Goal: Task Accomplishment & Management: Use online tool/utility

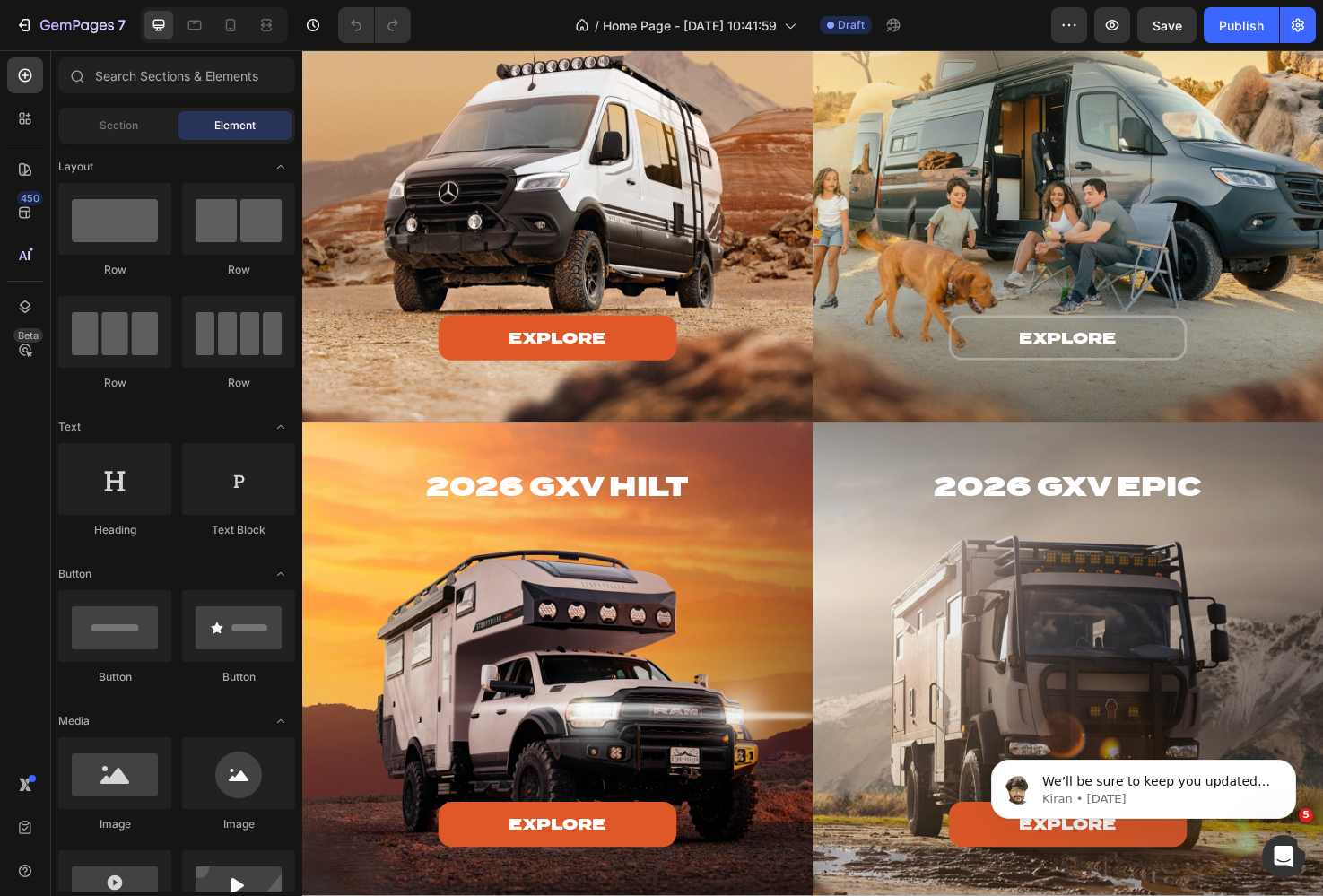
scroll to position [1981, 0]
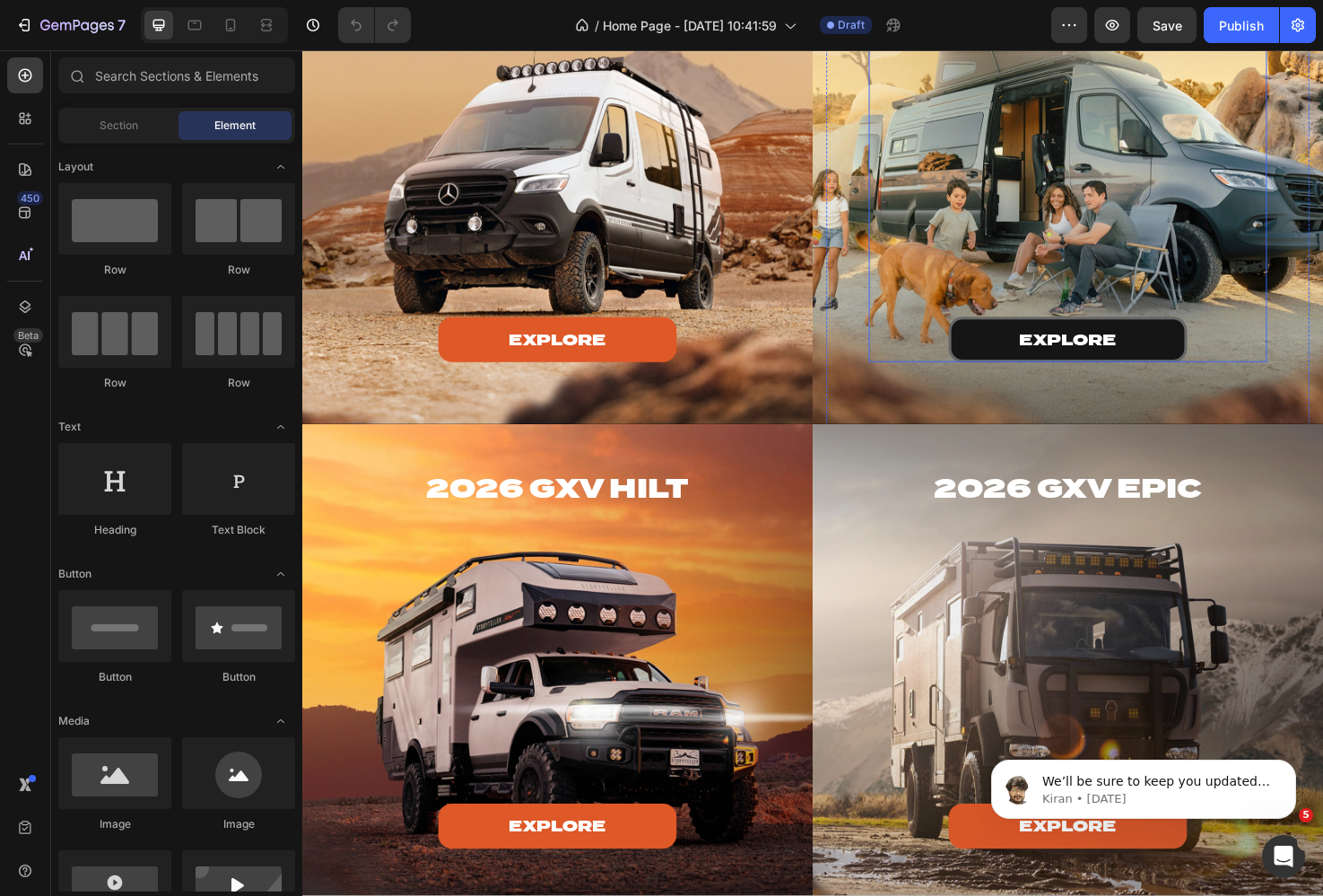
click at [1029, 360] on button "explore" at bounding box center [1109, 356] width 252 height 48
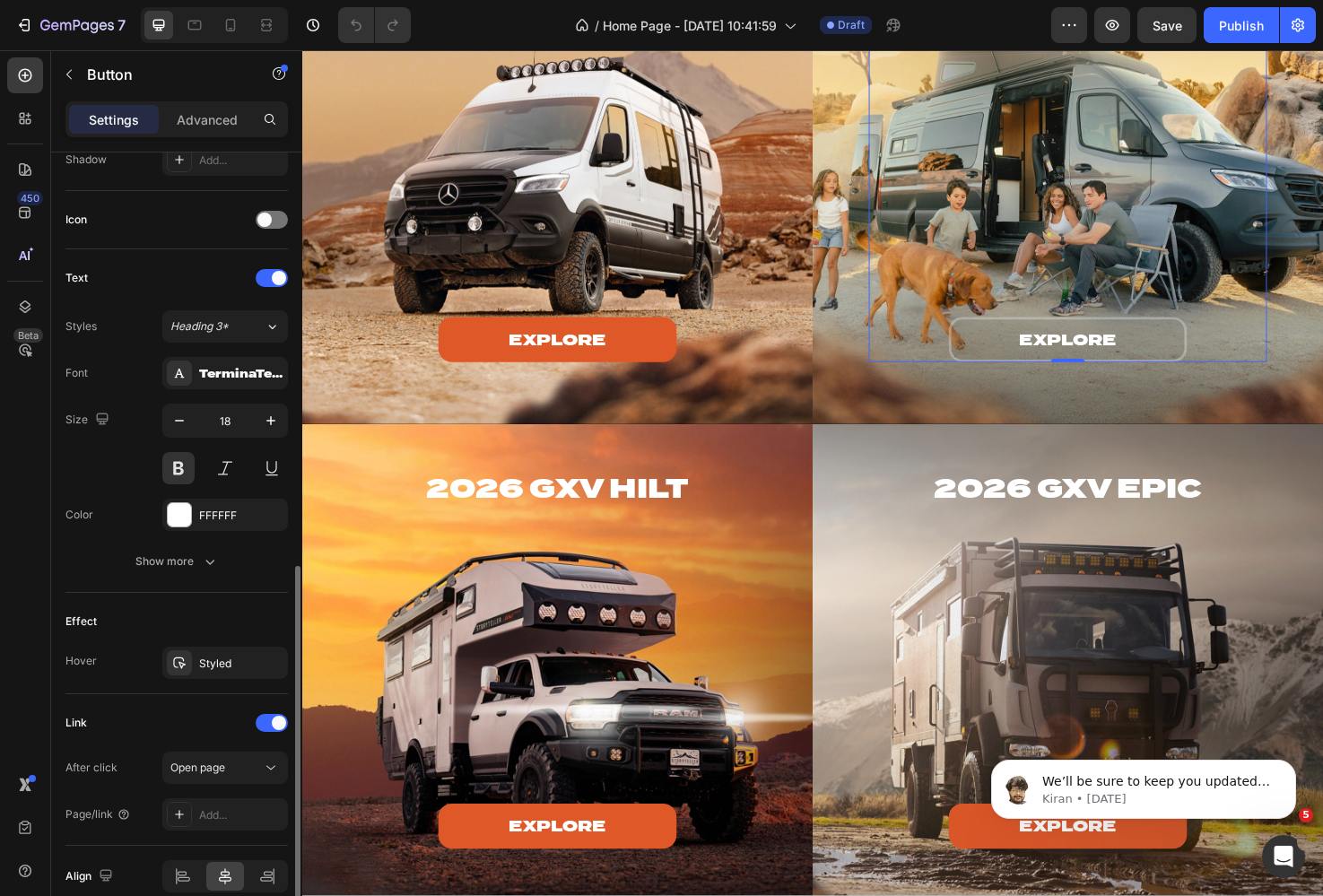
scroll to position [585, 0]
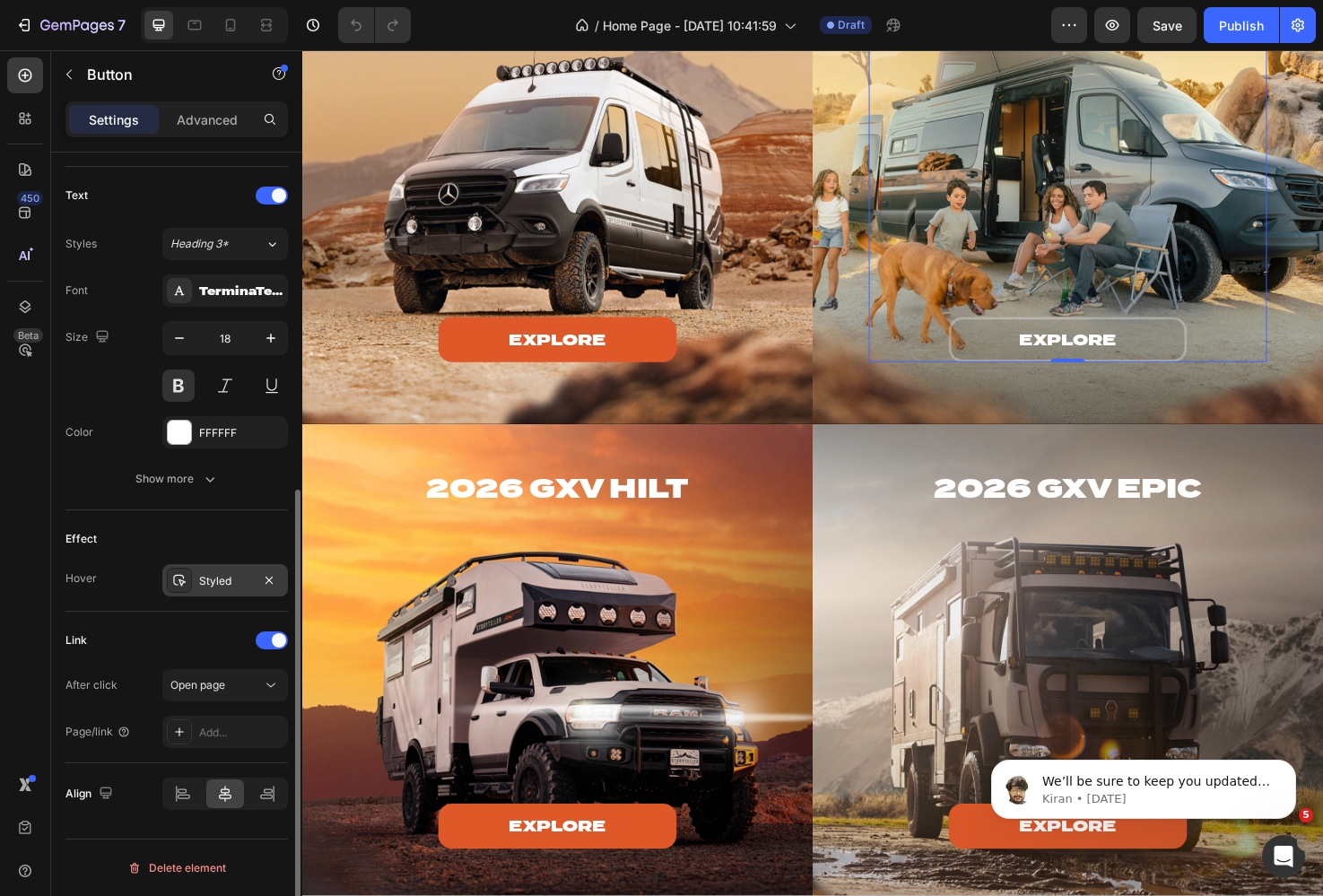
click at [221, 596] on div "Styled" at bounding box center [225, 580] width 126 height 32
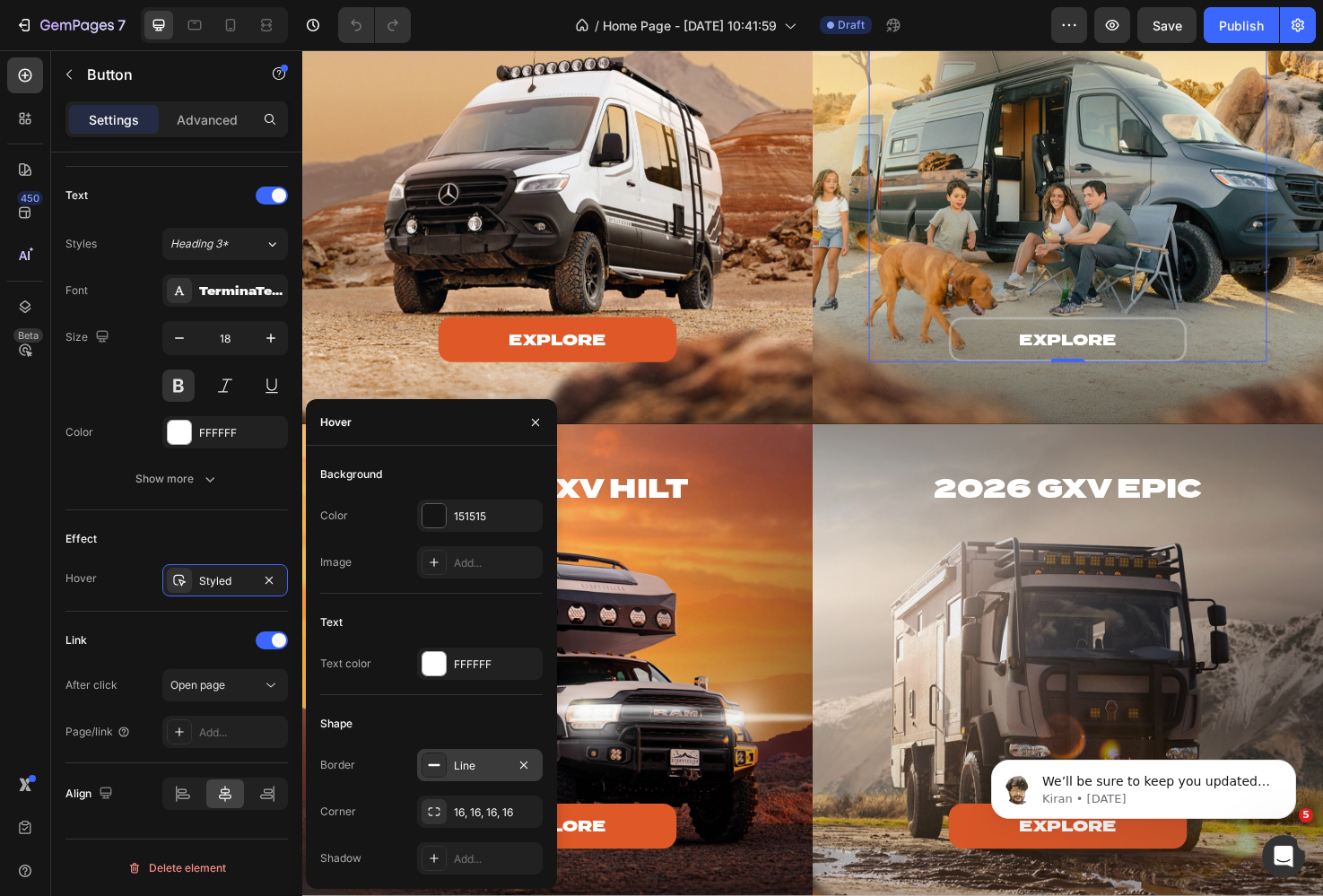
click at [462, 766] on div "Line" at bounding box center [479, 765] width 52 height 16
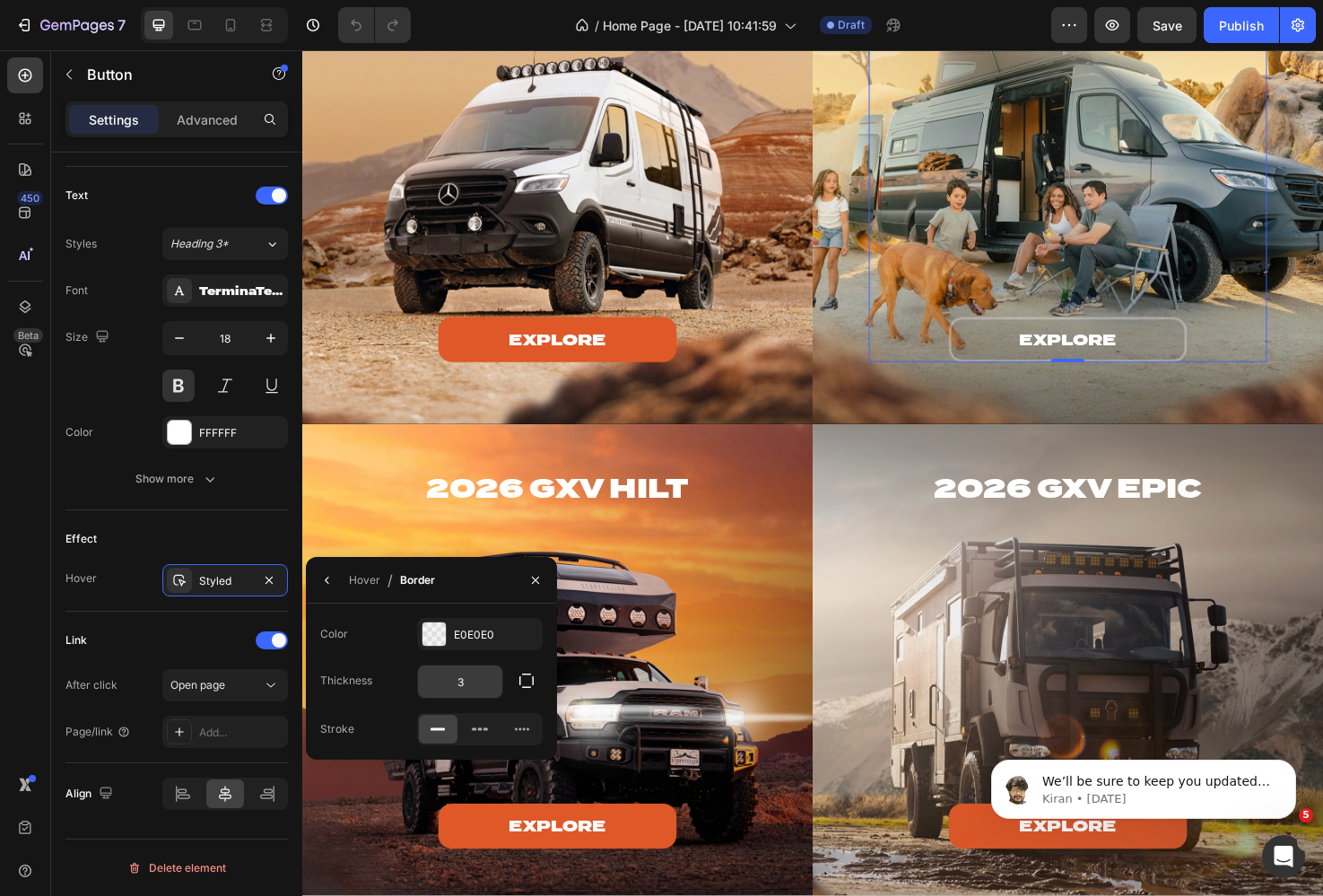
click at [471, 680] on input "3" at bounding box center [459, 682] width 84 height 32
type input "0"
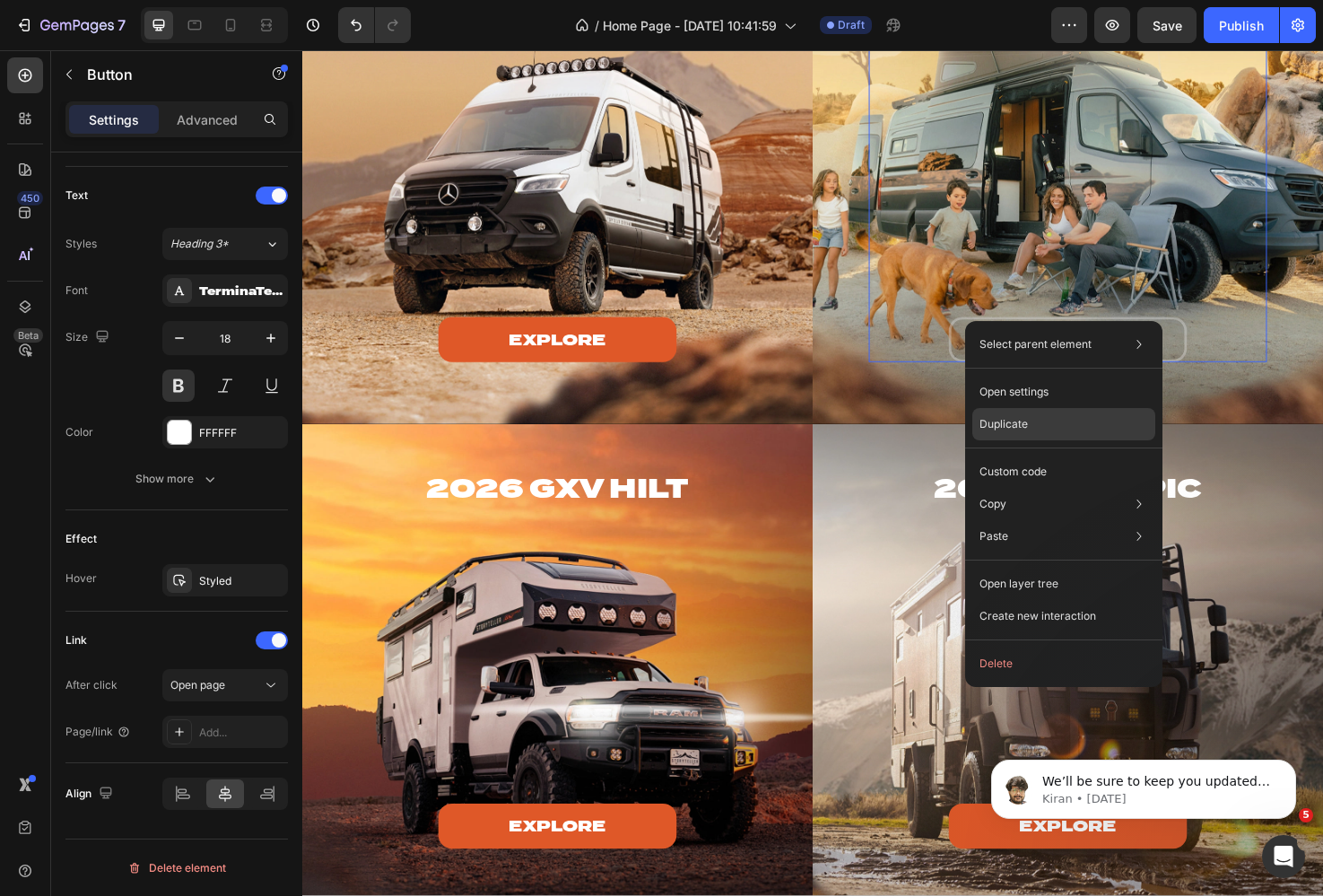
click at [1005, 418] on p "Duplicate" at bounding box center [1004, 424] width 49 height 16
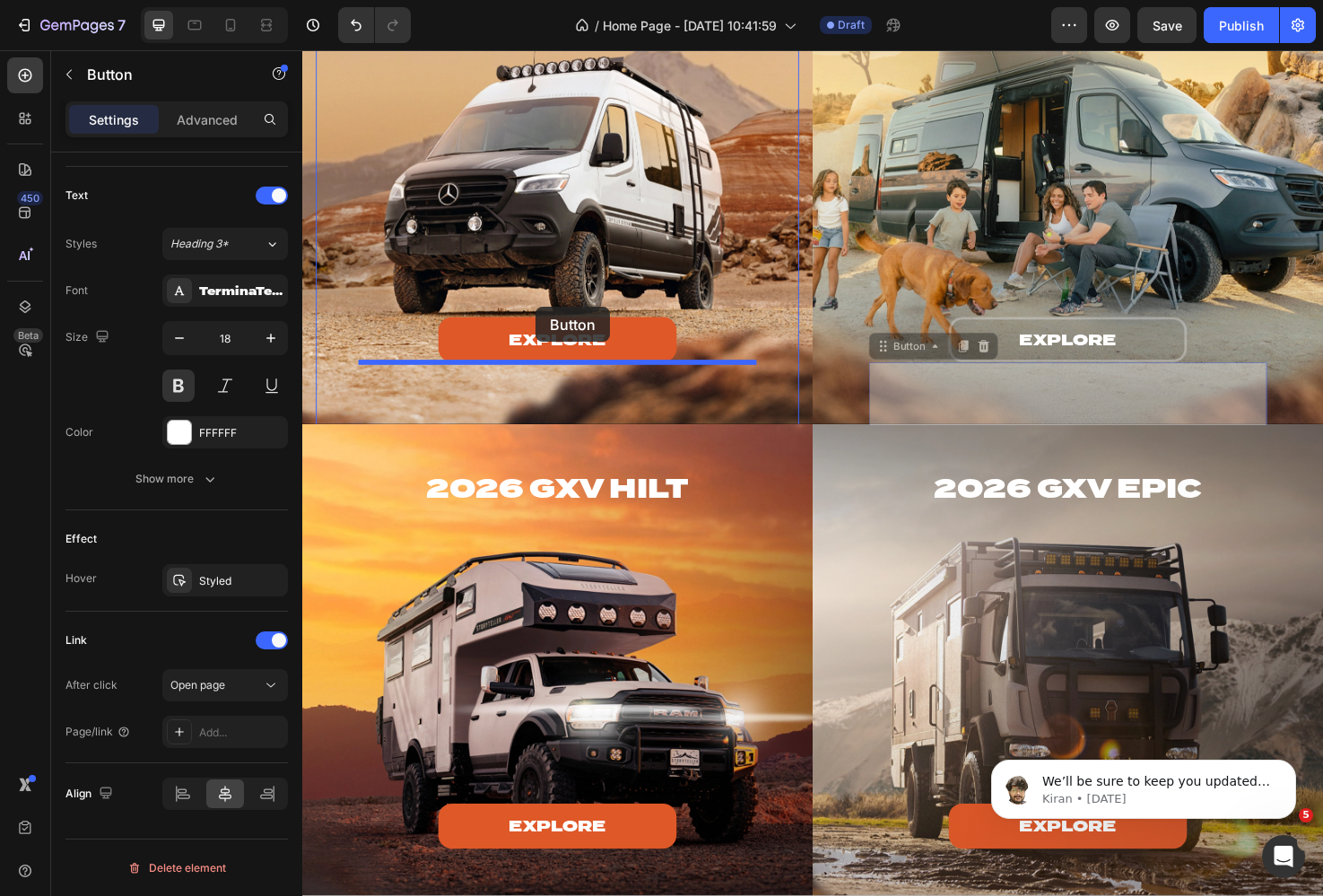
drag, startPoint x: 951, startPoint y: 364, endPoint x: 547, endPoint y: 324, distance: 406.0
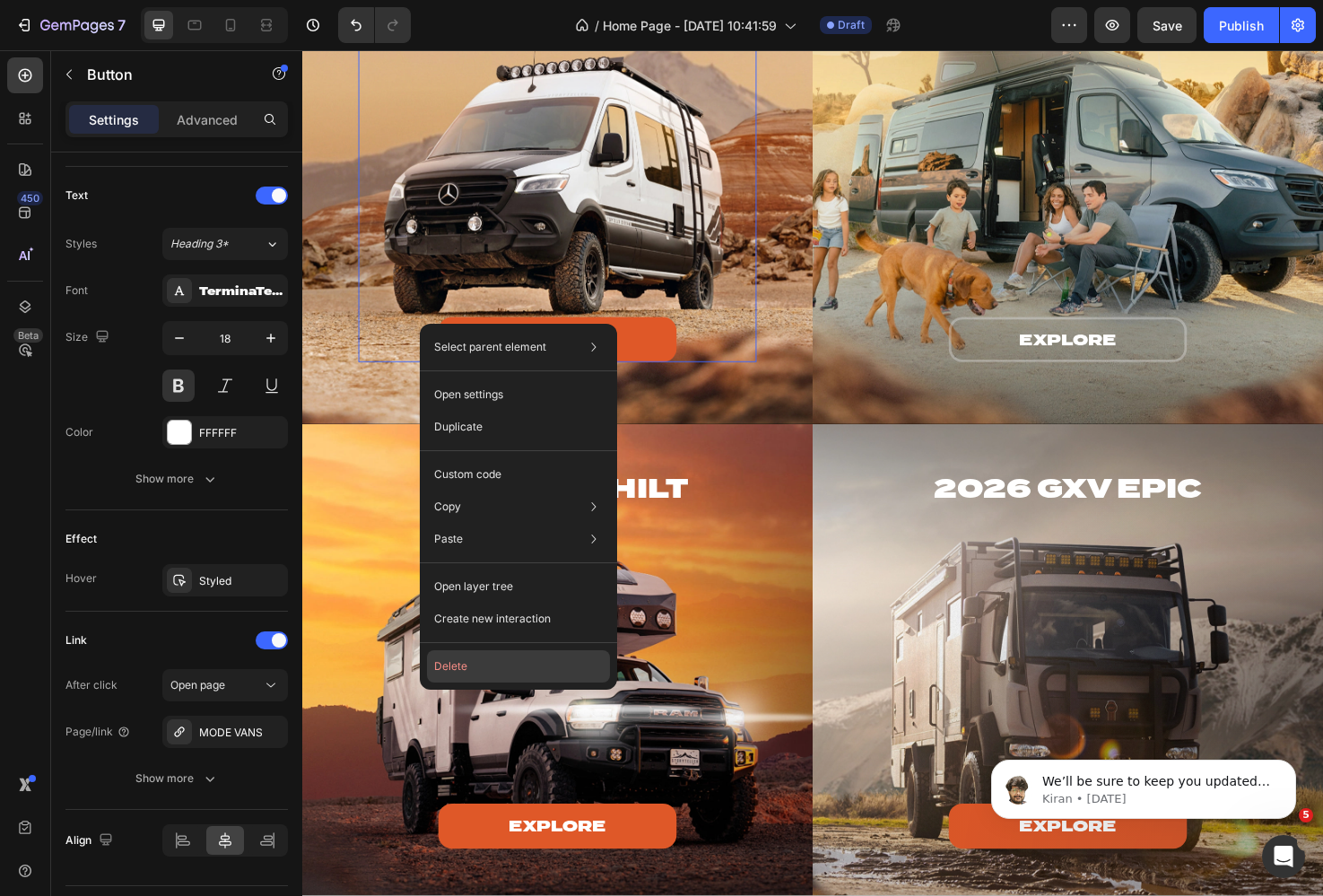
click at [463, 658] on button "Delete" at bounding box center [519, 666] width 183 height 32
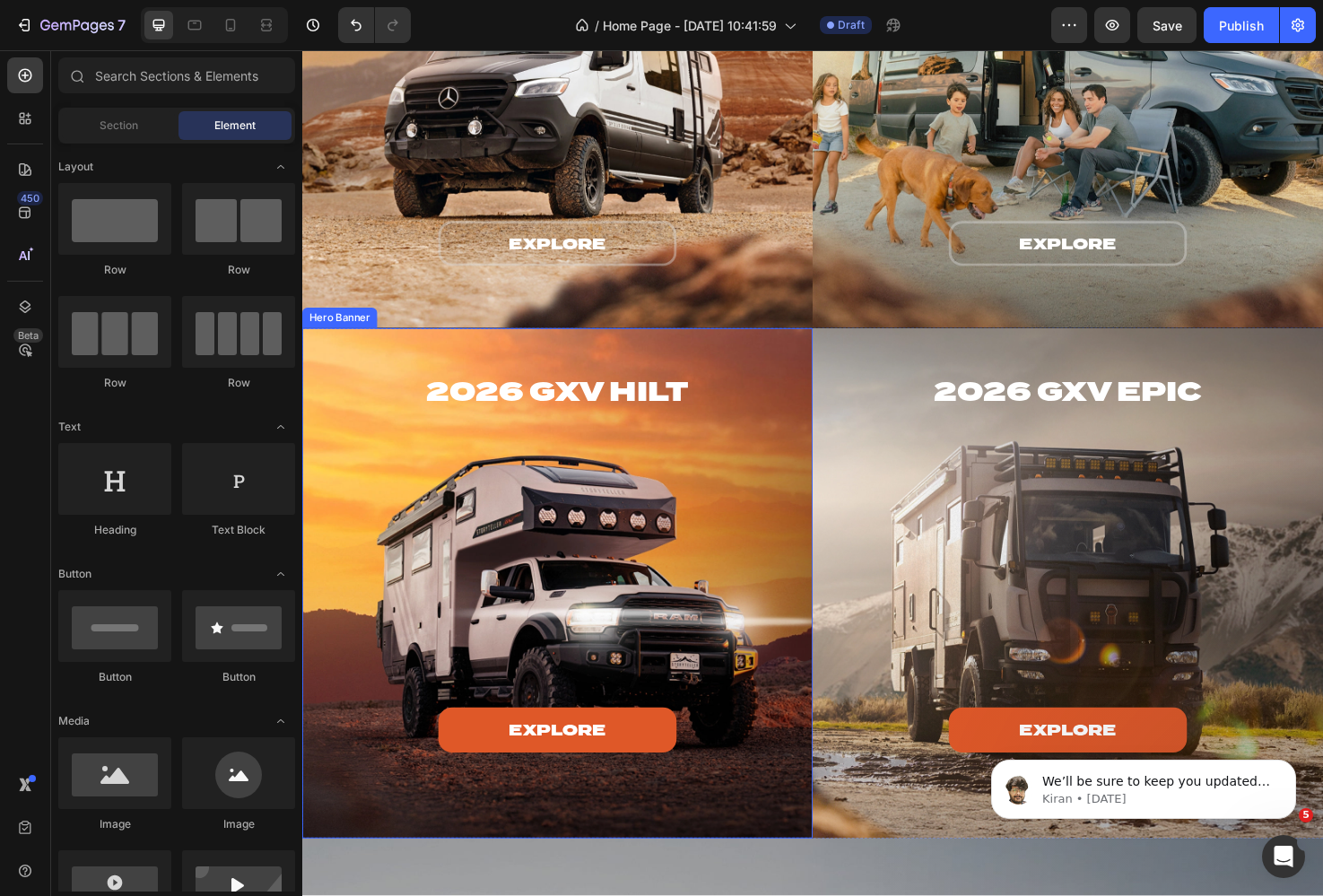
scroll to position [2081, 0]
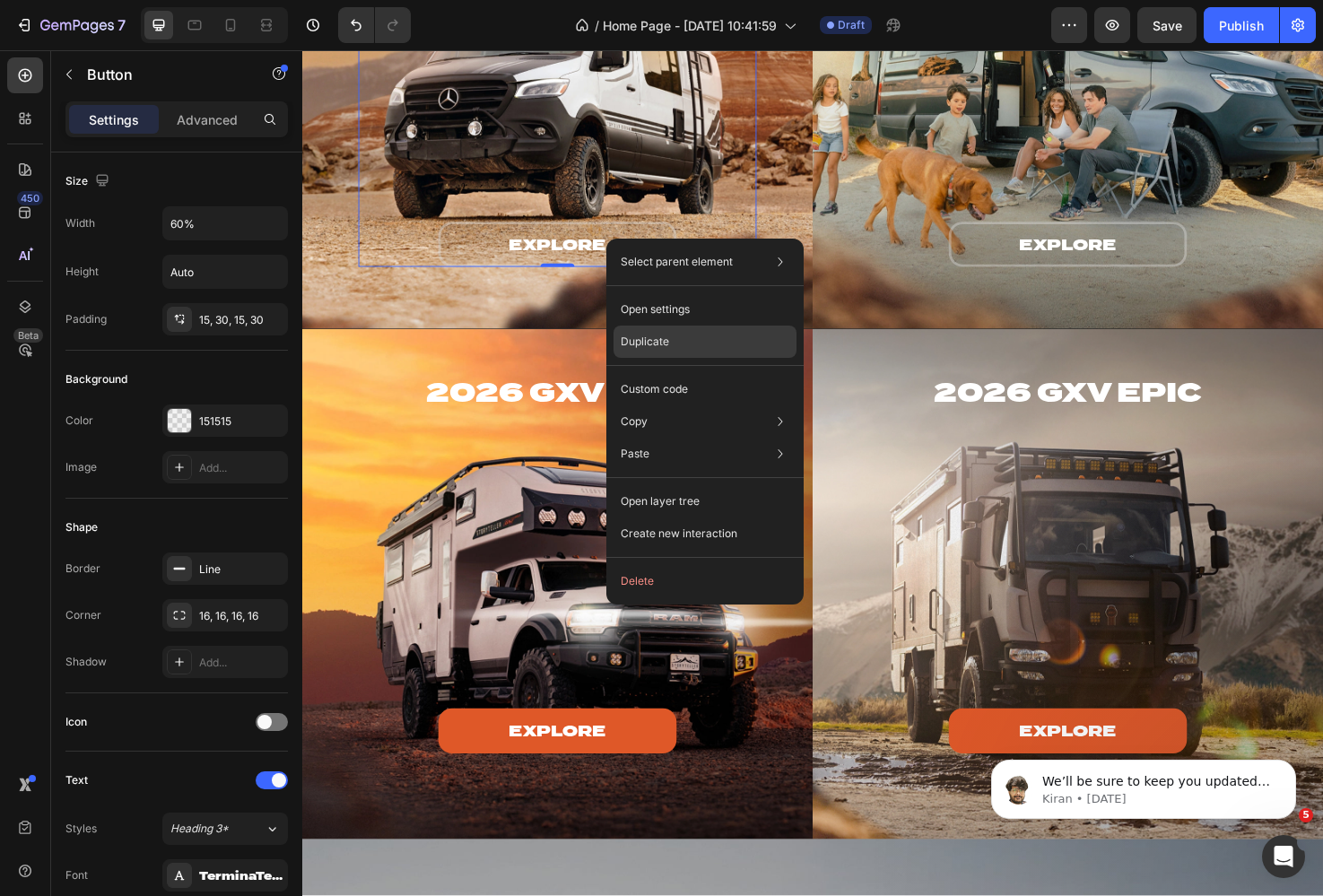
click at [660, 336] on p "Duplicate" at bounding box center [644, 341] width 49 height 16
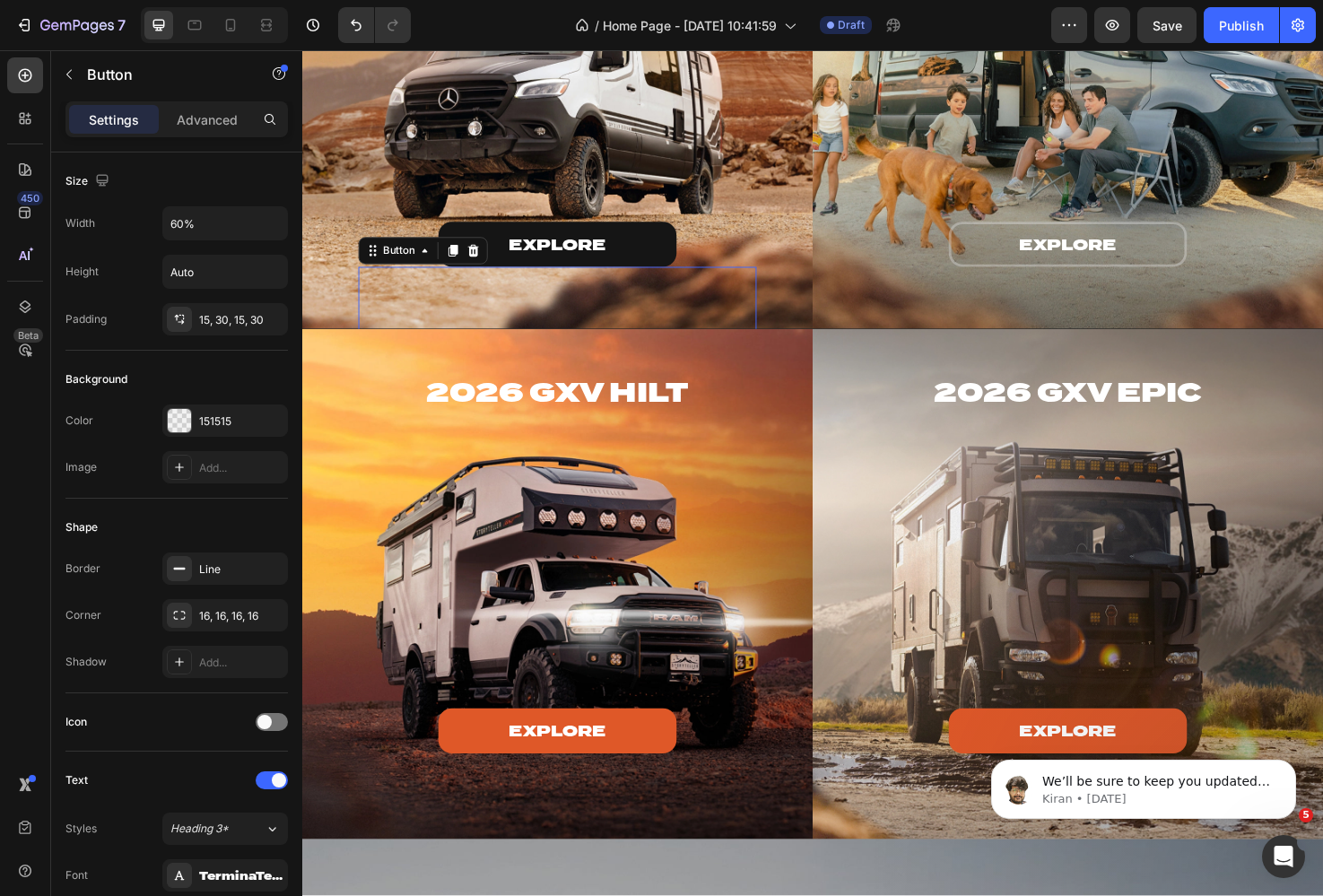
scroll to position [585, 0]
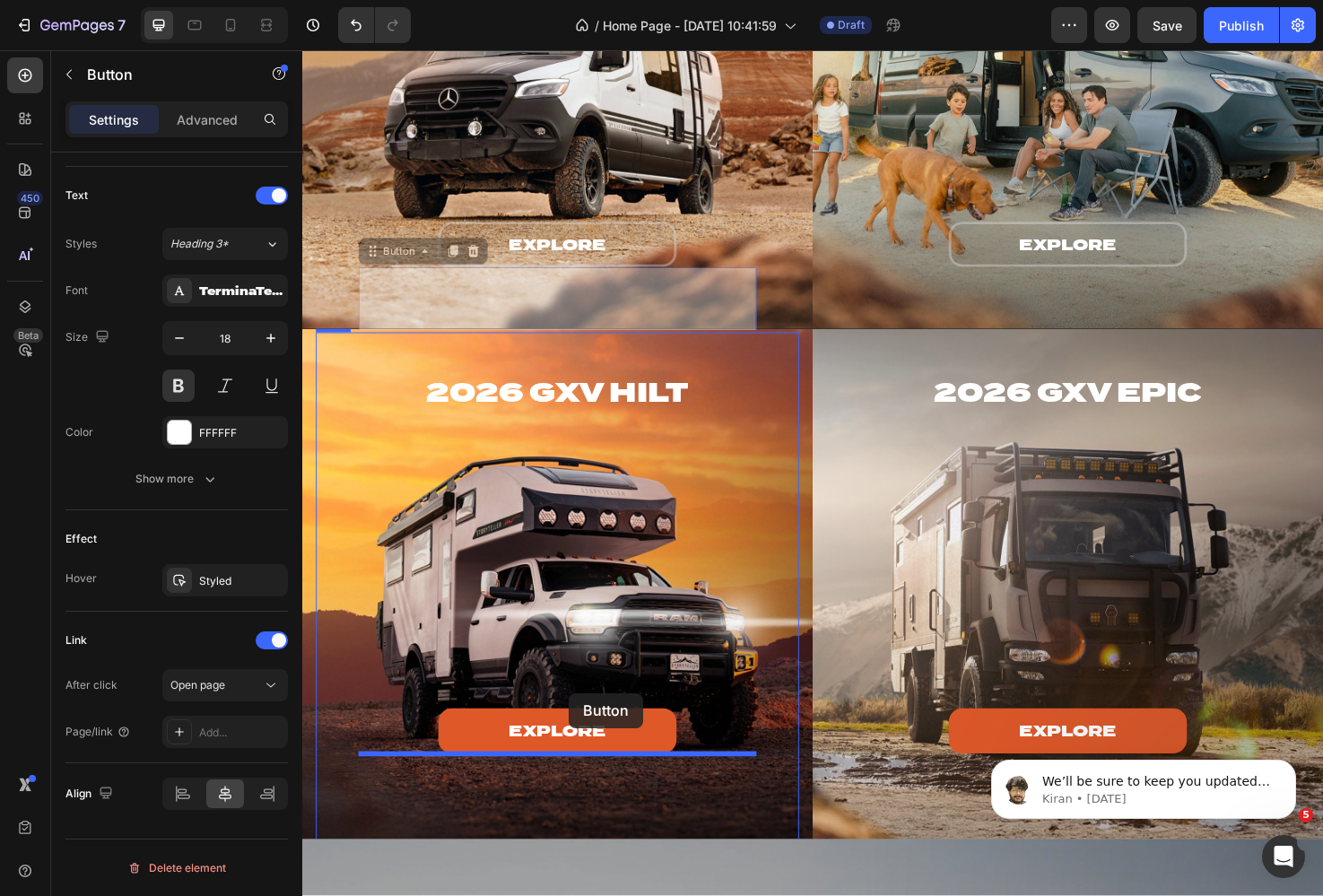
drag, startPoint x: 630, startPoint y: 310, endPoint x: 583, endPoint y: 728, distance: 420.6
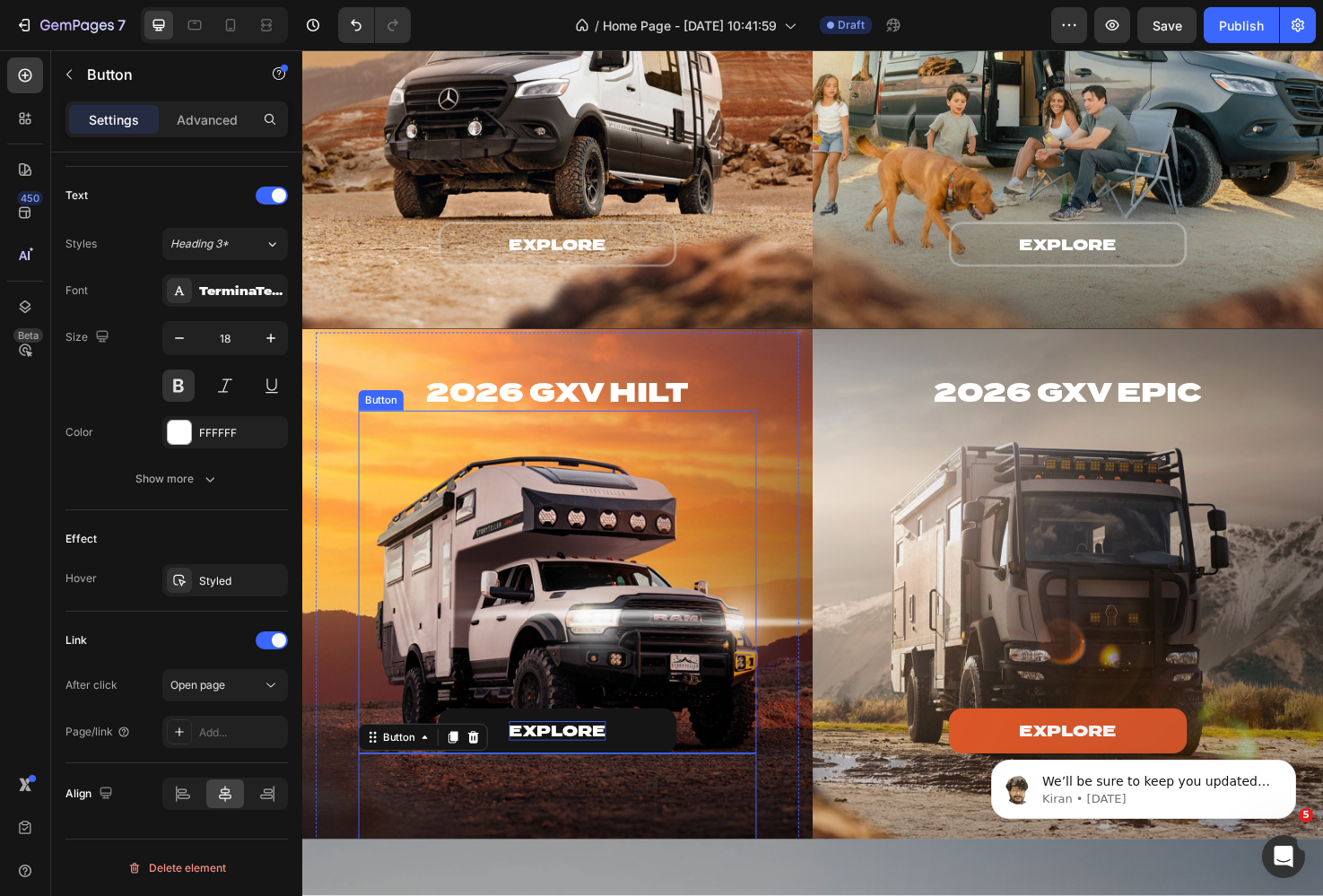
click at [621, 758] on p "explore" at bounding box center [571, 768] width 102 height 21
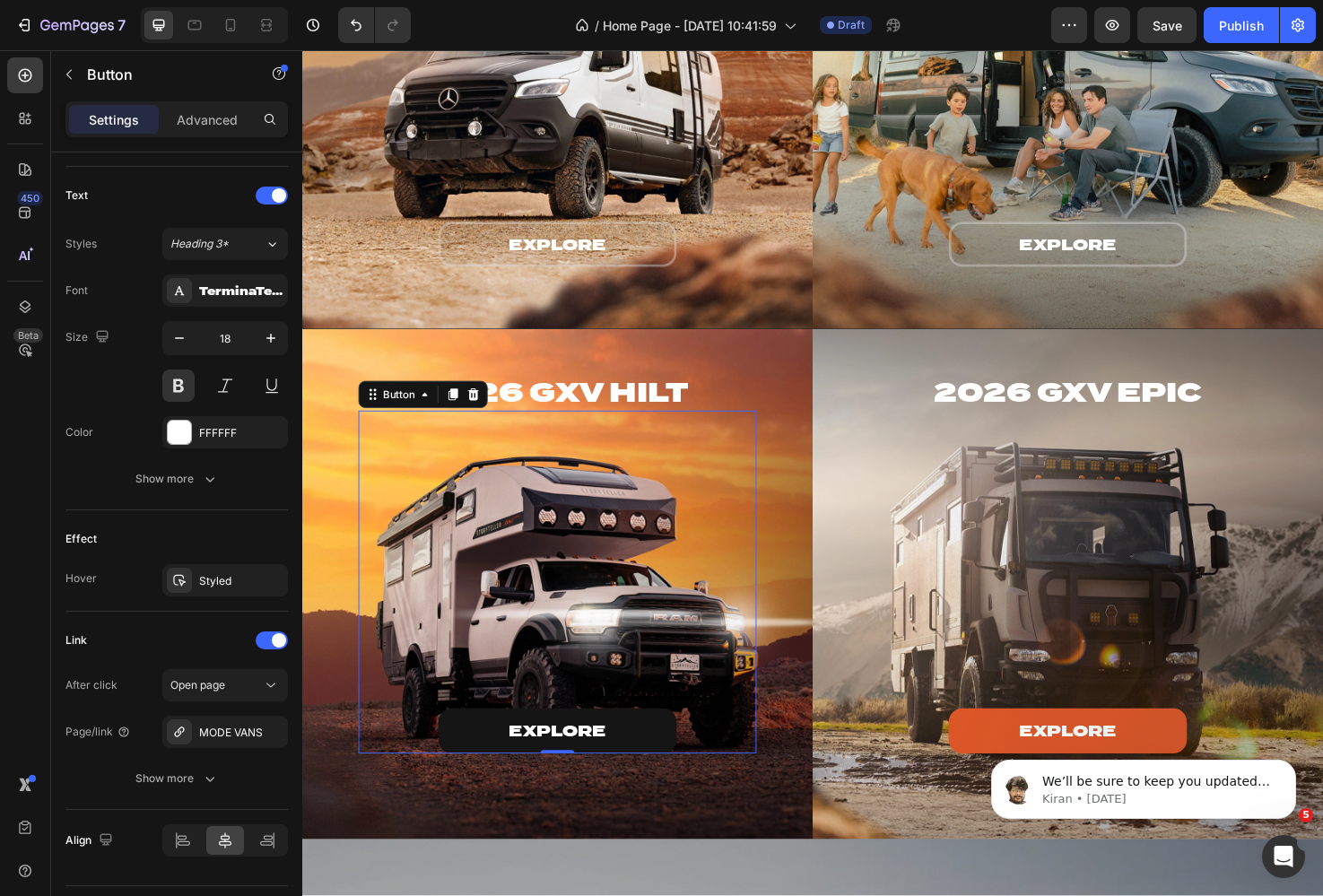
click at [662, 759] on link "explore" at bounding box center [572, 768] width 252 height 48
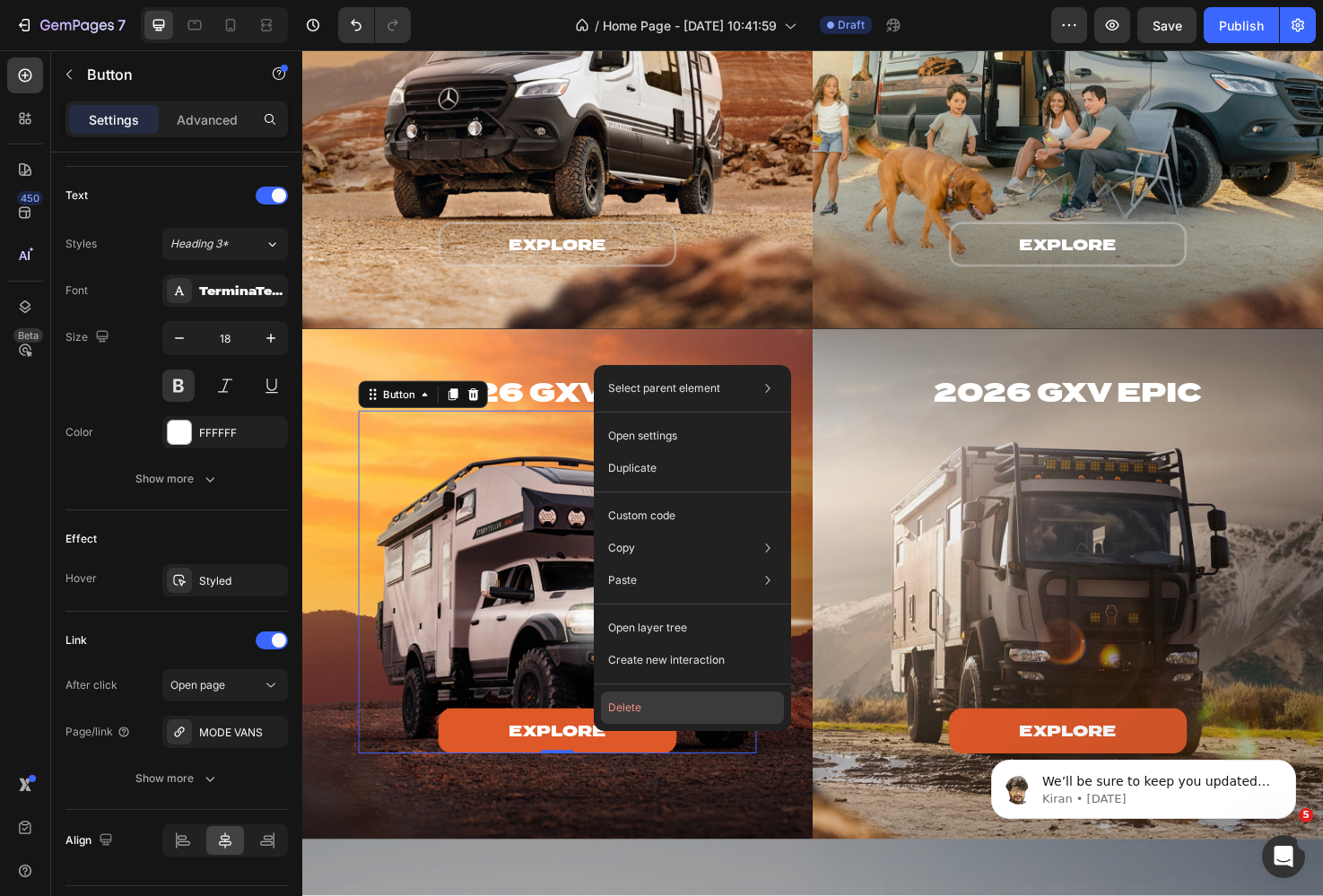
click at [633, 701] on button "Delete" at bounding box center [692, 707] width 183 height 32
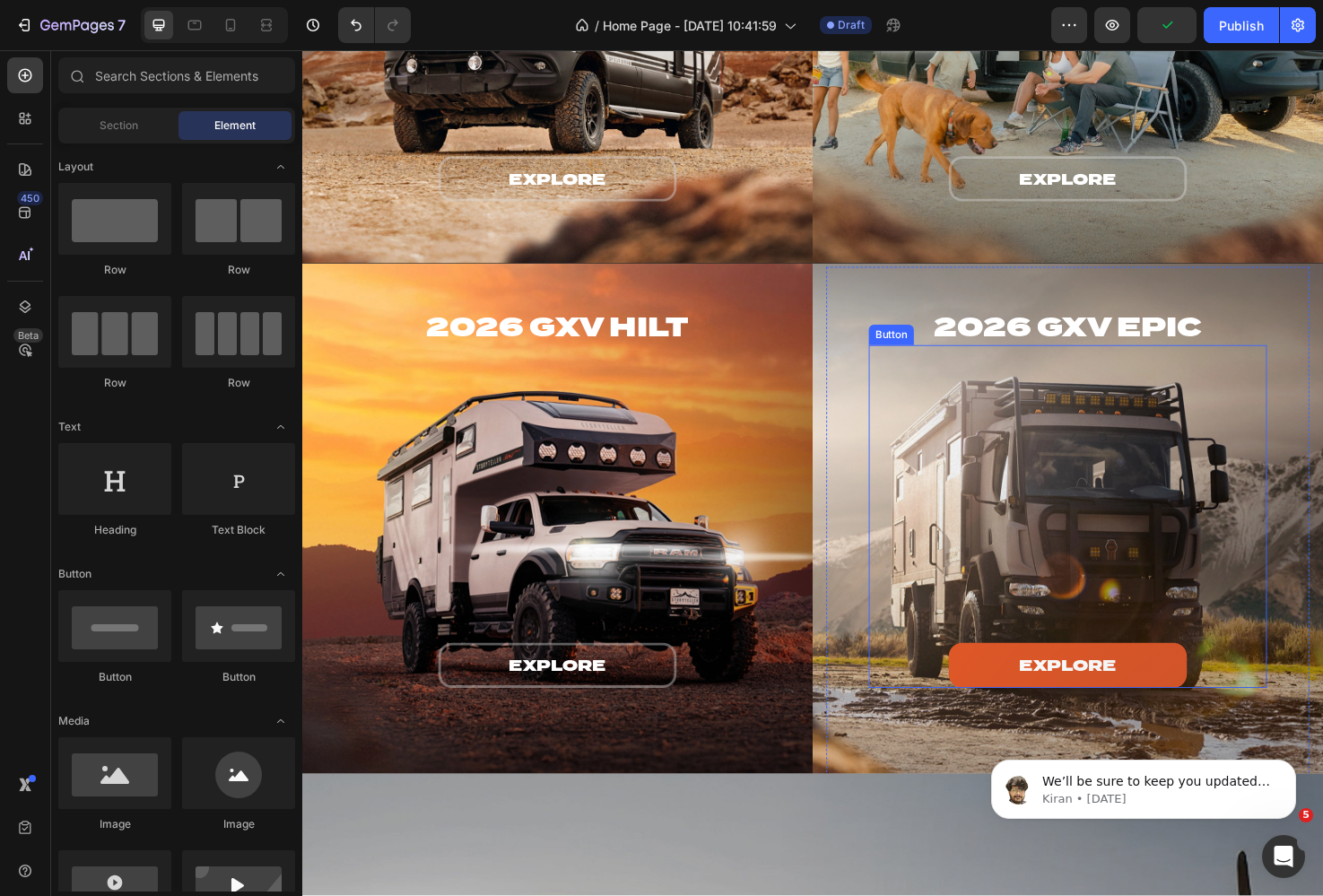
scroll to position [2145, 0]
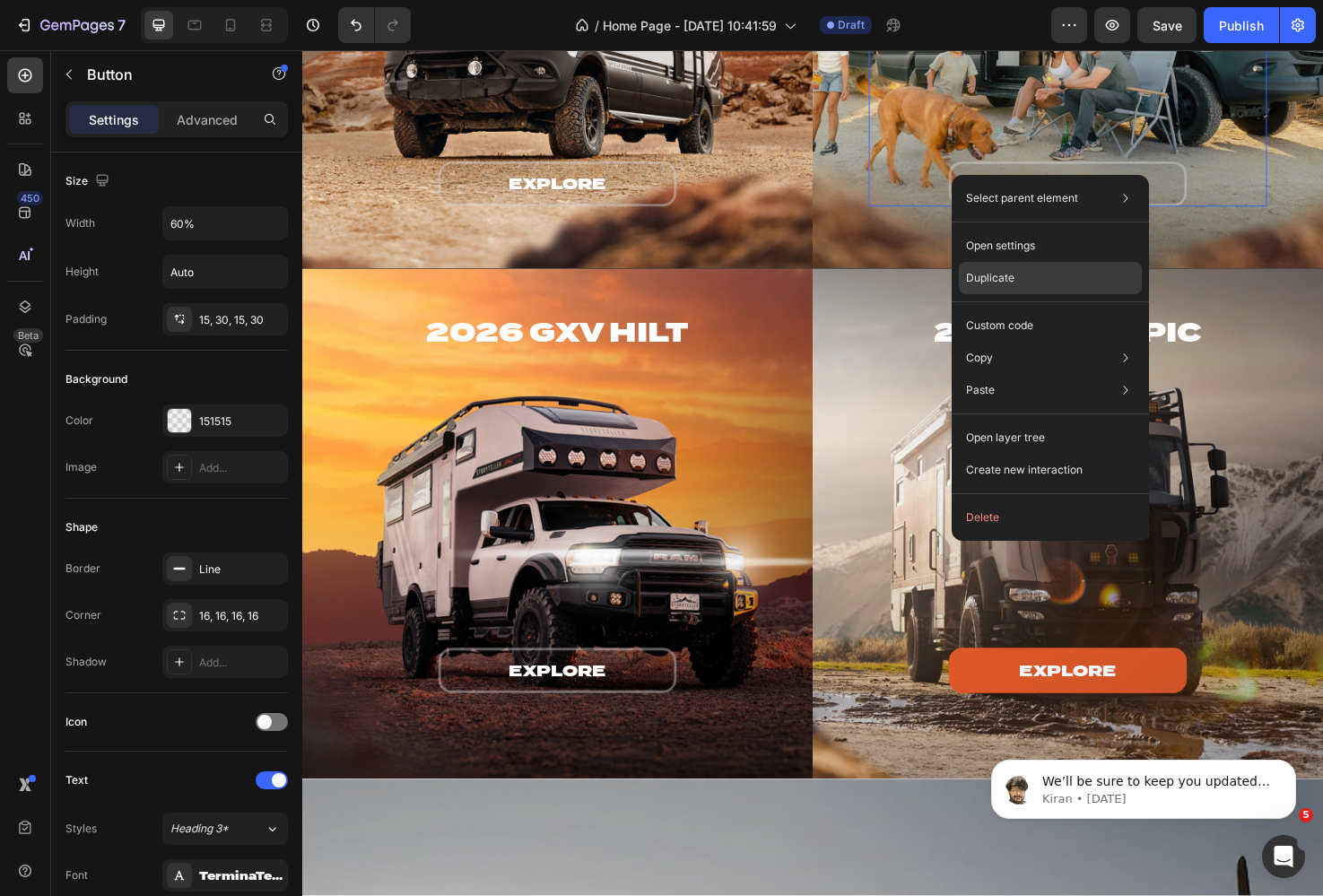
click at [1015, 310] on div "Duplicate" at bounding box center [1050, 326] width 183 height 32
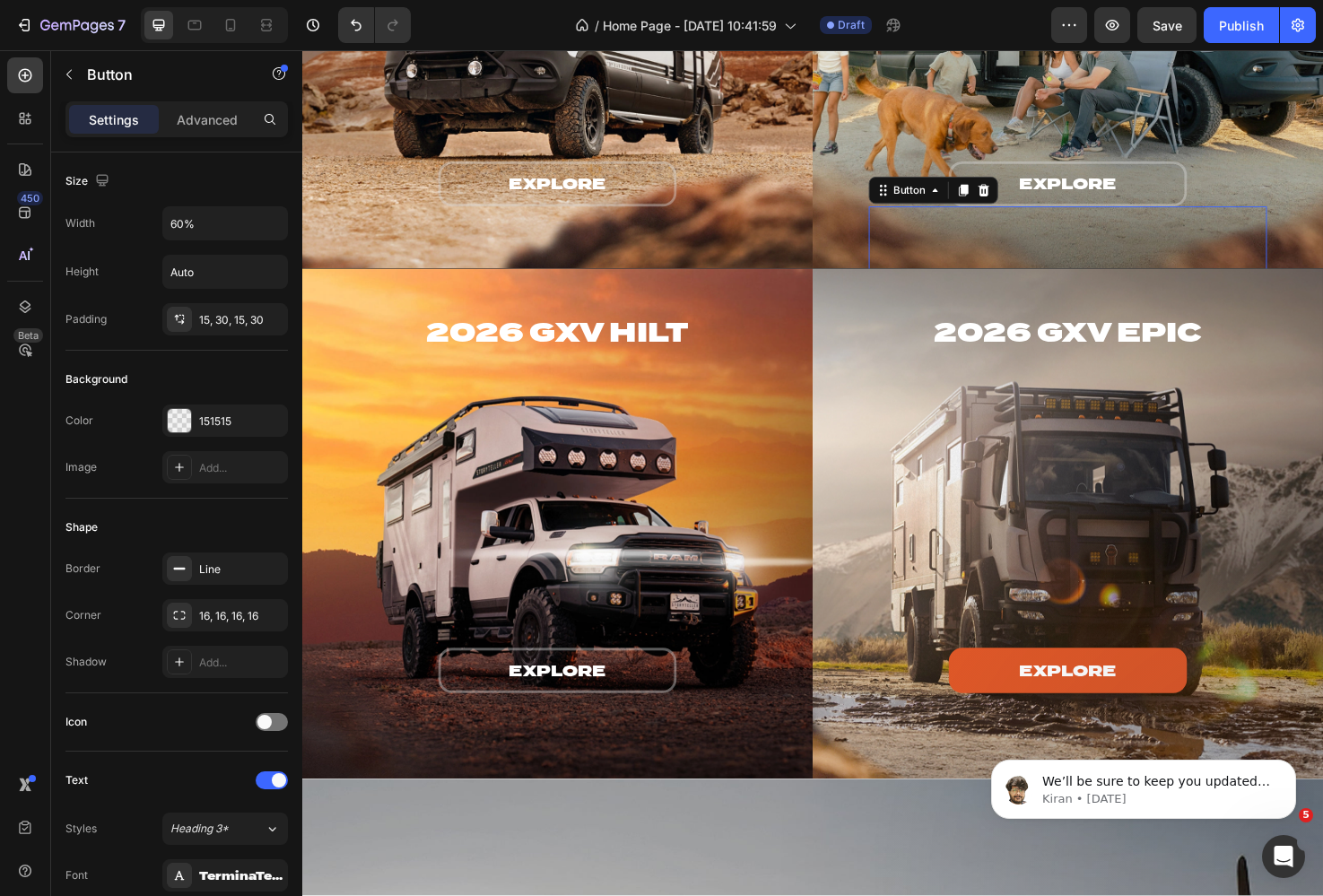
scroll to position [585, 0]
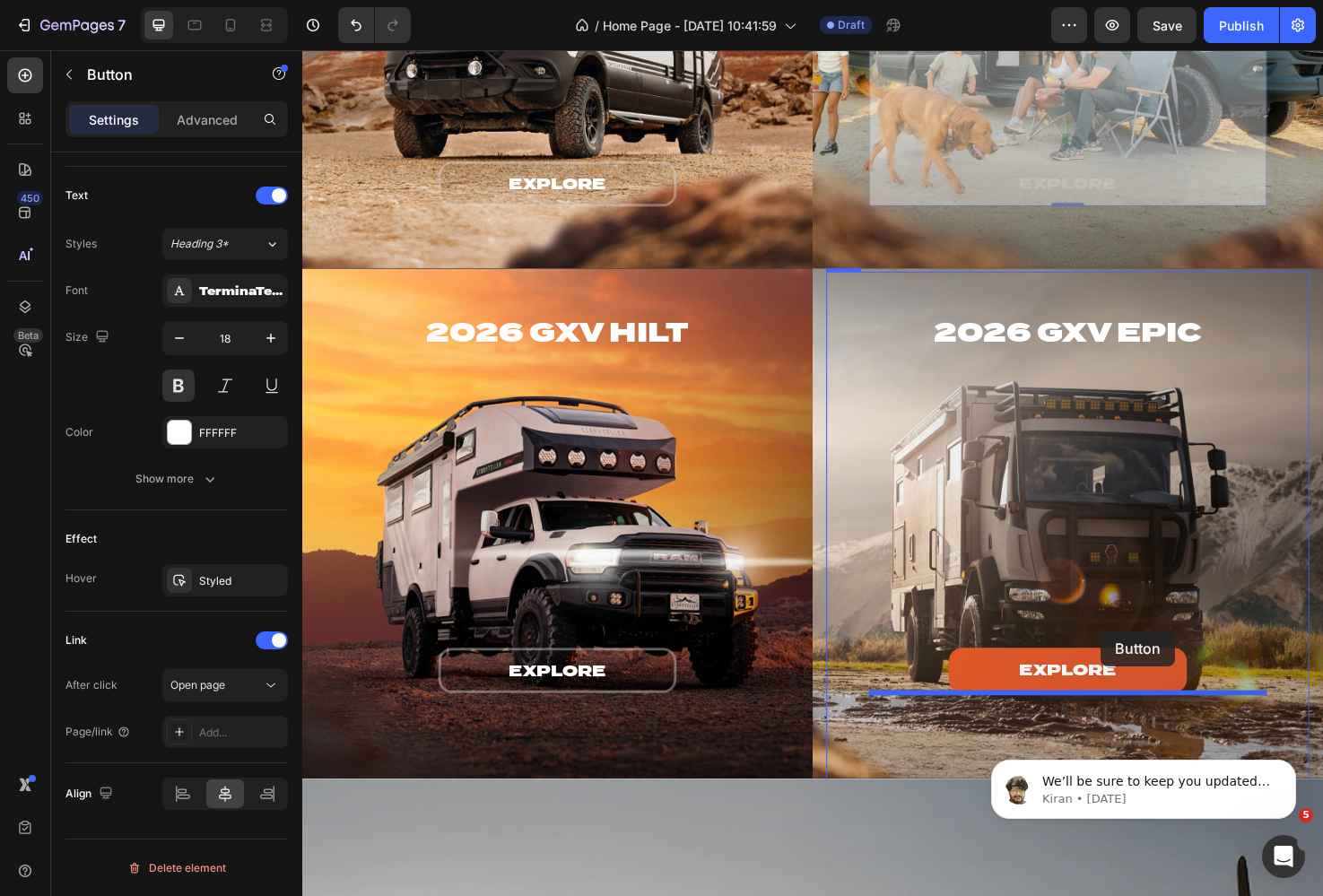
drag, startPoint x: 1192, startPoint y: 191, endPoint x: 1144, endPoint y: 666, distance: 477.4
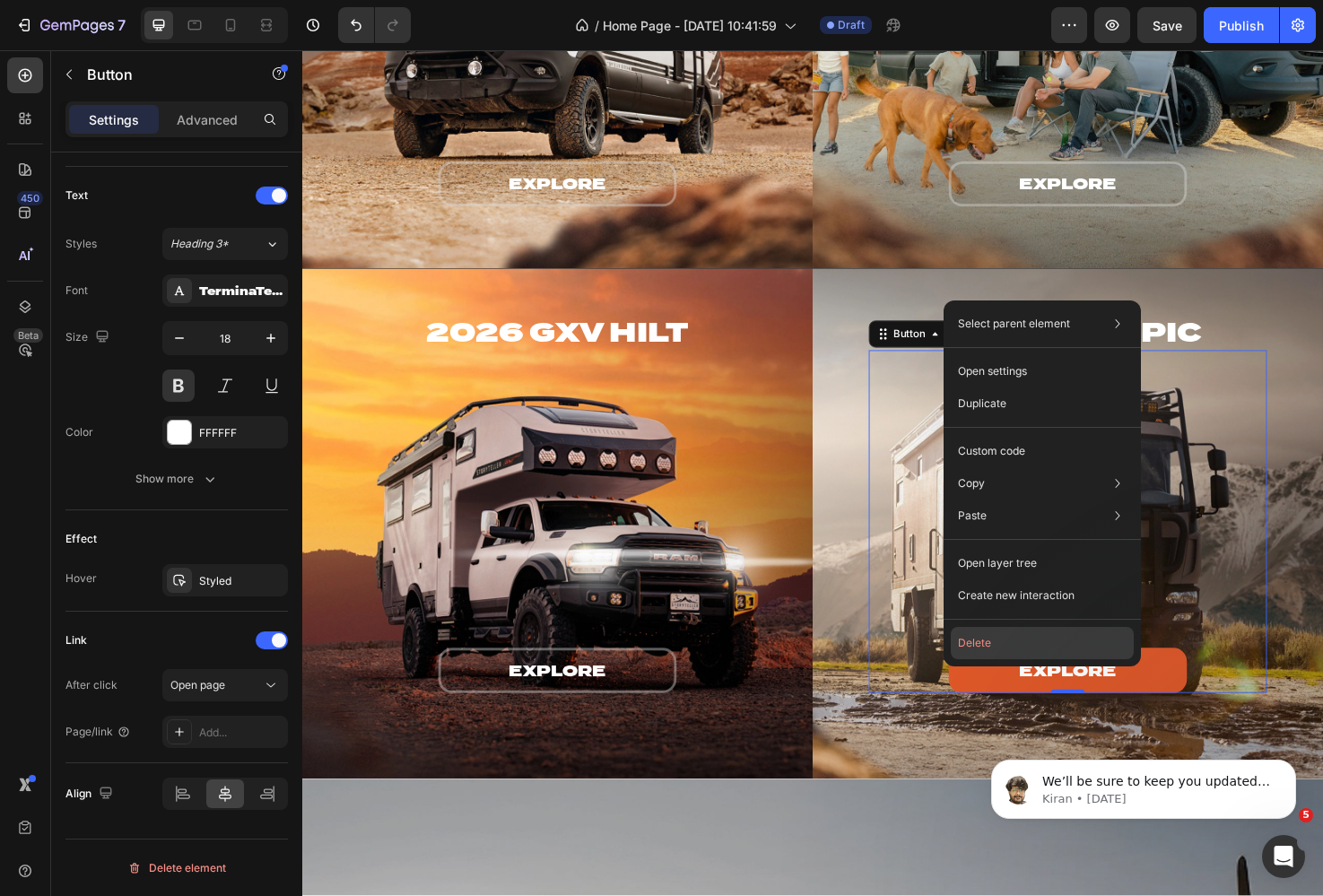
click at [1034, 636] on button "Delete" at bounding box center [1042, 643] width 183 height 32
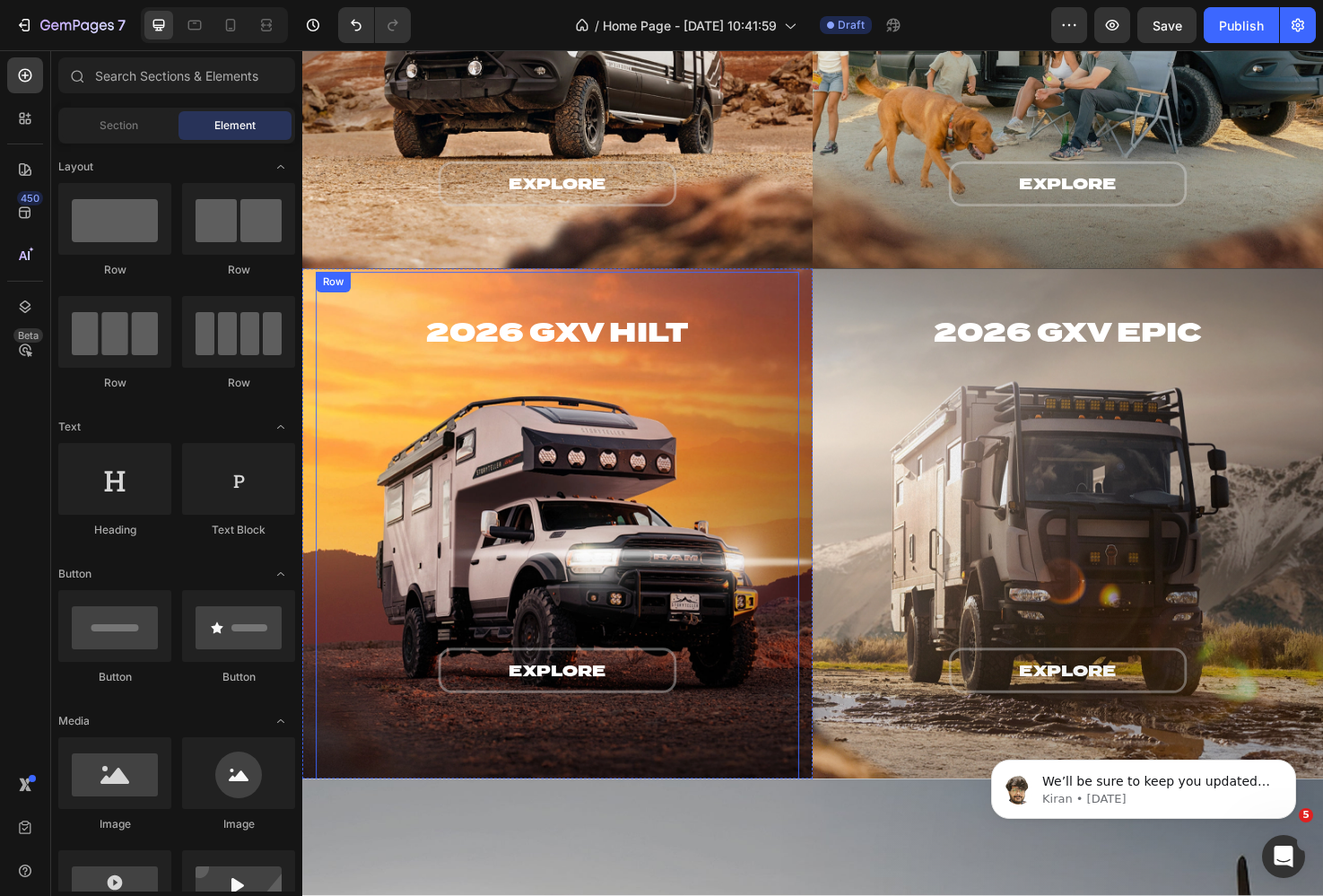
scroll to position [2192, 0]
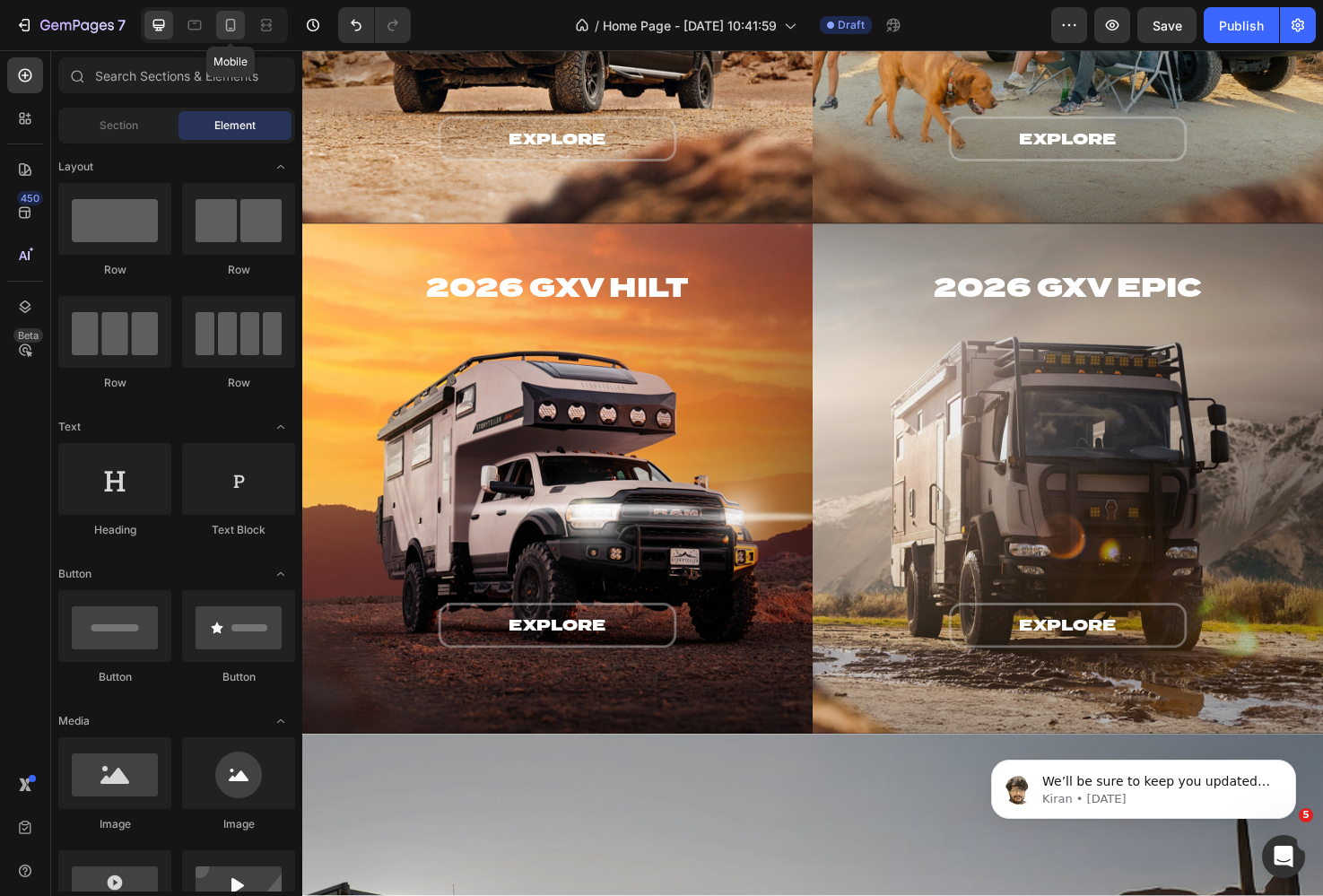
click at [227, 21] on icon at bounding box center [230, 25] width 18 height 18
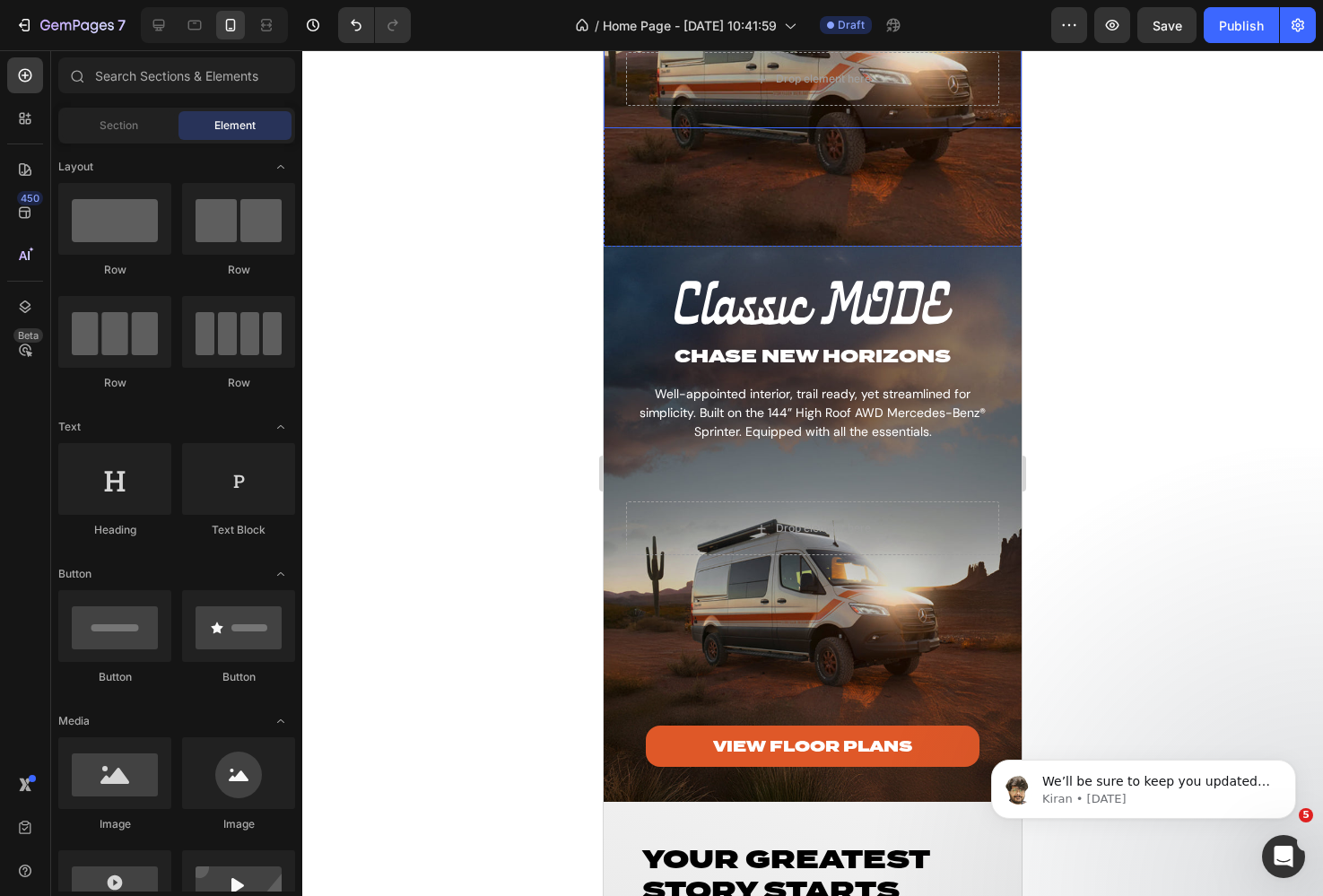
scroll to position [4168, 0]
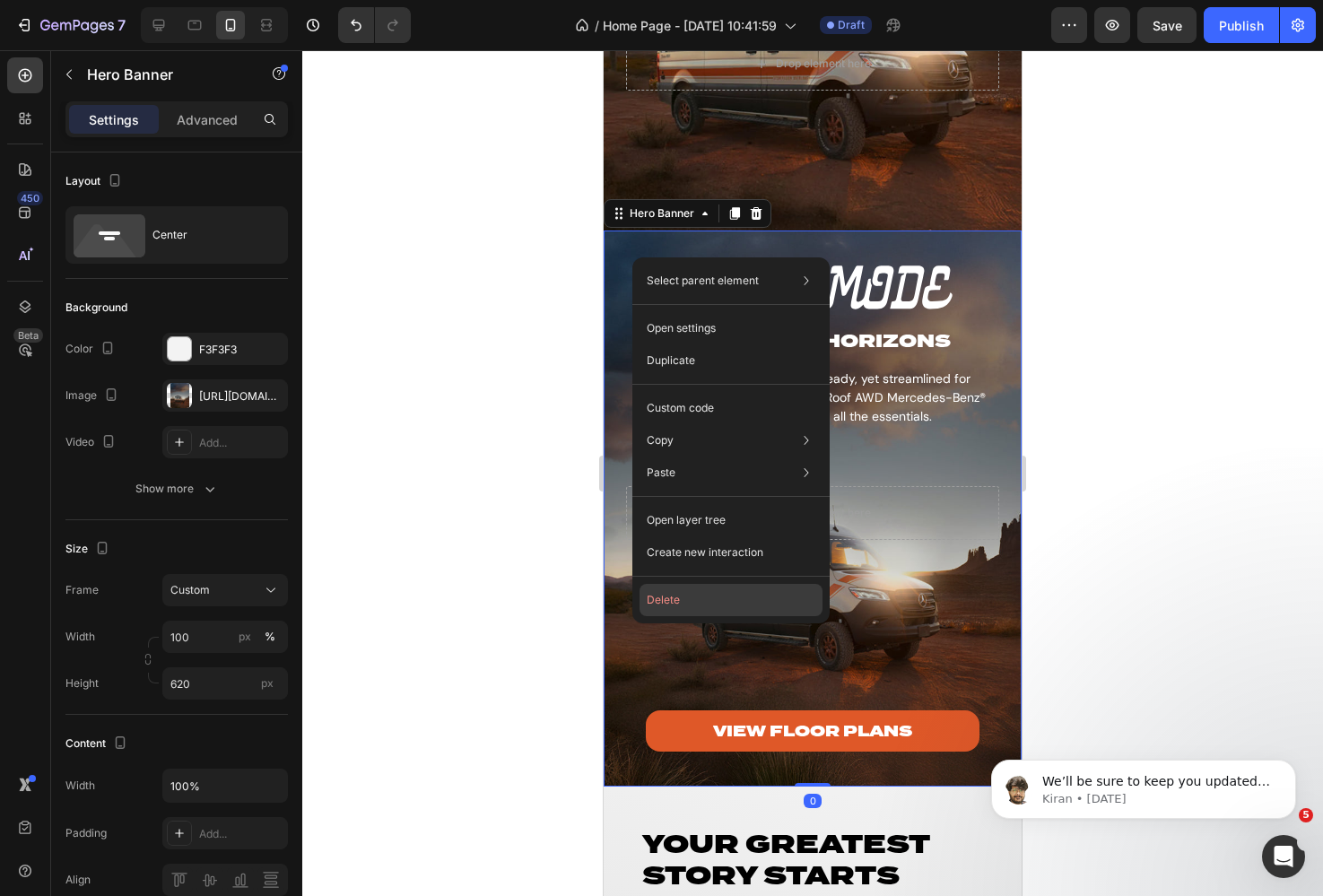
click at [690, 592] on button "Delete" at bounding box center [731, 601] width 183 height 32
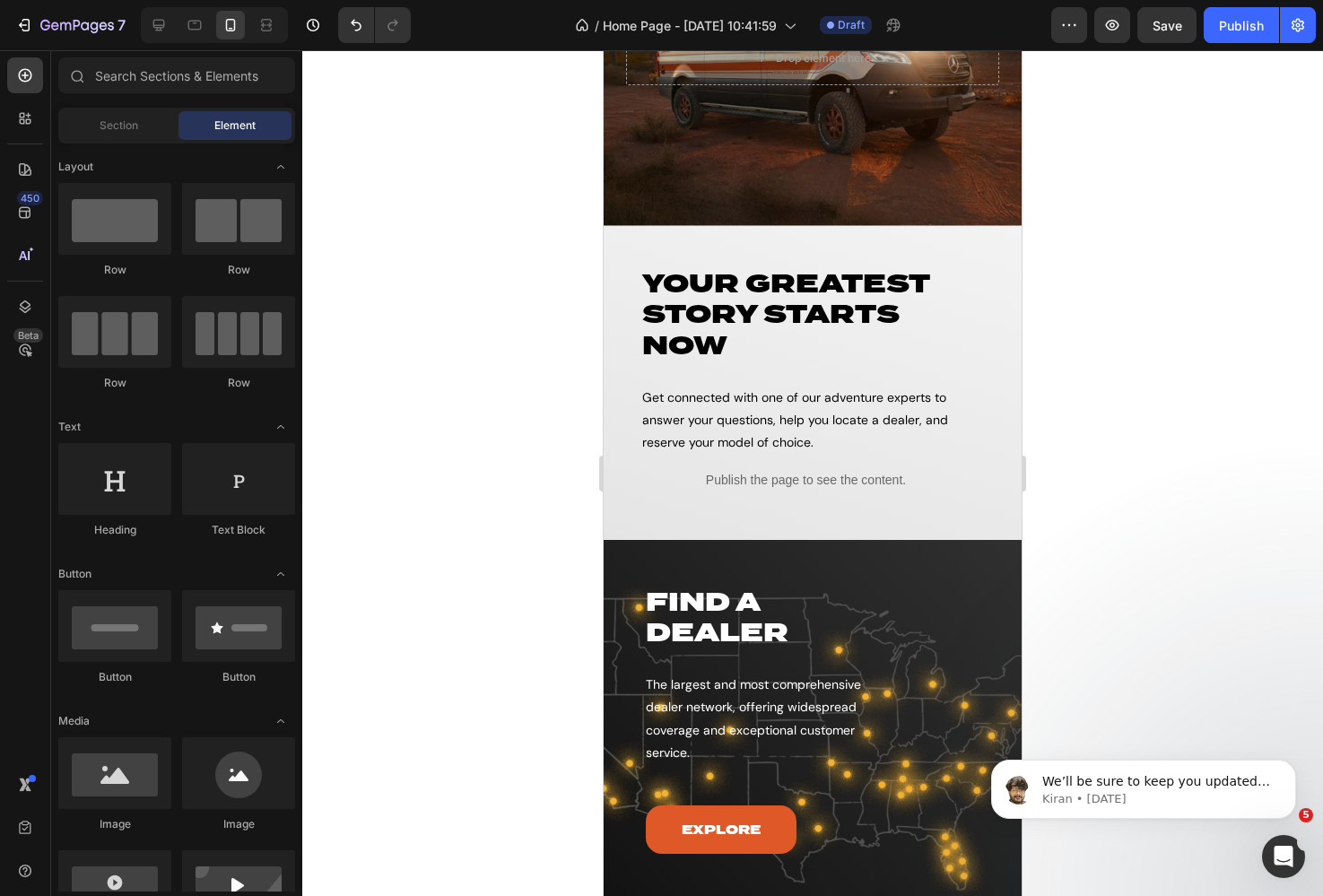
scroll to position [2874, 0]
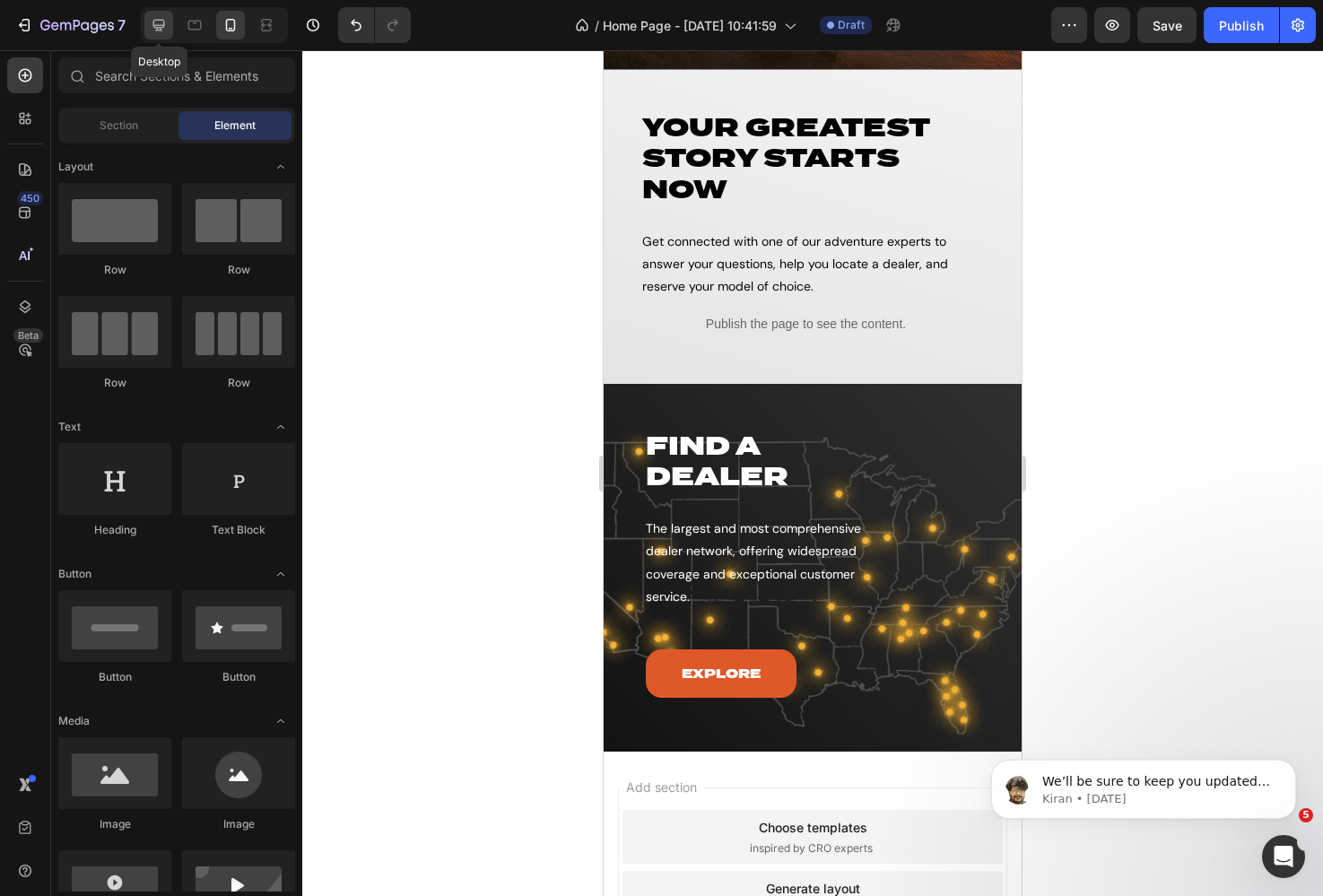
click at [149, 31] on div at bounding box center [158, 25] width 29 height 29
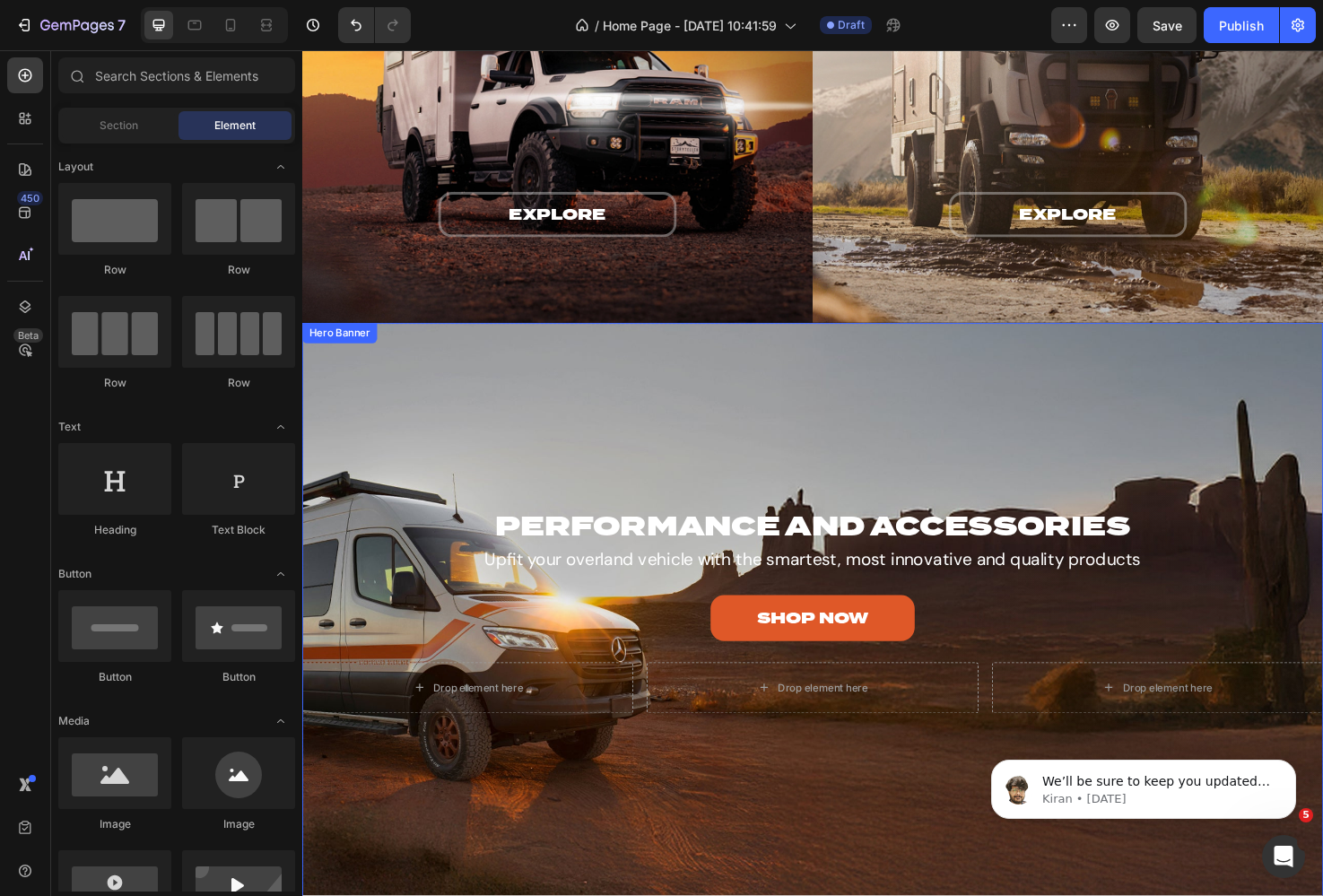
scroll to position [2269, 0]
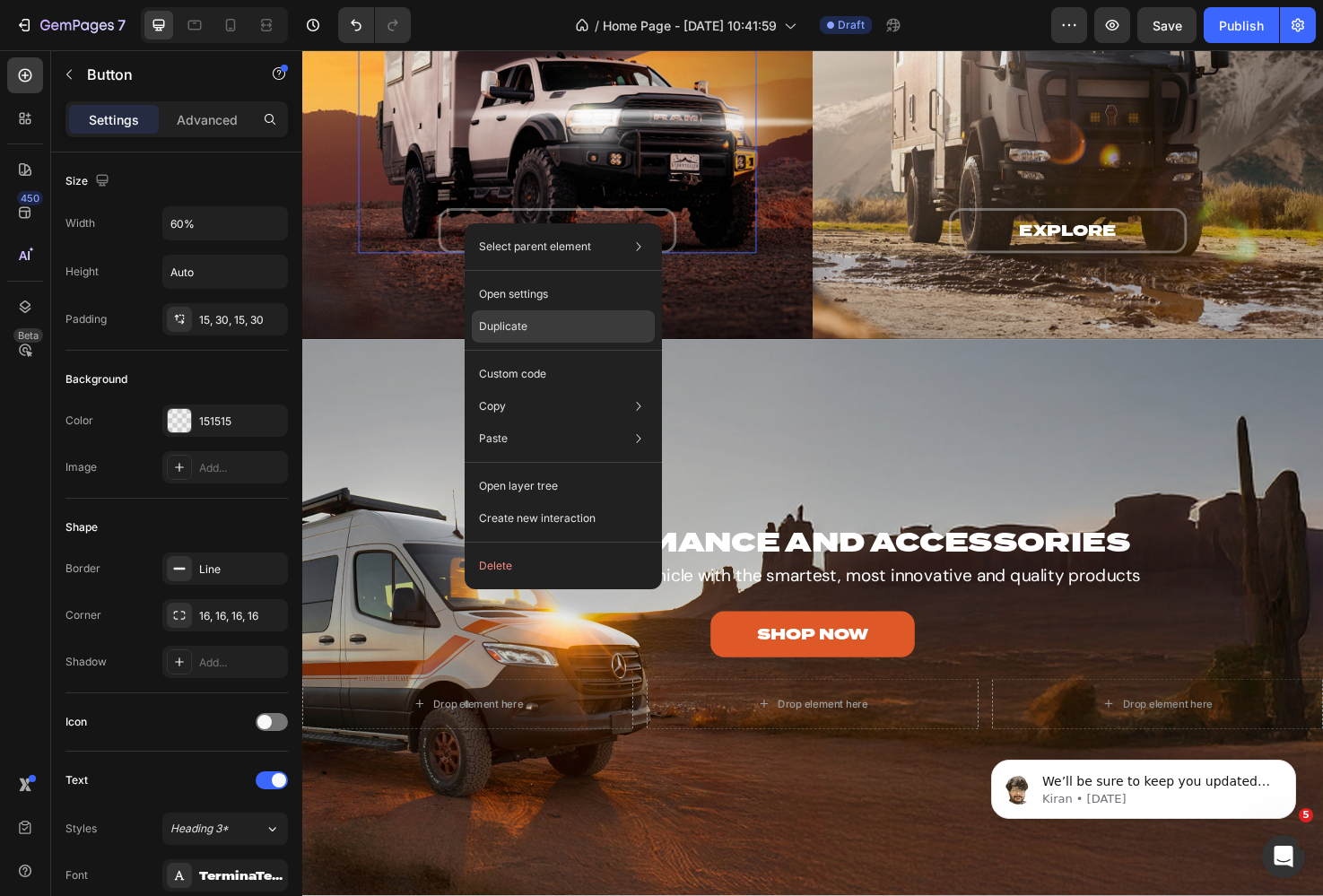
click at [523, 334] on p "Duplicate" at bounding box center [502, 326] width 49 height 16
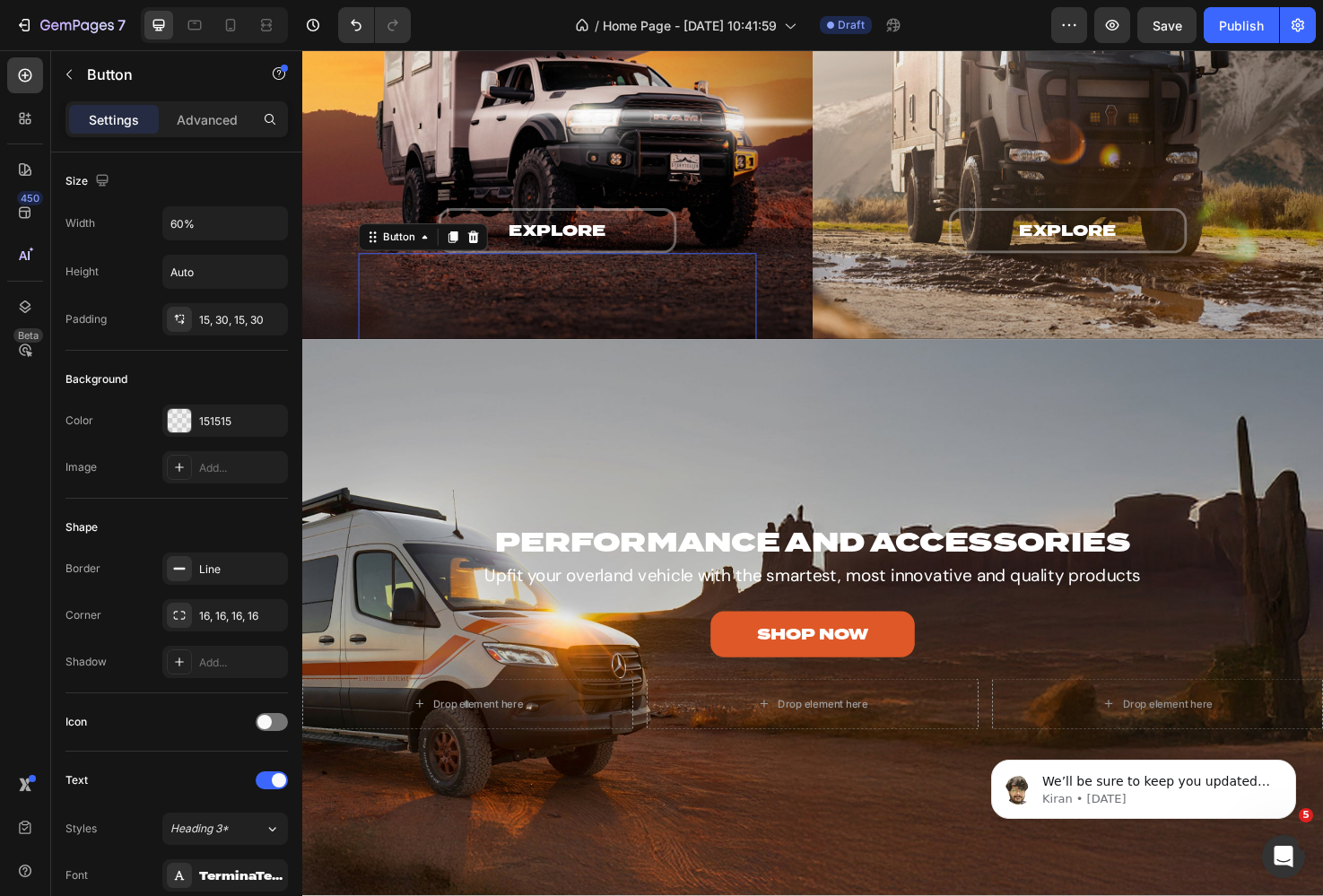
scroll to position [585, 0]
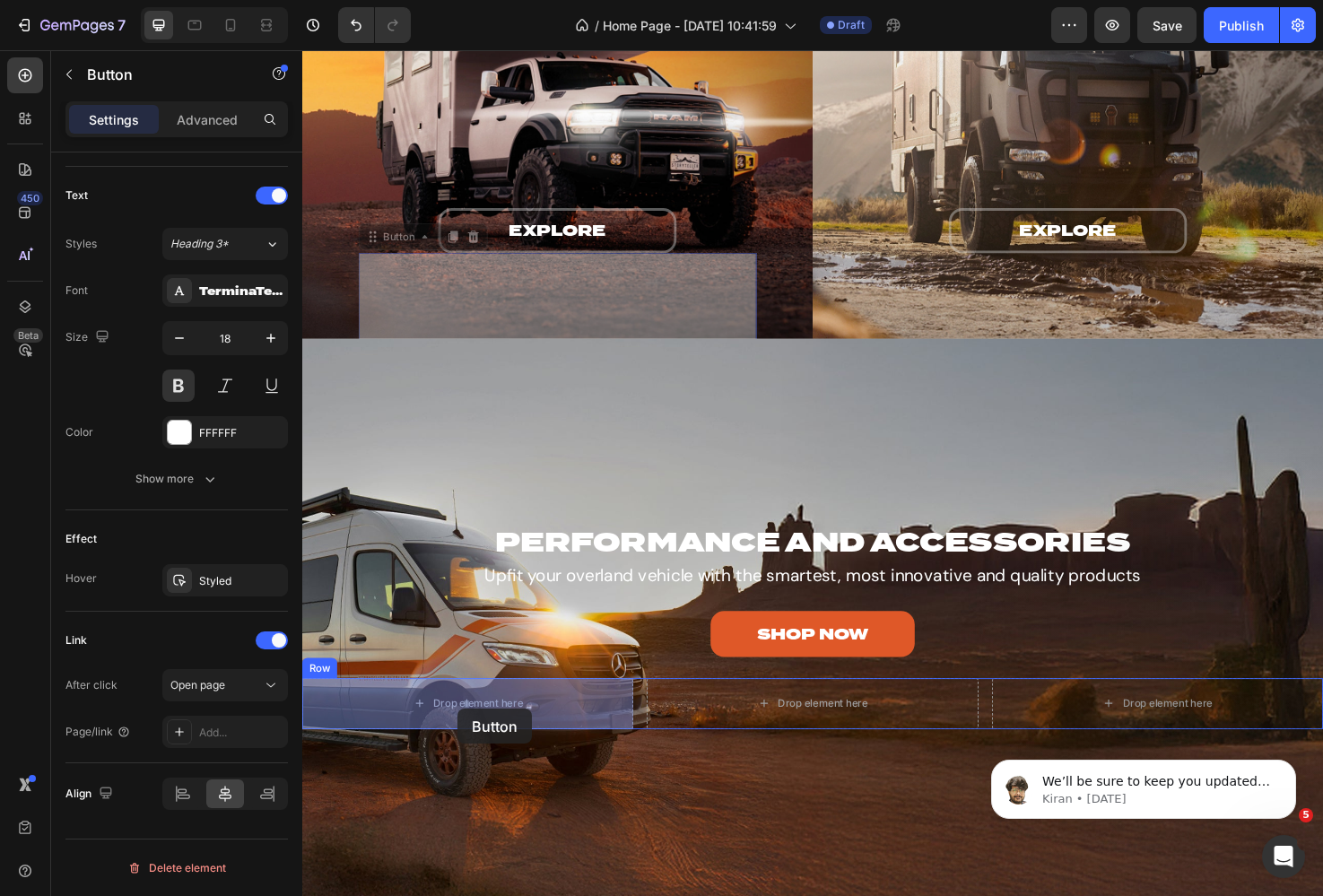
drag, startPoint x: 459, startPoint y: 306, endPoint x: 465, endPoint y: 737, distance: 431.0
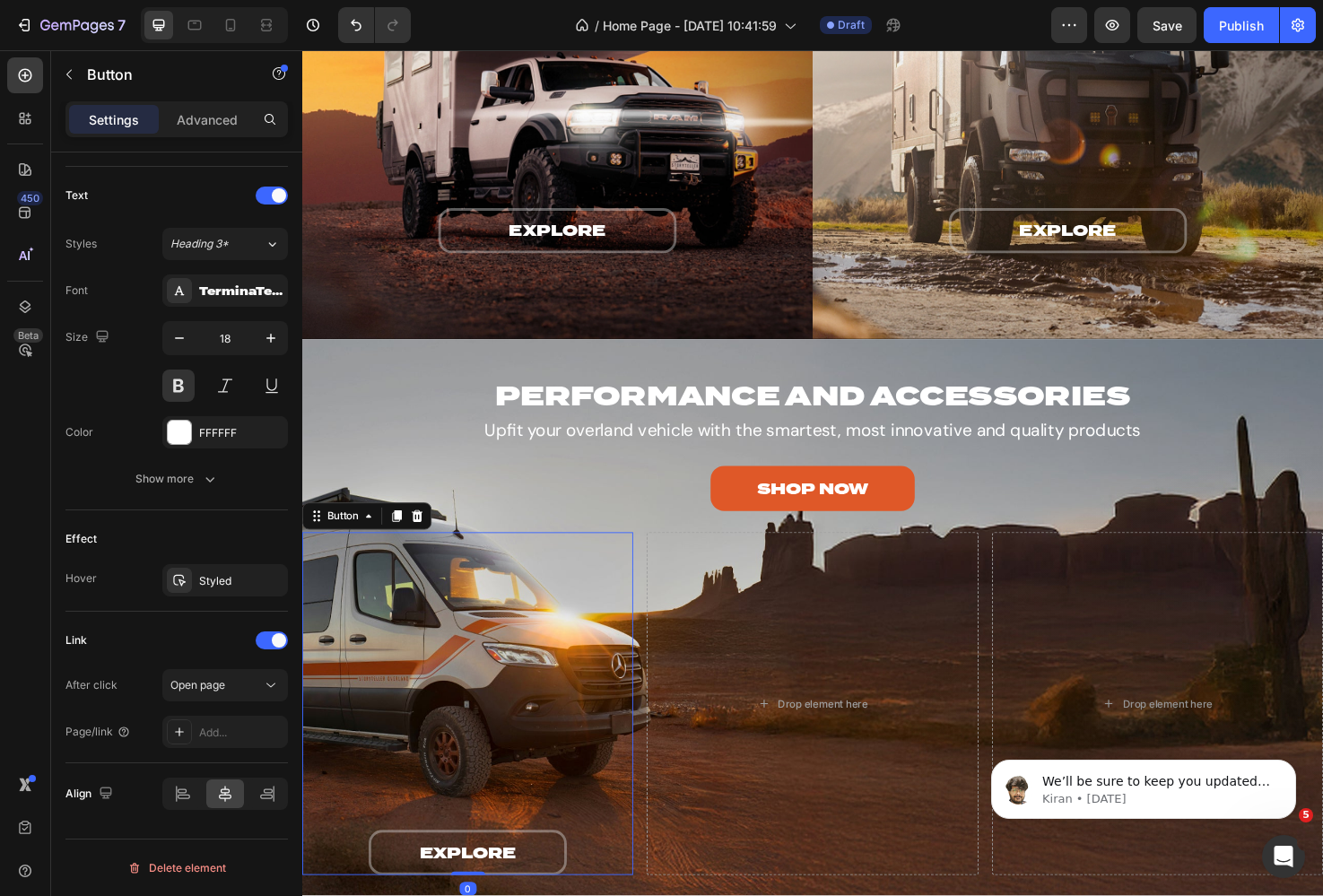
click at [411, 637] on div "explore Button 0" at bounding box center [477, 739] width 349 height 361
click at [198, 118] on p "Advanced" at bounding box center [207, 120] width 61 height 19
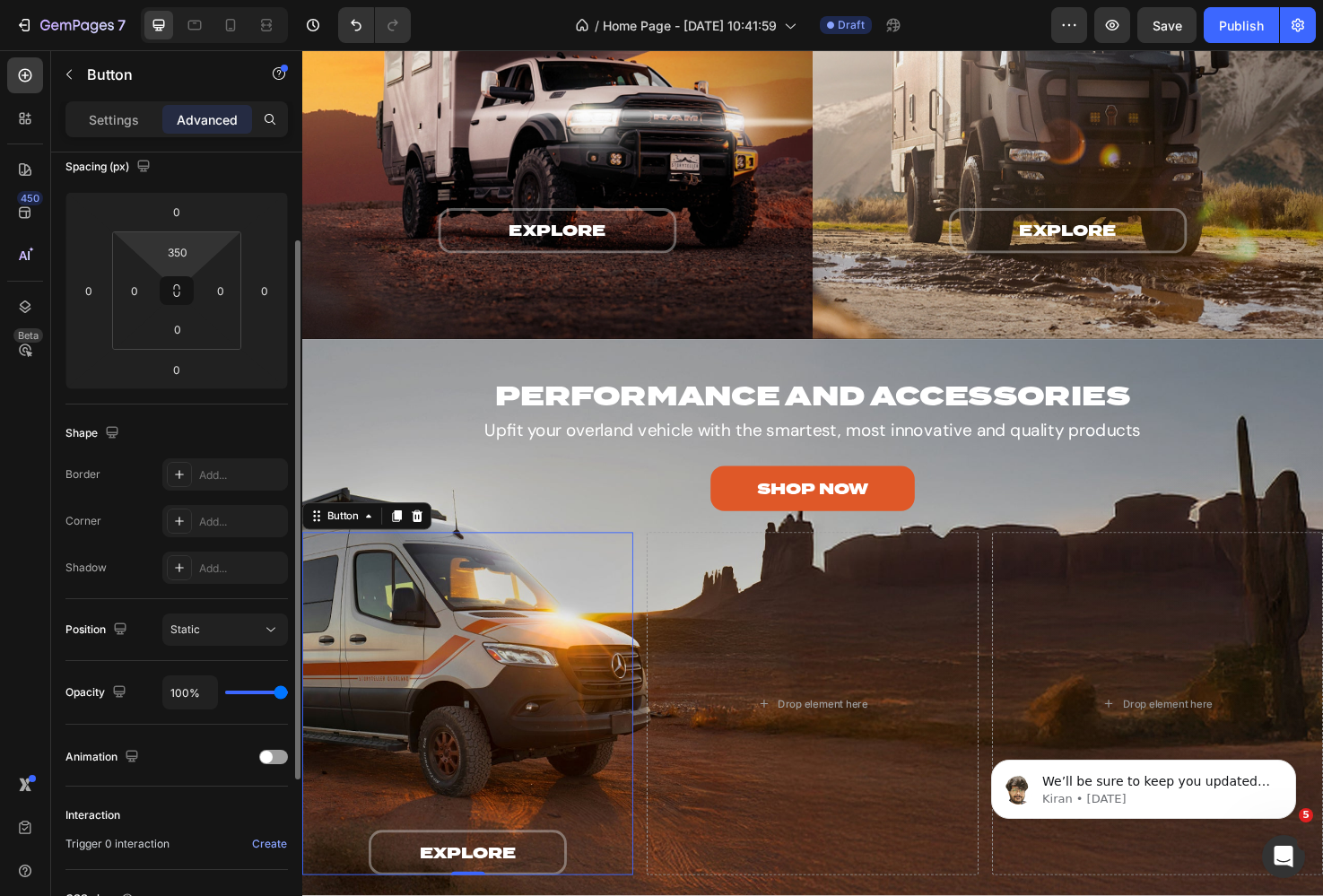
scroll to position [165, 0]
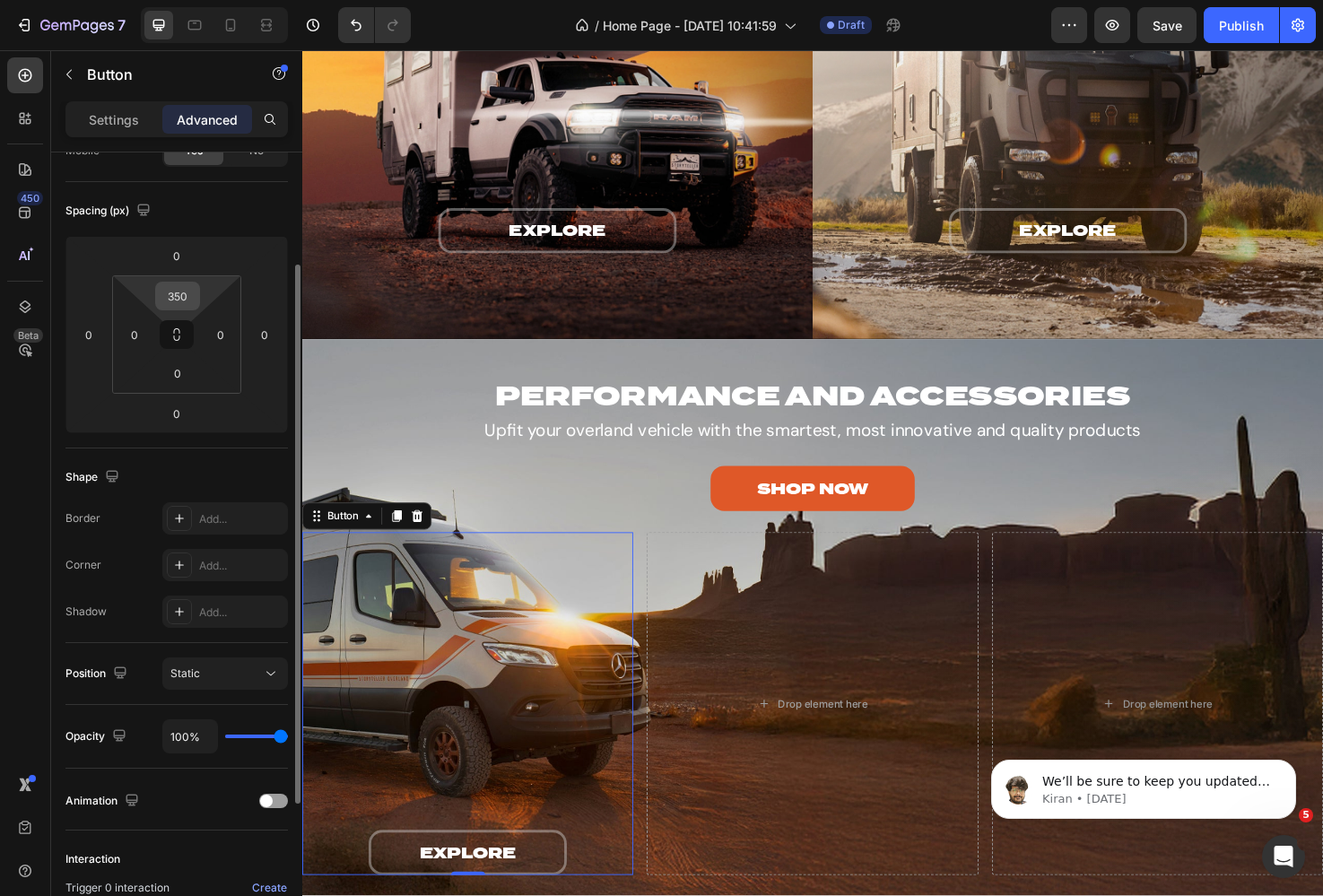
click at [178, 289] on input "350" at bounding box center [177, 295] width 36 height 27
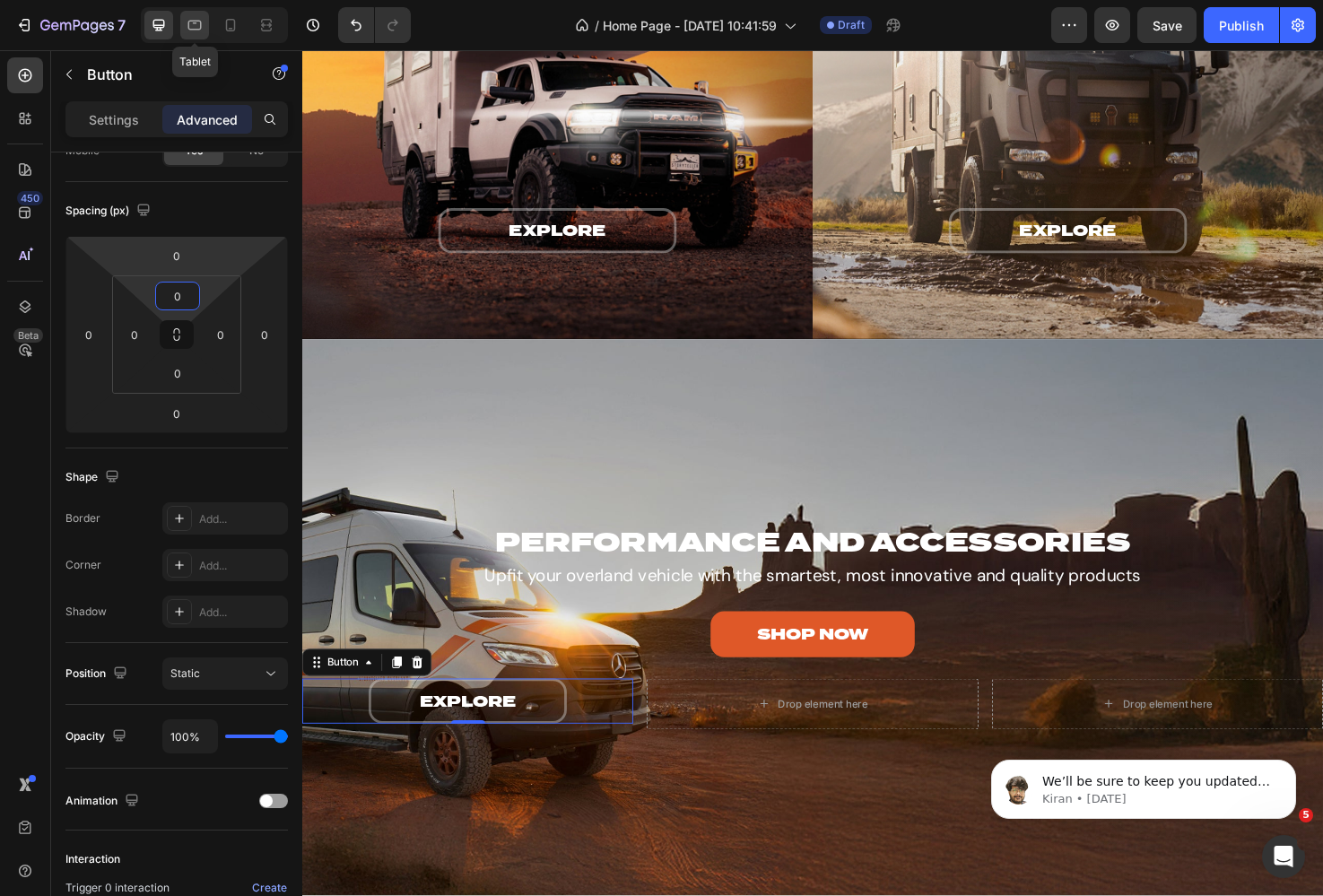
click at [183, 30] on div at bounding box center [194, 25] width 29 height 29
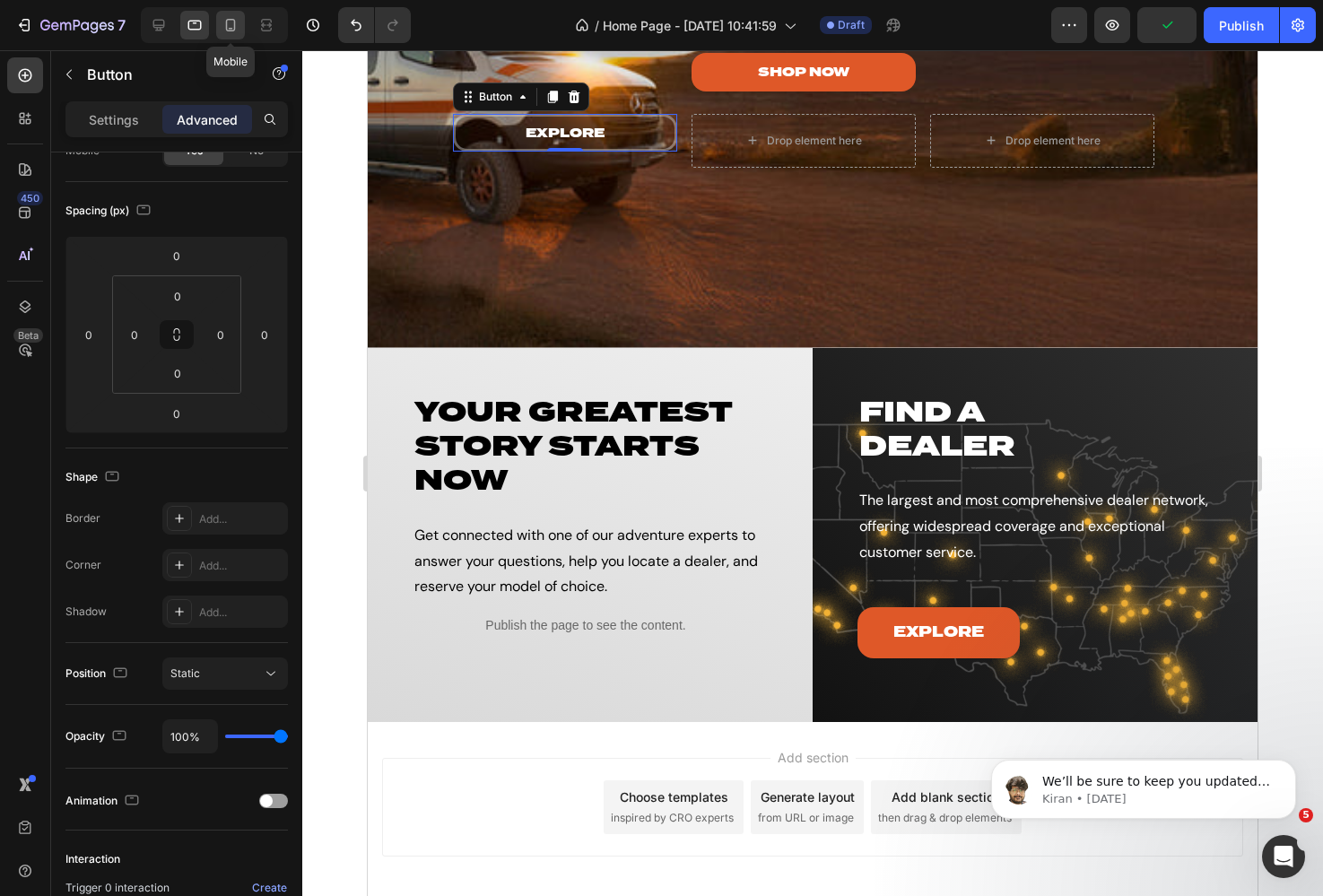
click at [225, 27] on icon at bounding box center [230, 25] width 18 height 18
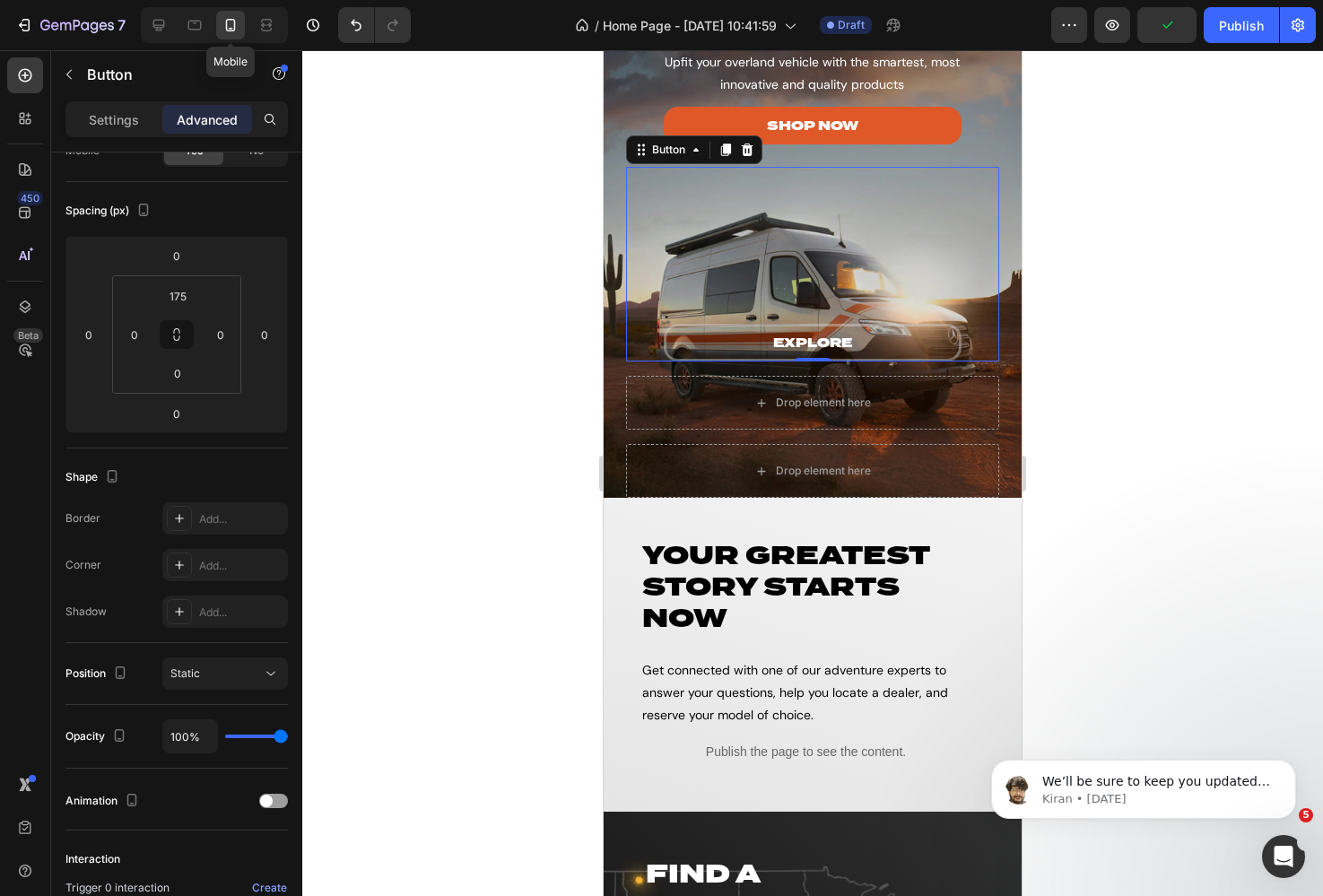
scroll to position [3230, 0]
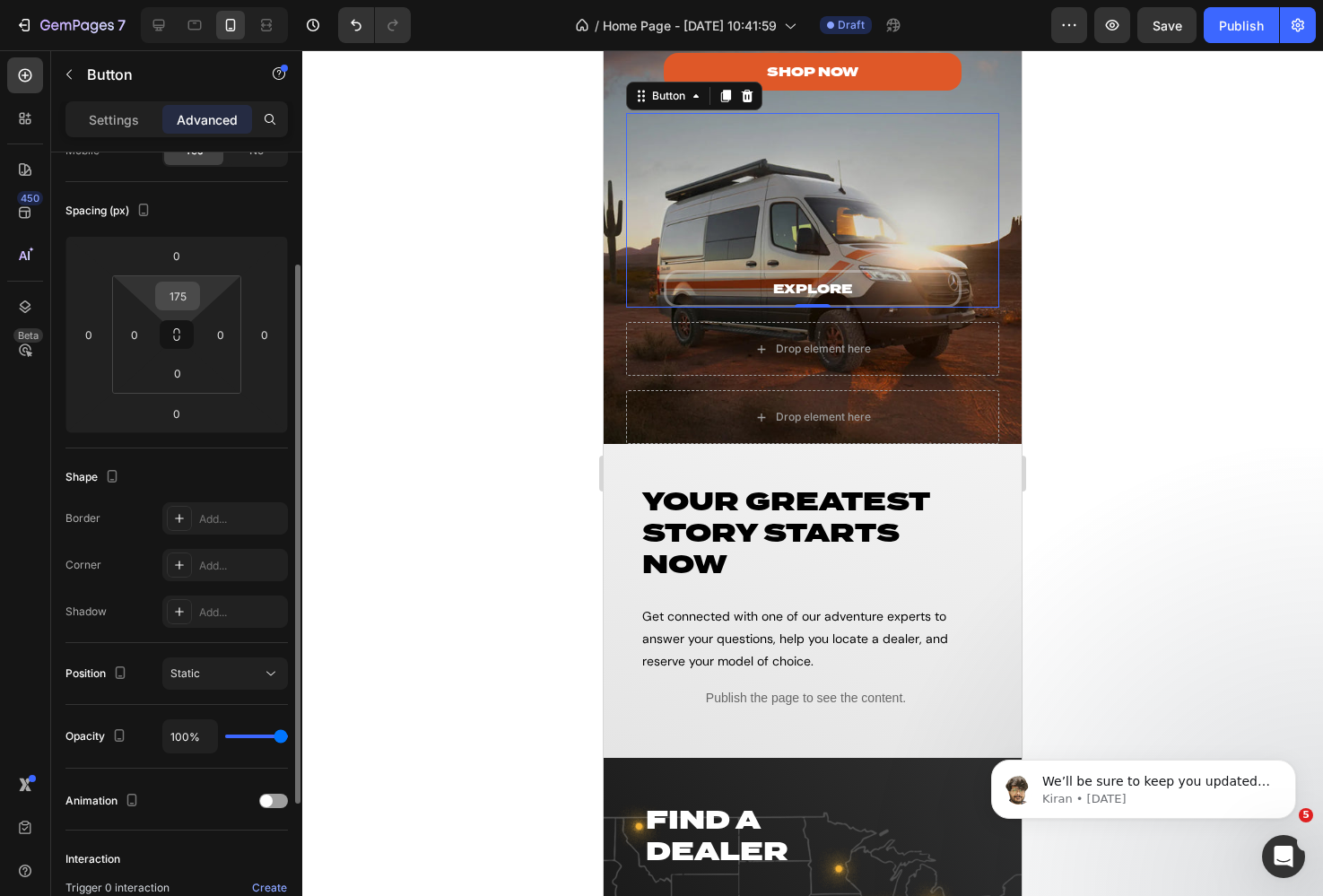
click at [173, 296] on input "175" at bounding box center [177, 295] width 36 height 27
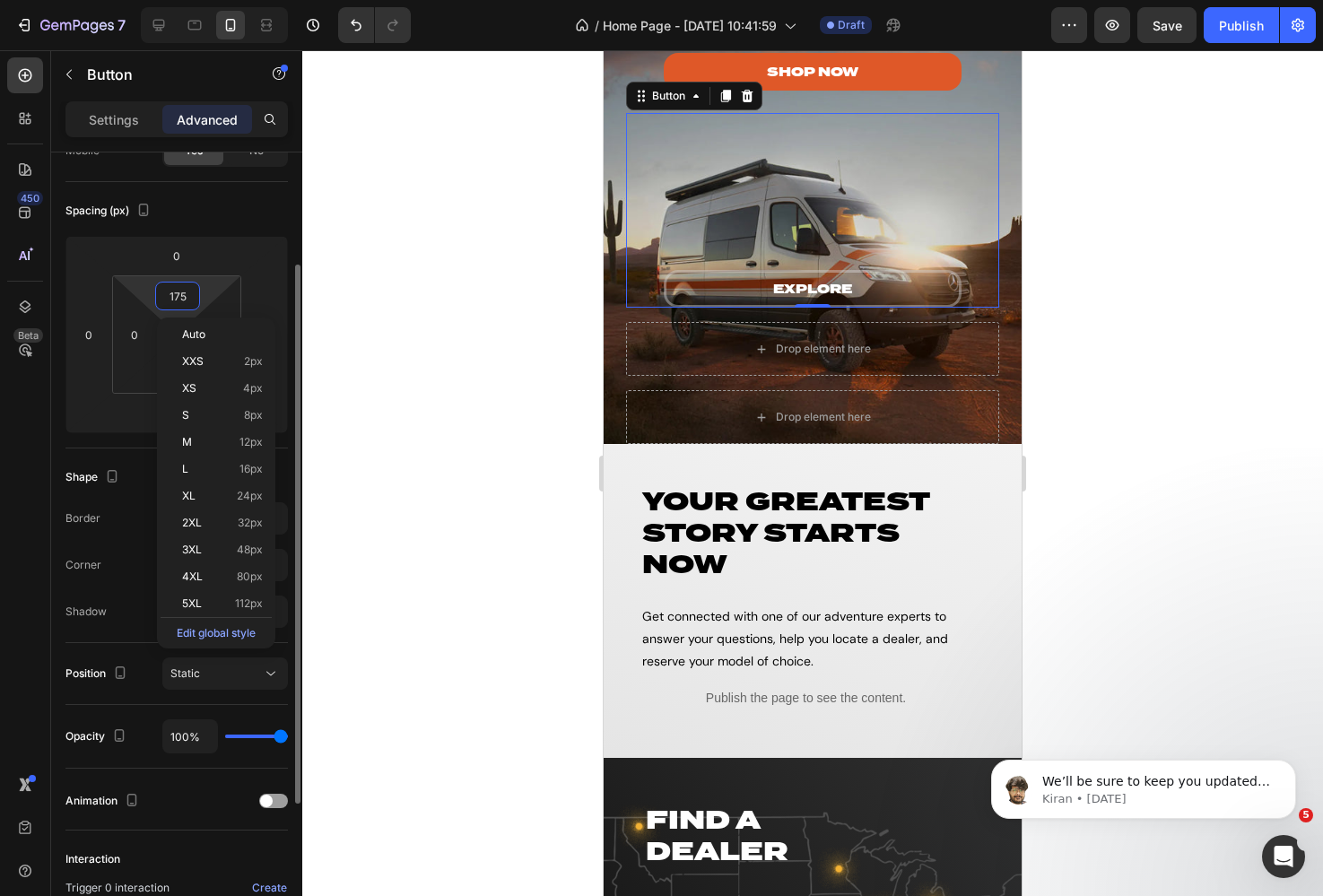
type input "0"
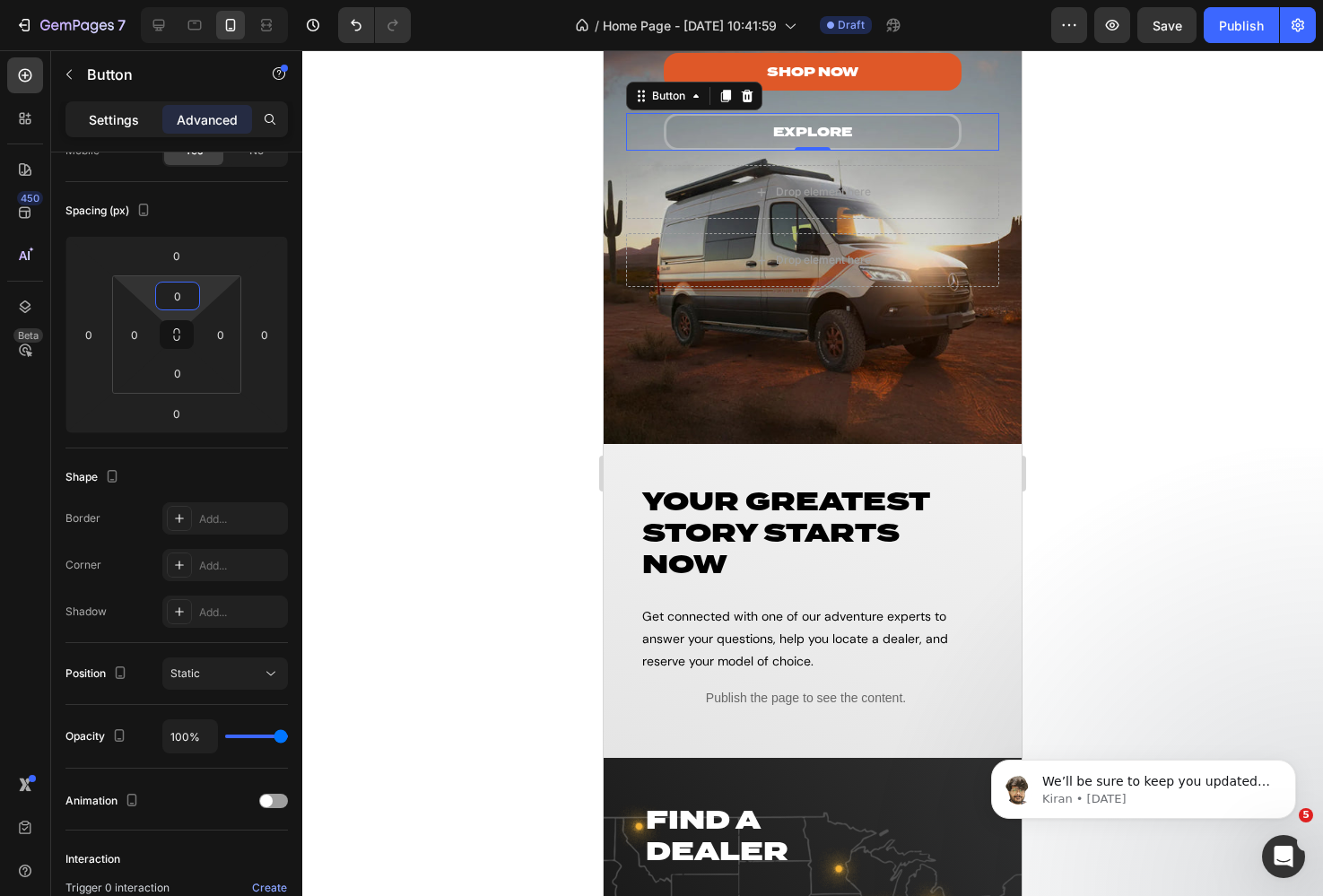
click at [127, 127] on p "Settings" at bounding box center [113, 120] width 51 height 19
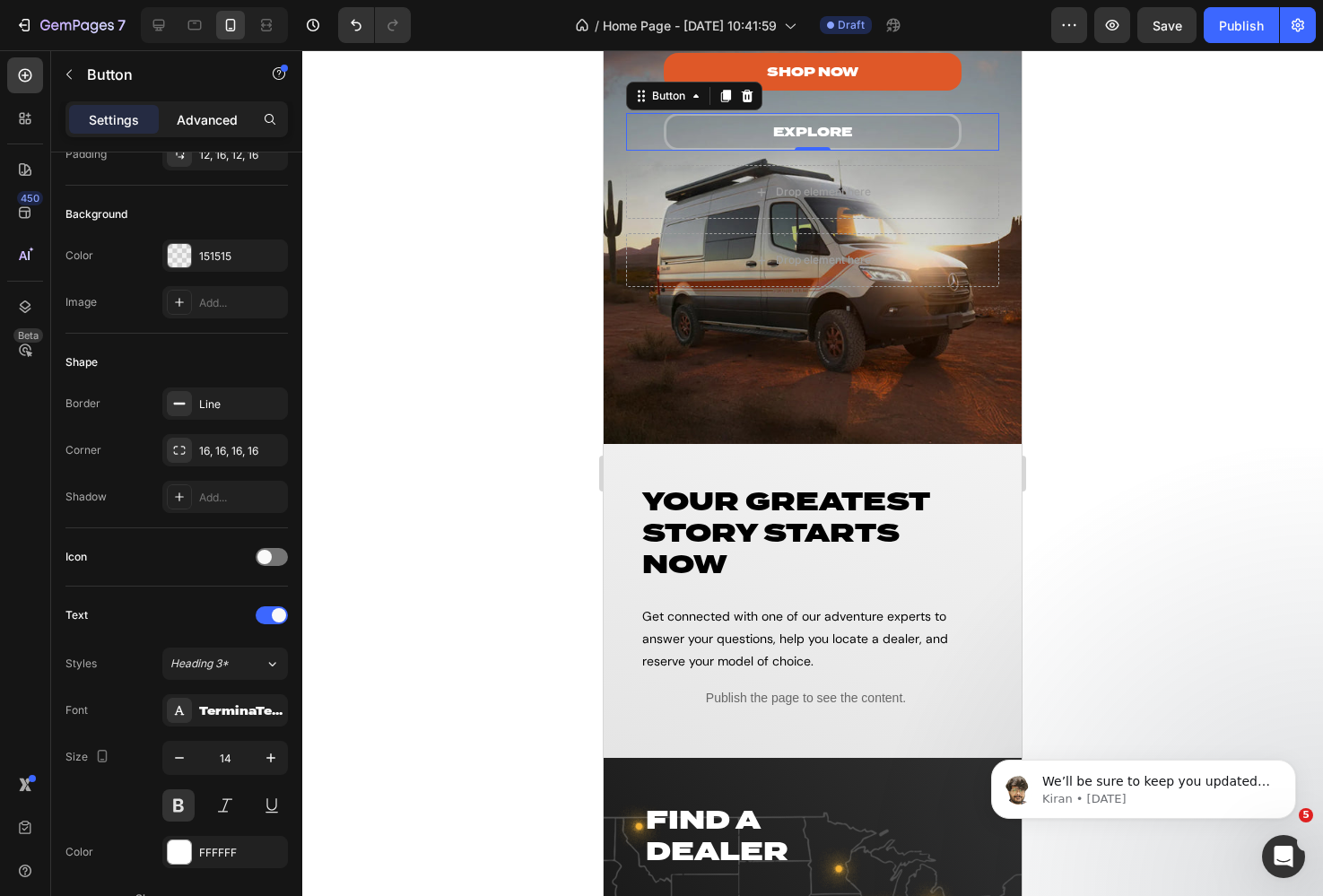
click at [193, 117] on p "Advanced" at bounding box center [207, 120] width 61 height 19
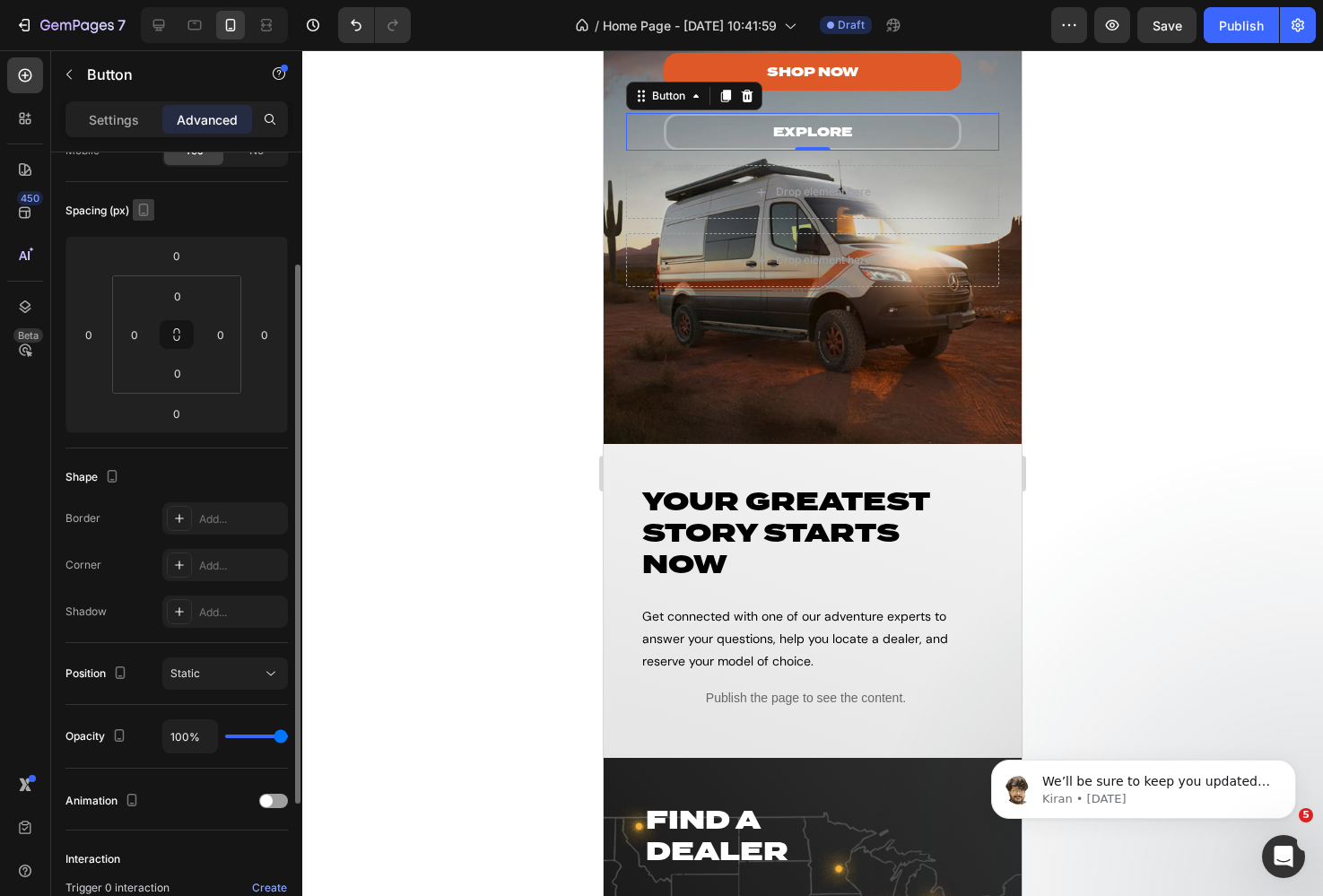
click at [141, 216] on icon "button" at bounding box center [143, 210] width 18 height 18
click at [142, 276] on icon "button" at bounding box center [147, 271] width 18 height 18
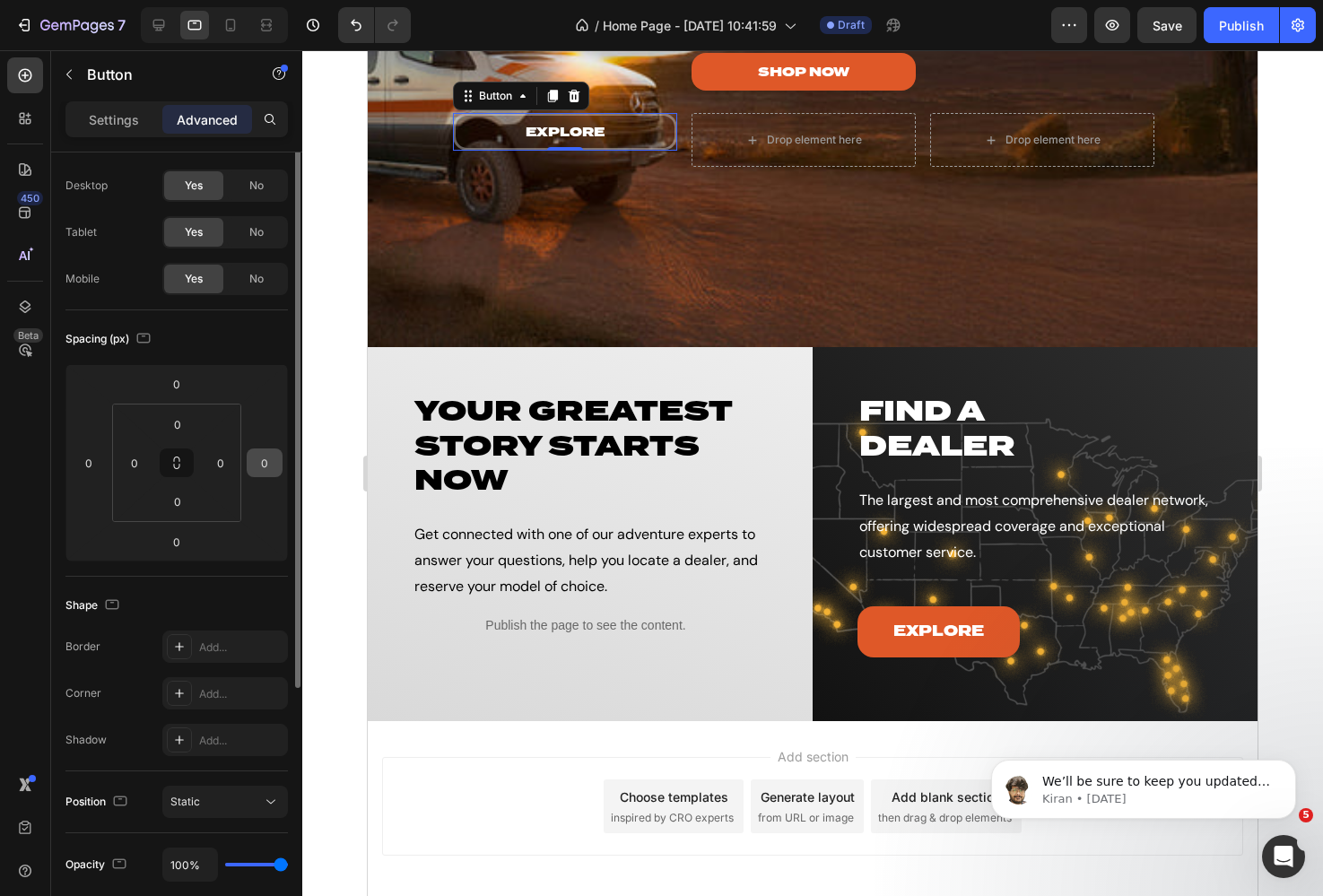
scroll to position [0, 0]
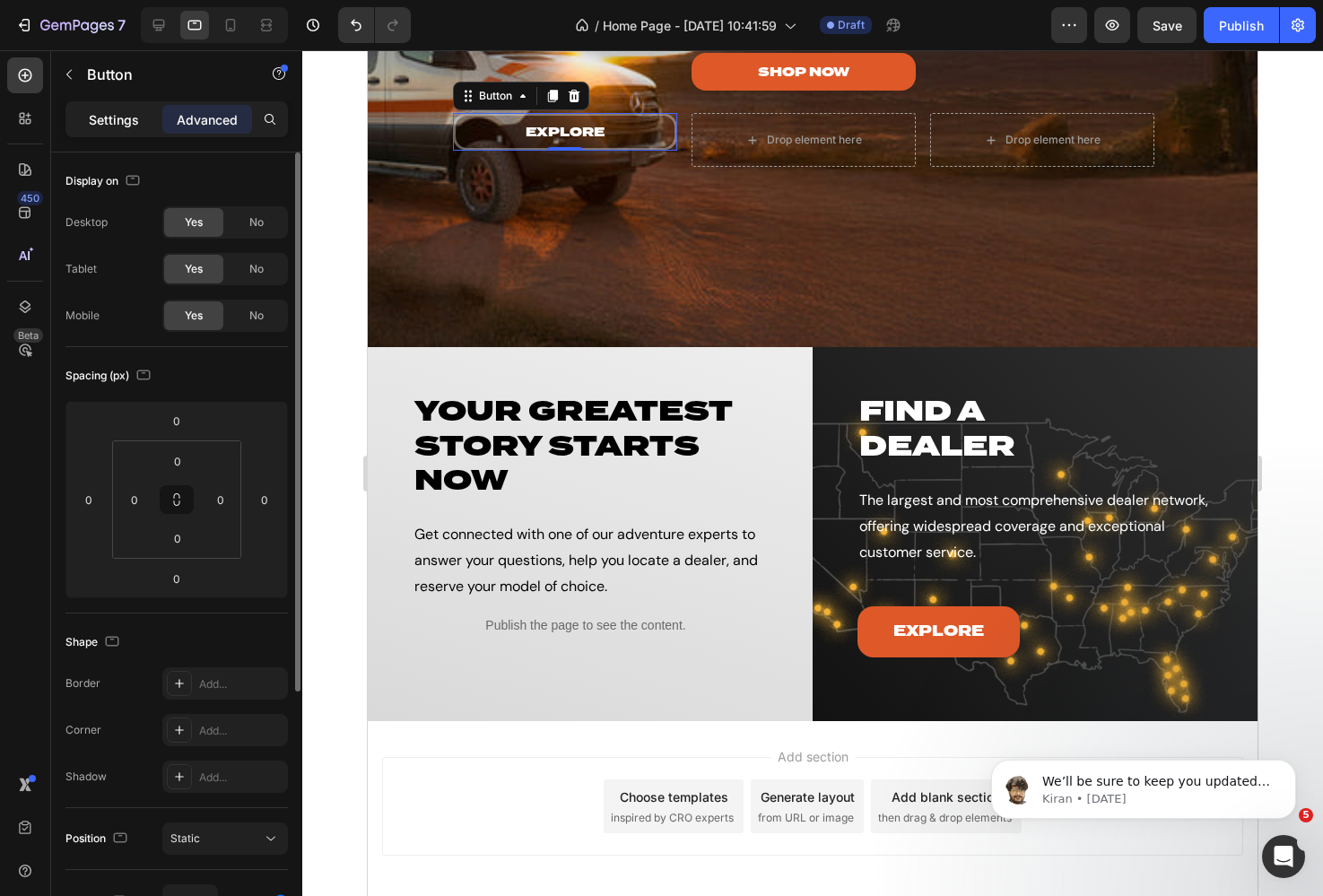
click at [111, 110] on div "Settings" at bounding box center [113, 119] width 90 height 29
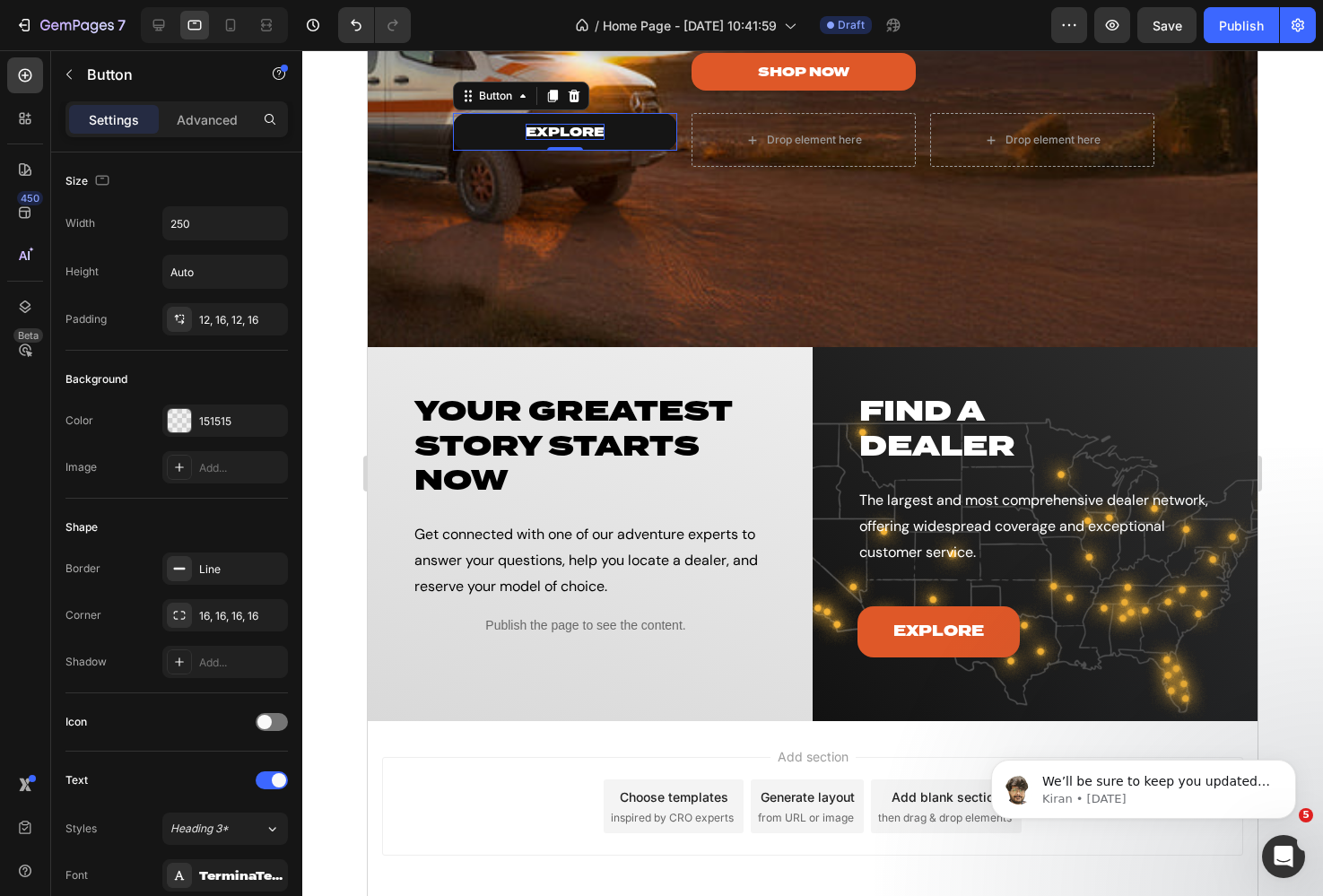
click at [560, 127] on p "explore" at bounding box center [564, 132] width 79 height 16
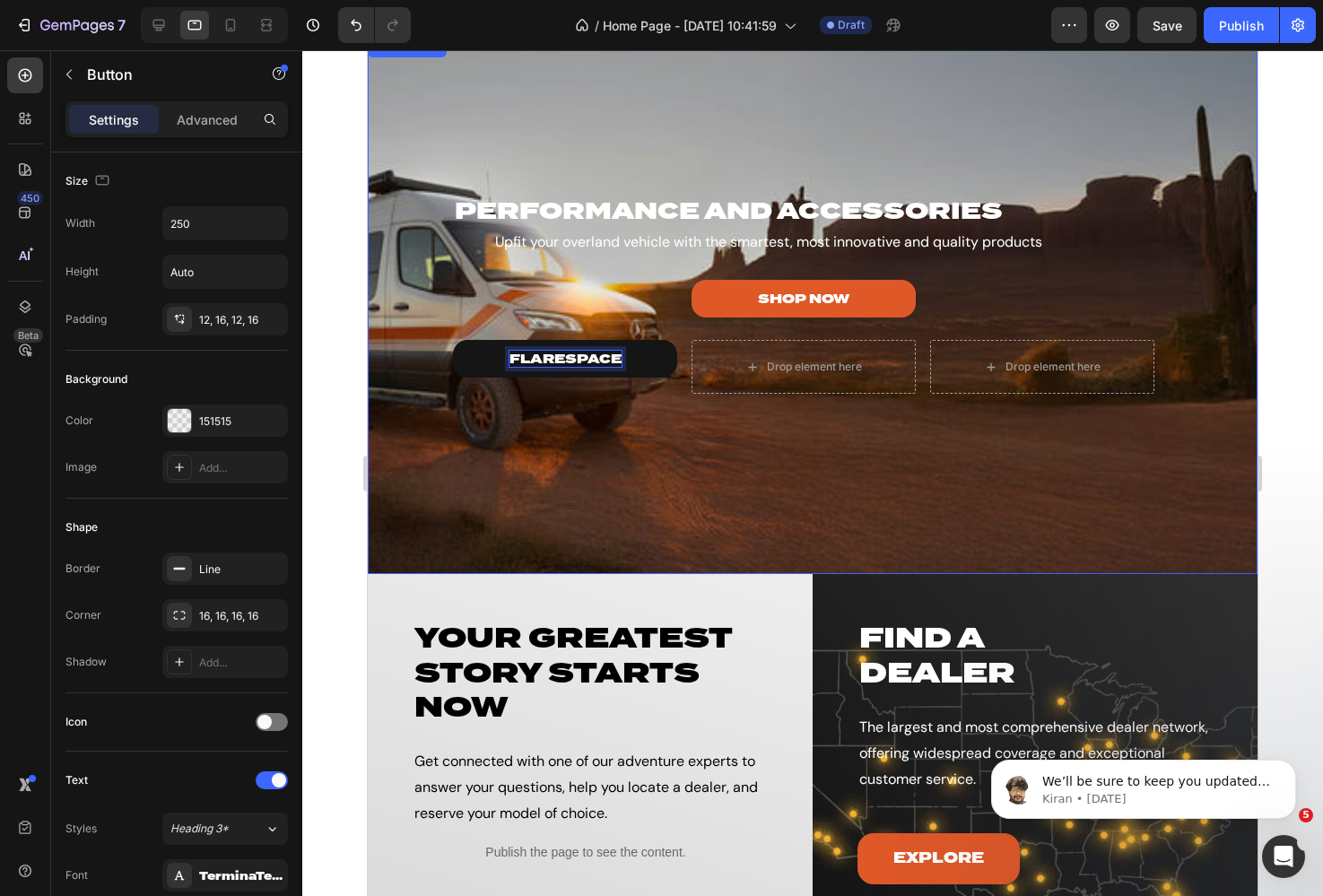
scroll to position [2687, 0]
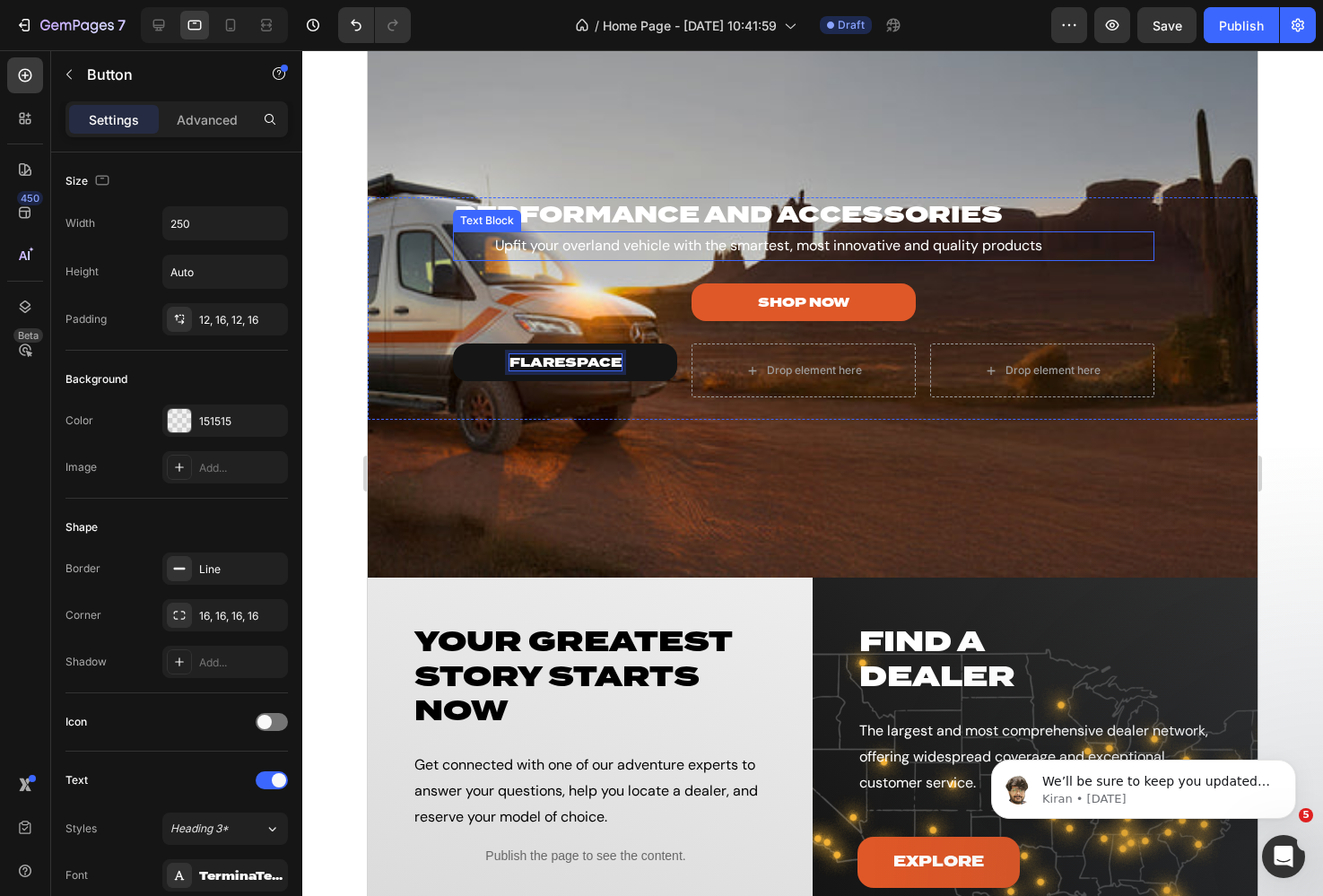
click at [647, 250] on p "Upfit your overland vehicle with the smartest, most innovative and quality prod…" at bounding box center [768, 246] width 628 height 26
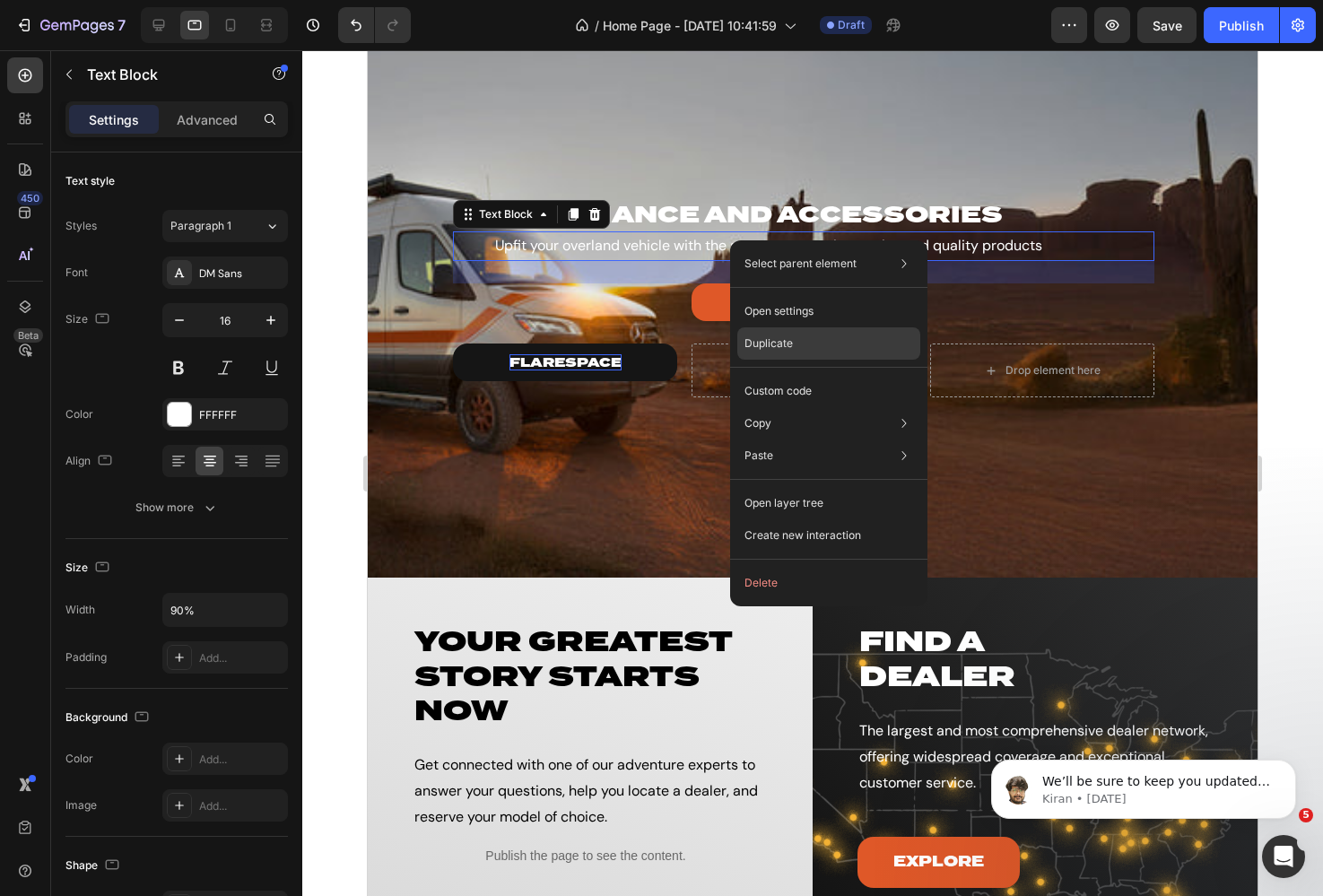
drag, startPoint x: 785, startPoint y: 346, endPoint x: 463, endPoint y: 260, distance: 333.3
click at [785, 346] on p "Duplicate" at bounding box center [768, 343] width 49 height 16
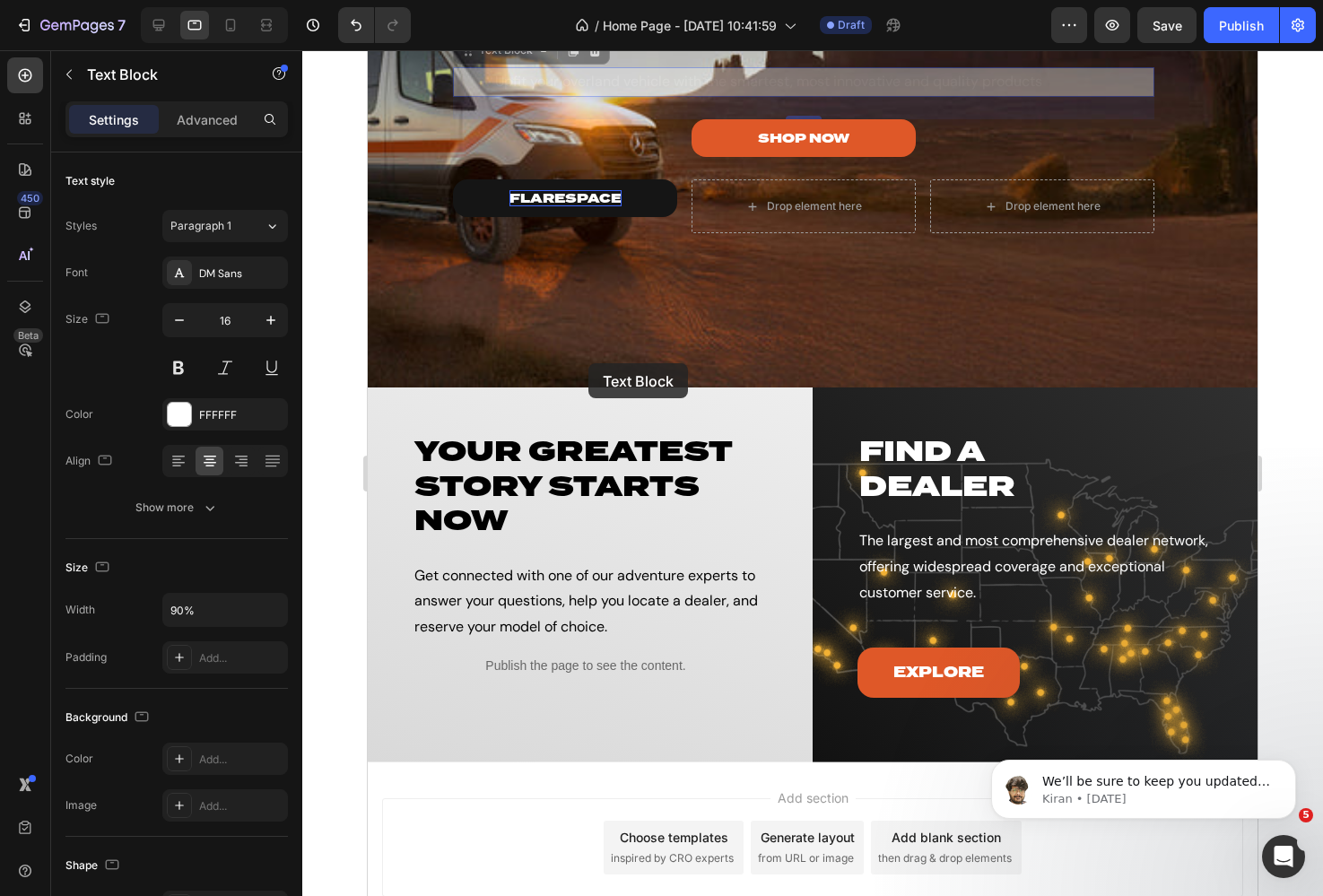
scroll to position [2661, 0]
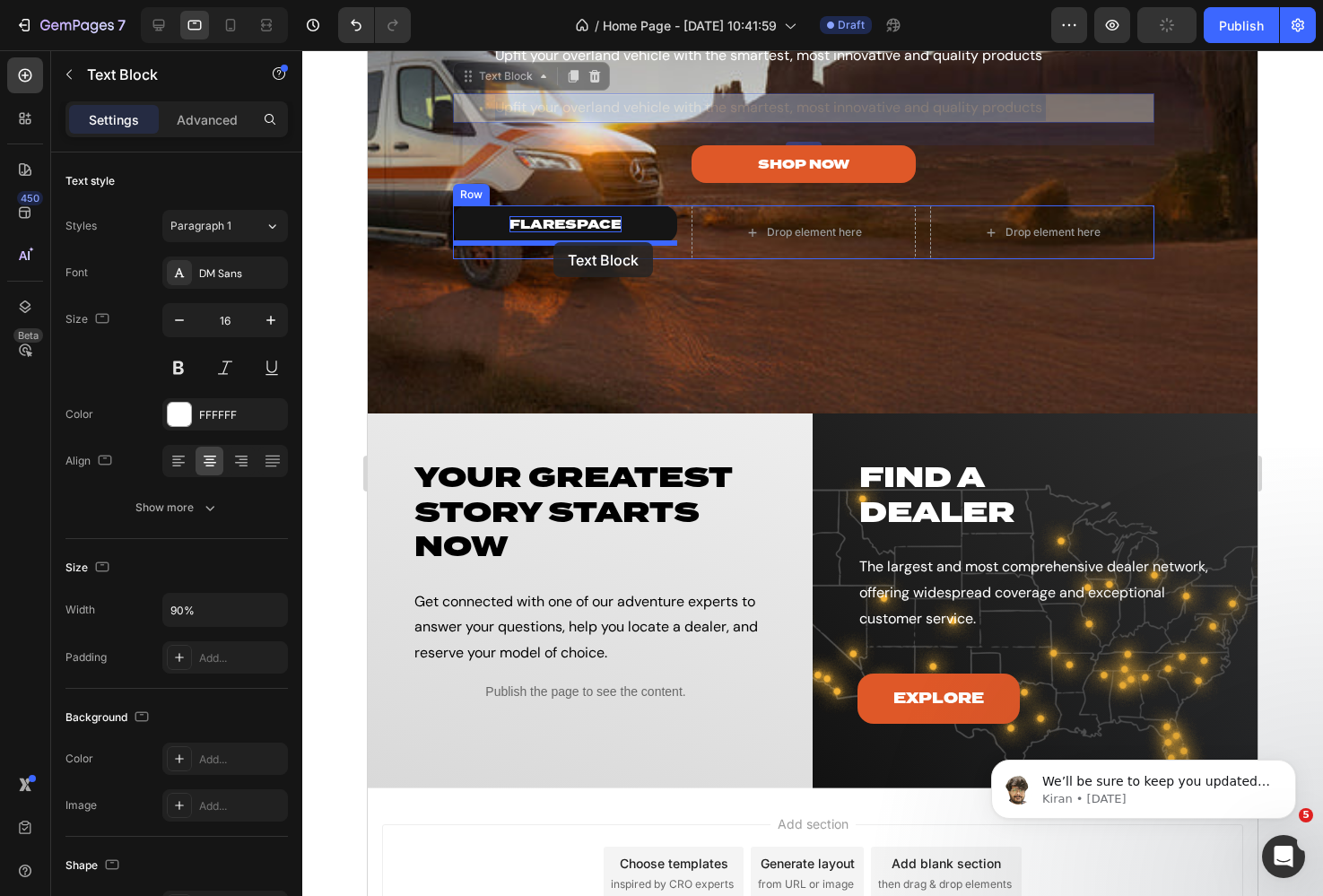
drag, startPoint x: 789, startPoint y: 266, endPoint x: 554, endPoint y: 242, distance: 236.2
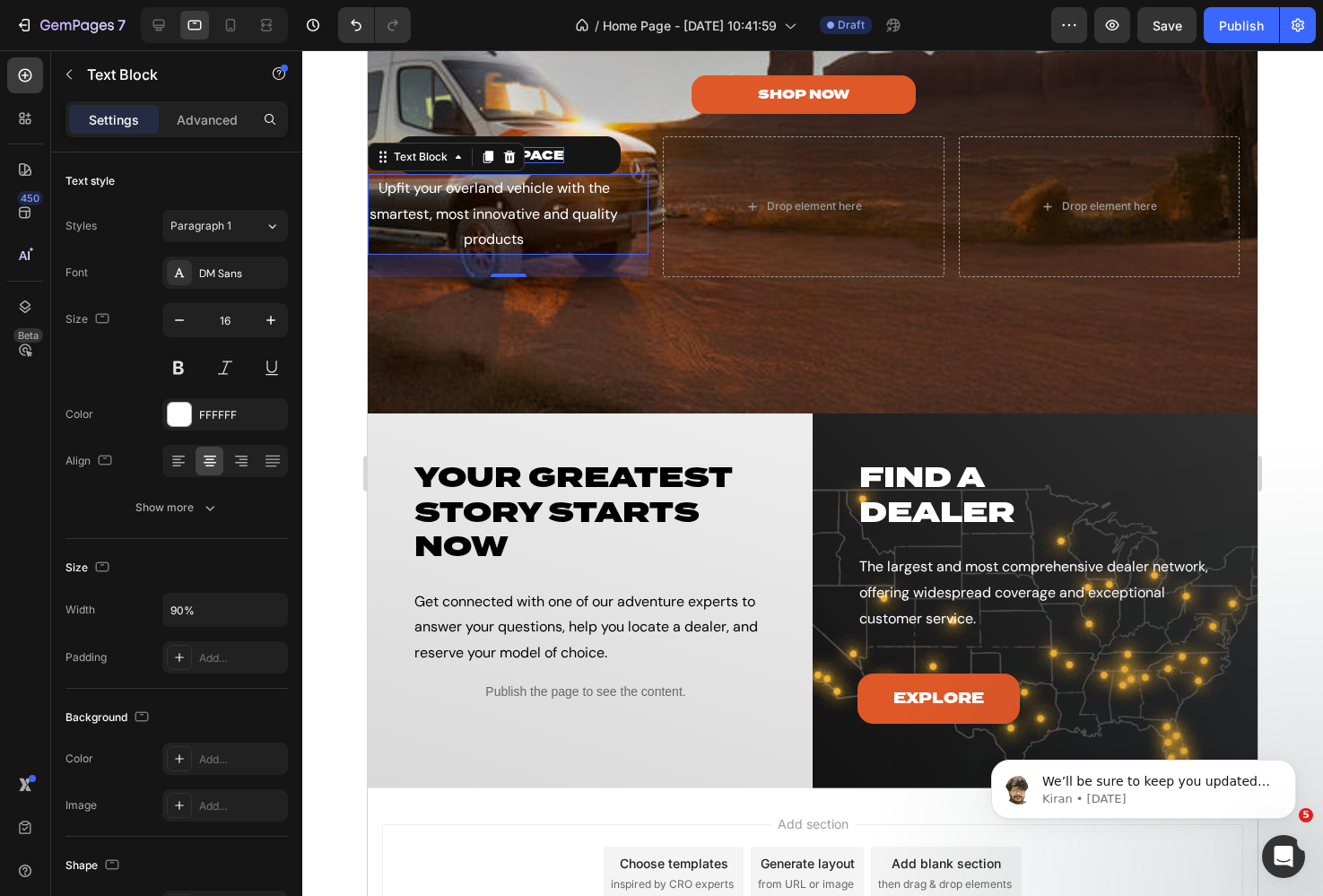
click at [519, 208] on p "Upfit your overland vehicle with the smartest, most innovative and quality prod…" at bounding box center [495, 214] width 250 height 77
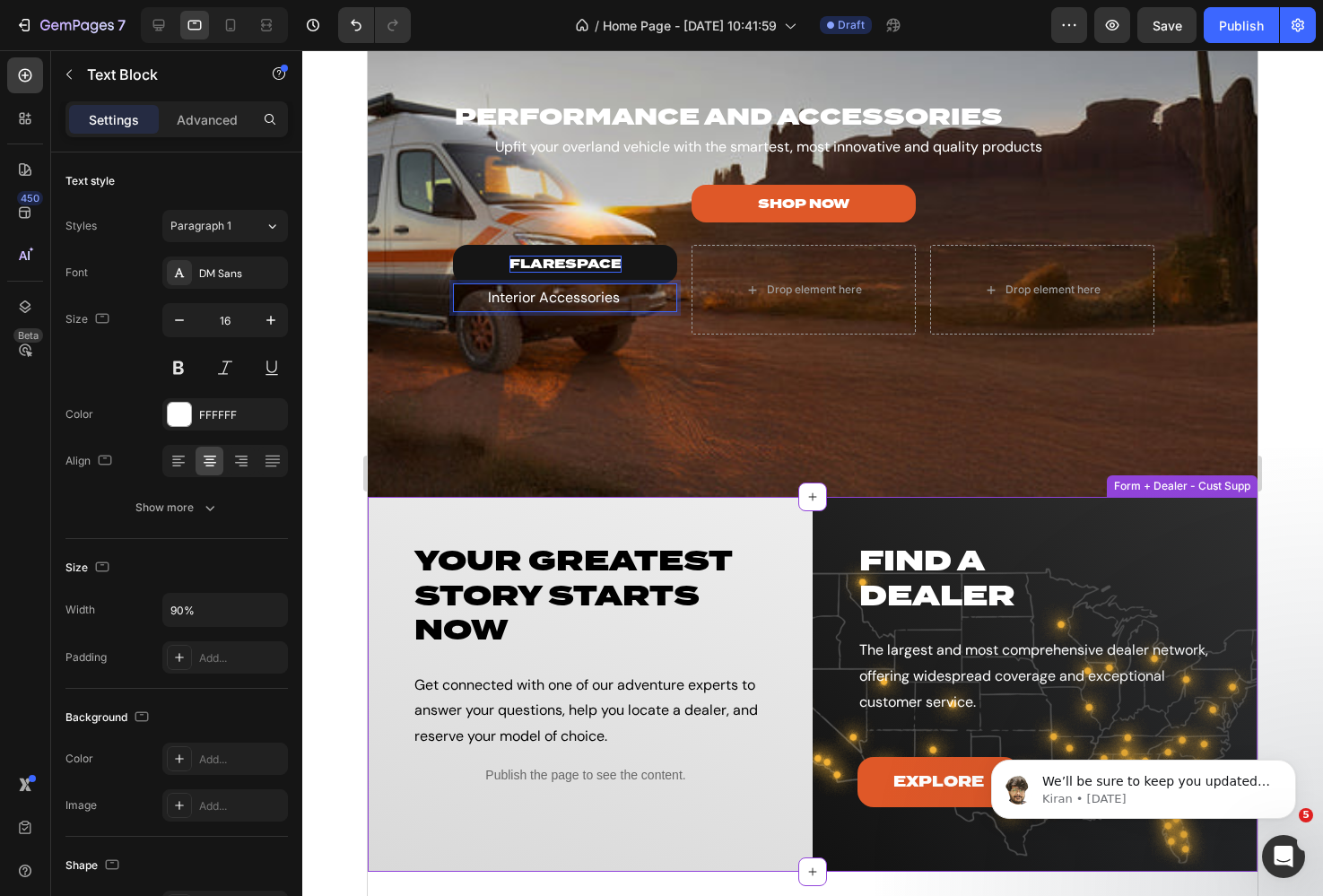
scroll to position [2569, 0]
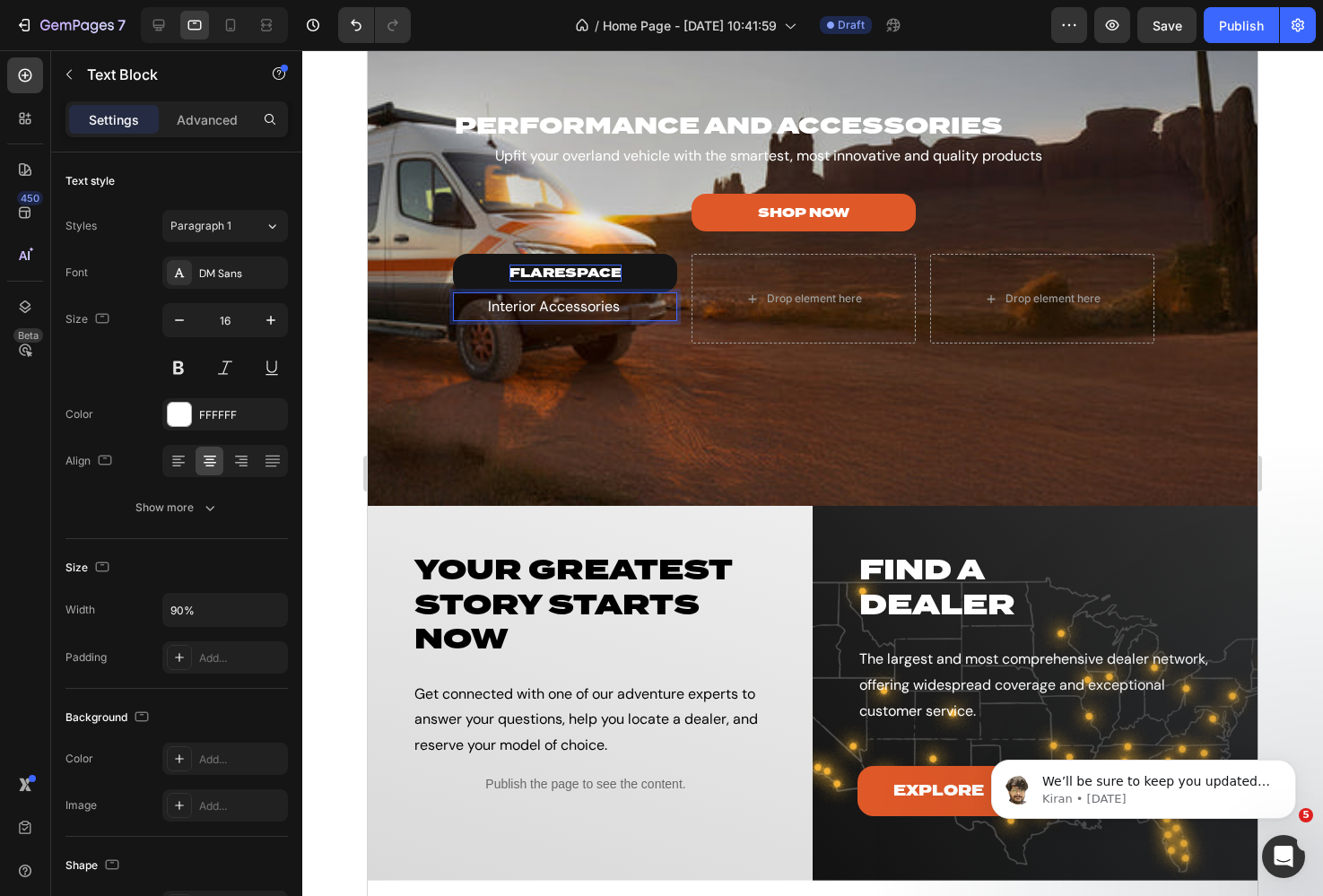
click at [333, 387] on div at bounding box center [812, 473] width 1021 height 845
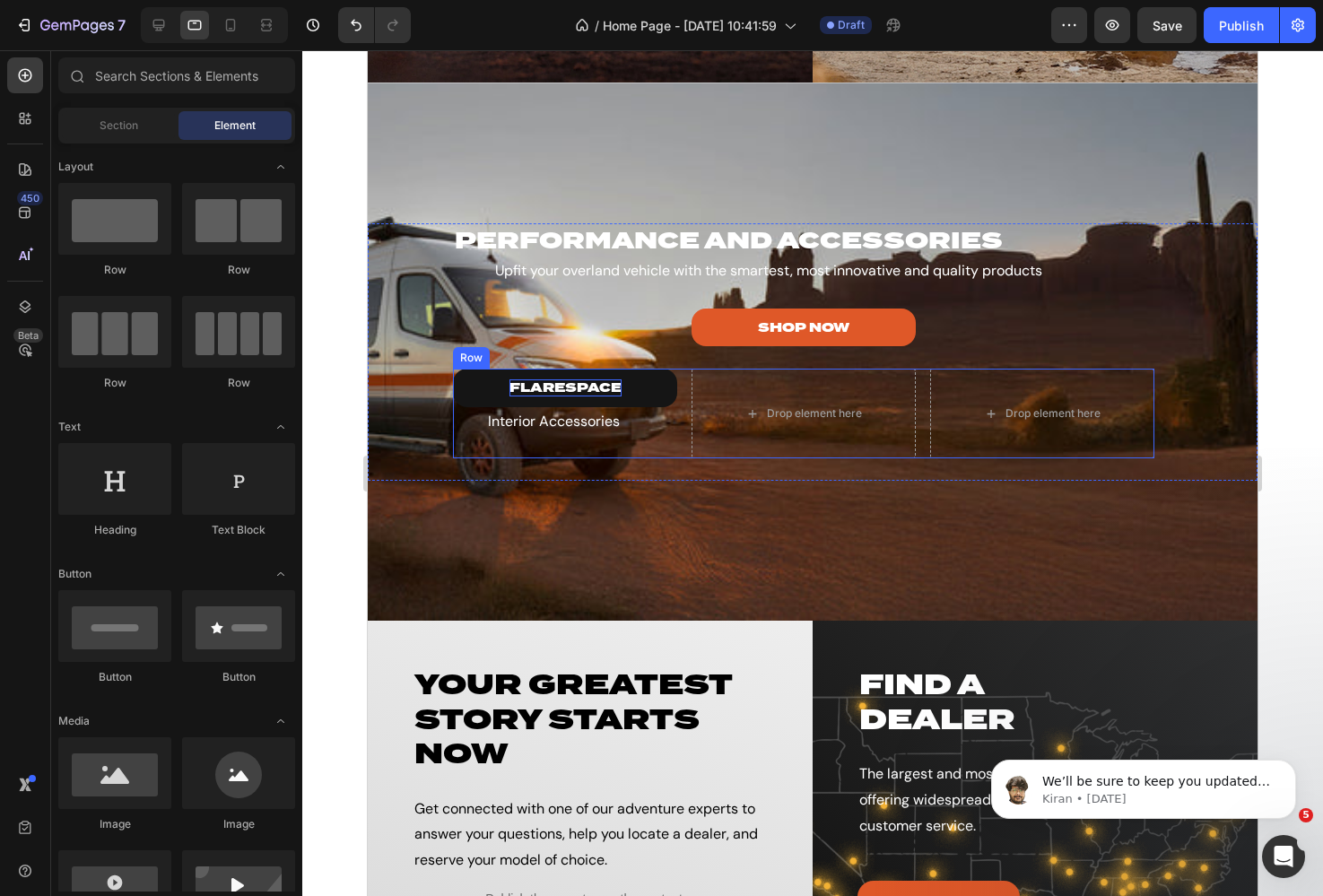
scroll to position [2454, 0]
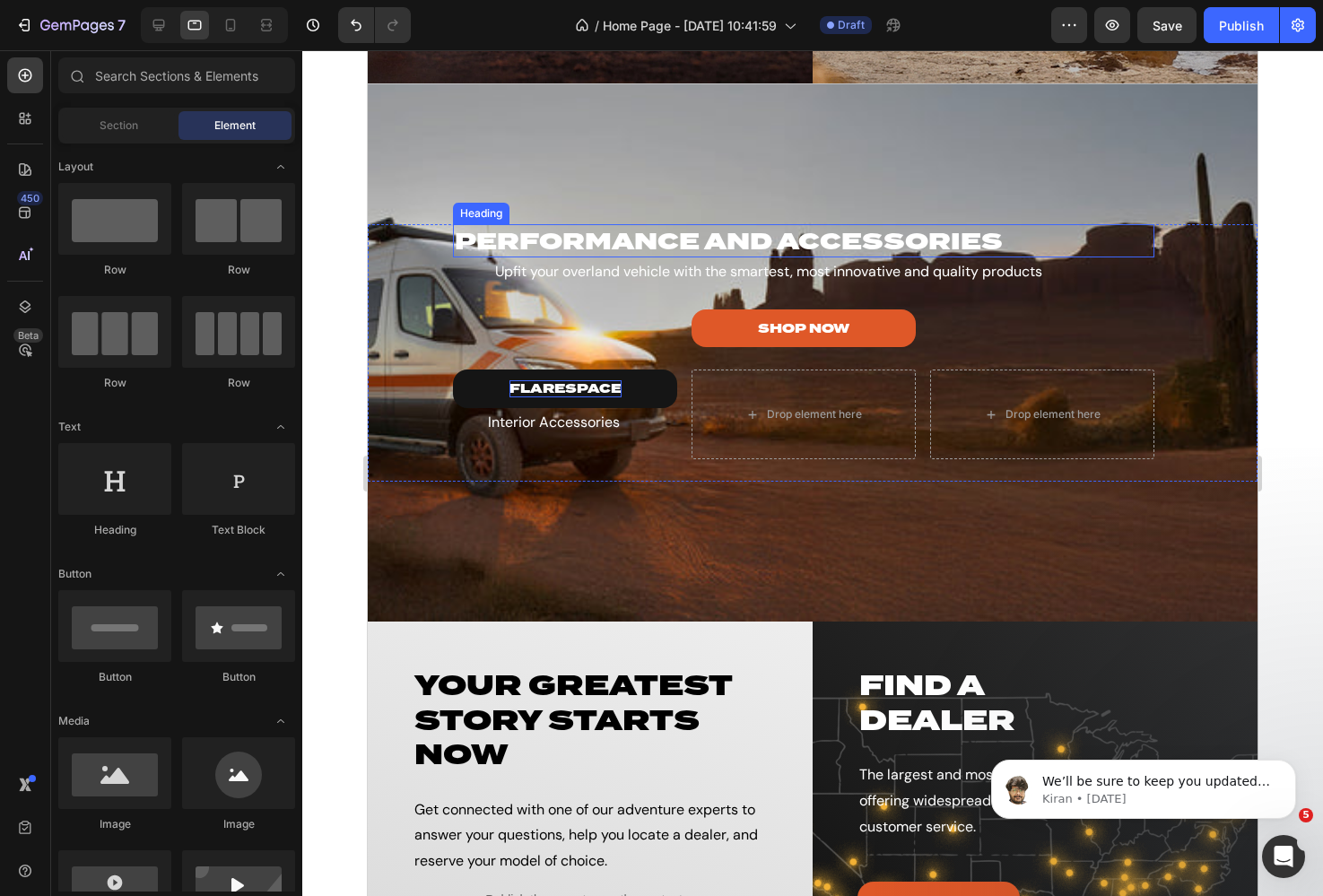
click at [749, 234] on h2 "Performance and accessories" at bounding box center [804, 241] width 702 height 34
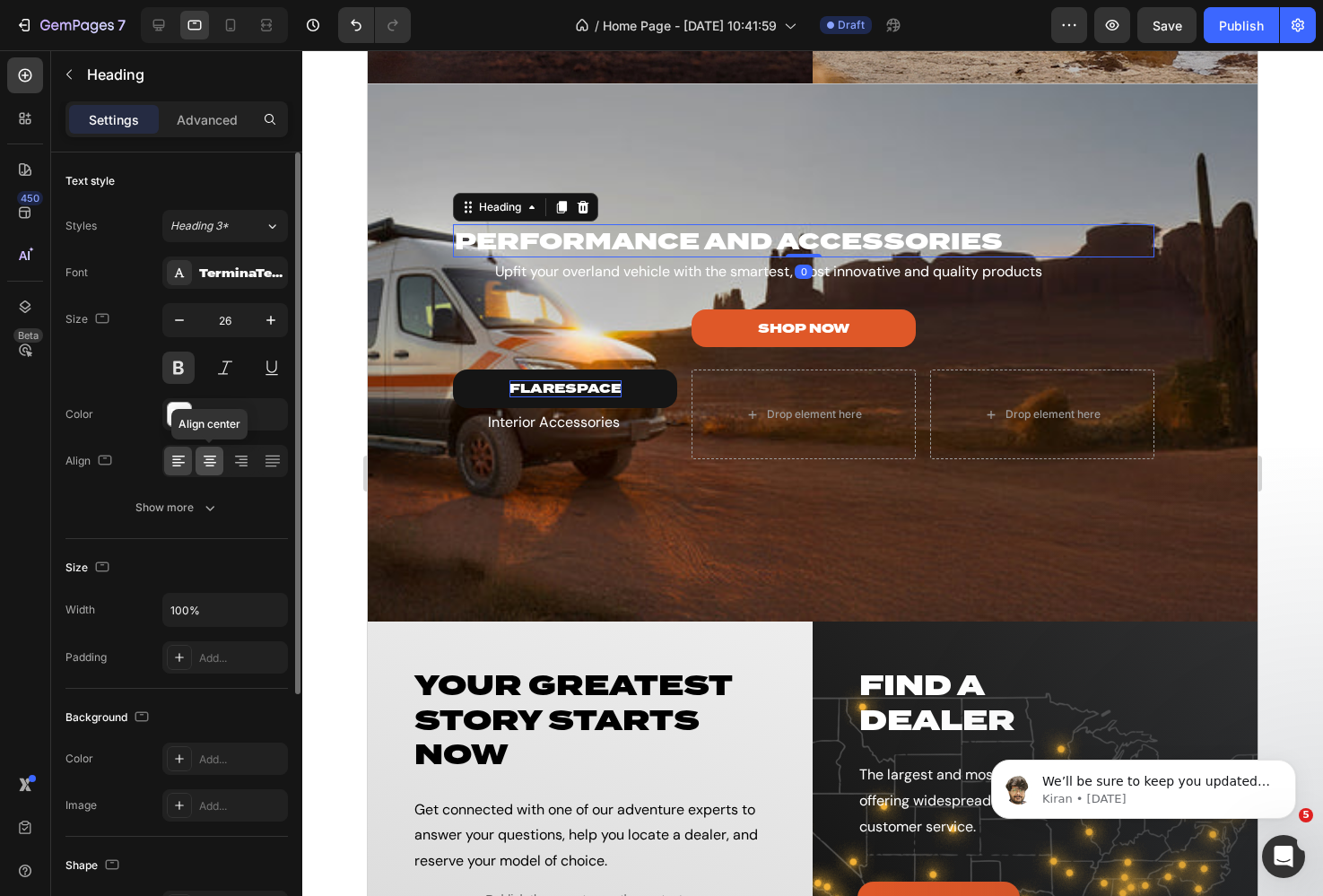
click at [209, 462] on icon at bounding box center [210, 463] width 12 height 2
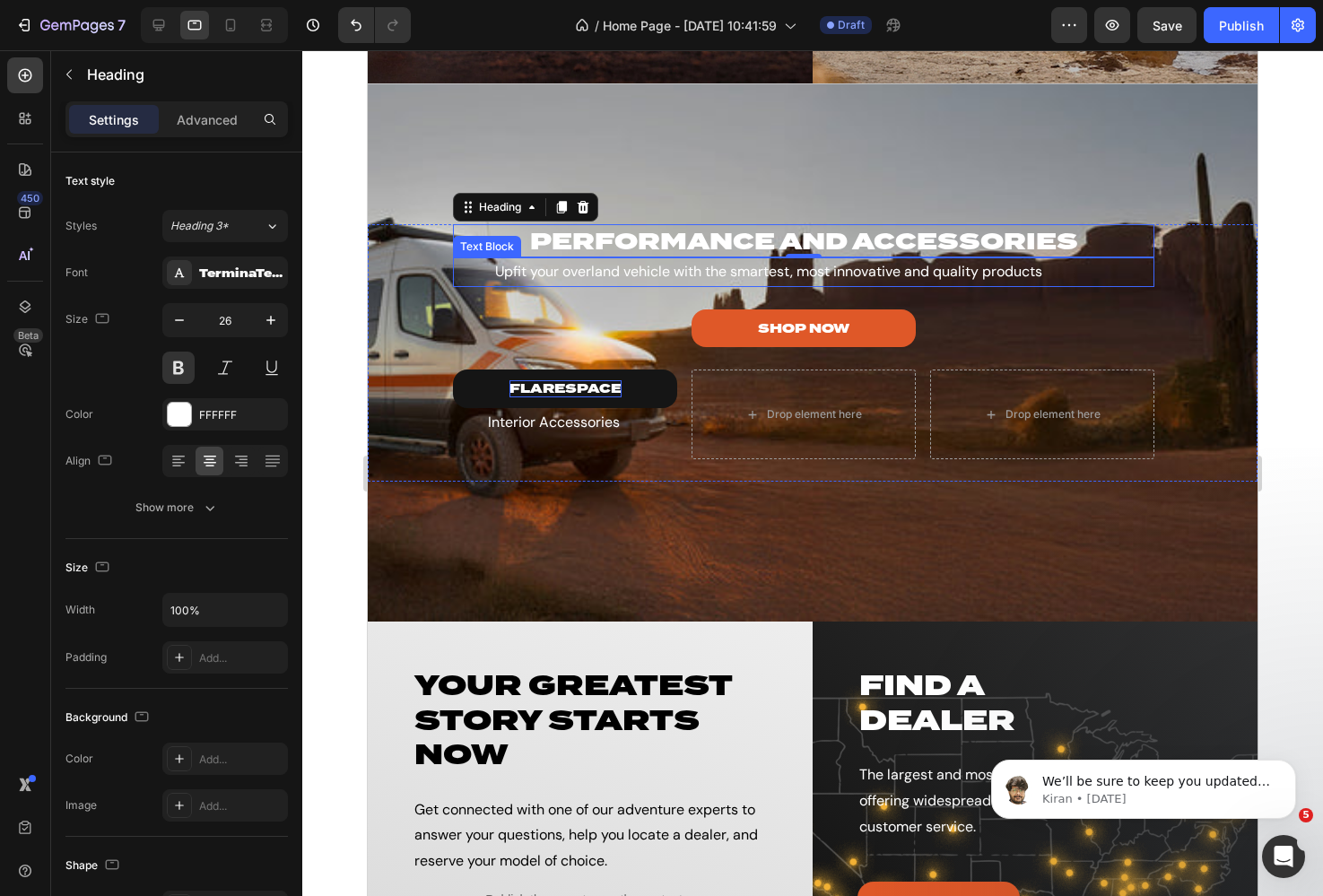
click at [683, 273] on p "Upfit your overland vehicle with the smartest, most innovative and quality prod…" at bounding box center [768, 272] width 628 height 26
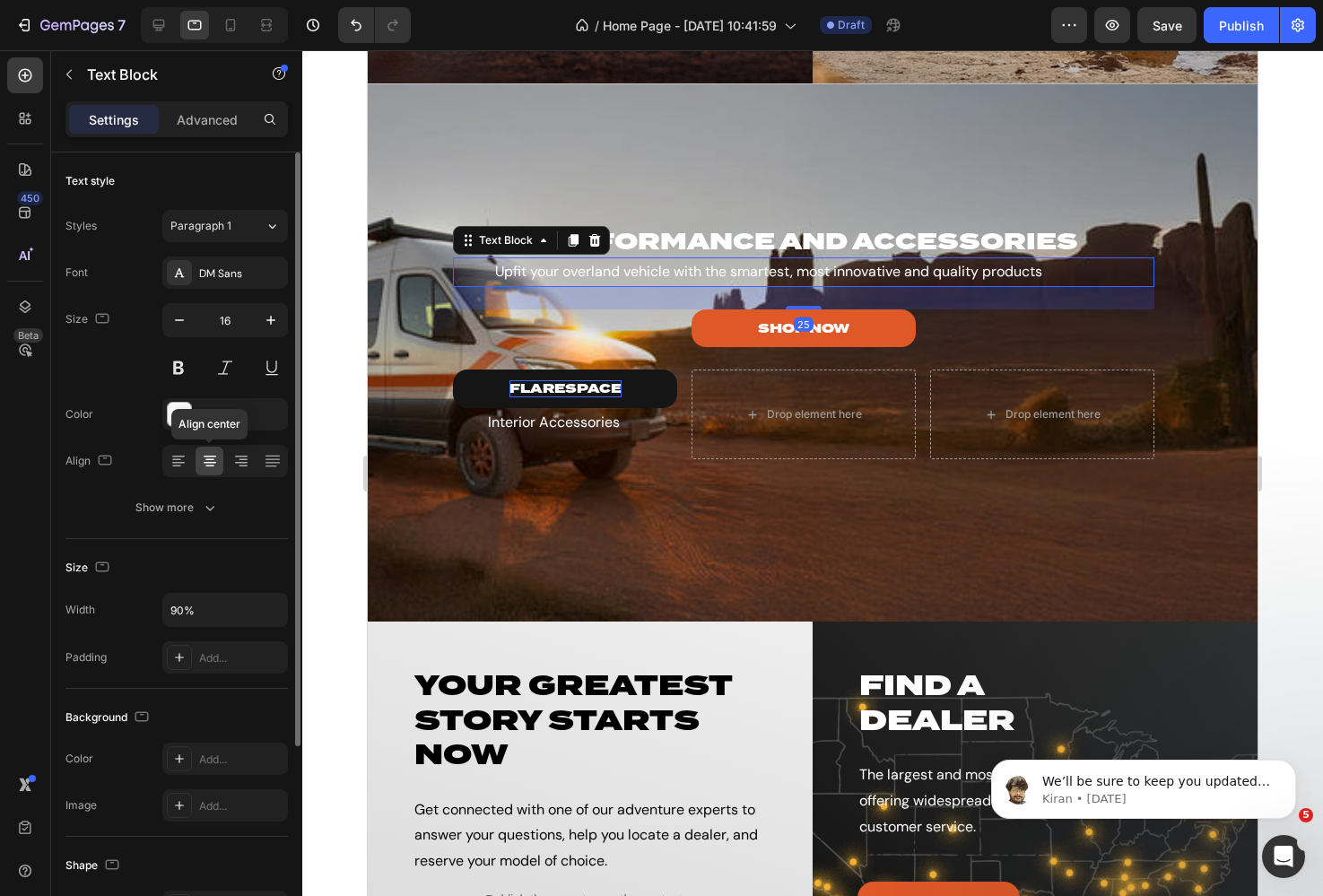
click at [206, 460] on icon at bounding box center [210, 460] width 18 height 18
click at [221, 120] on p "Advanced" at bounding box center [207, 120] width 61 height 19
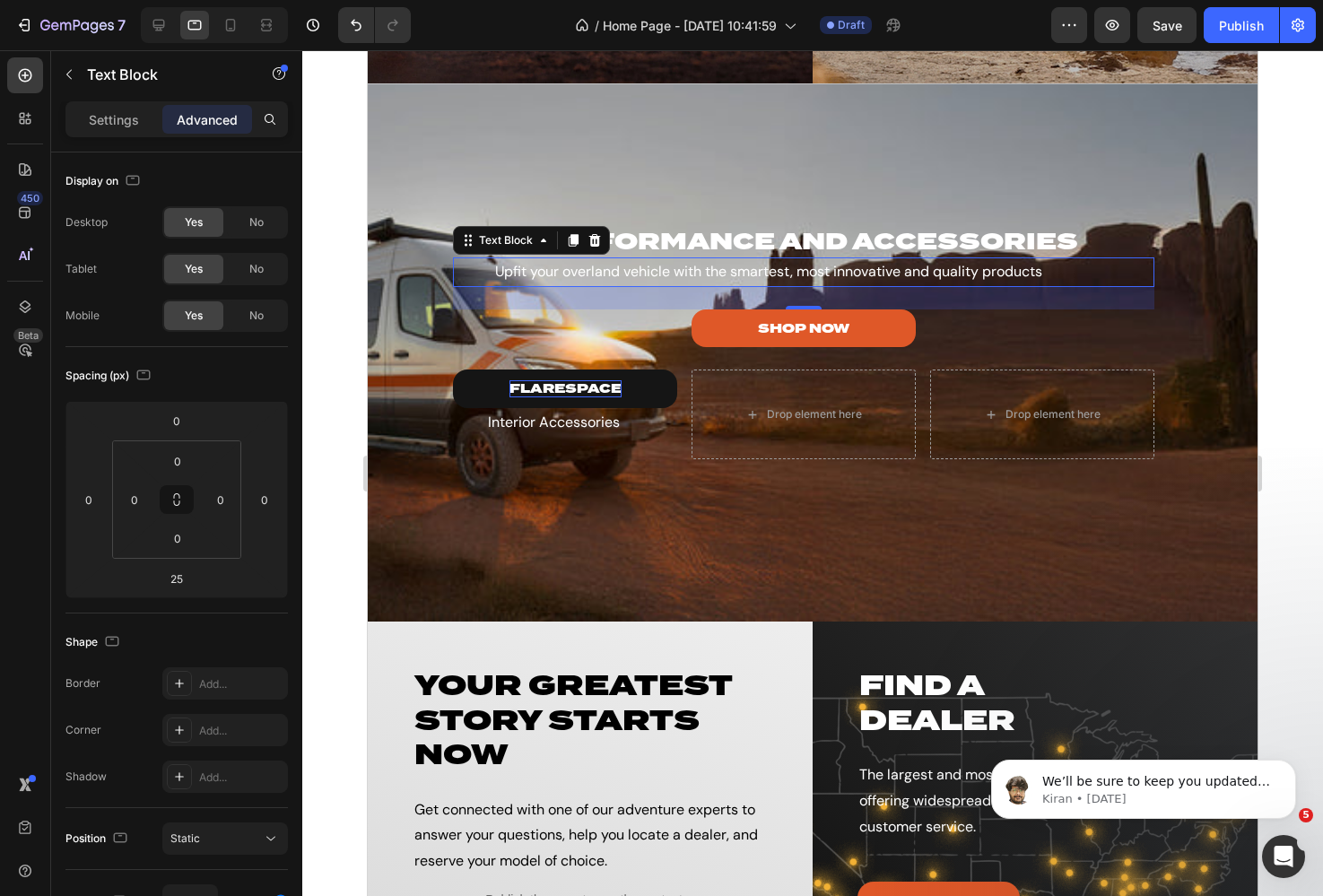
click at [1042, 273] on p "Upfit your overland vehicle with the smartest, most innovative and quality prod…" at bounding box center [768, 272] width 628 height 26
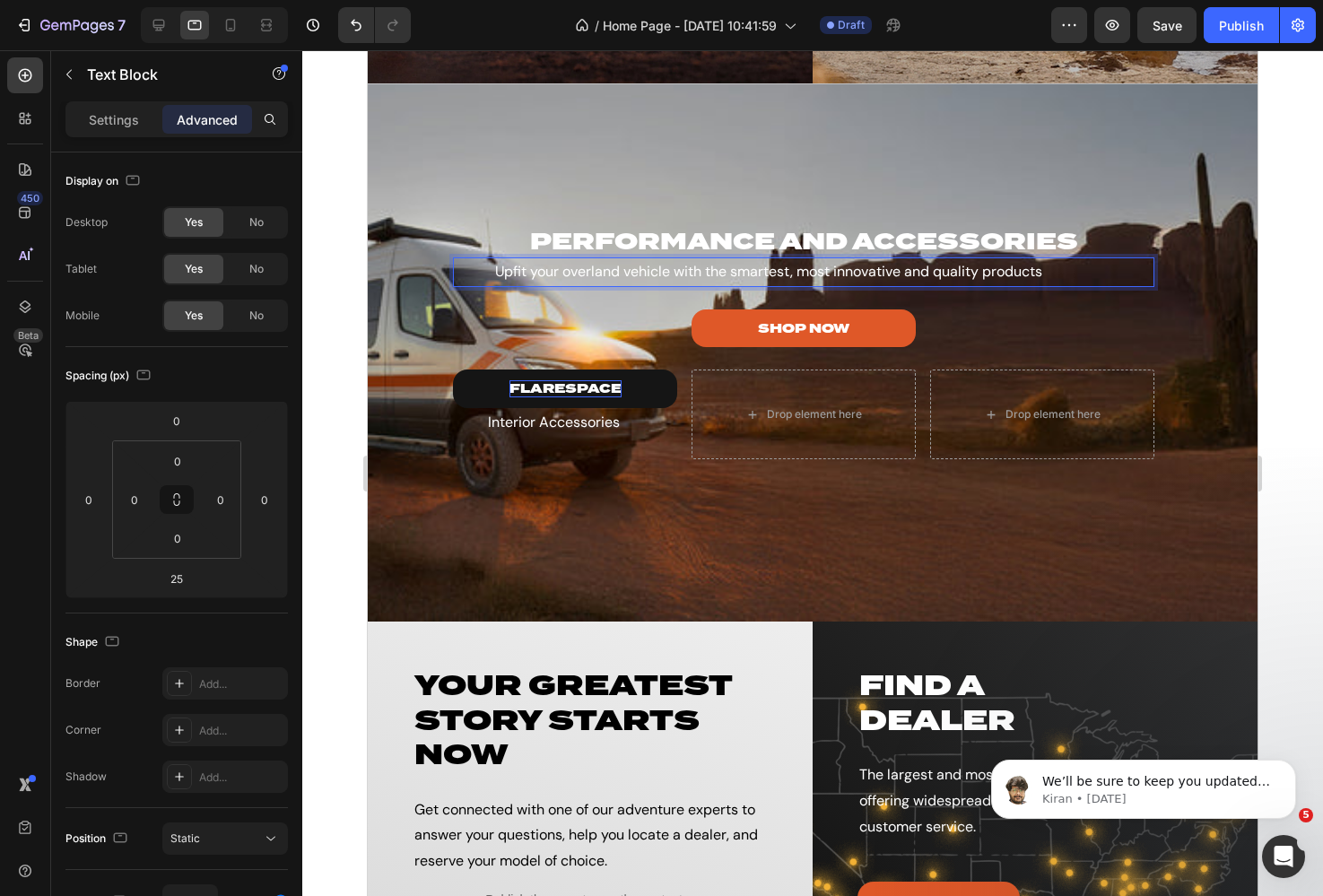
drag, startPoint x: 1043, startPoint y: 274, endPoint x: 1119, endPoint y: 274, distance: 76.0
click at [1119, 274] on div "Upfit your overland vehicle with the smartest, most innovative and quality prod…" at bounding box center [804, 272] width 702 height 30
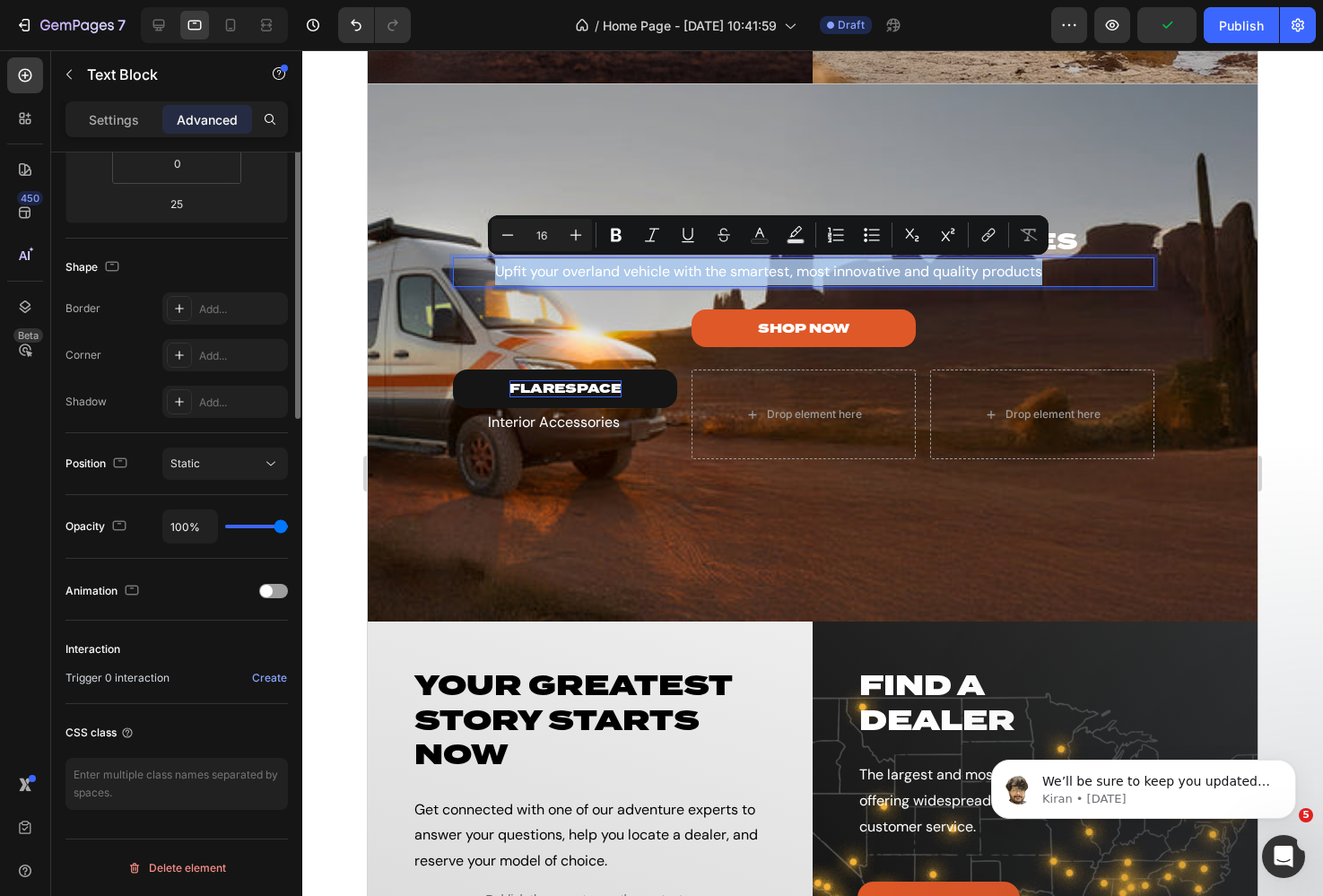
scroll to position [0, 0]
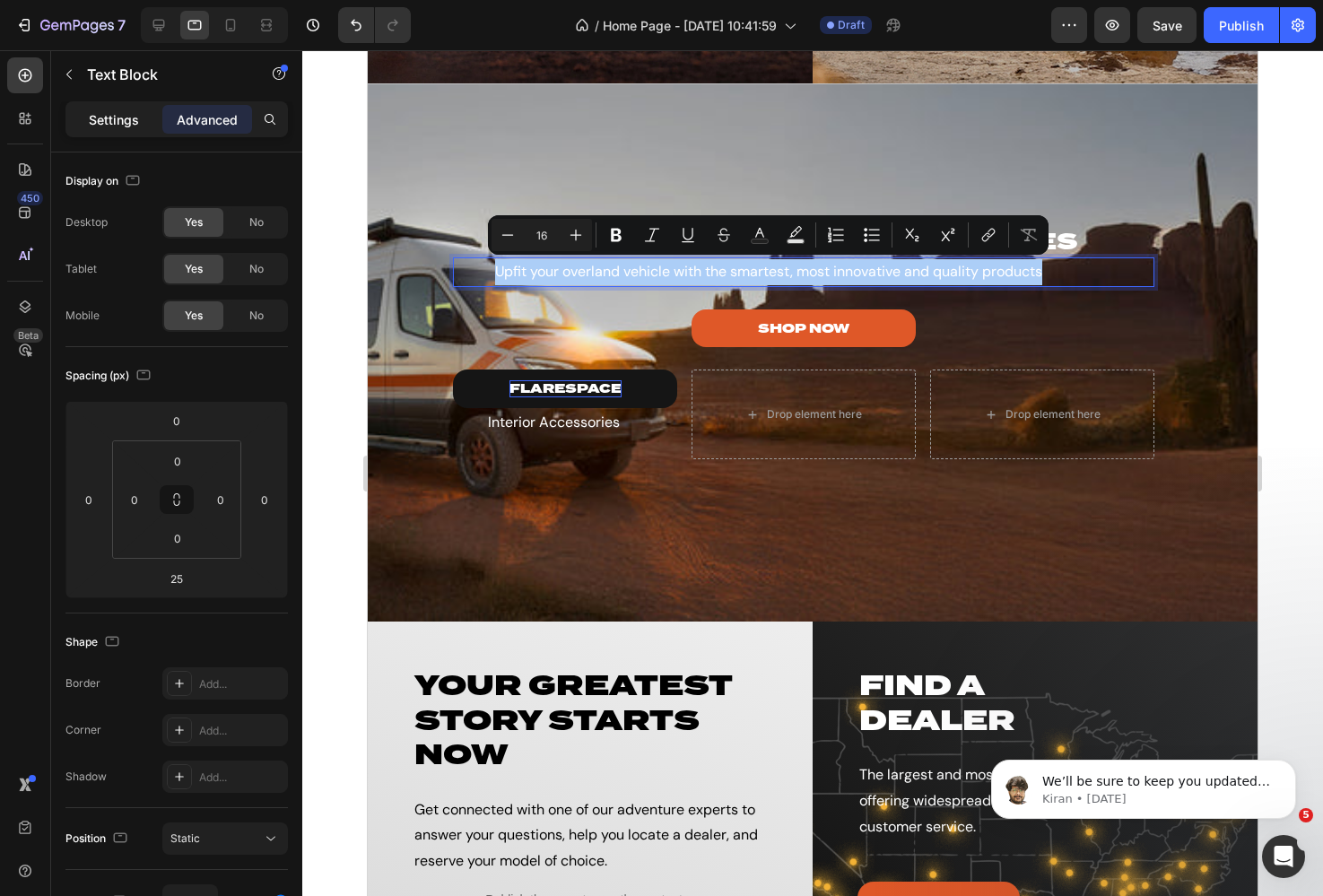
click at [87, 120] on div "Settings" at bounding box center [113, 119] width 90 height 29
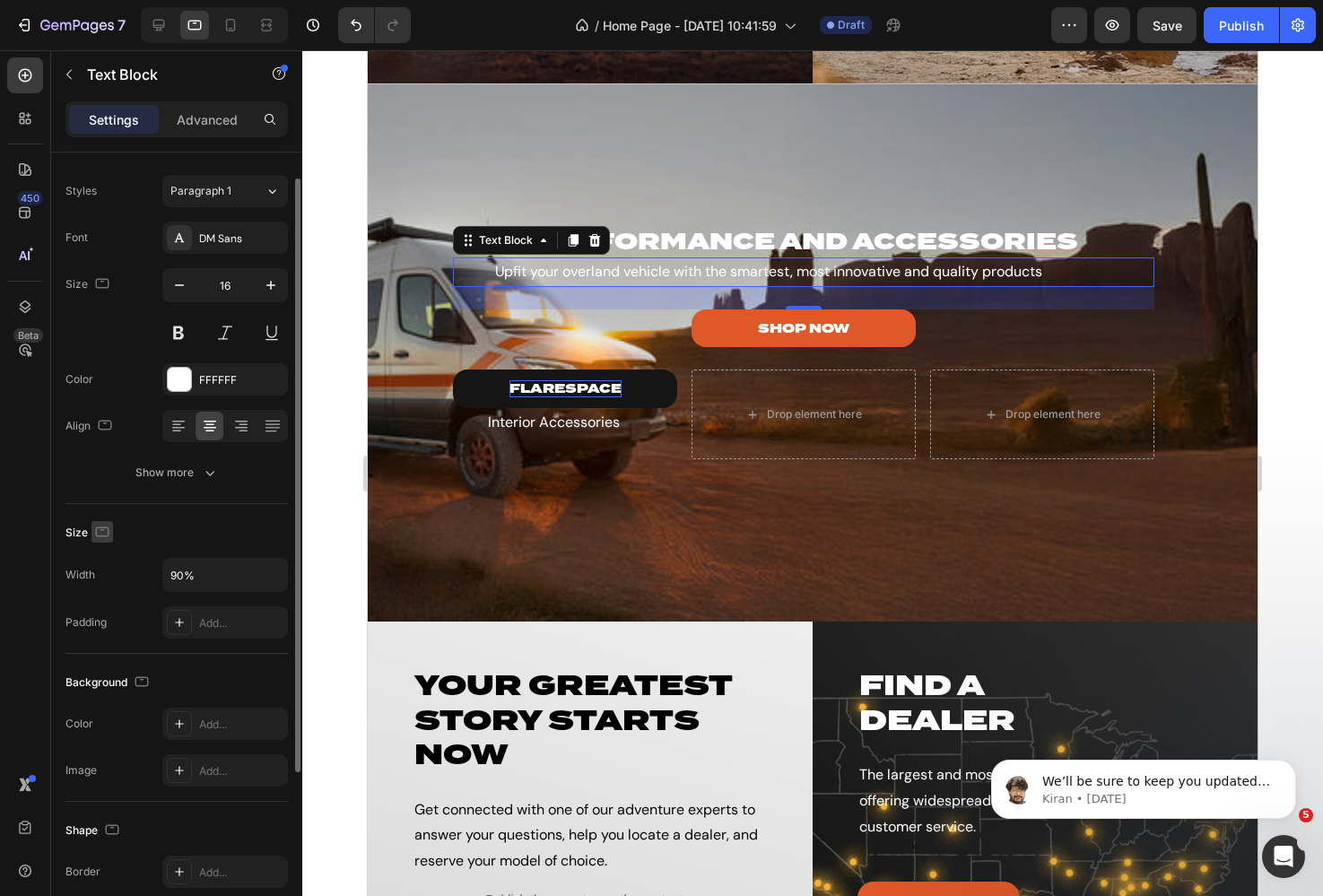
scroll to position [268, 0]
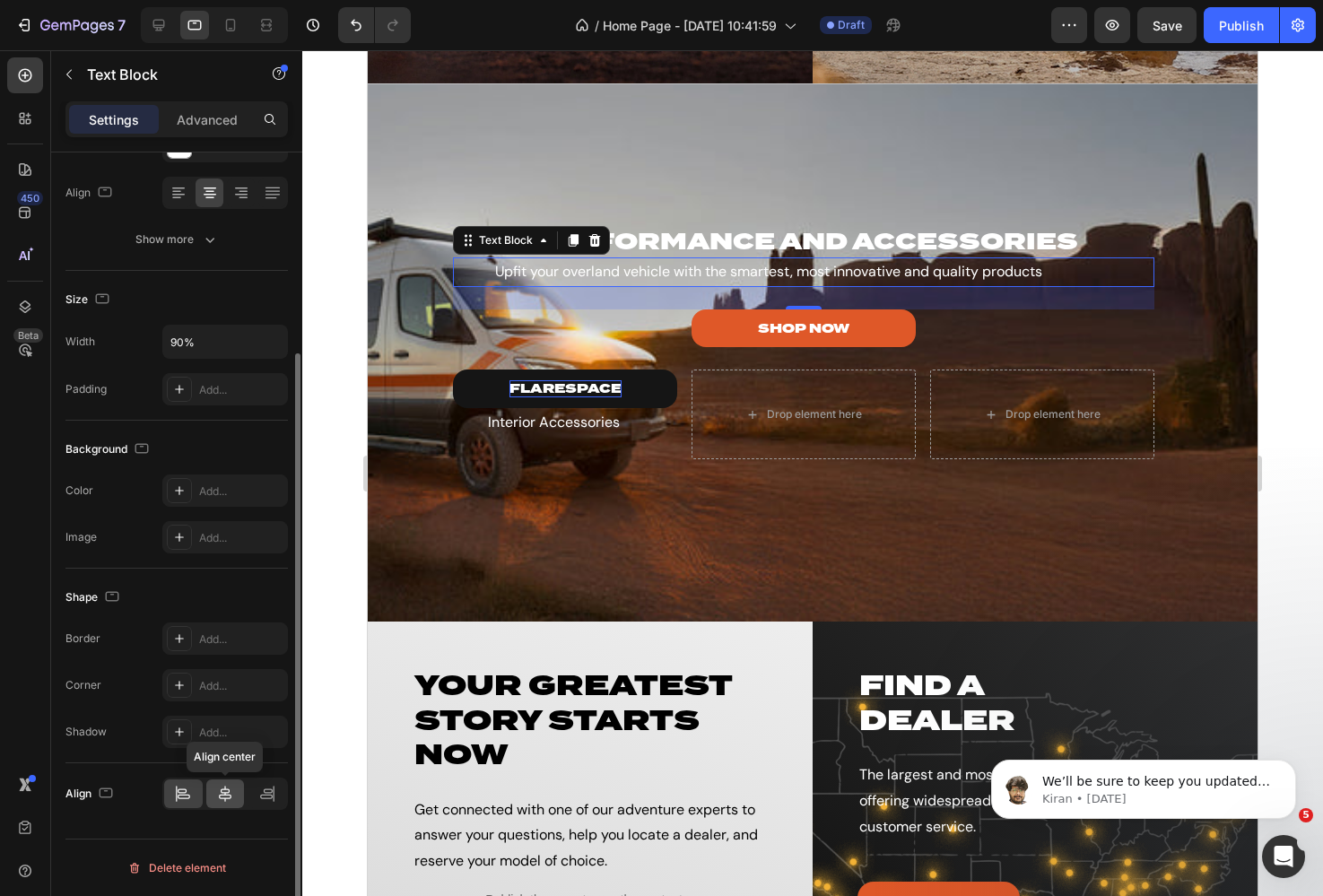
click at [214, 796] on div at bounding box center [225, 794] width 38 height 29
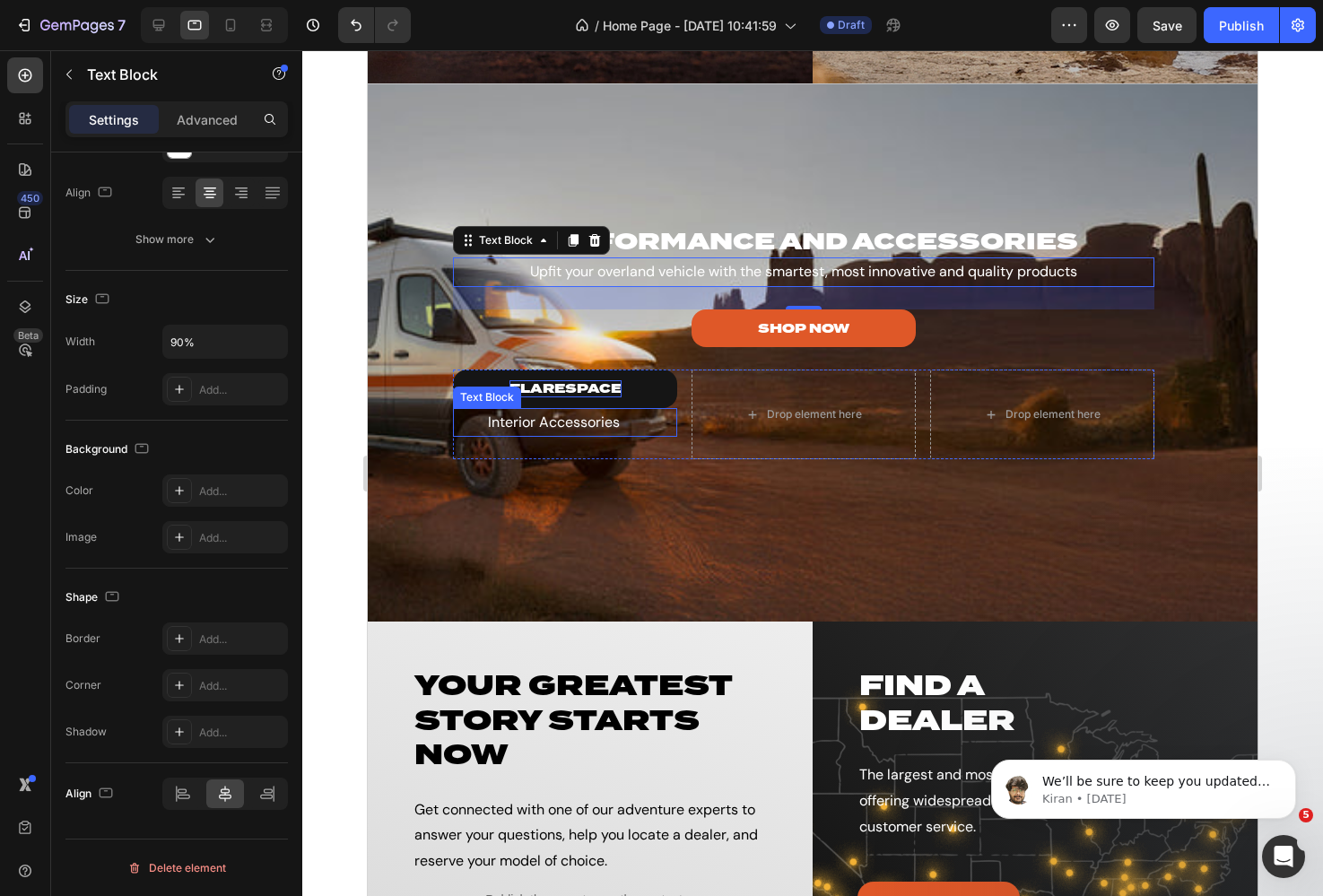
click at [615, 420] on p "Interior Accessories" at bounding box center [554, 422] width 198 height 26
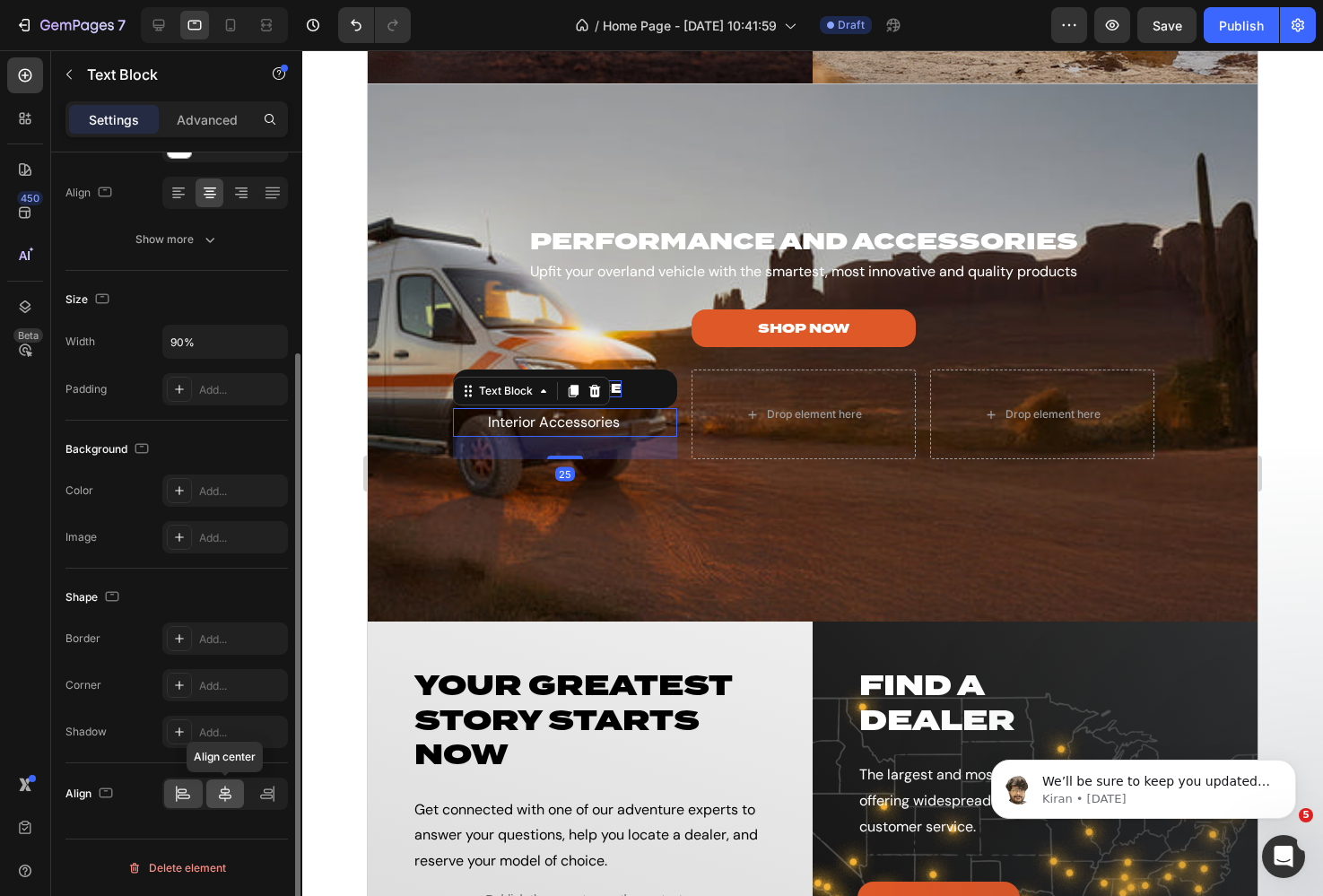
click at [217, 789] on icon at bounding box center [225, 793] width 18 height 18
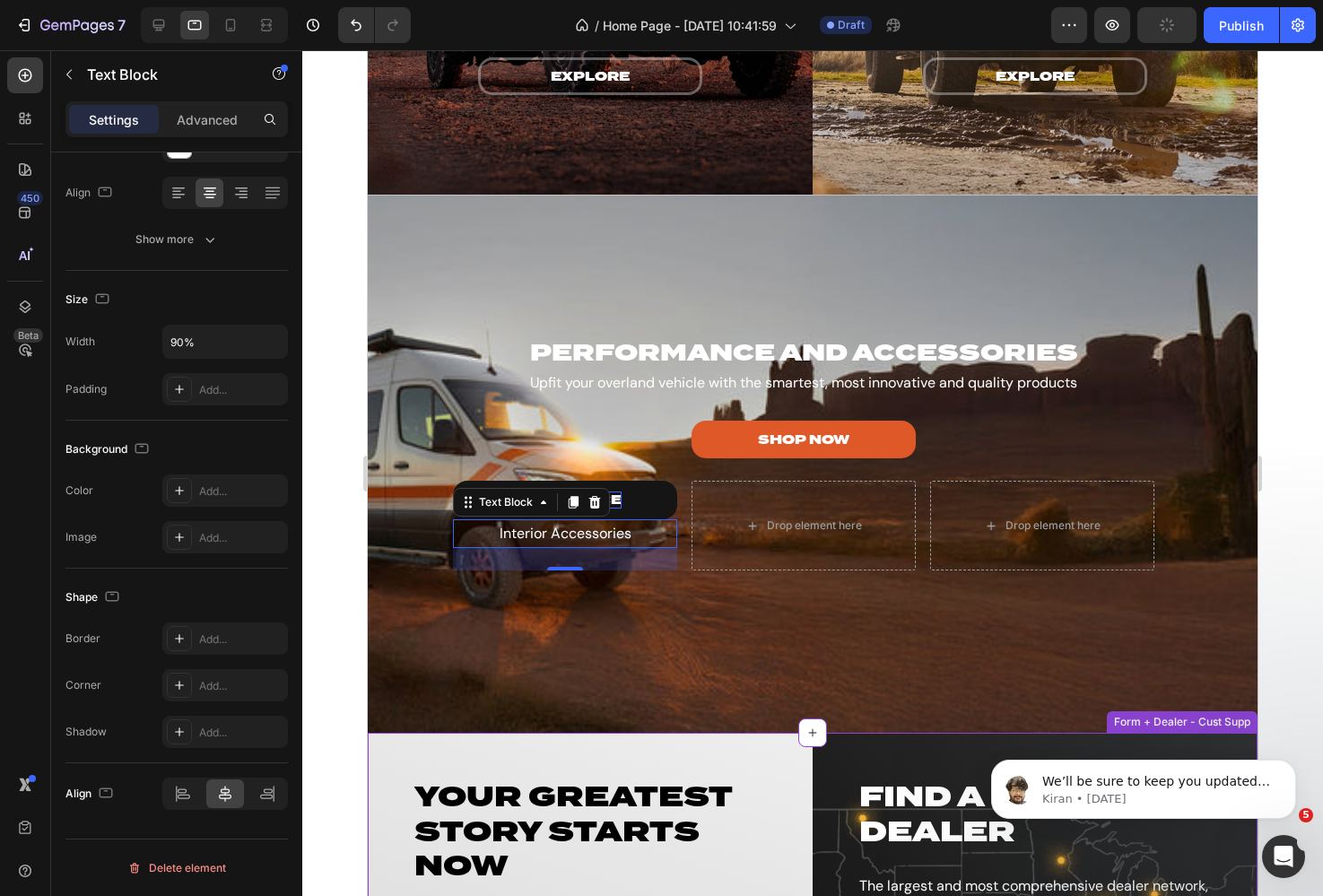
scroll to position [2332, 0]
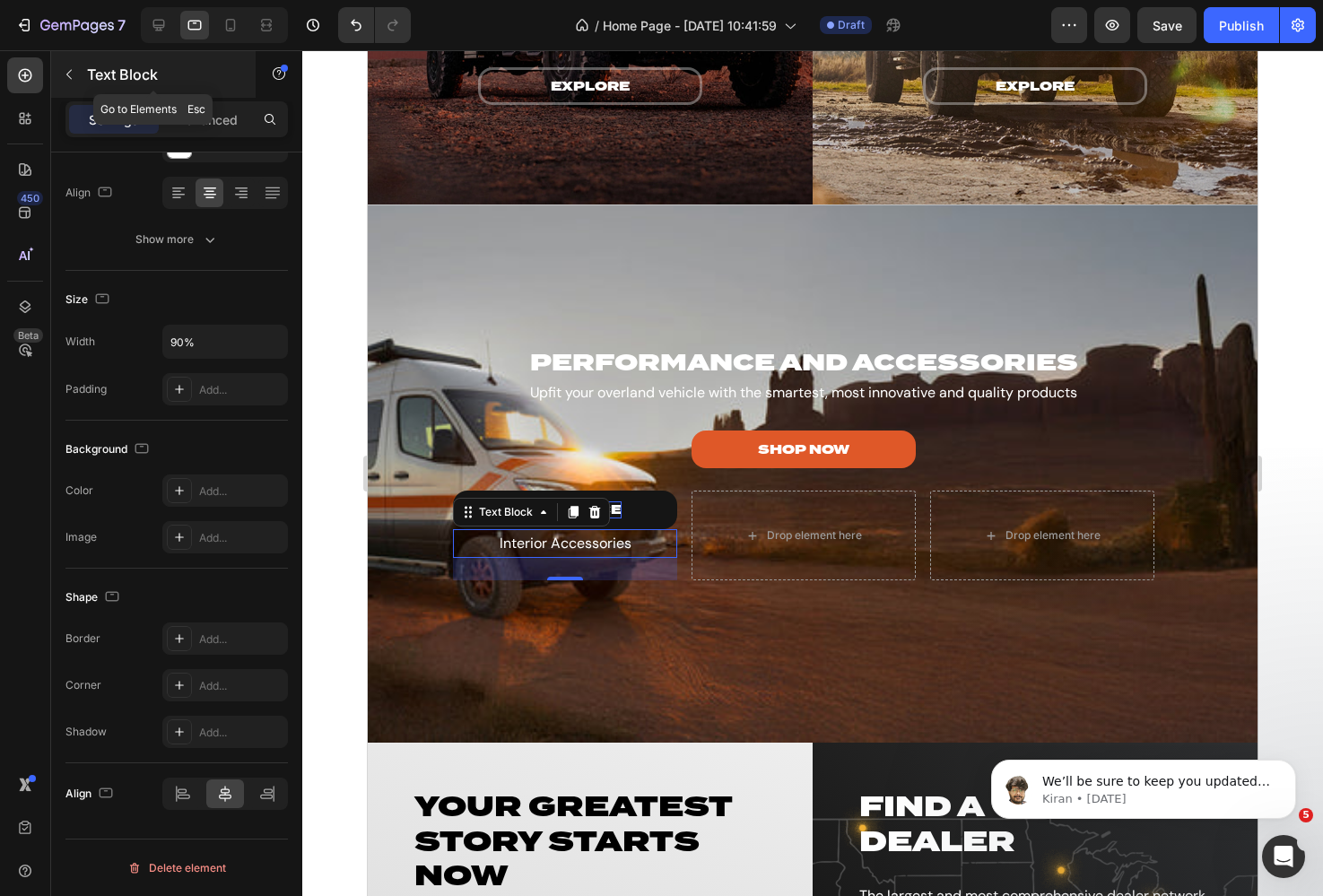
click at [71, 66] on button "button" at bounding box center [69, 74] width 29 height 29
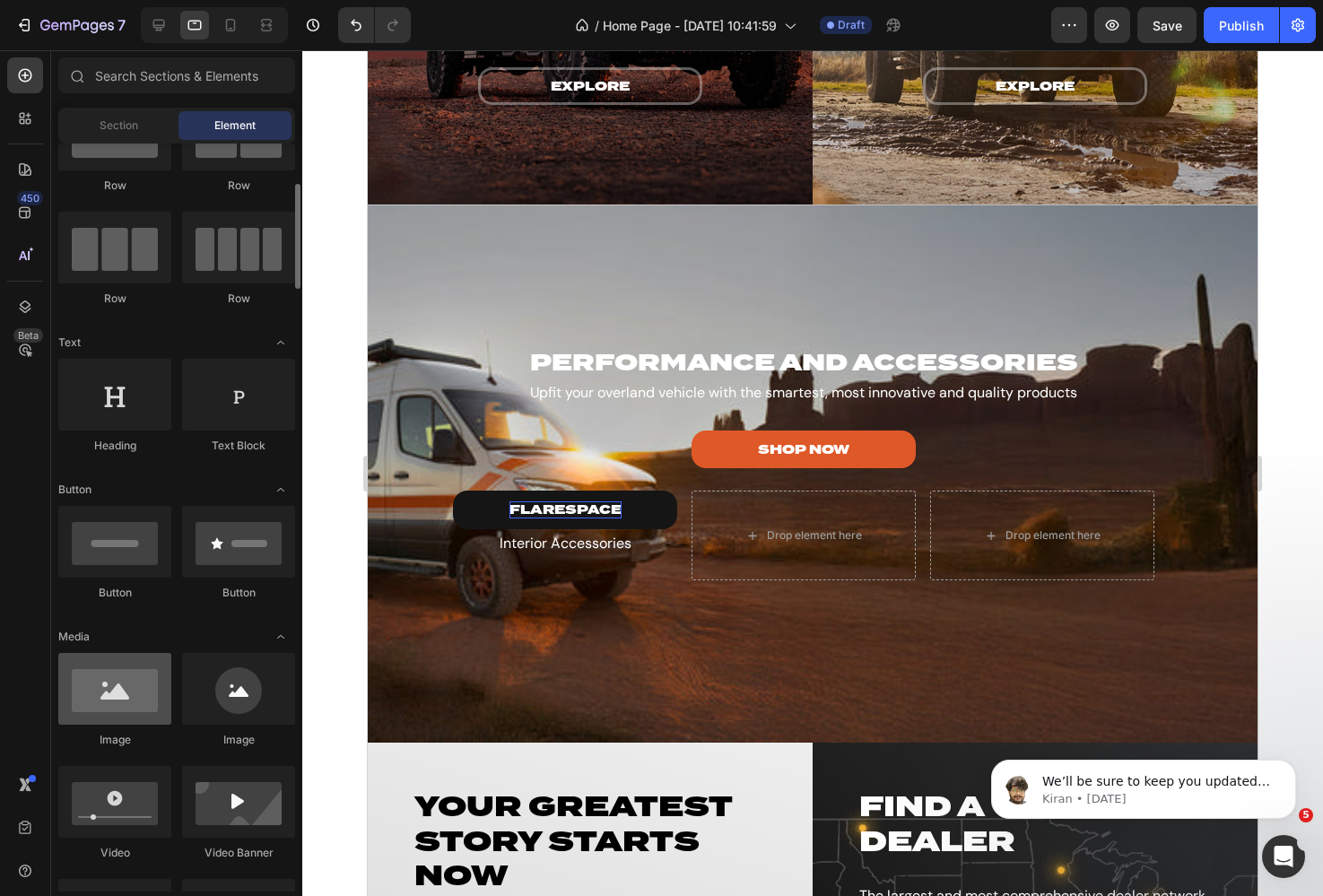
scroll to position [267, 0]
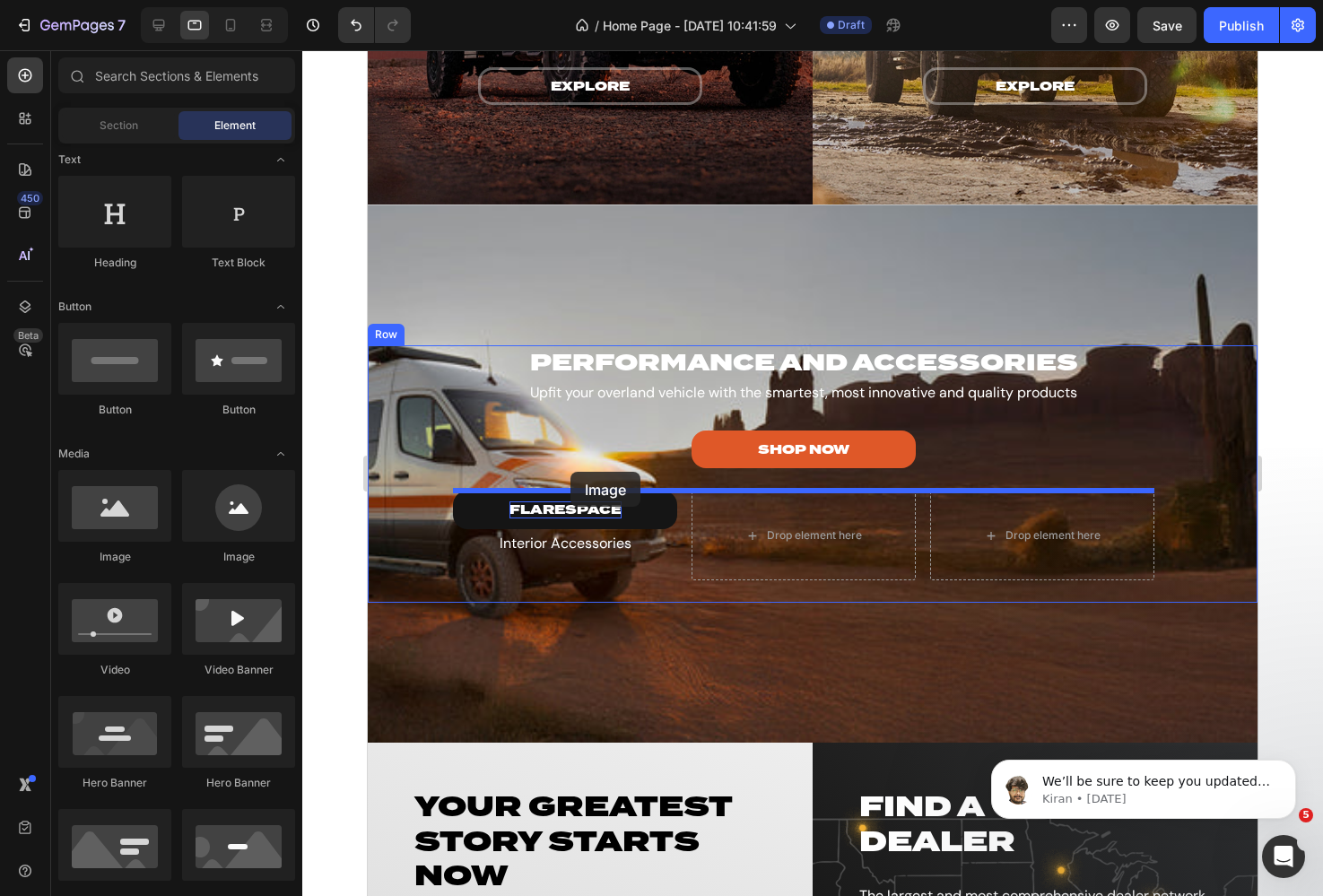
drag, startPoint x: 439, startPoint y: 458, endPoint x: 560, endPoint y: 476, distance: 122.3
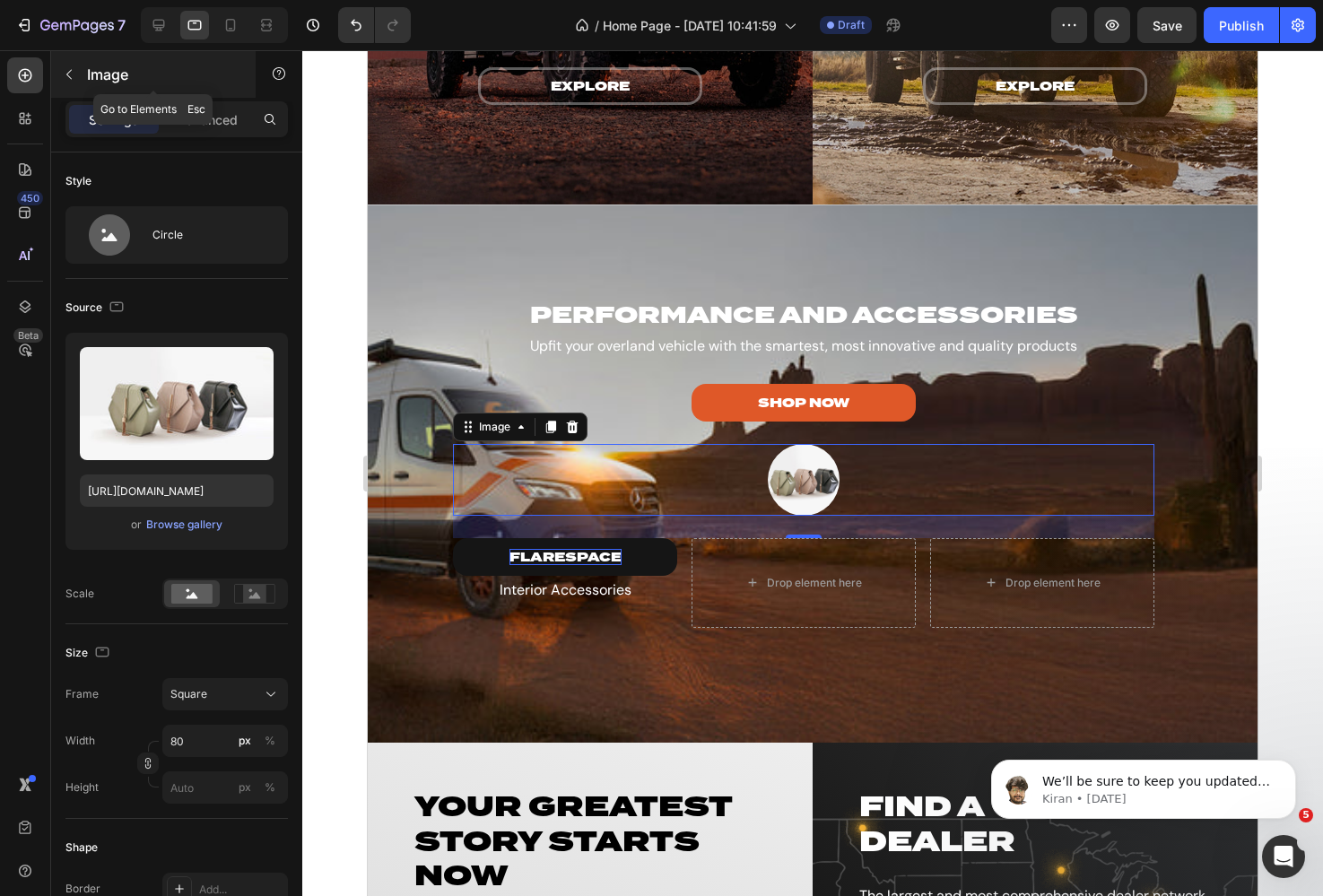
click at [63, 67] on button "button" at bounding box center [69, 74] width 29 height 29
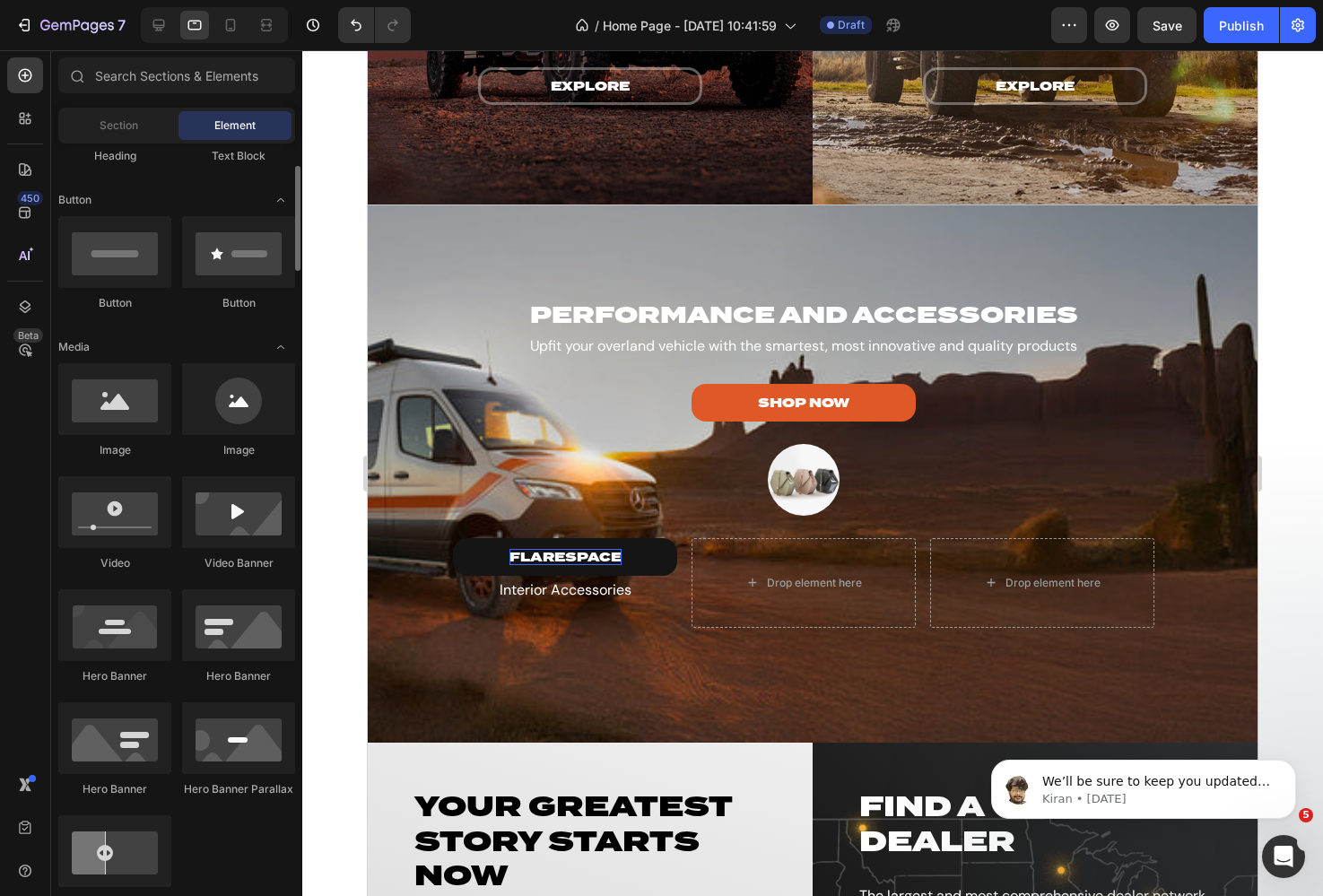
scroll to position [376, 0]
click at [119, 476] on div at bounding box center [114, 510] width 113 height 71
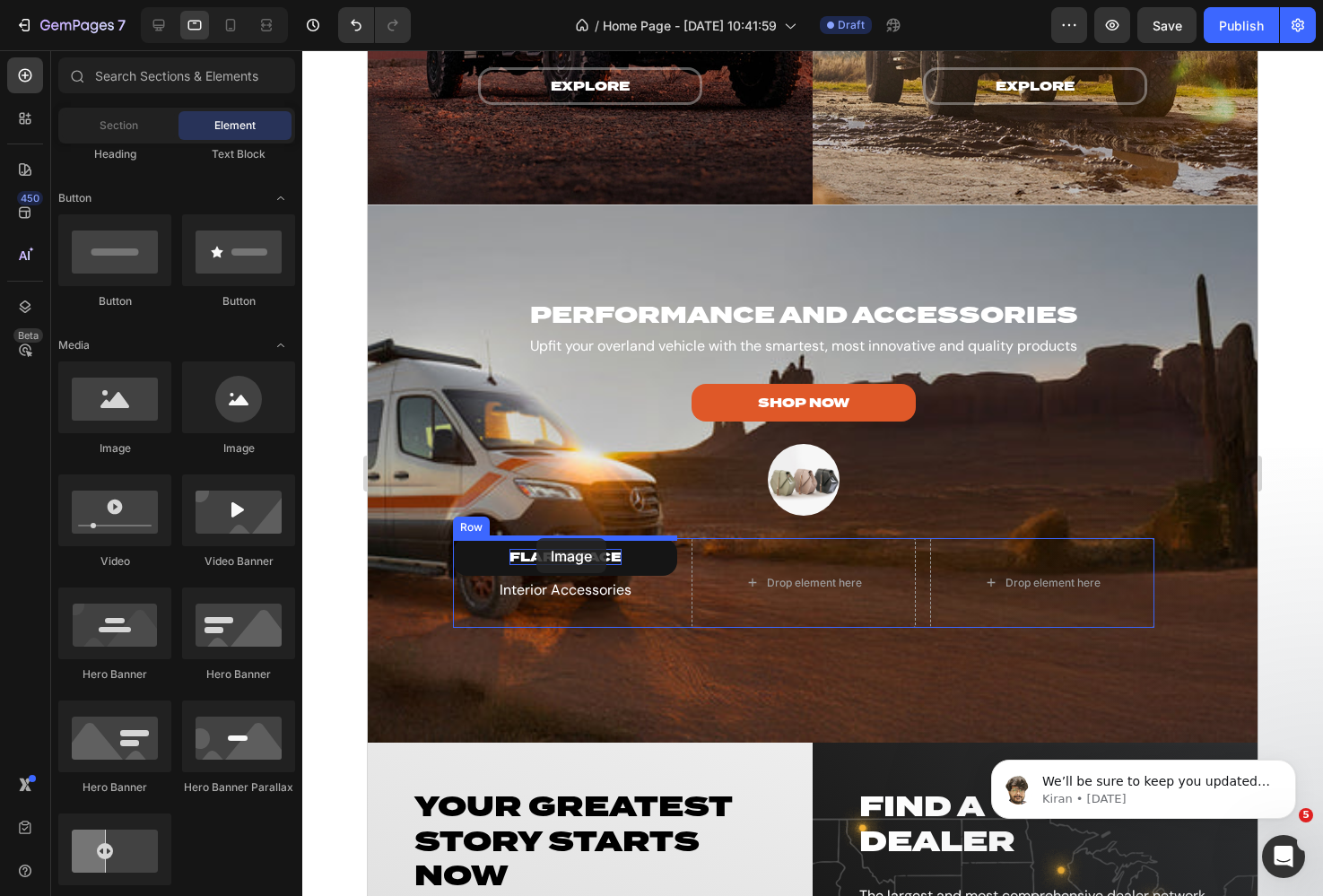
drag, startPoint x: 468, startPoint y: 442, endPoint x: 537, endPoint y: 539, distance: 119.0
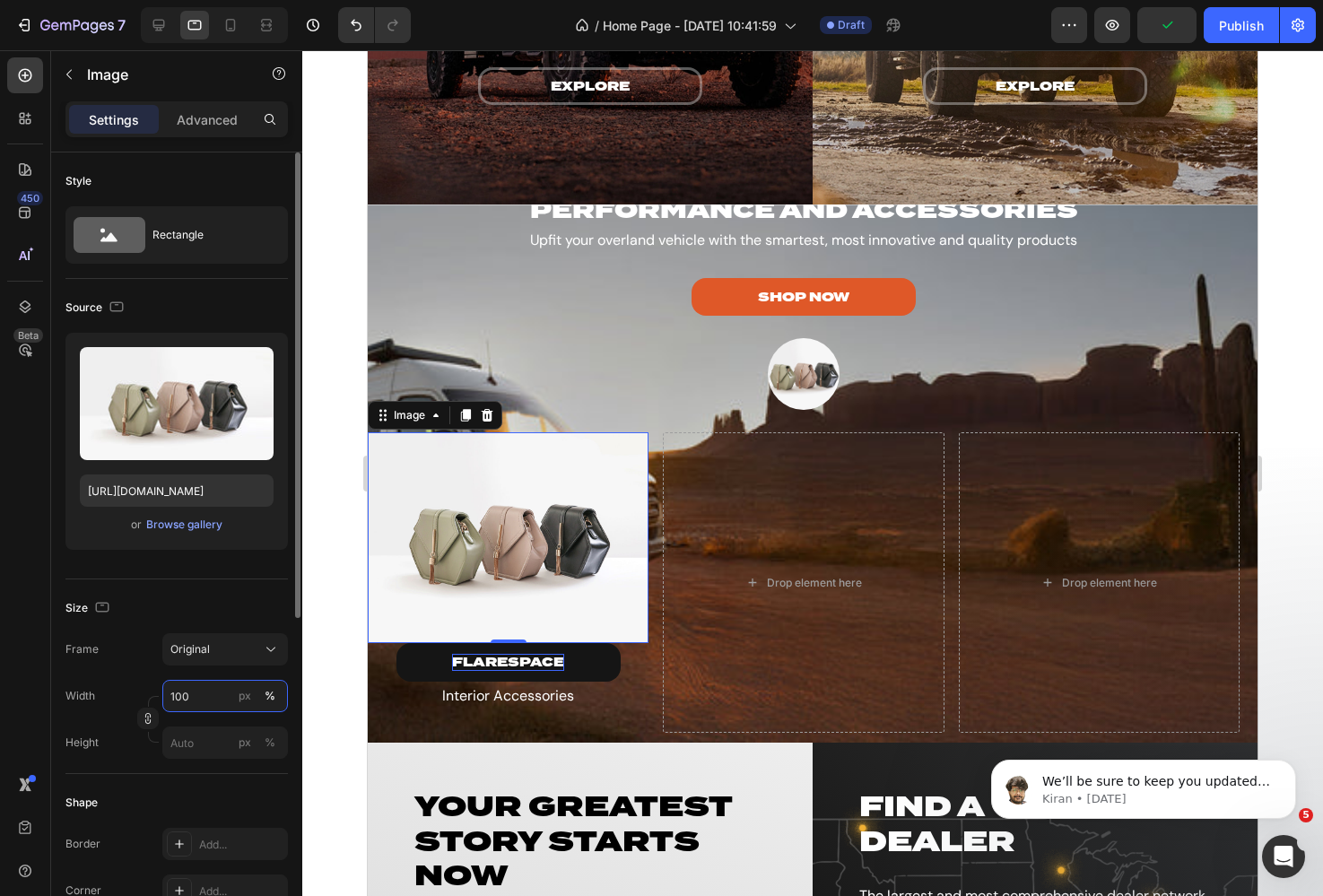
click at [180, 694] on input "100" at bounding box center [225, 696] width 126 height 32
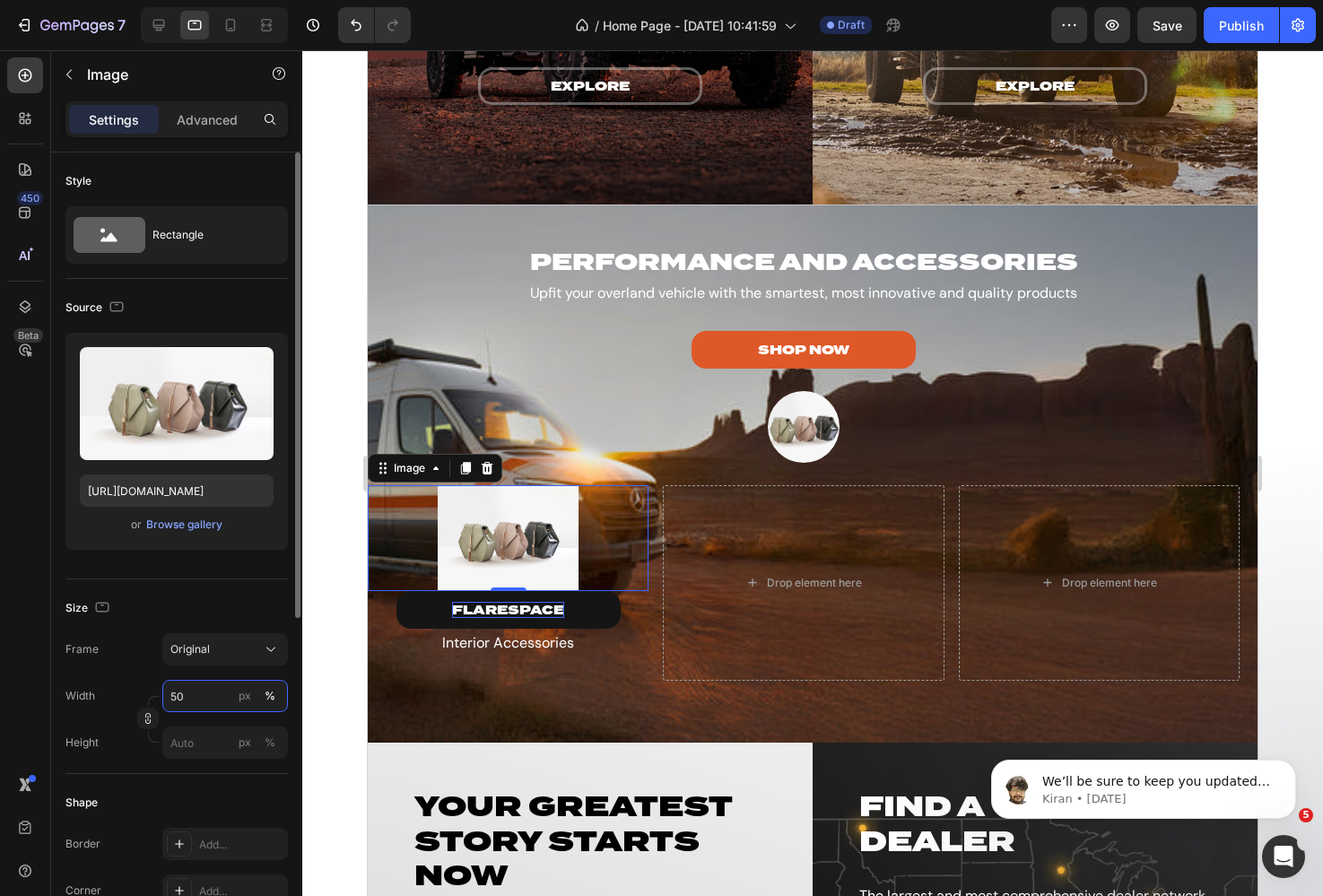
click at [190, 697] on input "50" at bounding box center [225, 696] width 126 height 32
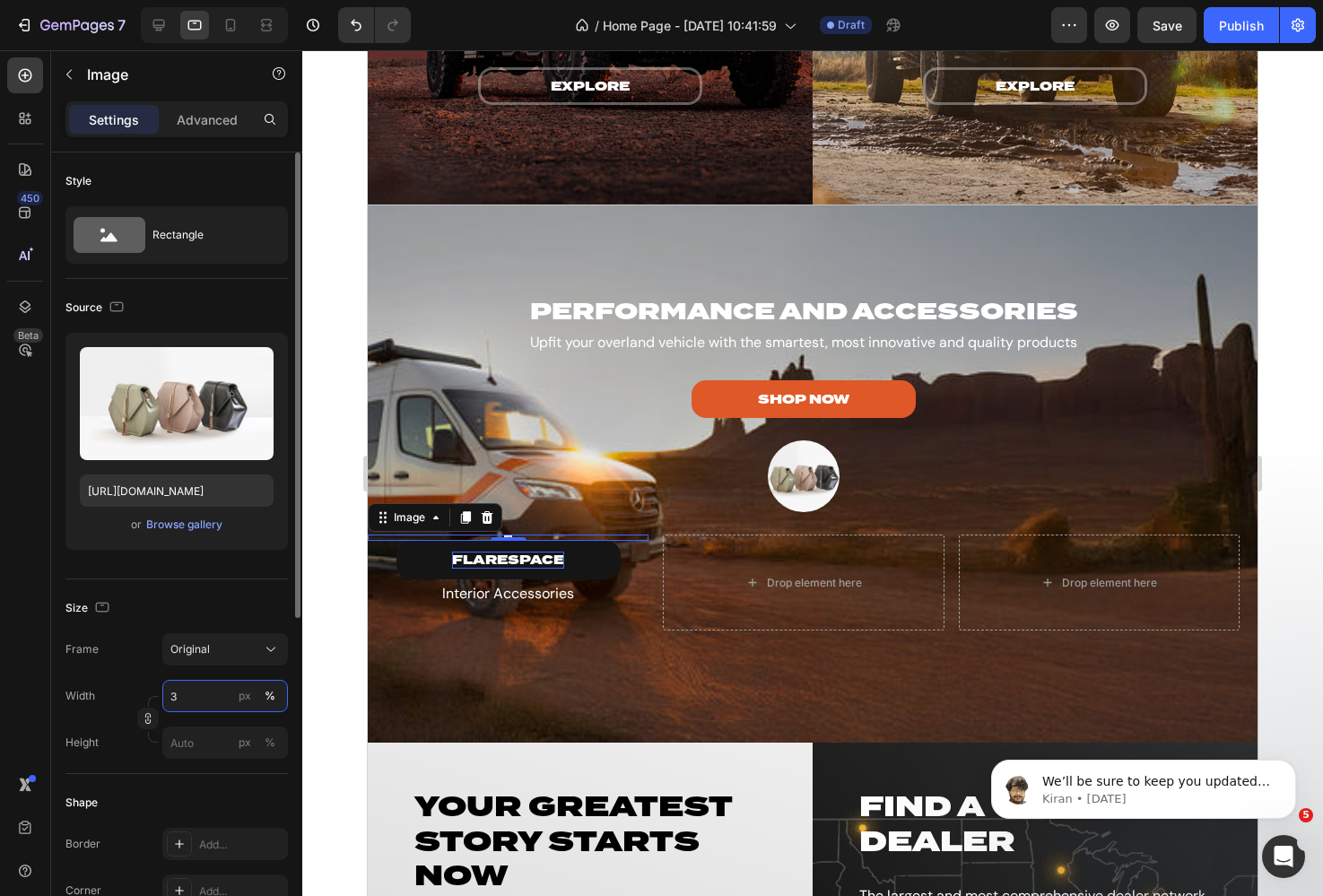
type input "30"
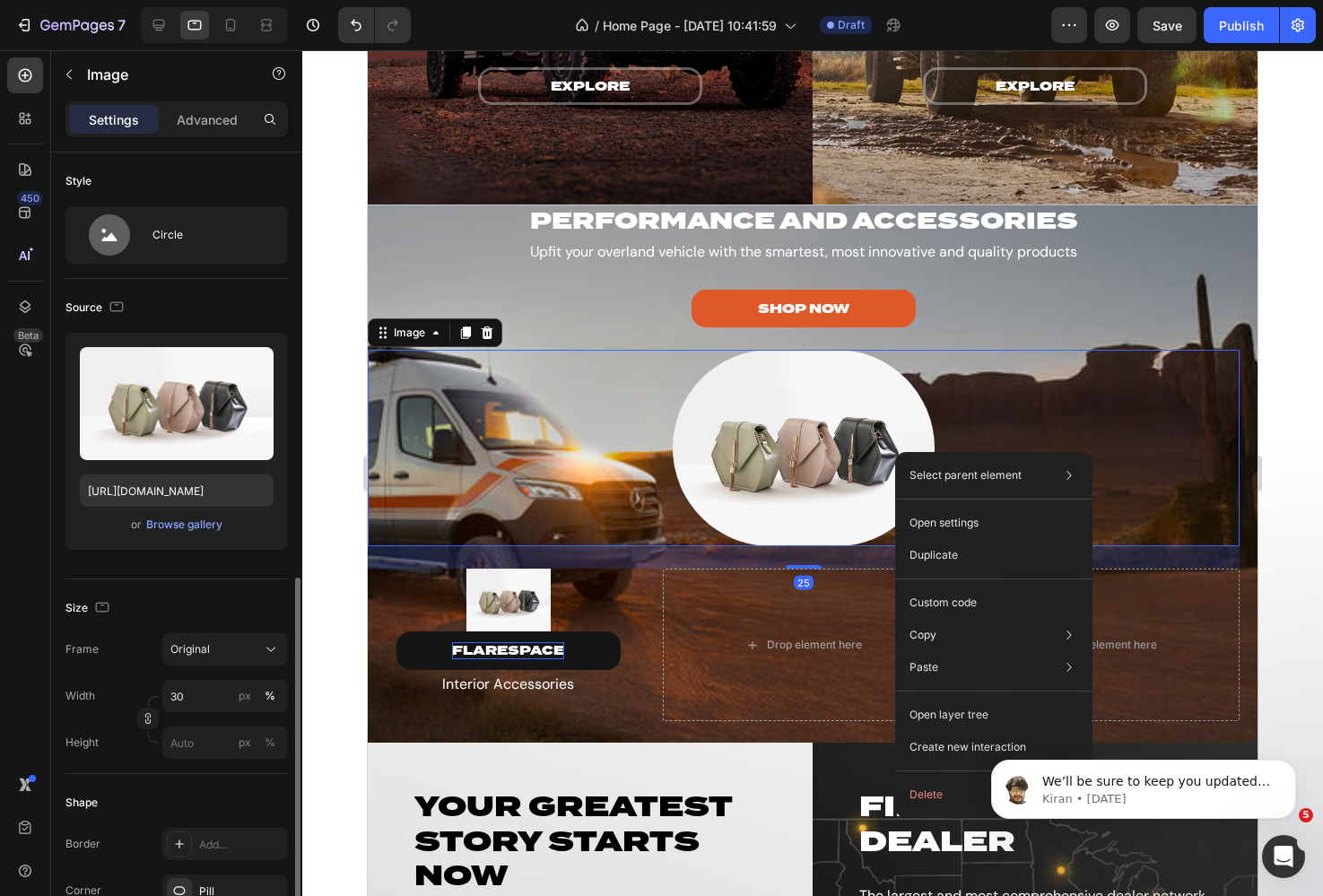
scroll to position [268, 0]
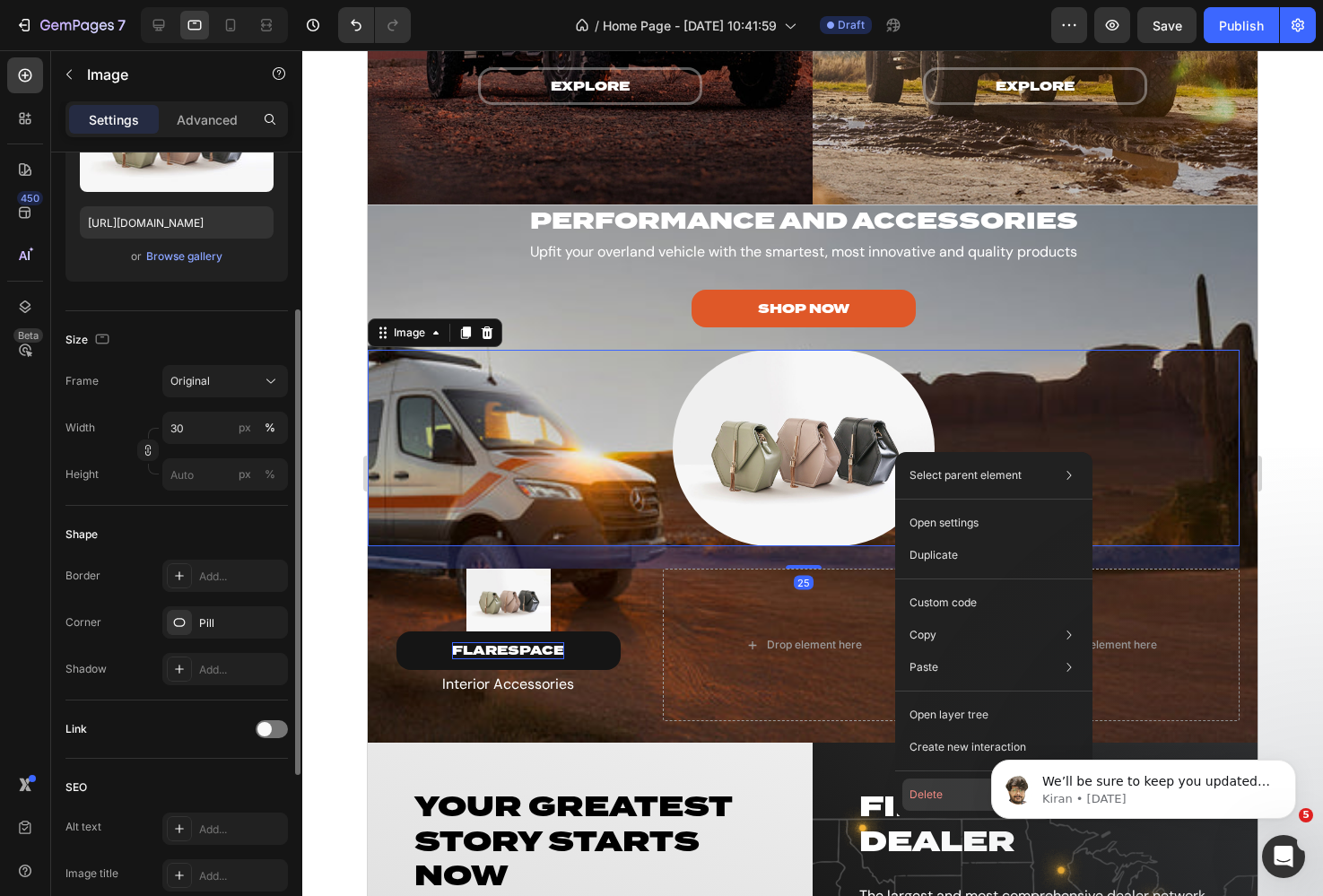
click at [922, 791] on button "Delete" at bounding box center [994, 795] width 183 height 32
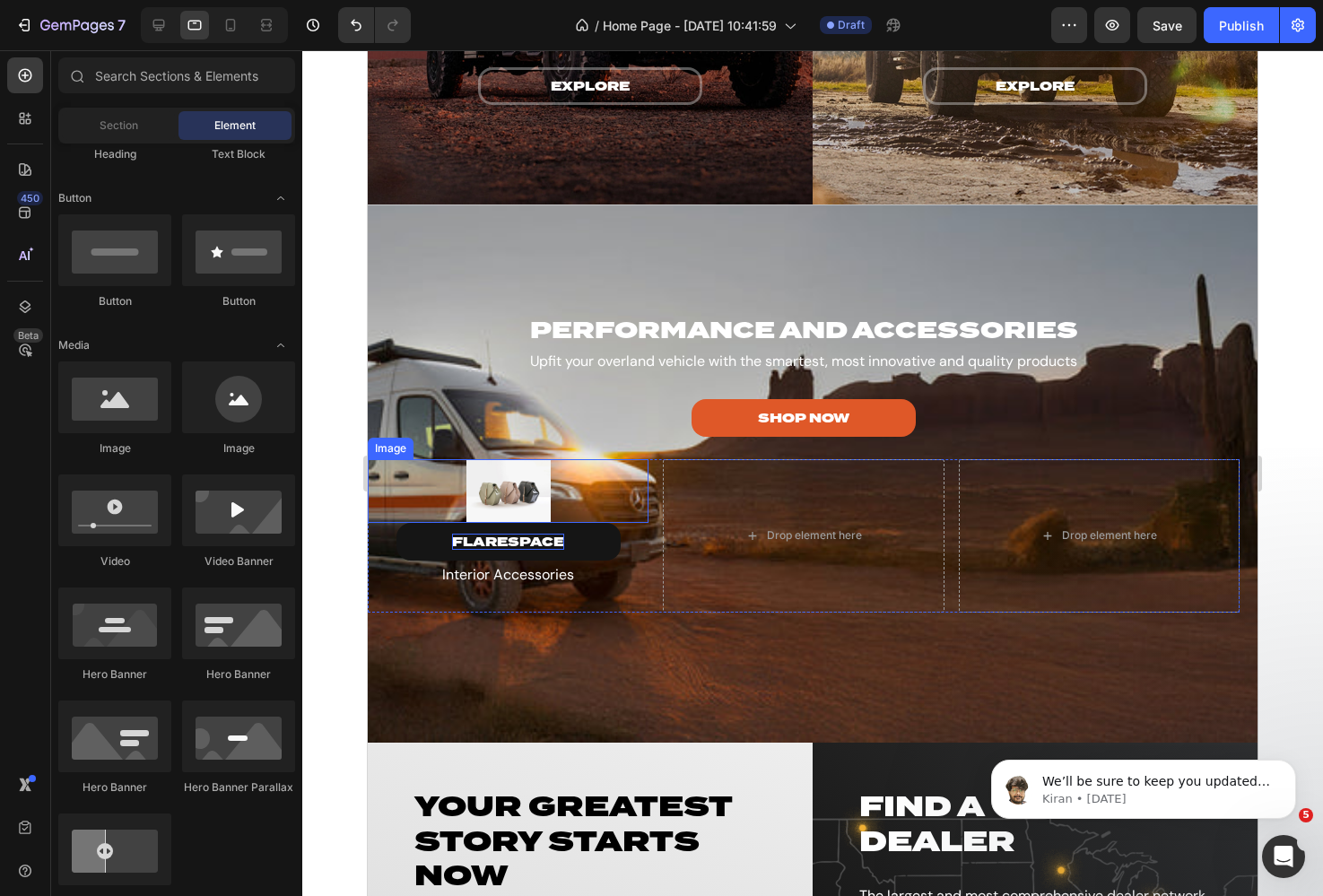
click at [510, 495] on img at bounding box center [508, 491] width 84 height 63
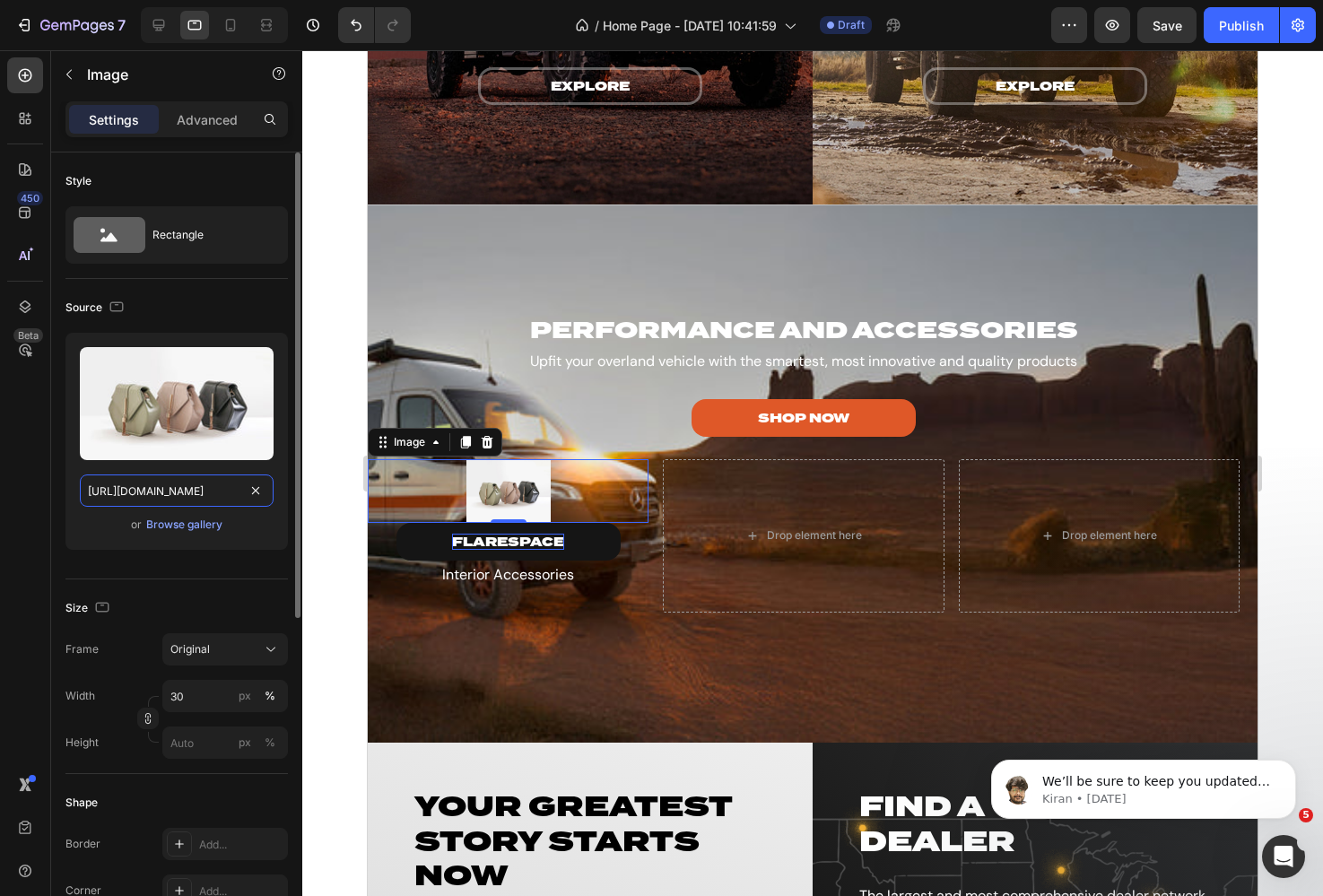
click at [200, 487] on input "https://cdn.shopify.com/s/files/1/2005/9307/files/image_demo.jpg" at bounding box center [176, 491] width 193 height 32
paste input "0625/3907/1747/files/FS.svg?v=1756392018"
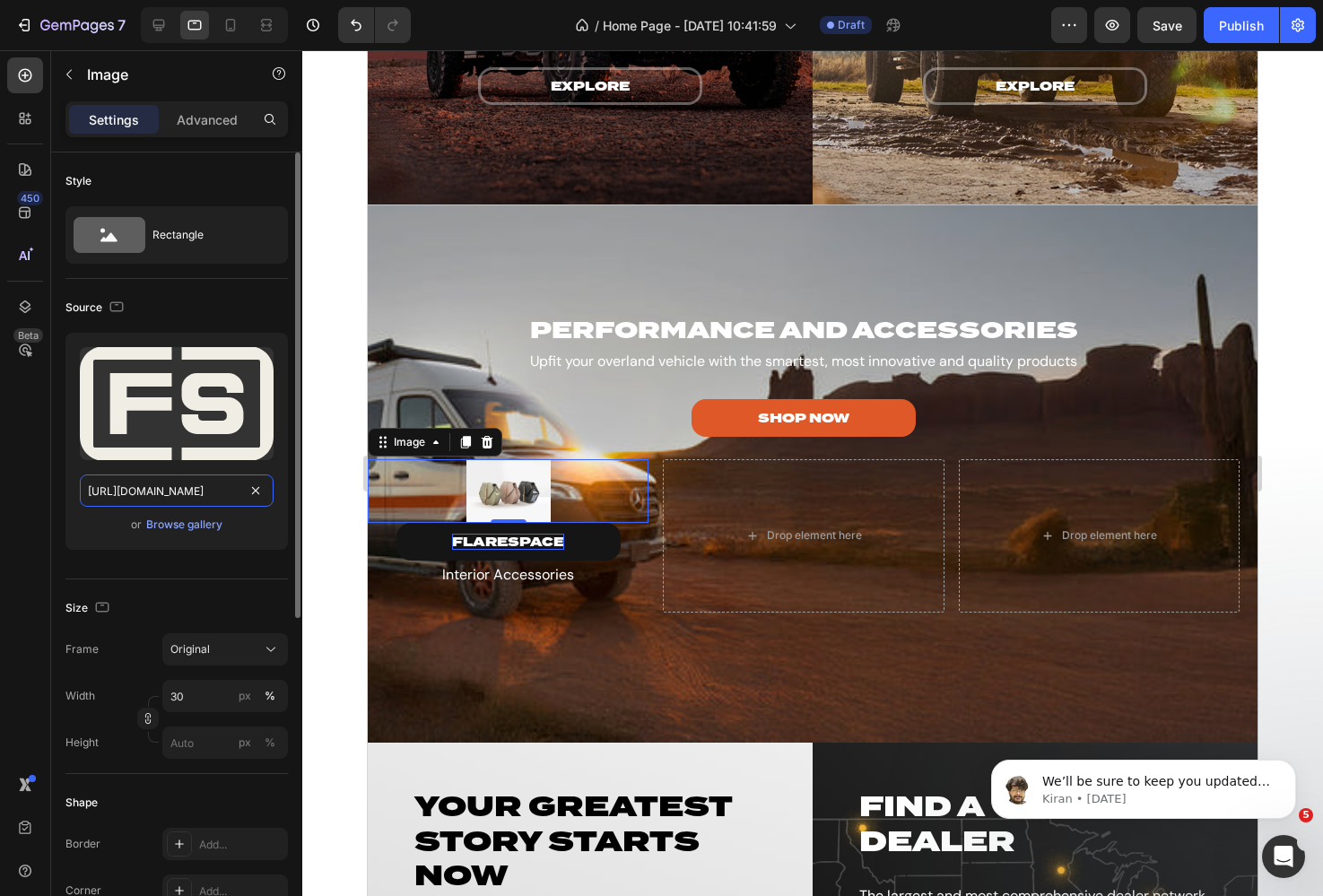
scroll to position [0, 244]
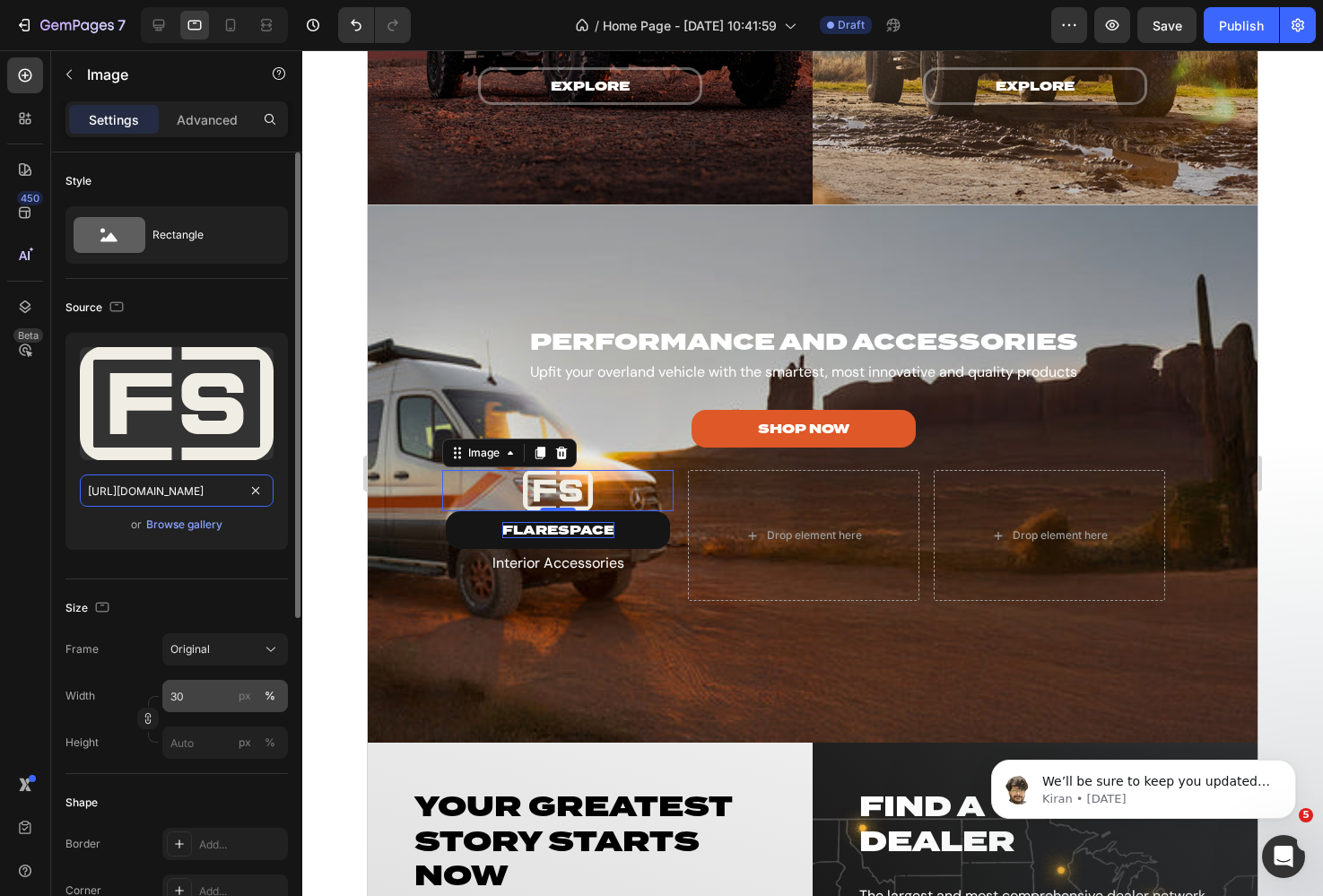
type input "[URL][DOMAIN_NAME]"
click at [207, 703] on input "30" at bounding box center [225, 696] width 126 height 32
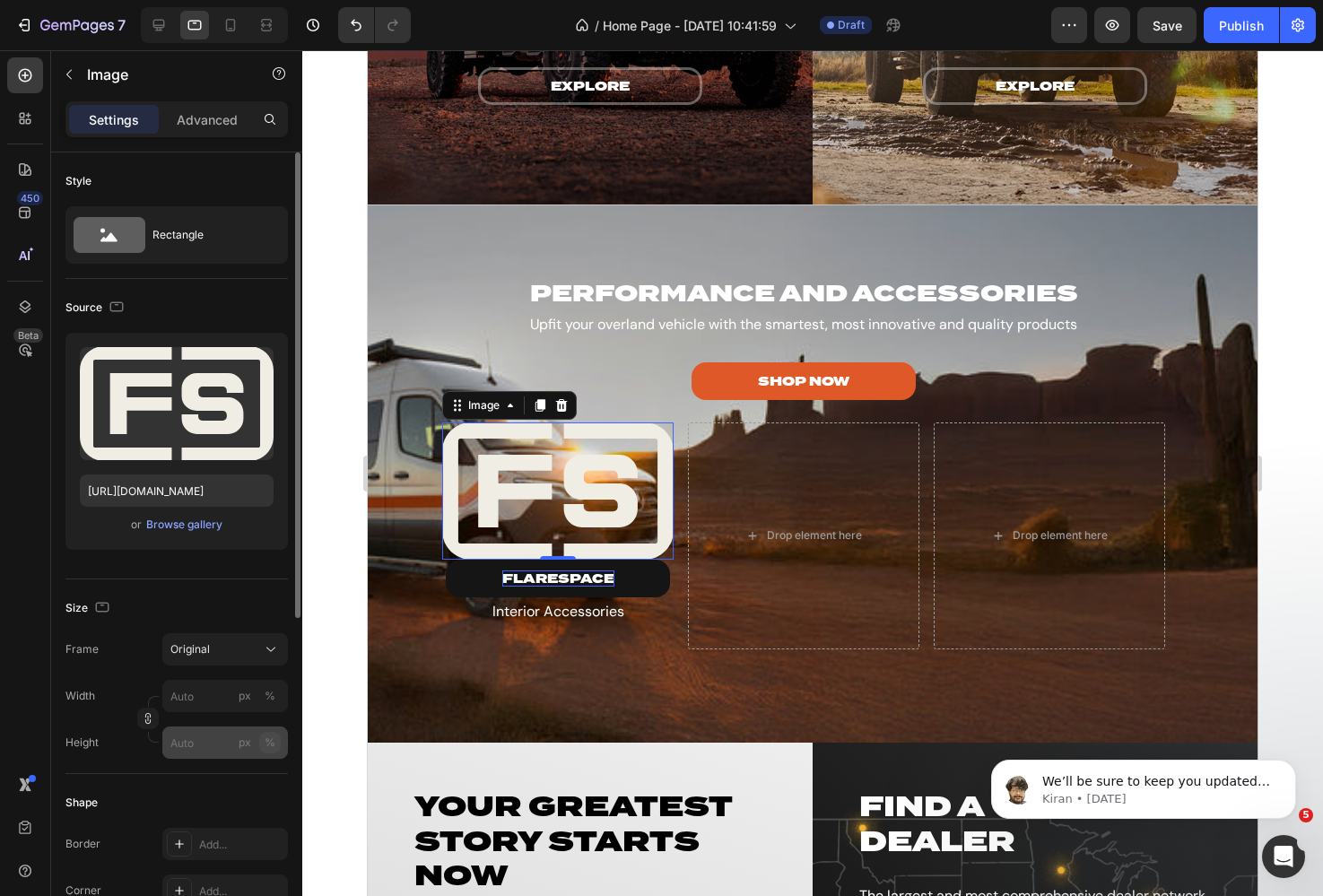
click at [275, 741] on button "%" at bounding box center [270, 743] width 22 height 22
click at [193, 741] on input "px %" at bounding box center [225, 743] width 126 height 32
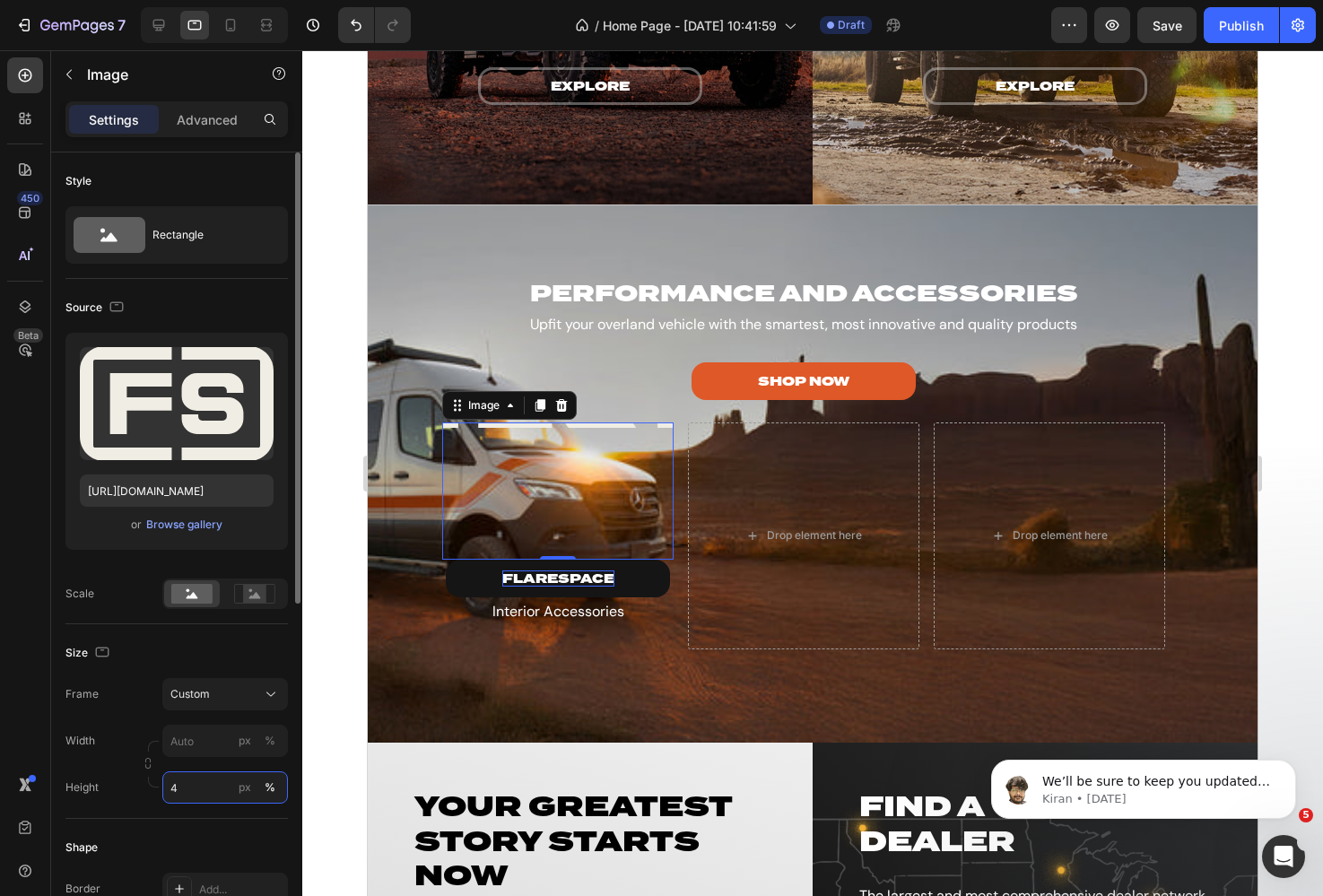
type input "40"
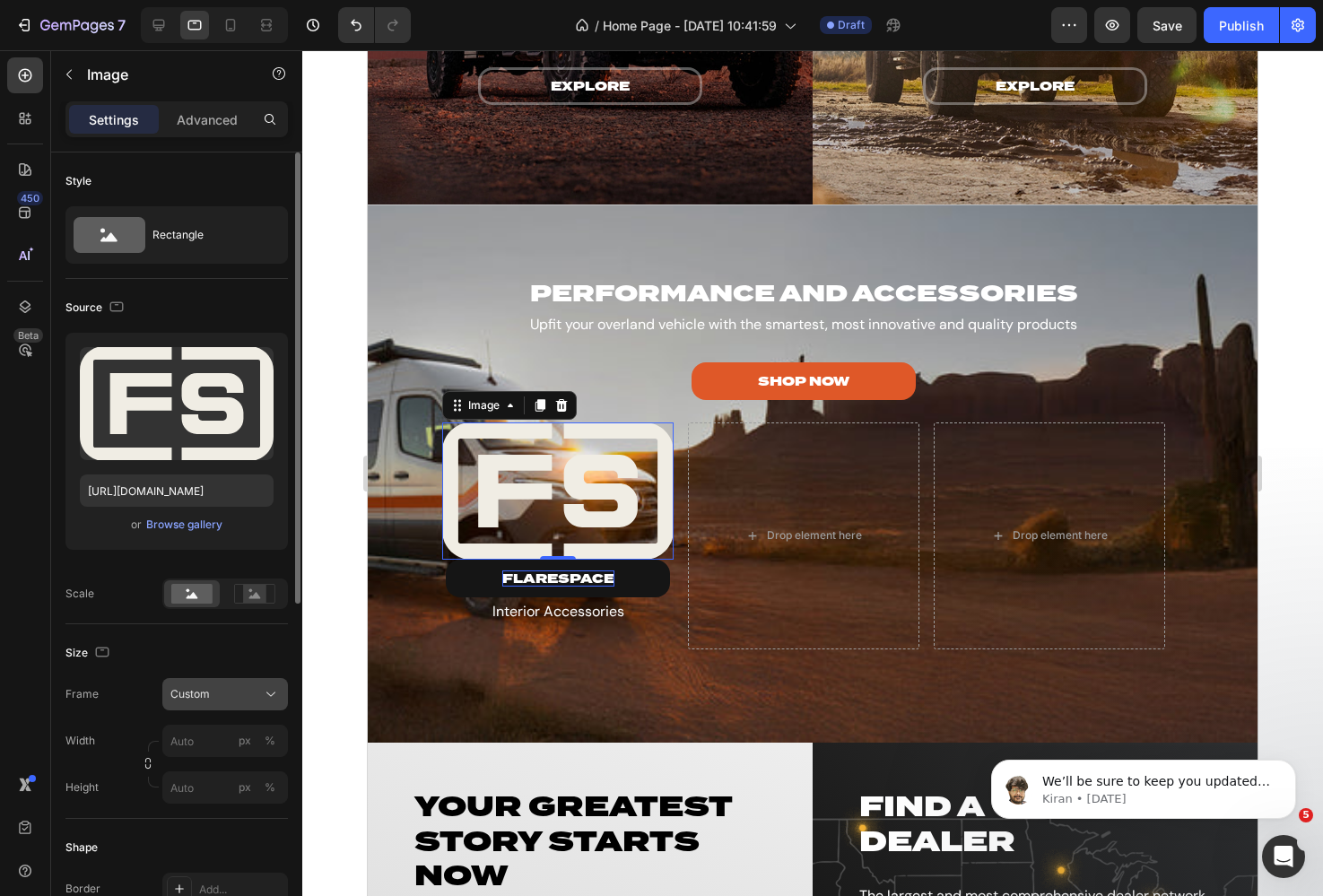
click at [249, 693] on div "Custom" at bounding box center [214, 694] width 88 height 16
click at [107, 686] on div "Frame Custom" at bounding box center [176, 694] width 222 height 32
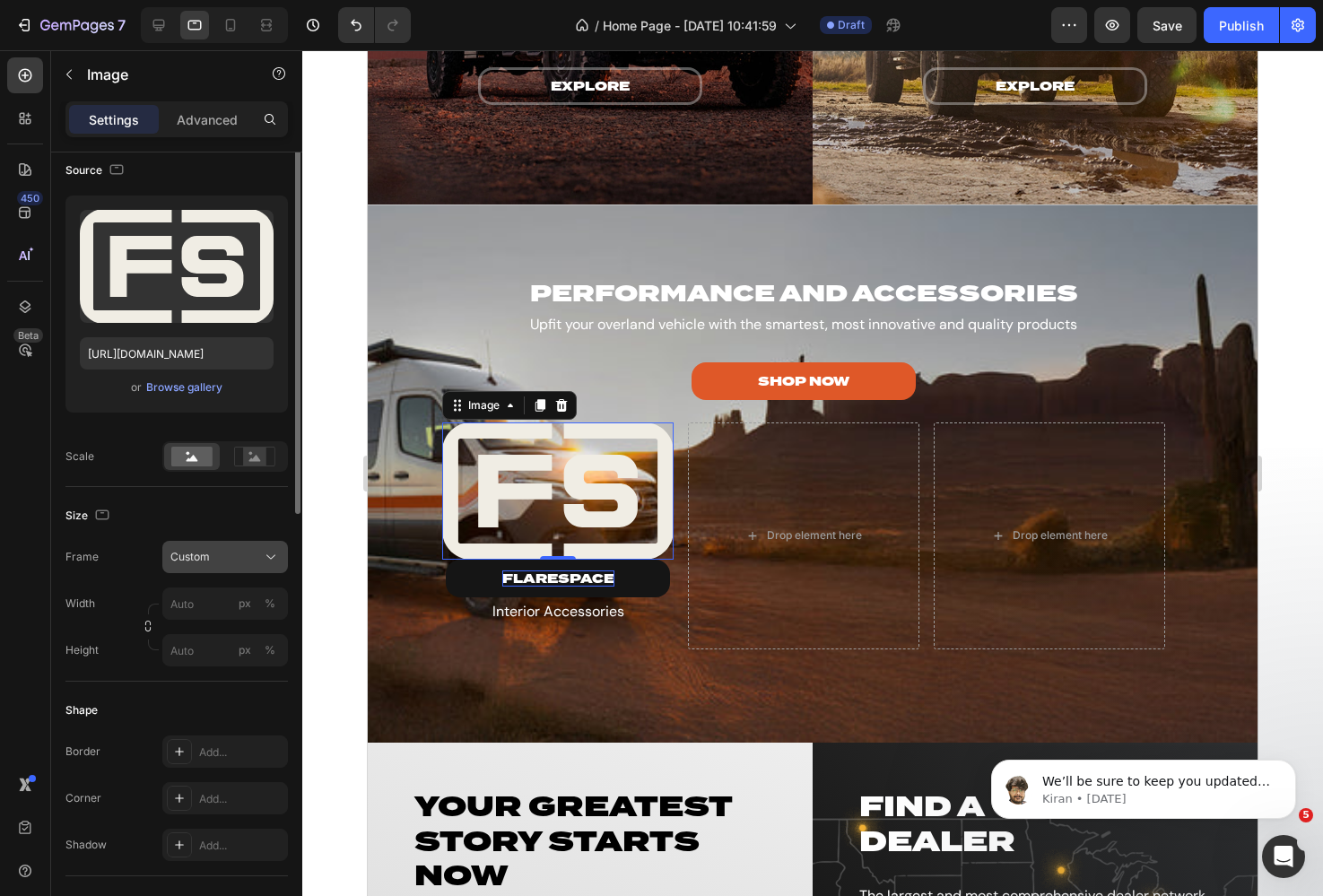
scroll to position [143, 0]
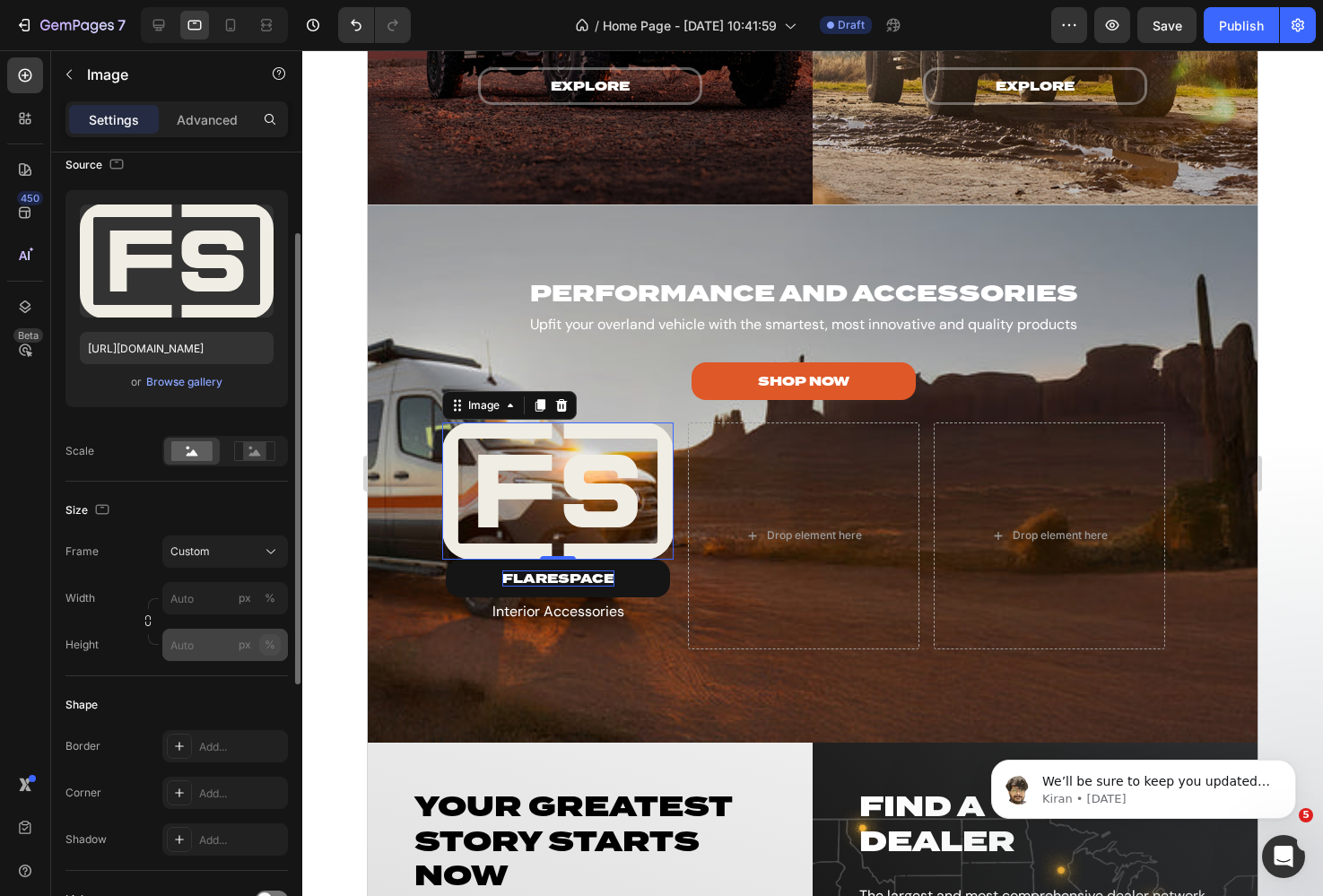
click at [266, 645] on div "%" at bounding box center [270, 644] width 10 height 16
click at [190, 650] on input "px %" at bounding box center [225, 645] width 126 height 32
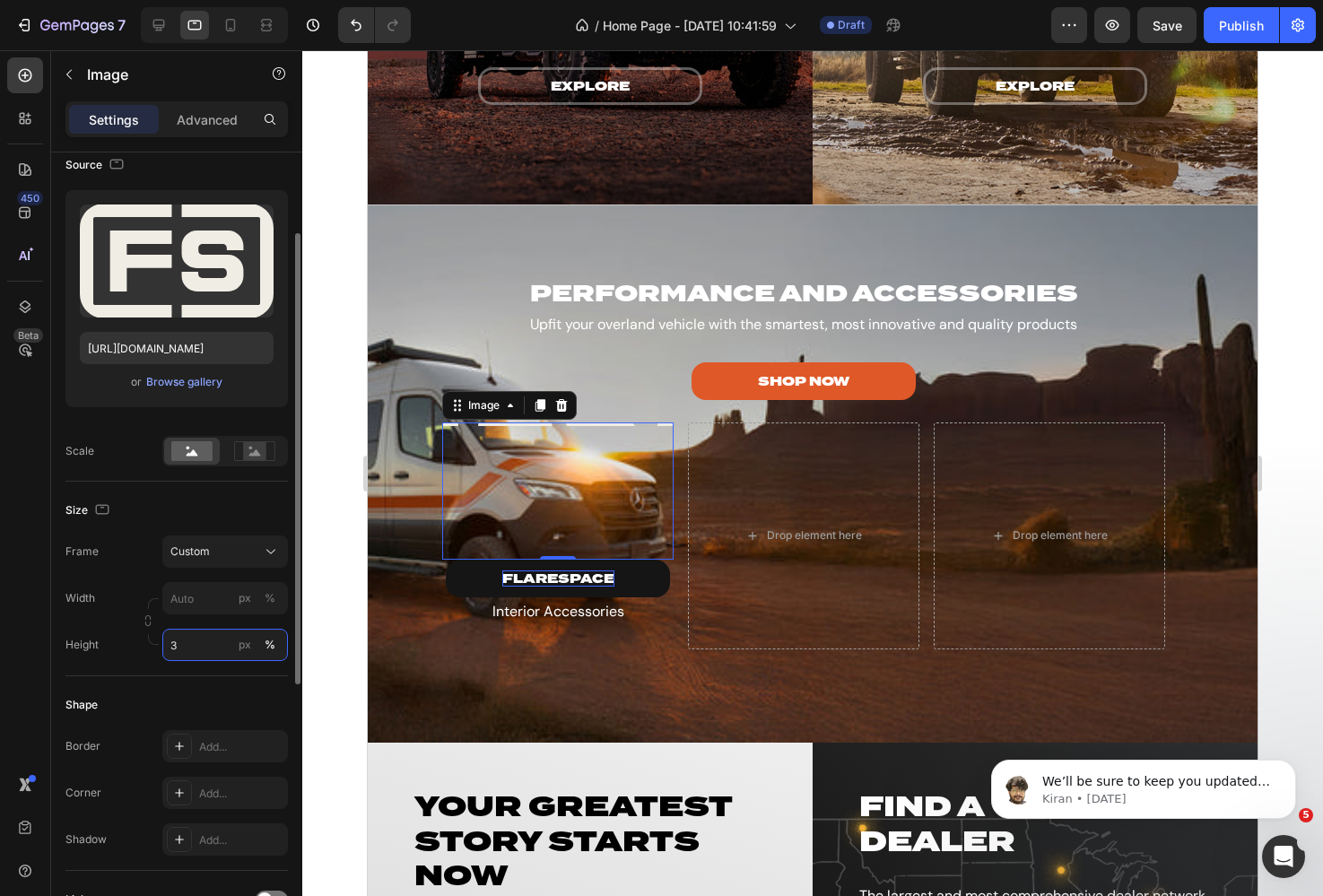
type input "30"
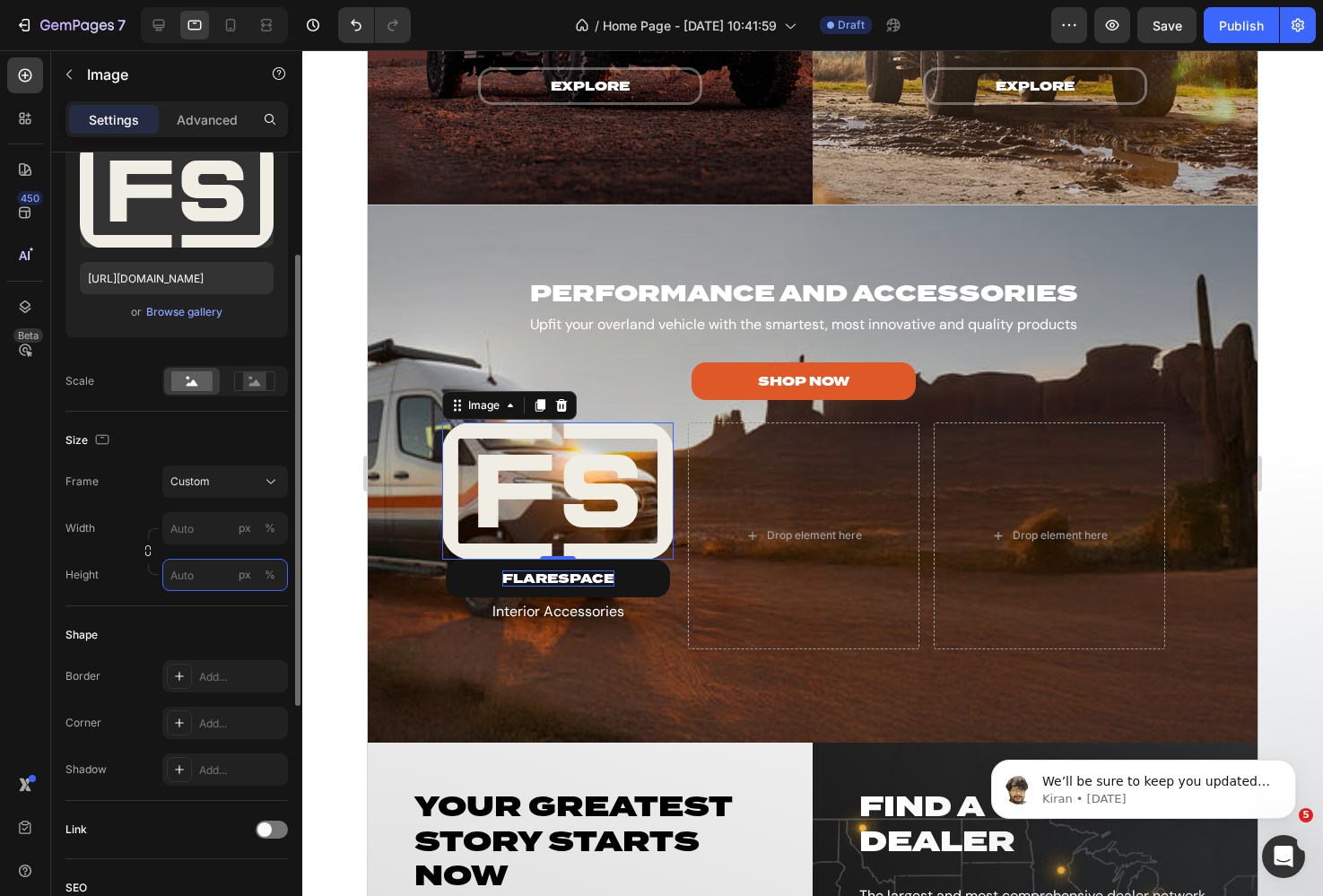
scroll to position [216, 0]
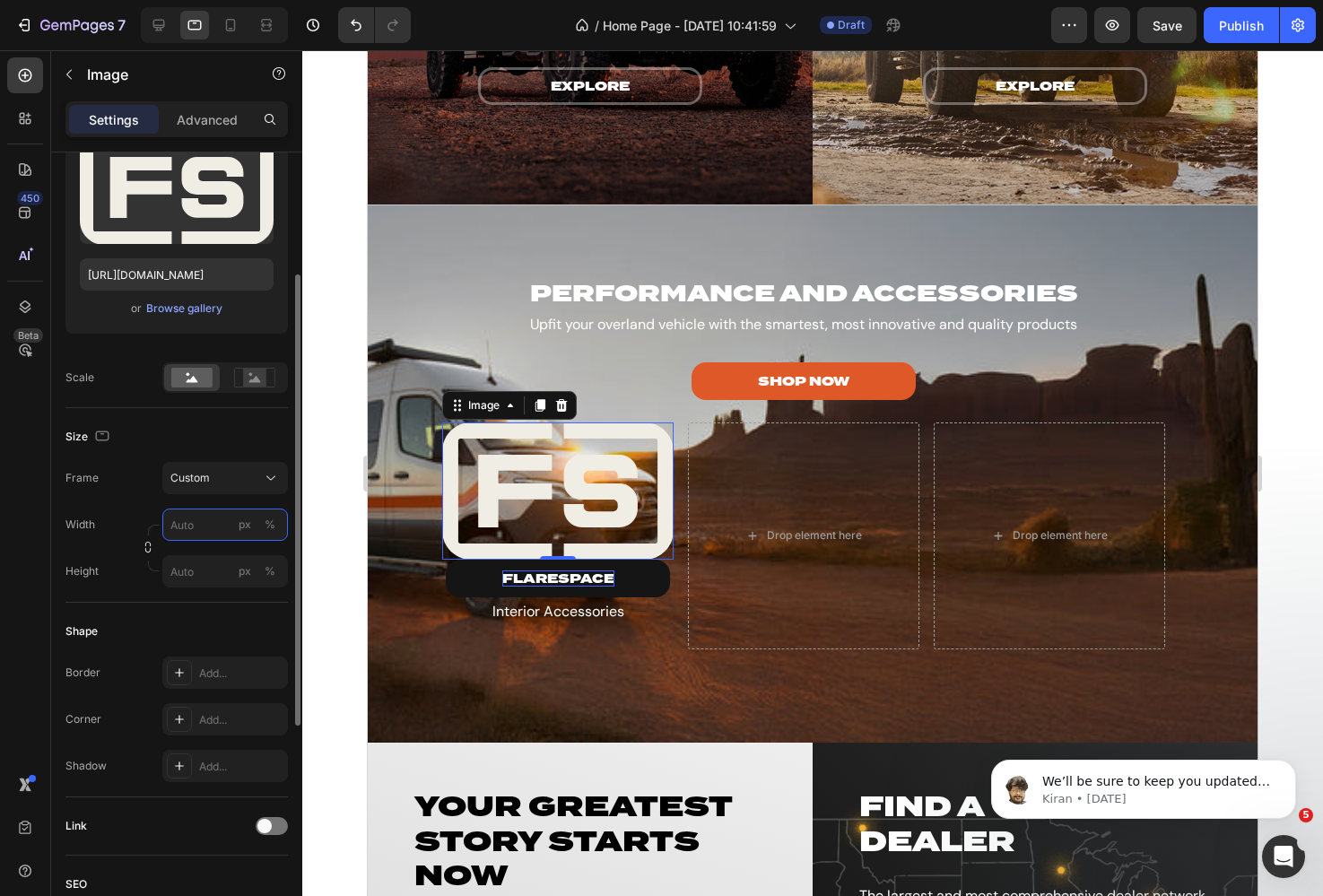
click at [205, 529] on input "px %" at bounding box center [225, 525] width 126 height 32
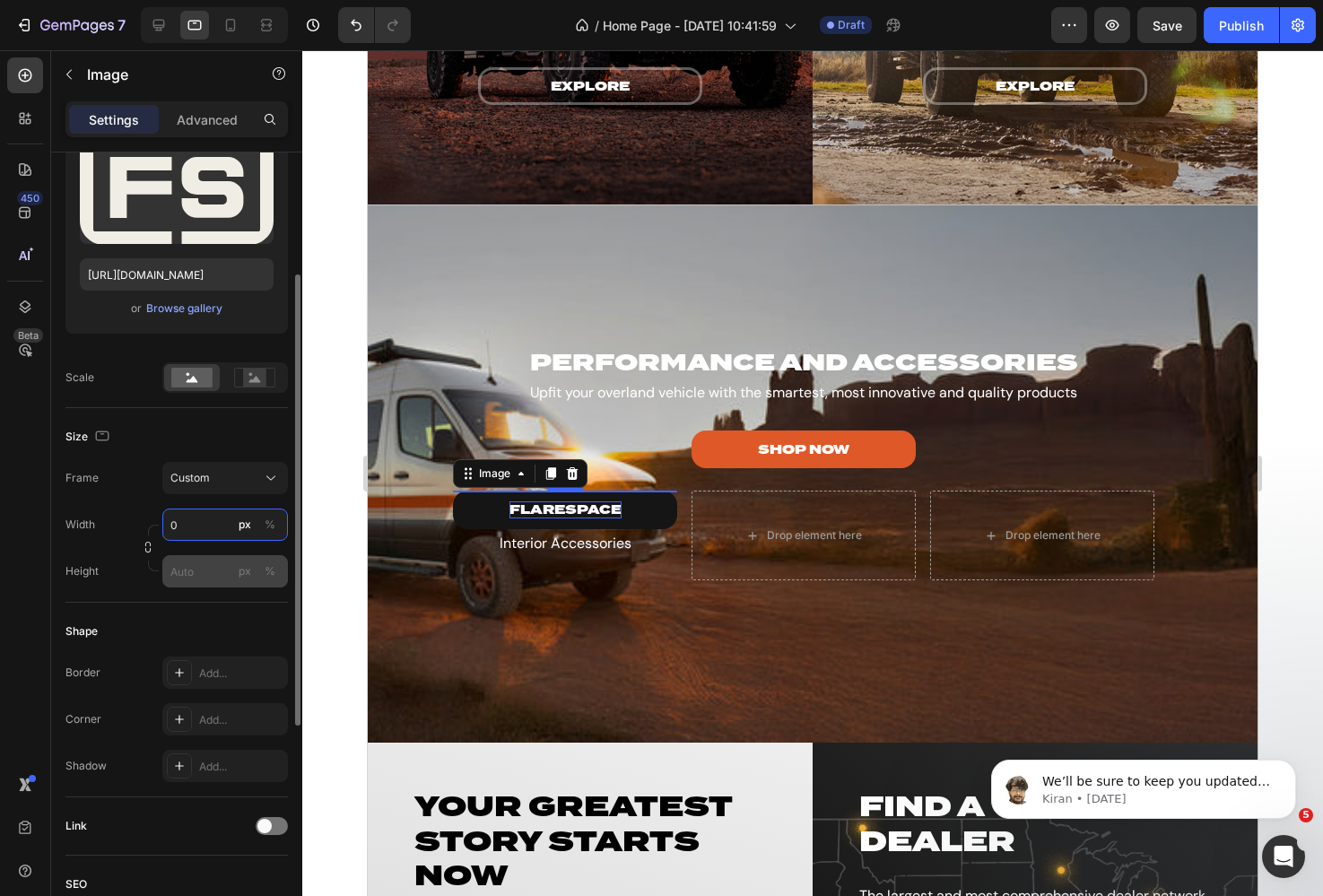
type input "0"
click at [206, 570] on input "px %" at bounding box center [225, 571] width 126 height 32
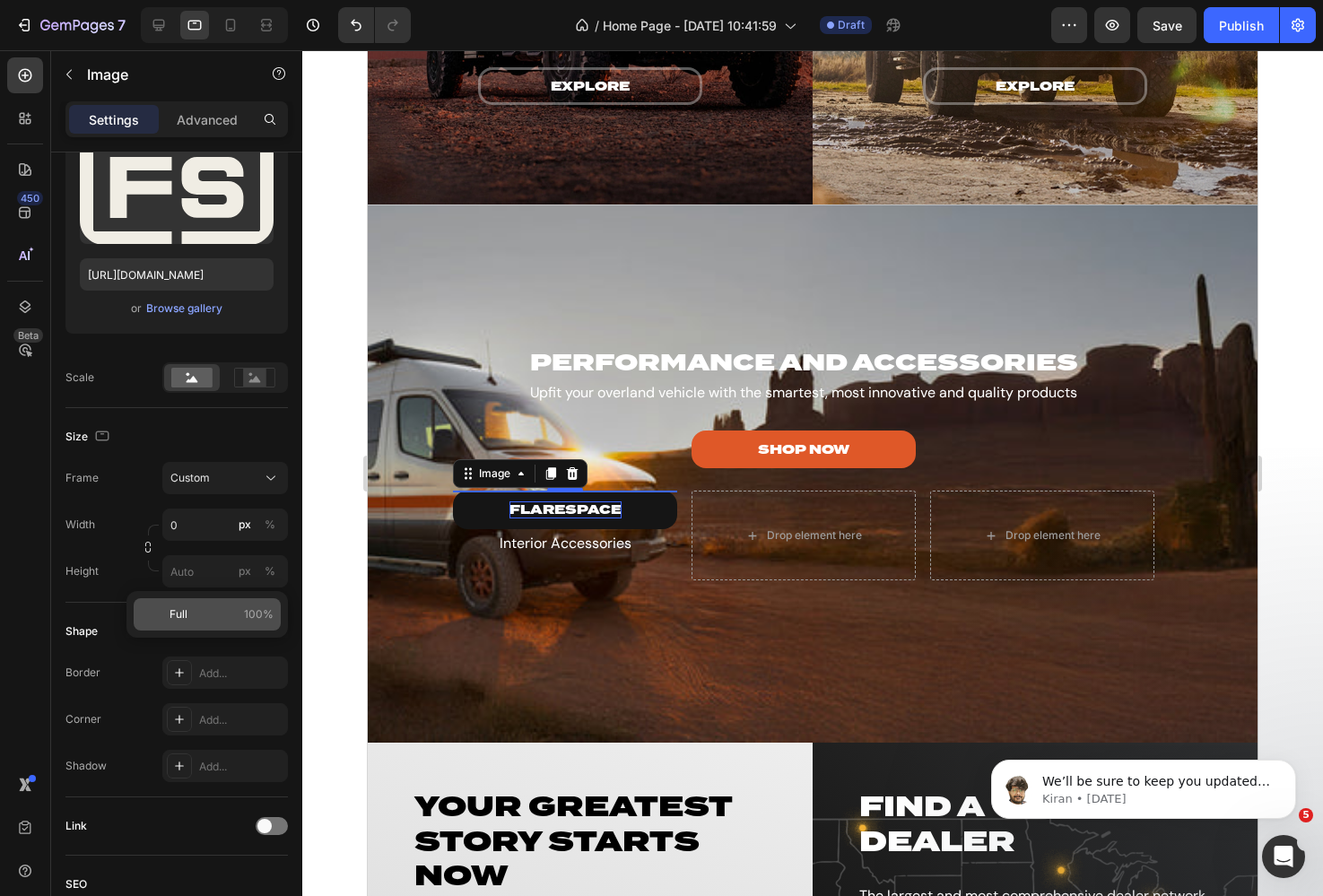
click at [231, 607] on p "Full 100%" at bounding box center [221, 614] width 104 height 16
type input "100"
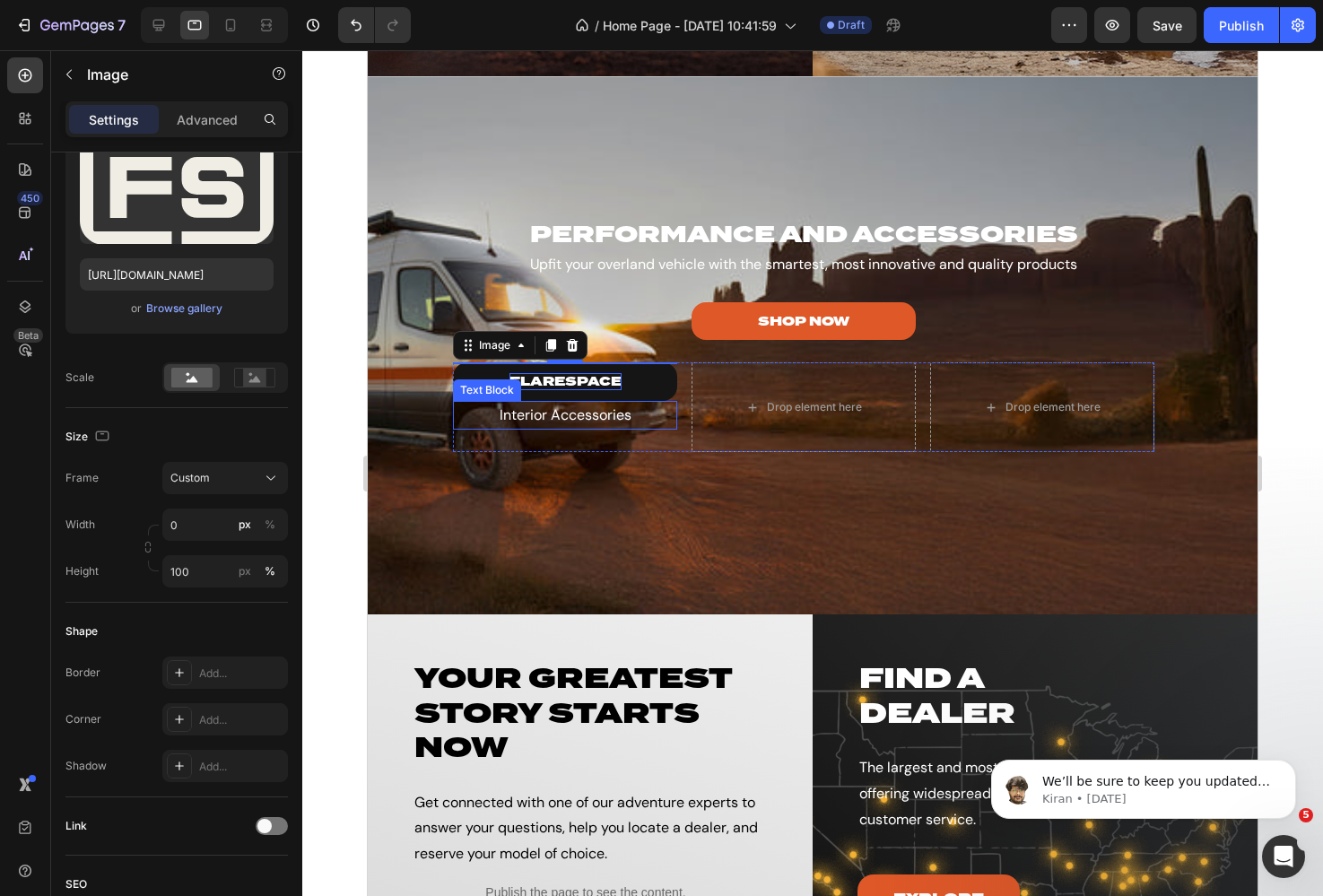
scroll to position [2463, 0]
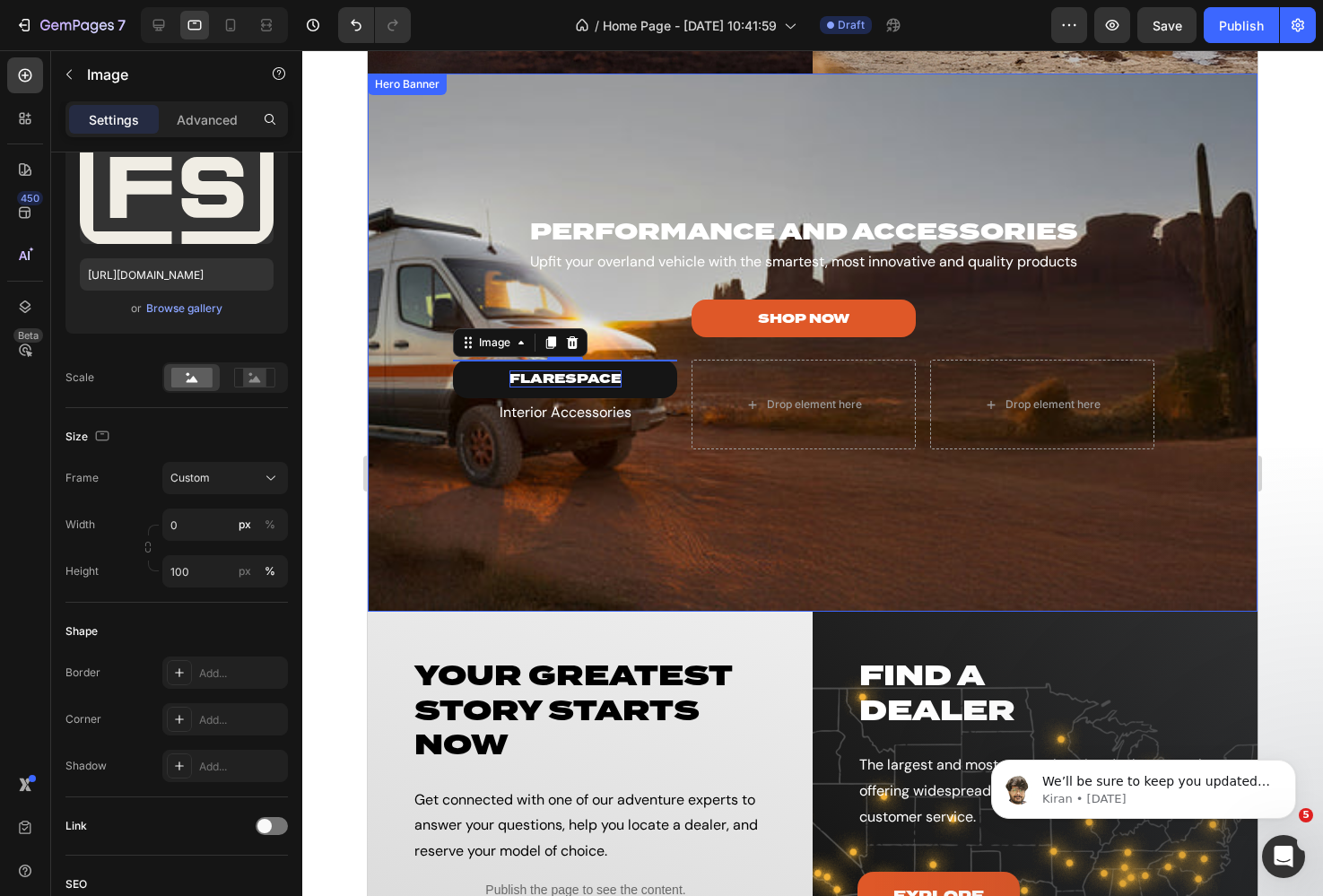
click at [656, 499] on div "Overlay" at bounding box center [812, 342] width 889 height 539
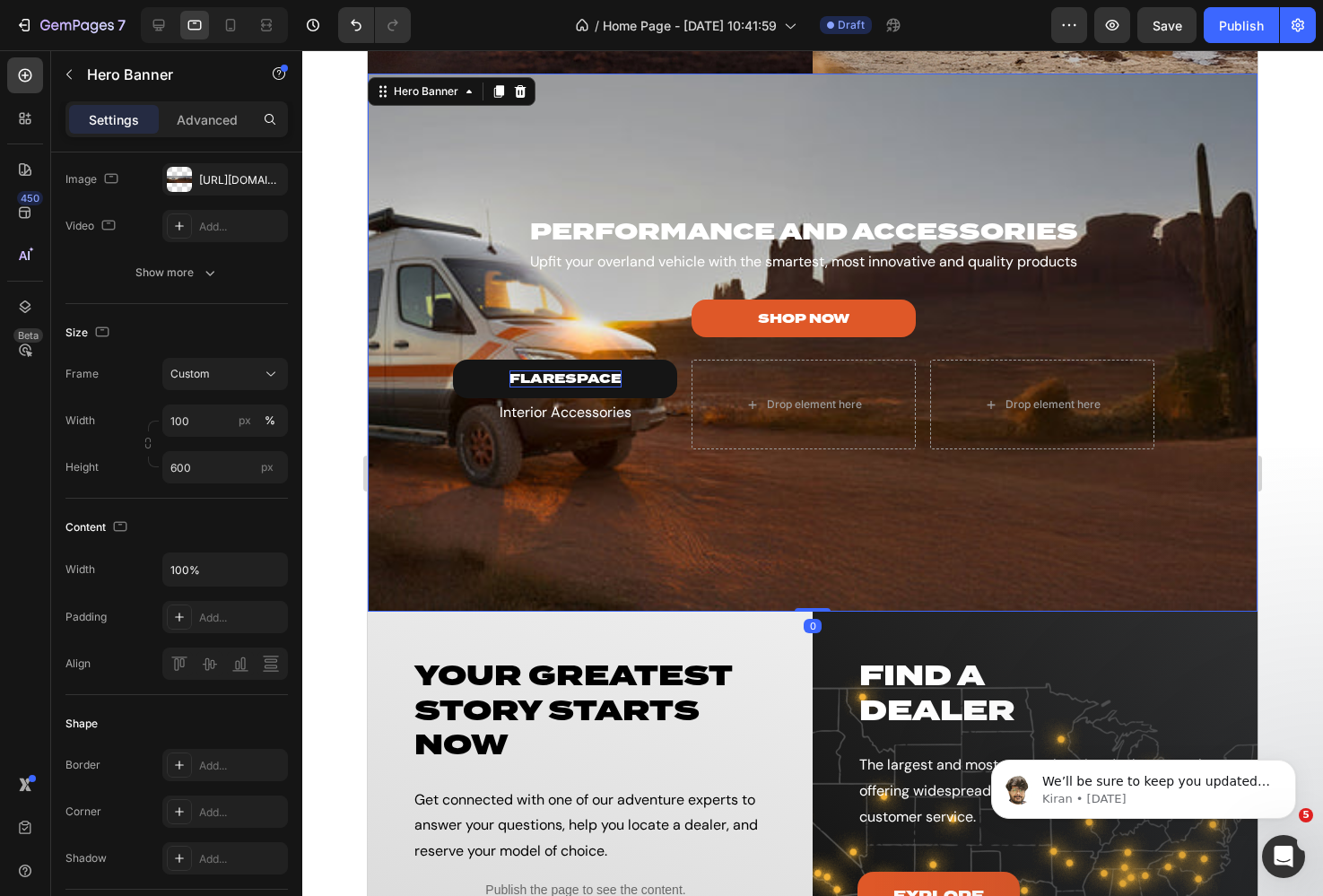
scroll to position [0, 0]
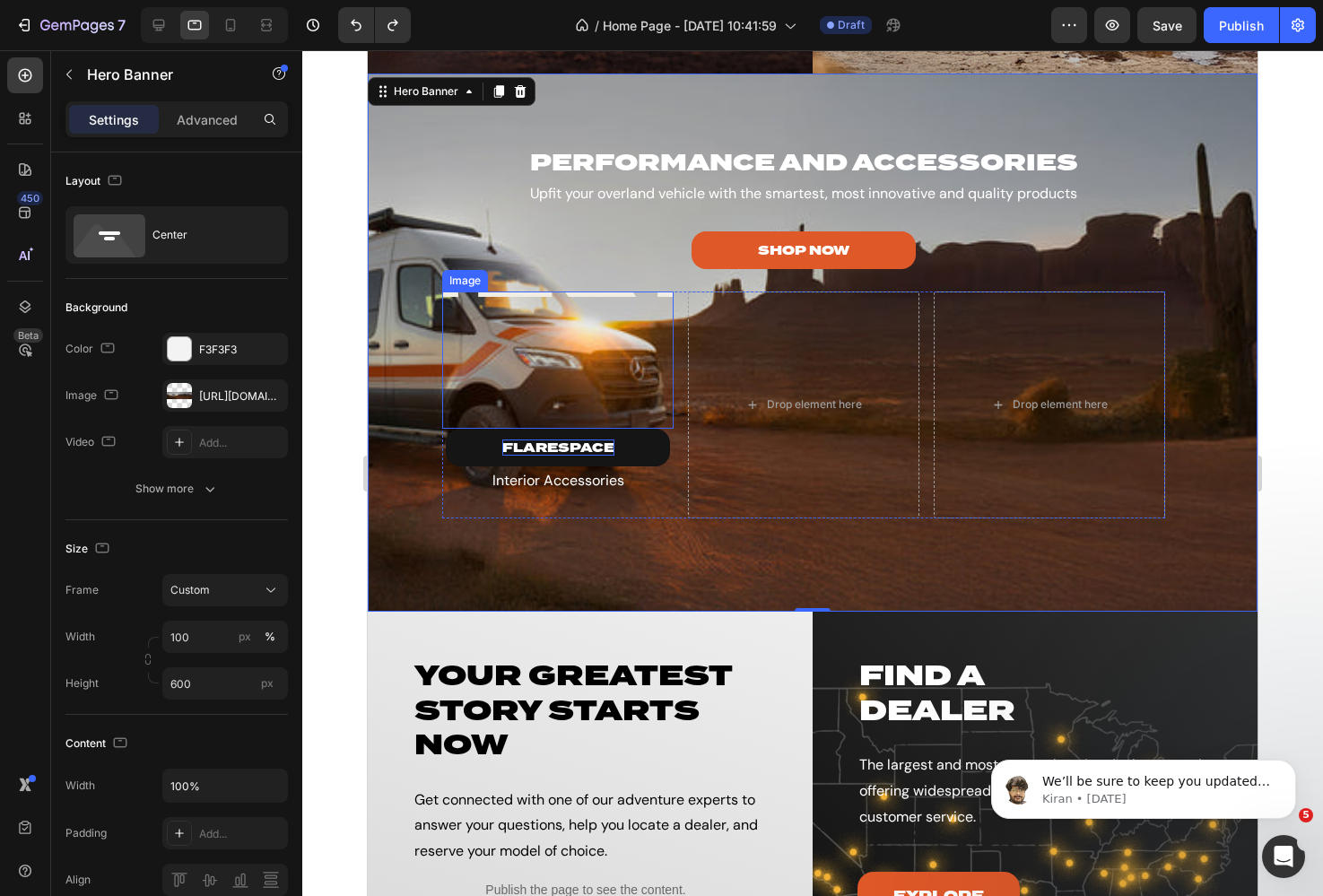
click at [541, 304] on div at bounding box center [558, 360] width 232 height 137
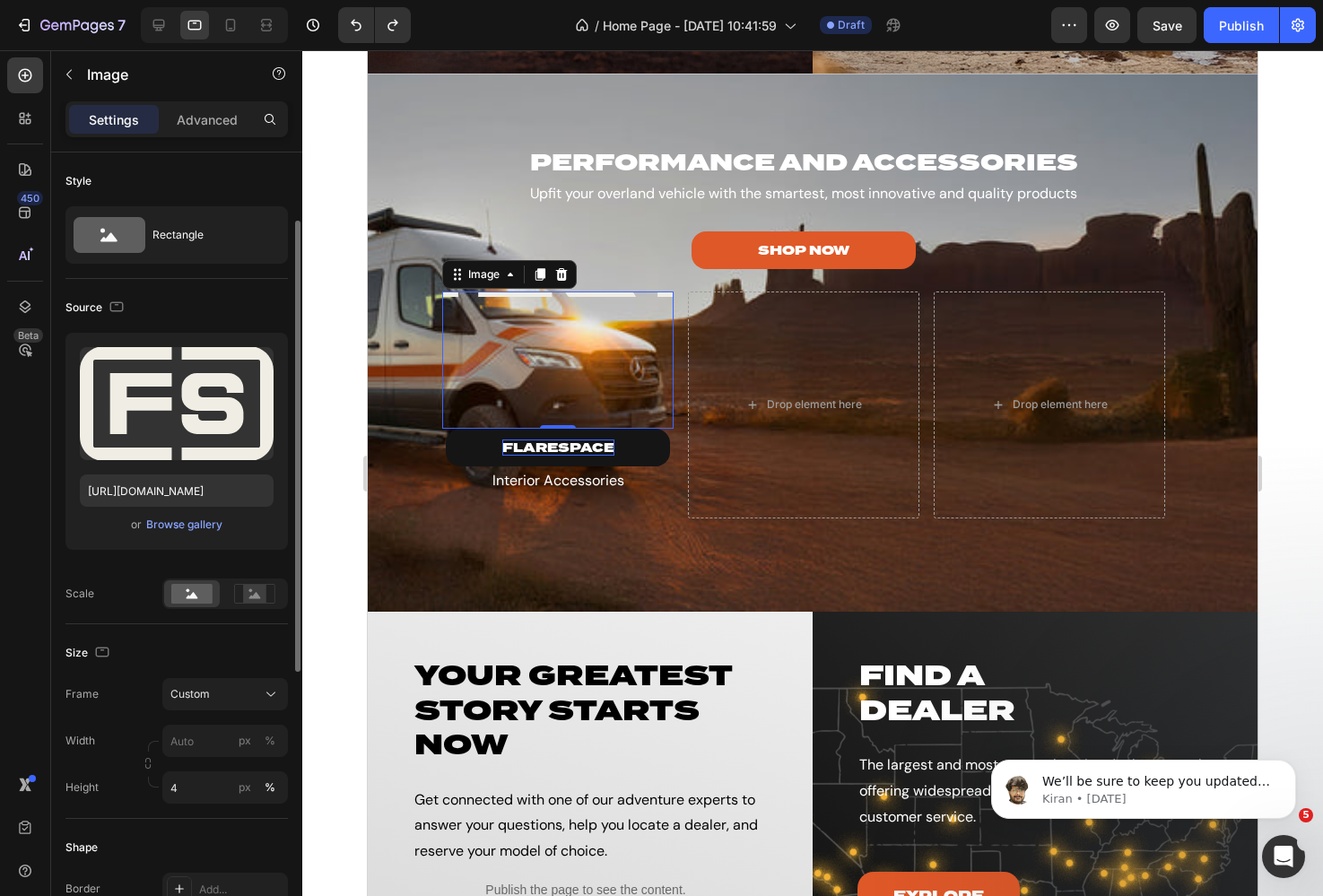
scroll to position [220, 0]
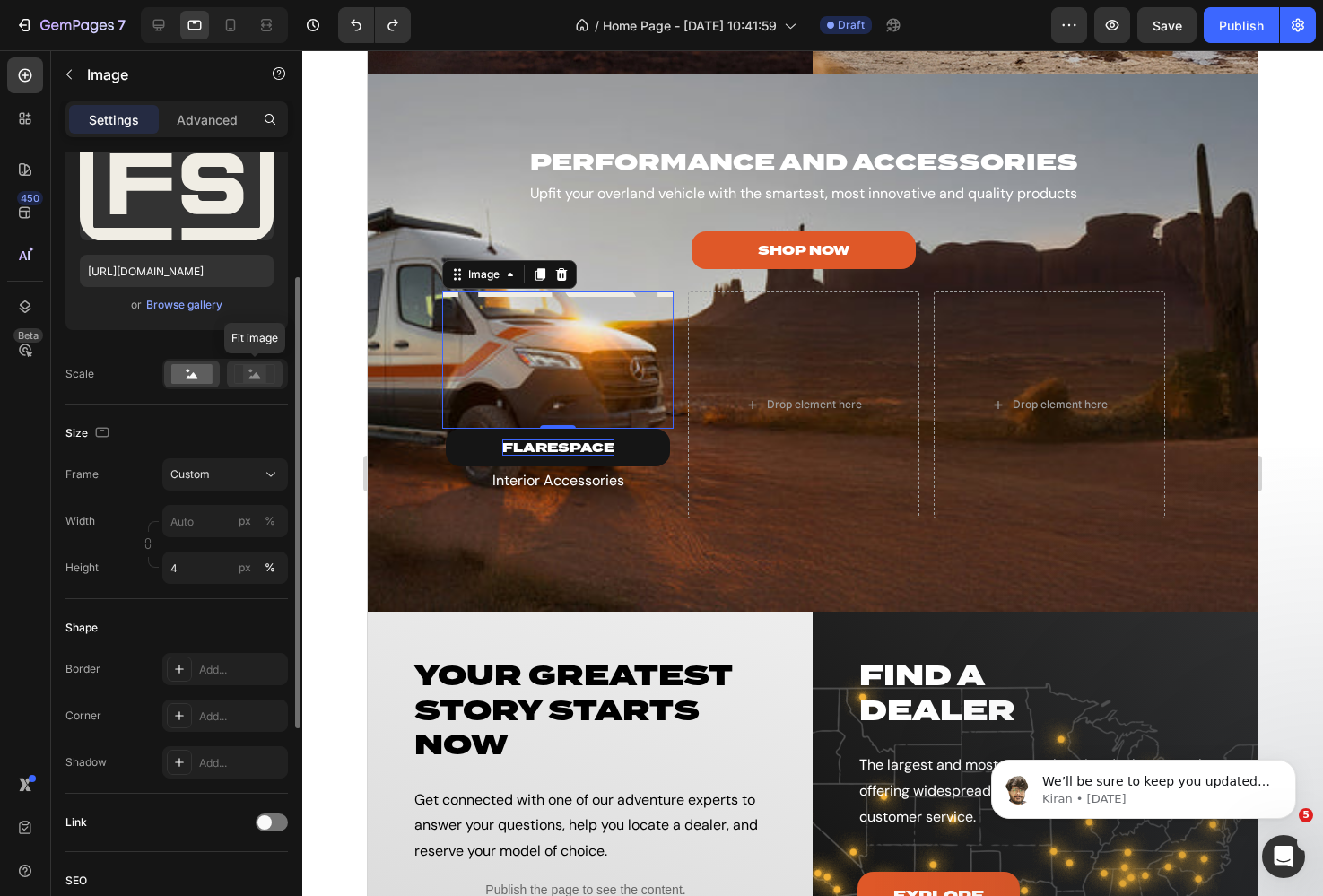
click at [241, 377] on icon at bounding box center [254, 374] width 41 height 20
click at [202, 570] on input "4" at bounding box center [225, 568] width 126 height 32
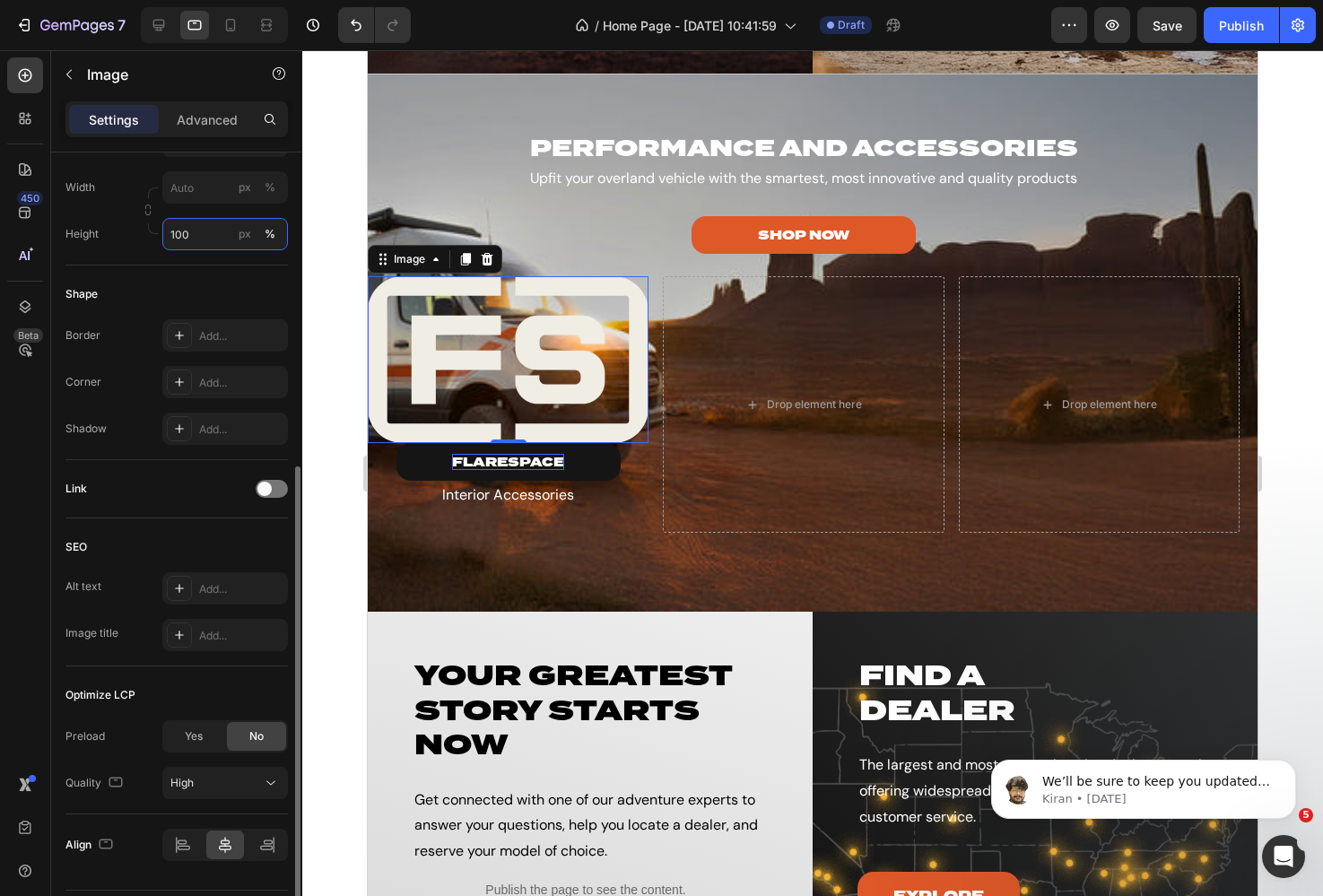
scroll to position [604, 0]
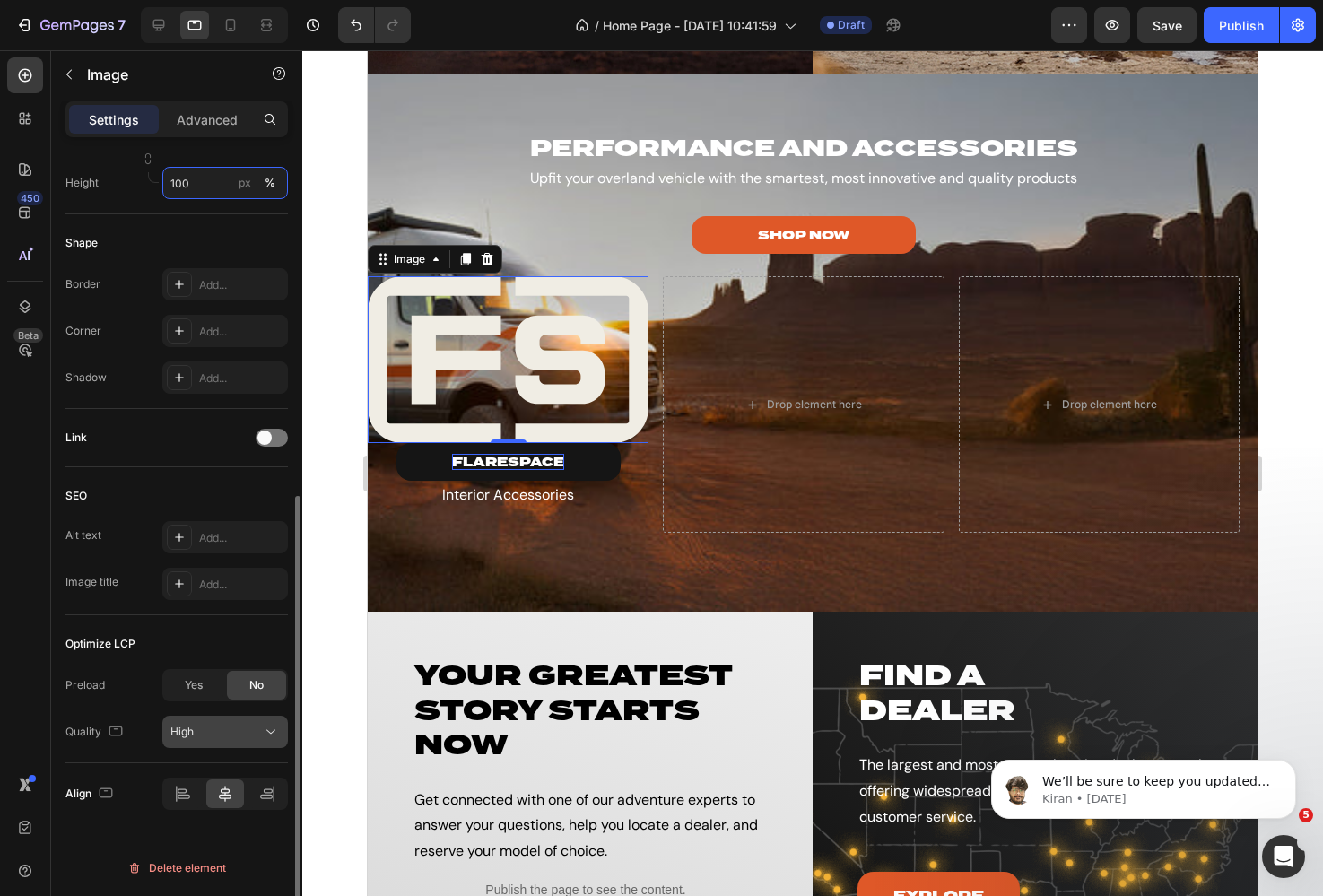
type input "100"
click at [264, 731] on icon at bounding box center [271, 731] width 18 height 18
click at [116, 499] on div "SEO" at bounding box center [176, 496] width 222 height 29
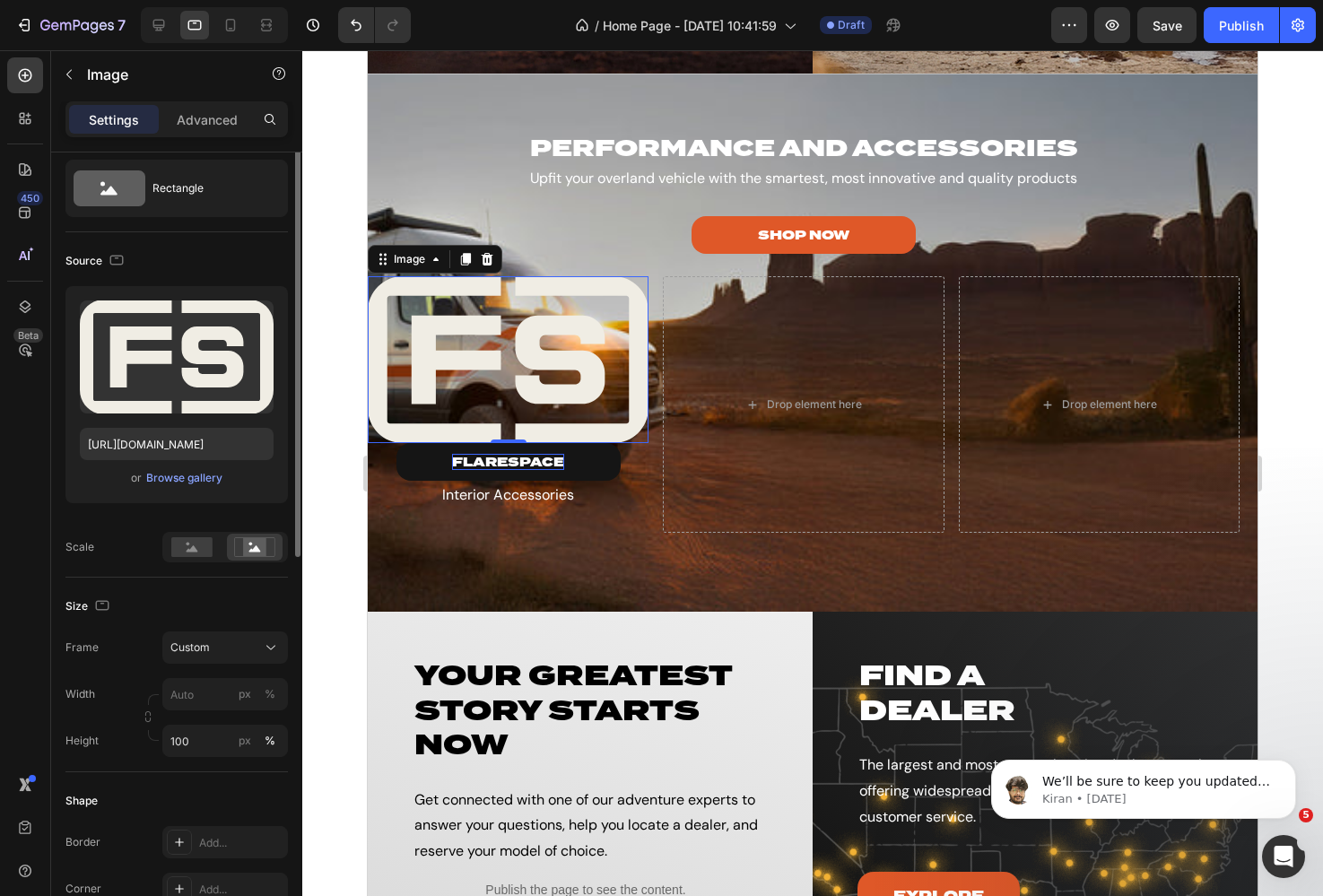
scroll to position [0, 0]
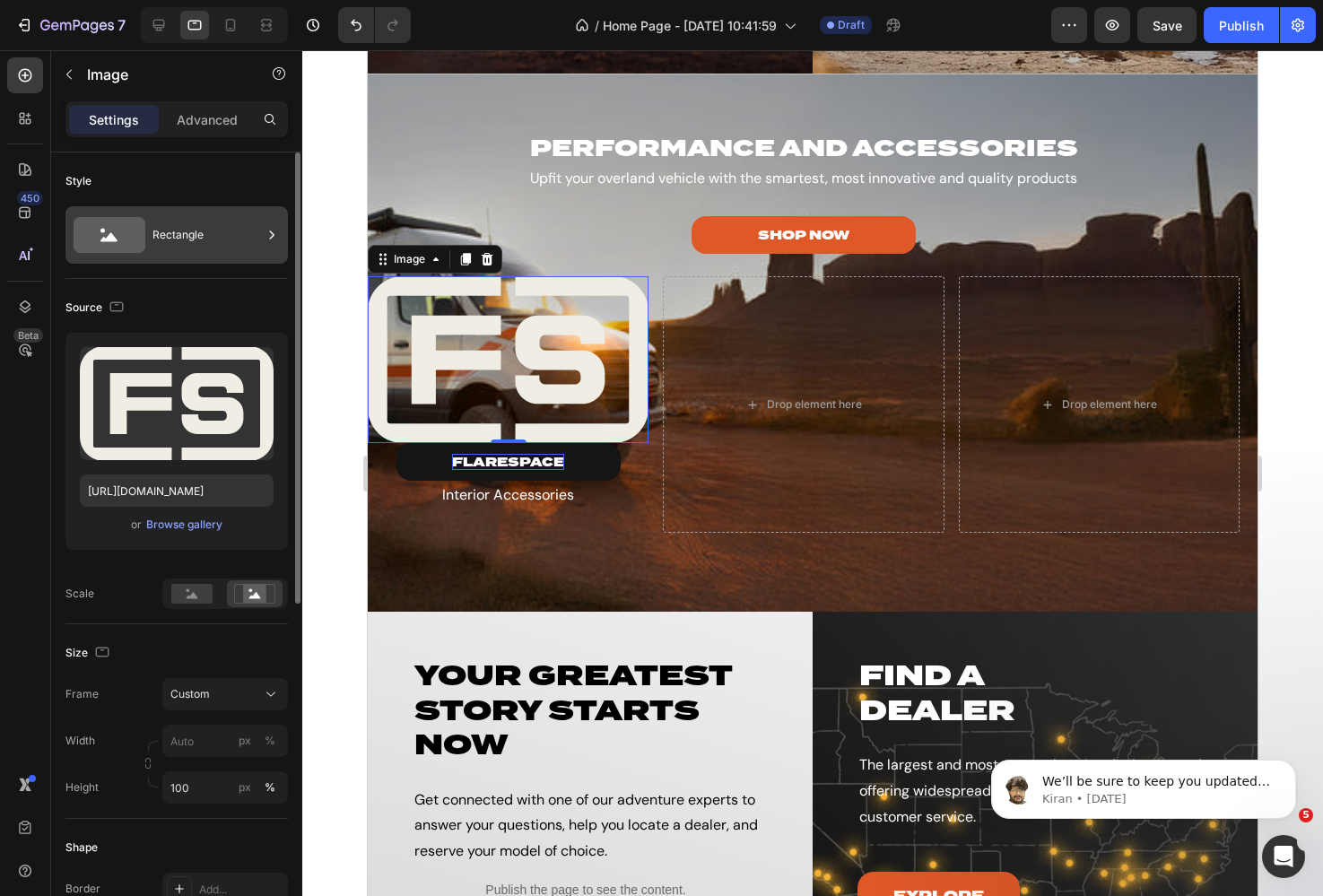
click at [175, 220] on div "Rectangle" at bounding box center [207, 234] width 110 height 41
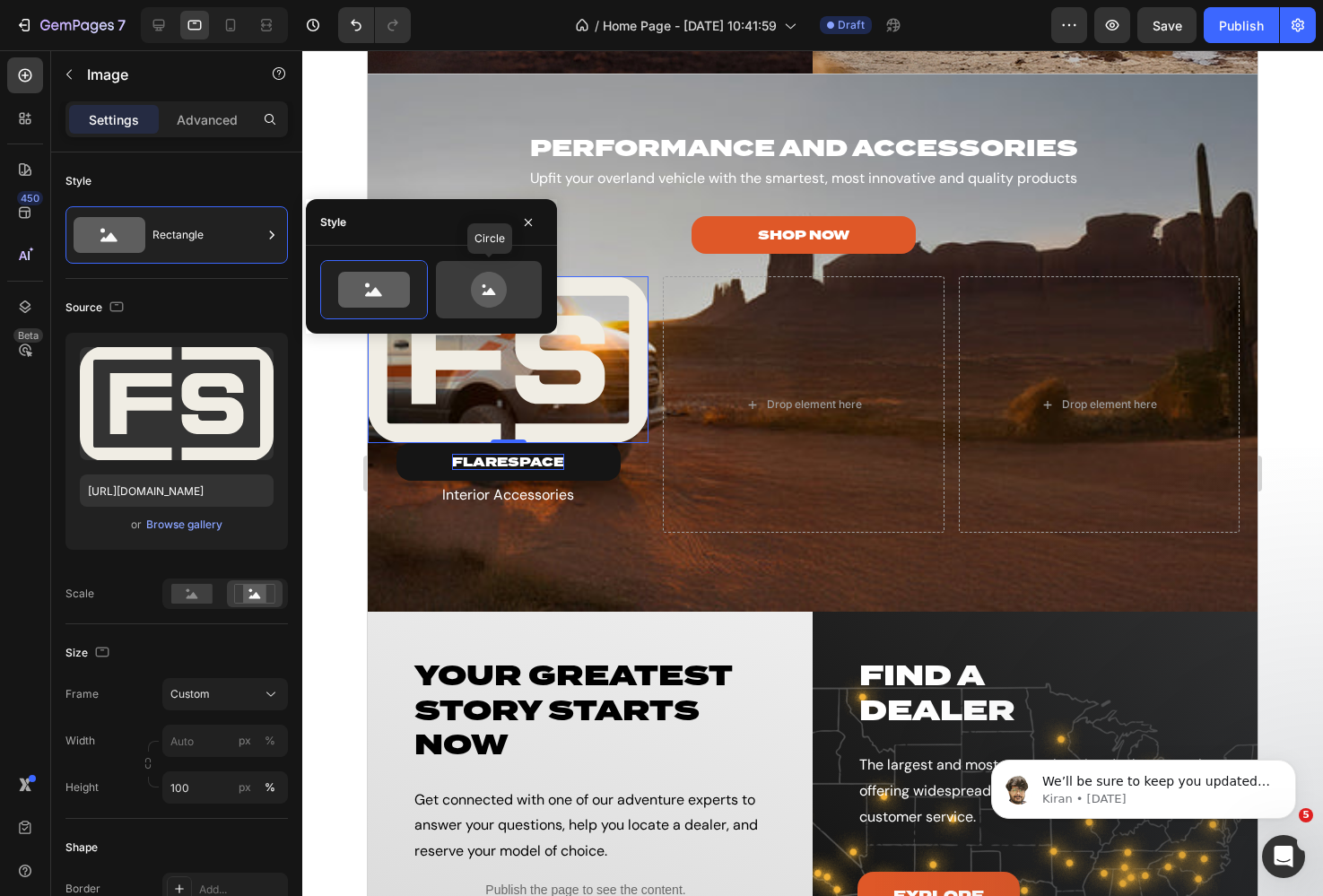
click at [514, 274] on icon at bounding box center [489, 290] width 84 height 36
type input "80"
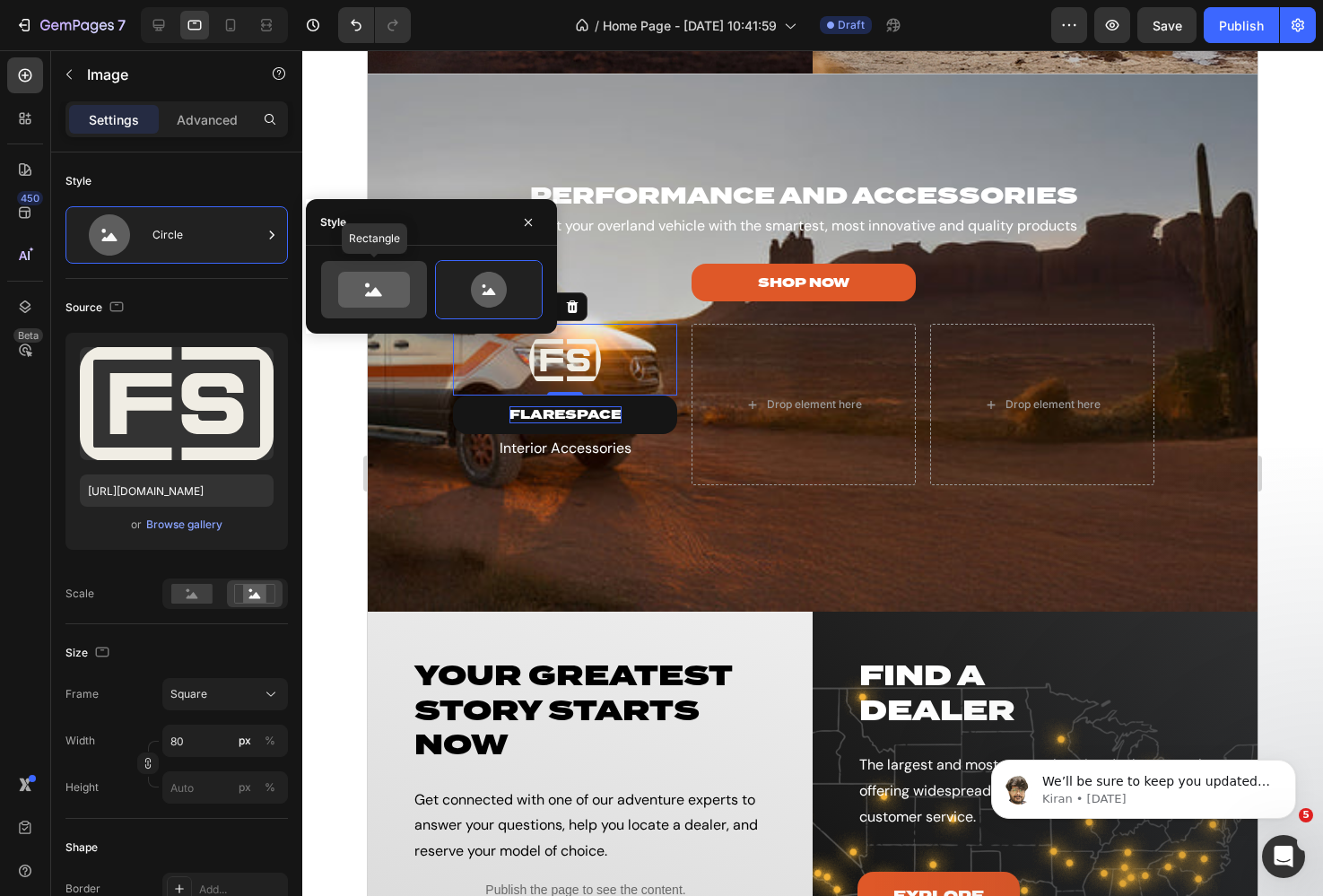
click at [350, 277] on icon at bounding box center [374, 290] width 71 height 36
type input "100"
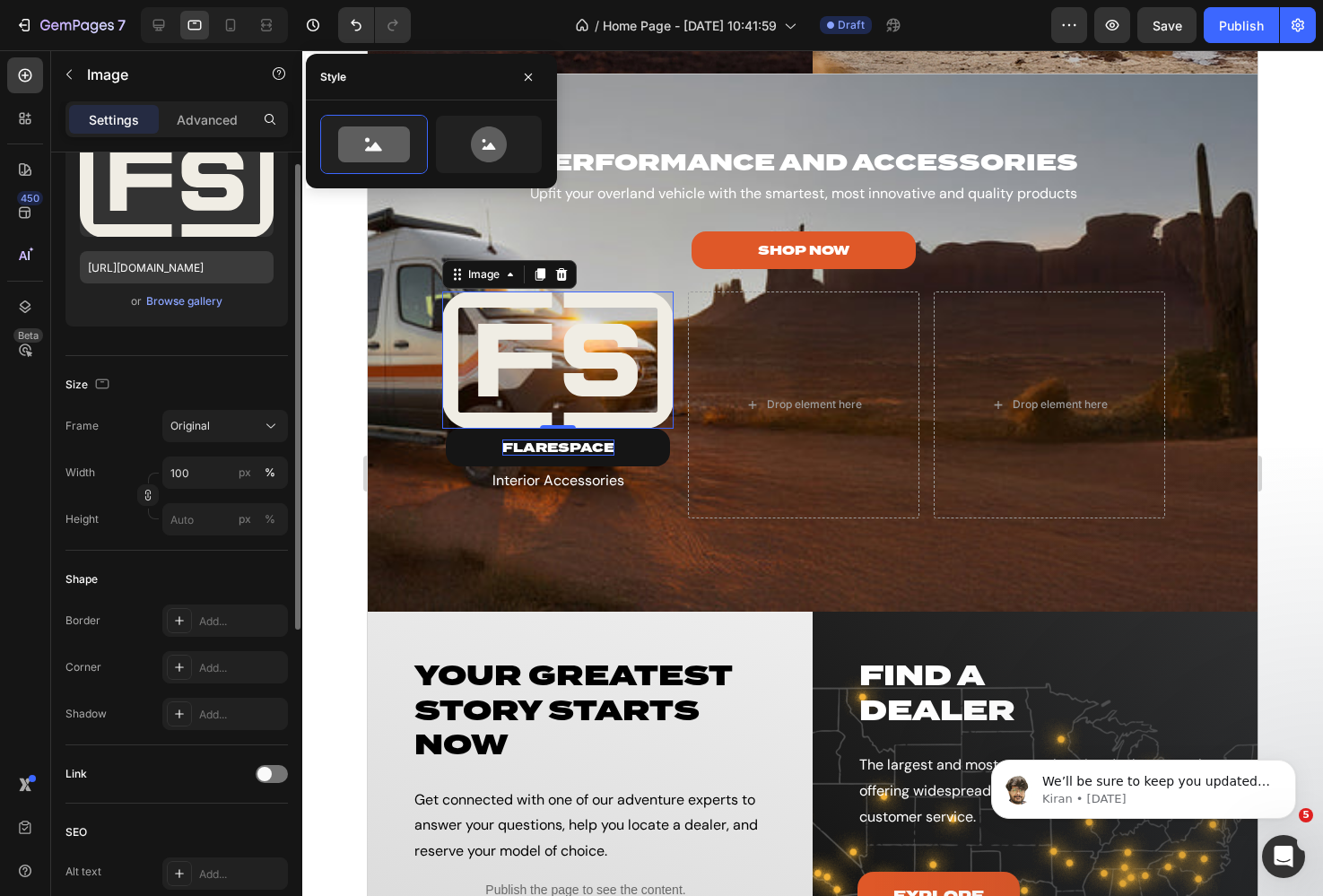
scroll to position [229, 0]
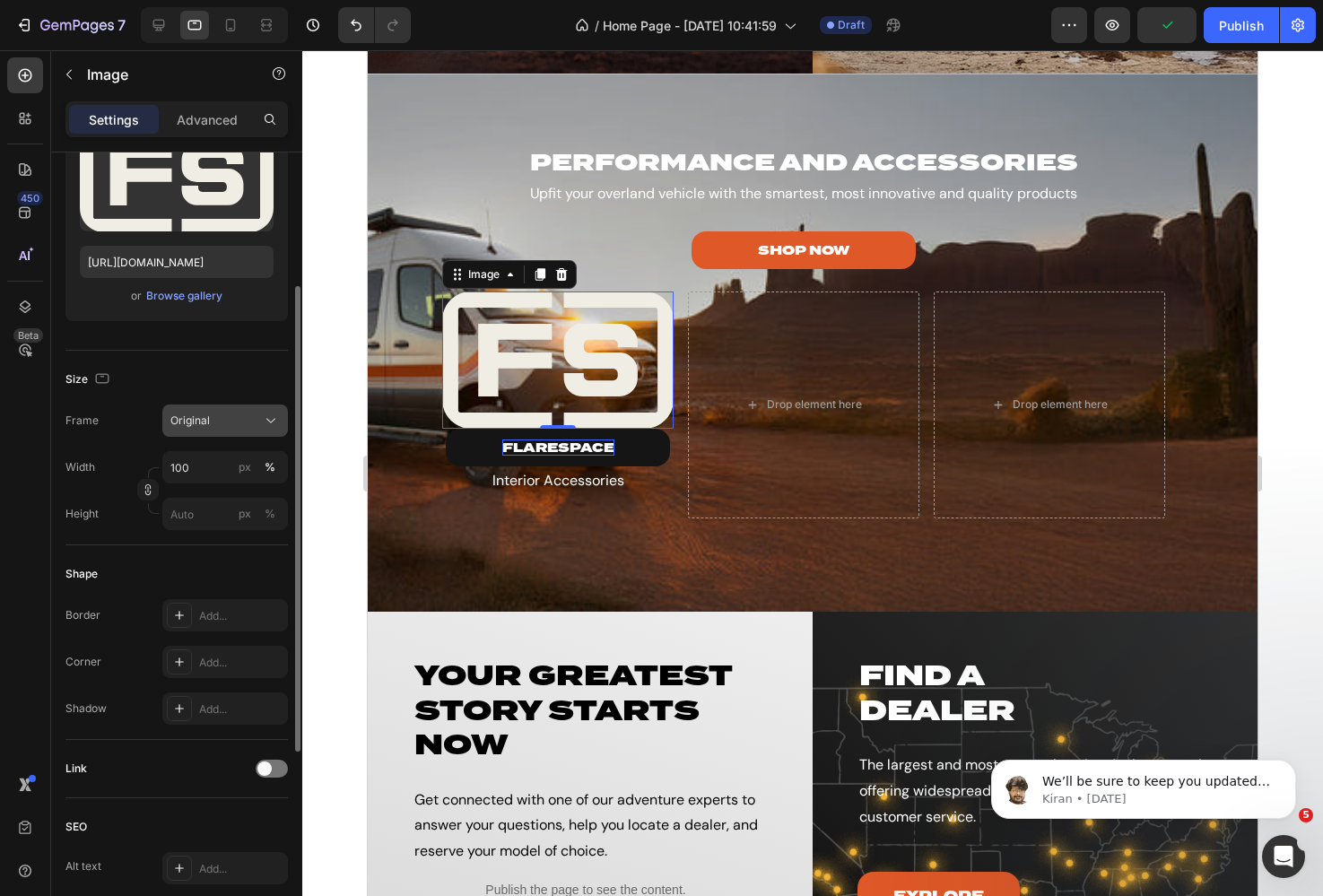
click at [205, 429] on div "Original" at bounding box center [225, 420] width 110 height 18
click at [198, 361] on div "Size Frame Original Width 100 px % Height px %" at bounding box center [176, 448] width 222 height 194
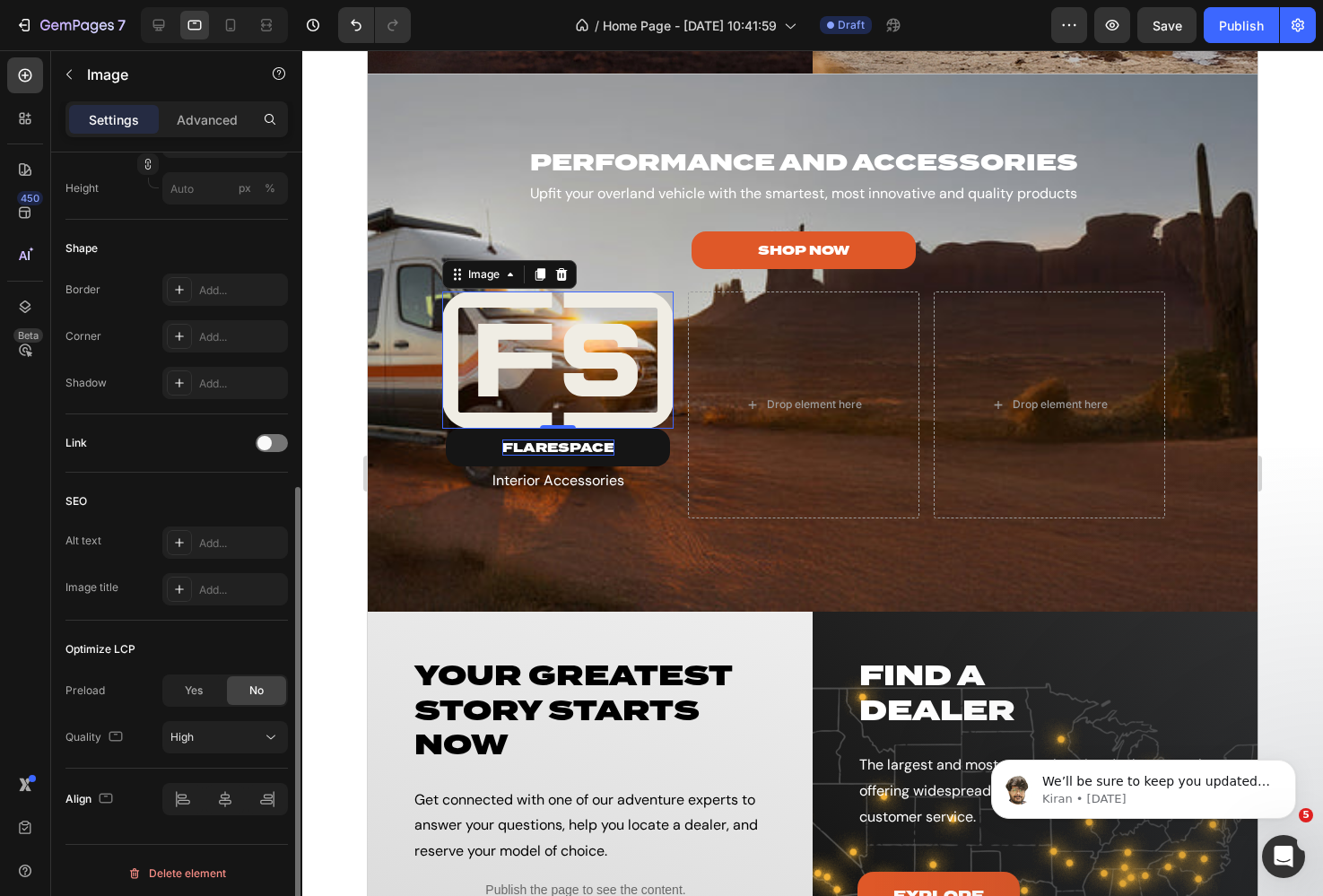
scroll to position [560, 0]
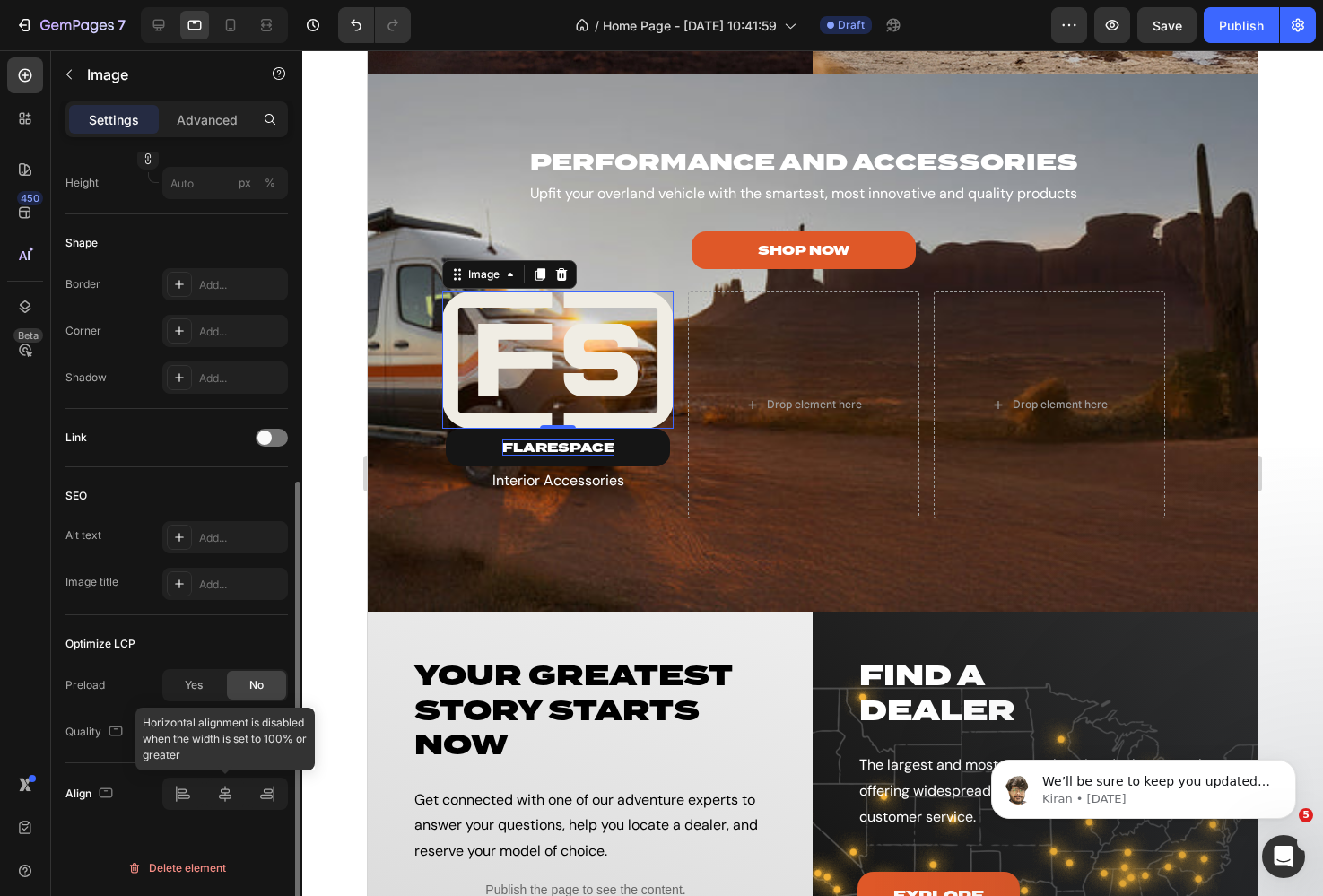
click at [228, 793] on div at bounding box center [225, 794] width 126 height 32
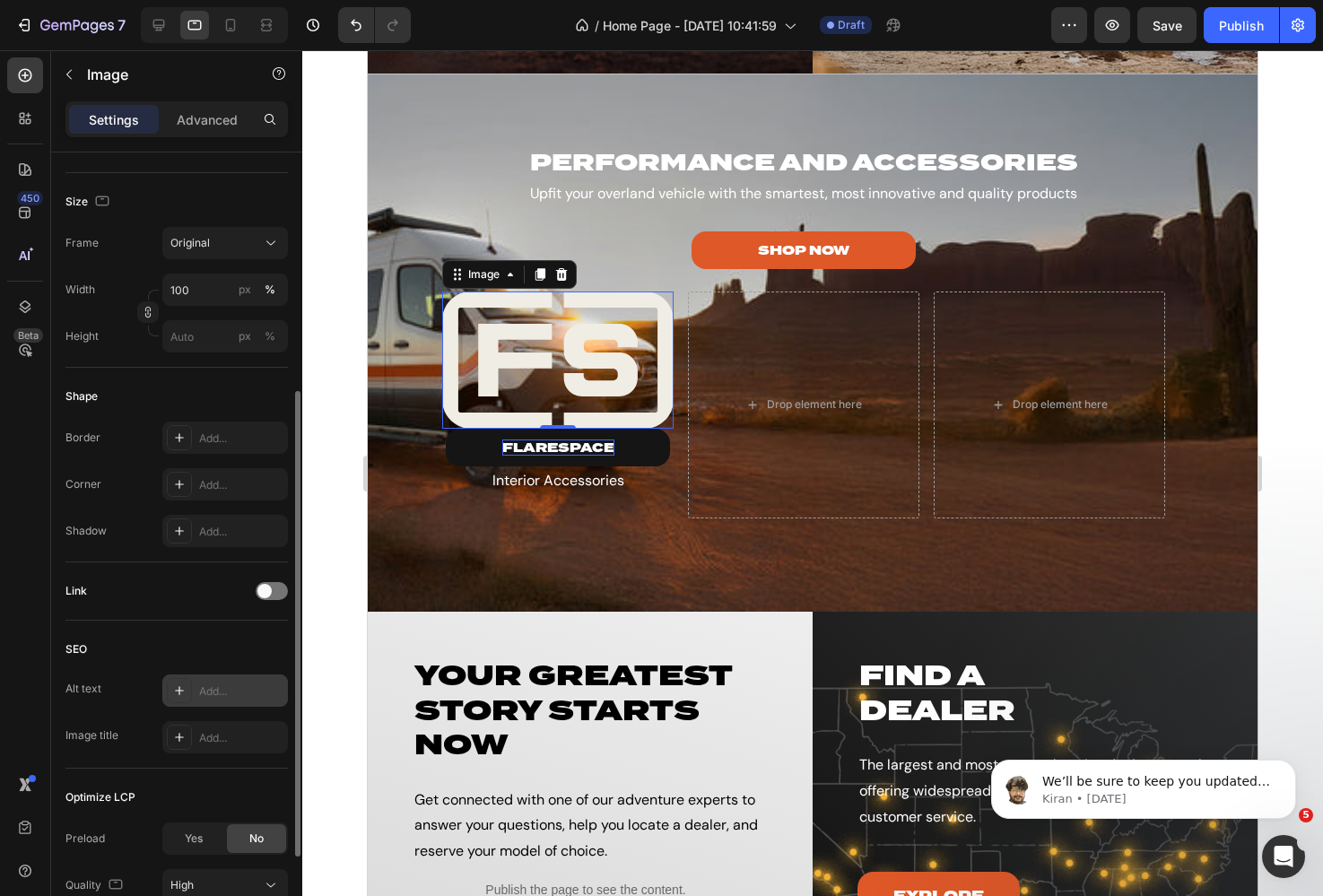
scroll to position [396, 0]
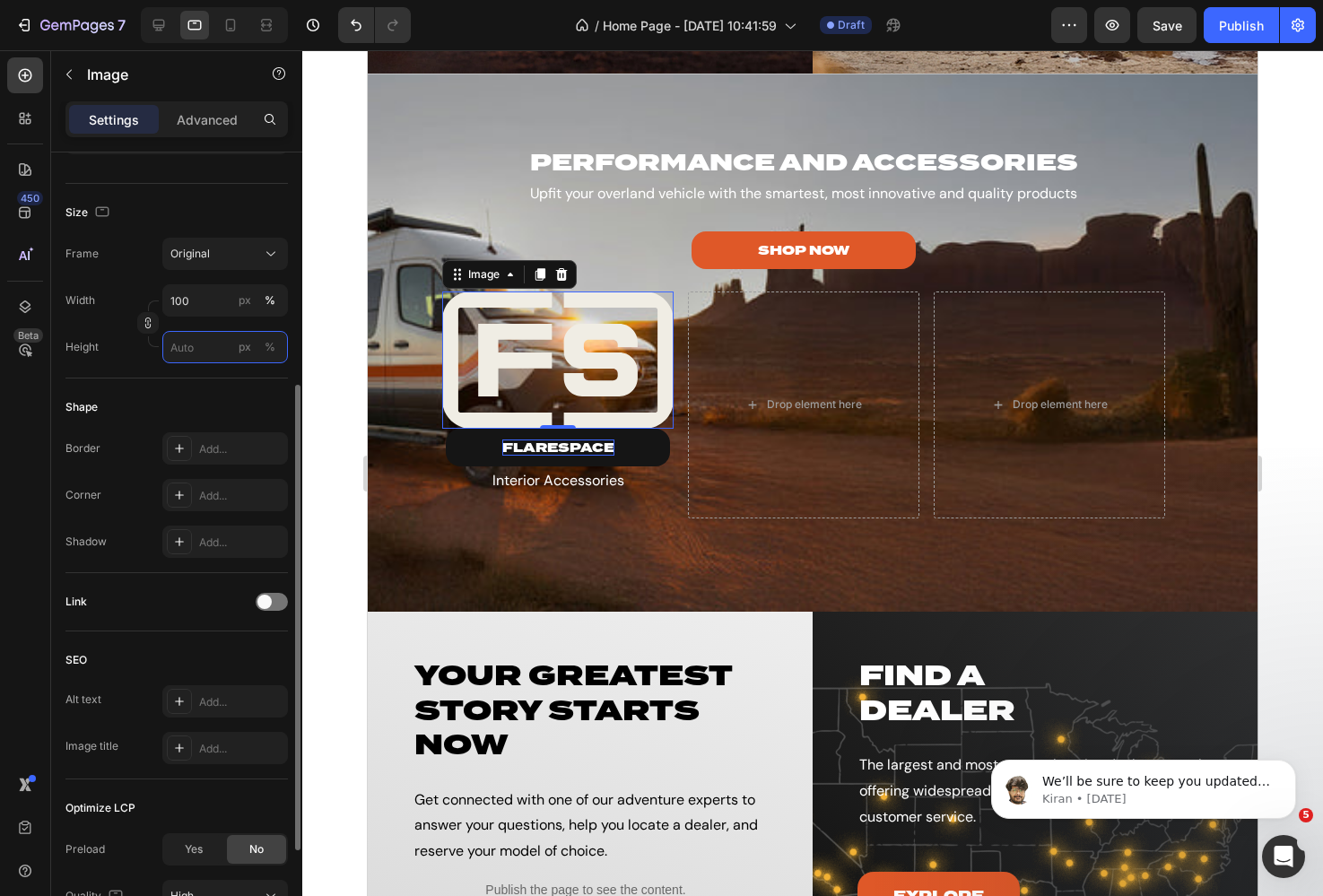
click at [189, 342] on input "px %" at bounding box center [225, 347] width 126 height 32
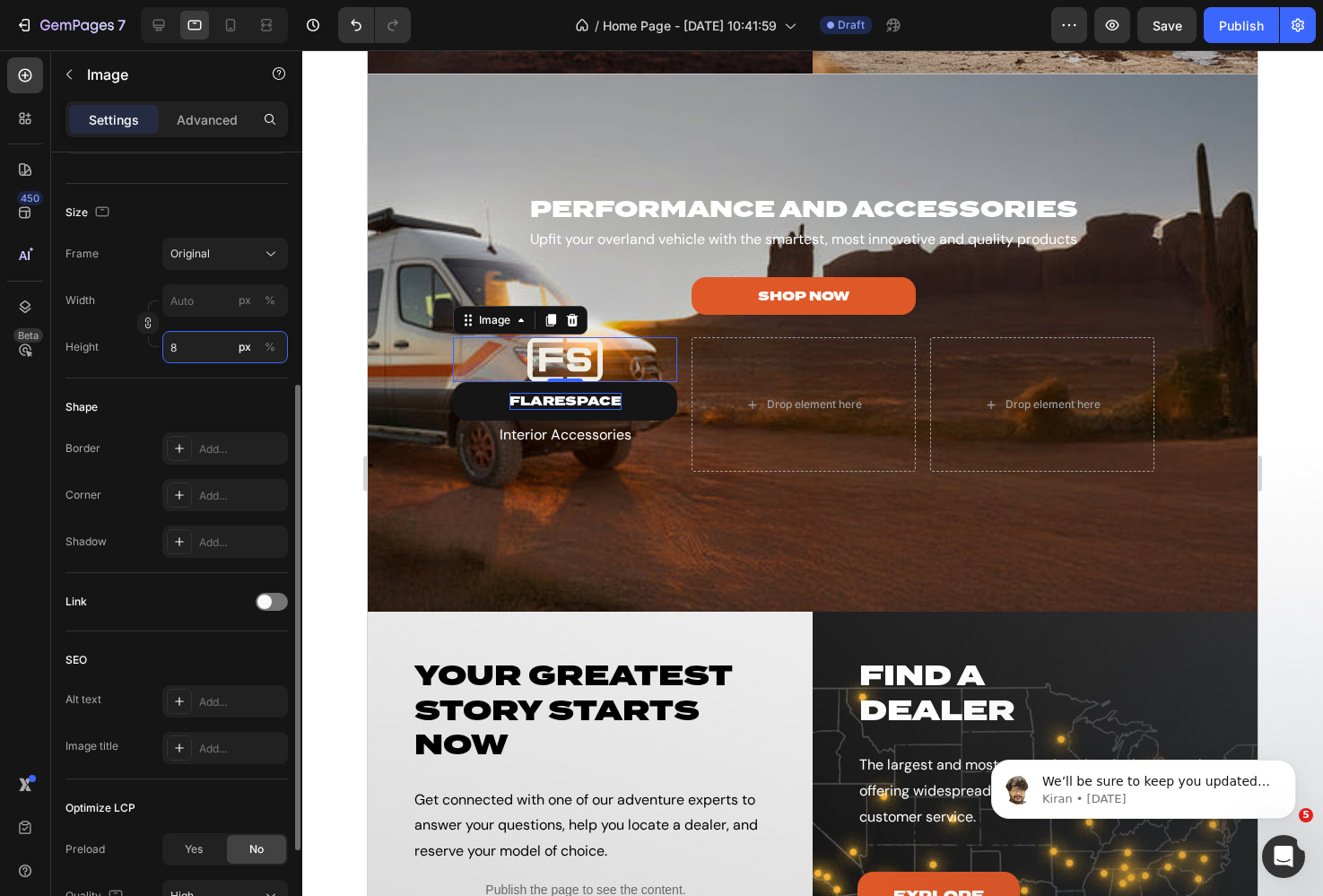
type input "80"
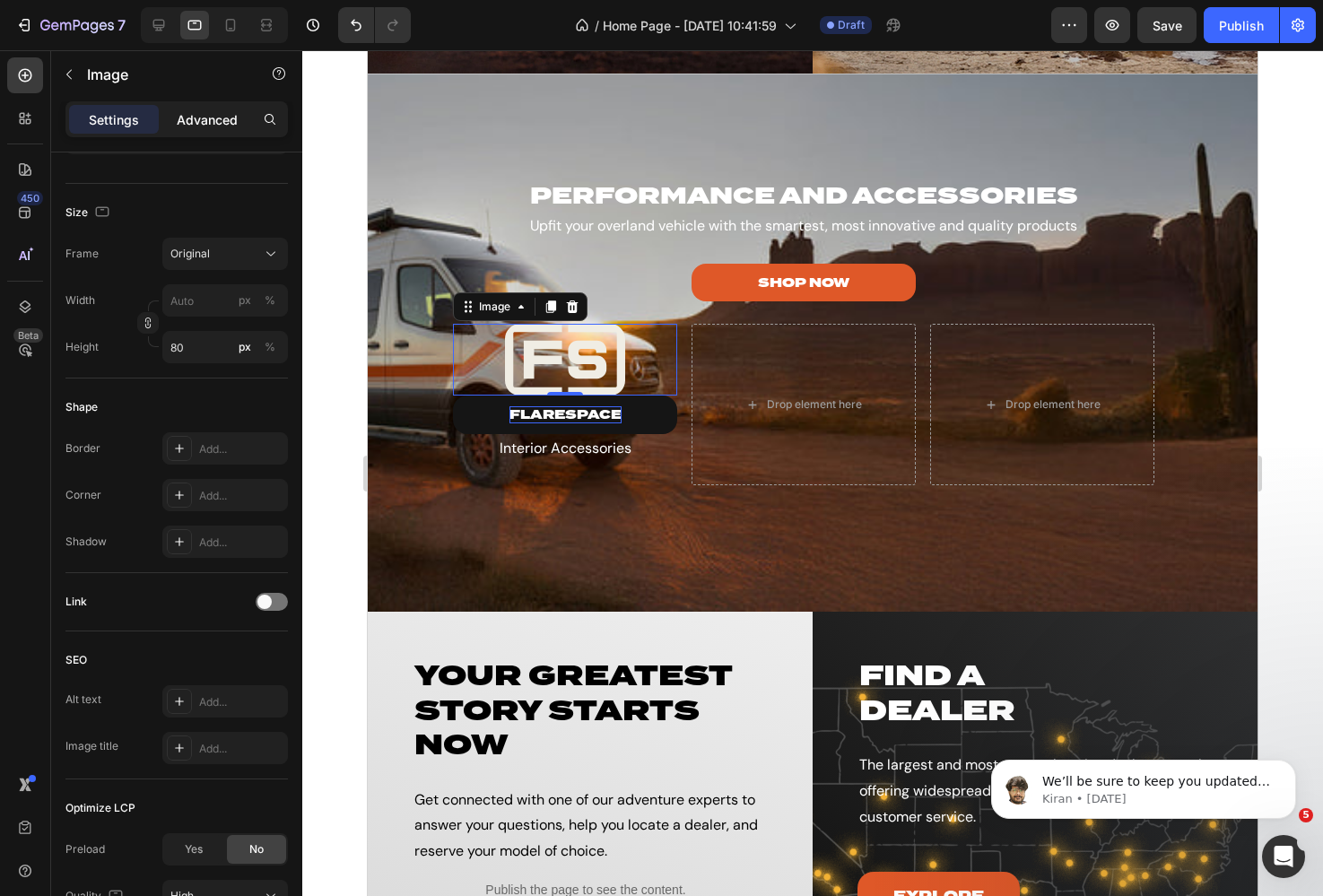
click at [209, 131] on div "Advanced" at bounding box center [207, 119] width 90 height 29
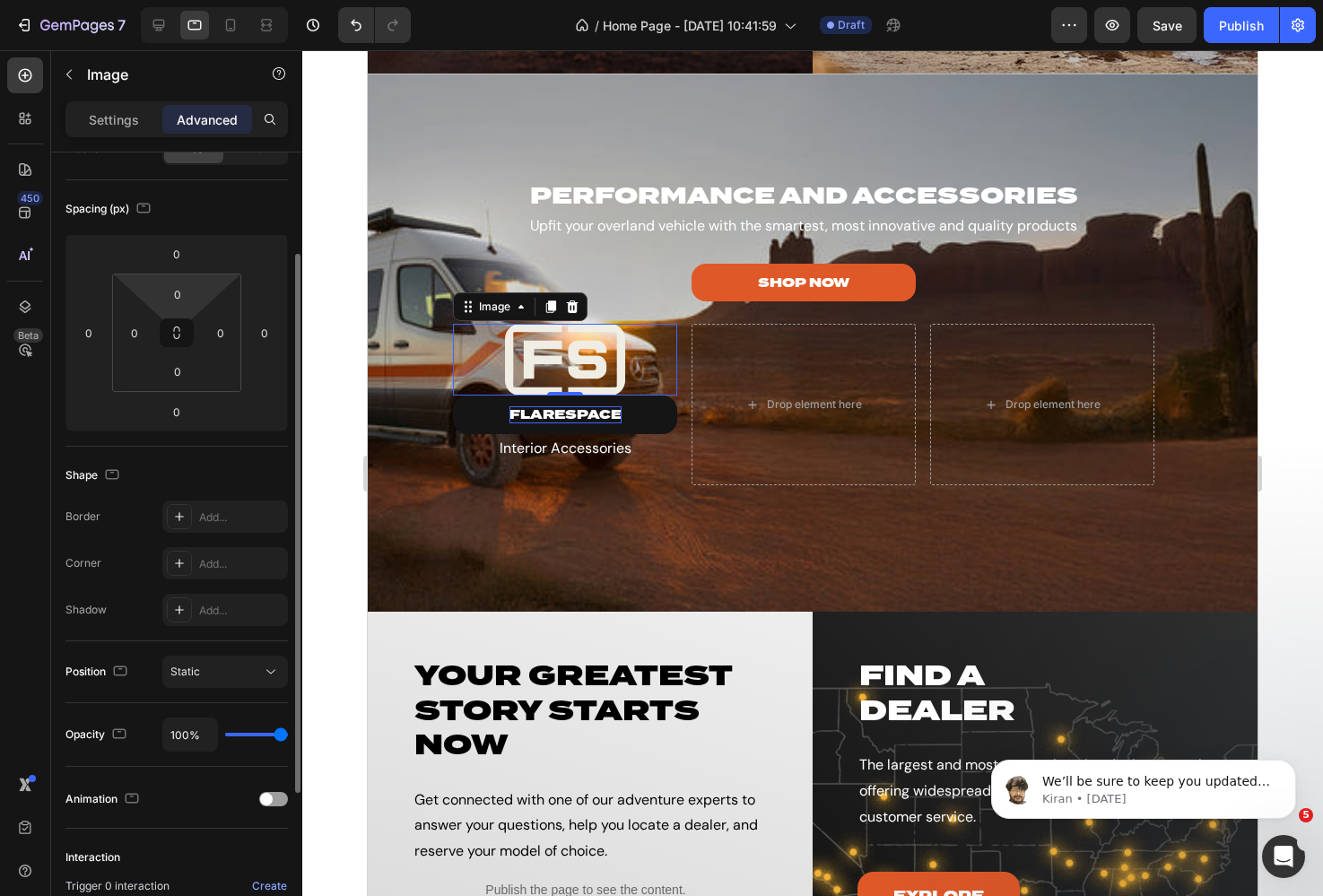
scroll to position [153, 0]
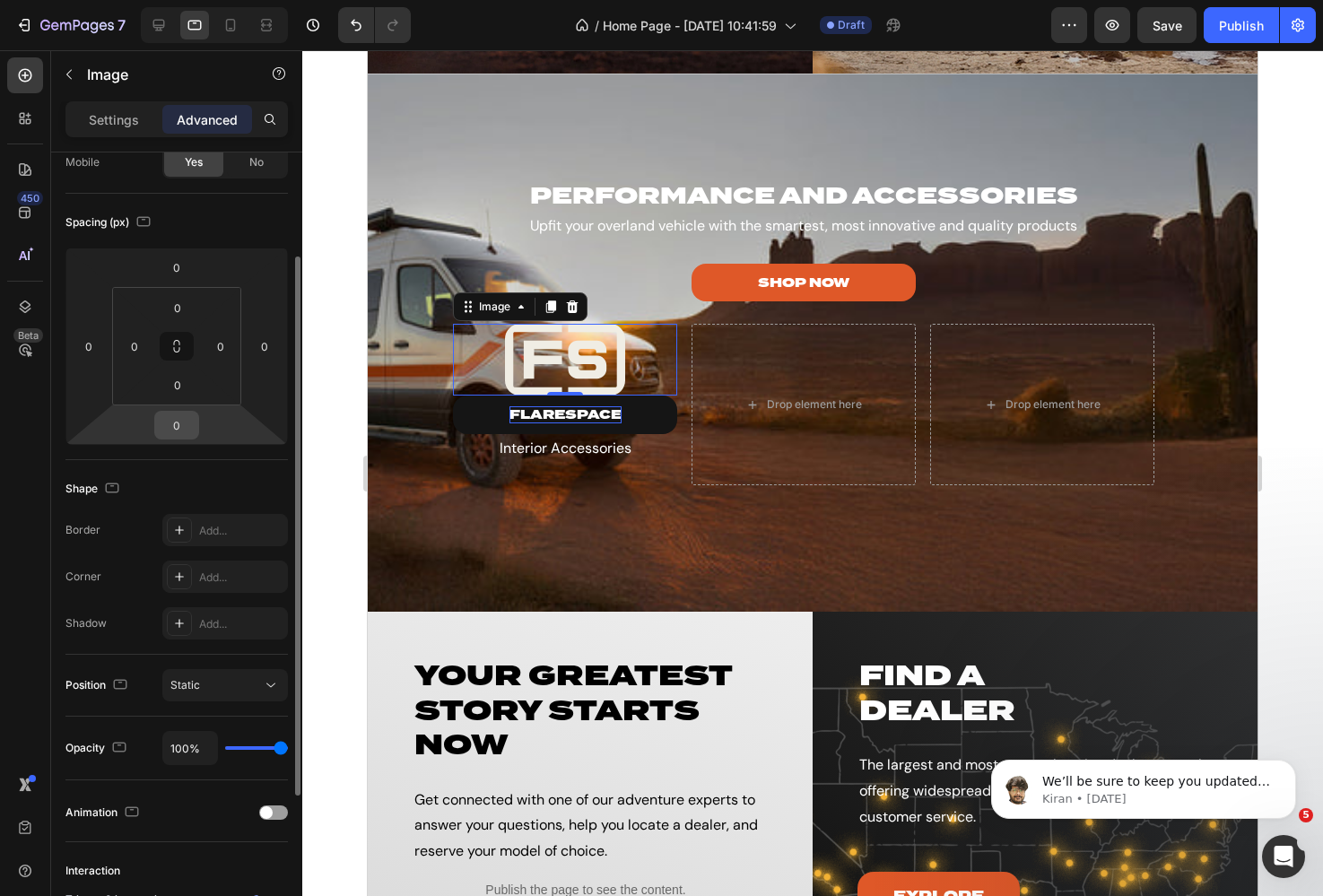
click at [174, 434] on input "0" at bounding box center [177, 425] width 36 height 27
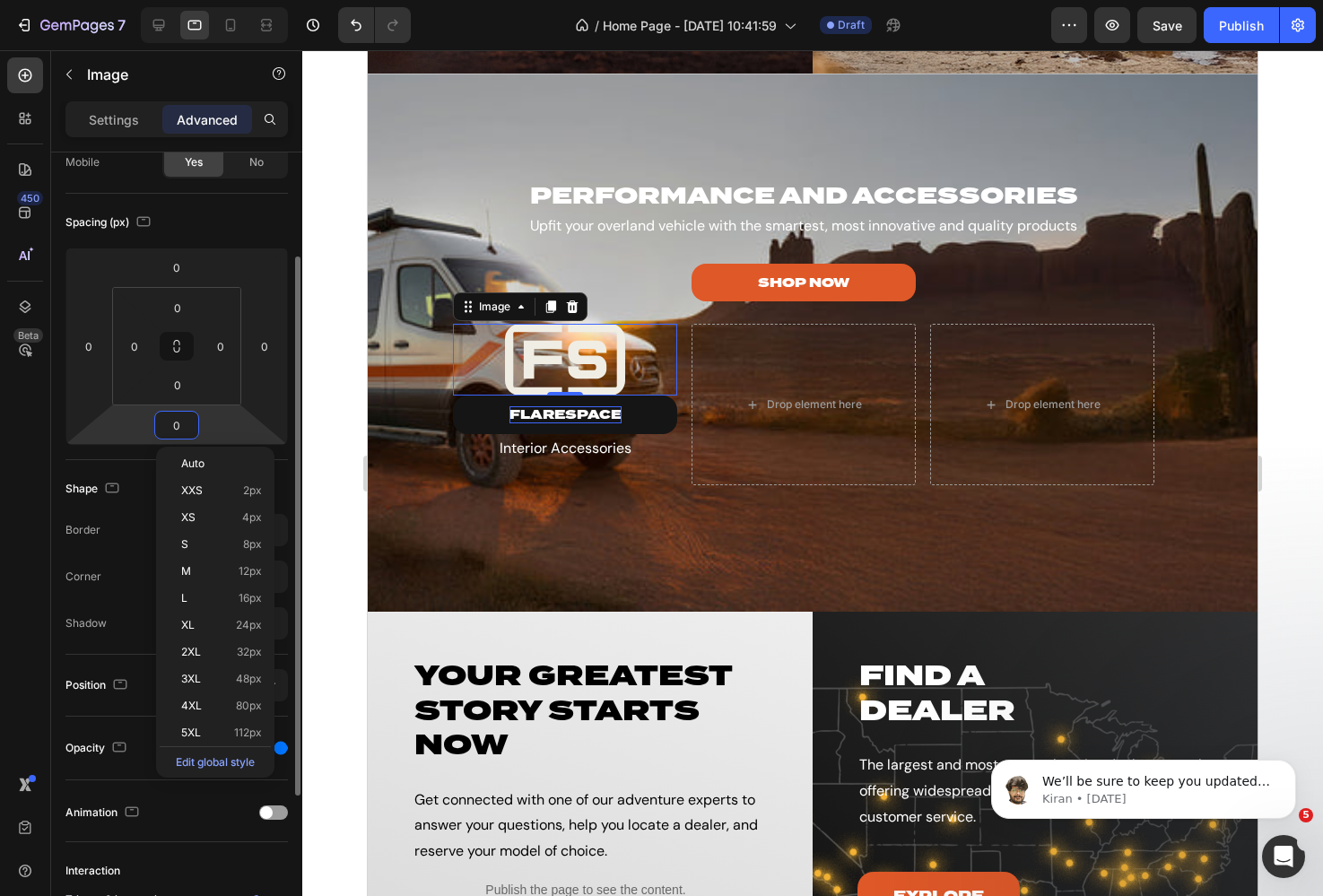
click at [176, 422] on input "0" at bounding box center [177, 425] width 36 height 27
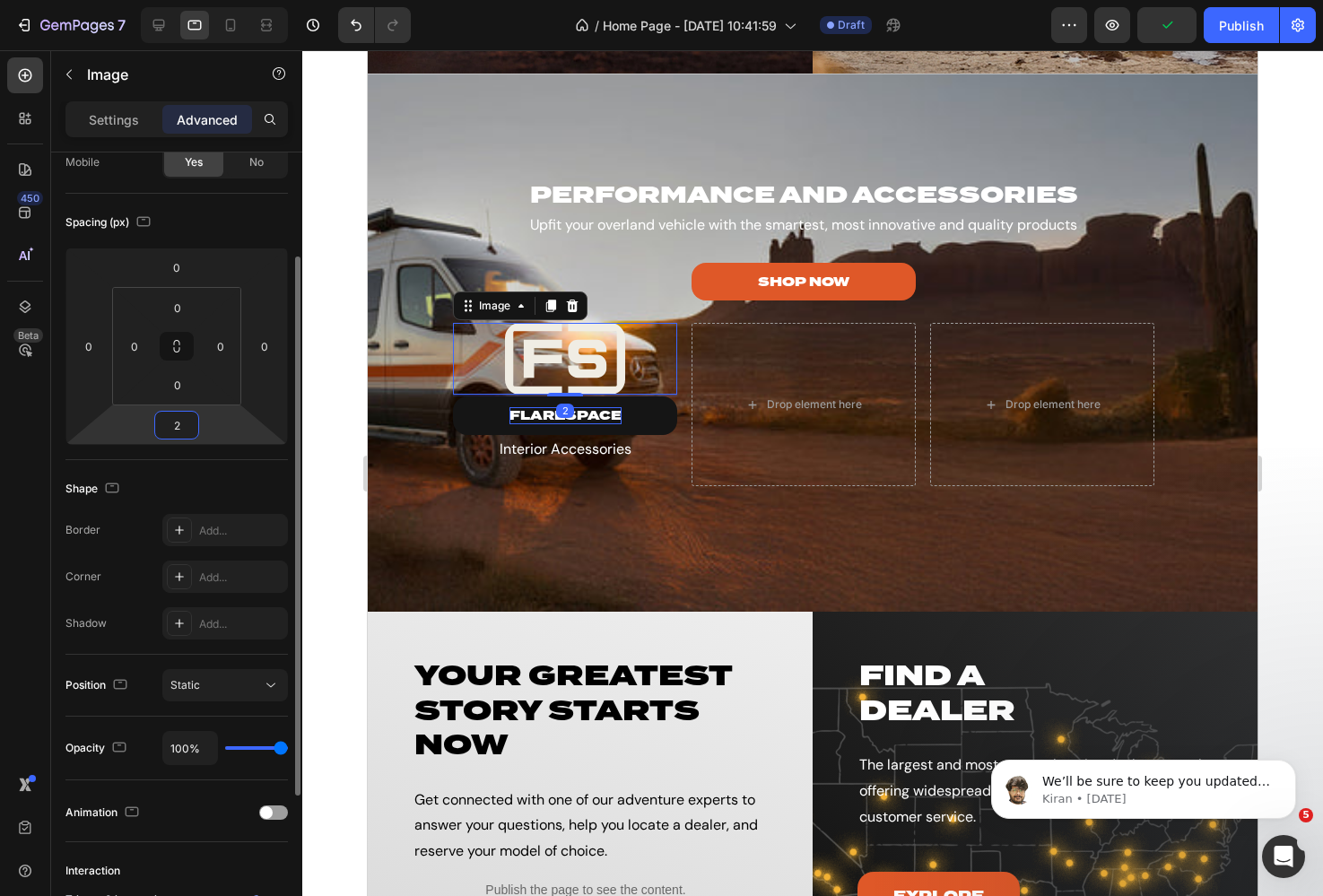
type input "20"
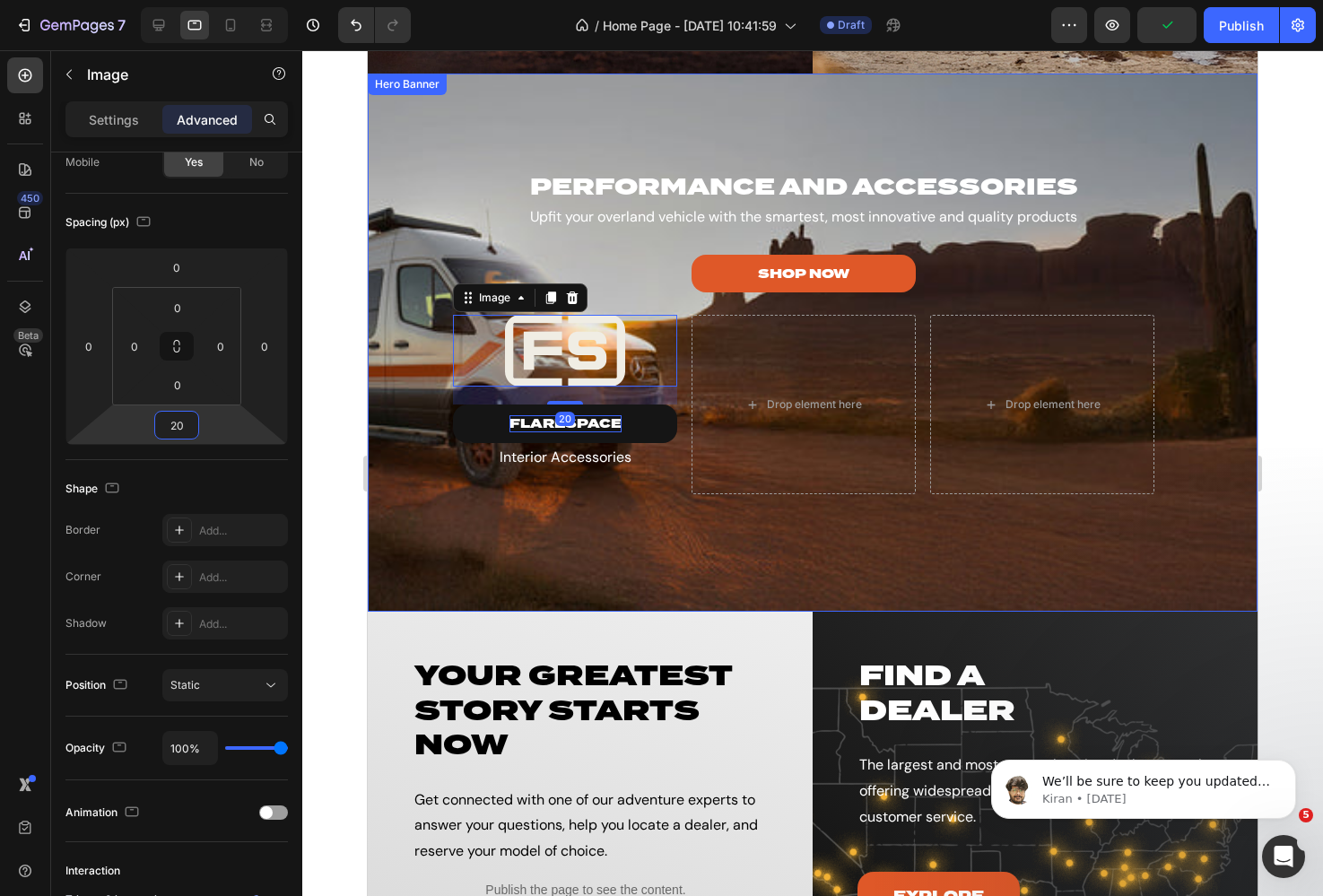
click at [464, 548] on div "Overlay" at bounding box center [812, 342] width 889 height 539
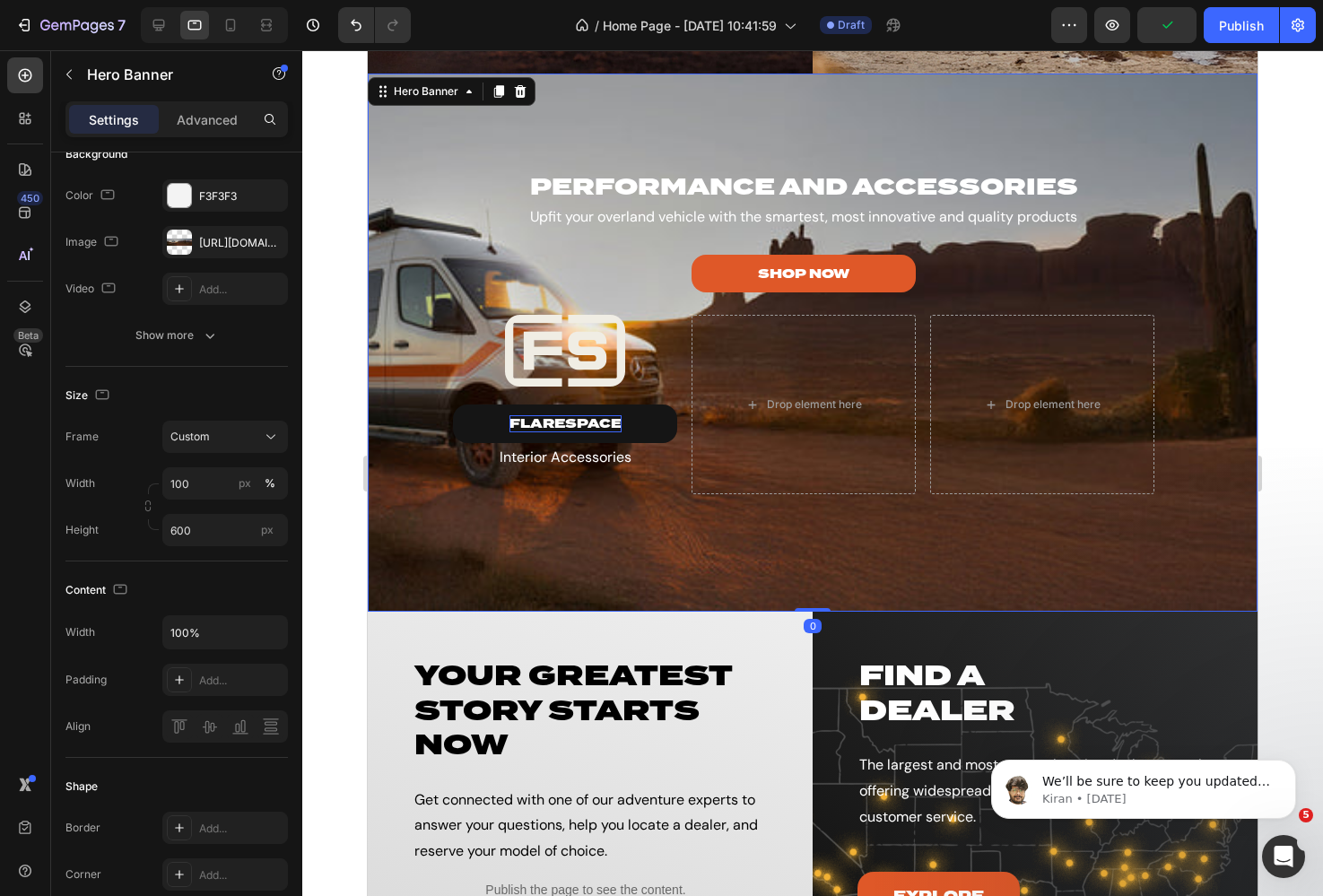
scroll to position [0, 0]
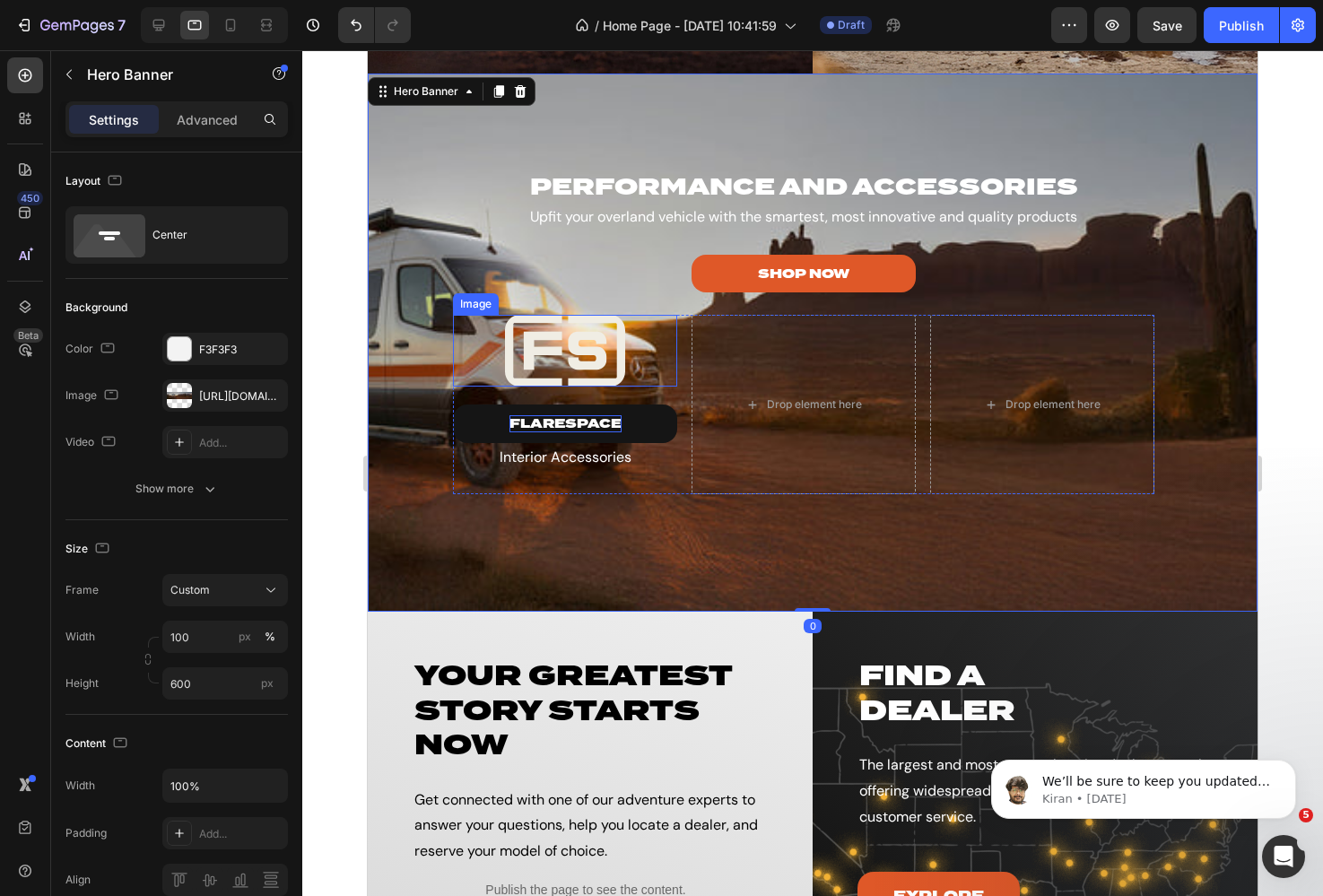
click at [471, 301] on div "Image" at bounding box center [476, 304] width 38 height 16
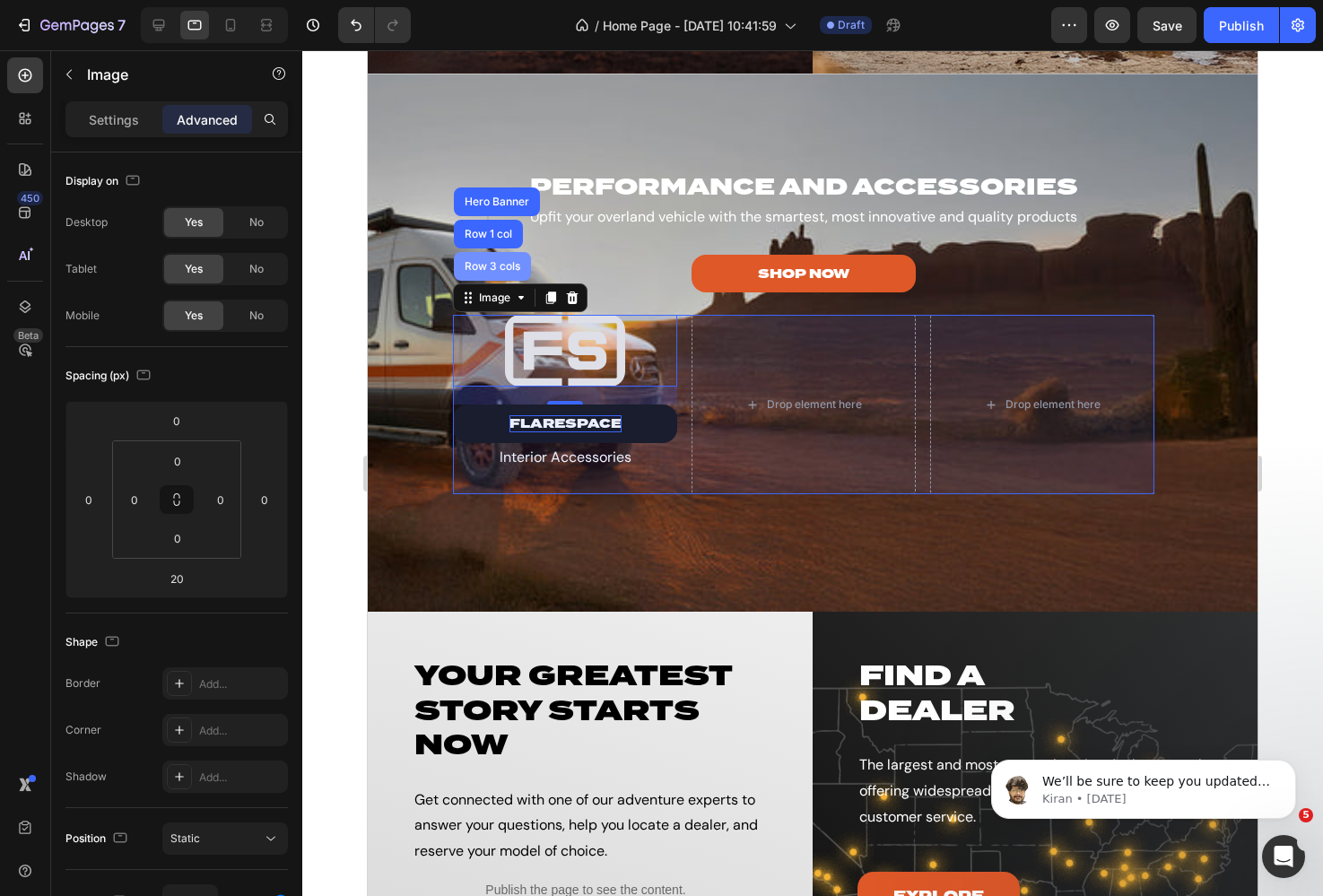
click at [483, 261] on div "Row 3 cols" at bounding box center [493, 266] width 63 height 10
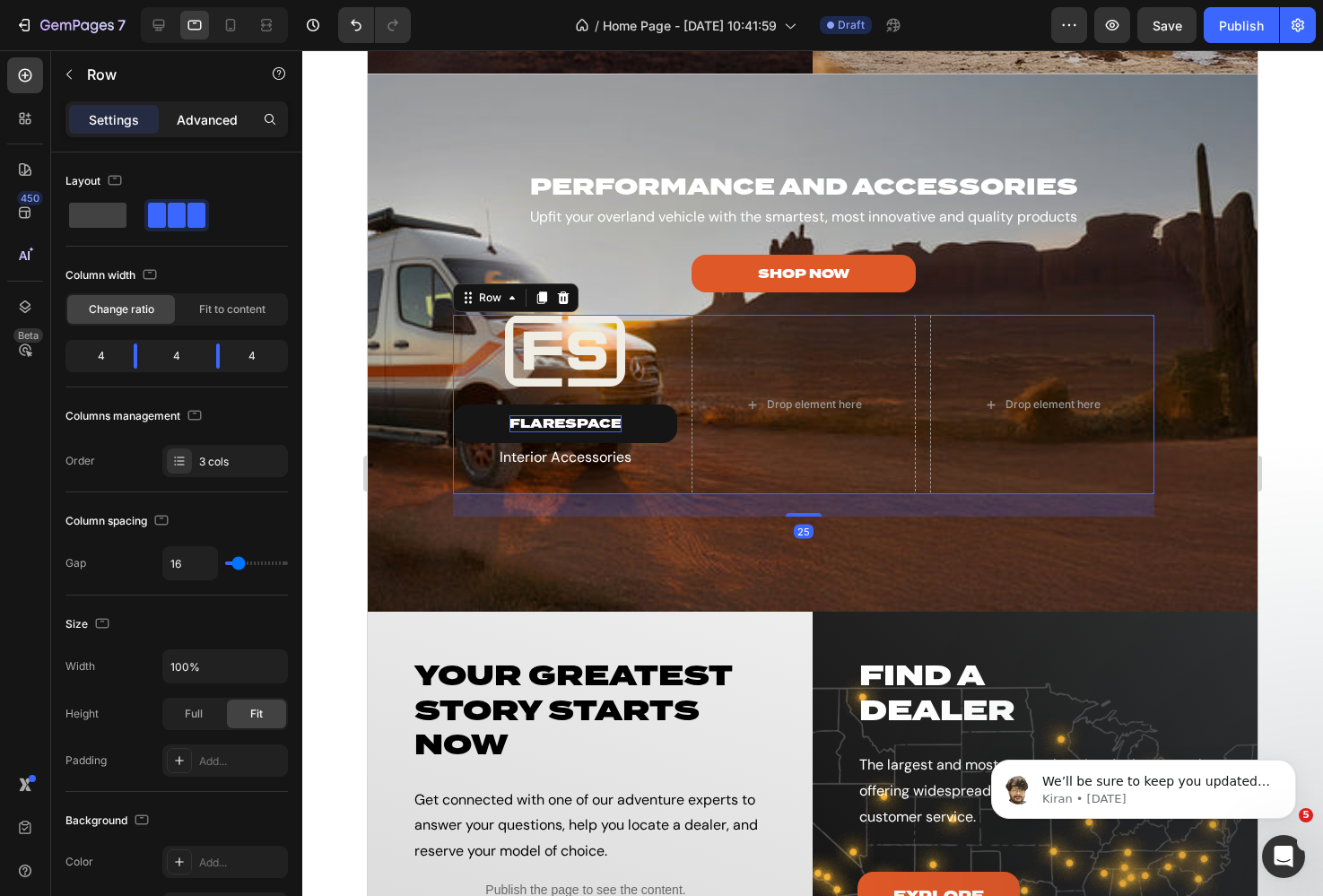
click at [198, 122] on p "Advanced" at bounding box center [207, 120] width 61 height 19
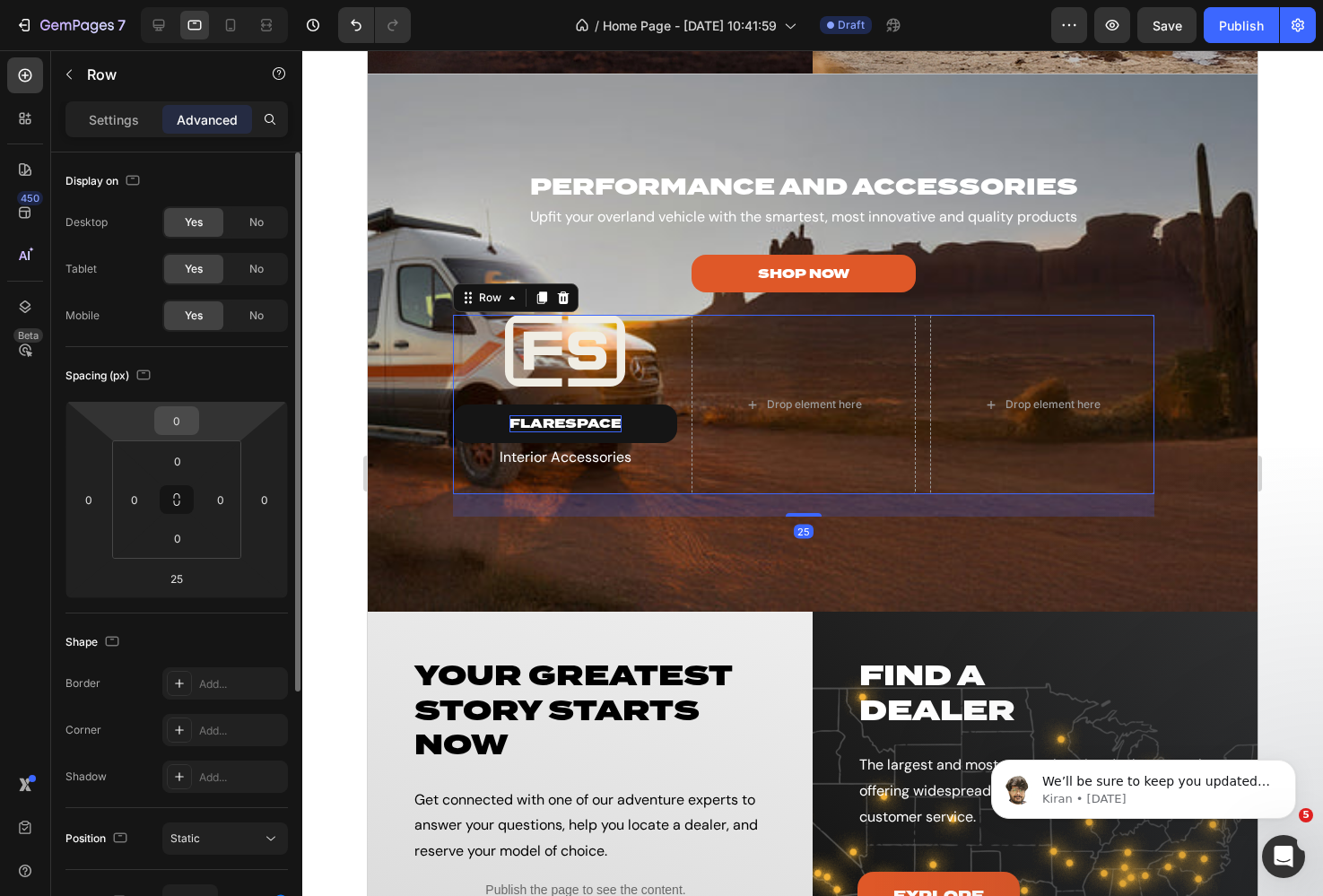
click at [173, 417] on input "0" at bounding box center [177, 420] width 36 height 27
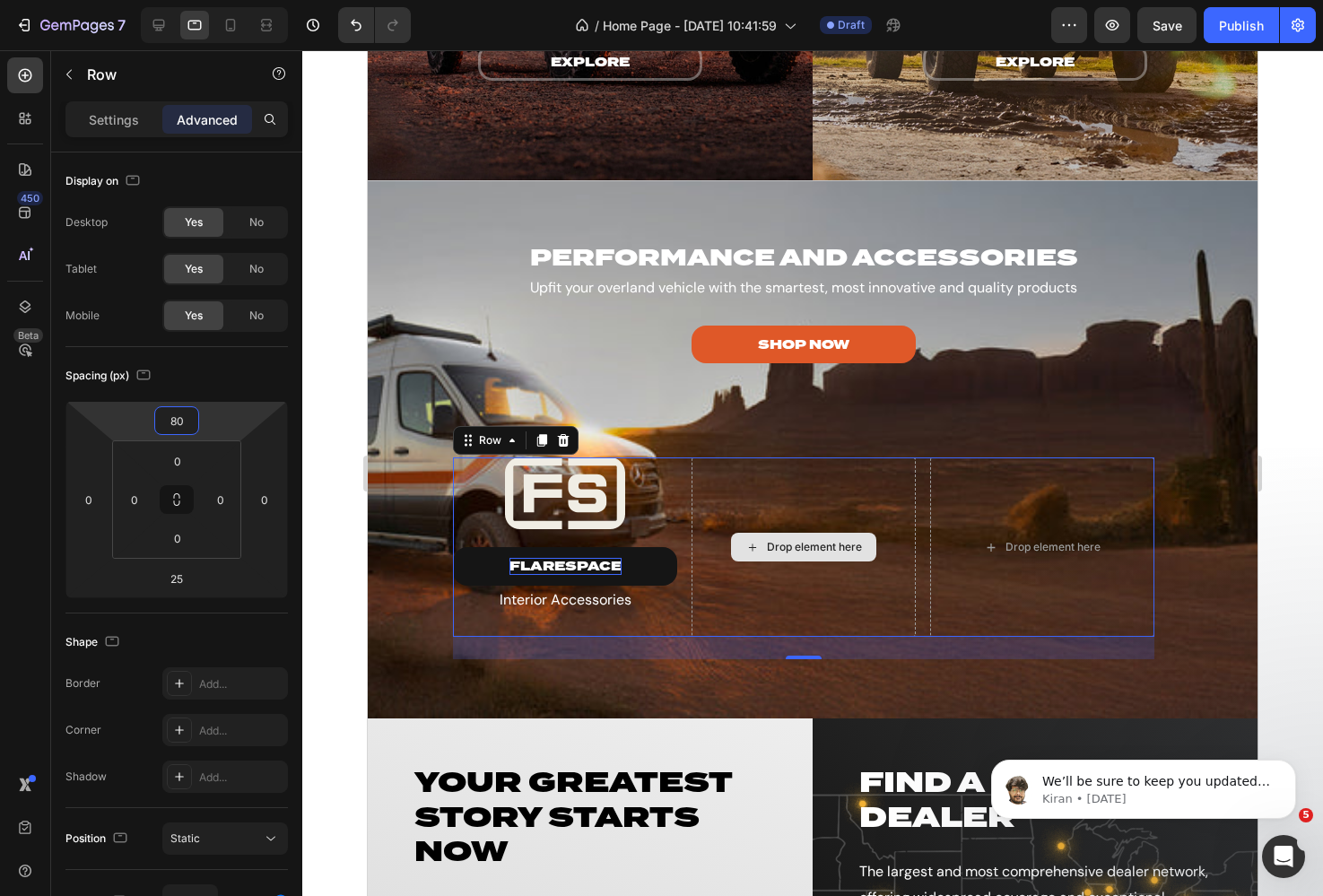
scroll to position [2351, 0]
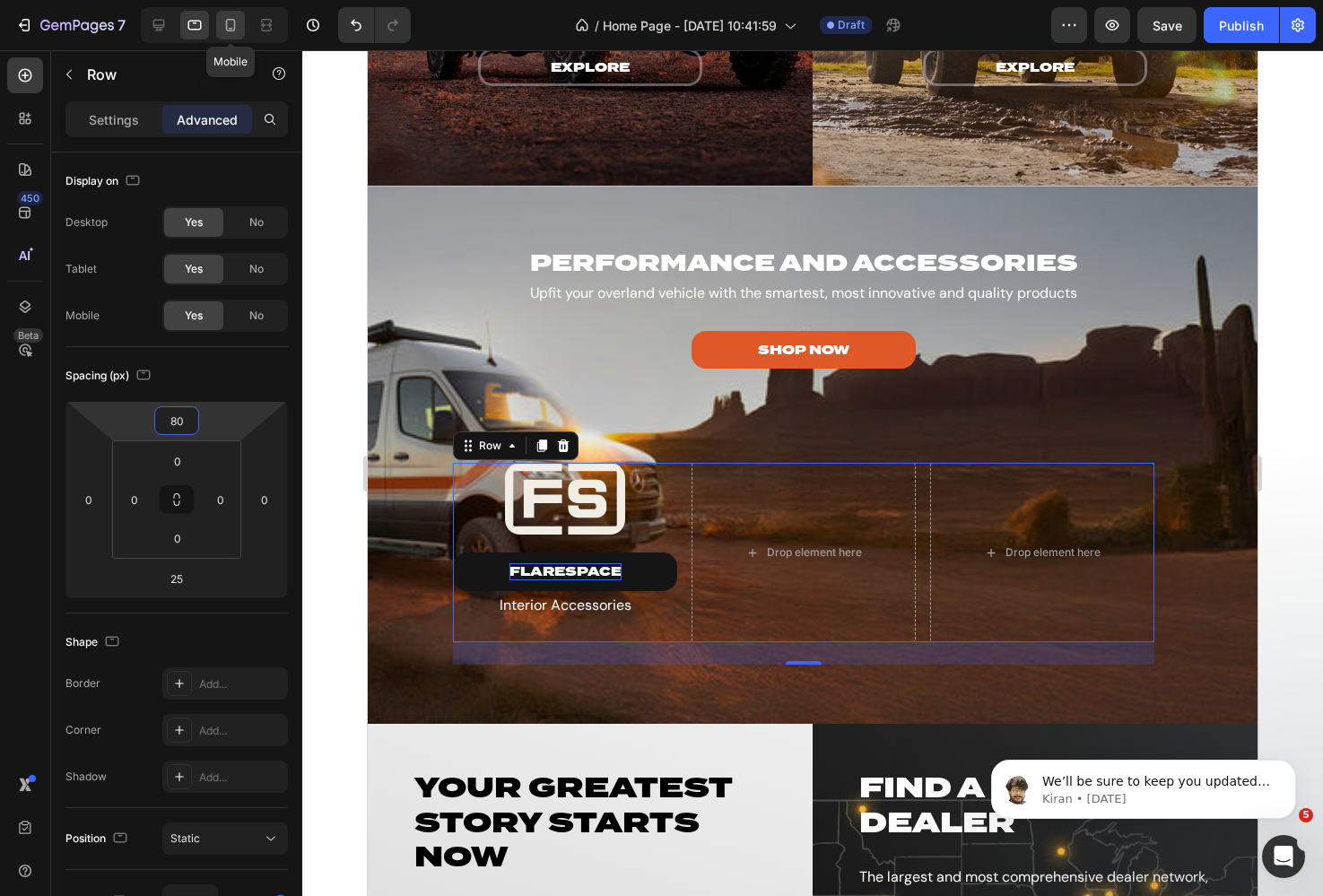
click at [219, 20] on div at bounding box center [231, 25] width 29 height 29
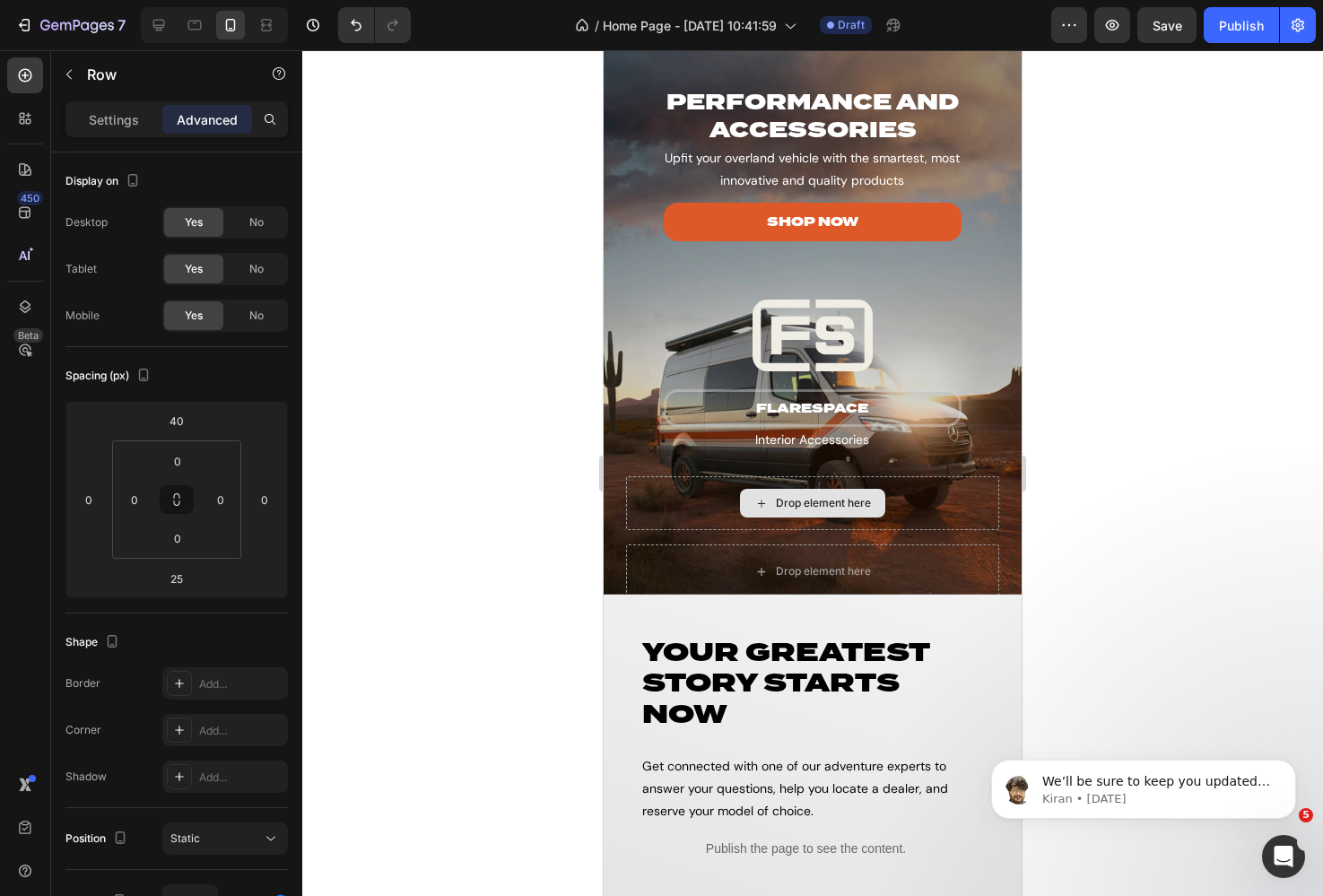
scroll to position [3776, 0]
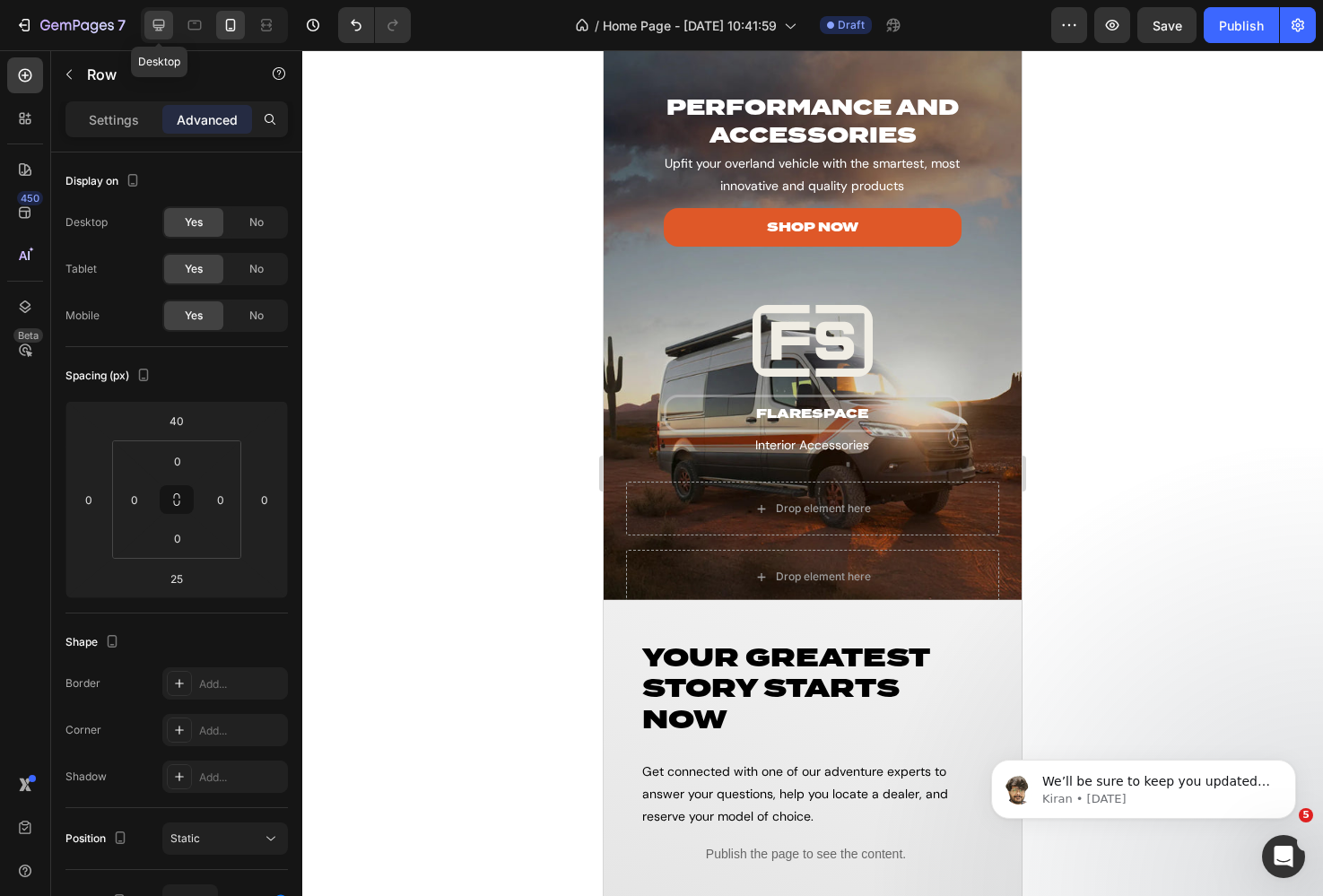
click at [163, 23] on icon at bounding box center [159, 26] width 11 height 11
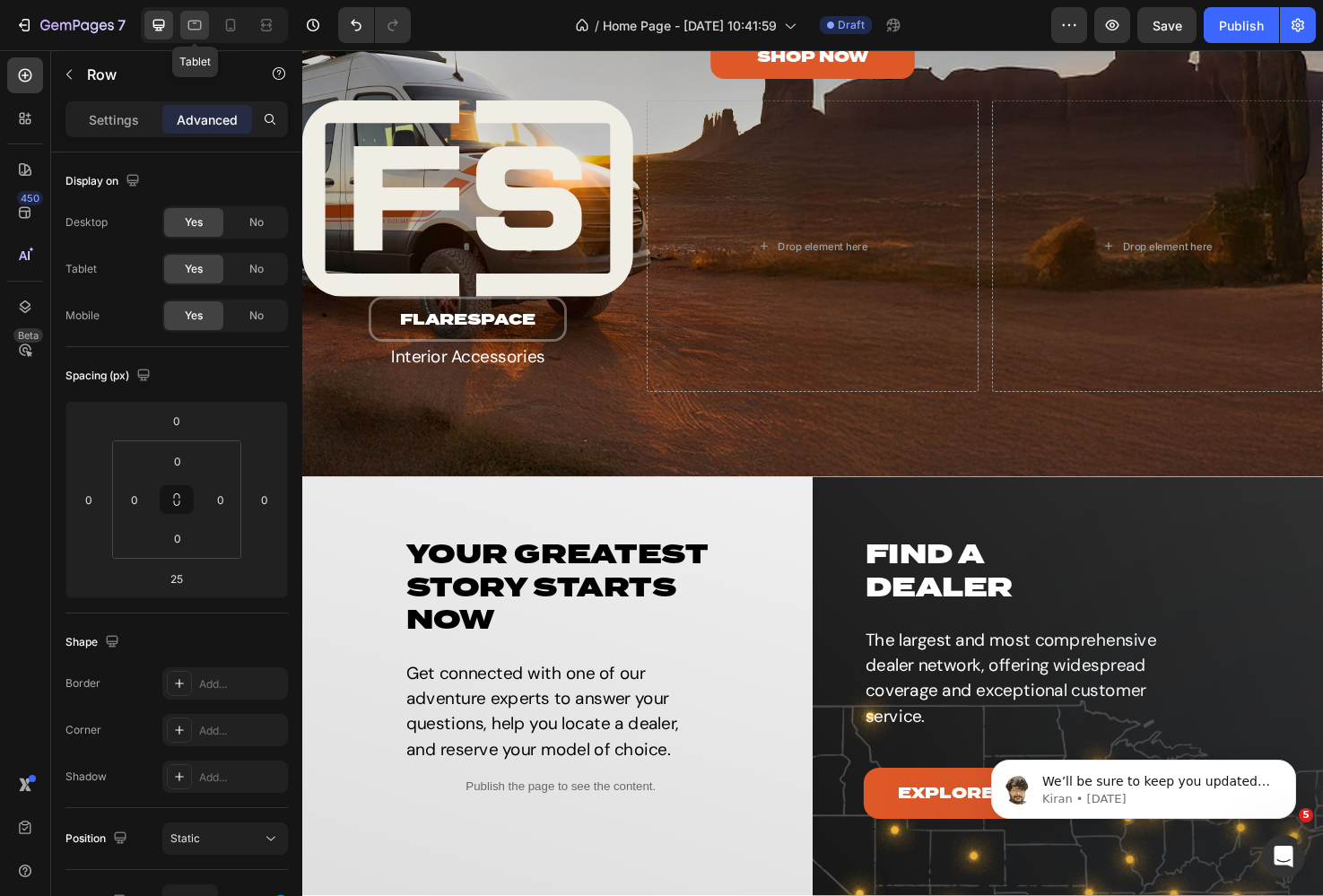
scroll to position [3632, 0]
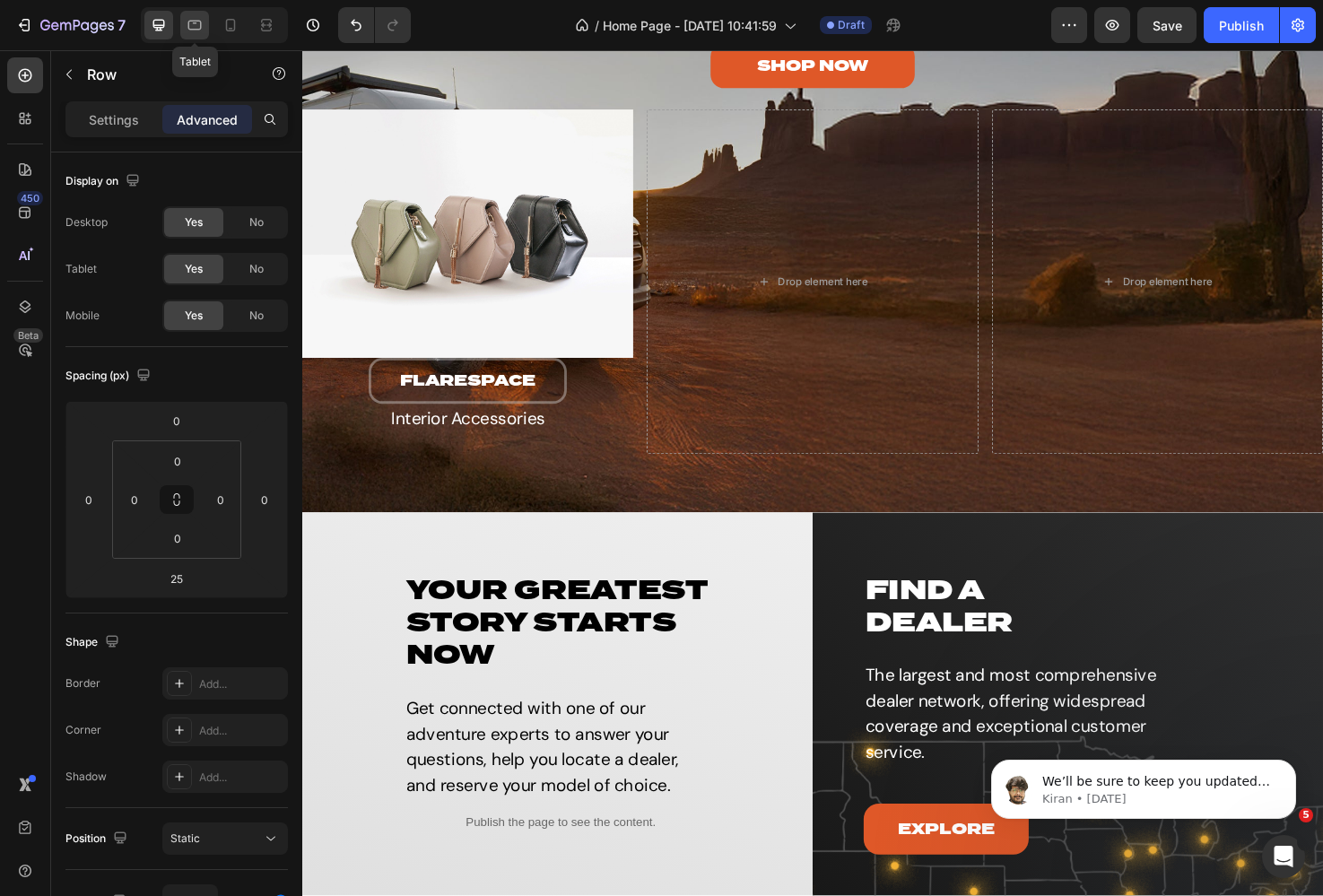
click at [188, 24] on icon at bounding box center [194, 25] width 18 height 18
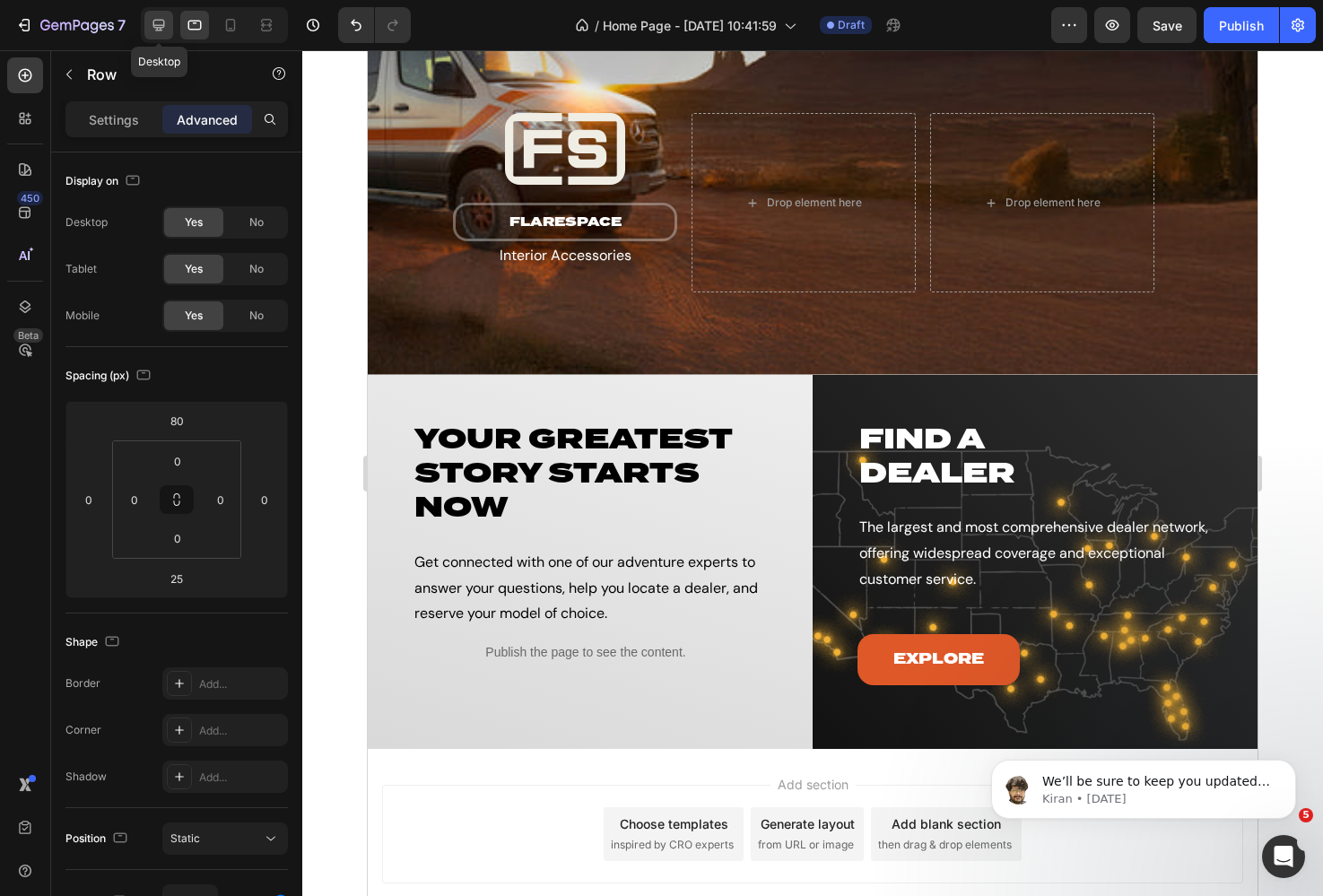
click at [154, 24] on icon at bounding box center [158, 25] width 18 height 18
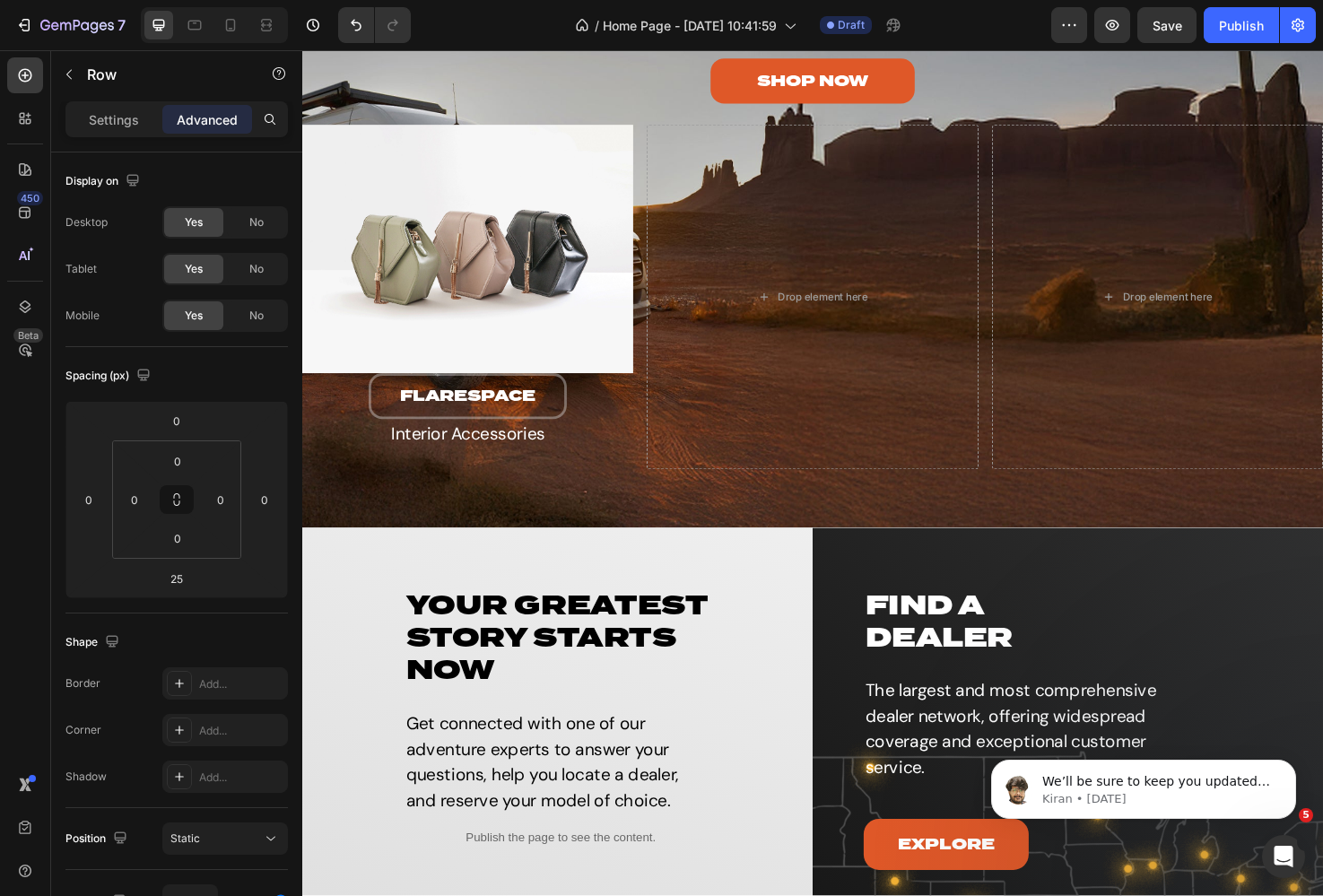
scroll to position [3632, 0]
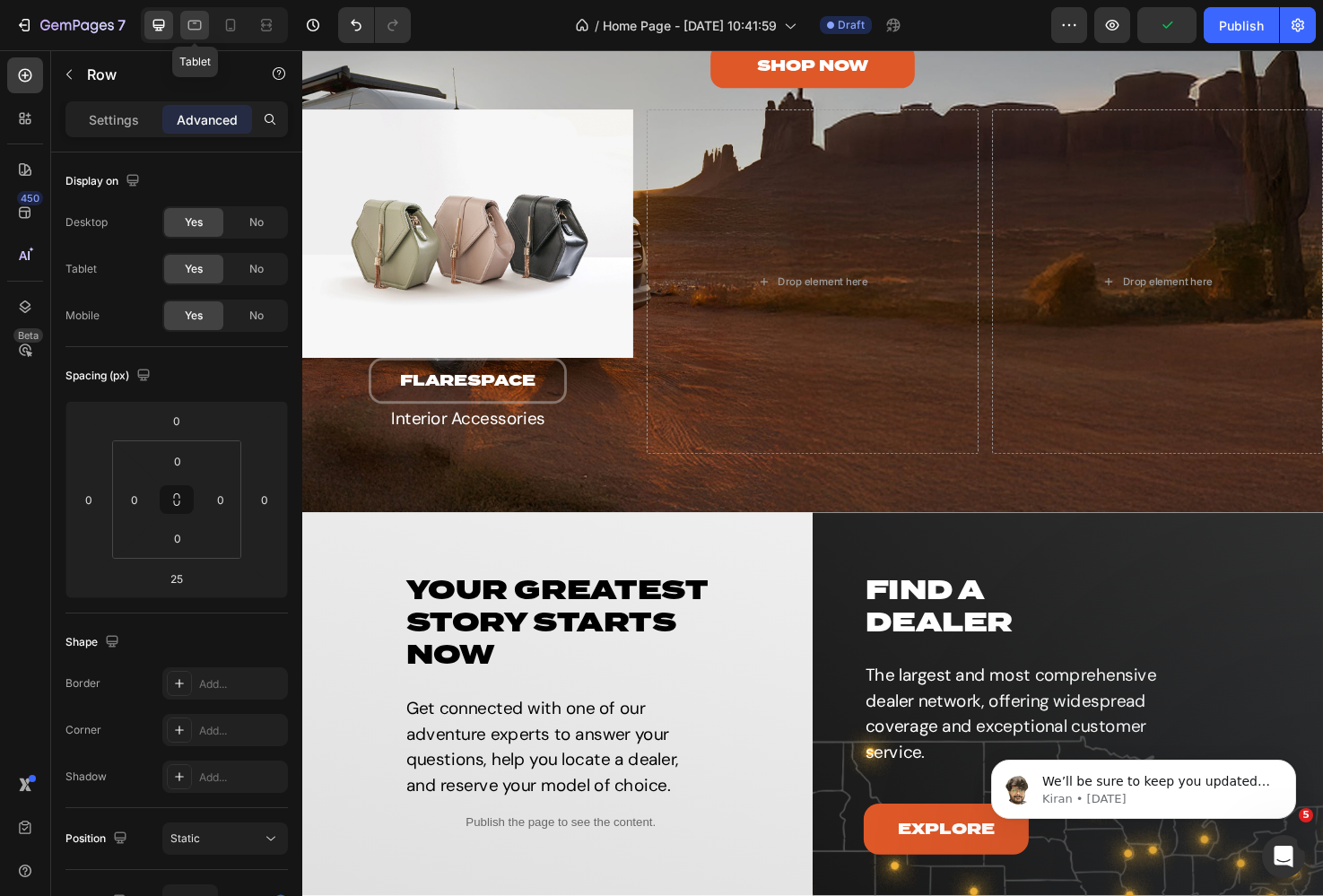
click at [208, 23] on div at bounding box center [194, 25] width 29 height 29
type input "80"
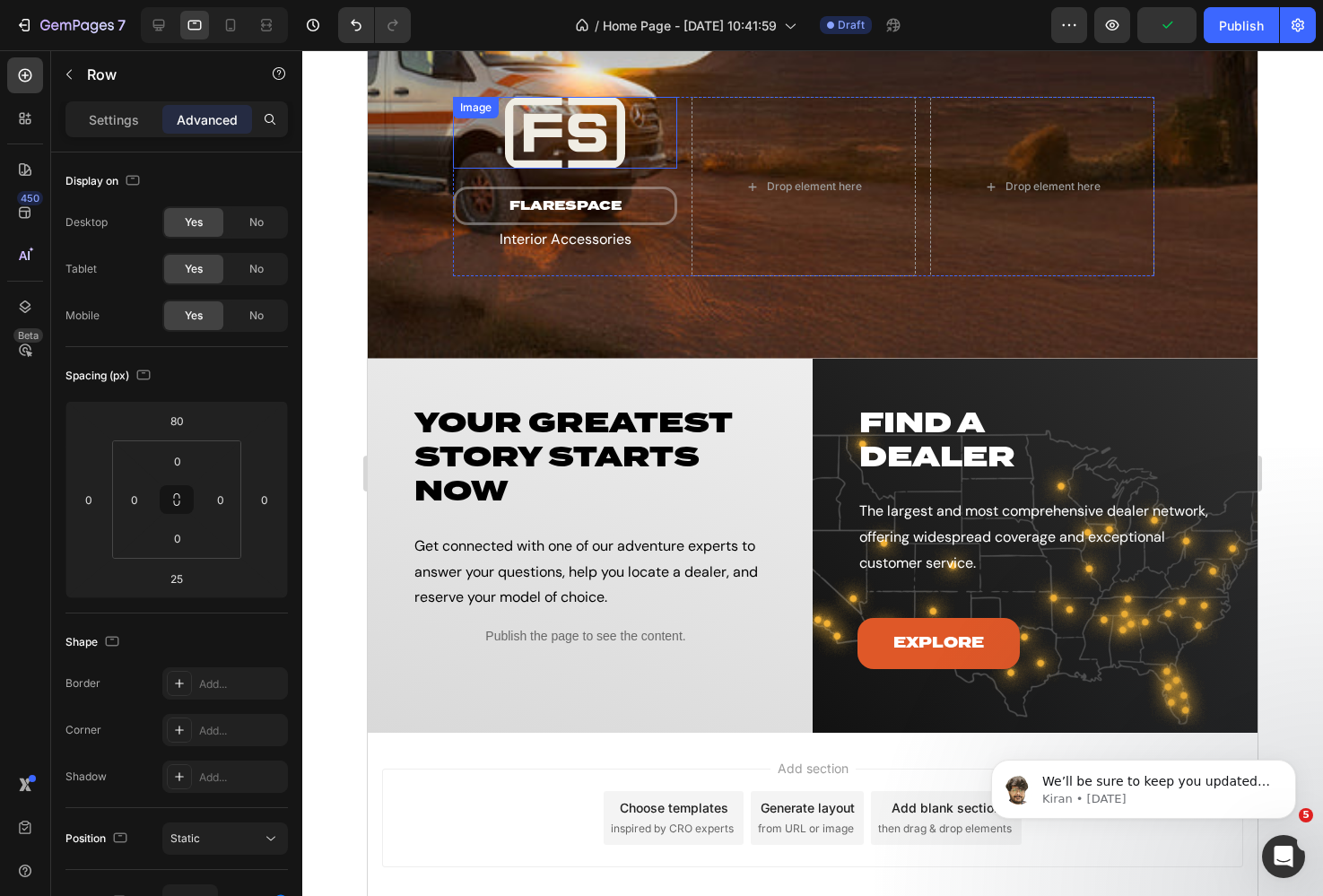
scroll to position [3615, 0]
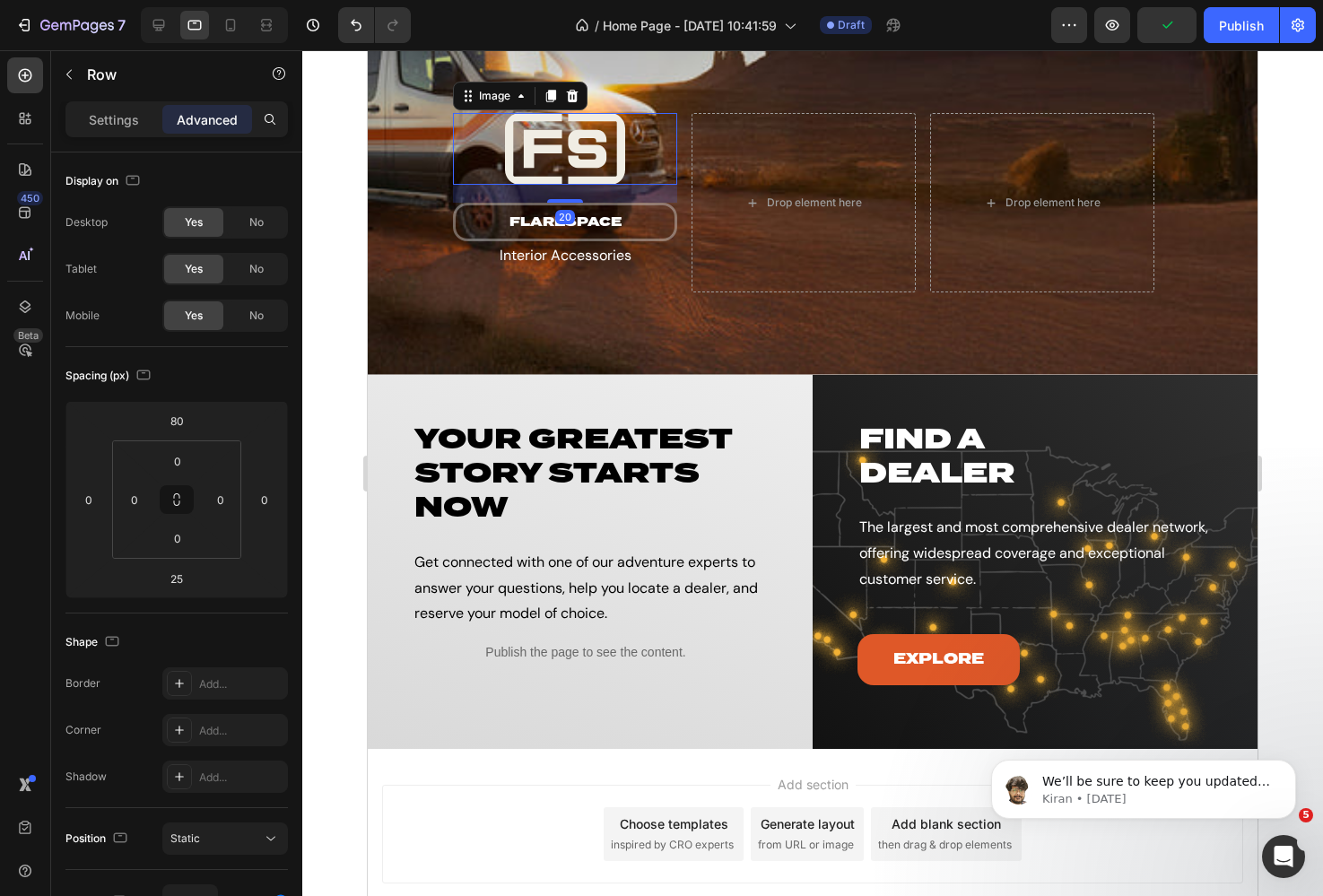
click at [558, 129] on img at bounding box center [564, 149] width 224 height 71
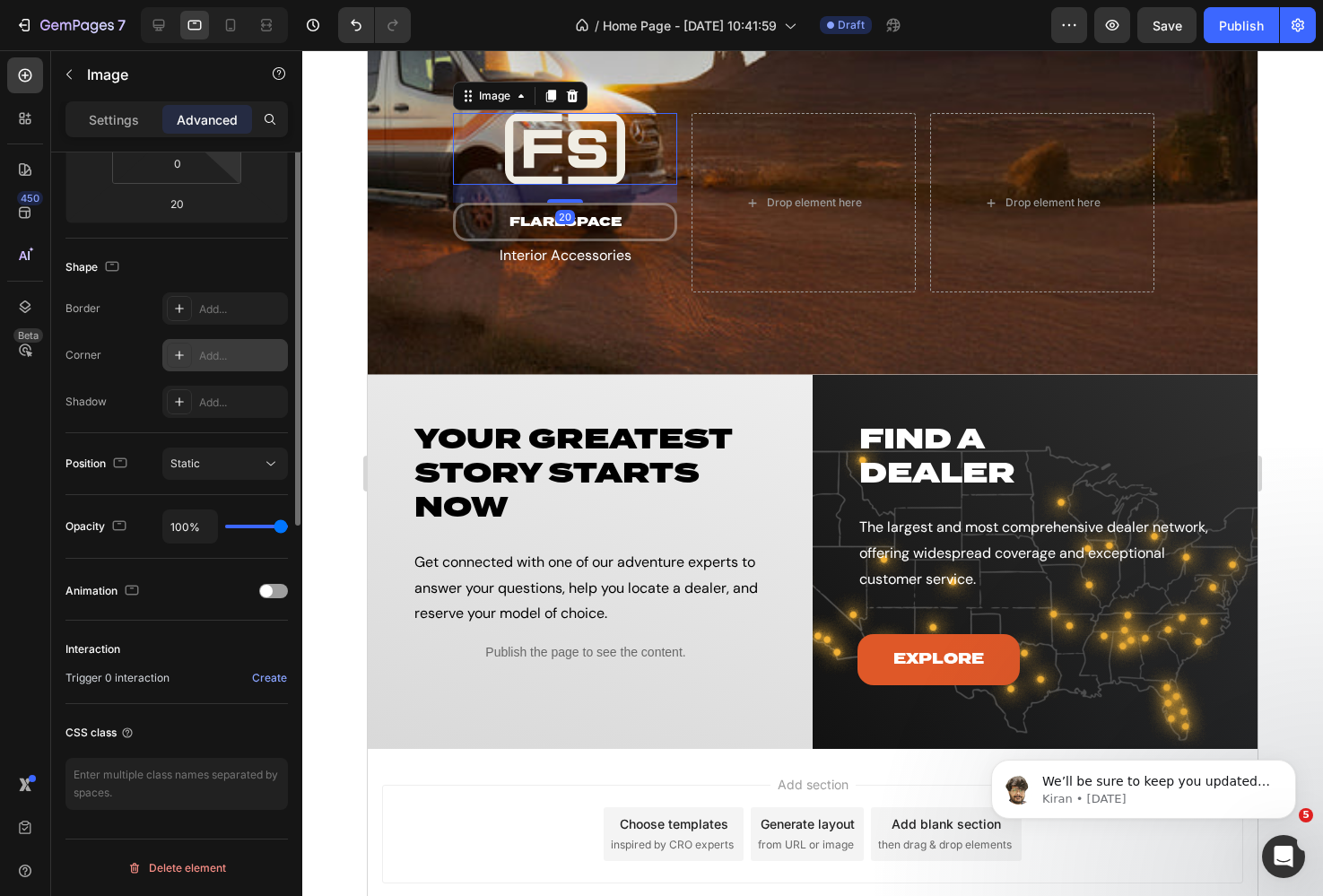
scroll to position [0, 0]
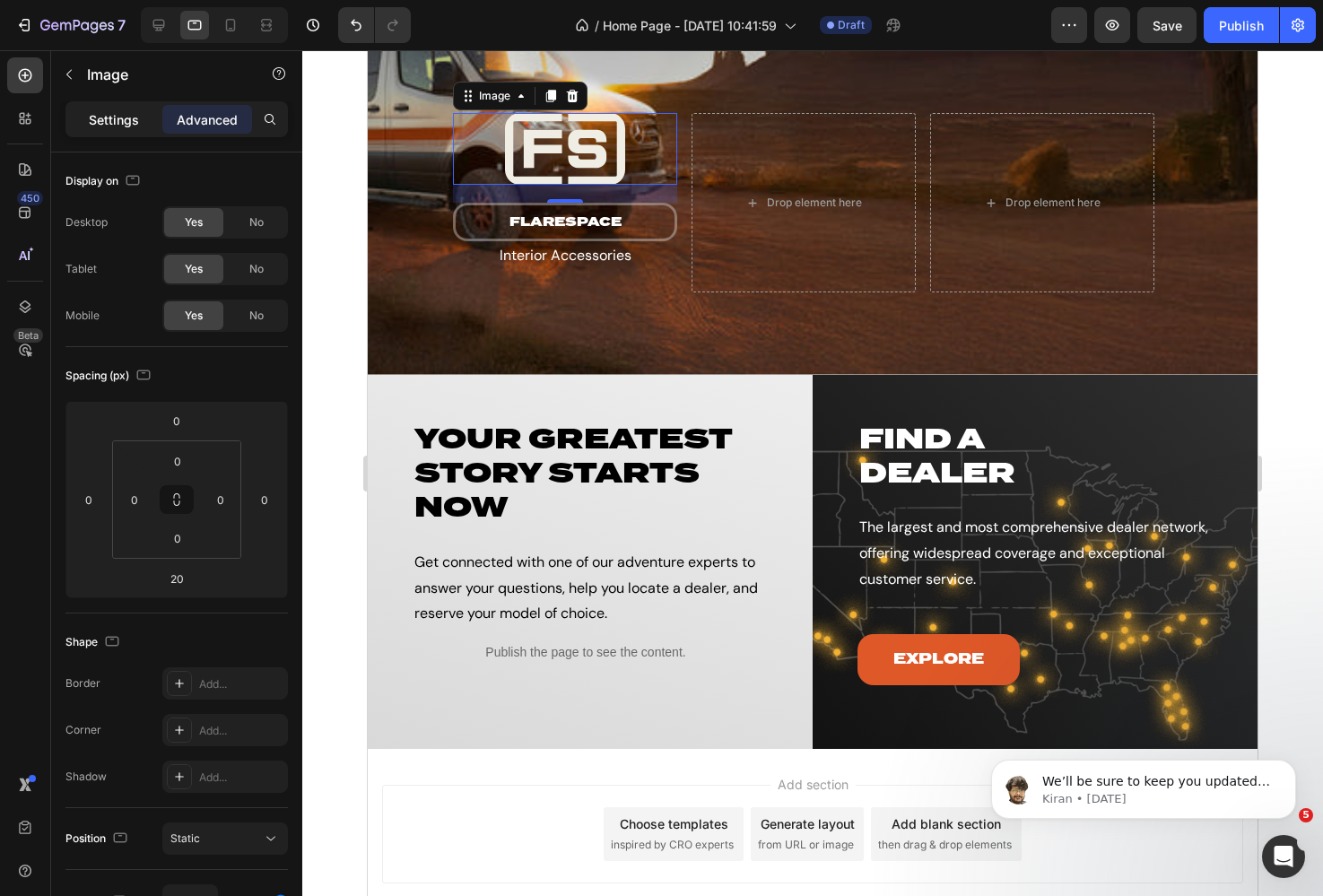
click at [99, 122] on p "Settings" at bounding box center [113, 120] width 51 height 19
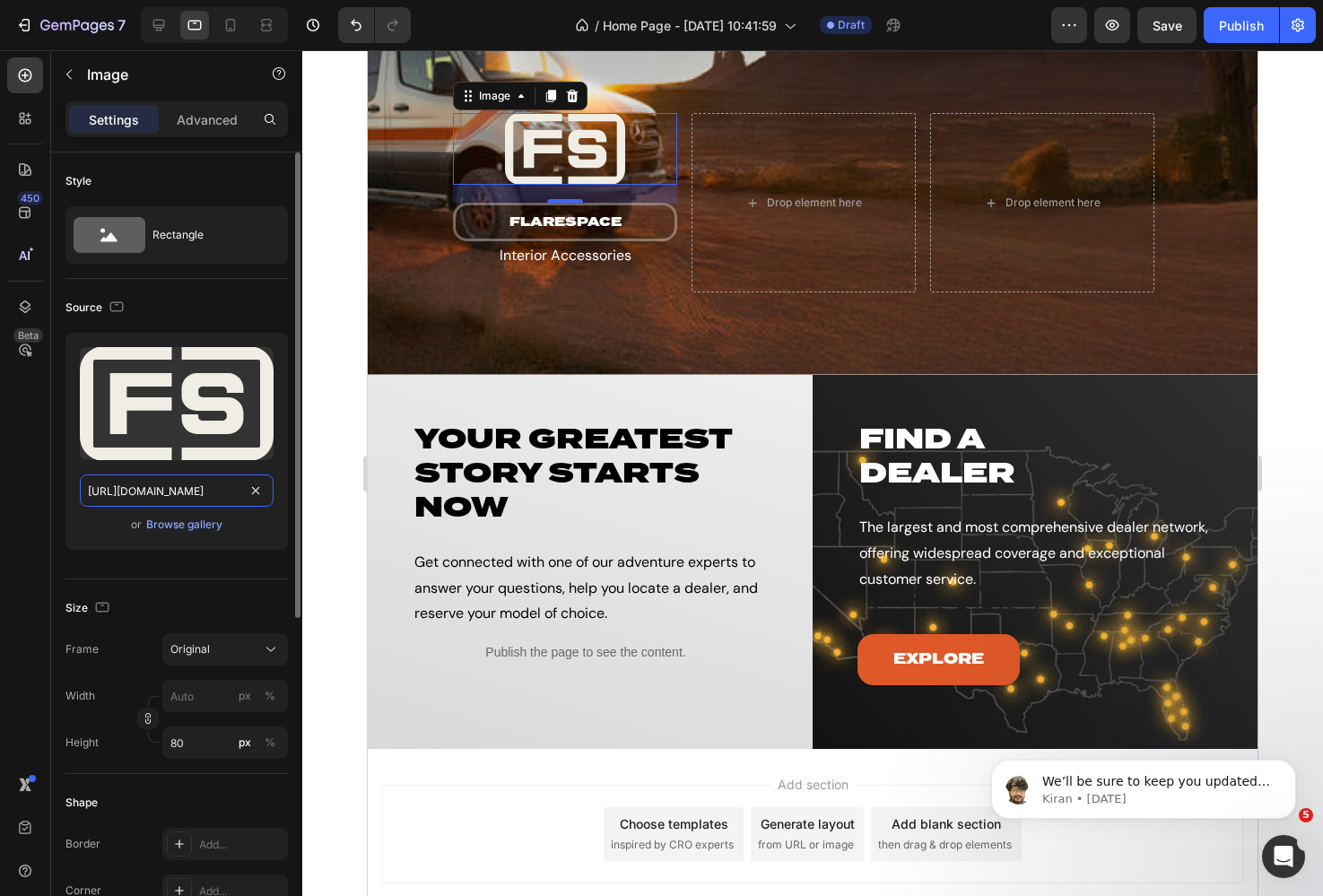
click at [174, 495] on input "[URL][DOMAIN_NAME]" at bounding box center [176, 491] width 193 height 32
click at [152, 31] on icon at bounding box center [158, 25] width 18 height 18
type input "https://cdn.shopify.com/s/files/1/2005/9307/files/image_demo.jpg"
type input "100"
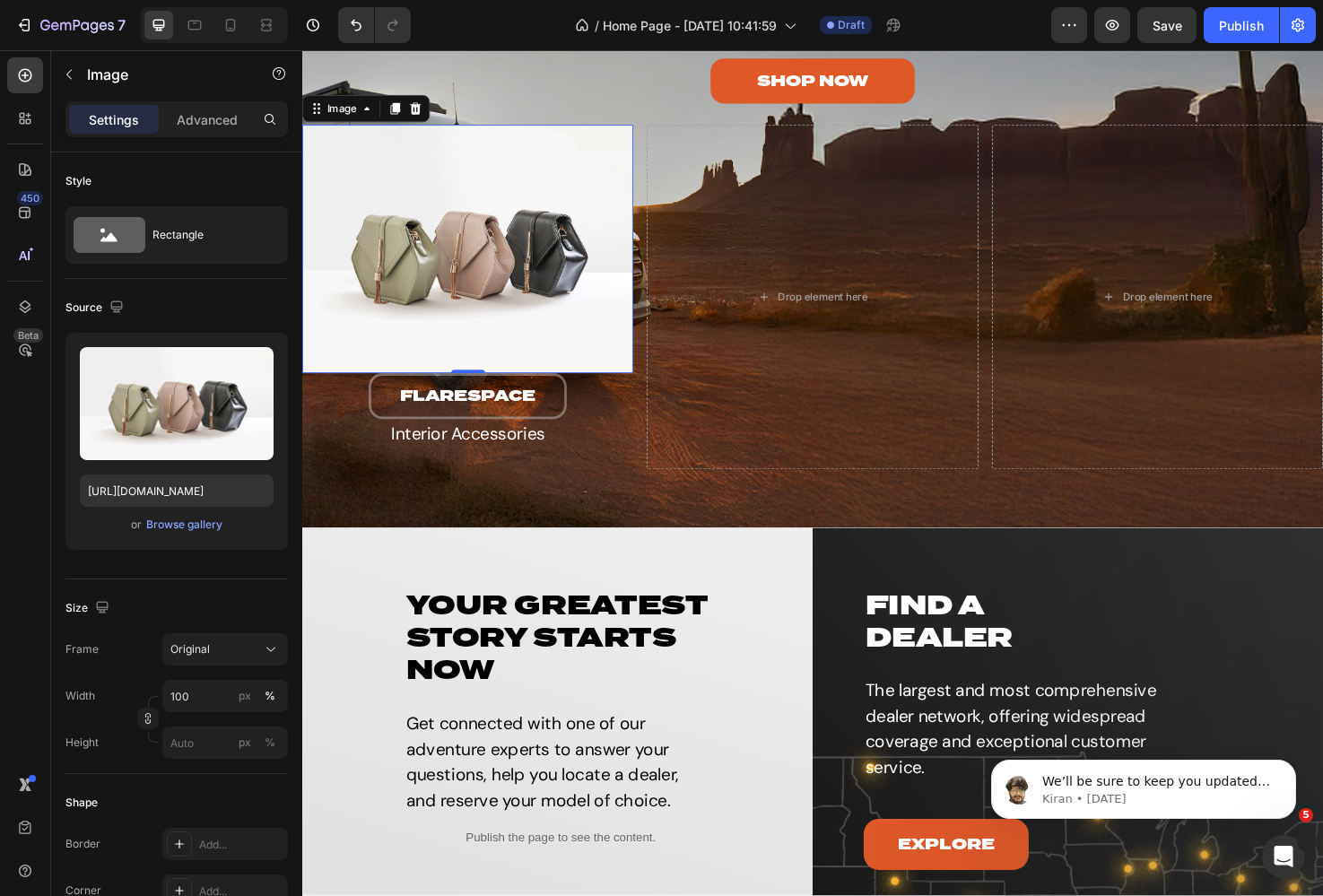
scroll to position [3632, 0]
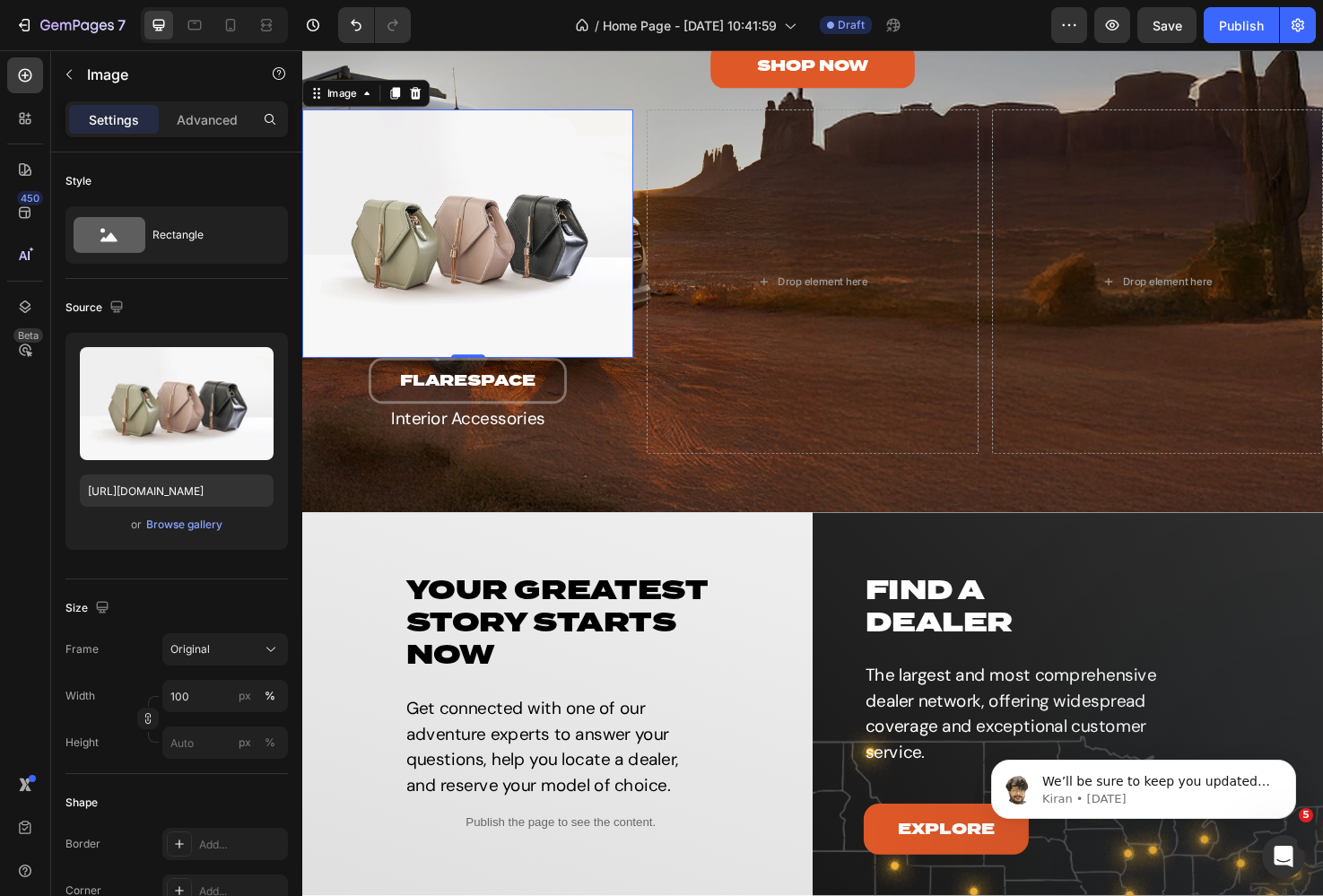
click at [516, 220] on img at bounding box center [477, 244] width 349 height 262
click at [187, 480] on input "https://cdn.shopify.com/s/files/1/2005/9307/files/image_demo.jpg" at bounding box center [176, 491] width 193 height 32
paste input "0625/3907/1747/files/FS.svg?v=1756392018"
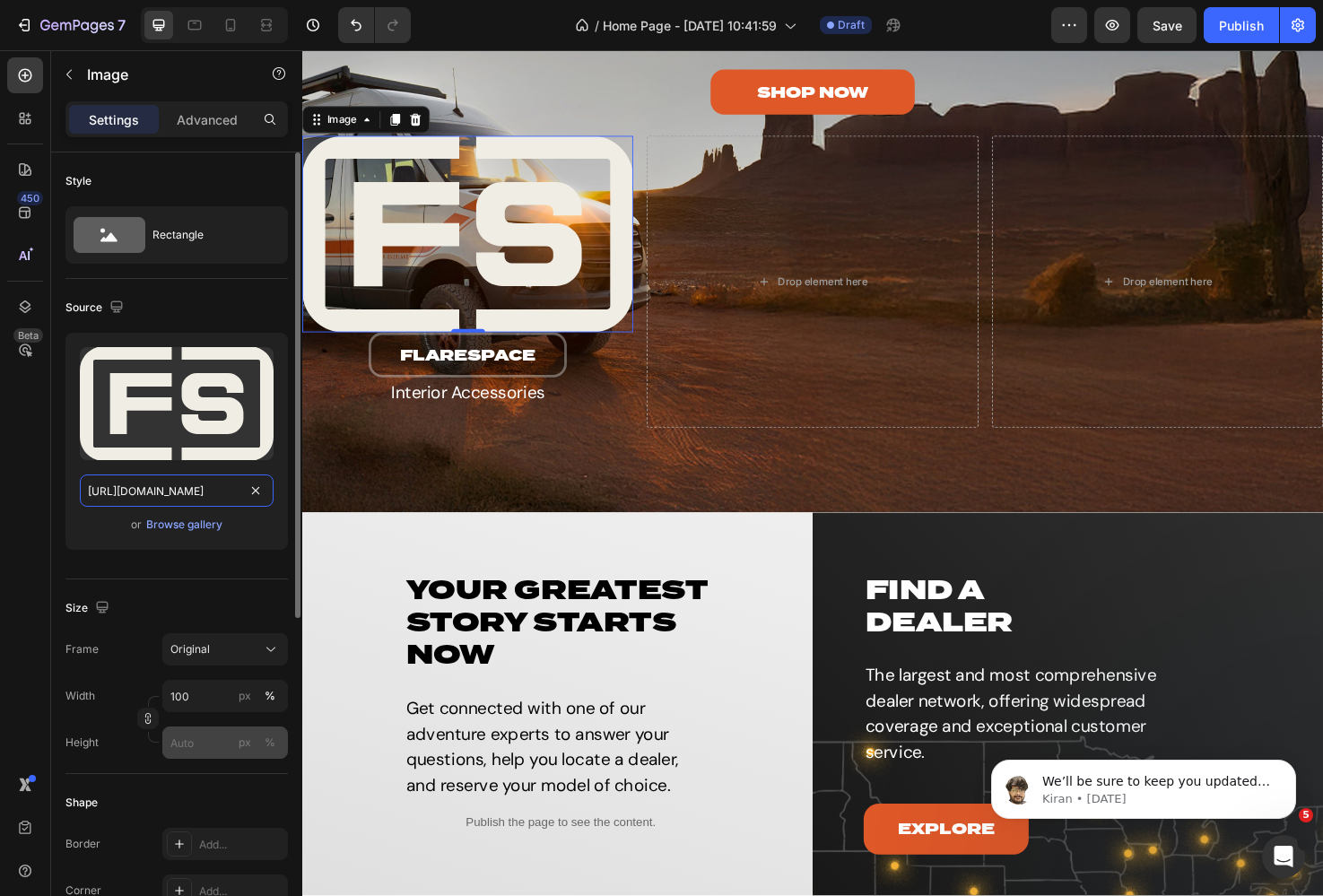
type input "[URL][DOMAIN_NAME]"
click at [183, 746] on input "px %" at bounding box center [225, 743] width 126 height 32
type input "50"
click at [233, 655] on div "Original" at bounding box center [214, 649] width 88 height 16
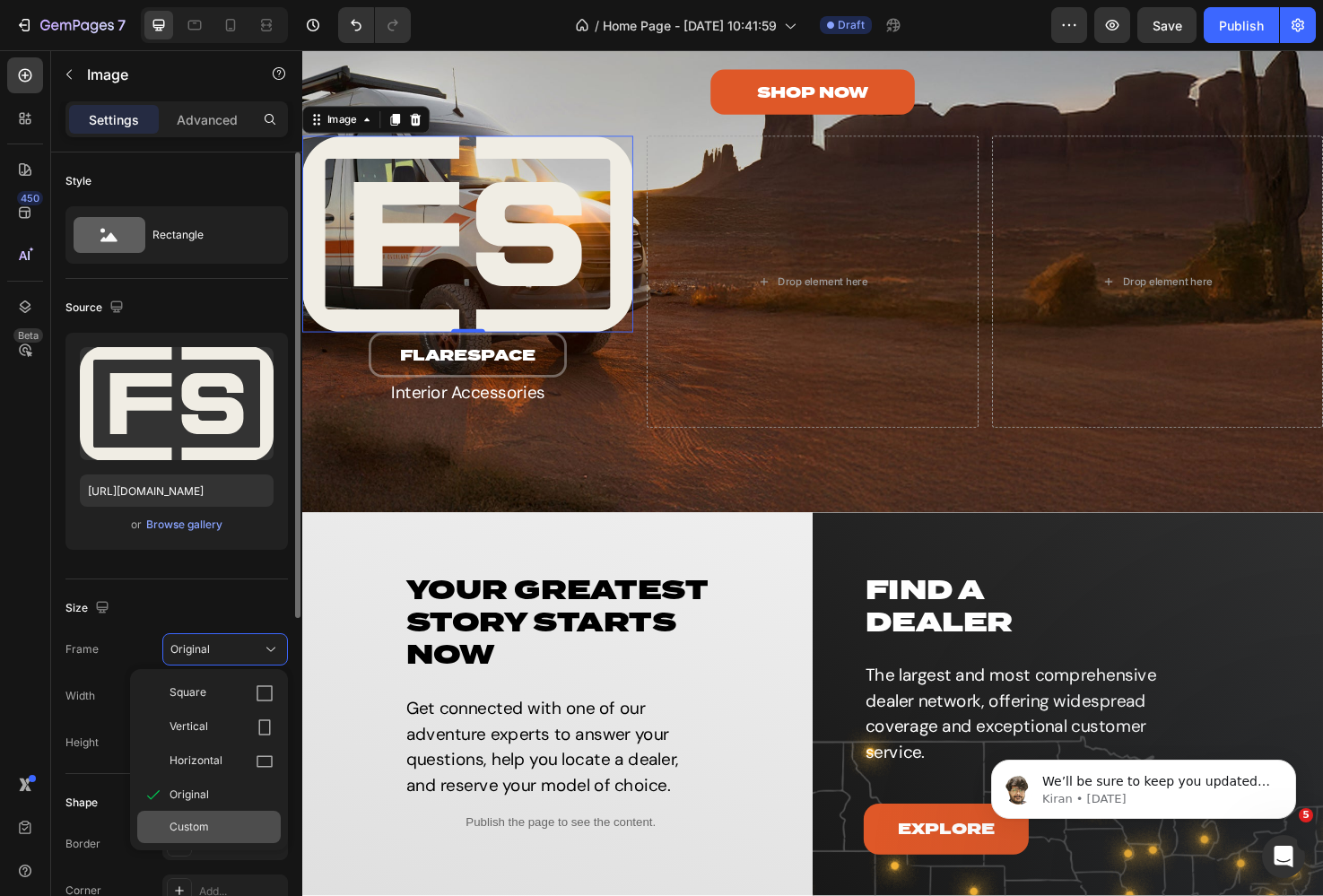
click at [191, 825] on span "Custom" at bounding box center [189, 826] width 39 height 16
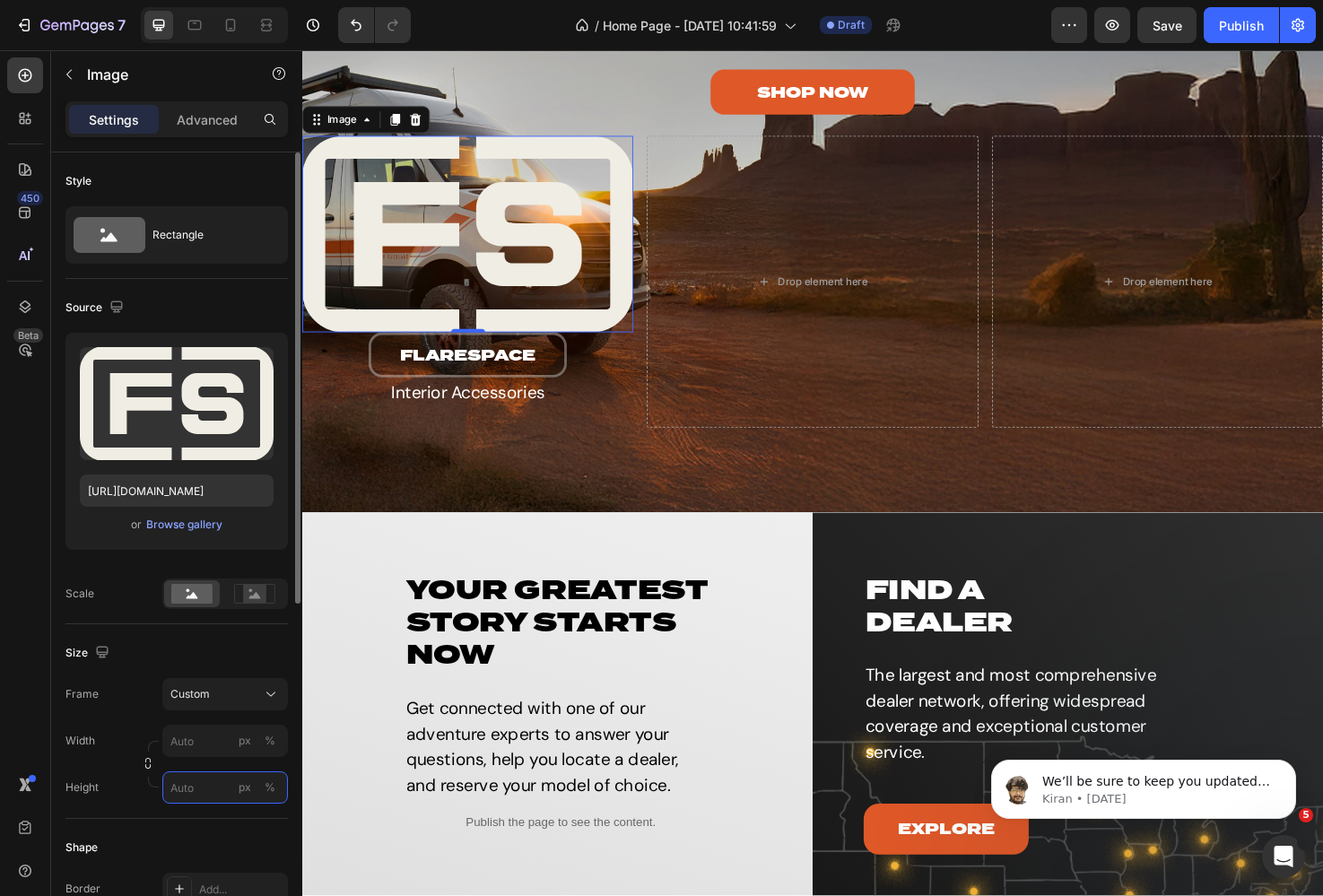
click at [189, 784] on input "px %" at bounding box center [225, 787] width 126 height 32
click at [186, 739] on input "px %" at bounding box center [225, 741] width 126 height 32
click at [190, 786] on p "Full 100%" at bounding box center [221, 784] width 104 height 16
type input "100"
click at [197, 783] on input "px %" at bounding box center [225, 787] width 126 height 32
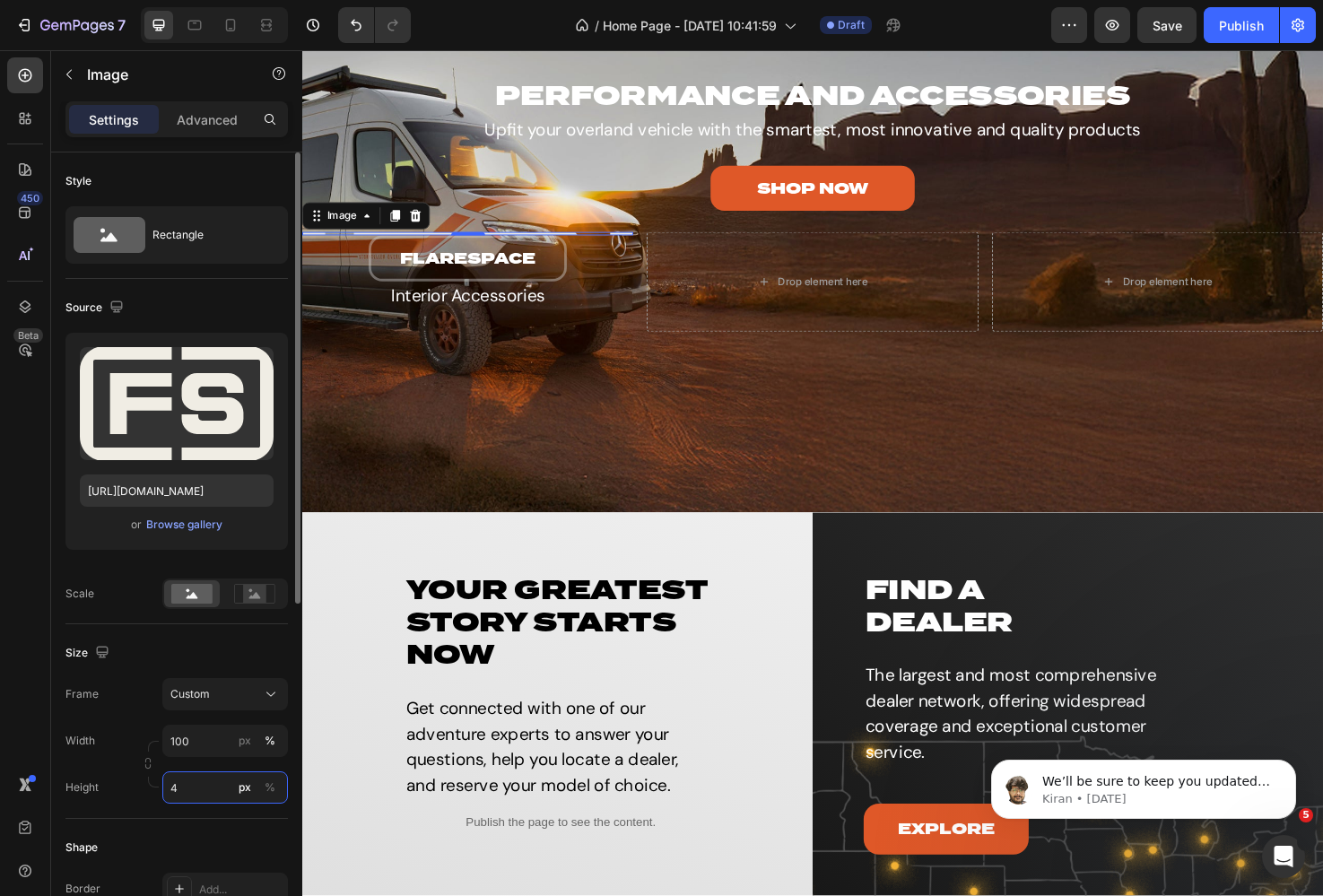
type input "40"
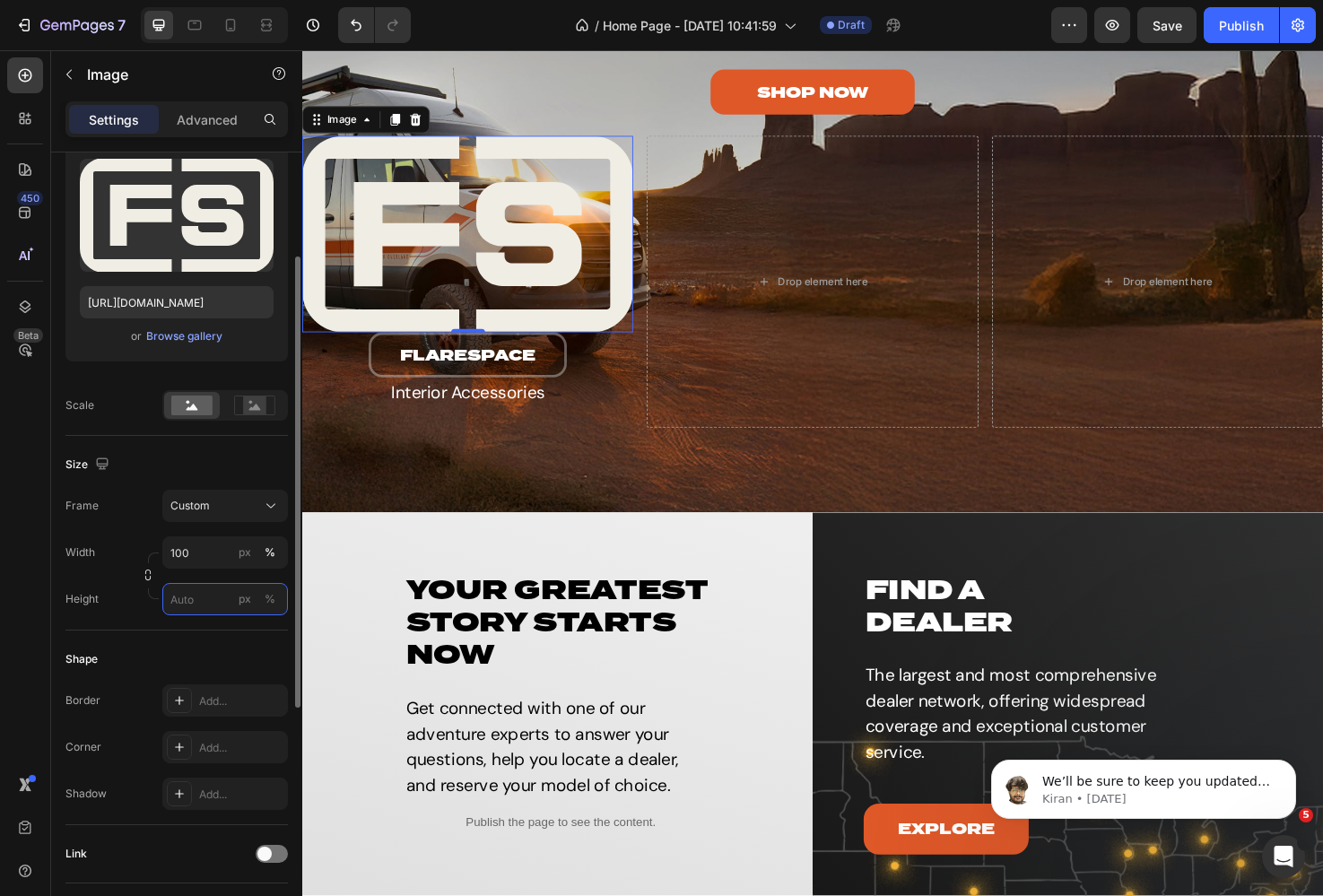
scroll to position [195, 0]
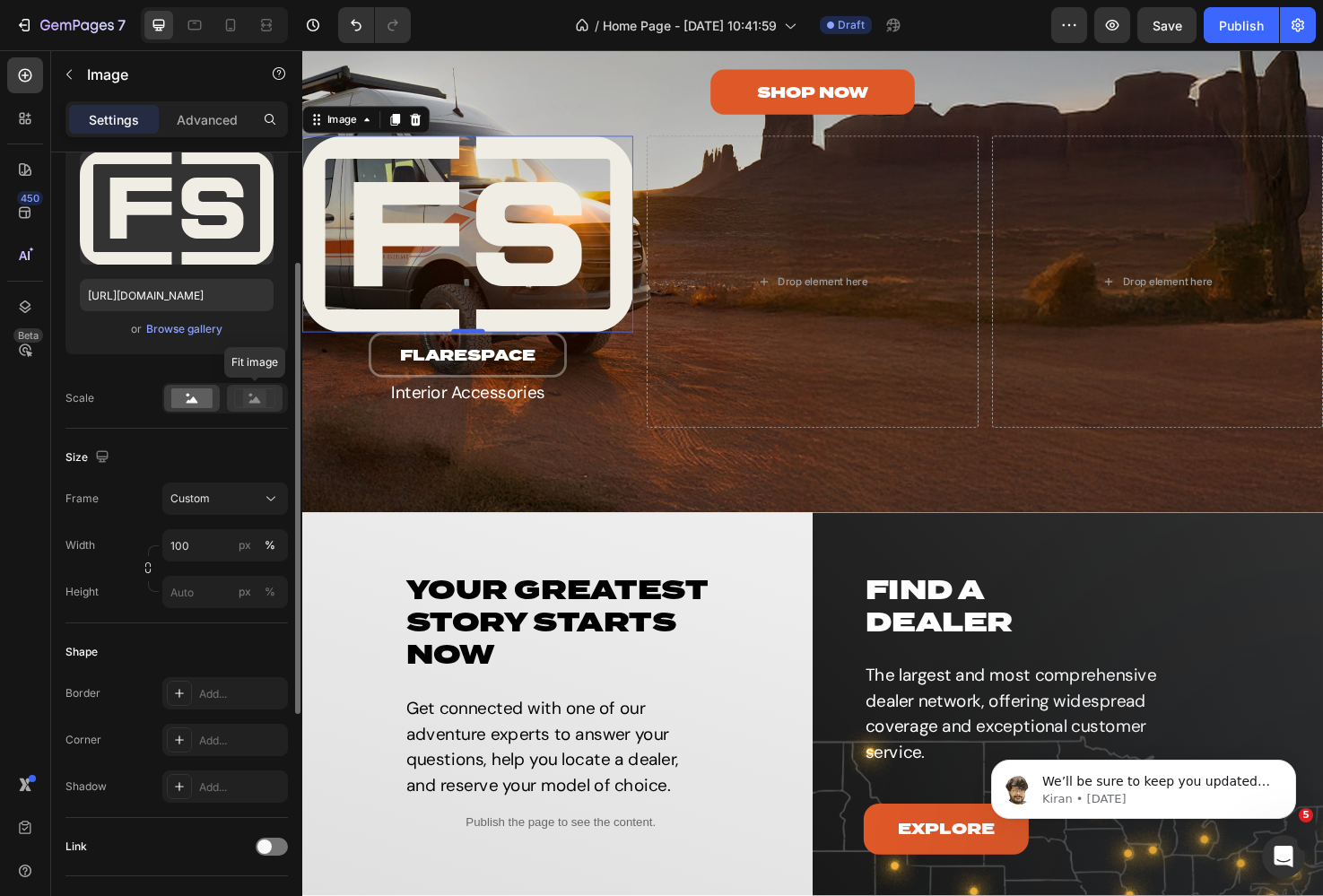
click at [247, 402] on rect at bounding box center [254, 397] width 23 height 18
click at [193, 586] on input "px %" at bounding box center [225, 592] width 126 height 32
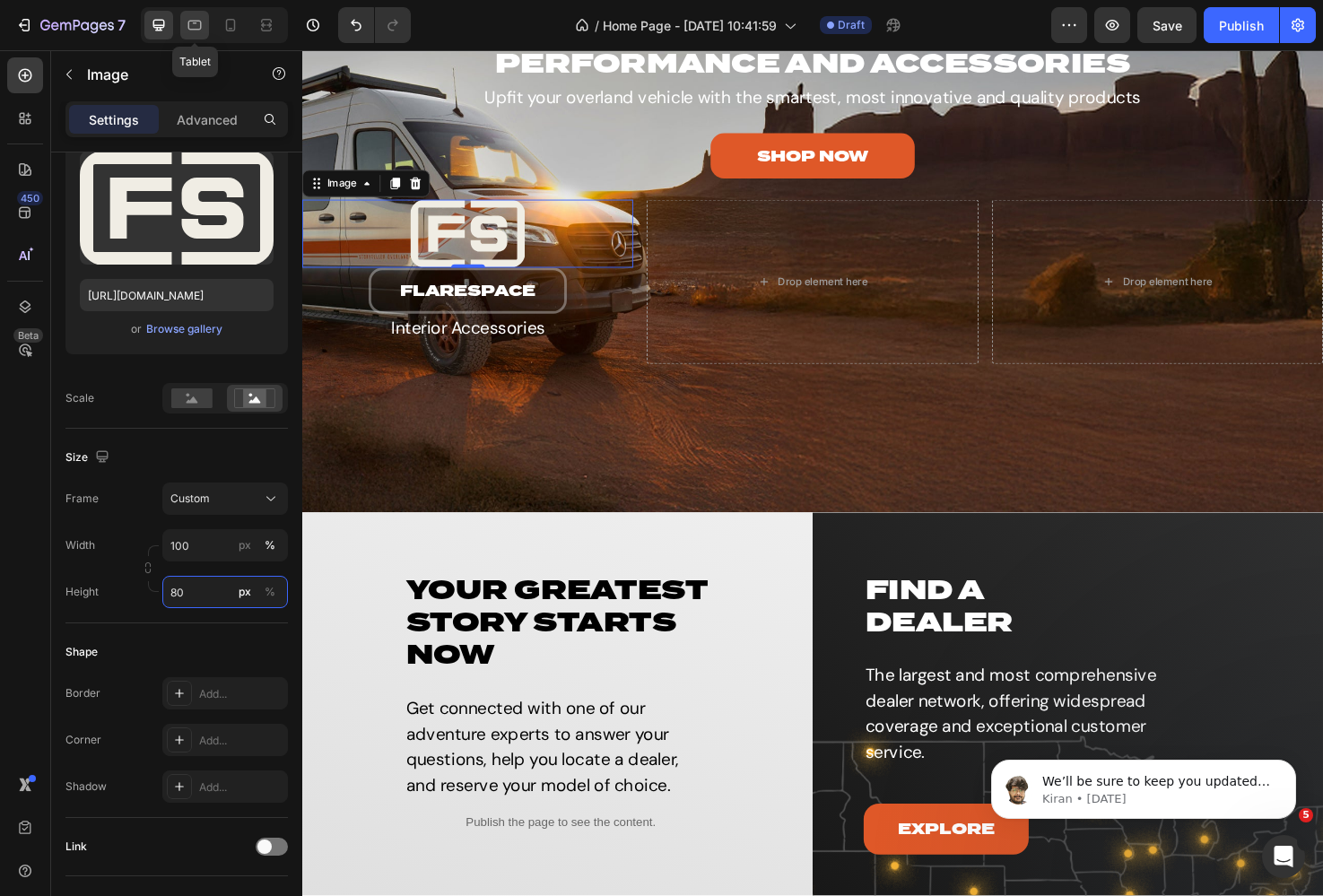
type input "80"
click at [193, 34] on div at bounding box center [194, 25] width 29 height 29
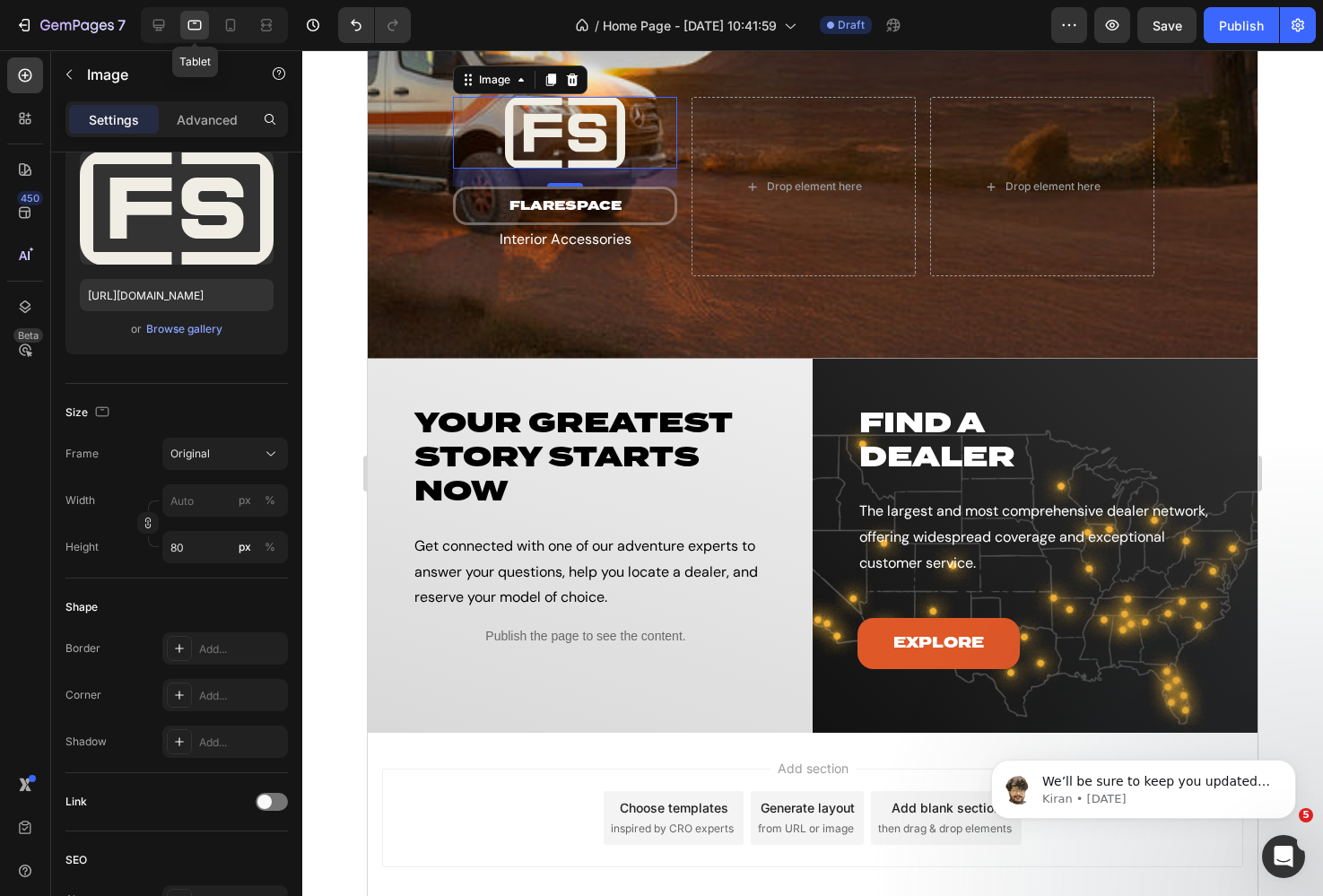
scroll to position [3615, 0]
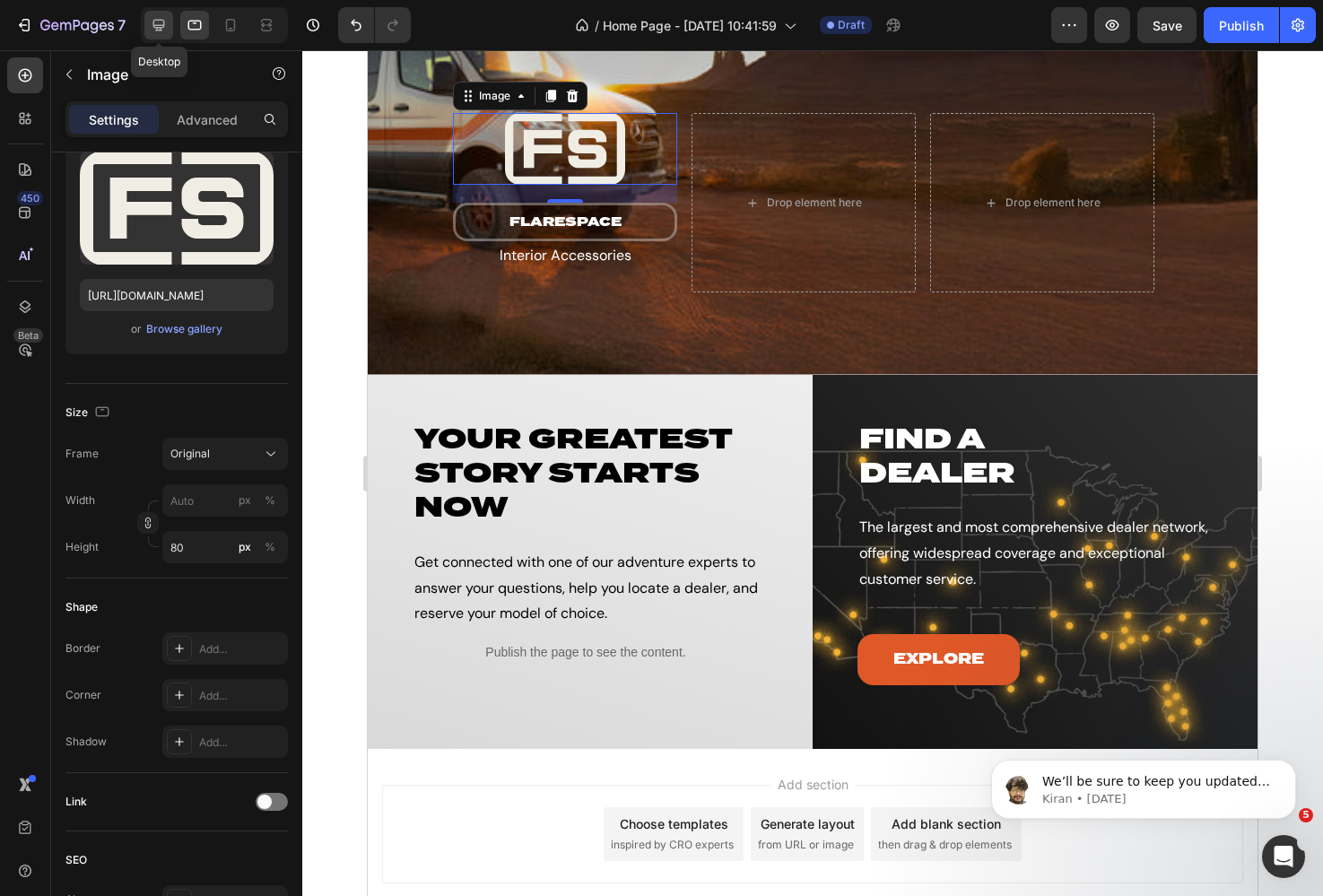
click at [159, 25] on icon at bounding box center [159, 26] width 11 height 11
type input "100"
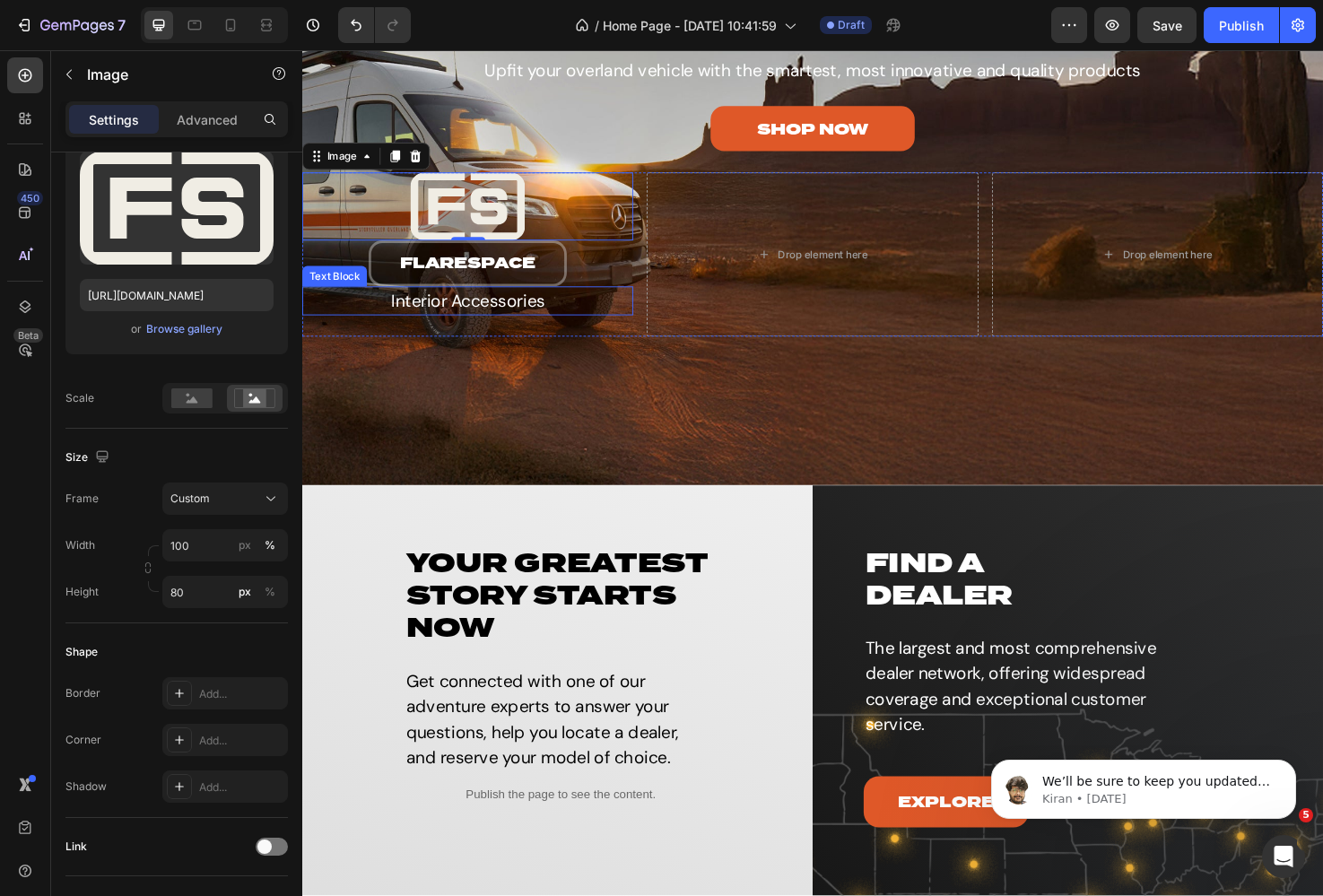
scroll to position [3727, 0]
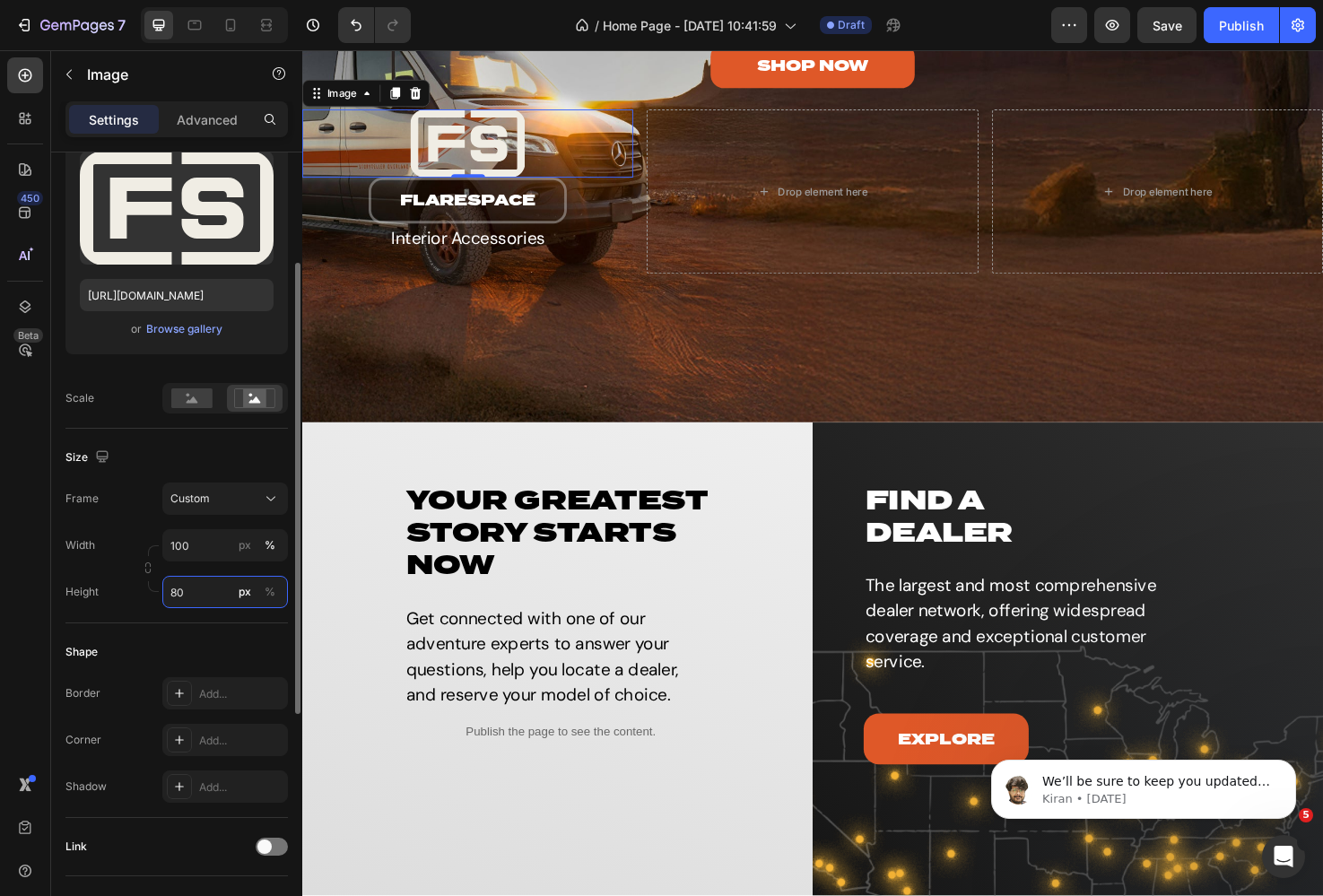
click at [201, 590] on input "80" at bounding box center [225, 592] width 126 height 32
click at [266, 586] on div "%" at bounding box center [270, 592] width 10 height 16
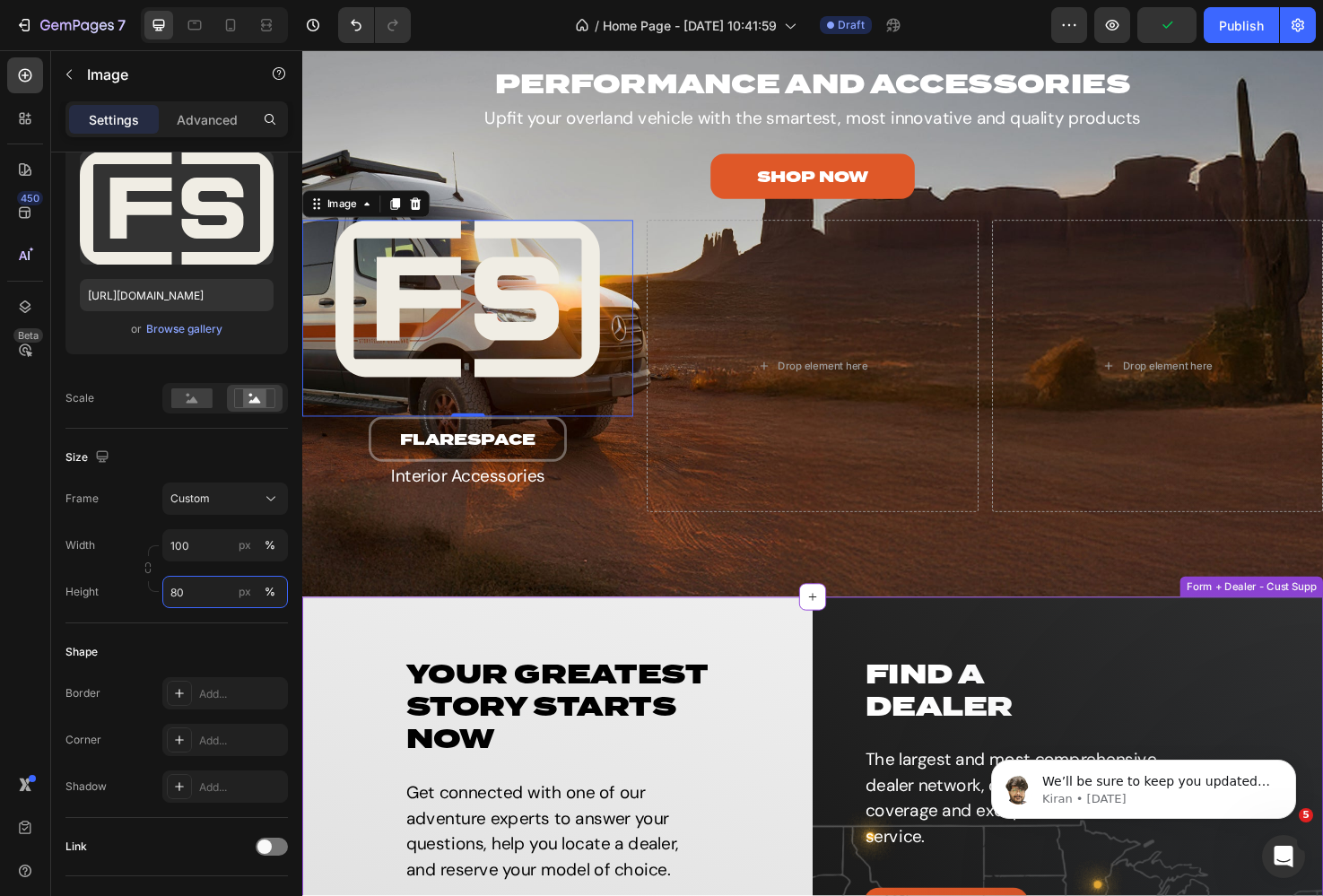
scroll to position [3538, 0]
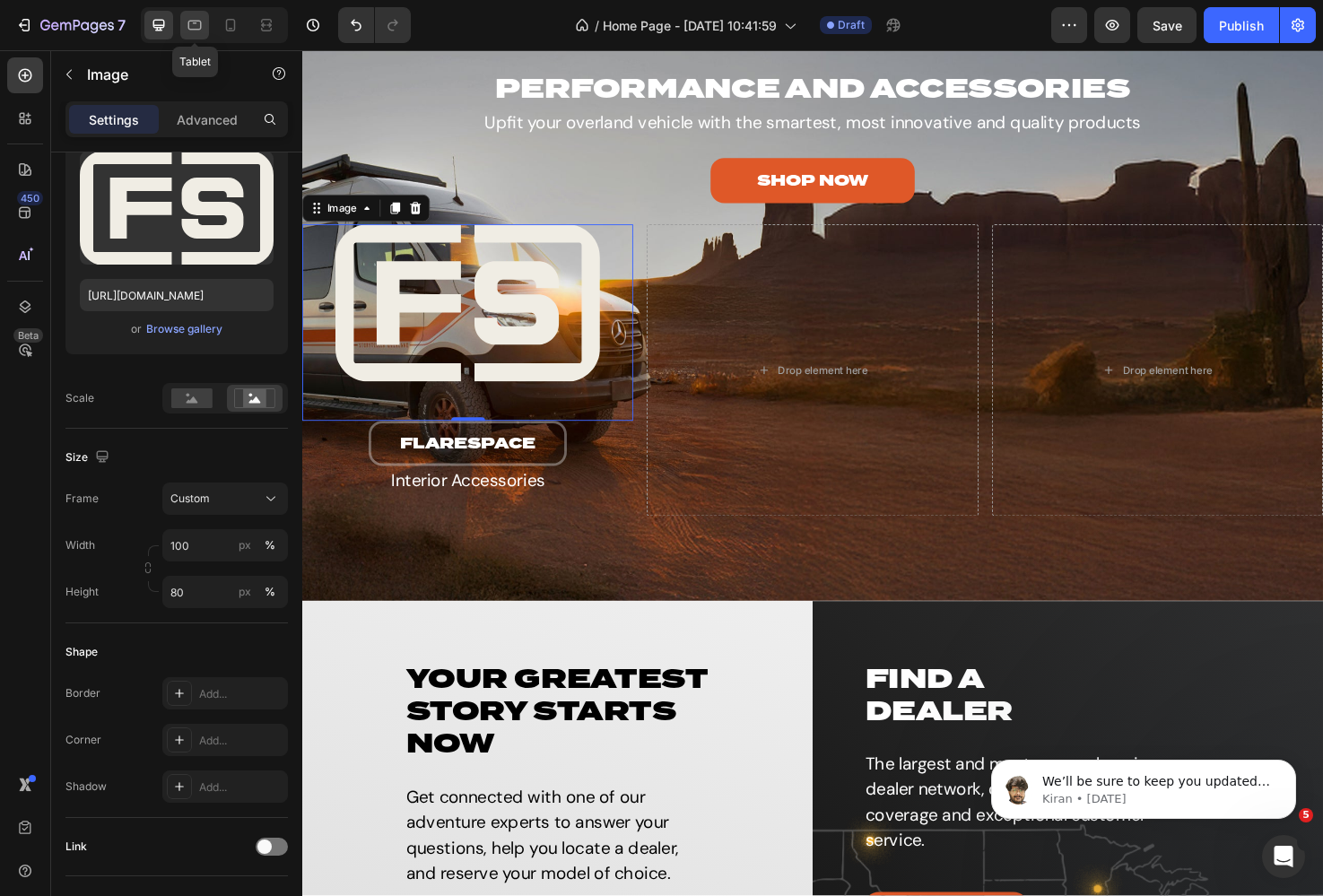
click at [190, 31] on icon at bounding box center [194, 25] width 18 height 18
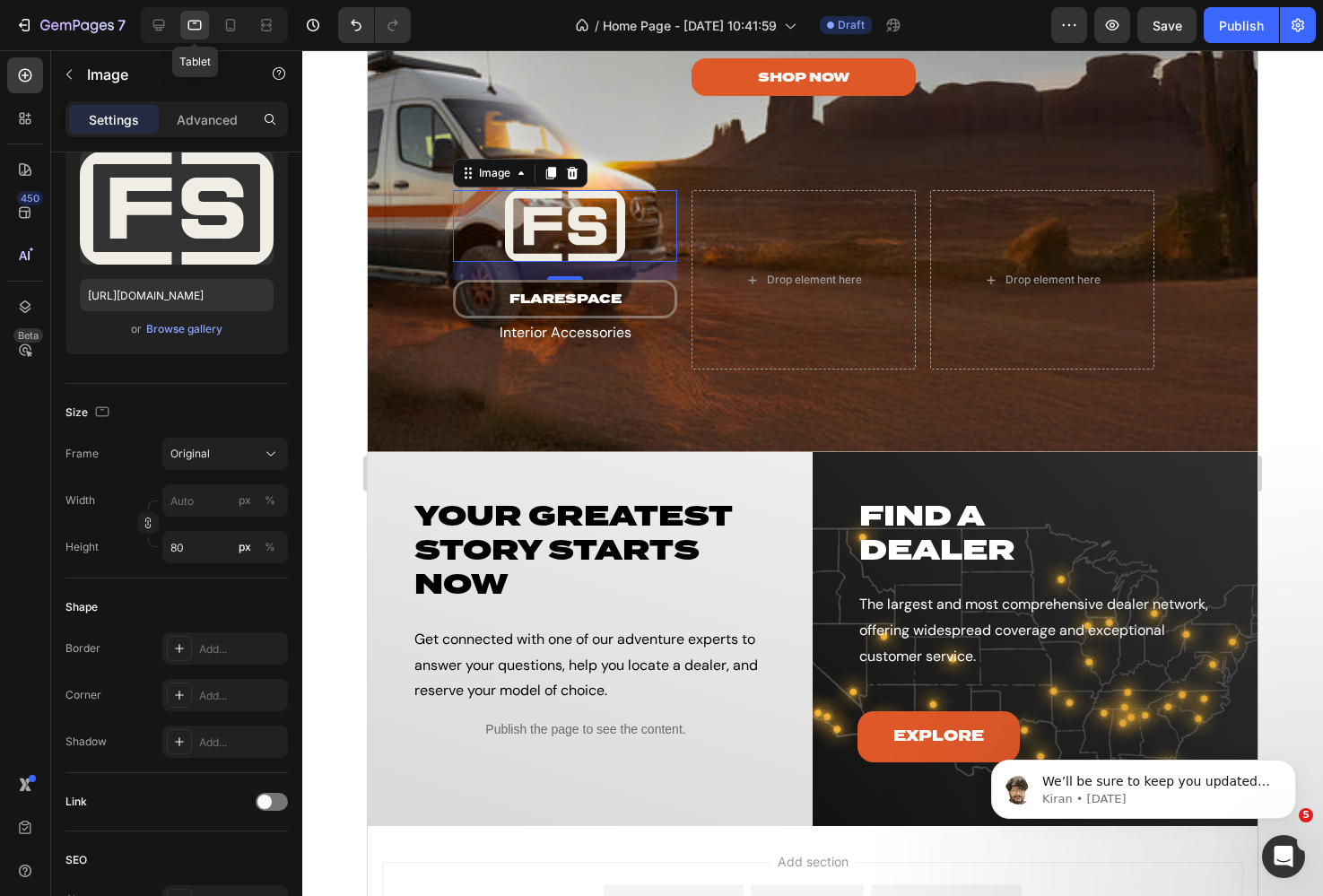
scroll to position [3615, 0]
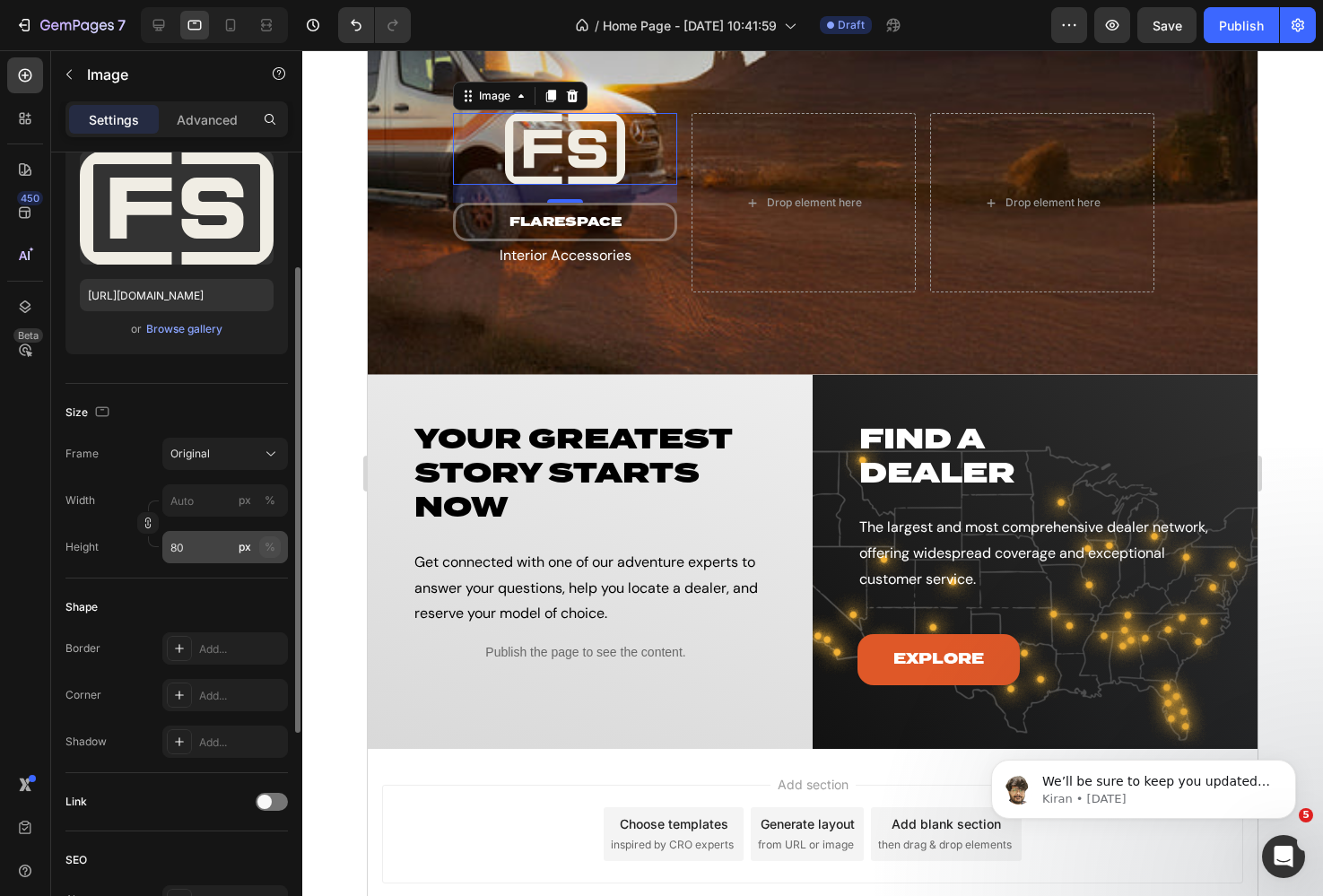
click at [270, 547] on div "%" at bounding box center [270, 547] width 10 height 16
click at [202, 554] on input "80" at bounding box center [225, 547] width 126 height 32
drag, startPoint x: 193, startPoint y: 549, endPoint x: 147, endPoint y: 547, distance: 46.0
click at [147, 547] on div "Height 80 px %" at bounding box center [176, 547] width 222 height 32
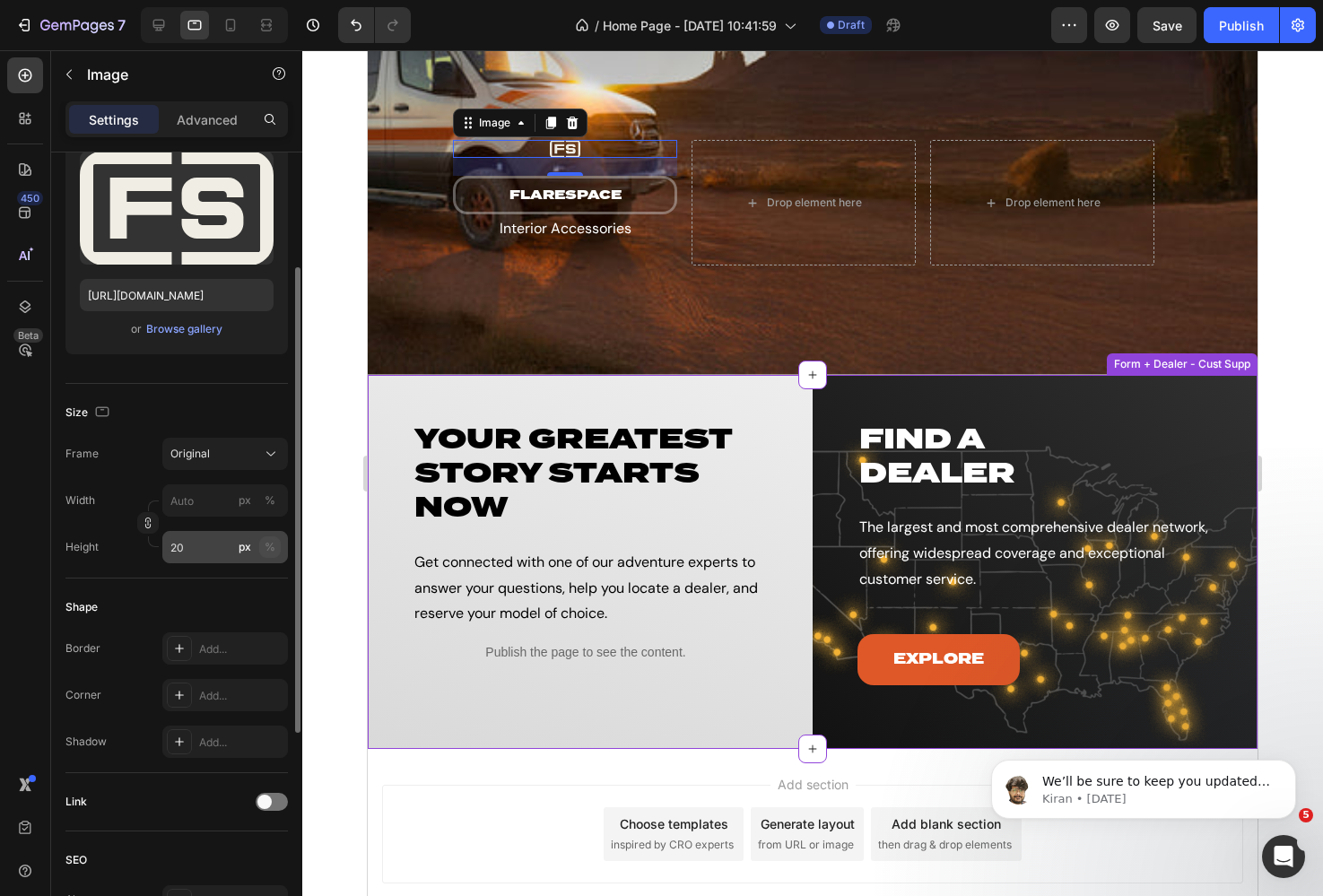
click at [271, 546] on div "%" at bounding box center [270, 547] width 10 height 16
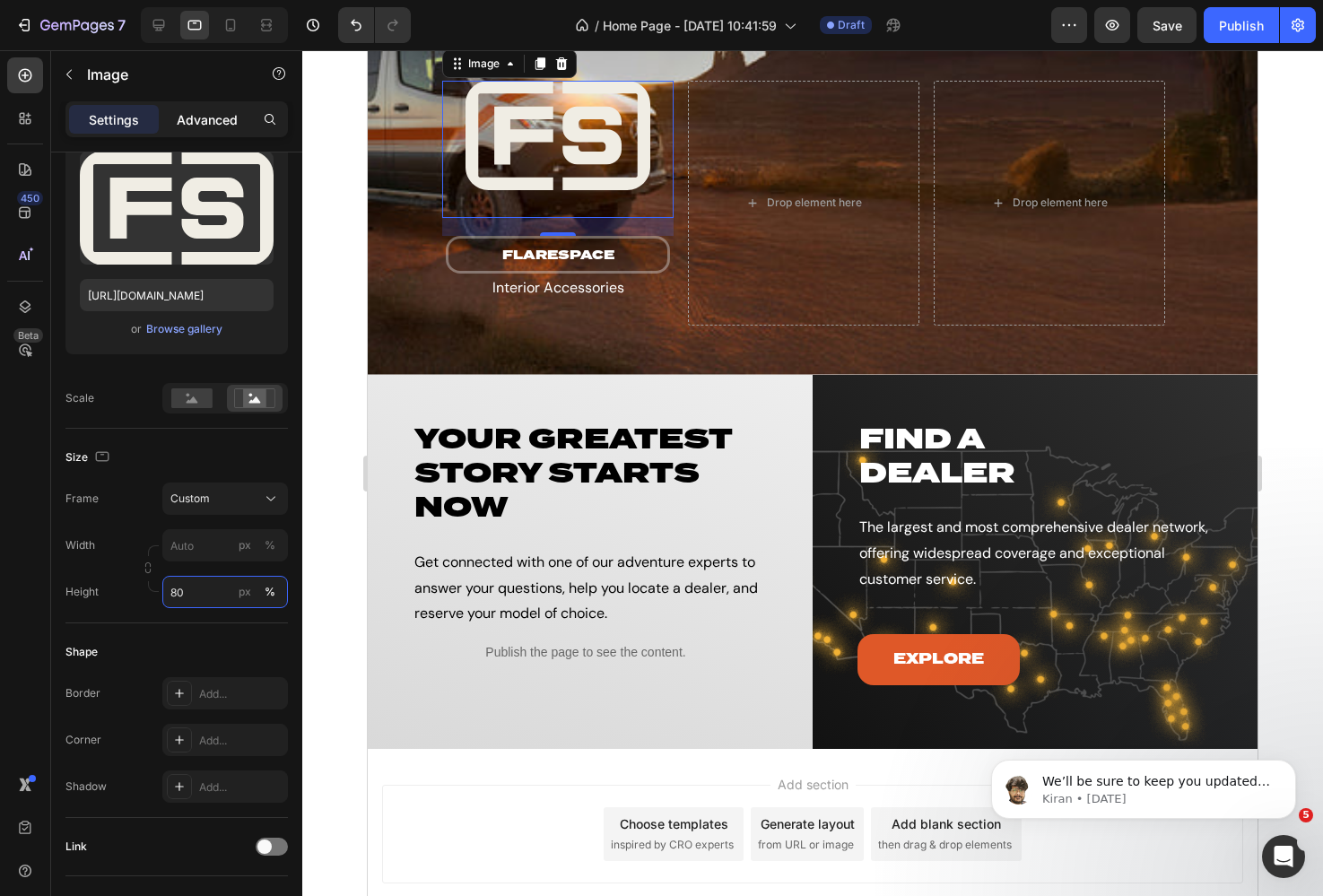
type input "80"
click at [220, 120] on p "Advanced" at bounding box center [207, 120] width 61 height 19
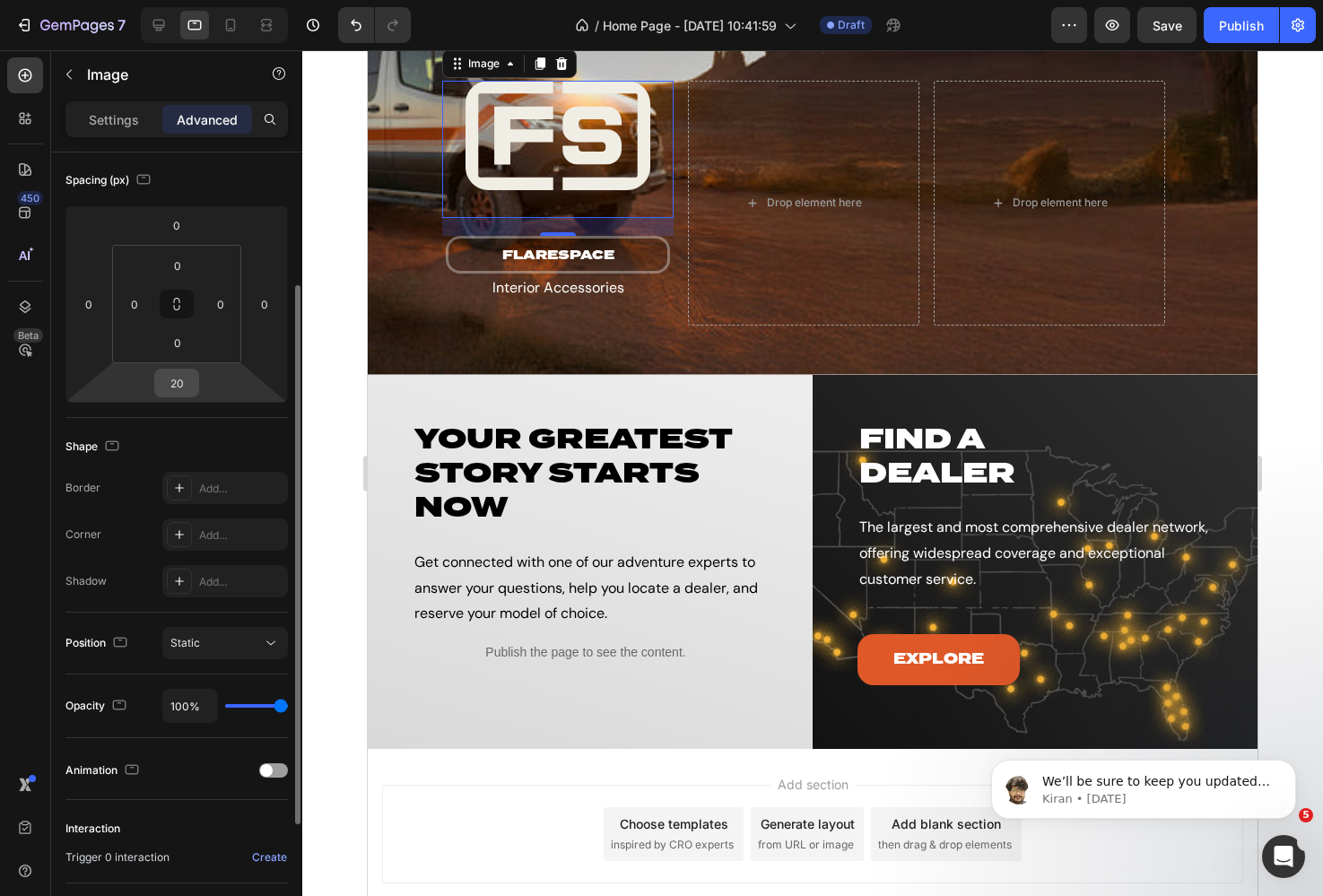
click at [174, 379] on input "20" at bounding box center [177, 383] width 36 height 27
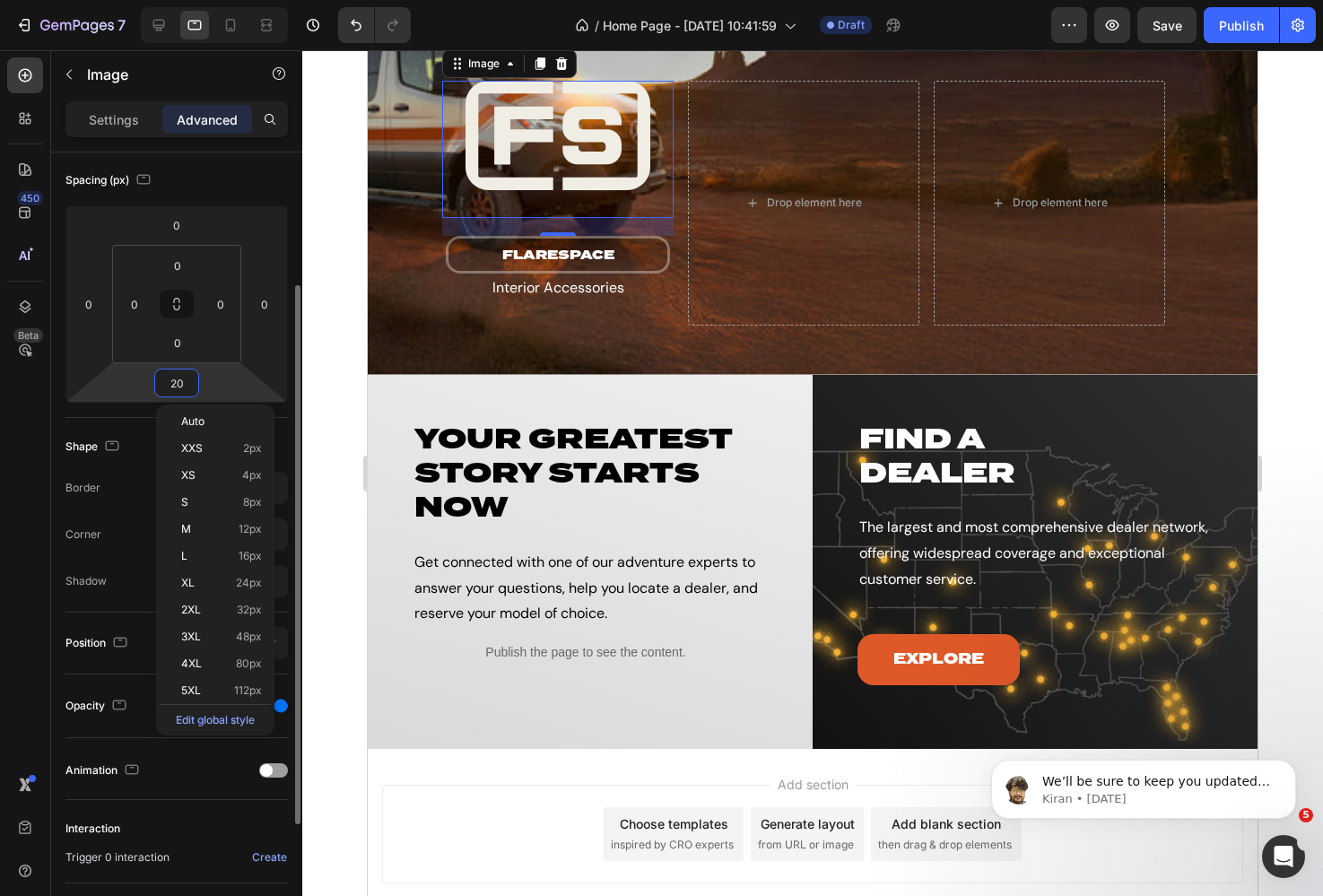
type input "0"
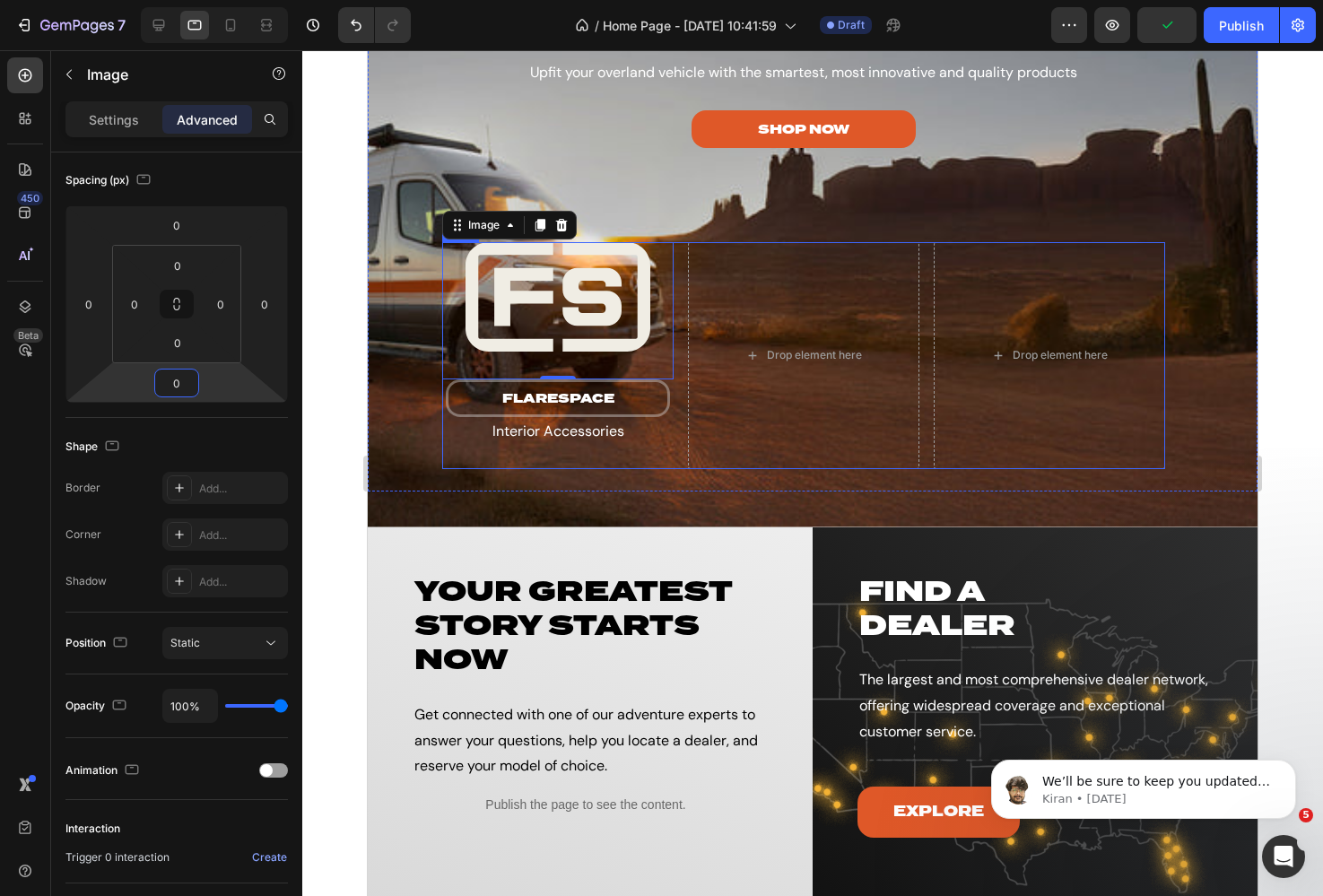
scroll to position [3438, 0]
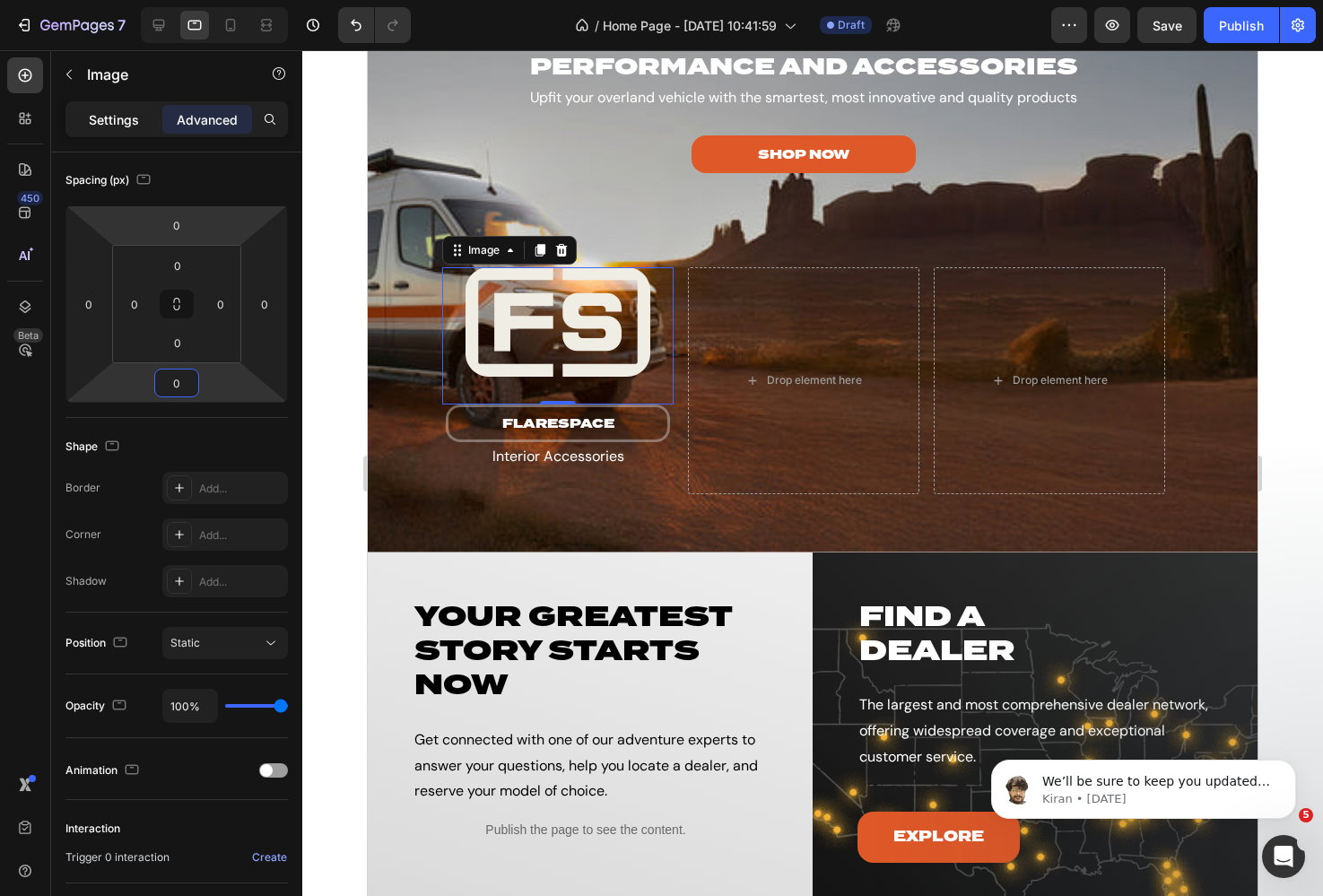
click at [115, 121] on p "Settings" at bounding box center [113, 120] width 51 height 19
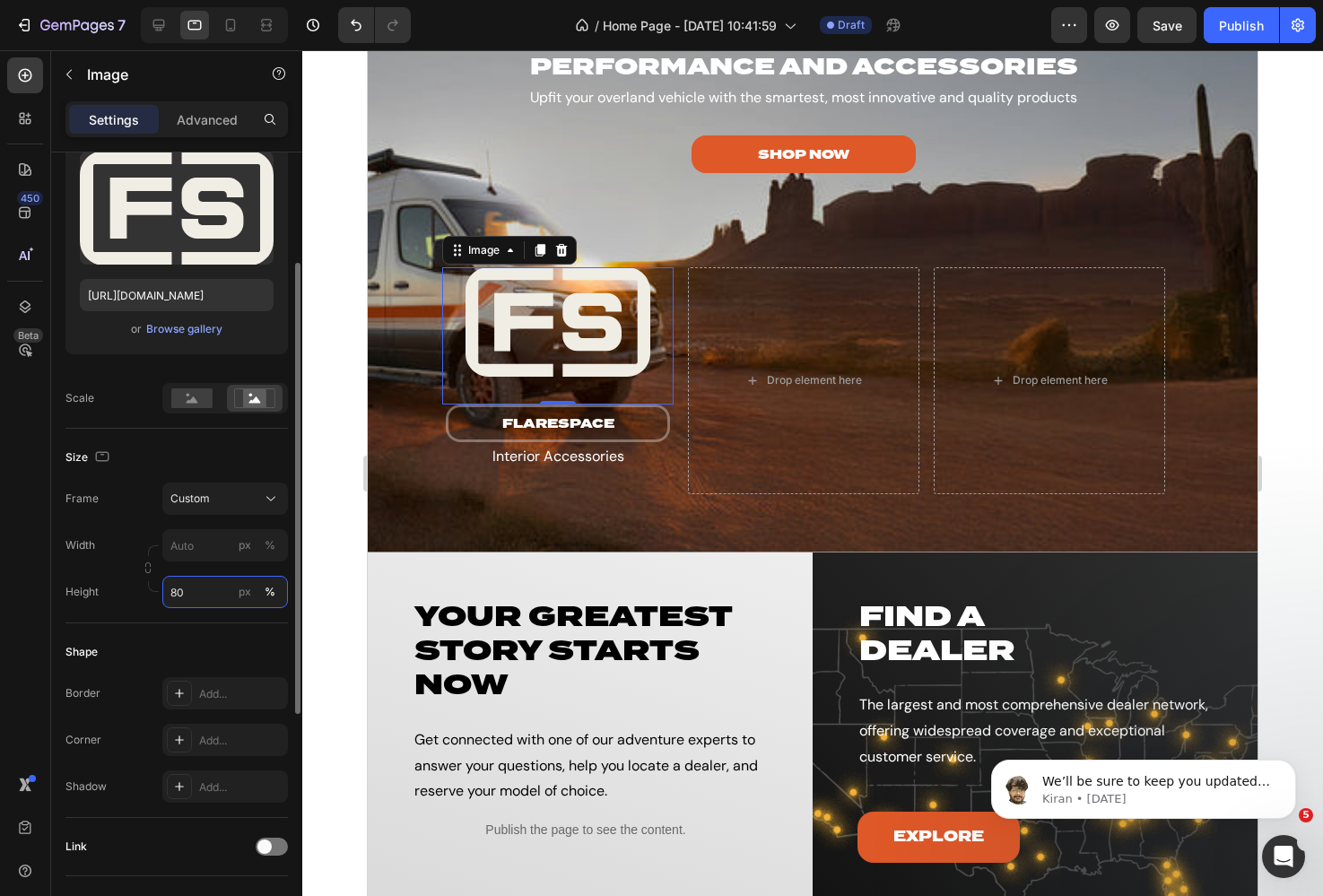
click at [190, 597] on input "80" at bounding box center [225, 592] width 126 height 32
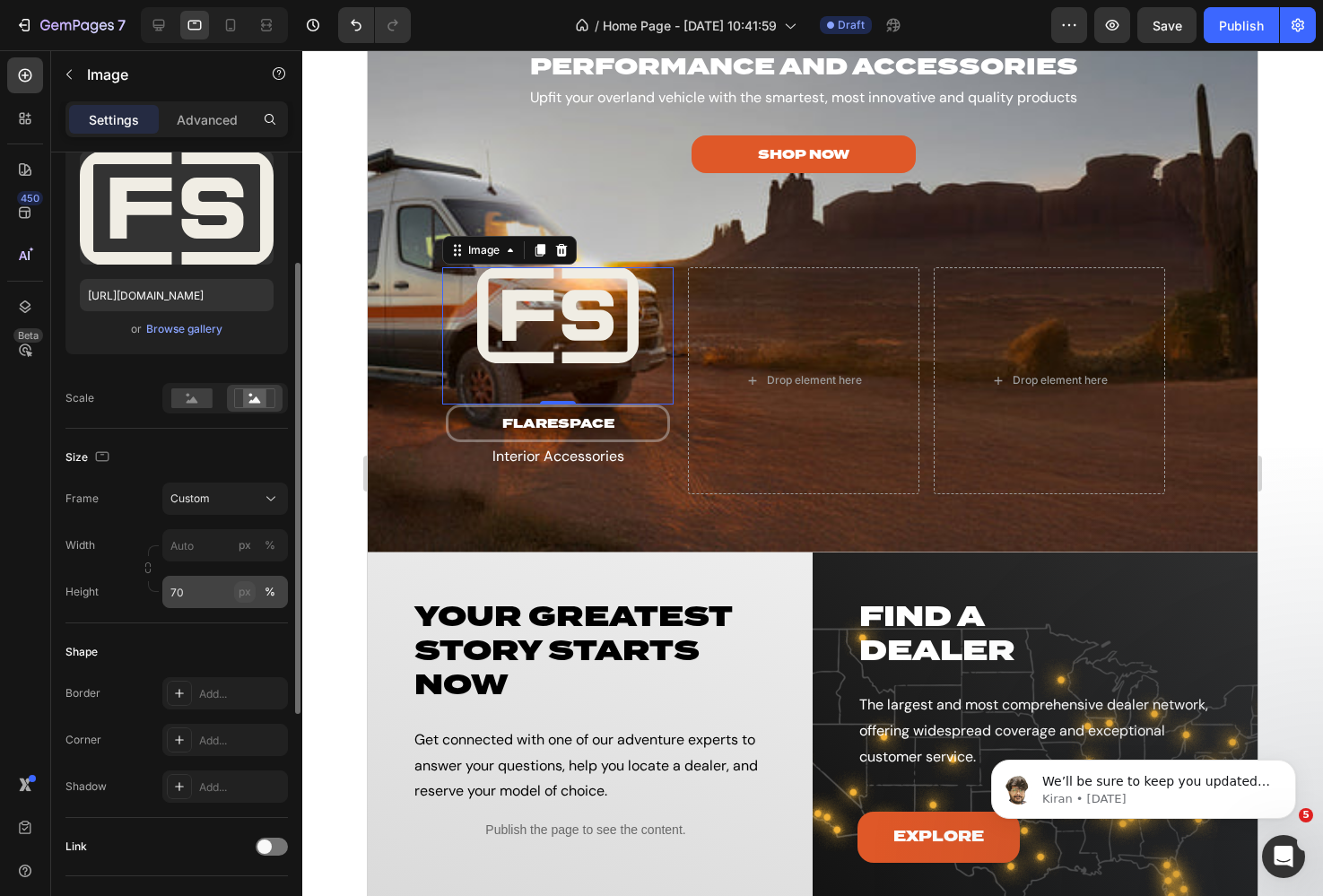
click at [240, 587] on div "px" at bounding box center [244, 592] width 12 height 16
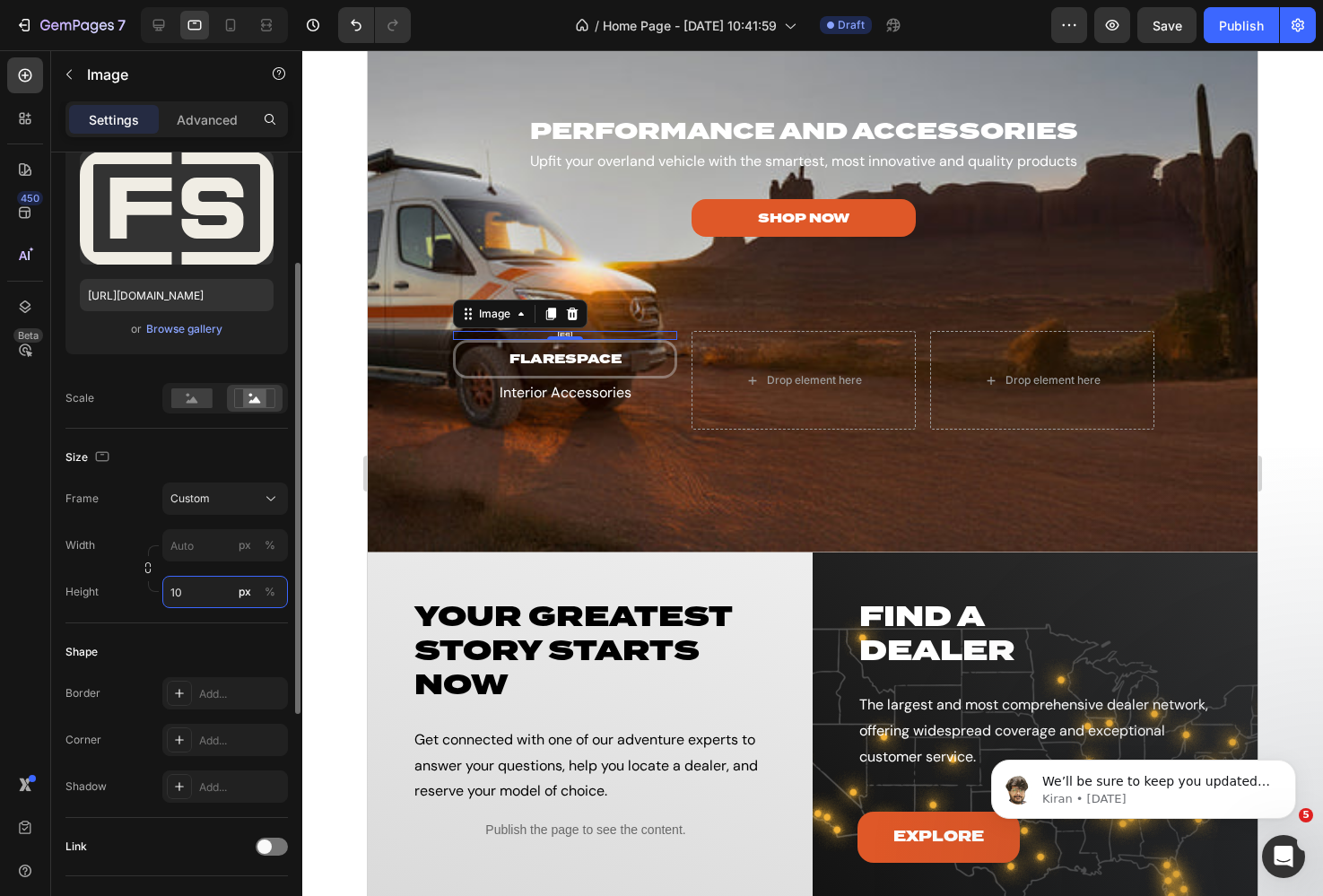
type input "100"
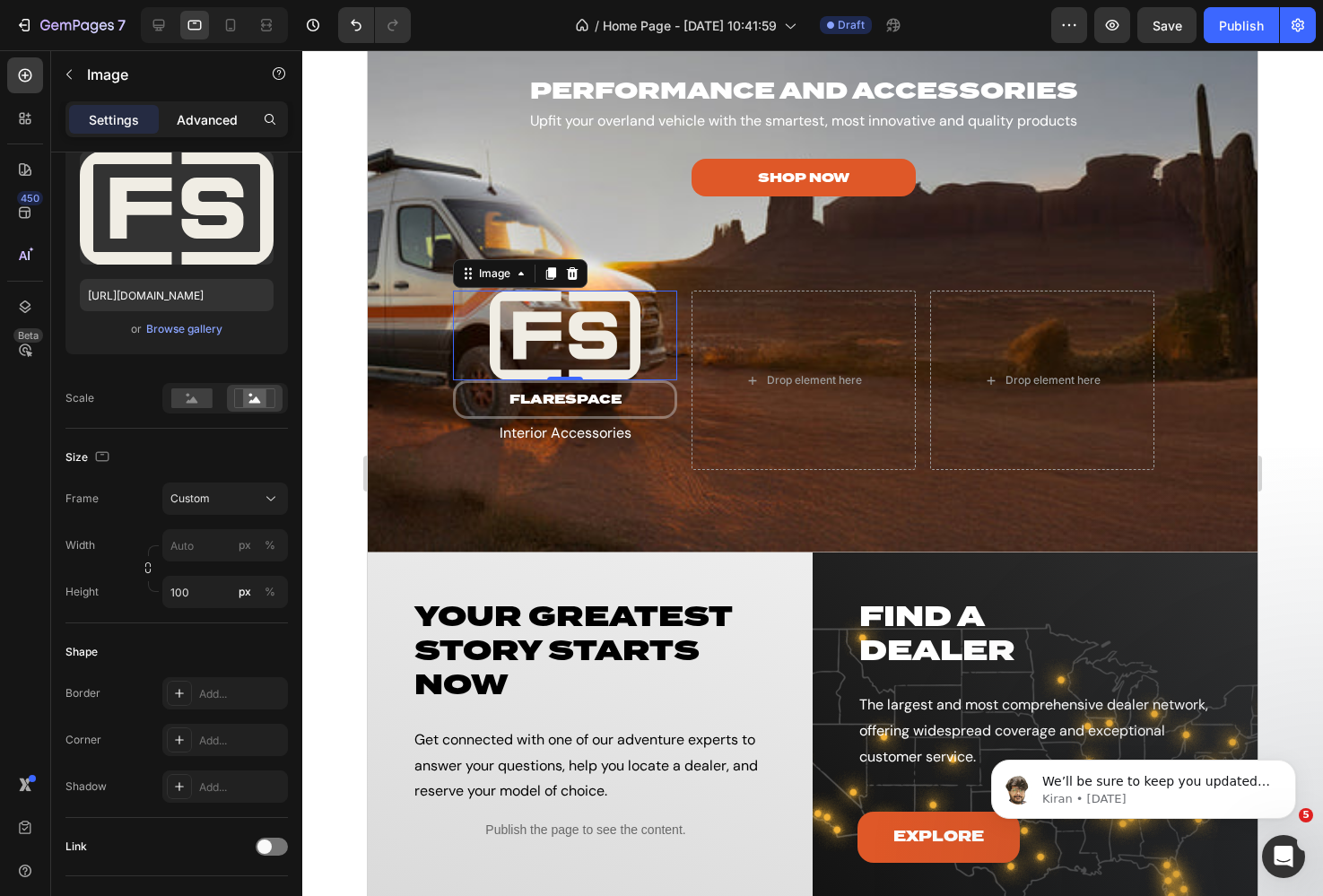
click at [213, 107] on div "Advanced" at bounding box center [207, 119] width 90 height 29
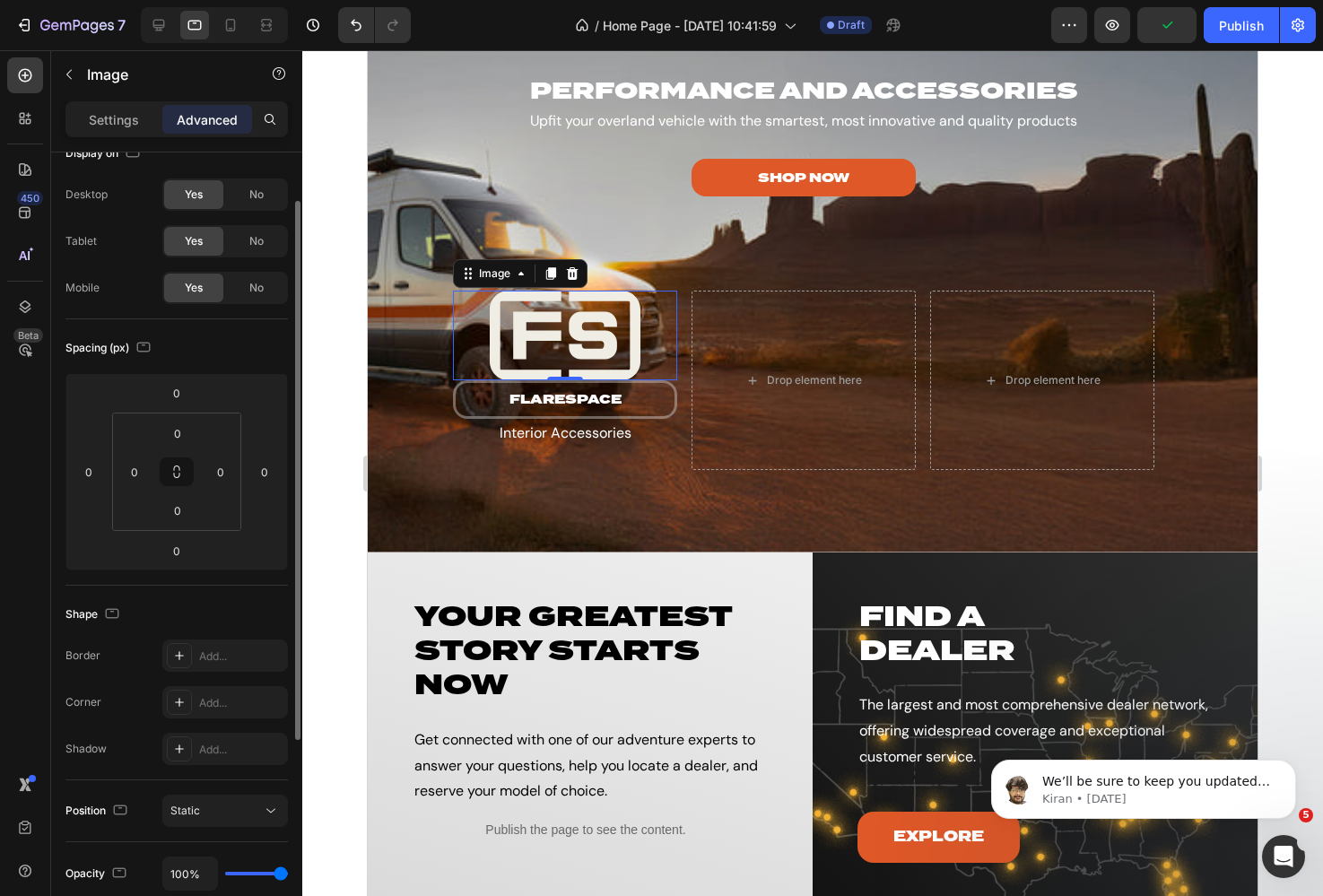
scroll to position [26, 0]
click at [174, 500] on input "0" at bounding box center [177, 512] width 36 height 27
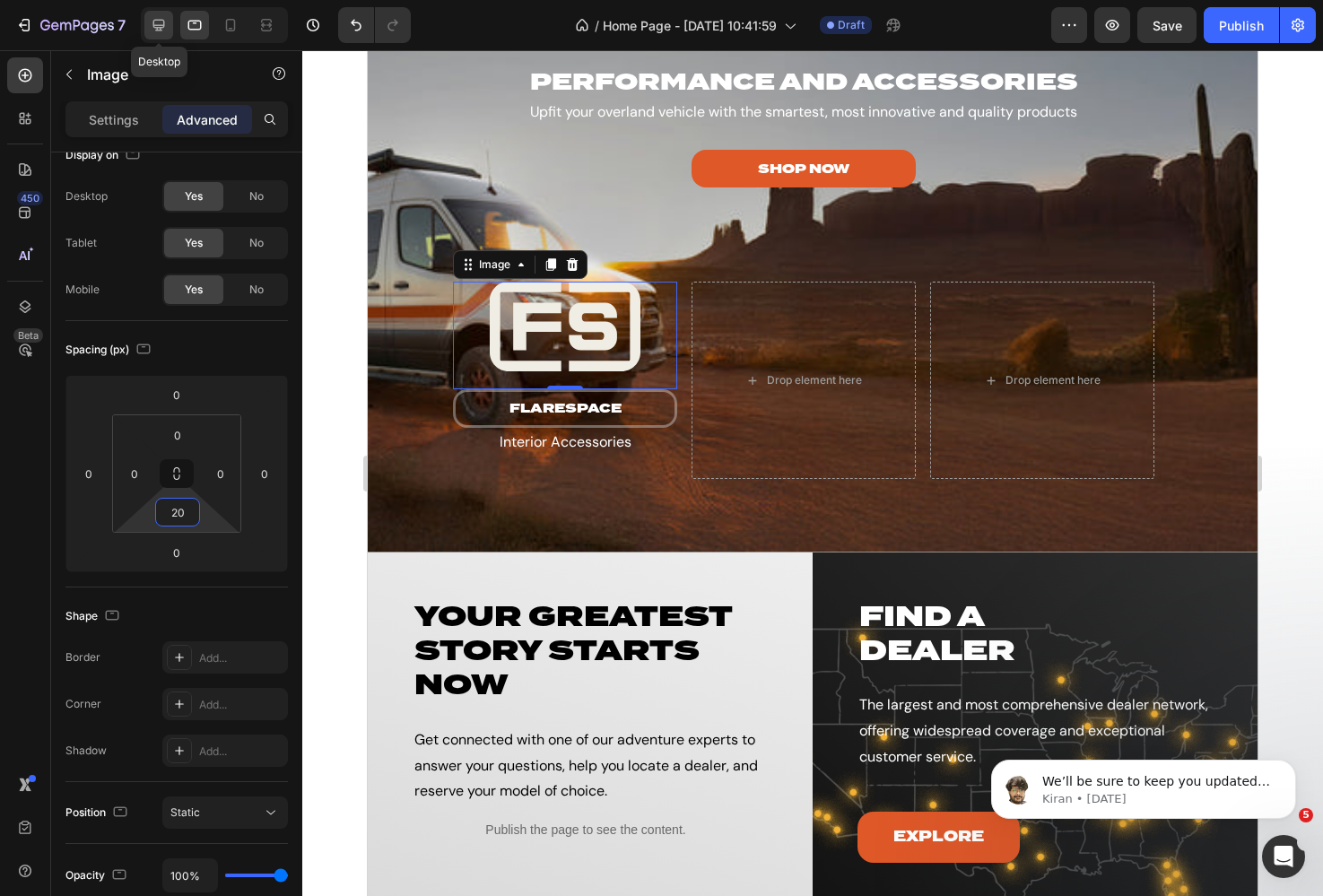
click at [155, 21] on icon at bounding box center [158, 25] width 18 height 18
type input "0"
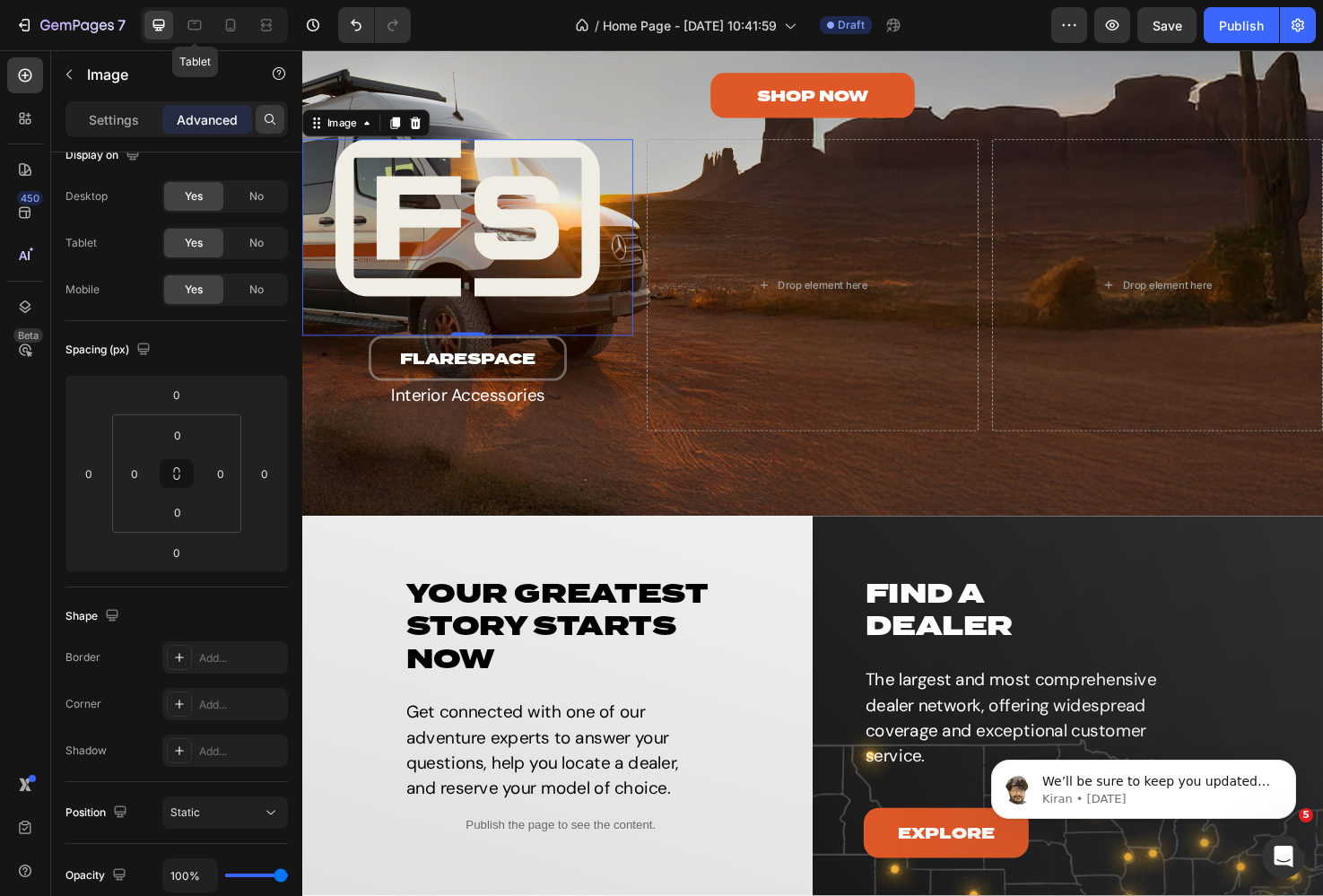
scroll to position [3470, 0]
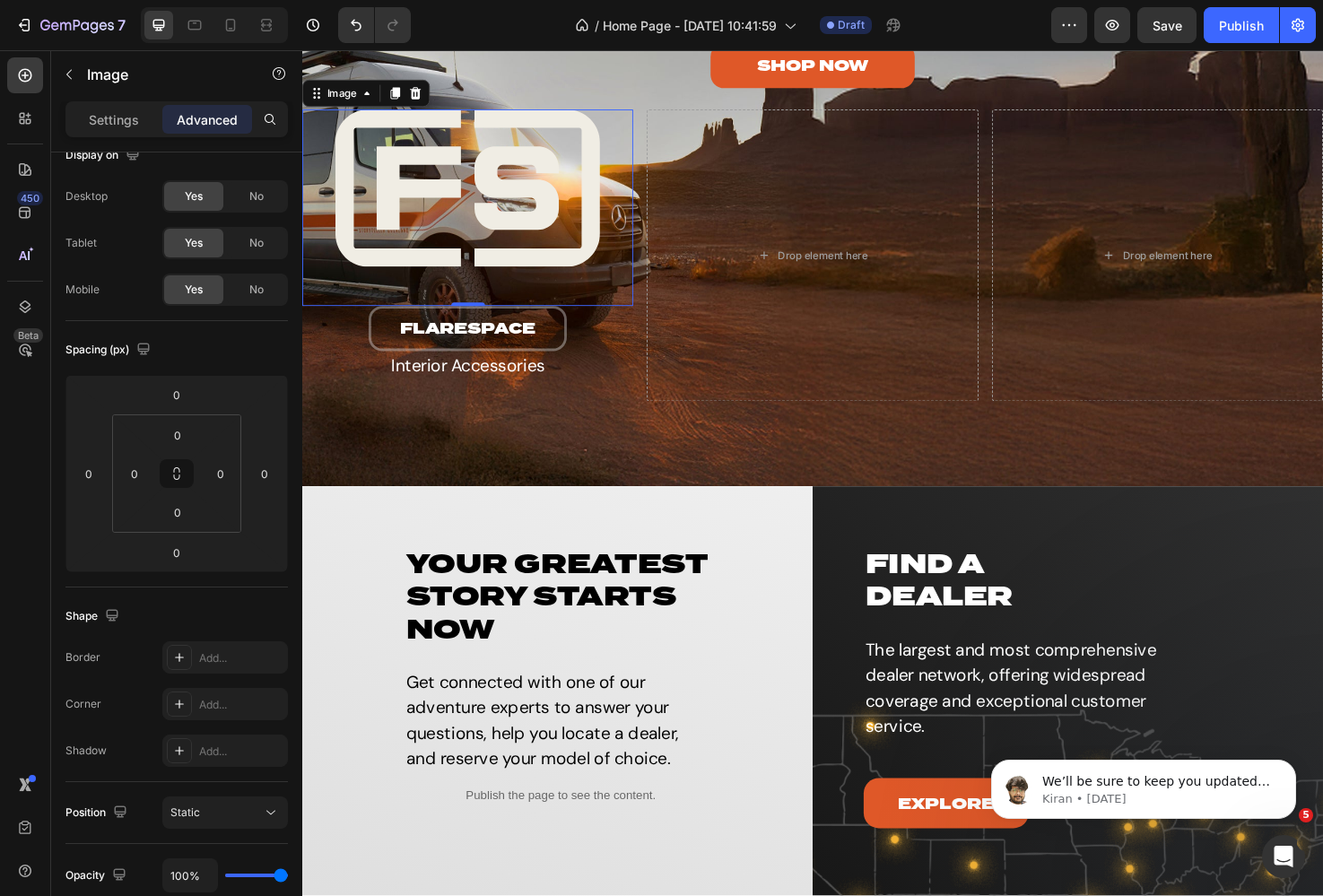
click at [529, 241] on img at bounding box center [477, 196] width 349 height 166
click at [110, 115] on p "Settings" at bounding box center [113, 120] width 51 height 19
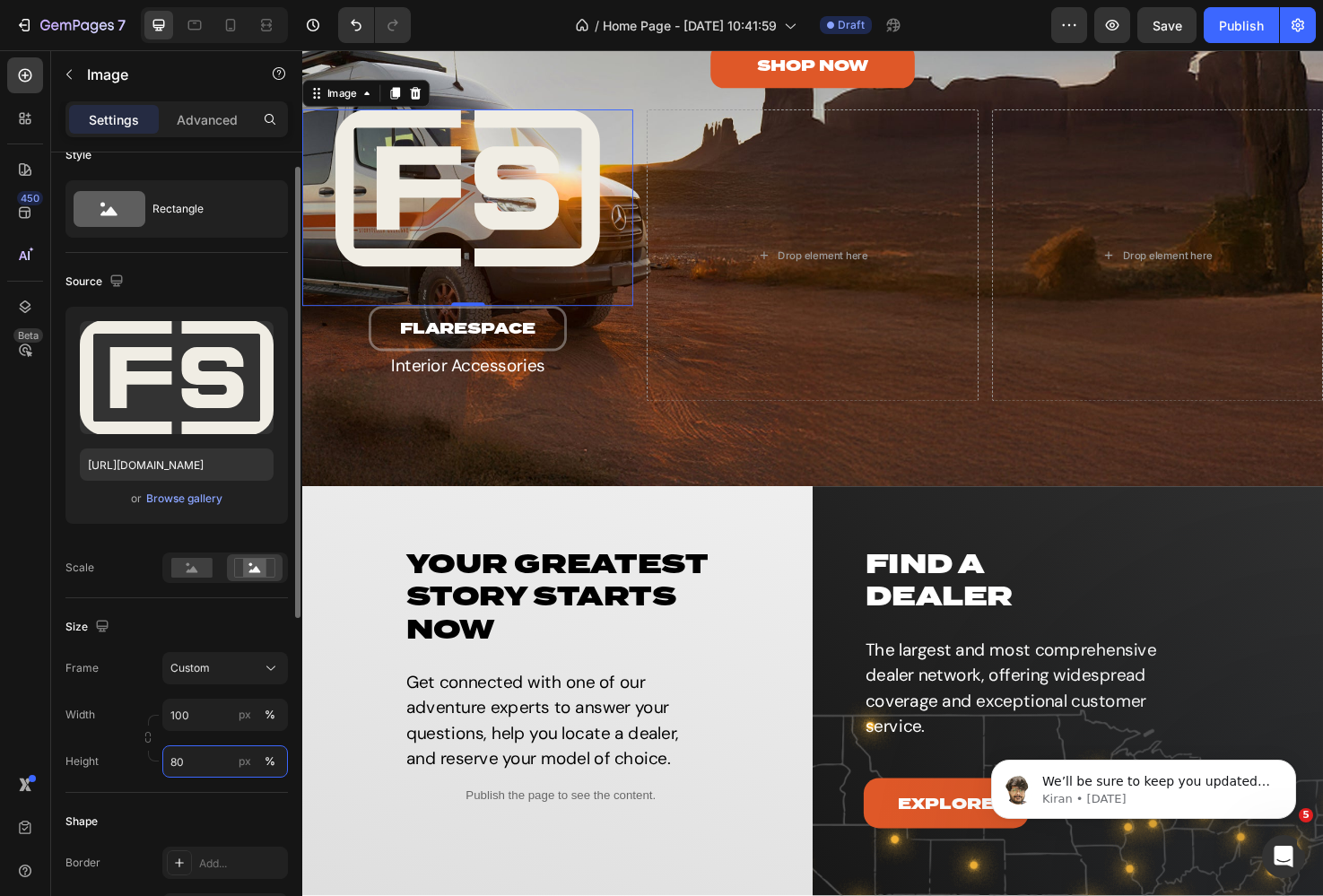
click at [199, 771] on input "80" at bounding box center [225, 762] width 126 height 32
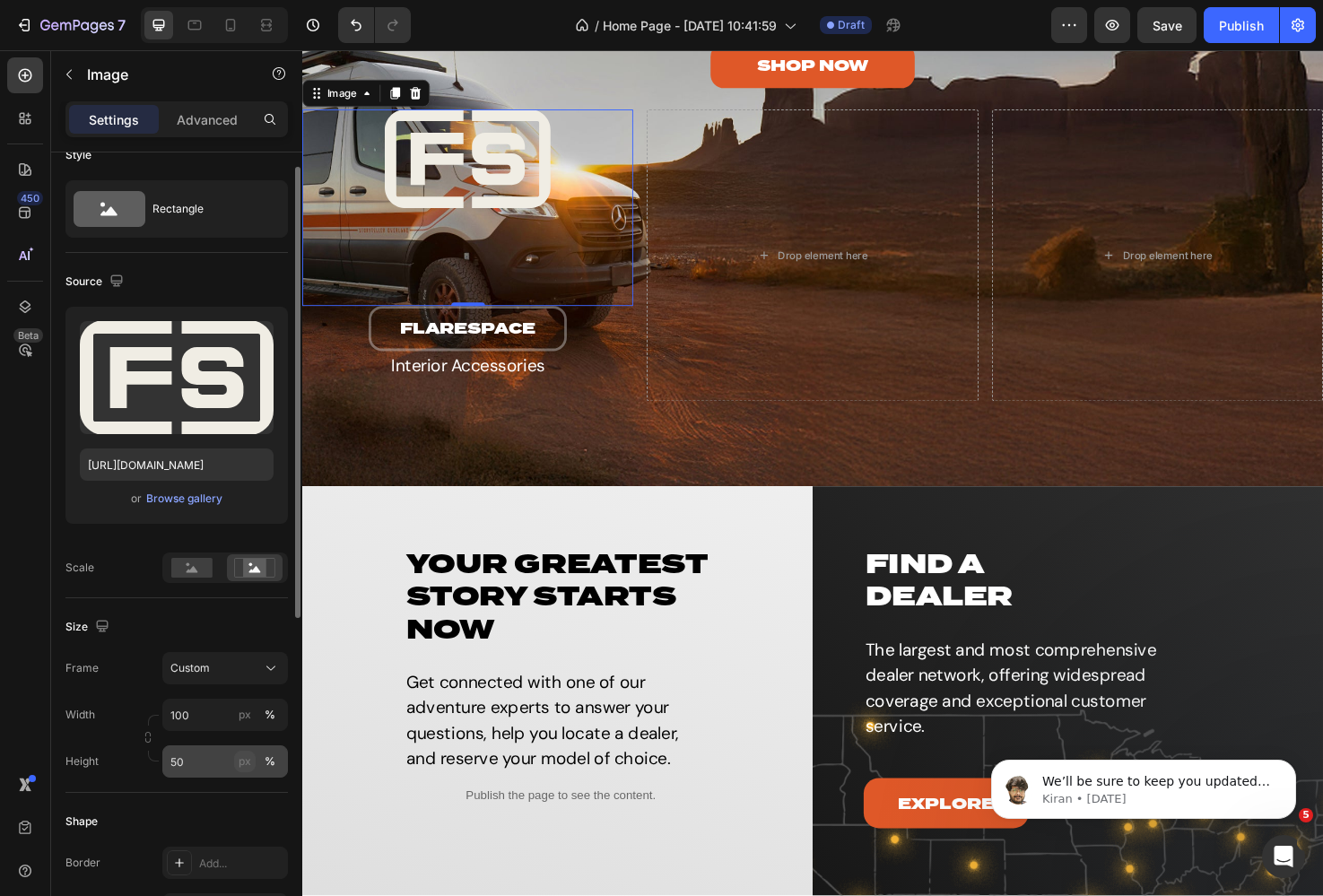
click at [248, 761] on div "px" at bounding box center [244, 761] width 12 height 16
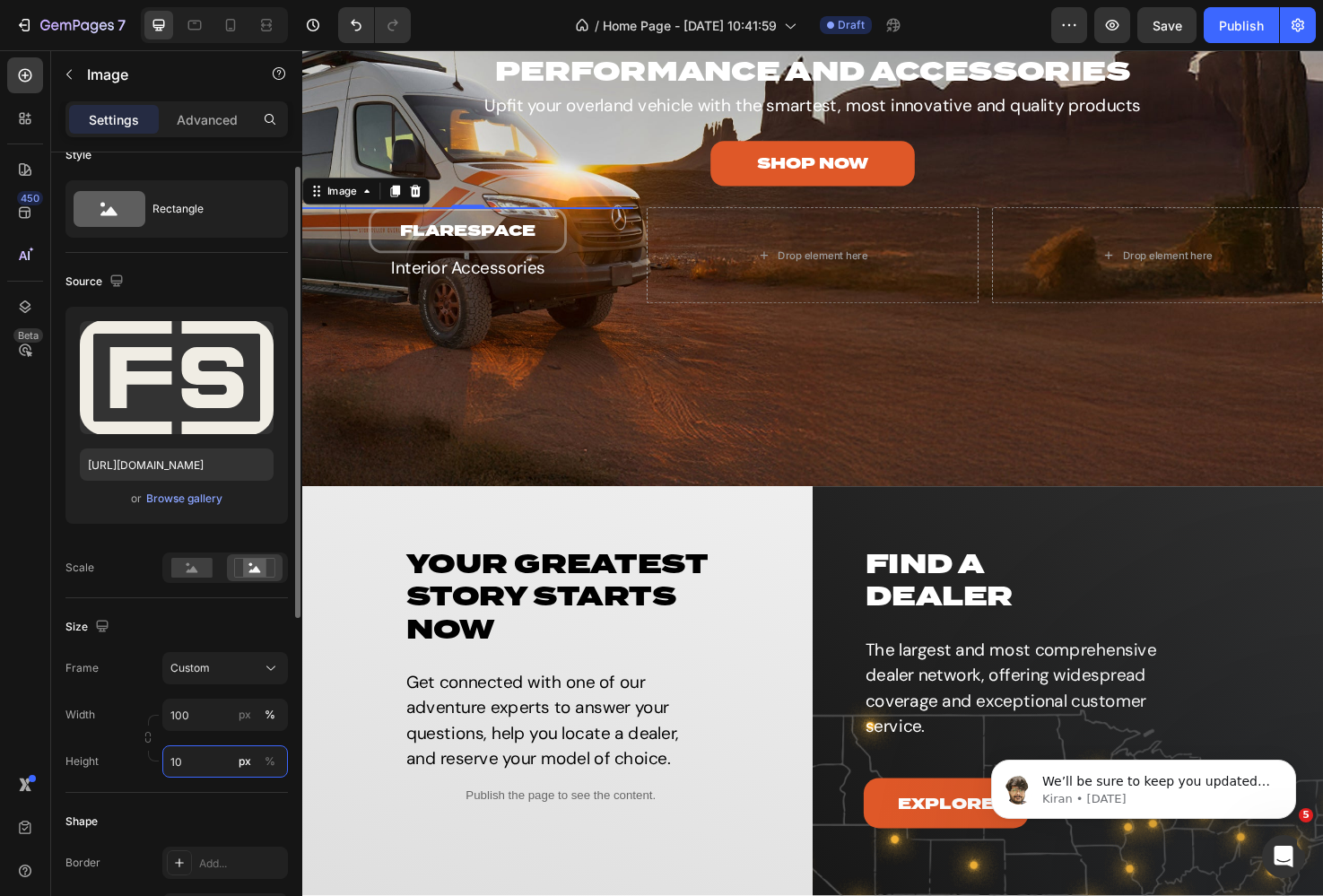
type input "100"
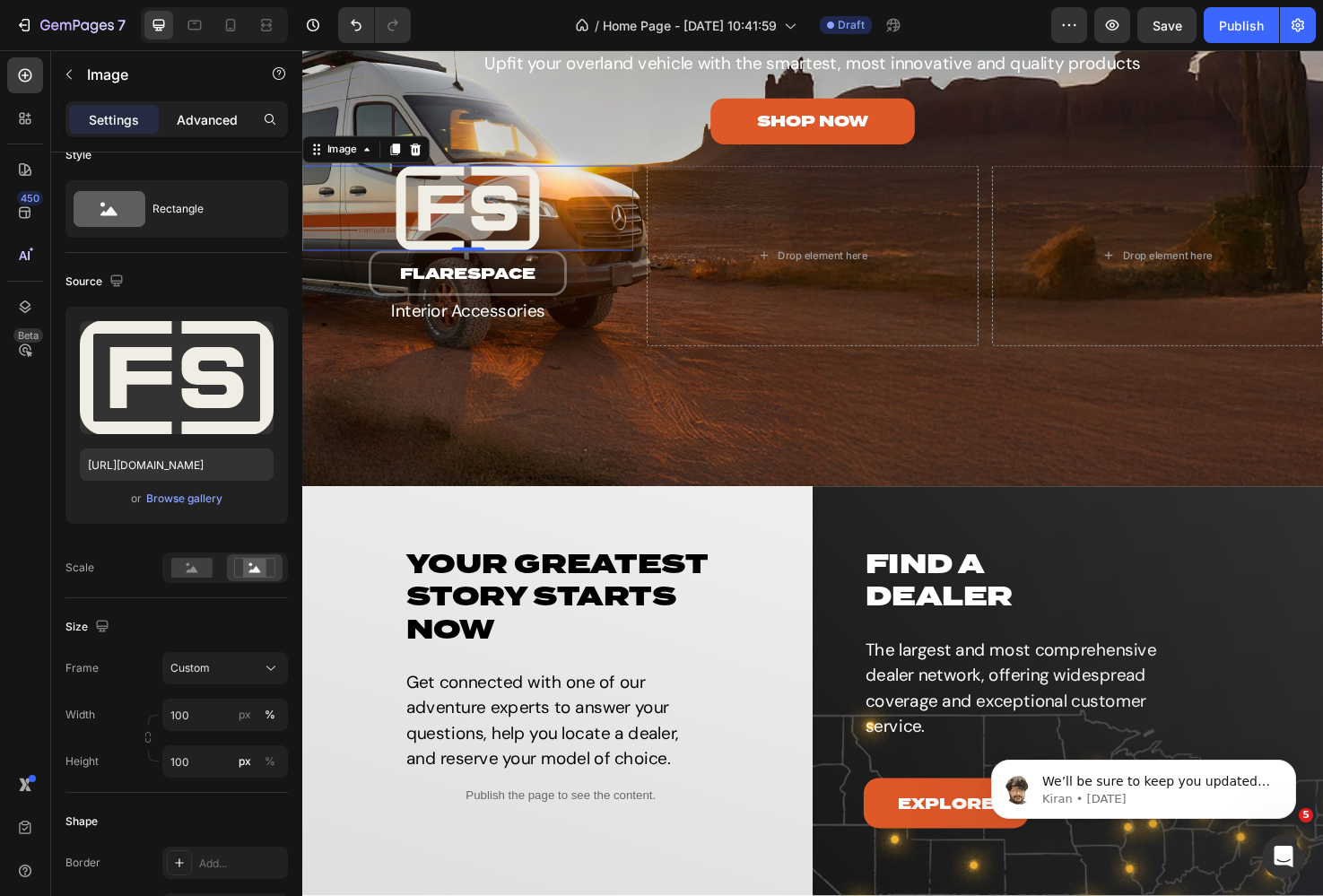
click at [193, 115] on p "Advanced" at bounding box center [207, 120] width 61 height 19
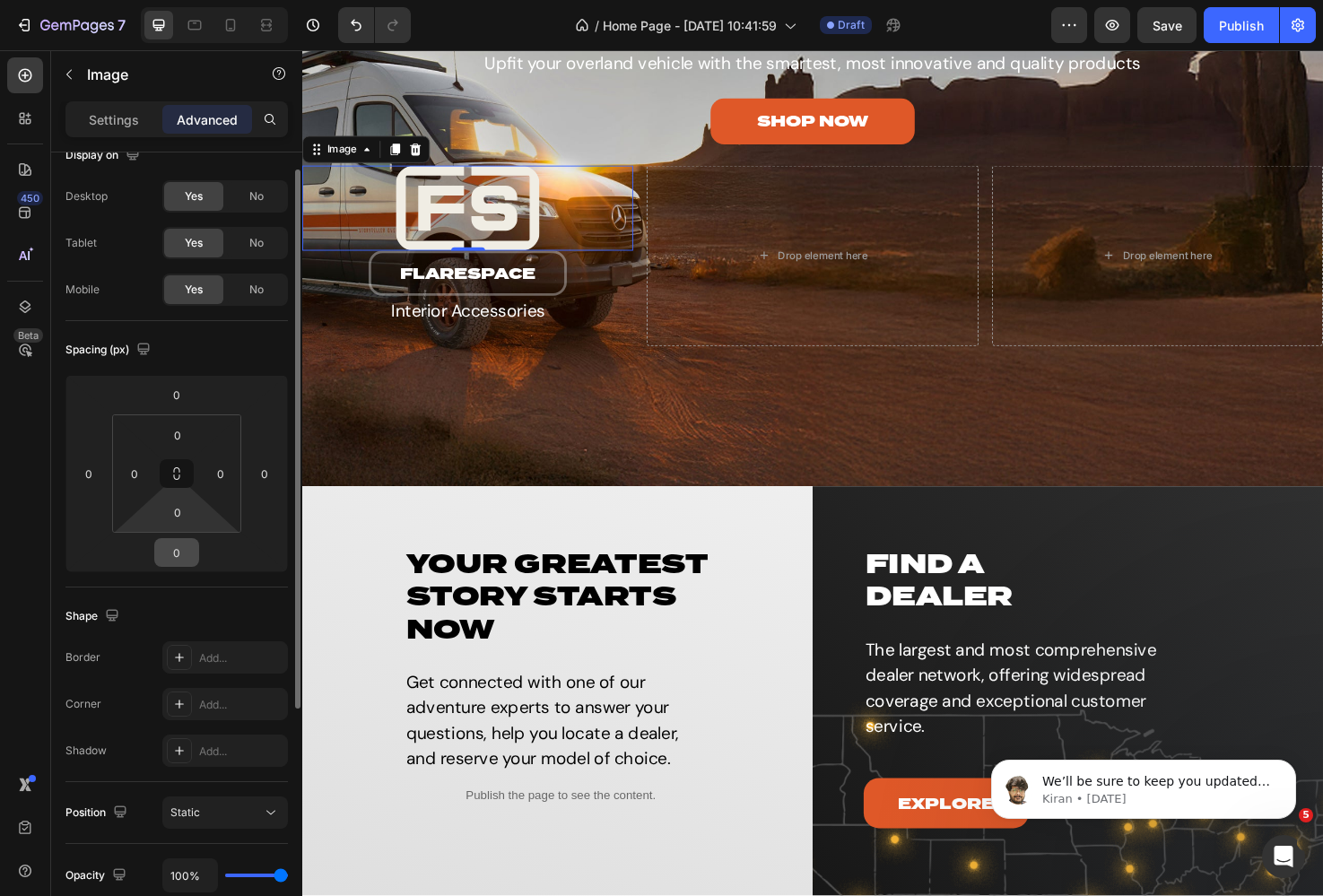
click at [179, 552] on input "0" at bounding box center [177, 553] width 36 height 27
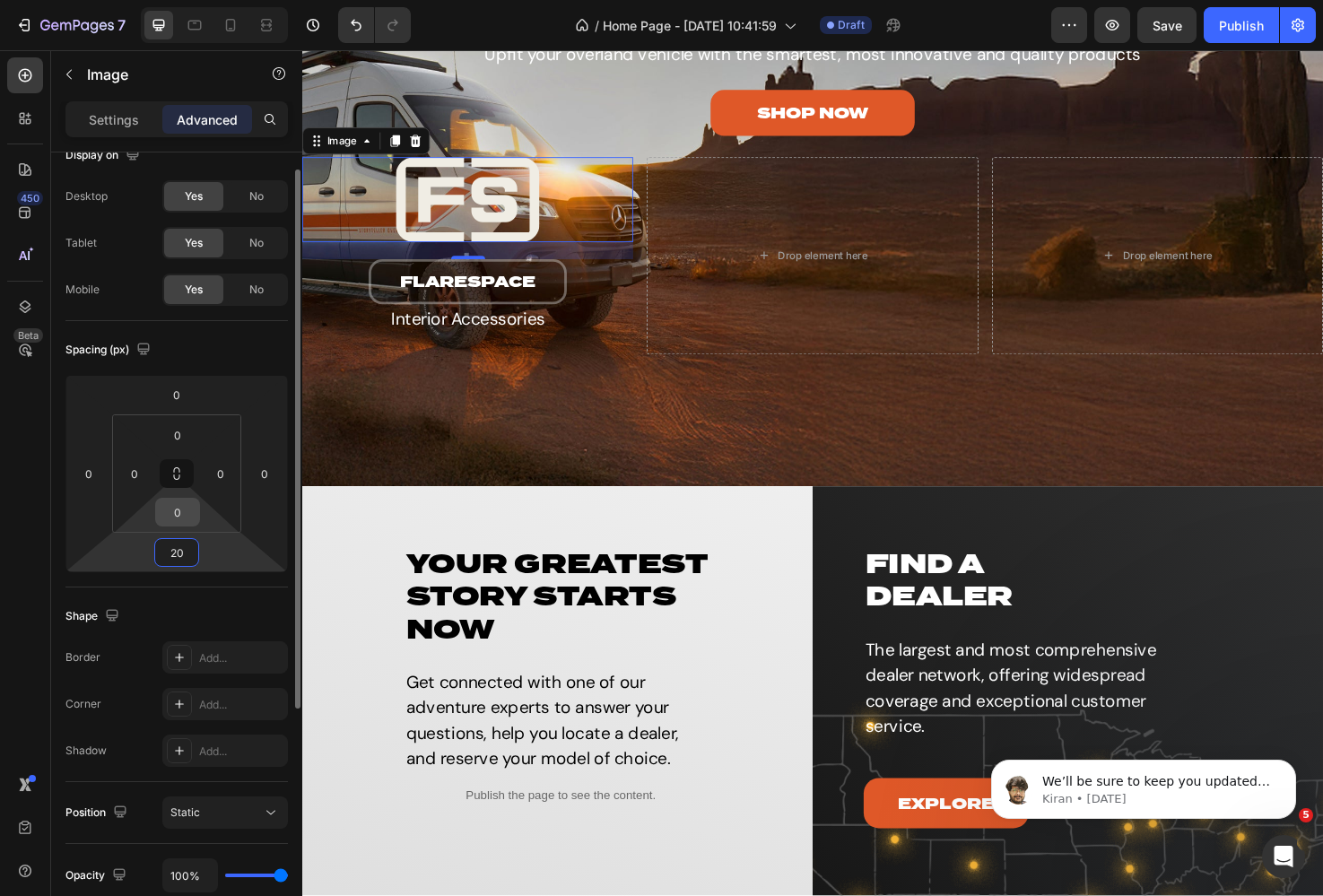
type input "20"
click at [175, 509] on input "0" at bounding box center [177, 512] width 36 height 27
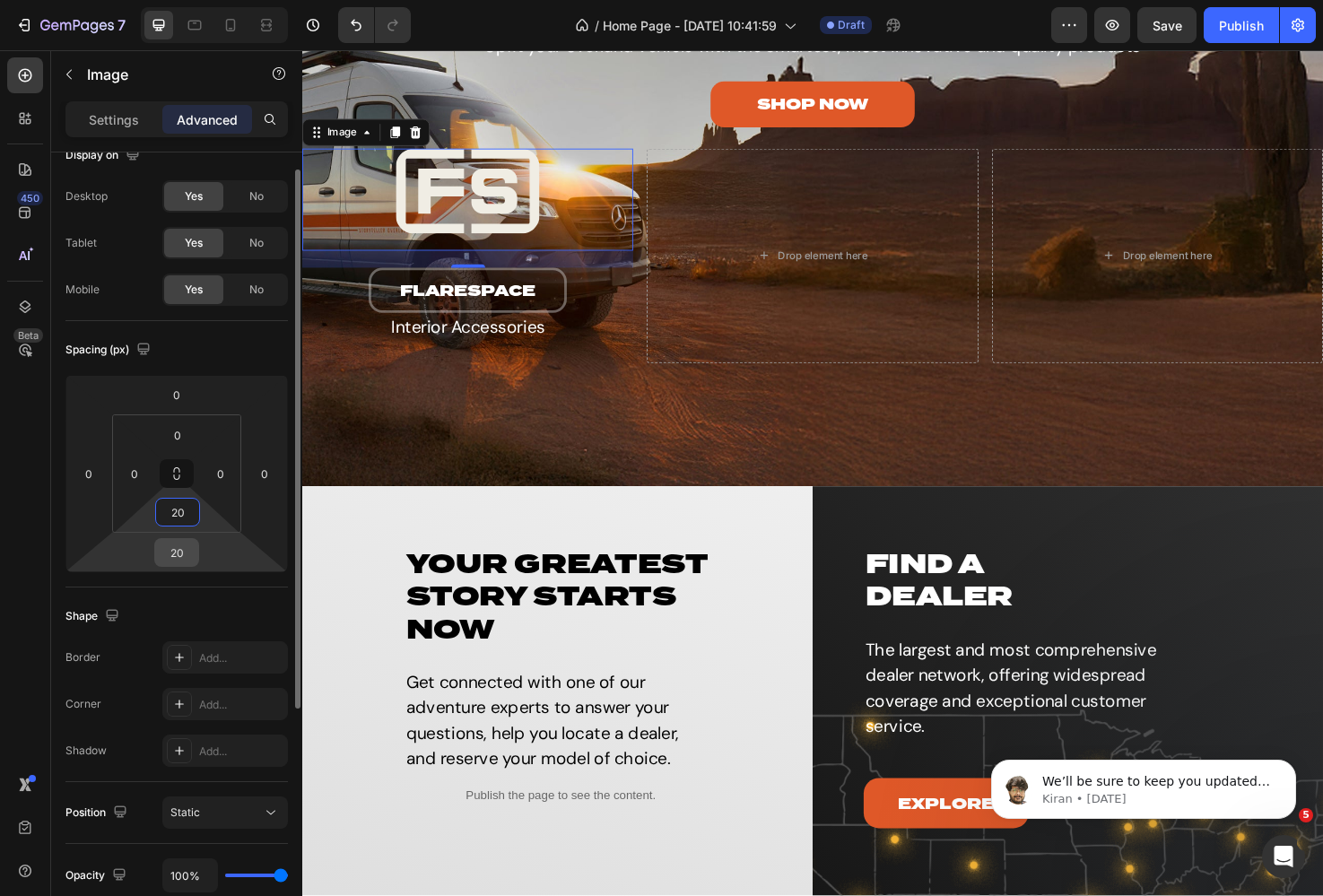
type input "20"
click at [176, 540] on input "20" at bounding box center [177, 553] width 36 height 27
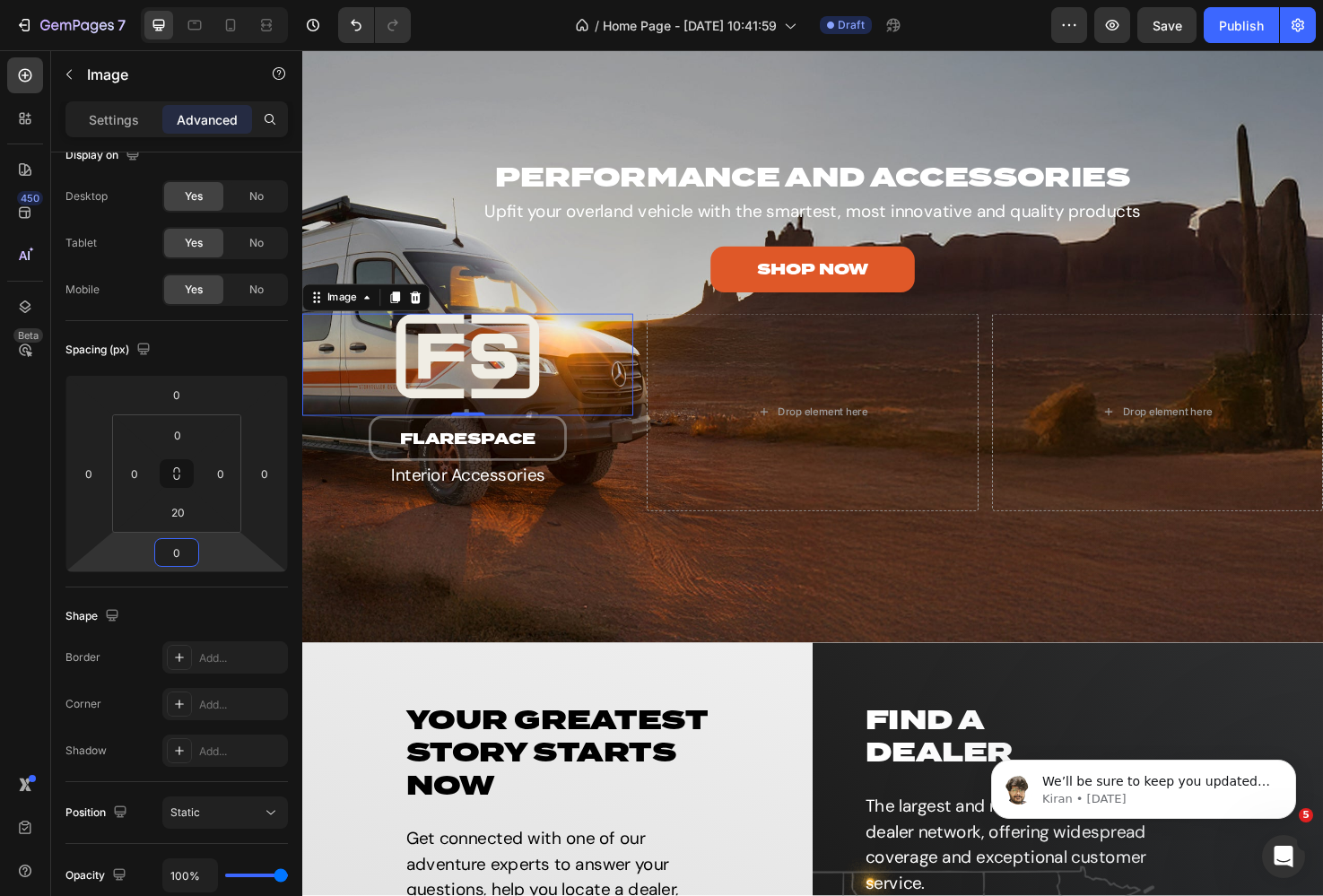
scroll to position [3270, 0]
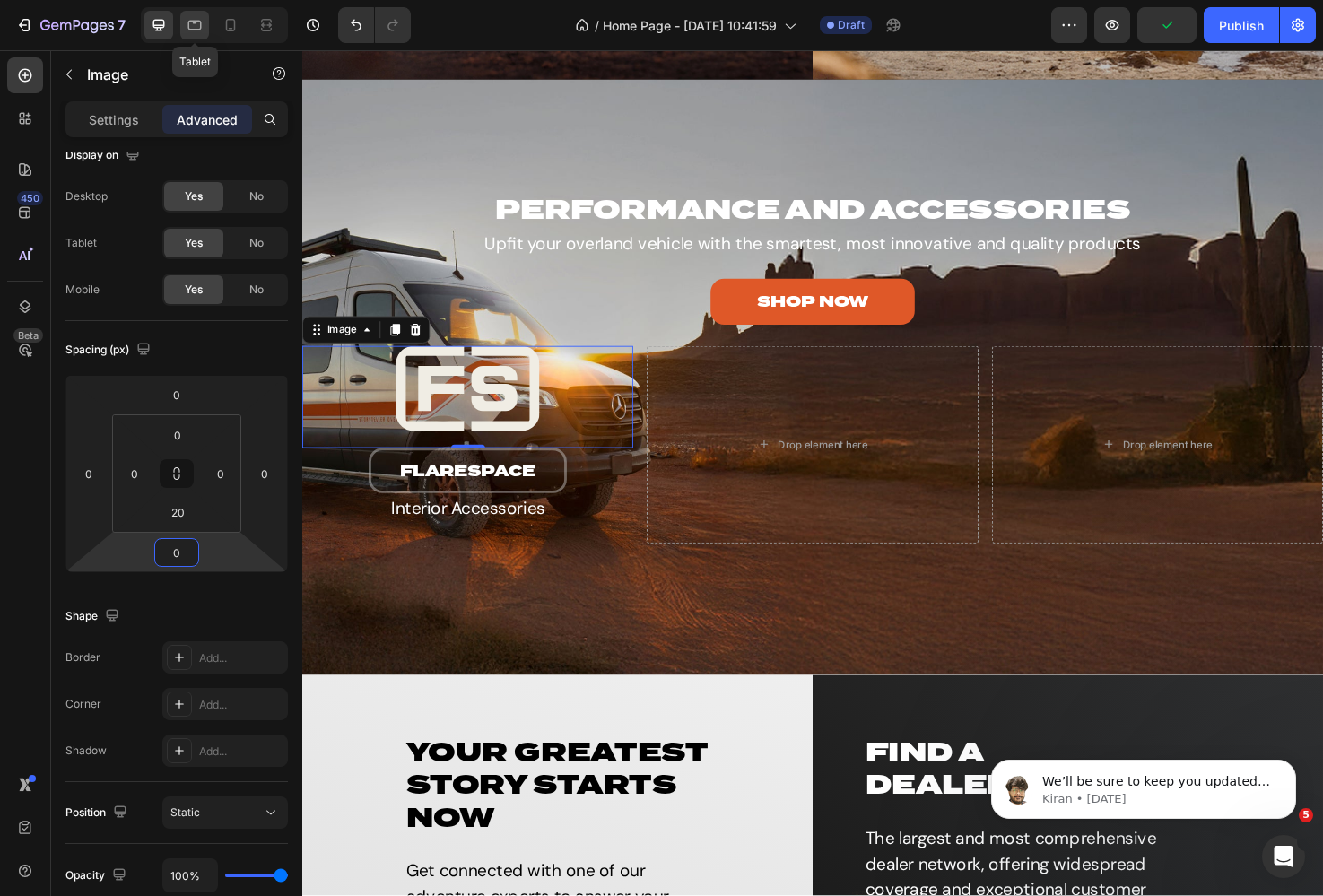
type input "0"
click at [196, 23] on icon at bounding box center [194, 25] width 18 height 18
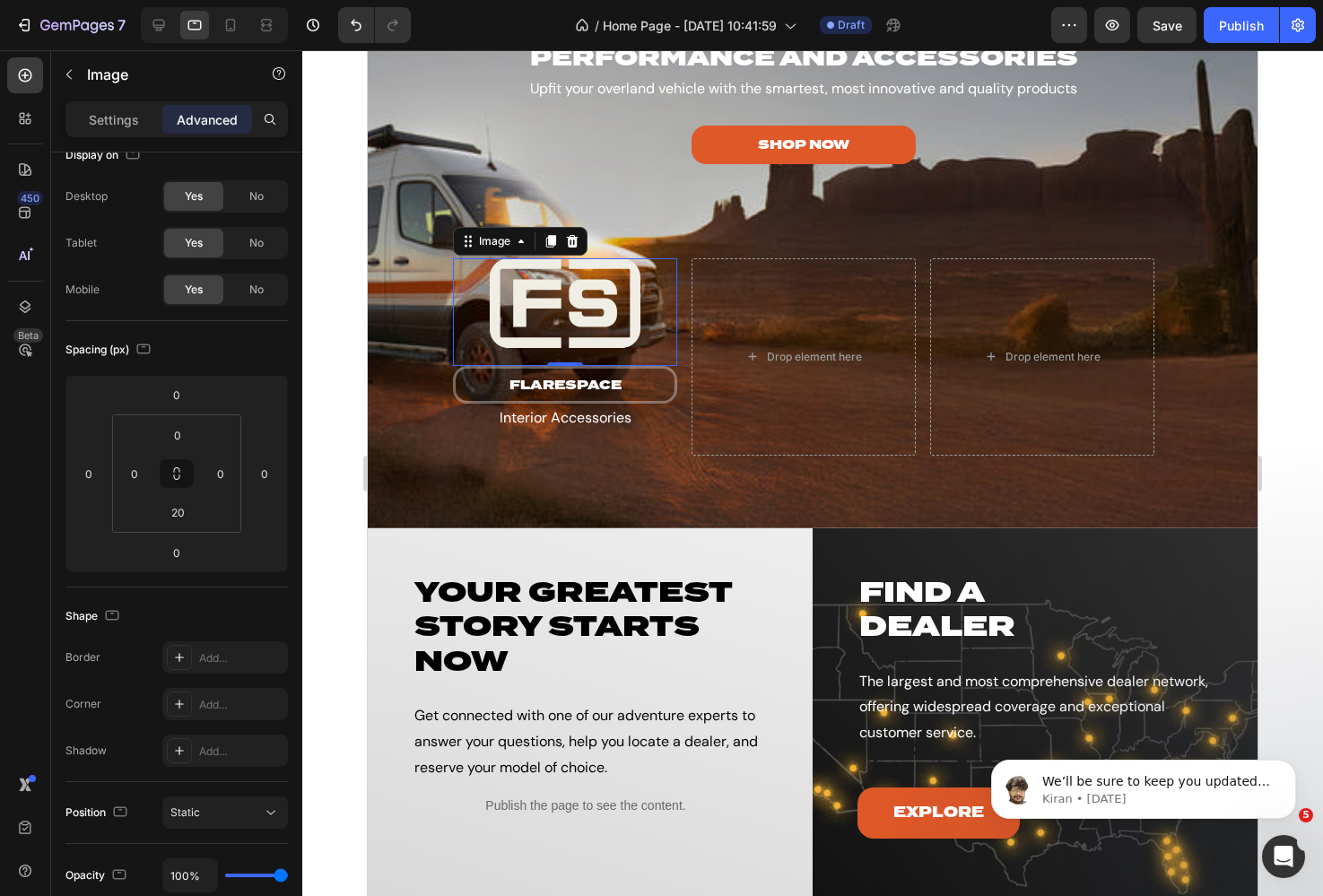
scroll to position [3249, 0]
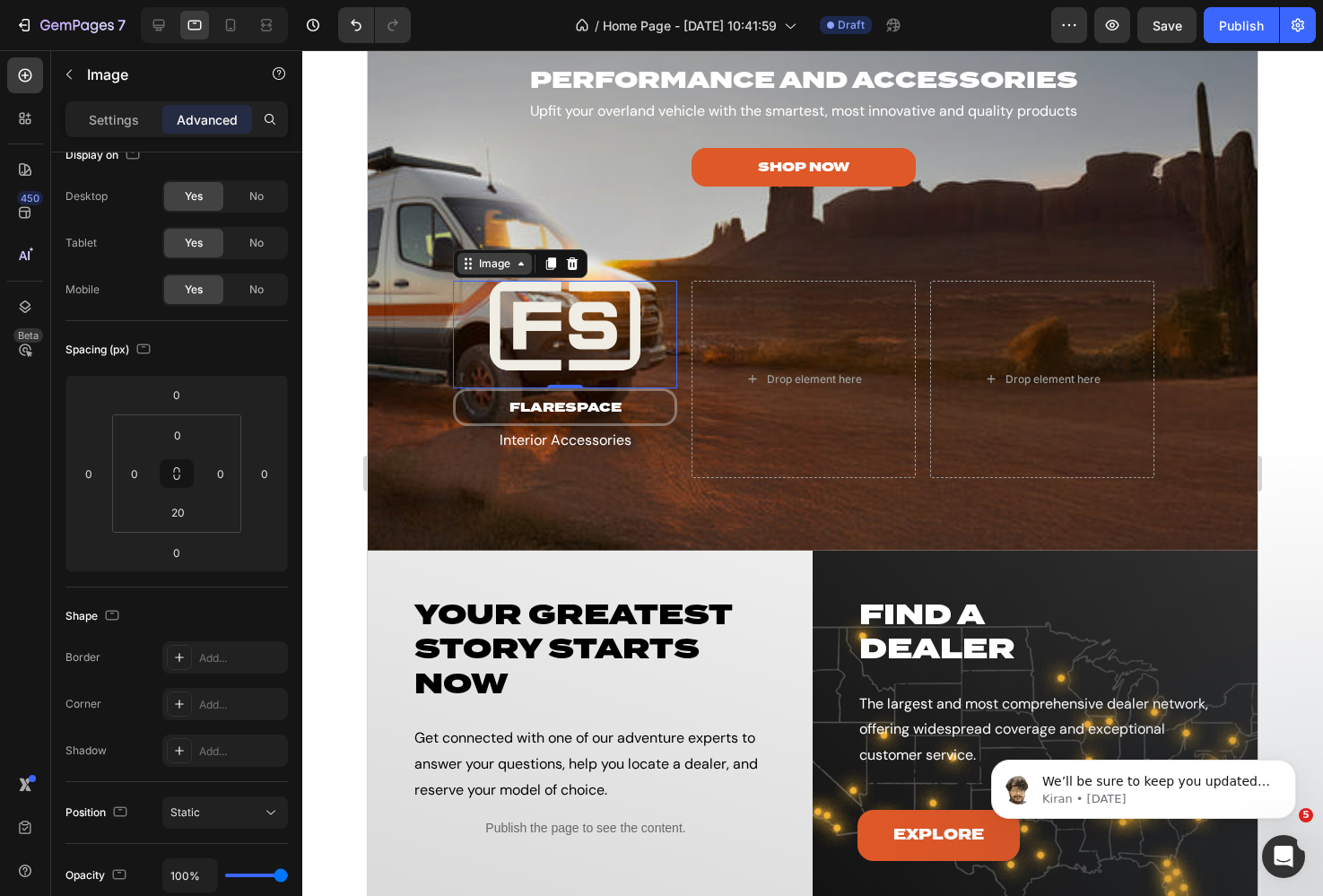
click at [490, 253] on div "Image" at bounding box center [495, 263] width 74 height 22
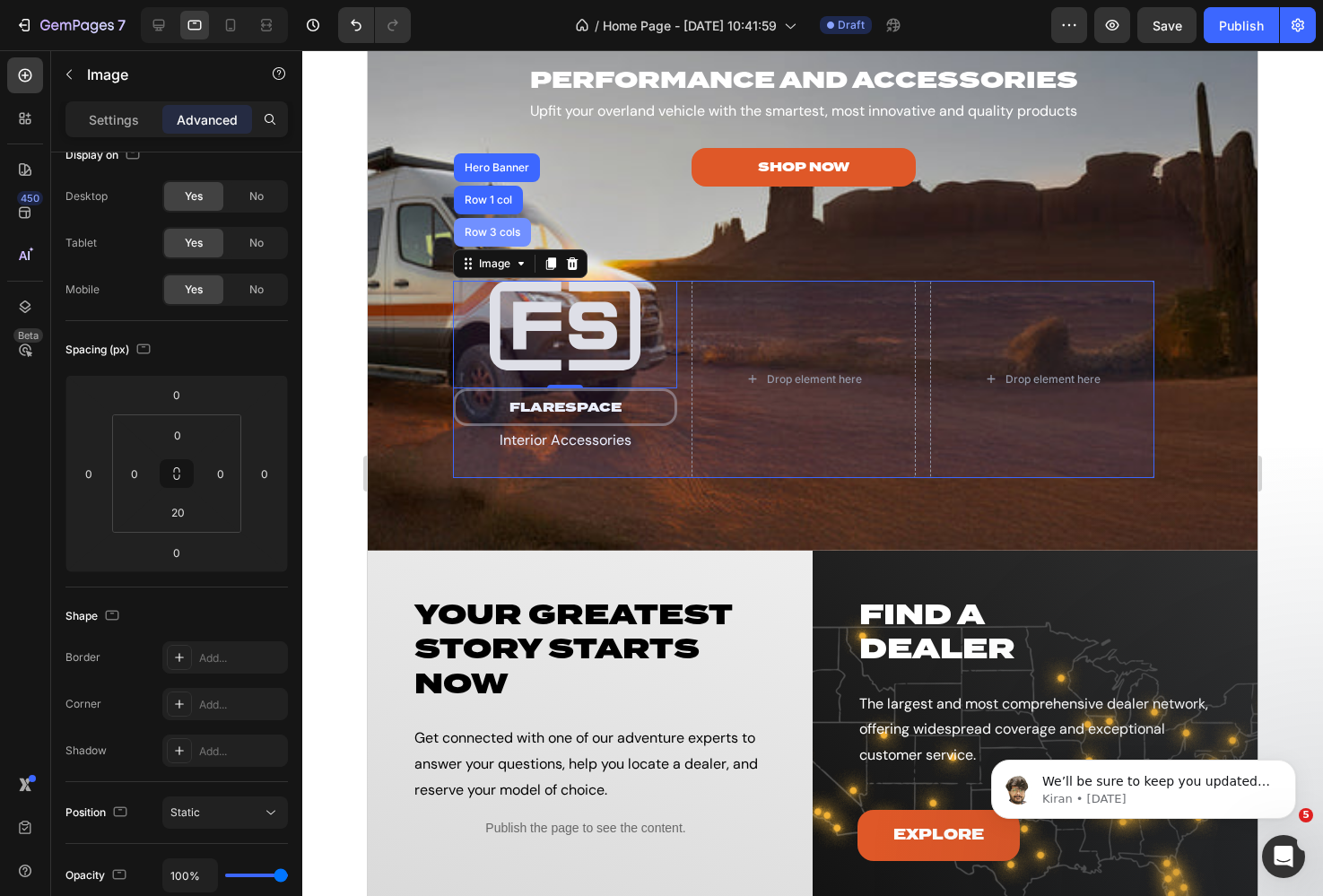
click at [495, 224] on div "Row 3 cols" at bounding box center [492, 233] width 77 height 29
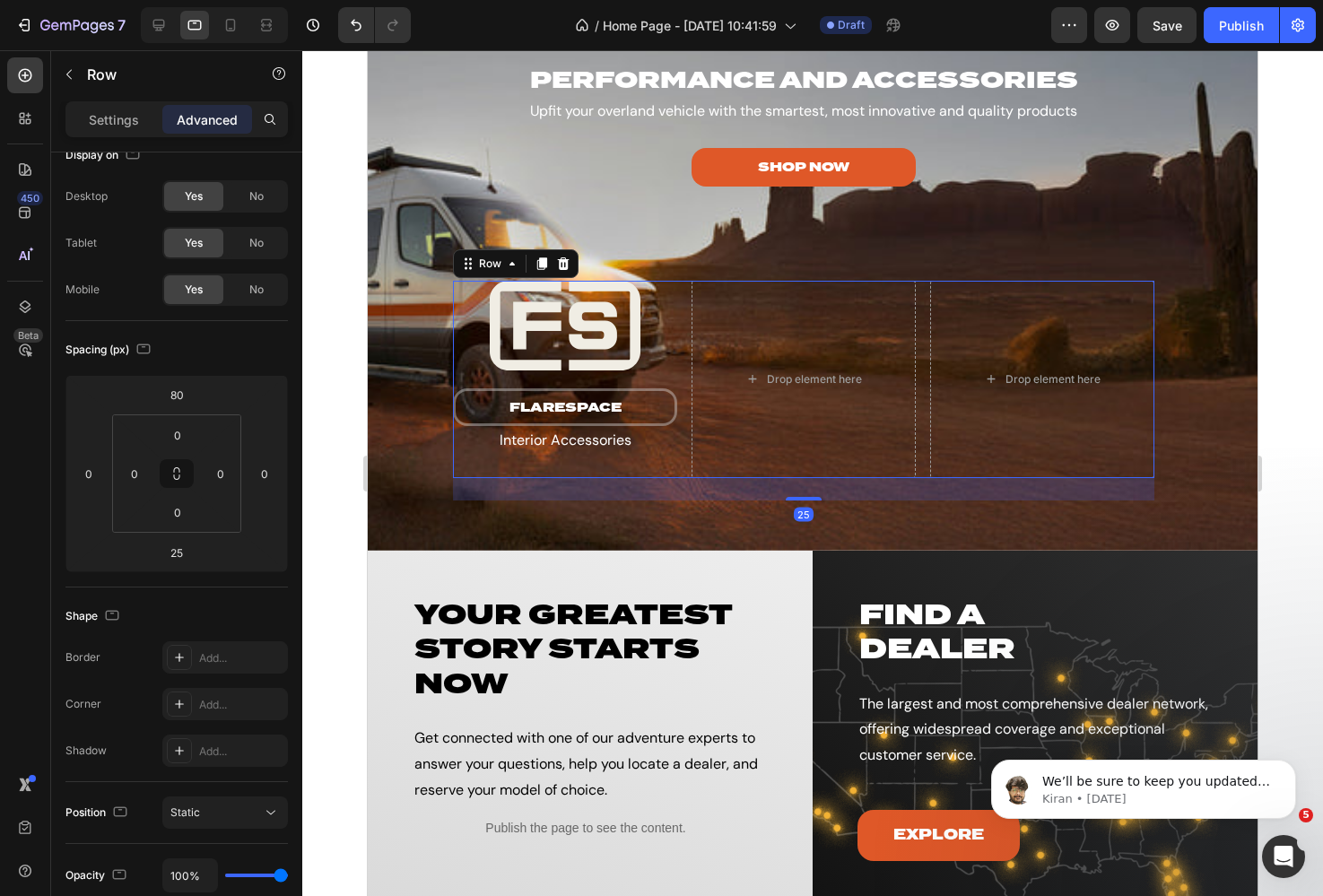
scroll to position [0, 0]
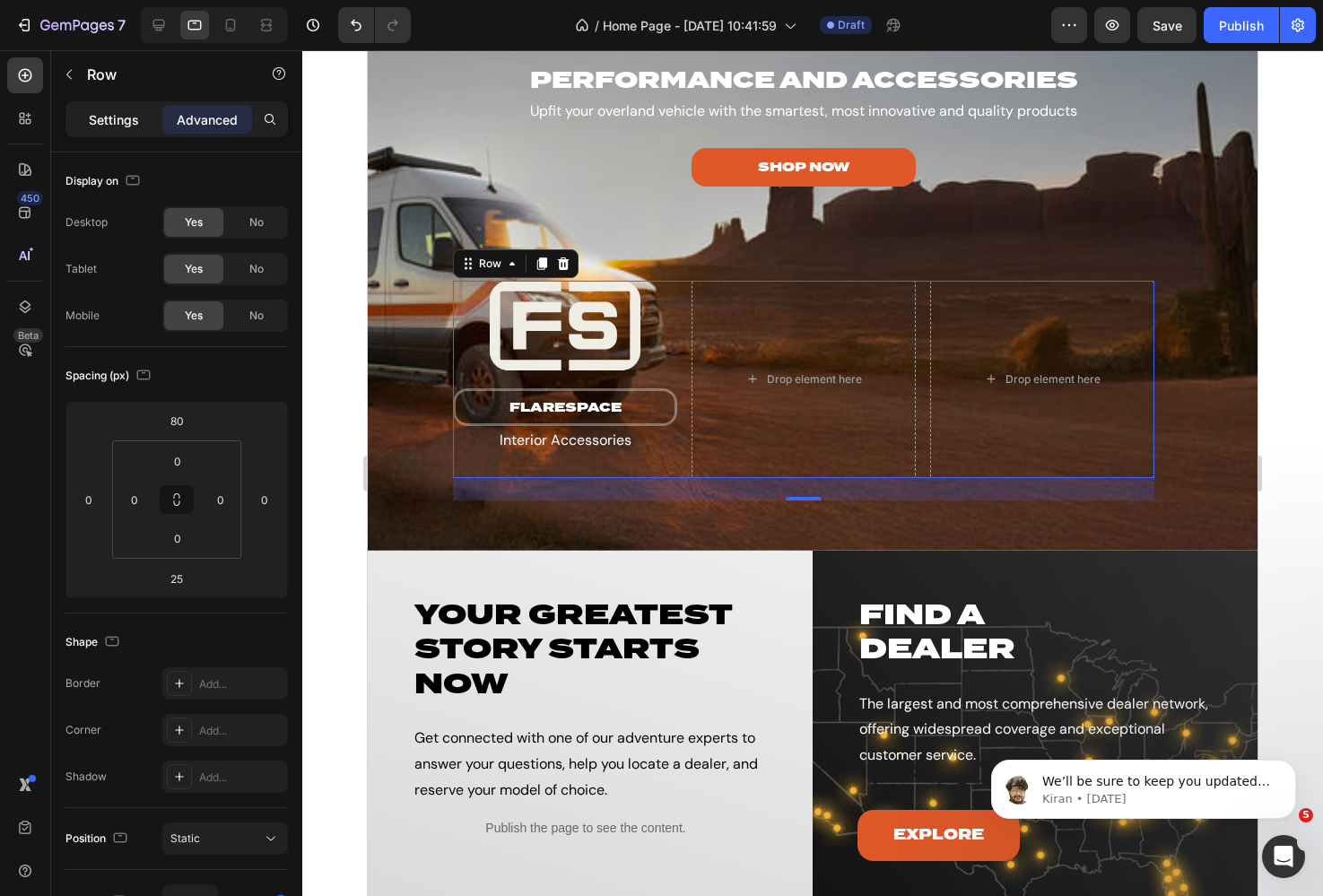
click at [108, 112] on p "Settings" at bounding box center [113, 120] width 51 height 19
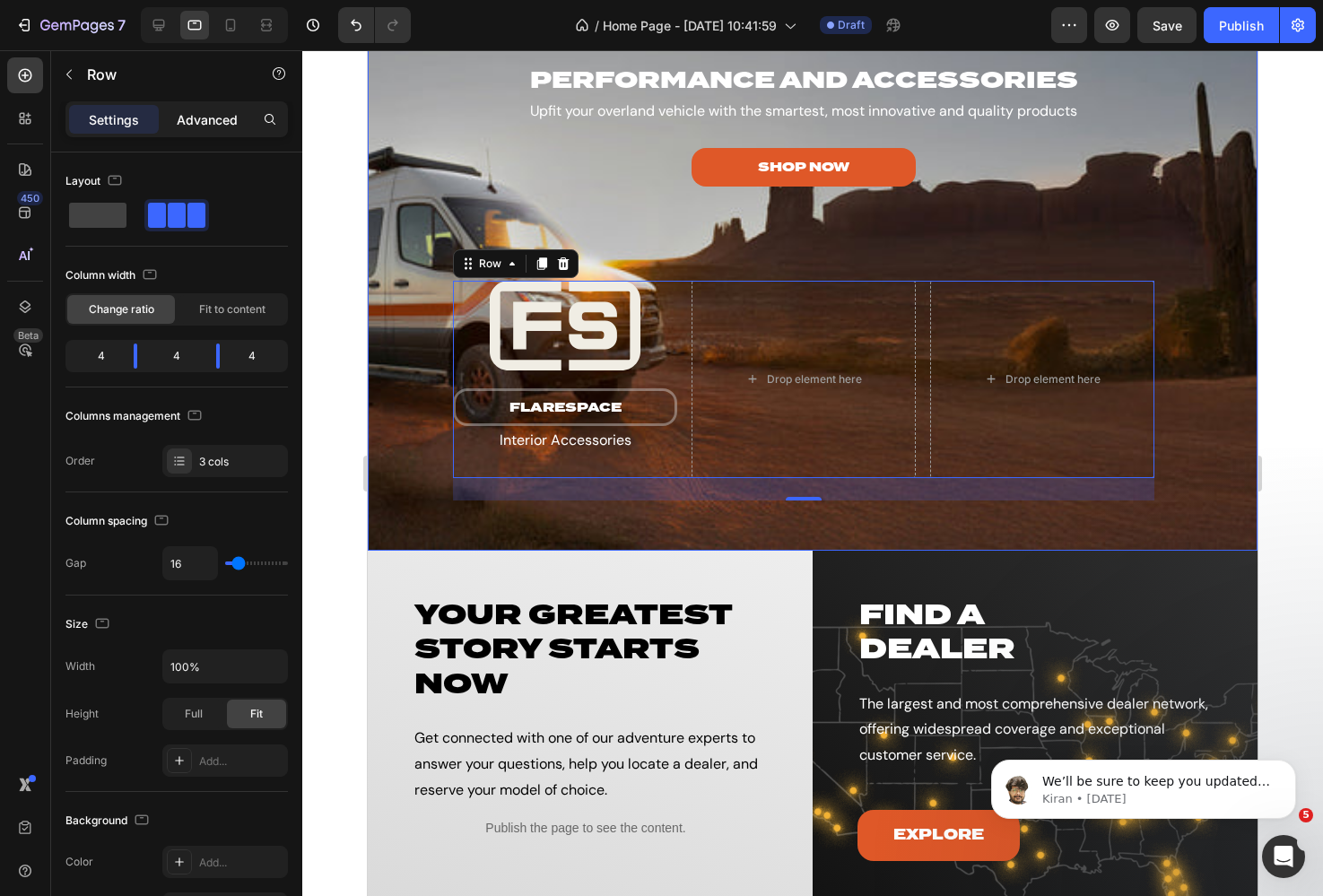
click at [199, 129] on p "Advanced" at bounding box center [207, 120] width 61 height 19
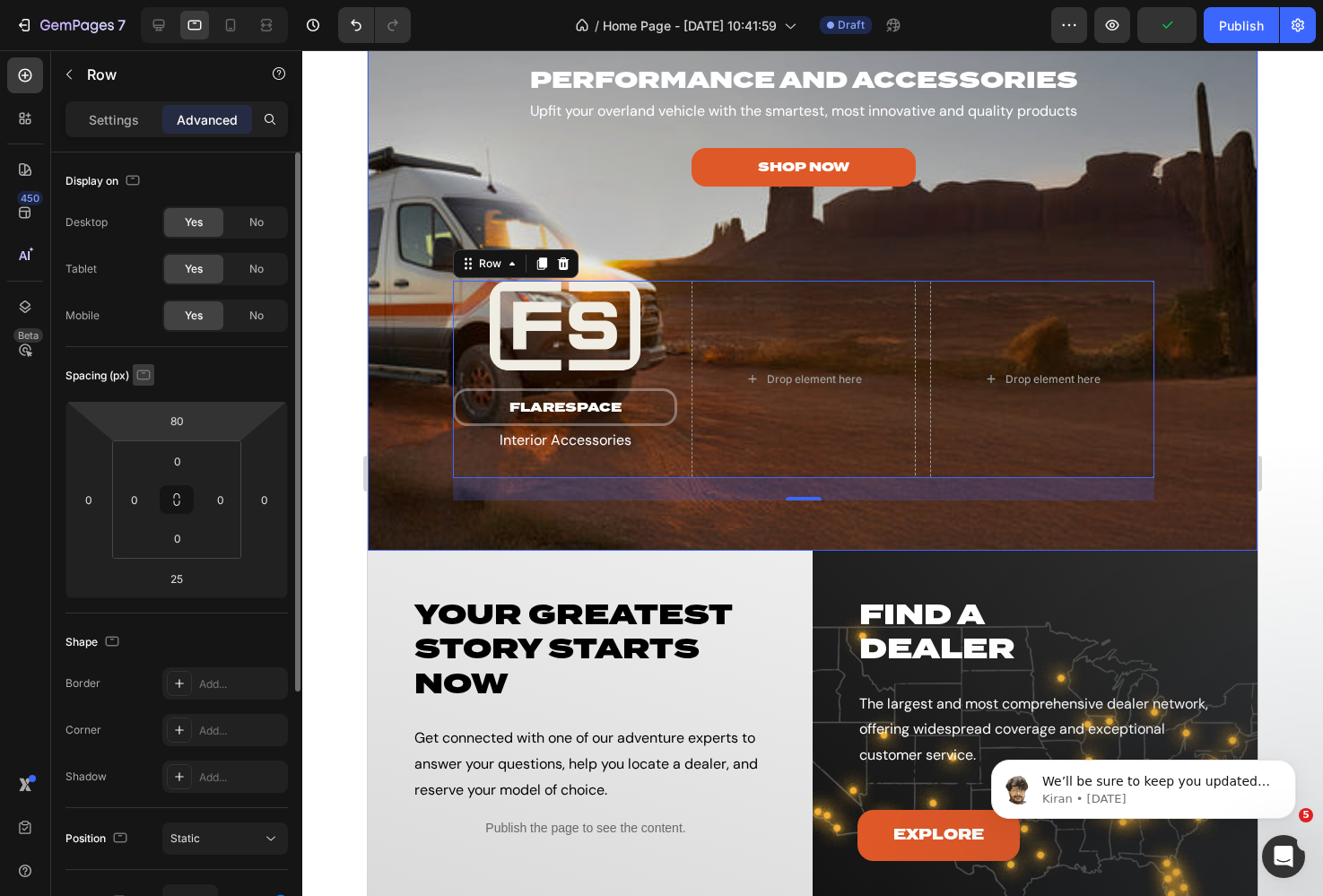
click at [135, 372] on icon "button" at bounding box center [143, 375] width 18 height 18
click at [149, 401] on icon "button" at bounding box center [147, 403] width 18 height 18
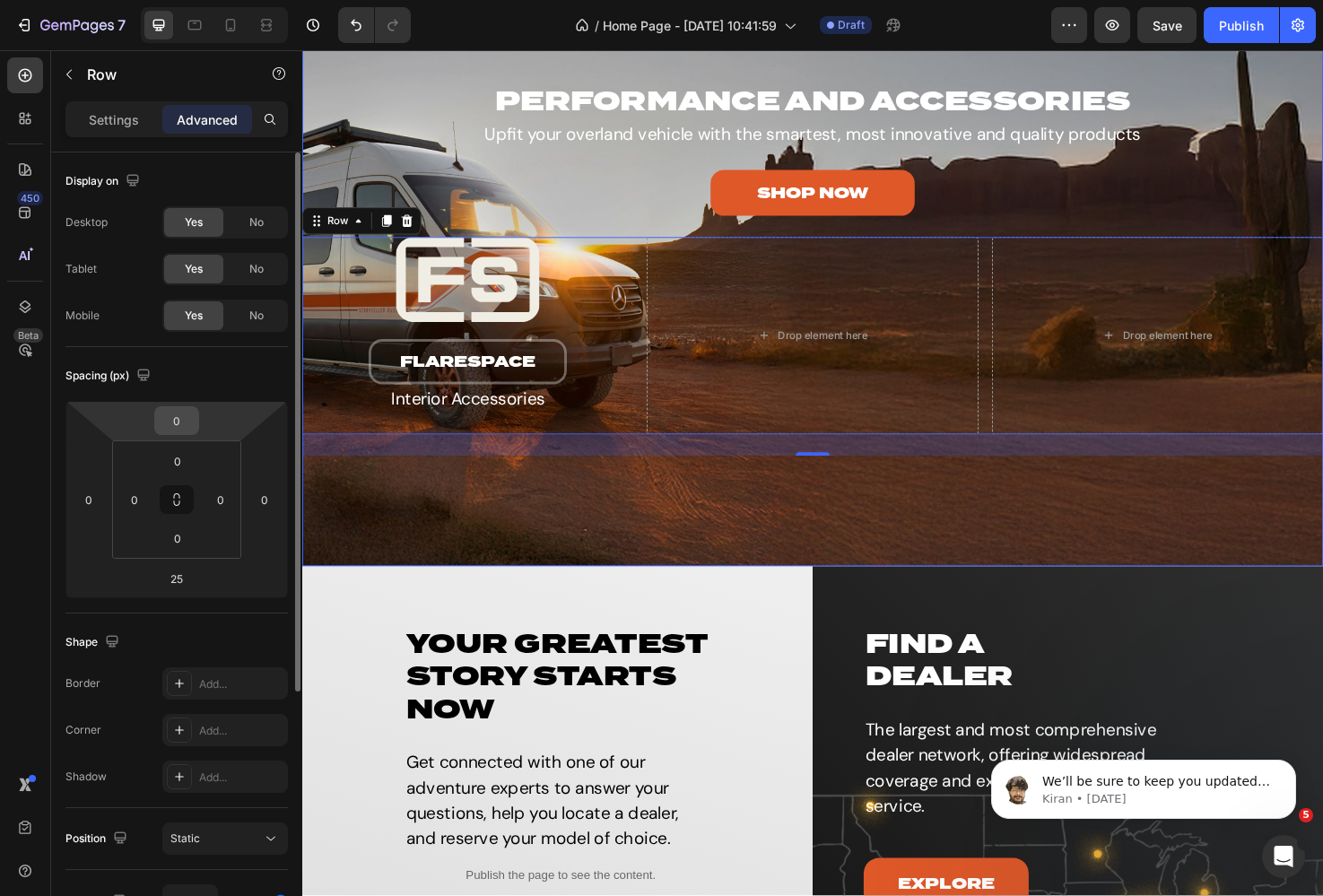
click at [175, 423] on input "0" at bounding box center [177, 420] width 36 height 27
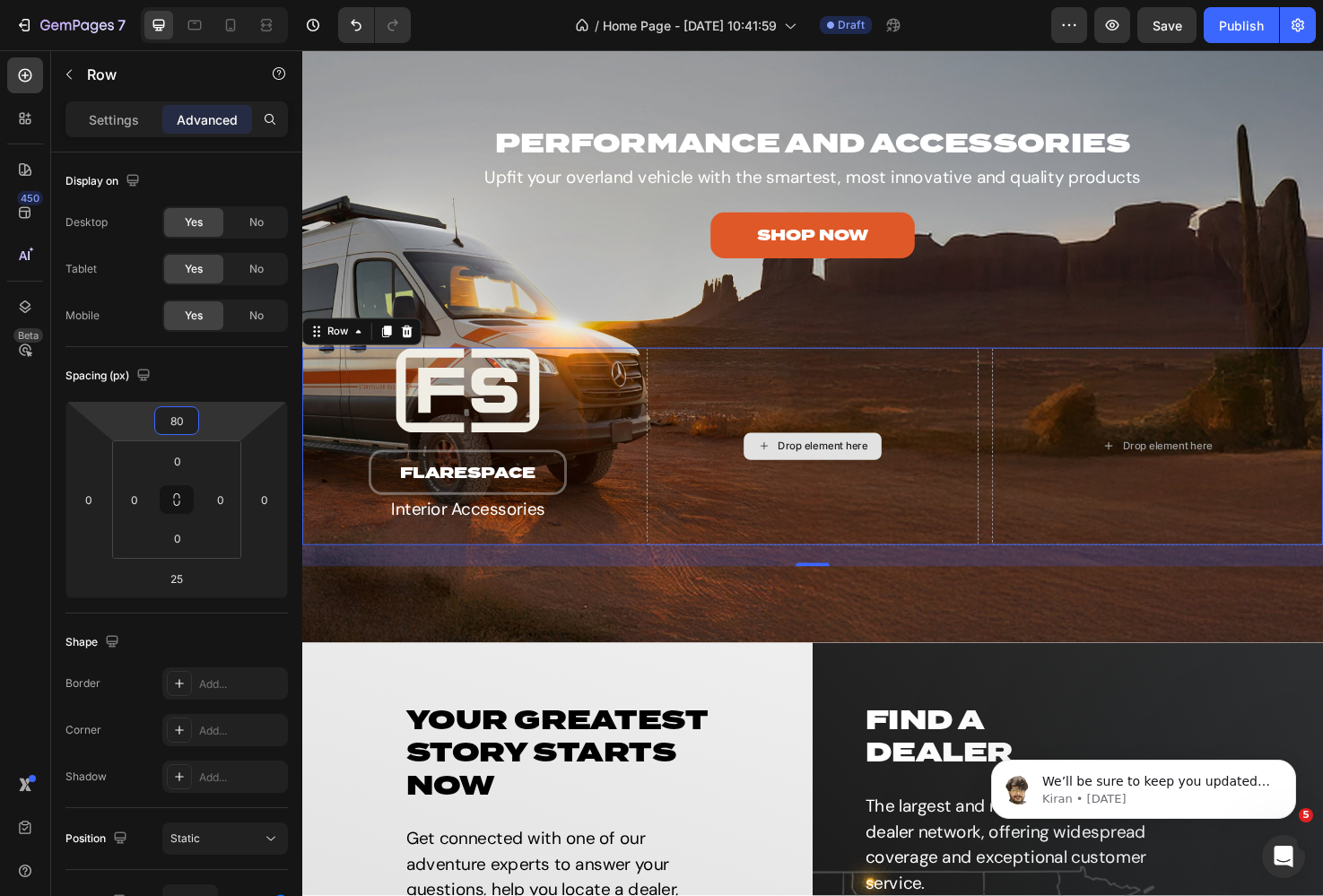
scroll to position [3296, 0]
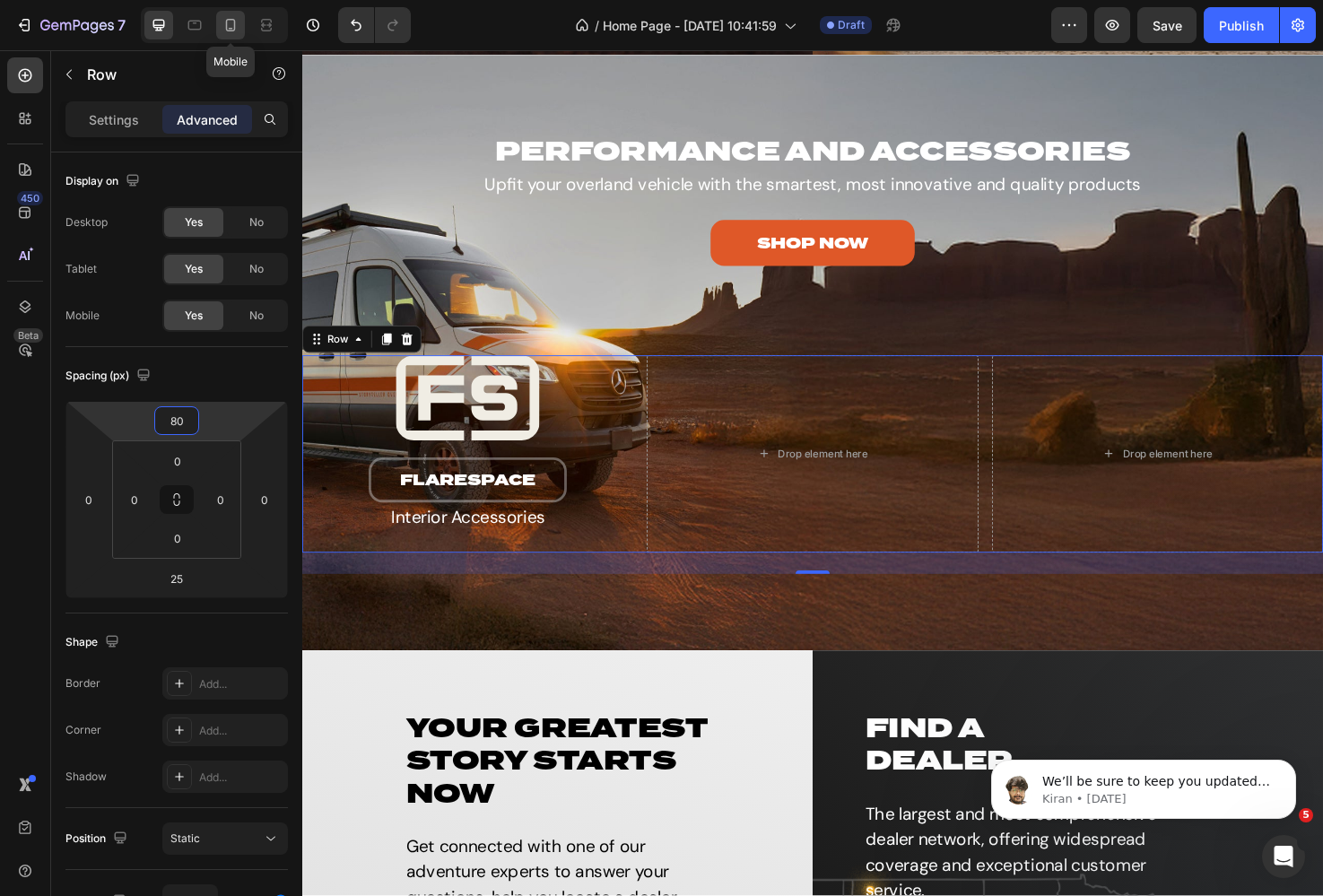
click at [221, 23] on icon at bounding box center [230, 25] width 18 height 18
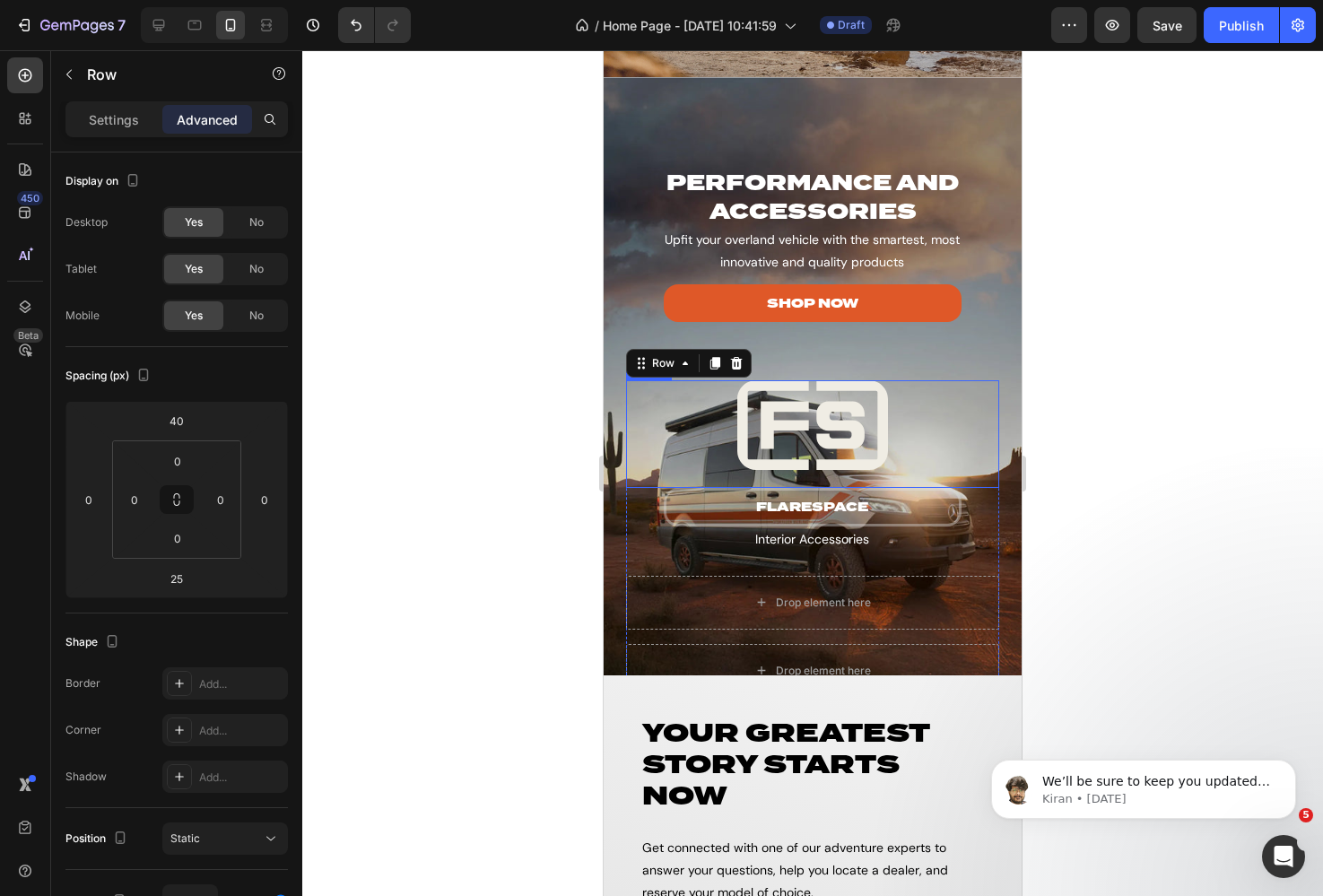
scroll to position [3681, 0]
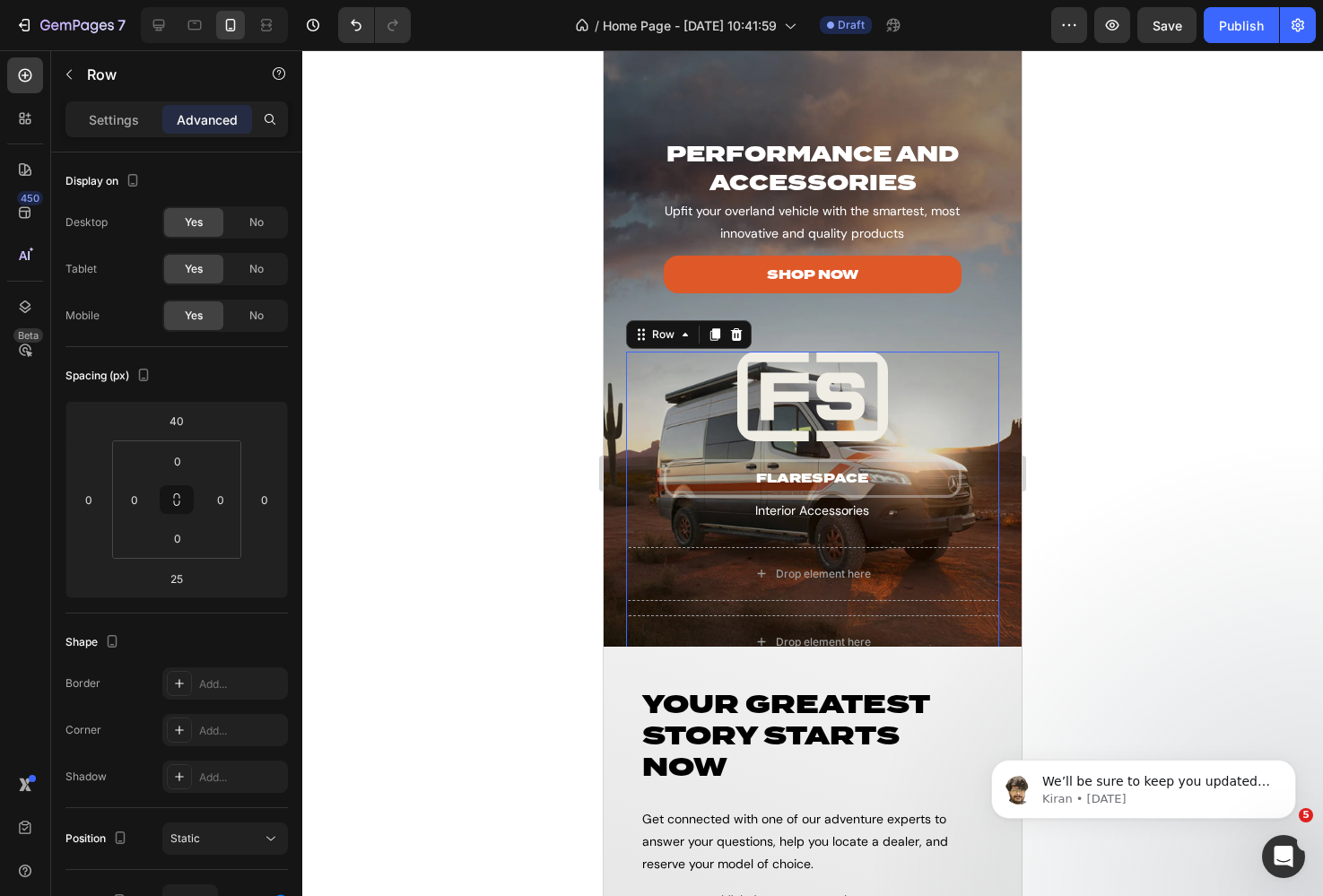
click at [163, 10] on div at bounding box center [214, 26] width 147 height 36
click at [154, 28] on icon at bounding box center [158, 25] width 18 height 18
type input "80"
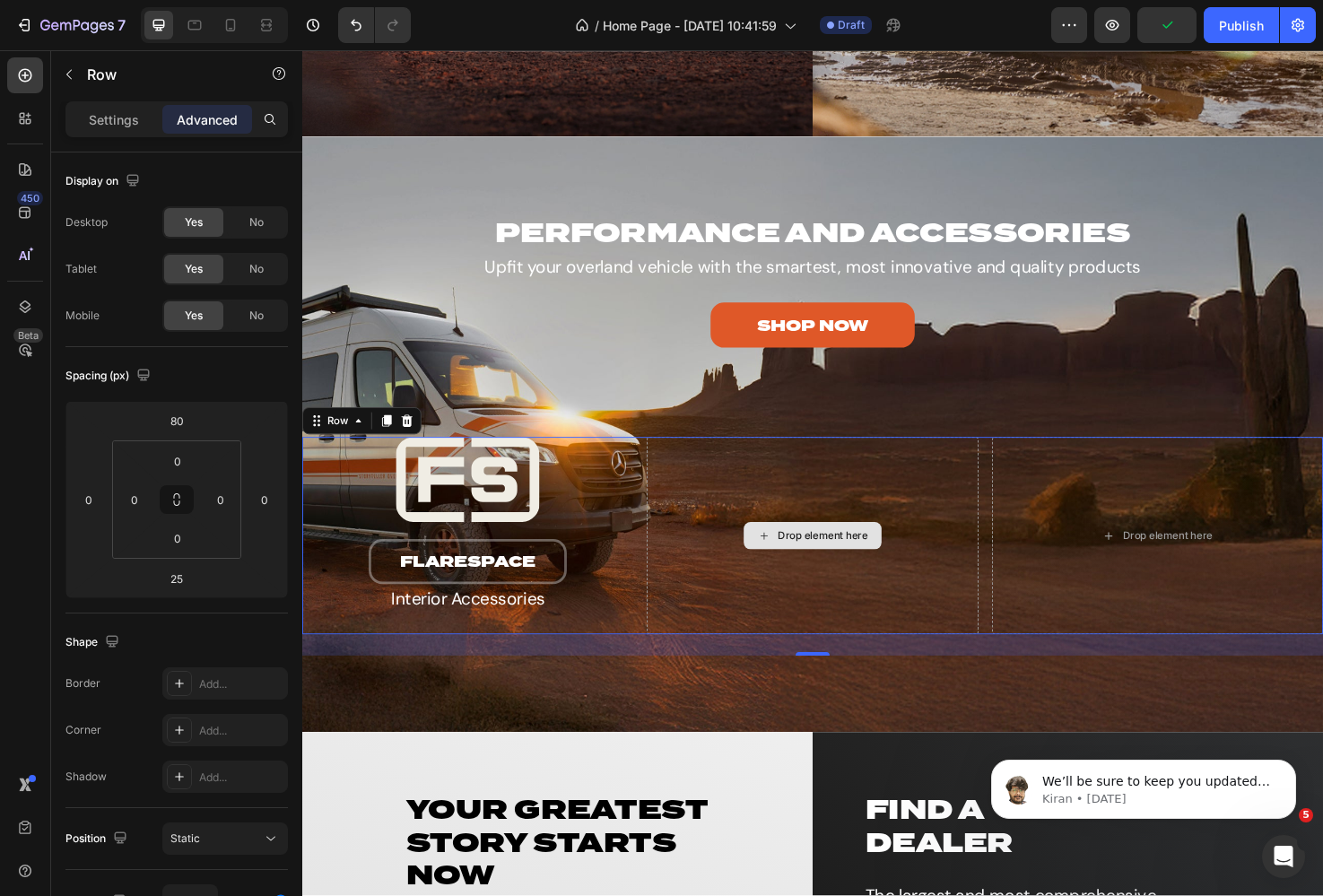
scroll to position [3216, 0]
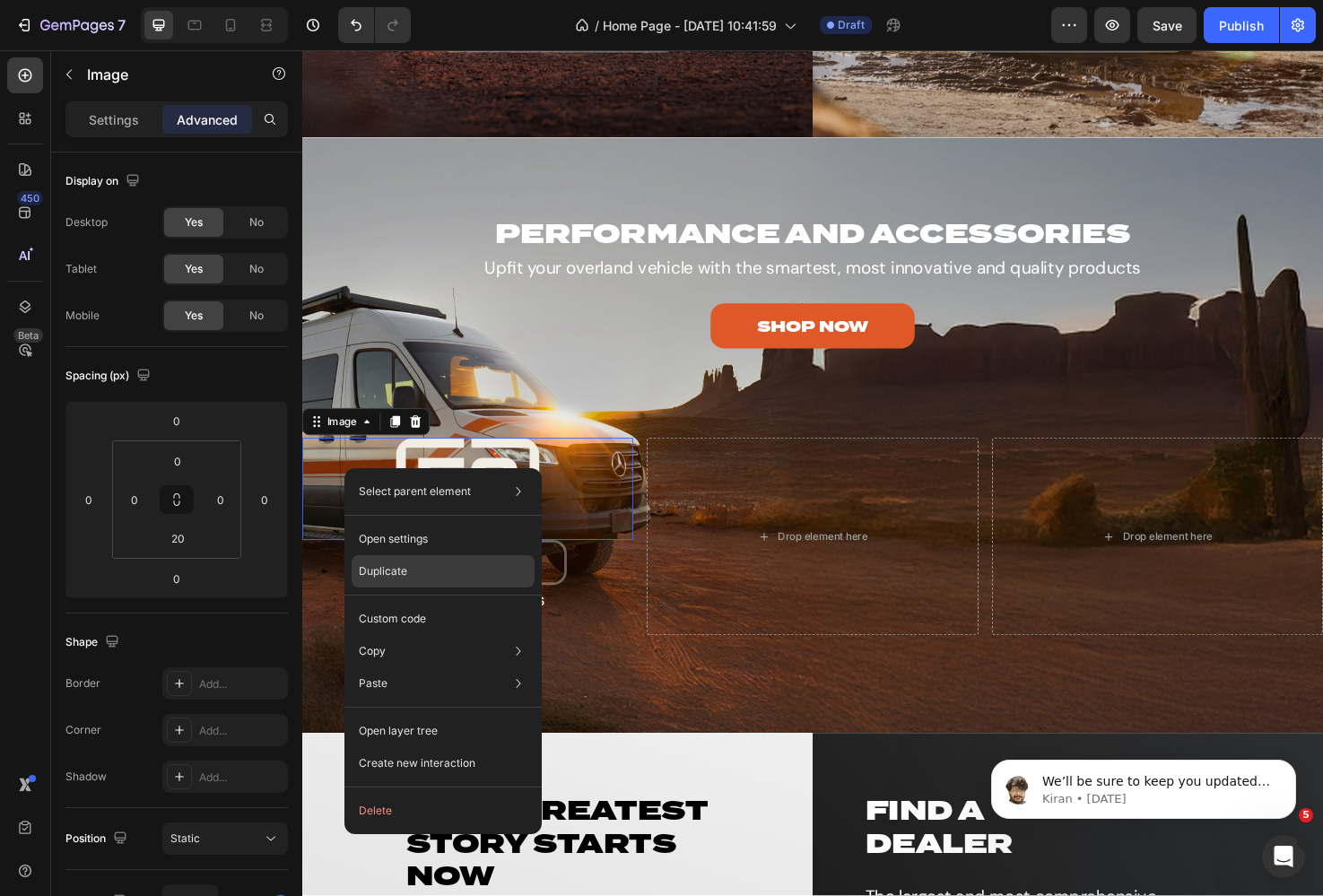
click at [439, 602] on div "Duplicate" at bounding box center [443, 619] width 183 height 32
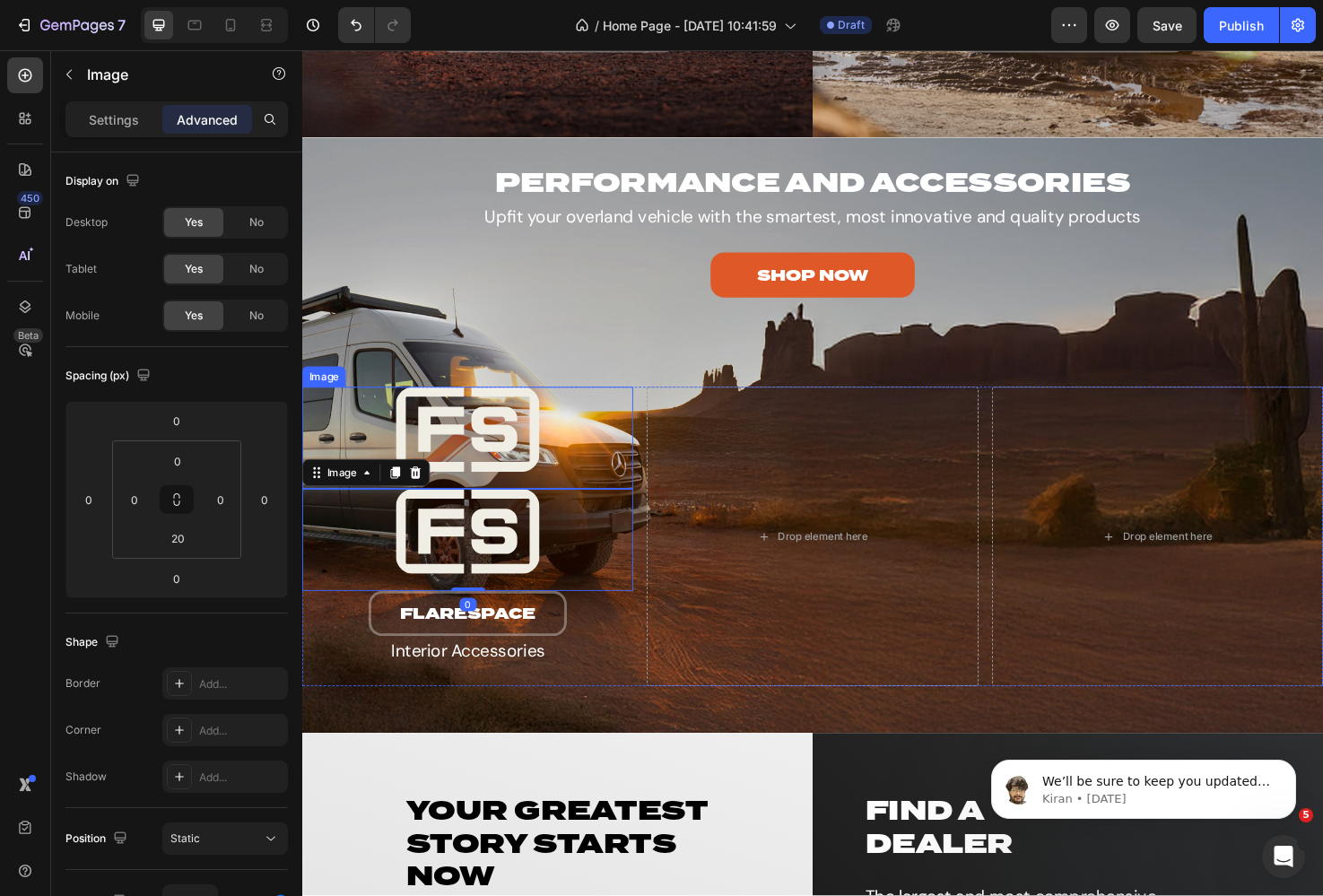
click at [462, 458] on img at bounding box center [477, 450] width 349 height 90
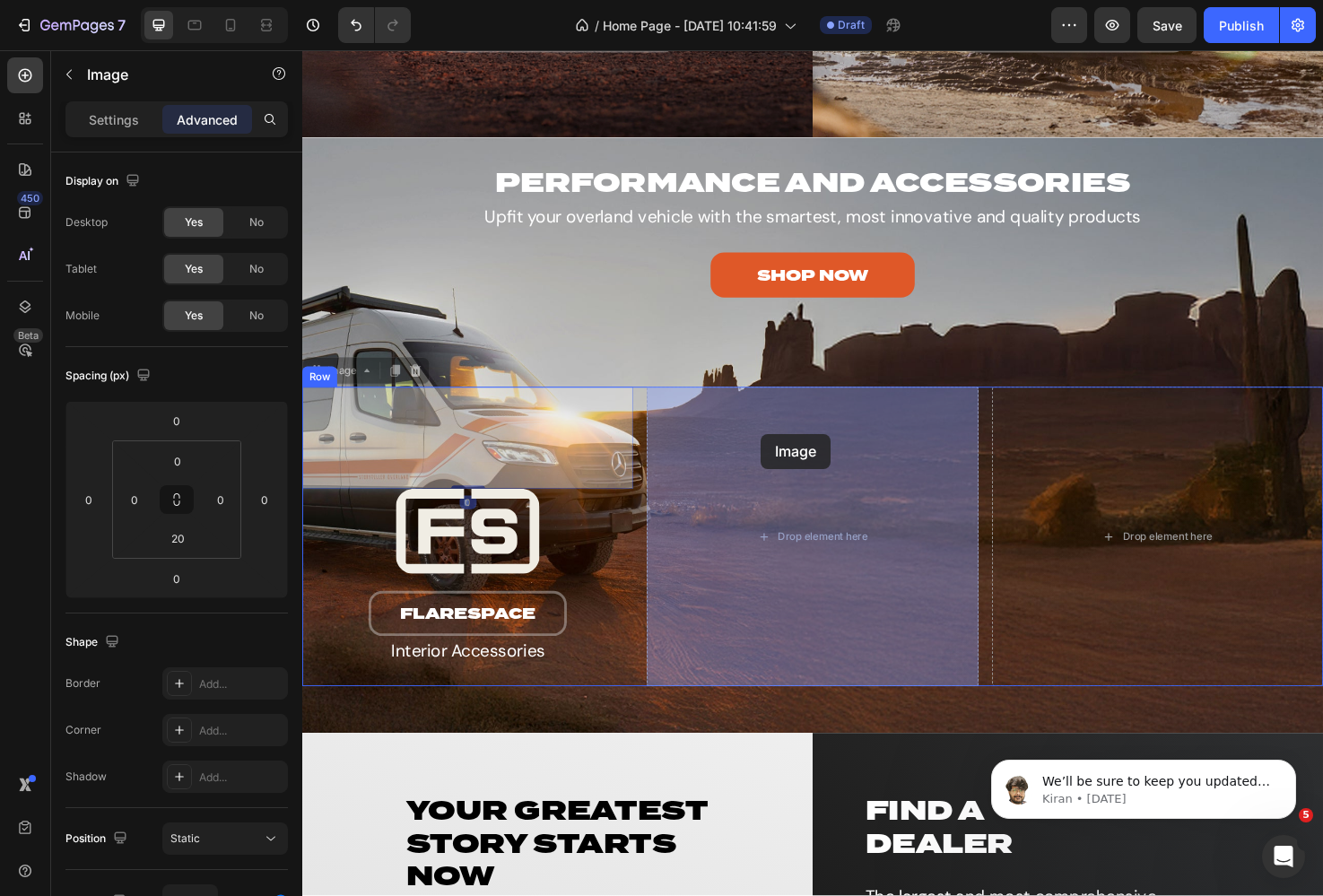
drag, startPoint x: 413, startPoint y: 479, endPoint x: 785, endPoint y: 455, distance: 372.8
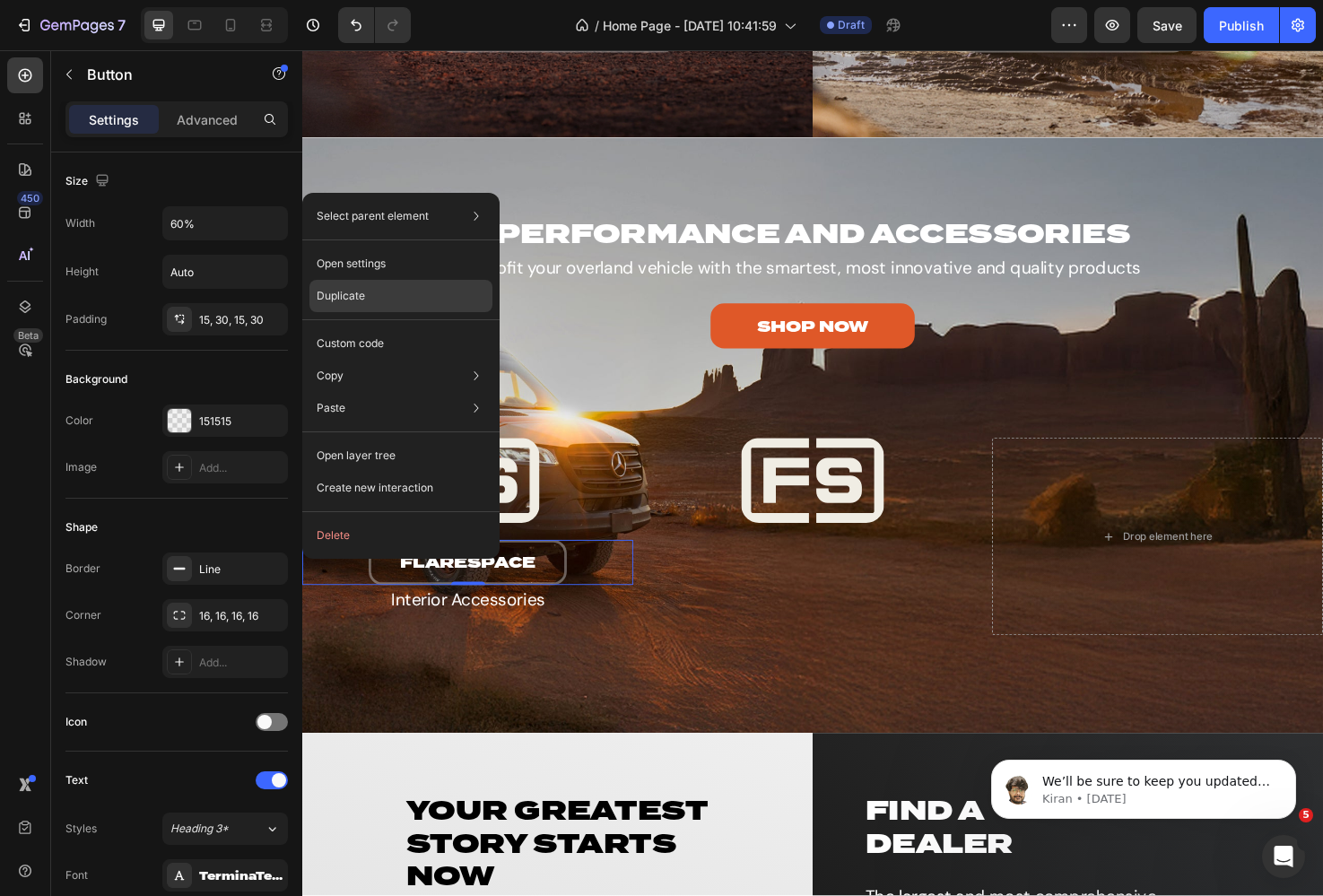
click at [344, 295] on p "Duplicate" at bounding box center [340, 295] width 49 height 16
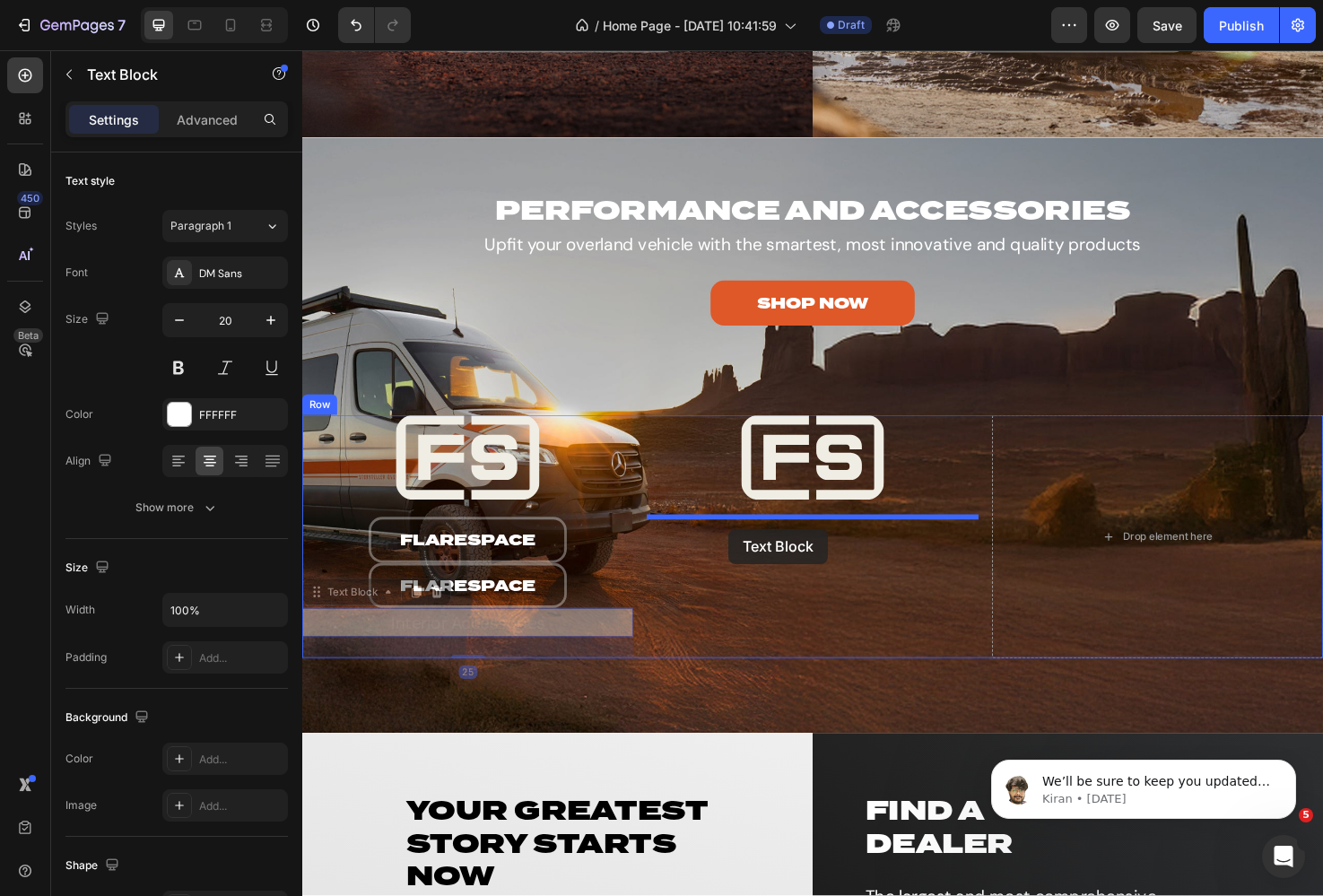
drag, startPoint x: 312, startPoint y: 618, endPoint x: 752, endPoint y: 555, distance: 444.5
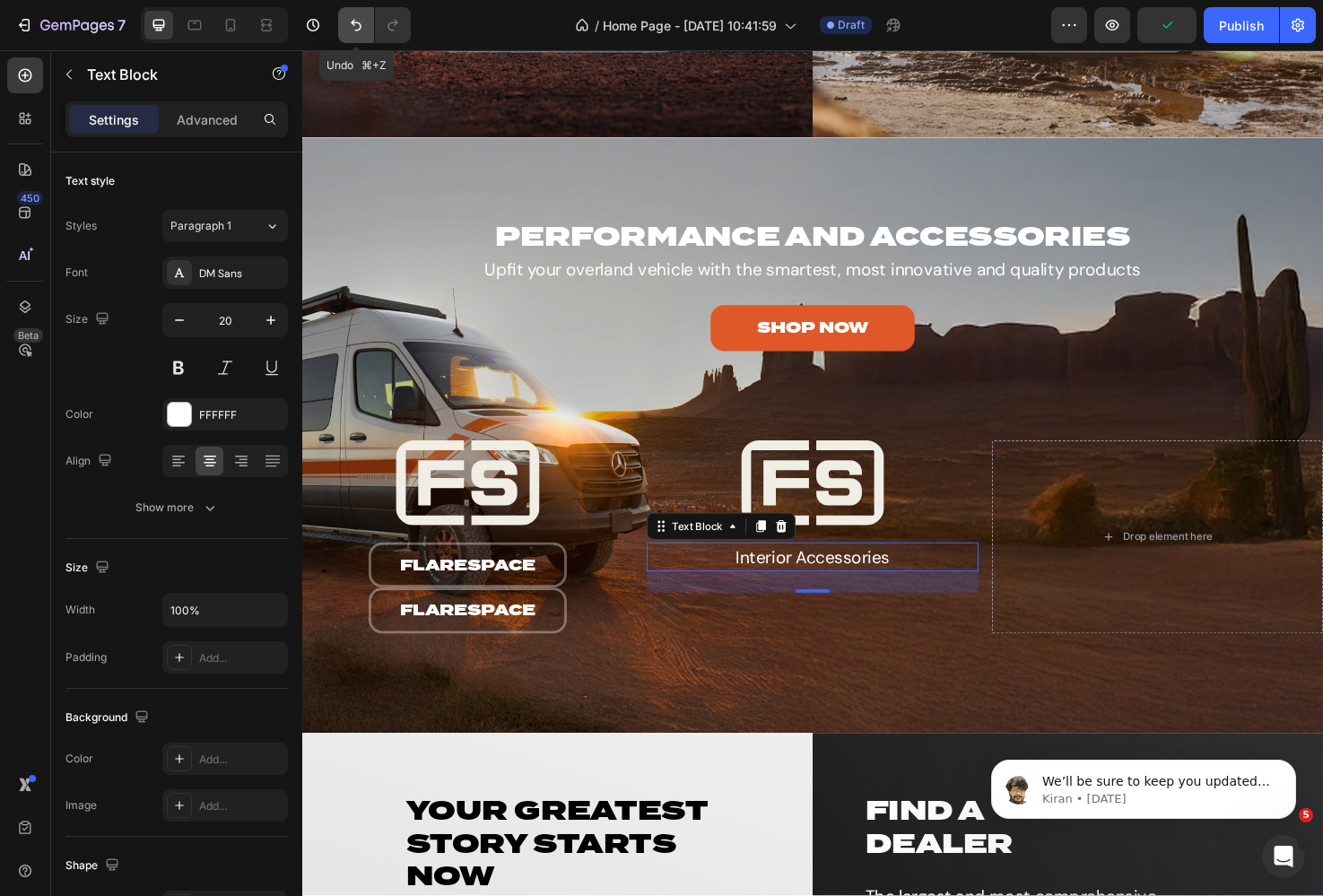
drag, startPoint x: 349, startPoint y: 27, endPoint x: 64, endPoint y: 7, distance: 285.7
click at [349, 27] on icon "Undo/Redo" at bounding box center [356, 25] width 18 height 18
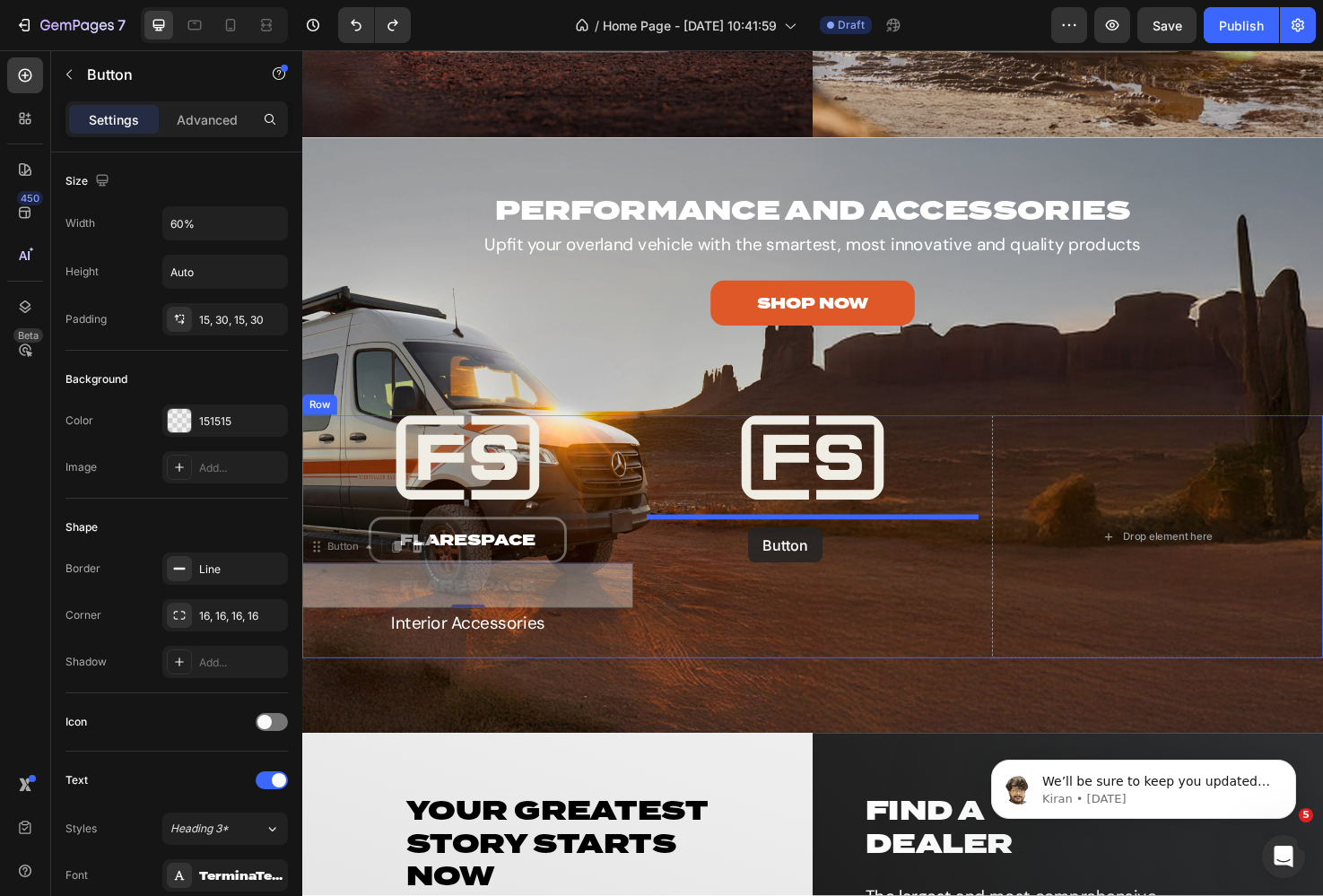
drag, startPoint x: 344, startPoint y: 621, endPoint x: 772, endPoint y: 554, distance: 433.2
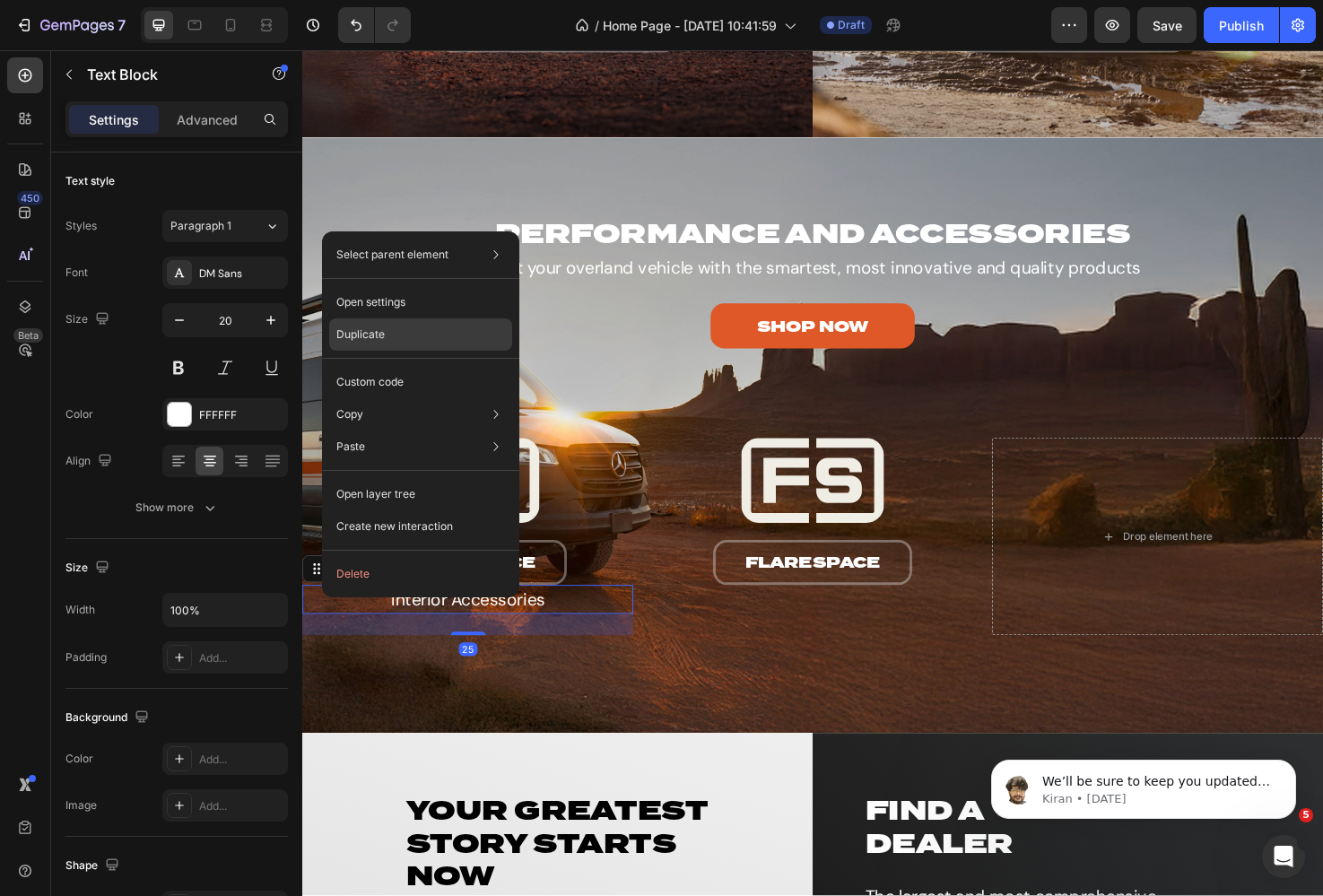
click at [374, 330] on p "Duplicate" at bounding box center [360, 335] width 49 height 16
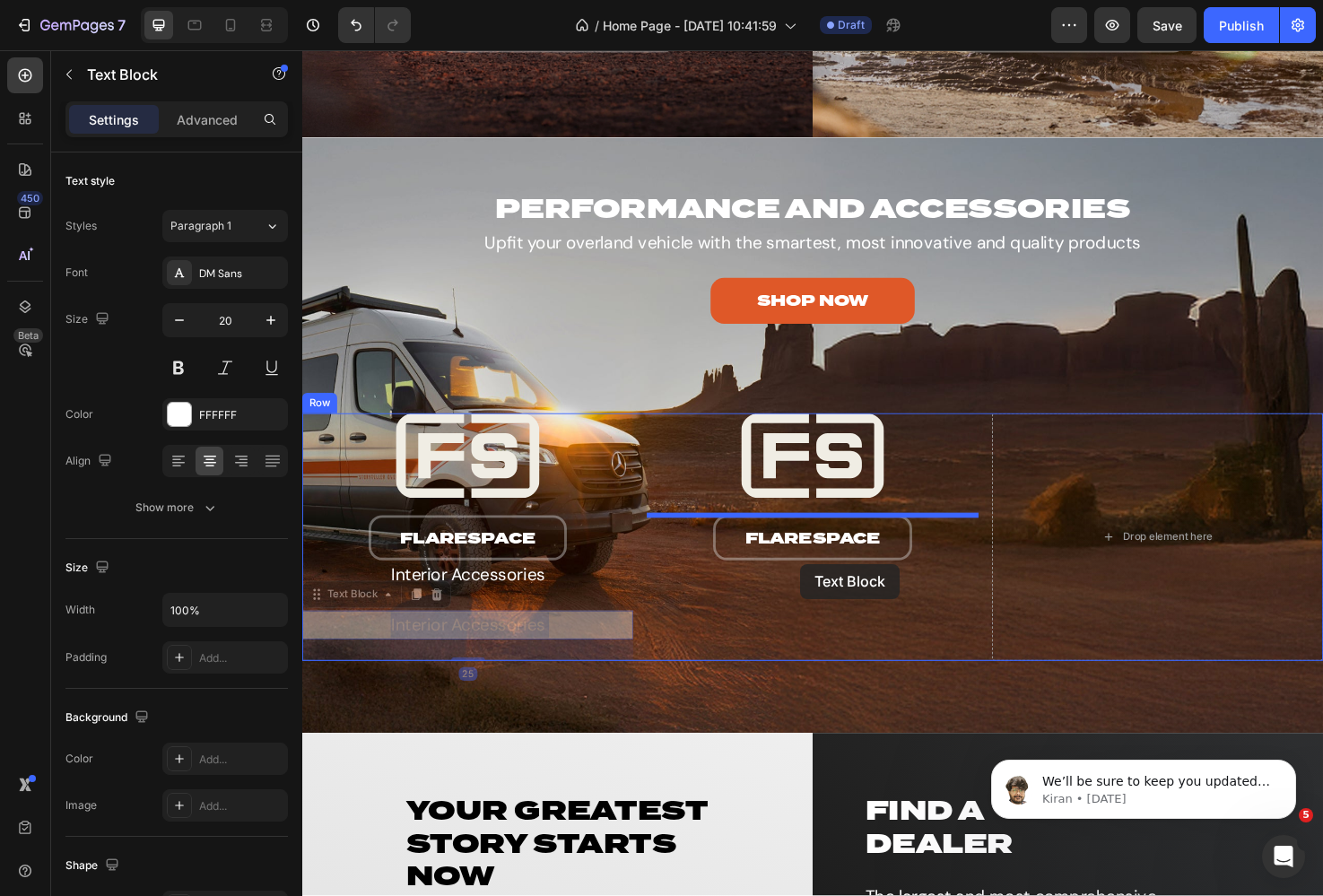
drag, startPoint x: 345, startPoint y: 655, endPoint x: 813, endPoint y: 599, distance: 471.3
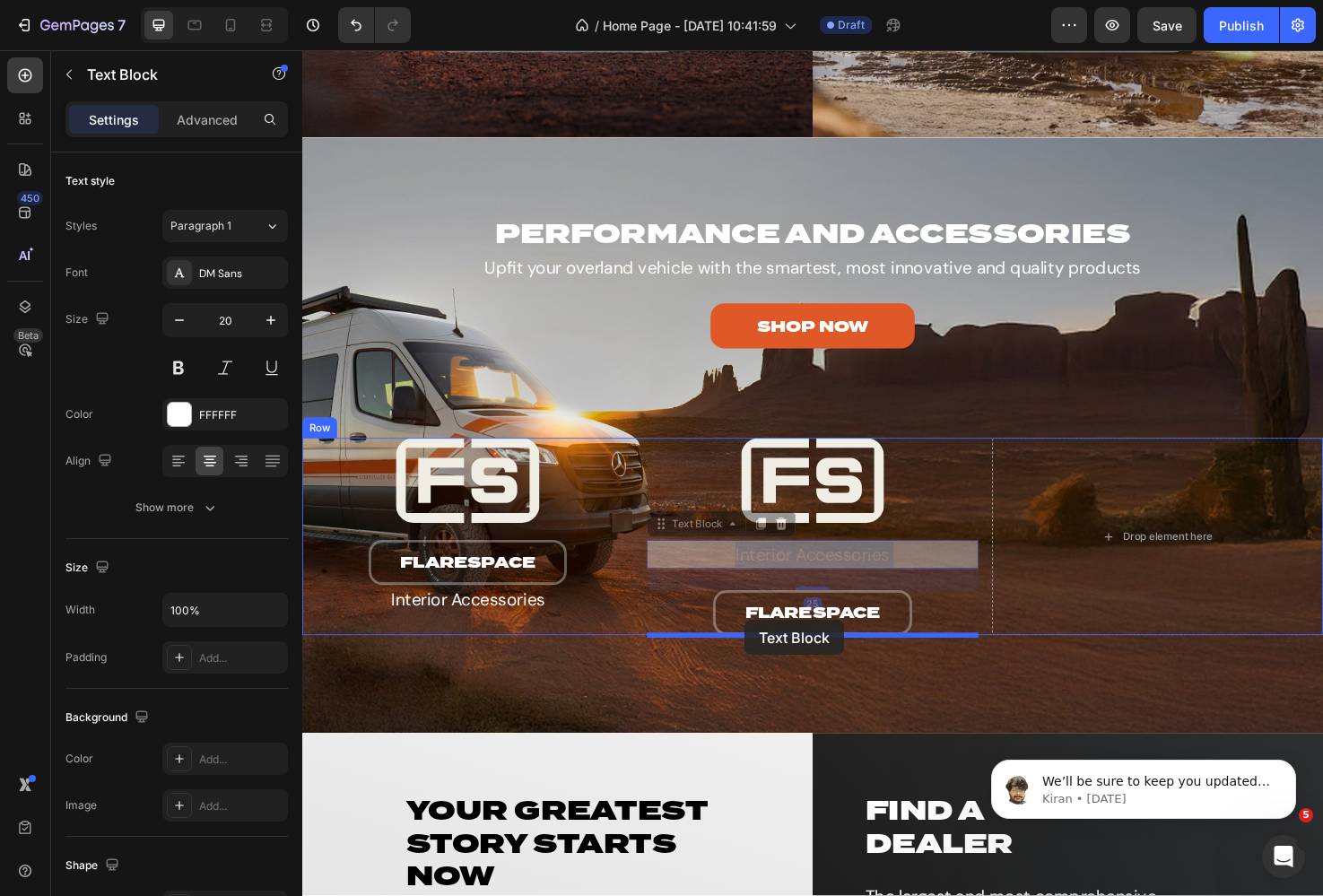
drag, startPoint x: 694, startPoint y: 576, endPoint x: 768, endPoint y: 652, distance: 106.1
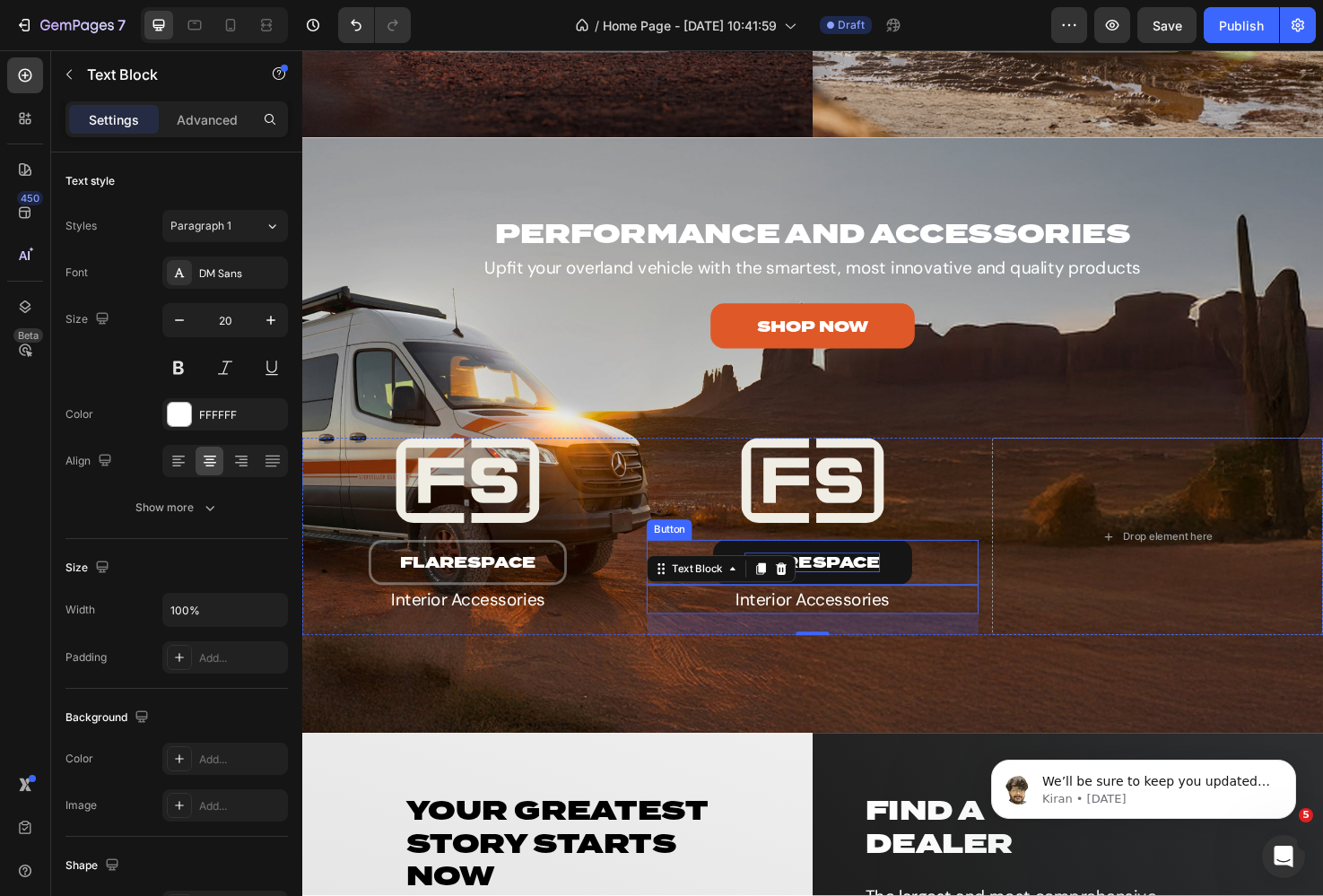
click at [873, 590] on p "flarespace" at bounding box center [840, 591] width 143 height 21
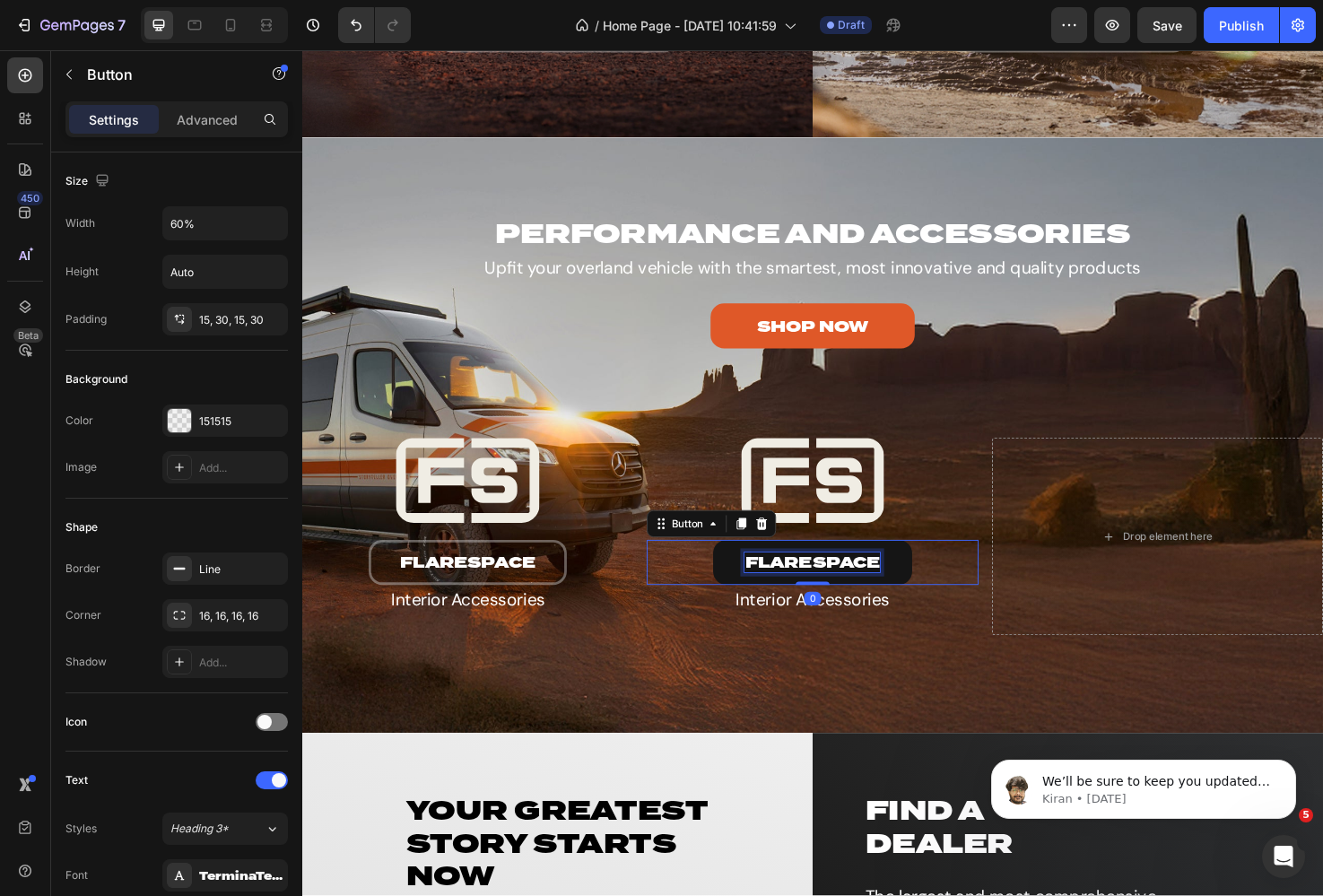
click at [860, 590] on p "flarespace" at bounding box center [840, 591] width 143 height 21
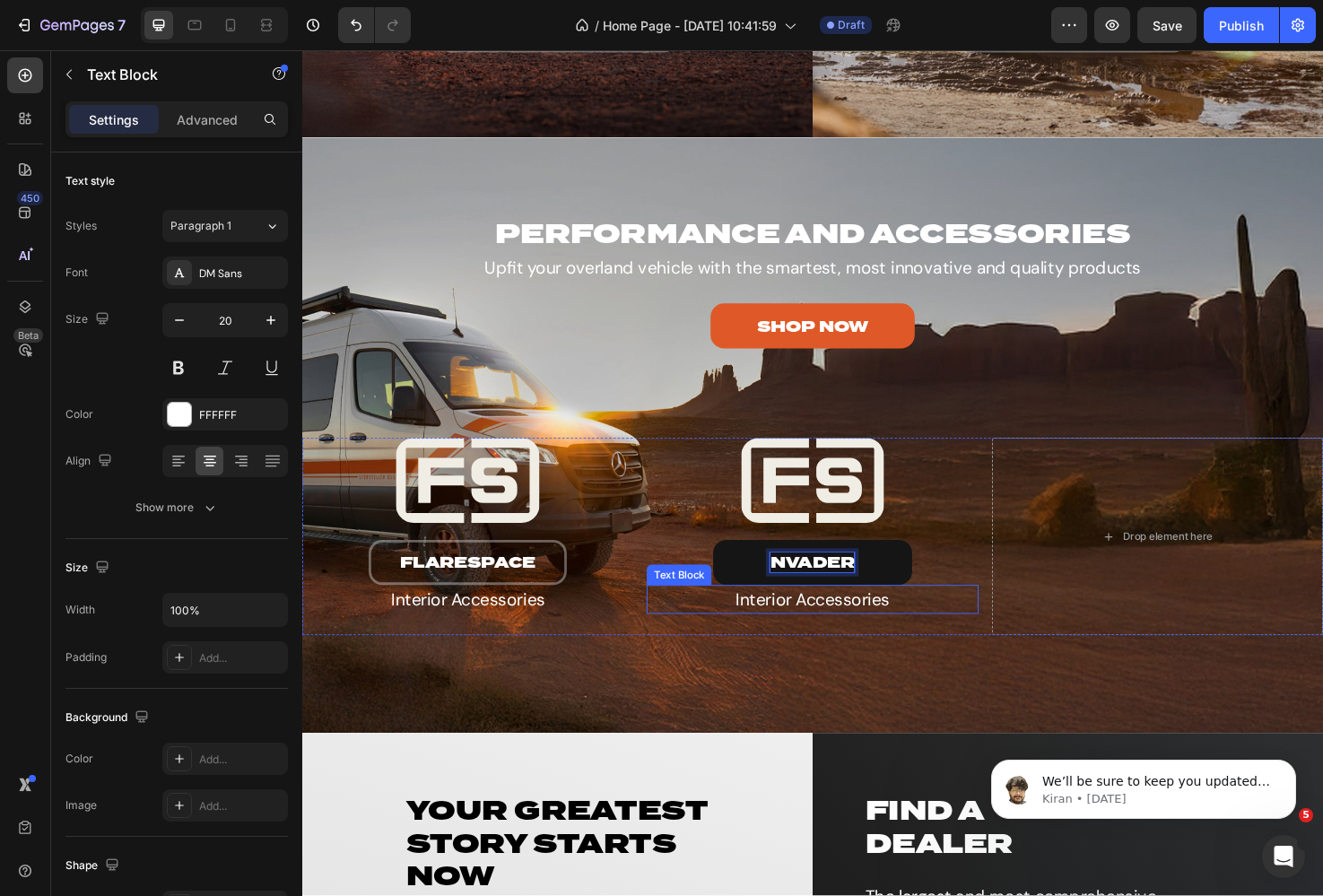
click at [844, 632] on p "Interior Accessories" at bounding box center [840, 629] width 345 height 27
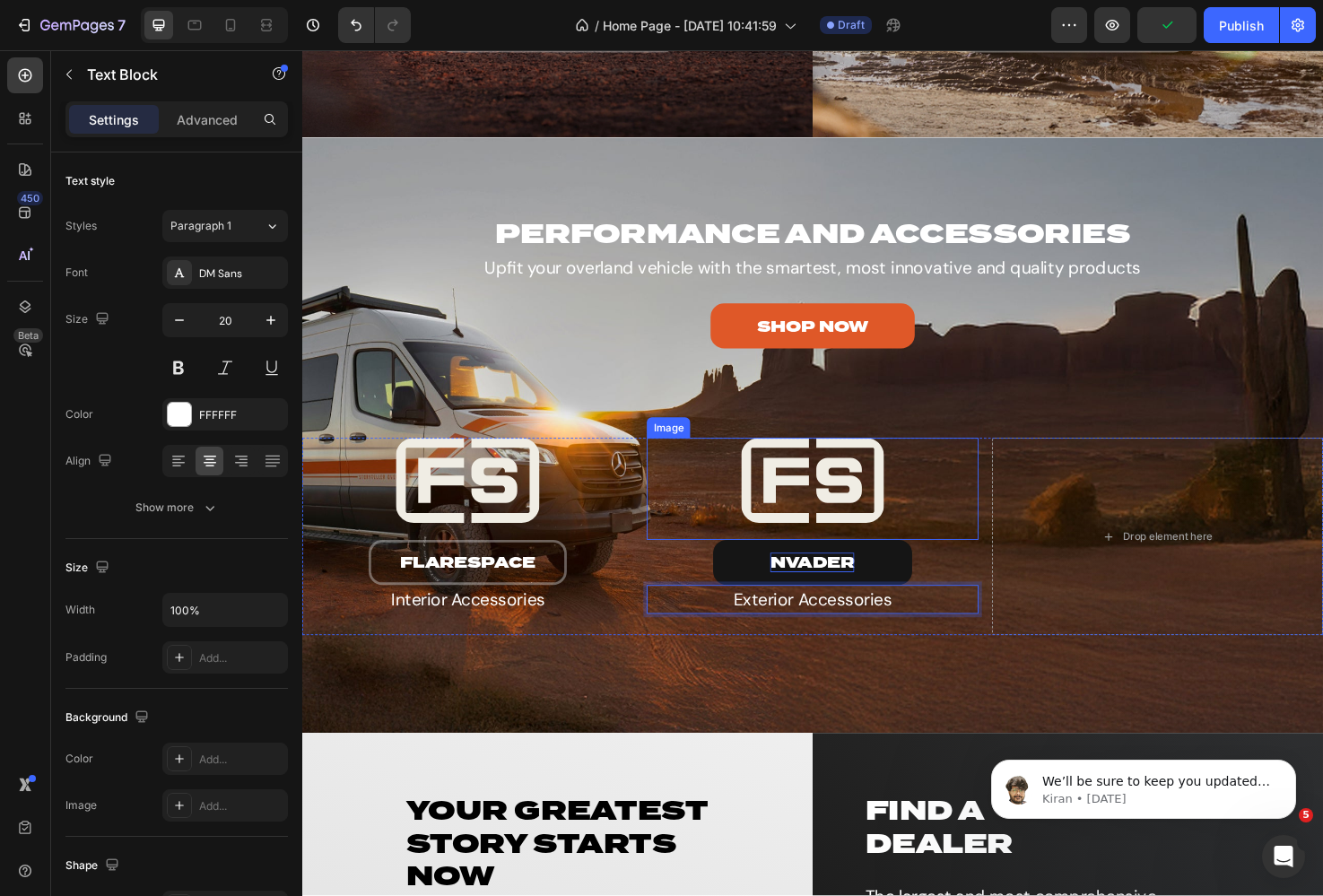
click at [850, 508] on img at bounding box center [840, 504] width 349 height 90
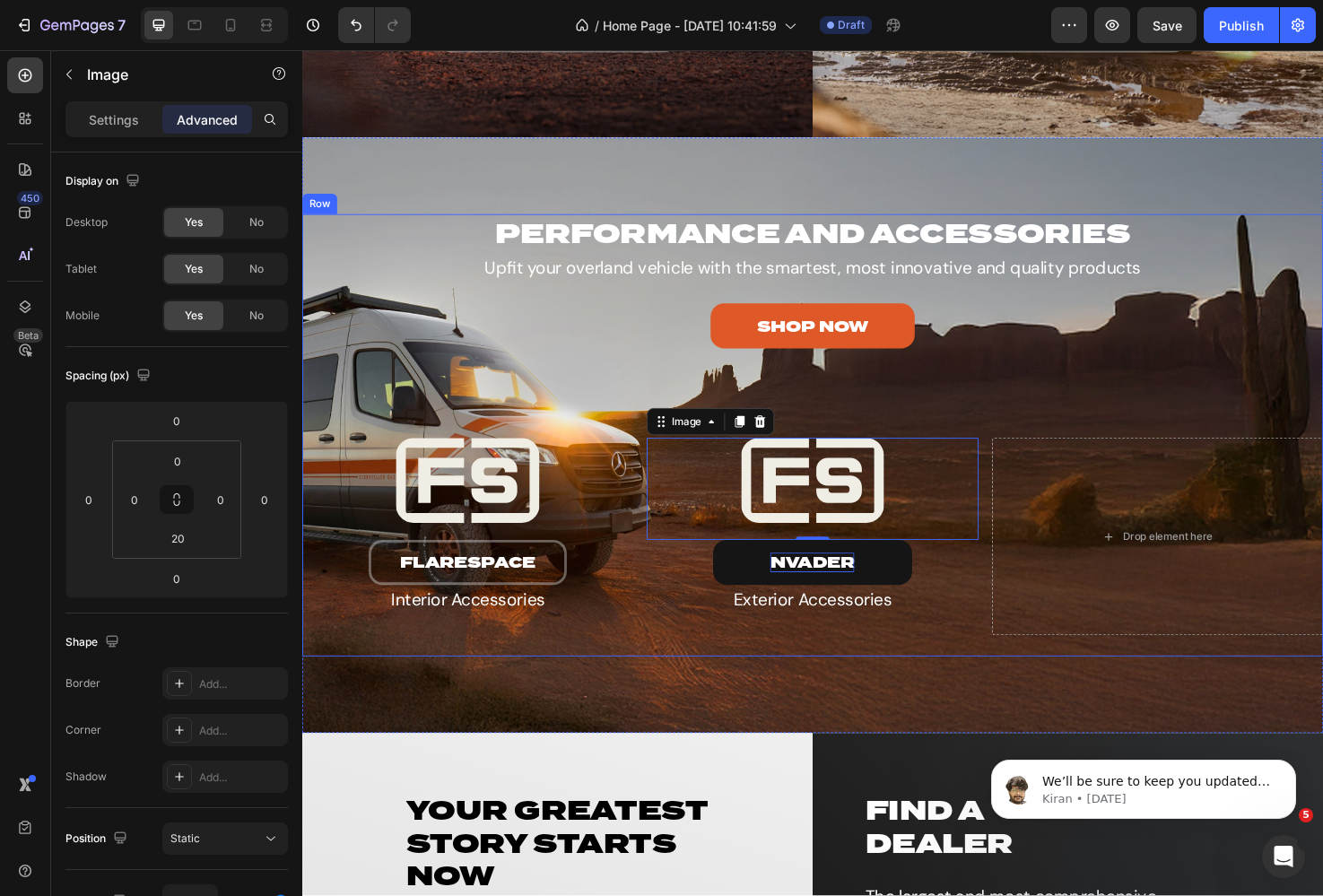
click at [621, 372] on div "SHOP NOW Button" at bounding box center [840, 352] width 1076 height 70
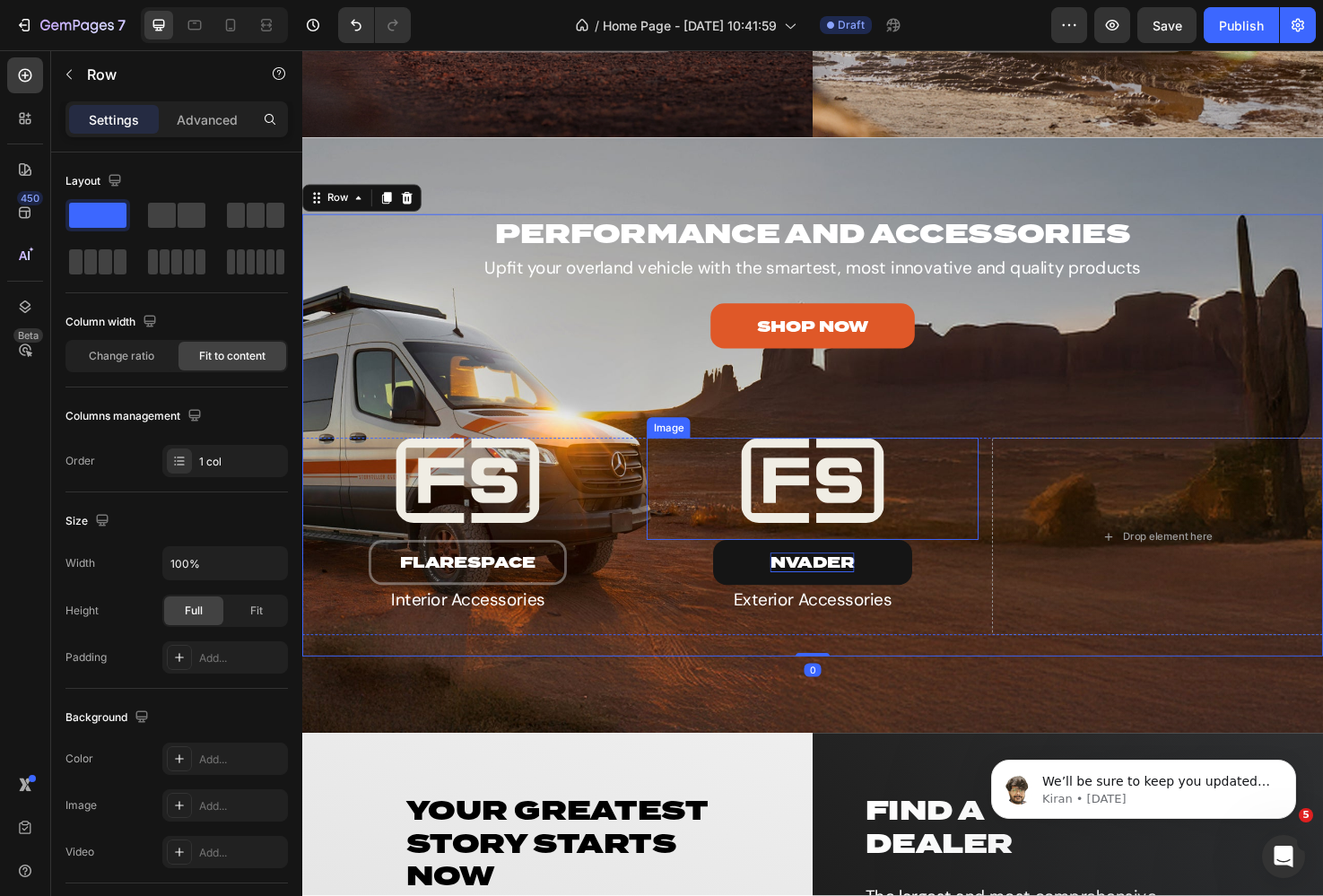
click at [773, 484] on img at bounding box center [840, 504] width 349 height 90
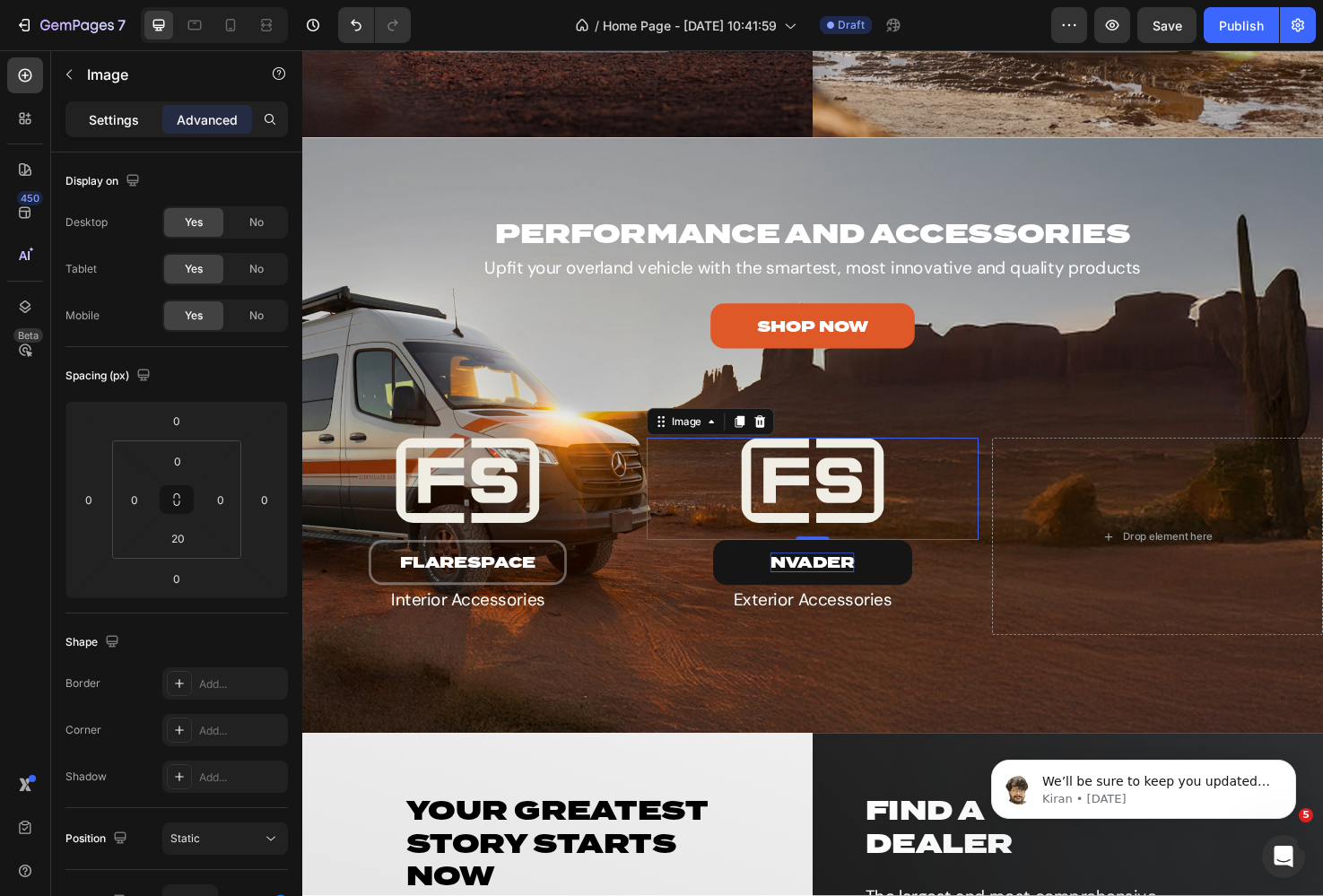
click at [126, 120] on p "Settings" at bounding box center [113, 120] width 51 height 19
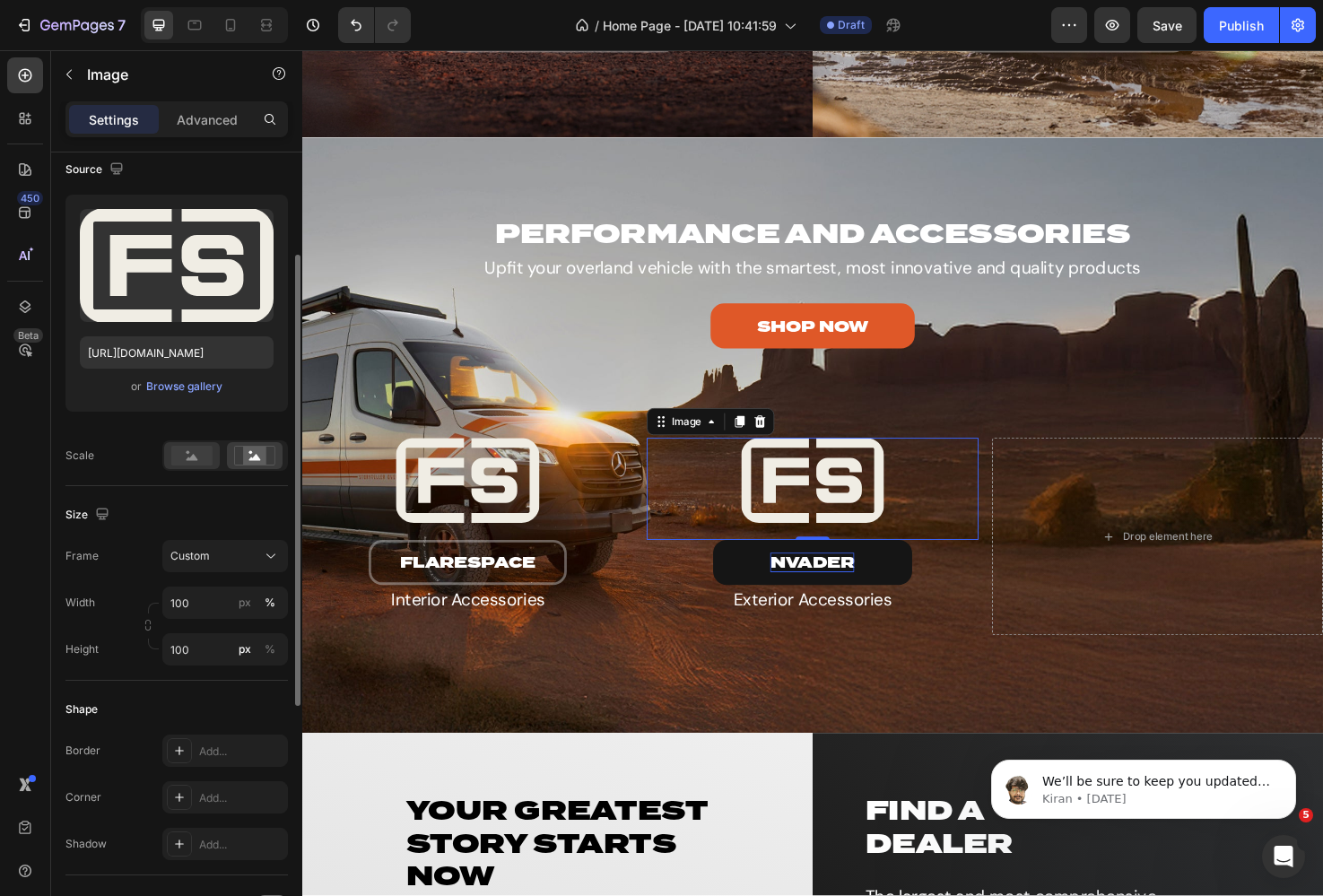
scroll to position [167, 0]
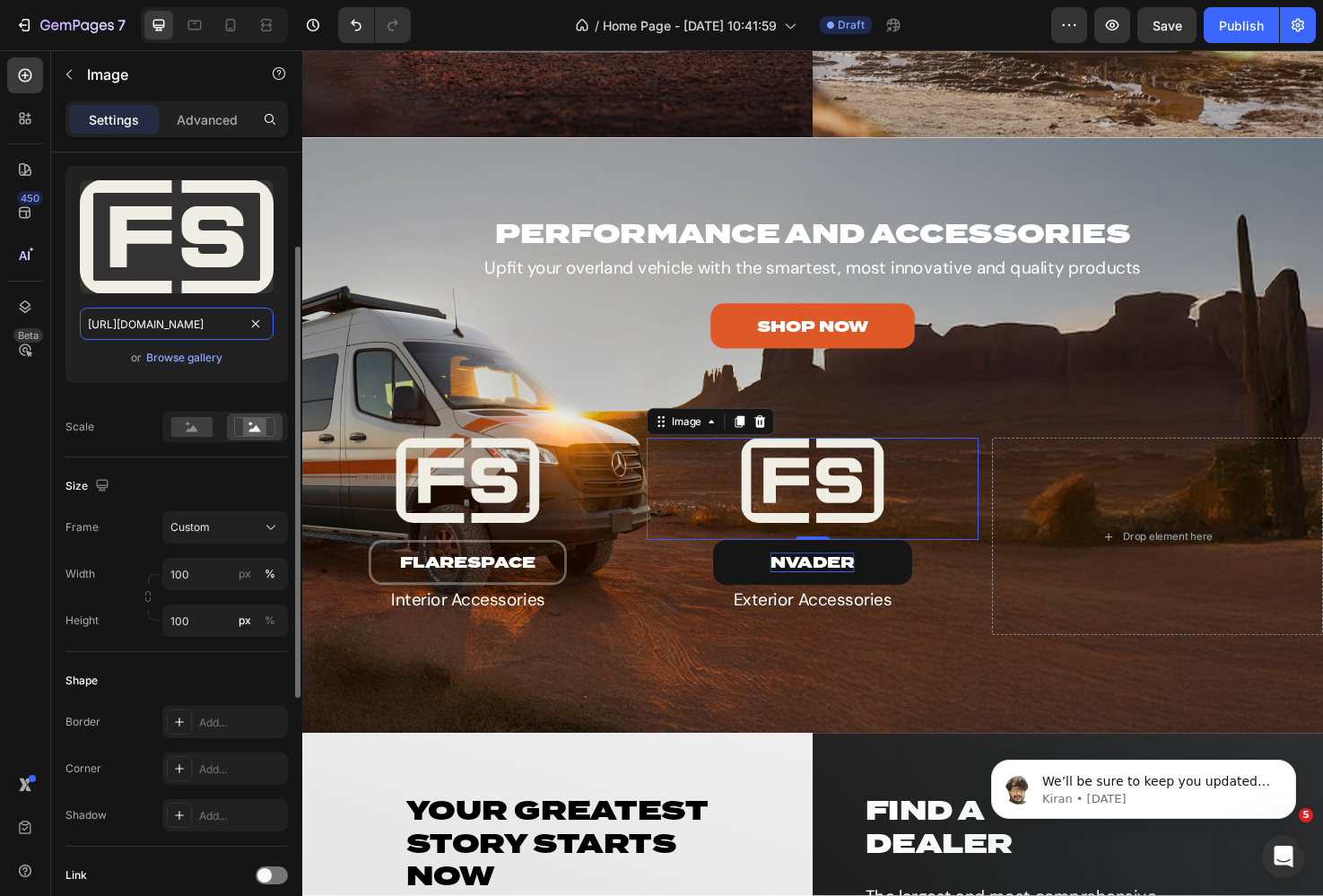
click at [186, 316] on input "[URL][DOMAIN_NAME]" at bounding box center [176, 324] width 193 height 32
paste input "nVader"
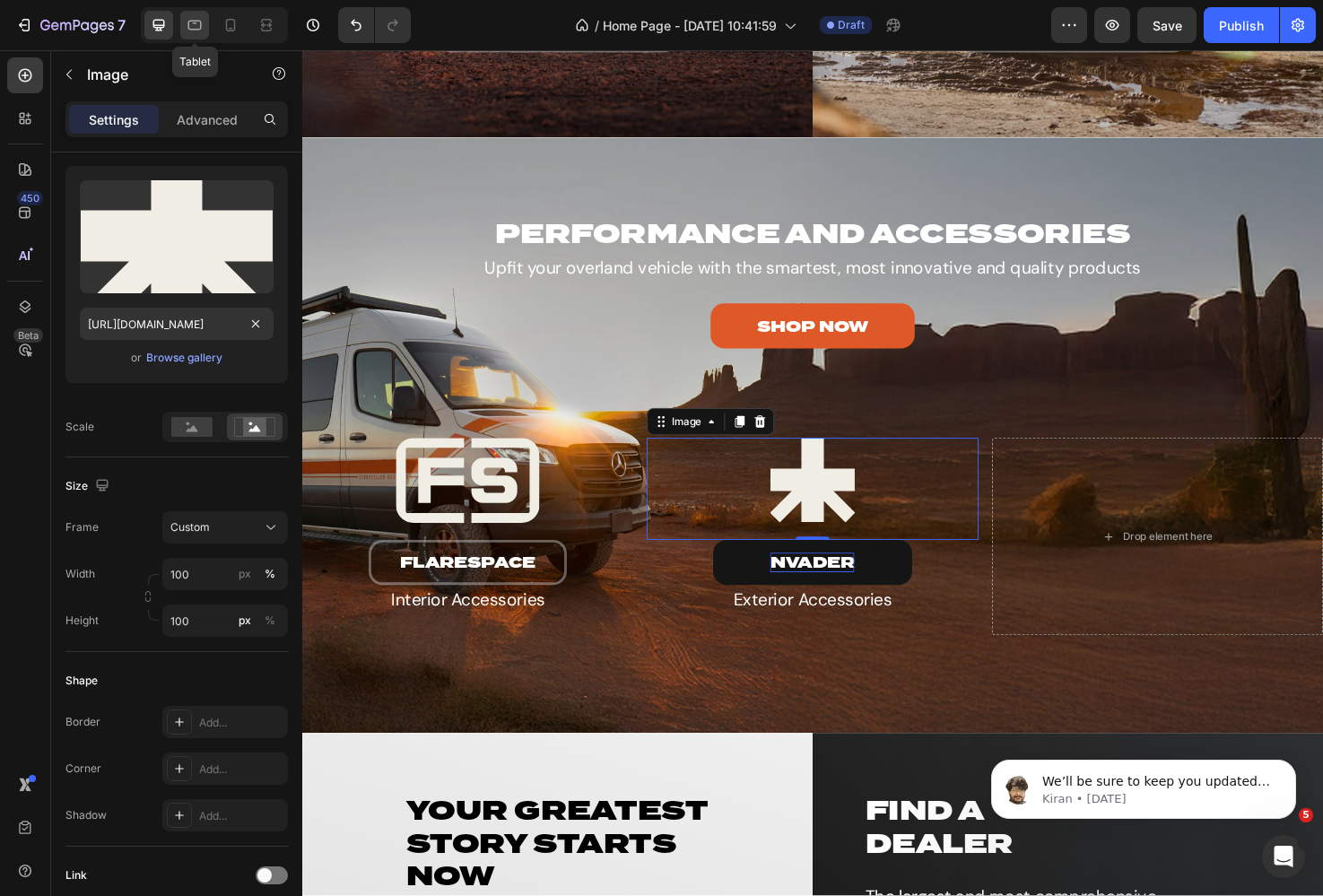
click at [195, 22] on icon at bounding box center [194, 25] width 18 height 18
type input "[URL][DOMAIN_NAME]"
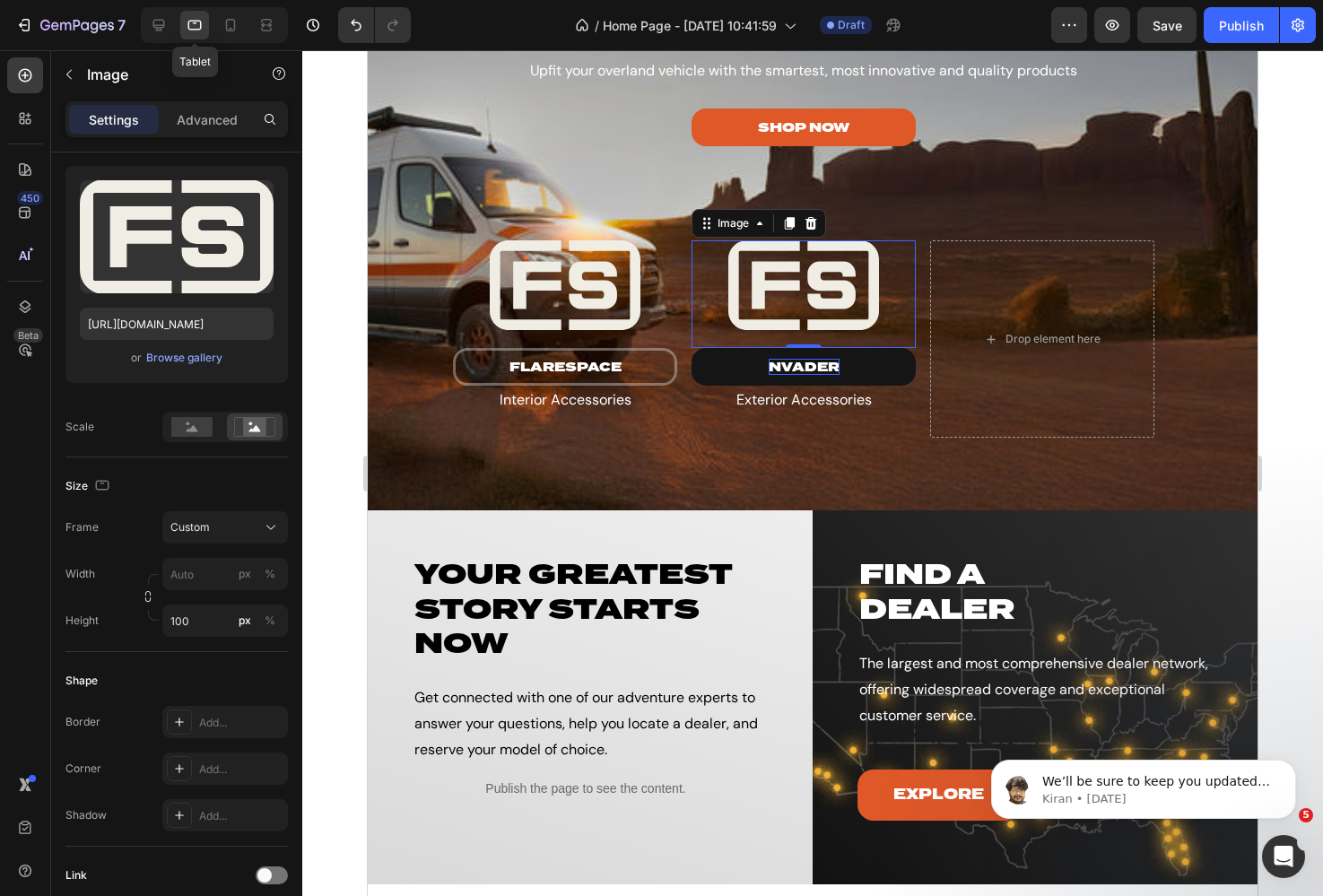
scroll to position [3425, 0]
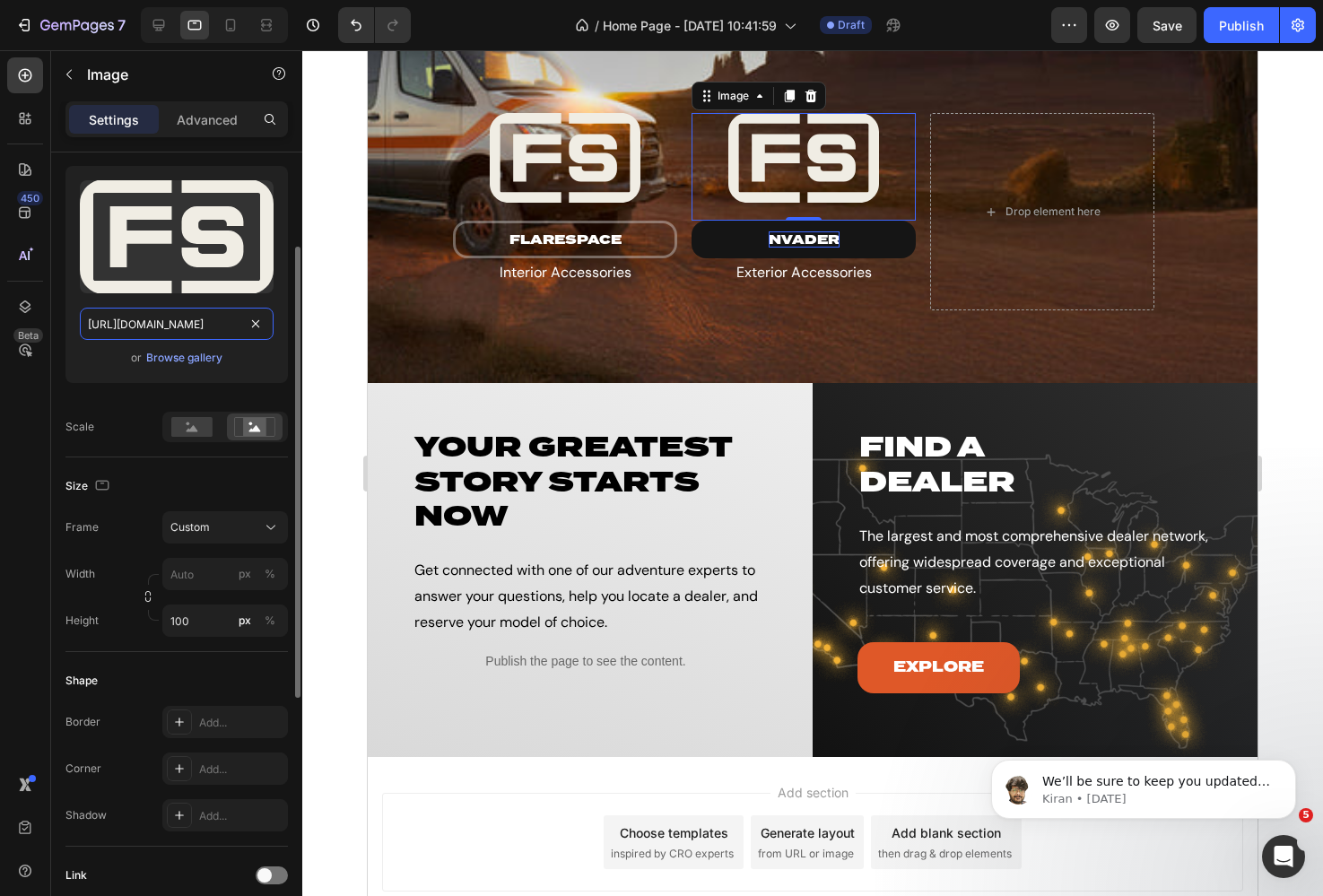
click at [223, 323] on input "[URL][DOMAIN_NAME]" at bounding box center [176, 324] width 193 height 32
paste input "nVader"
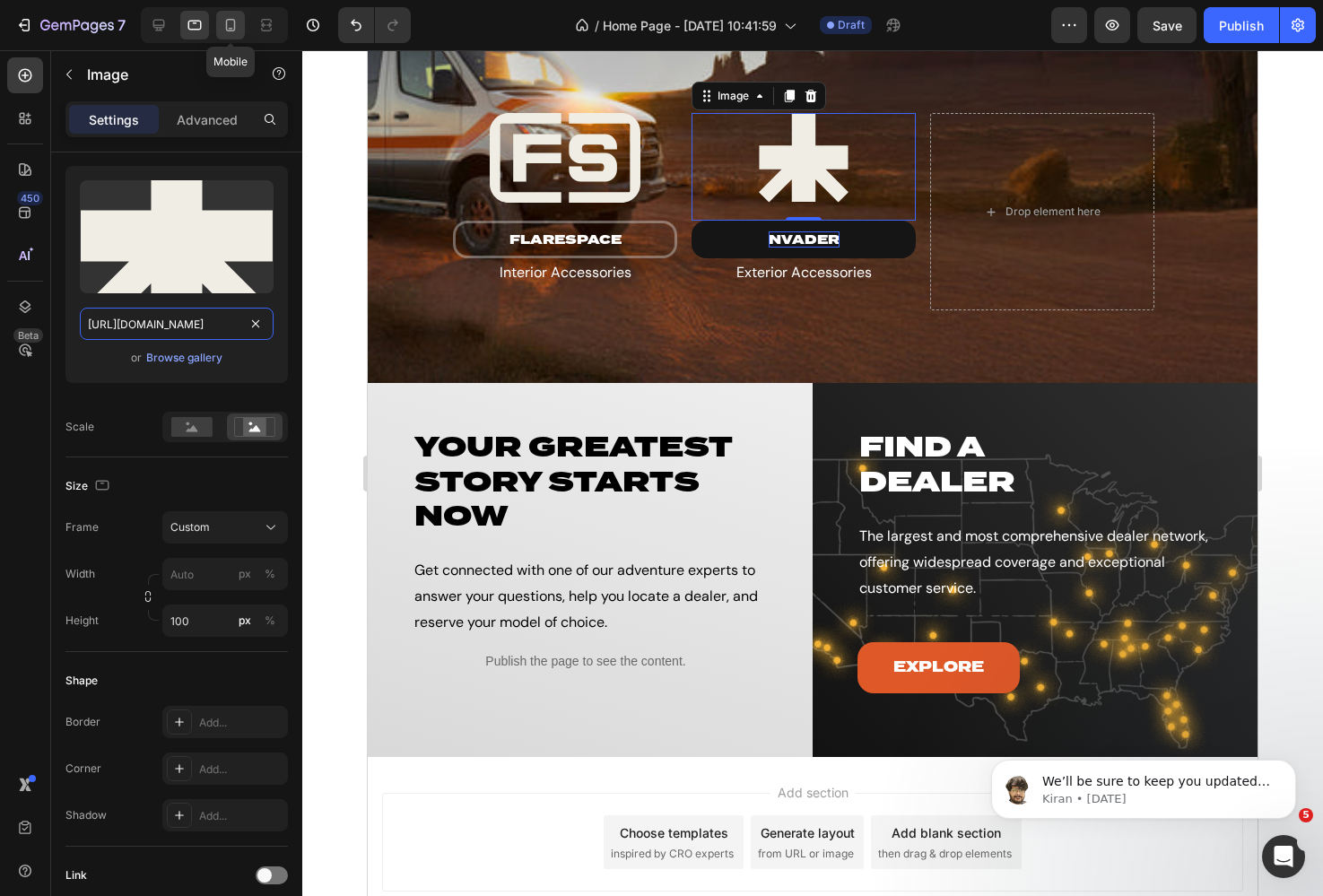
type input "[URL][DOMAIN_NAME]"
click at [226, 27] on icon at bounding box center [231, 25] width 10 height 12
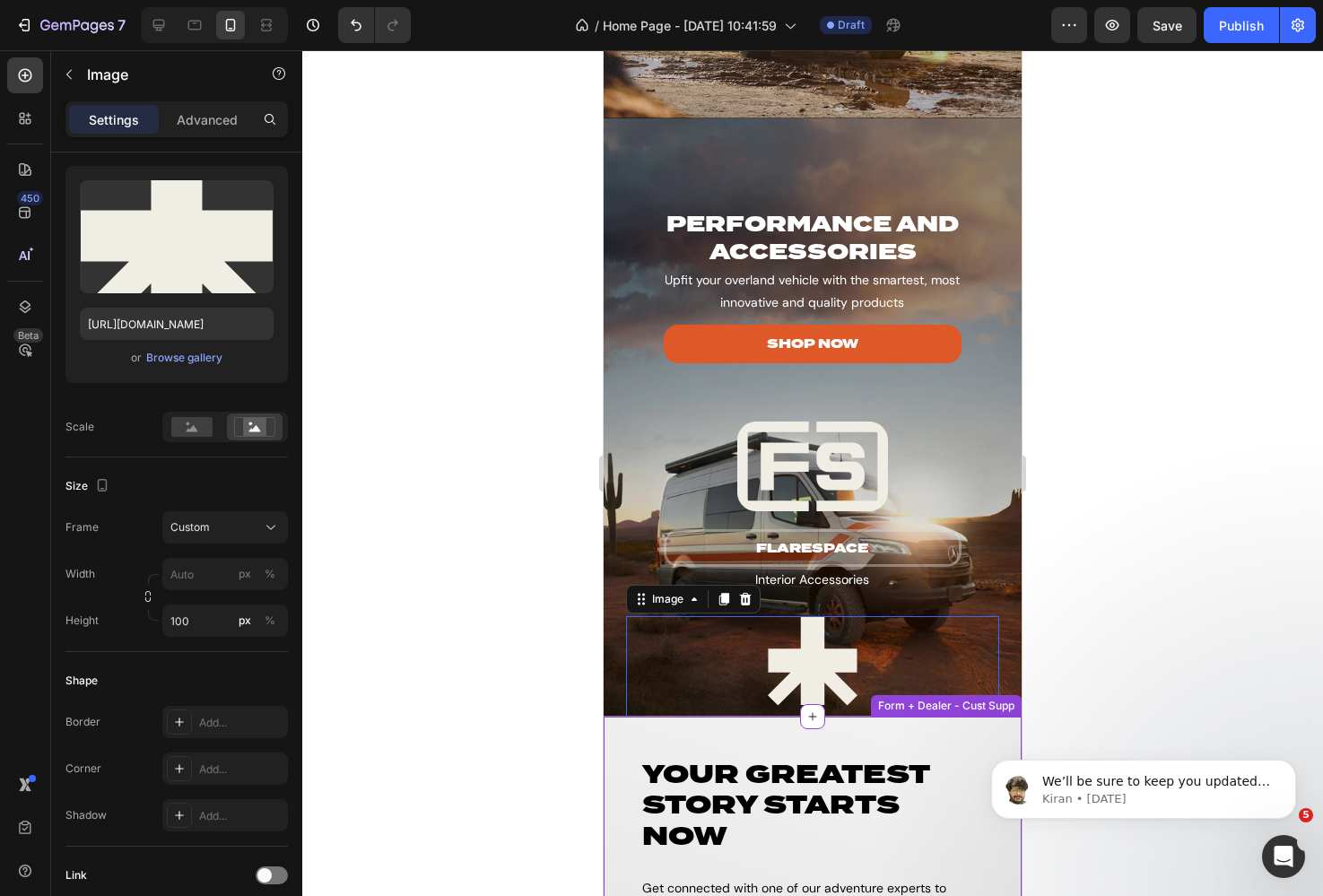
scroll to position [3697, 0]
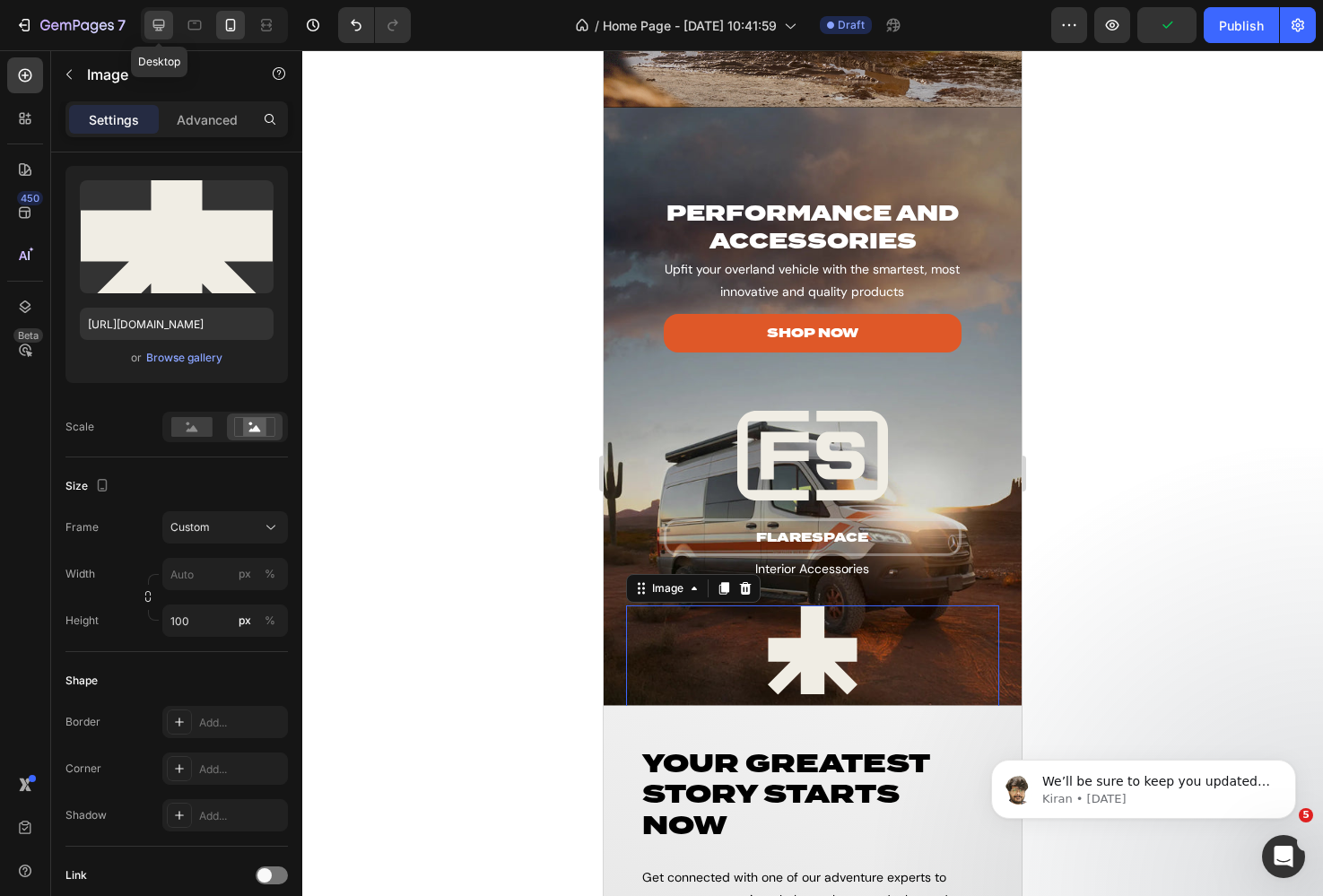
click at [157, 31] on icon at bounding box center [159, 26] width 11 height 11
type input "100"
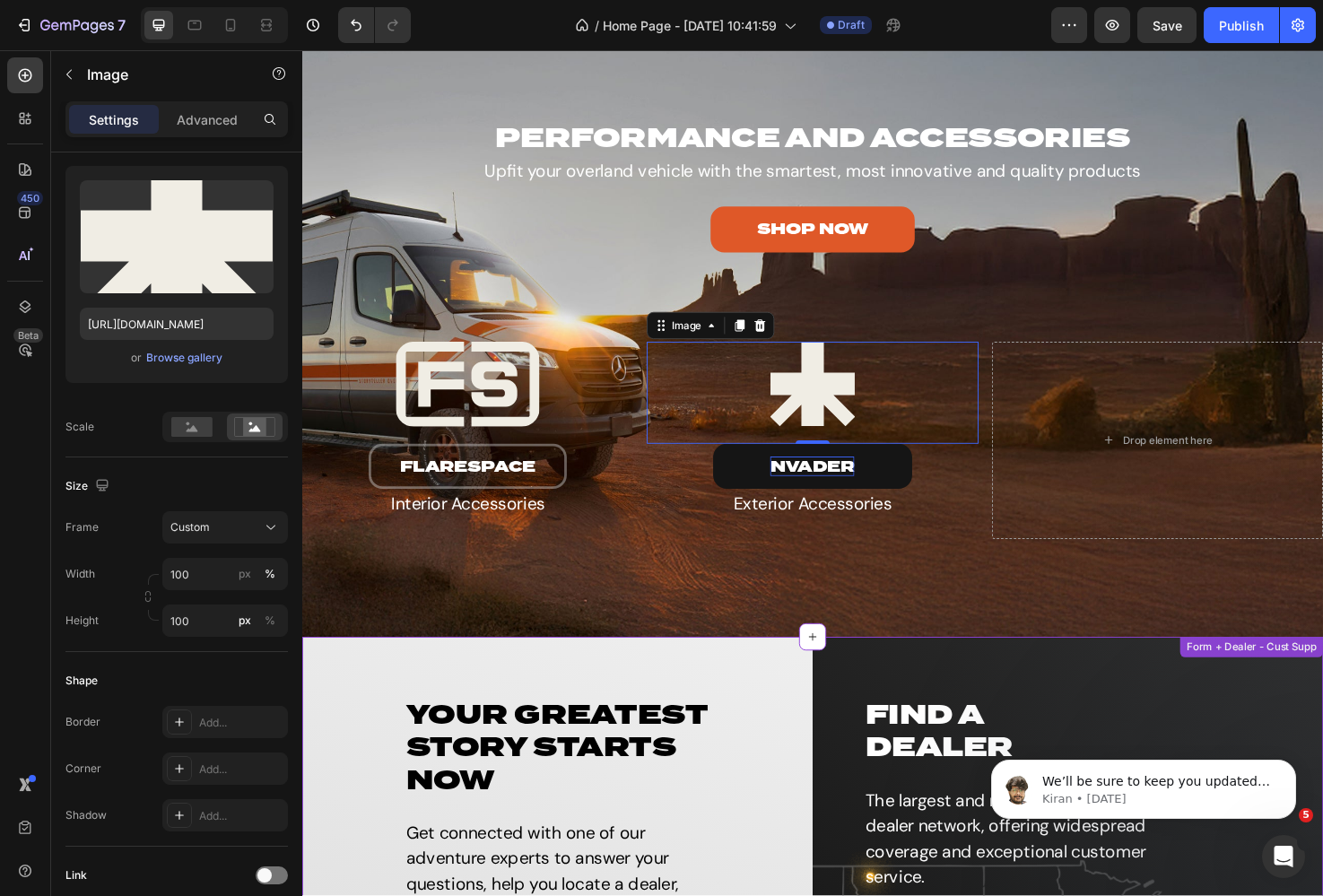
scroll to position [3319, 0]
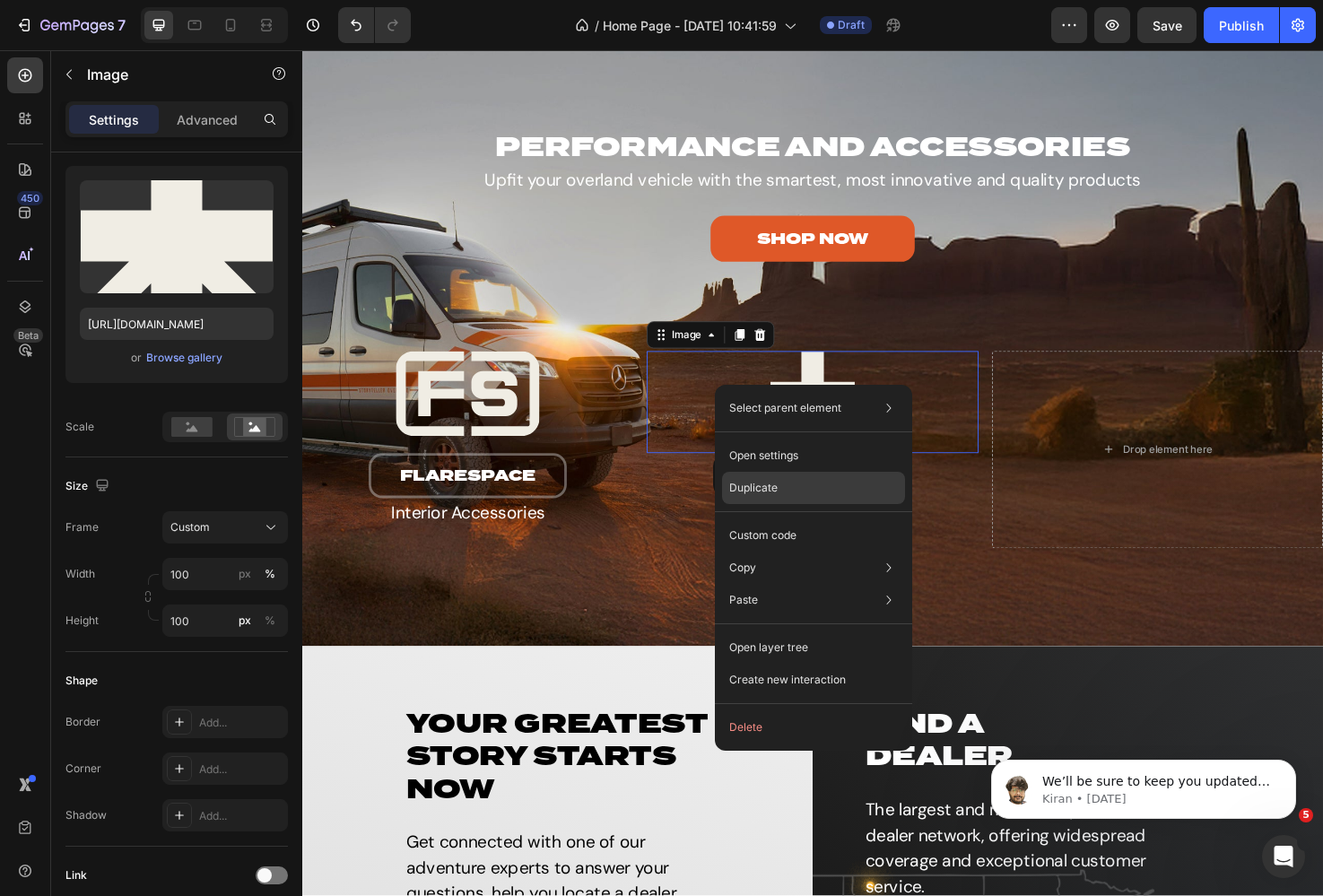
click at [767, 486] on p "Duplicate" at bounding box center [753, 487] width 49 height 16
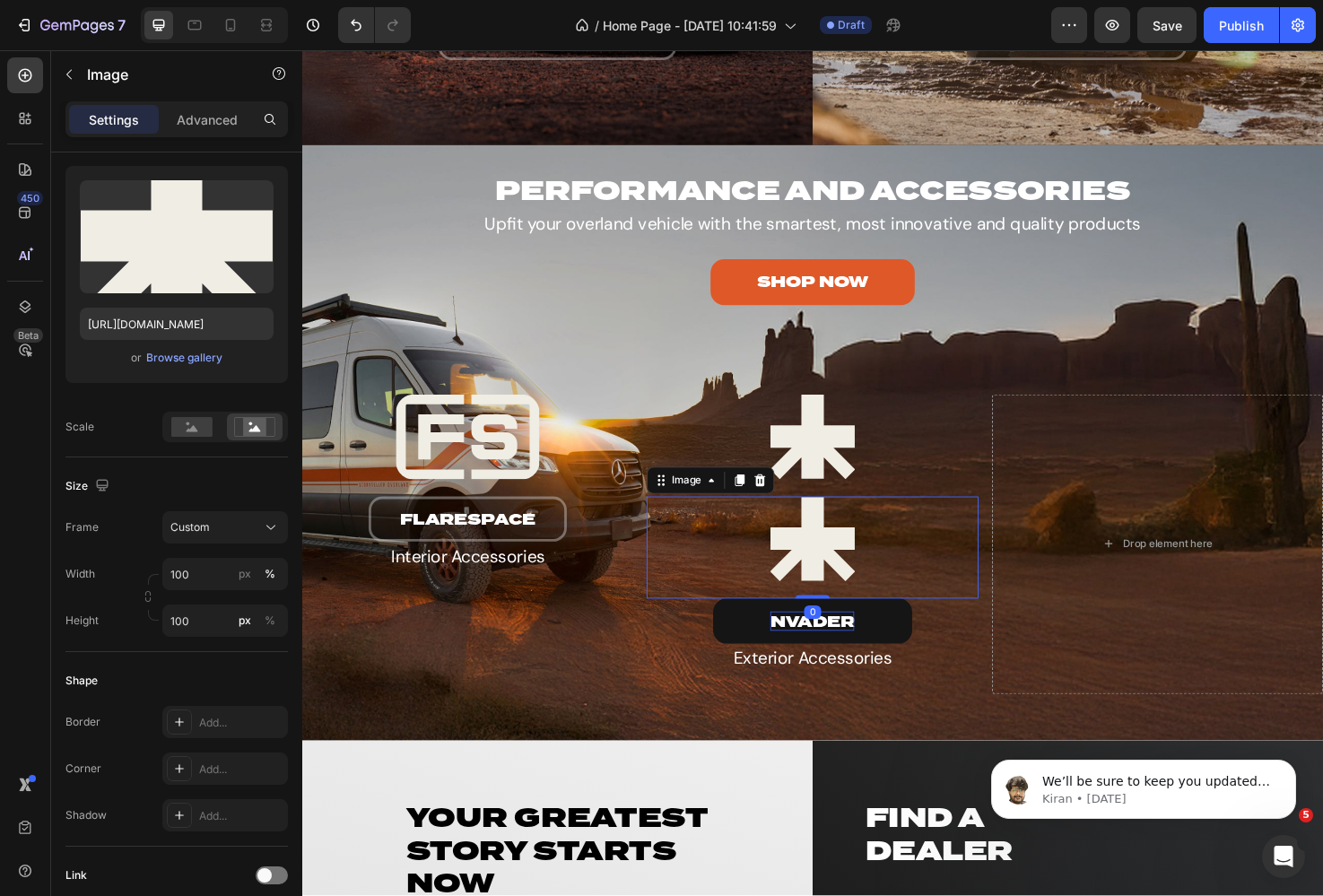
scroll to position [3219, 0]
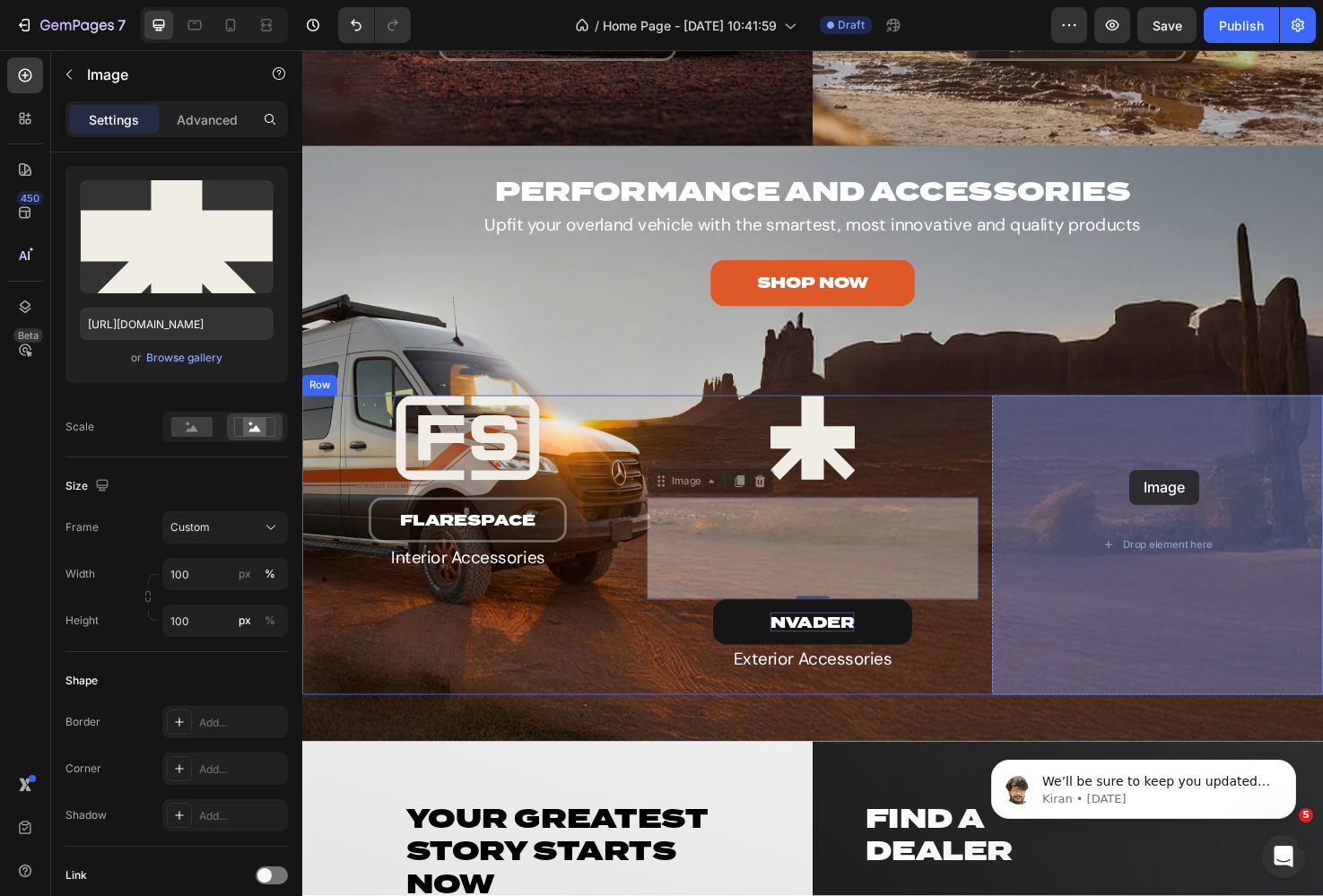
drag, startPoint x: 743, startPoint y: 586, endPoint x: 1174, endPoint y: 493, distance: 440.9
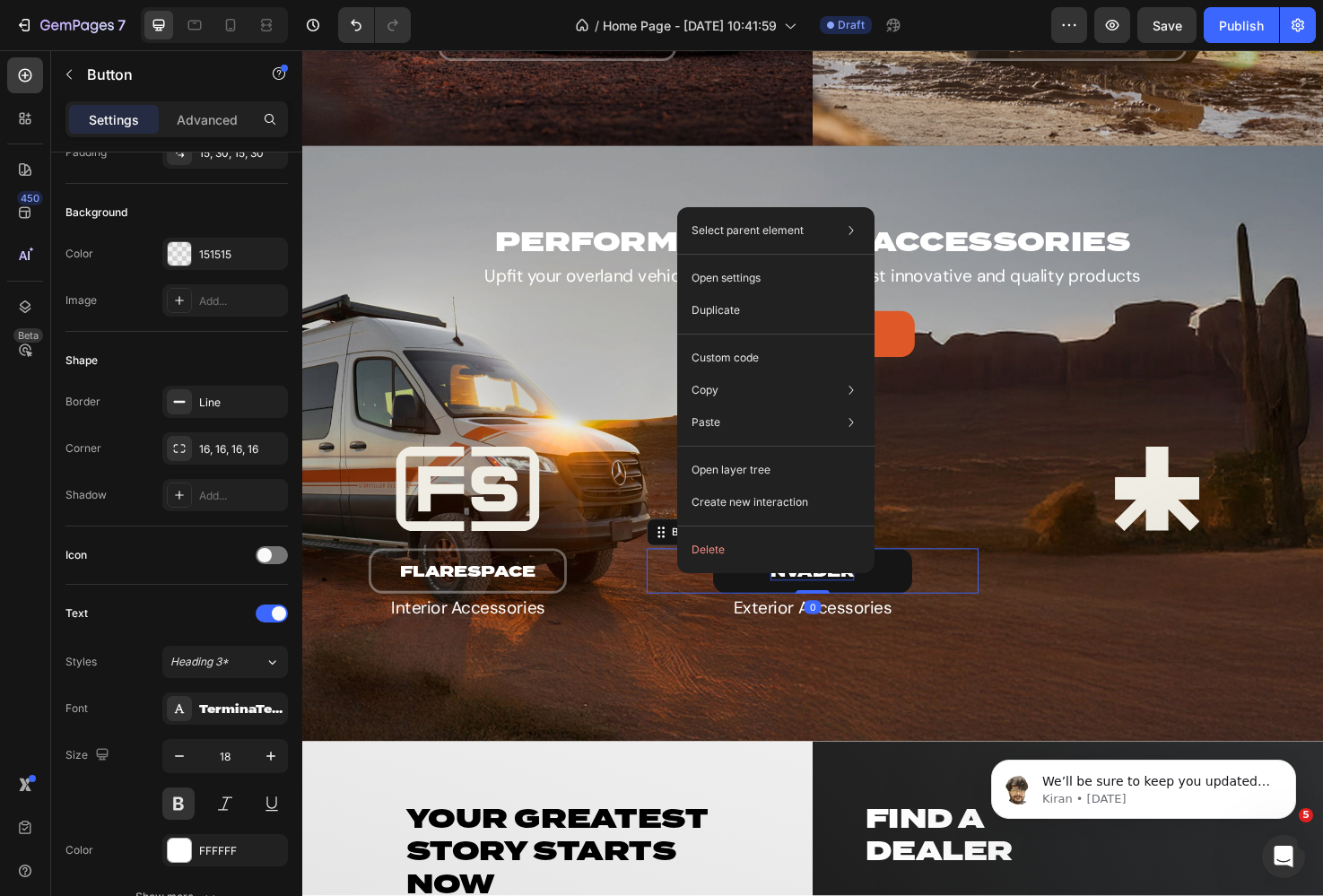
scroll to position [0, 0]
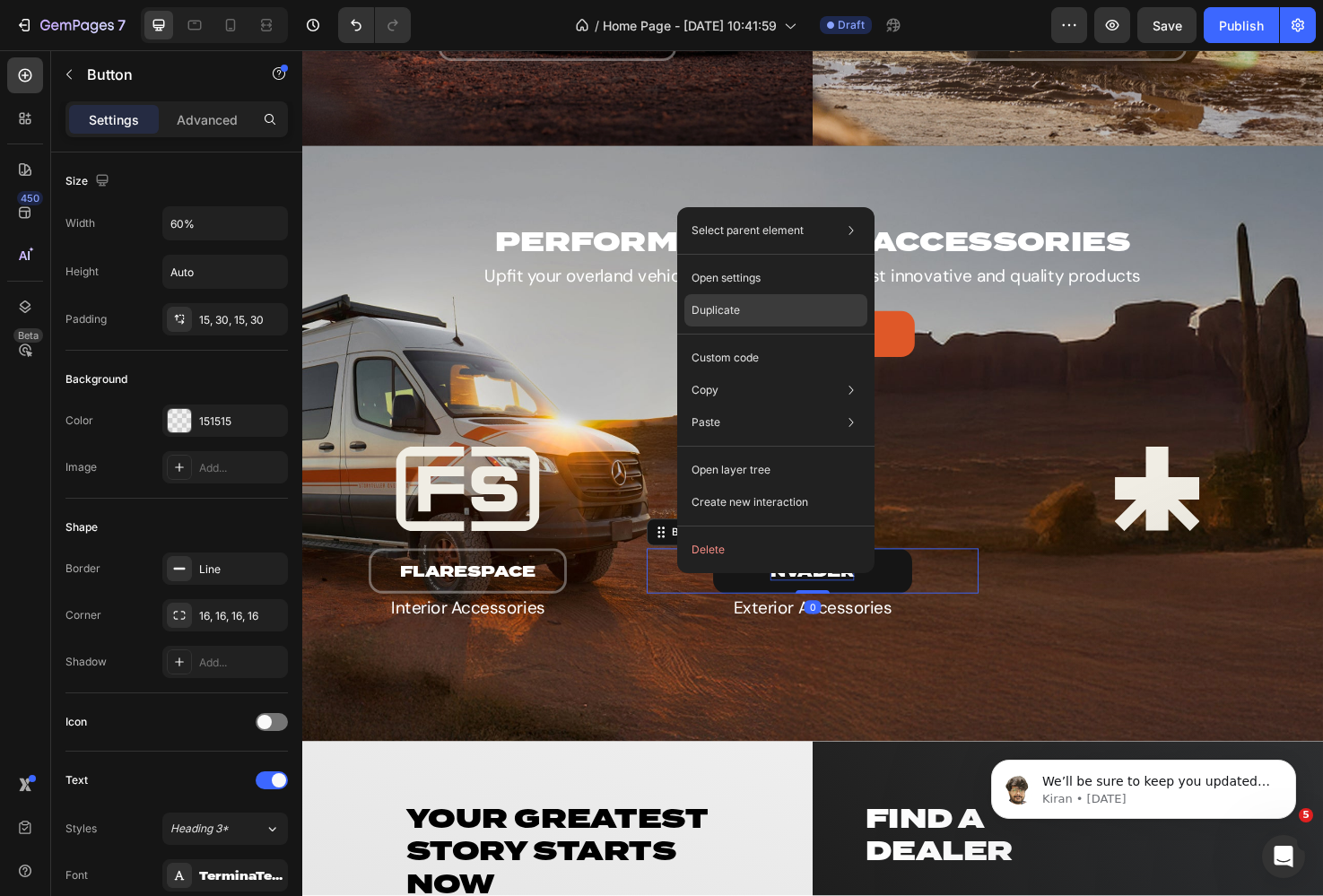
drag, startPoint x: 728, startPoint y: 310, endPoint x: 484, endPoint y: 369, distance: 251.0
click at [728, 310] on p "Duplicate" at bounding box center [715, 310] width 49 height 16
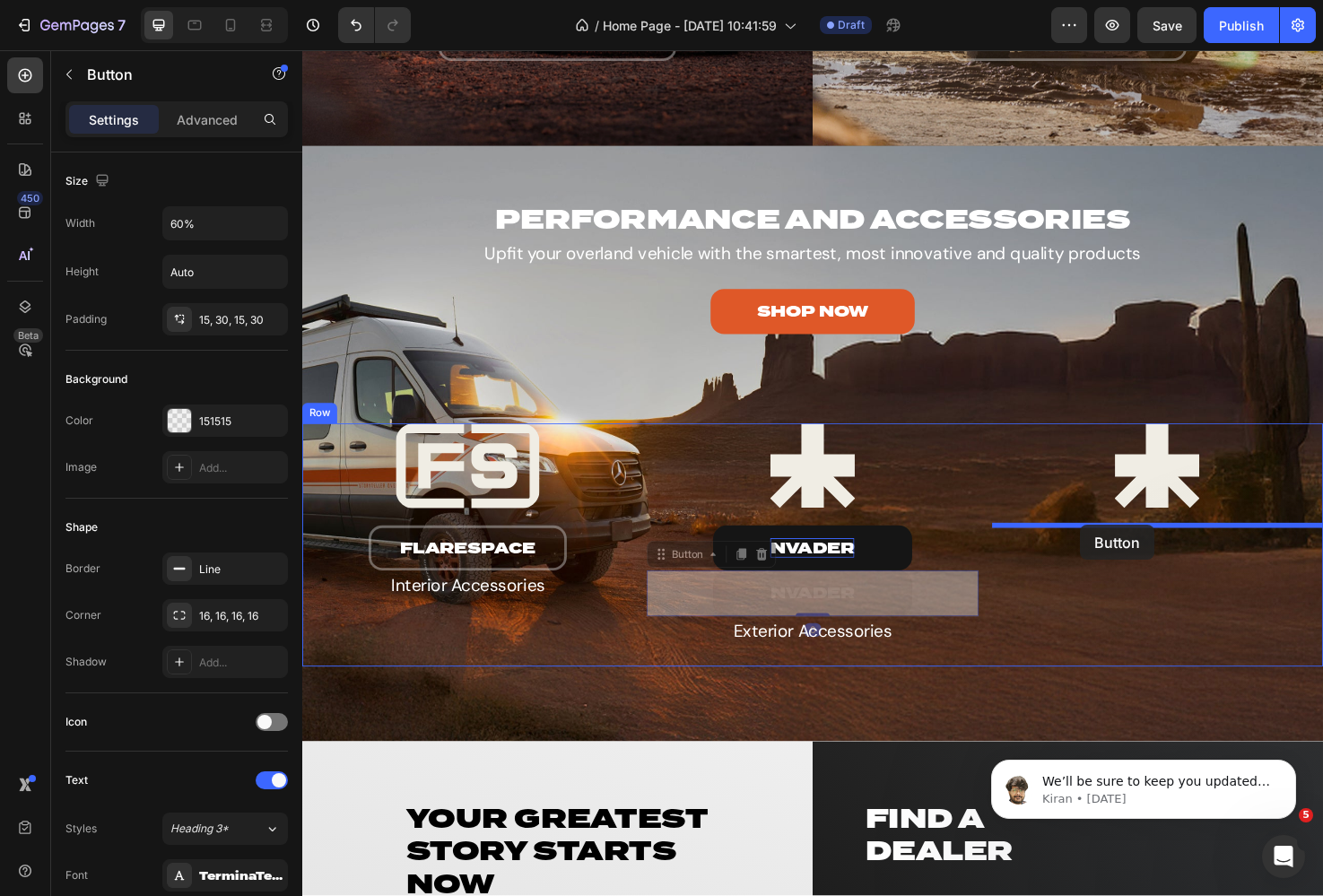
drag, startPoint x: 691, startPoint y: 615, endPoint x: 1124, endPoint y: 549, distance: 438.0
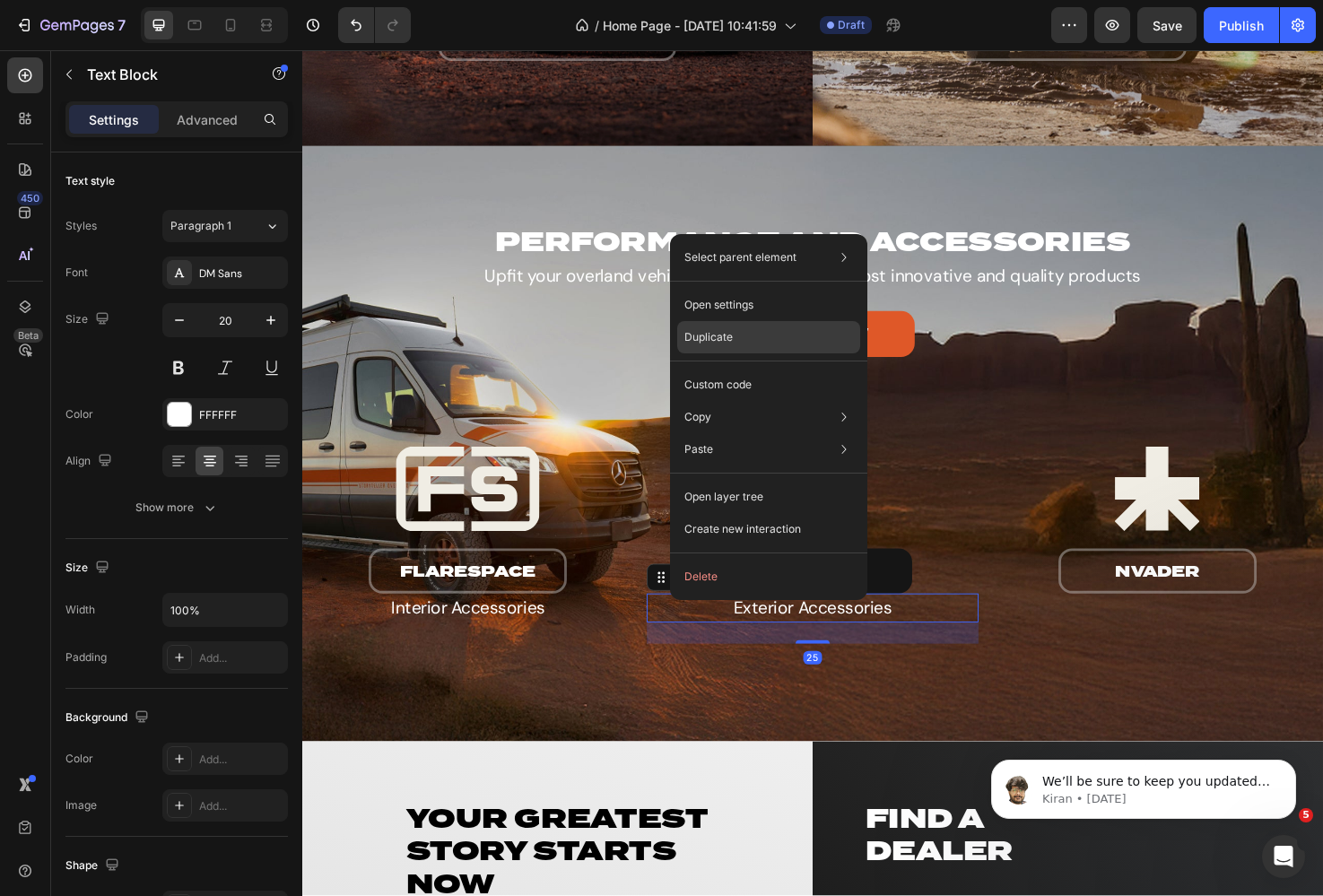
click at [731, 340] on p "Duplicate" at bounding box center [708, 336] width 49 height 16
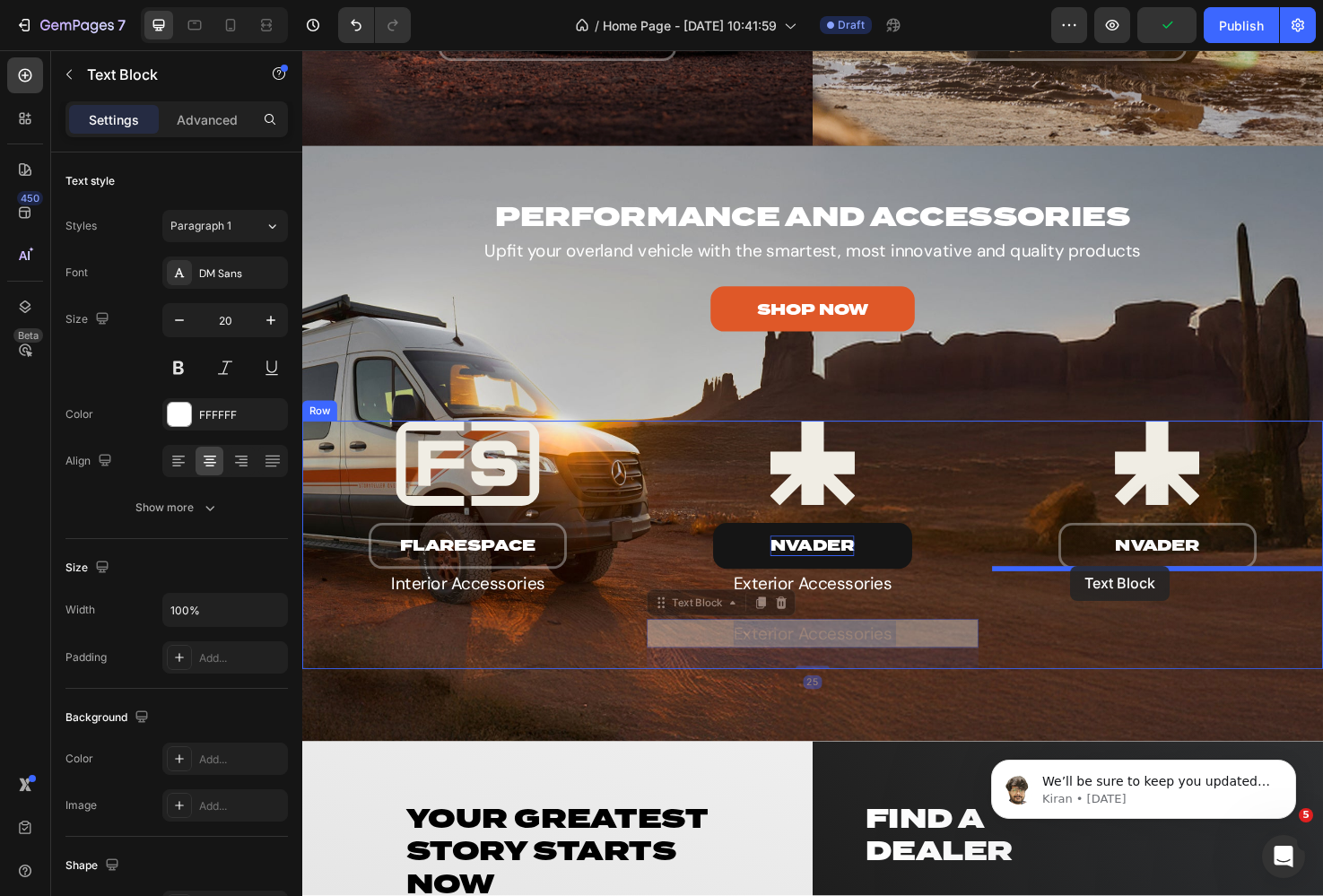
drag, startPoint x: 695, startPoint y: 670, endPoint x: 1115, endPoint y: 598, distance: 426.1
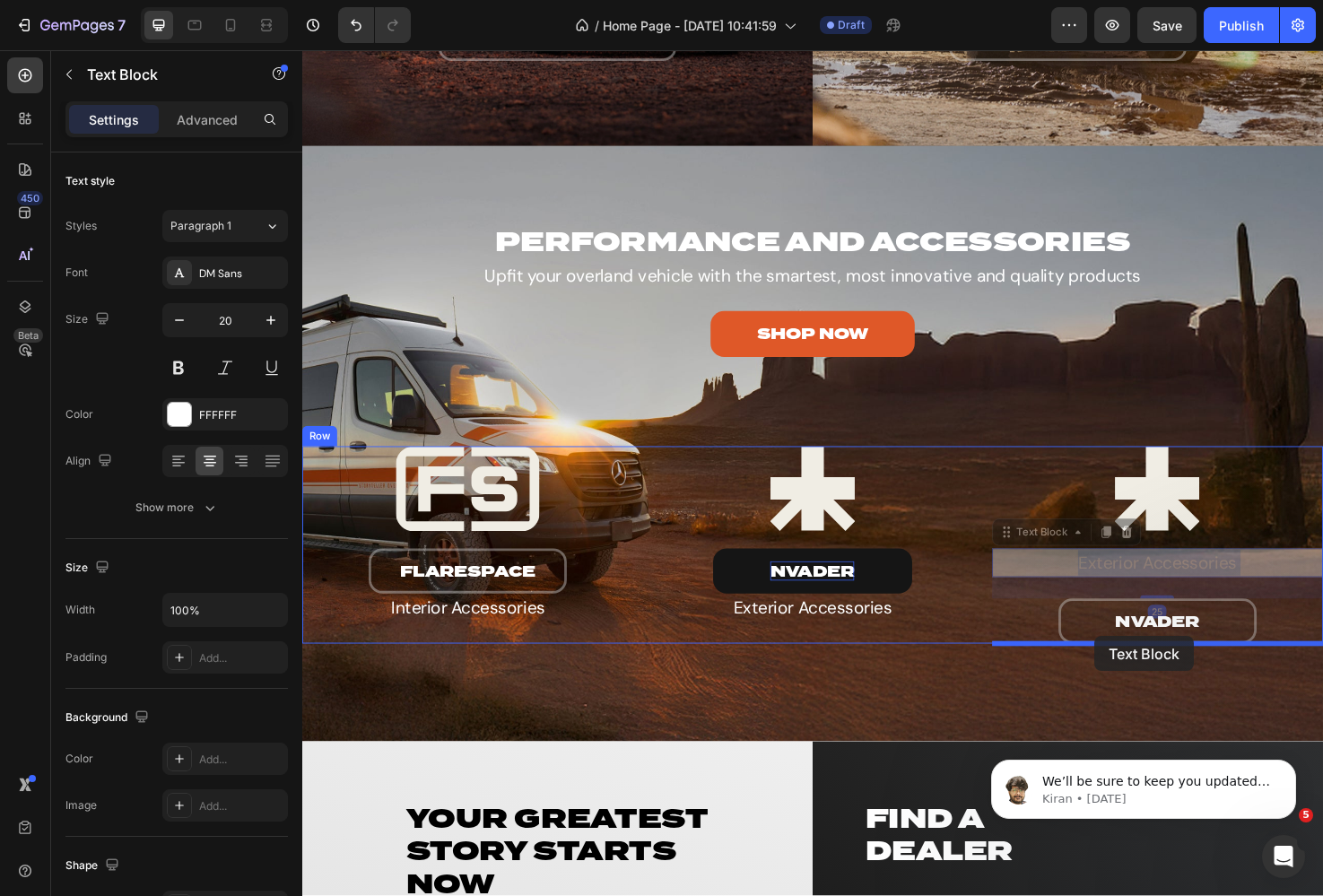
drag, startPoint x: 1070, startPoint y: 589, endPoint x: 1136, endPoint y: 668, distance: 102.9
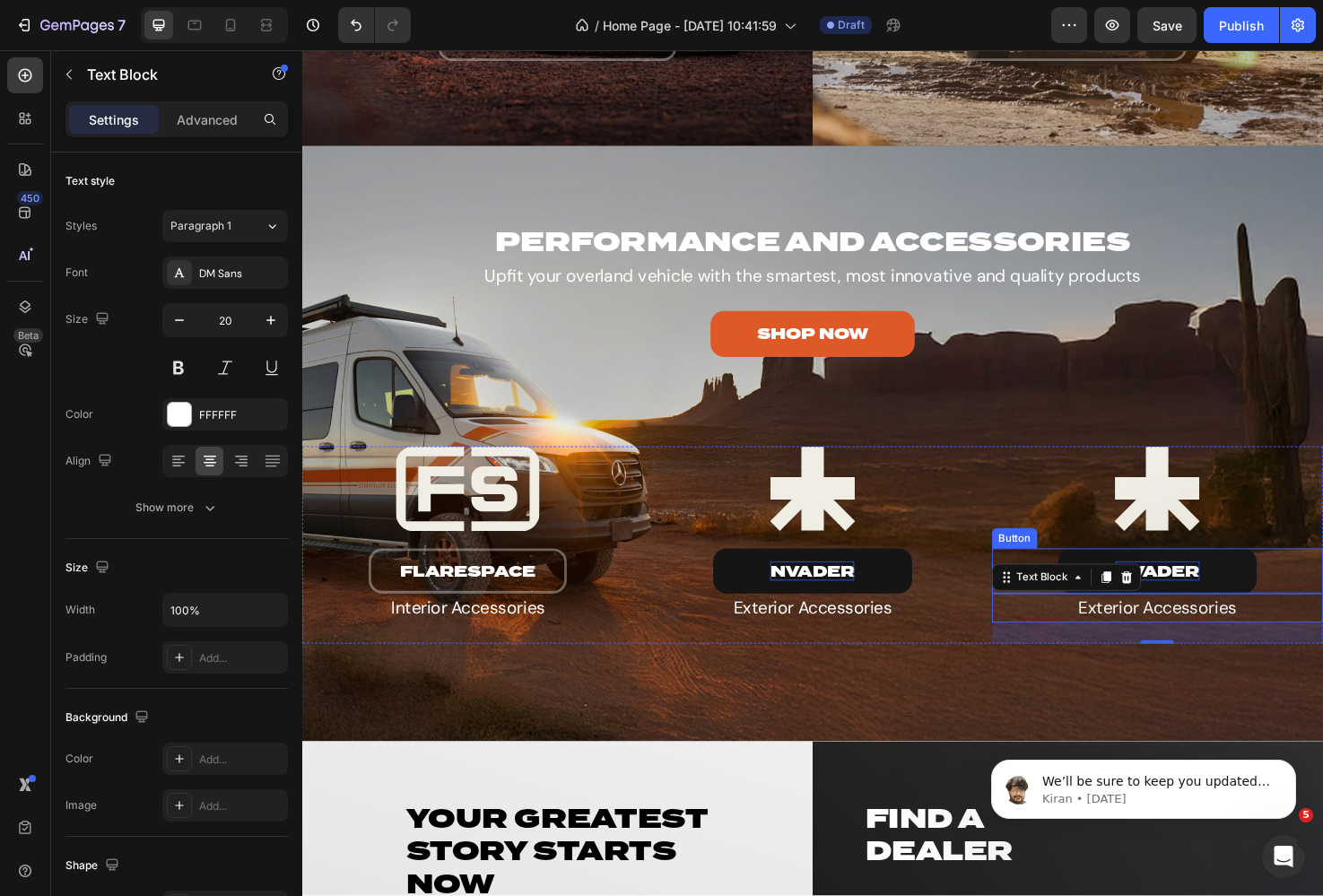
click at [1211, 594] on p "nVADER" at bounding box center [1204, 600] width 89 height 21
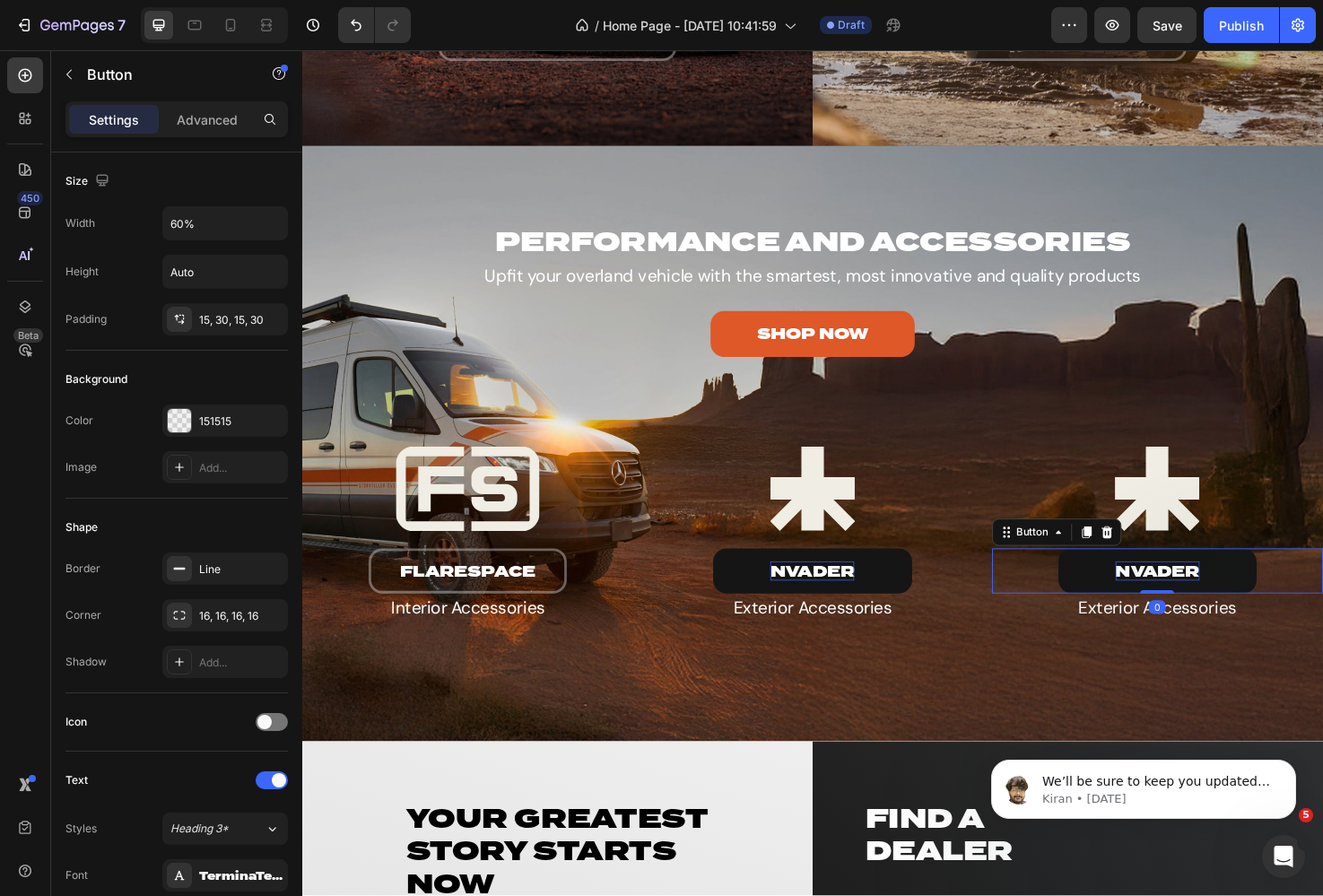
click at [1211, 594] on p "nVADER" at bounding box center [1204, 600] width 89 height 21
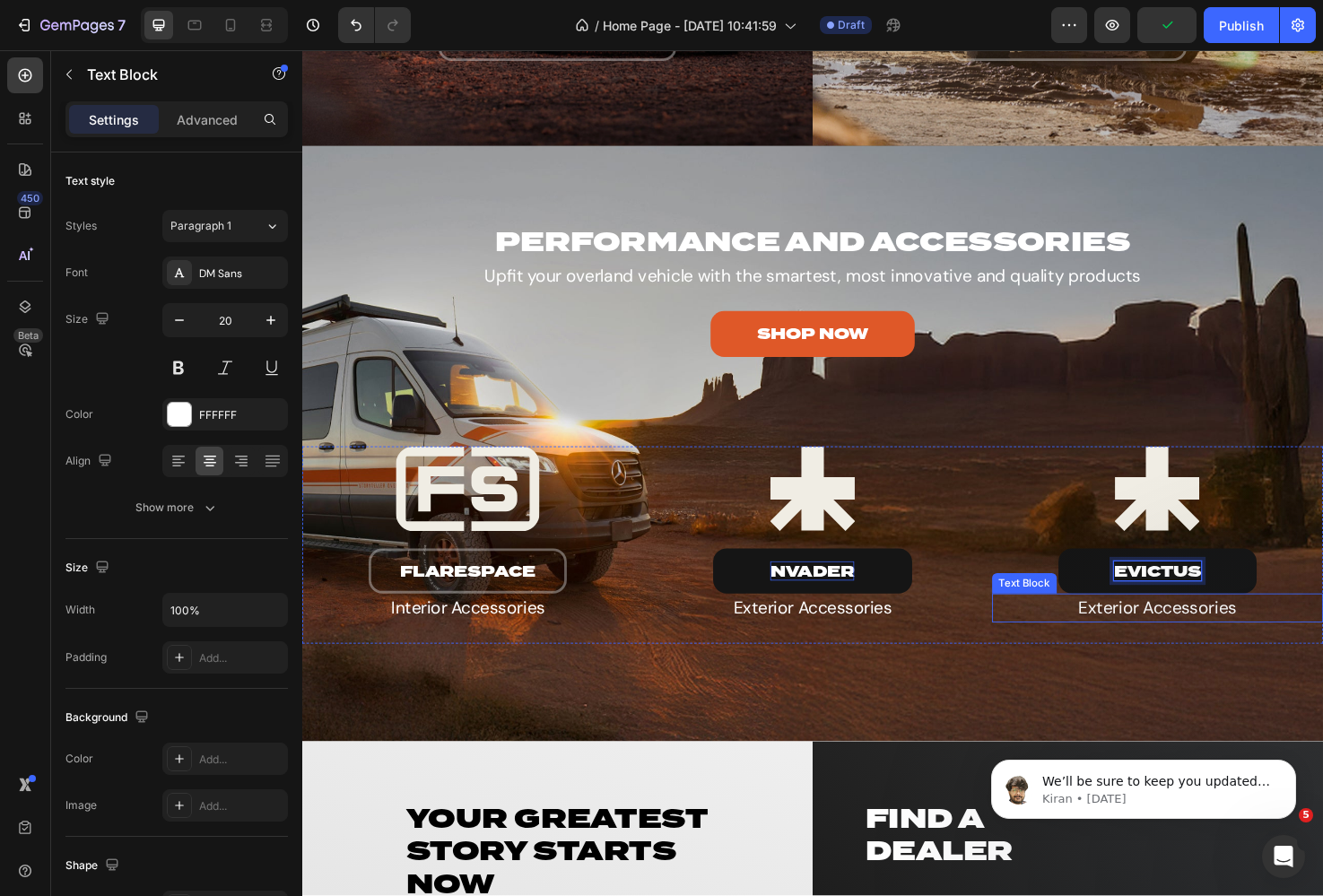
click at [1148, 641] on p "Exterior Accessories" at bounding box center [1204, 639] width 345 height 27
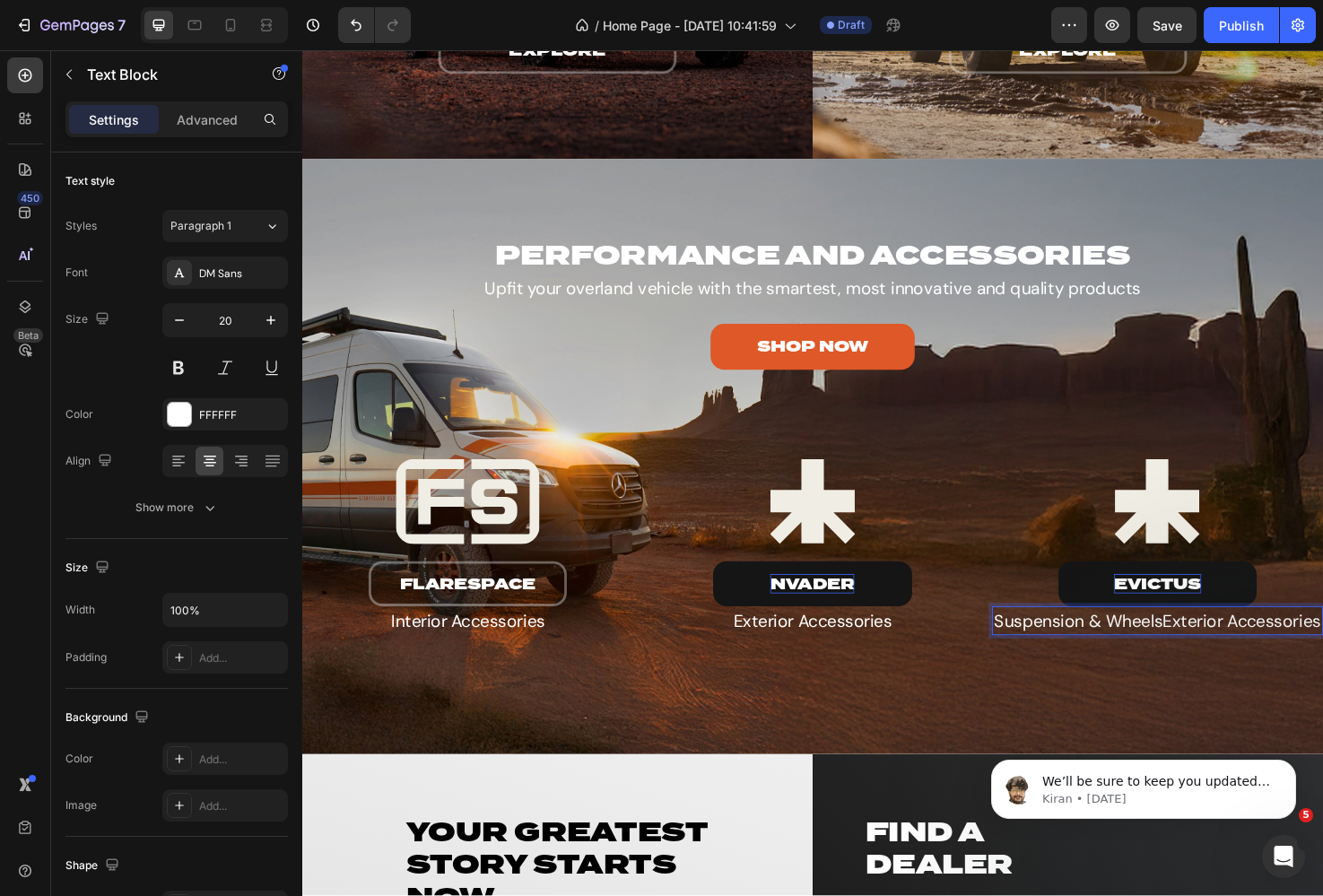
scroll to position [3219, 0]
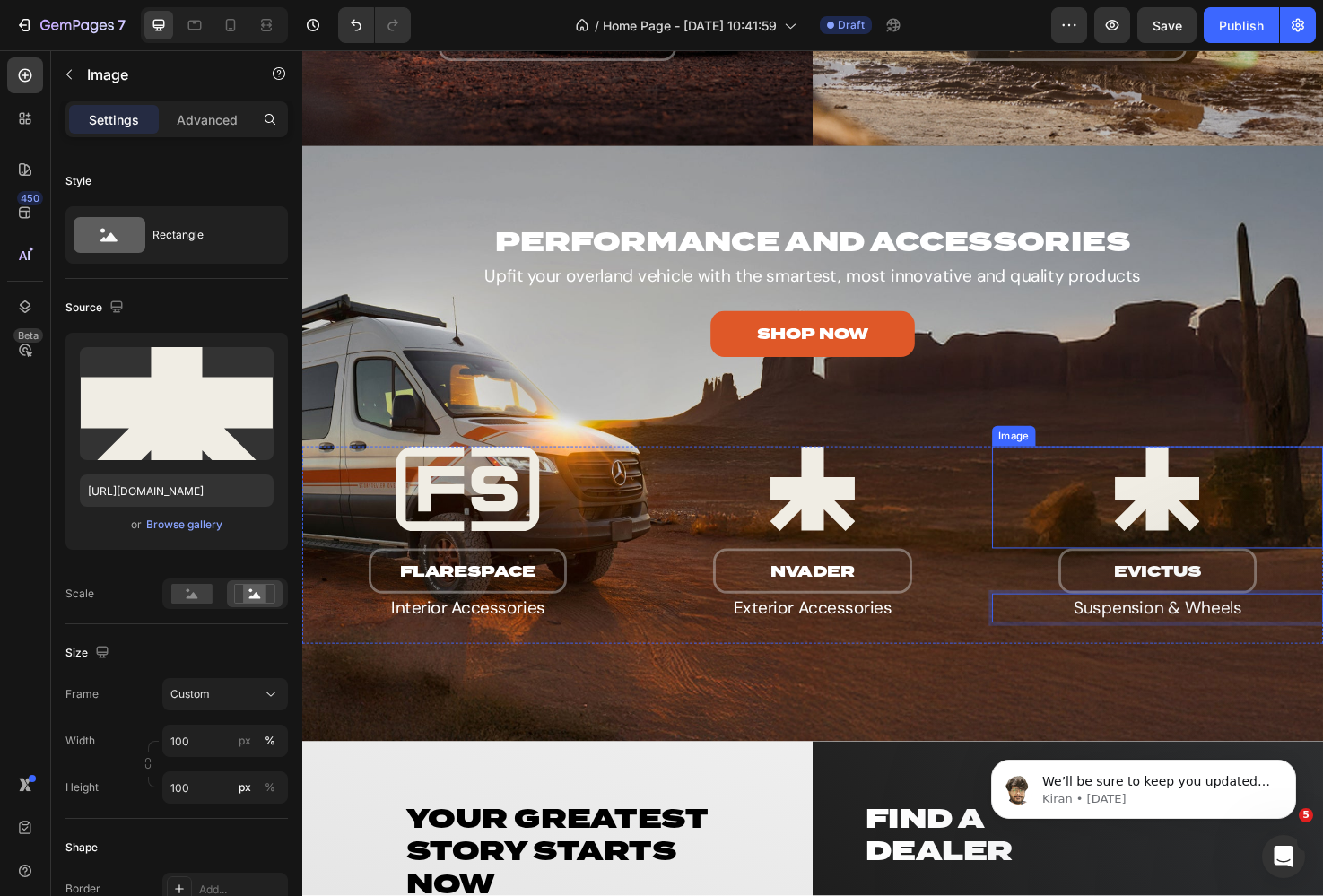
click at [1203, 500] on img at bounding box center [1204, 513] width 349 height 90
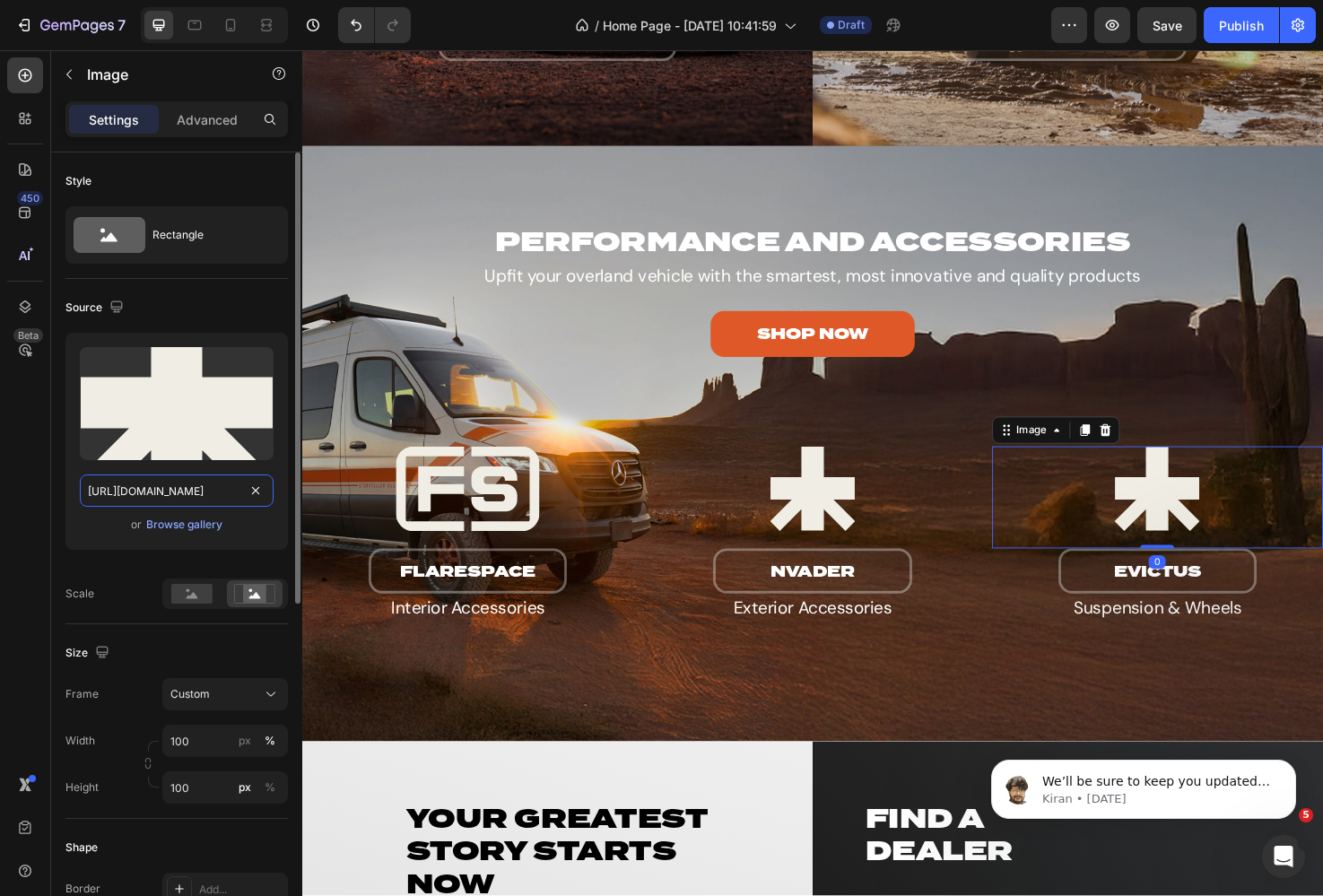
click at [137, 491] on input "[URL][DOMAIN_NAME]" at bounding box center [176, 491] width 193 height 32
paste input "Evictus"
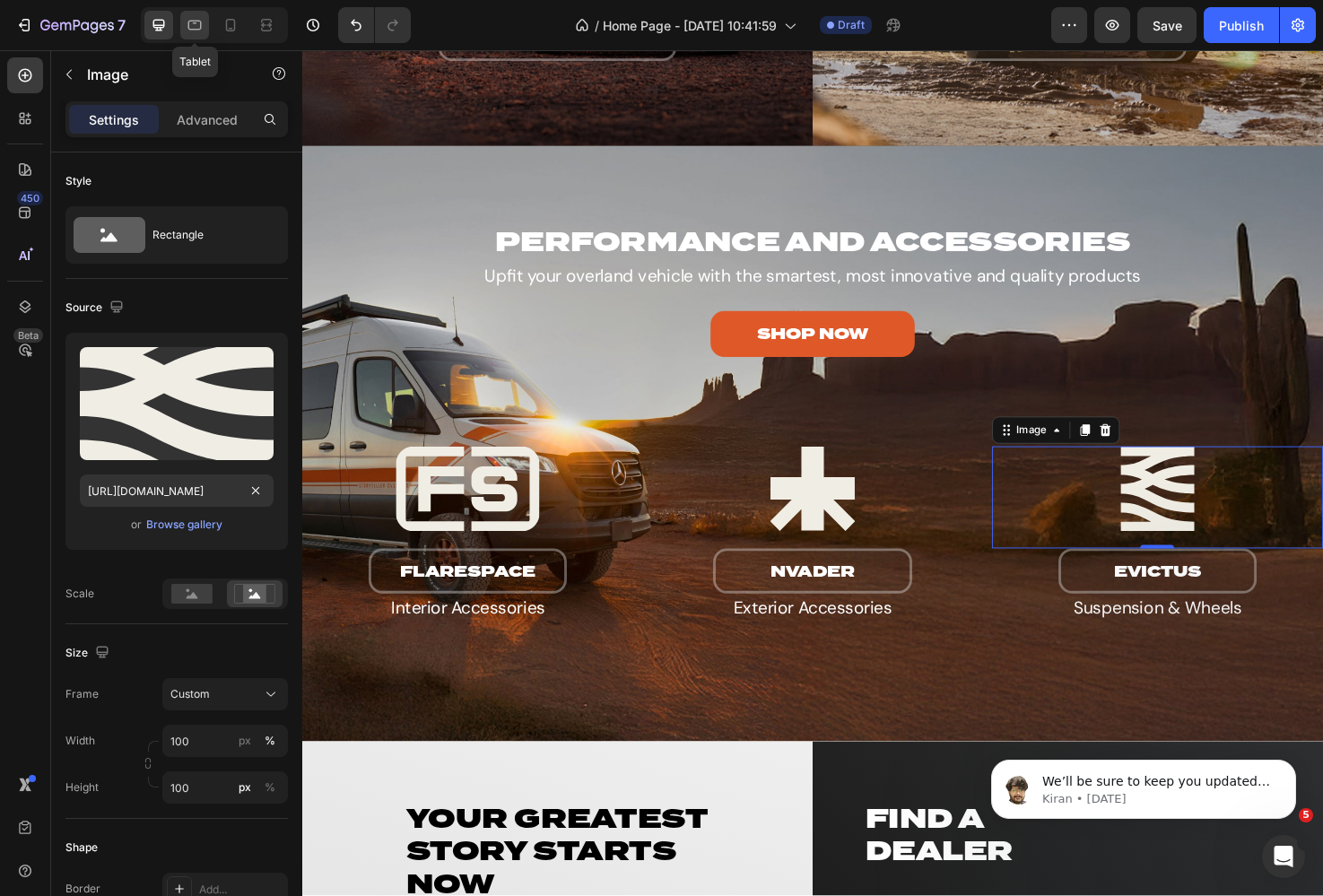
click at [189, 27] on icon at bounding box center [195, 26] width 13 height 10
type input "[URL][DOMAIN_NAME]"
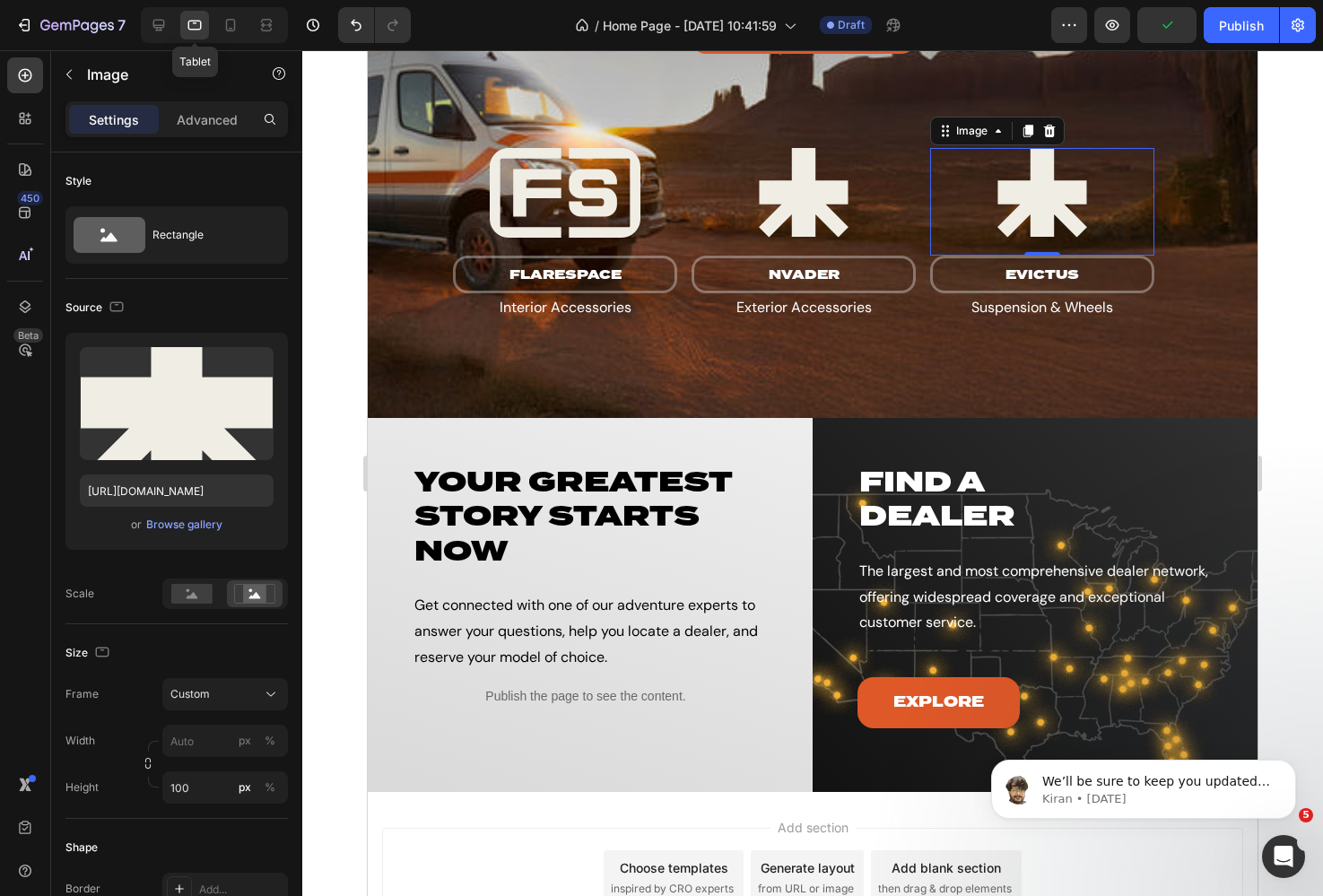
scroll to position [3436, 0]
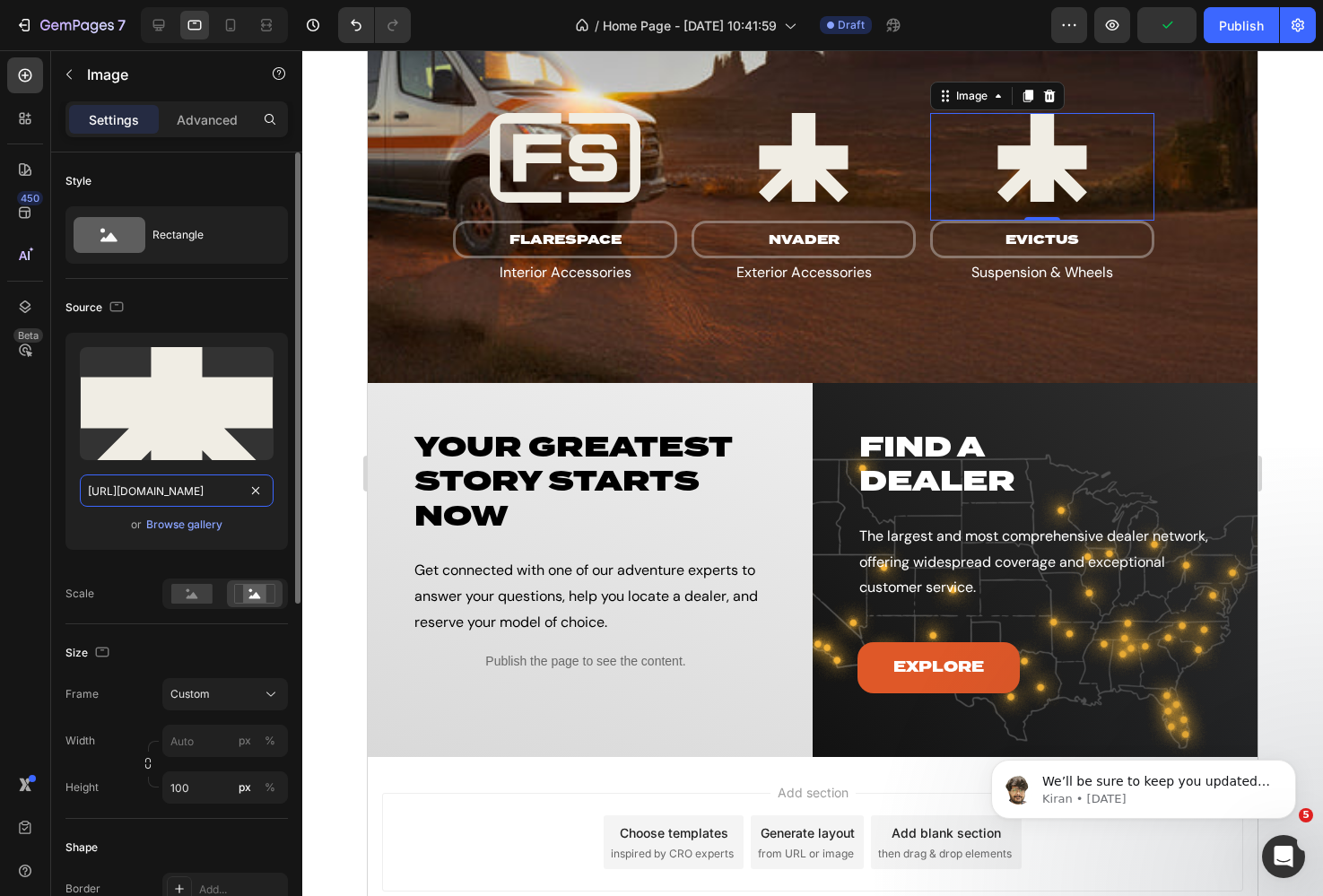
click at [214, 497] on input "[URL][DOMAIN_NAME]" at bounding box center [176, 491] width 193 height 32
paste input "Evictus"
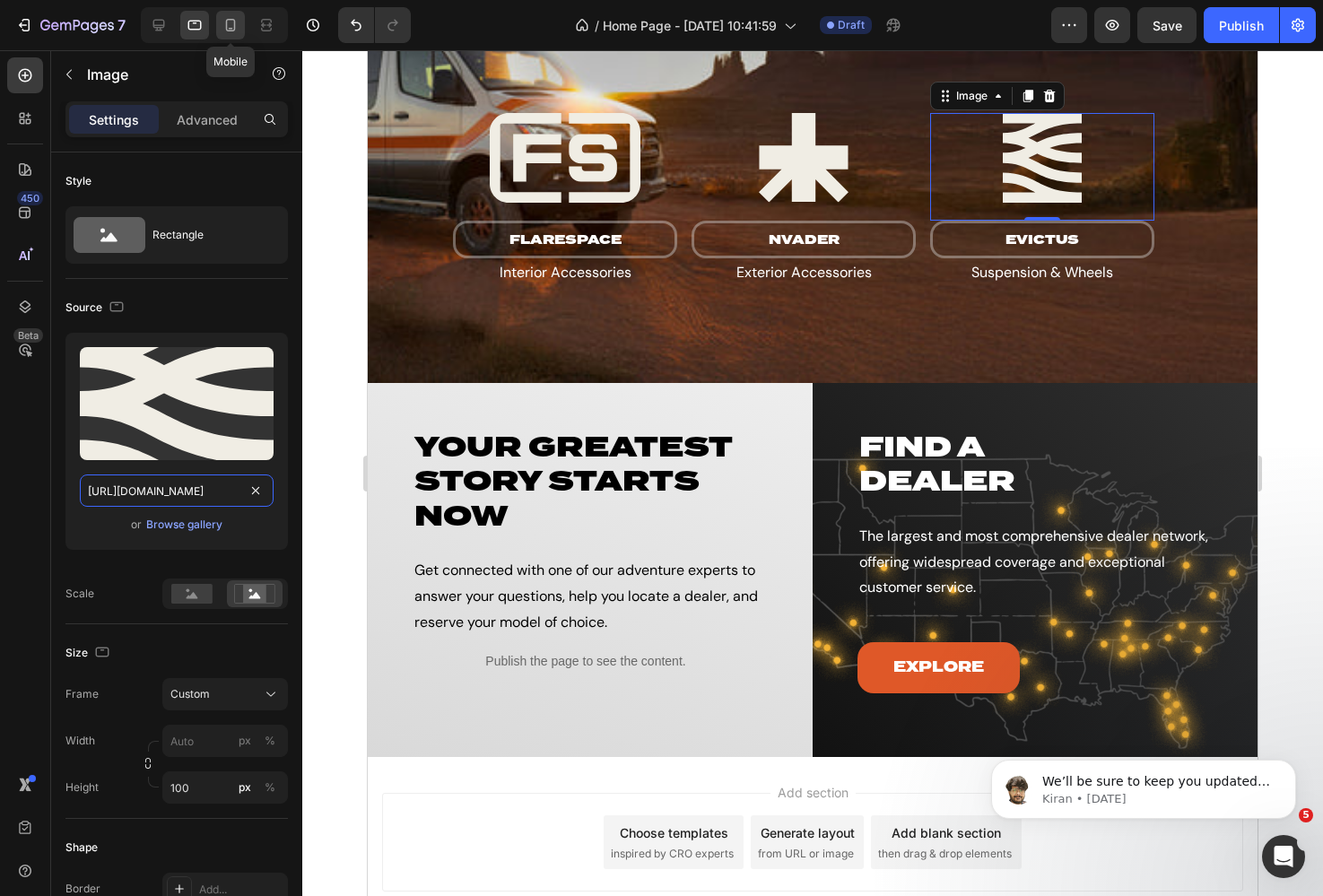
type input "[URL][DOMAIN_NAME]"
click at [233, 26] on icon at bounding box center [230, 25] width 18 height 18
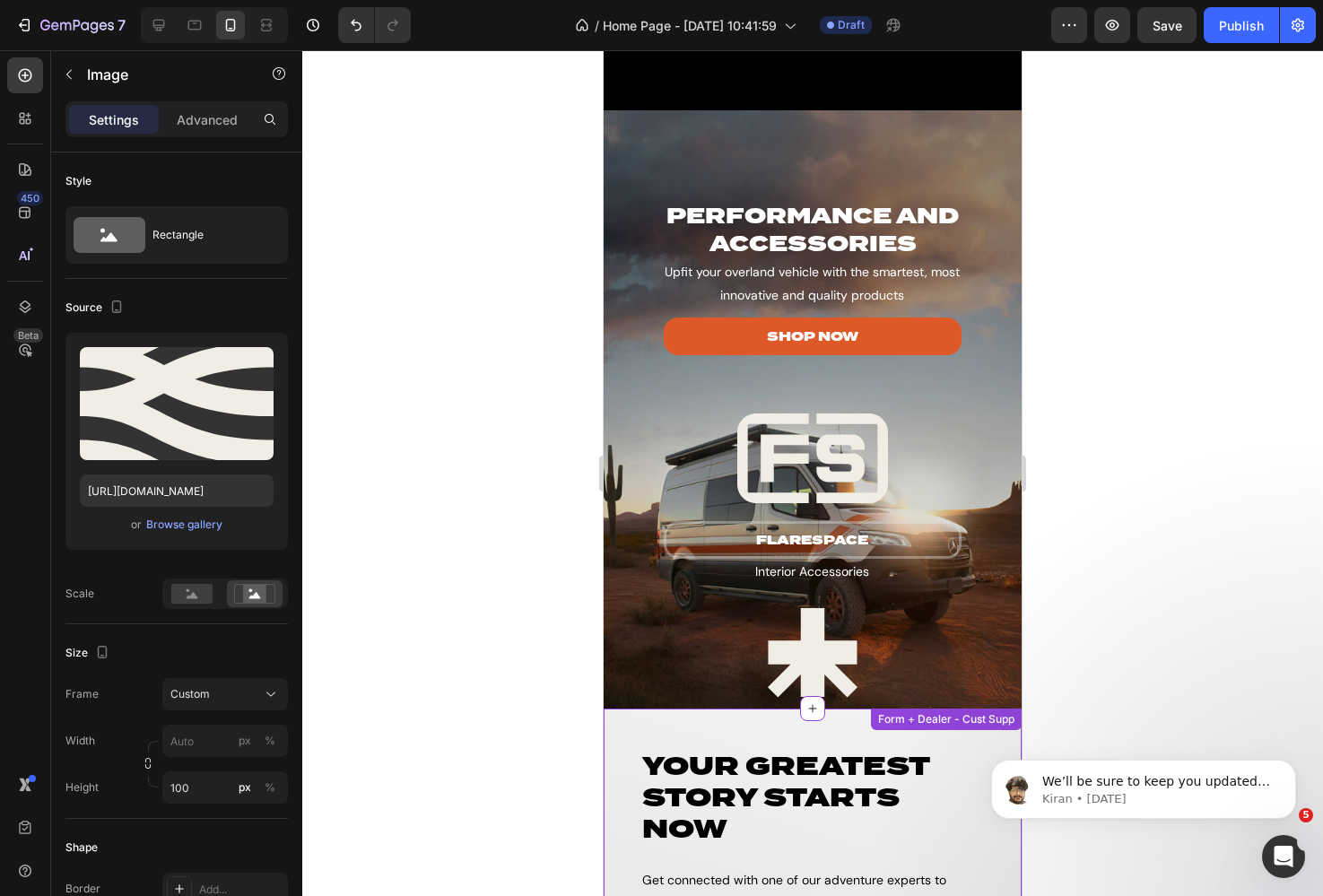
scroll to position [3616, 0]
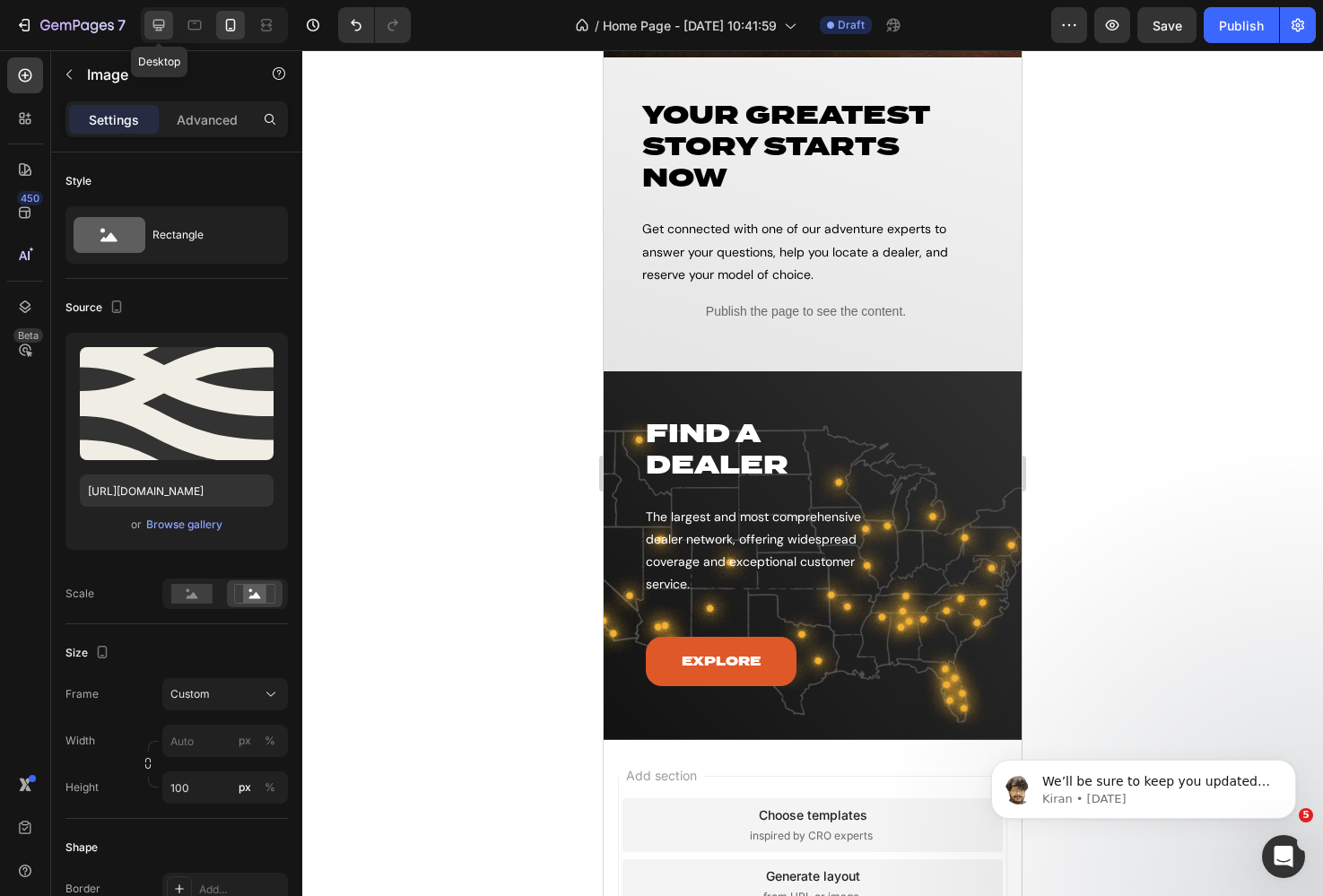
click at [161, 23] on icon at bounding box center [158, 25] width 18 height 18
type input "100"
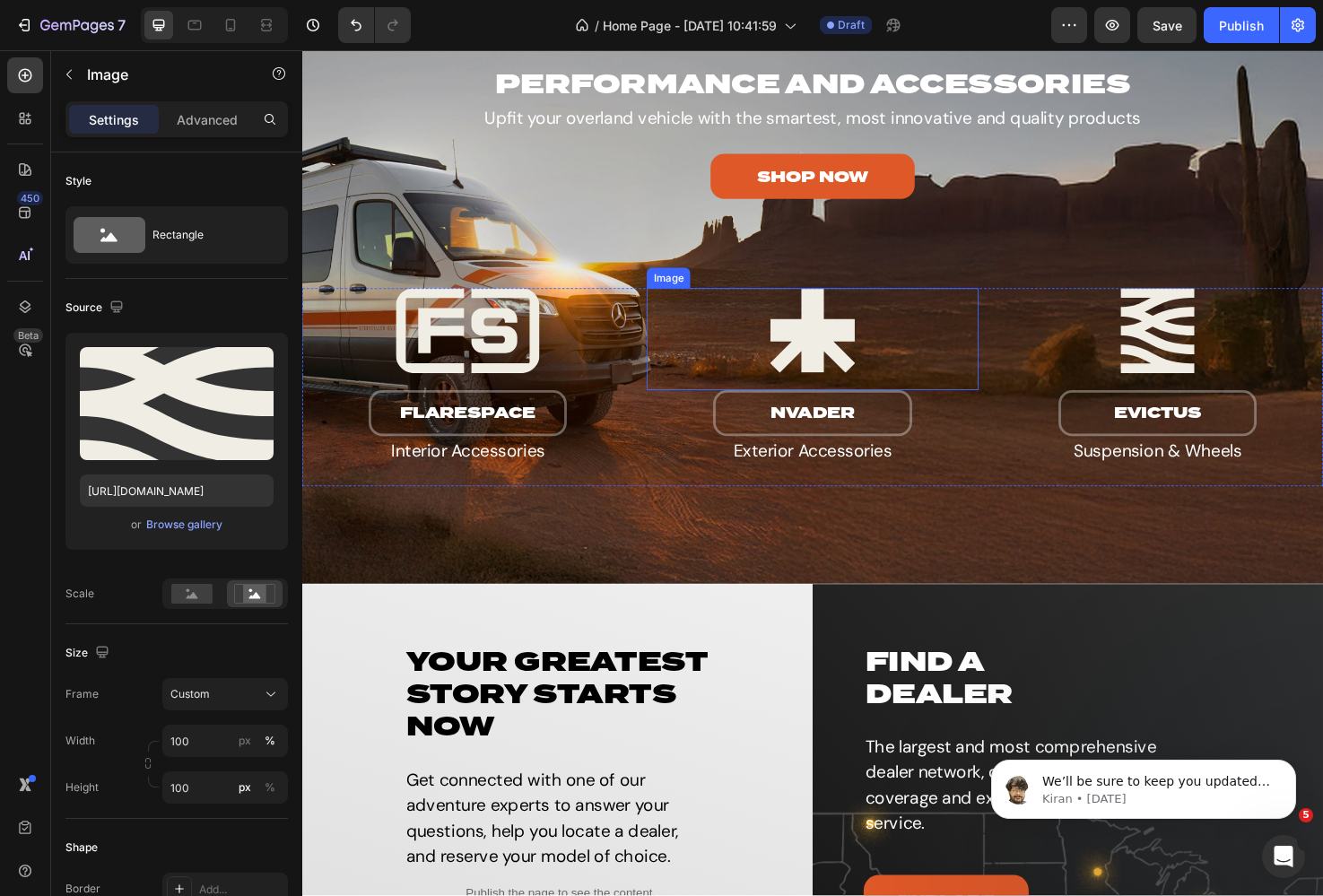
scroll to position [3212, 0]
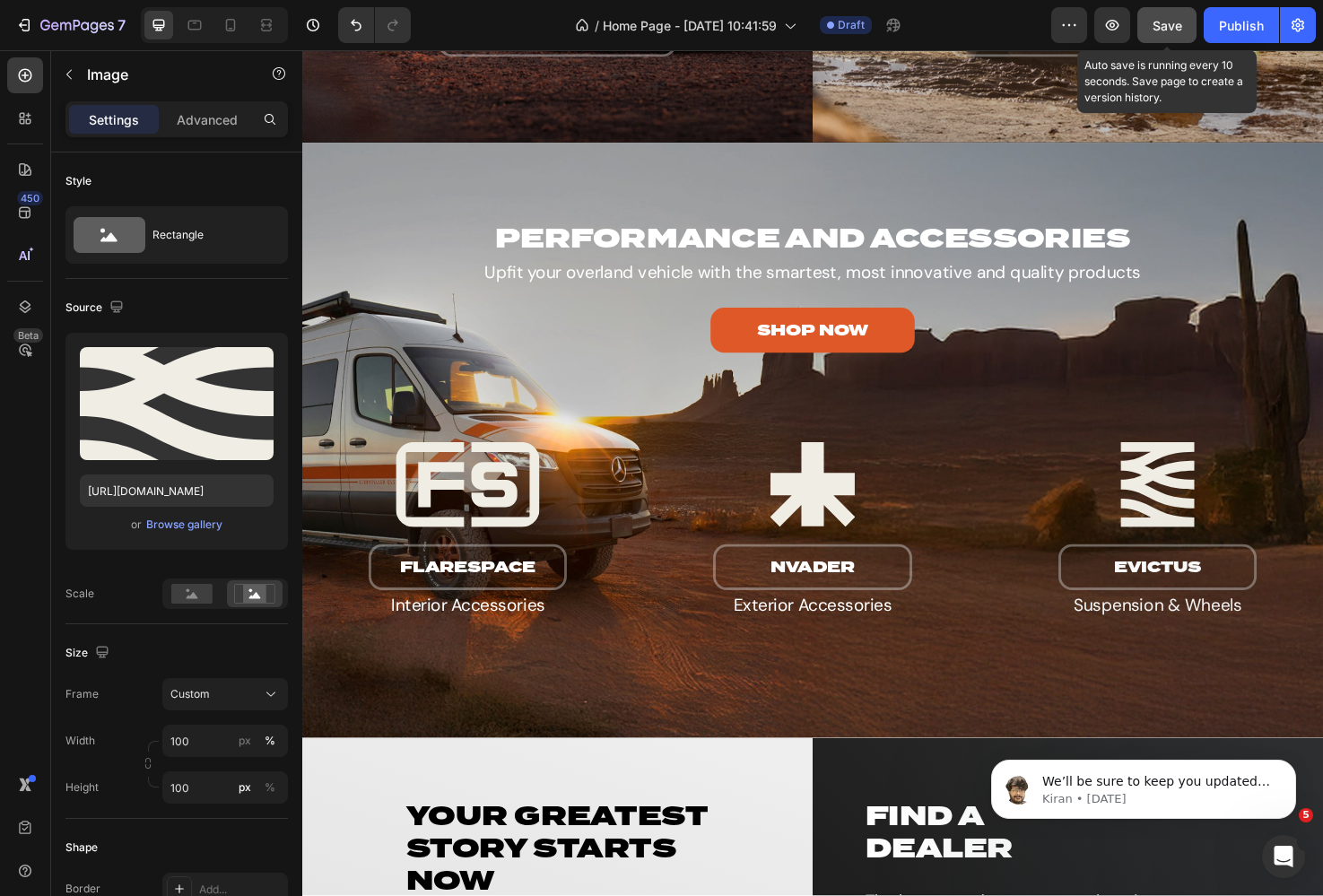
click at [1150, 24] on button "Save" at bounding box center [1167, 26] width 59 height 36
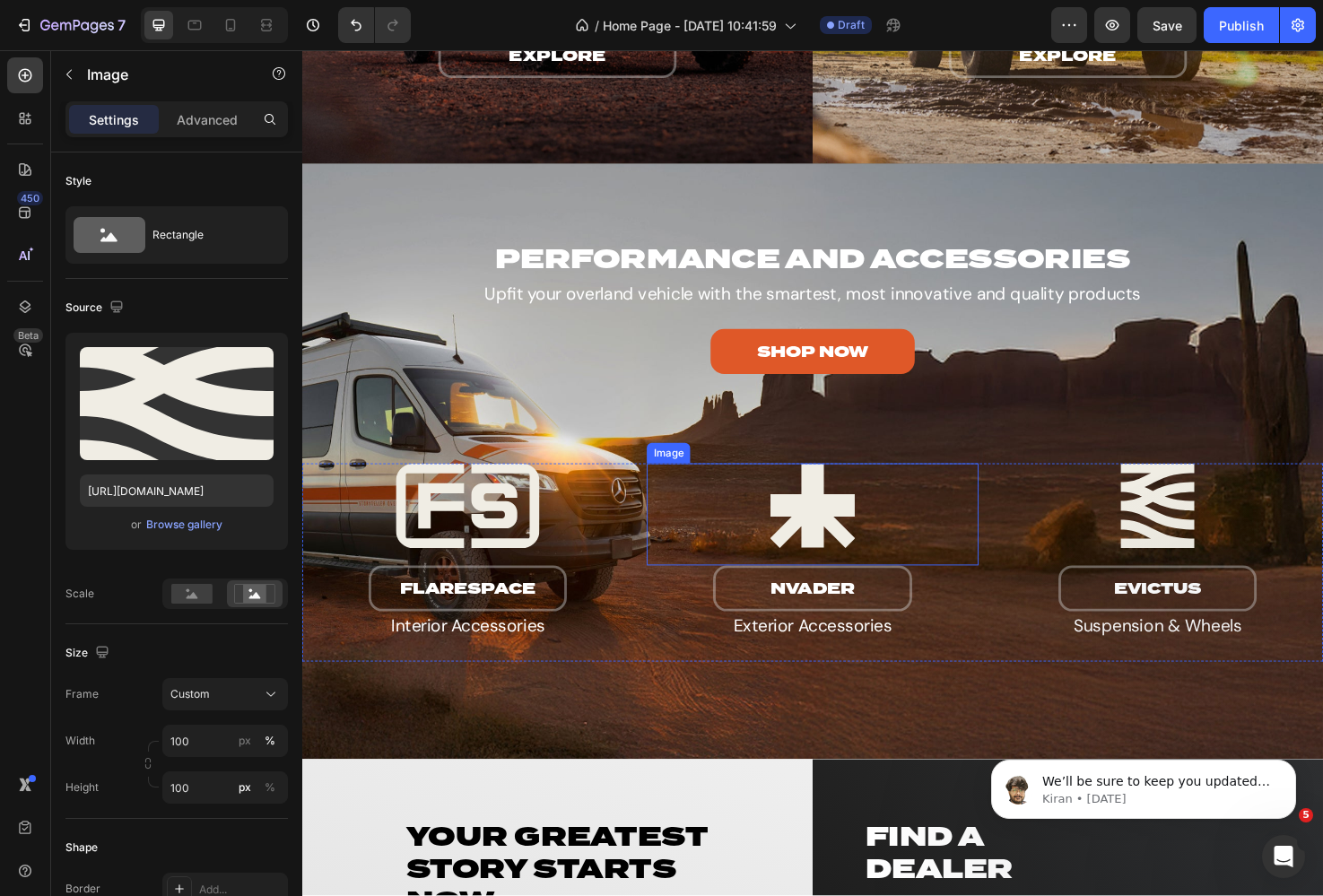
scroll to position [3186, 0]
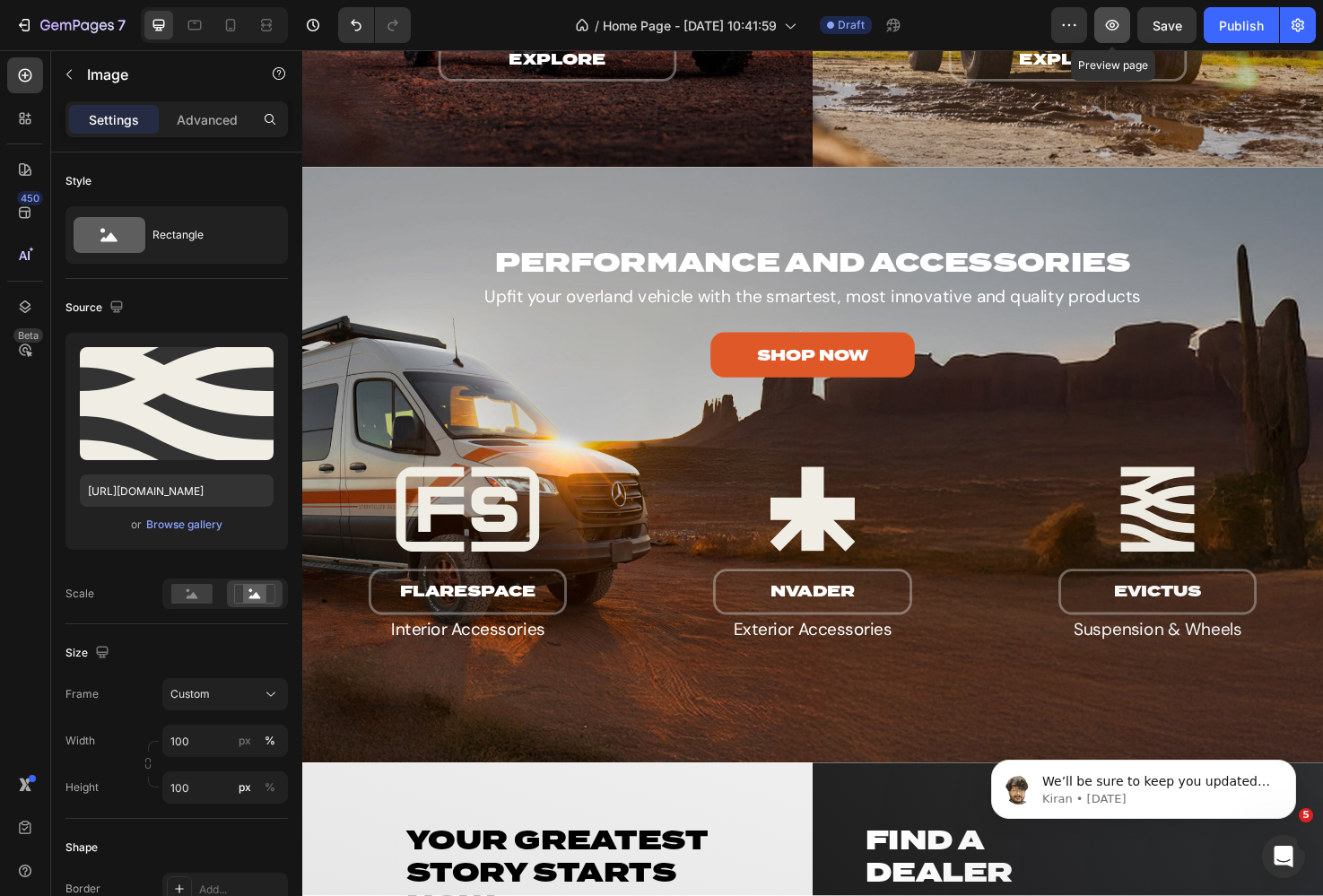
click at [1111, 31] on icon "button" at bounding box center [1111, 25] width 18 height 18
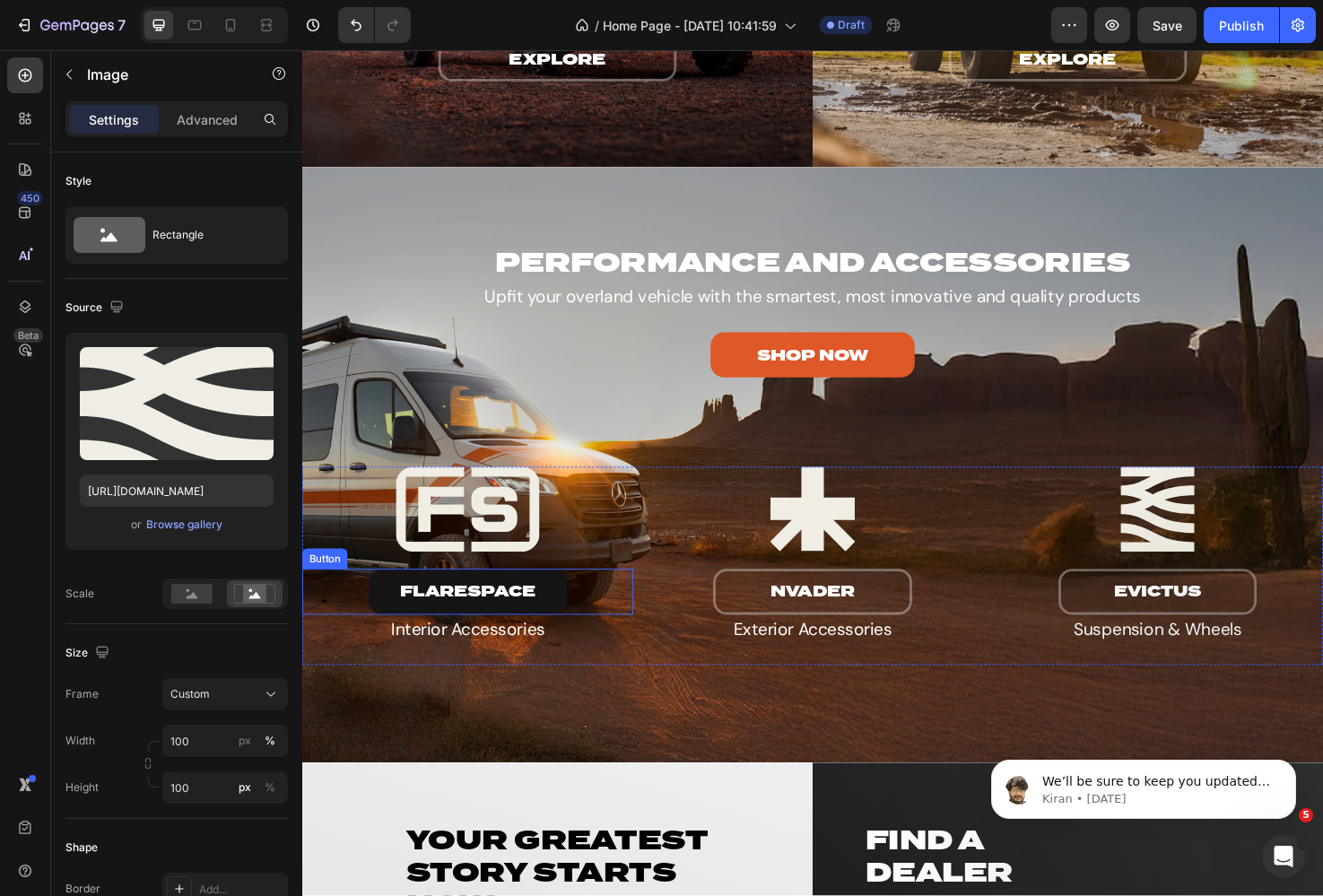
click at [553, 606] on button "flarespace" at bounding box center [477, 621] width 210 height 48
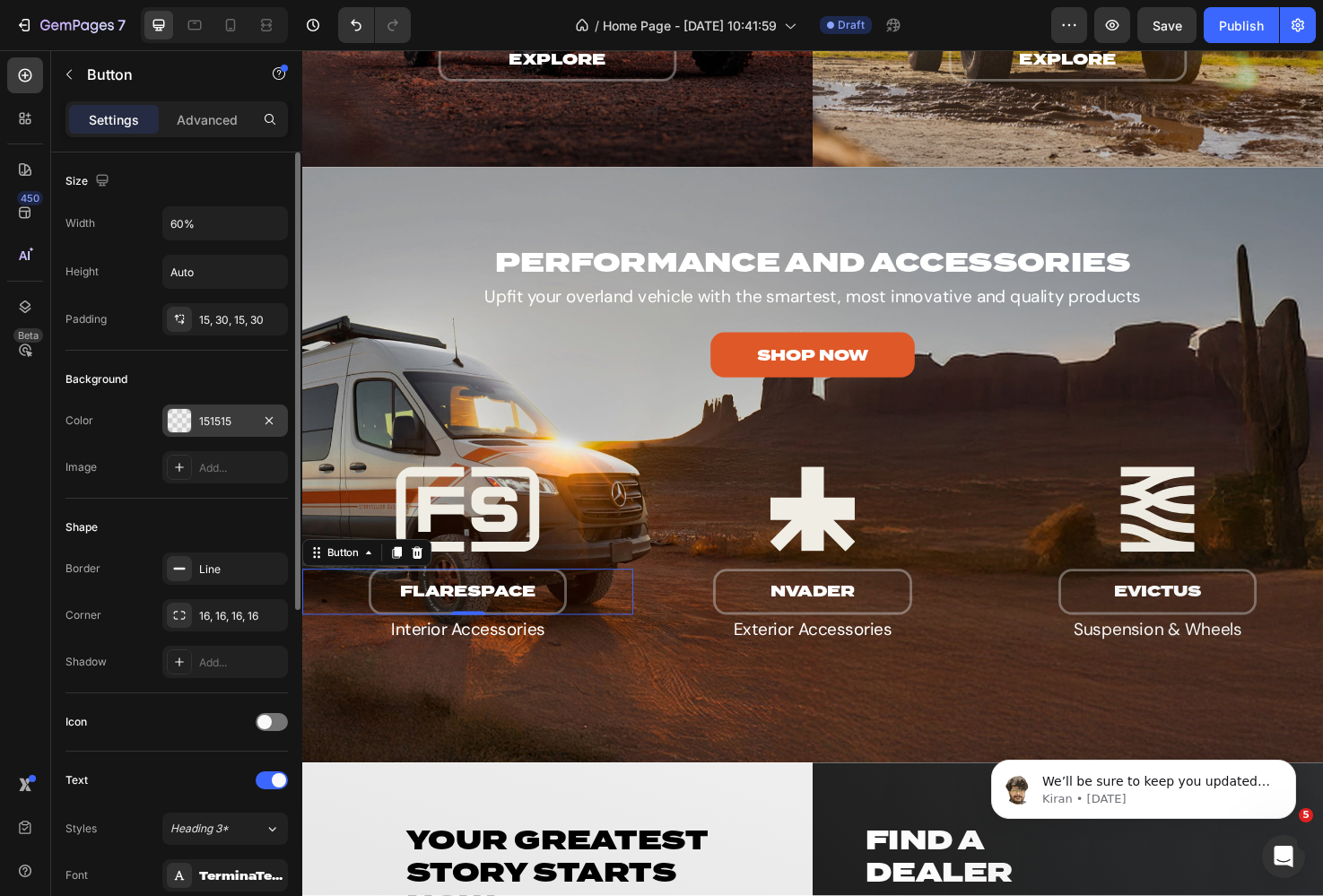
click at [177, 421] on div at bounding box center [179, 420] width 23 height 23
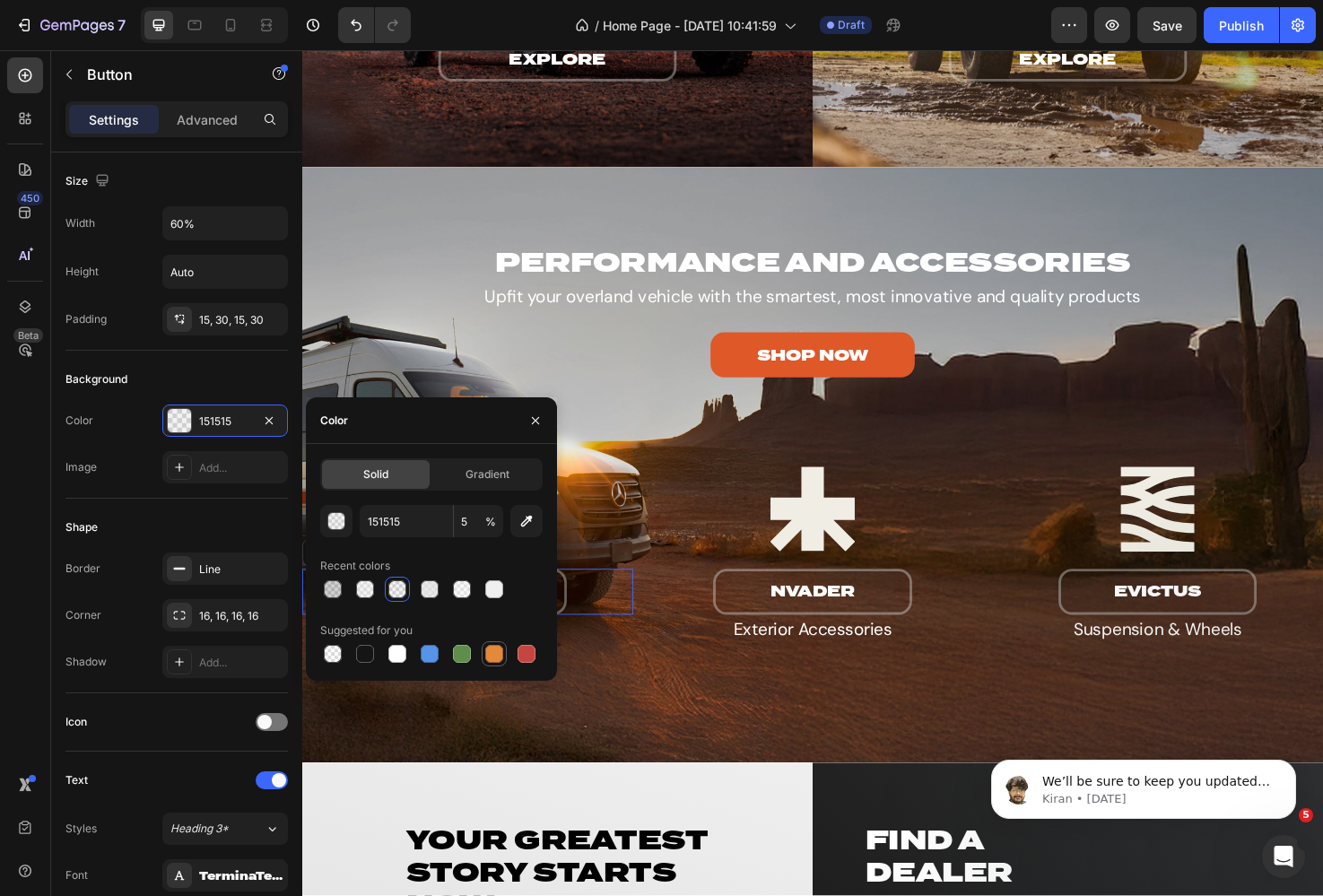
click at [498, 655] on div at bounding box center [494, 654] width 18 height 18
type input "E4893A"
type input "100"
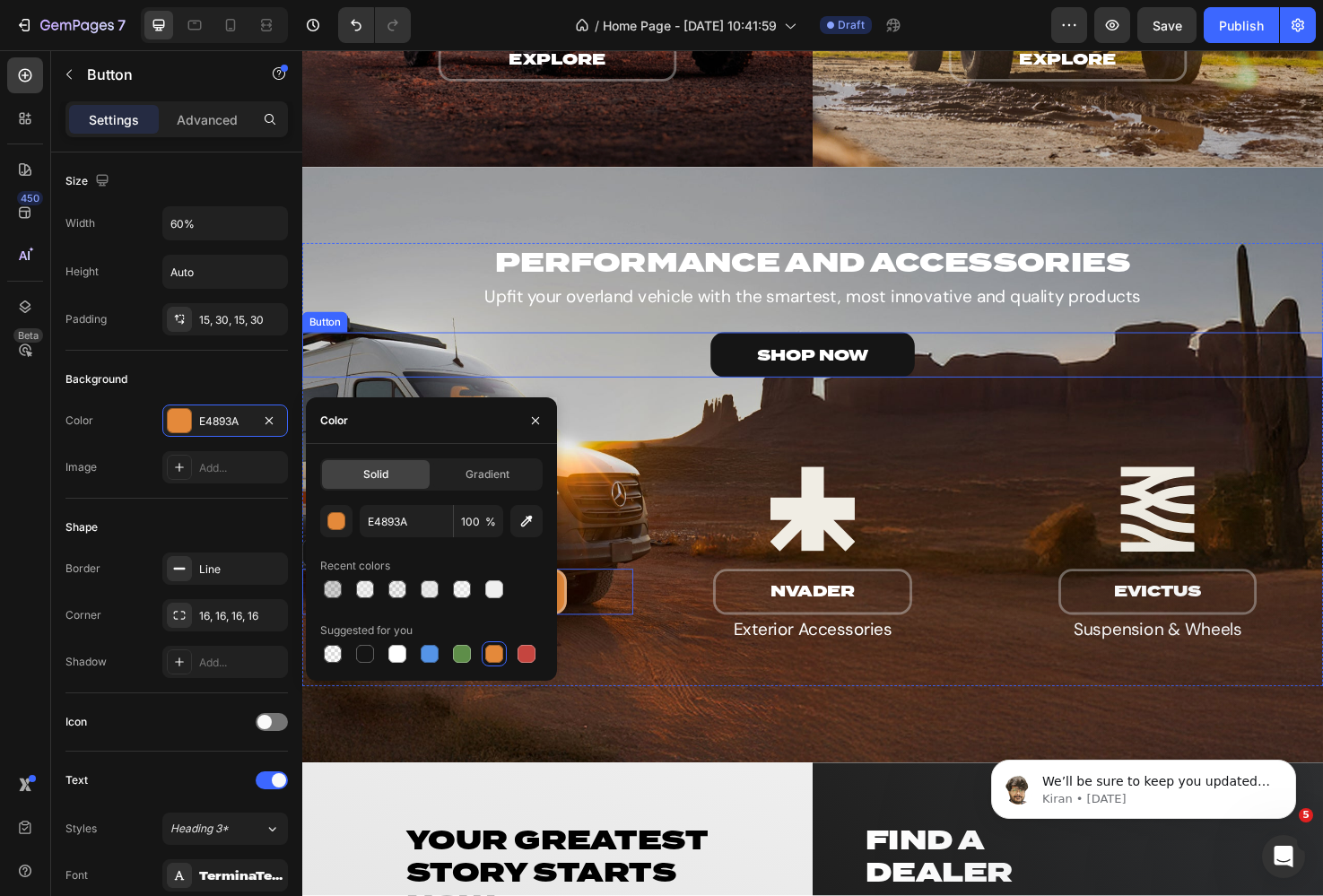
click at [733, 368] on link "SHOP NOW" at bounding box center [841, 372] width 215 height 48
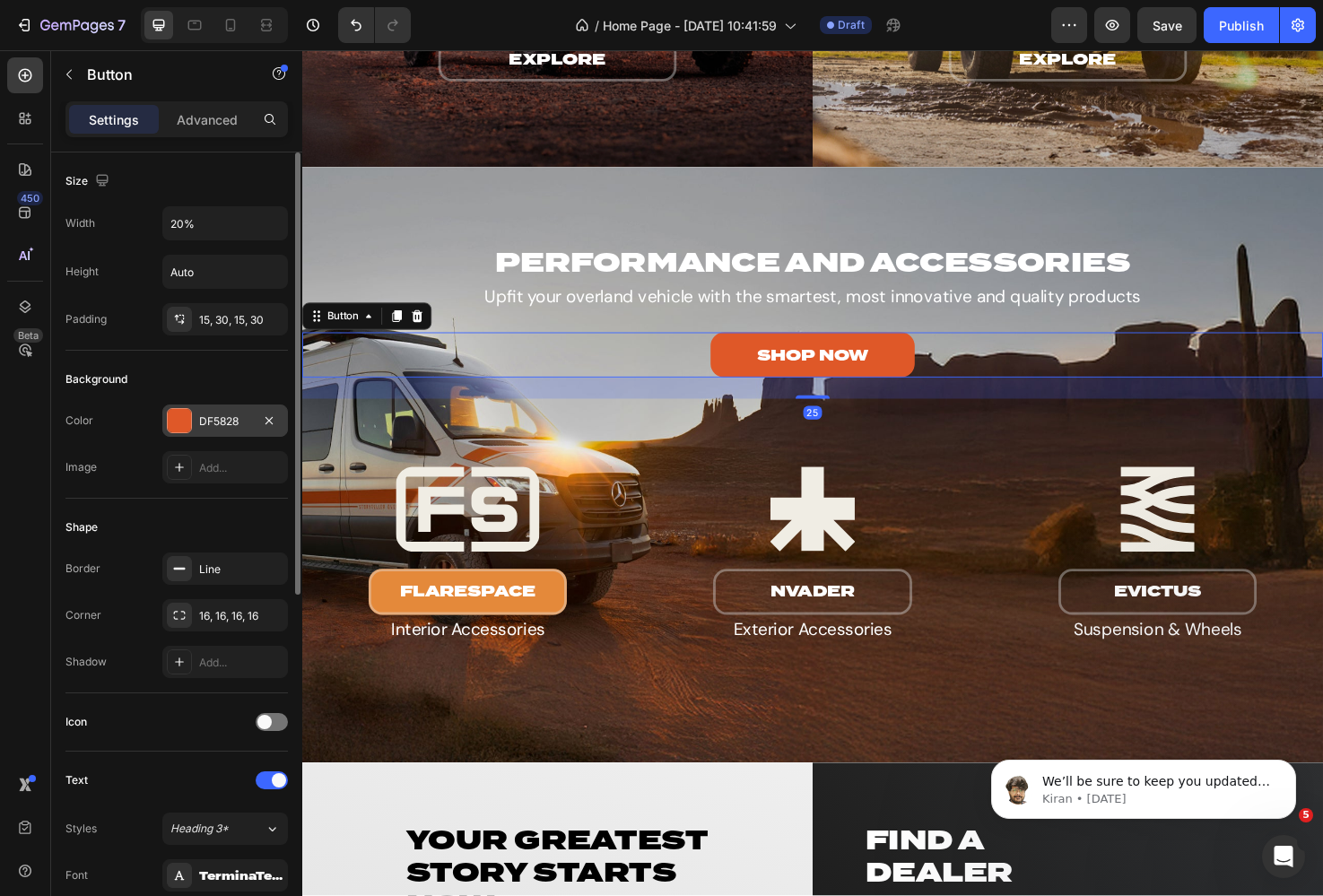
click at [213, 420] on div "DF5828" at bounding box center [225, 421] width 52 height 16
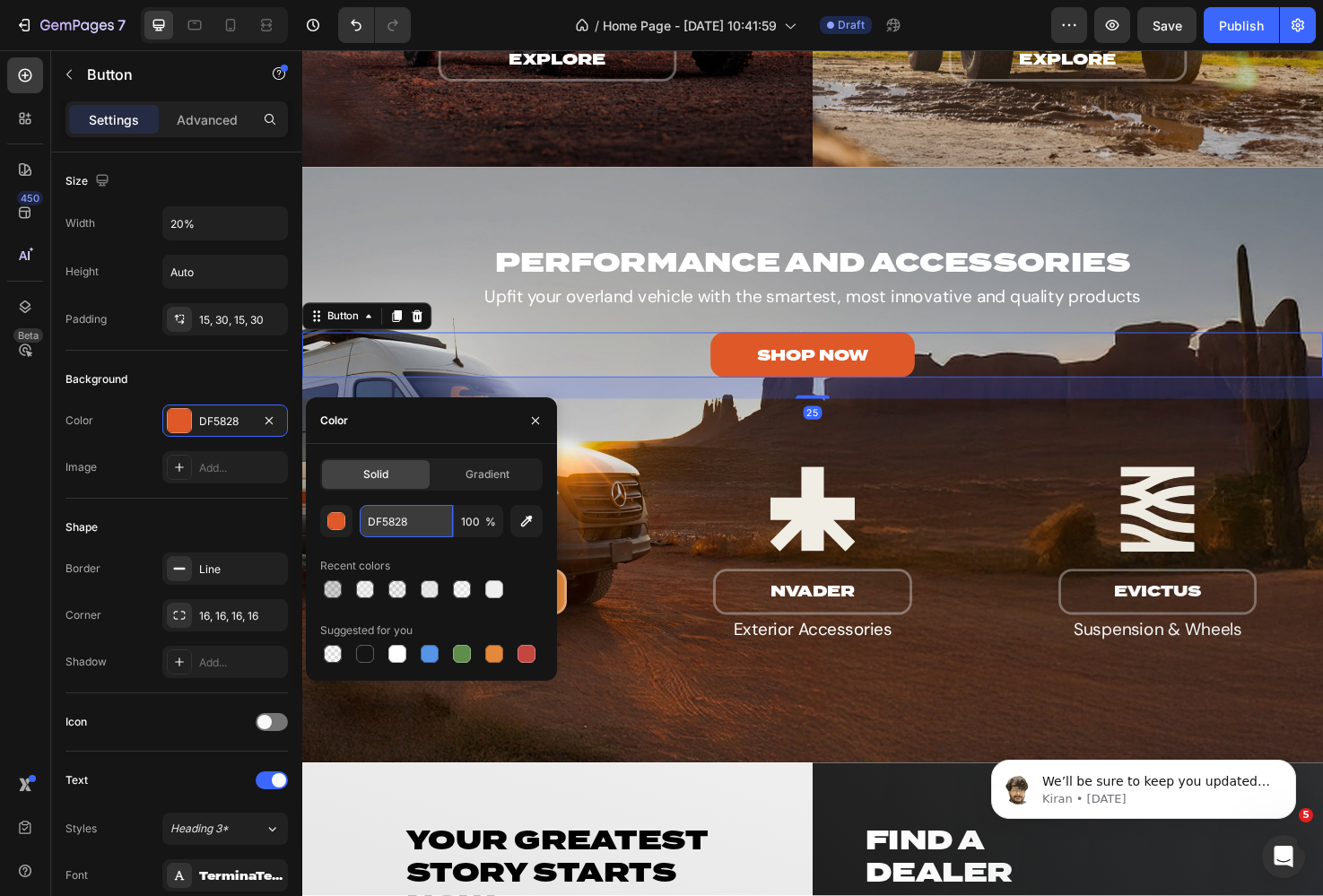
click at [378, 531] on input "DF5828" at bounding box center [406, 521] width 93 height 32
click at [638, 567] on img at bounding box center [477, 535] width 349 height 90
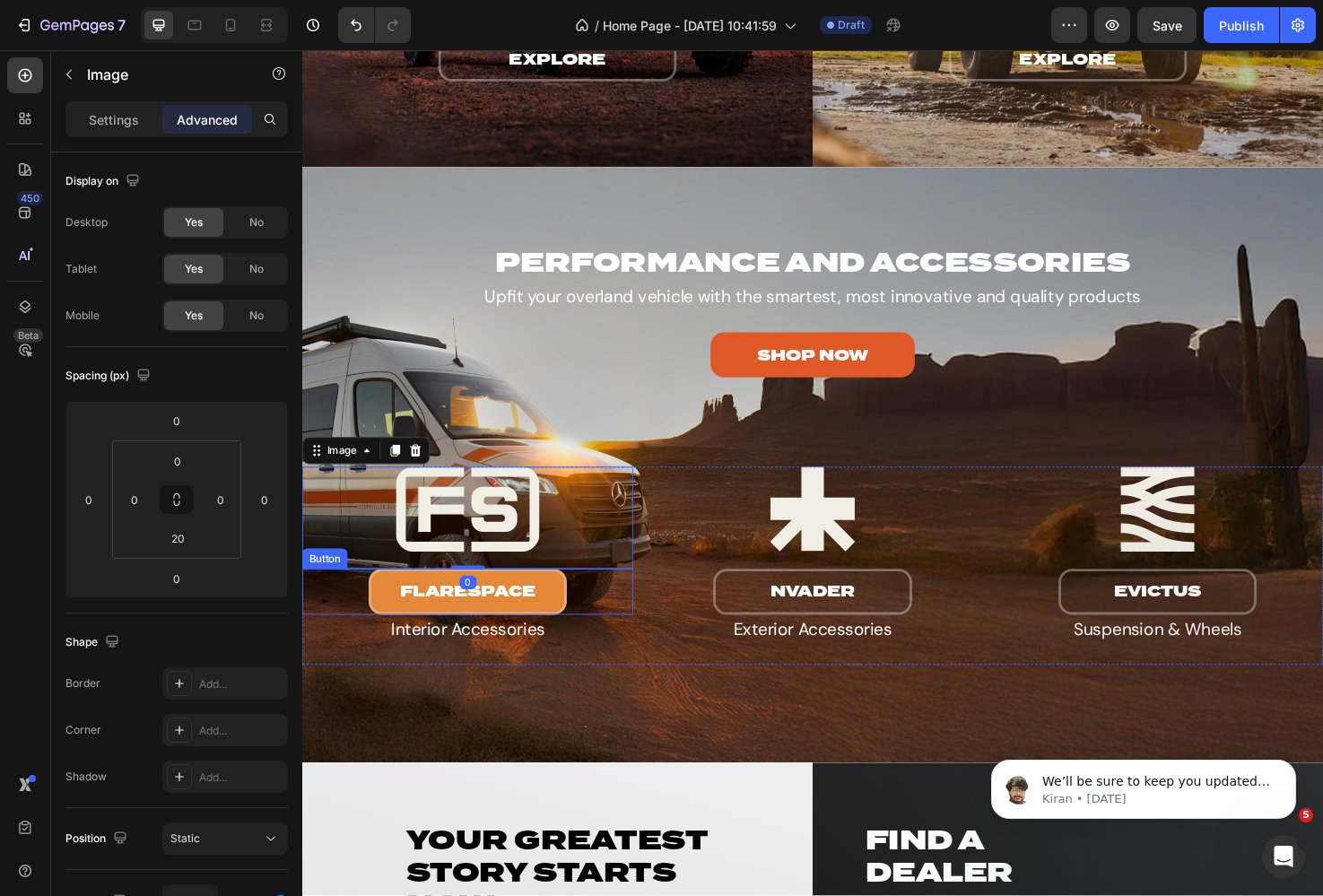
click at [329, 619] on div "flarespace Button" at bounding box center [477, 621] width 349 height 48
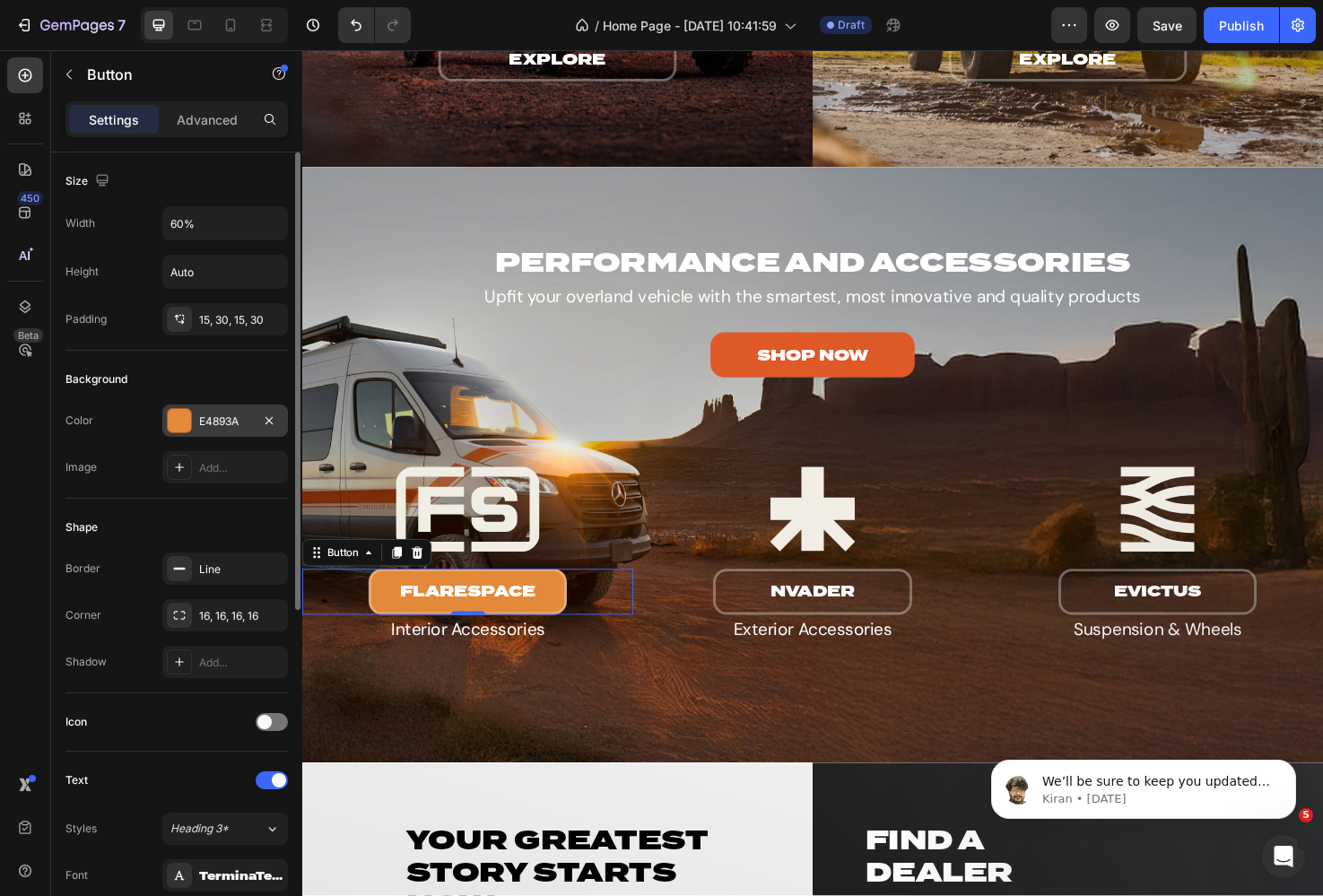
click at [211, 418] on div "E4893A" at bounding box center [225, 421] width 52 height 16
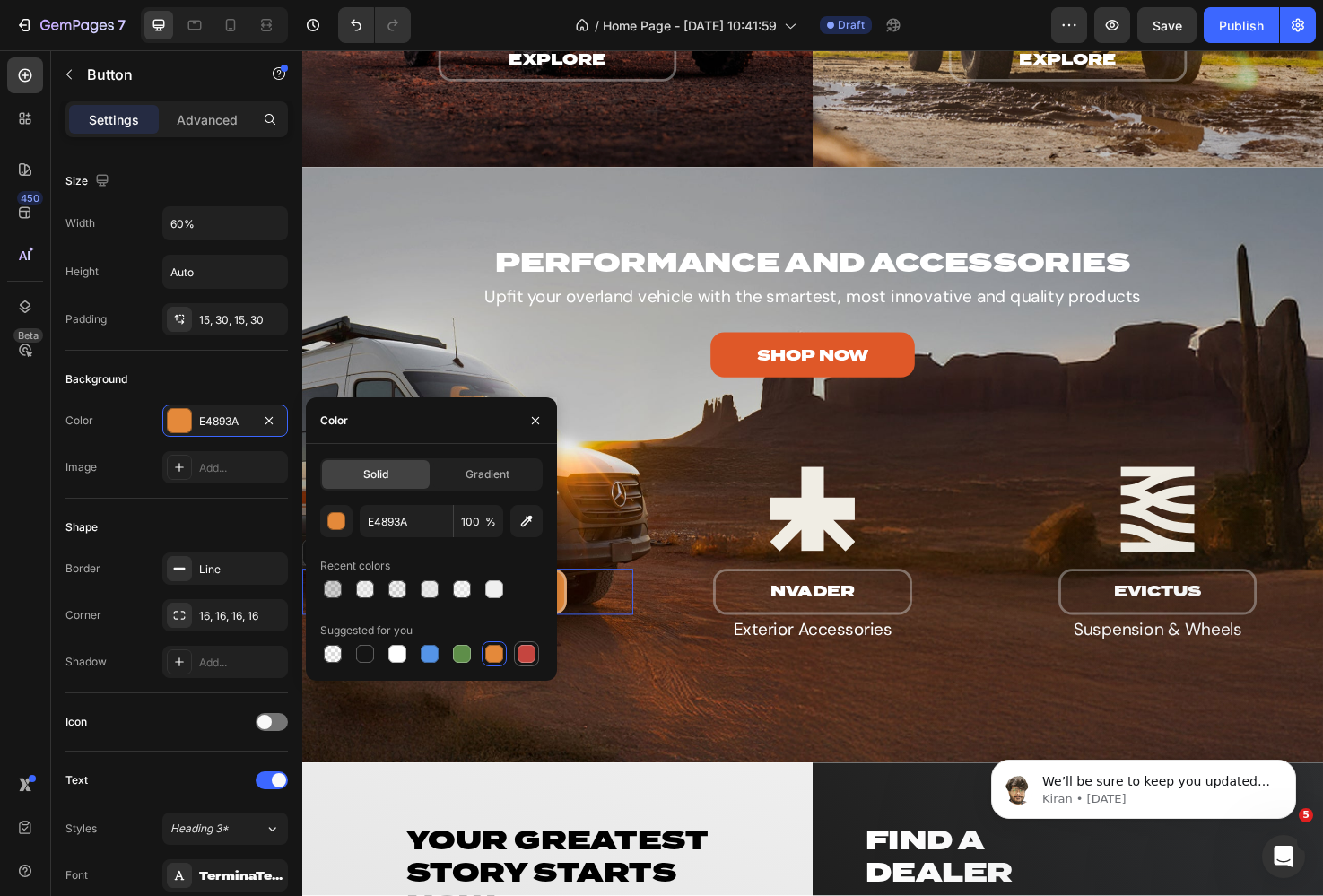
click at [530, 653] on div at bounding box center [526, 654] width 18 height 18
type input "C5453F"
click at [617, 536] on img at bounding box center [477, 535] width 349 height 90
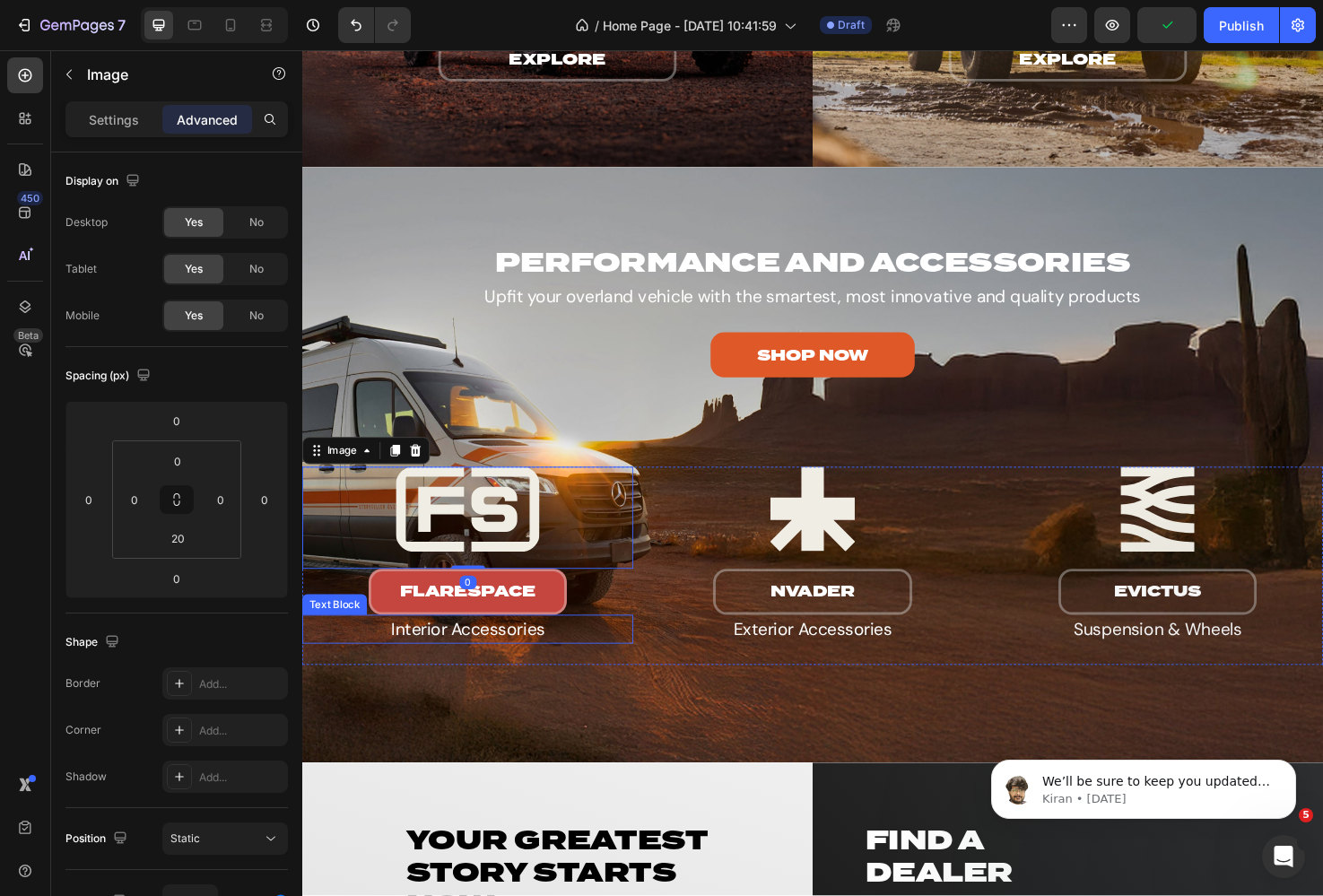
click at [344, 630] on div "Text Block" at bounding box center [336, 635] width 61 height 16
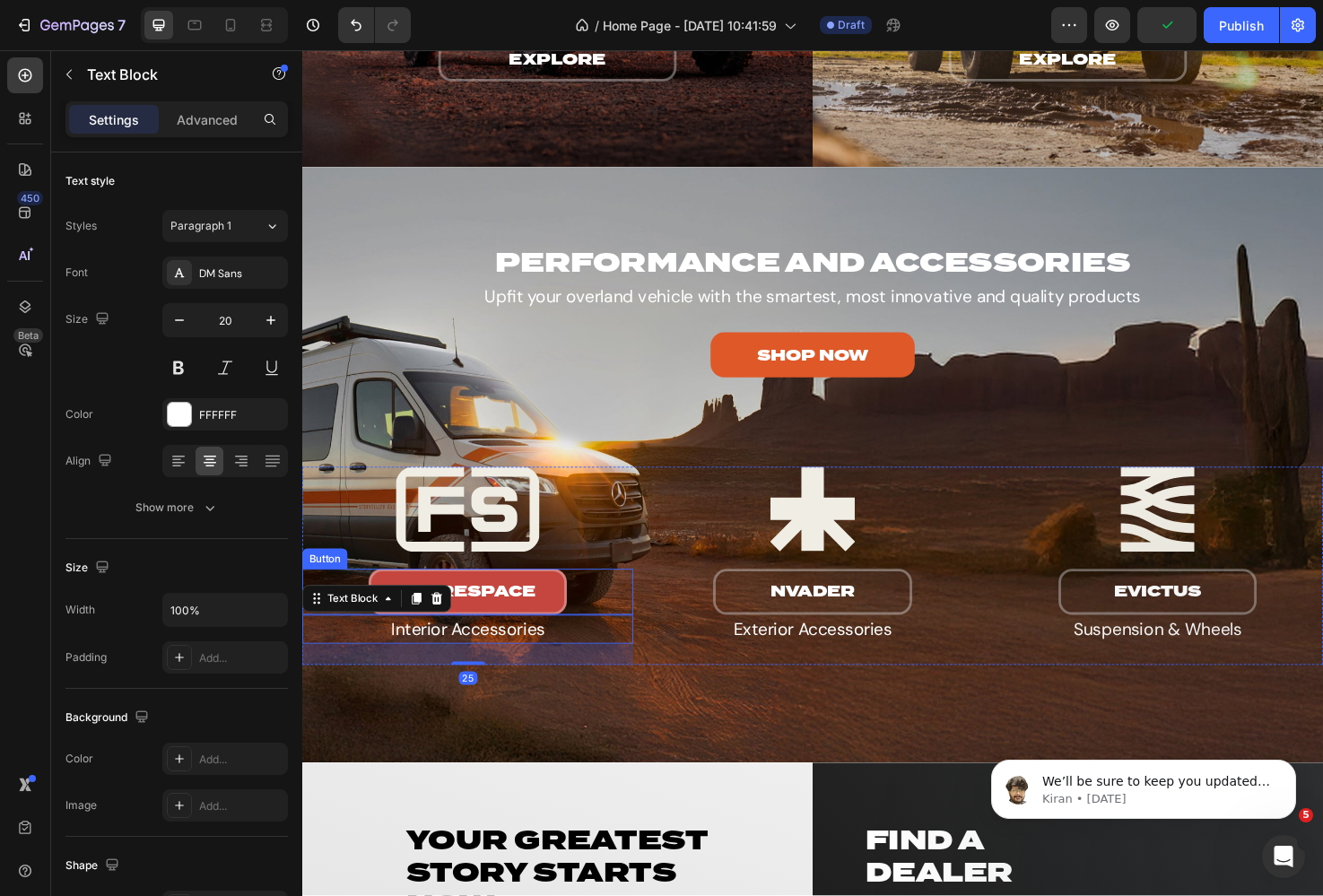
click at [333, 605] on div "flarespace Button" at bounding box center [477, 621] width 349 height 48
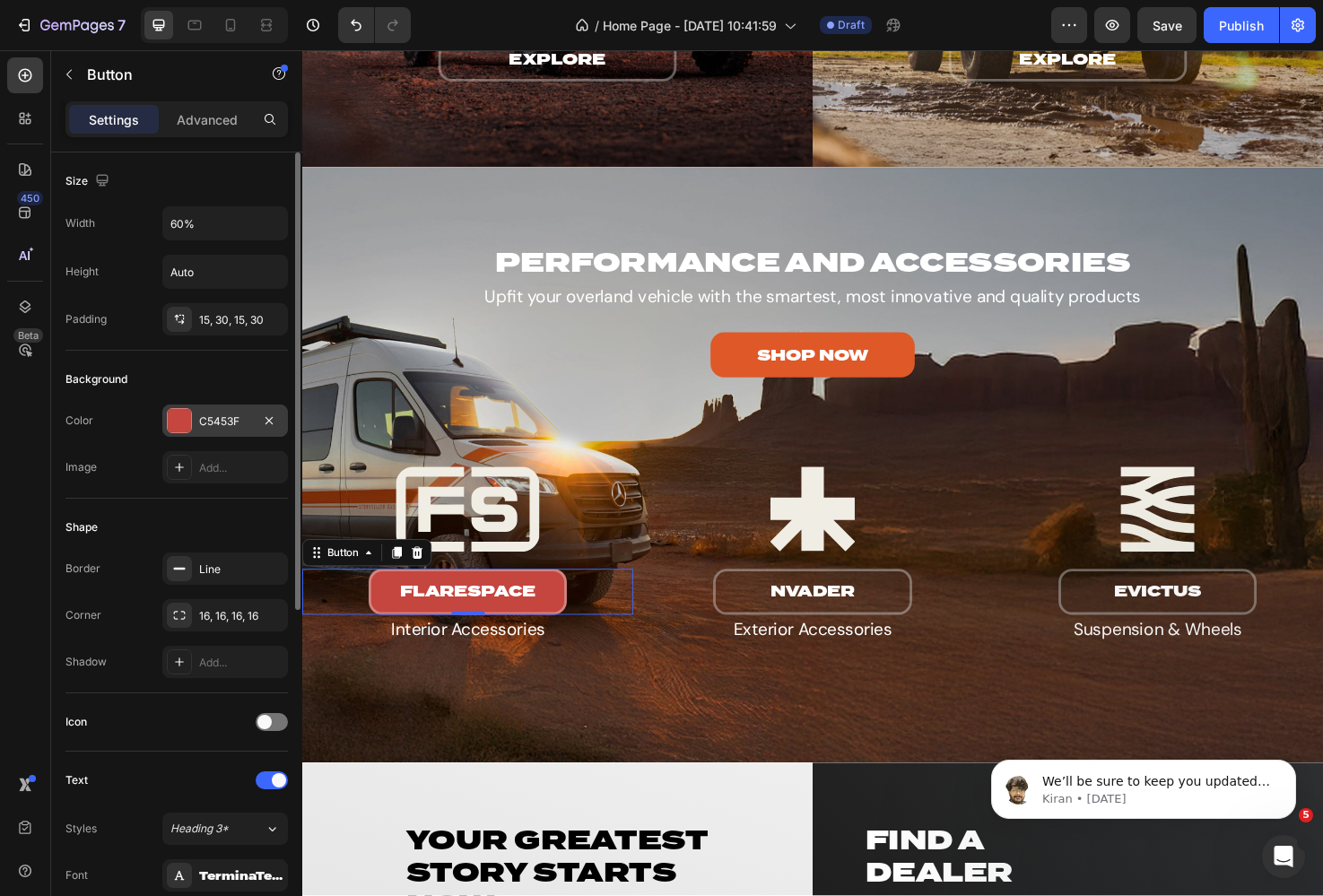
click at [214, 414] on div "C5453F" at bounding box center [225, 421] width 52 height 16
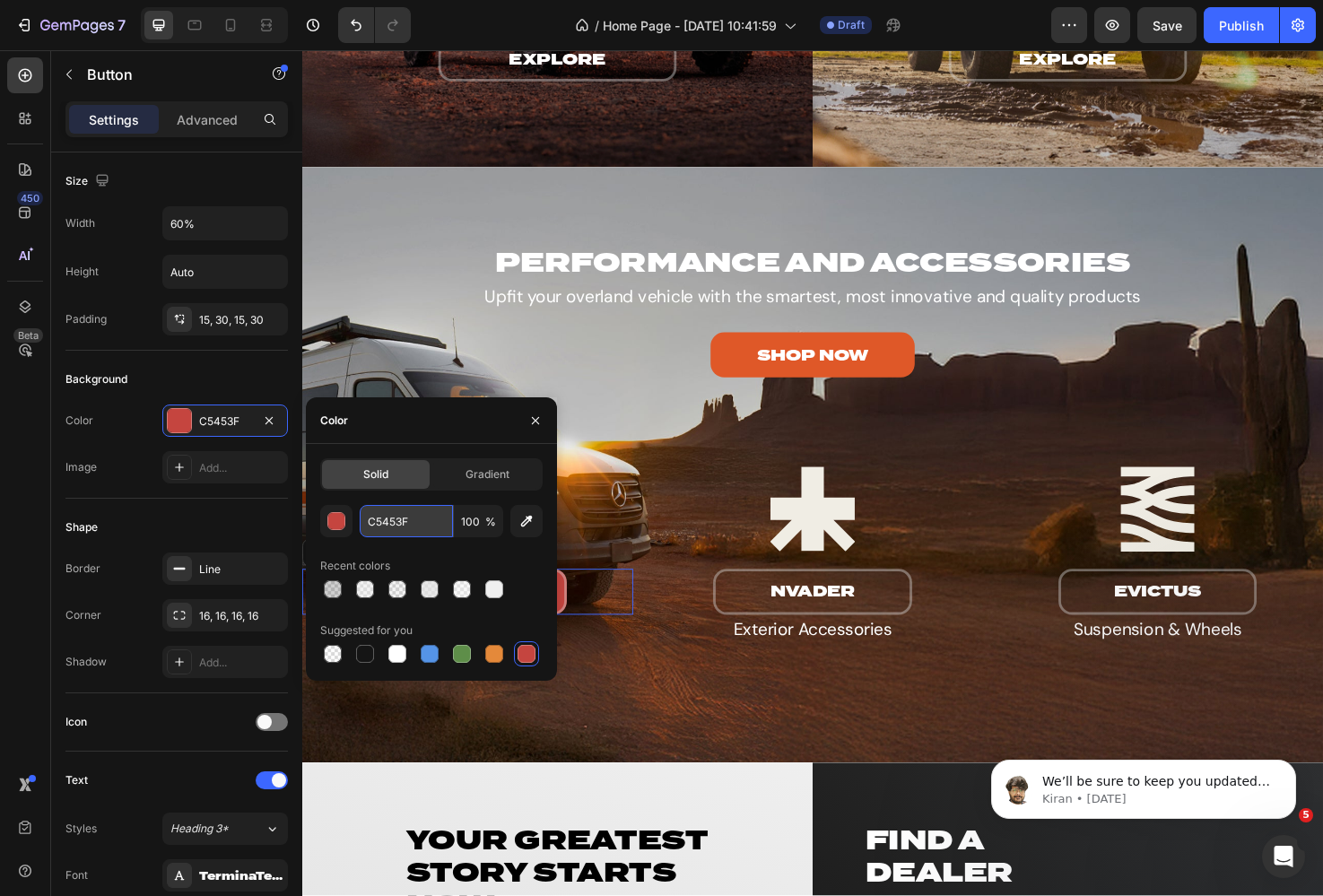
click at [404, 524] on input "C5453F" at bounding box center [406, 521] width 93 height 32
paste input "DF5828"
type input "DF5828"
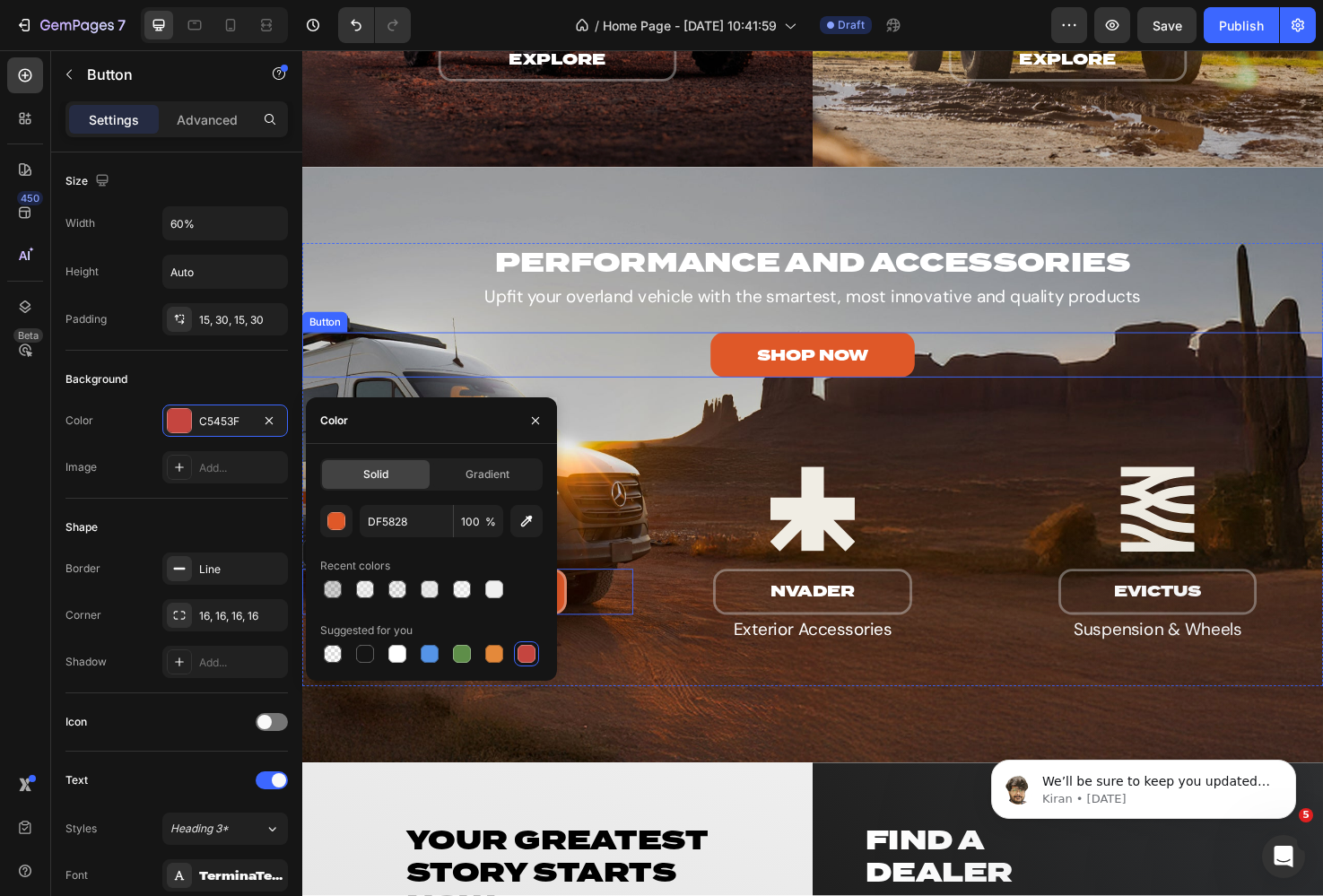
click at [381, 378] on div "SHOP NOW Button" at bounding box center [840, 372] width 1076 height 48
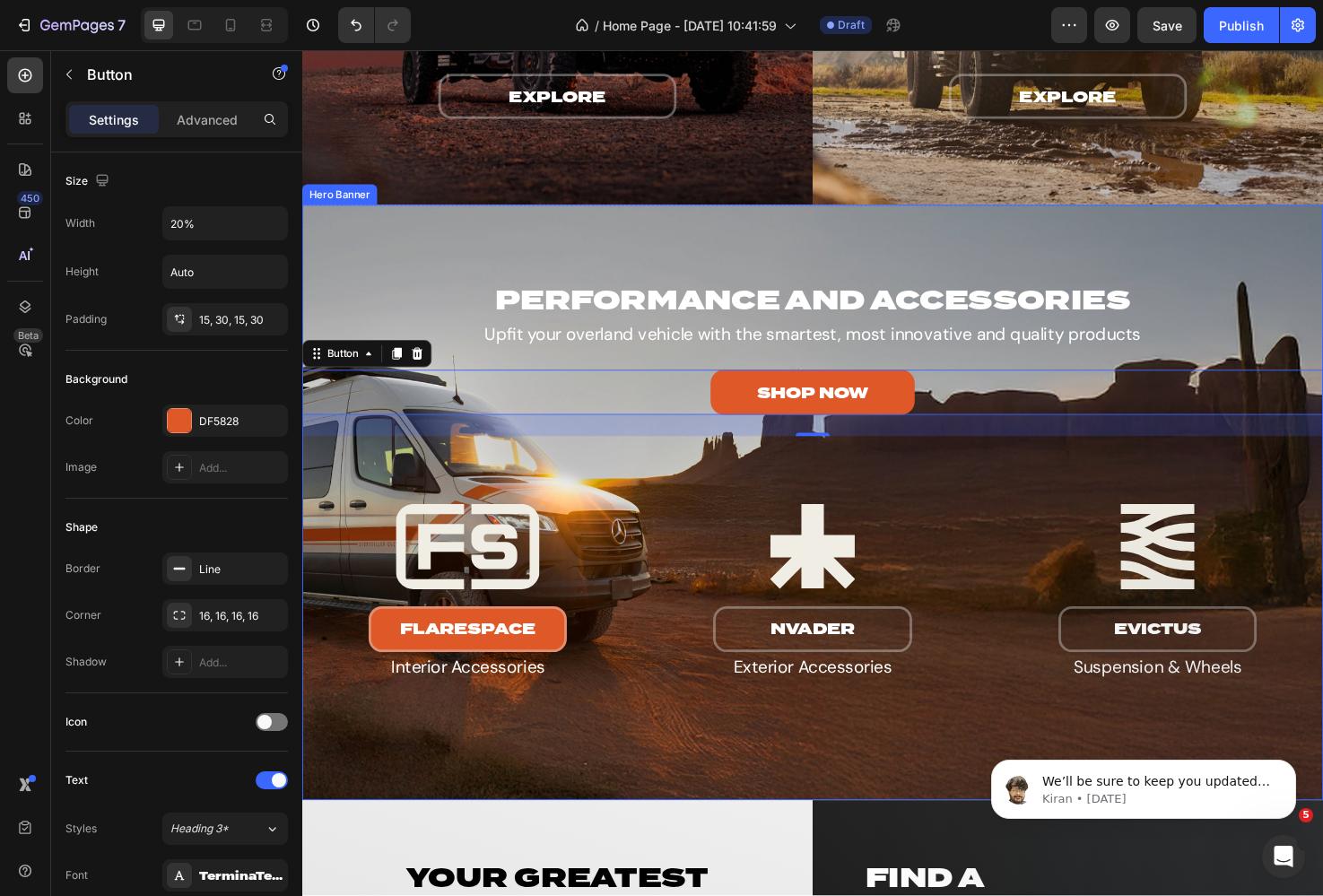
scroll to position [3144, 0]
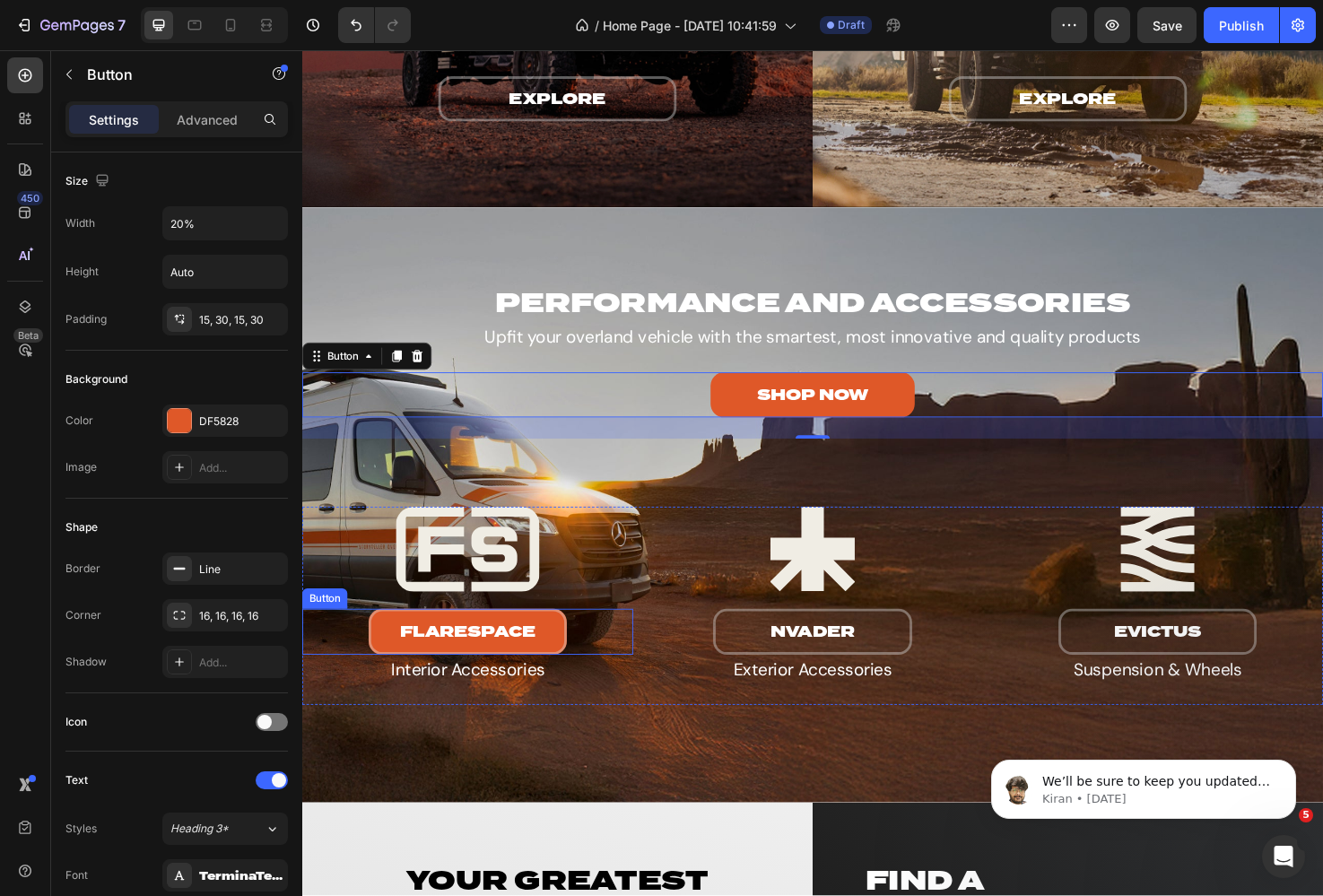
click at [613, 662] on div "flarespace Button" at bounding box center [477, 663] width 349 height 48
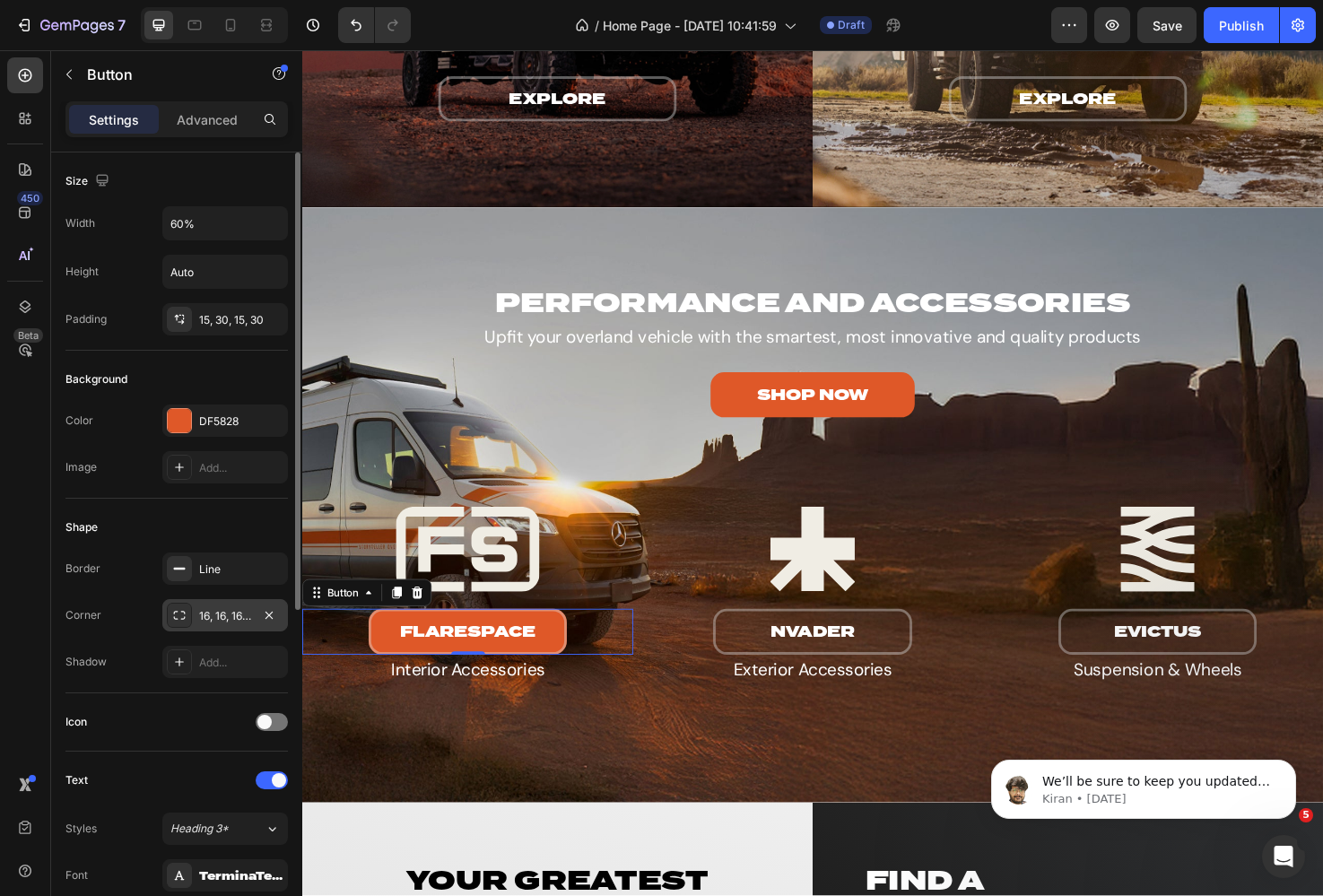
scroll to position [27, 0]
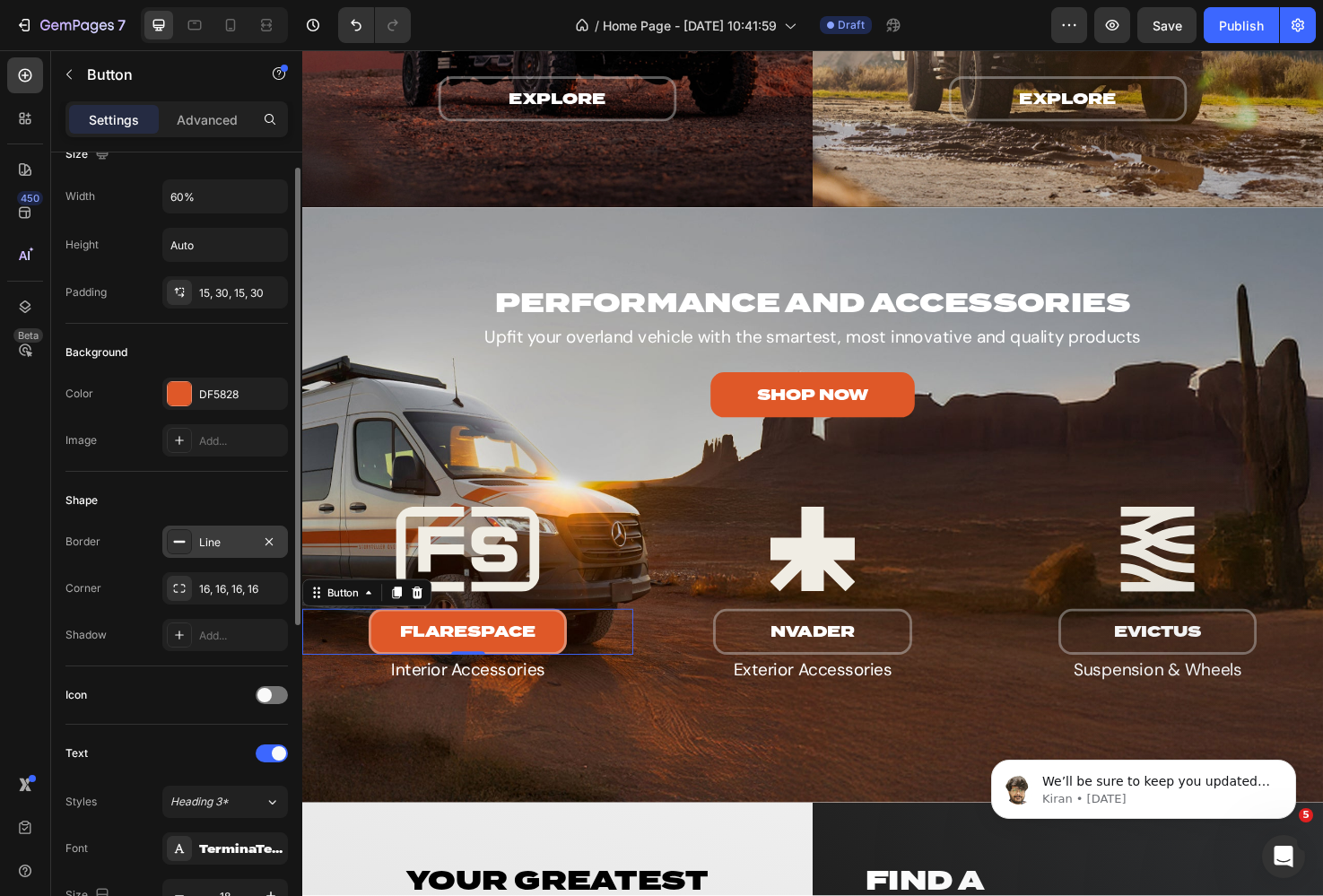
click at [223, 538] on div "Line" at bounding box center [225, 542] width 52 height 16
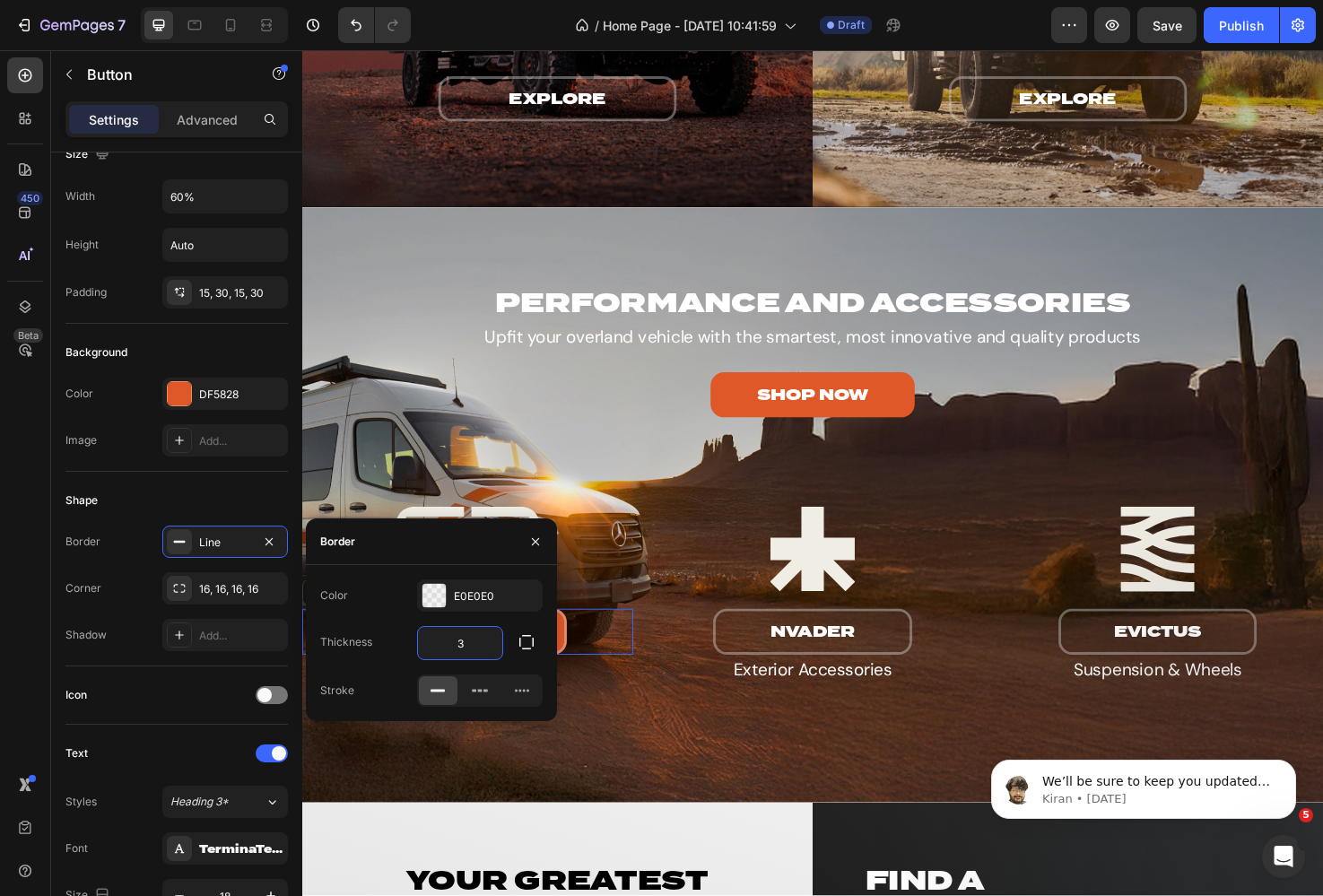
click at [464, 646] on input "3" at bounding box center [459, 643] width 84 height 32
type input "0"
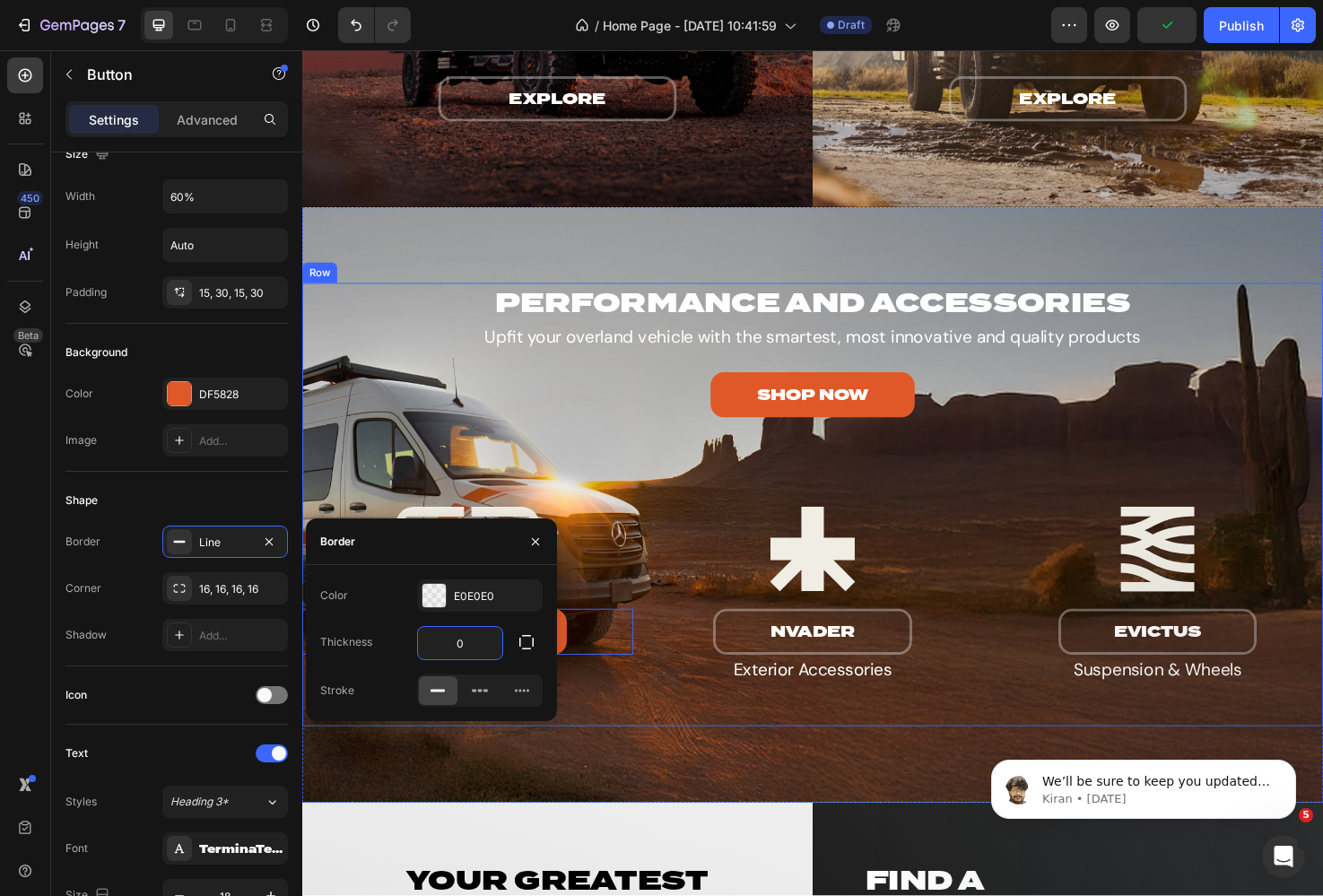
click at [563, 404] on div "SHOP NOW Button" at bounding box center [840, 414] width 1076 height 48
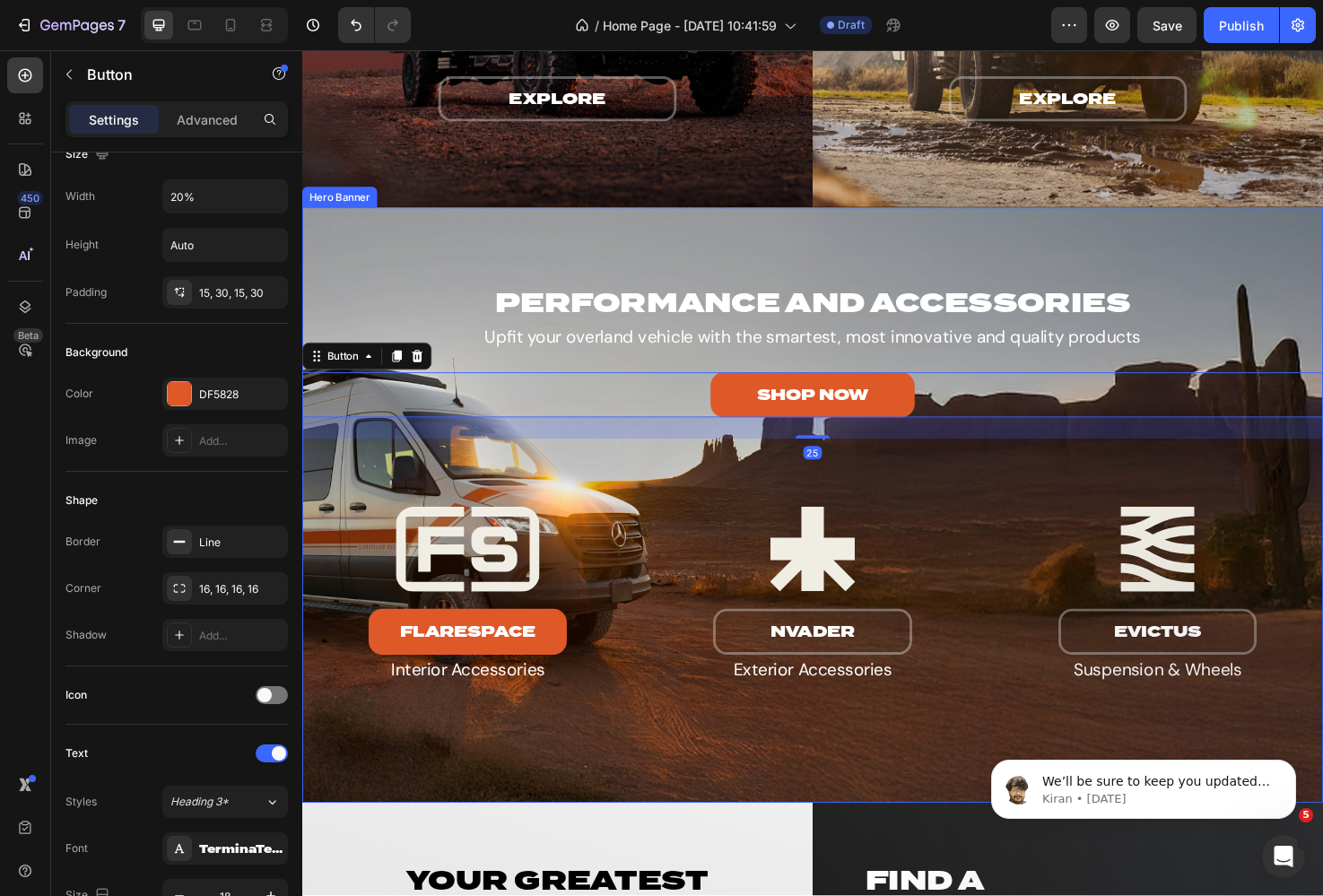
scroll to position [3167, 0]
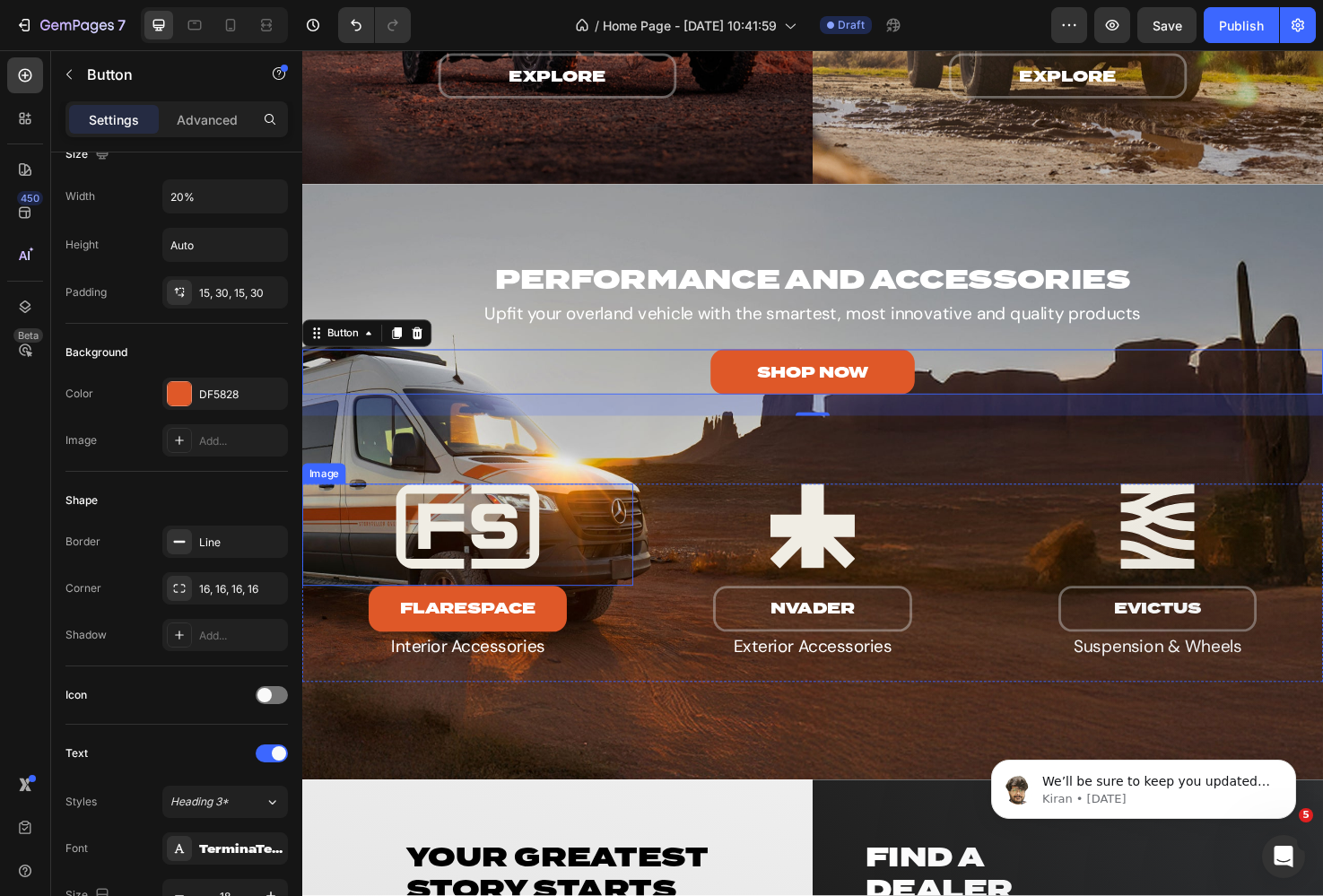
click at [563, 555] on img at bounding box center [477, 553] width 349 height 90
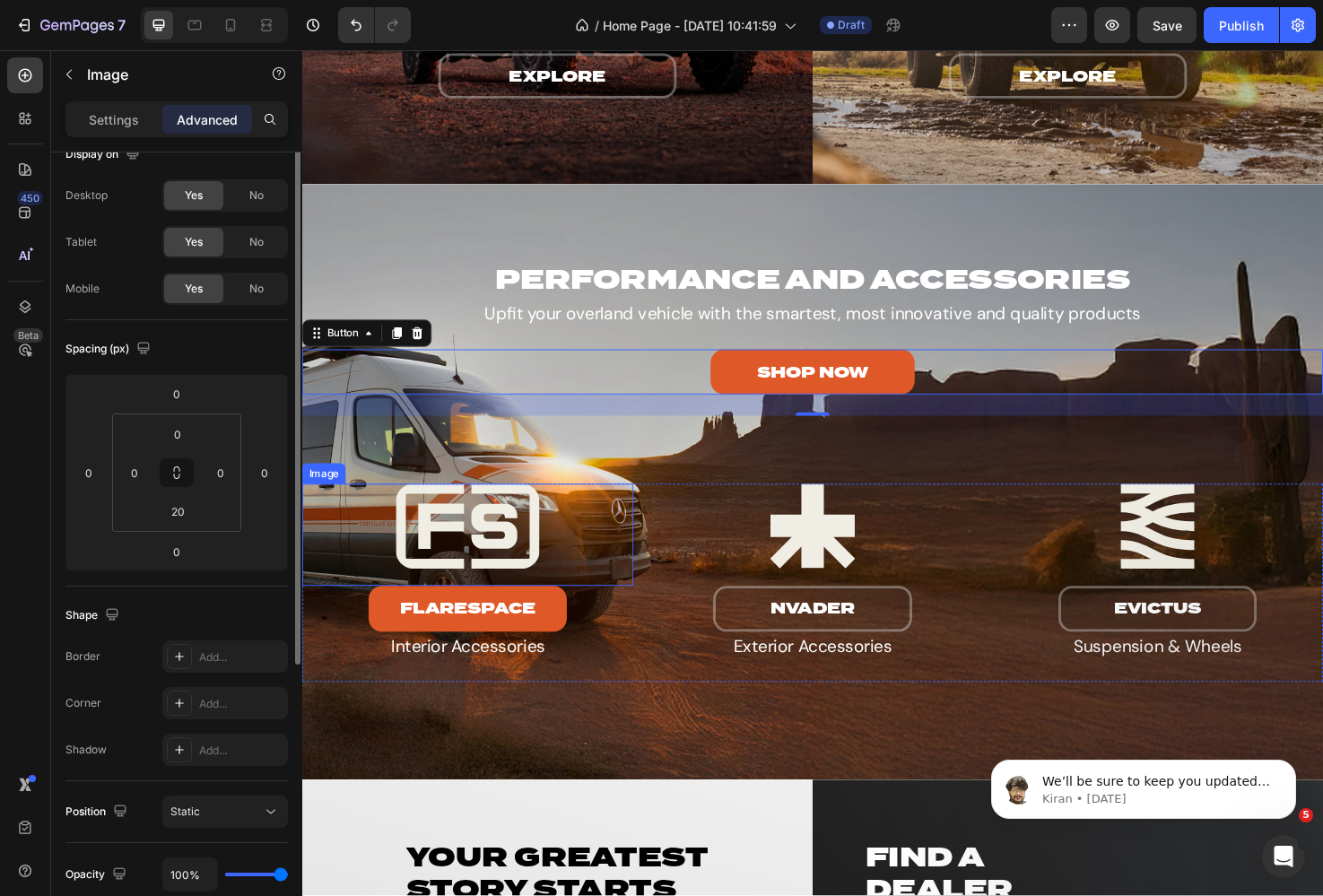
scroll to position [0, 0]
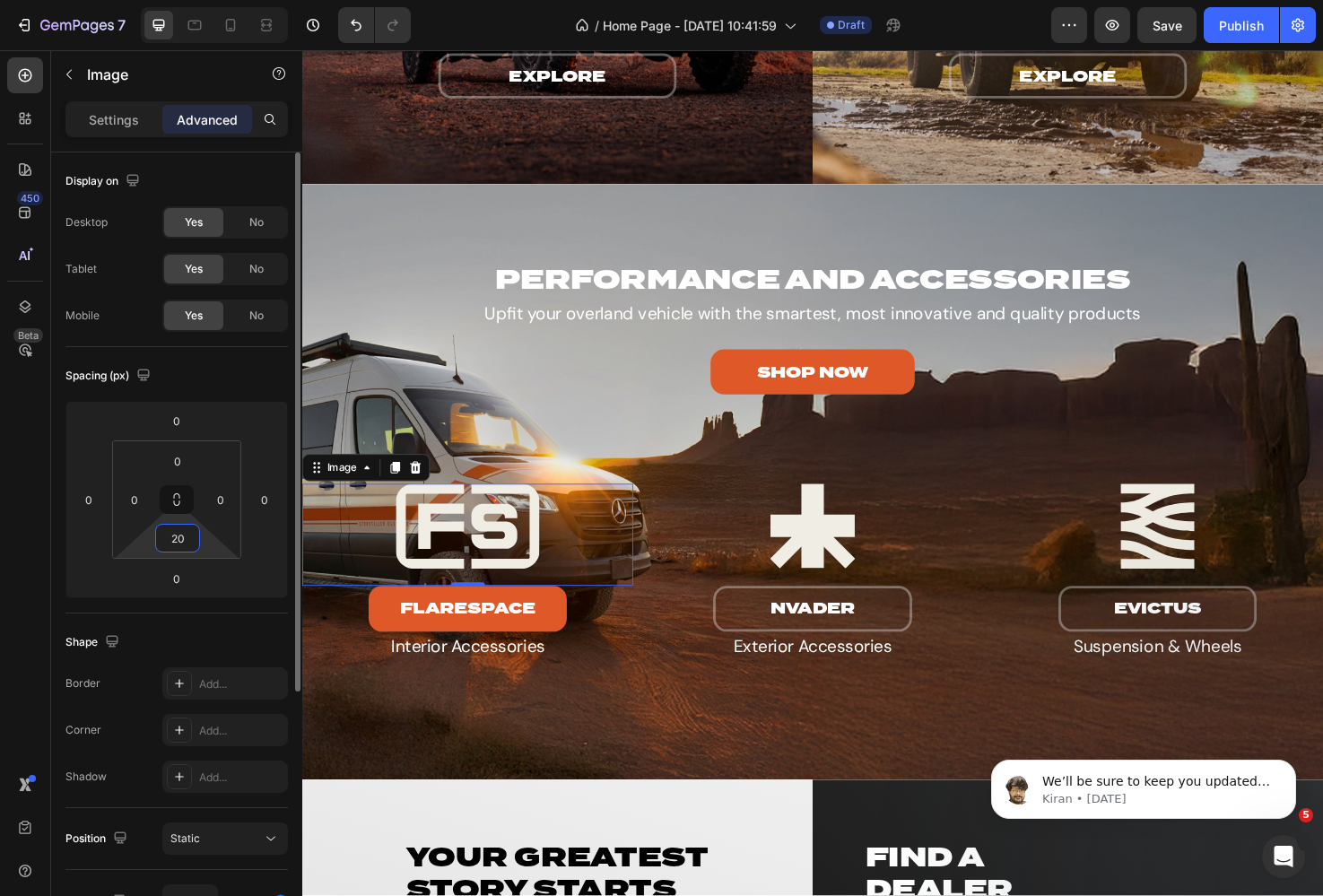
click at [176, 542] on input "20" at bounding box center [177, 538] width 36 height 27
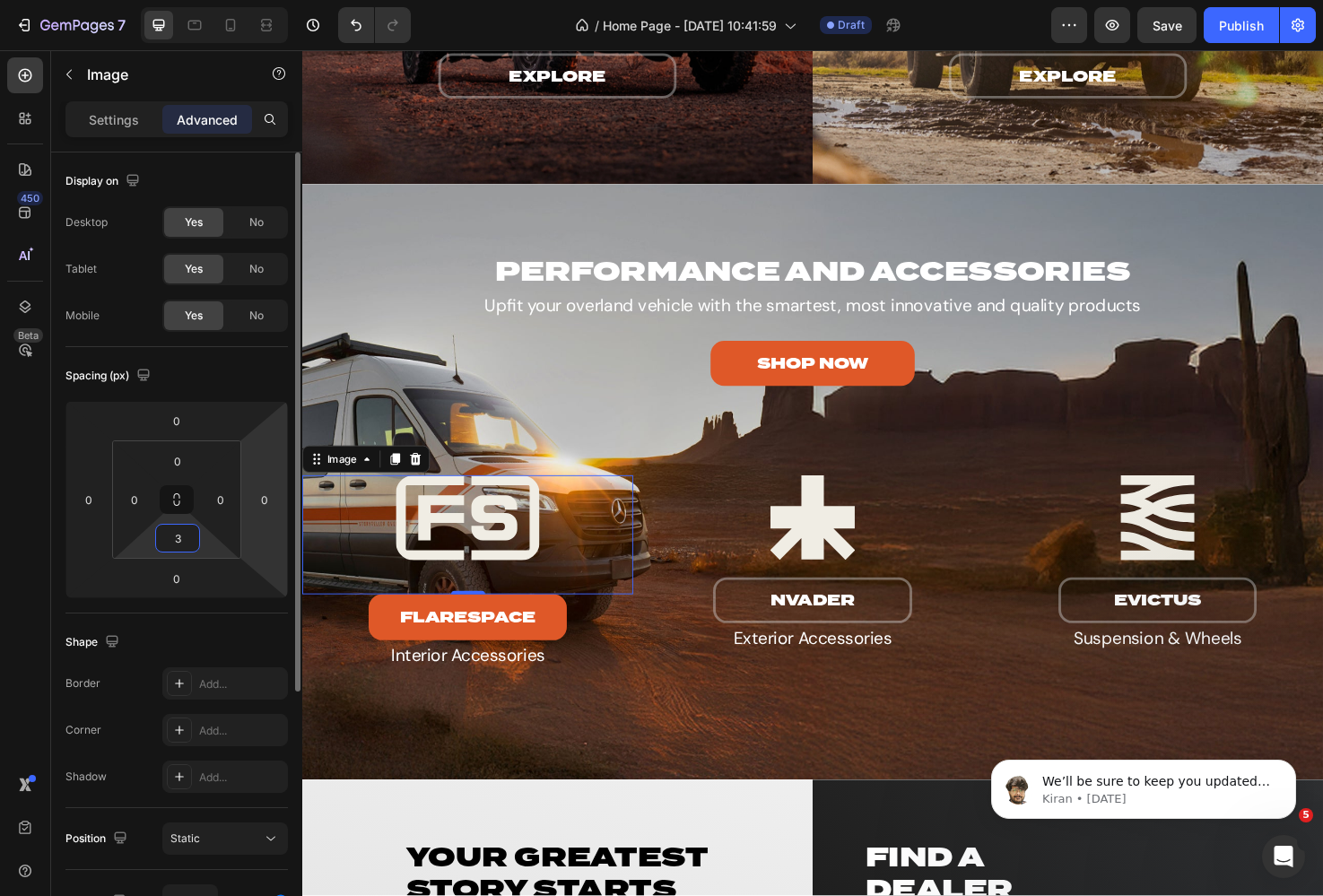
type input "30"
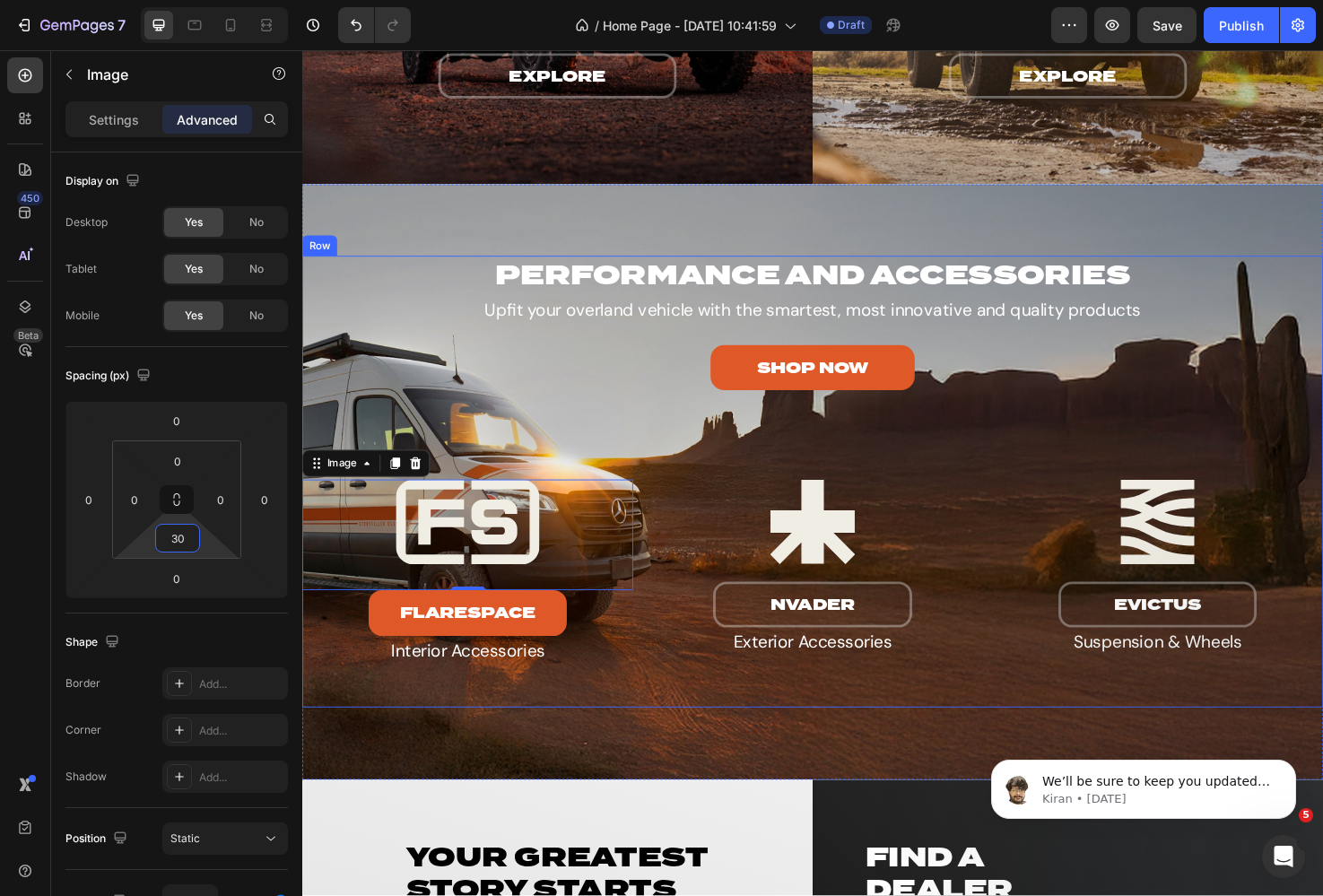
click at [637, 755] on div "Overlay" at bounding box center [840, 505] width 1076 height 628
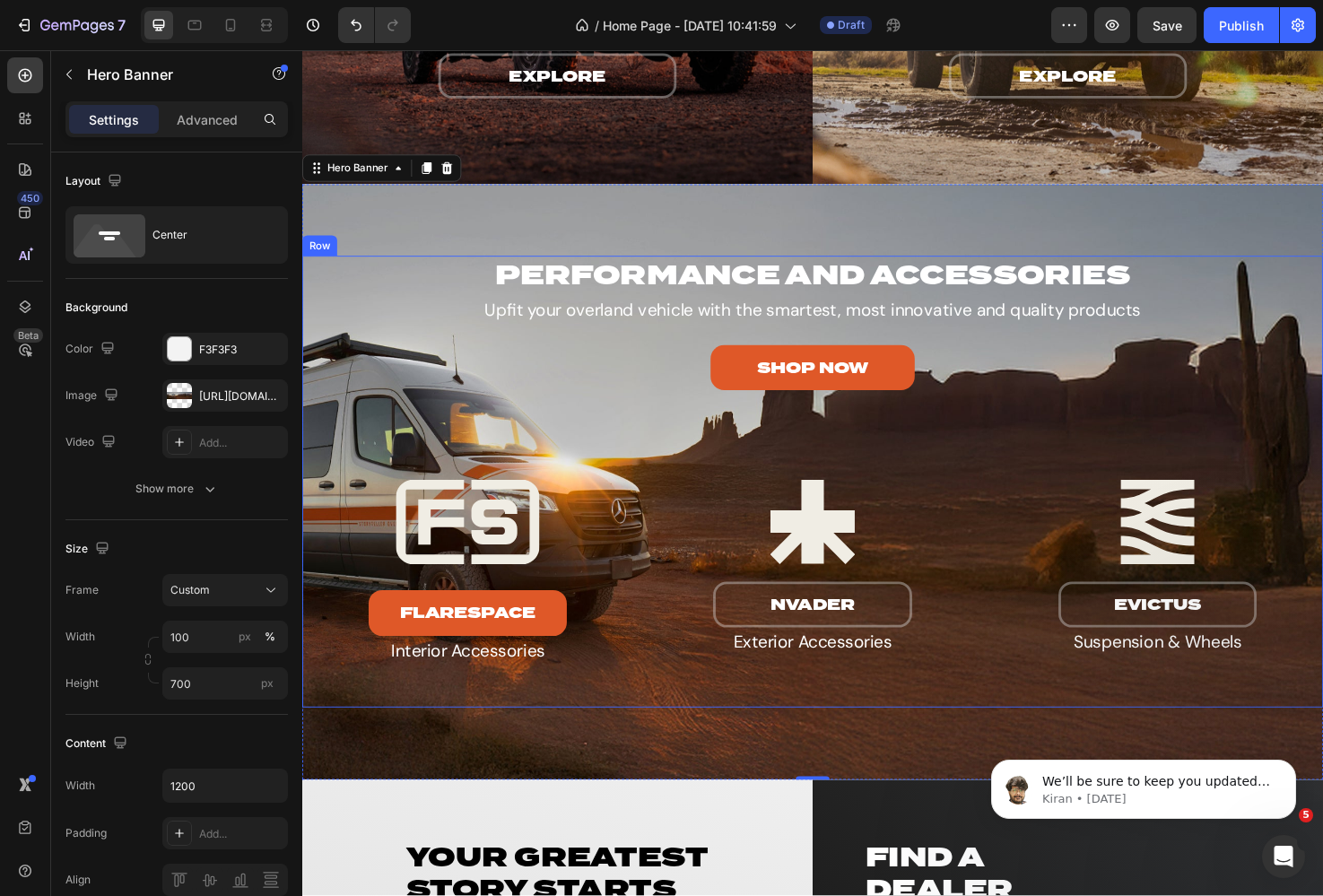
click at [496, 417] on div "SHOP NOW Button" at bounding box center [840, 396] width 1076 height 70
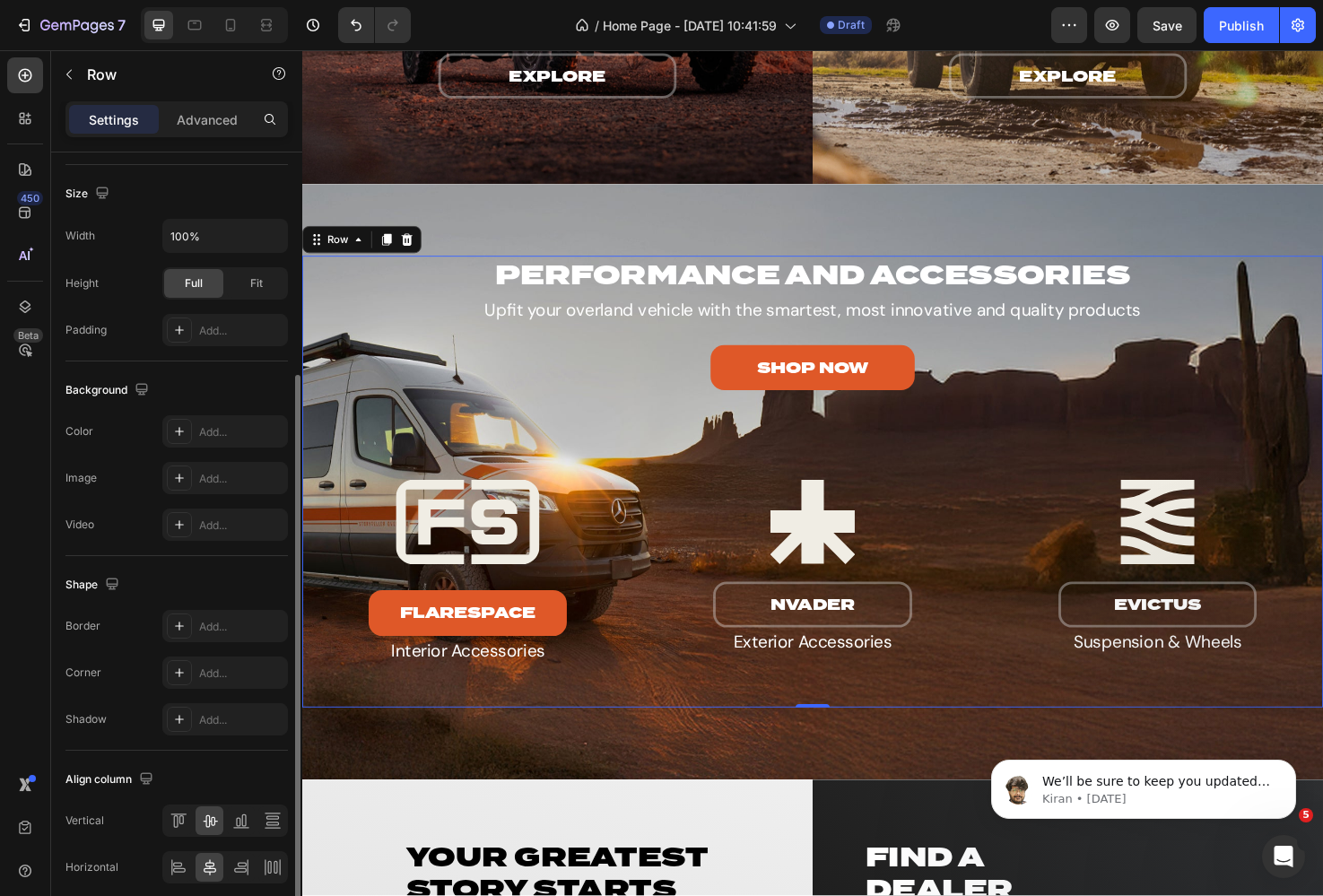
scroll to position [401, 0]
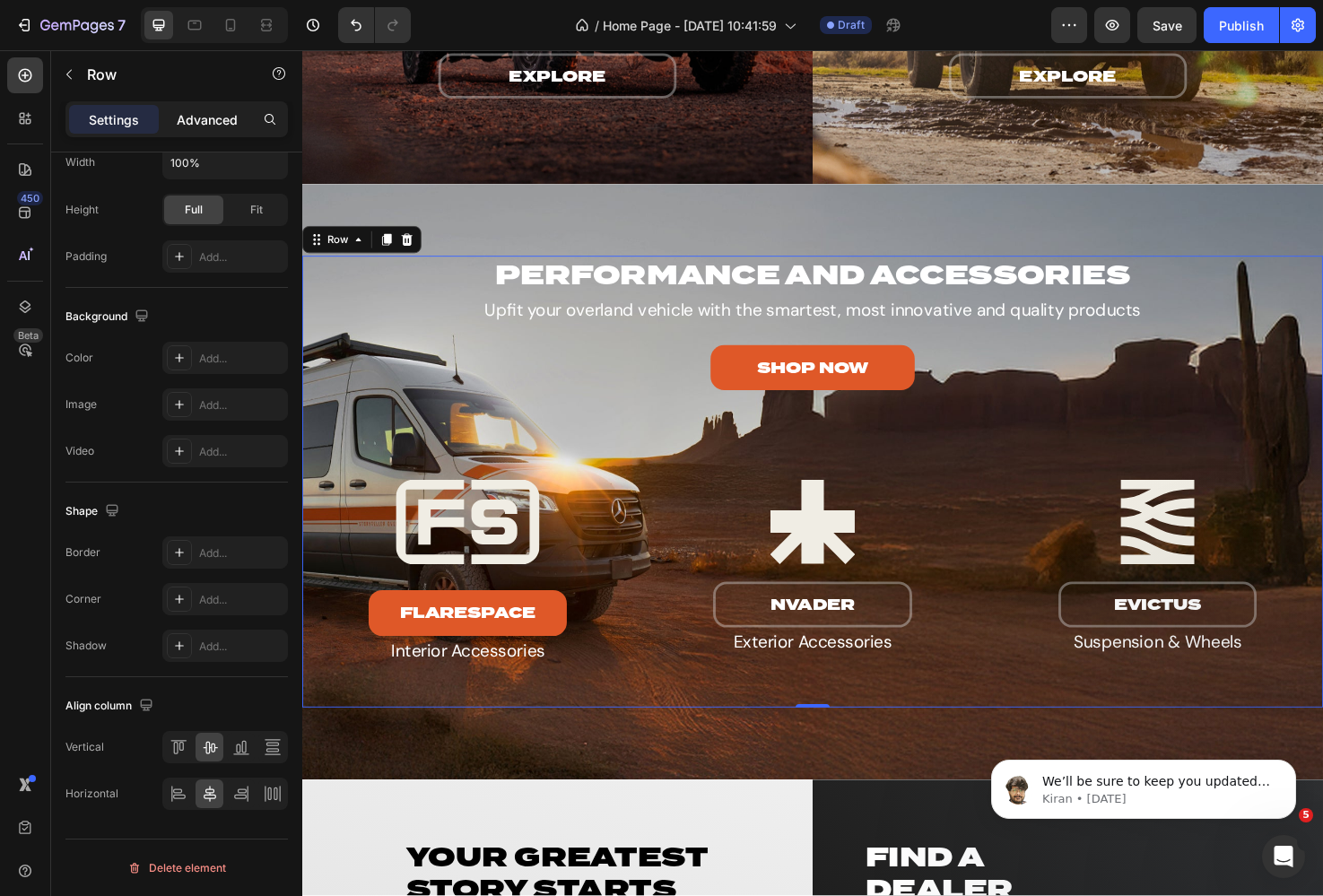
click at [197, 113] on p "Advanced" at bounding box center [207, 120] width 61 height 19
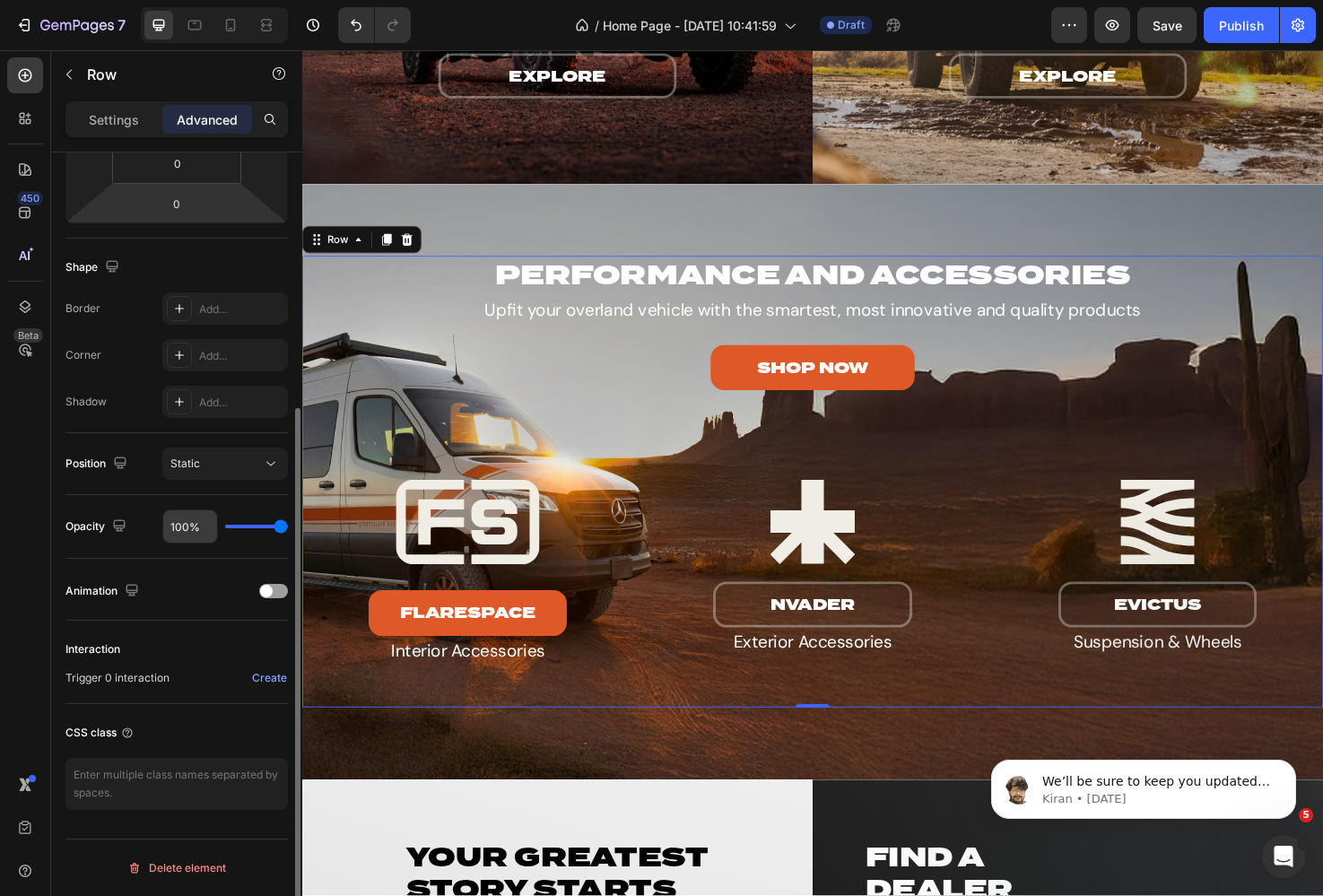
click at [193, 531] on input "100%" at bounding box center [190, 526] width 53 height 32
type input "3%"
type input "3"
type input "30%"
type input "30"
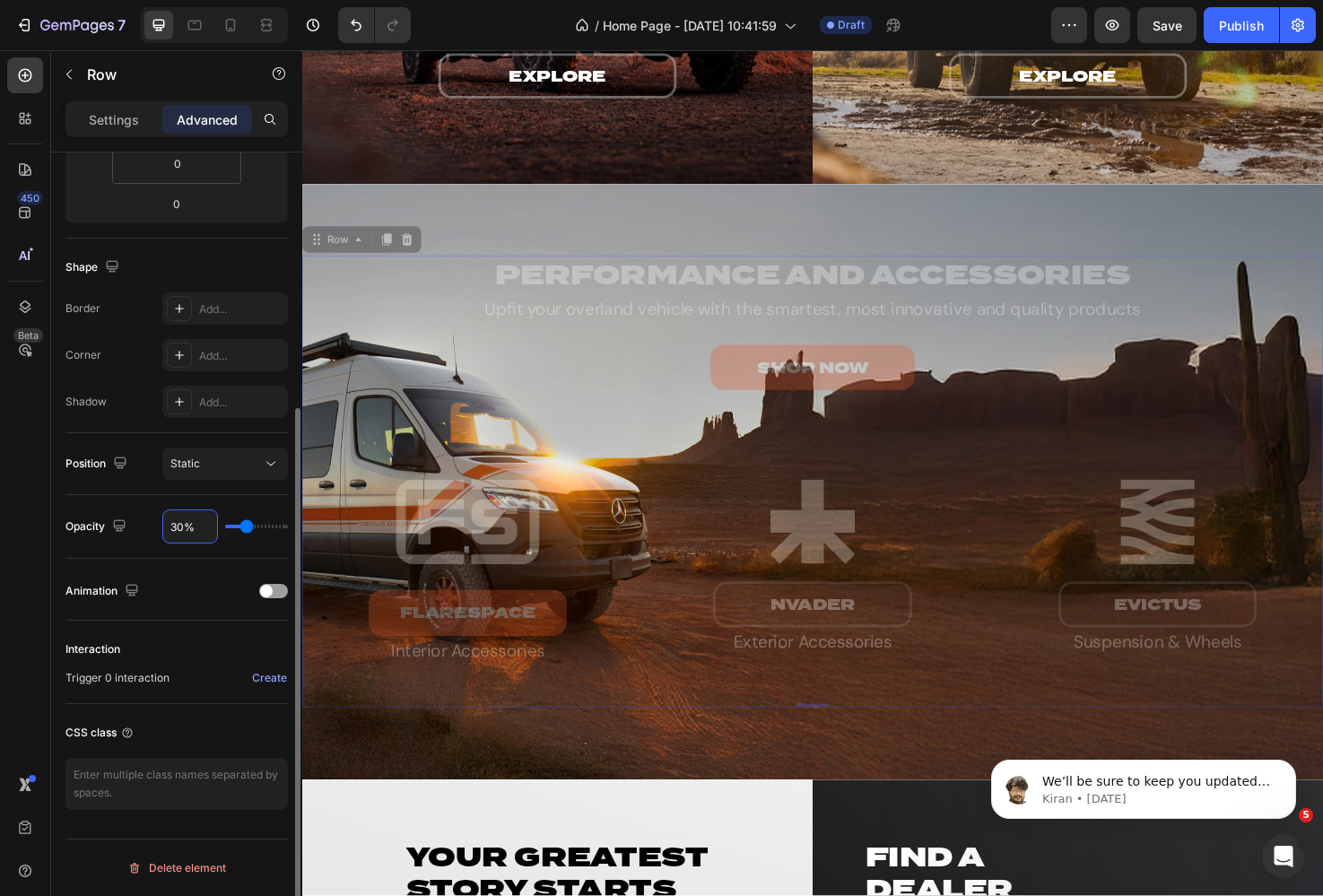
type input "0"
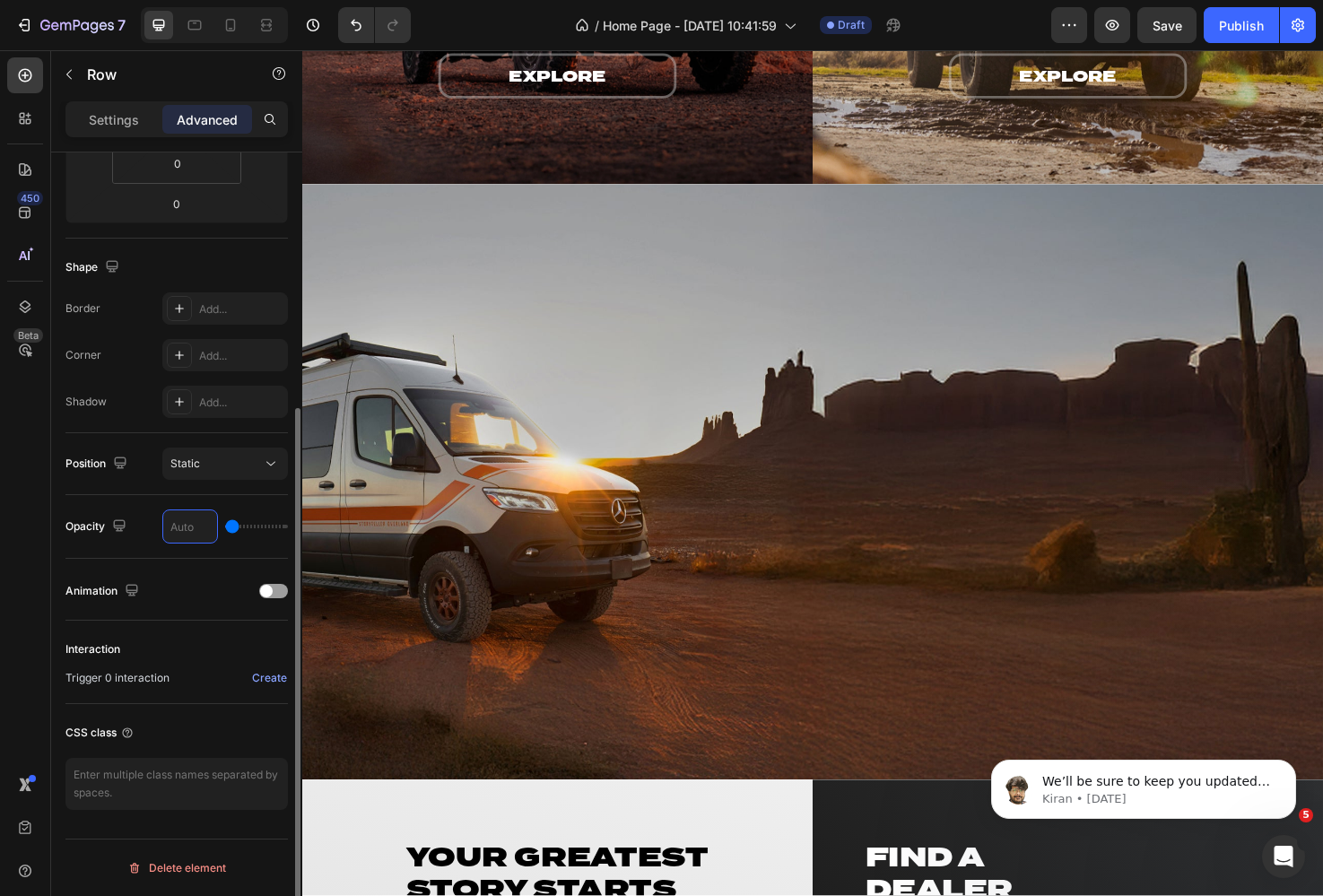
type input "1"
type input "10"
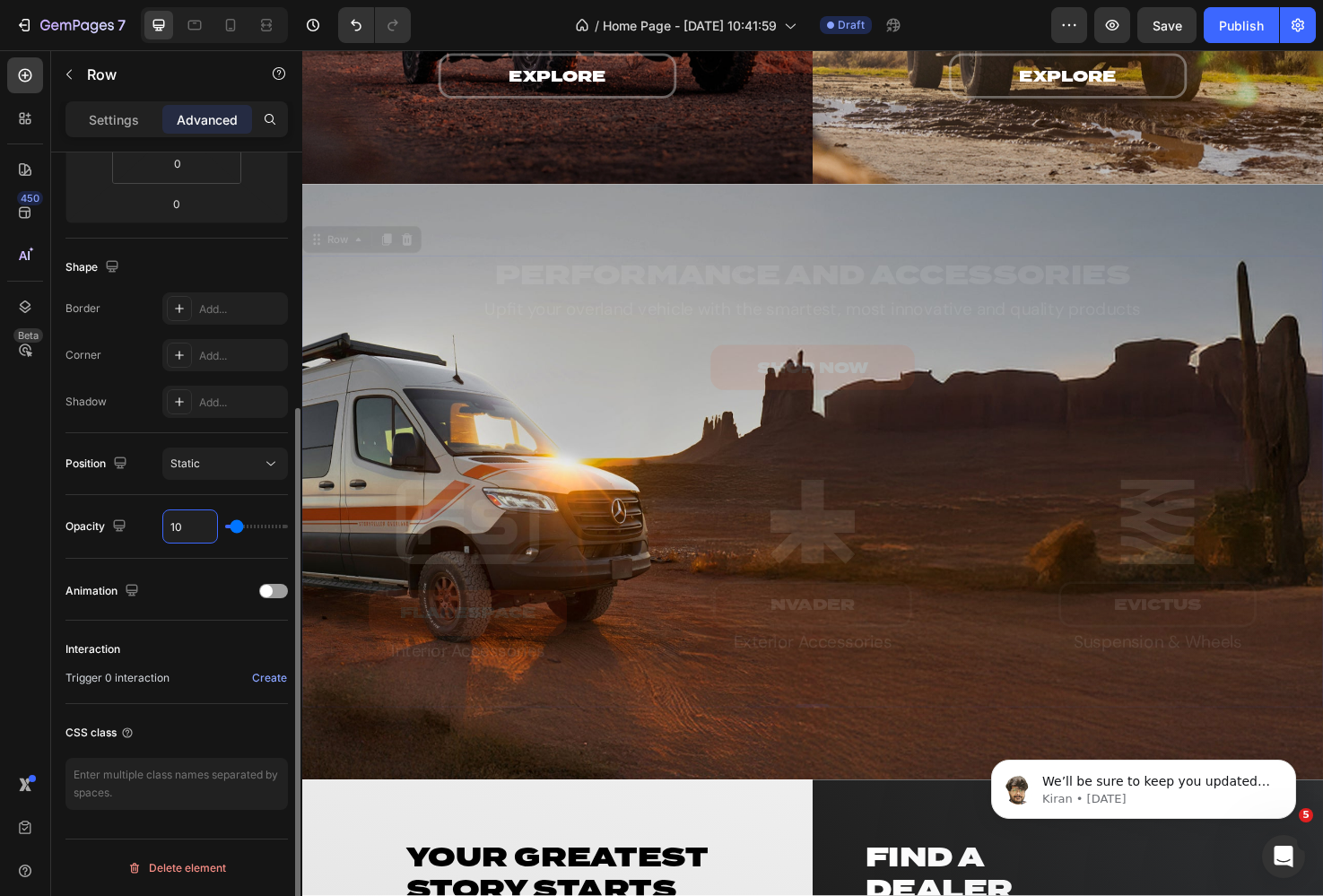
type input "100"
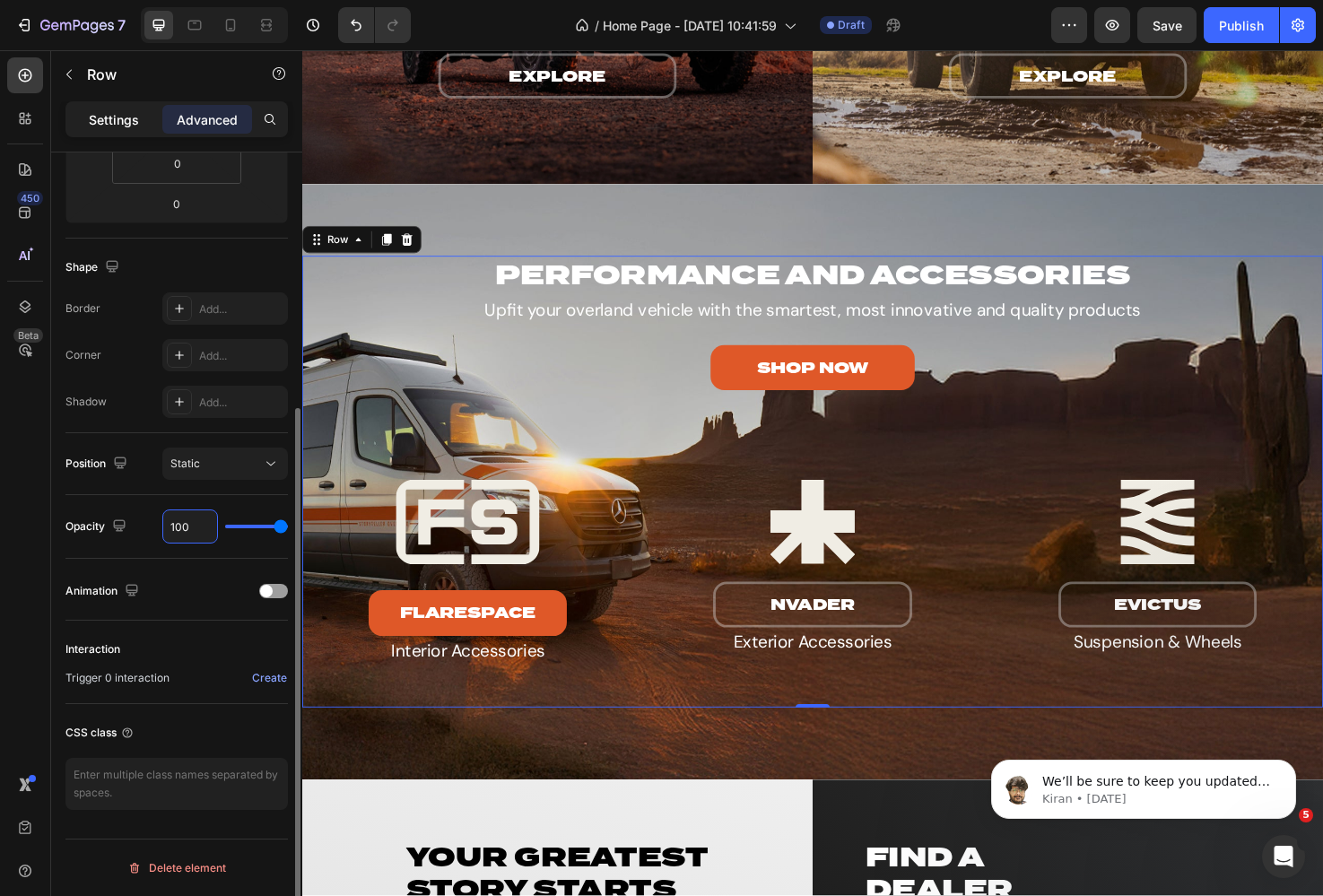
click at [121, 131] on div "Settings" at bounding box center [113, 119] width 90 height 29
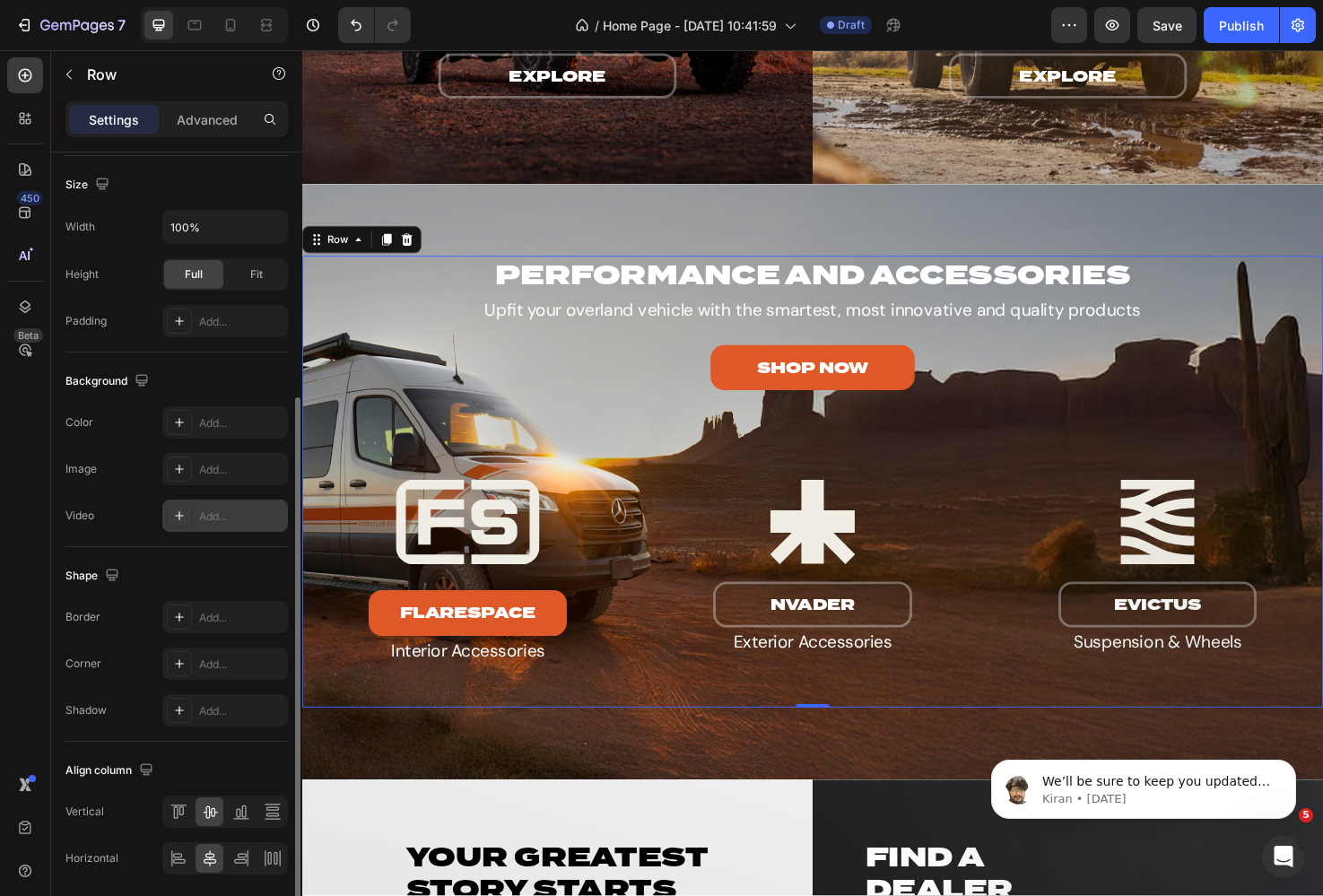
scroll to position [336, 0]
click at [216, 427] on div "Add..." at bounding box center [241, 424] width 84 height 16
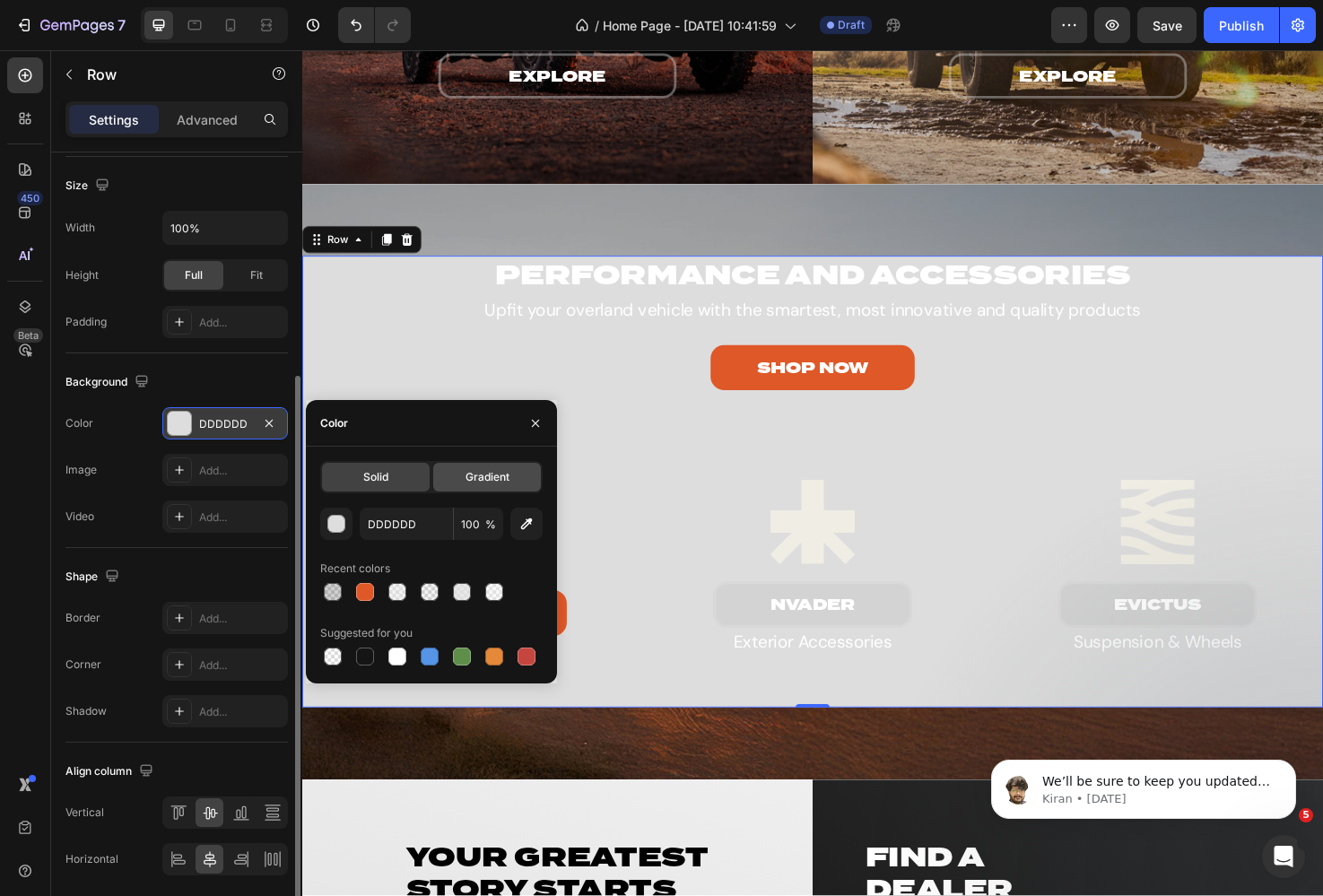
click at [460, 473] on div "Gradient" at bounding box center [486, 478] width 108 height 29
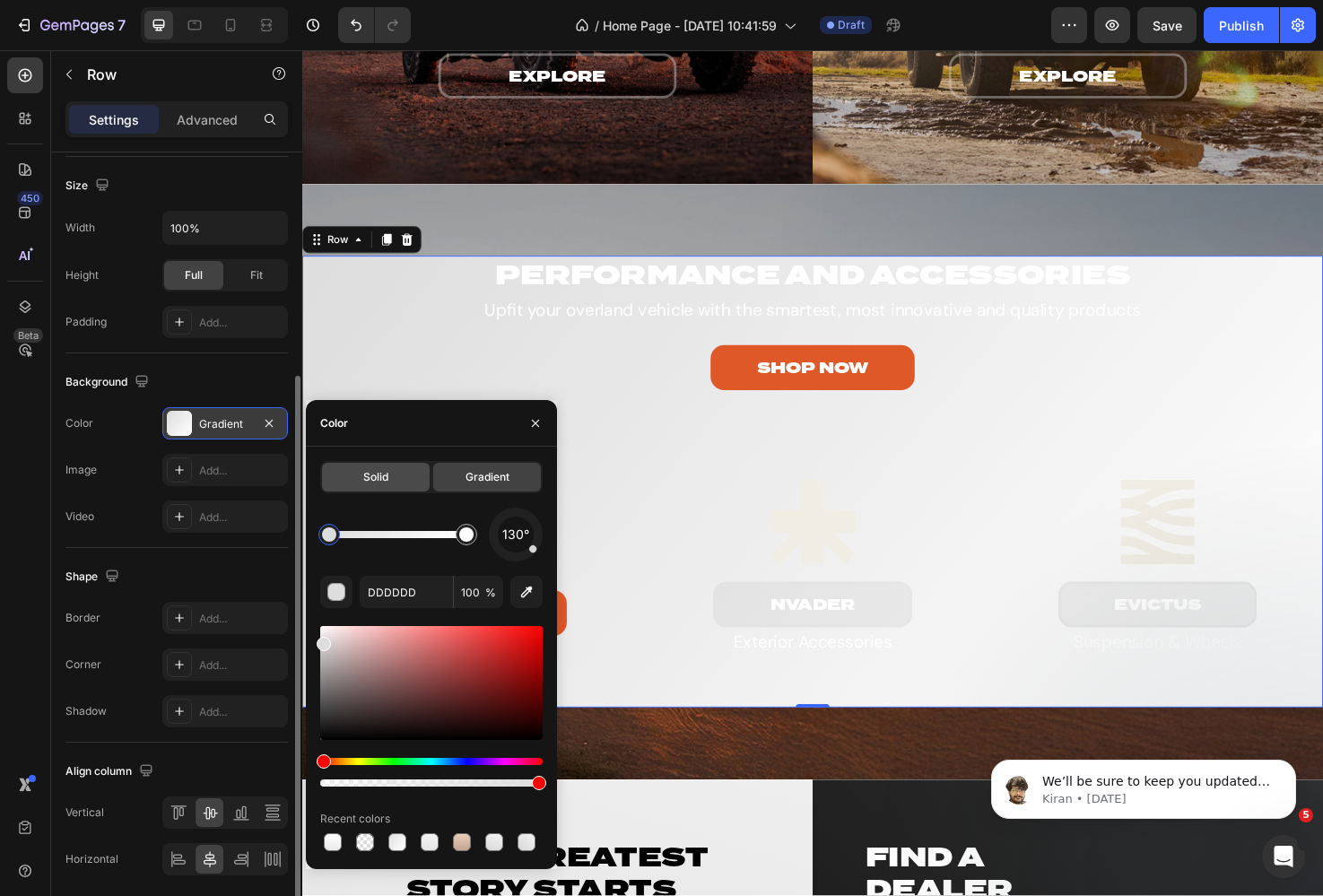
click at [363, 478] on span "Solid" at bounding box center [376, 477] width 25 height 16
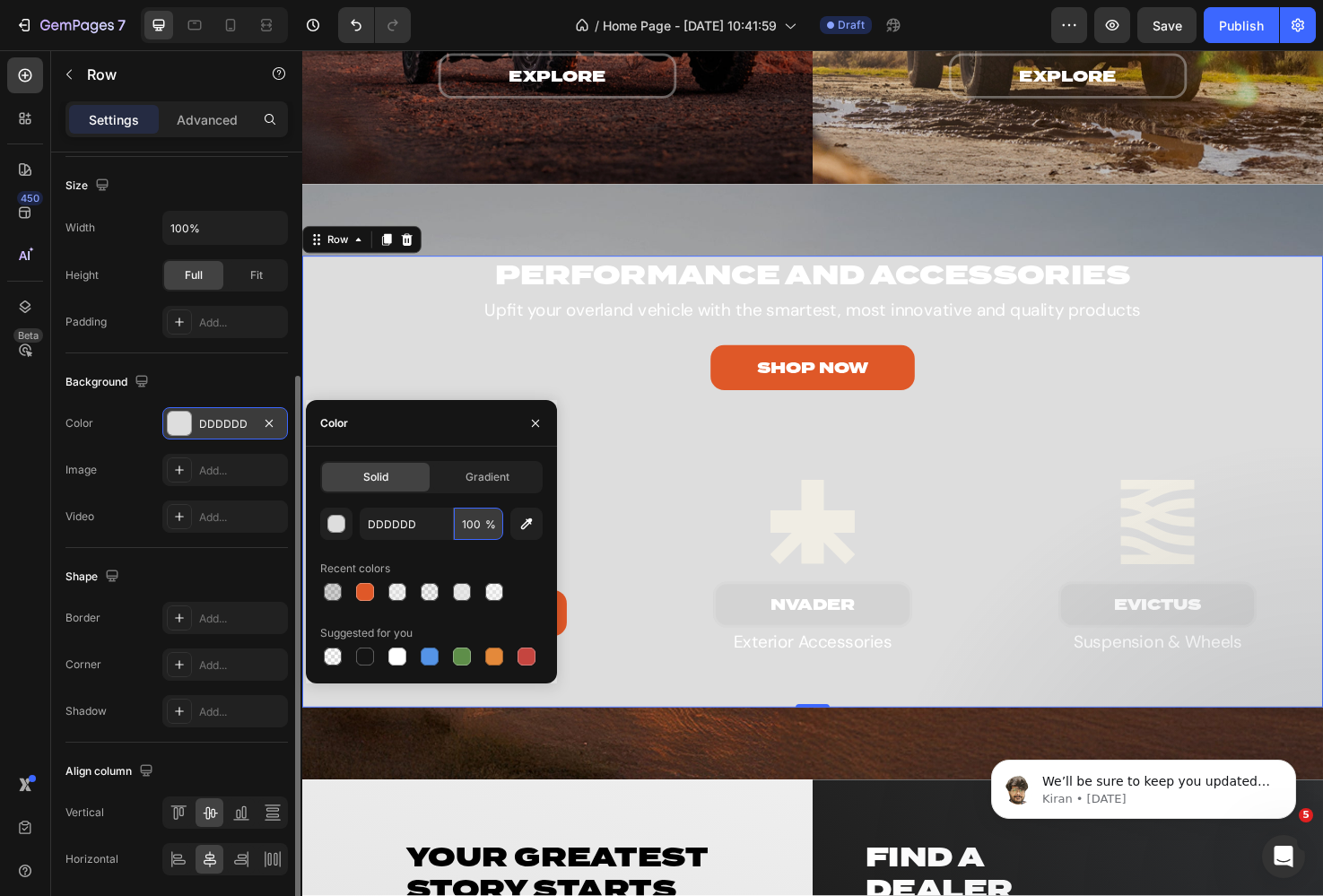
click at [464, 526] on input "100" at bounding box center [478, 524] width 50 height 32
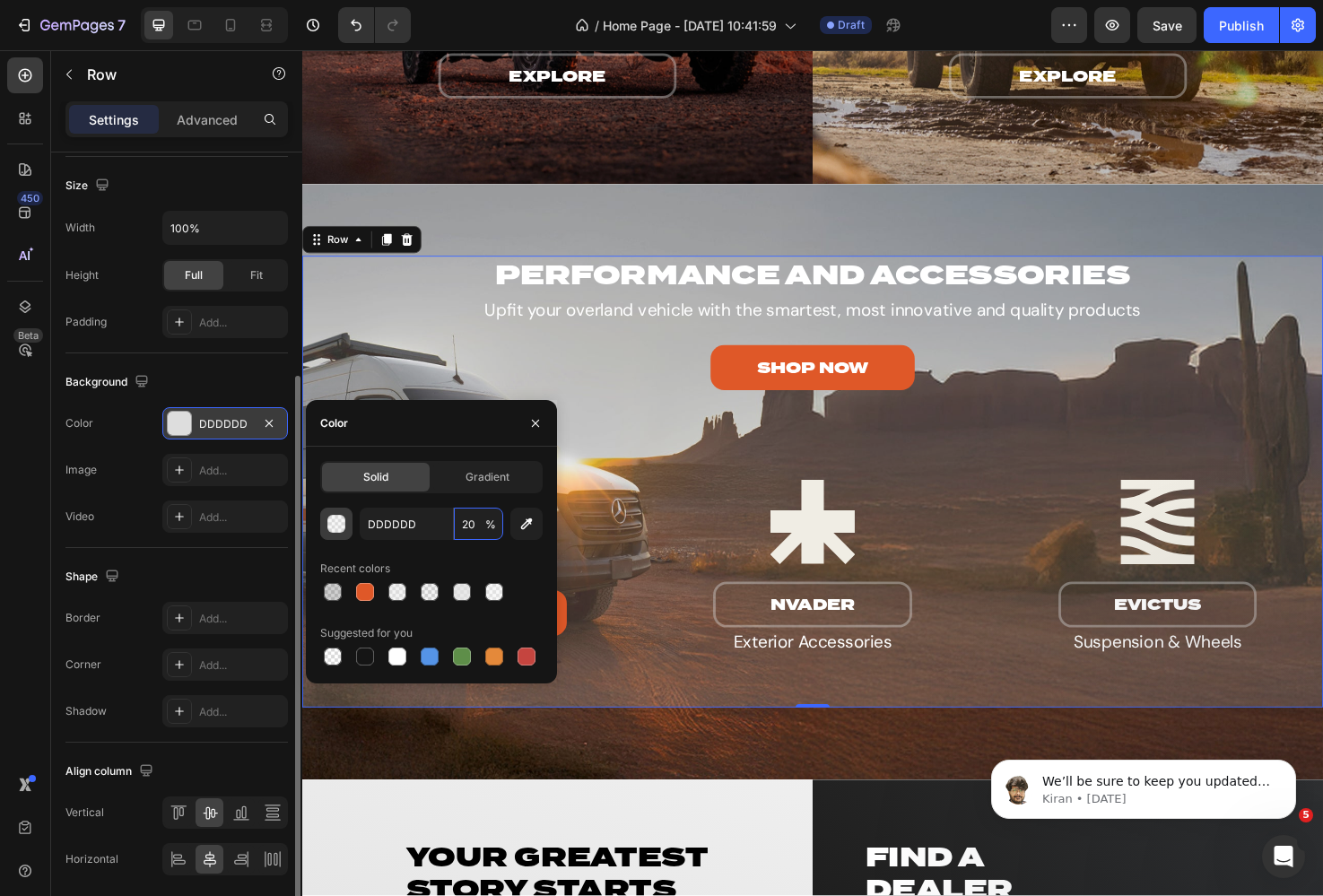
type input "20"
click at [327, 519] on div "button" at bounding box center [336, 523] width 18 height 18
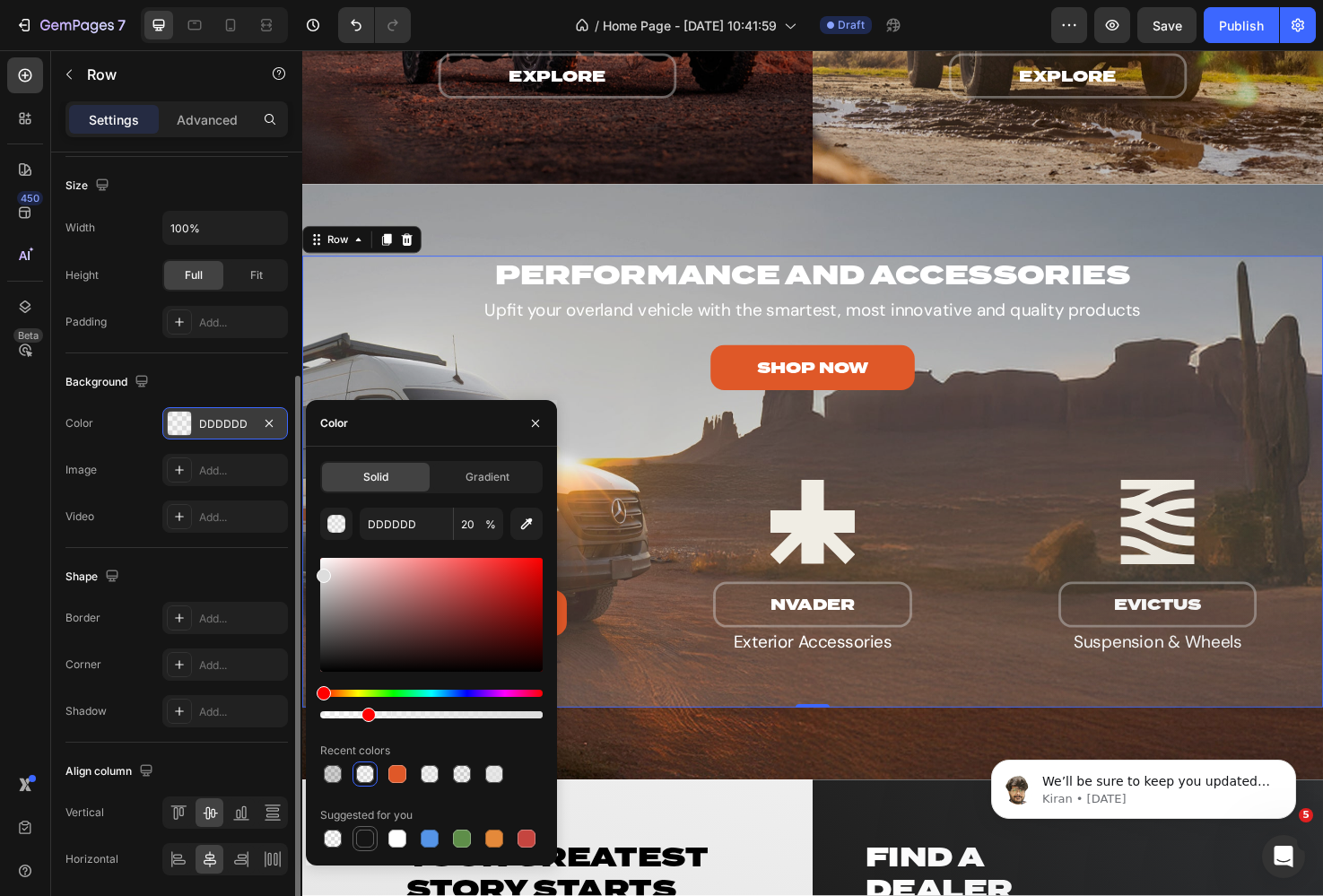
click at [364, 836] on div at bounding box center [365, 838] width 18 height 18
type input "151515"
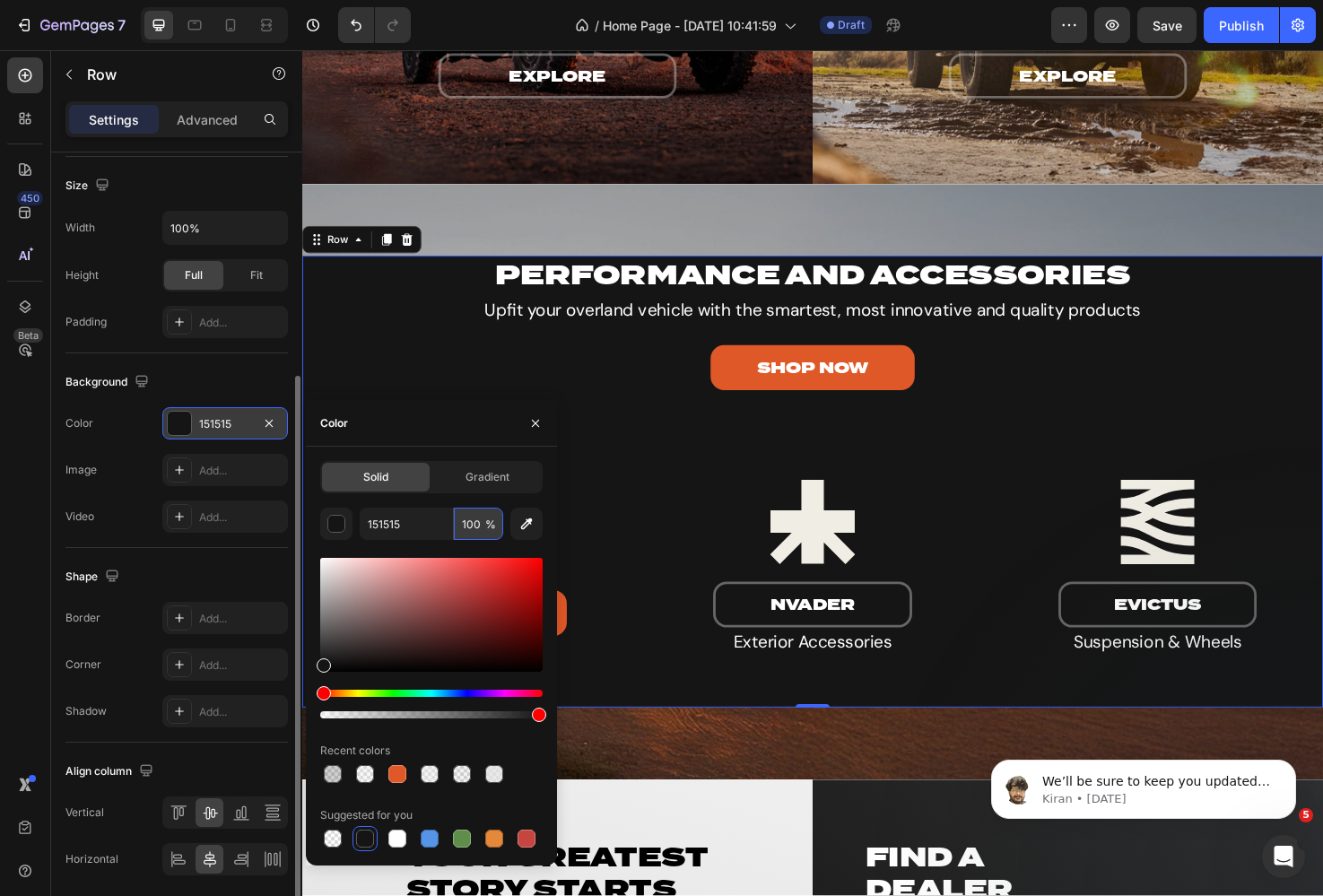
click at [473, 524] on input "100" at bounding box center [478, 524] width 50 height 32
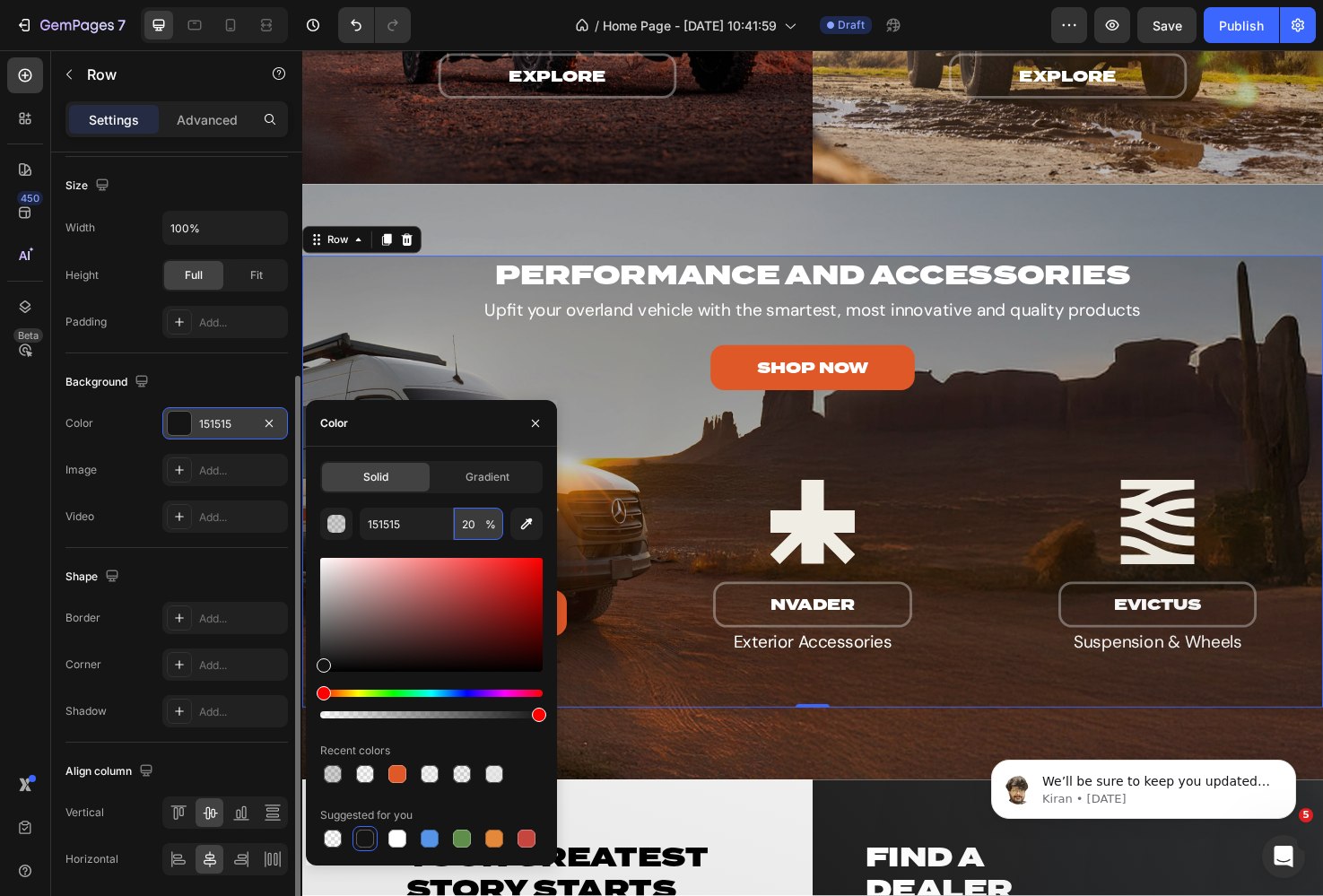
click at [473, 524] on input "20" at bounding box center [478, 524] width 50 height 32
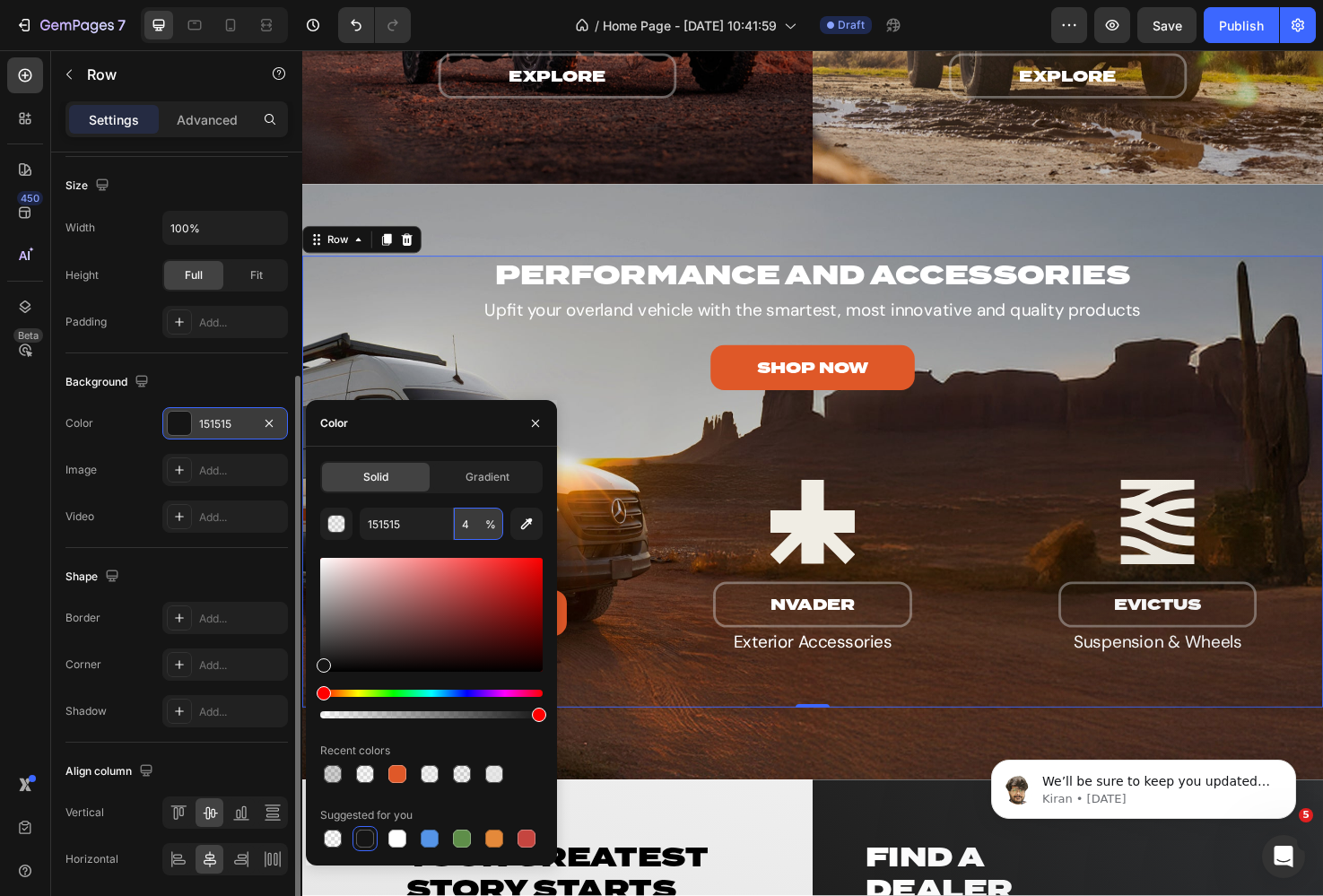
type input "40"
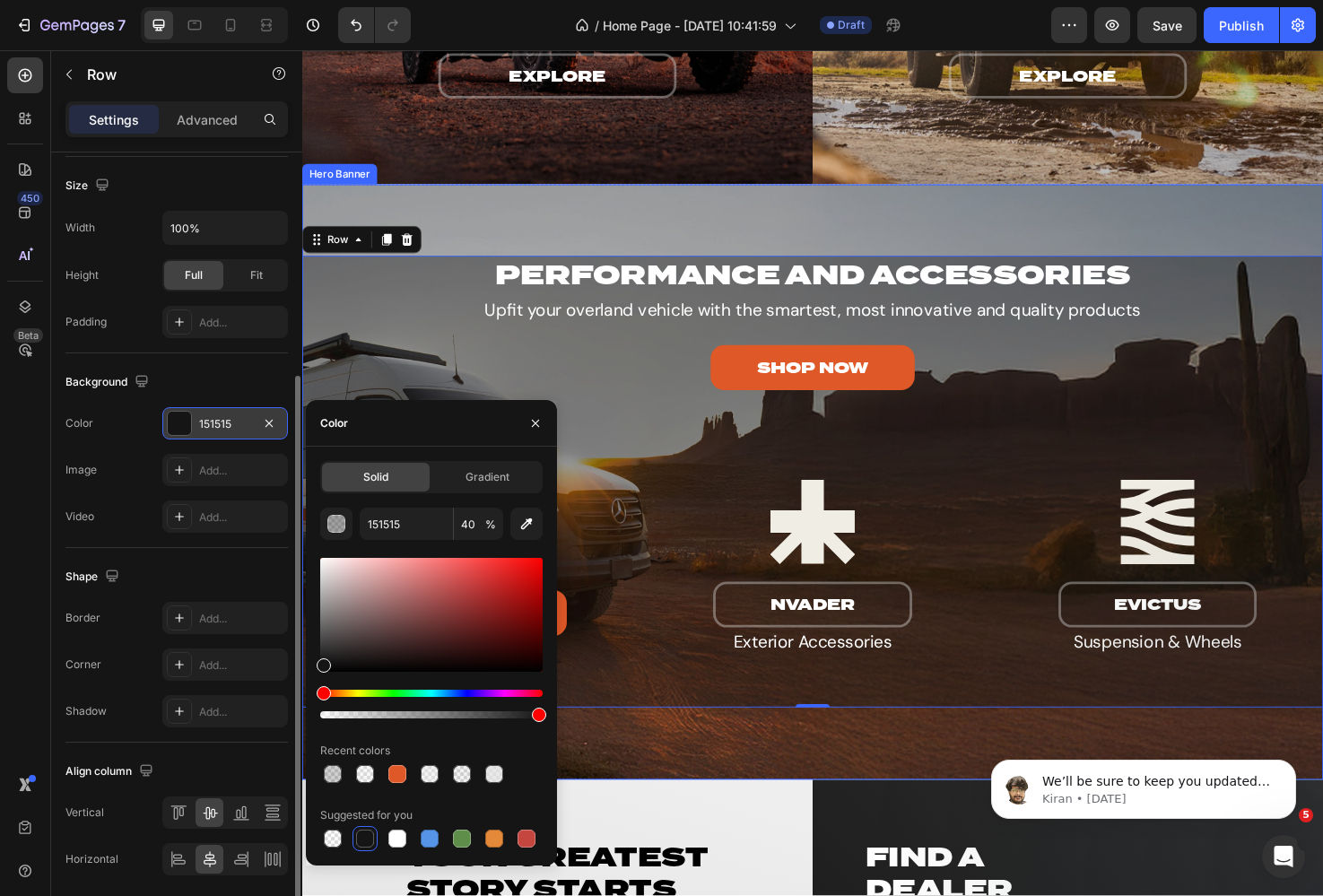
click at [550, 242] on div "Overlay" at bounding box center [840, 505] width 1076 height 628
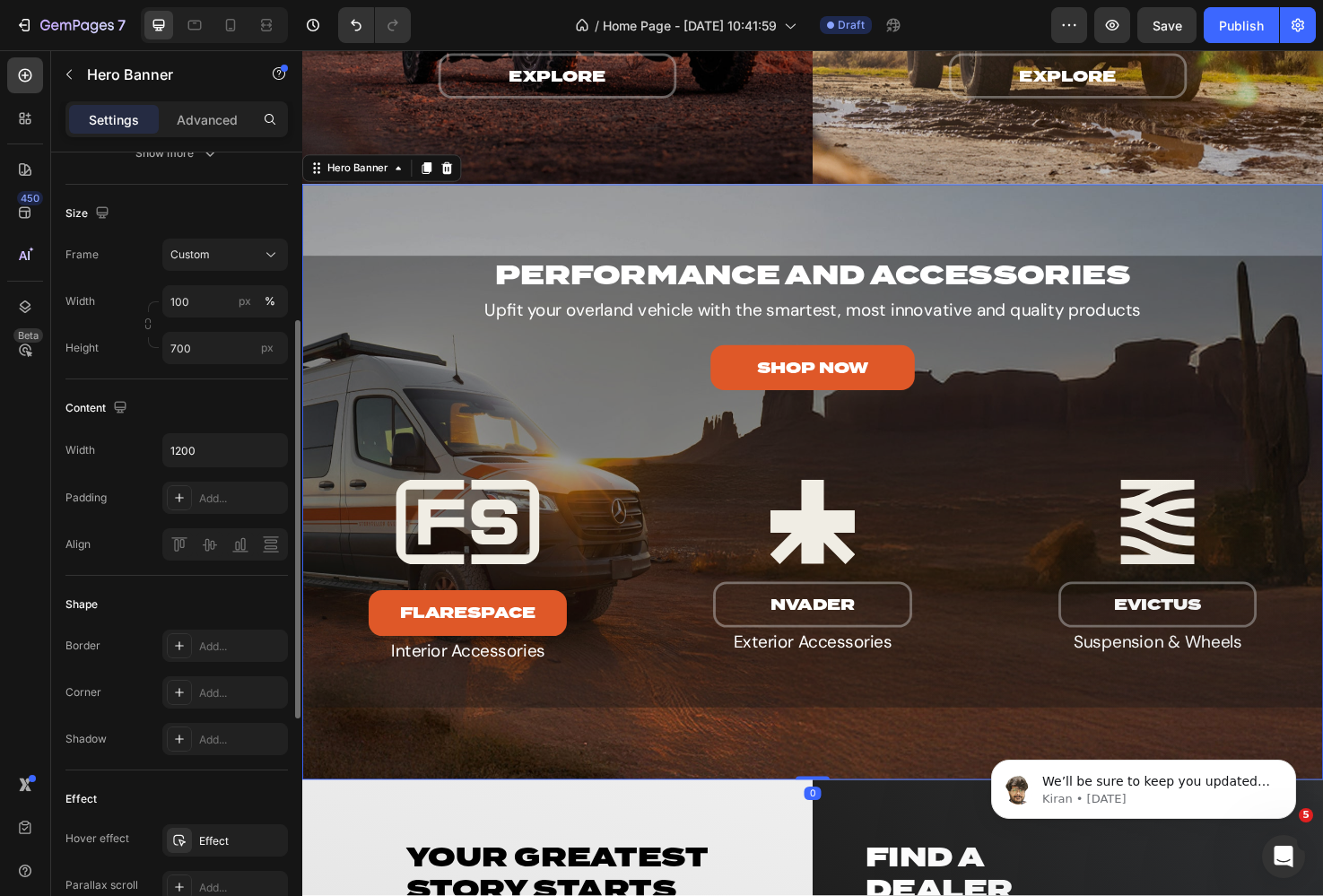
scroll to position [0, 0]
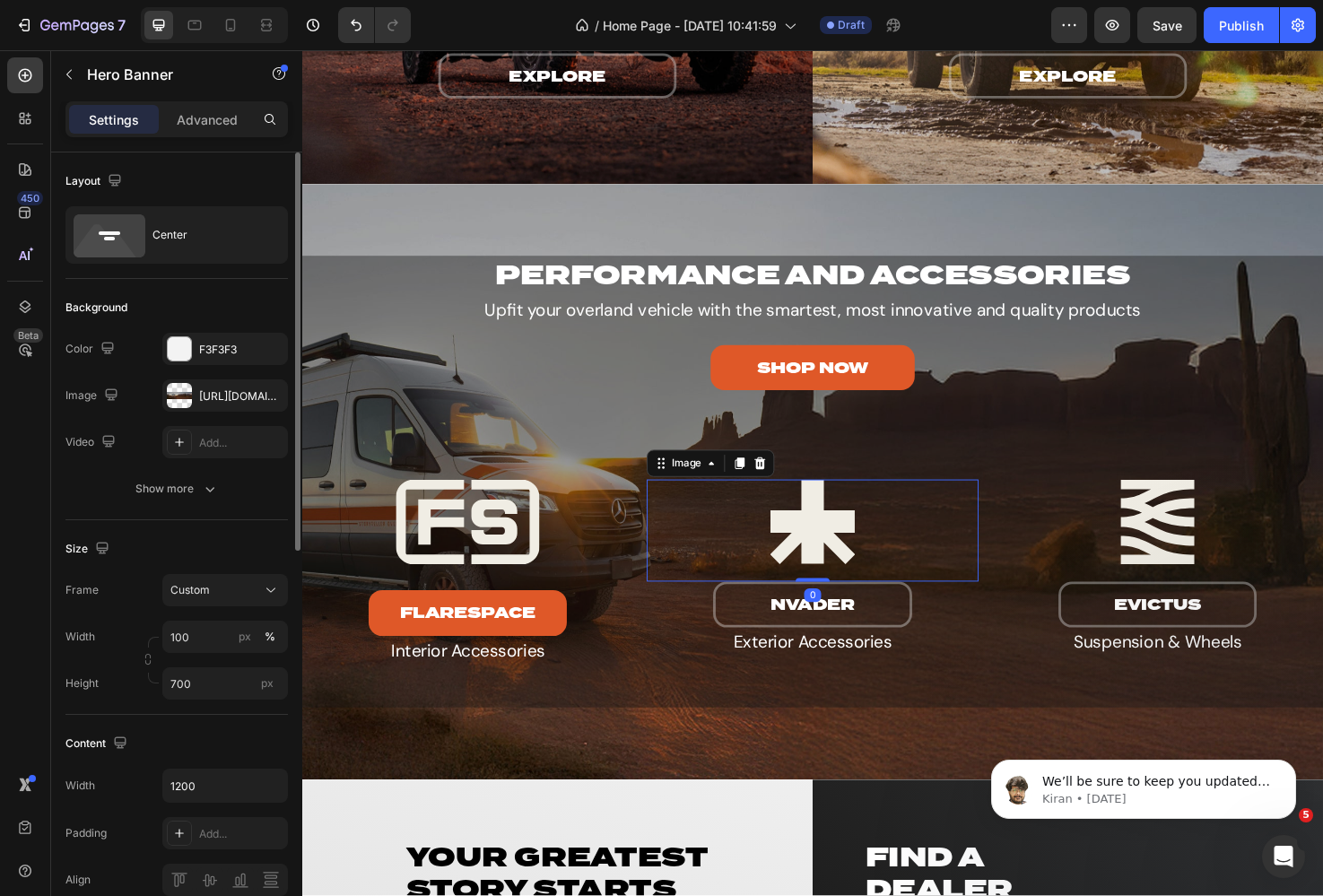
click at [817, 564] on img at bounding box center [840, 548] width 349 height 90
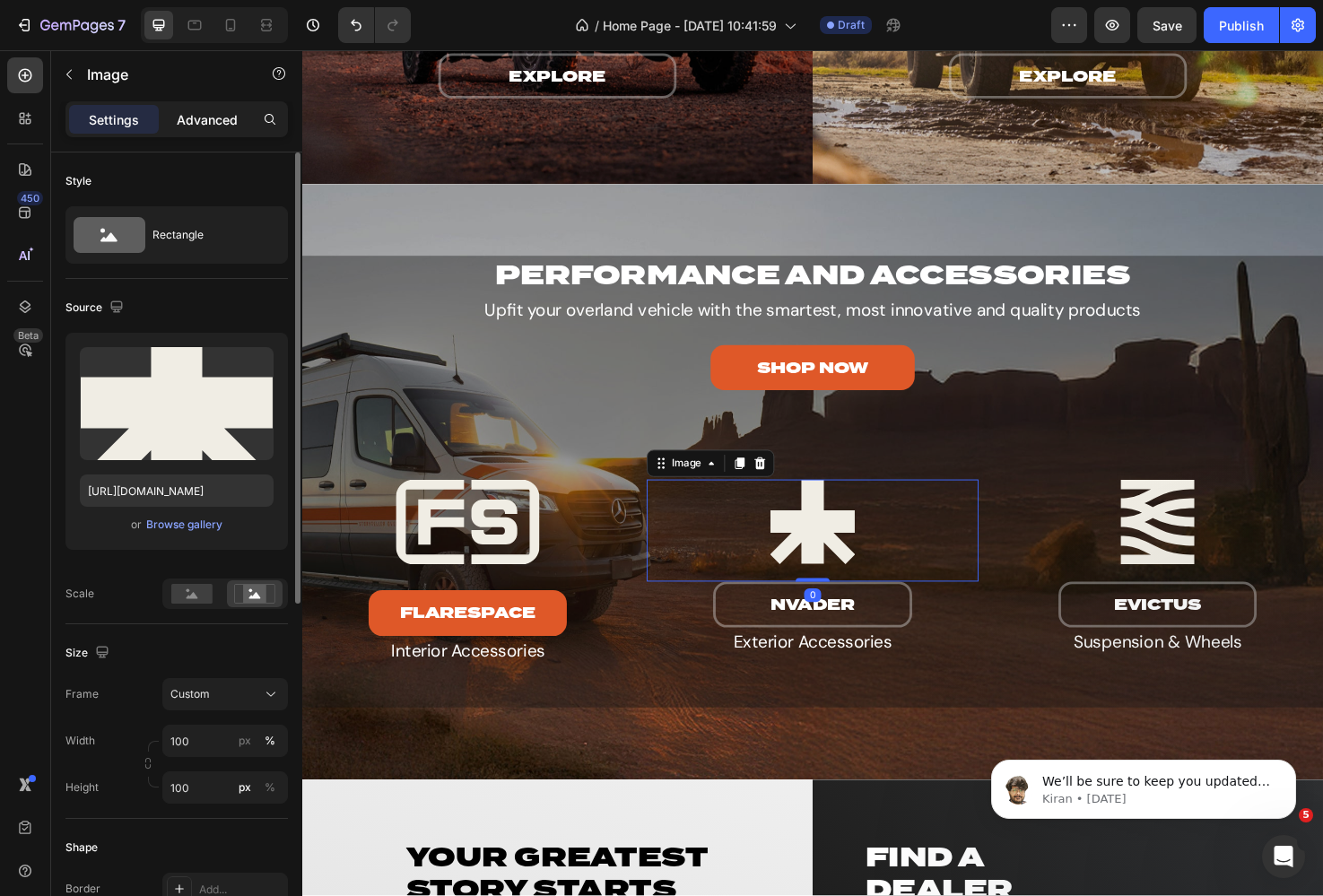
click at [201, 114] on p "Advanced" at bounding box center [207, 120] width 61 height 19
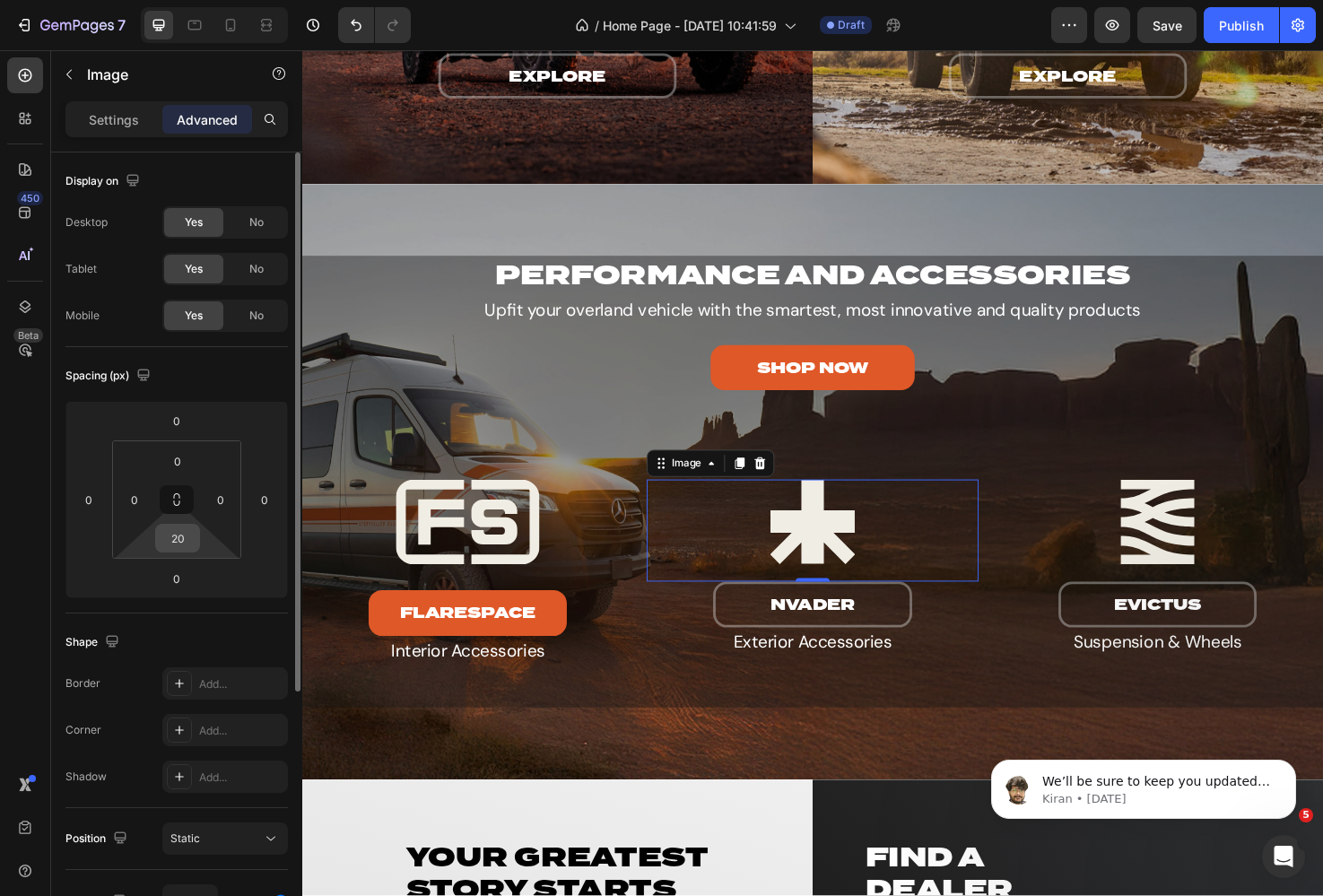
click at [175, 533] on input "20" at bounding box center [177, 538] width 36 height 27
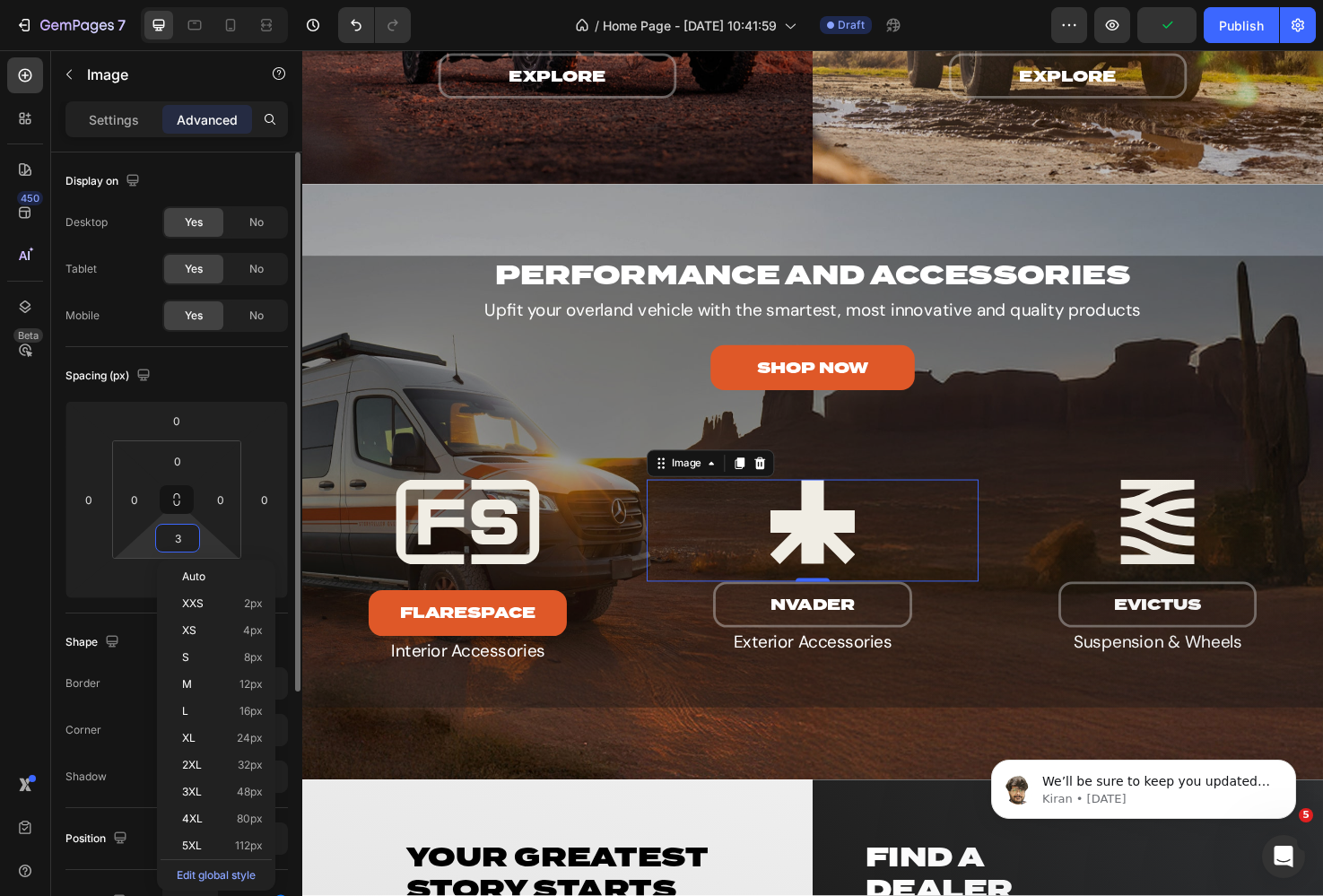
type input "30"
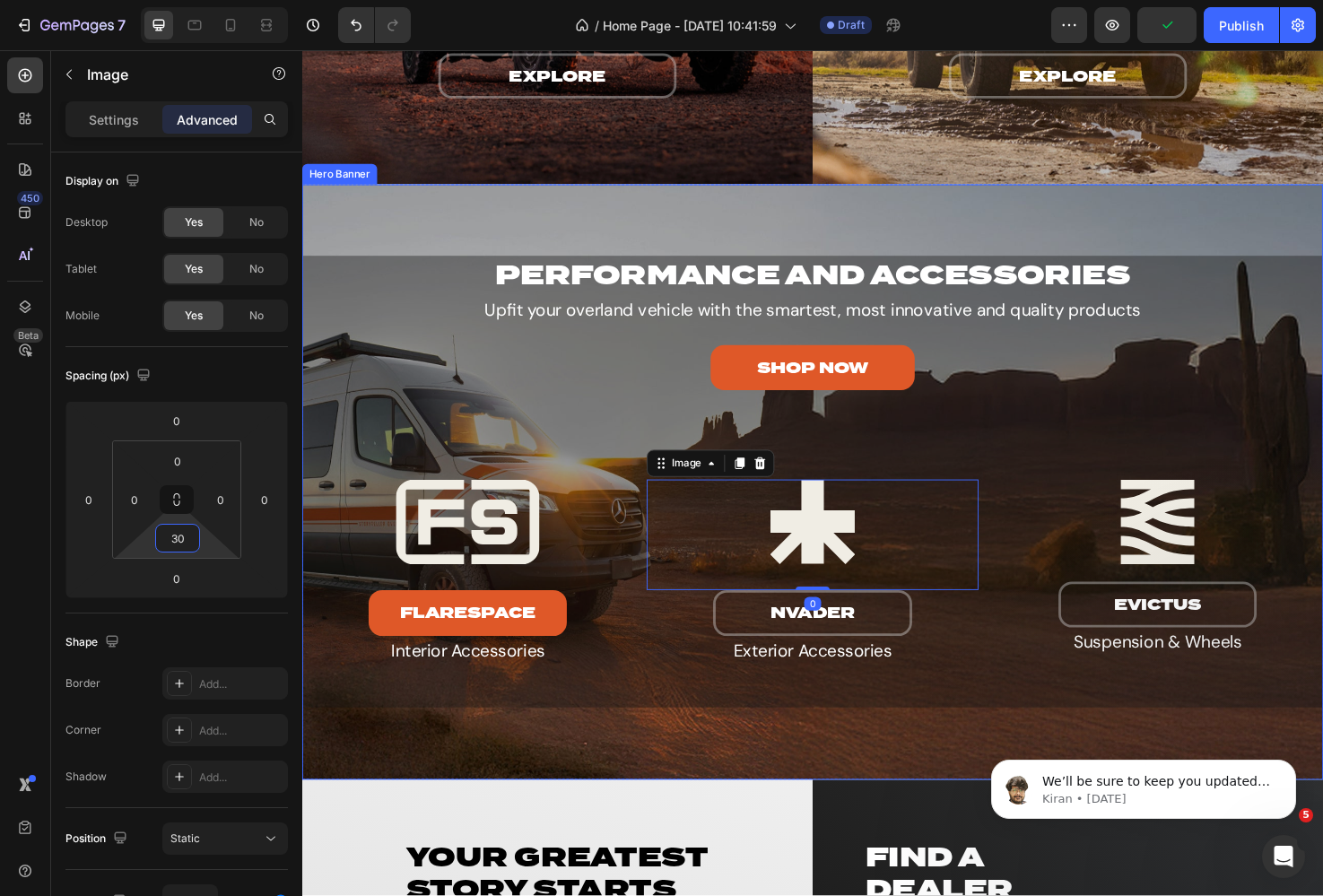
click at [600, 788] on div "Overlay" at bounding box center [840, 505] width 1076 height 628
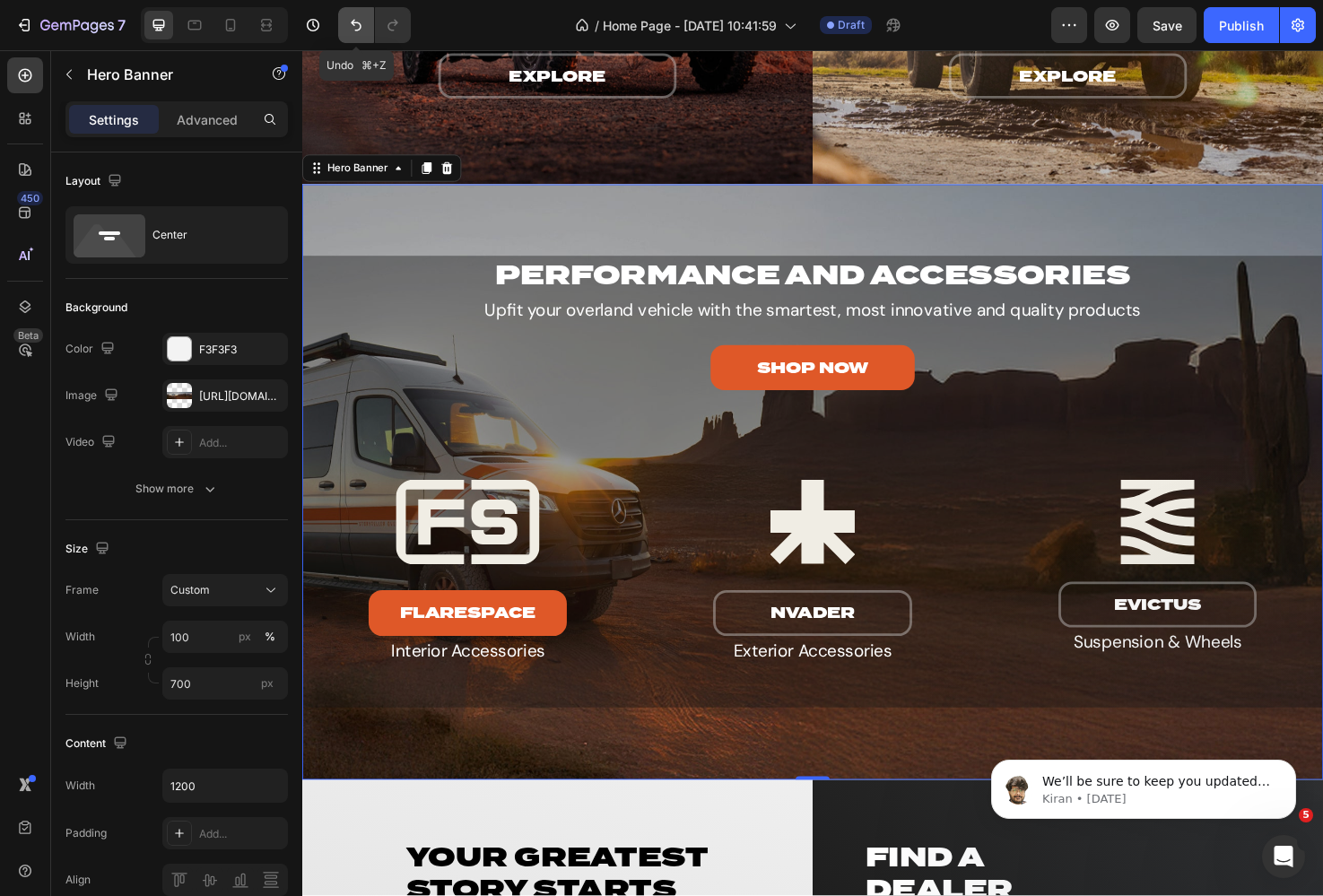
click at [350, 28] on icon "Undo/Redo" at bounding box center [356, 25] width 18 height 18
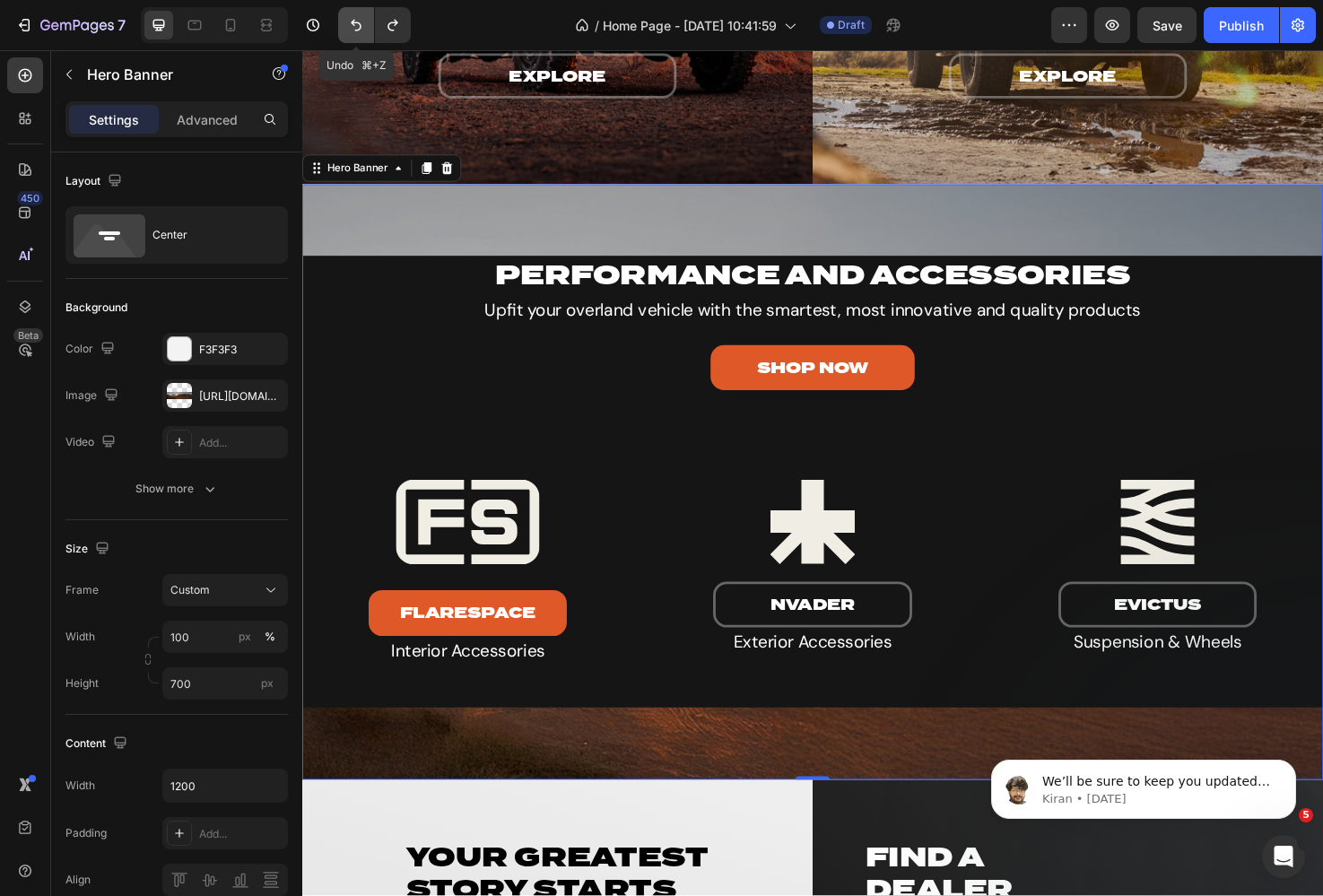
click at [350, 28] on icon "Undo/Redo" at bounding box center [356, 25] width 18 height 18
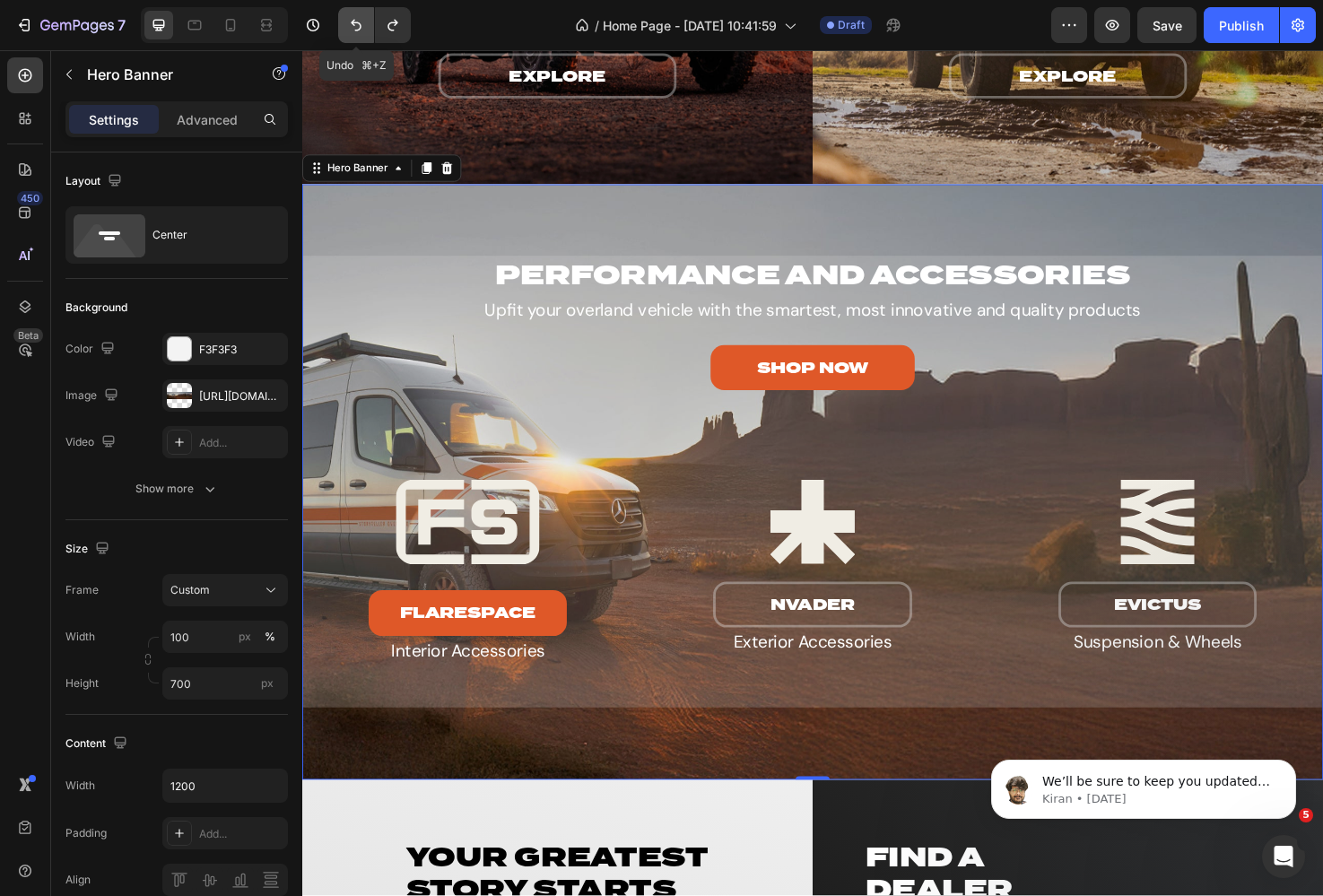
click at [350, 28] on icon "Undo/Redo" at bounding box center [356, 25] width 18 height 18
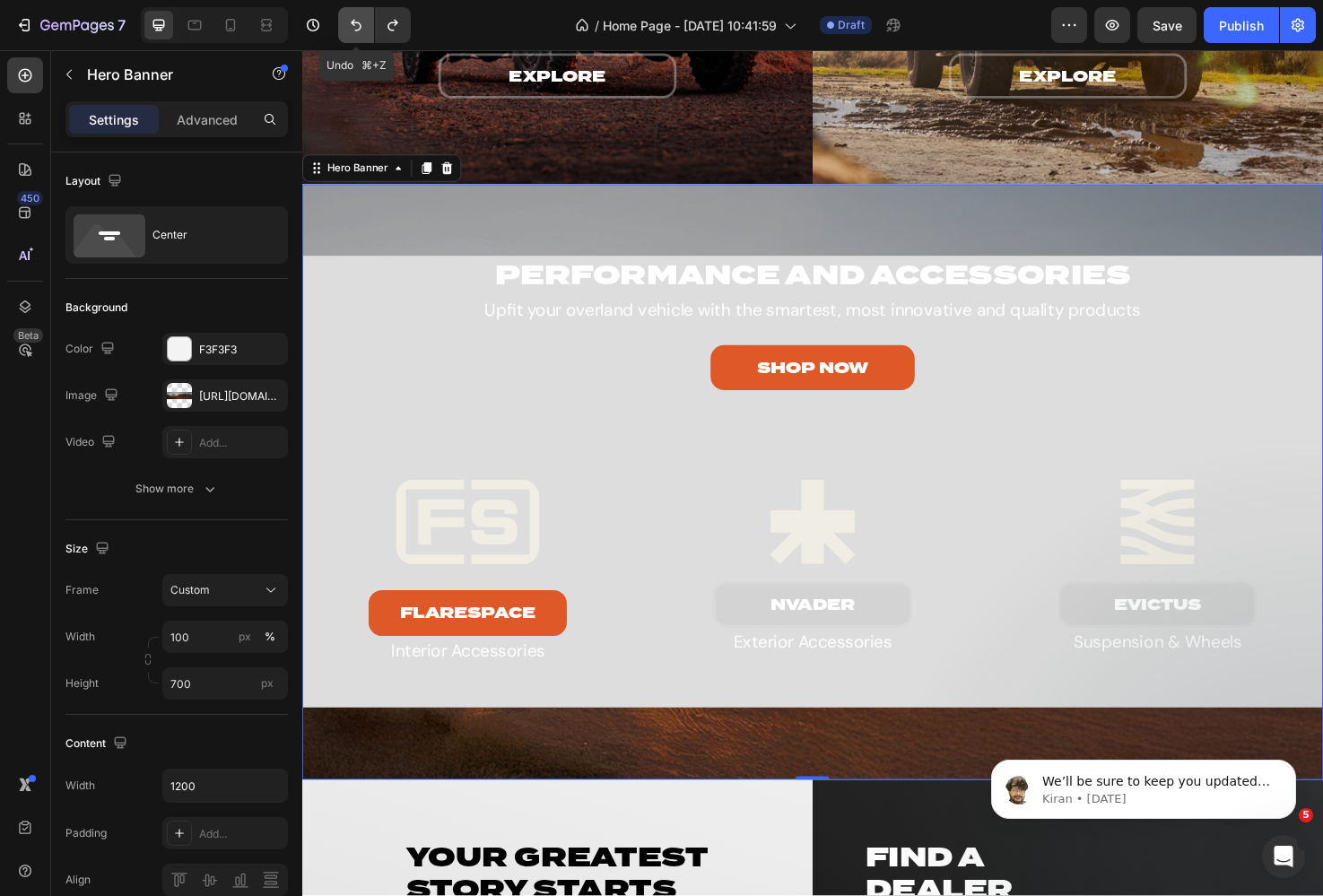
click at [350, 28] on icon "Undo/Redo" at bounding box center [356, 25] width 18 height 18
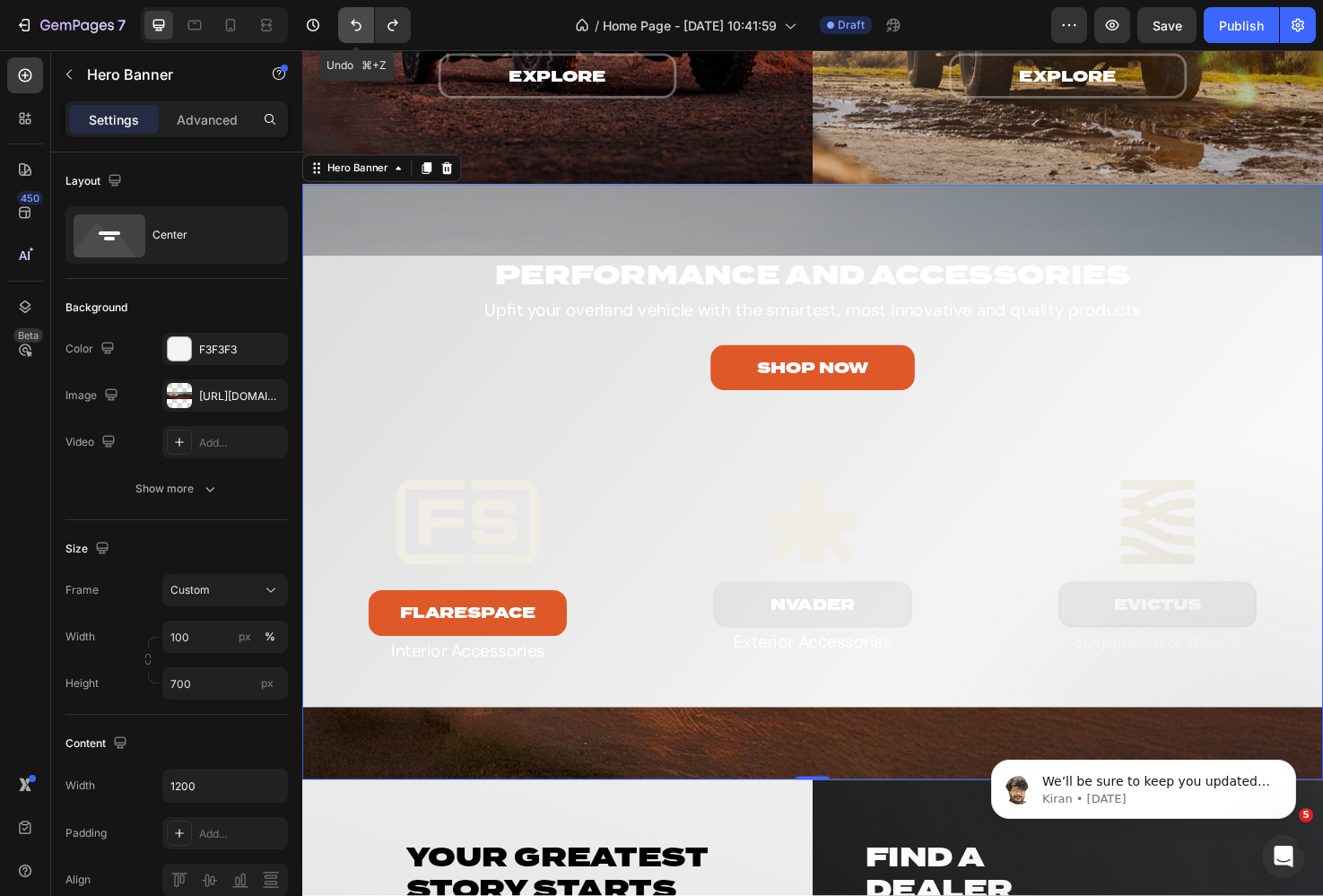
click at [350, 28] on icon "Undo/Redo" at bounding box center [356, 25] width 18 height 18
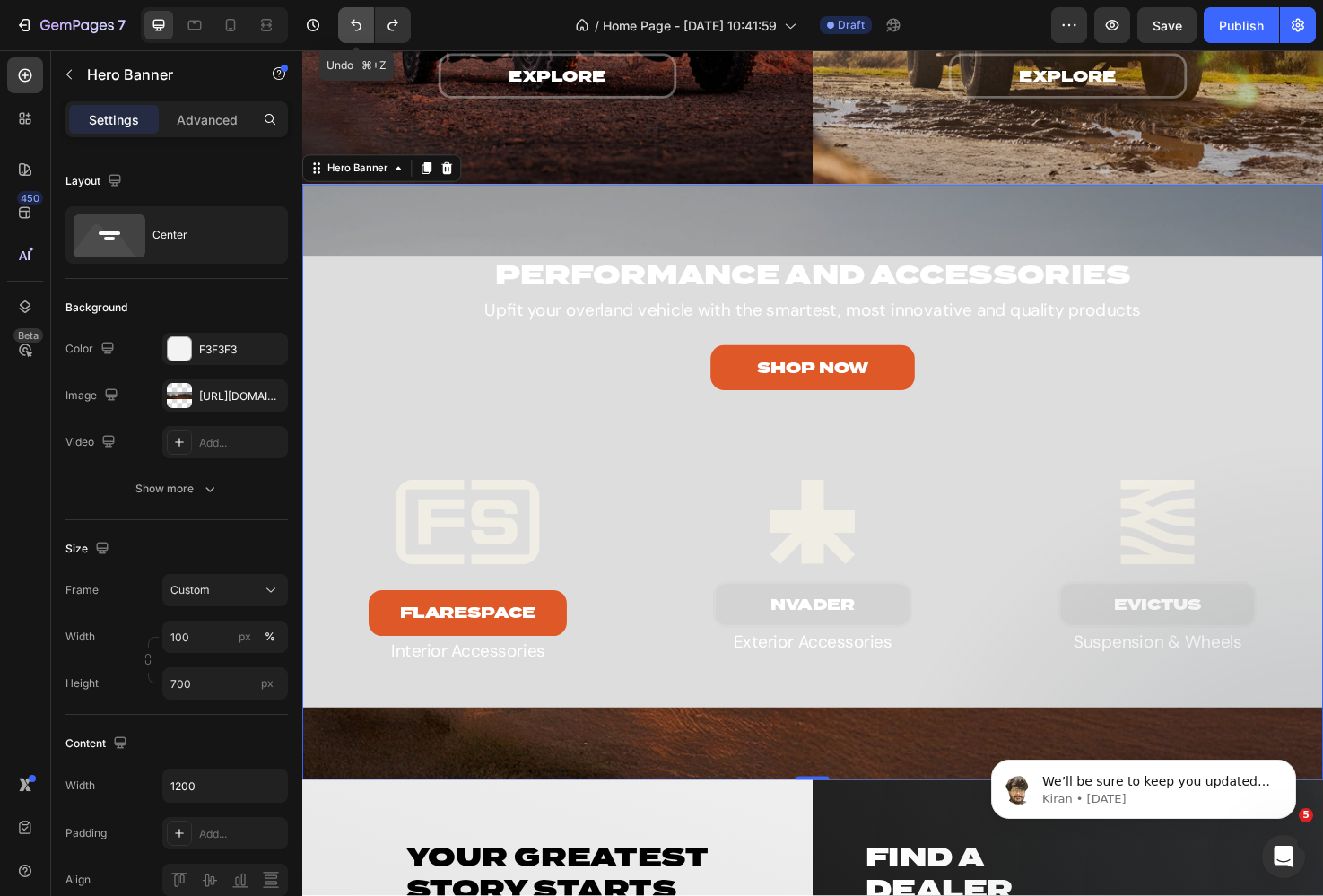
click at [350, 28] on icon "Undo/Redo" at bounding box center [356, 25] width 18 height 18
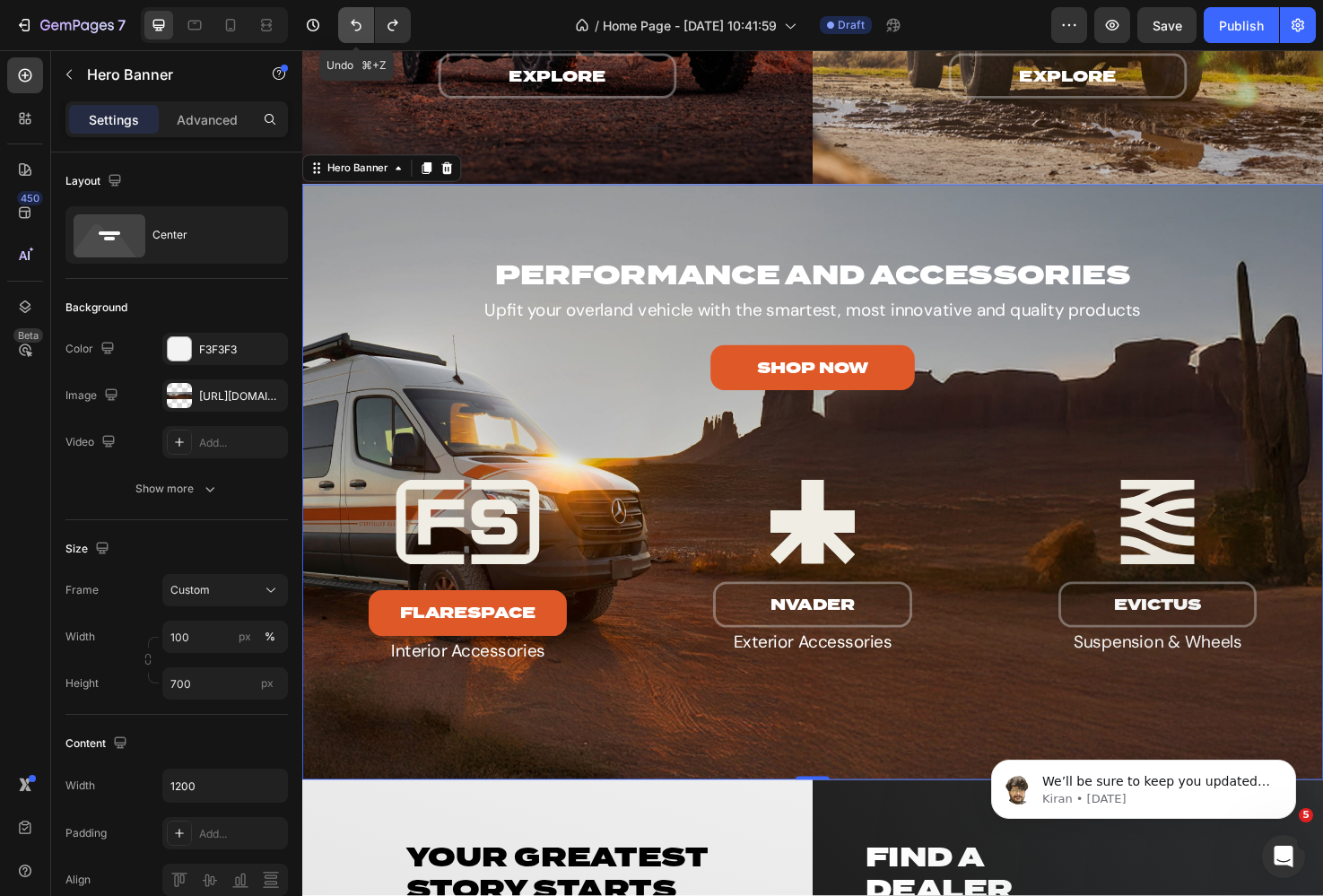
click at [350, 28] on icon "Undo/Redo" at bounding box center [356, 25] width 18 height 18
click at [342, 15] on button "Undo/Redo" at bounding box center [356, 26] width 36 height 36
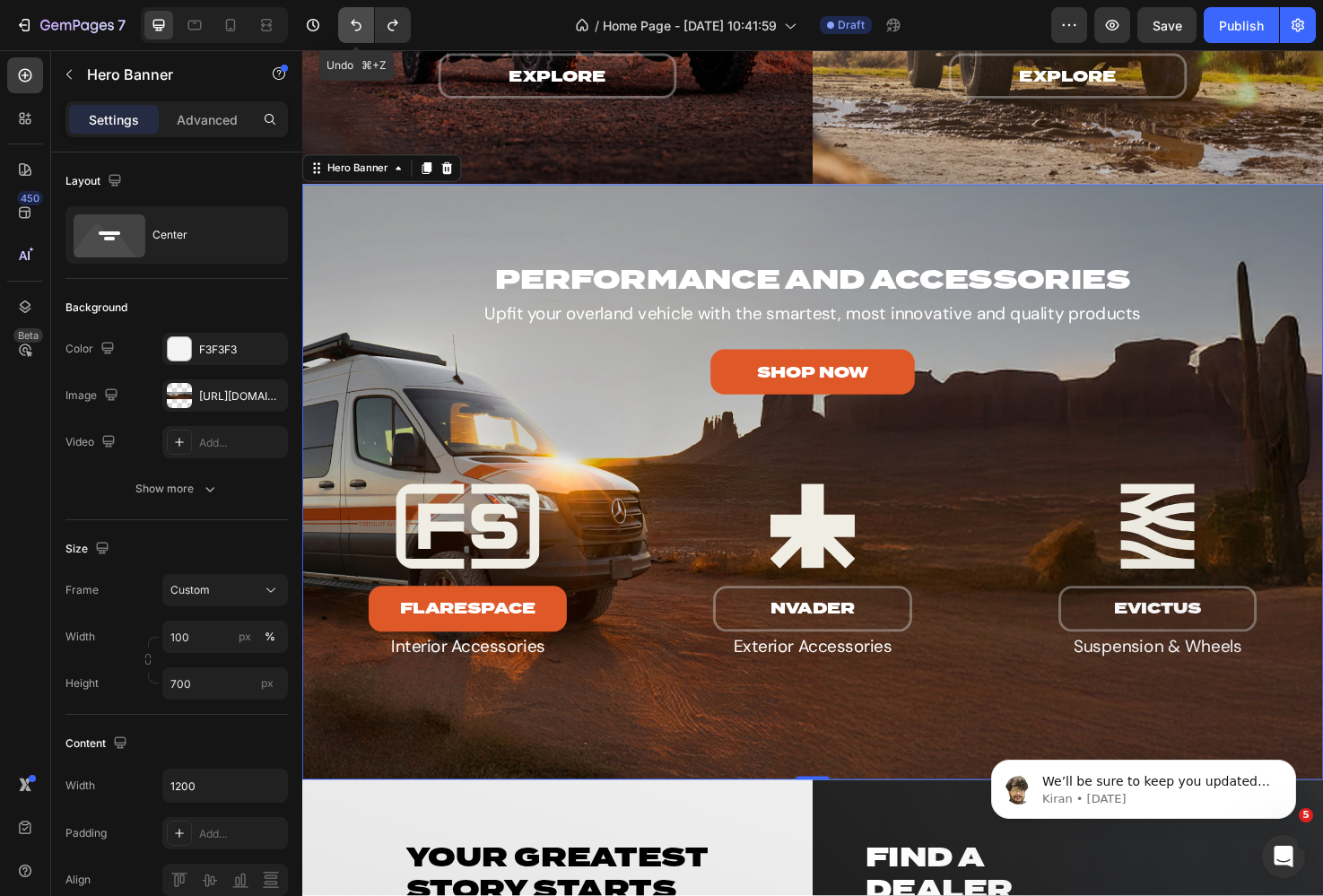
click at [342, 15] on button "Undo/Redo" at bounding box center [356, 26] width 36 height 36
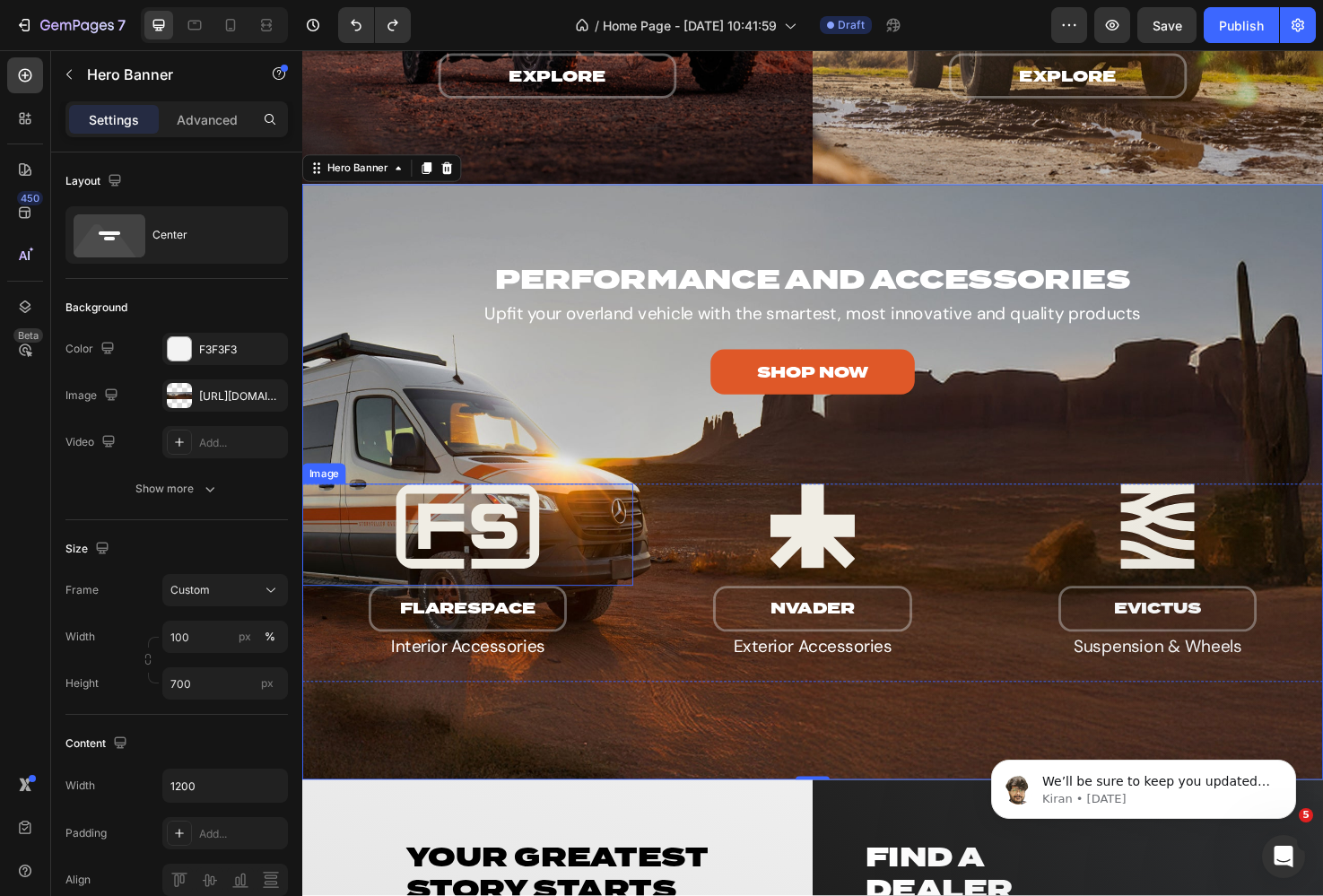
click at [562, 540] on img at bounding box center [477, 553] width 349 height 90
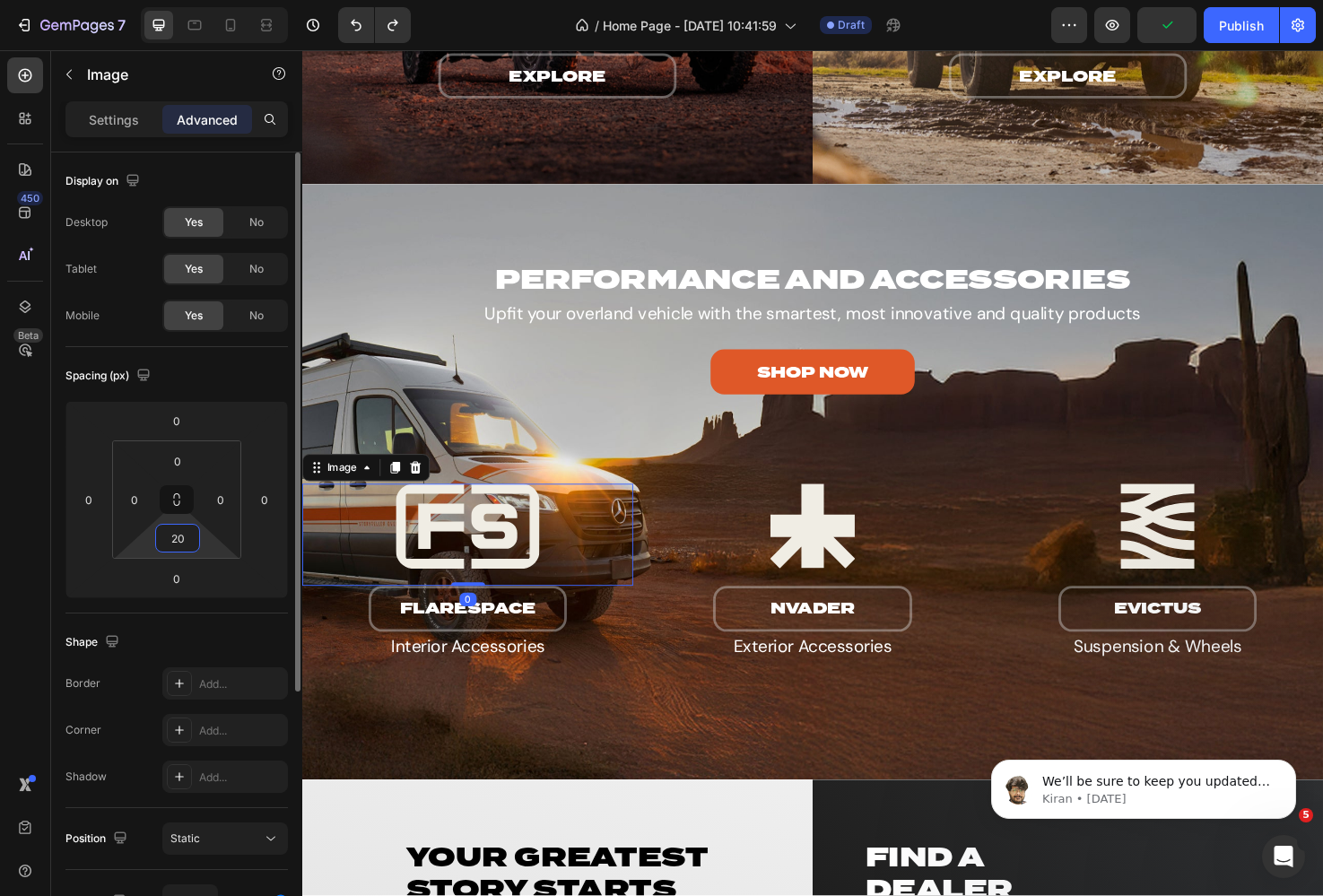
click at [175, 529] on input "20" at bounding box center [177, 538] width 36 height 27
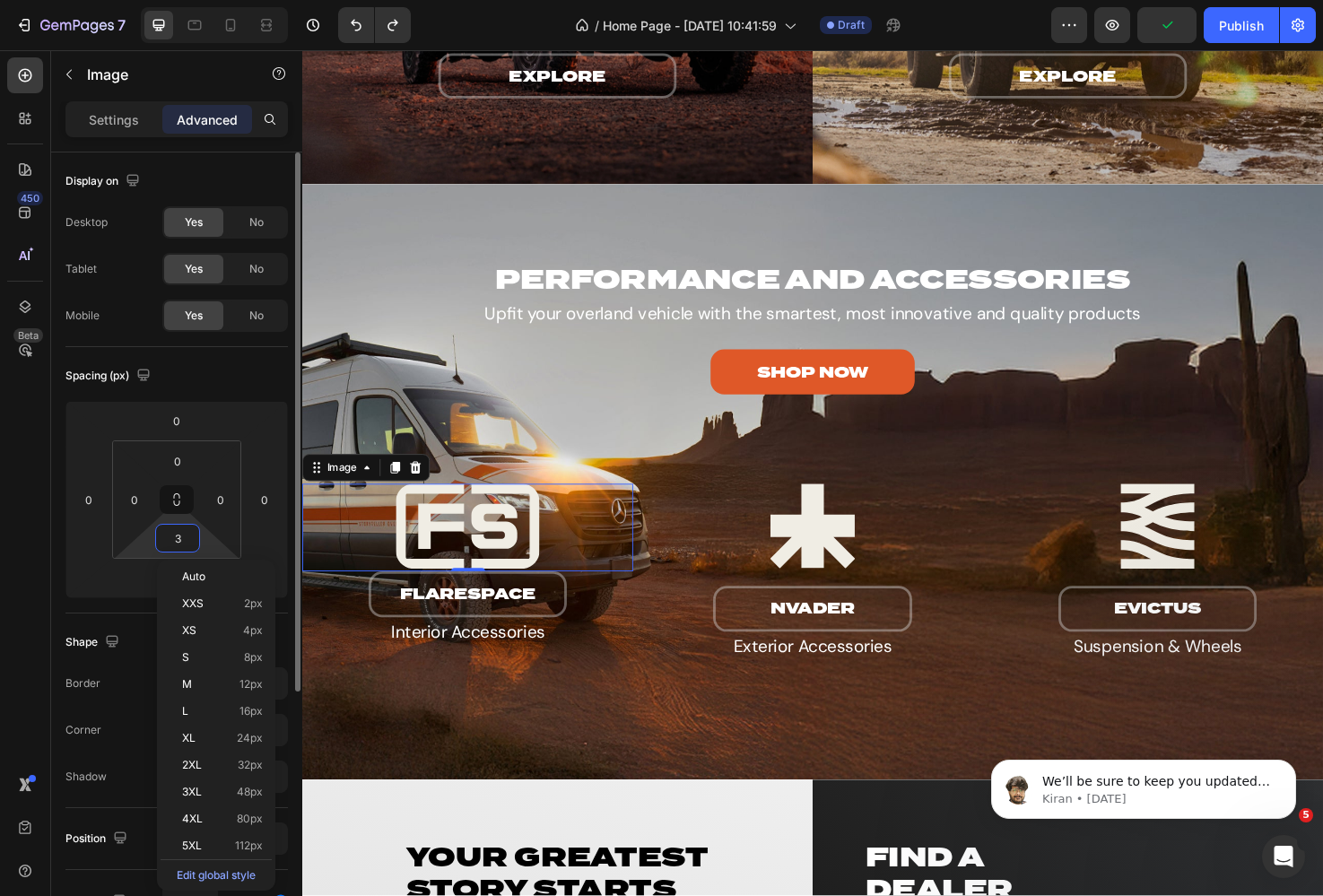
type input "30"
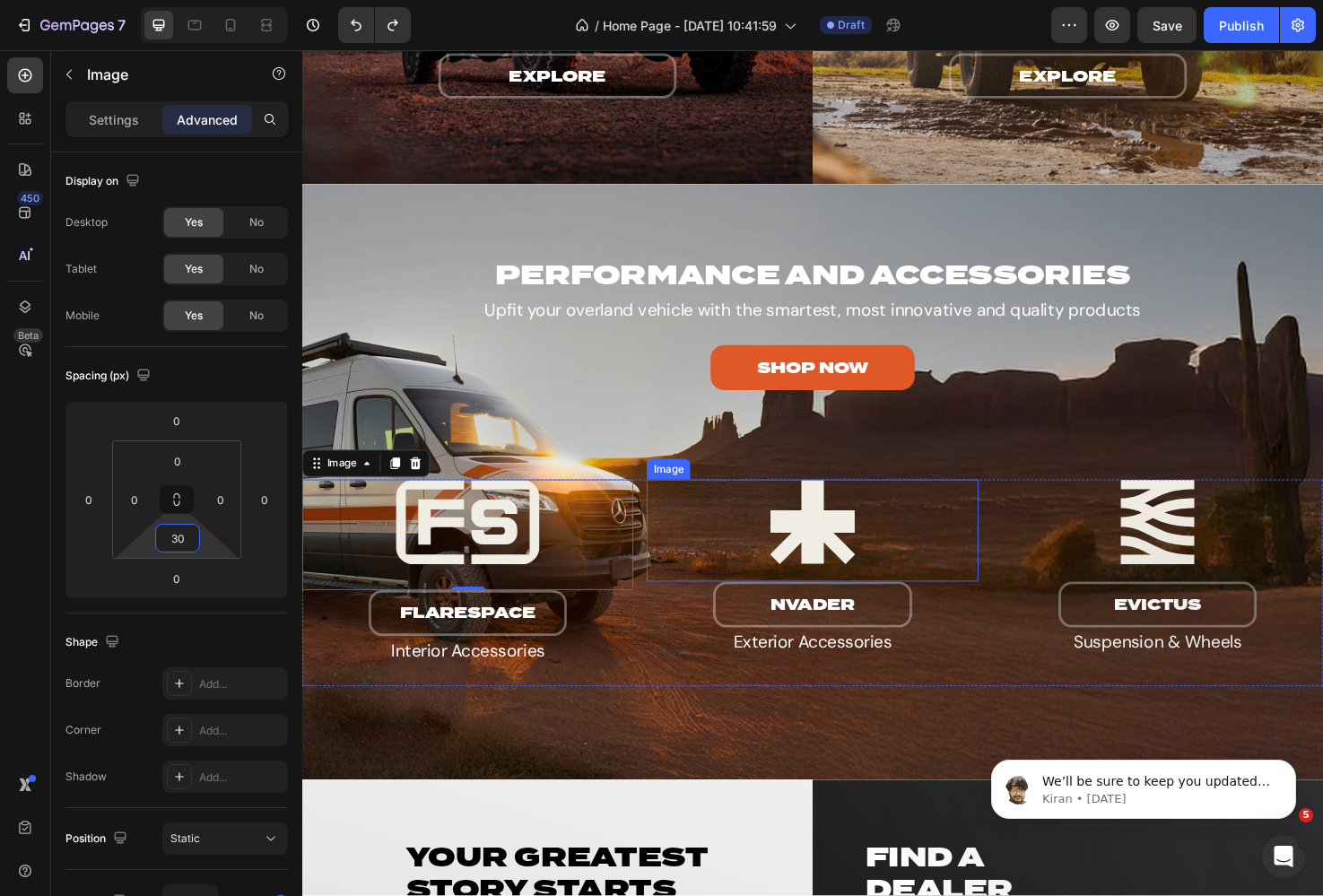
click at [760, 553] on img at bounding box center [840, 548] width 349 height 90
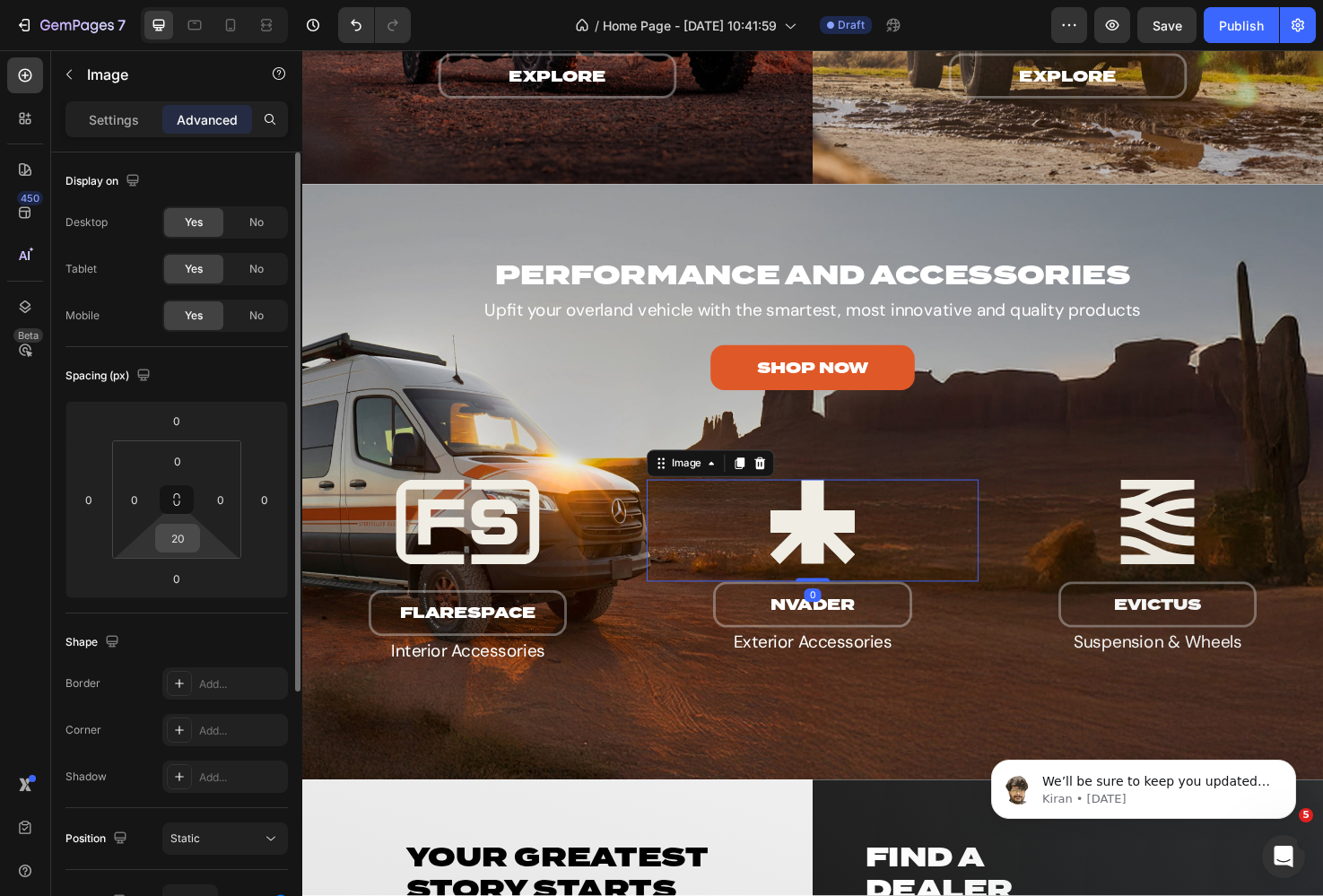
click at [179, 542] on input "20" at bounding box center [177, 538] width 36 height 27
type input "30"
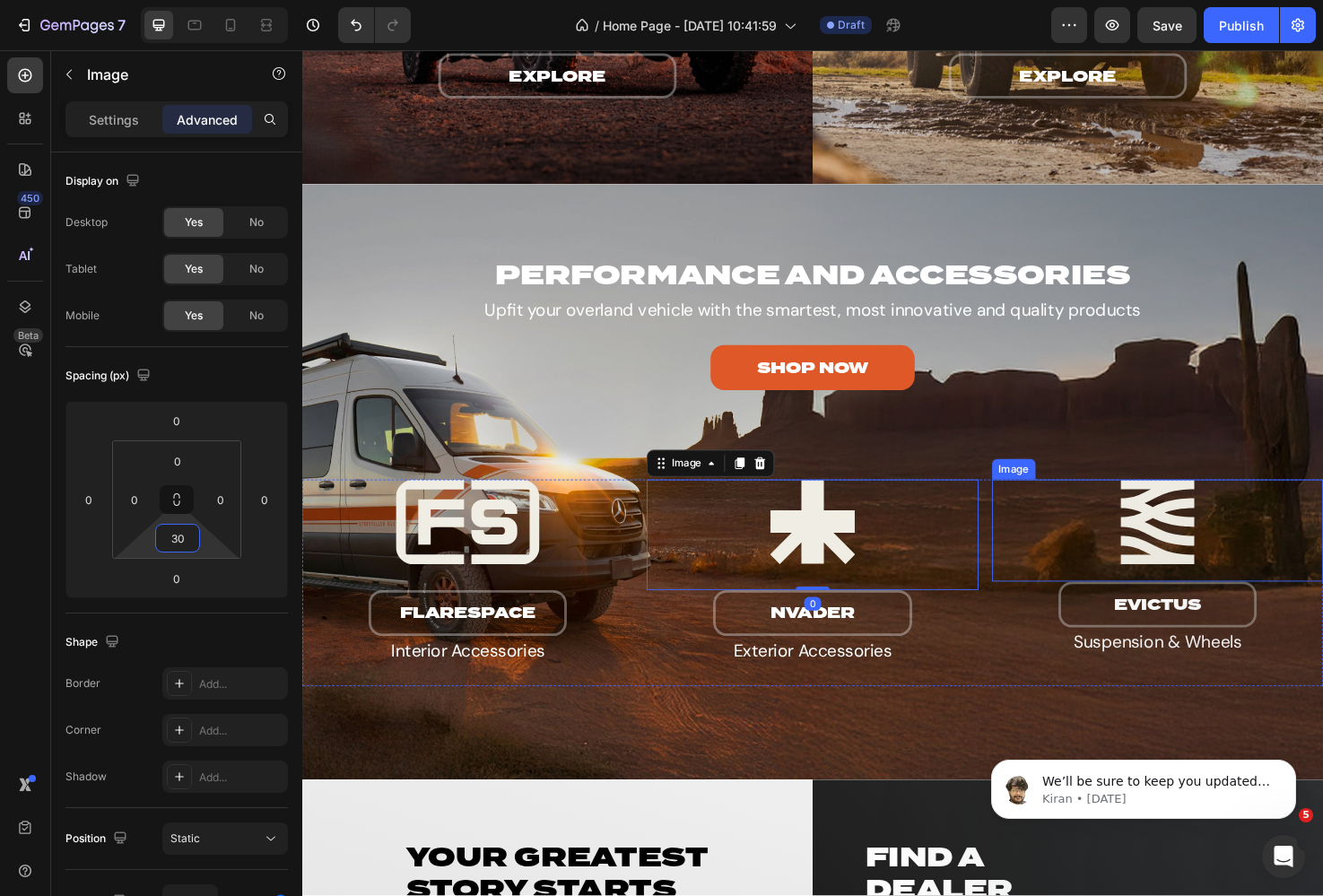
click at [1140, 548] on img at bounding box center [1204, 548] width 349 height 90
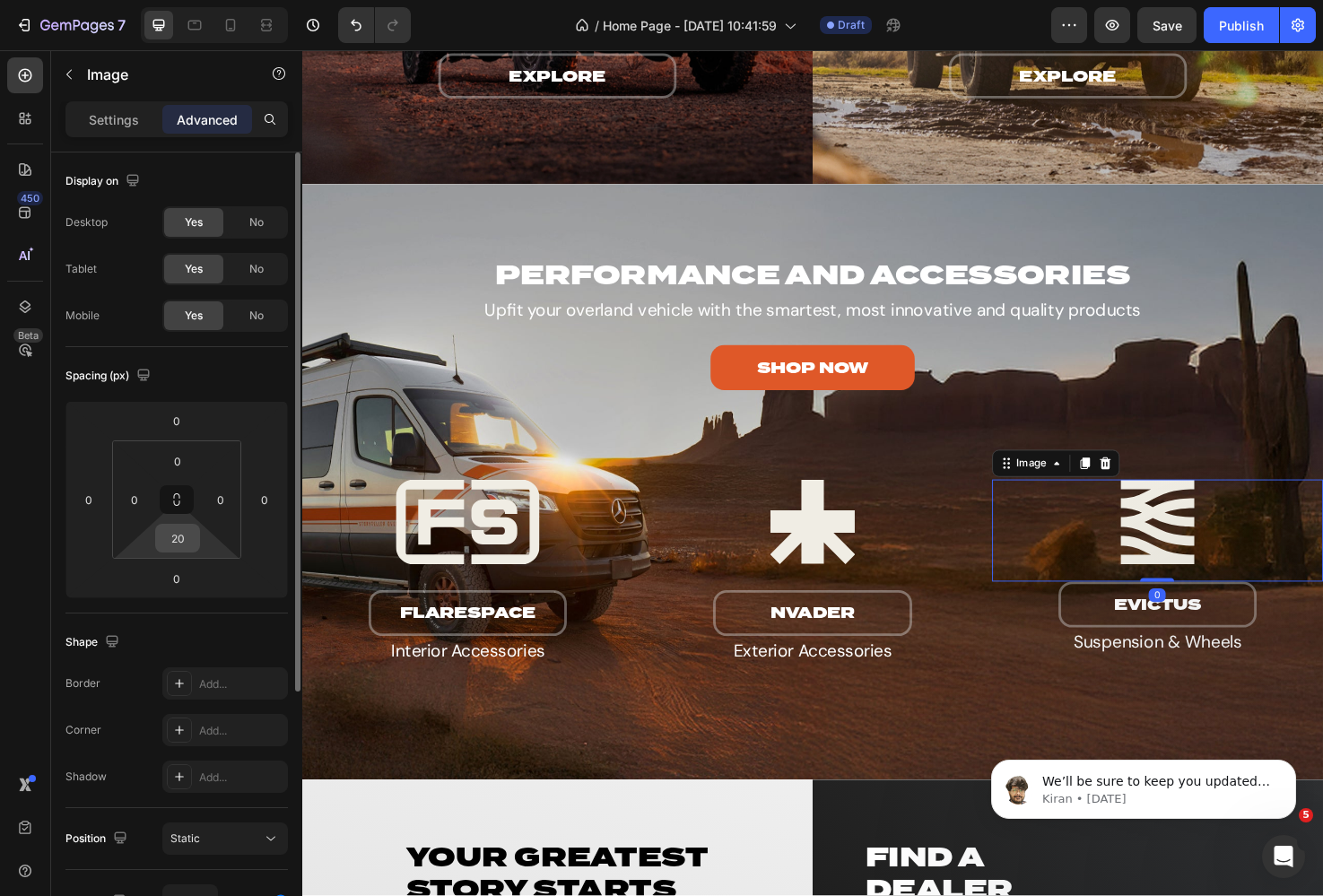
click at [193, 536] on input "20" at bounding box center [177, 538] width 36 height 27
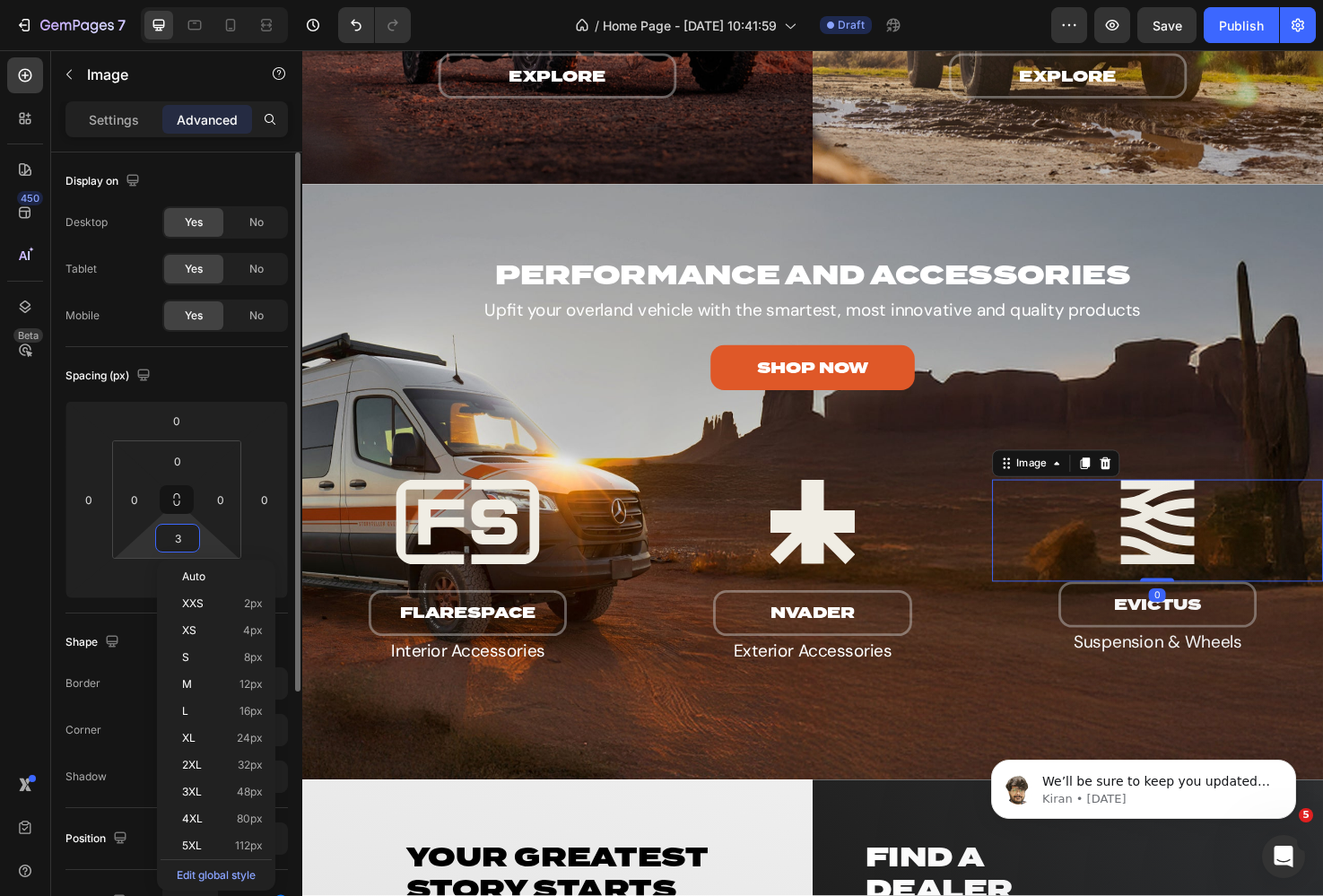
type input "30"
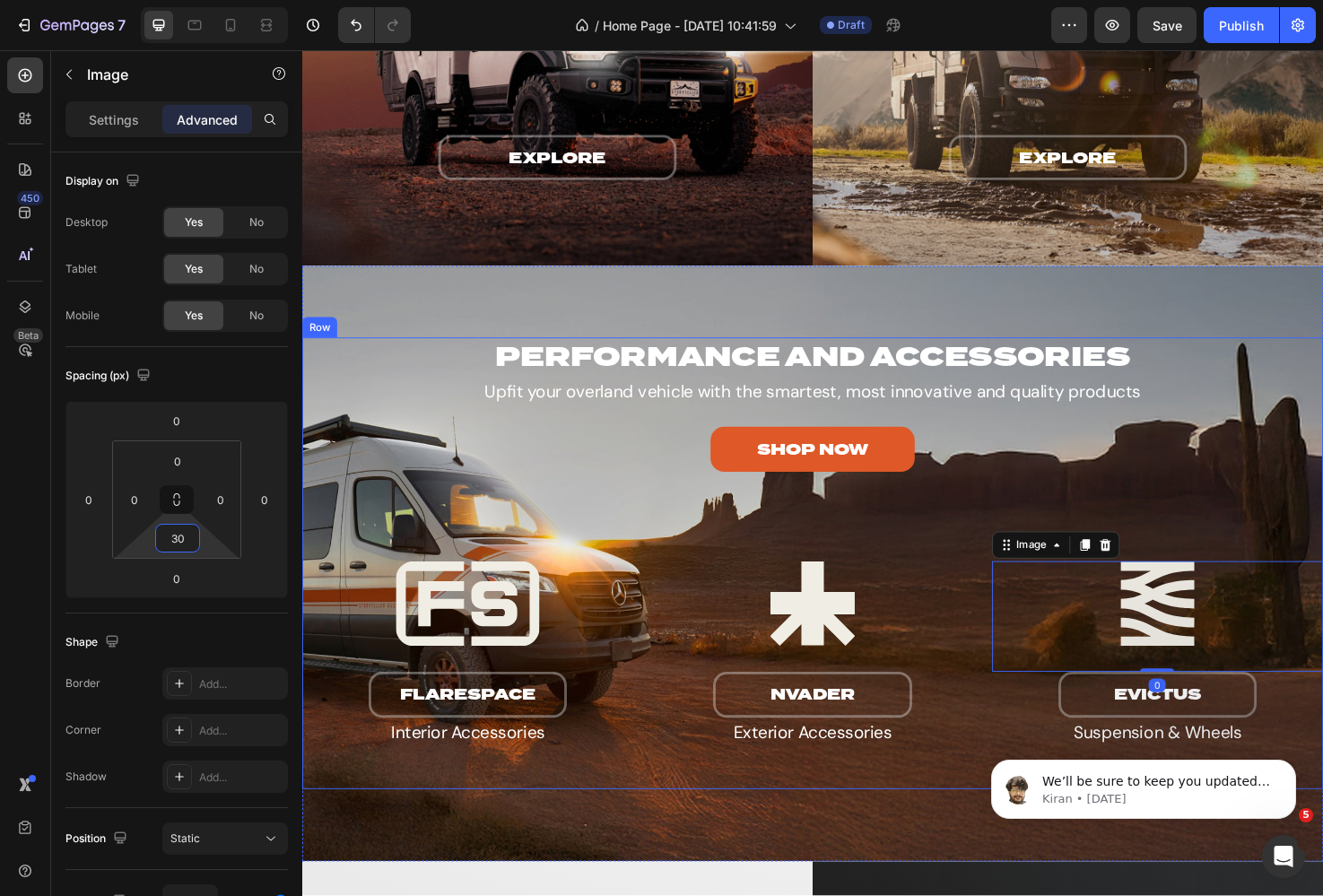
scroll to position [3081, 0]
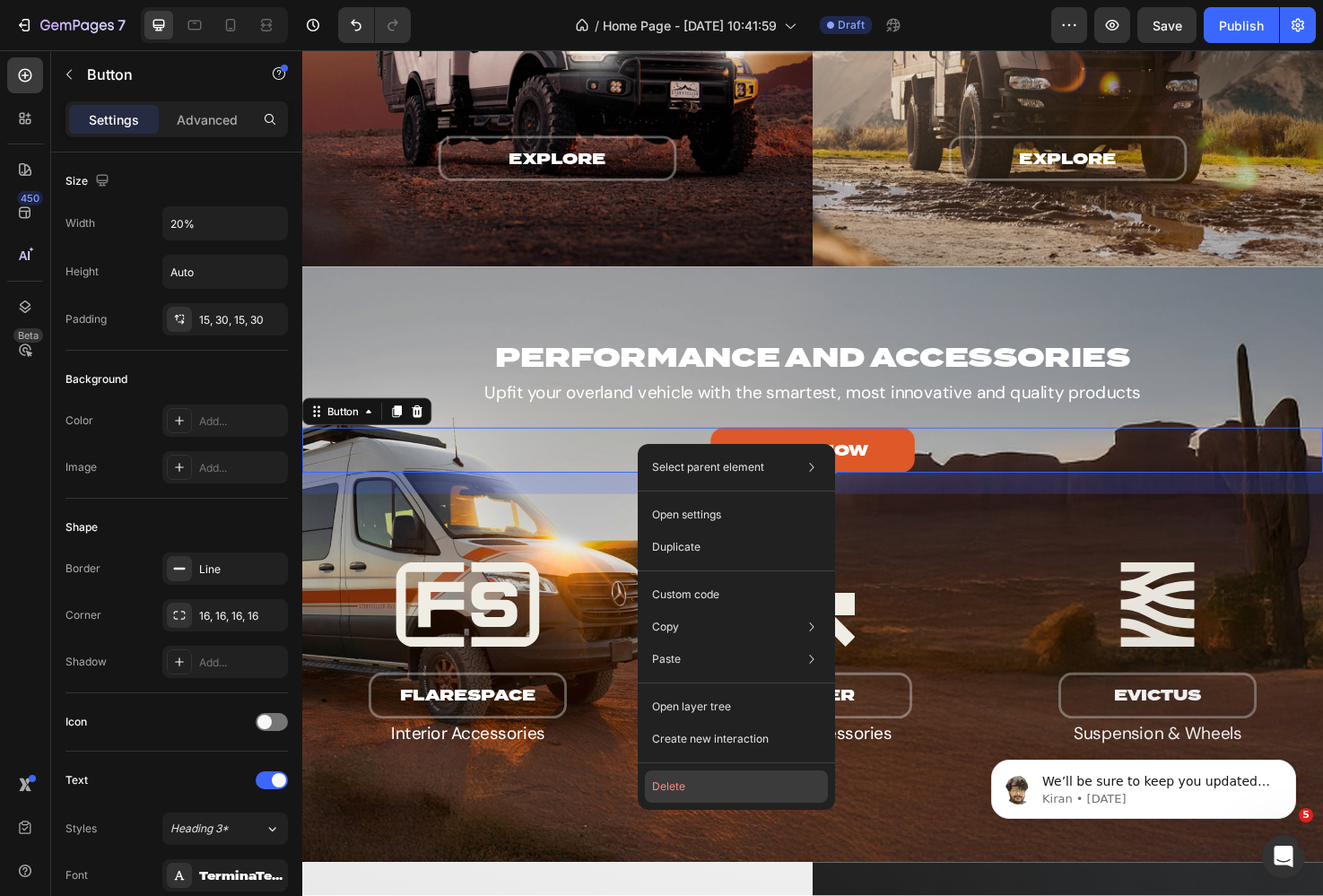
click at [687, 786] on button "Delete" at bounding box center [737, 786] width 183 height 32
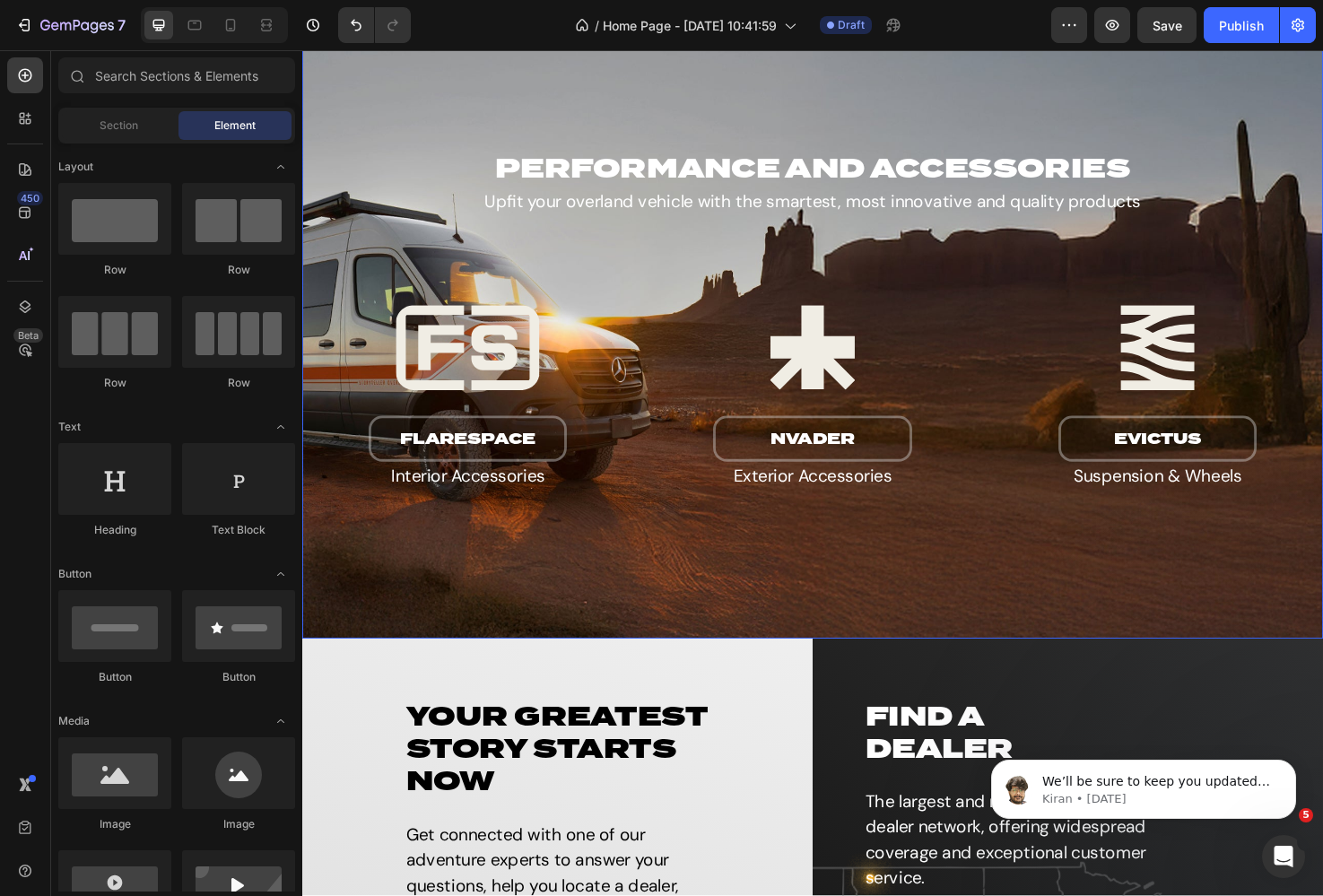
scroll to position [3321, 0]
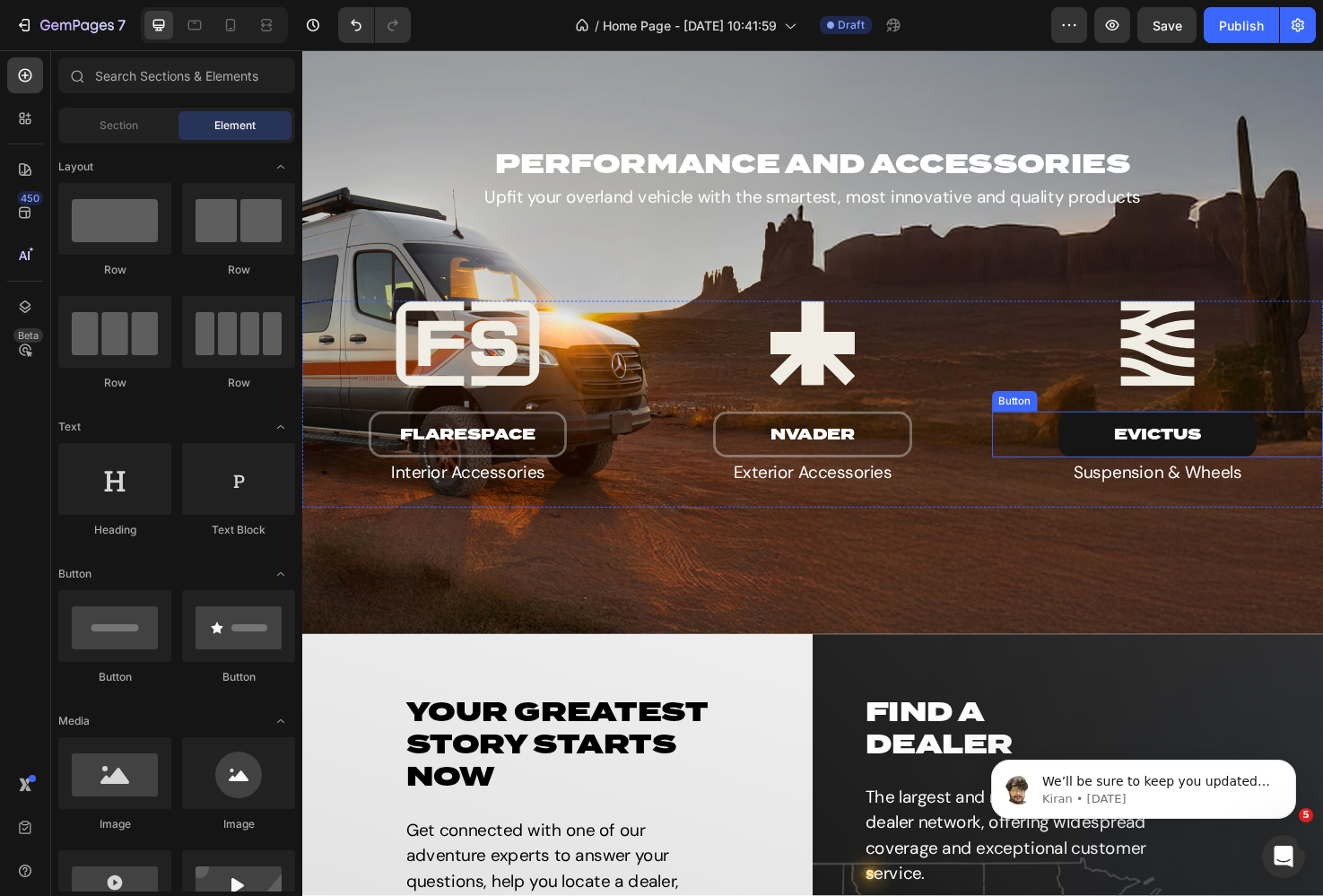
click at [1109, 447] on button "evictus" at bounding box center [1205, 456] width 210 height 48
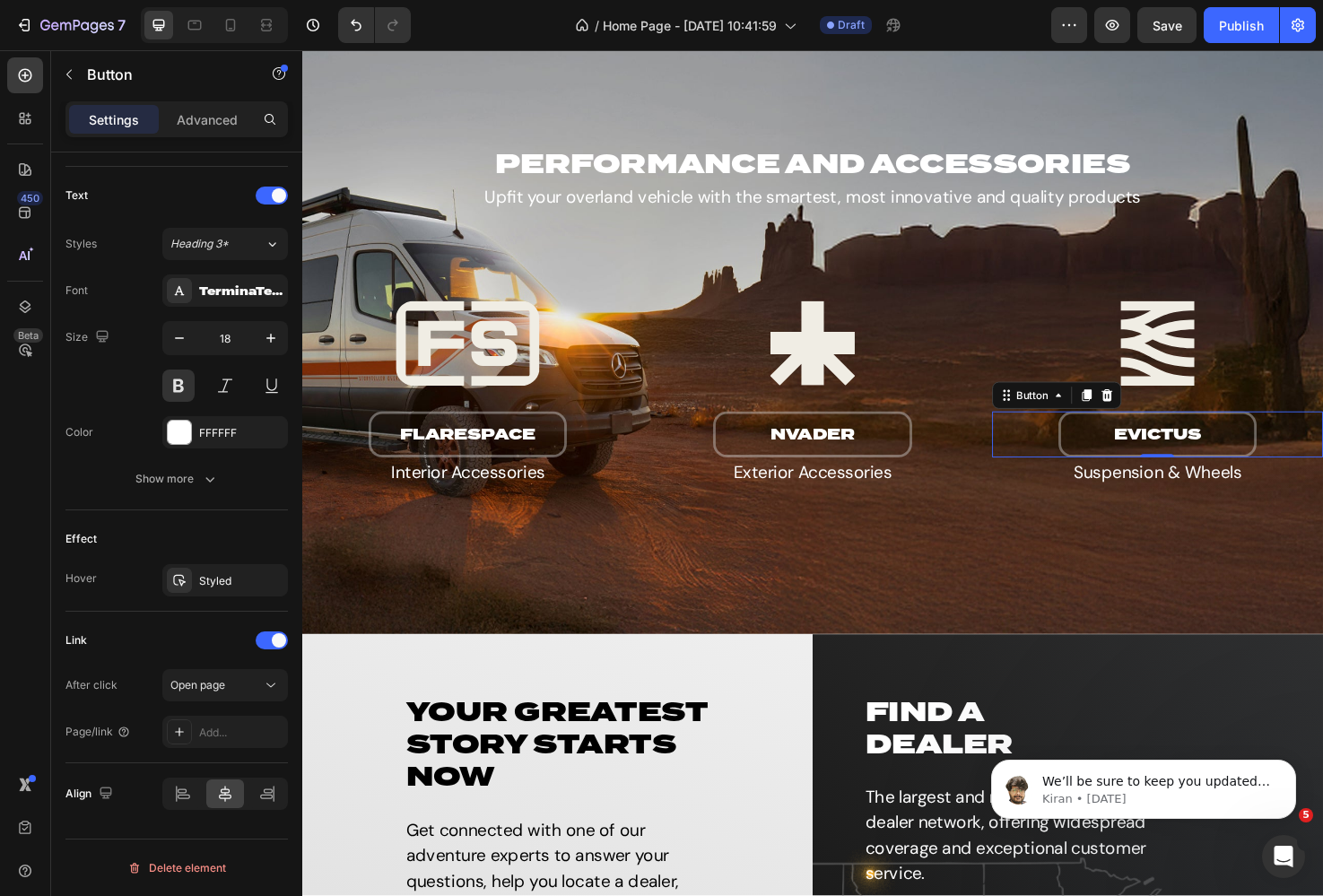
scroll to position [0, 0]
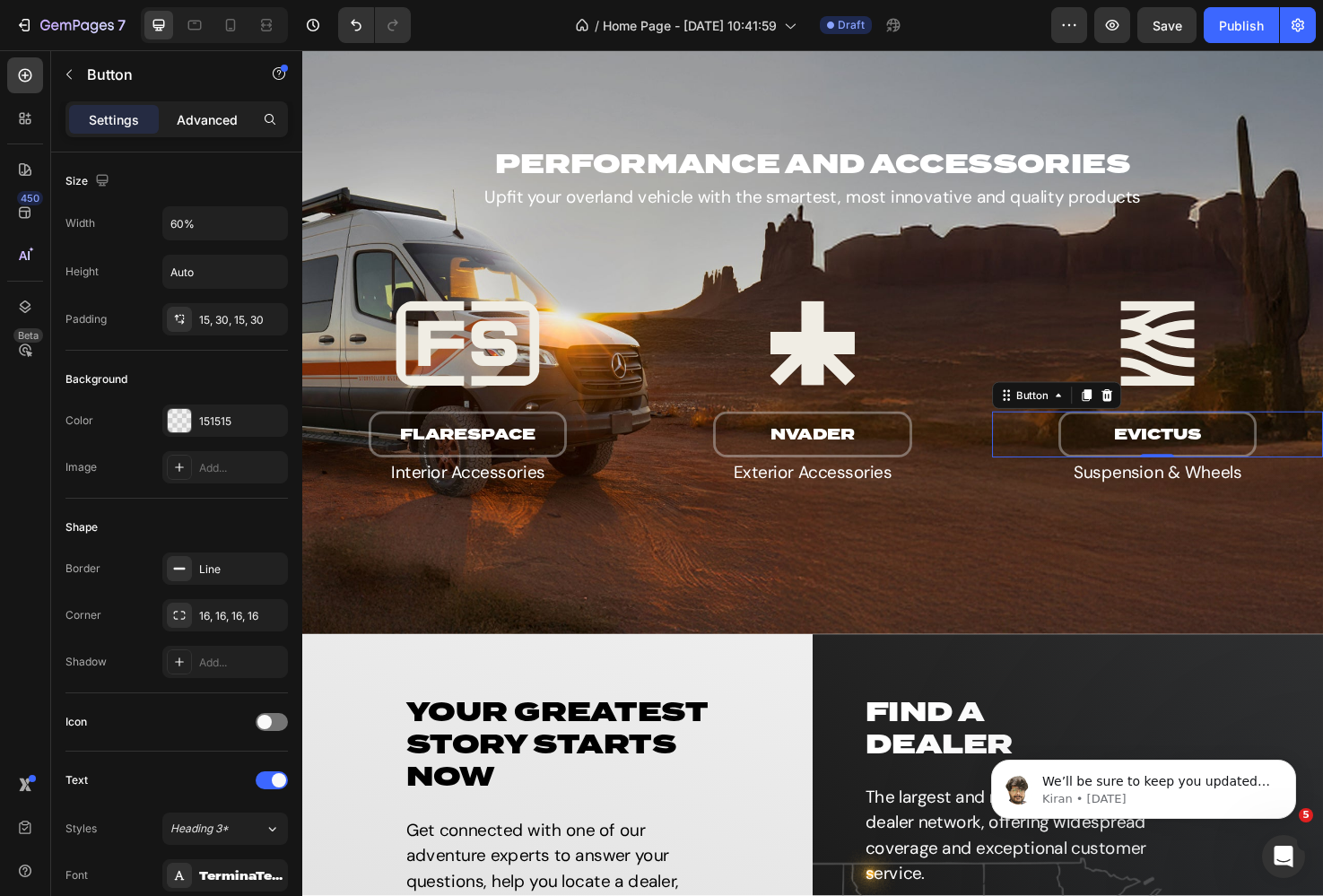
click at [180, 116] on p "Advanced" at bounding box center [207, 120] width 61 height 19
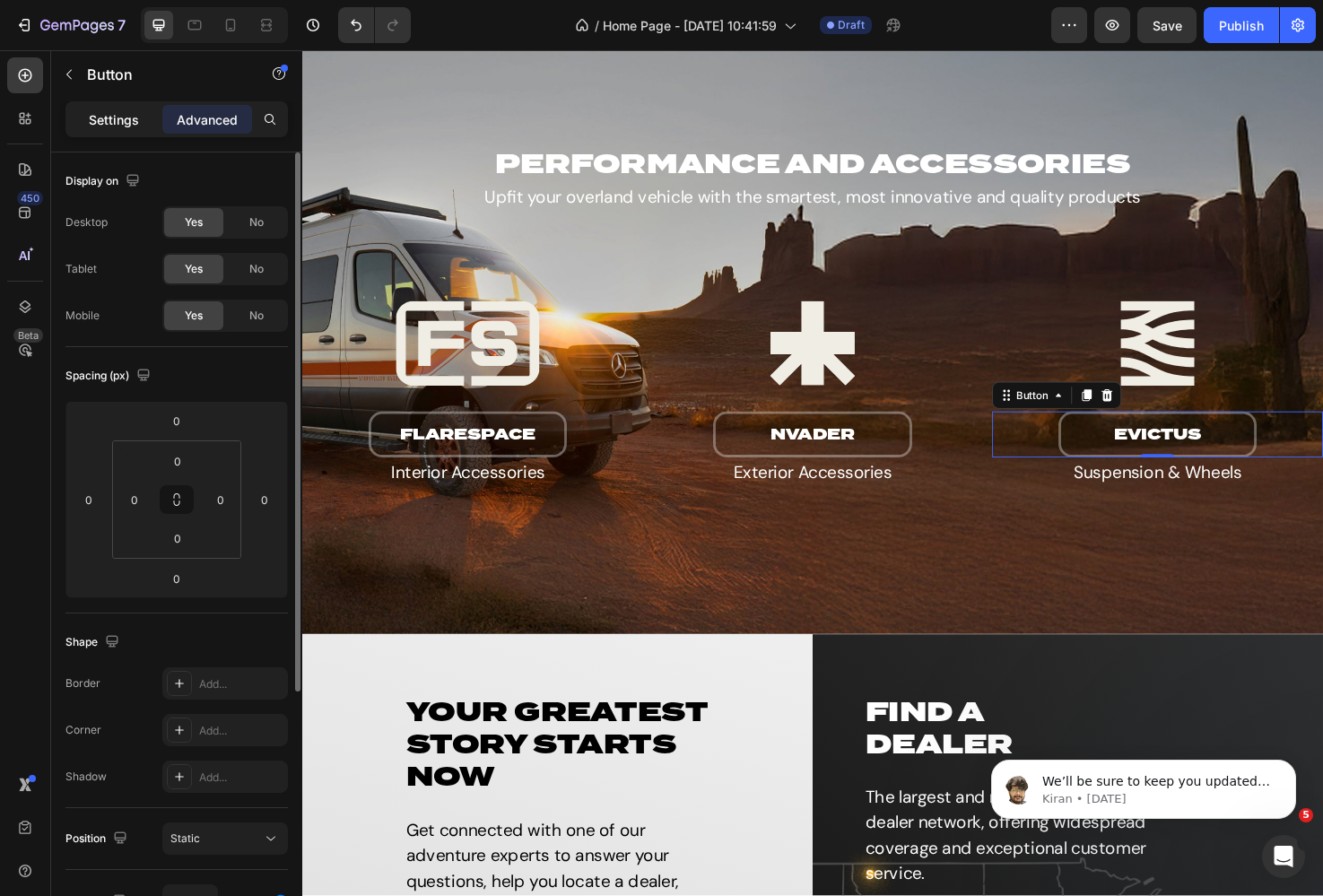
click at [109, 105] on div "Settings" at bounding box center [113, 119] width 90 height 29
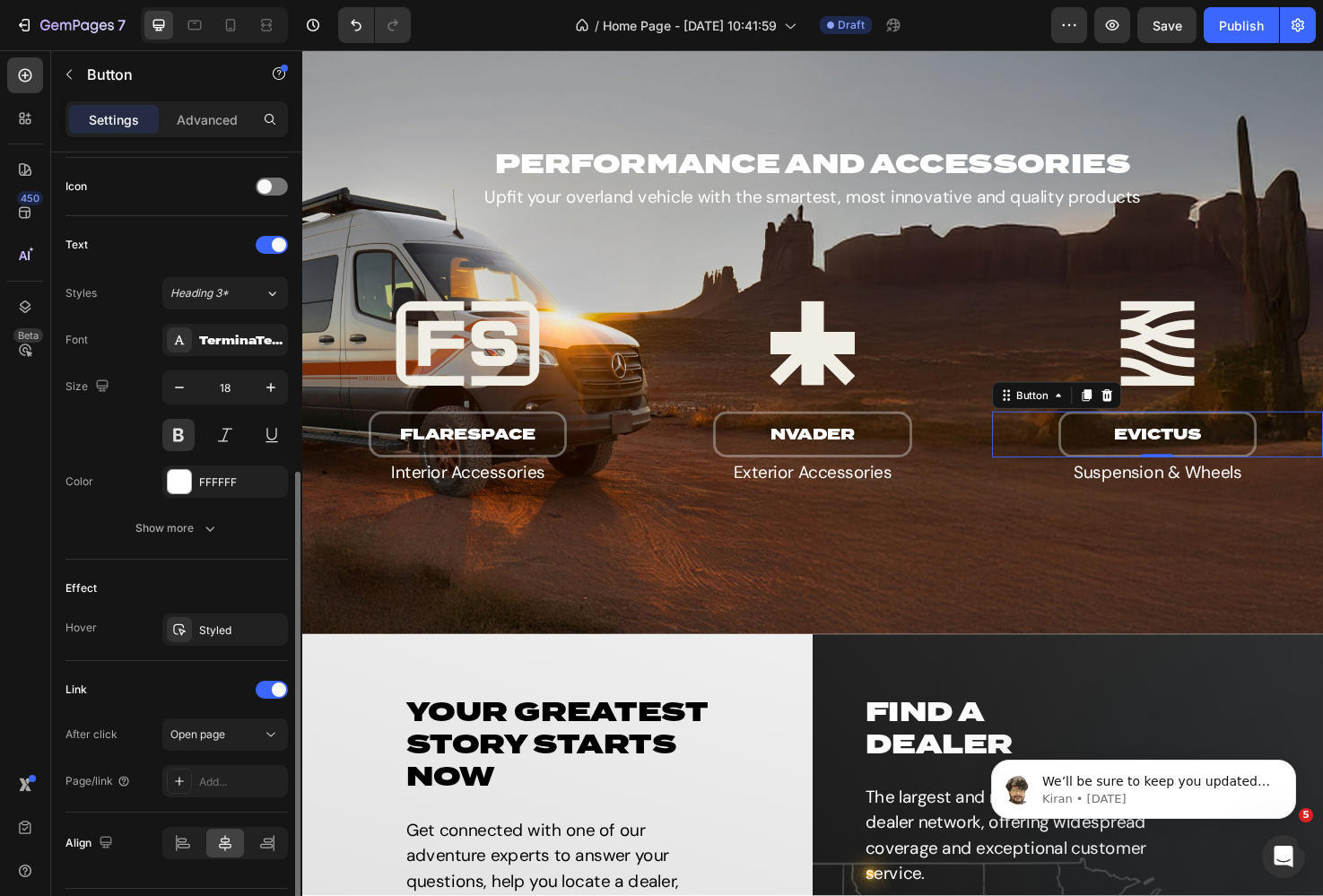
scroll to position [585, 0]
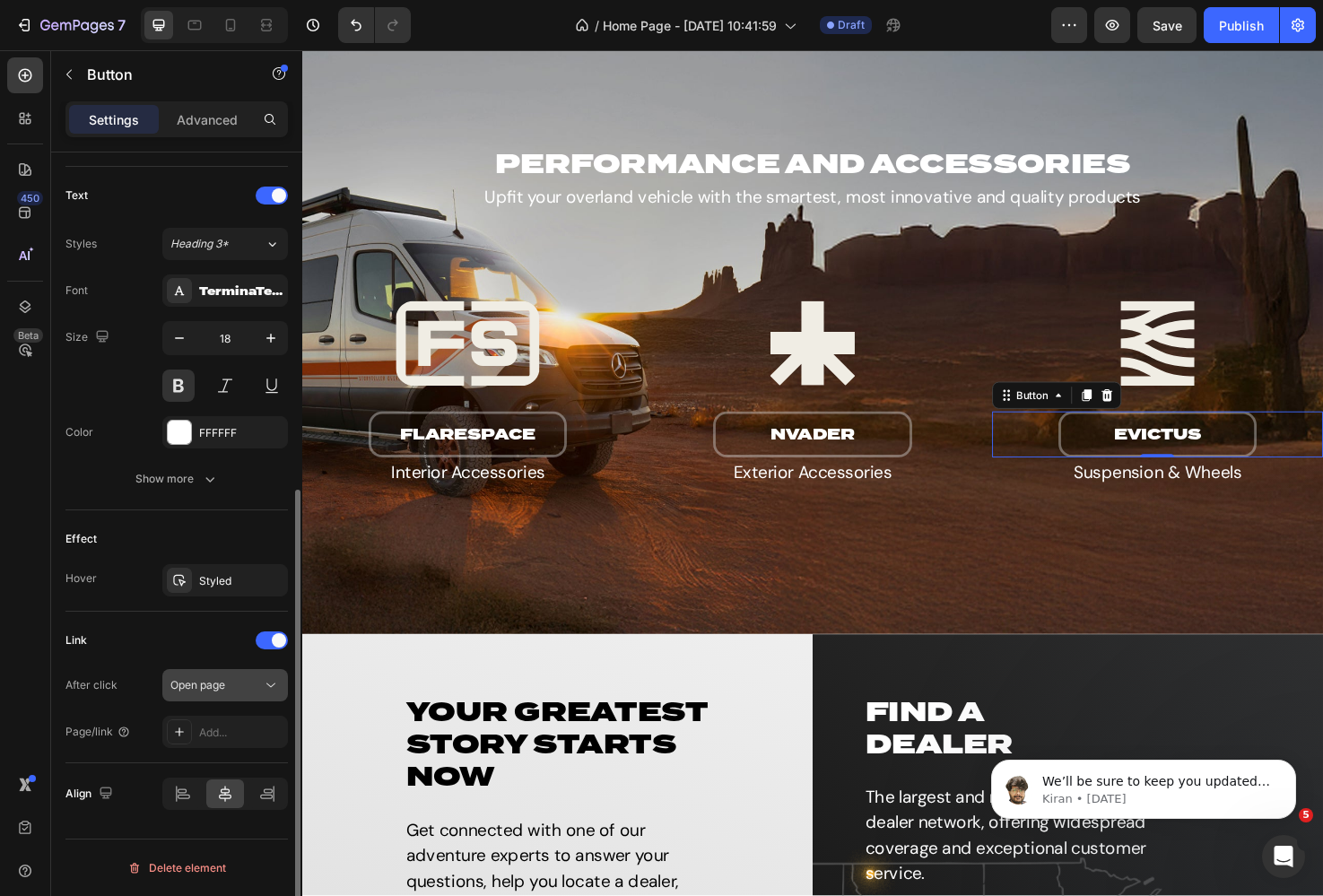
click at [243, 680] on div "Open page" at bounding box center [216, 684] width 92 height 16
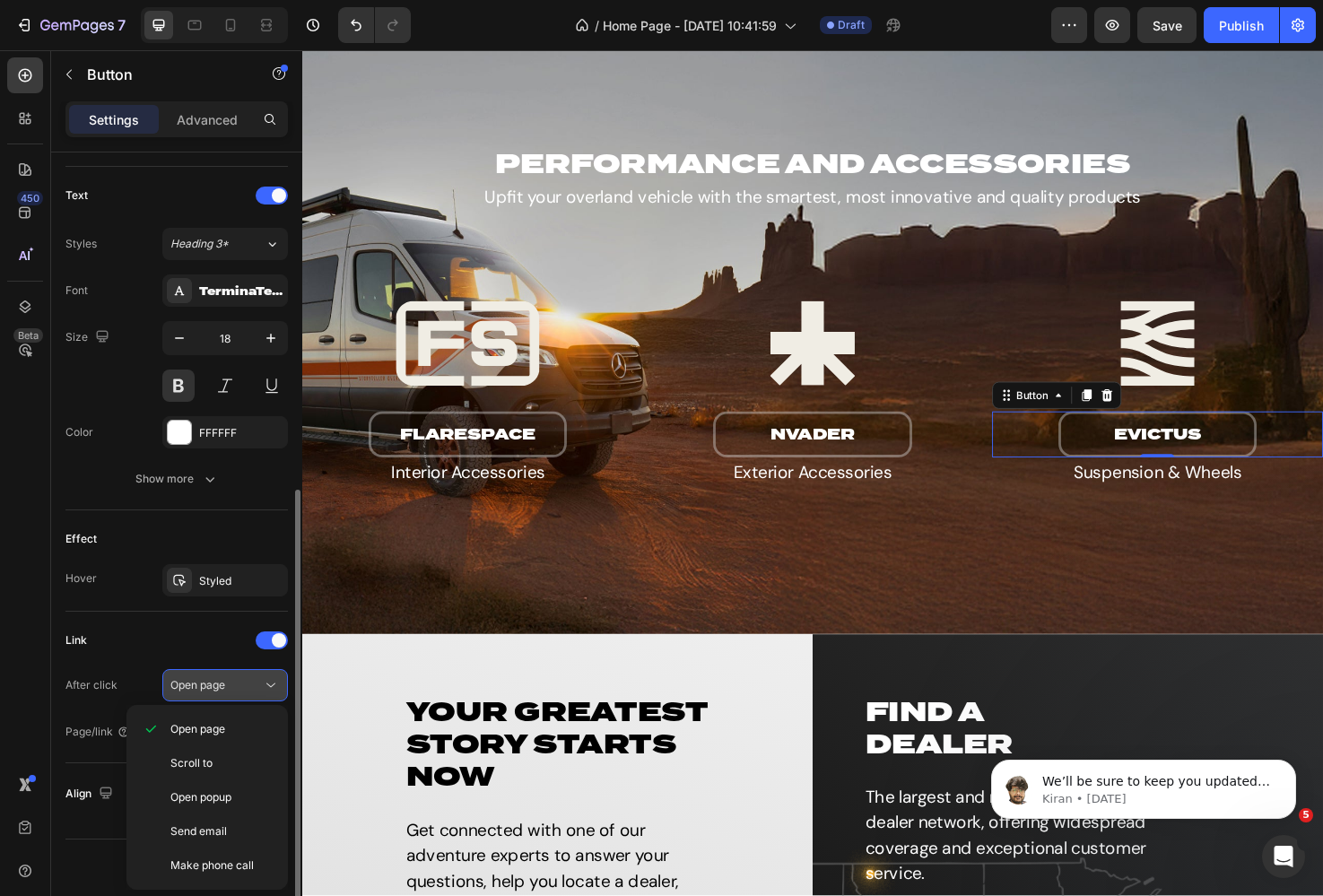
click at [221, 682] on span "Open page" at bounding box center [197, 684] width 54 height 13
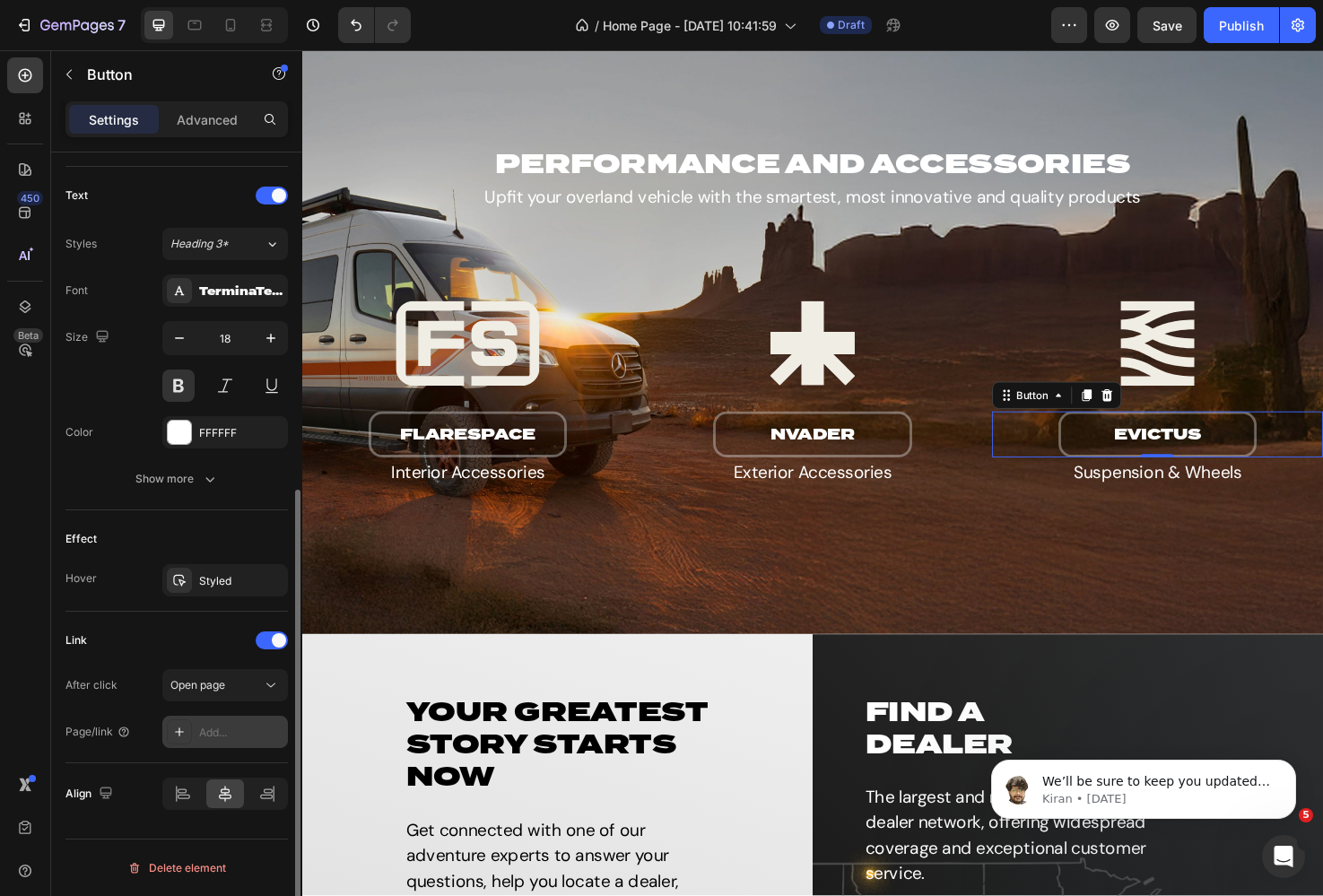
click at [219, 731] on div "Add..." at bounding box center [241, 732] width 84 height 16
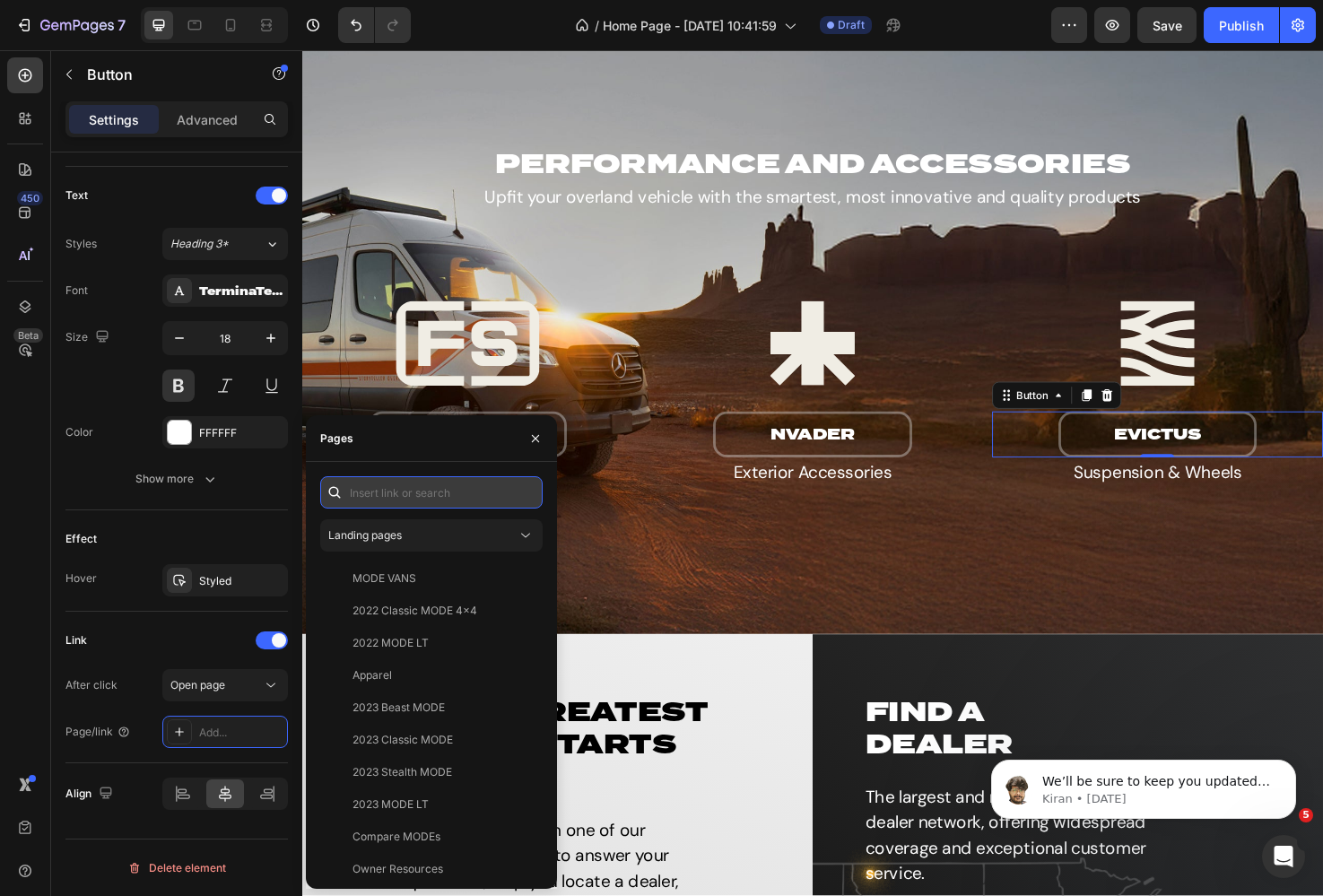
click at [415, 496] on input "text" at bounding box center [431, 493] width 222 height 32
paste input "[URL][DOMAIN_NAME]"
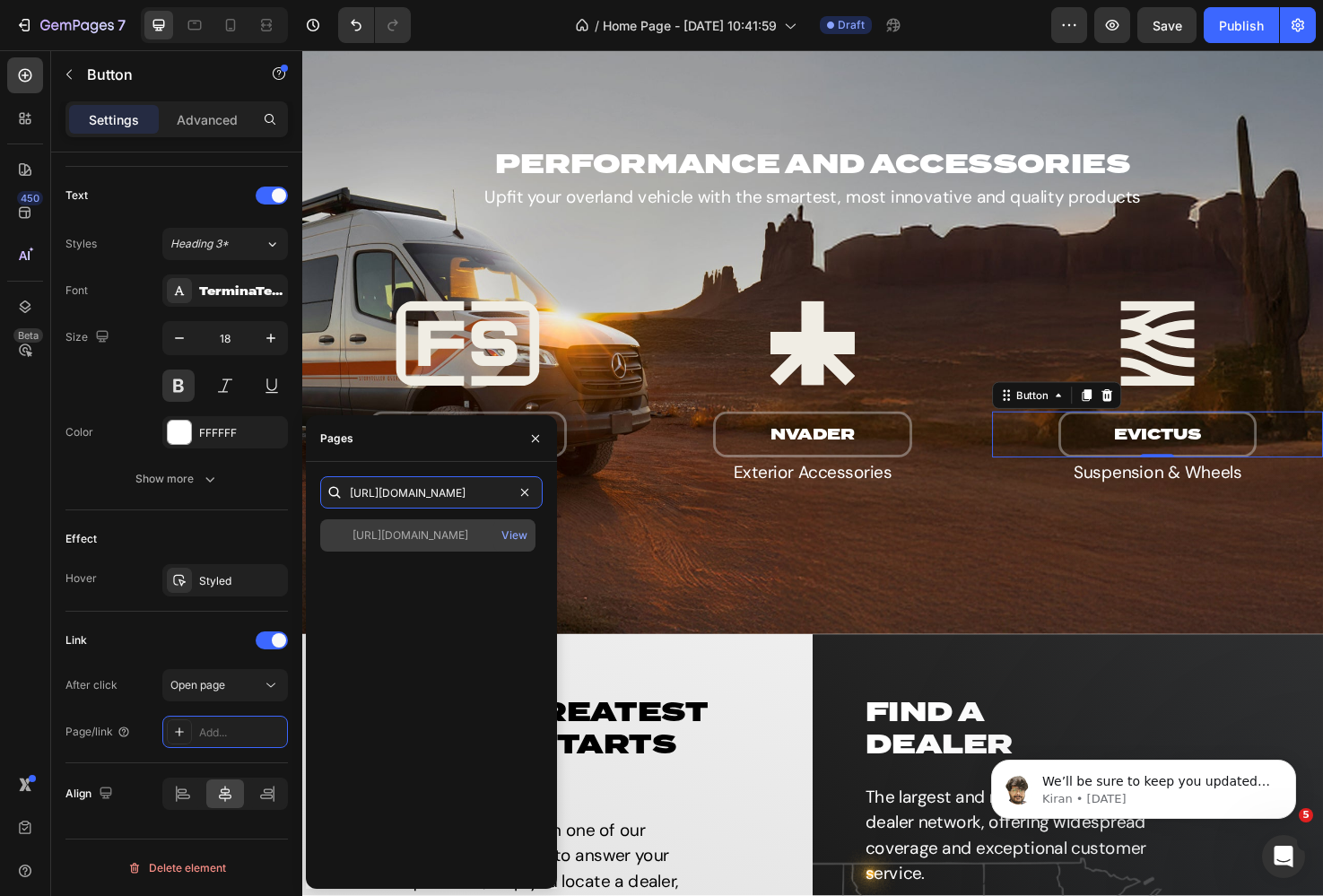
type input "[URL][DOMAIN_NAME]"
click at [446, 535] on div "[URL][DOMAIN_NAME]" at bounding box center [410, 535] width 115 height 16
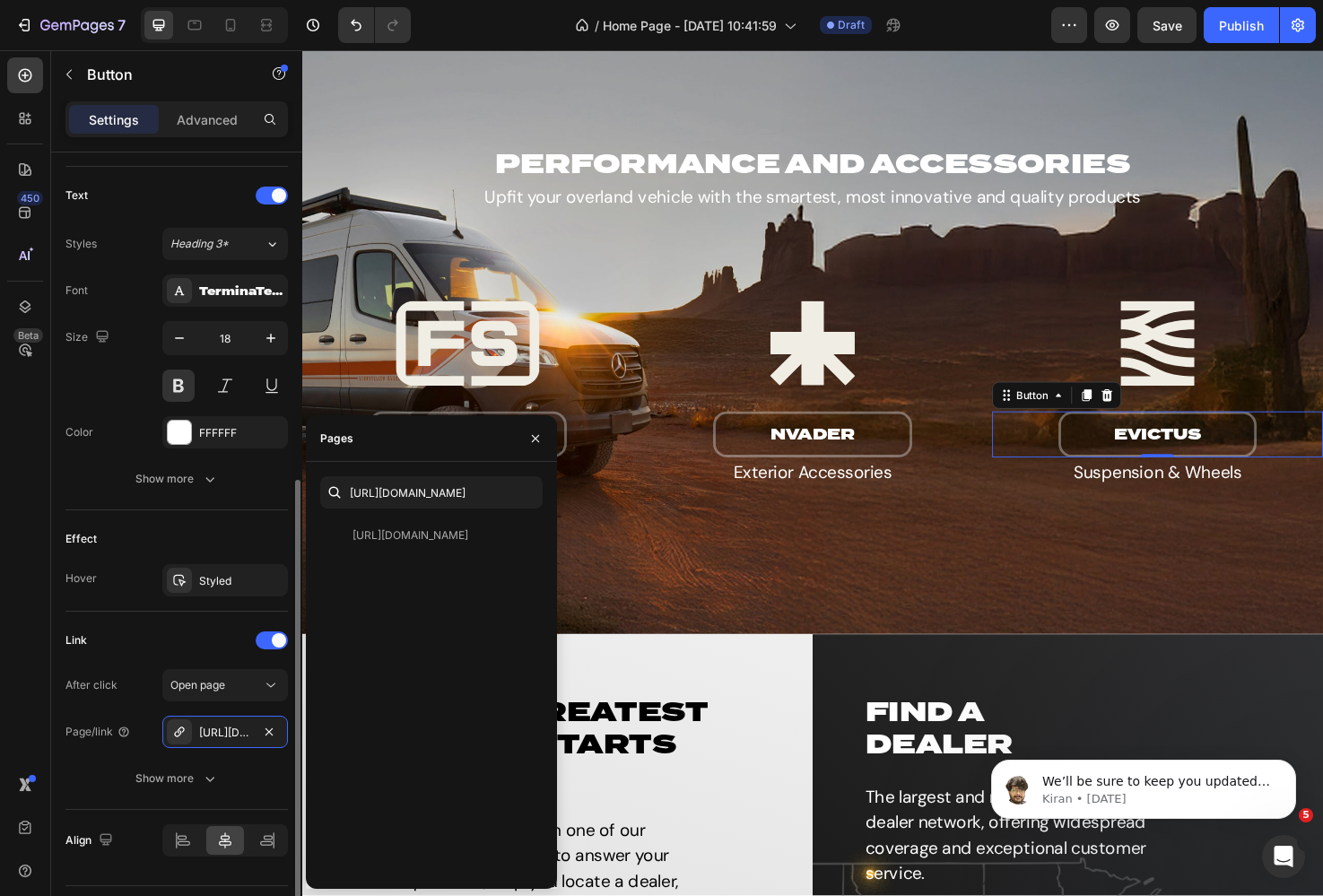
scroll to position [631, 0]
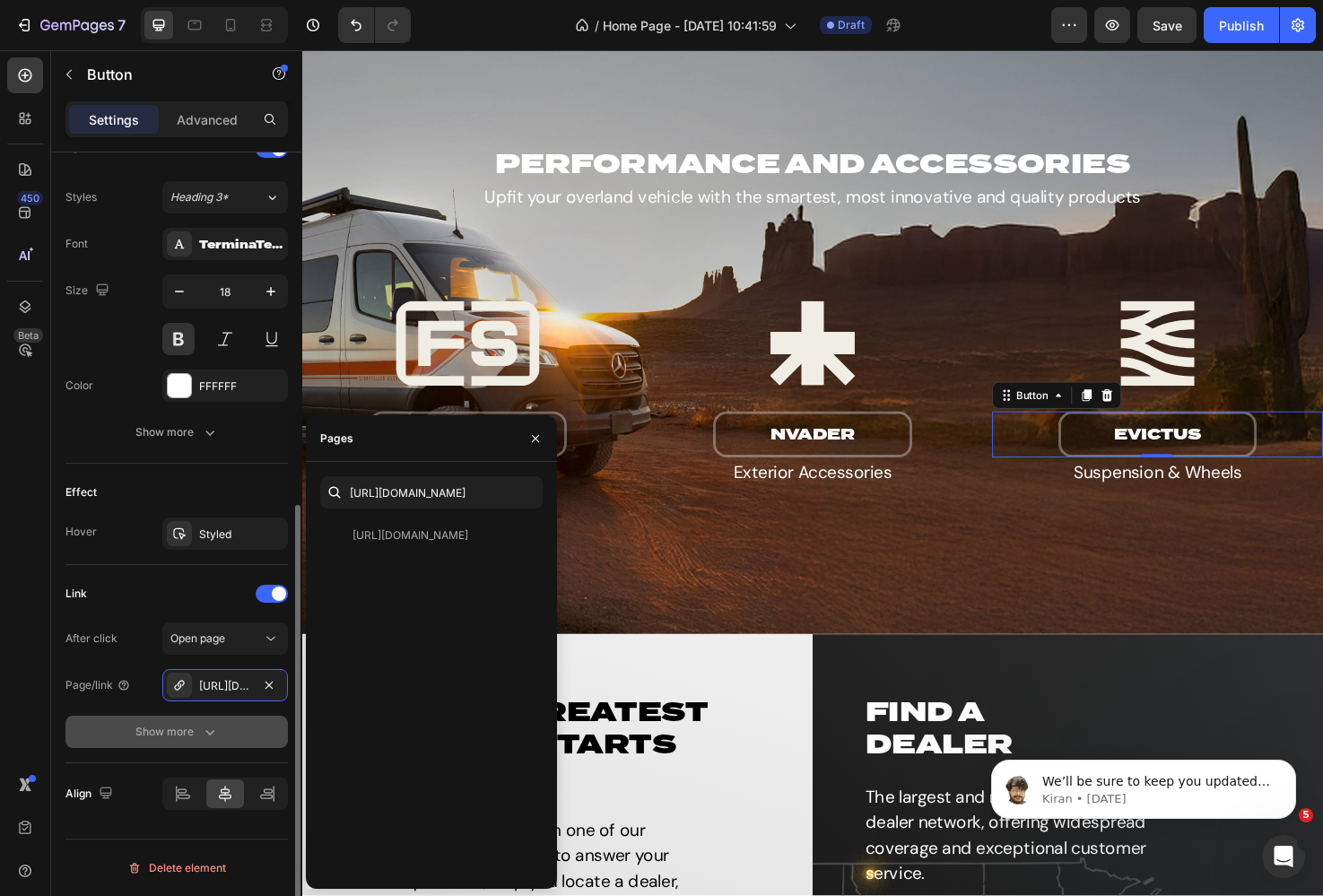
click at [194, 723] on div "Show more" at bounding box center [177, 731] width 84 height 18
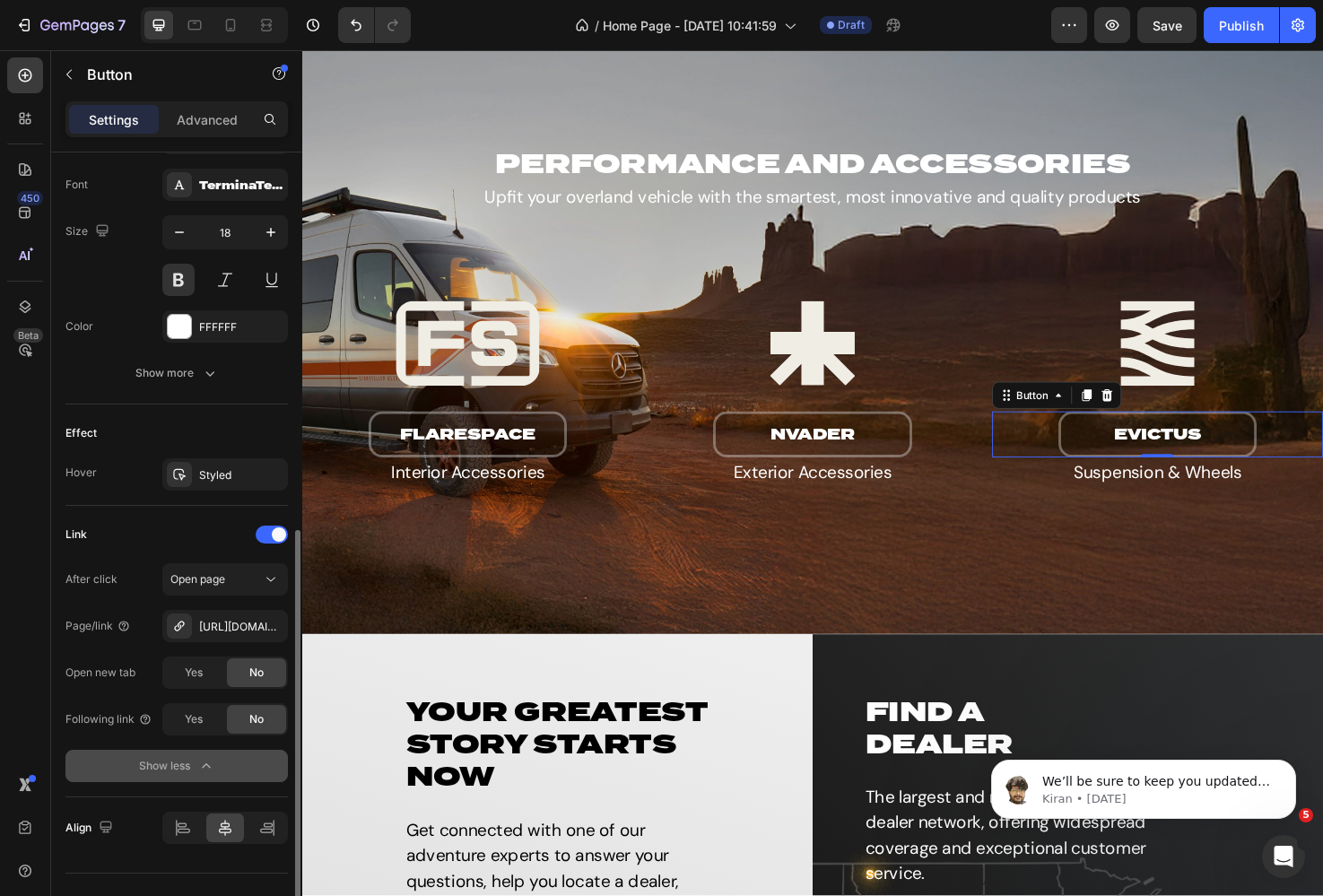
scroll to position [724, 0]
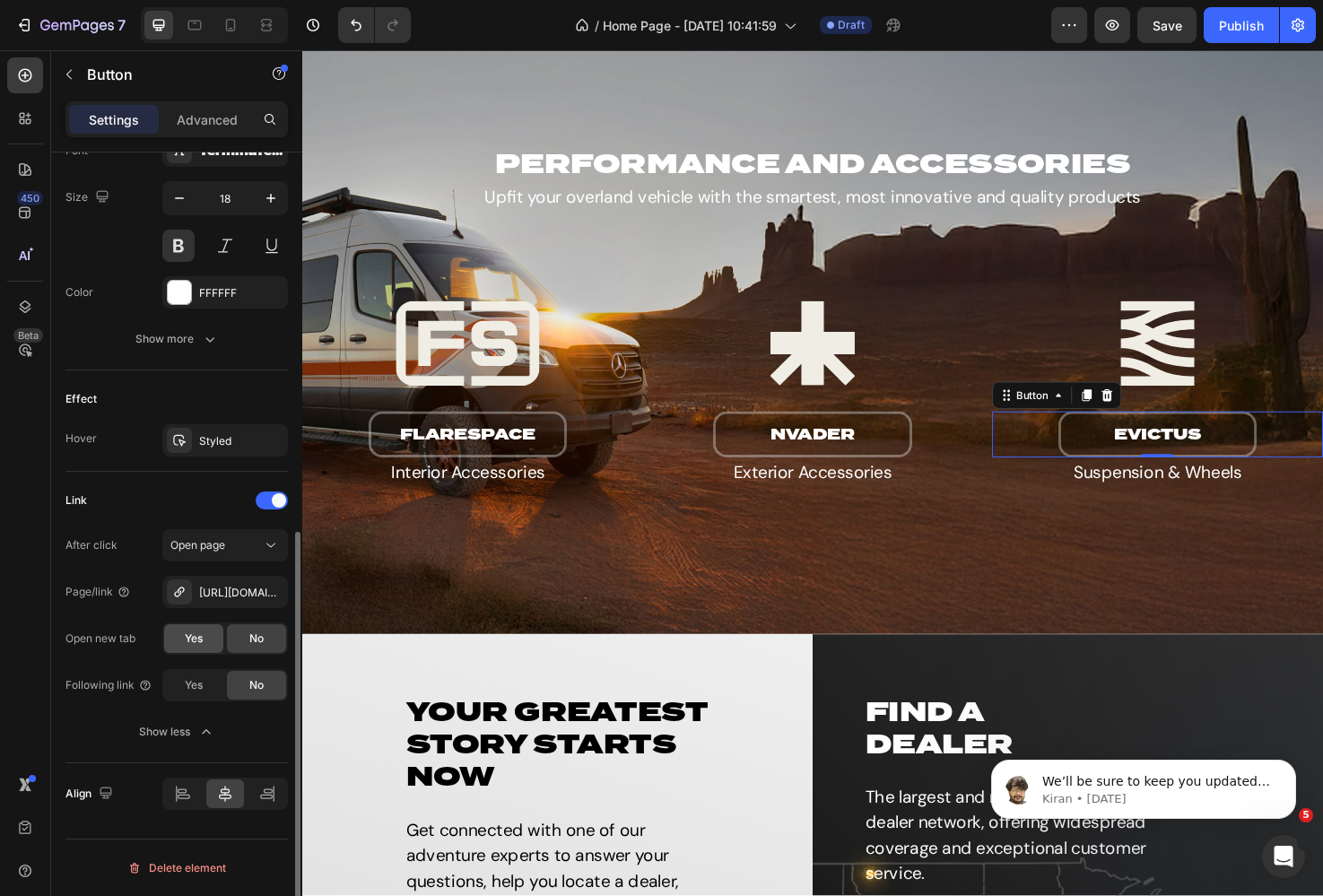
click at [193, 641] on span "Yes" at bounding box center [193, 638] width 18 height 16
click at [677, 458] on div "nVADER Button" at bounding box center [840, 456] width 349 height 48
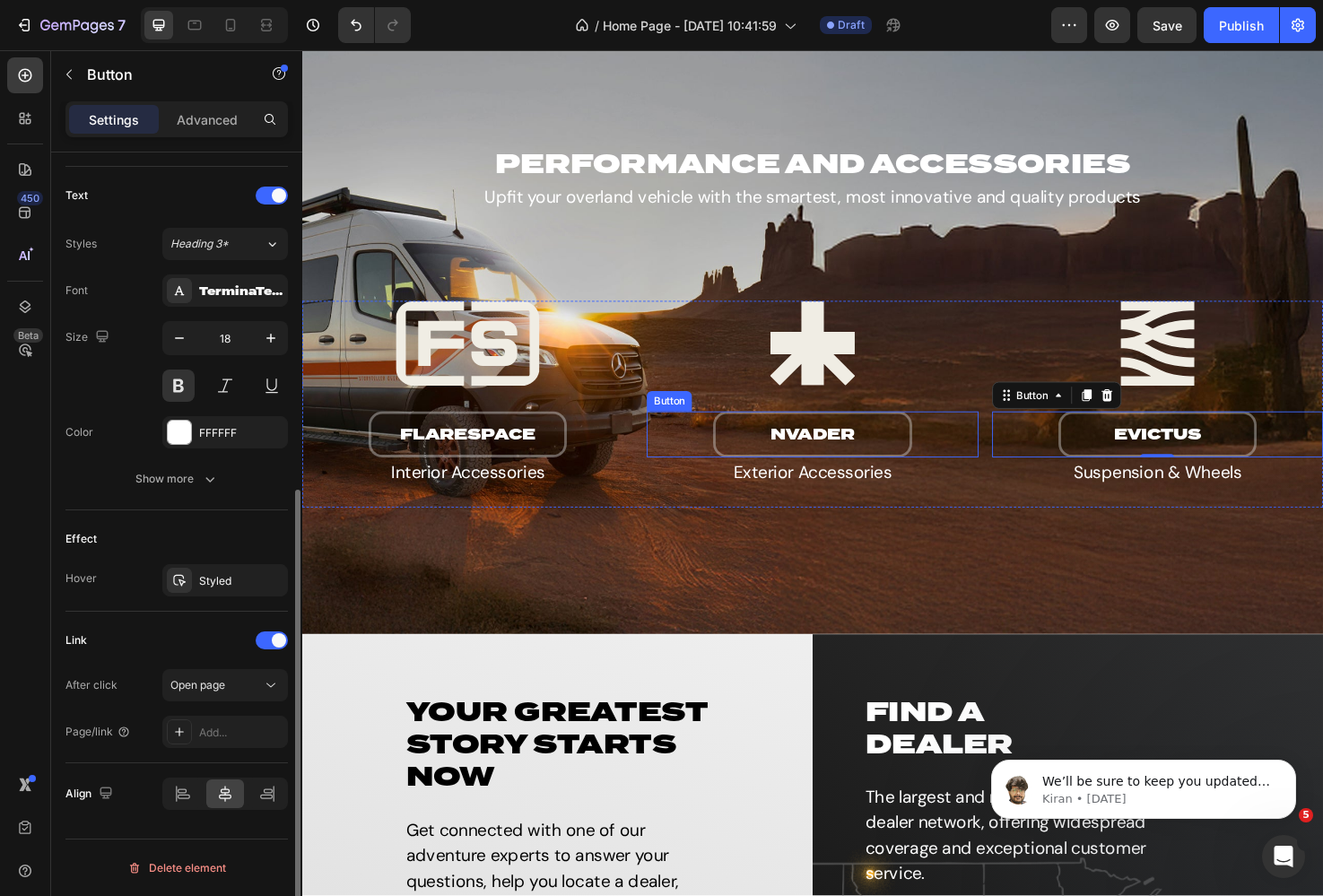
scroll to position [585, 0]
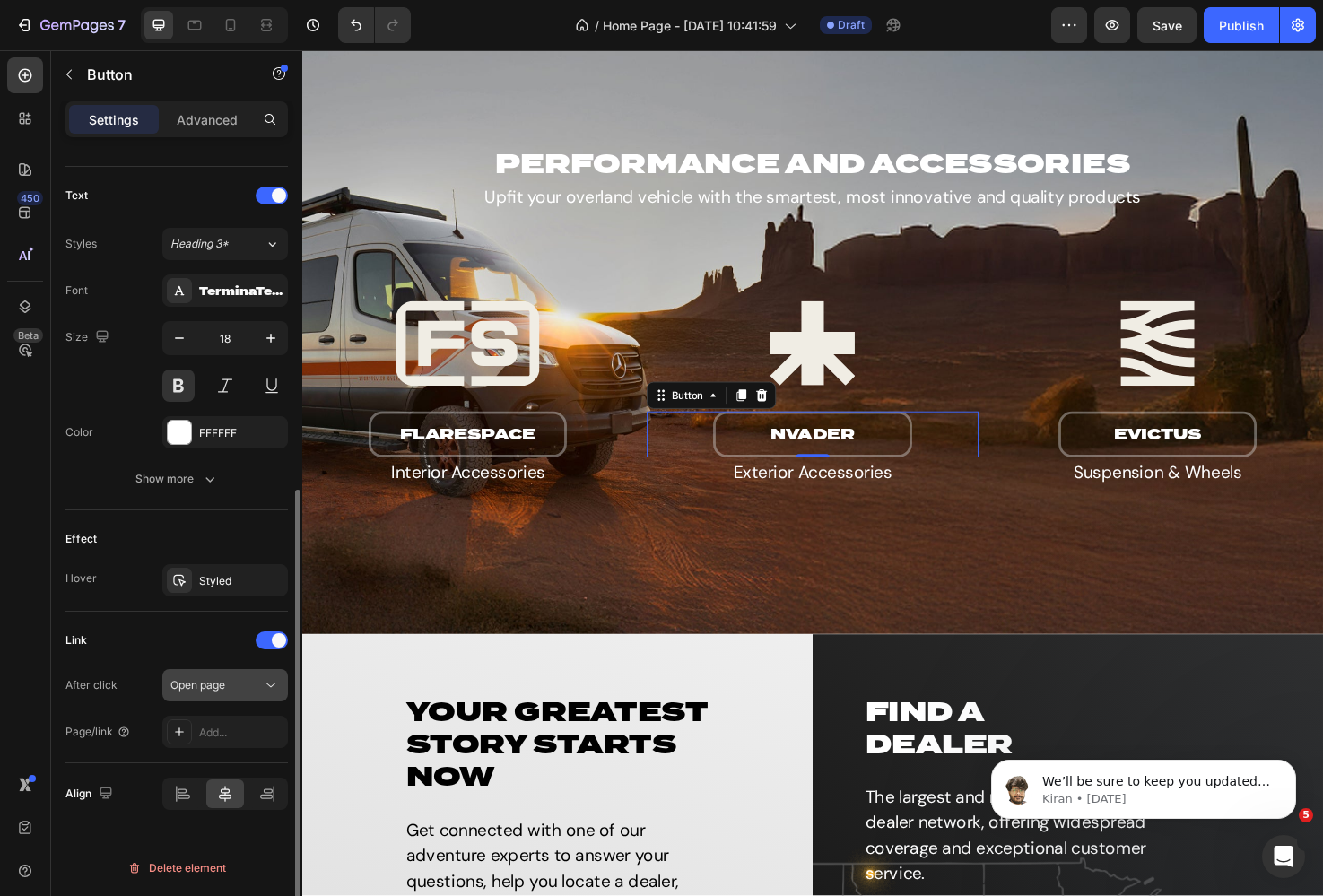
click at [275, 693] on icon at bounding box center [271, 684] width 18 height 18
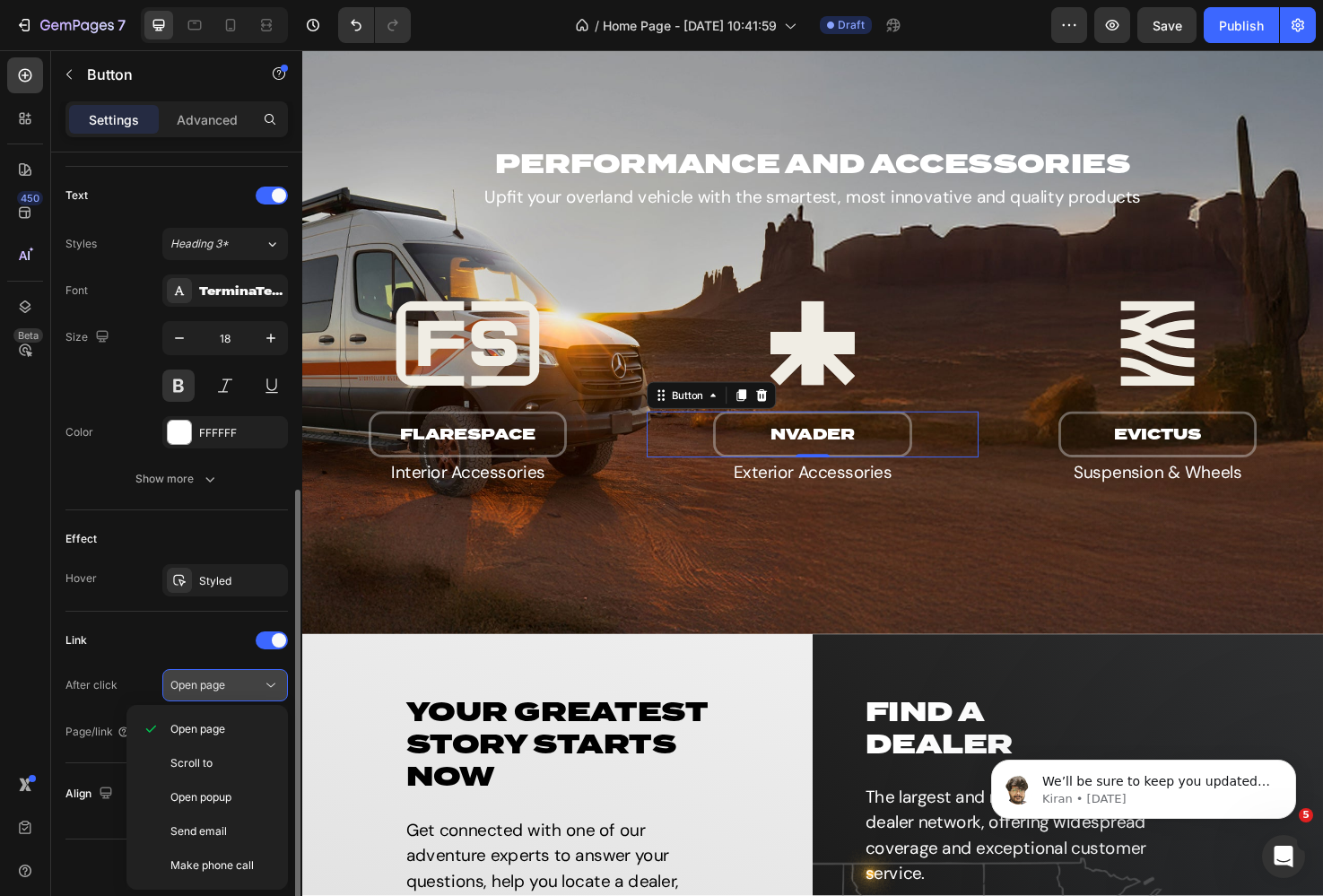
click at [275, 693] on icon at bounding box center [271, 684] width 18 height 18
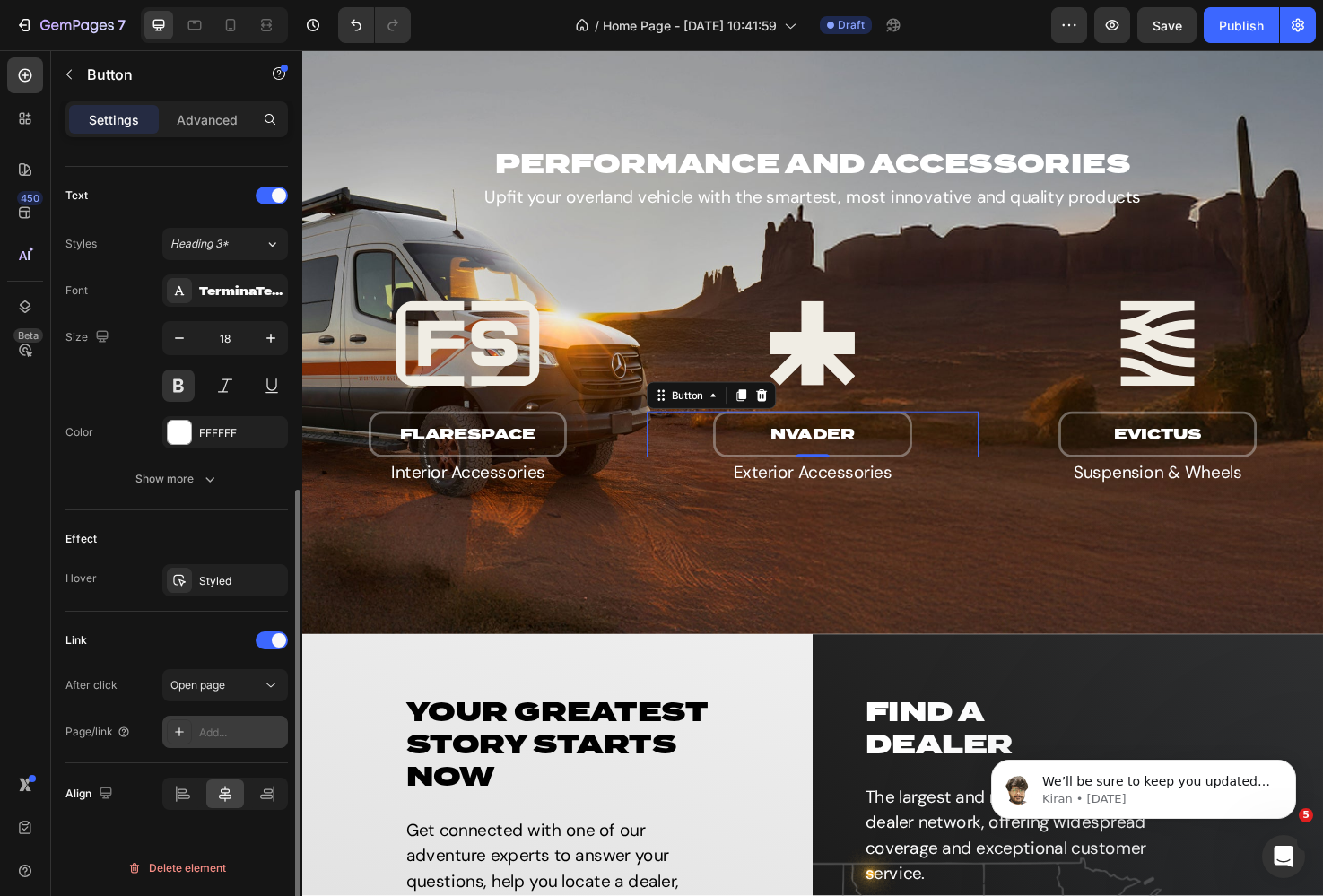
click at [229, 728] on div "Add..." at bounding box center [241, 732] width 84 height 16
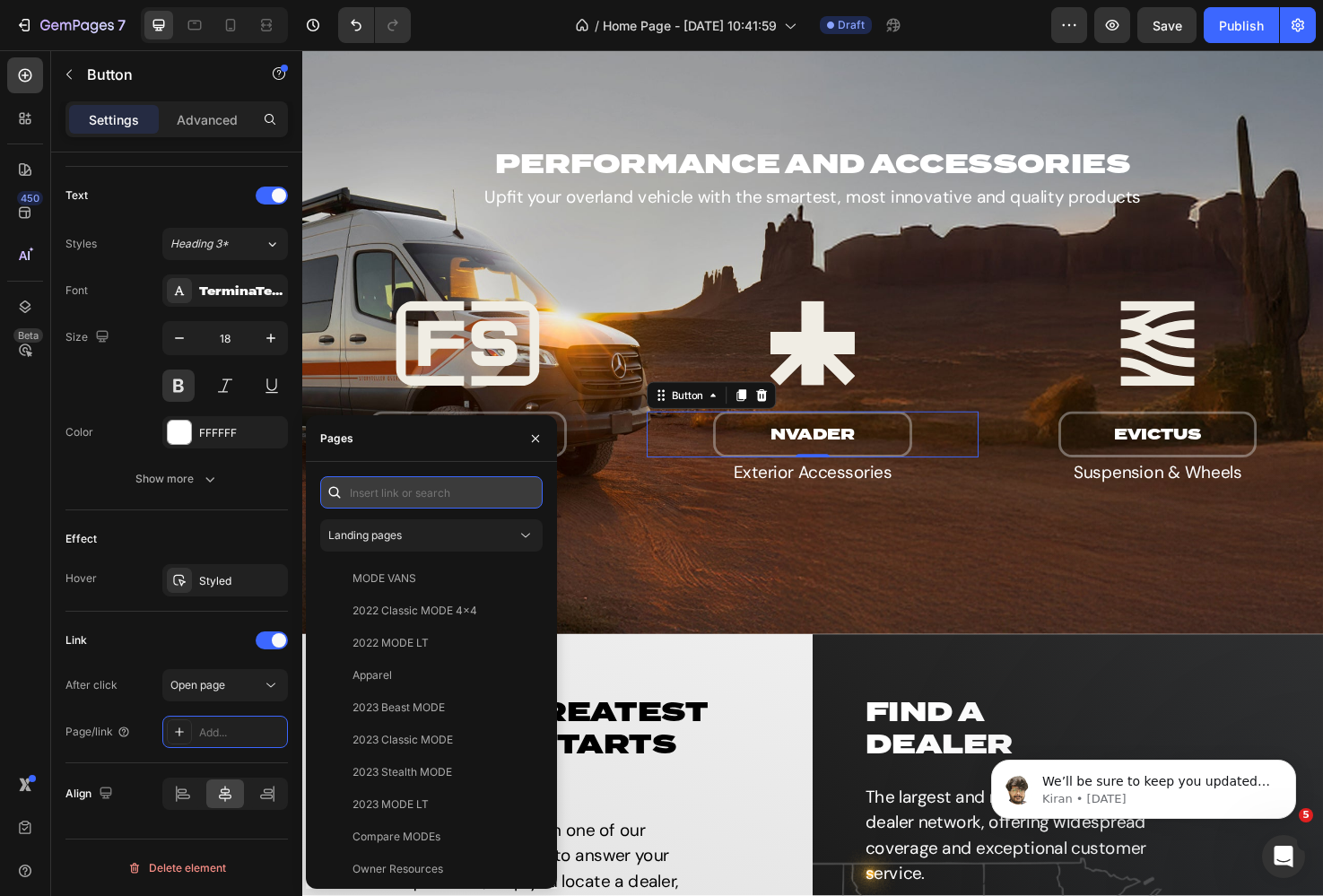
click at [406, 488] on input "text" at bounding box center [431, 493] width 222 height 32
paste input "[URL][DOMAIN_NAME]"
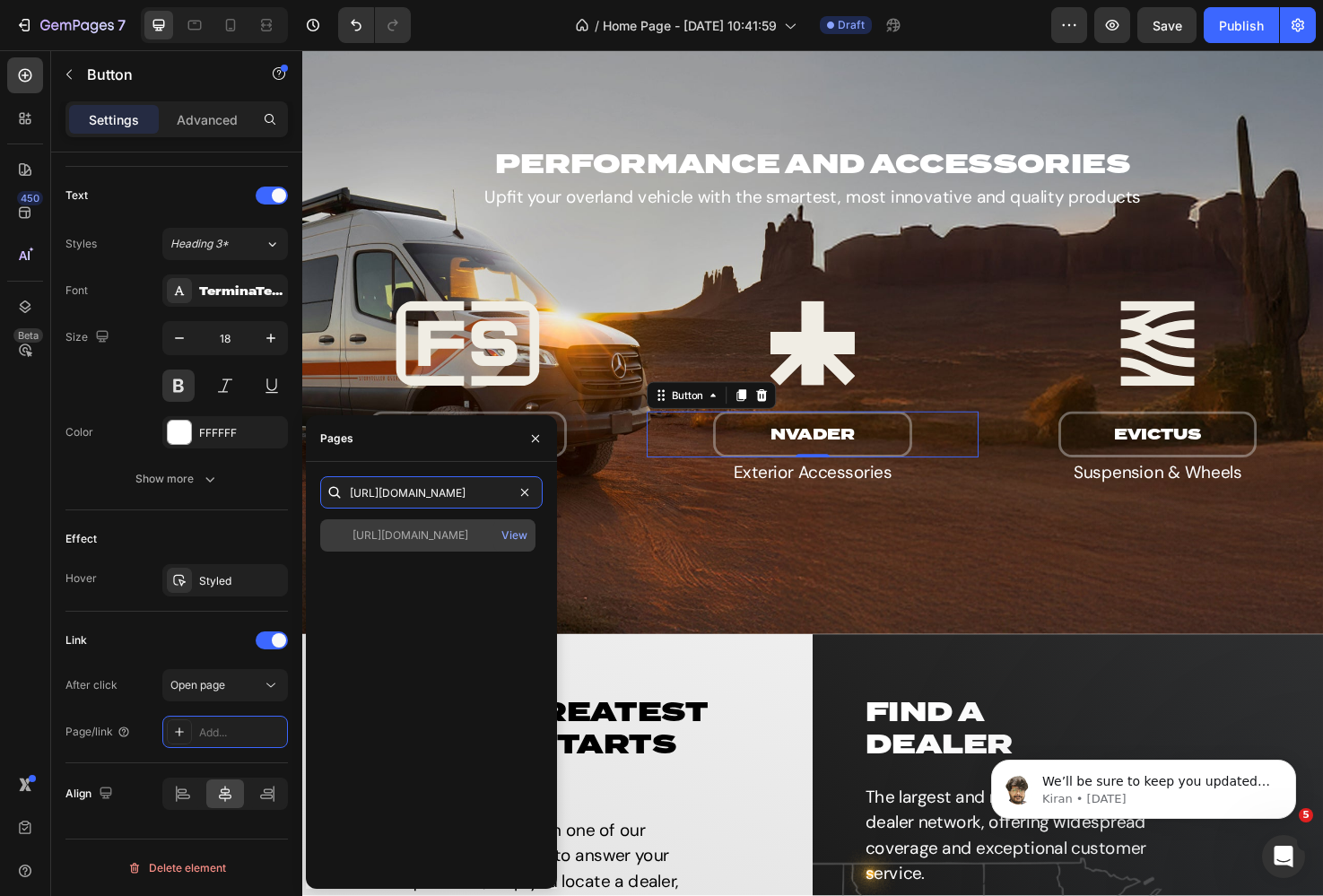
type input "[URL][DOMAIN_NAME]"
click at [463, 531] on div "[URL][DOMAIN_NAME]" at bounding box center [410, 535] width 115 height 16
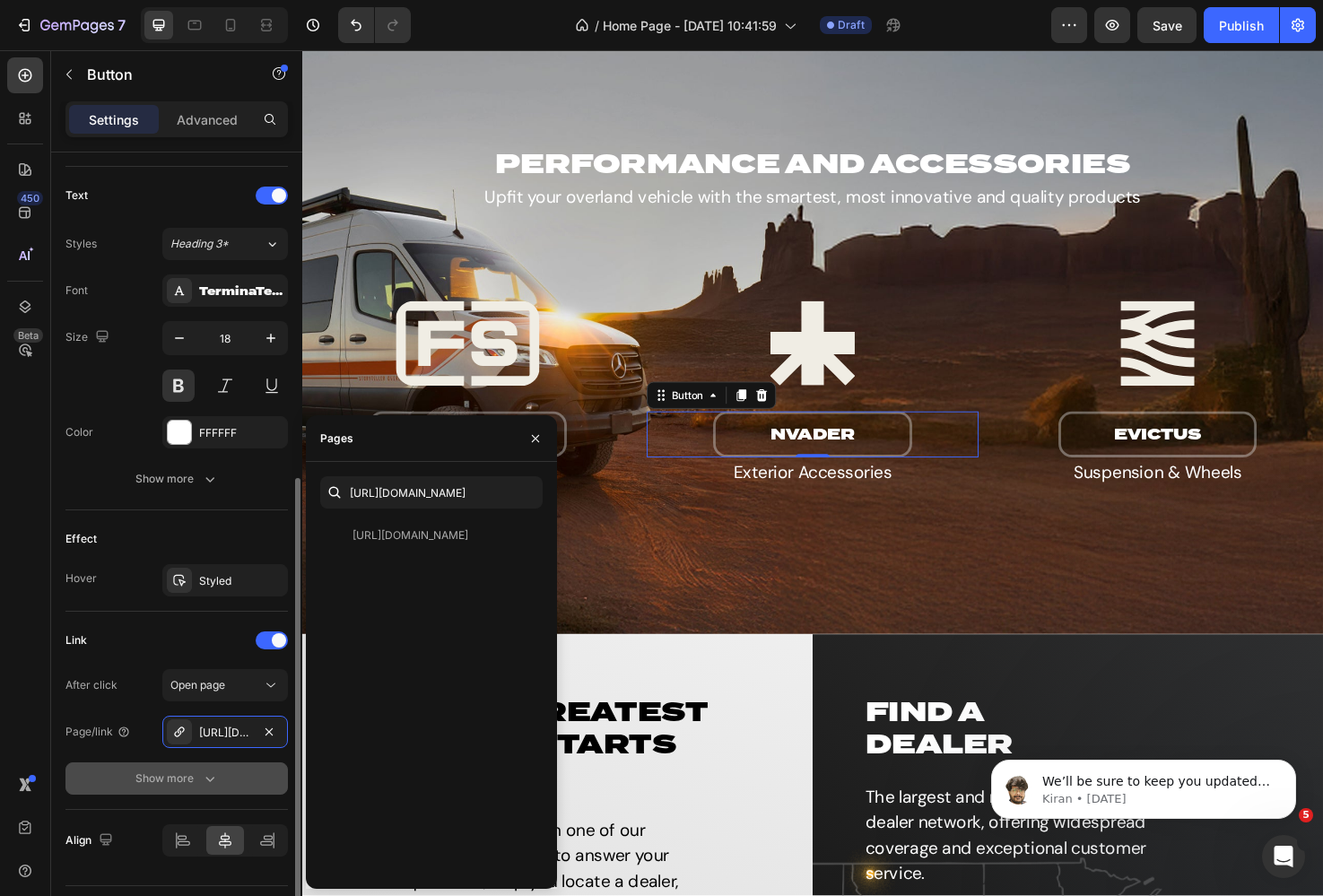
click at [209, 780] on icon "button" at bounding box center [209, 780] width 9 height 6
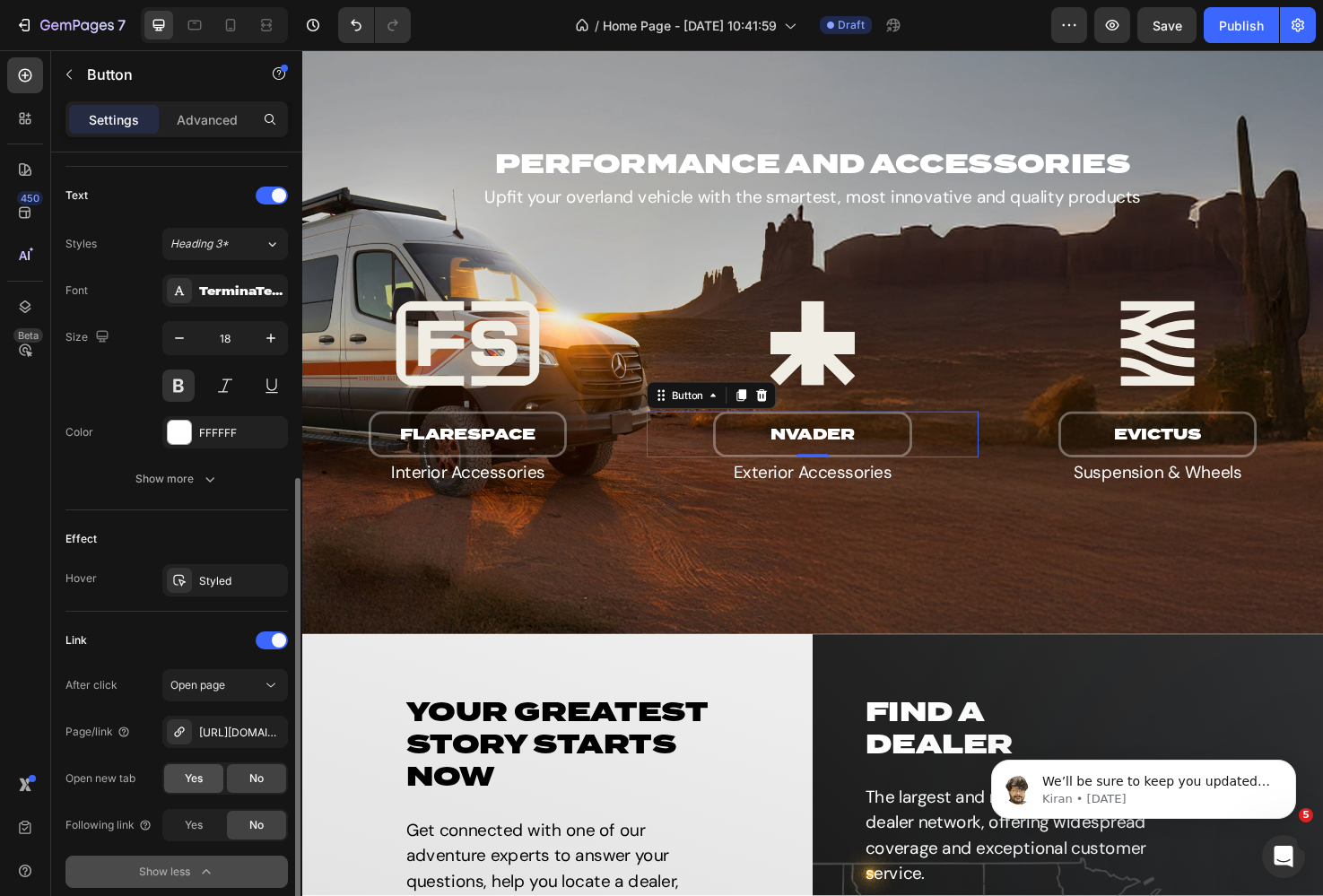
click at [178, 773] on div "Yes" at bounding box center [193, 779] width 59 height 29
click at [593, 455] on div "flarespace Button" at bounding box center [477, 456] width 349 height 48
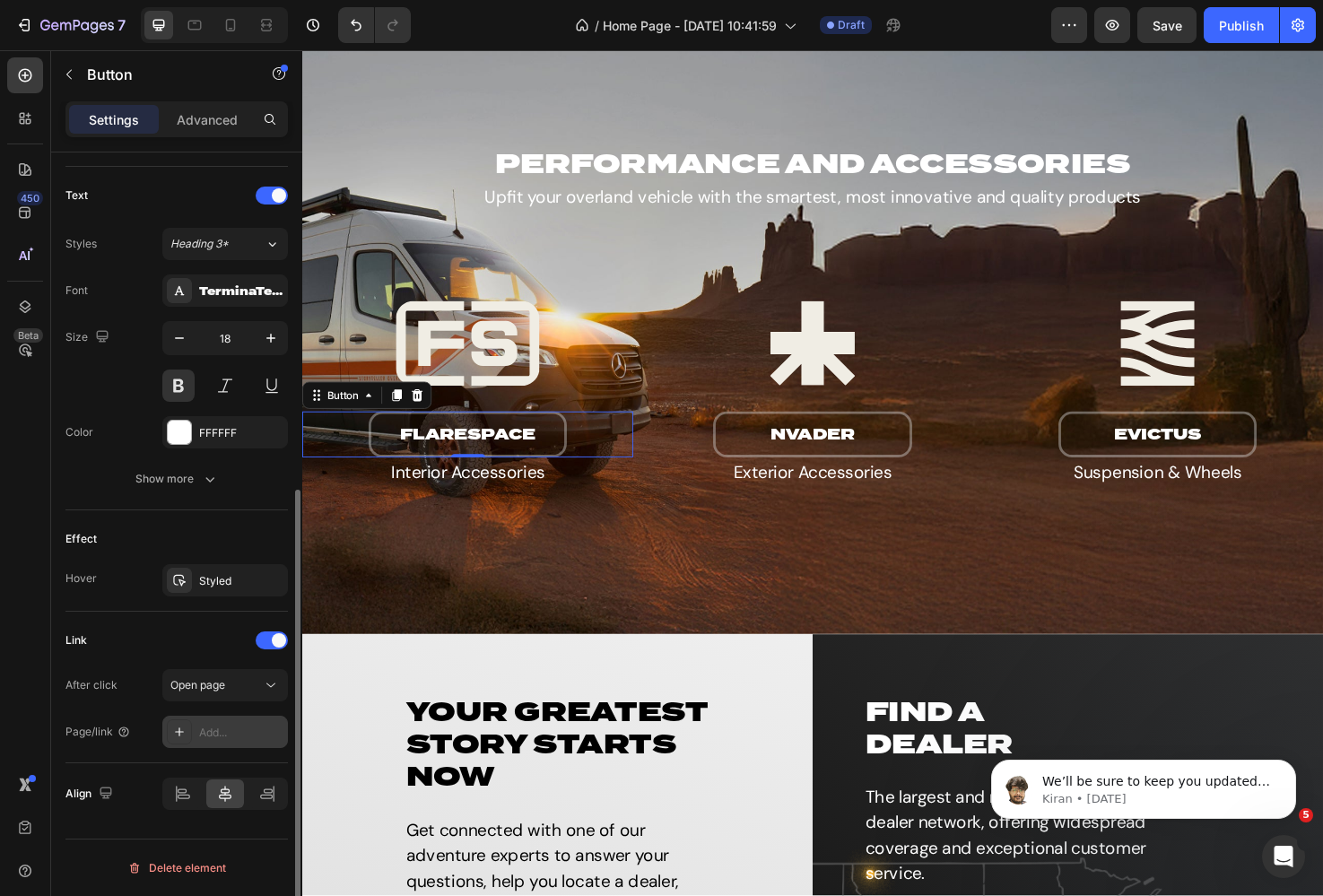
click at [224, 729] on div "Add..." at bounding box center [241, 732] width 84 height 16
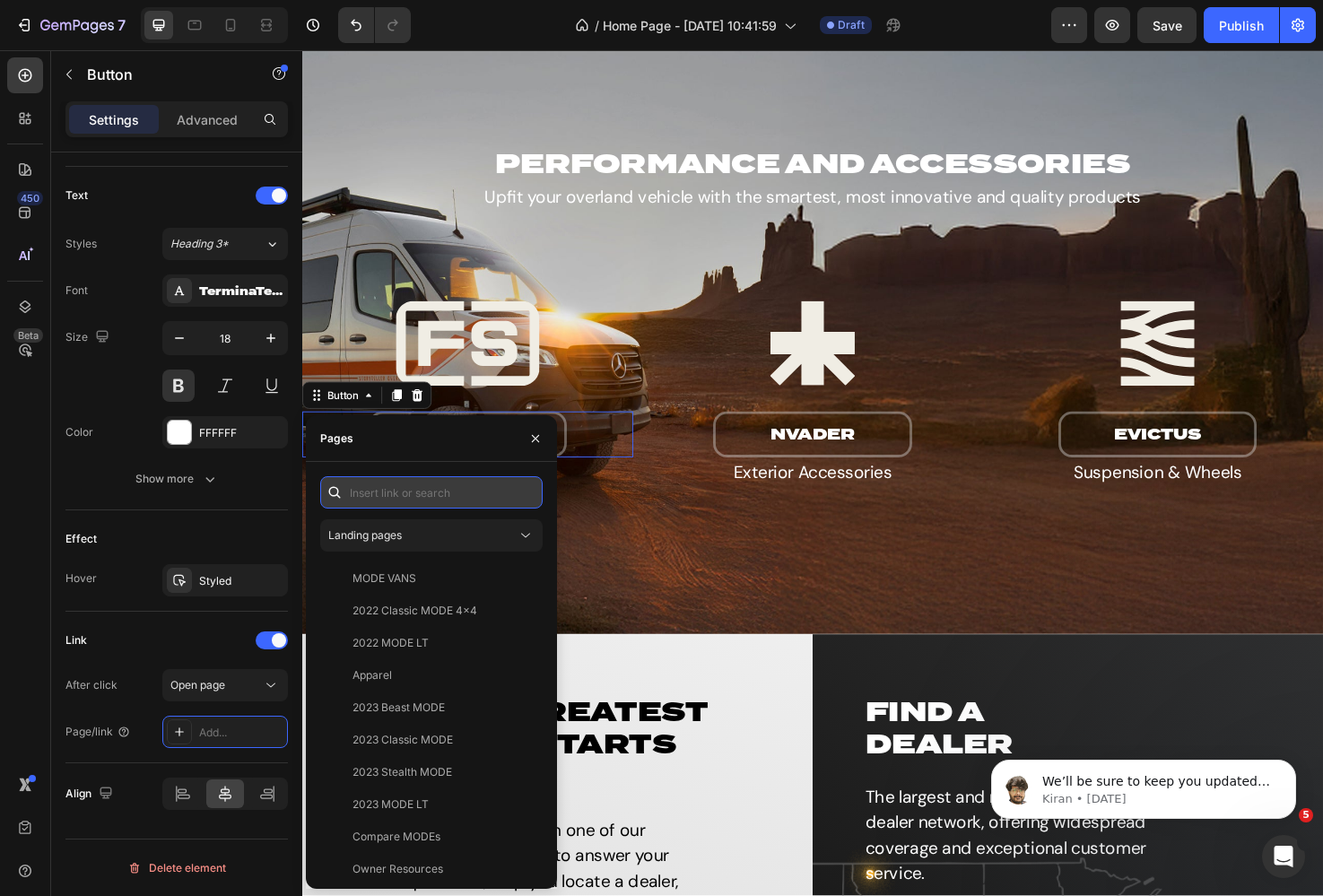
click at [397, 503] on input "text" at bounding box center [431, 493] width 222 height 32
paste input "[URL][DOMAIN_NAME]"
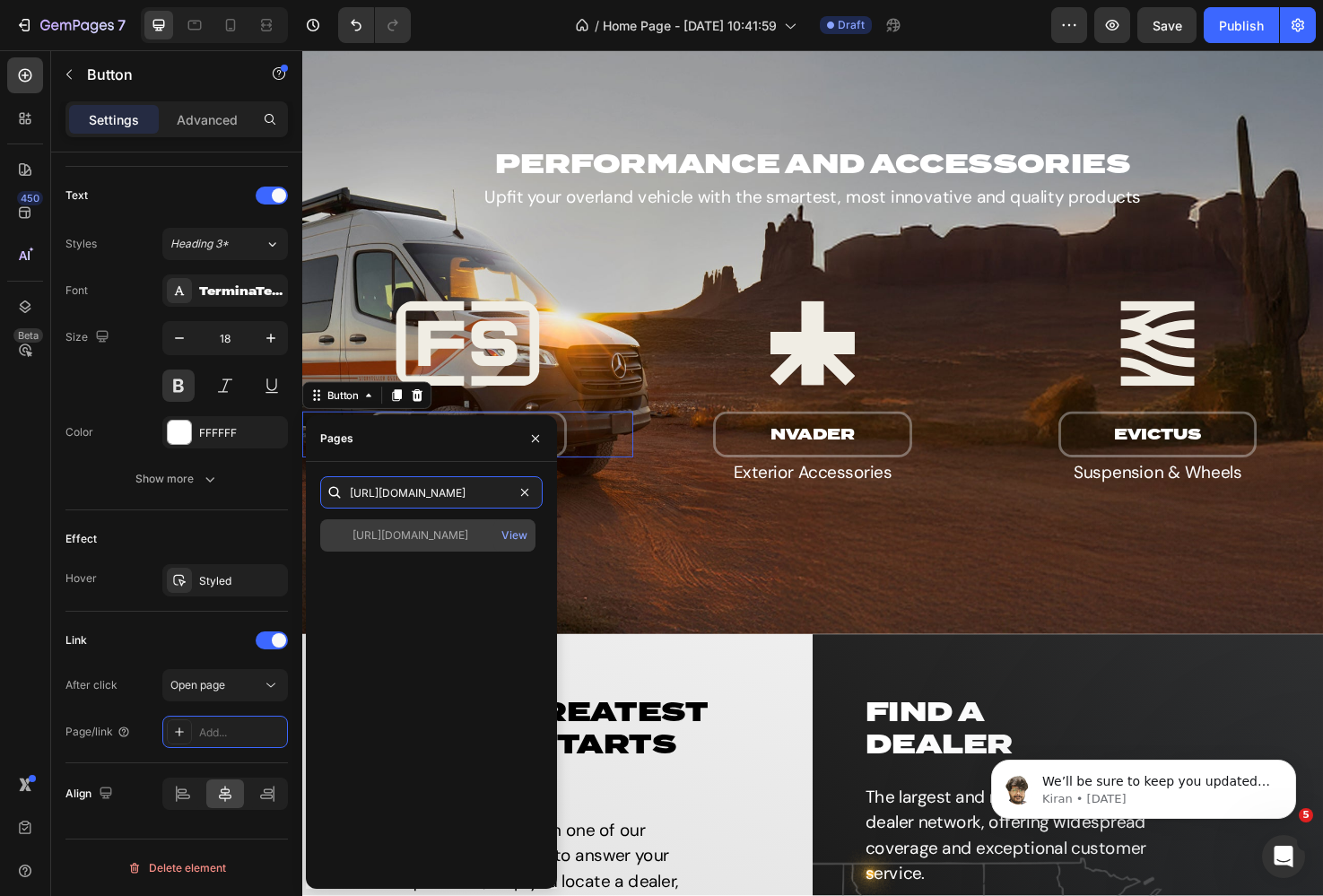
type input "[URL][DOMAIN_NAME]"
click at [422, 536] on div "[URL][DOMAIN_NAME]" at bounding box center [410, 535] width 115 height 16
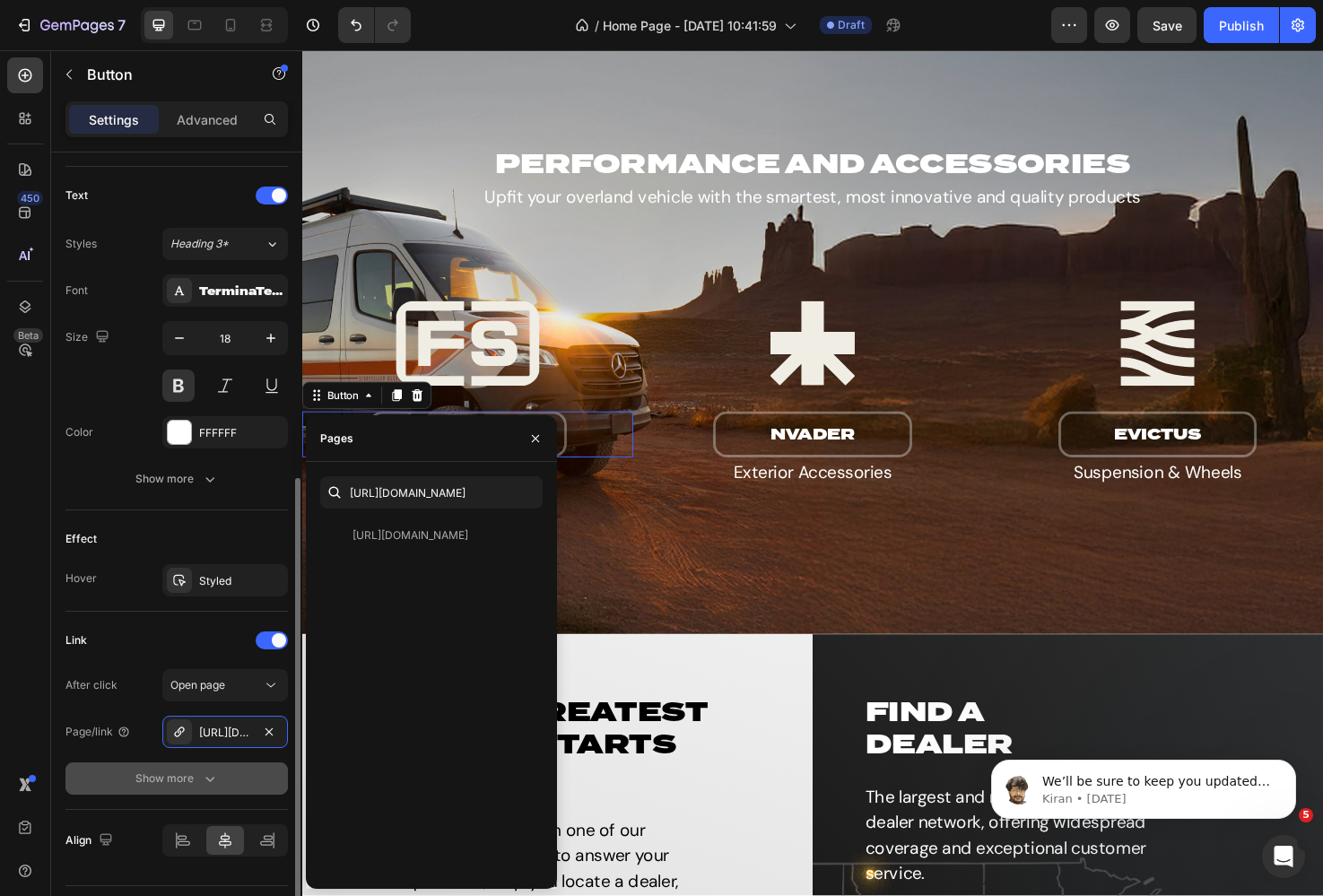
click at [200, 764] on button "Show more" at bounding box center [176, 779] width 222 height 32
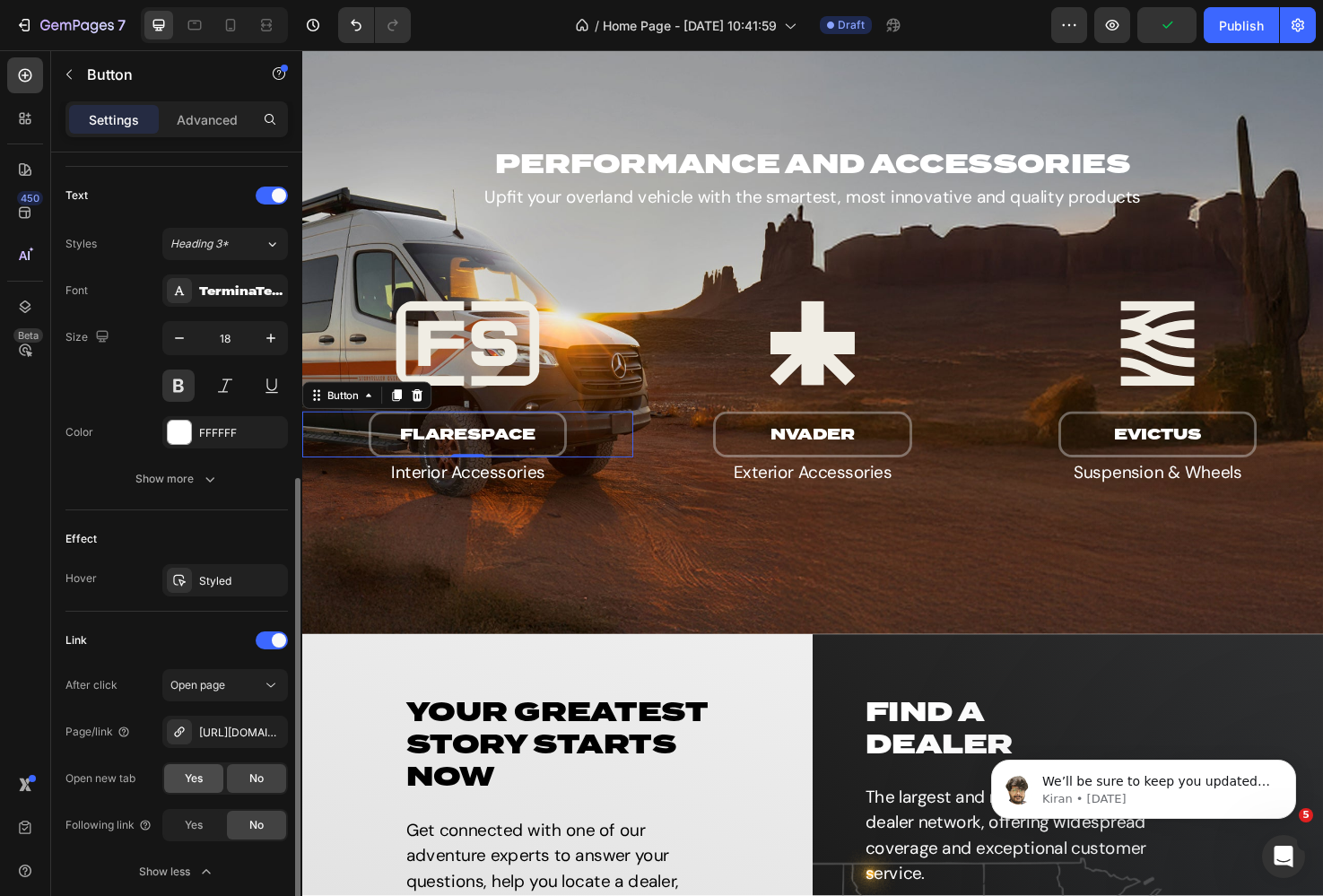
click at [179, 764] on div "Yes" at bounding box center [193, 779] width 59 height 29
click at [716, 466] on div "nVADER Button" at bounding box center [840, 456] width 349 height 48
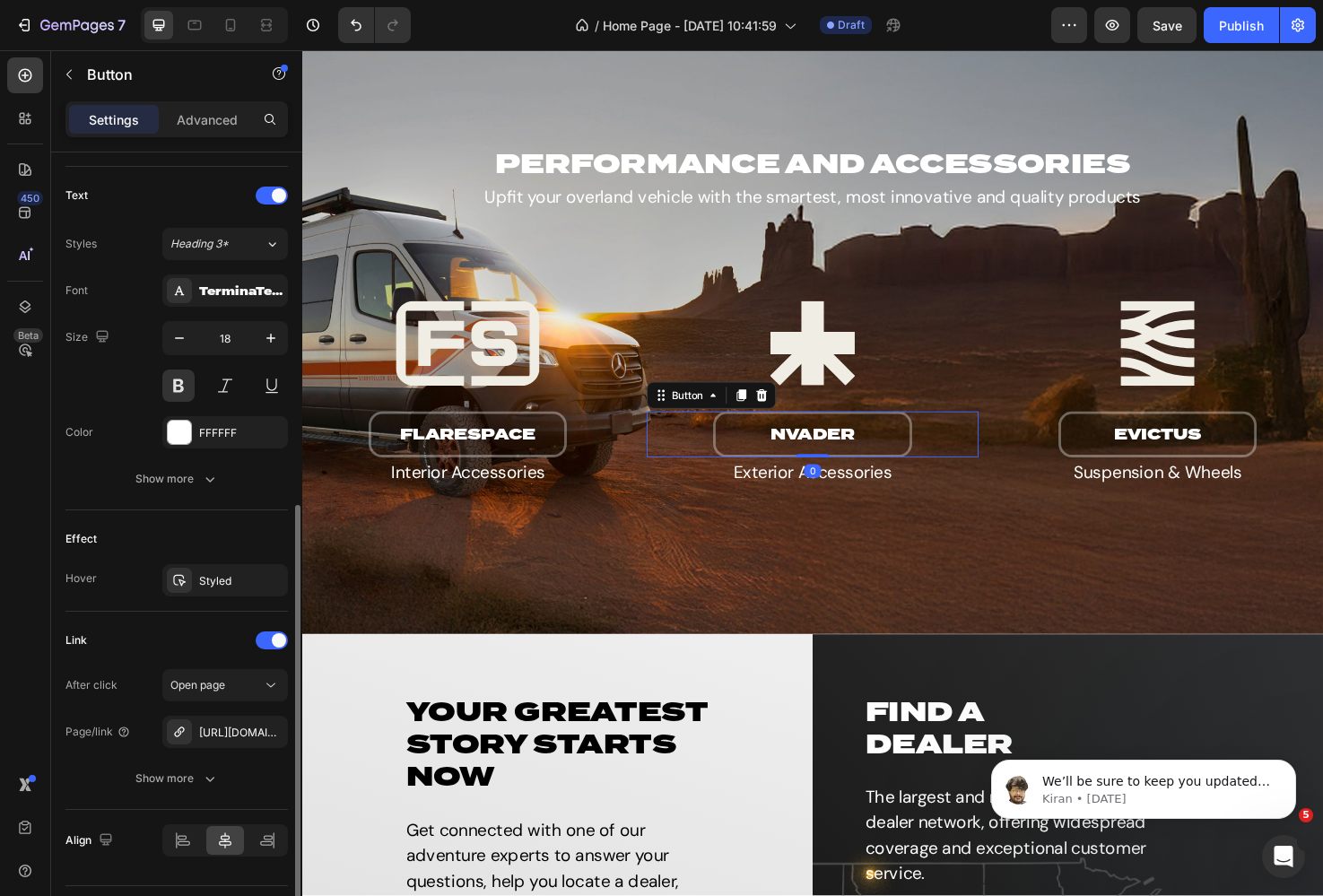
scroll to position [631, 0]
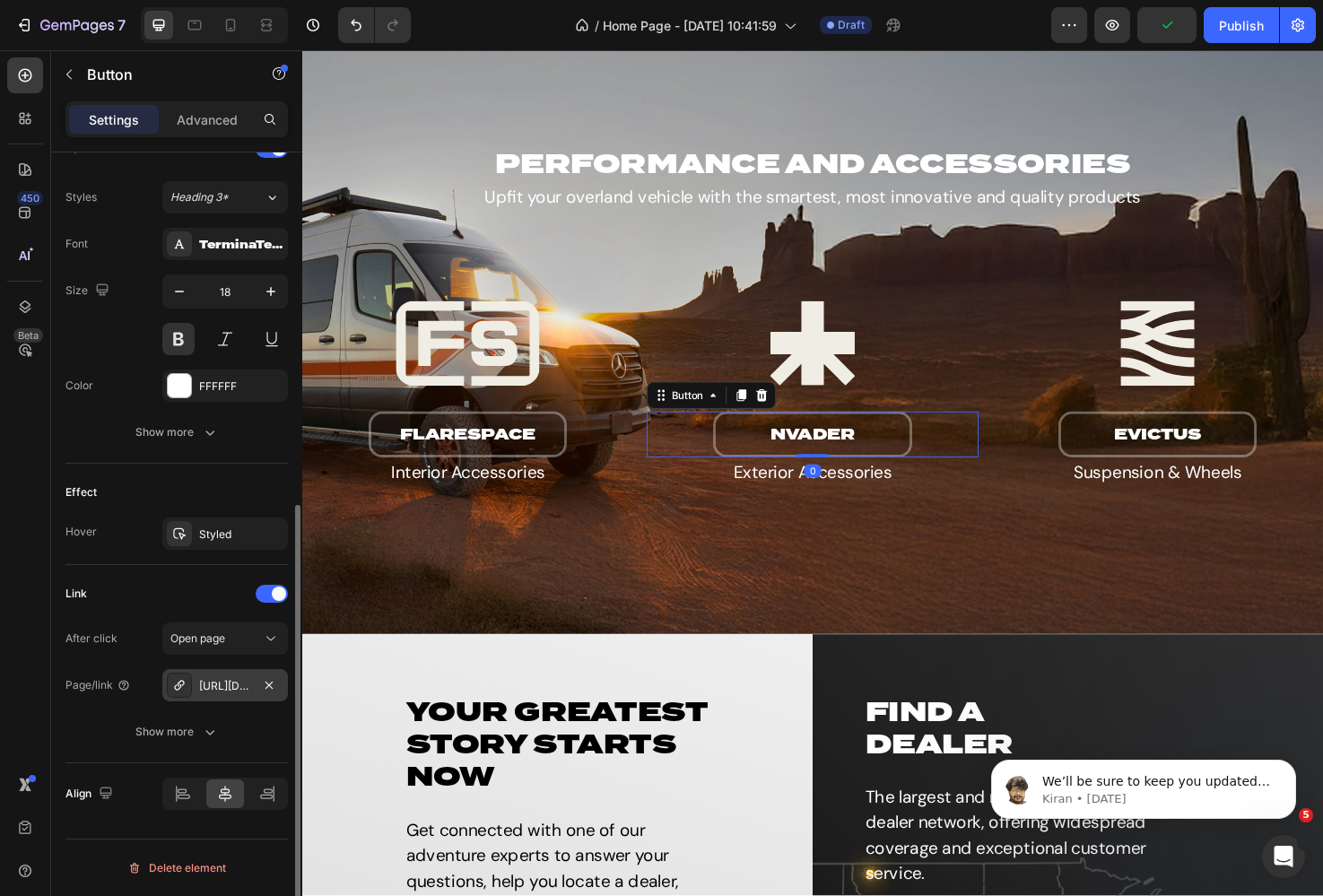
click at [235, 693] on div "[URL][DOMAIN_NAME]" at bounding box center [225, 685] width 52 height 16
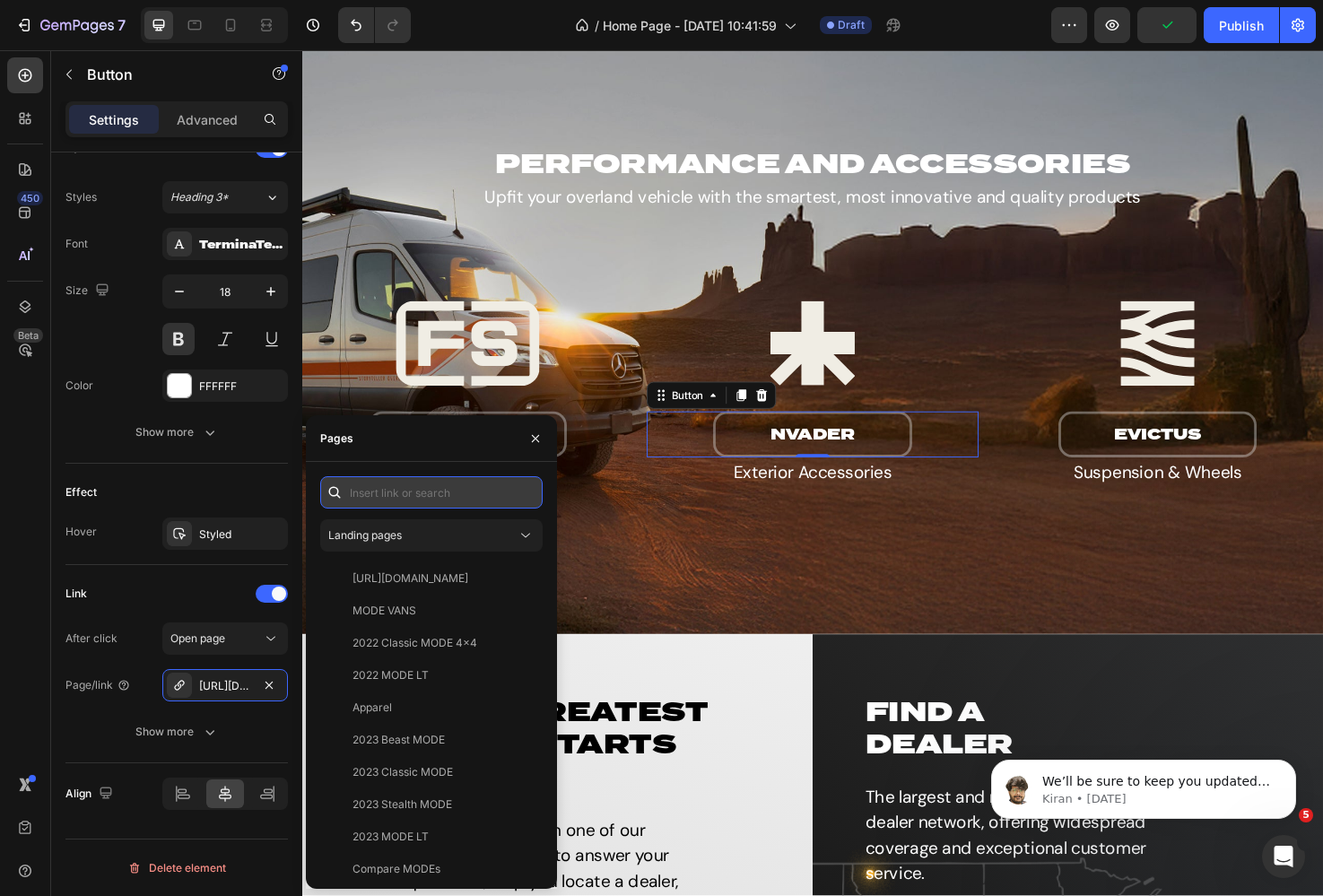
click at [418, 488] on input "text" at bounding box center [431, 493] width 222 height 32
paste input "[URL][DOMAIN_NAME]"
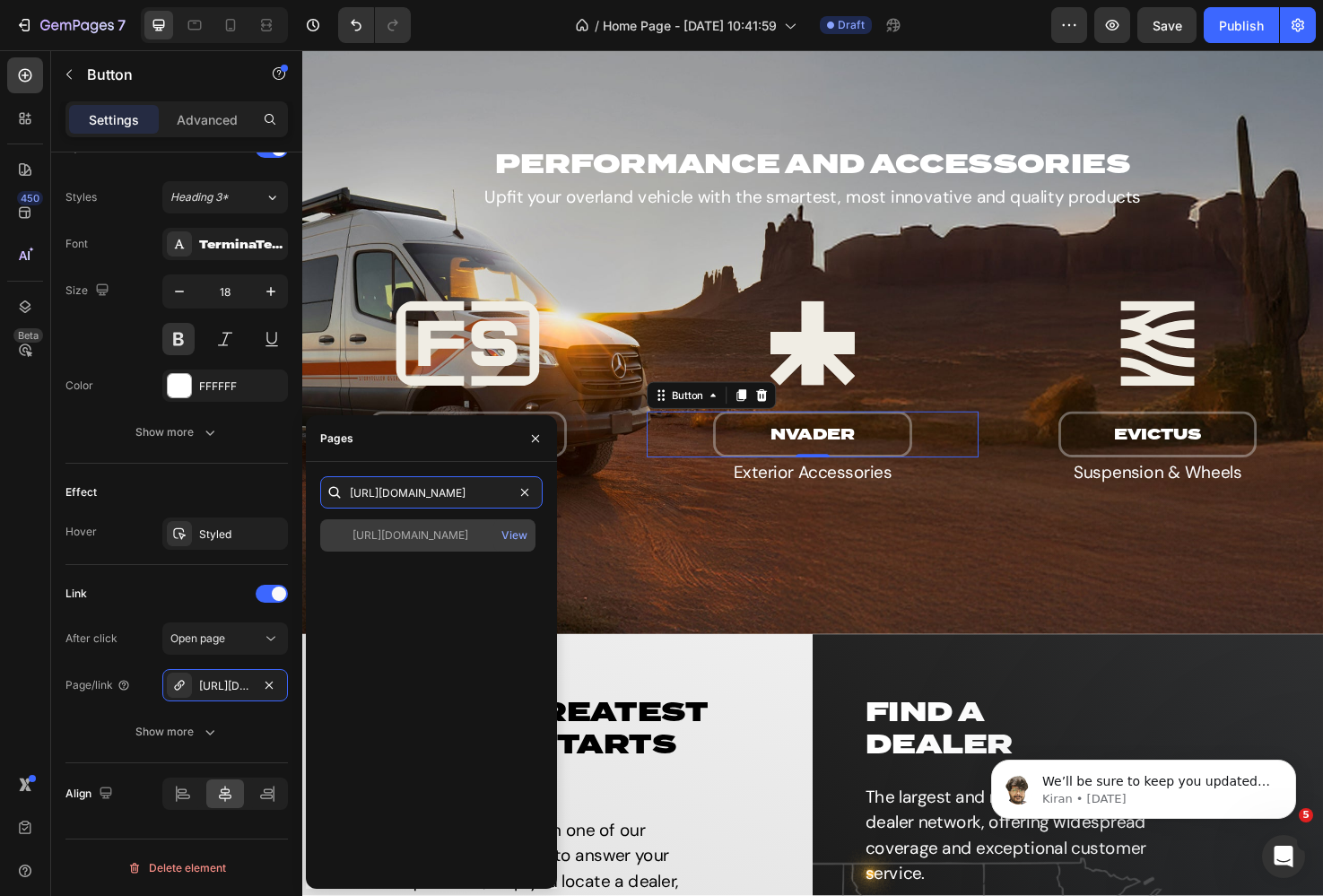
type input "[URL][DOMAIN_NAME]"
click at [443, 533] on div "[URL][DOMAIN_NAME]" at bounding box center [410, 535] width 115 height 16
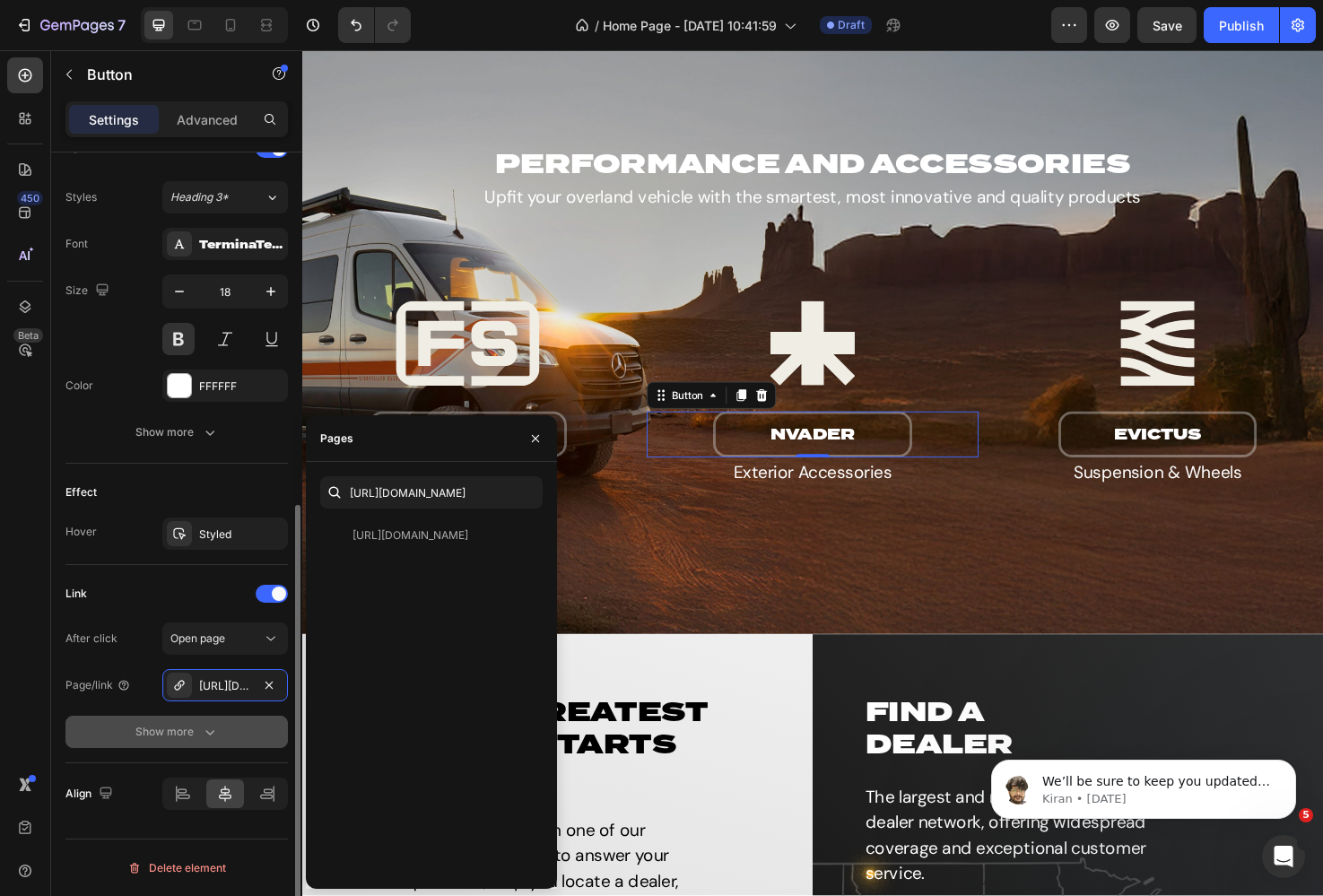
click at [191, 735] on div "Show more" at bounding box center [177, 731] width 84 height 18
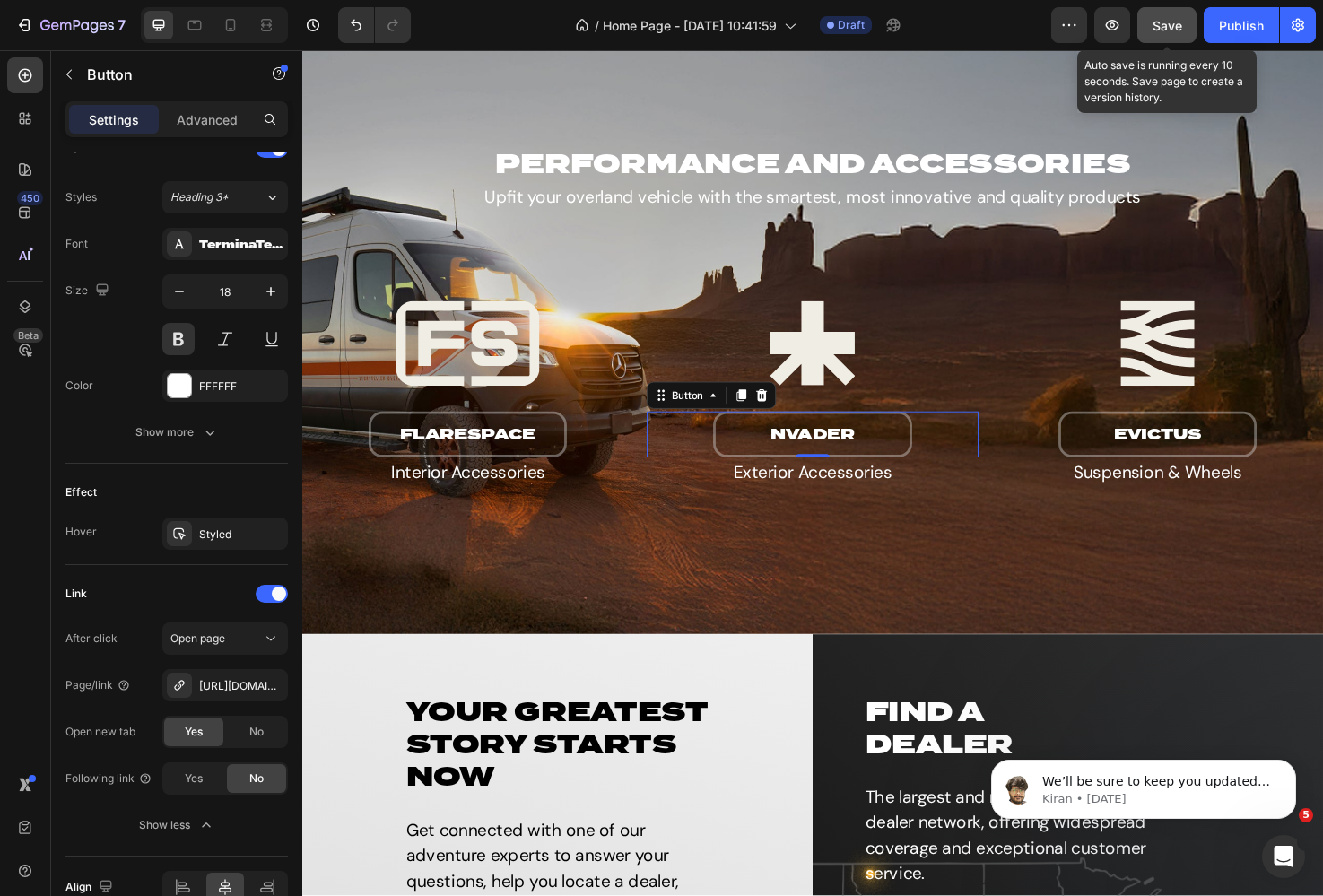
click at [1148, 29] on button "Save" at bounding box center [1167, 26] width 59 height 36
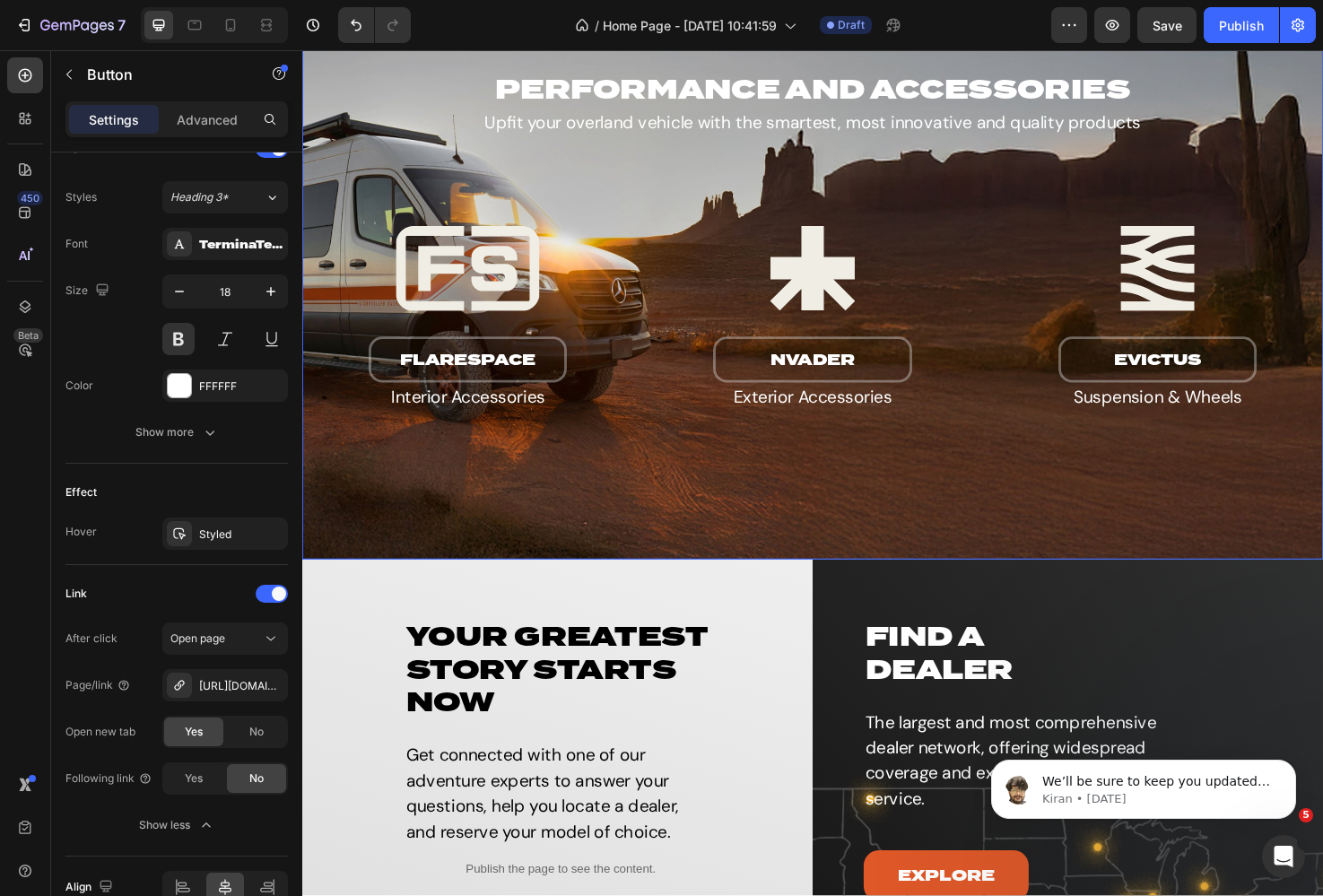
scroll to position [3000, 0]
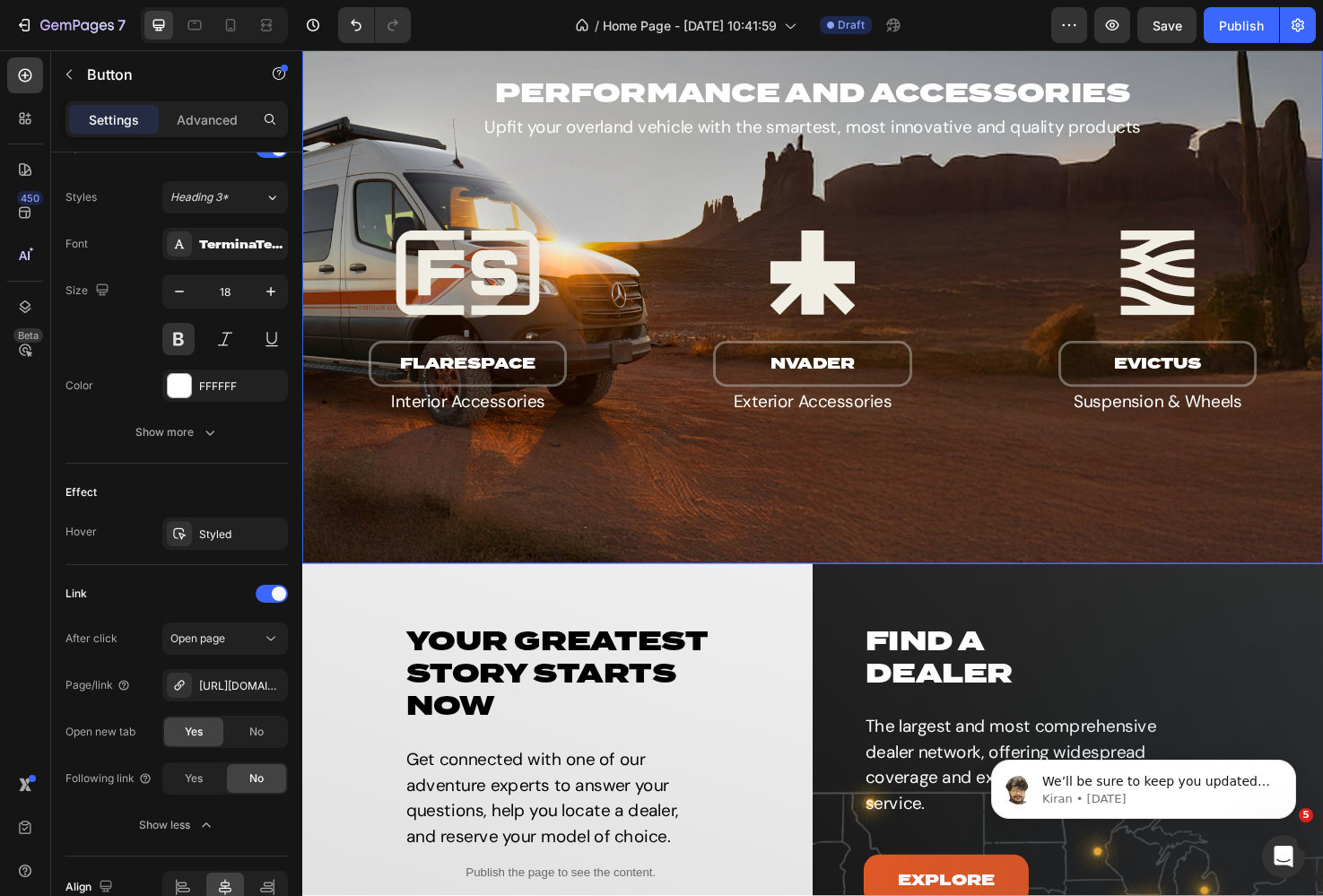
click at [671, 538] on div "Overlay" at bounding box center [840, 277] width 1076 height 628
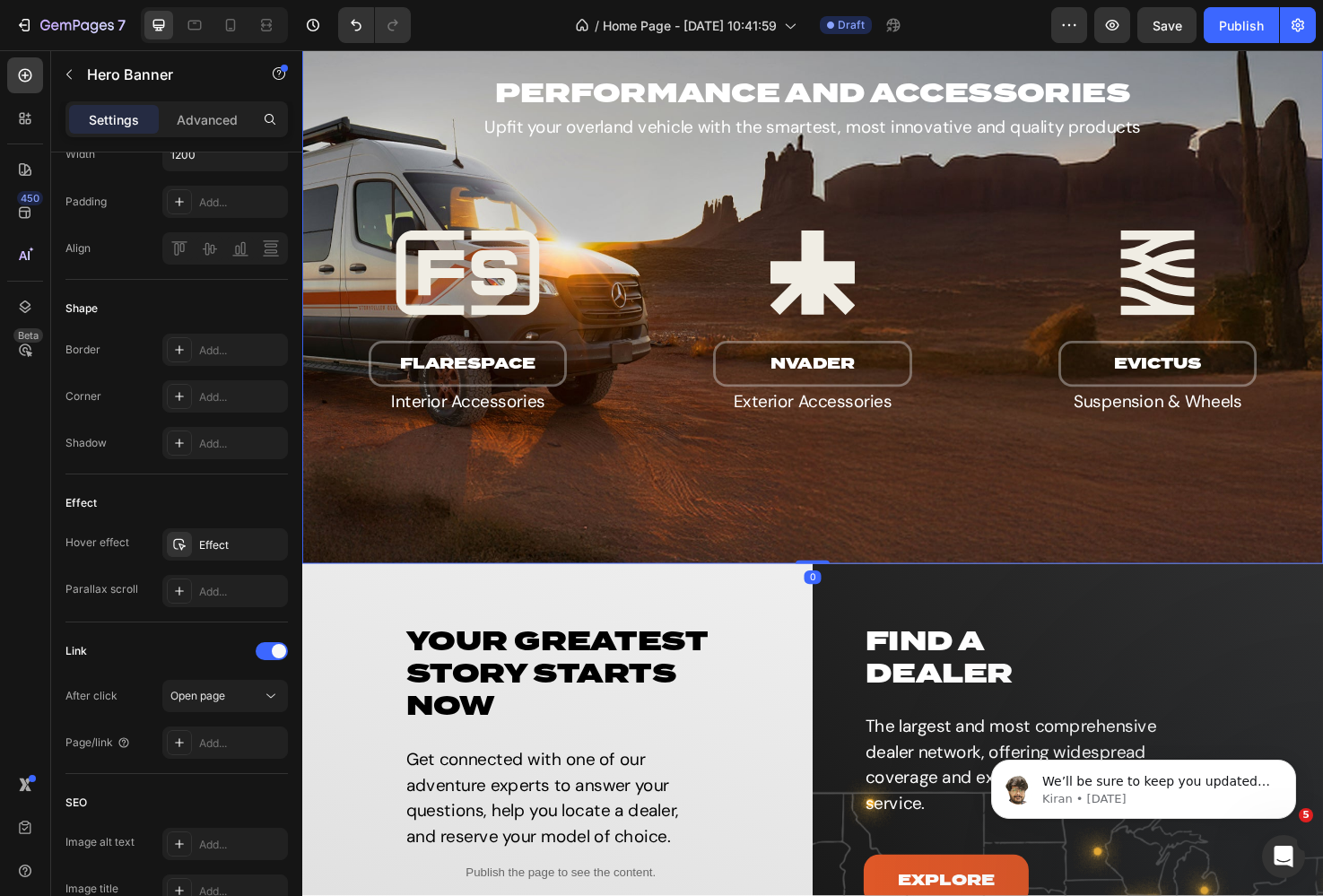
scroll to position [0, 0]
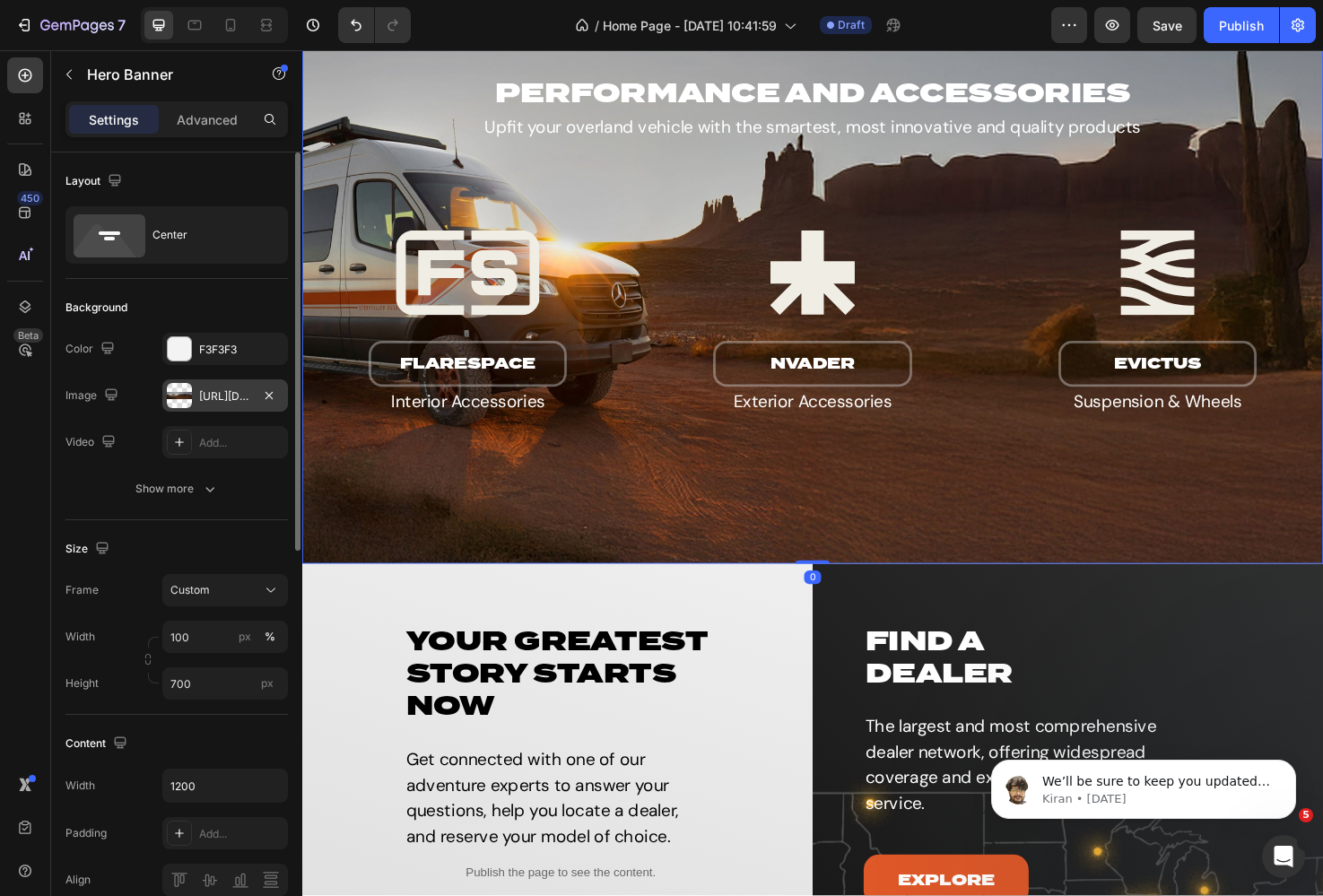
click at [239, 394] on div "[URL][DOMAIN_NAME]" at bounding box center [225, 396] width 52 height 16
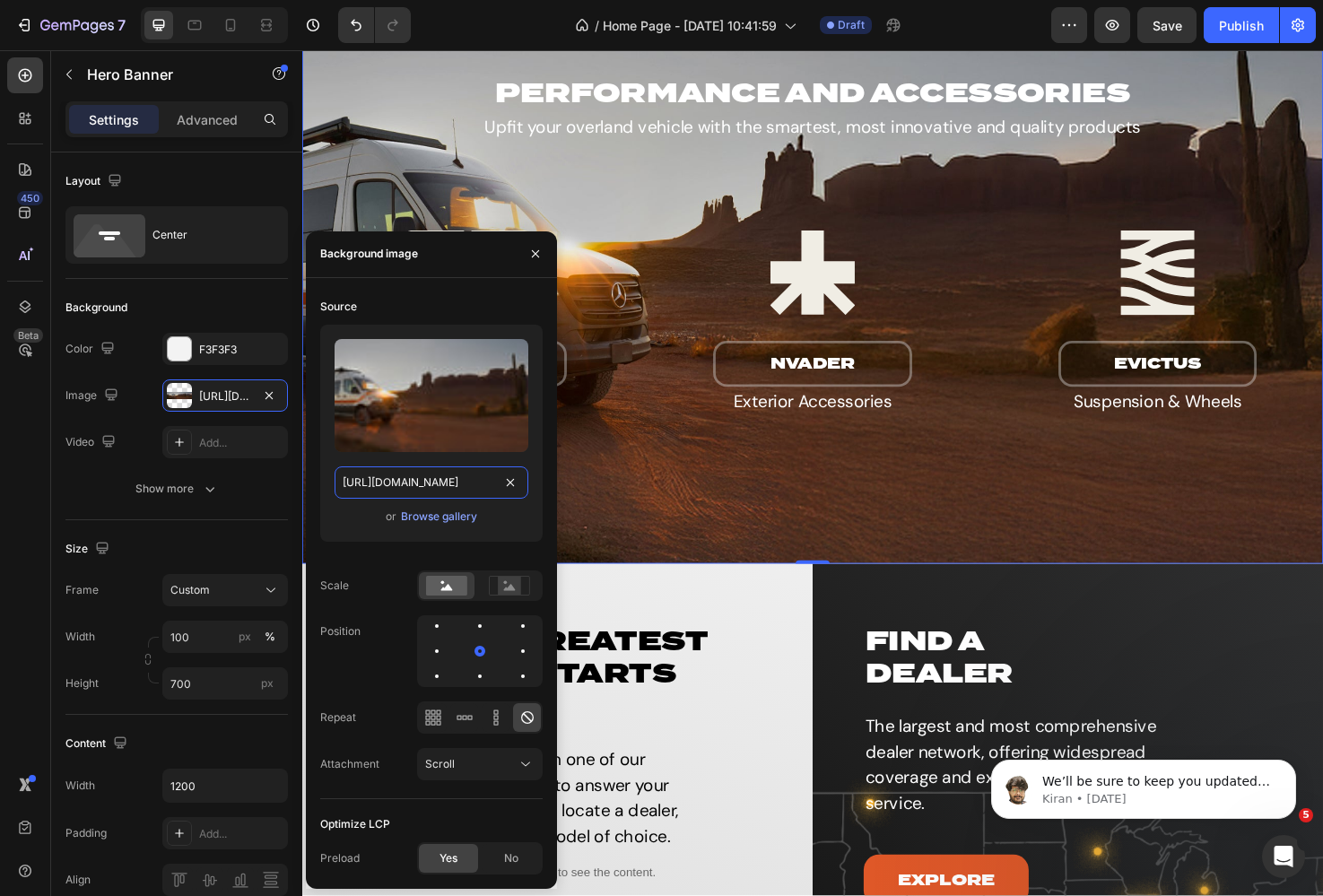
click at [379, 472] on input "[URL][DOMAIN_NAME]" at bounding box center [431, 482] width 193 height 32
paste input "nVaderBrushGuard.webp?v=1756394245"
type input "[URL][DOMAIN_NAME]"
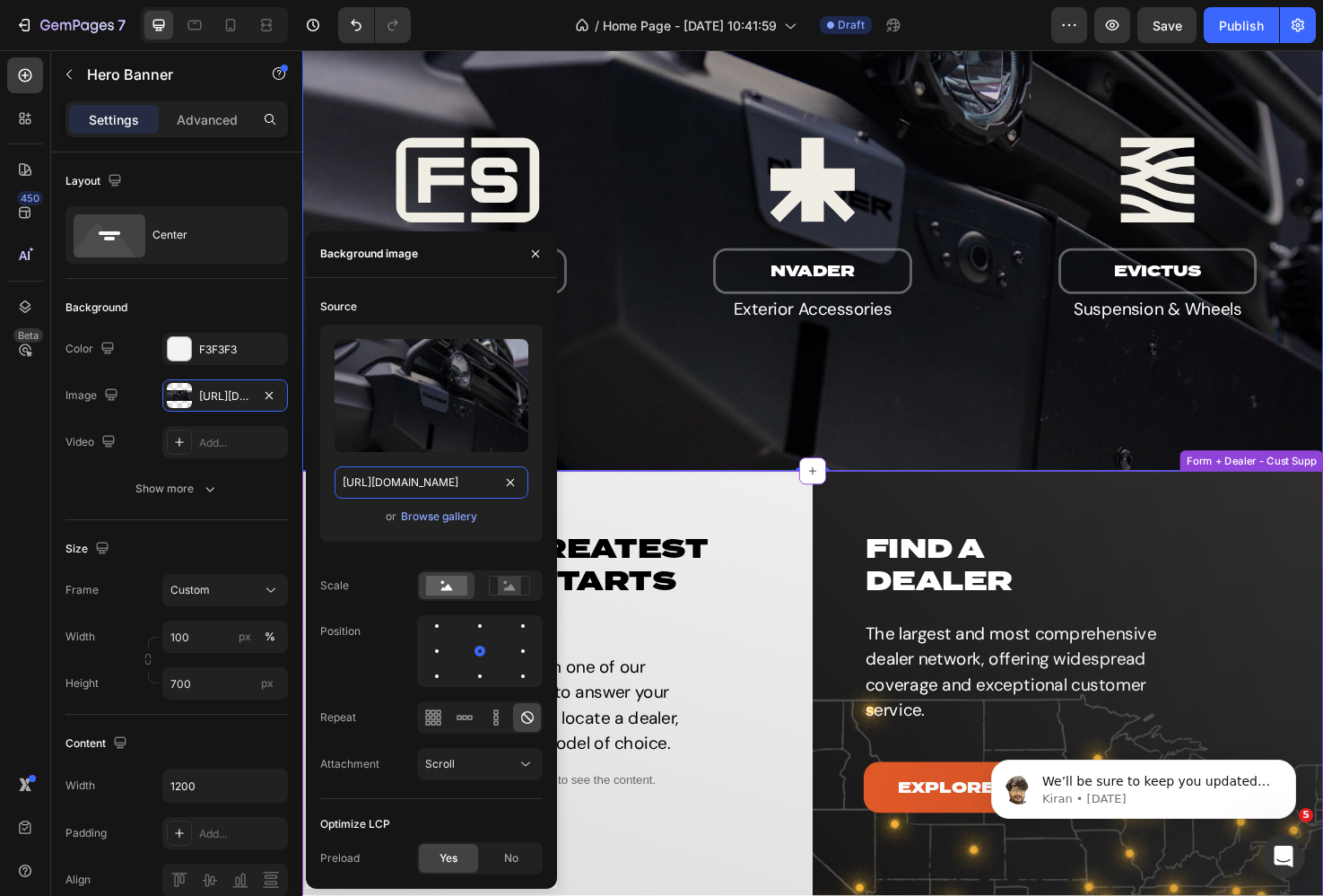
scroll to position [3092, 0]
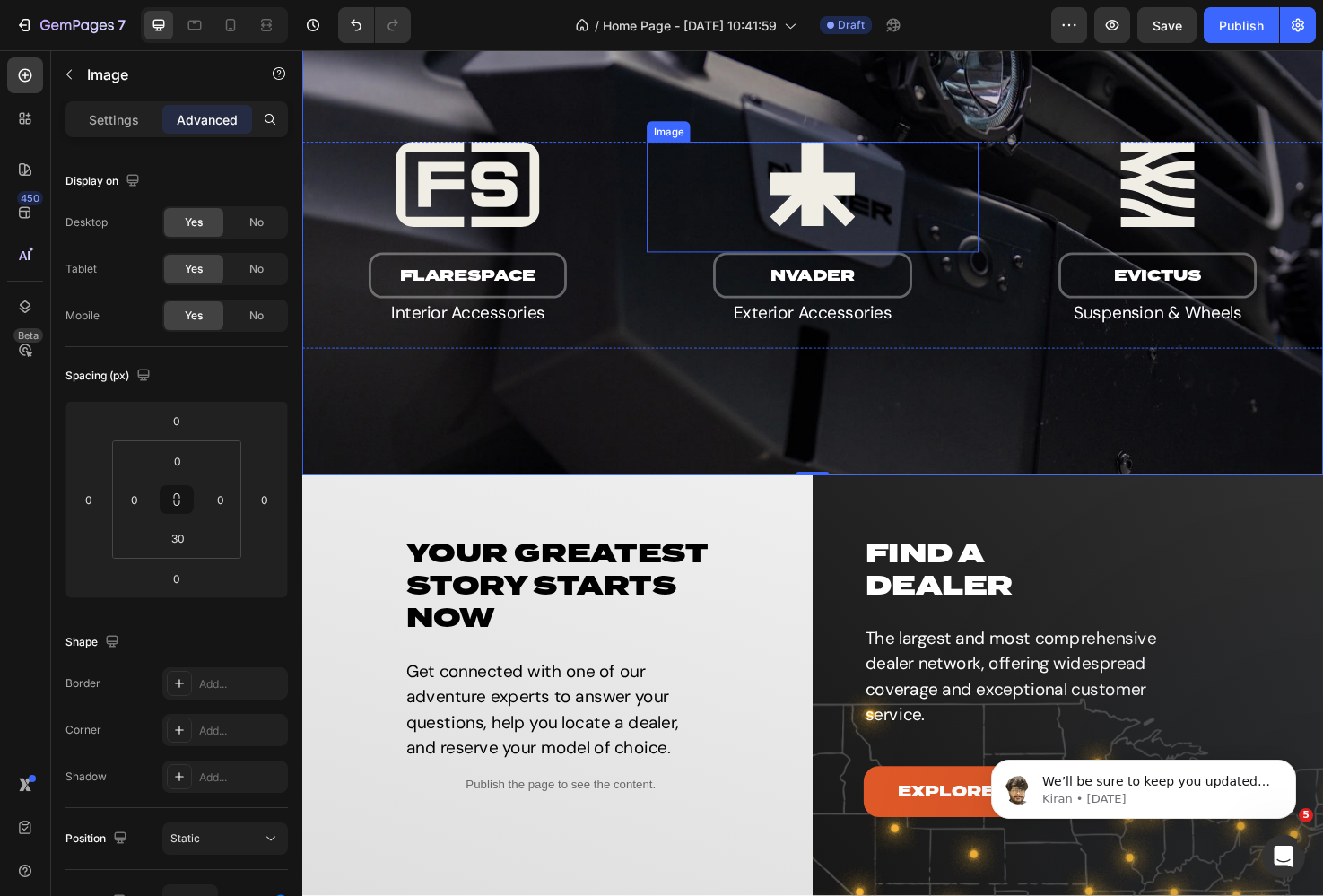
click at [826, 216] on img at bounding box center [840, 192] width 349 height 90
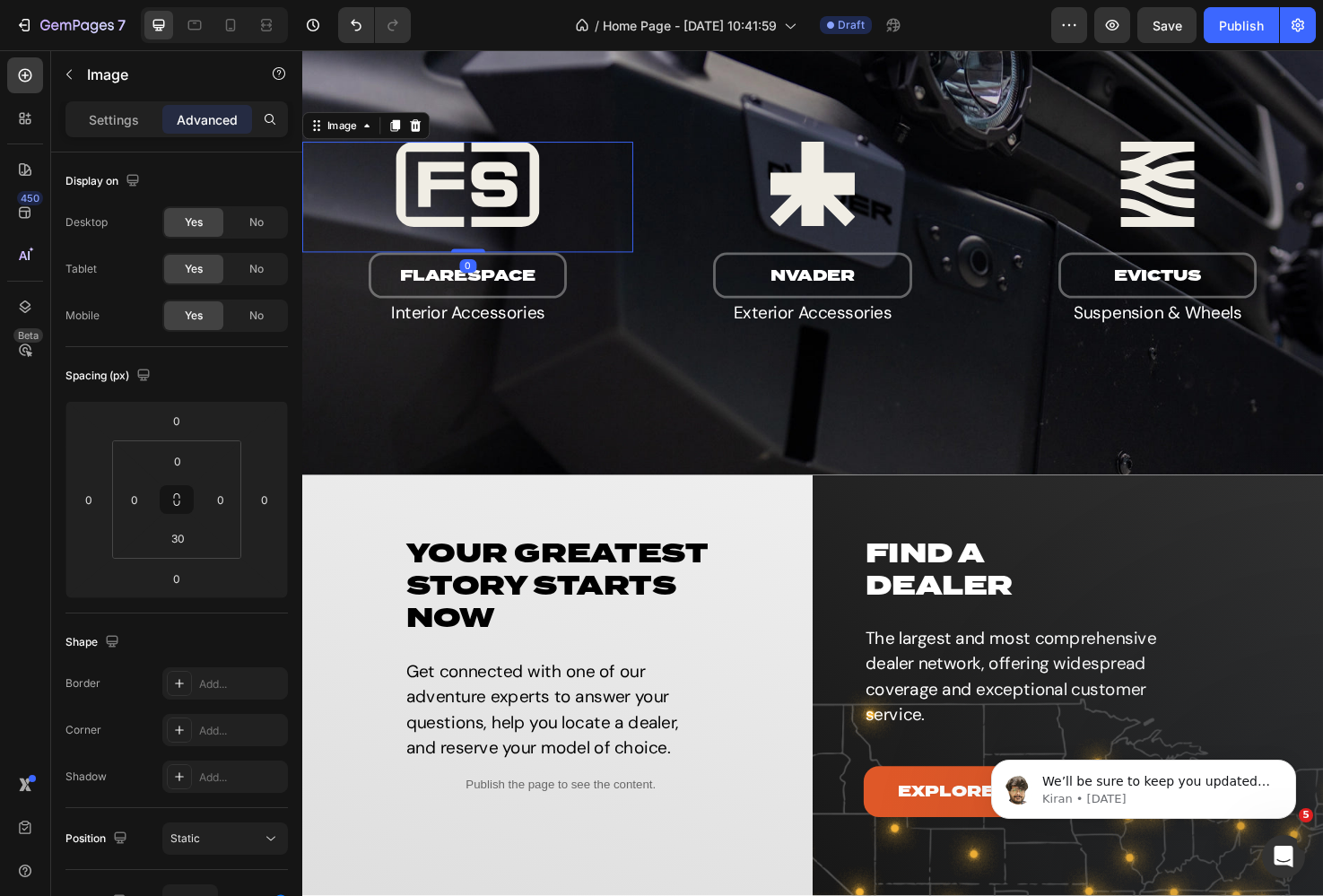
click at [541, 190] on img at bounding box center [477, 192] width 349 height 90
click at [580, 471] on div "Overlay" at bounding box center [840, 185] width 1076 height 628
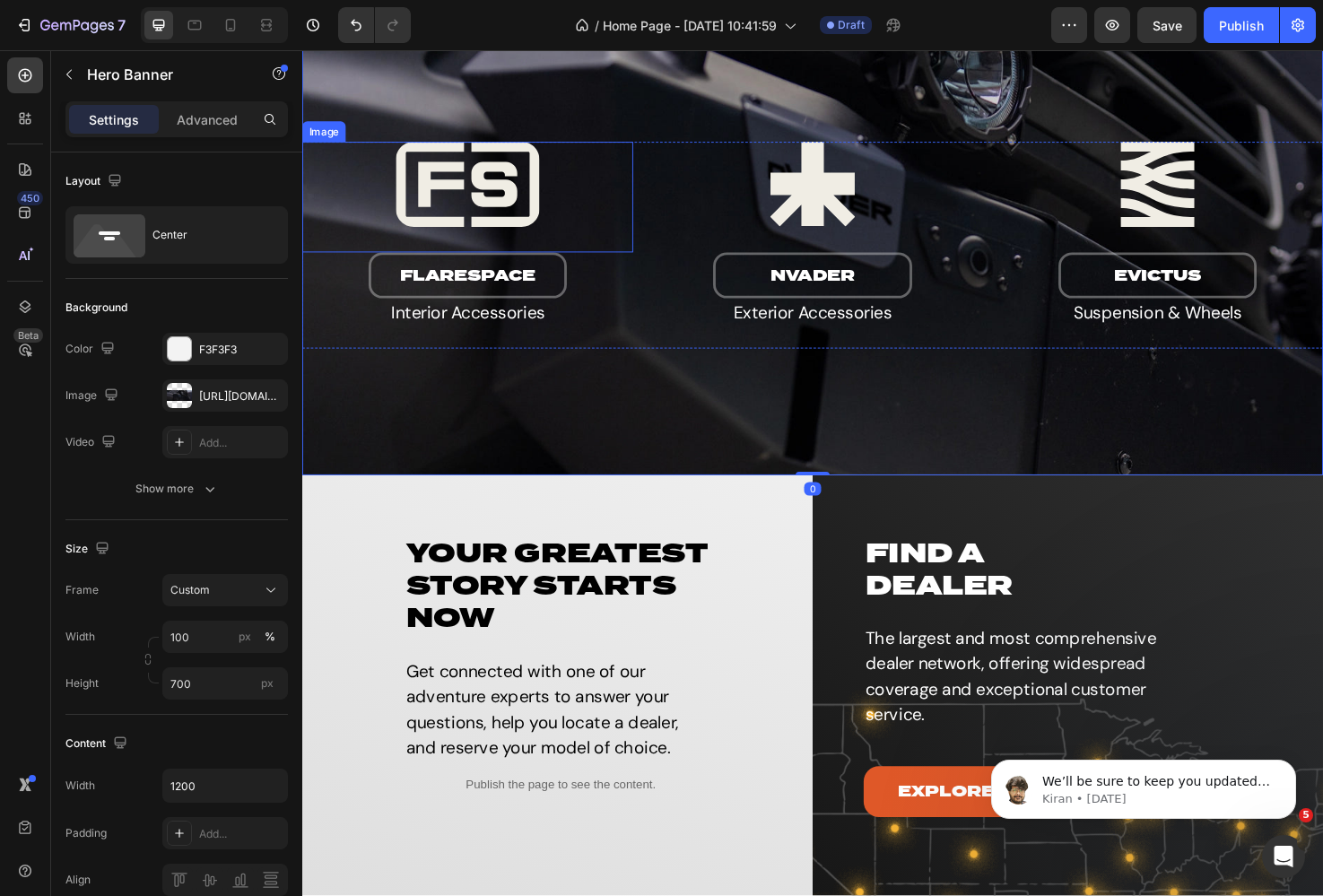
click at [543, 215] on img at bounding box center [477, 192] width 349 height 90
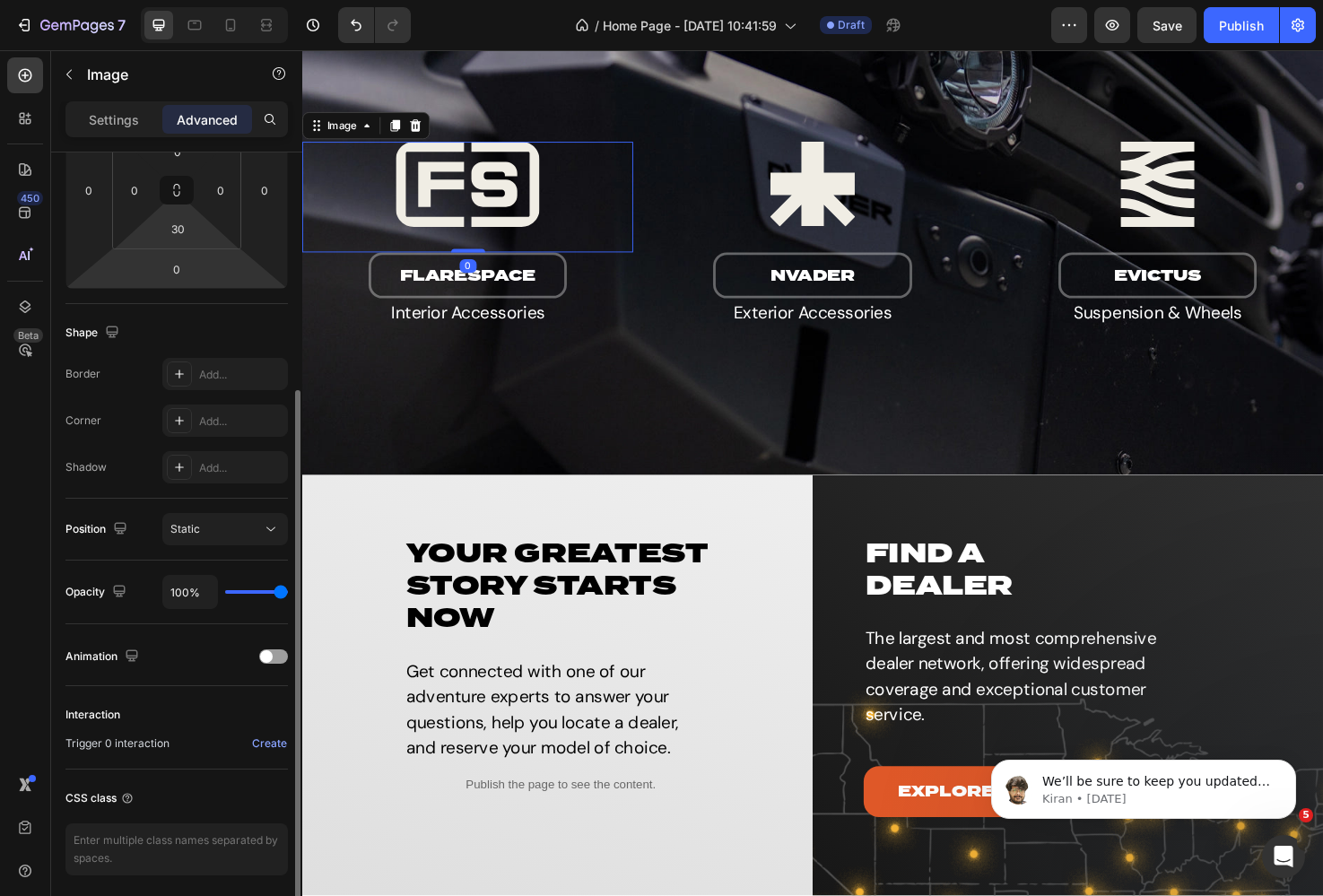
scroll to position [375, 0]
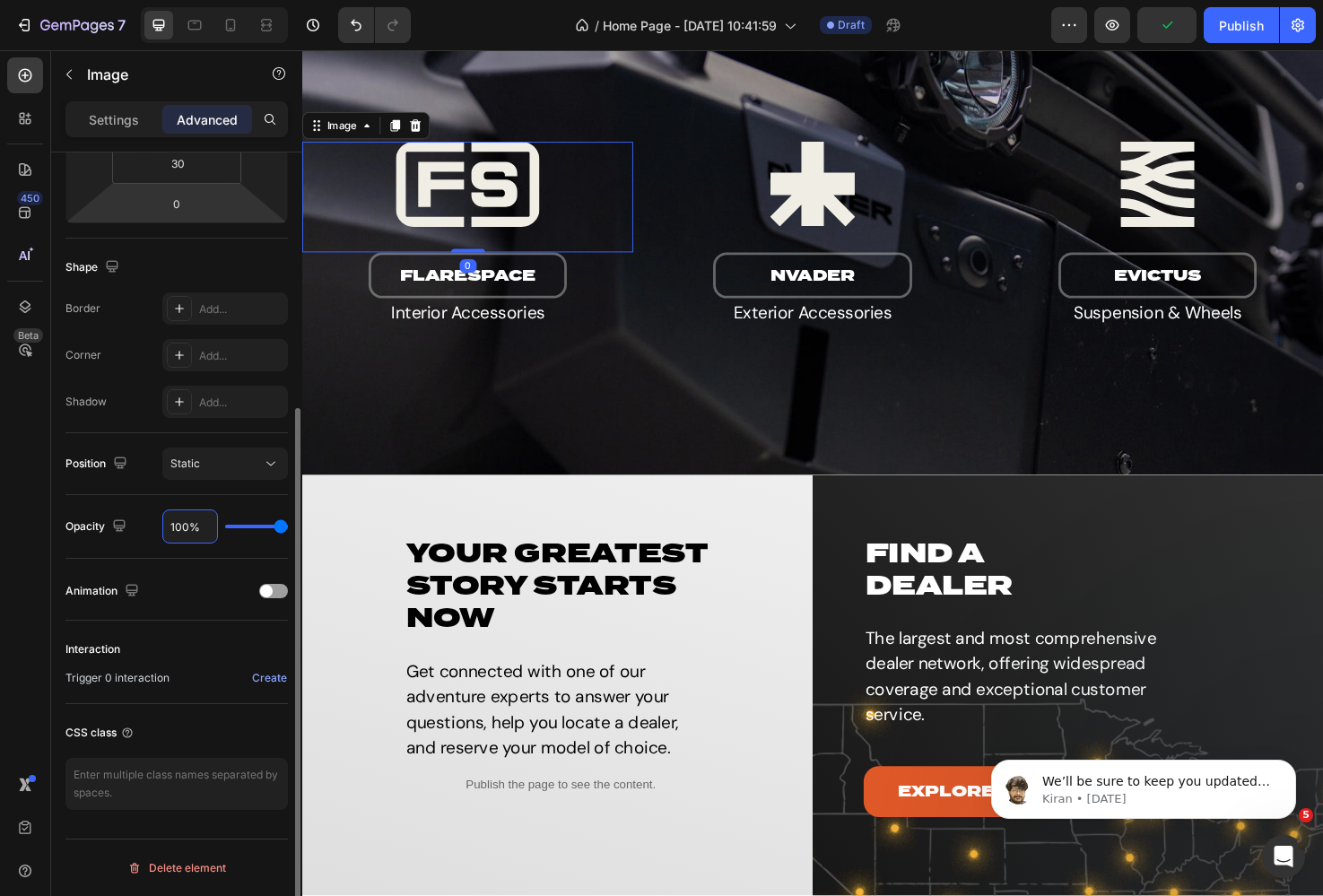
click at [190, 519] on input "100%" at bounding box center [190, 526] width 53 height 32
type input "8%"
type input "8"
type input "80%"
type input "80"
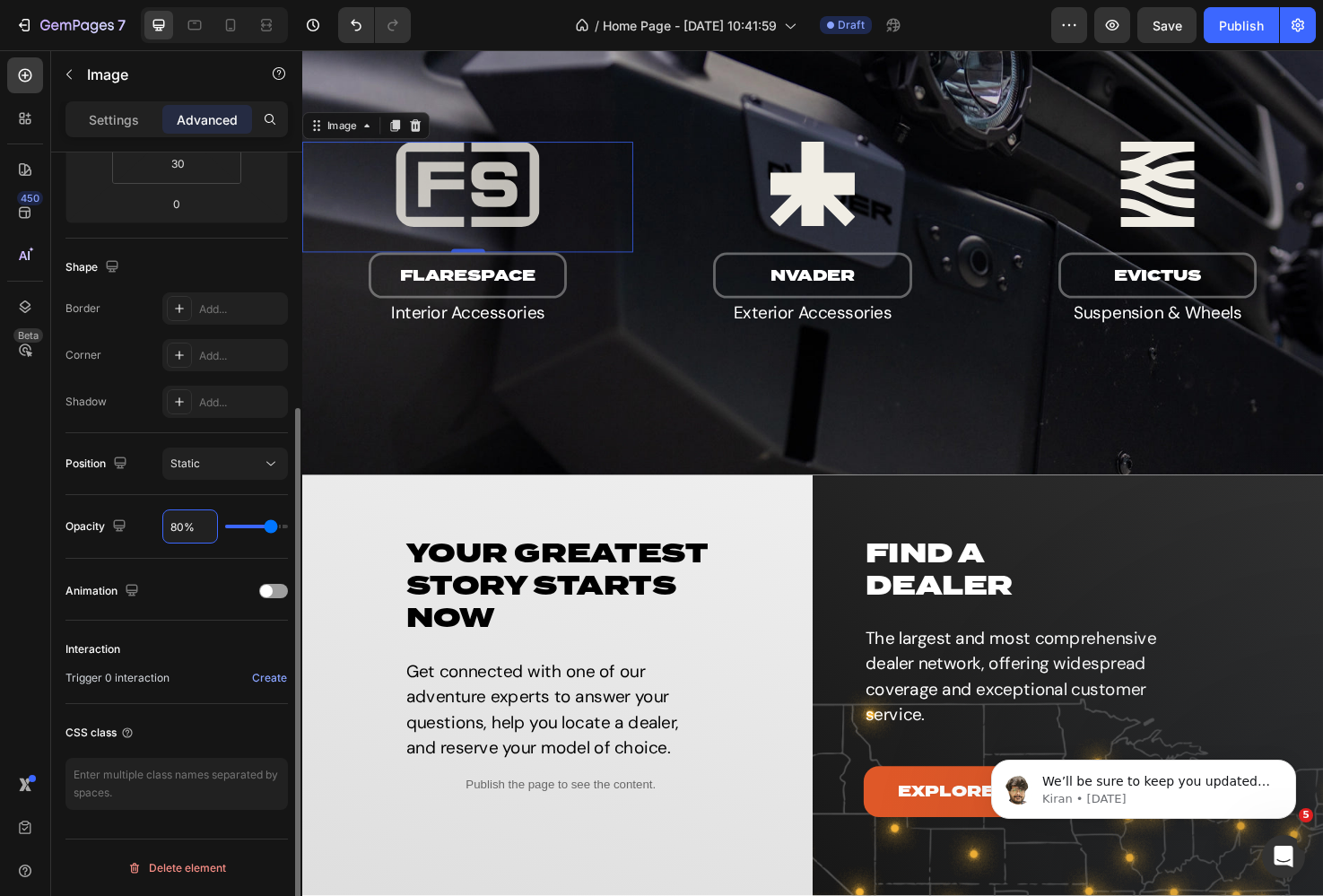
type input "6"
type input "60"
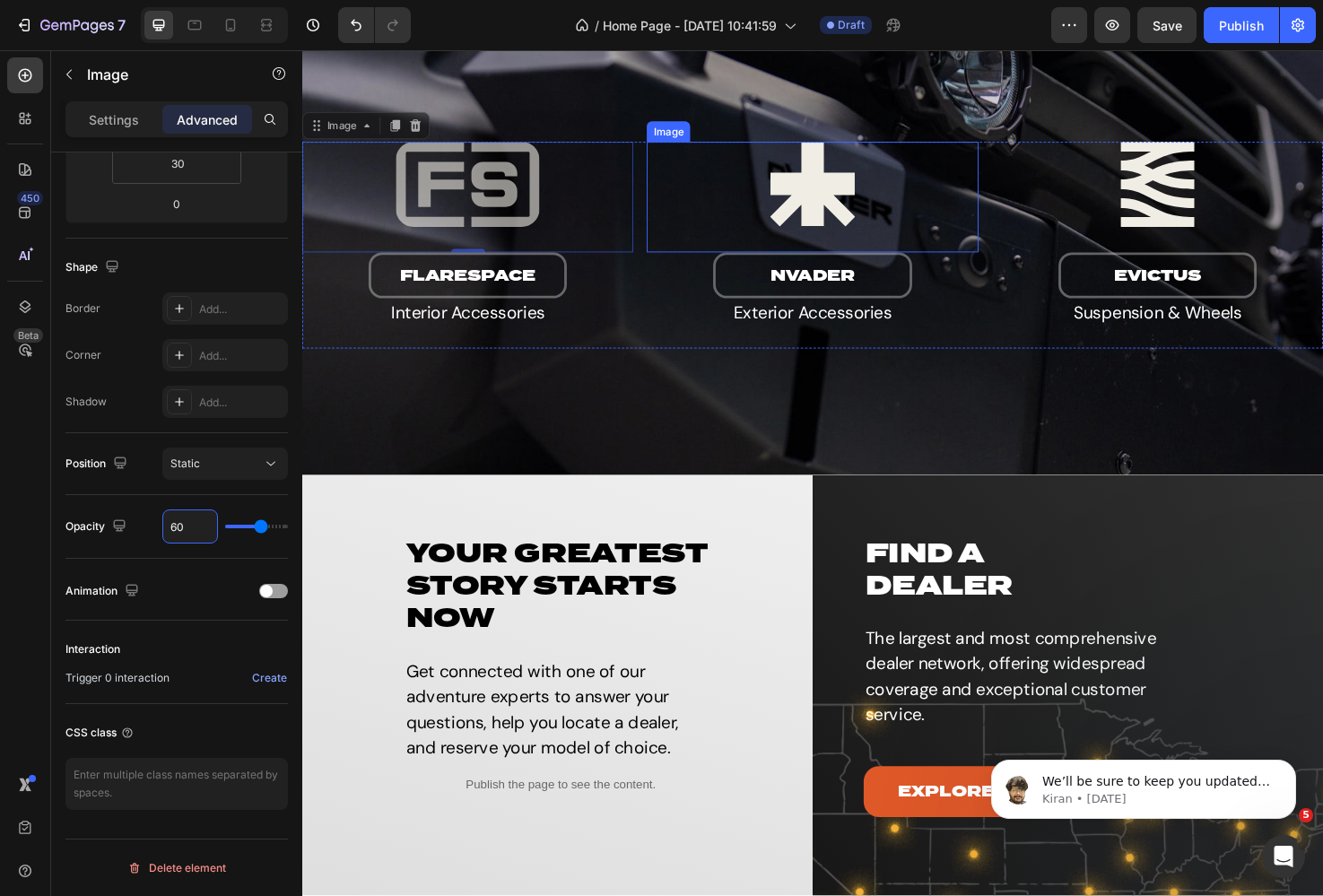
click at [843, 170] on img at bounding box center [840, 192] width 349 height 90
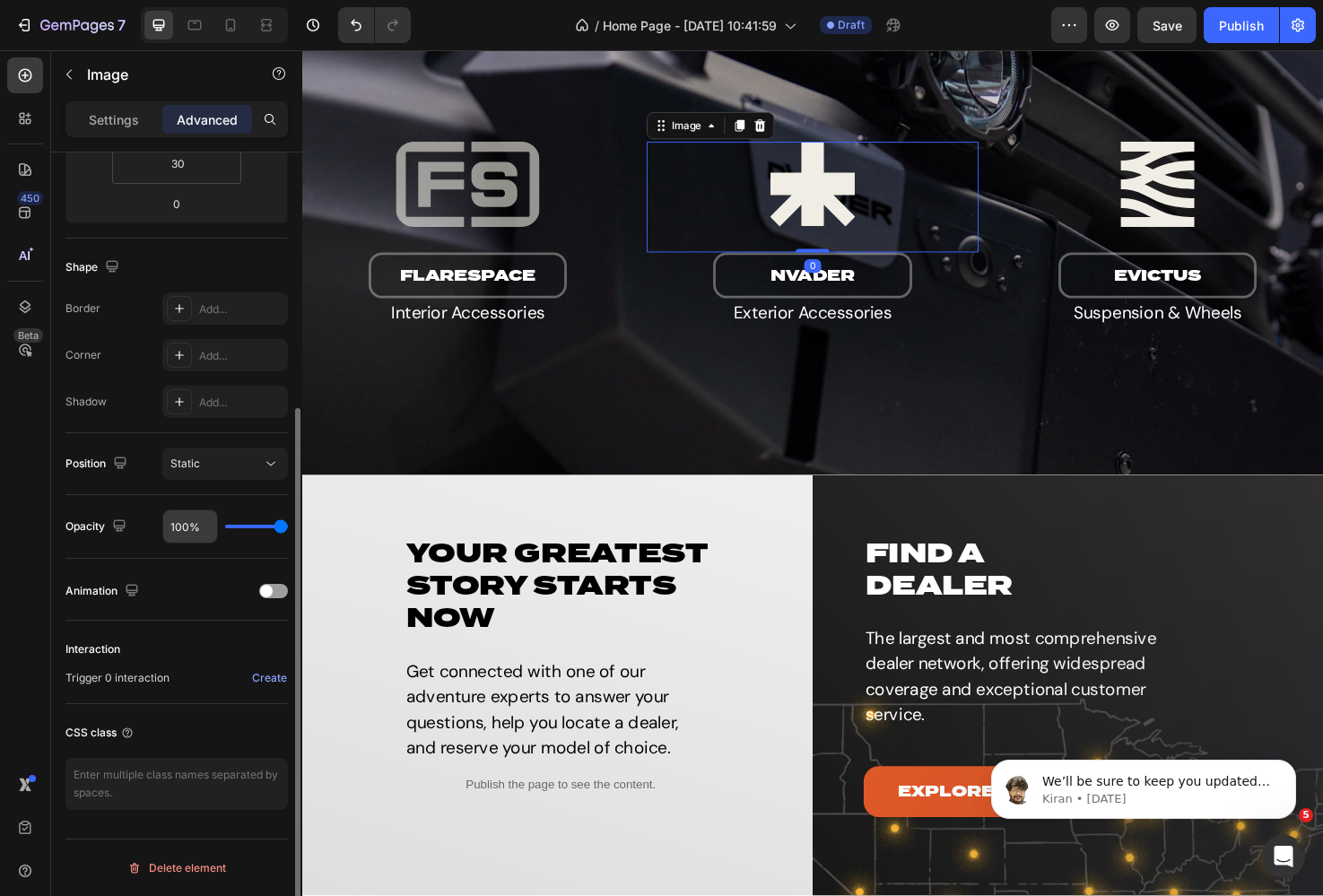
click at [190, 526] on input "100%" at bounding box center [190, 526] width 53 height 32
type input "6%"
type input "6"
type input "60%"
type input "60"
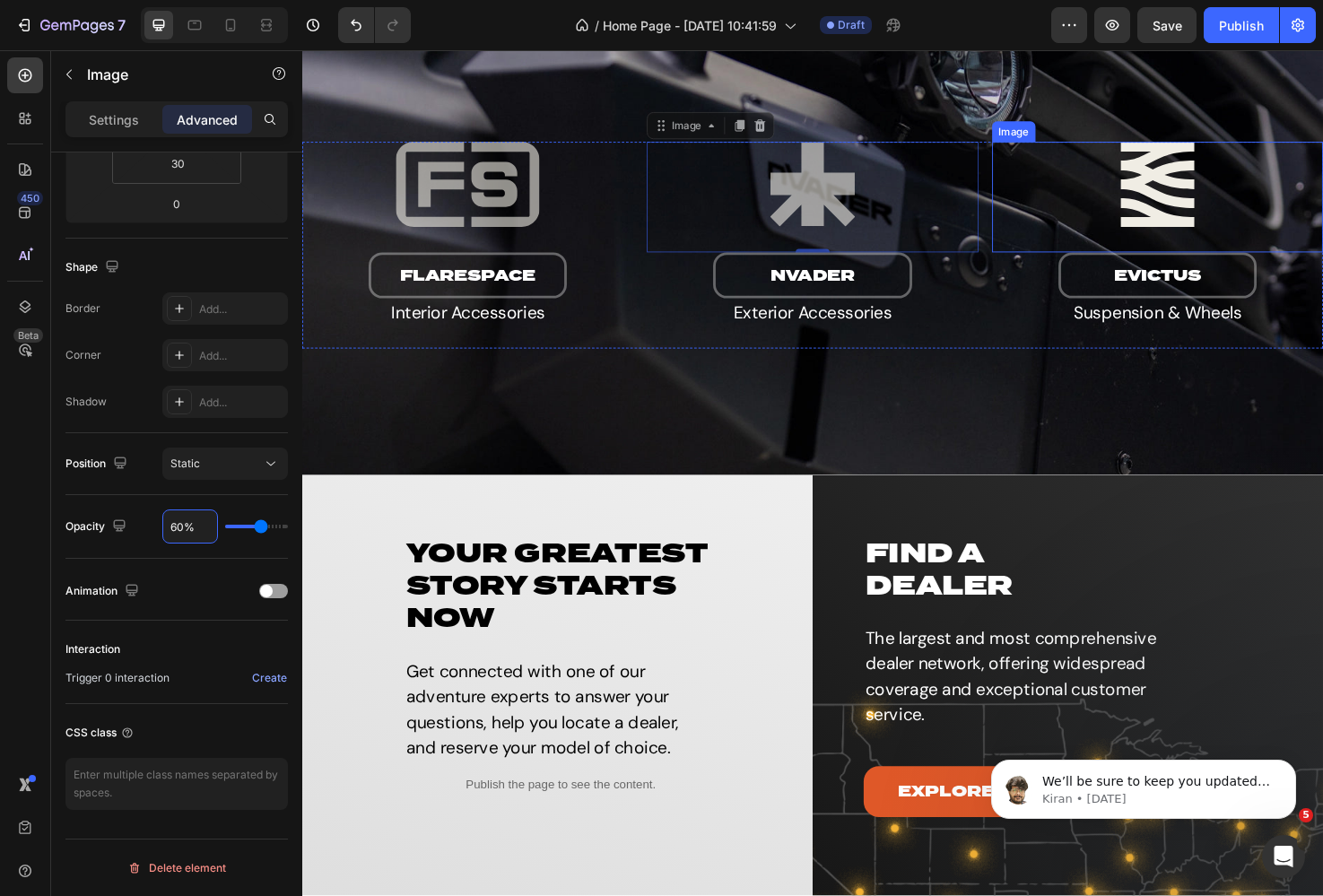
click at [1185, 193] on img at bounding box center [1204, 192] width 349 height 90
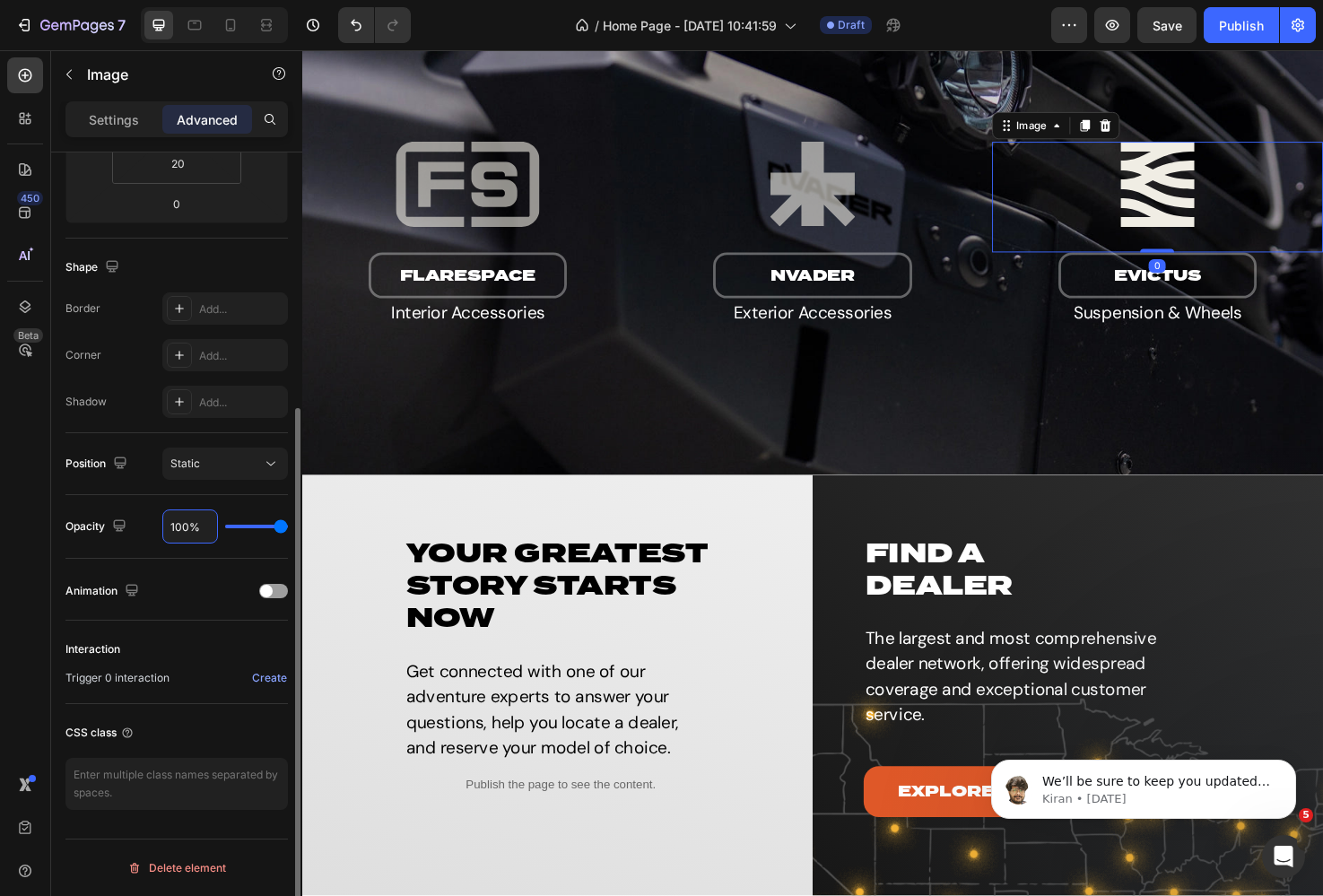
click at [181, 526] on input "100%" at bounding box center [190, 526] width 53 height 32
type input "6%"
type input "6"
type input "60%"
type input "60"
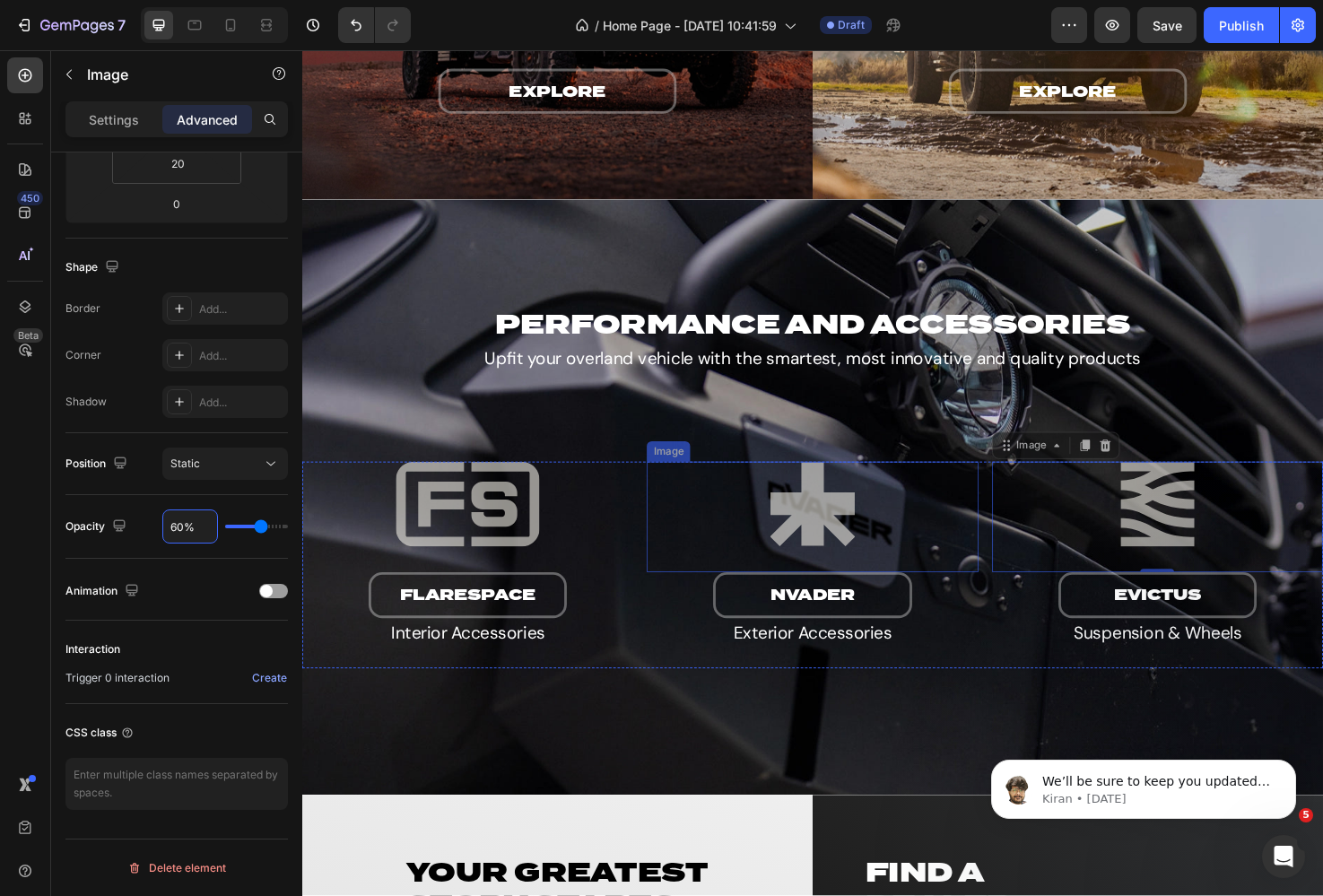
scroll to position [2758, 0]
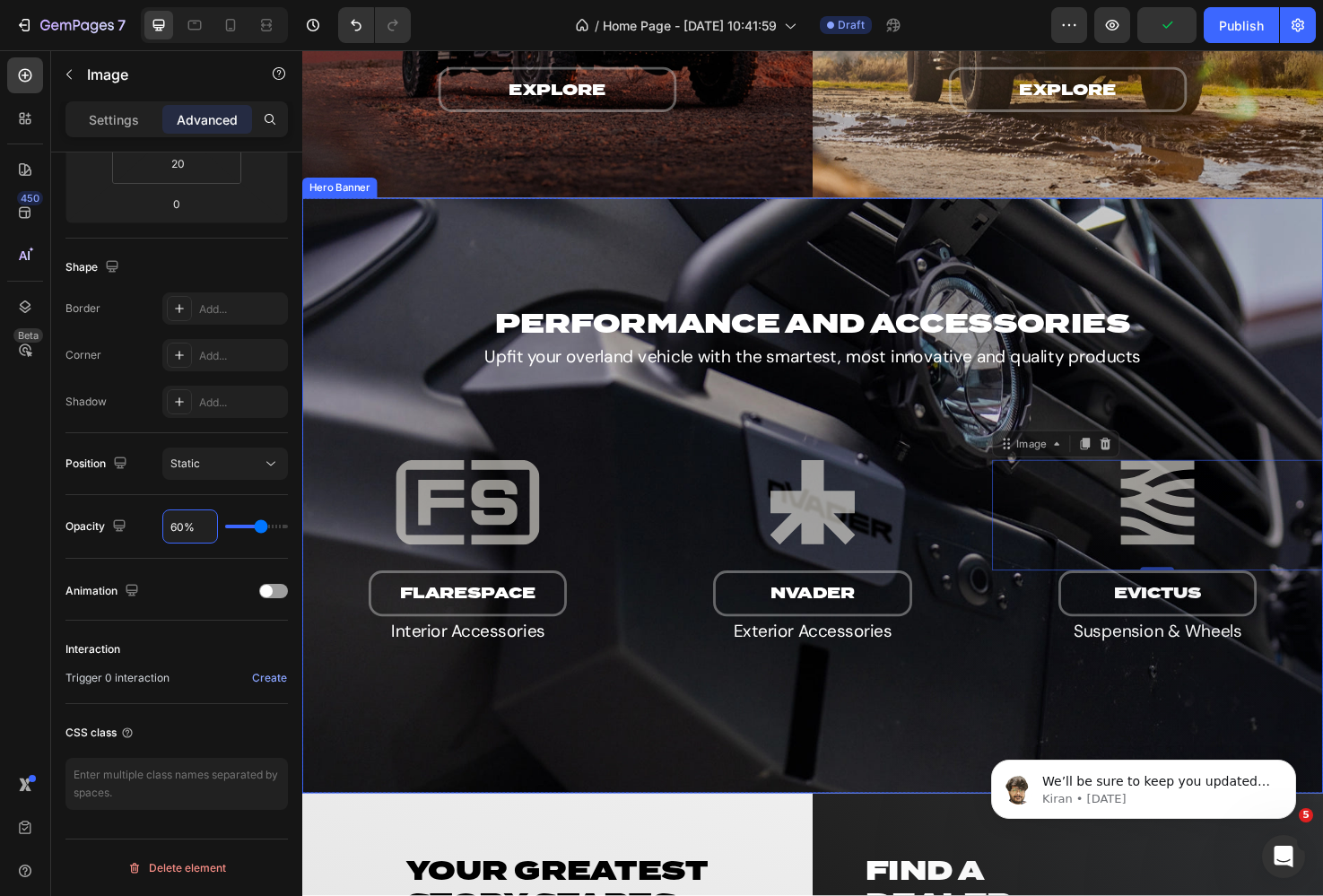
click at [821, 250] on div "Overlay" at bounding box center [840, 519] width 1076 height 628
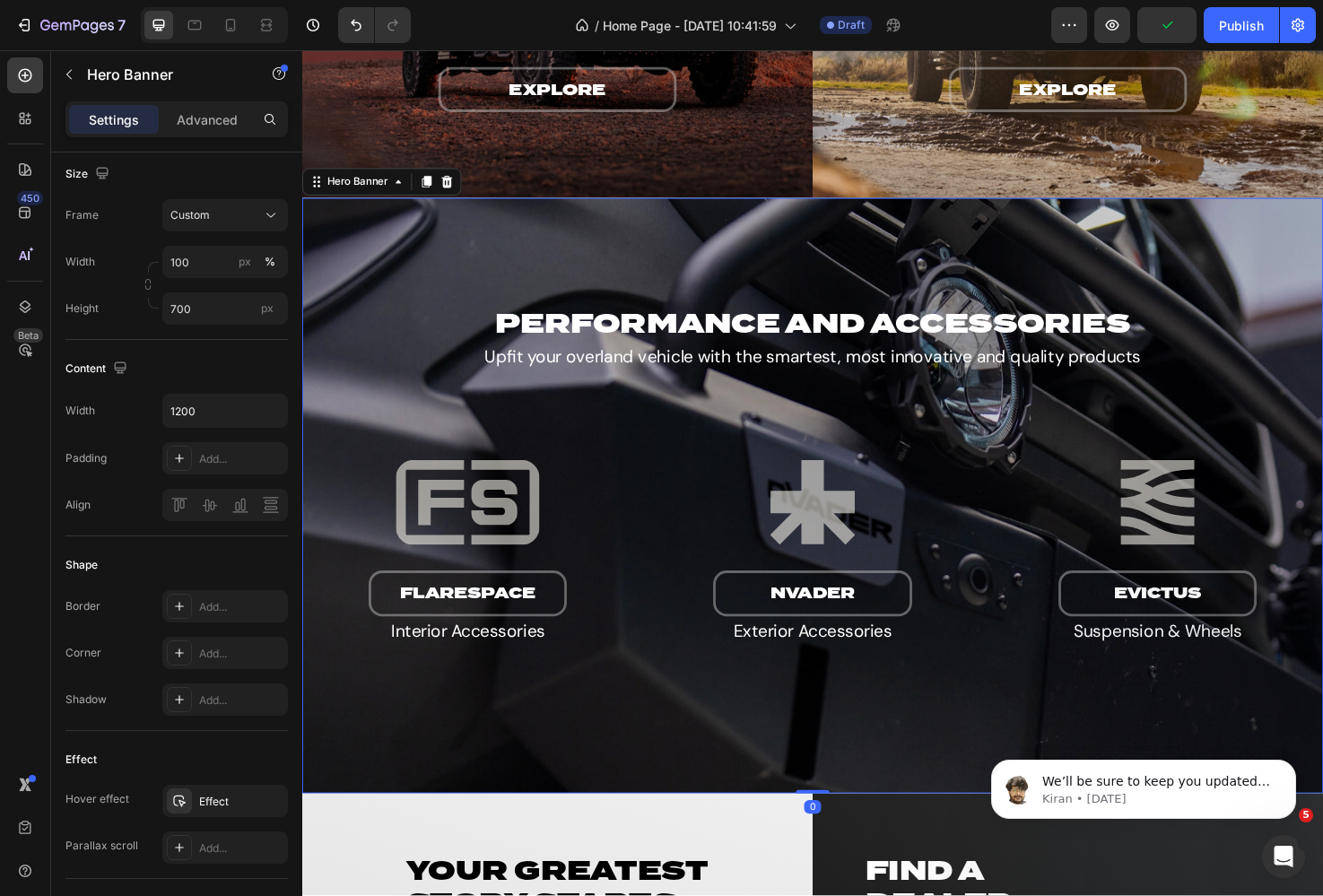
scroll to position [0, 0]
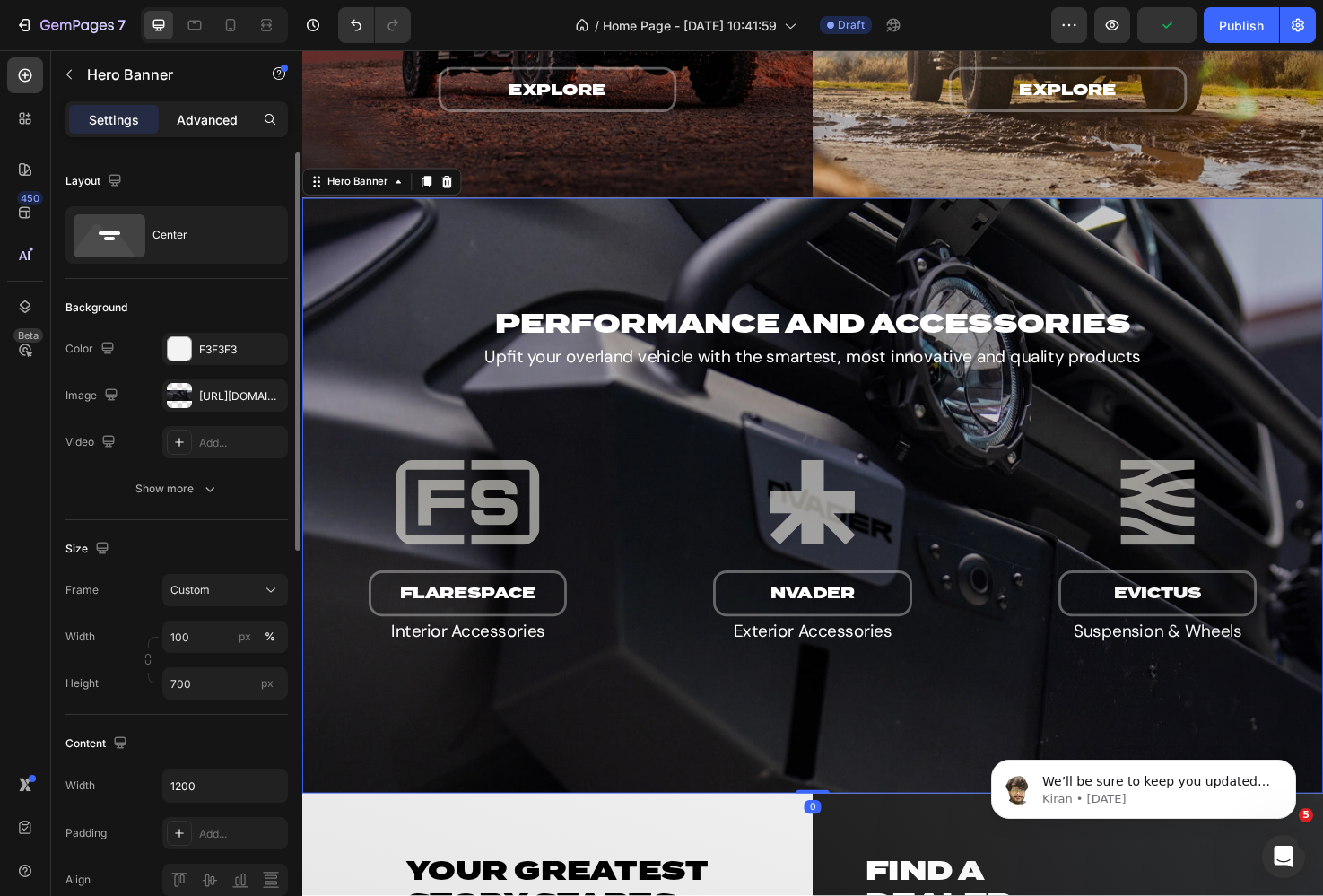
click at [214, 120] on p "Advanced" at bounding box center [207, 120] width 61 height 19
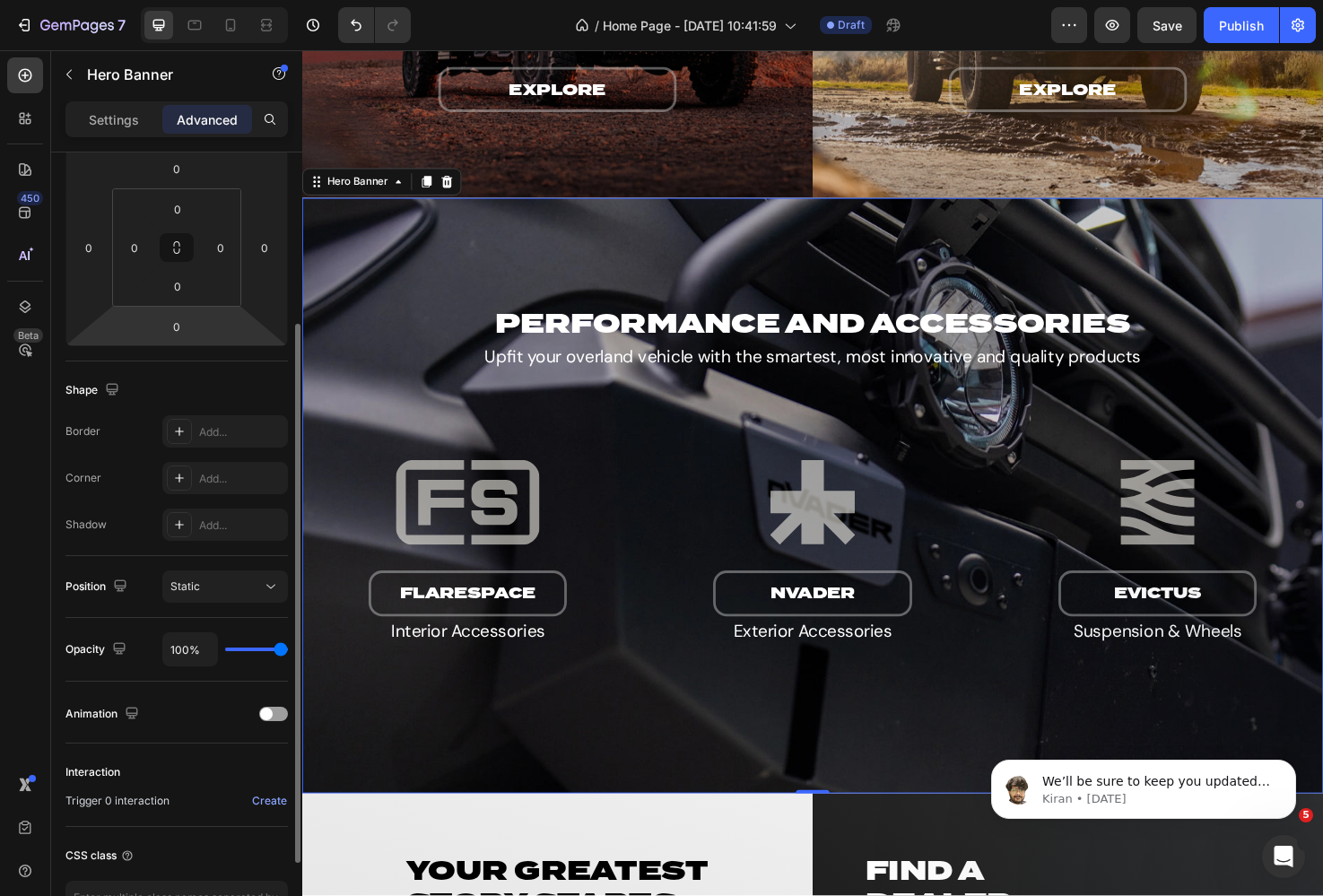
scroll to position [375, 0]
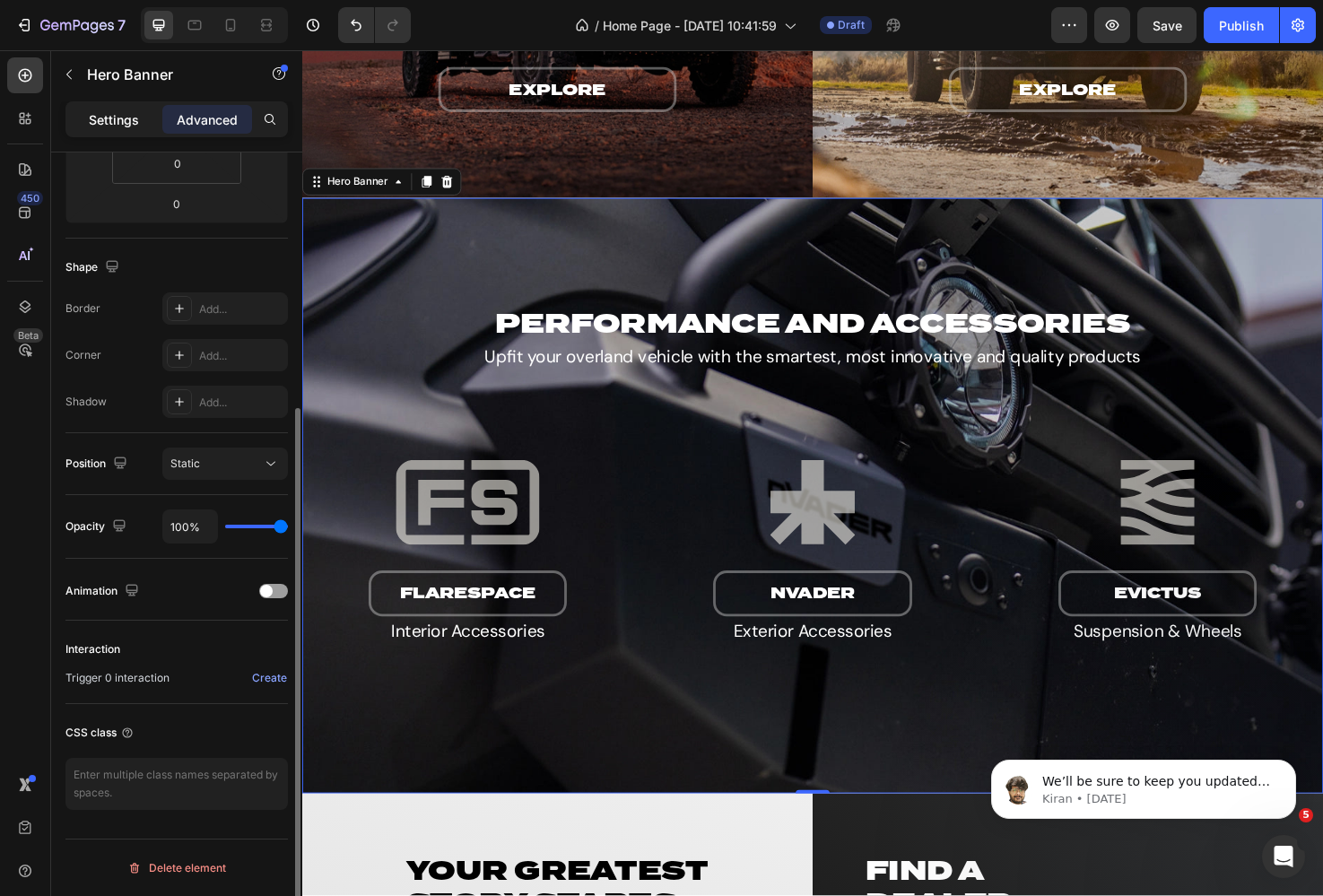
click at [120, 125] on p "Settings" at bounding box center [113, 120] width 51 height 19
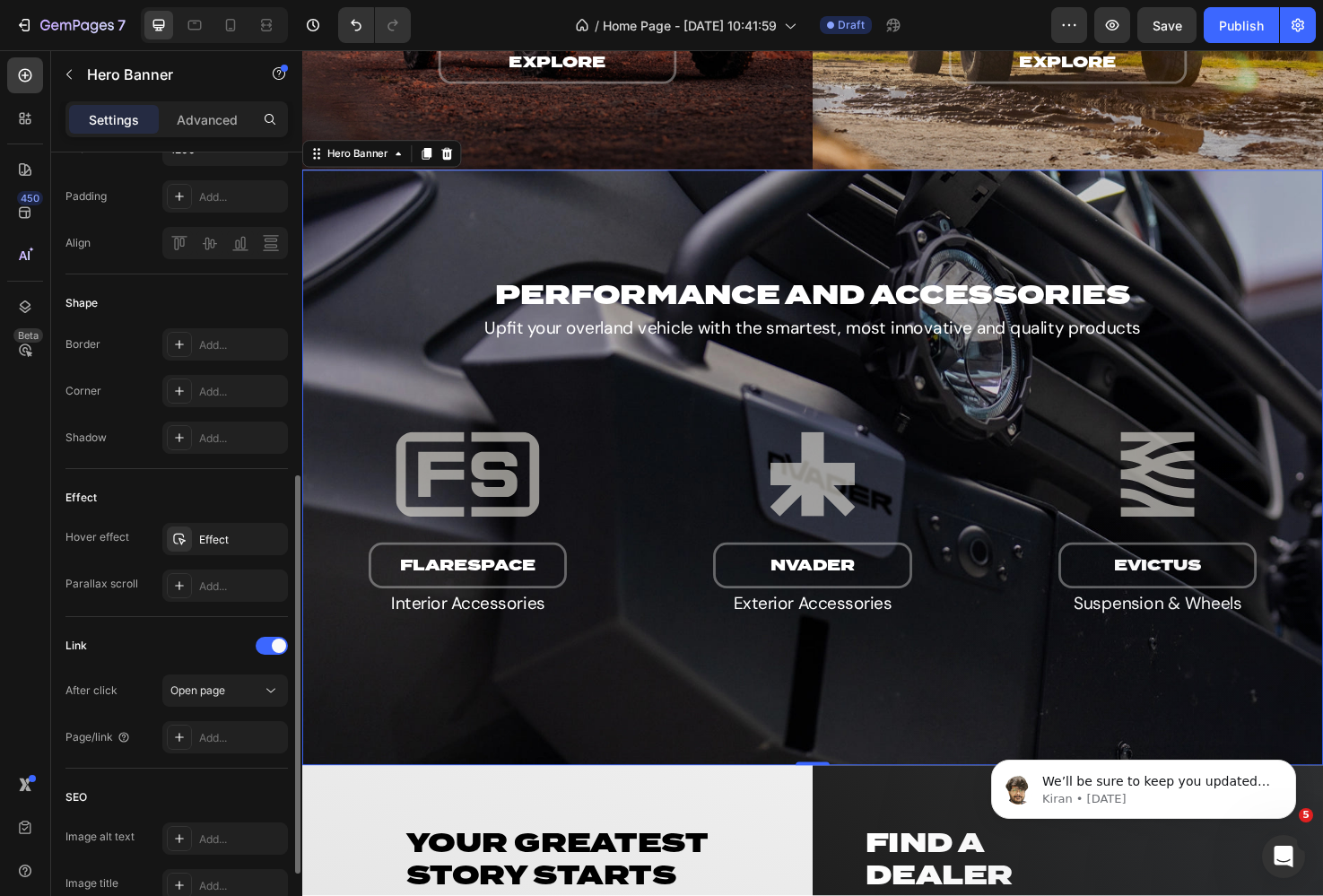
scroll to position [631, 0]
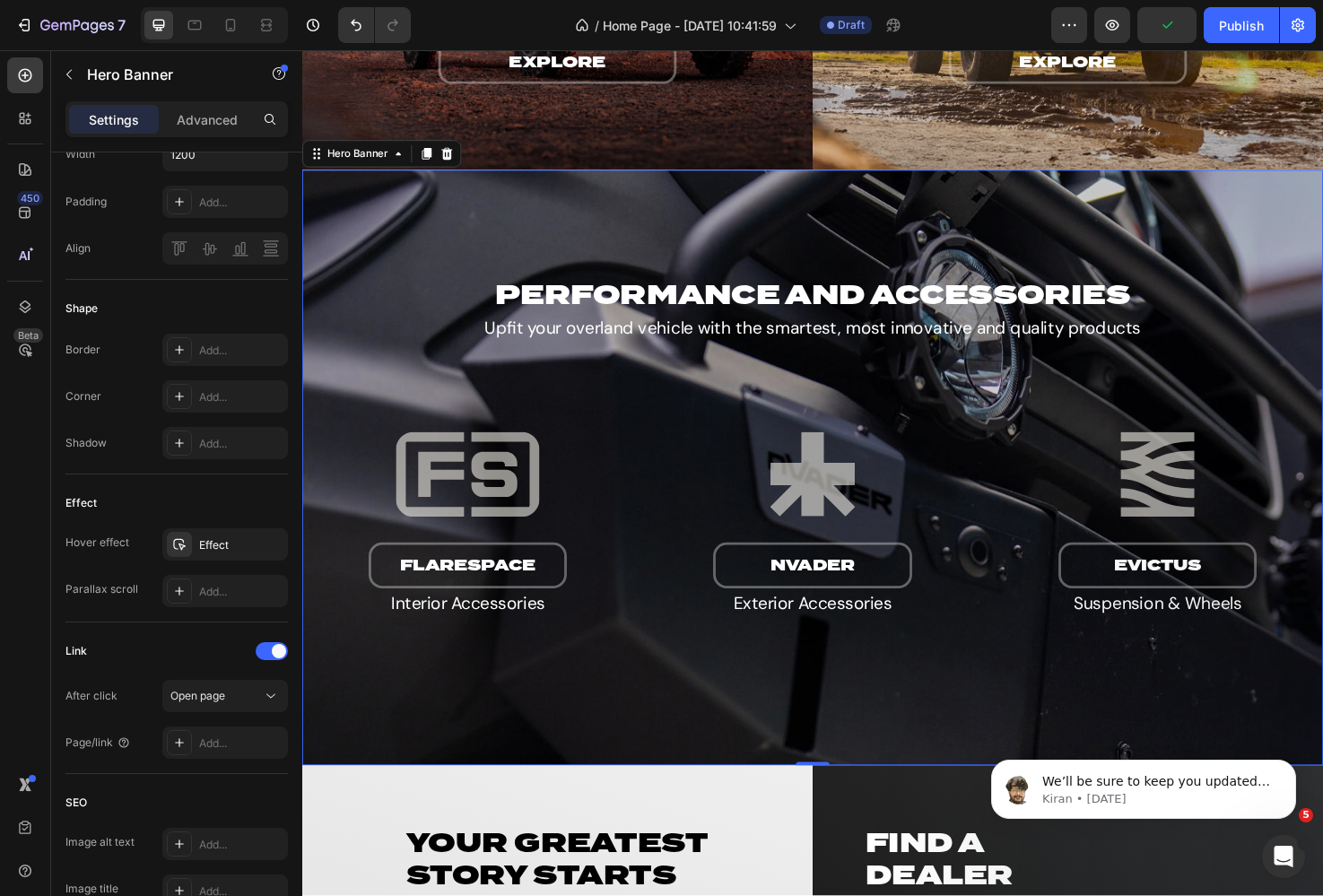
click at [390, 220] on div "Overlay" at bounding box center [840, 490] width 1076 height 628
click at [376, 160] on div "Hero Banner" at bounding box center [360, 159] width 71 height 16
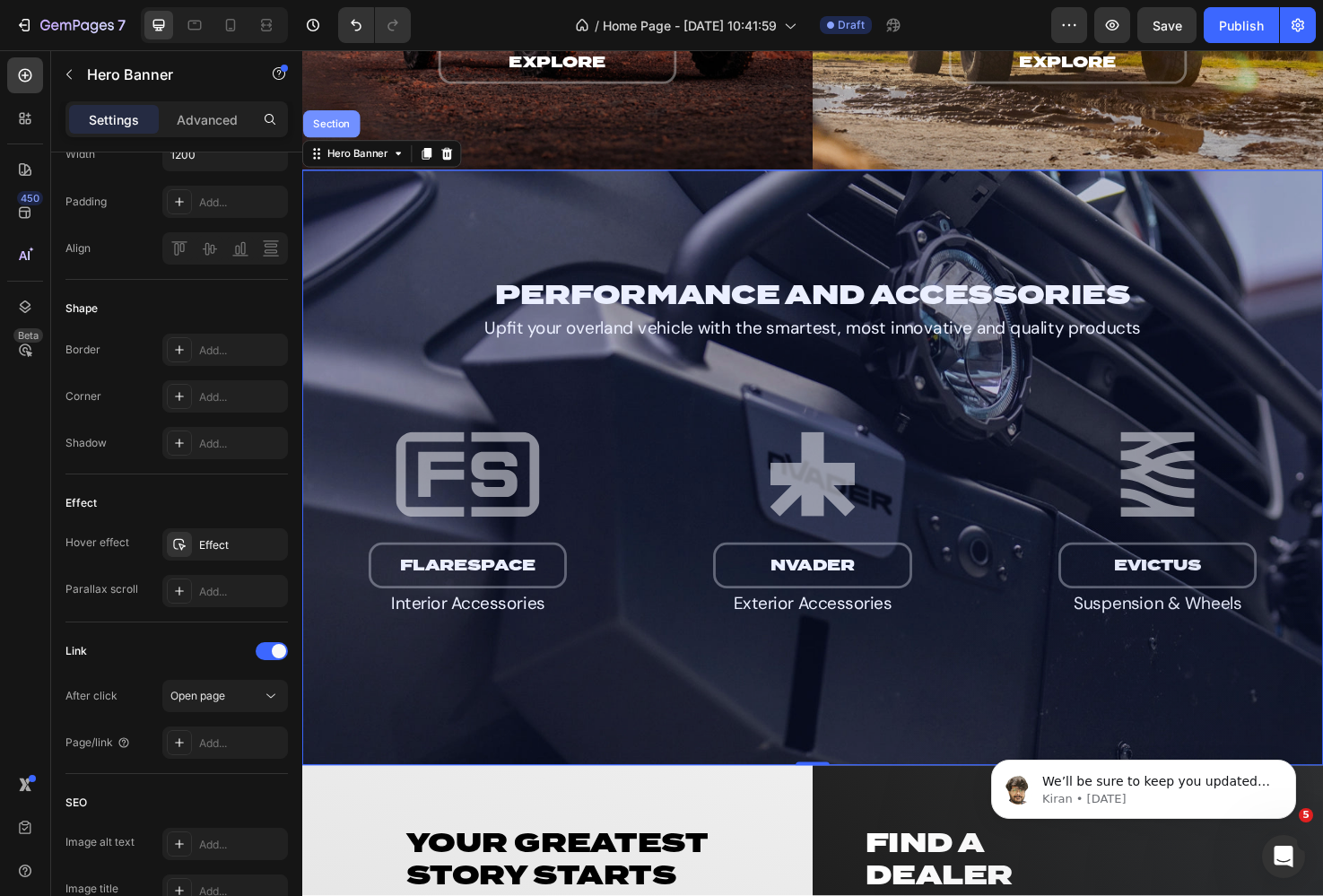
click at [335, 130] on div "Section" at bounding box center [334, 128] width 46 height 10
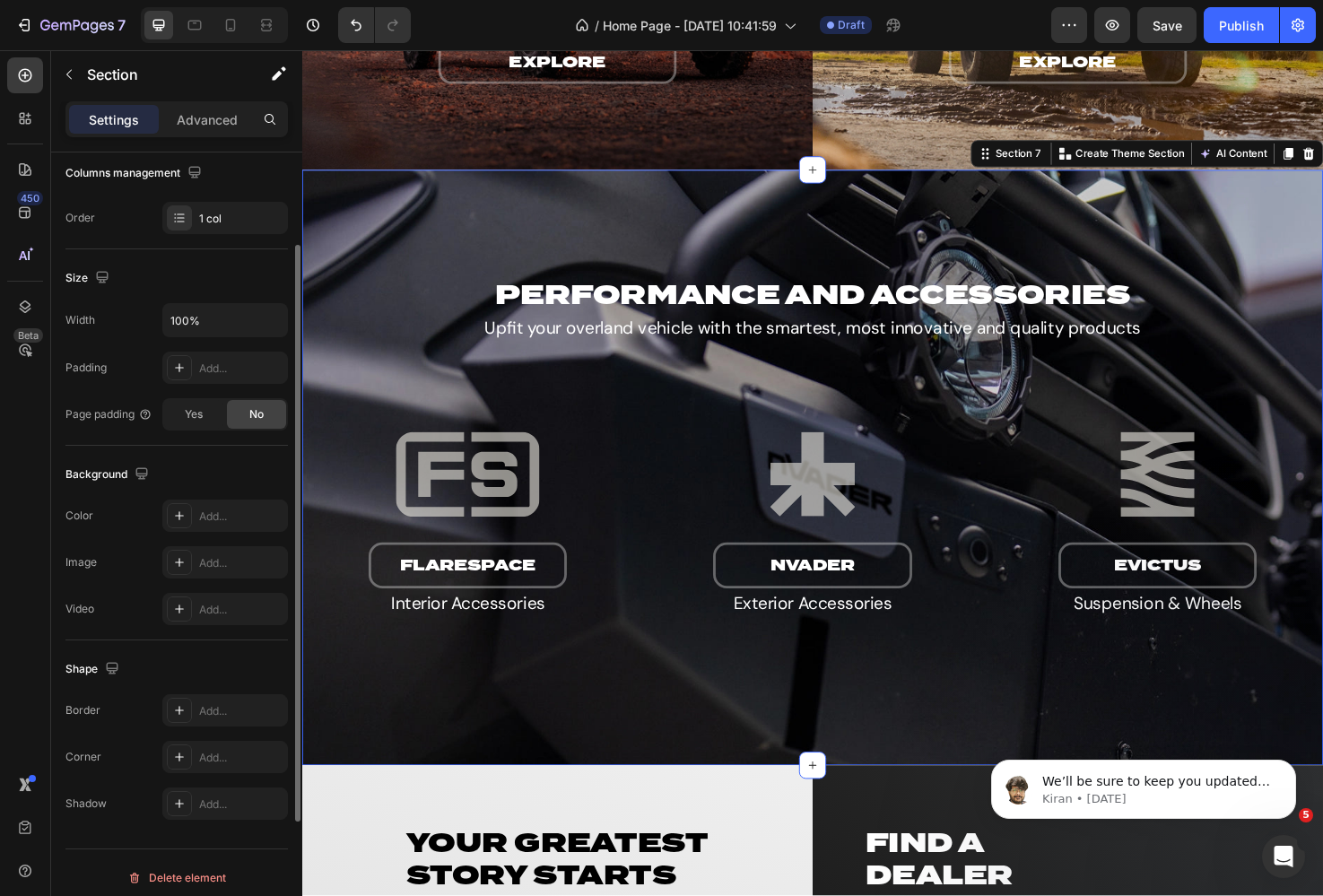
scroll to position [299, 0]
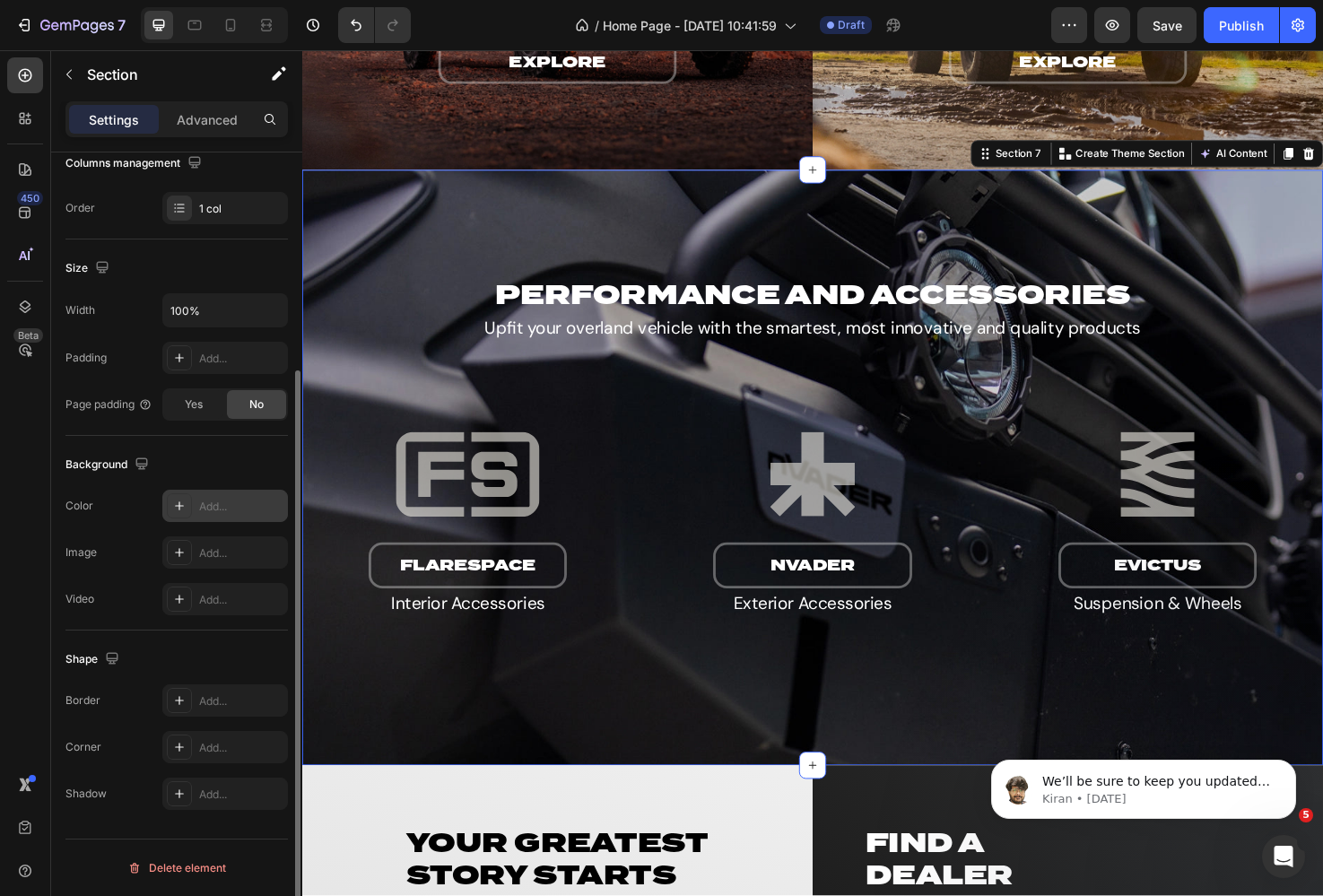
click at [214, 499] on div "Add..." at bounding box center [241, 506] width 84 height 16
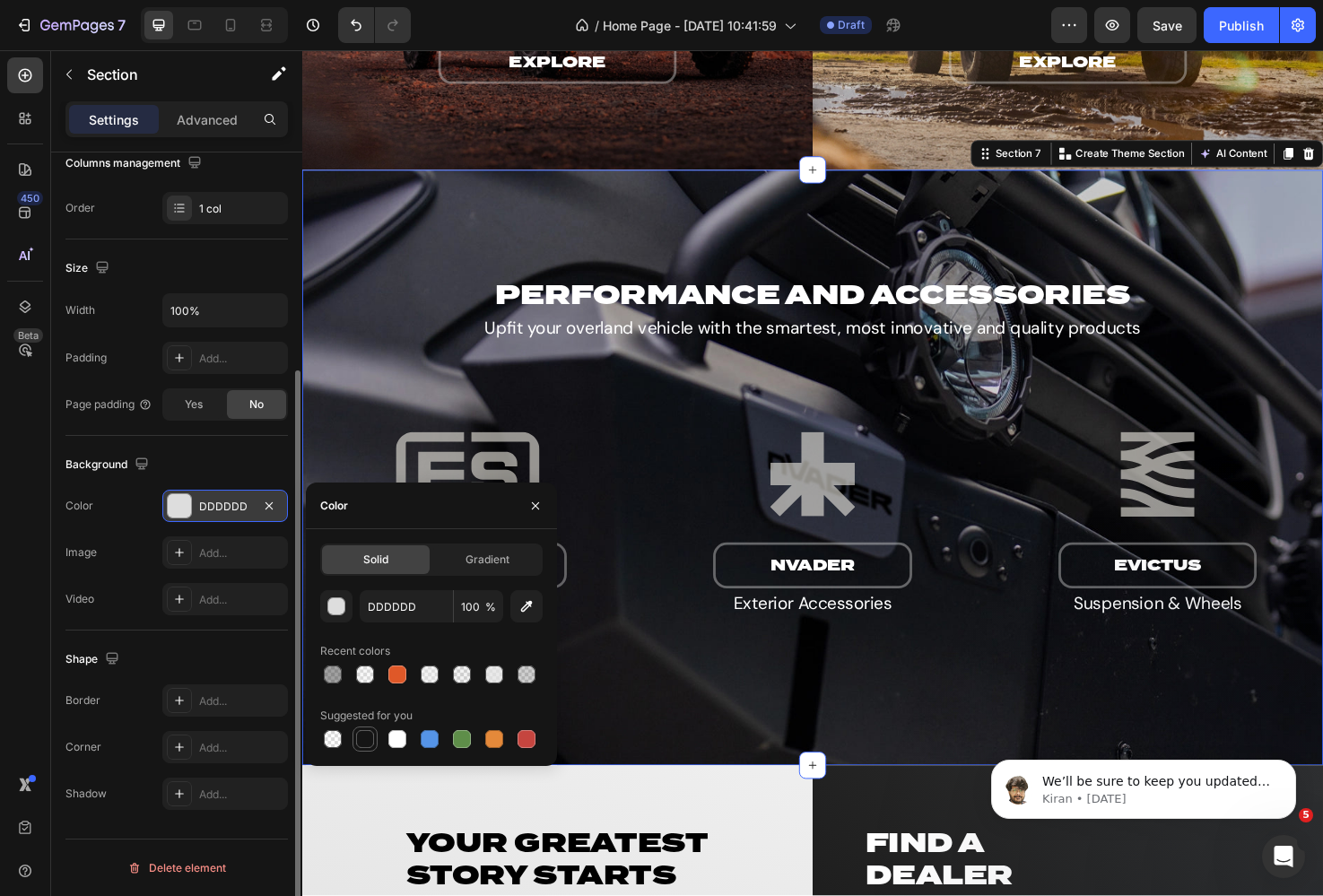
click at [363, 739] on div at bounding box center [365, 739] width 18 height 18
type input "151515"
click at [475, 606] on input "100" at bounding box center [478, 606] width 50 height 32
type input "40"
click at [413, 210] on div "Overlay" at bounding box center [840, 490] width 1076 height 628
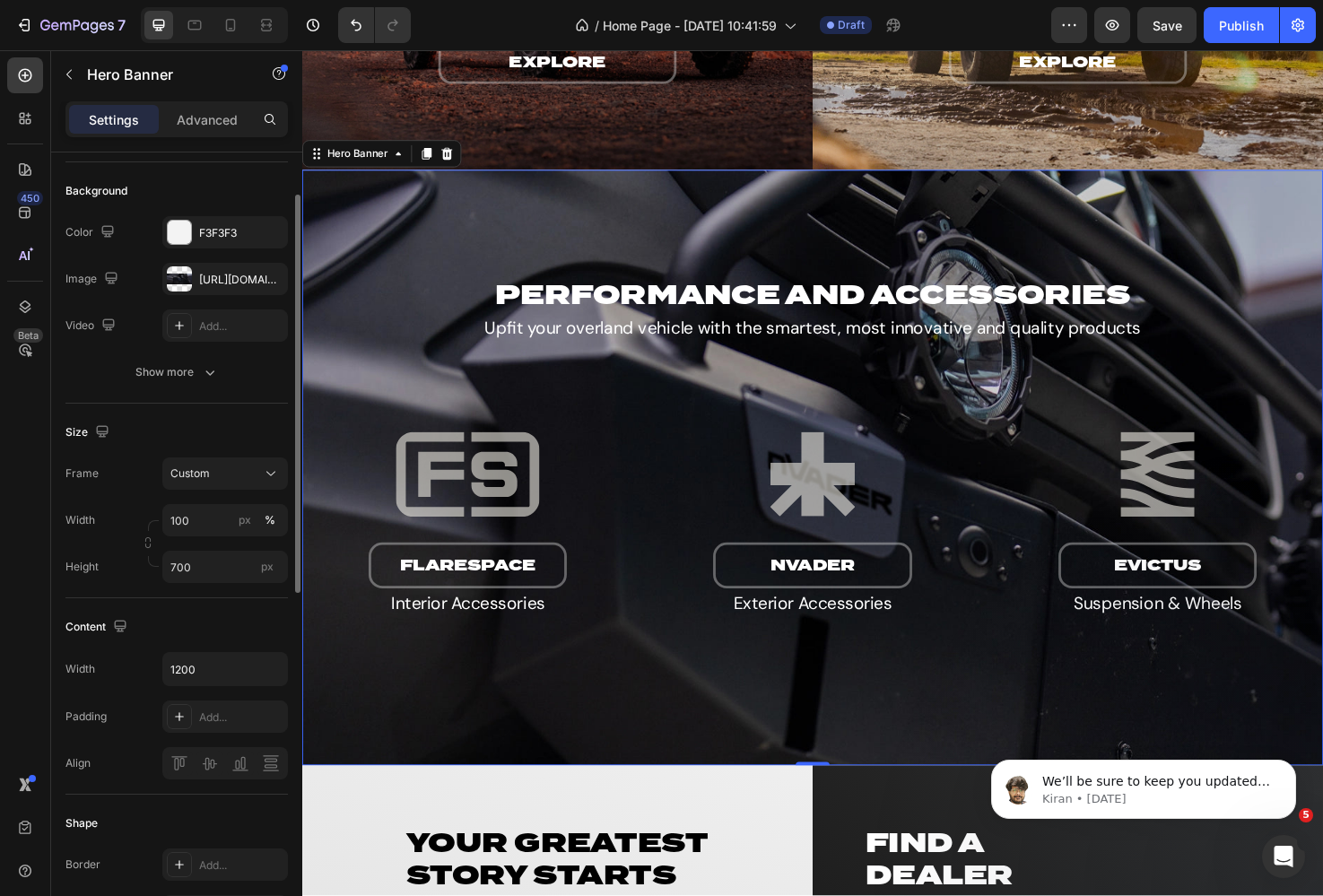
scroll to position [0, 0]
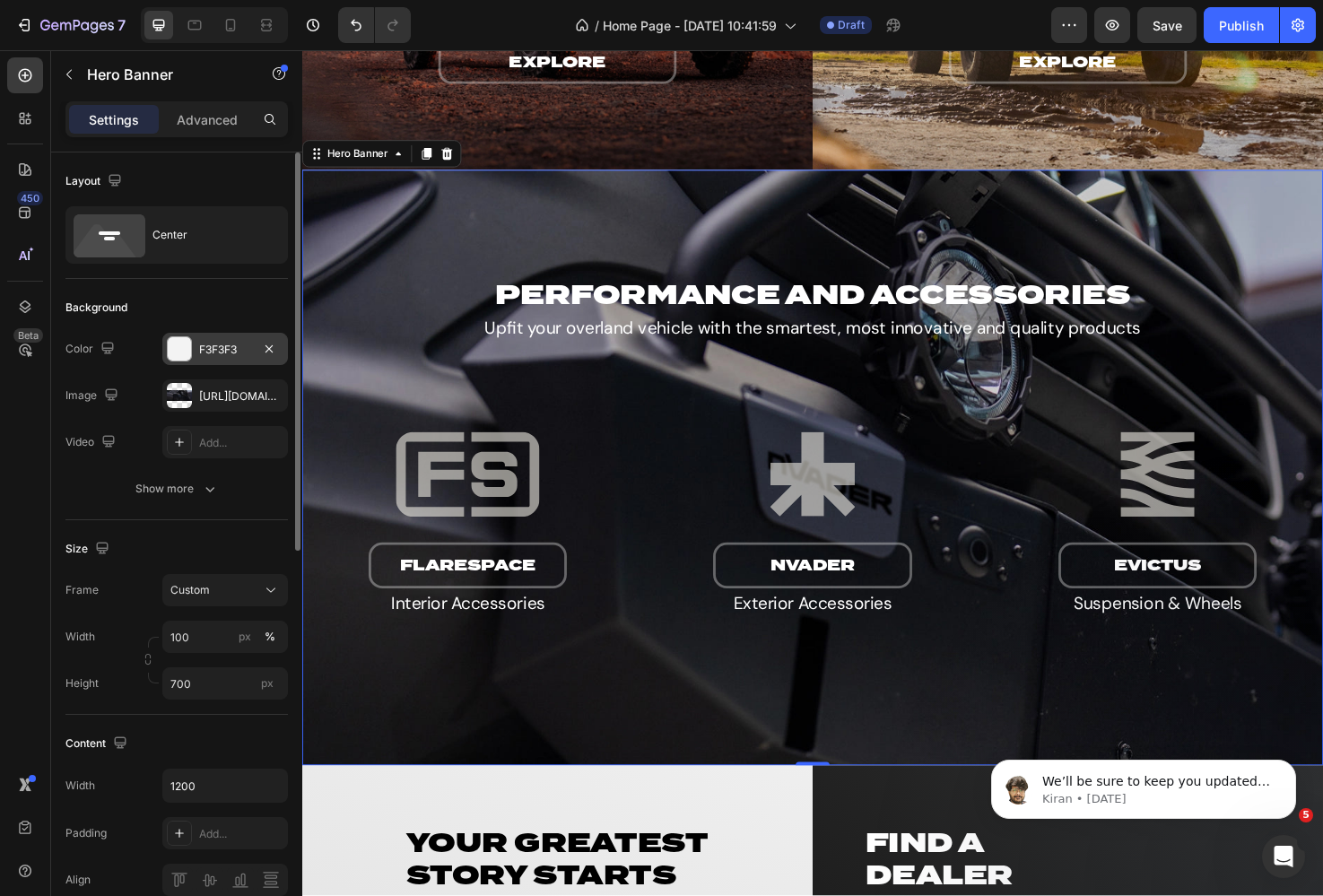
click at [215, 340] on div "F3F3F3" at bounding box center [225, 349] width 126 height 32
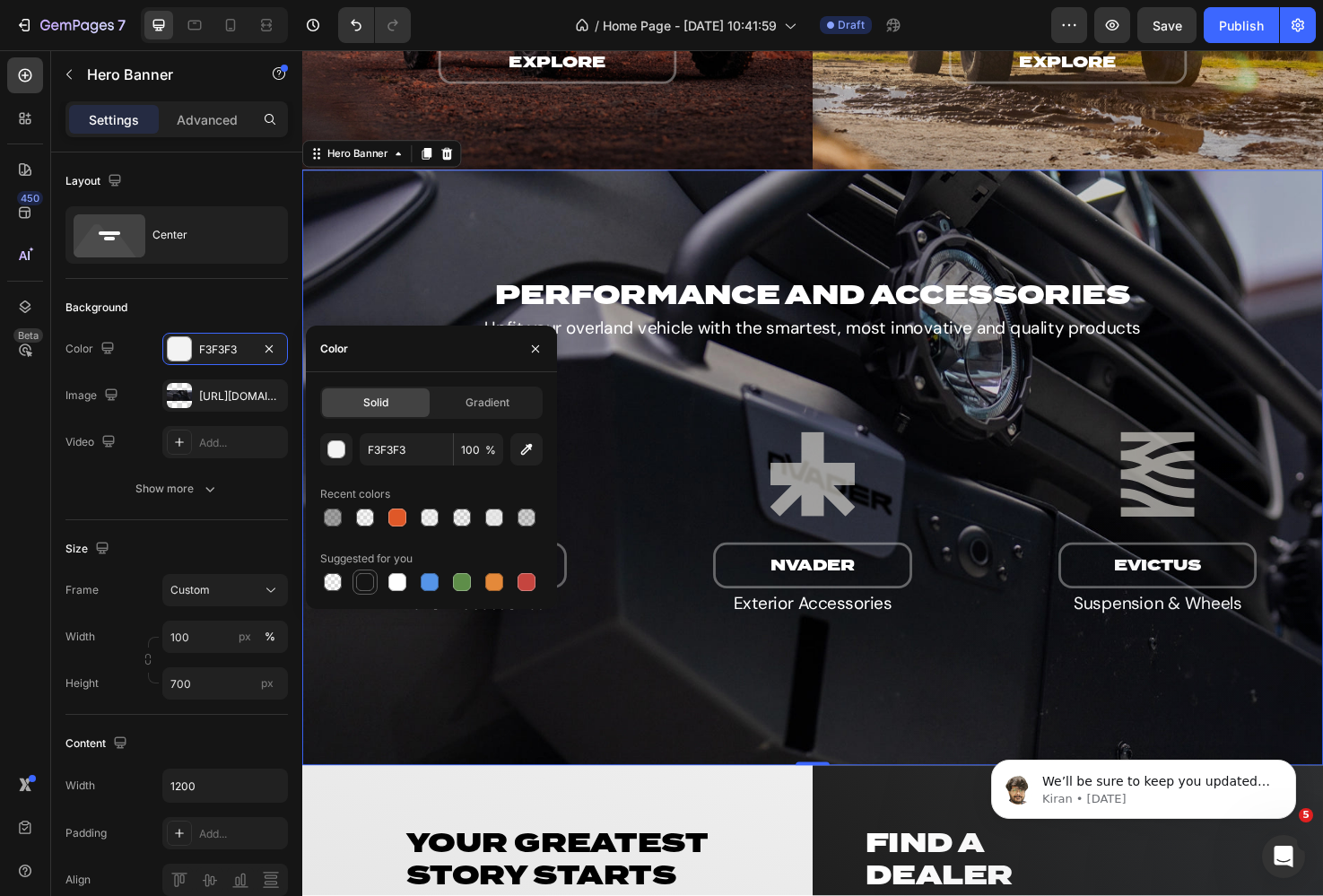
click at [369, 579] on div at bounding box center [365, 581] width 18 height 18
type input "151515"
click at [477, 442] on input "100" at bounding box center [478, 449] width 50 height 32
click at [402, 451] on input "151515" at bounding box center [406, 449] width 93 height 32
click at [468, 454] on input "20" at bounding box center [478, 449] width 50 height 32
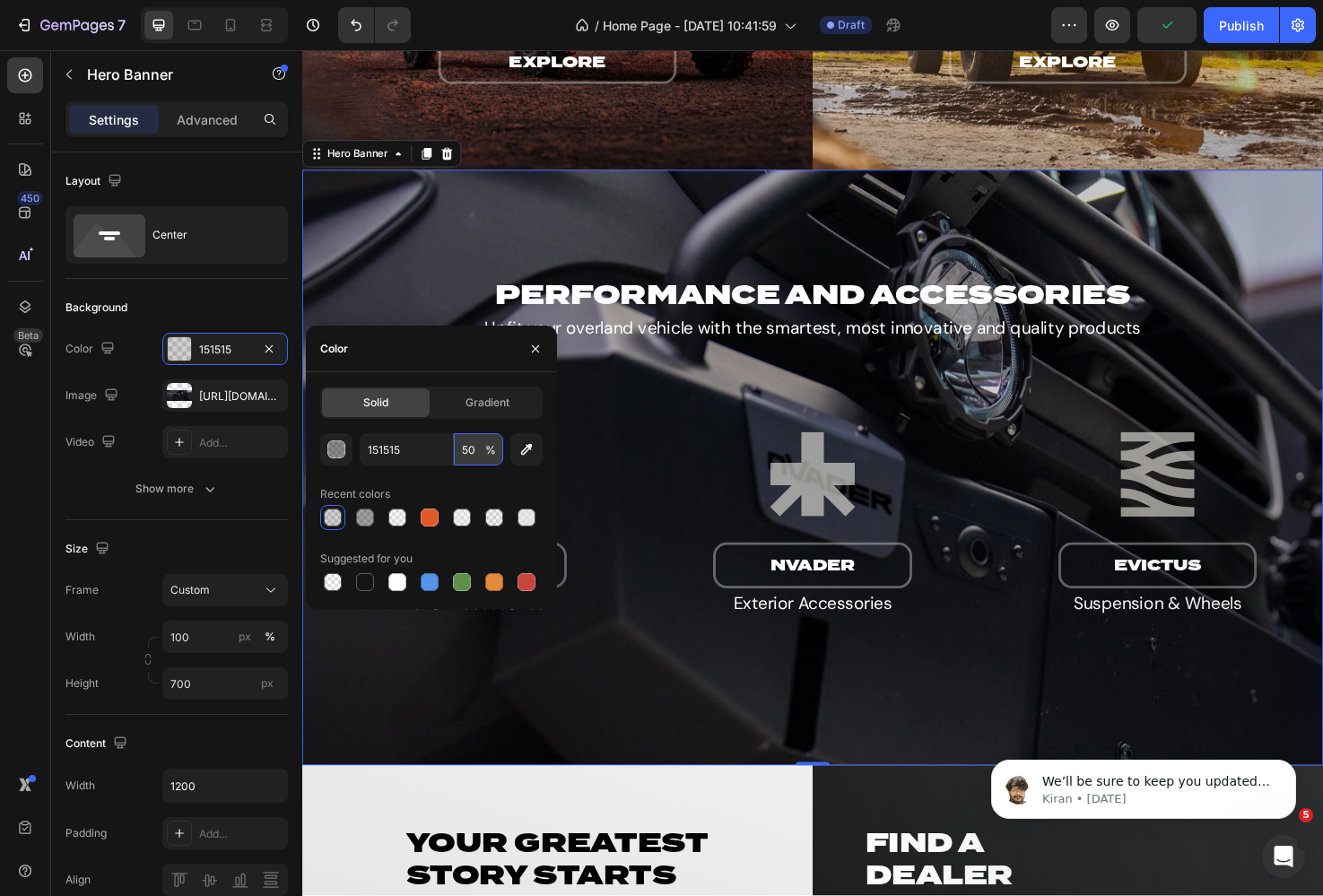
type input "50"
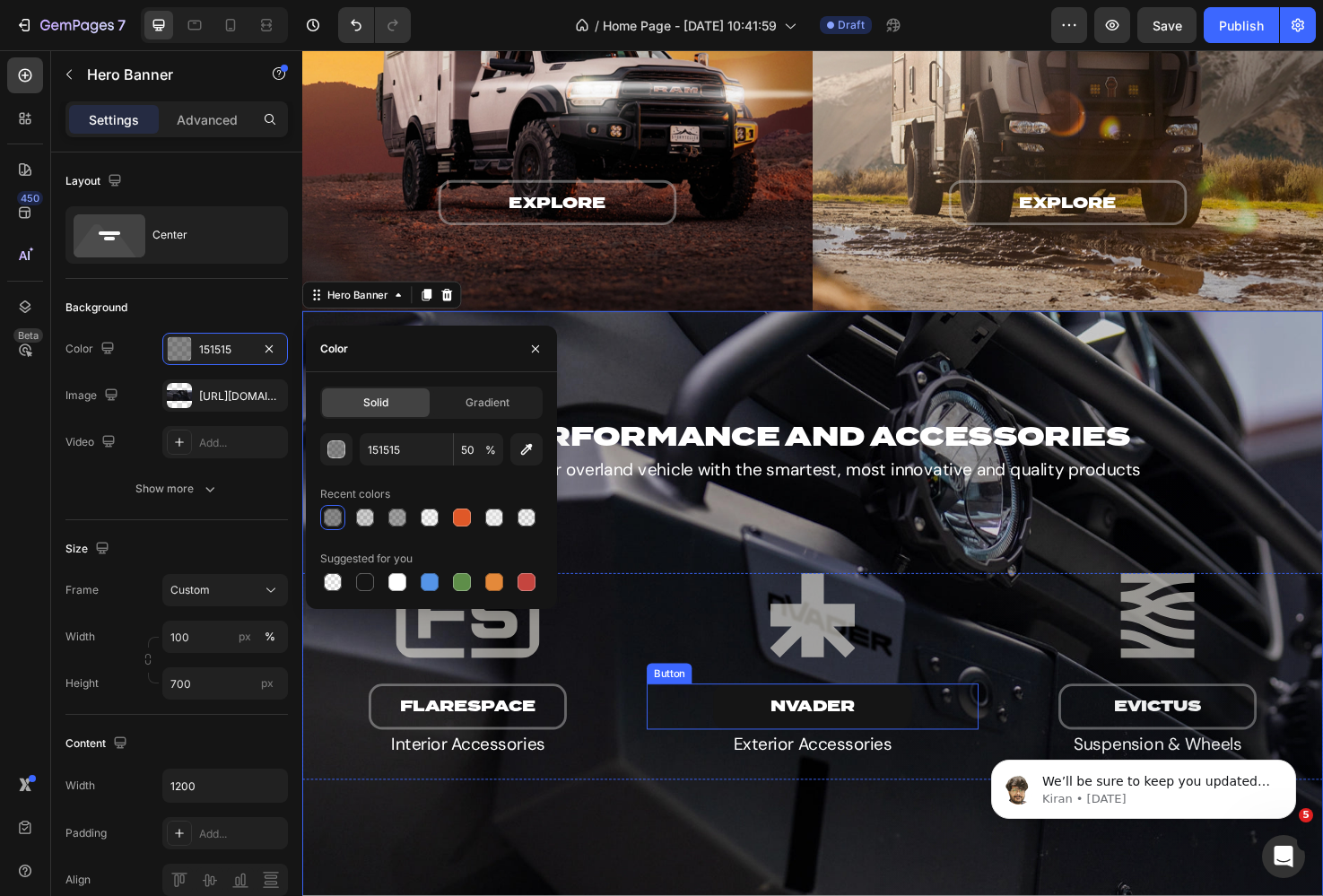
scroll to position [2734, 0]
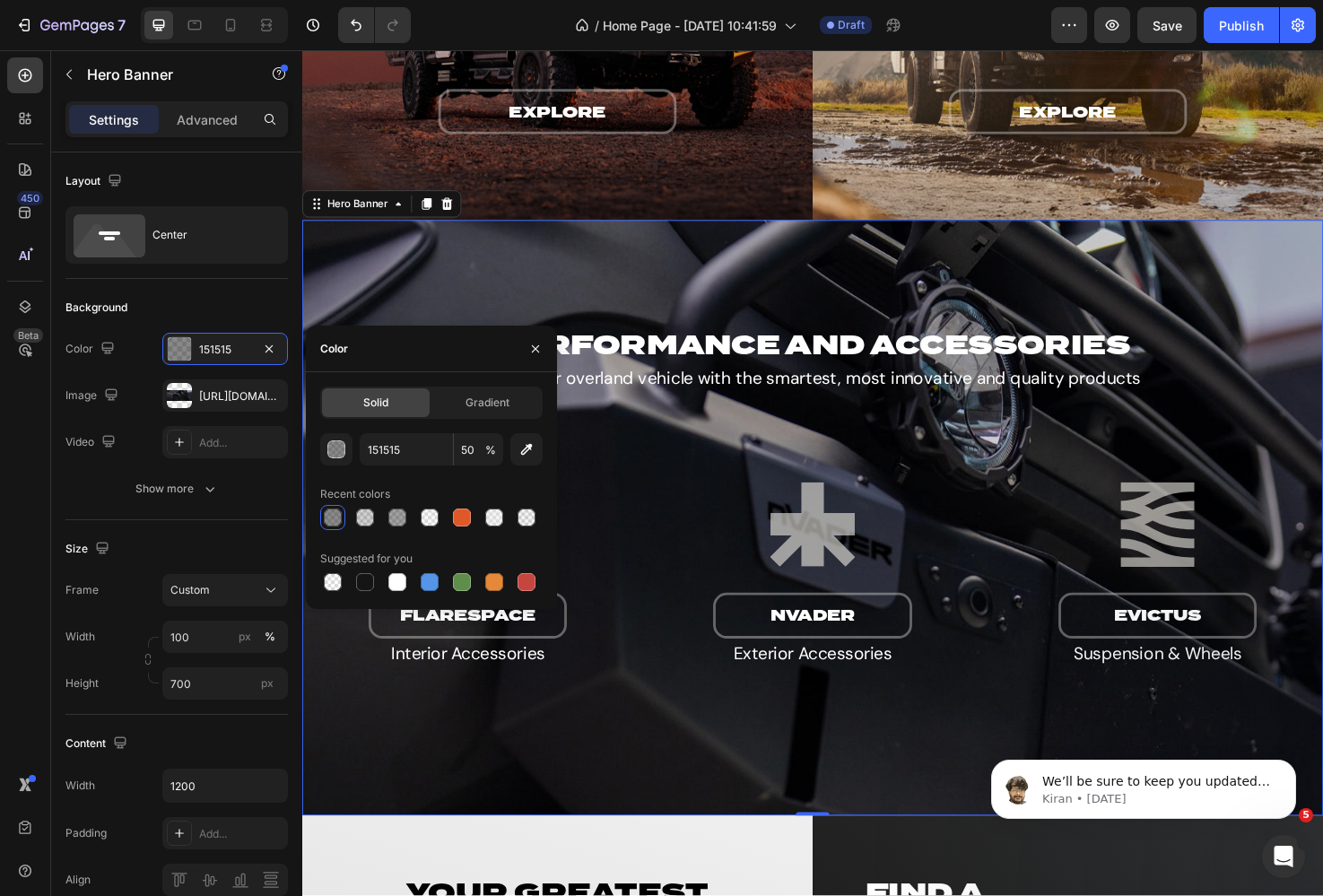
click at [176, 22] on div at bounding box center [214, 26] width 147 height 36
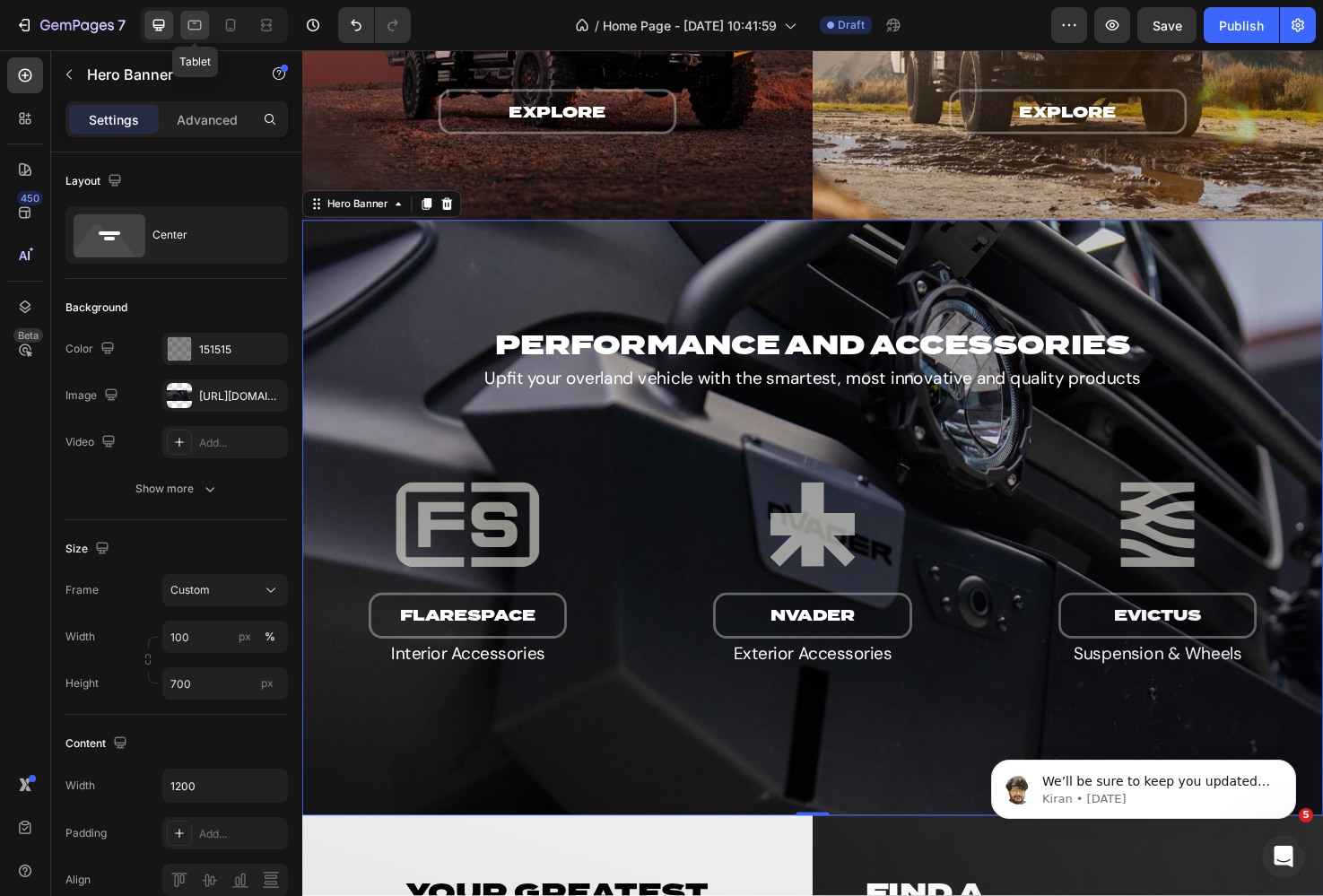
click at [189, 23] on icon at bounding box center [195, 26] width 13 height 10
type input "600"
type input "100%"
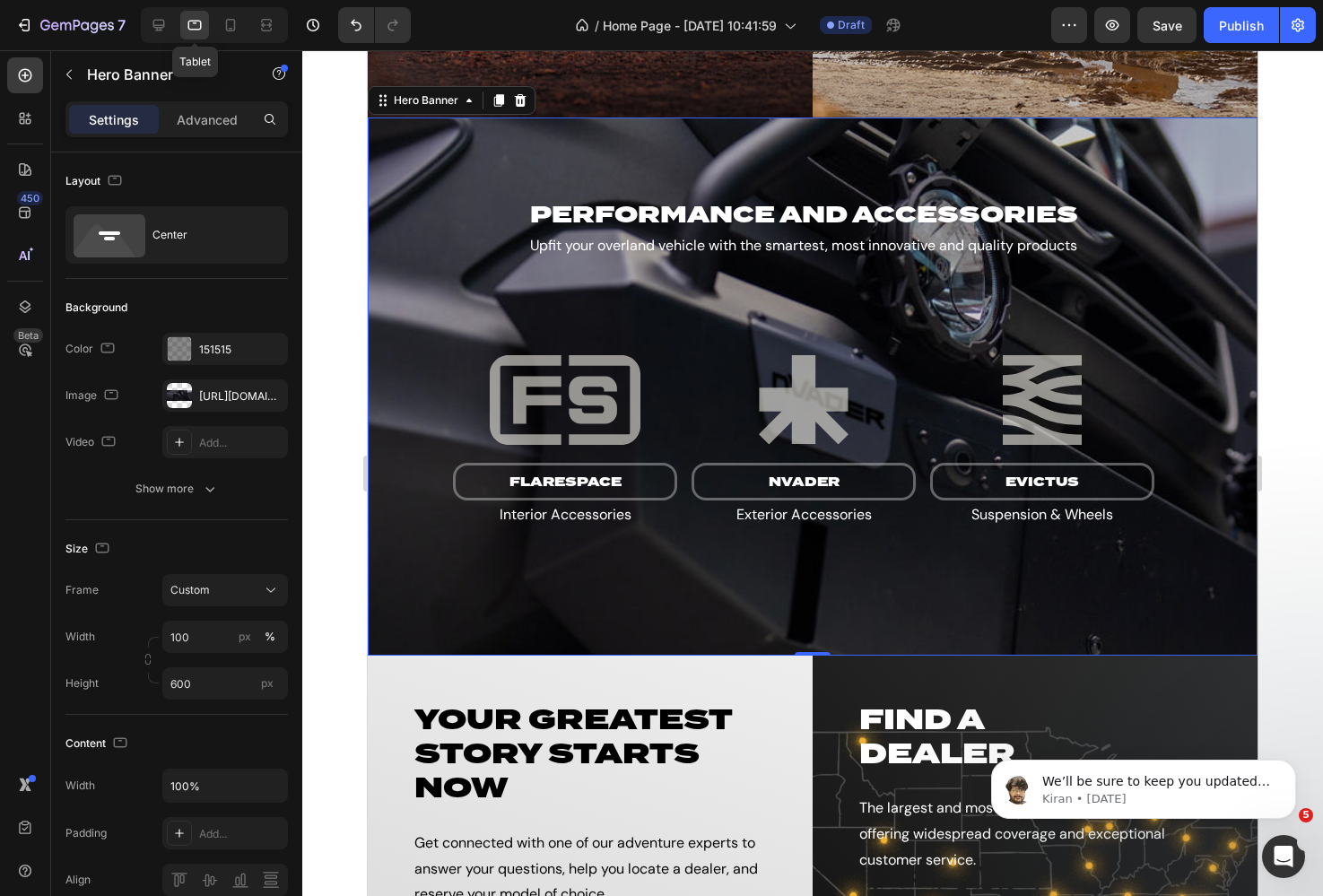
scroll to position [2759, 0]
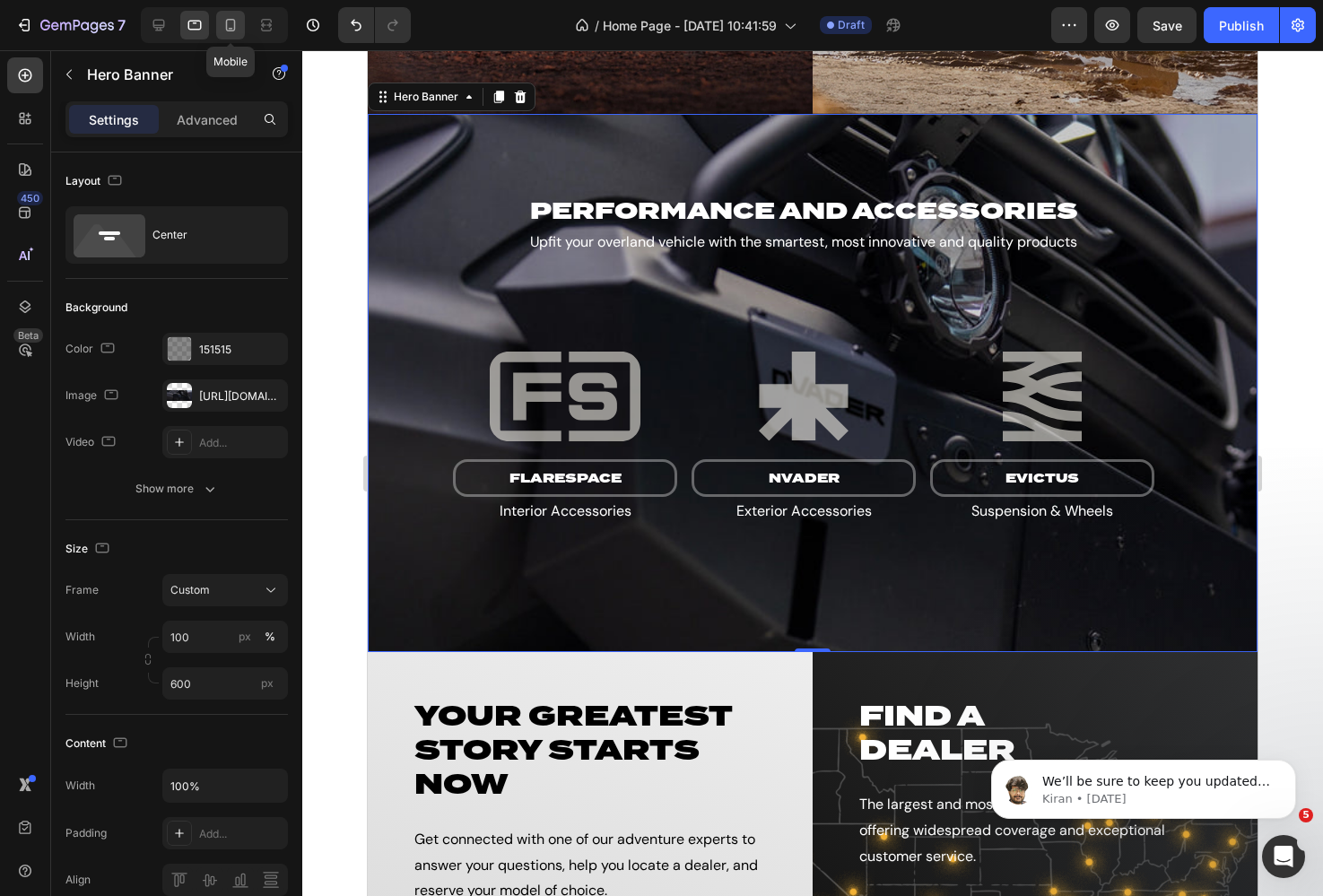
click at [225, 24] on icon at bounding box center [230, 25] width 18 height 18
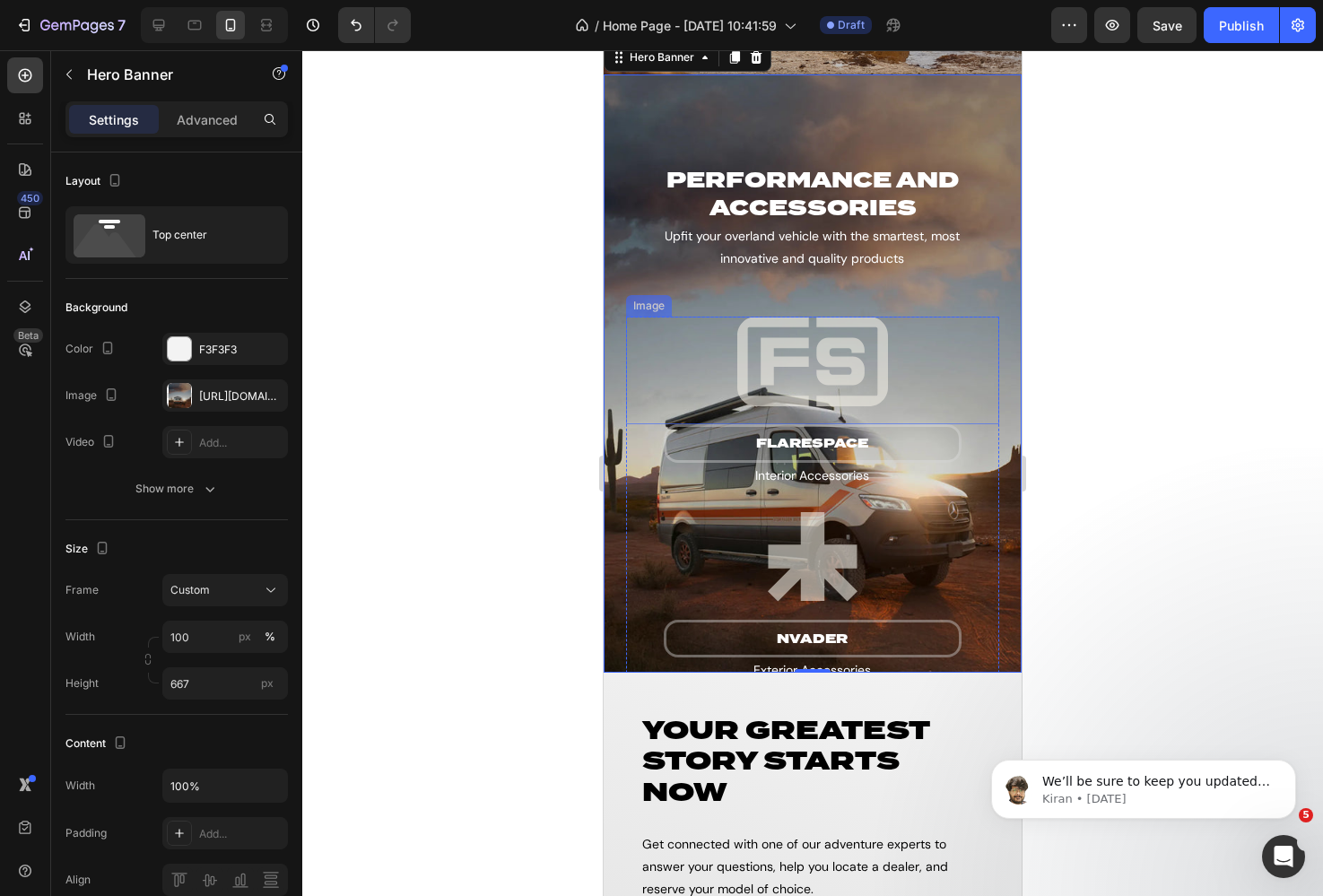
scroll to position [3234, 0]
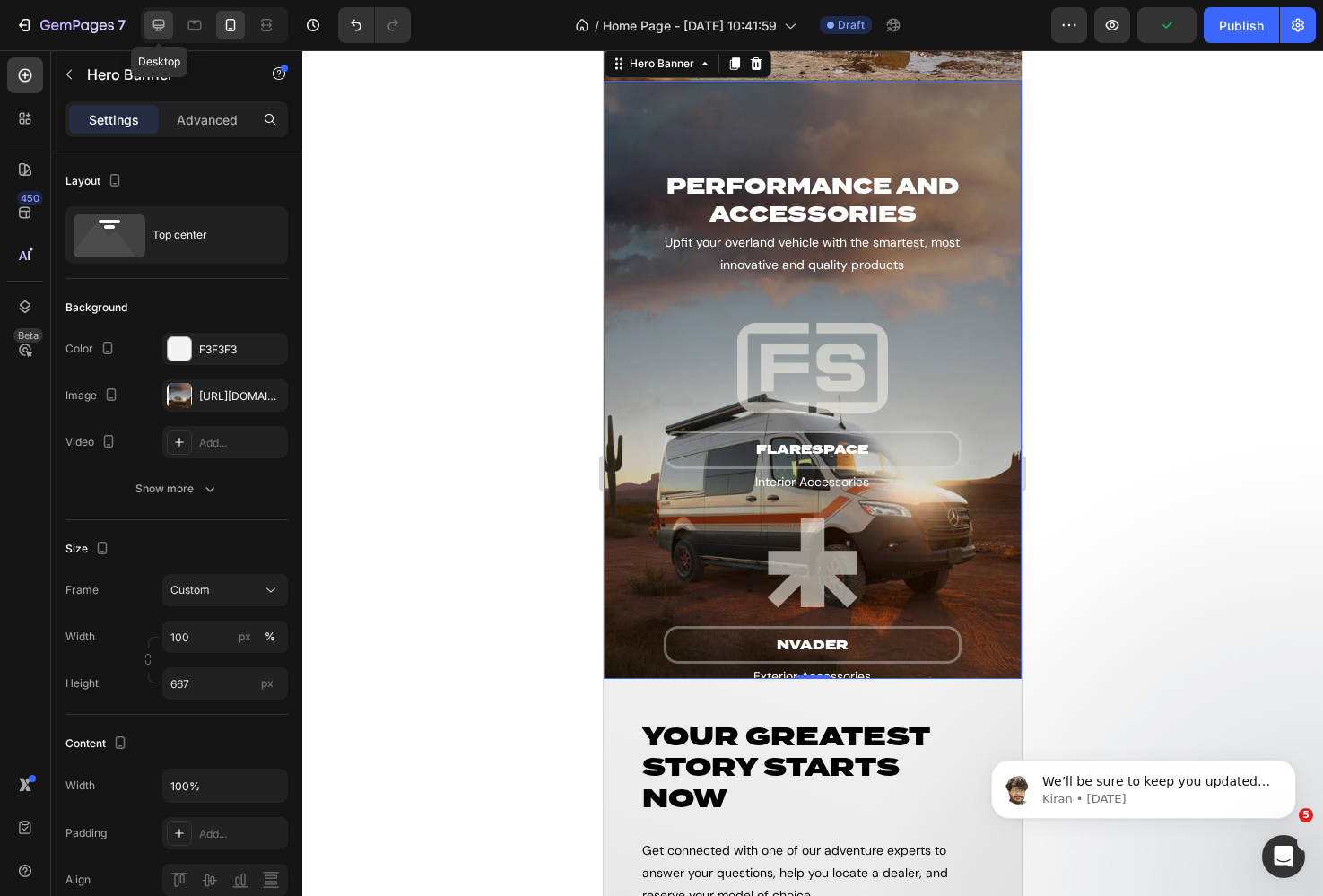
click at [154, 21] on icon at bounding box center [159, 26] width 11 height 11
type input "700"
type input "1200"
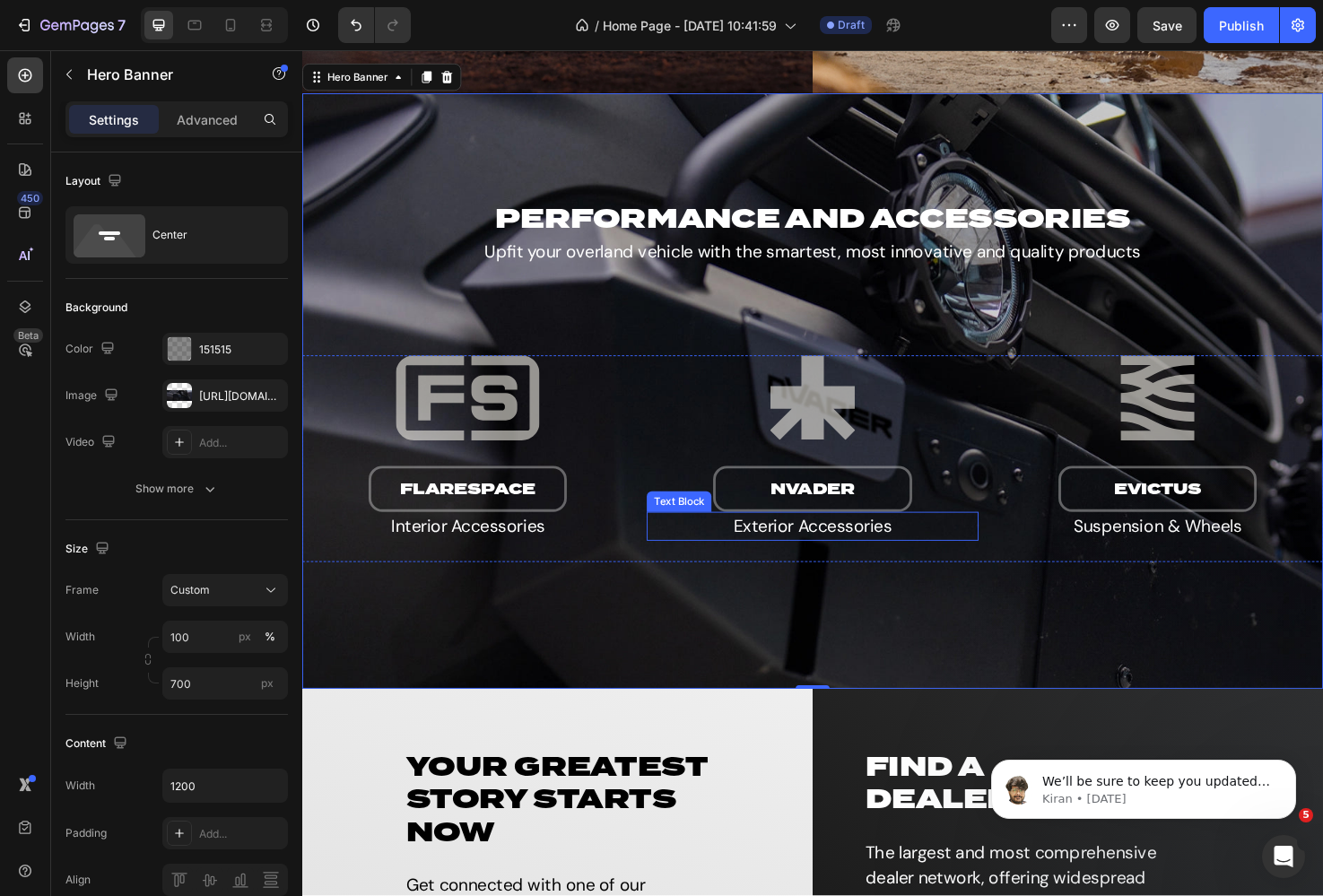
scroll to position [2857, 0]
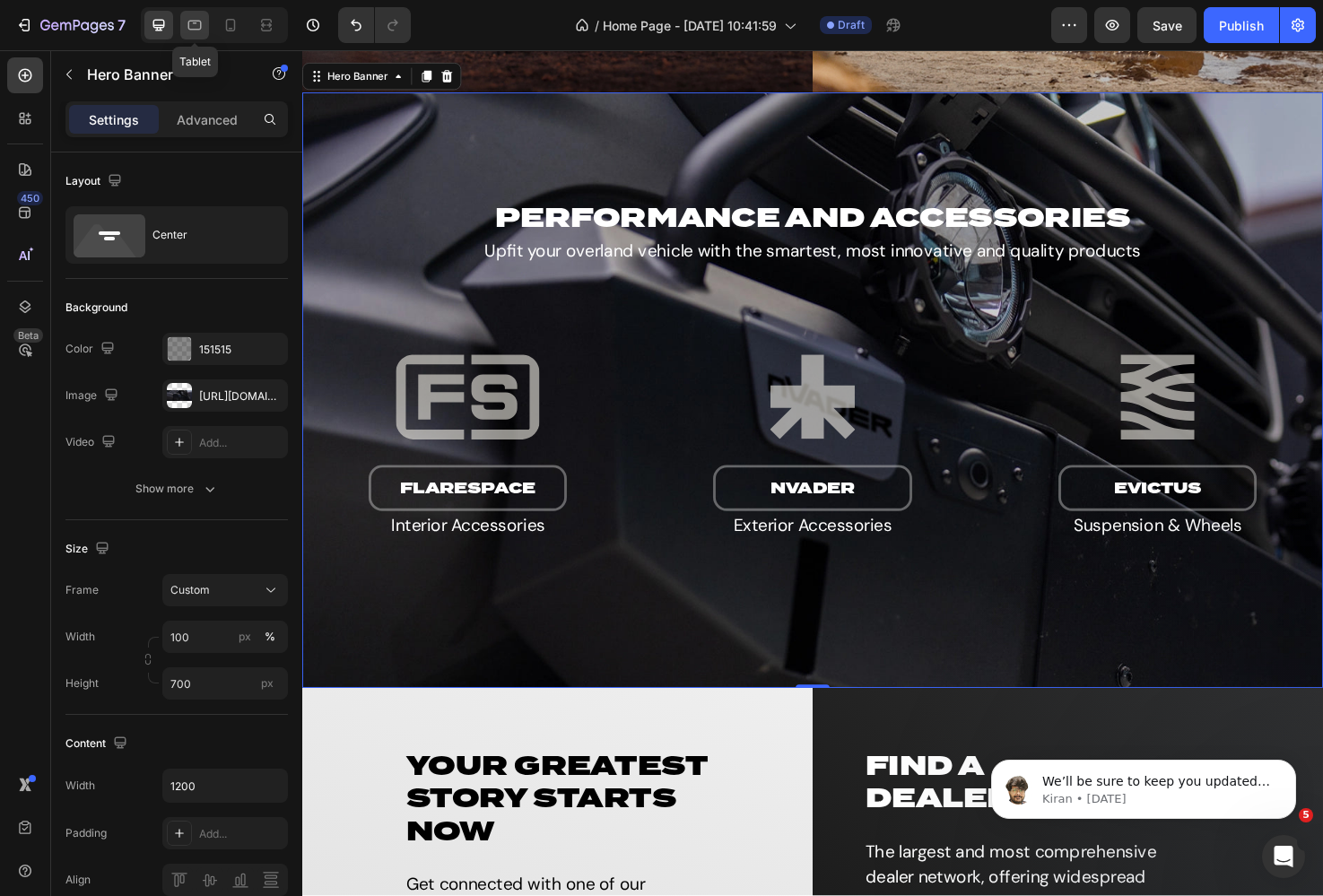
click at [196, 31] on icon at bounding box center [194, 25] width 18 height 18
type input "600"
type input "100%"
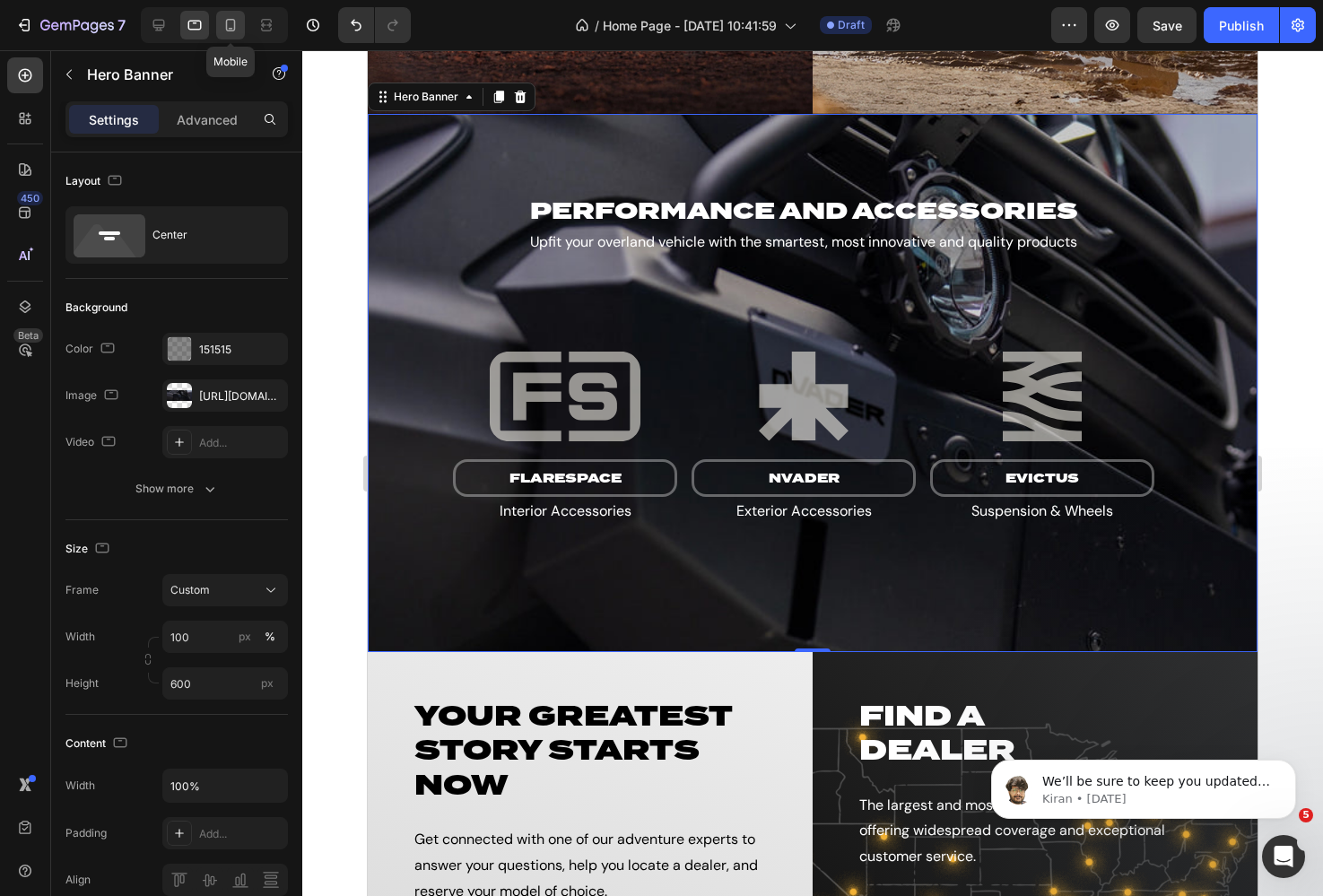
click at [224, 23] on icon at bounding box center [230, 25] width 18 height 18
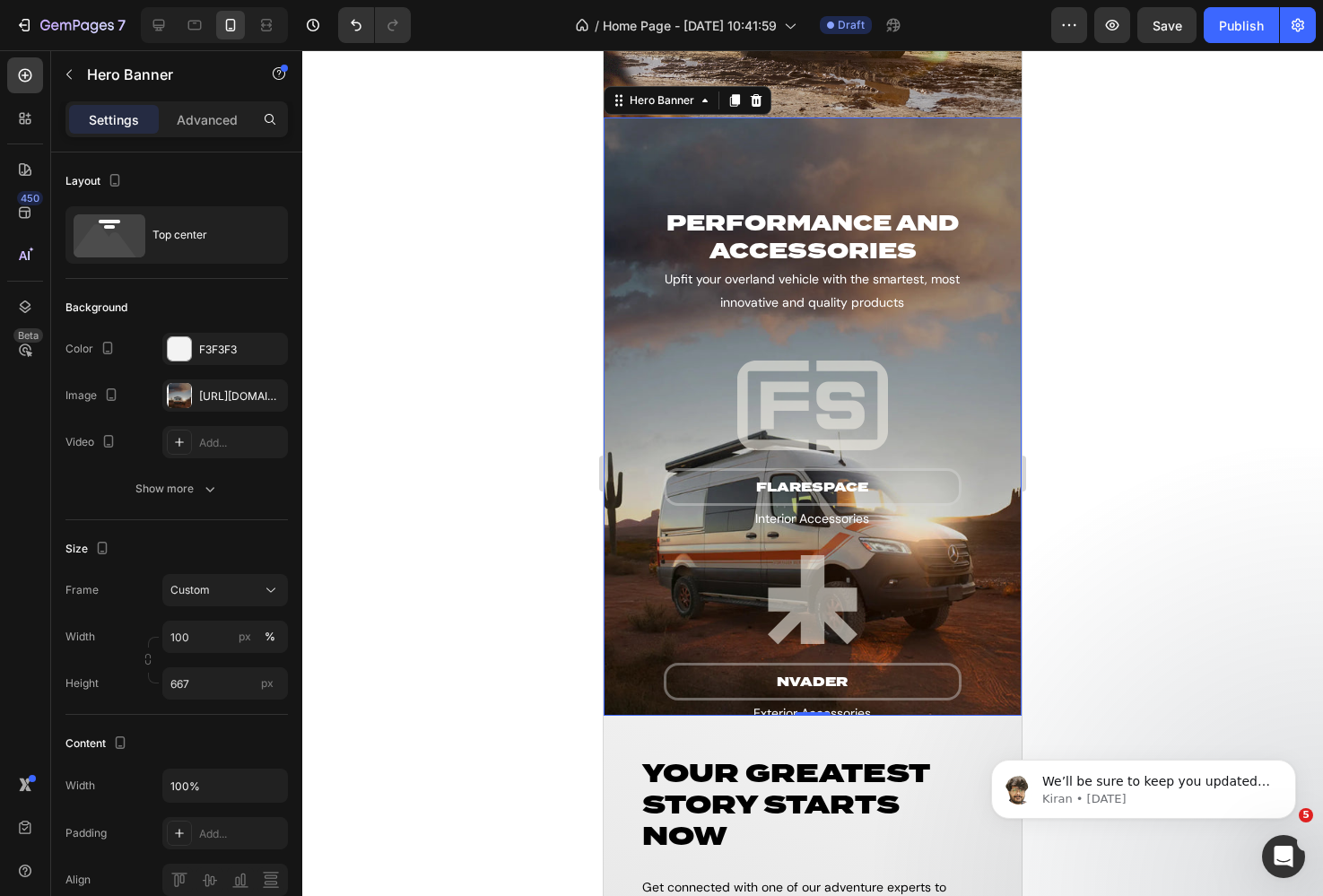
scroll to position [3201, 0]
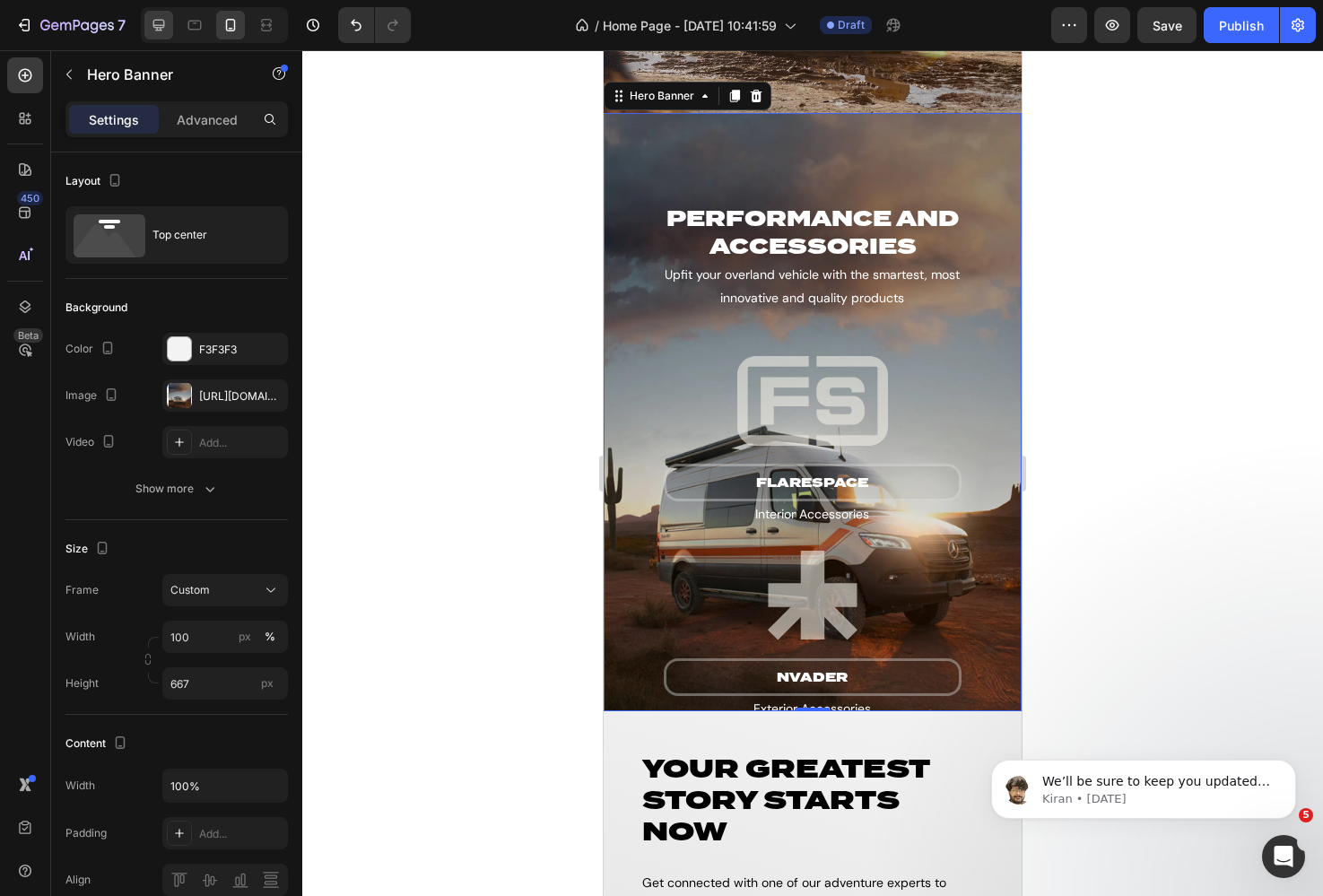
click at [155, 25] on icon at bounding box center [159, 26] width 11 height 11
type input "700"
type input "1200"
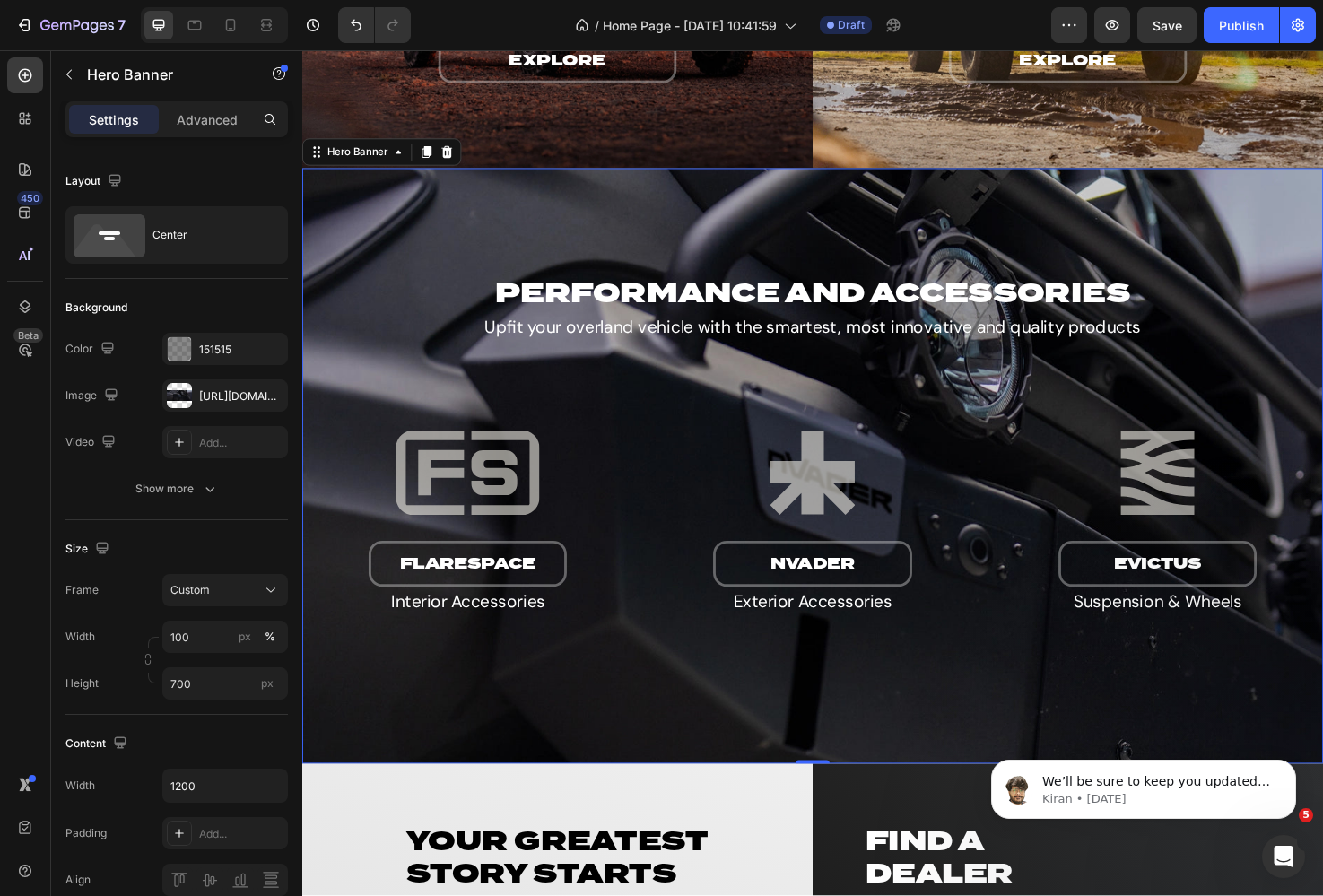
scroll to position [2763, 0]
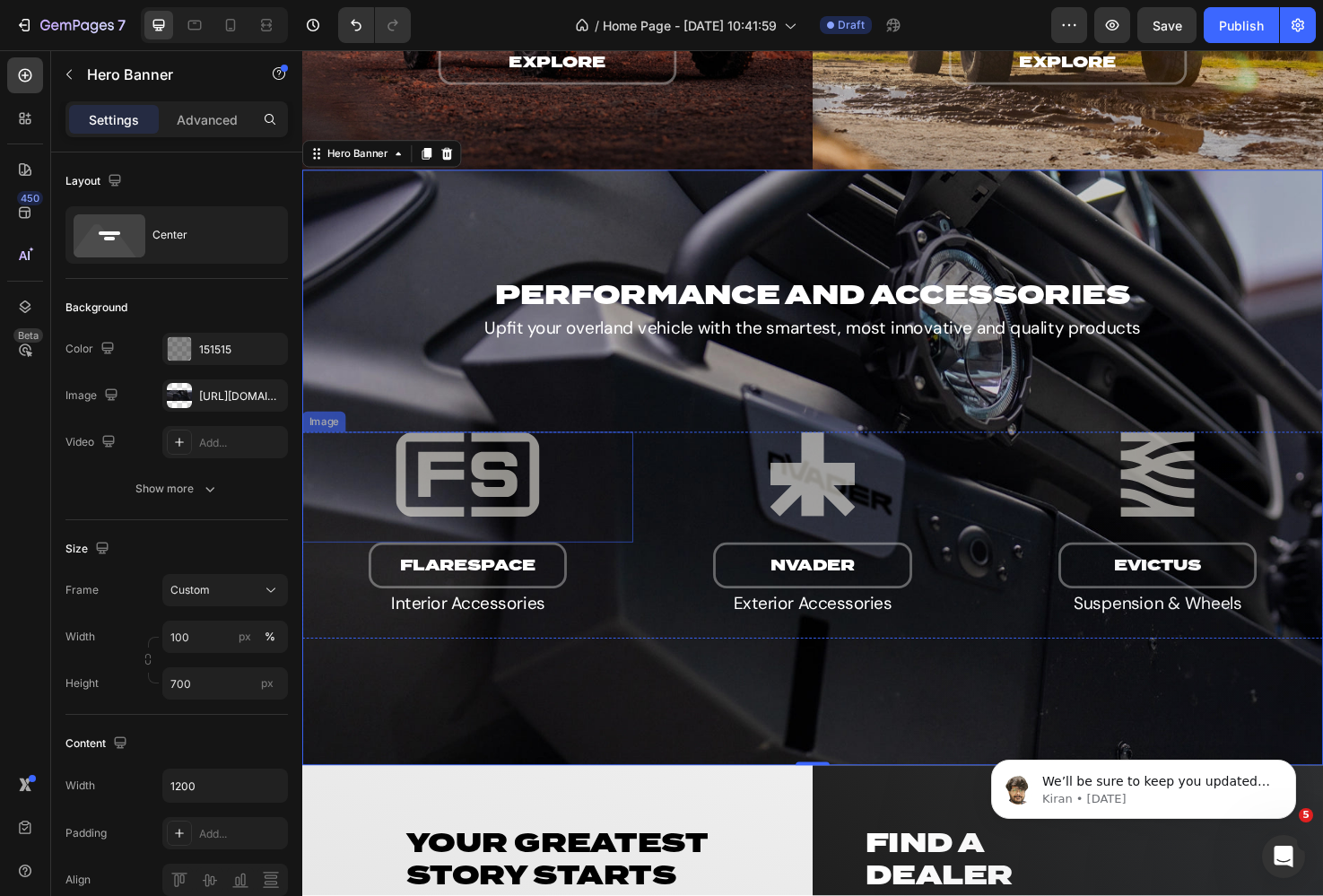
click at [331, 445] on div "Image" at bounding box center [325, 441] width 38 height 16
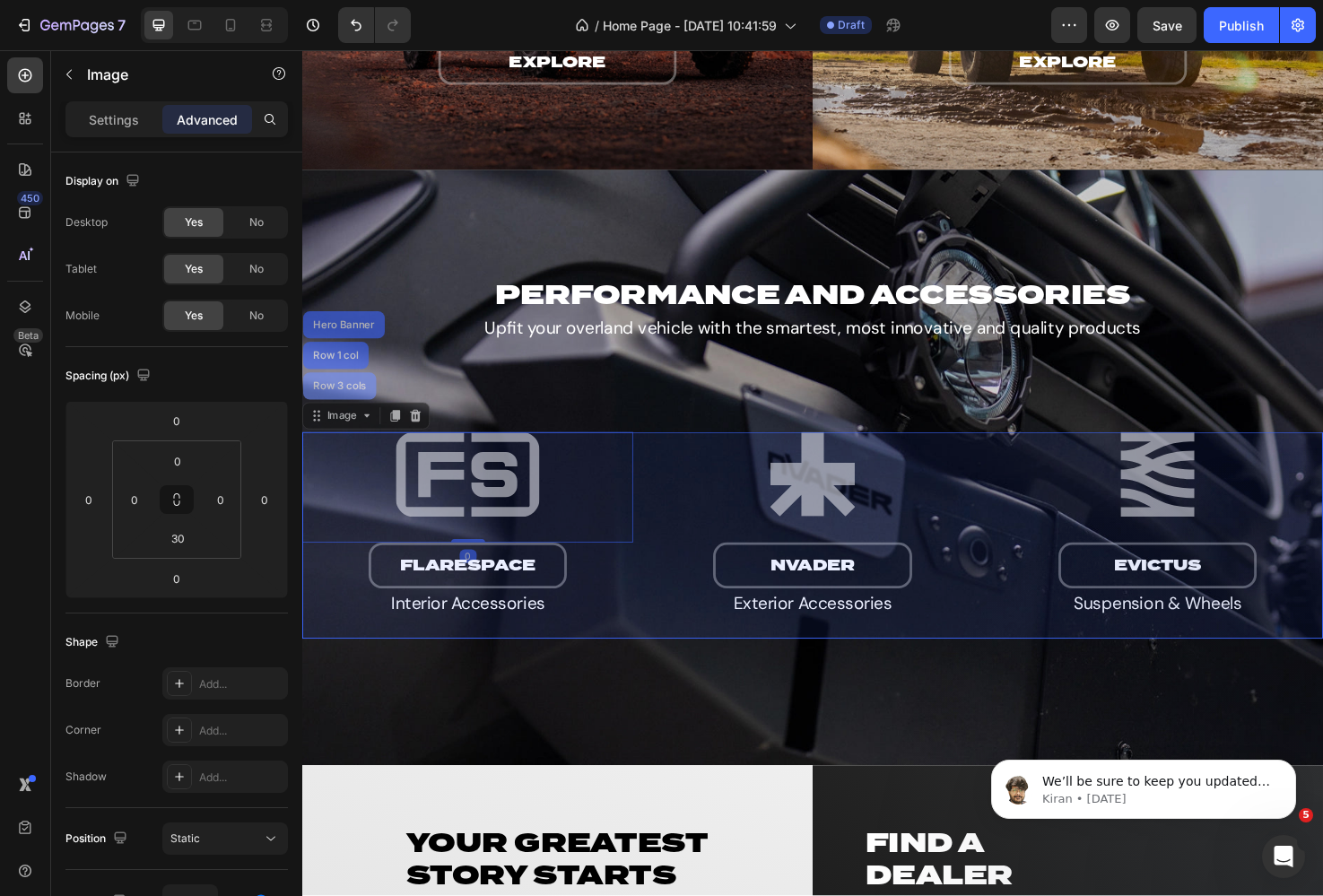
click at [345, 402] on div "Row 3 cols" at bounding box center [342, 404] width 63 height 10
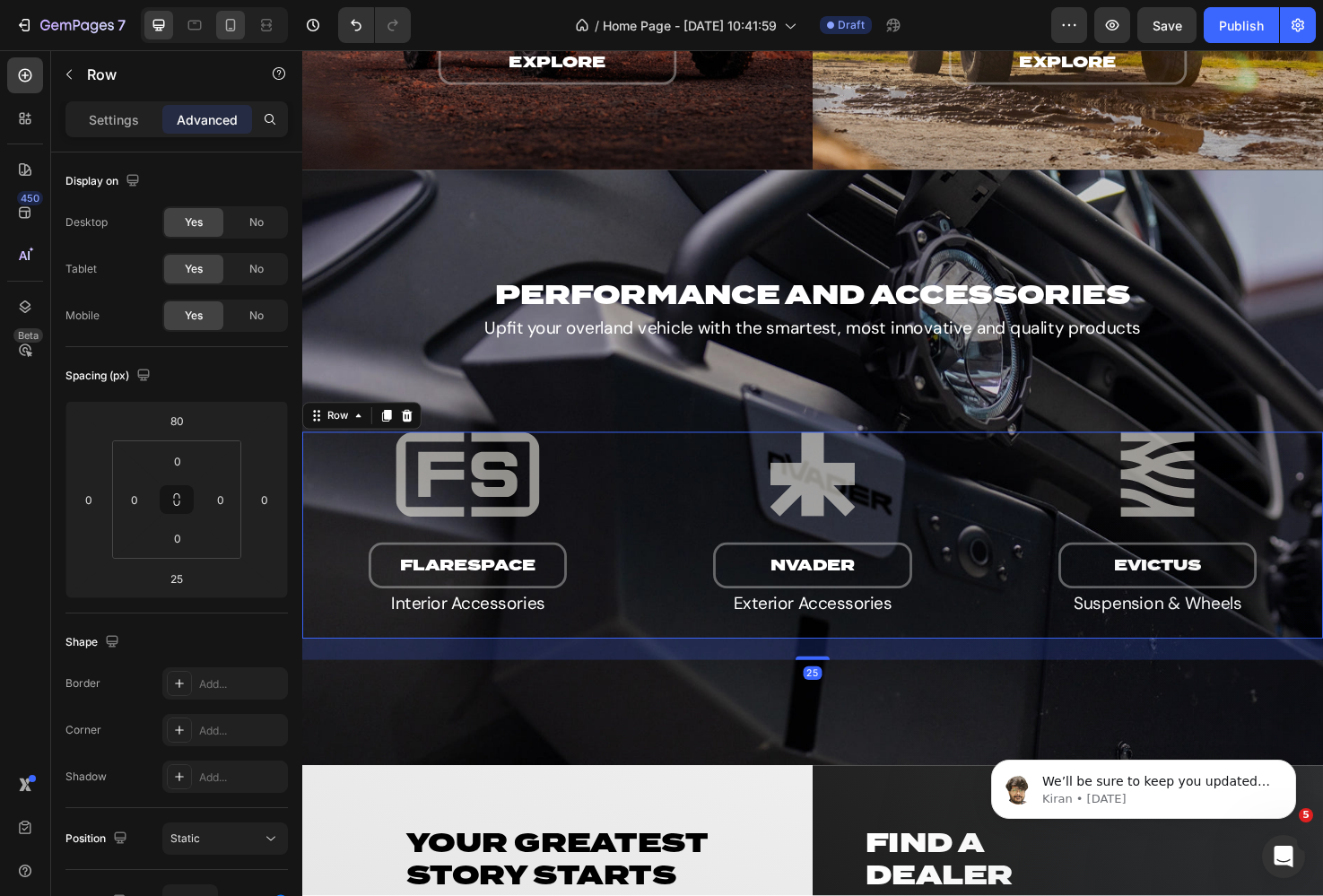
click at [216, 30] on div at bounding box center [231, 25] width 29 height 29
type input "40"
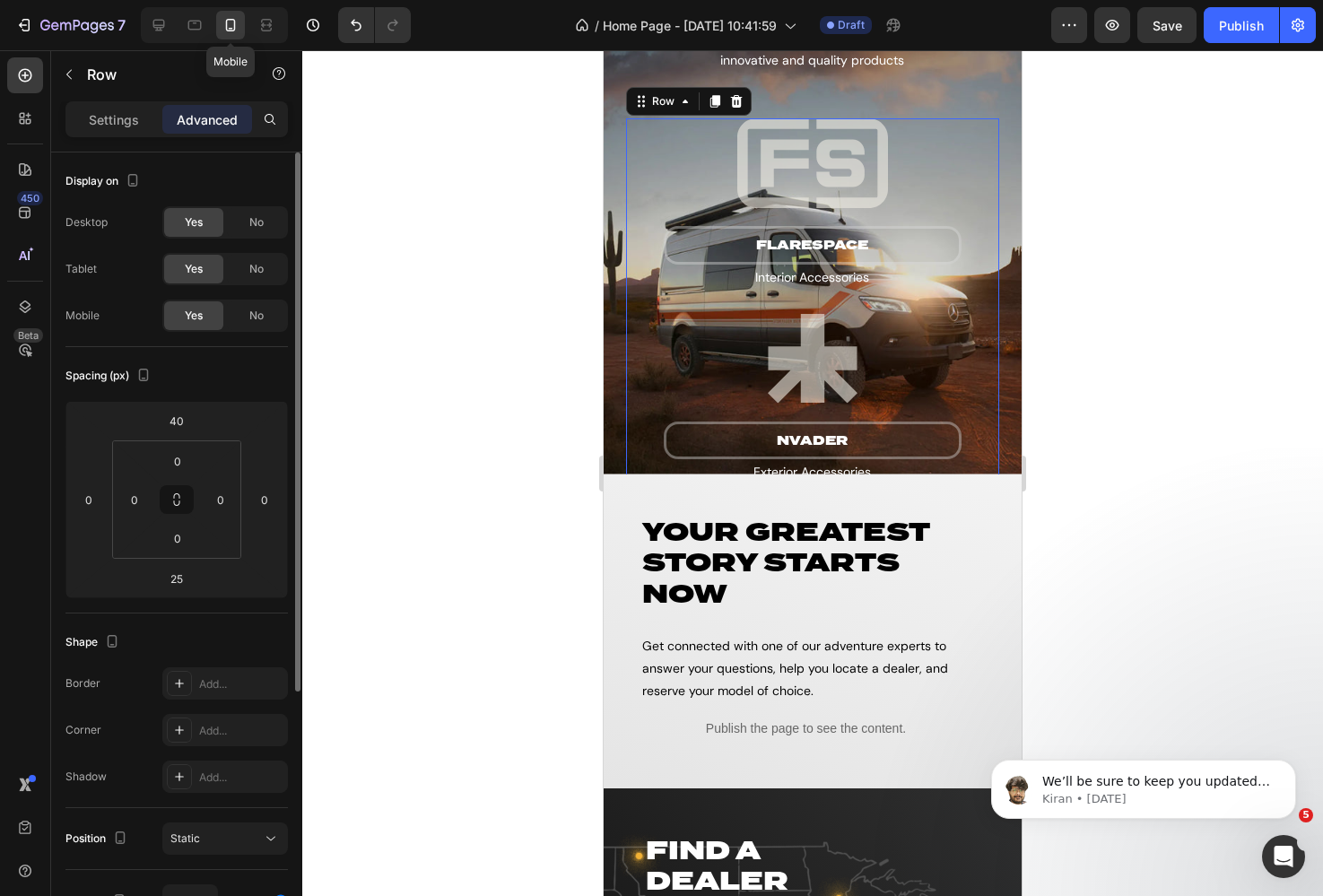
scroll to position [3428, 0]
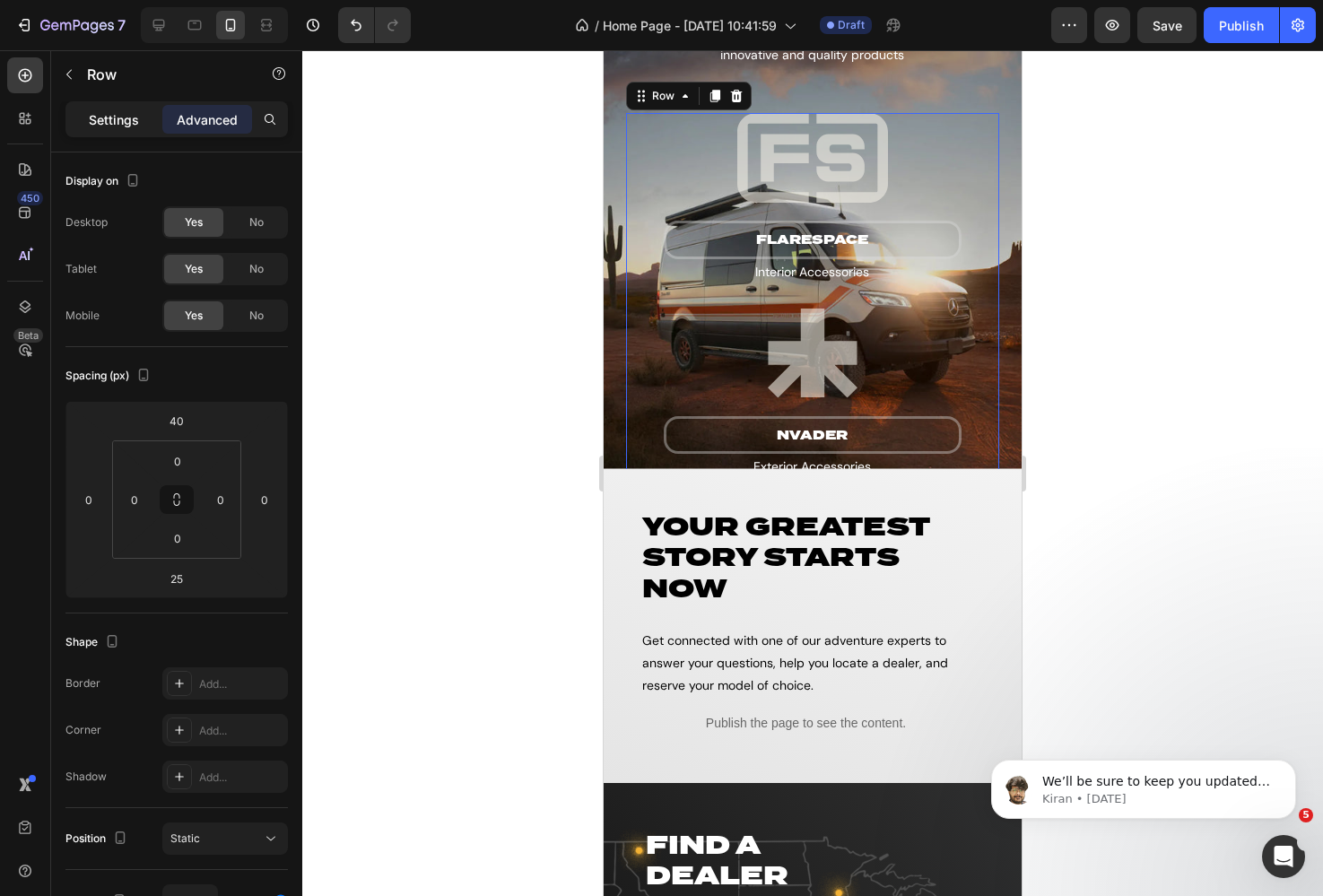
click at [125, 112] on p "Settings" at bounding box center [113, 120] width 51 height 19
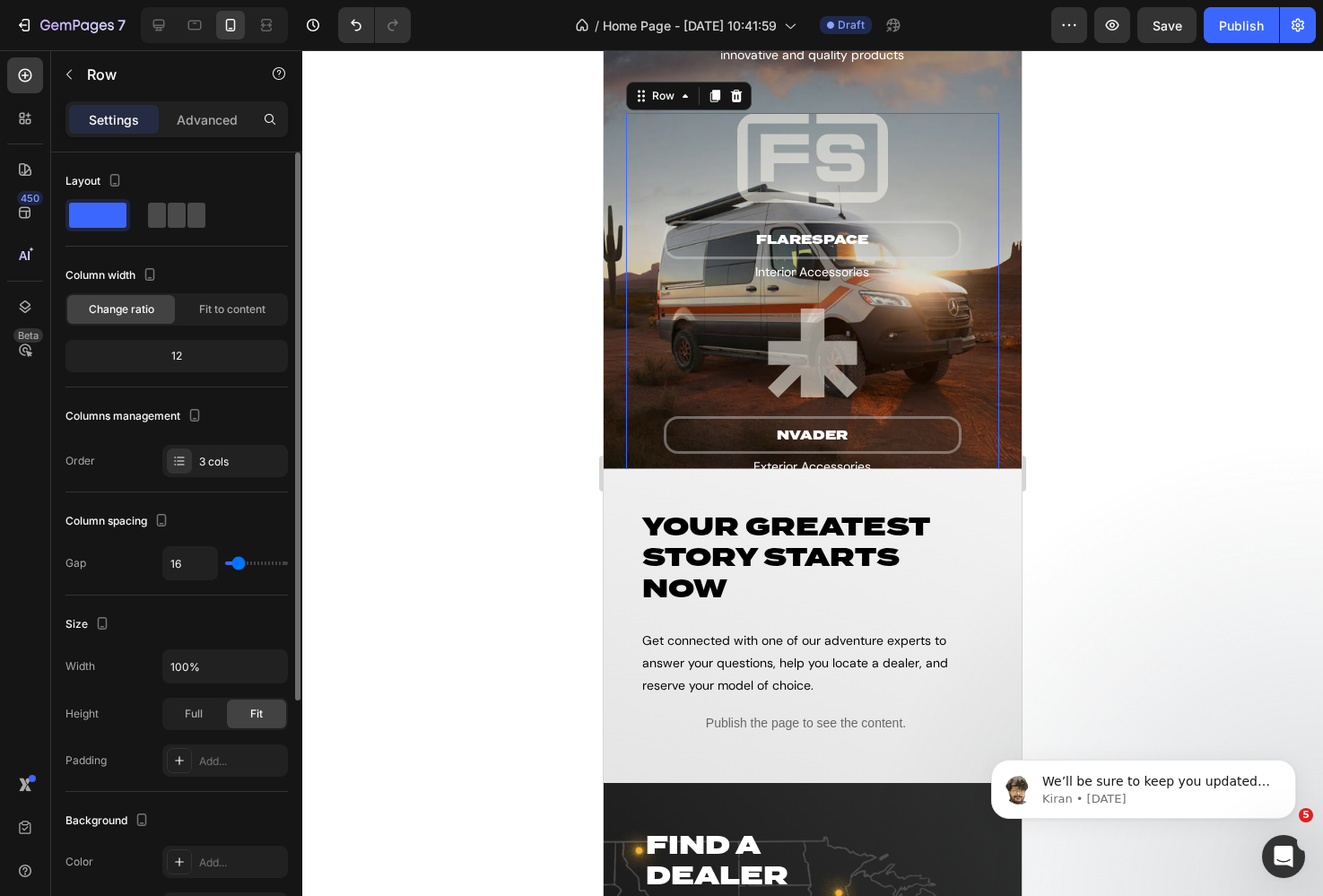
click at [188, 215] on span at bounding box center [196, 215] width 18 height 25
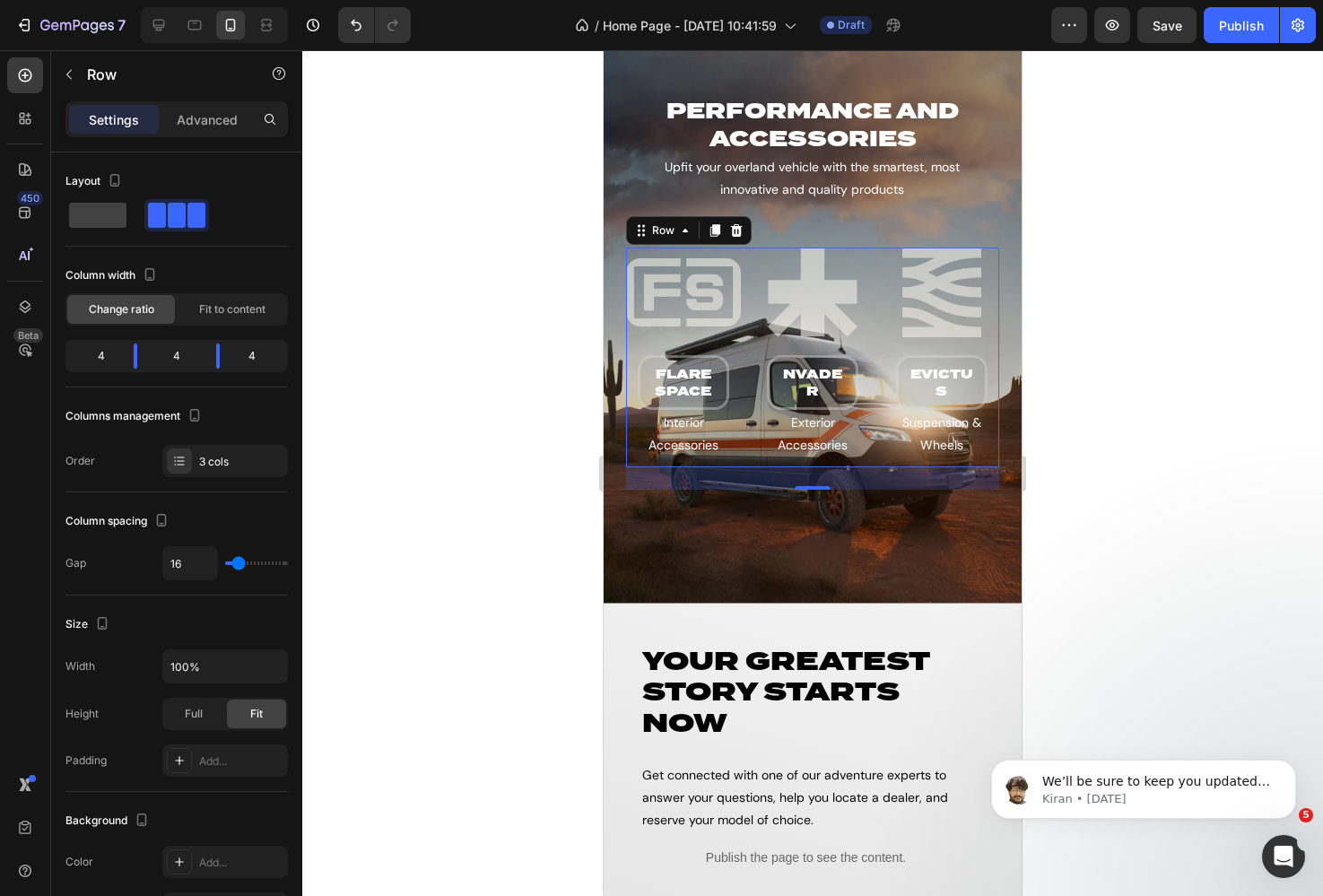
scroll to position [3287, 0]
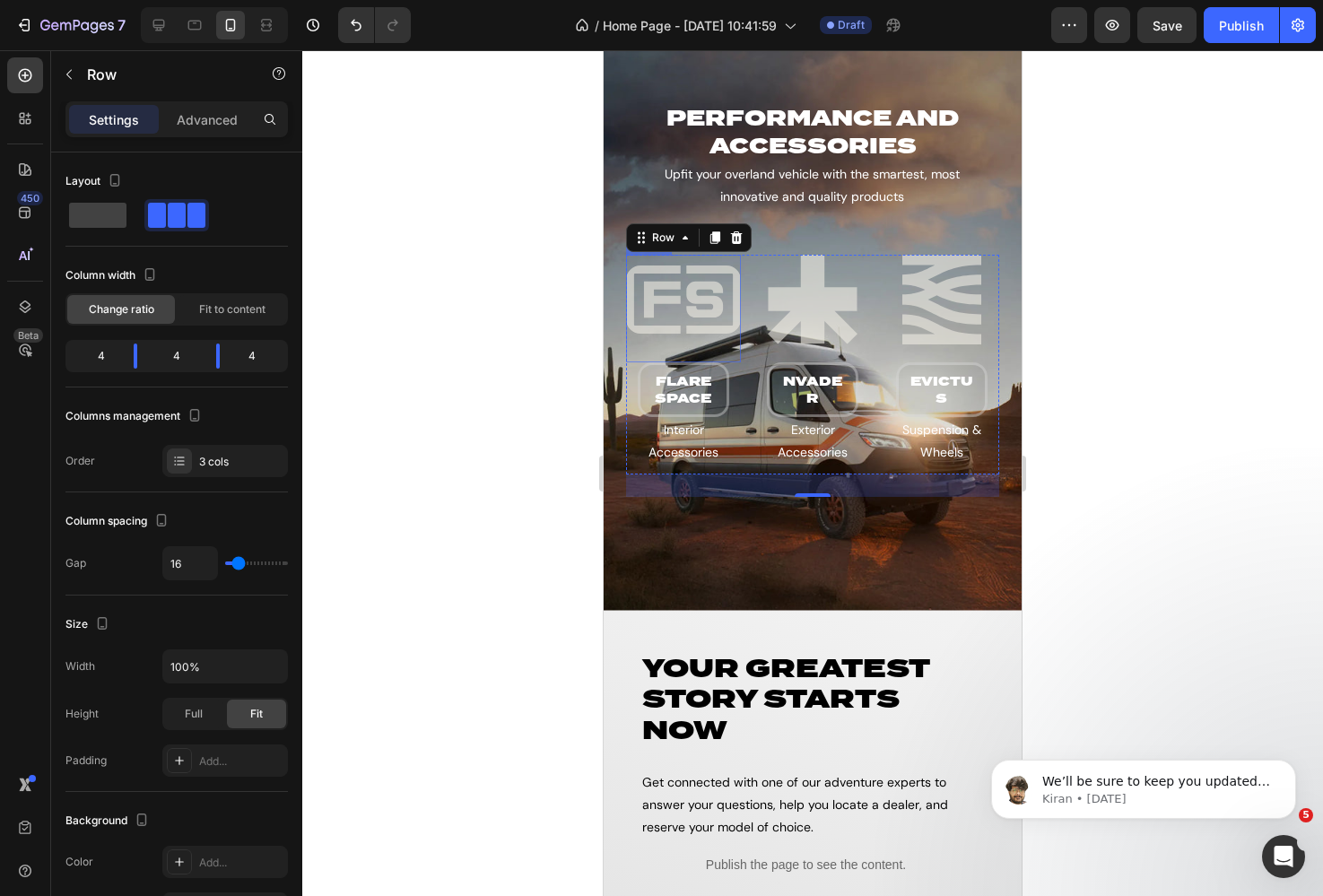
click at [690, 287] on img at bounding box center [683, 299] width 114 height 90
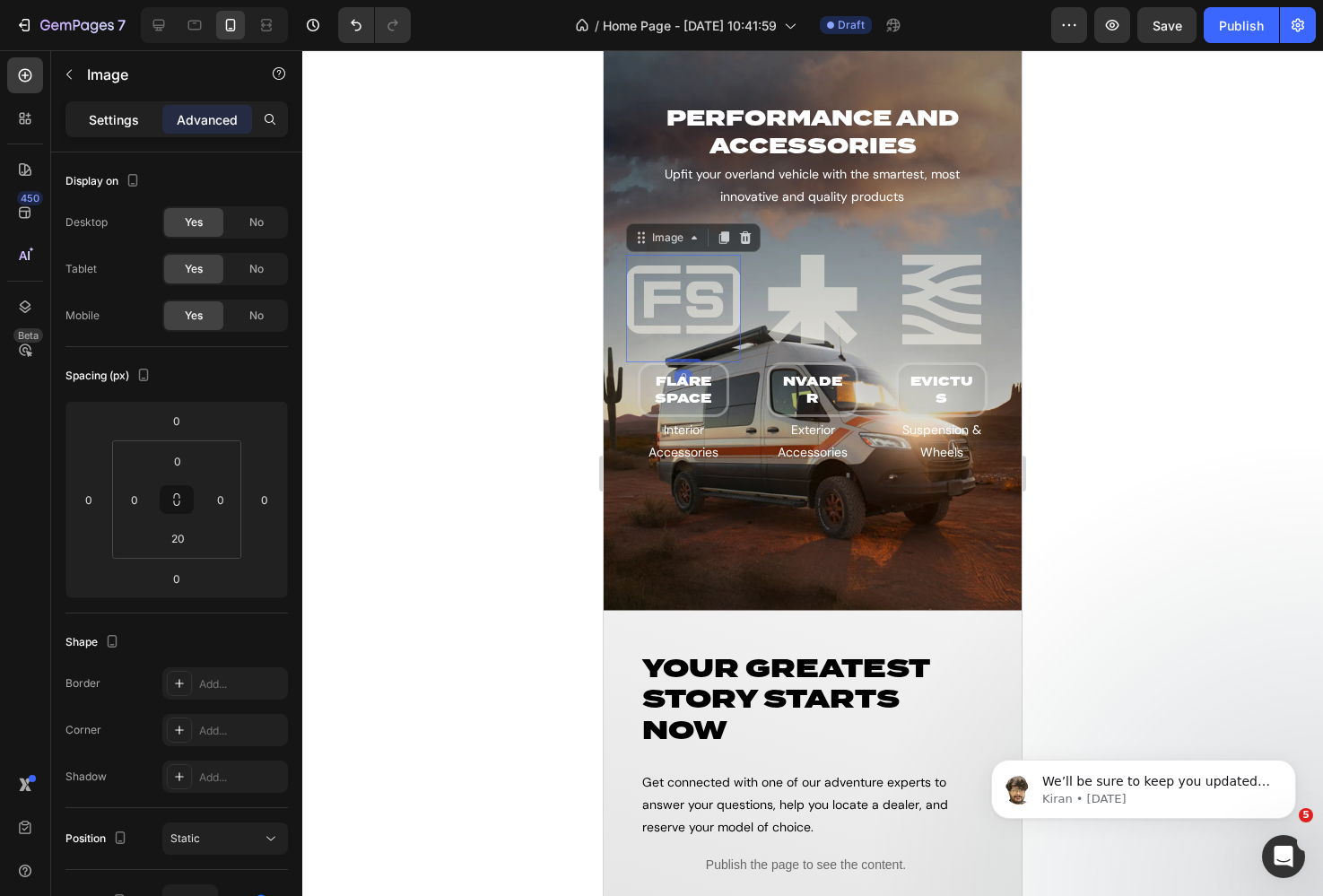
click at [129, 115] on p "Settings" at bounding box center [113, 120] width 51 height 19
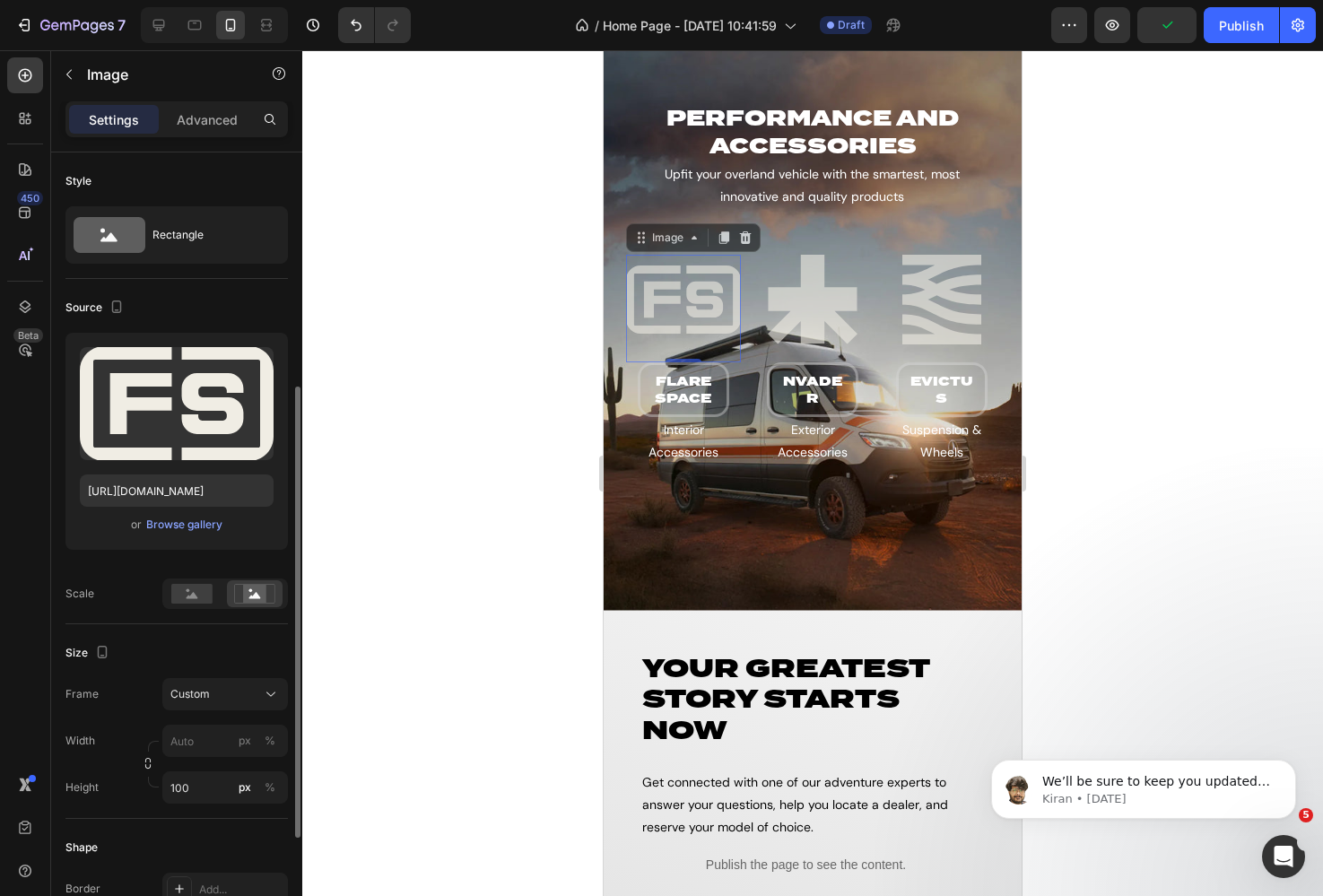
scroll to position [235, 0]
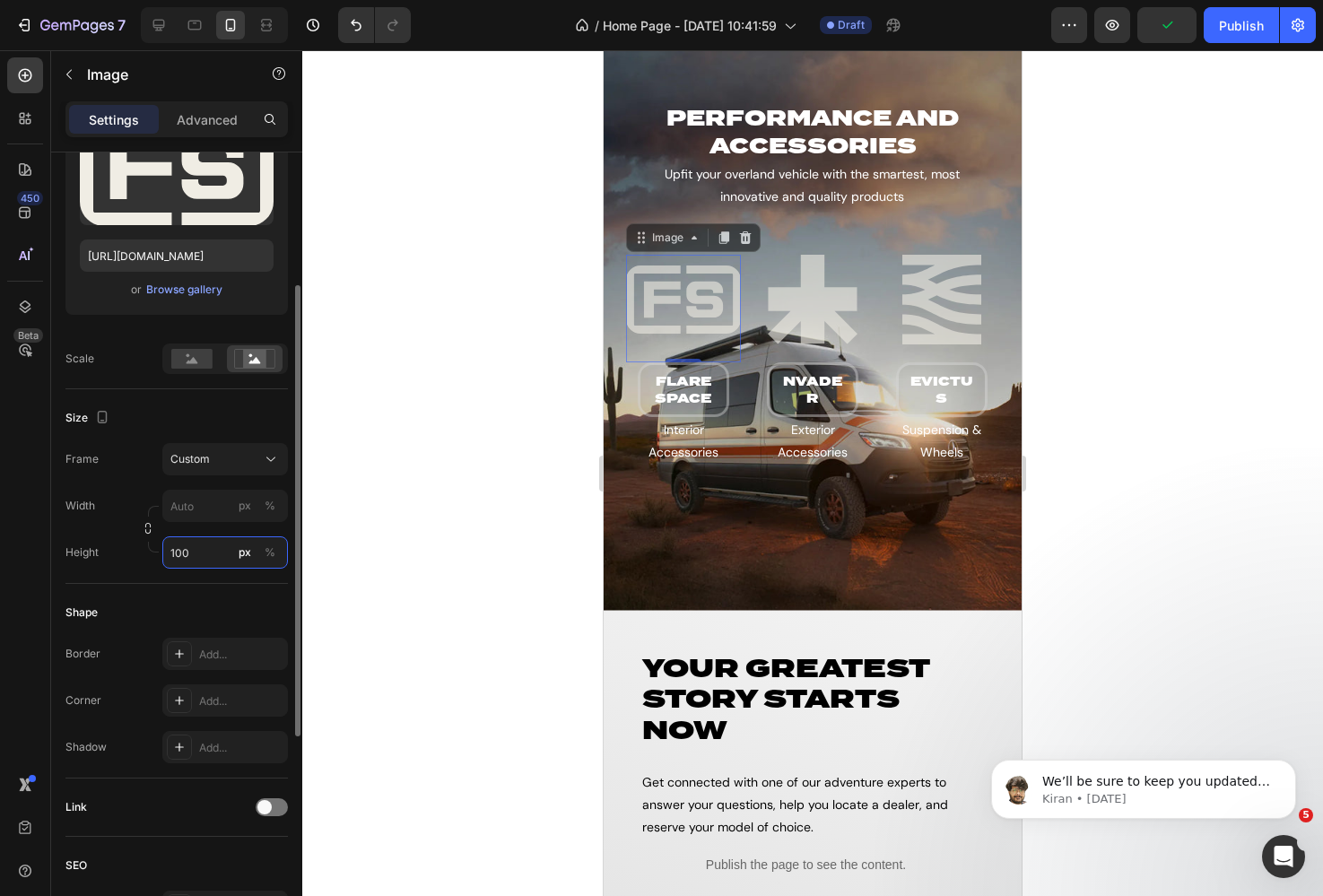
click at [186, 558] on input "100" at bounding box center [225, 553] width 126 height 32
type input "50"
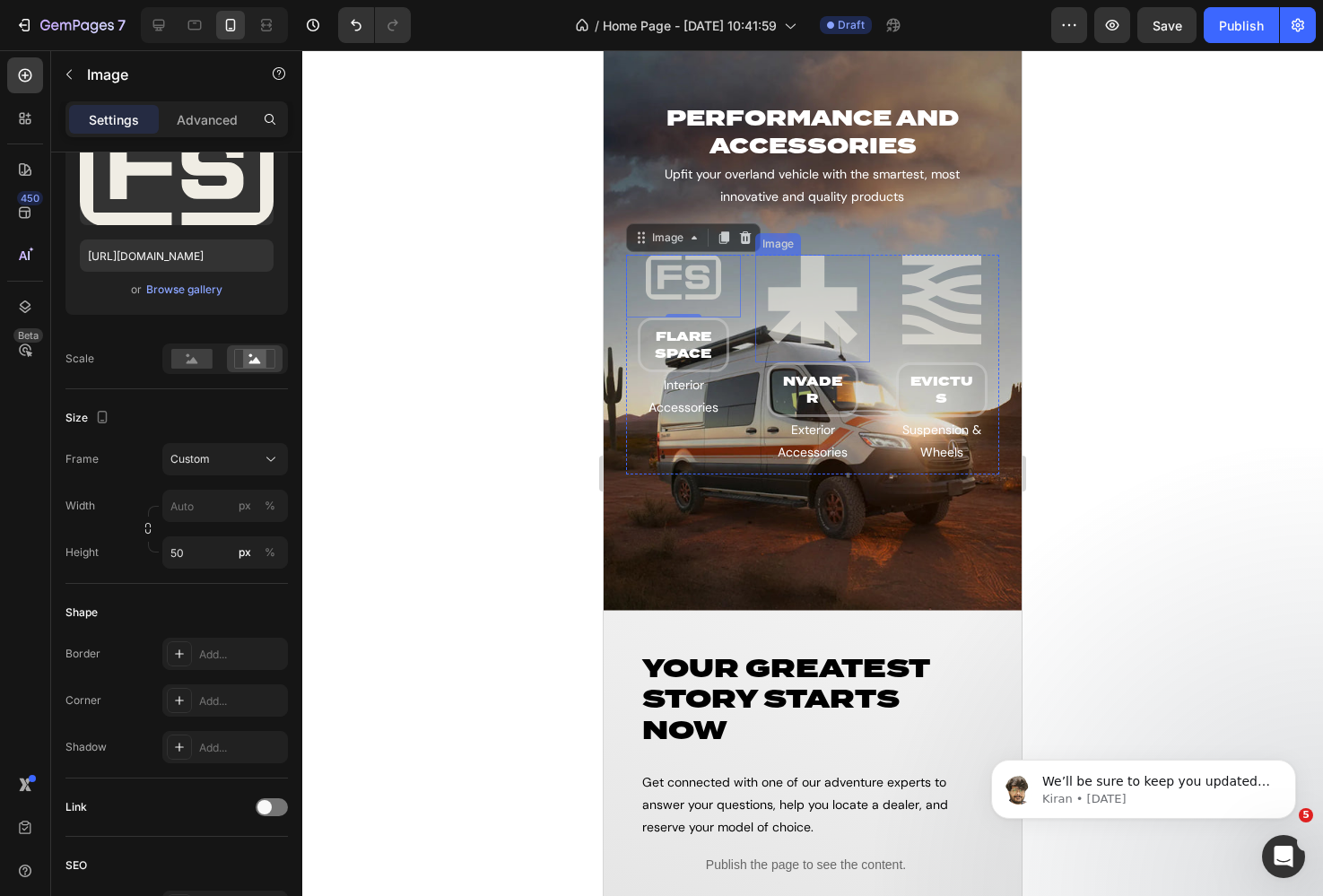
click at [803, 300] on img at bounding box center [812, 299] width 114 height 90
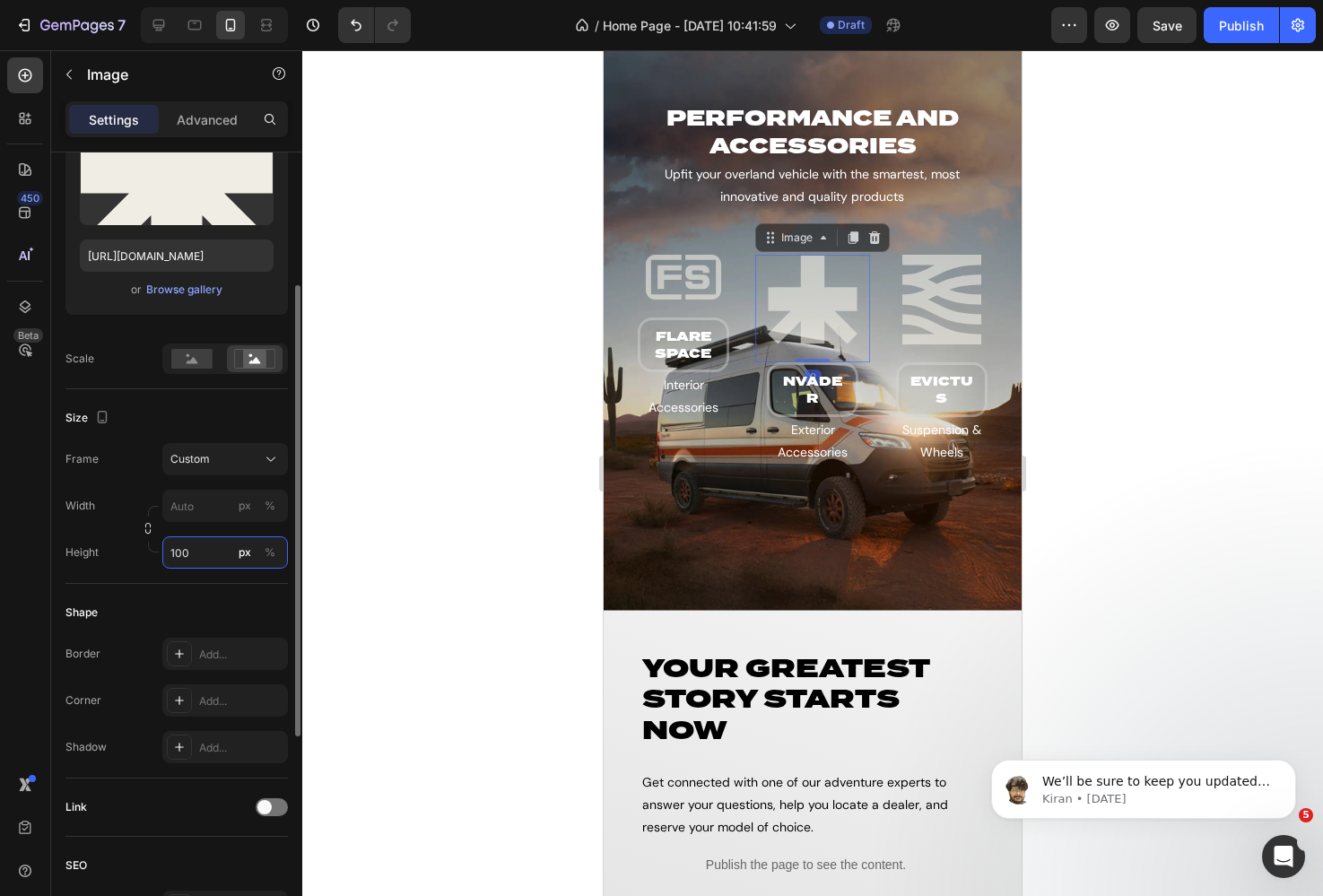
click at [176, 545] on input "100" at bounding box center [225, 553] width 126 height 32
type input "50"
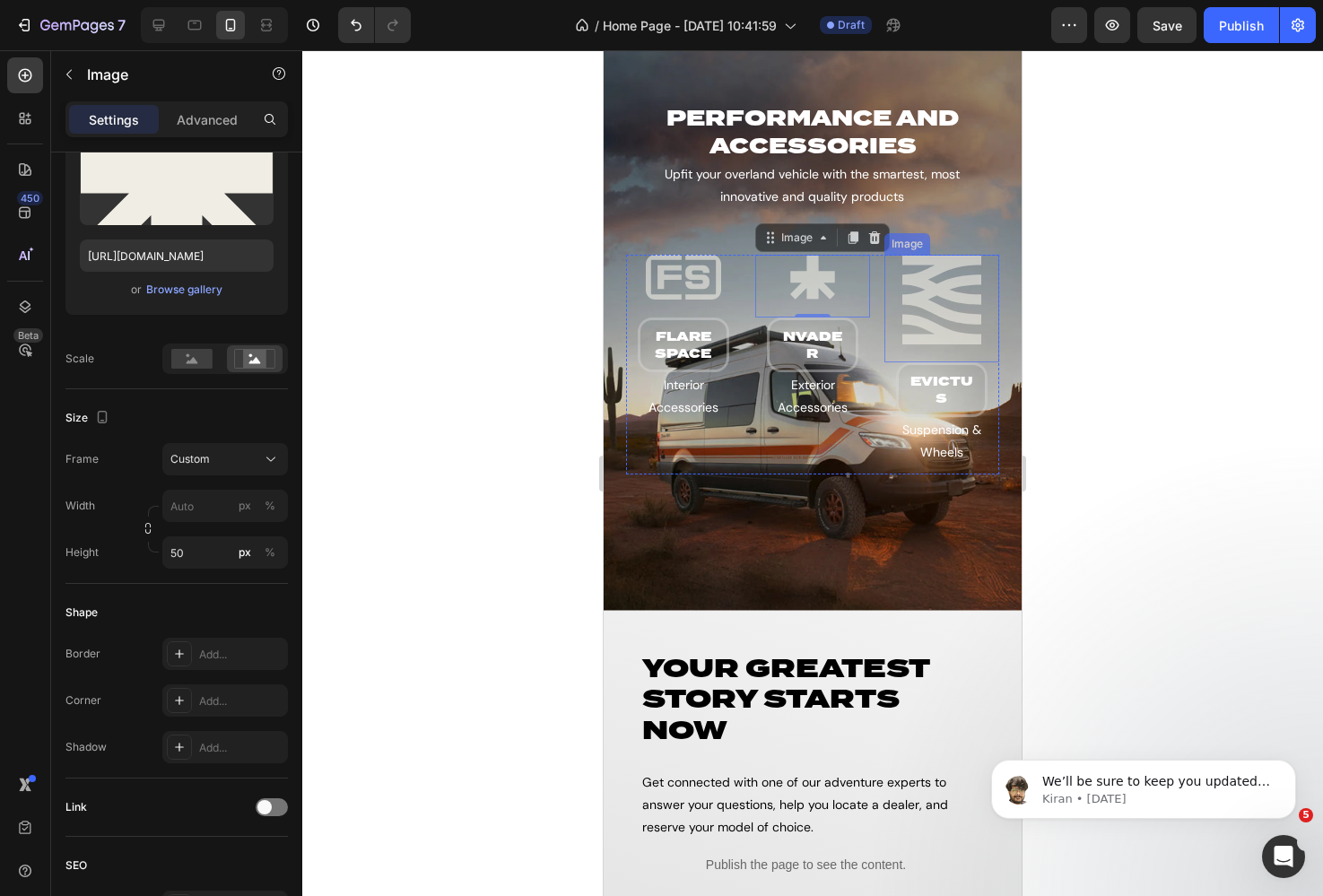
click at [920, 289] on img at bounding box center [942, 299] width 114 height 90
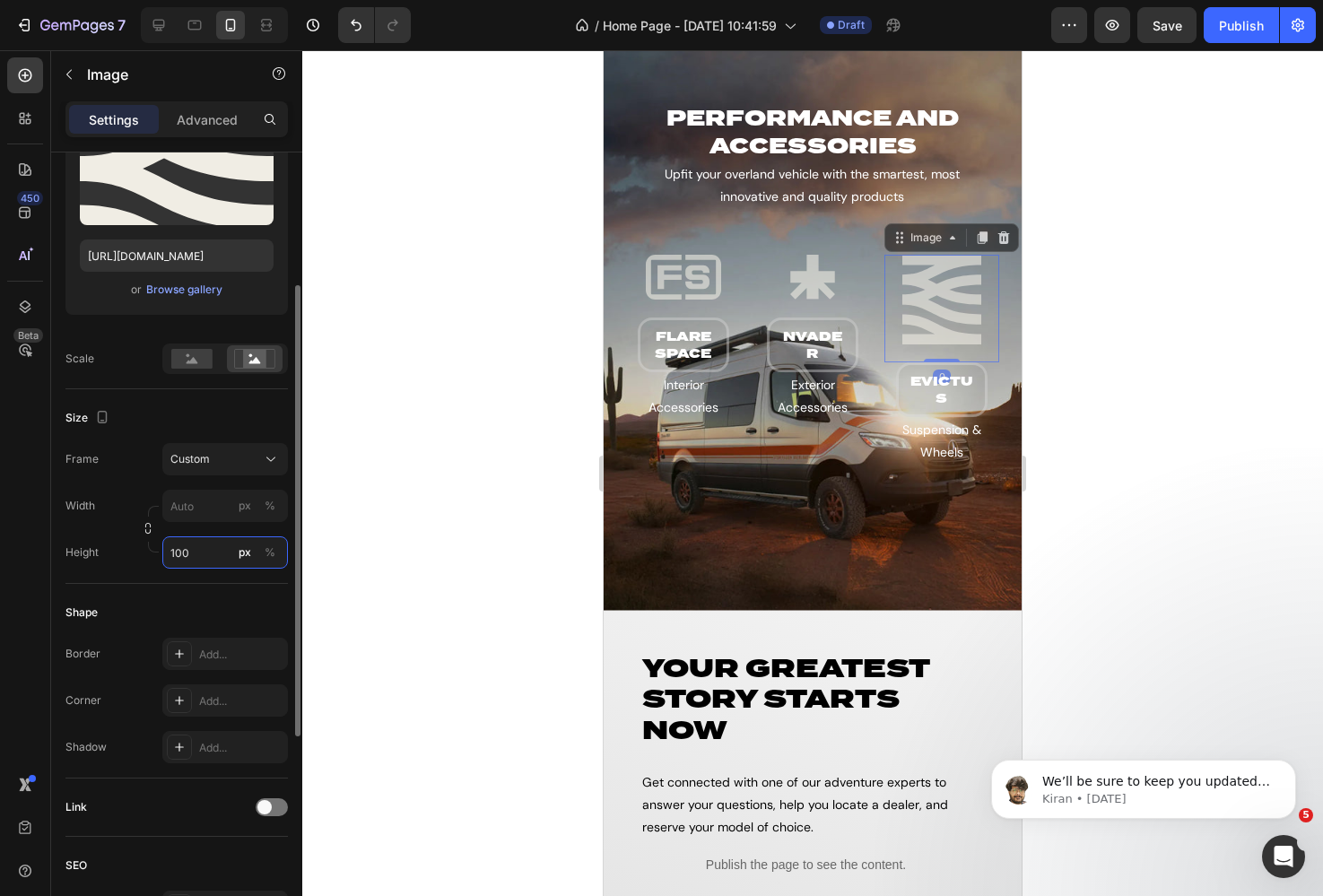
click at [193, 555] on input "100" at bounding box center [225, 553] width 126 height 32
type input "50"
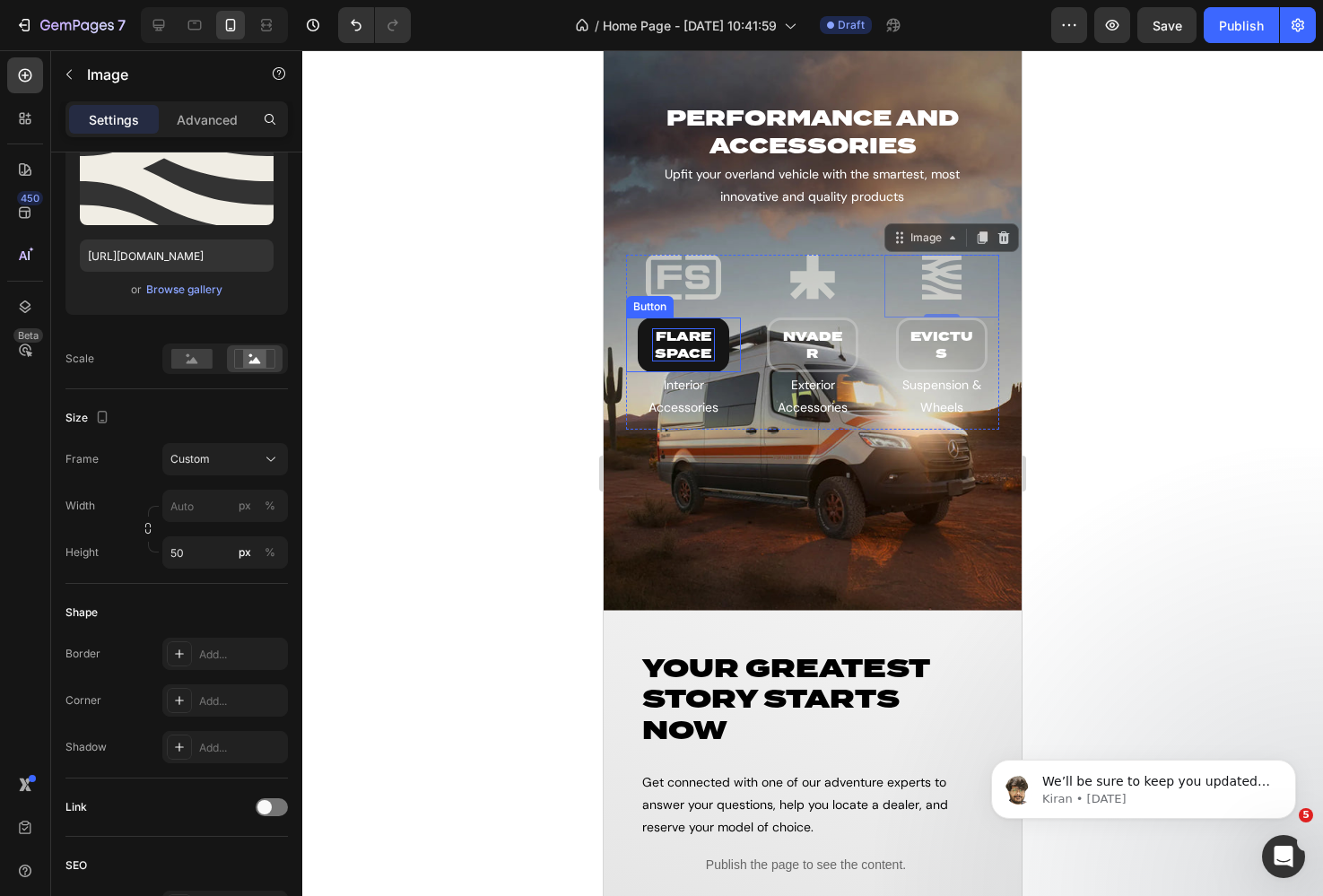
click at [688, 339] on p "flarespace" at bounding box center [683, 344] width 63 height 32
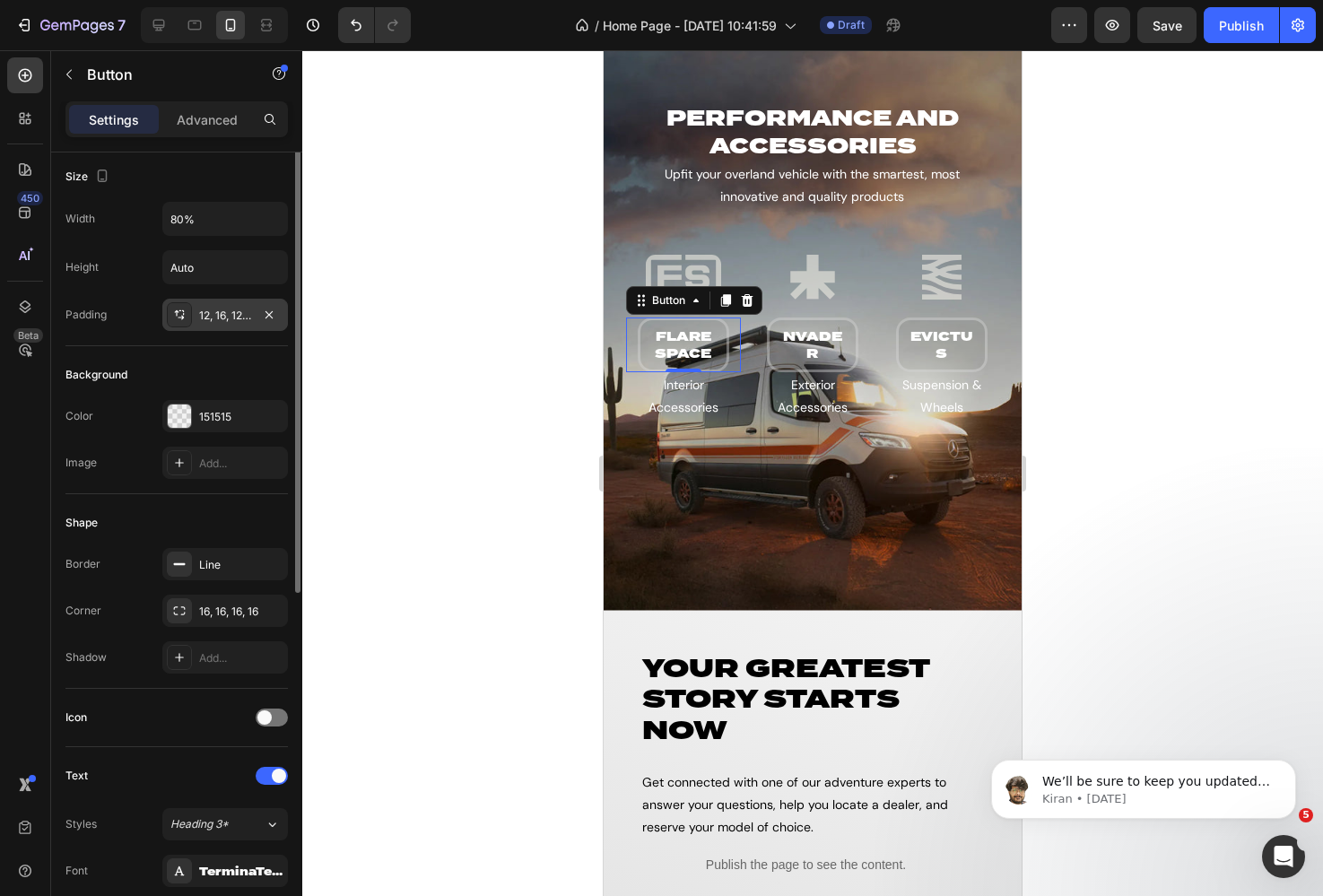
scroll to position [0, 0]
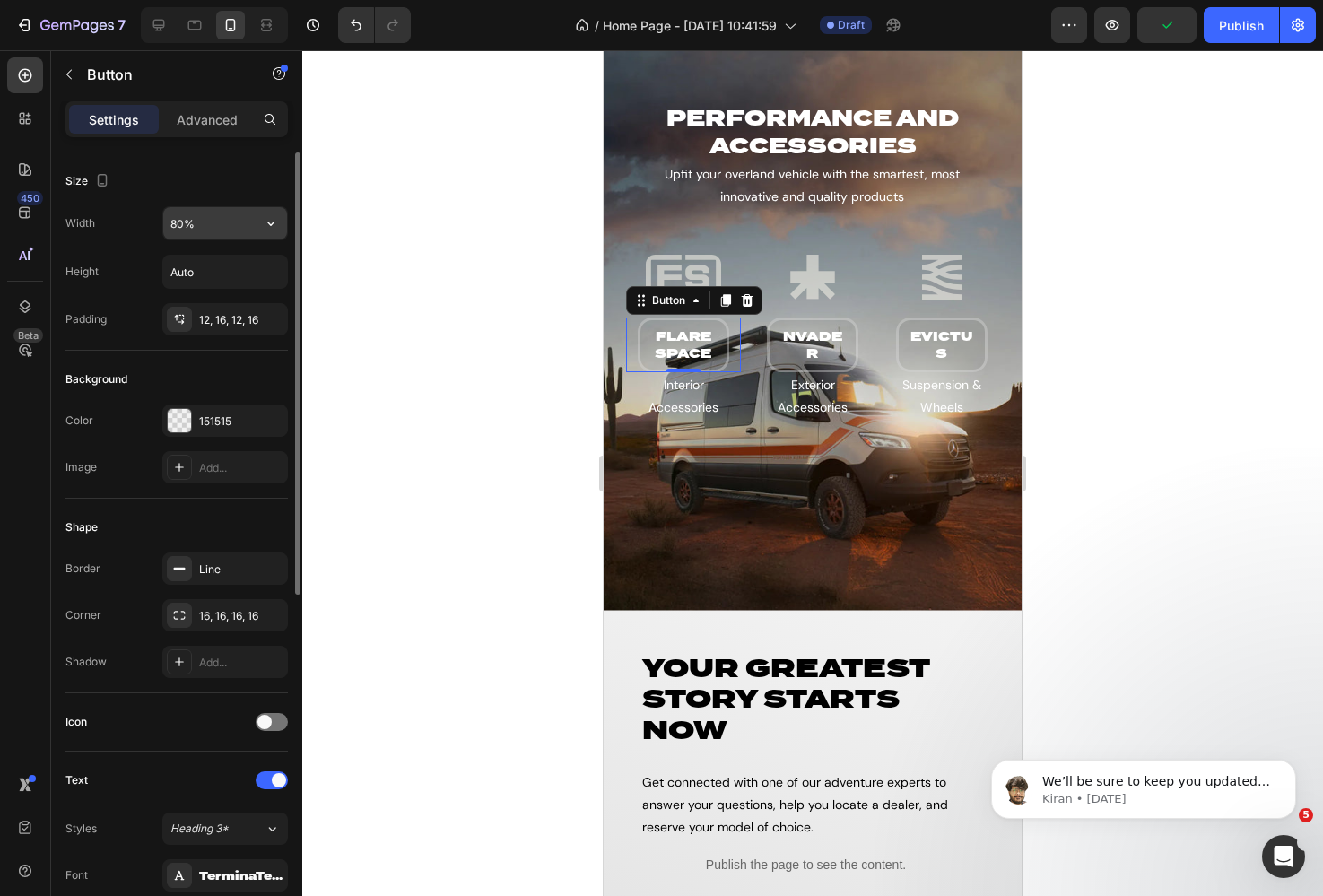
click at [201, 224] on input "80%" at bounding box center [225, 223] width 124 height 32
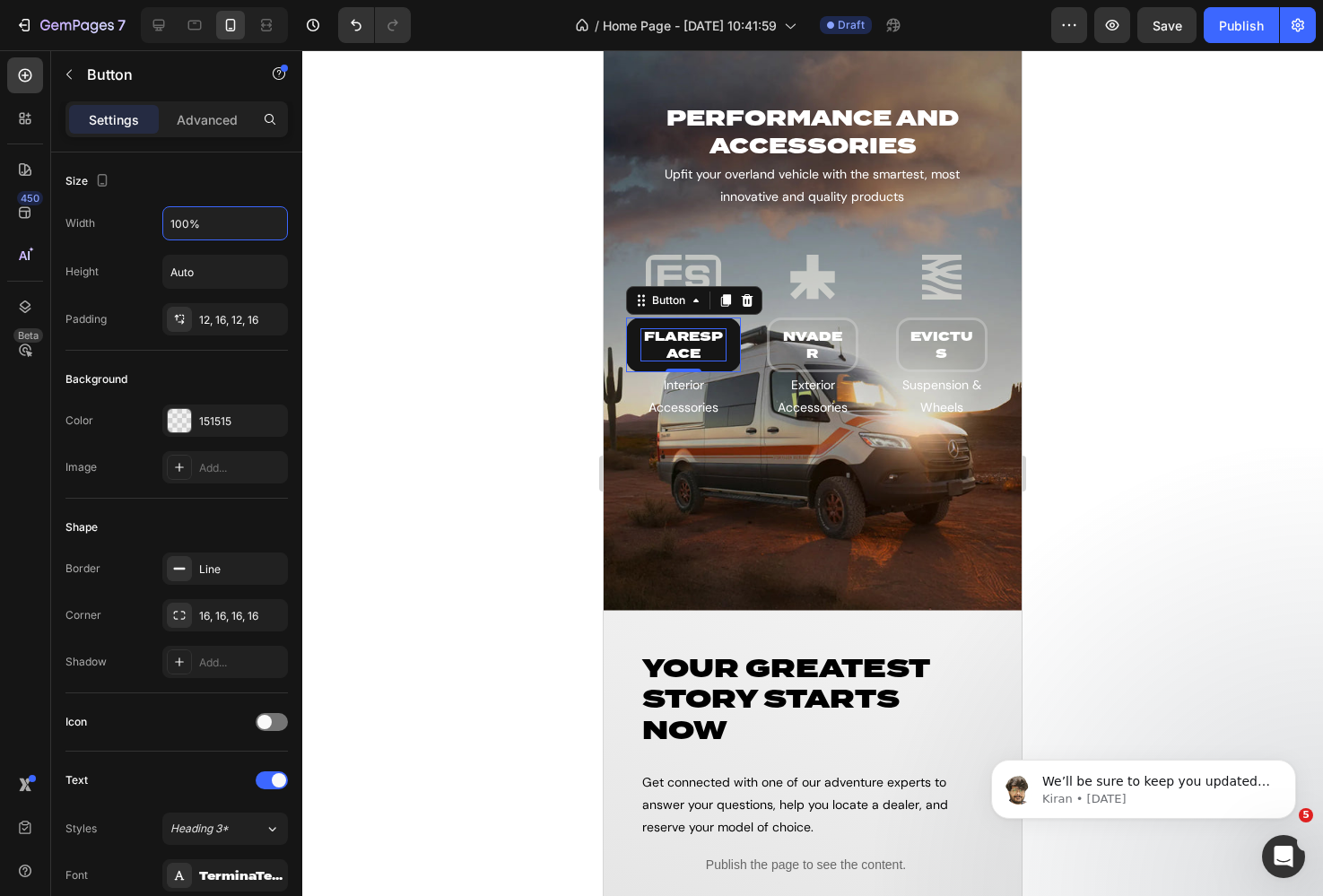
type input "100%"
click at [680, 342] on p "flarespace" at bounding box center [683, 344] width 86 height 32
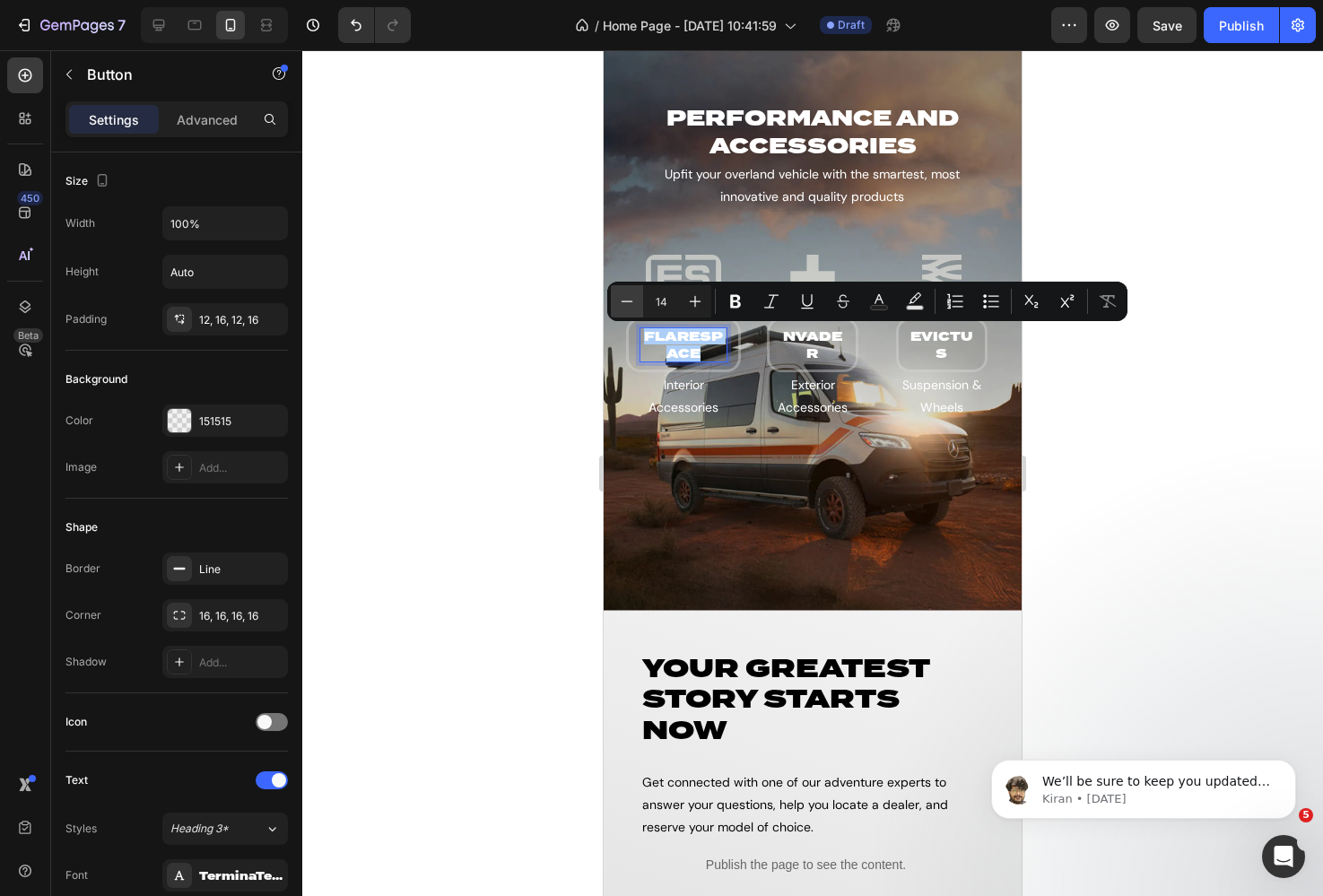
click at [632, 303] on icon "Editor contextual toolbar" at bounding box center [626, 301] width 18 height 18
type input "10"
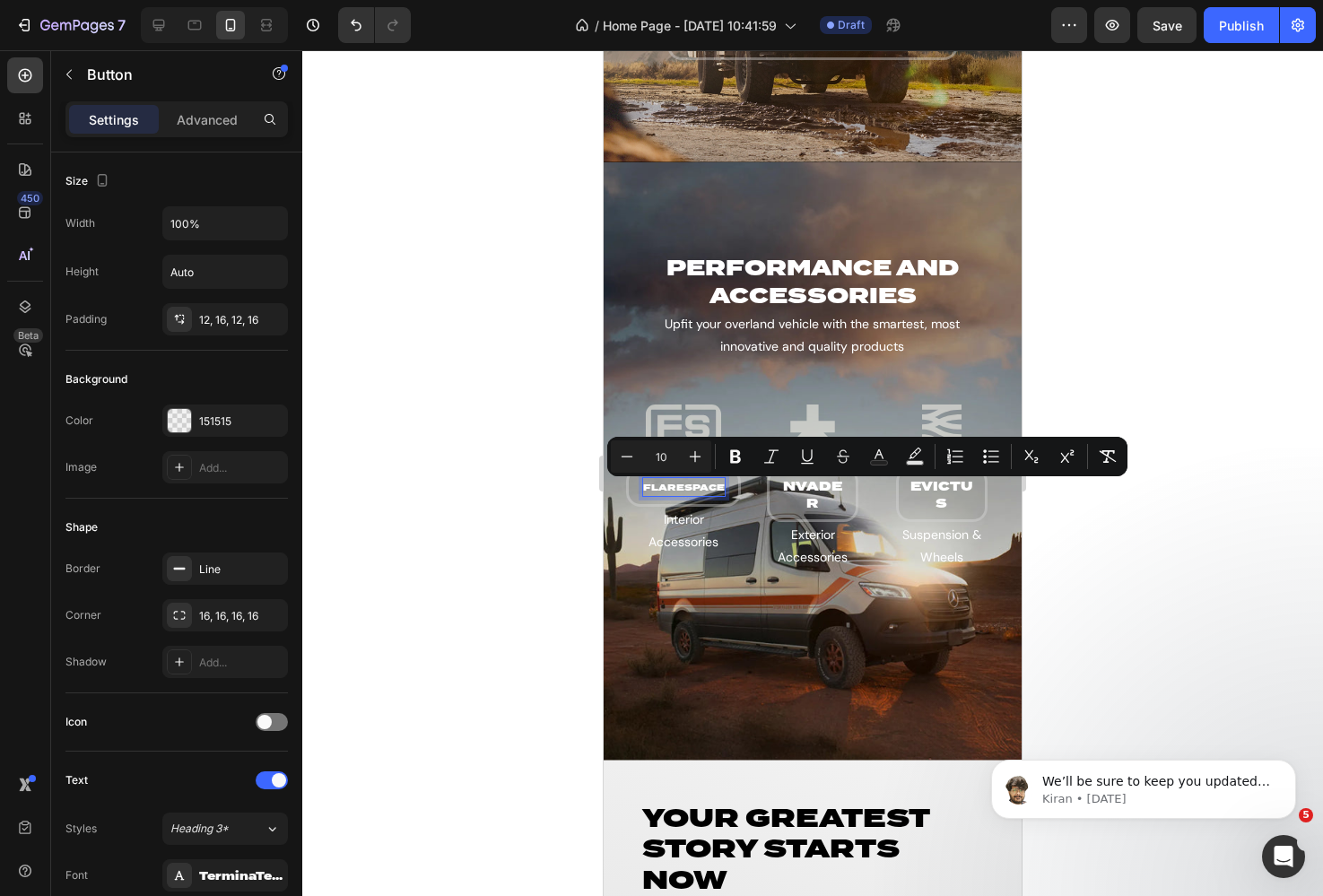
scroll to position [2593, 0]
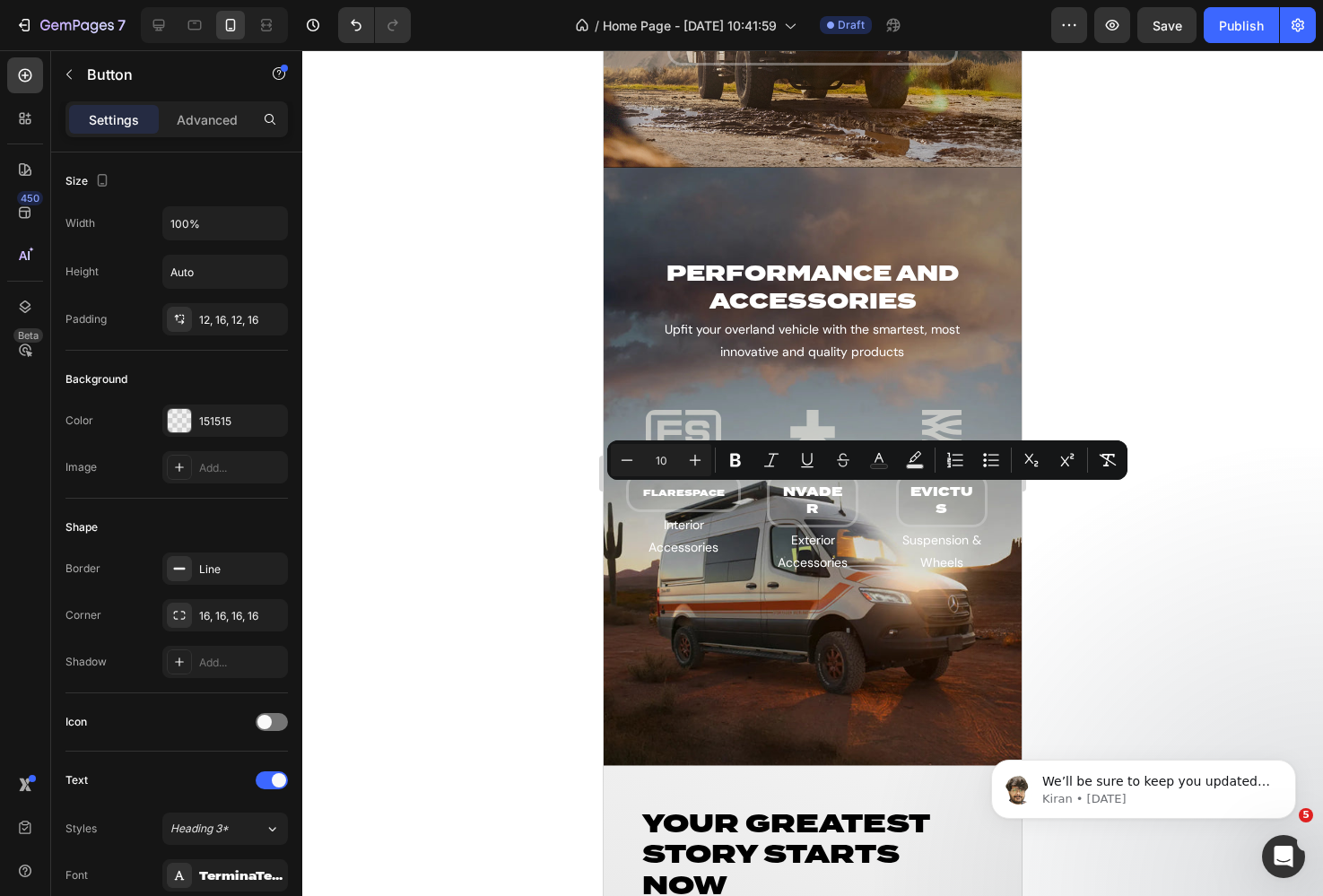
click at [450, 569] on div at bounding box center [812, 473] width 1021 height 845
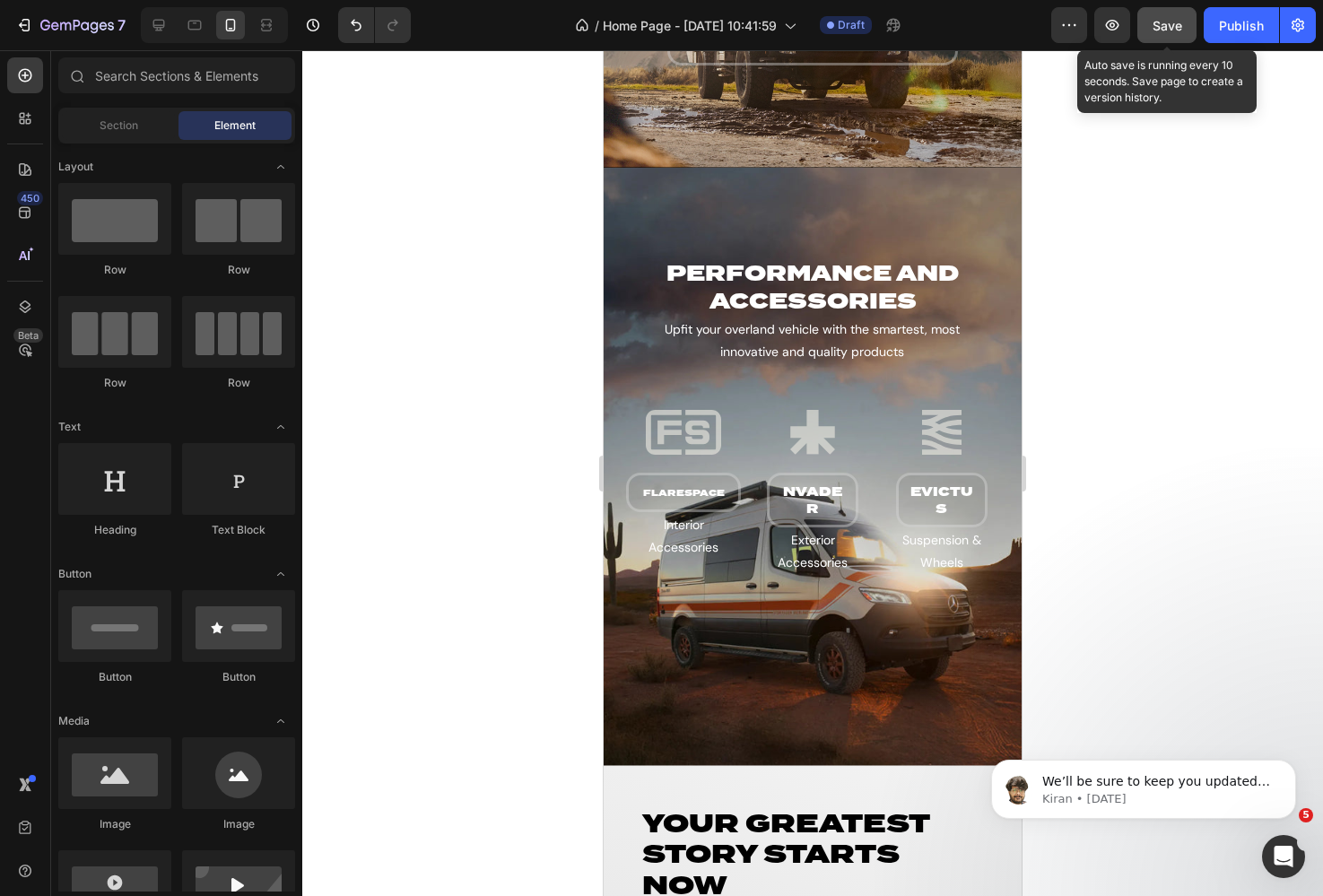
click at [1162, 29] on span "Save" at bounding box center [1167, 26] width 30 height 15
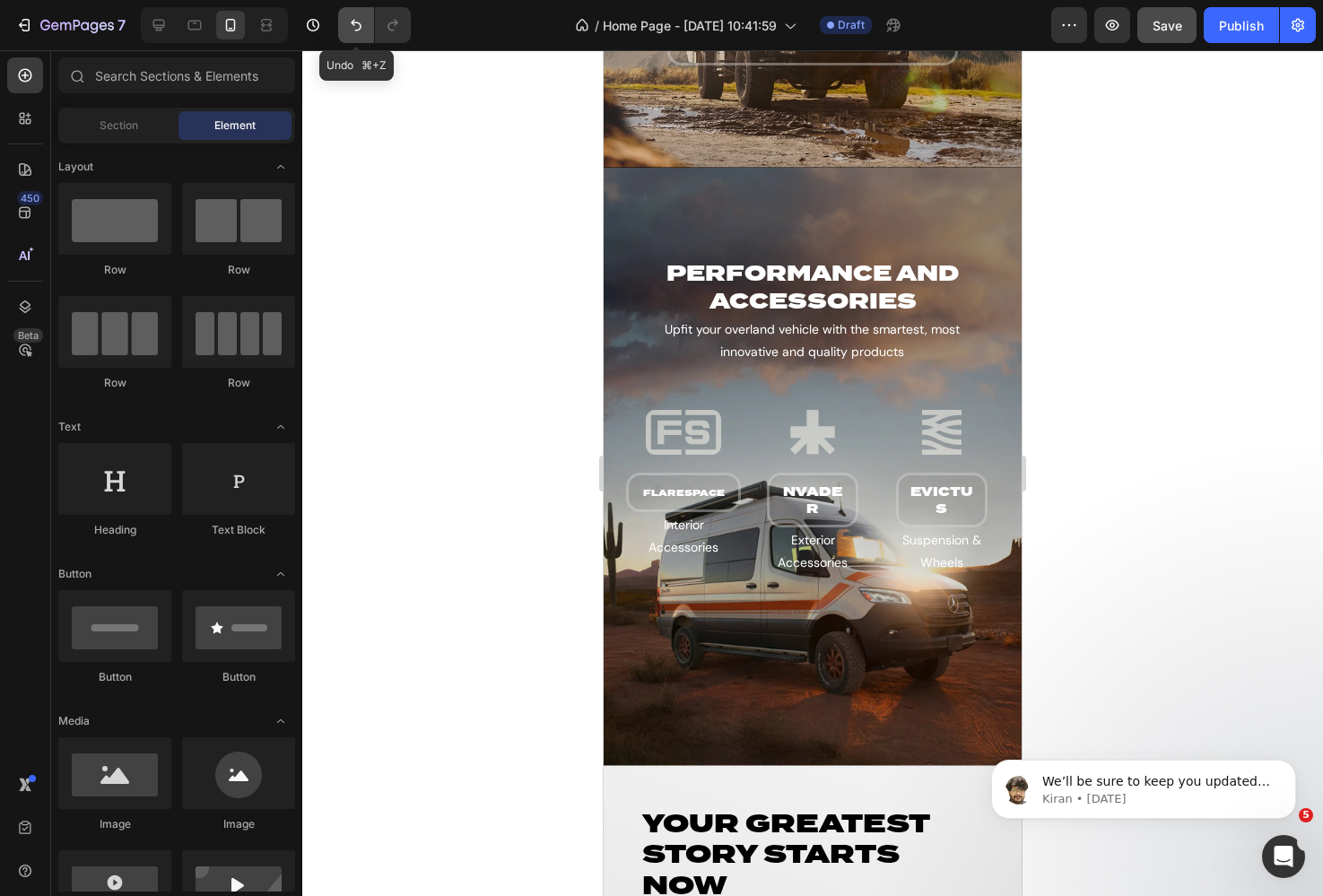
click at [357, 31] on icon "Undo/Redo" at bounding box center [356, 25] width 18 height 18
click at [352, 31] on icon "Undo/Redo" at bounding box center [356, 25] width 18 height 18
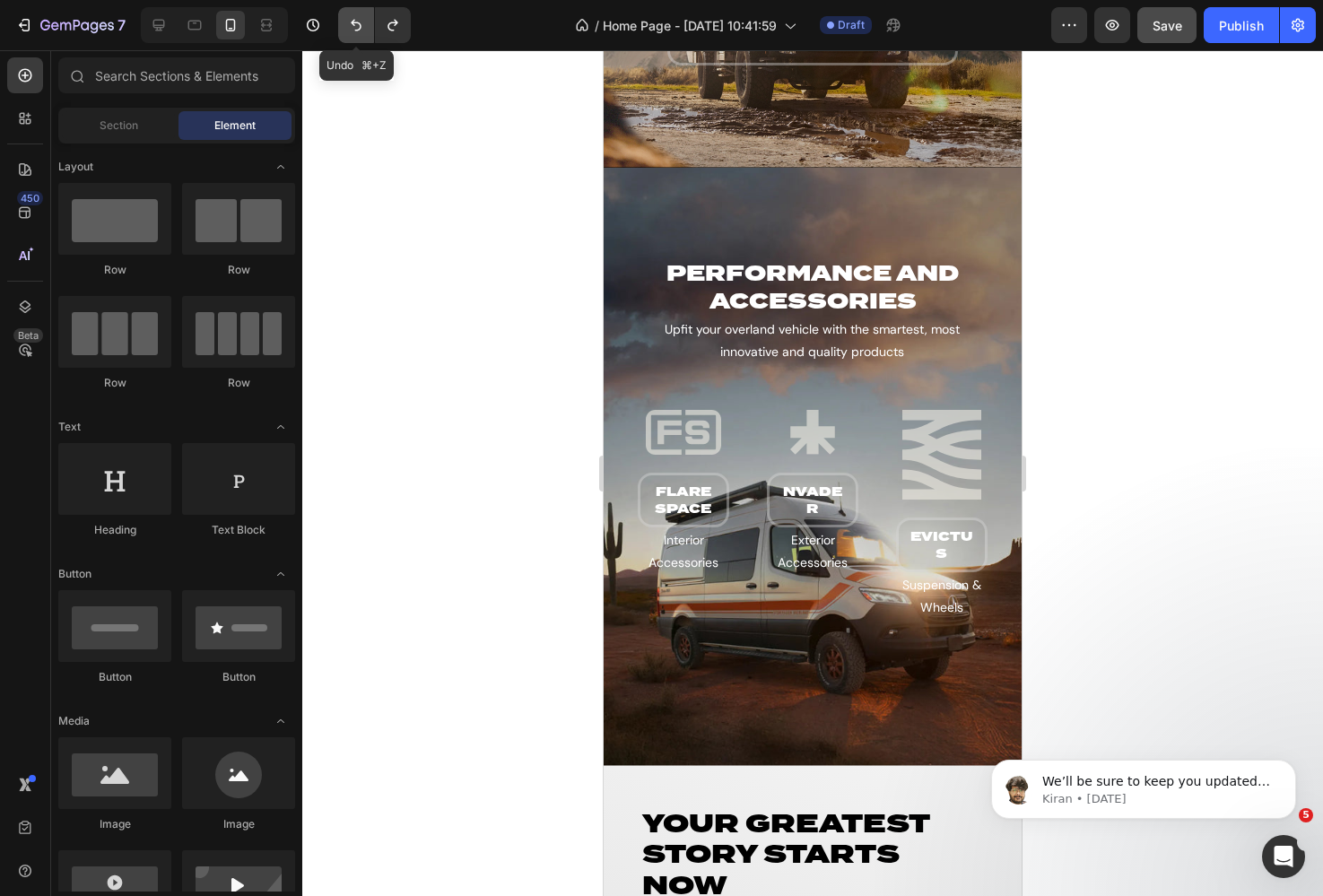
click at [352, 31] on icon "Undo/Redo" at bounding box center [356, 25] width 18 height 18
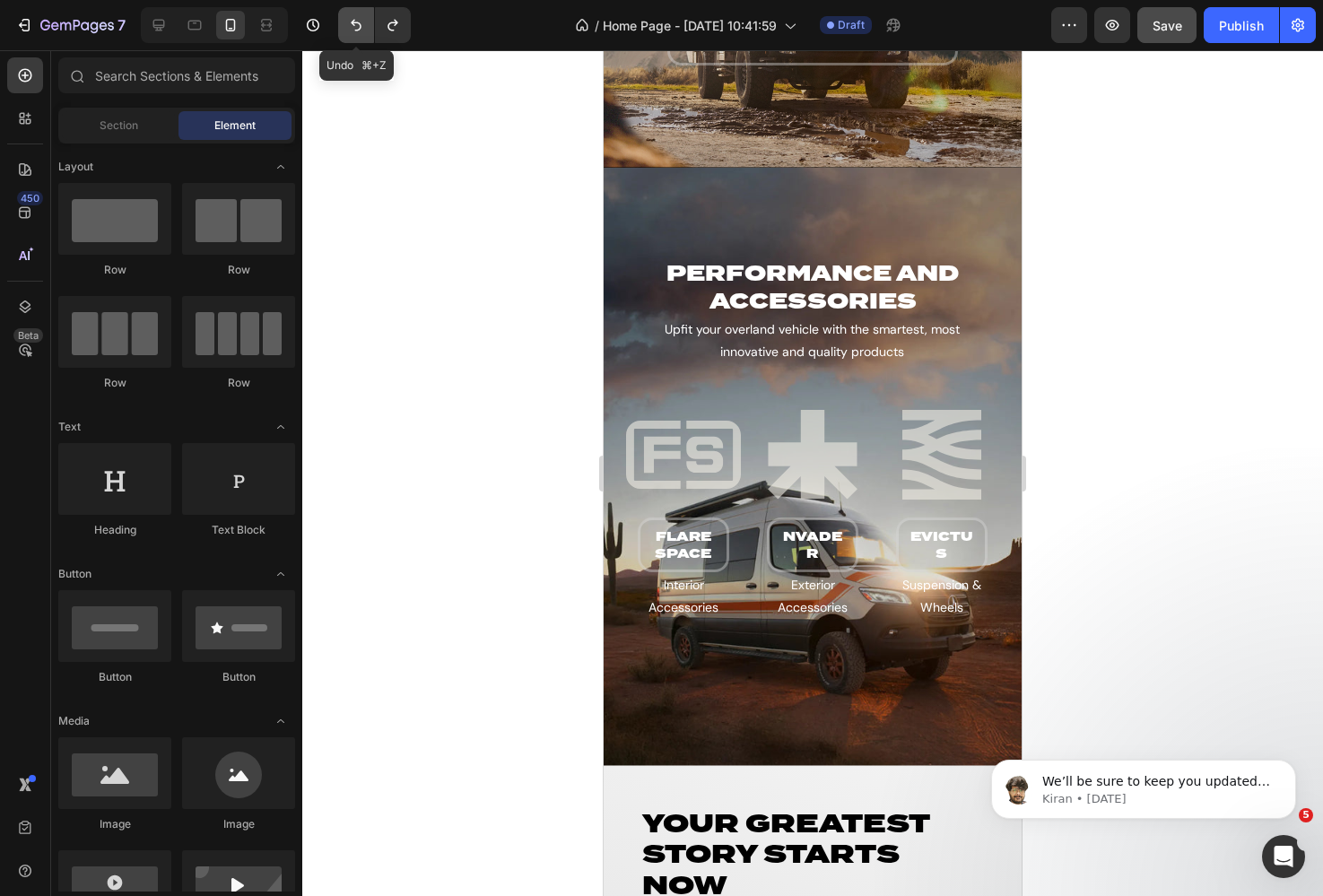
click at [352, 31] on icon "Undo/Redo" at bounding box center [356, 25] width 18 height 18
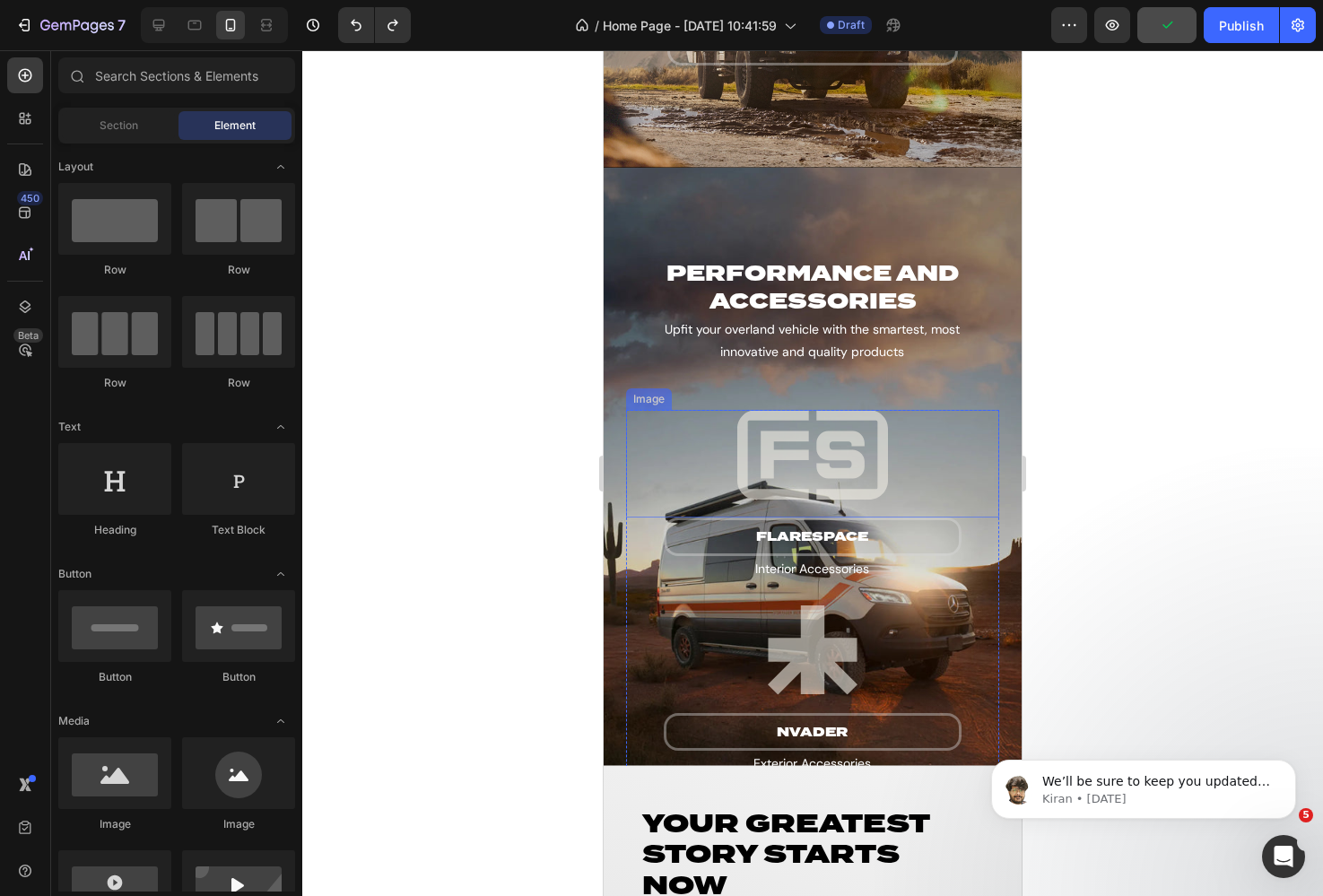
click at [647, 400] on div "Image" at bounding box center [649, 398] width 38 height 16
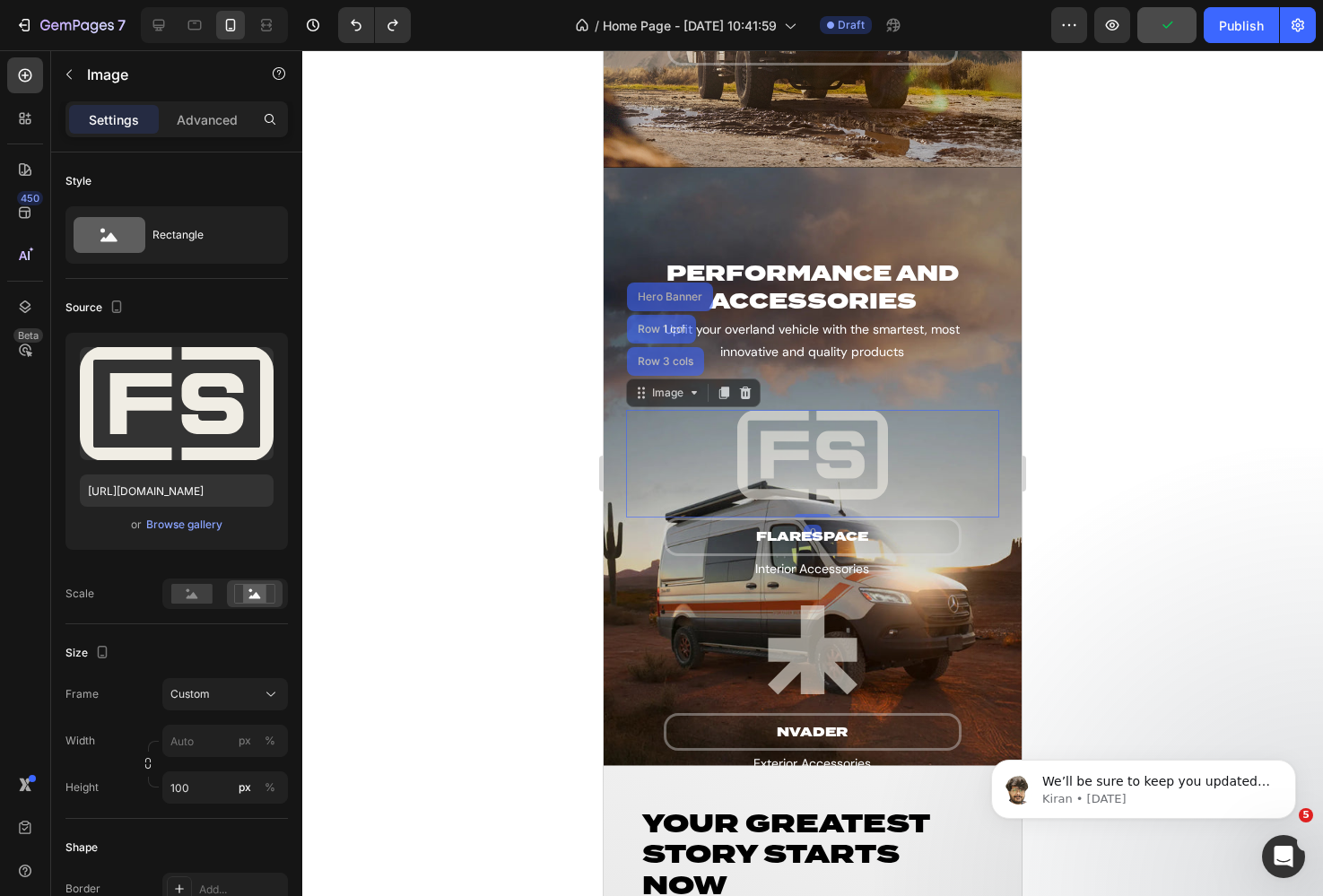
click at [477, 461] on div at bounding box center [812, 473] width 1021 height 845
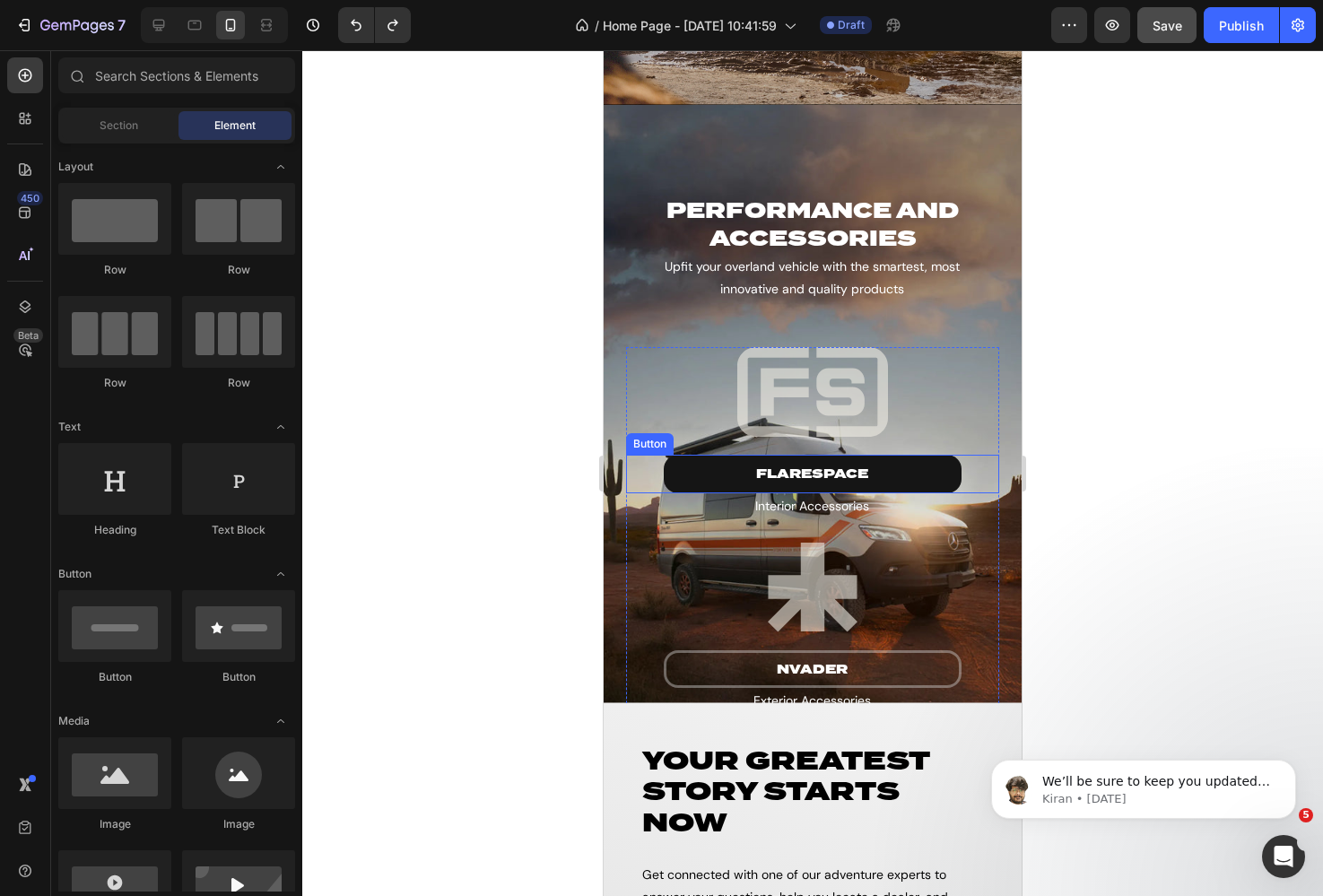
scroll to position [2632, 0]
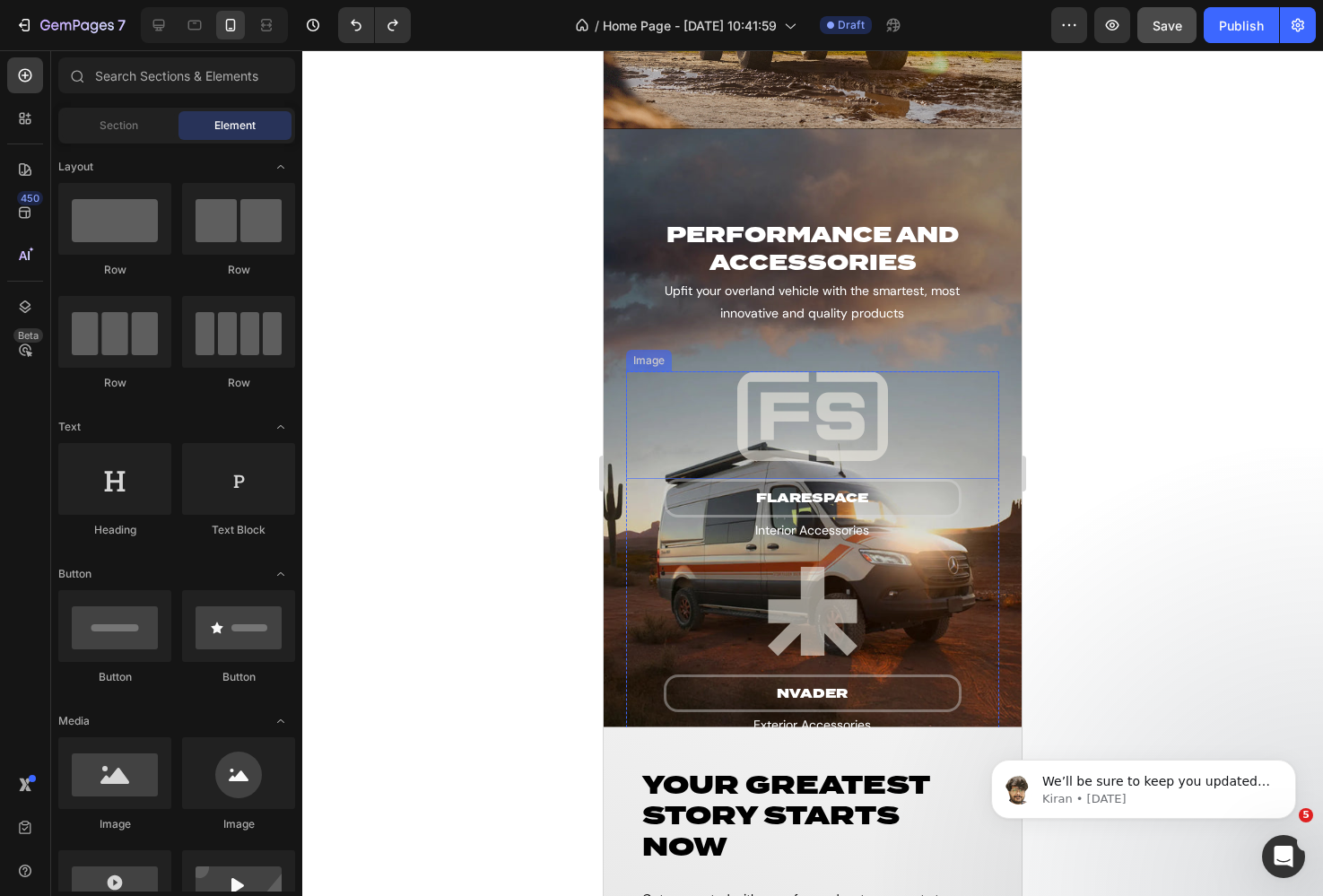
click at [651, 360] on div "Image" at bounding box center [649, 360] width 38 height 16
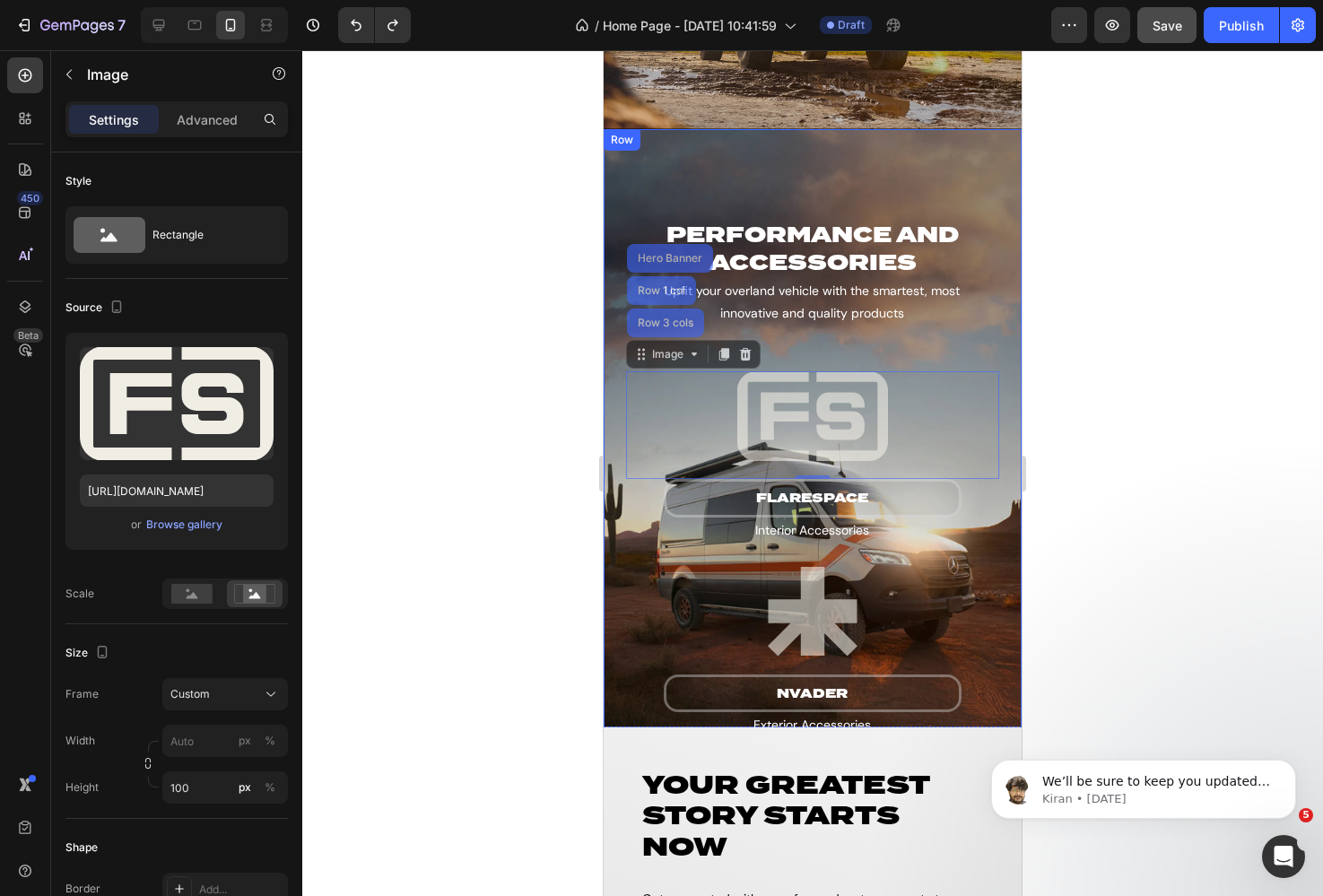
click at [517, 376] on div at bounding box center [812, 473] width 1021 height 845
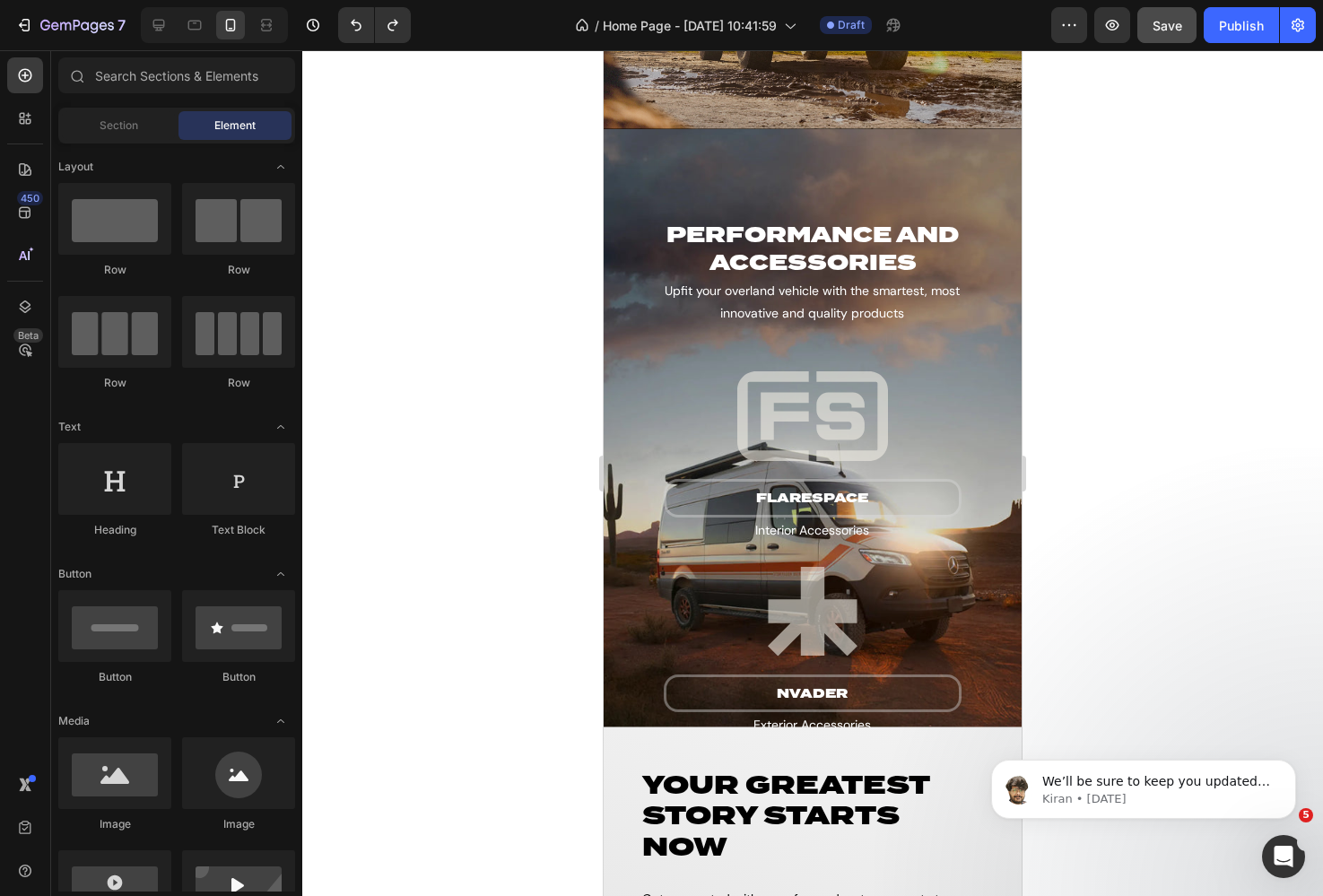
click at [466, 488] on div at bounding box center [812, 473] width 1021 height 845
click at [645, 359] on div "Image" at bounding box center [649, 360] width 38 height 16
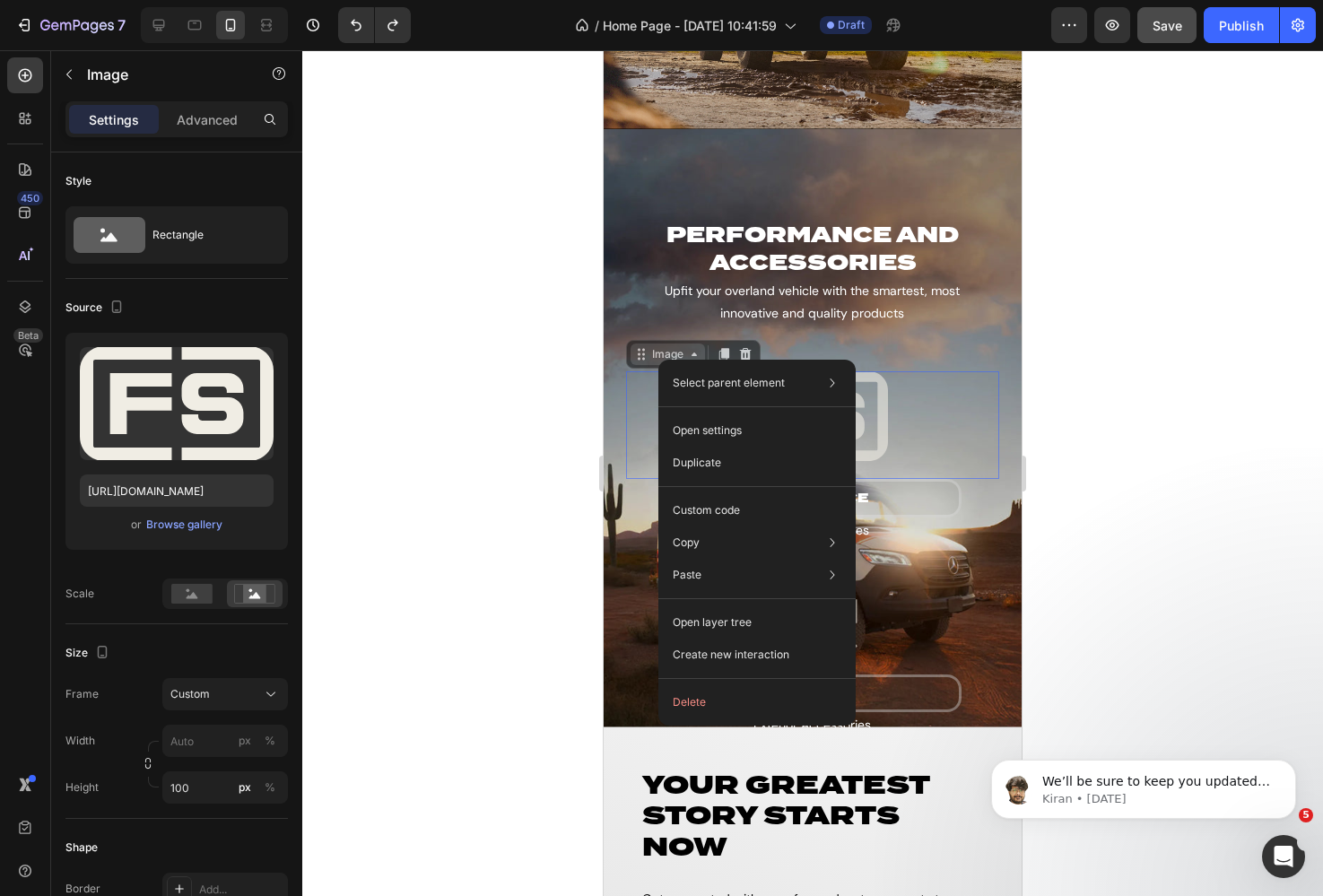
click at [659, 354] on div "Image" at bounding box center [667, 354] width 38 height 16
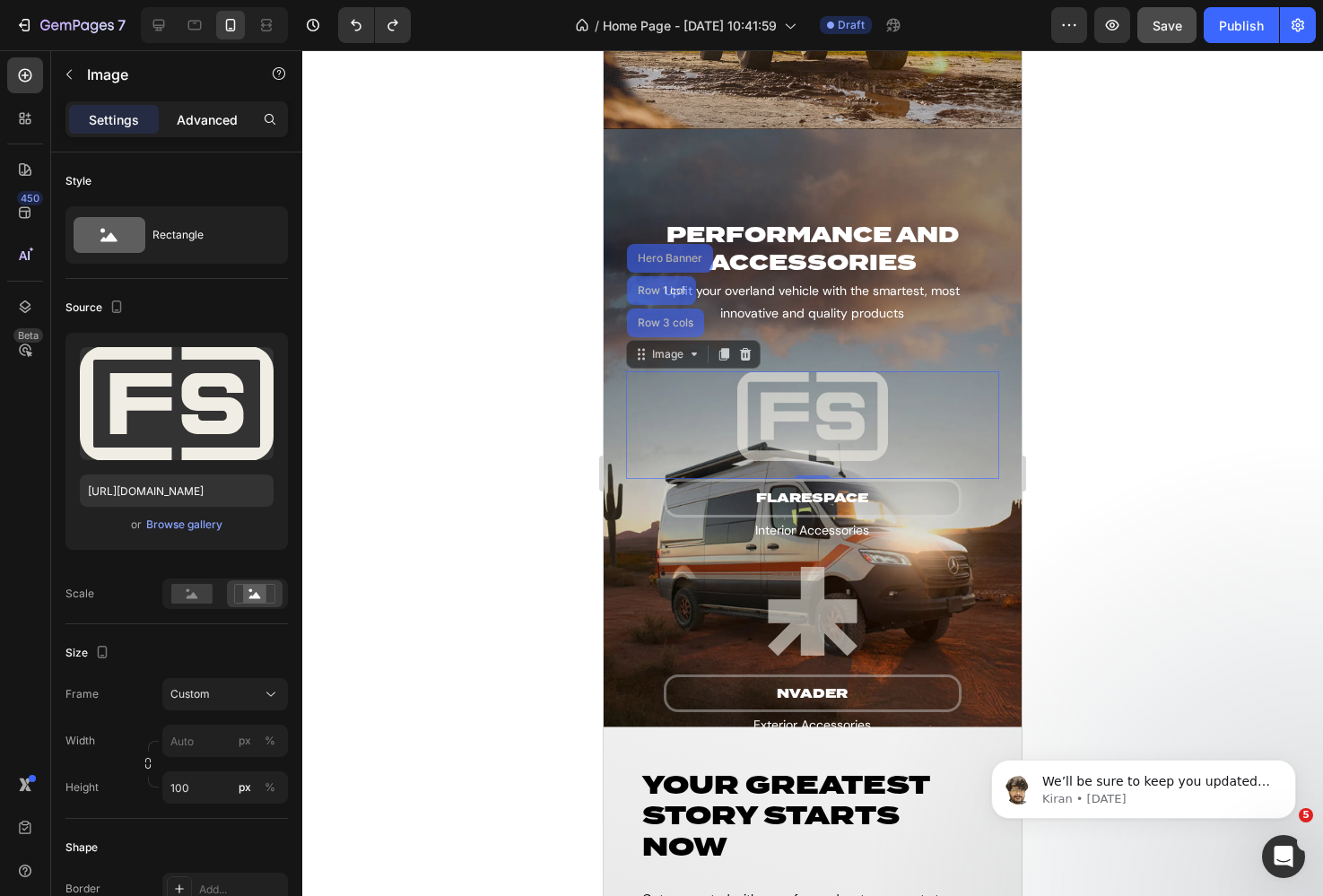
click at [193, 114] on p "Advanced" at bounding box center [207, 120] width 61 height 19
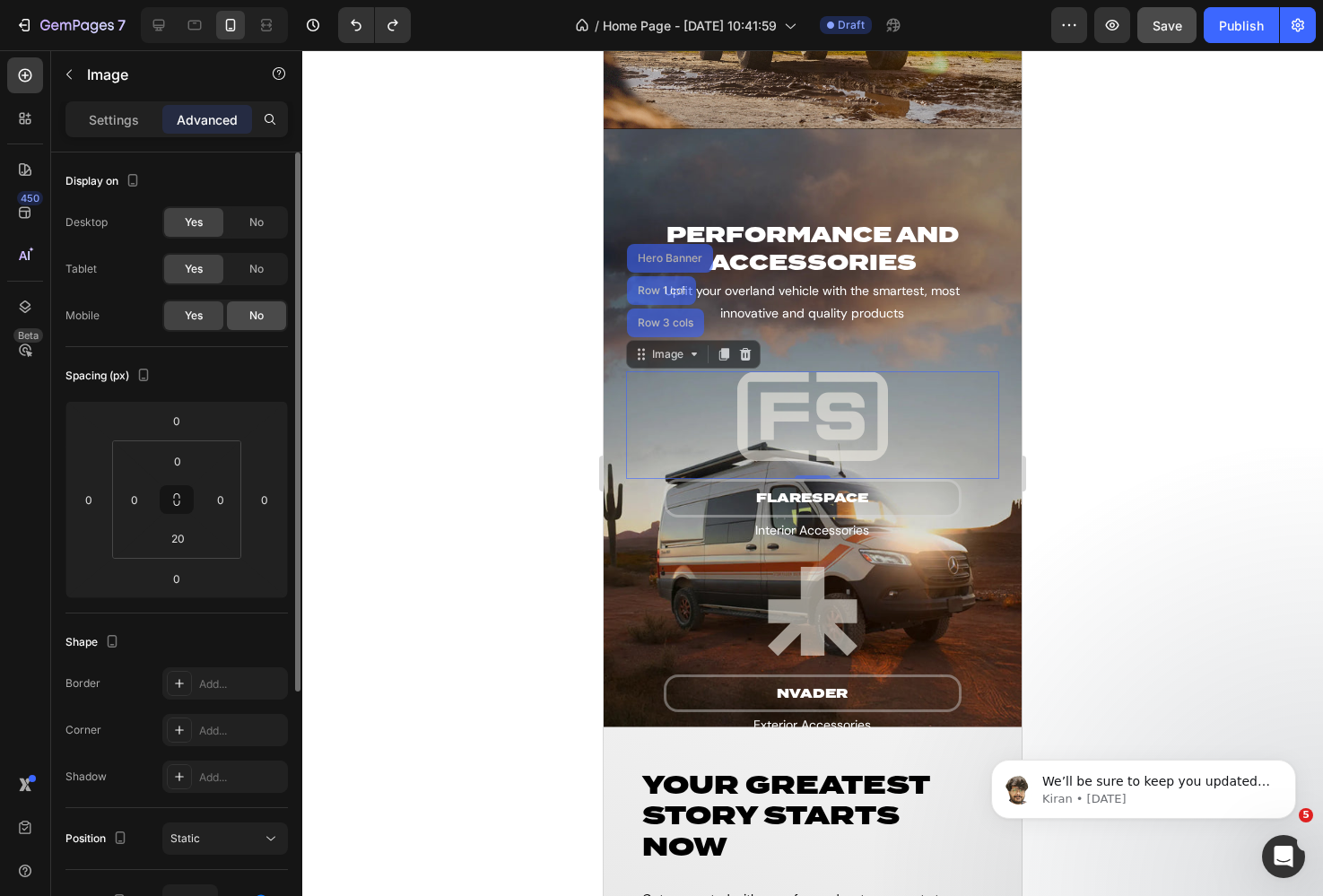
click at [251, 313] on span "No" at bounding box center [256, 316] width 14 height 16
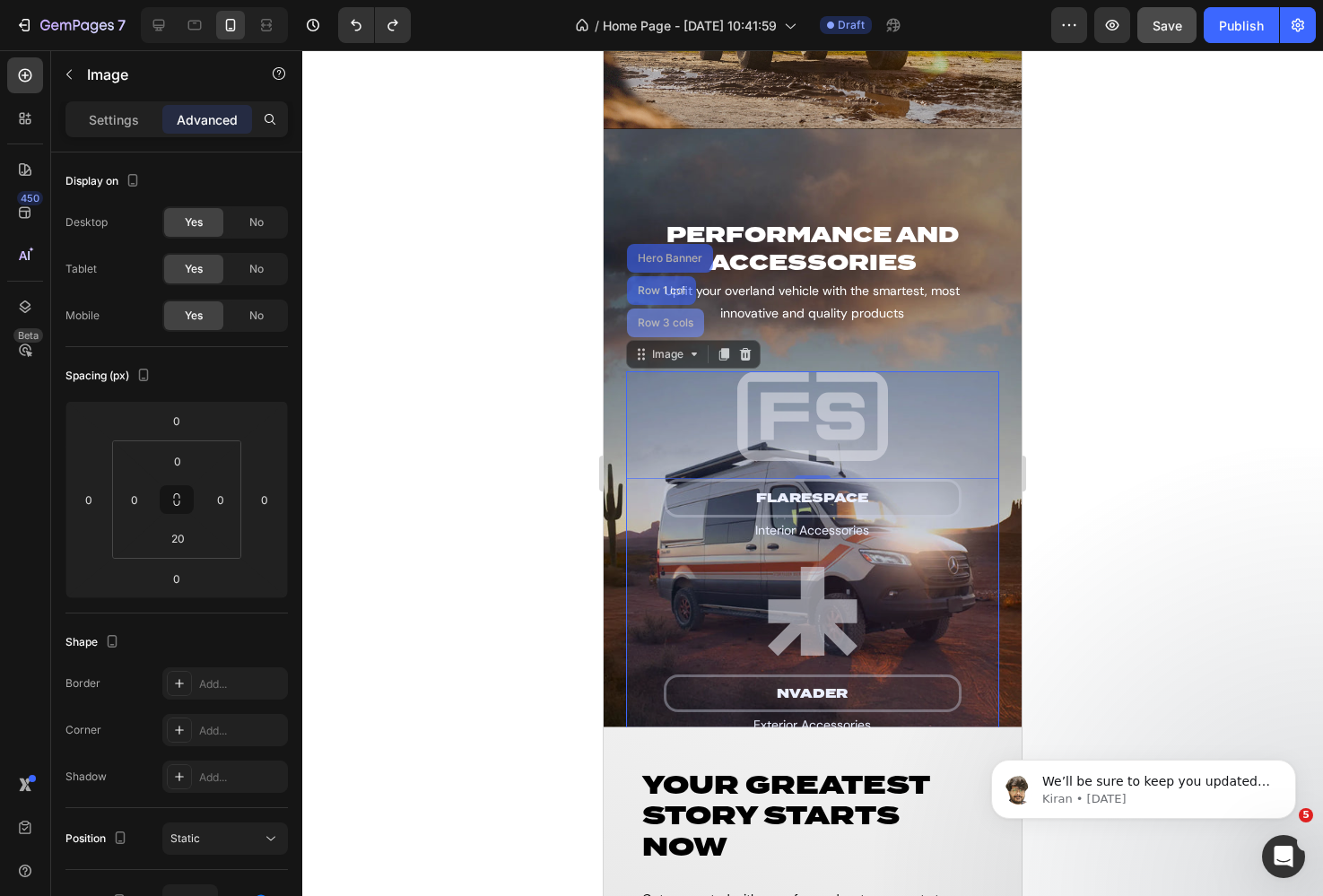
click at [662, 318] on div "Row 3 cols" at bounding box center [665, 322] width 63 height 10
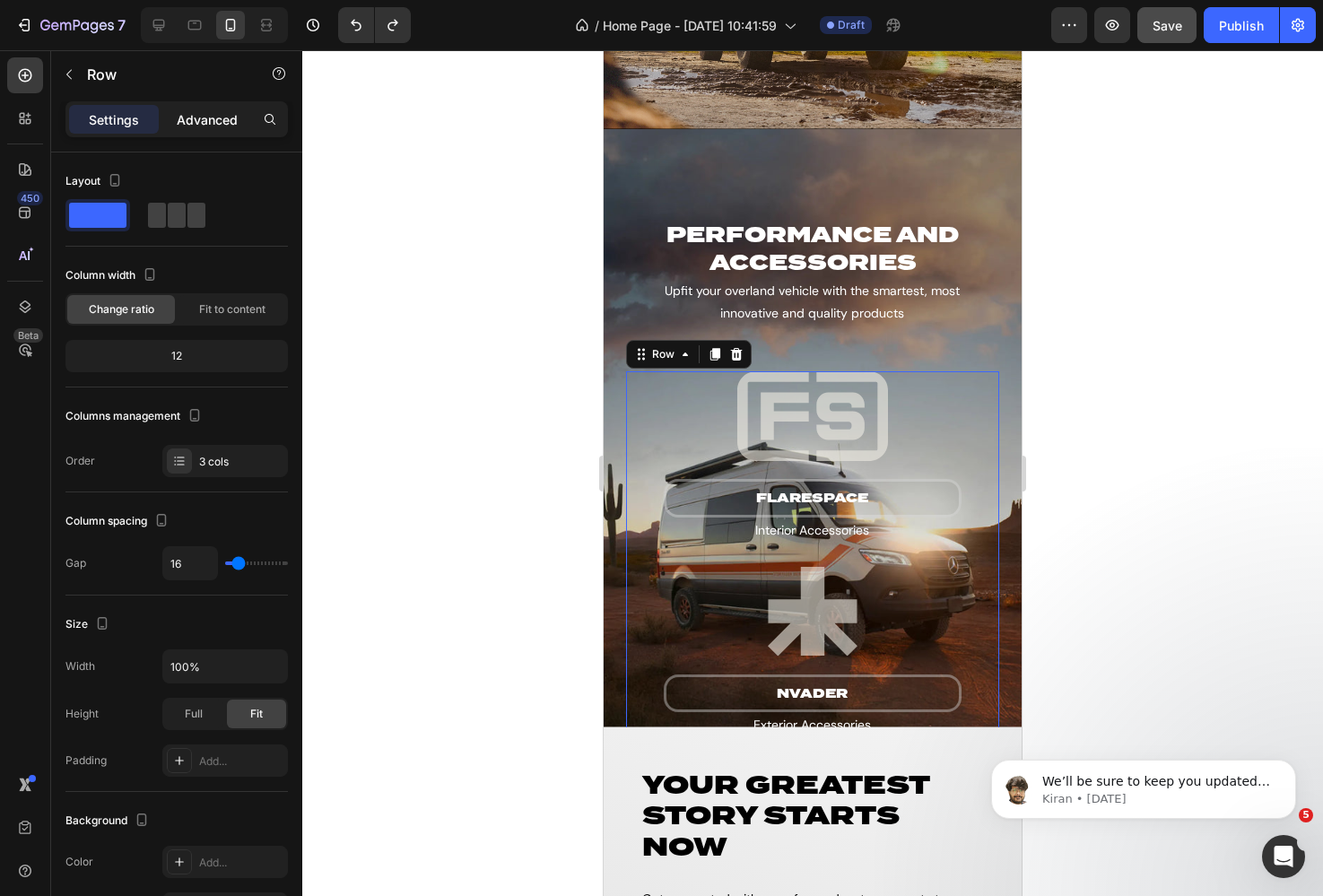
click at [190, 121] on p "Advanced" at bounding box center [207, 120] width 61 height 19
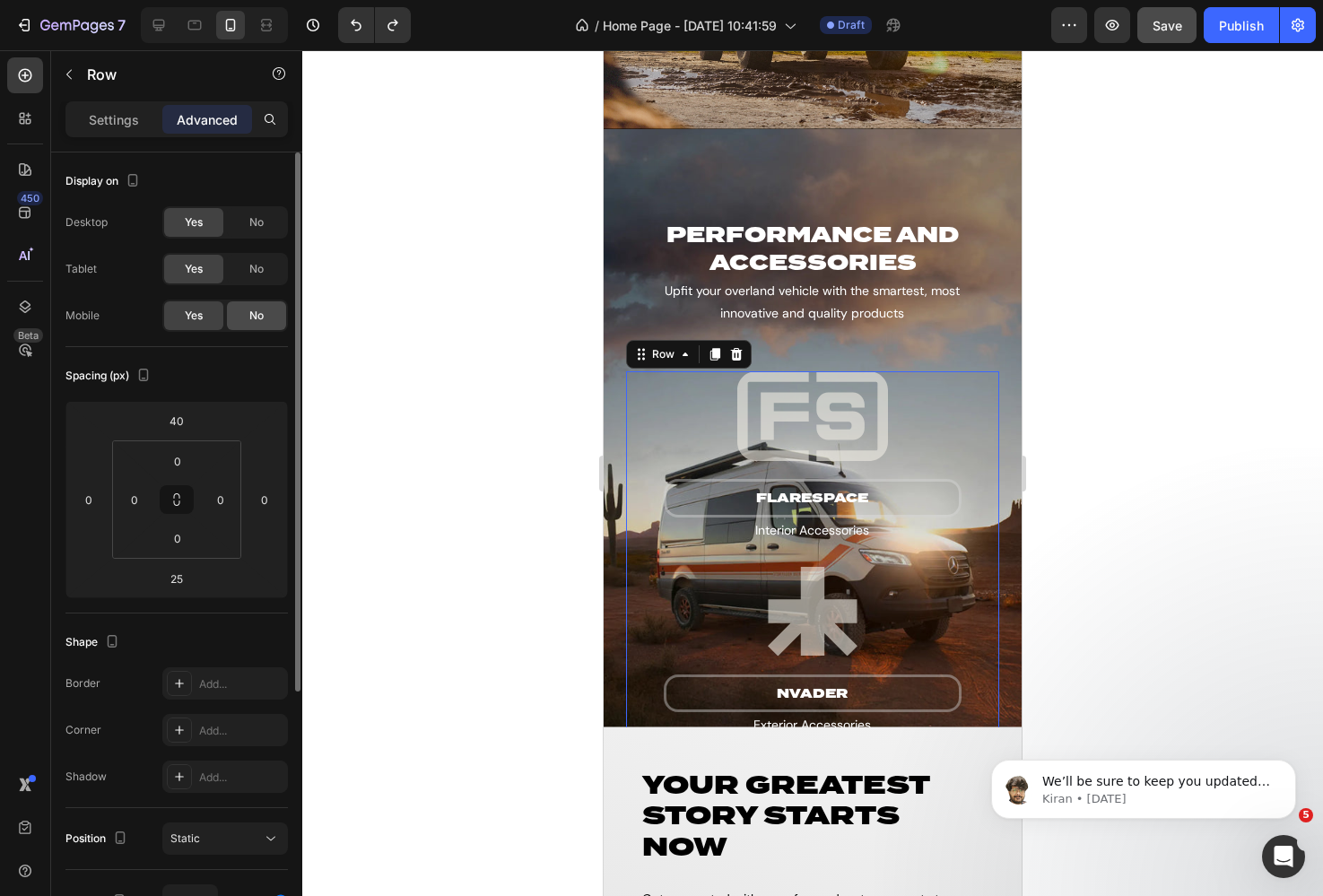
click at [235, 305] on div "No" at bounding box center [256, 316] width 59 height 29
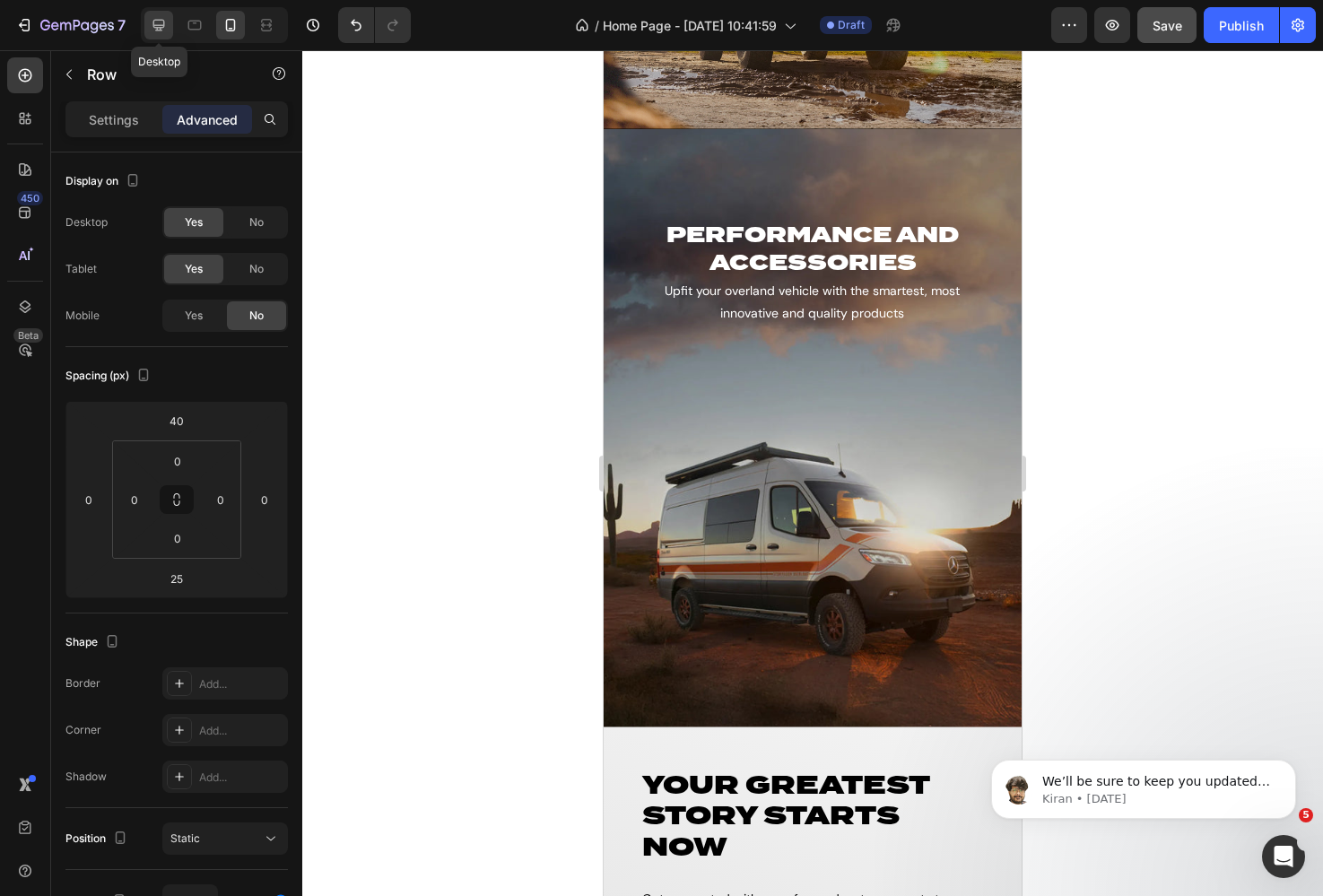
click at [154, 31] on icon at bounding box center [158, 25] width 18 height 18
type input "80"
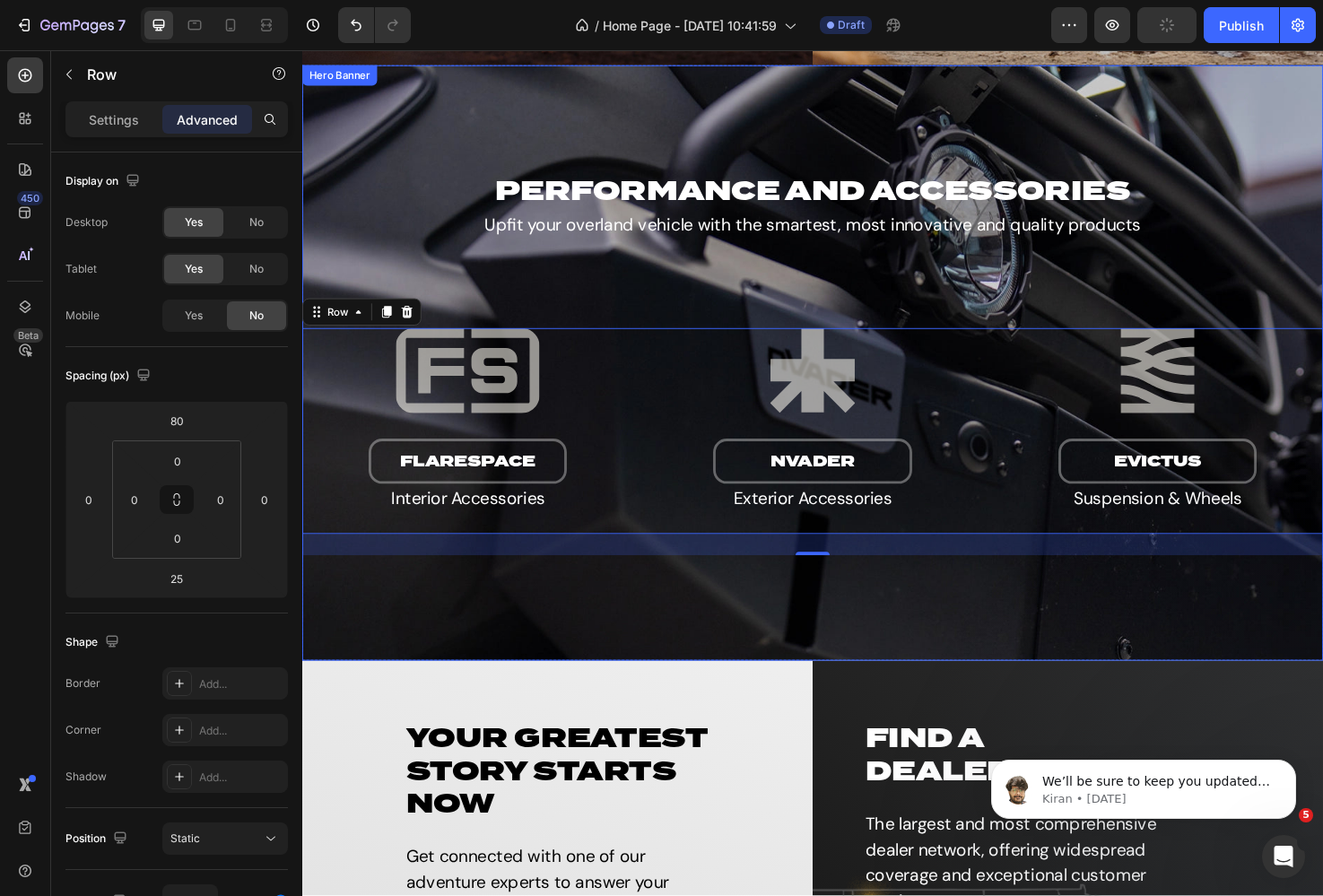
scroll to position [2331, 0]
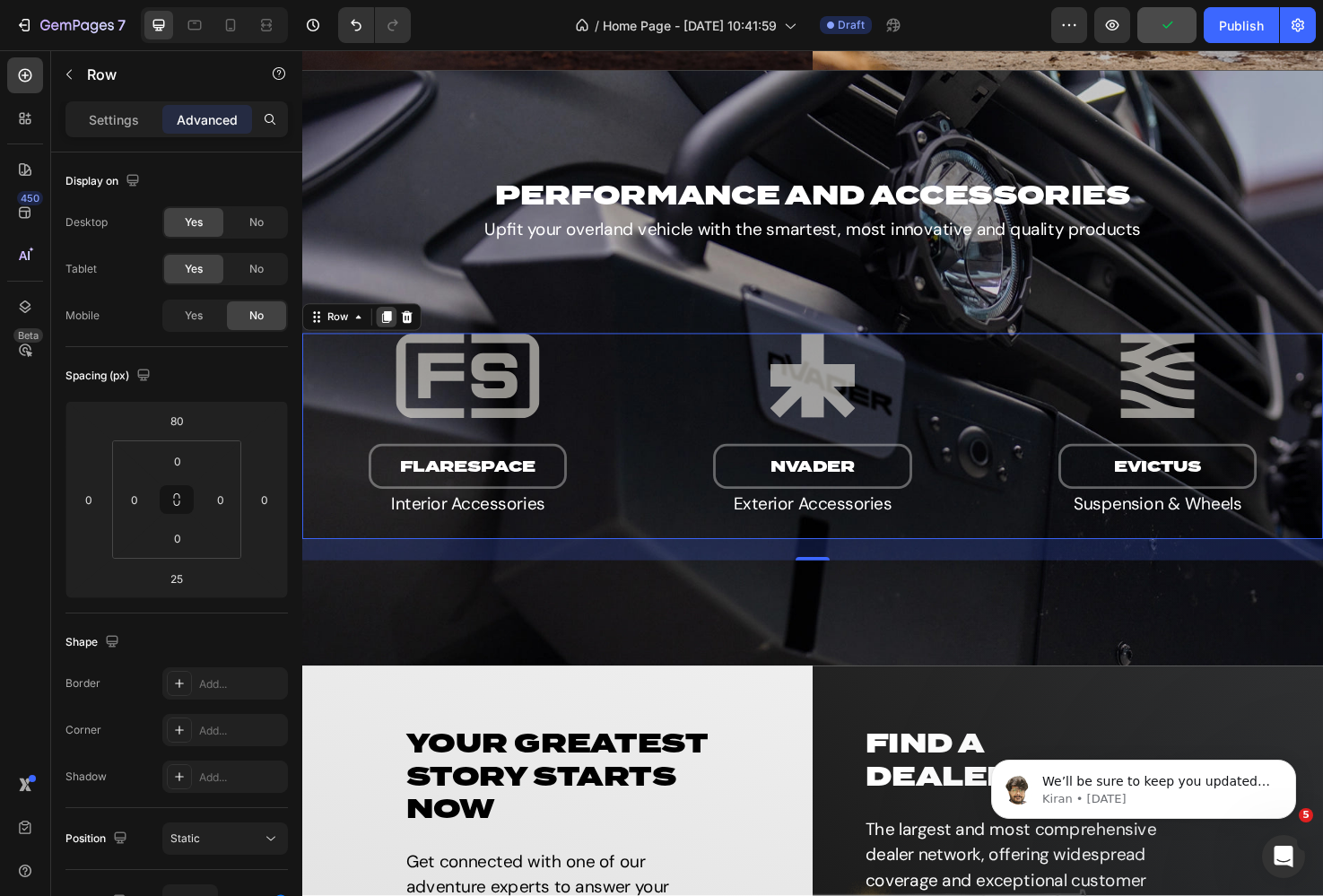
click at [380, 327] on div at bounding box center [391, 332] width 22 height 22
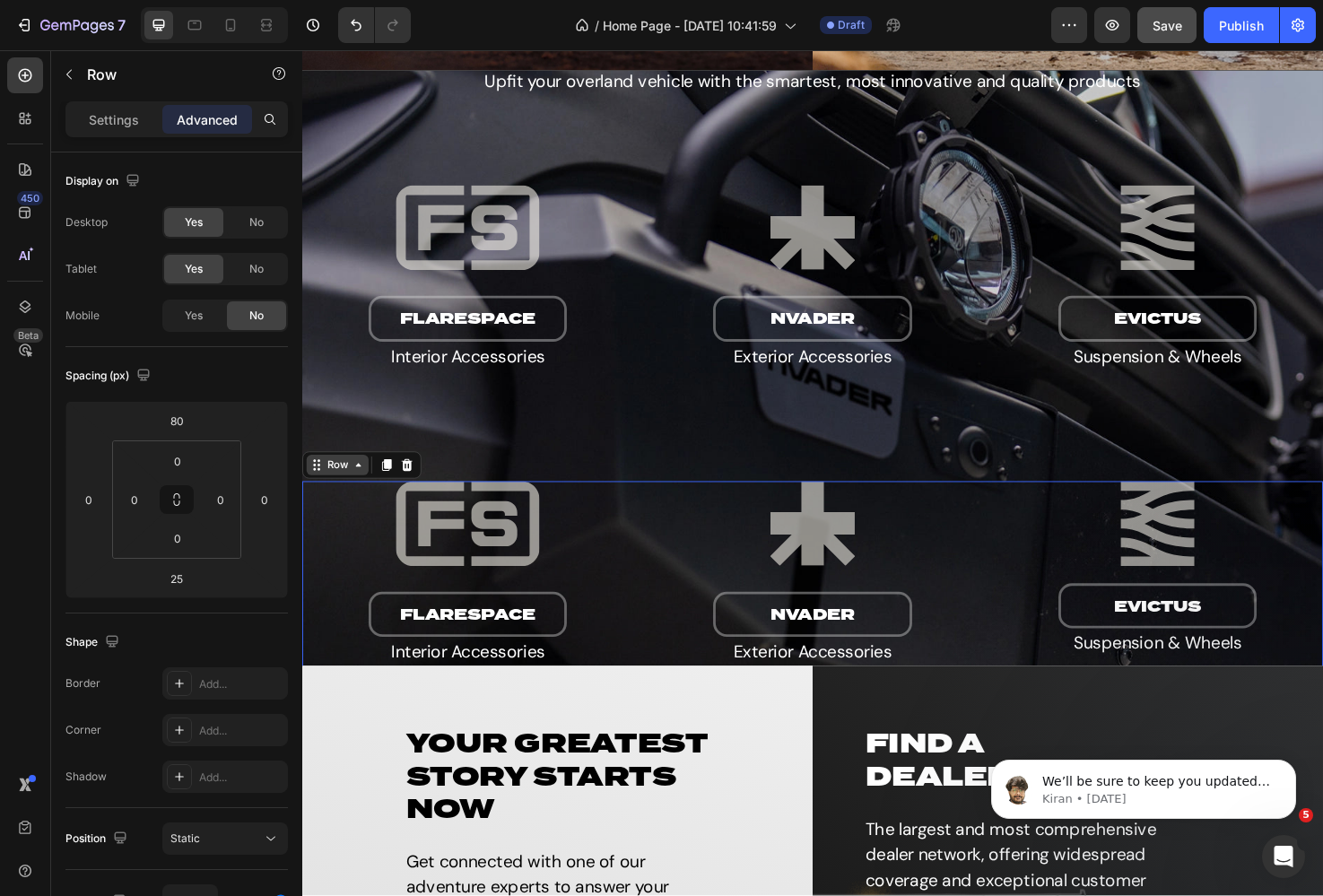
click at [334, 494] on div "Row" at bounding box center [339, 487] width 30 height 16
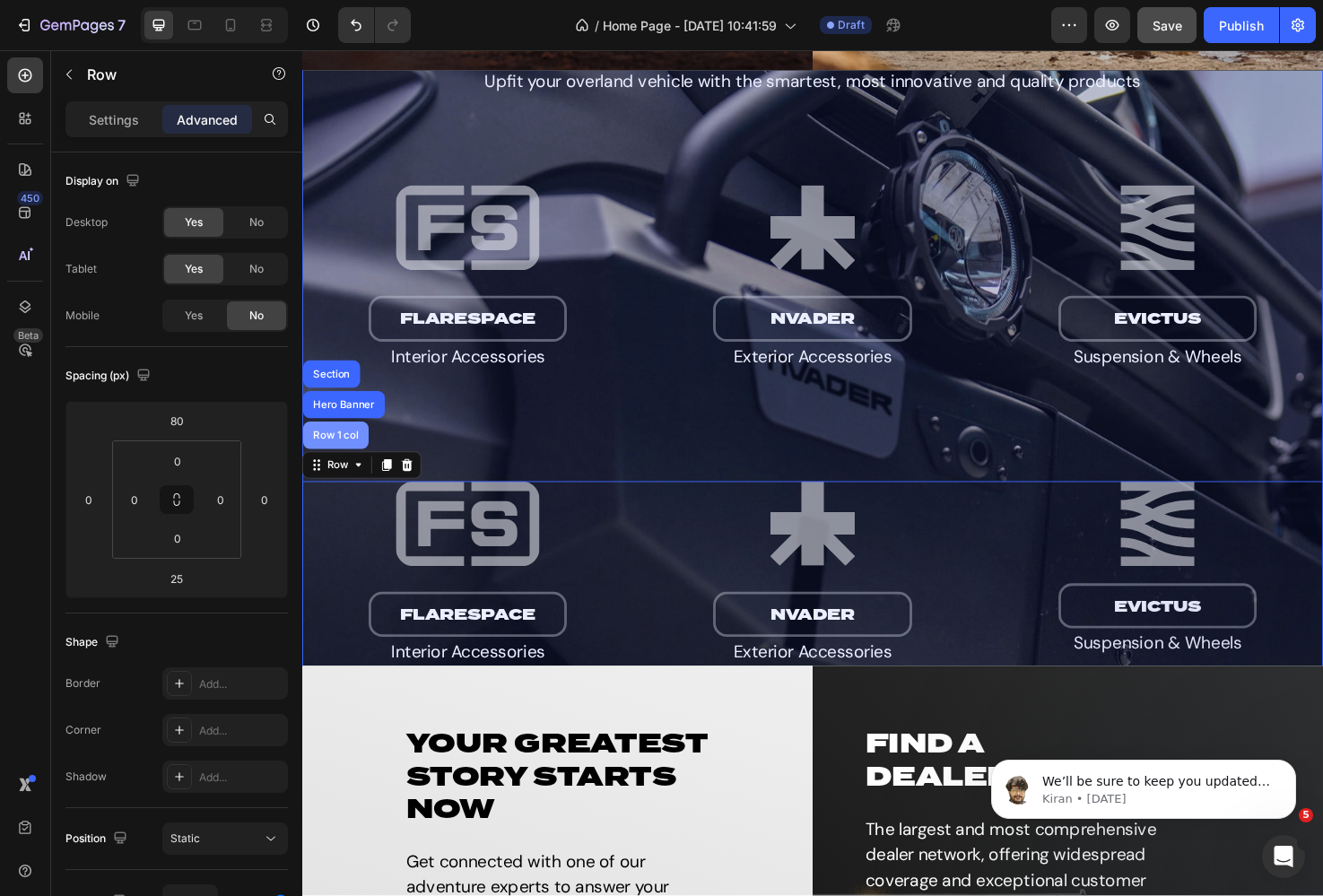
click at [337, 453] on div "Row 1 col" at bounding box center [337, 456] width 54 height 10
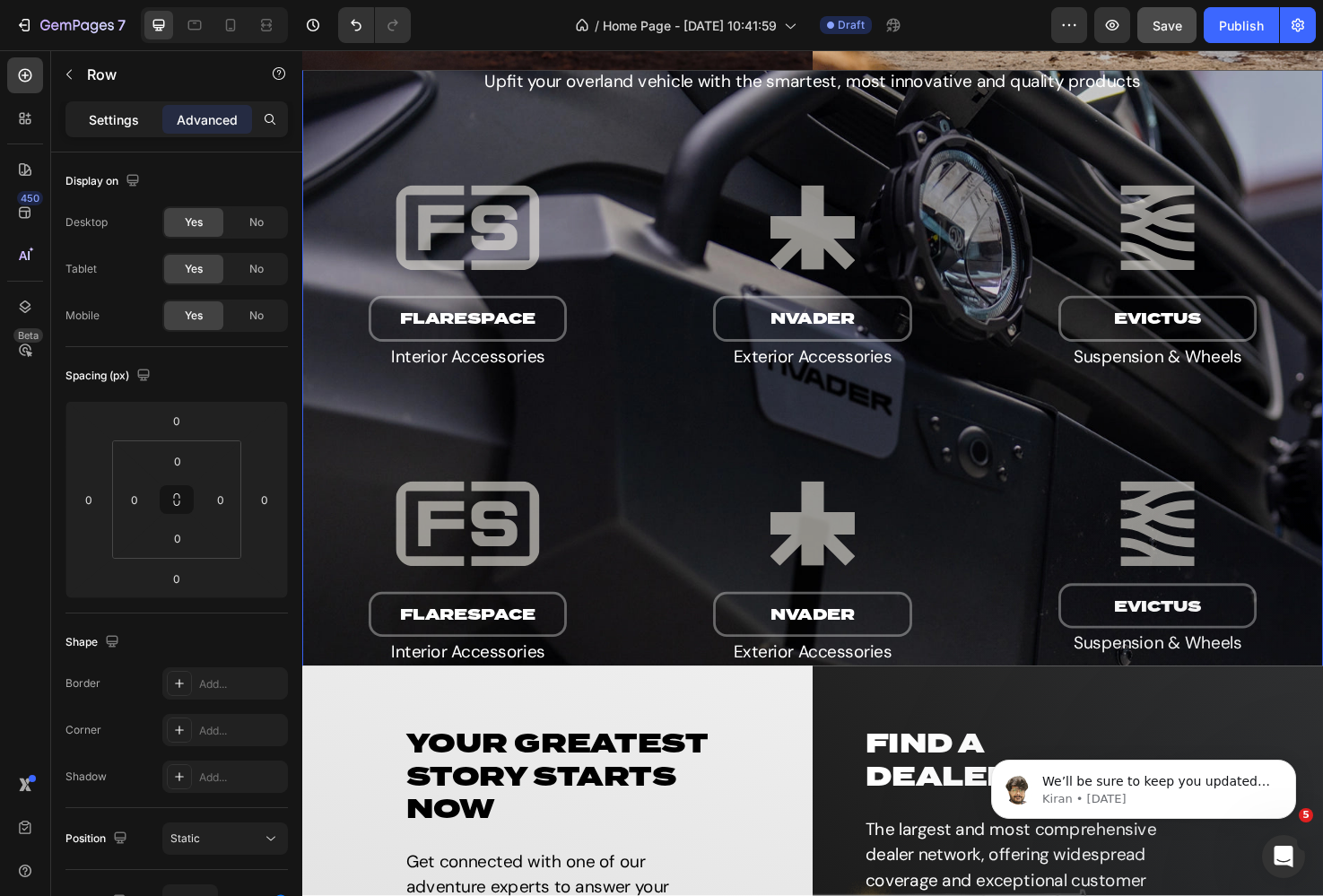
click at [113, 132] on div "Settings" at bounding box center [113, 119] width 90 height 29
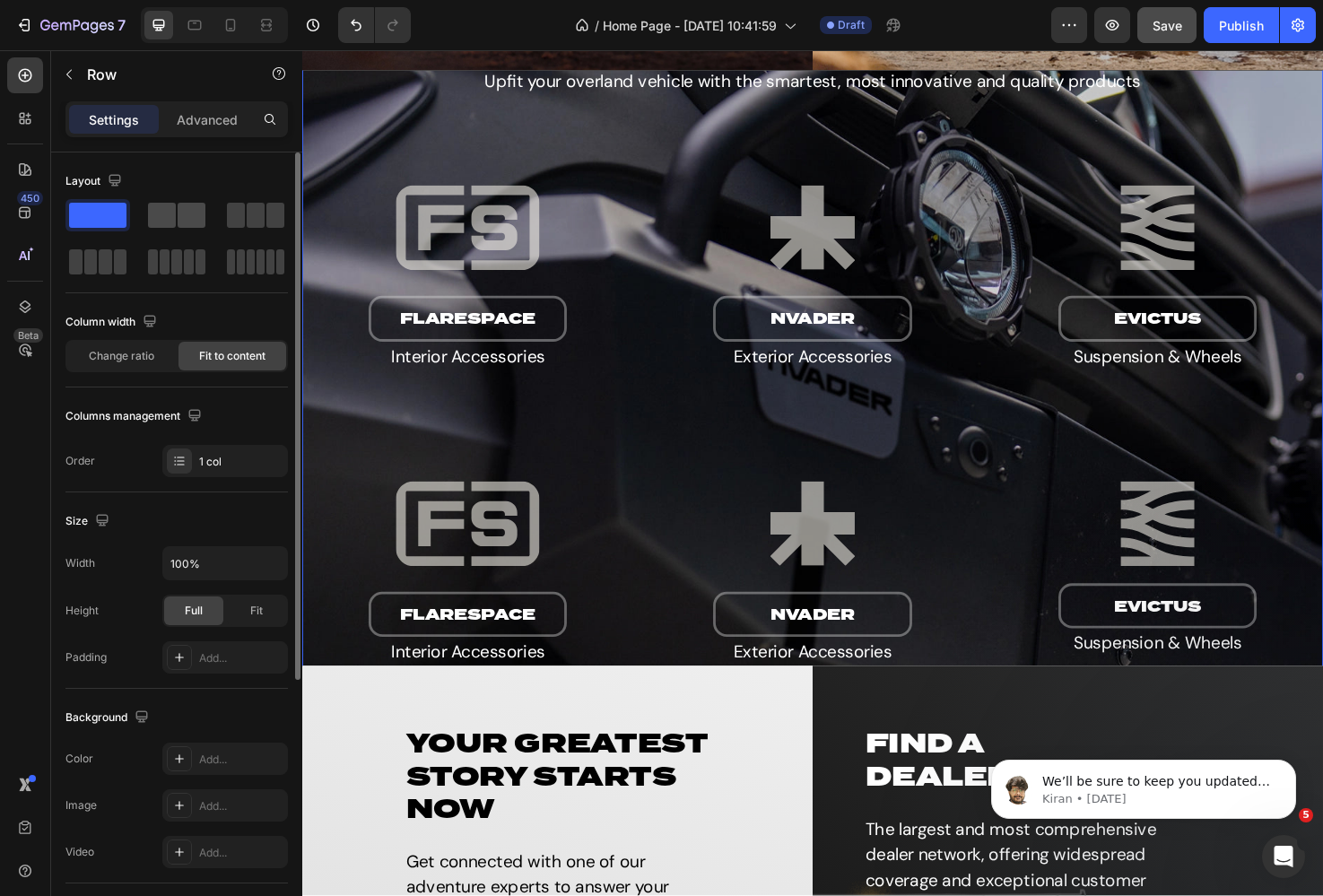
click at [170, 218] on span at bounding box center [161, 215] width 28 height 25
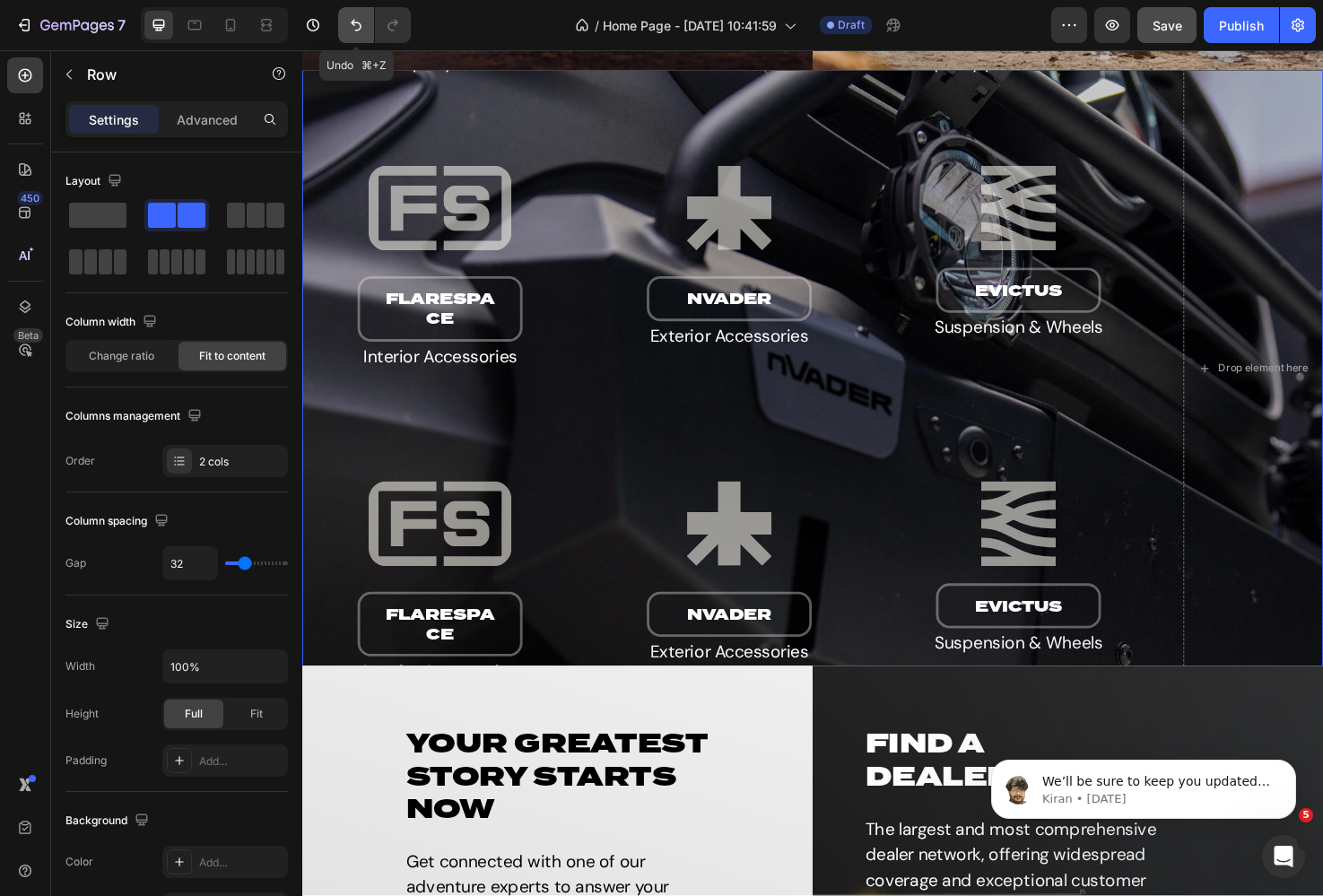
click at [361, 25] on icon "Undo/Redo" at bounding box center [356, 25] width 18 height 18
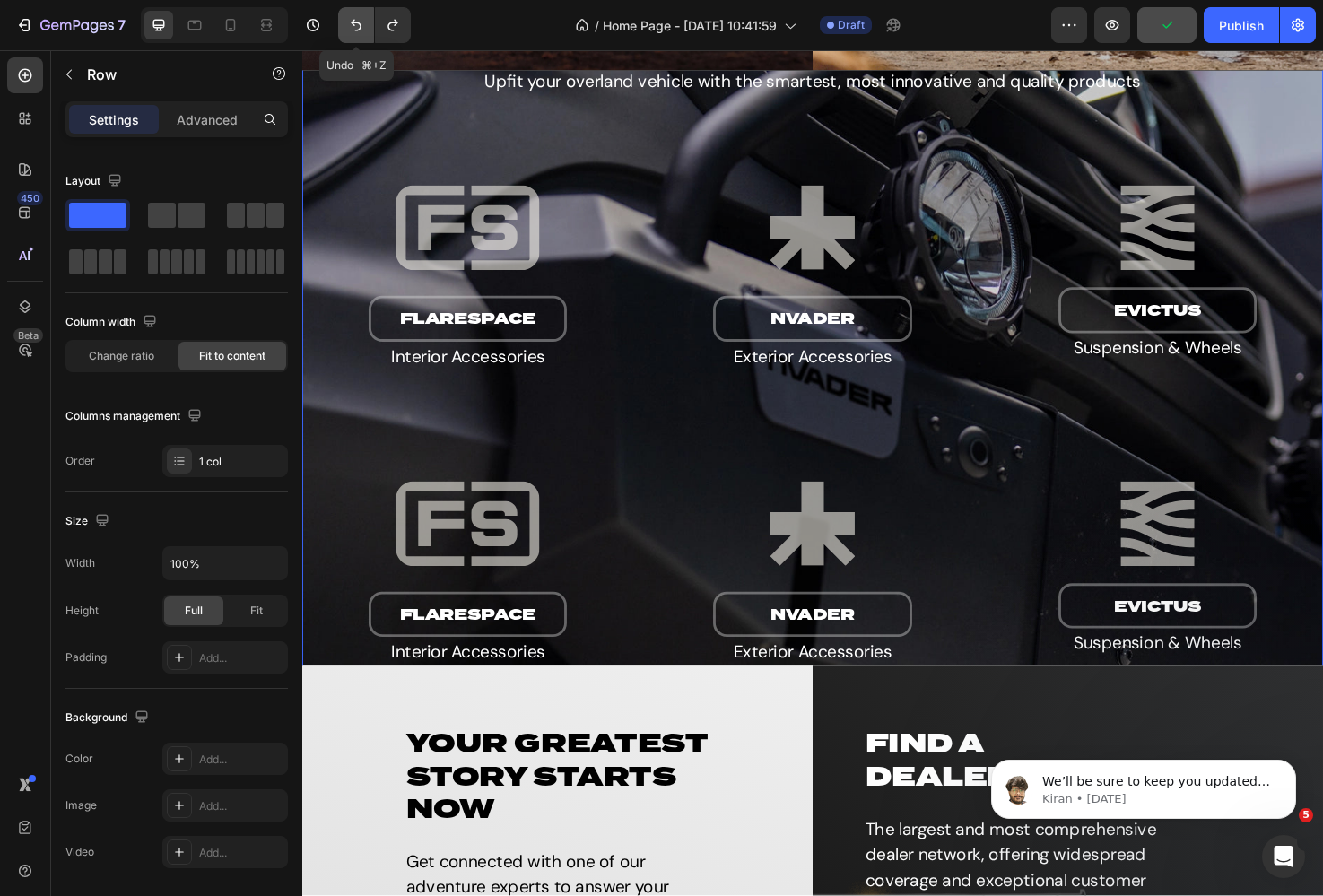
click at [356, 21] on icon "Undo/Redo" at bounding box center [356, 25] width 18 height 18
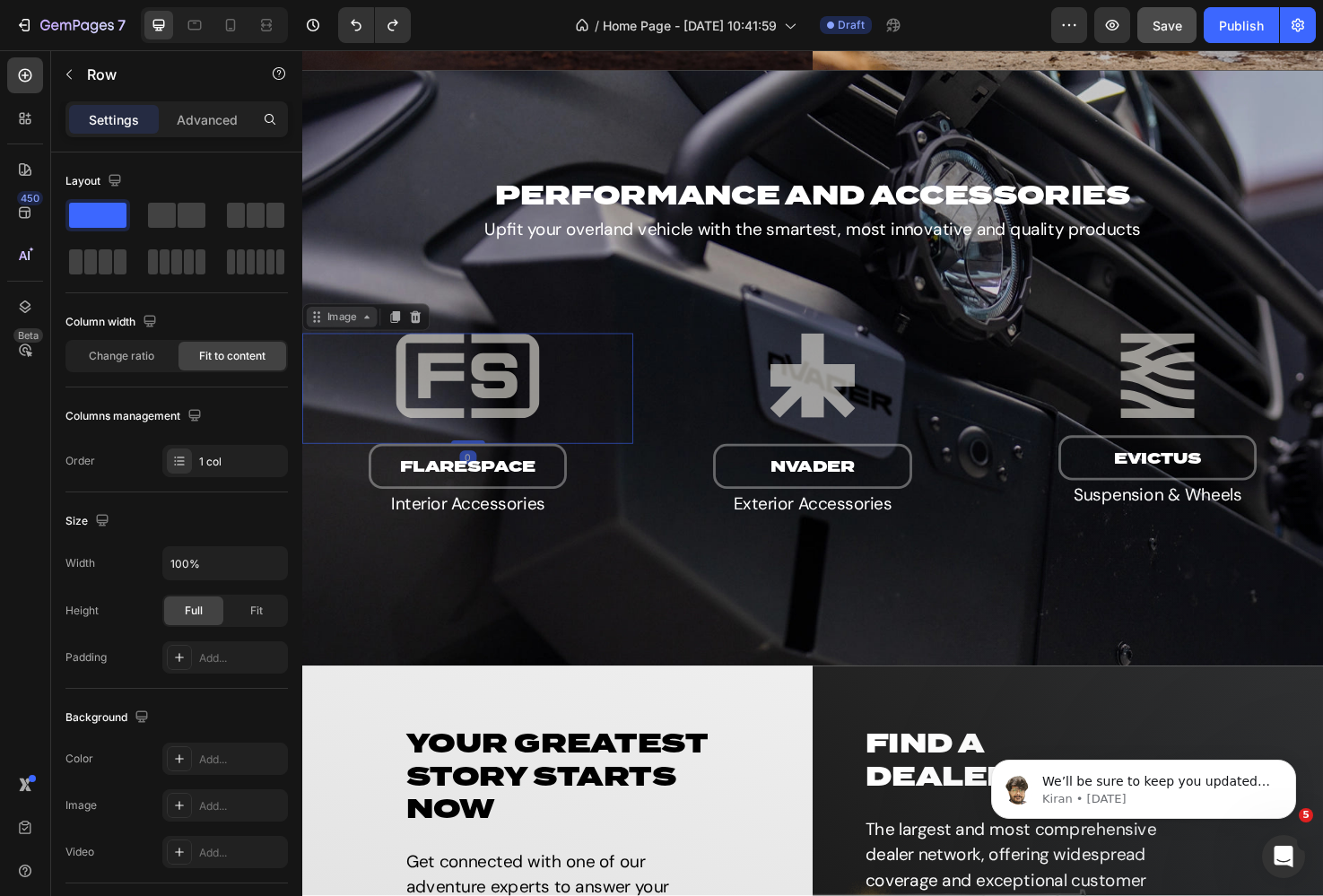
click at [335, 338] on div "Image" at bounding box center [344, 332] width 38 height 16
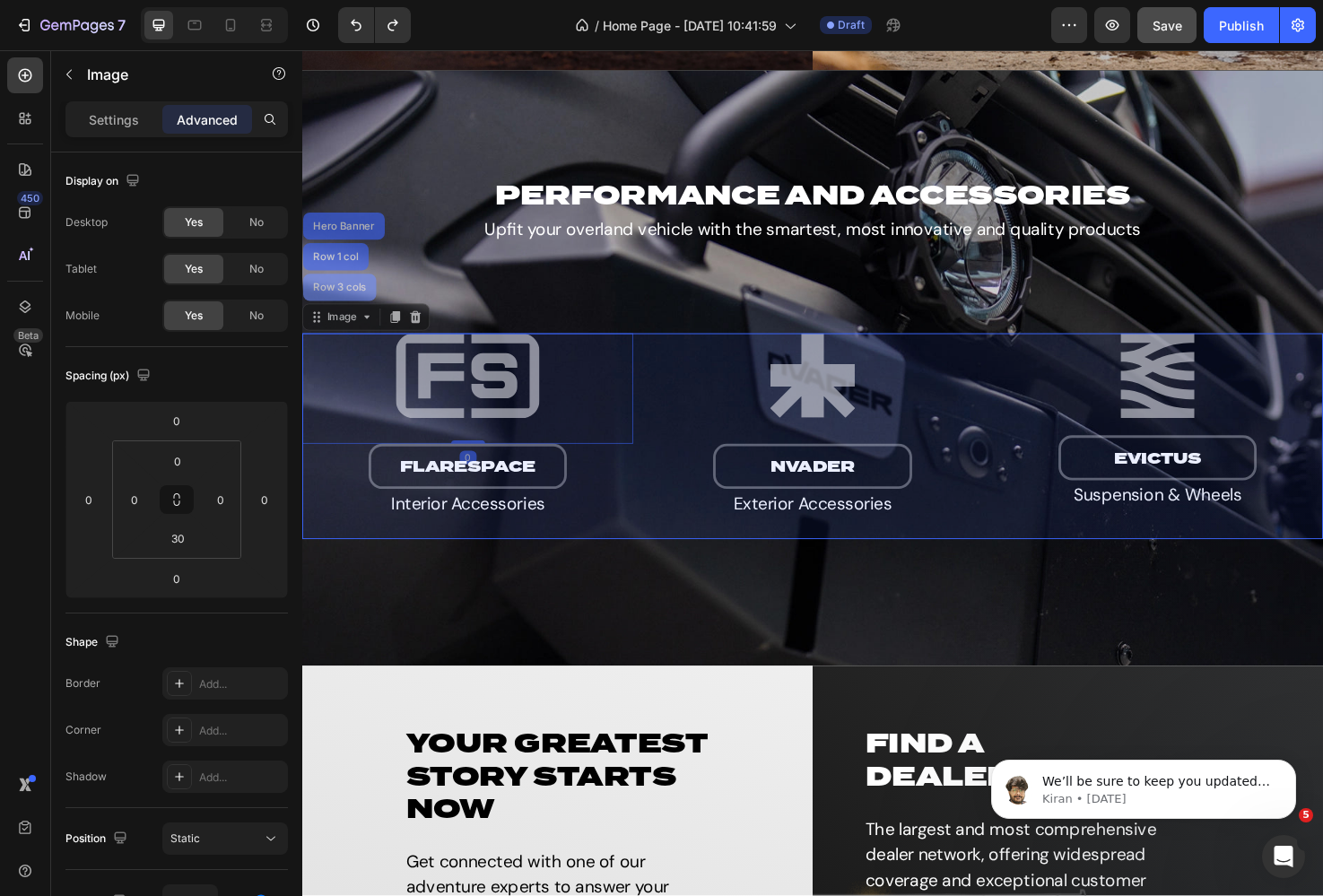
click at [336, 306] on div "Row 3 cols" at bounding box center [341, 300] width 77 height 29
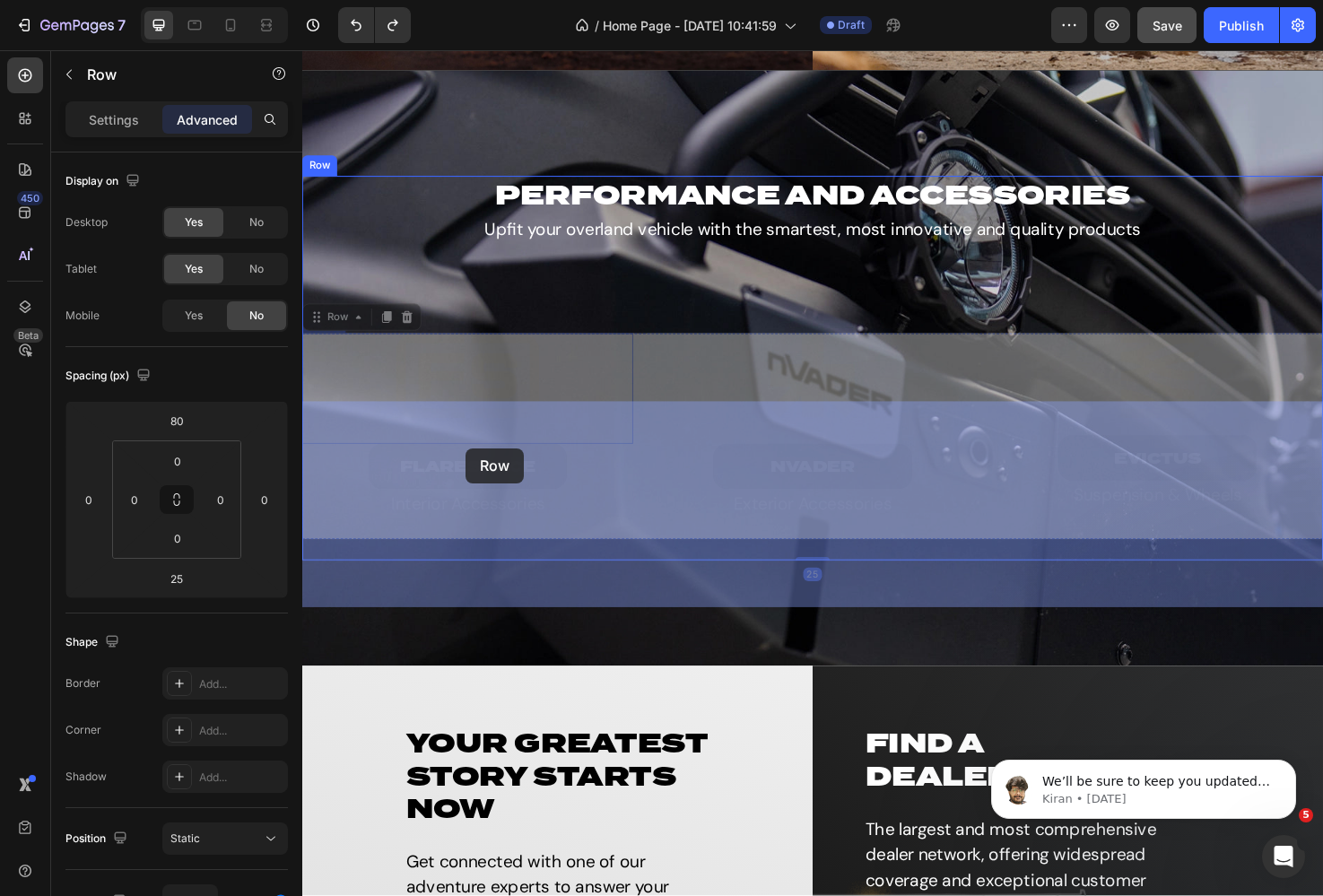
drag, startPoint x: 333, startPoint y: 334, endPoint x: 471, endPoint y: 468, distance: 192.4
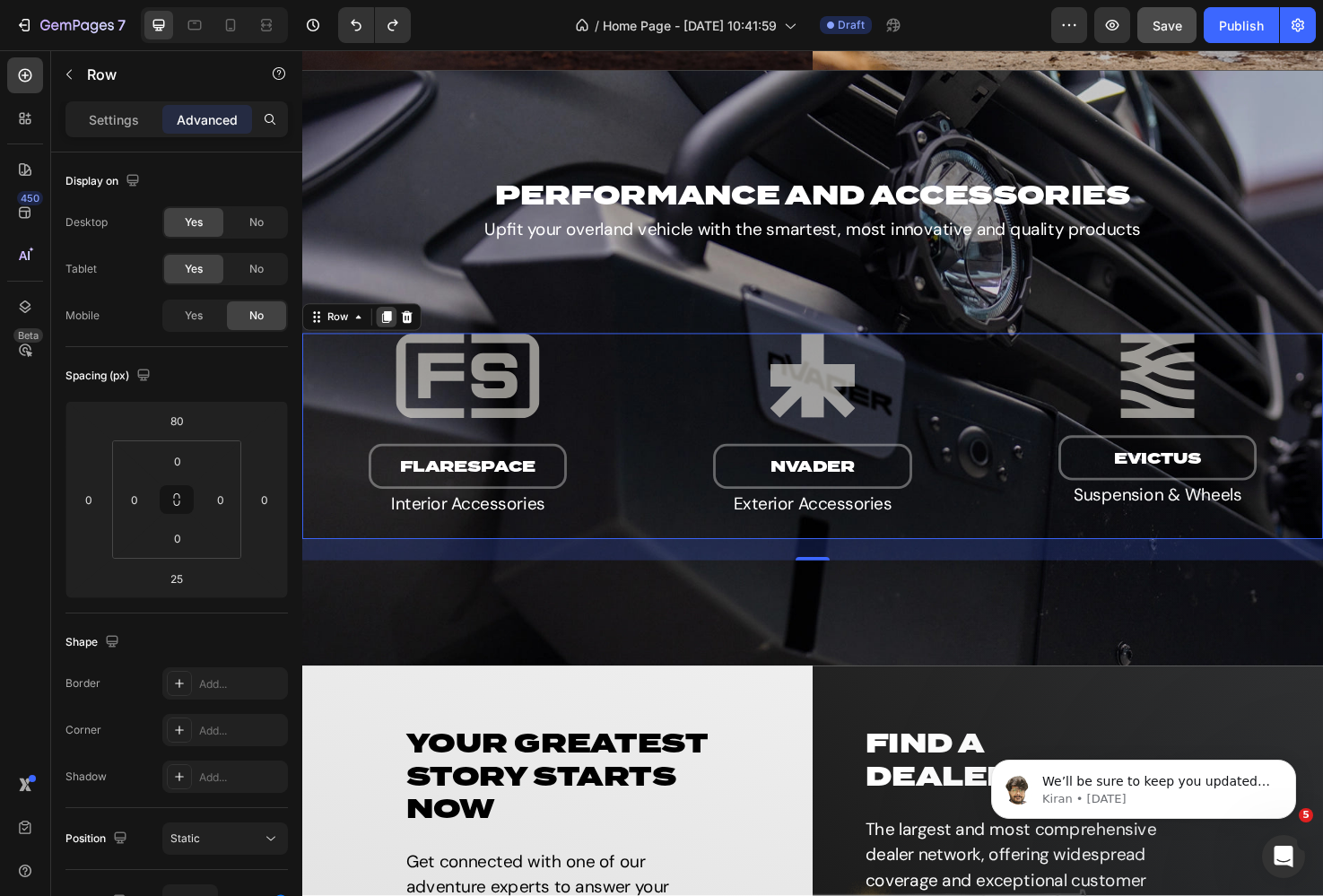
click at [389, 333] on icon at bounding box center [392, 332] width 10 height 12
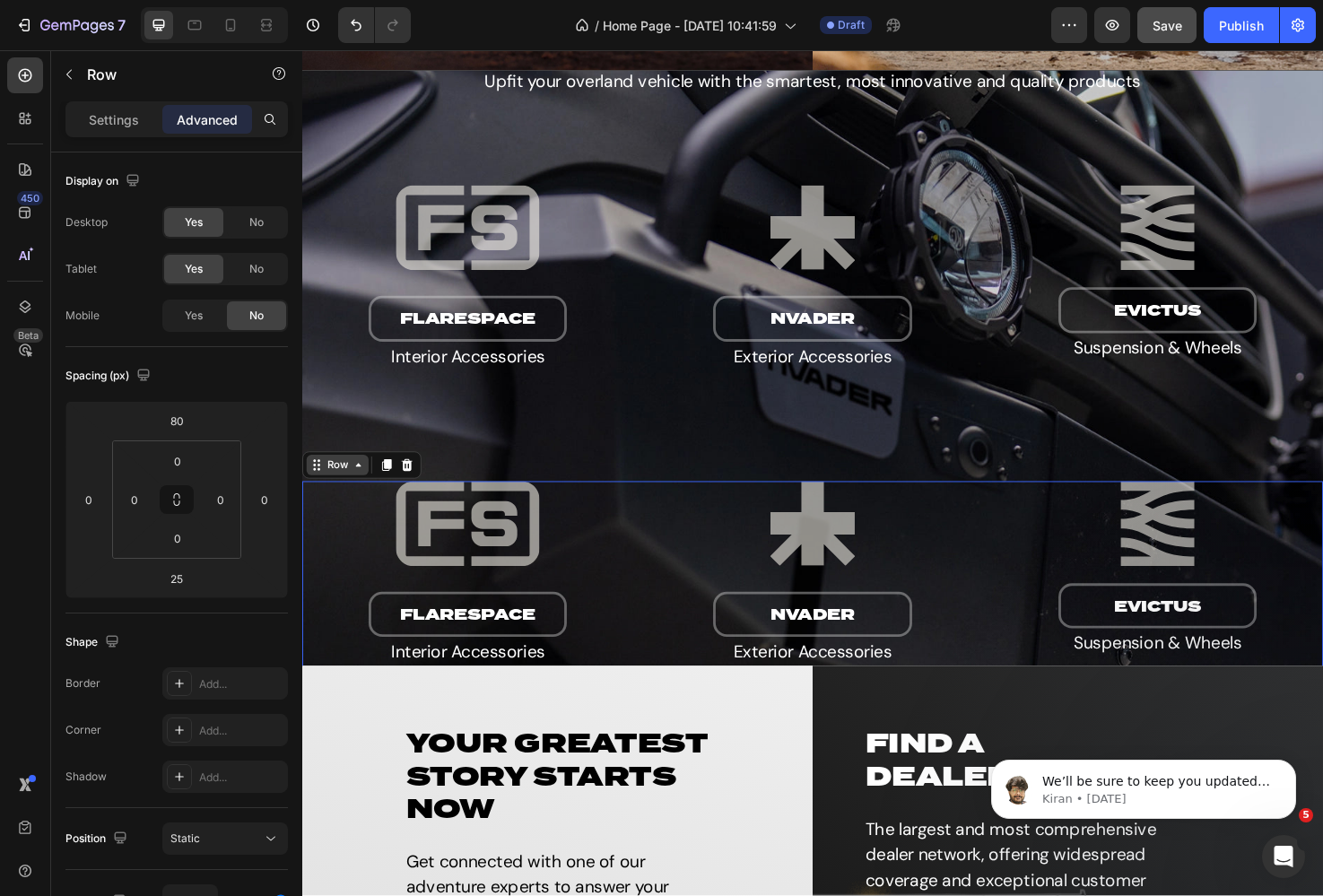
click at [341, 491] on div "Row" at bounding box center [339, 487] width 30 height 16
click at [342, 489] on div "Row" at bounding box center [339, 487] width 30 height 16
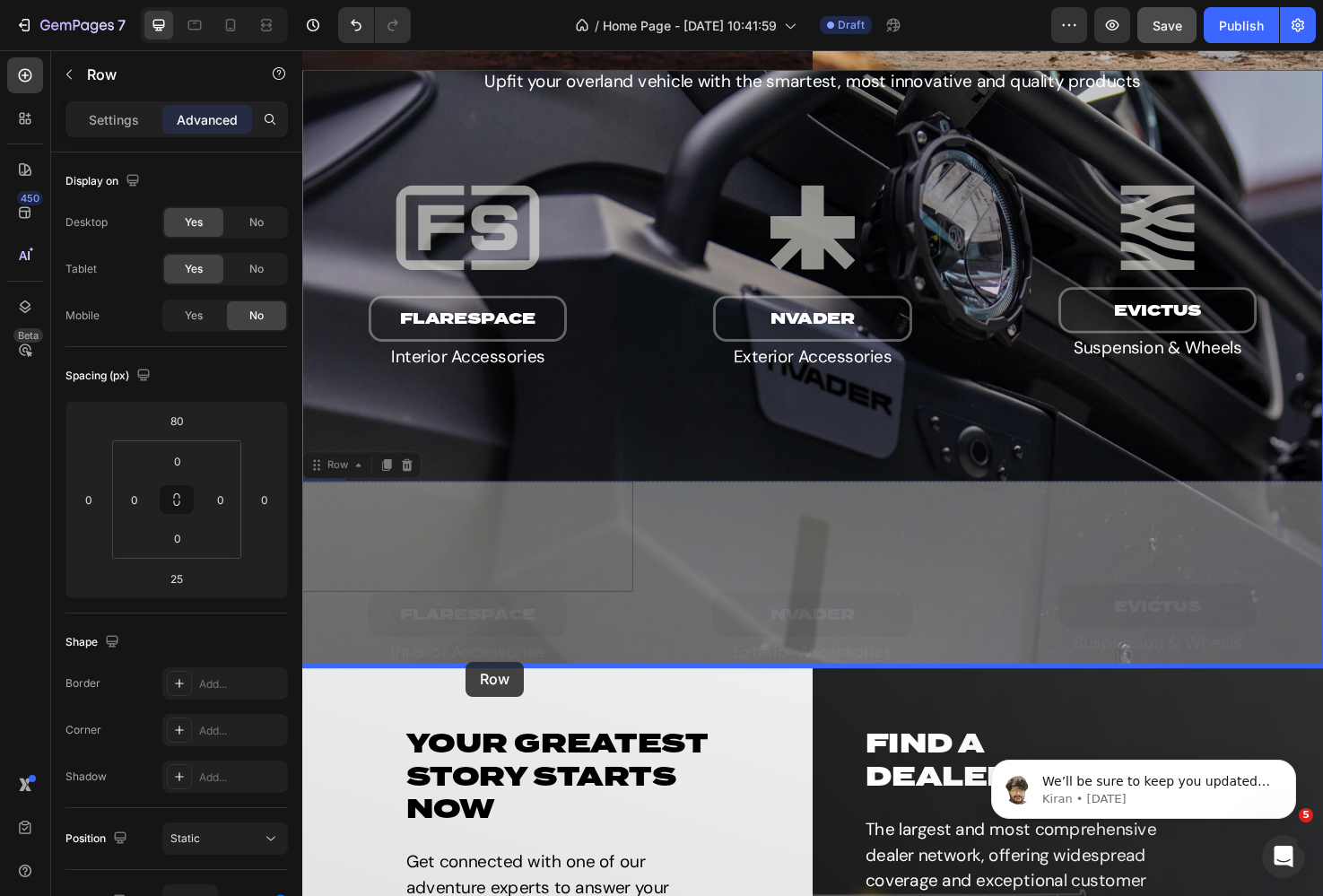
drag, startPoint x: 334, startPoint y: 490, endPoint x: 475, endPoint y: 695, distance: 248.8
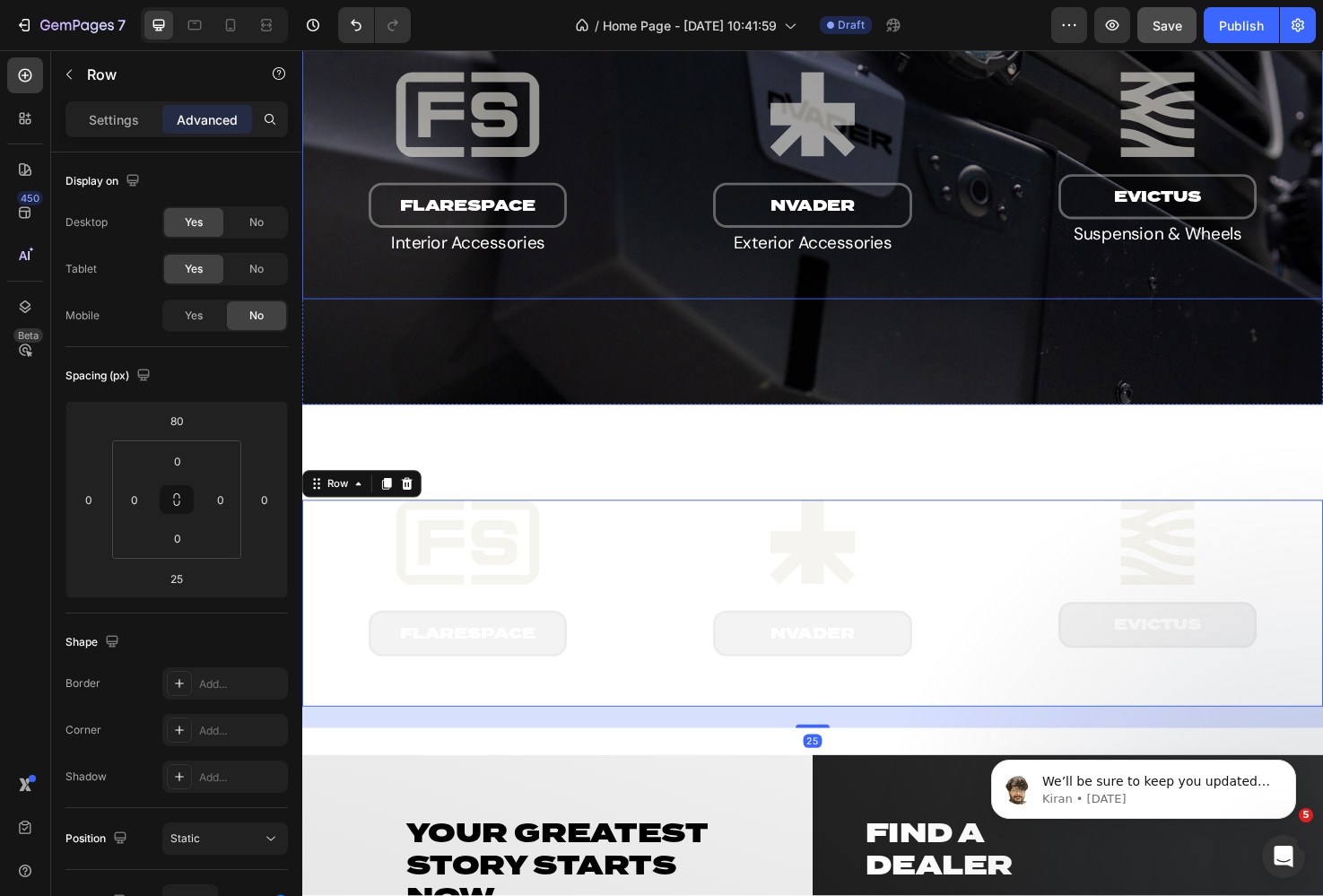
scroll to position [2624, 0]
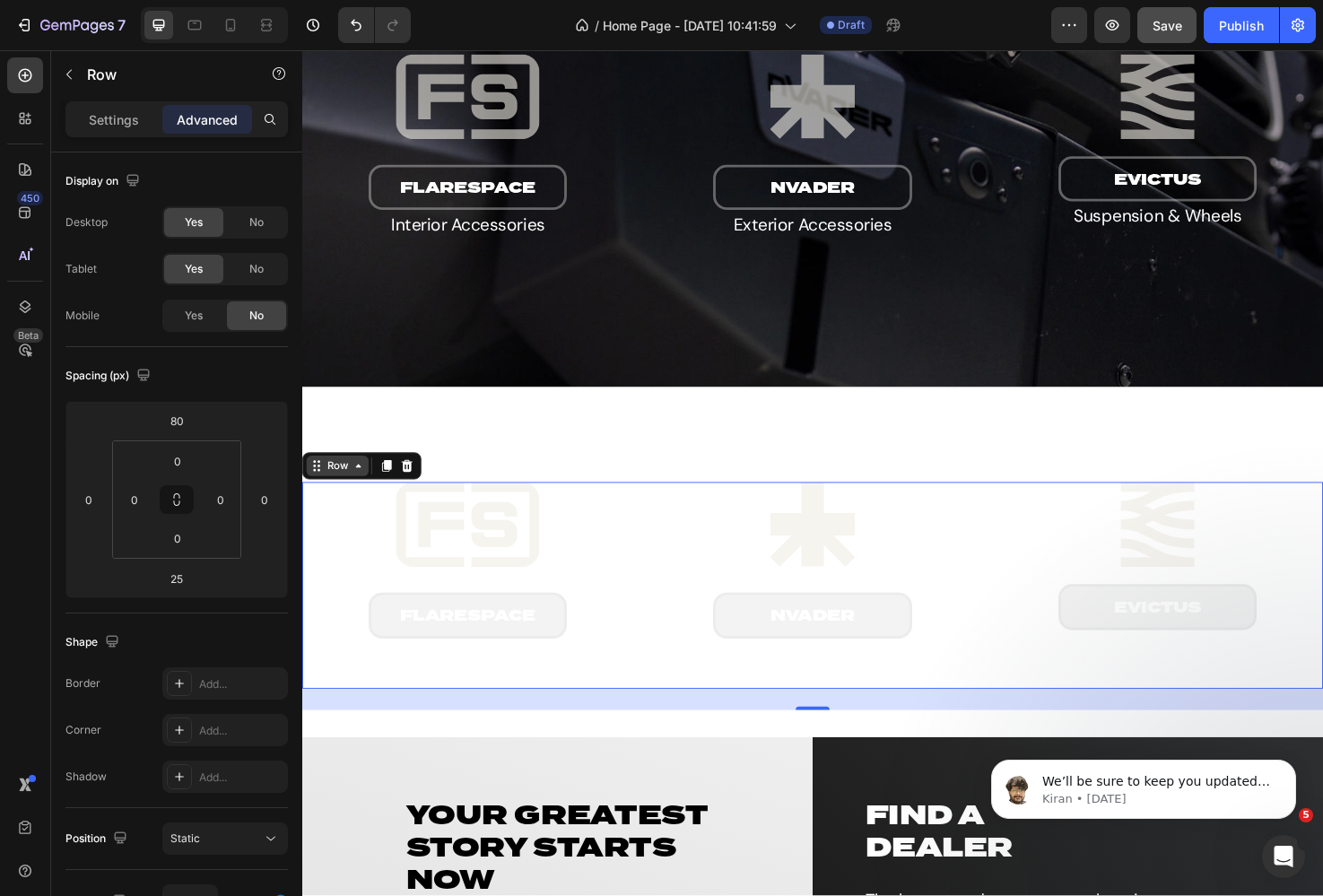
click at [355, 489] on icon at bounding box center [361, 488] width 14 height 14
click at [119, 118] on p "Settings" at bounding box center [113, 120] width 51 height 19
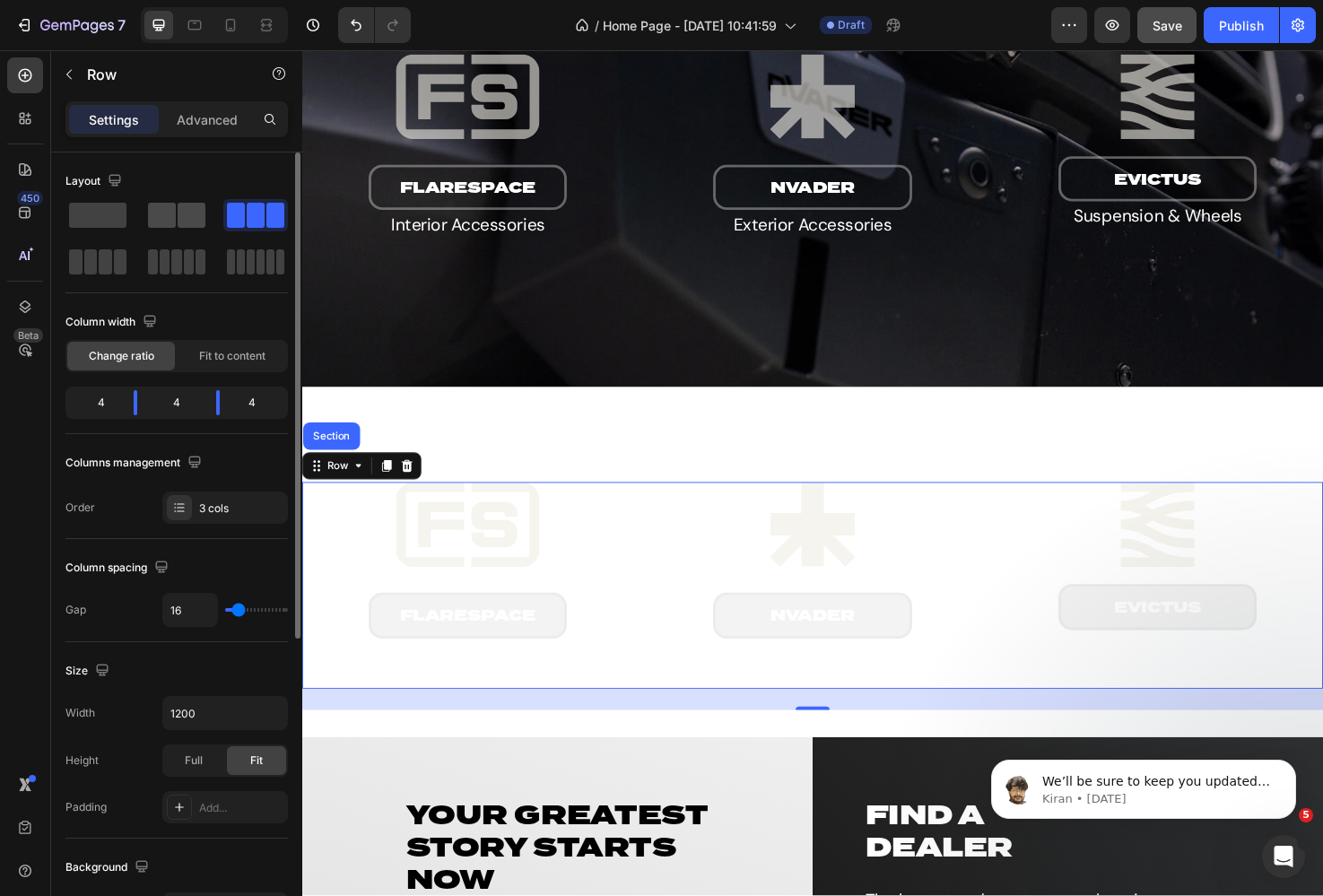
click at [175, 211] on div at bounding box center [176, 215] width 57 height 25
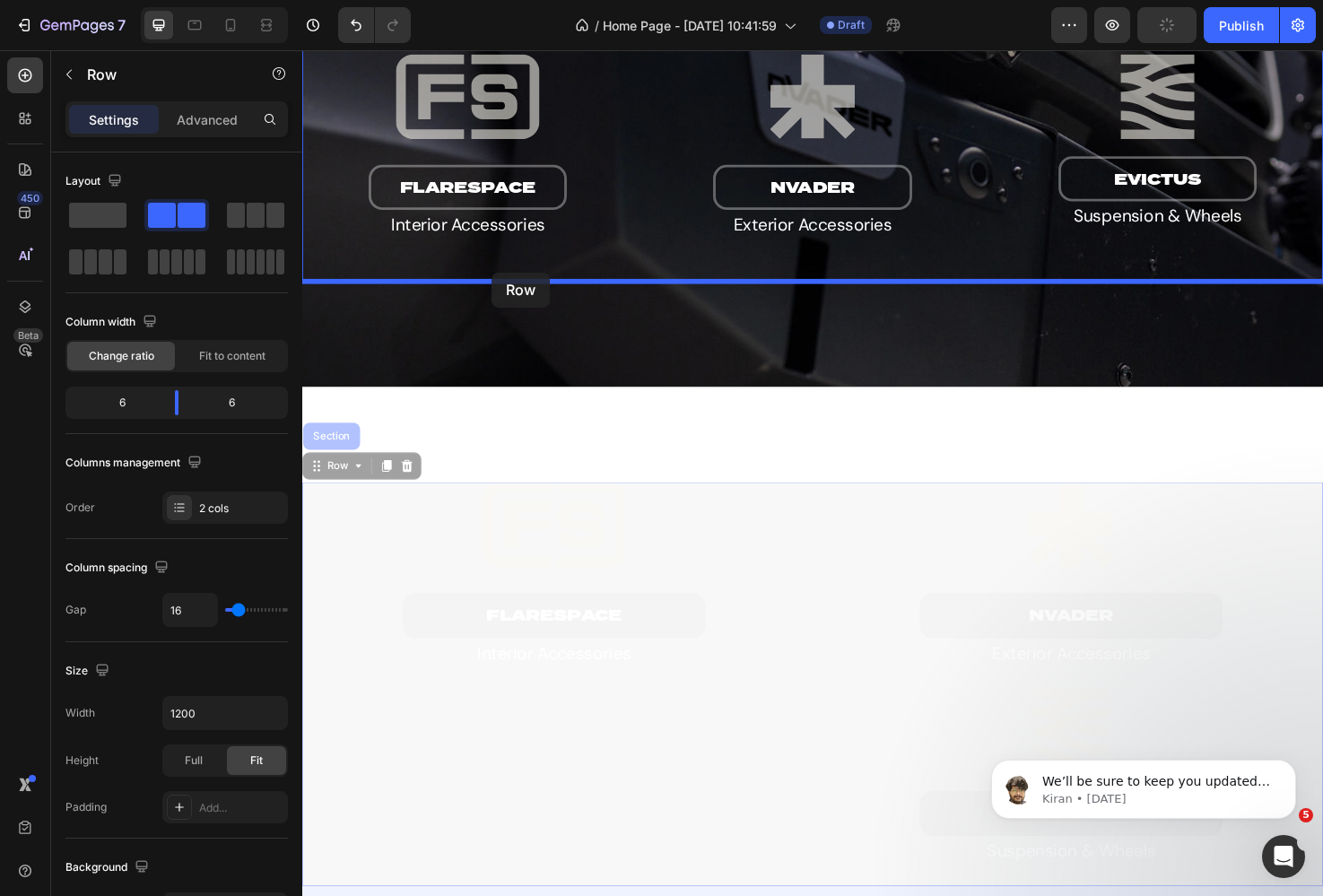
drag, startPoint x: 339, startPoint y: 490, endPoint x: 501, endPoint y: 285, distance: 261.3
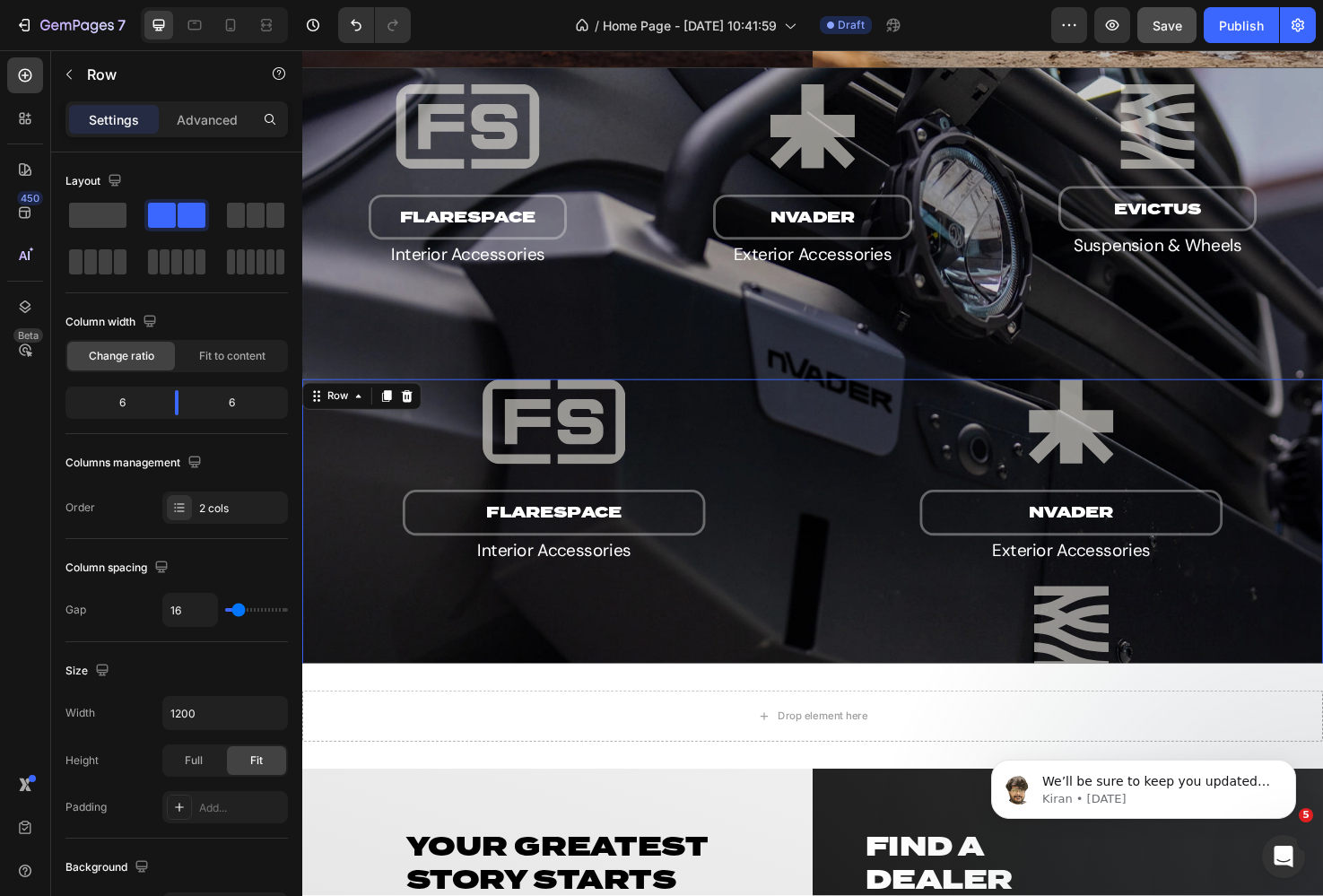
scroll to position [2331, 0]
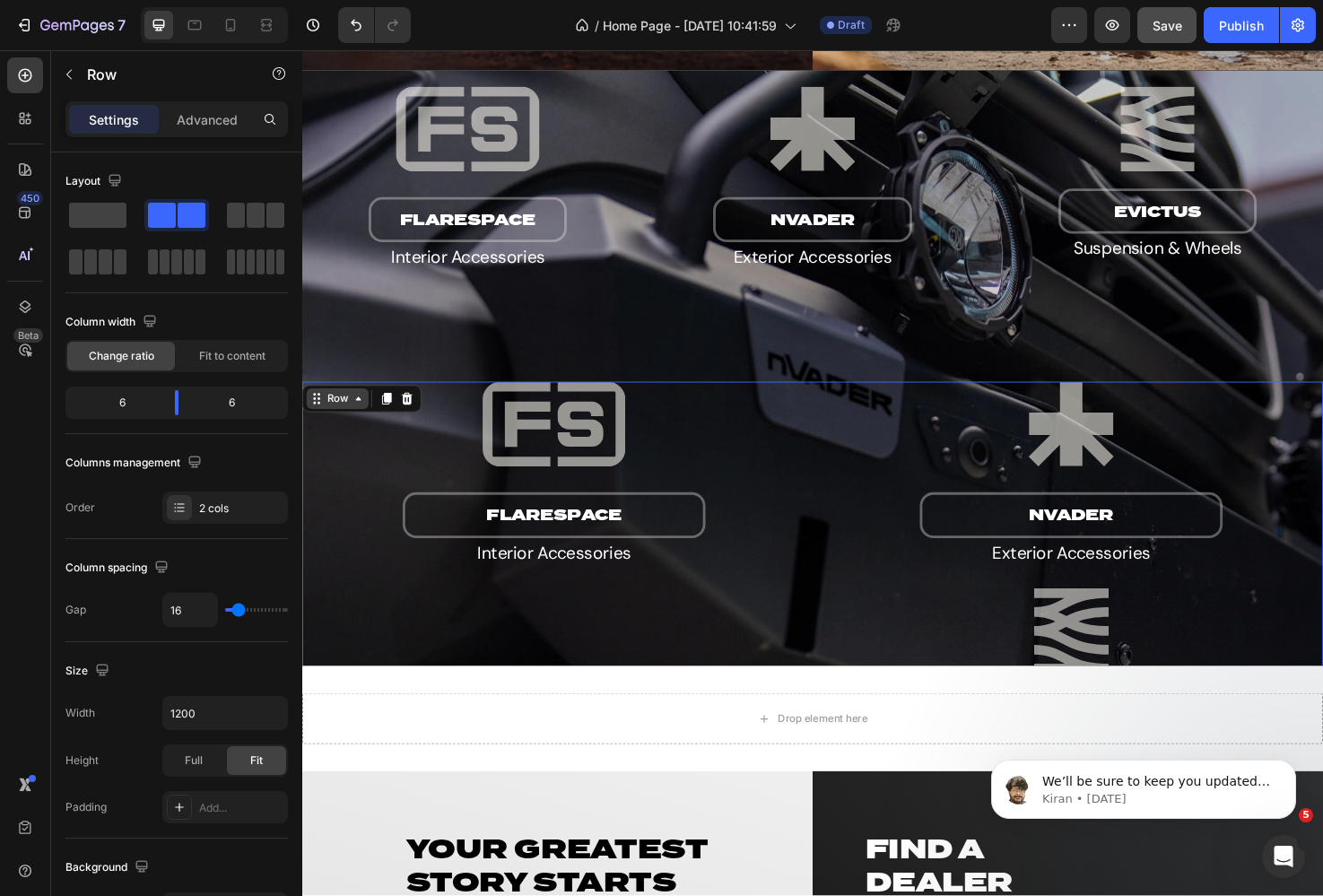
click at [340, 419] on div "Row" at bounding box center [339, 417] width 30 height 16
click at [210, 123] on p "Advanced" at bounding box center [207, 120] width 61 height 19
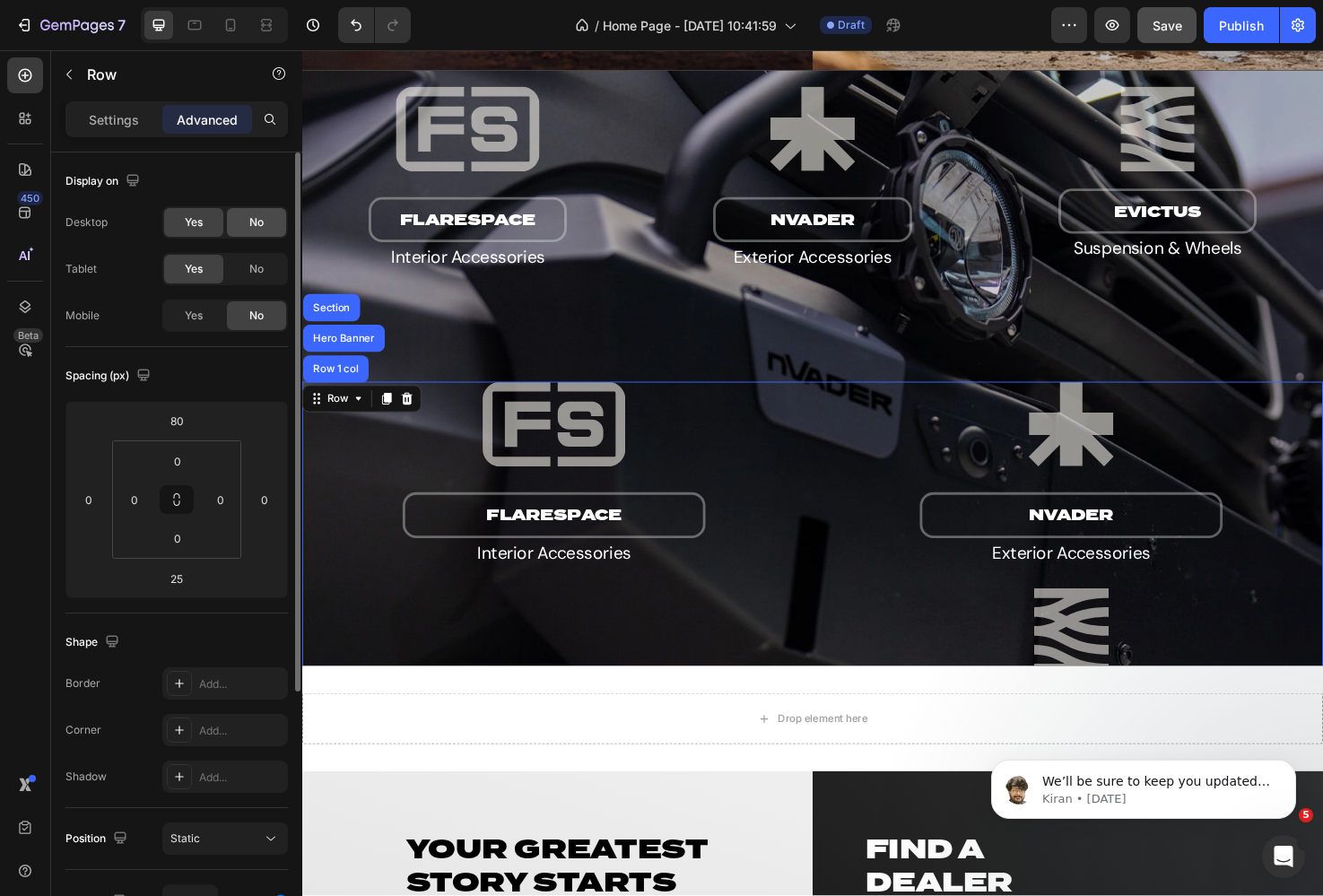
click at [239, 220] on div "No" at bounding box center [256, 222] width 59 height 29
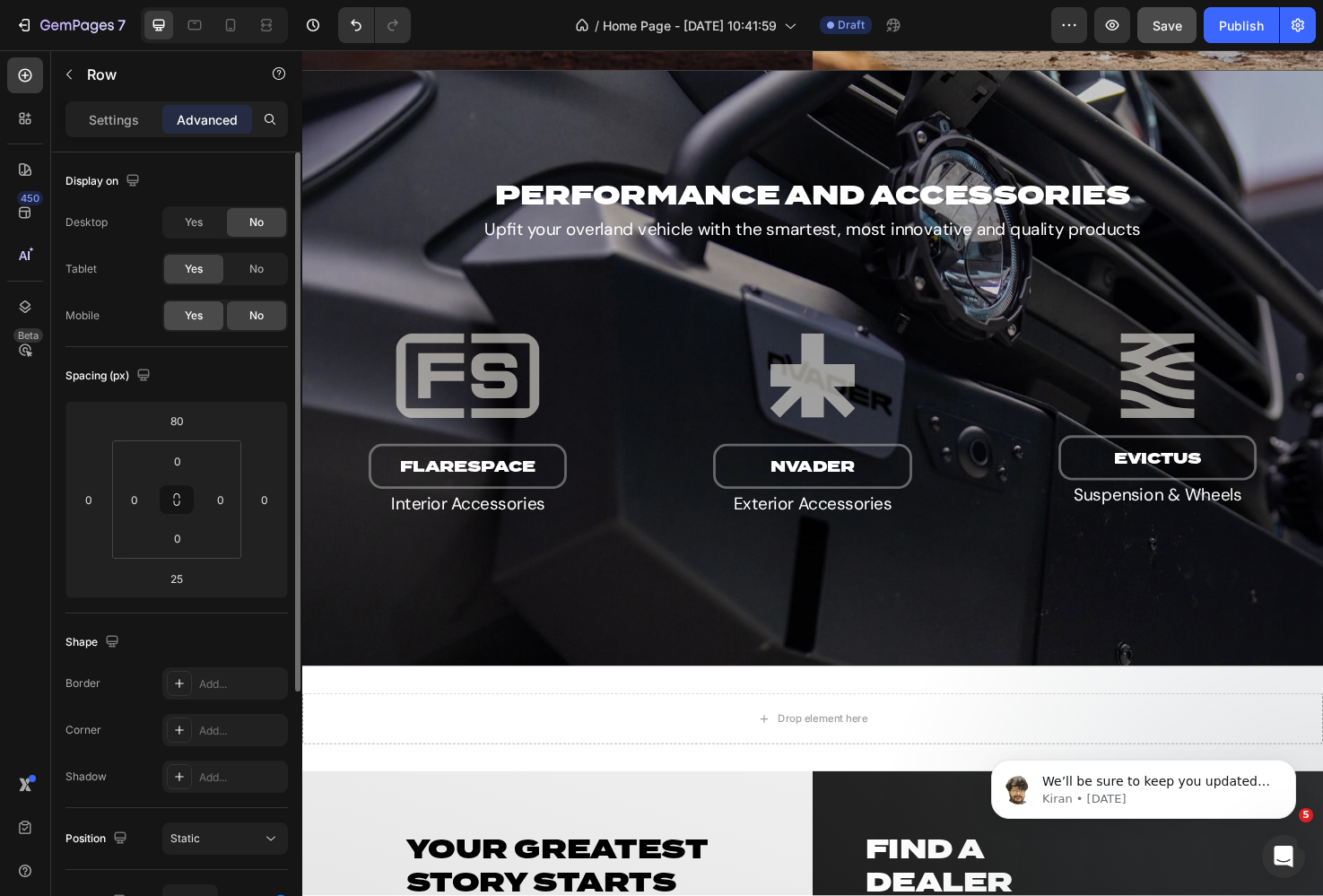
click at [205, 307] on div "Yes" at bounding box center [193, 316] width 59 height 29
click at [246, 270] on div "No" at bounding box center [256, 269] width 59 height 29
click at [221, 30] on icon at bounding box center [230, 25] width 18 height 18
type input "40"
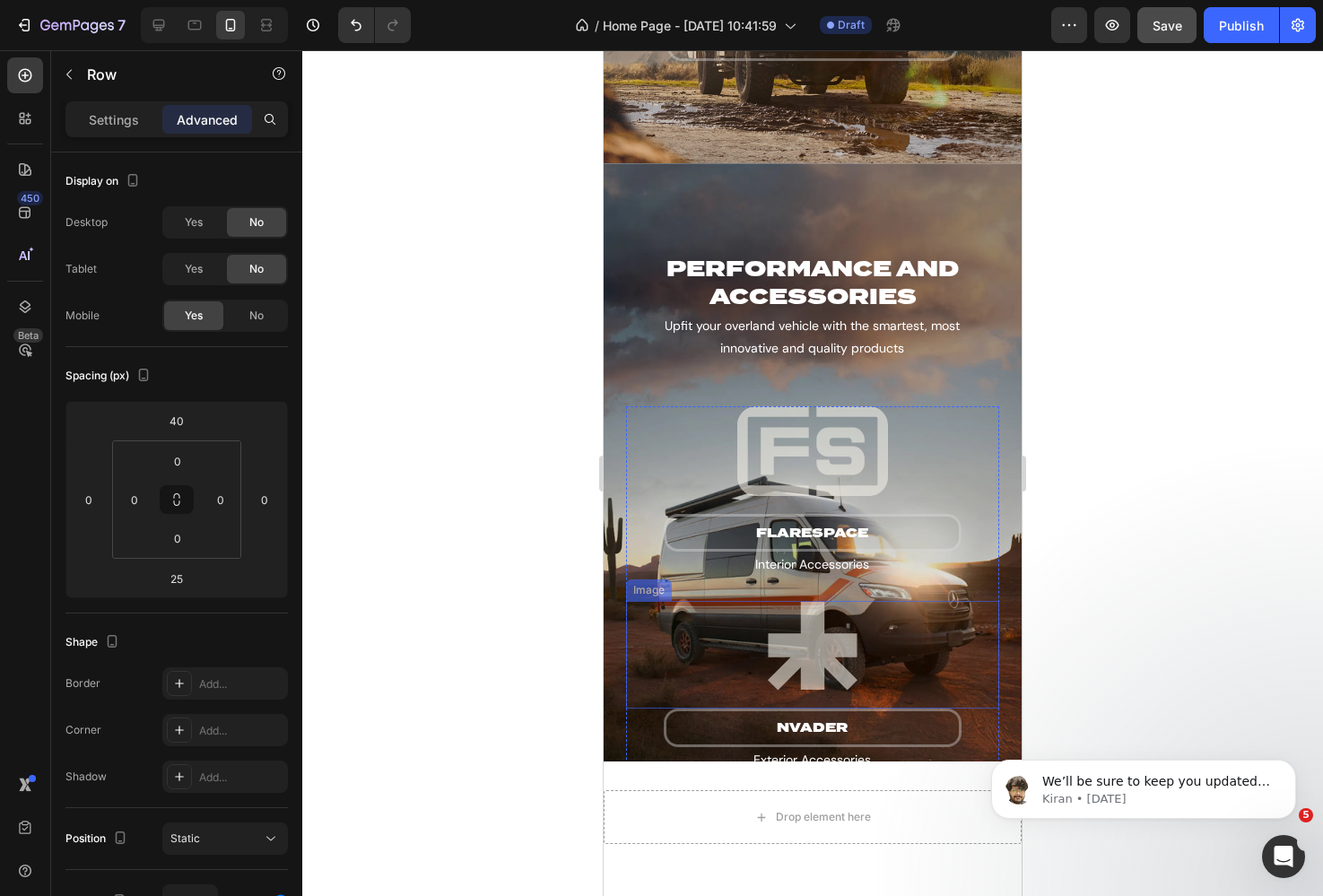
scroll to position [2634, 0]
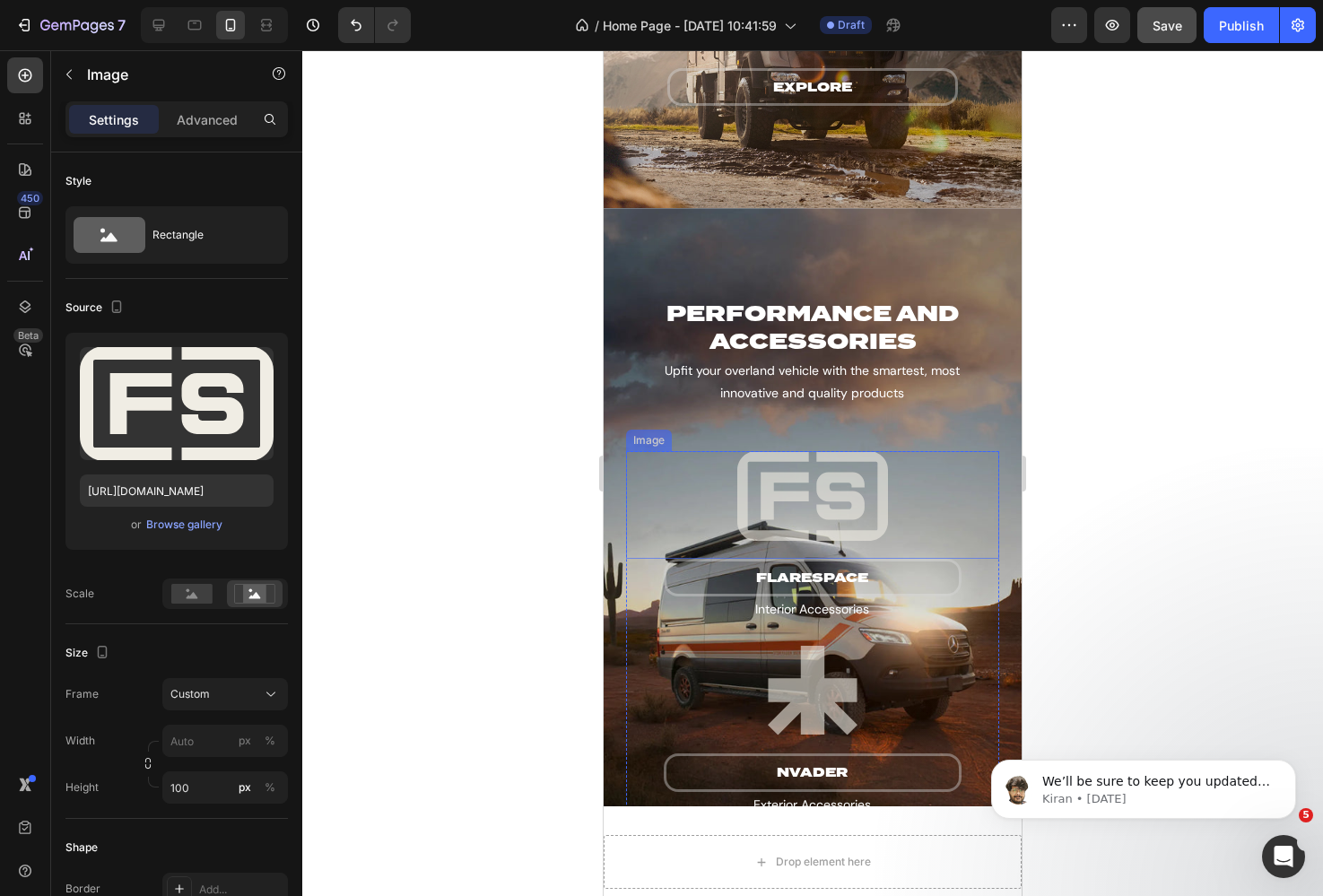
click at [641, 438] on div "Image" at bounding box center [649, 440] width 38 height 16
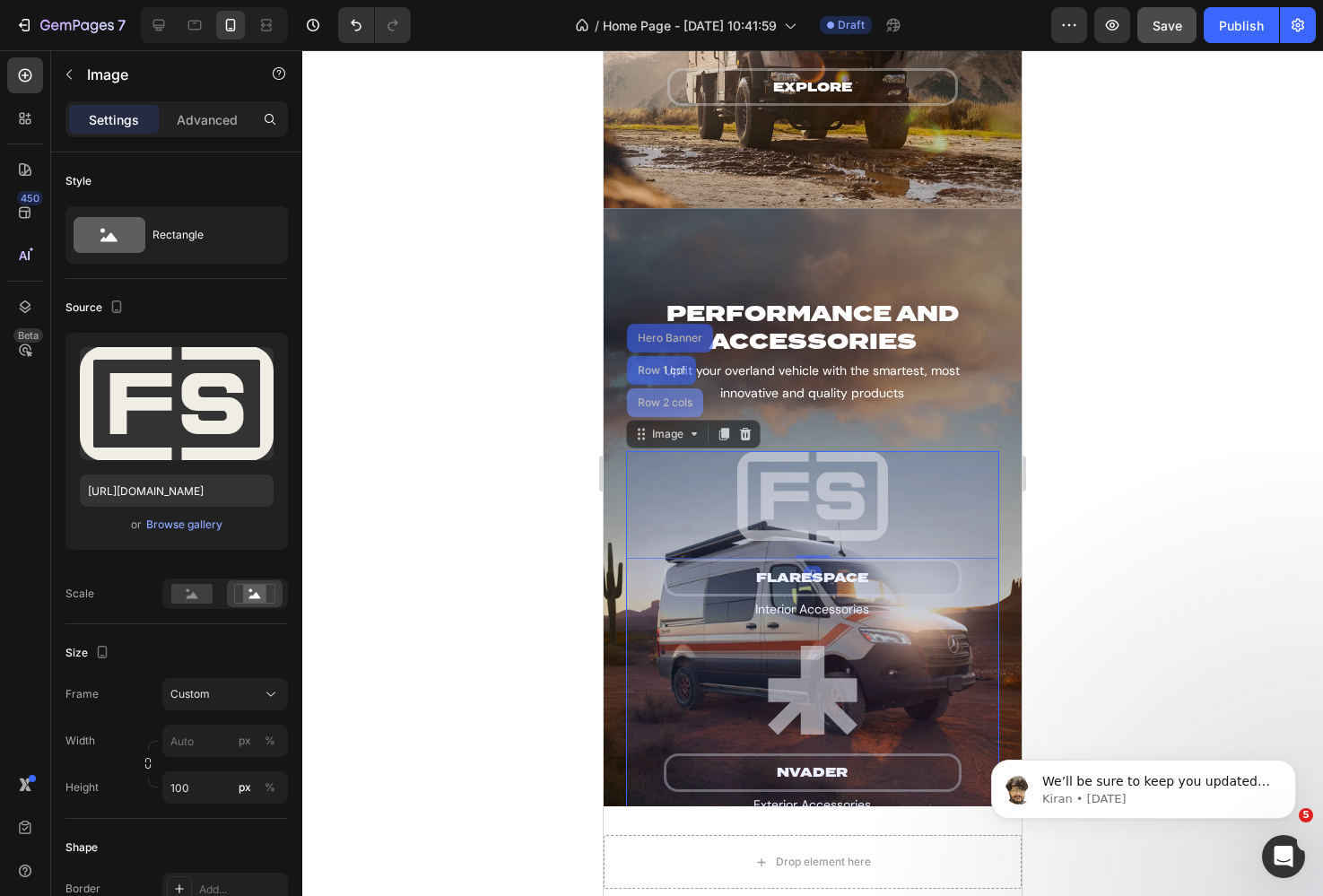
click at [657, 409] on div "Row 2 cols" at bounding box center [665, 402] width 76 height 29
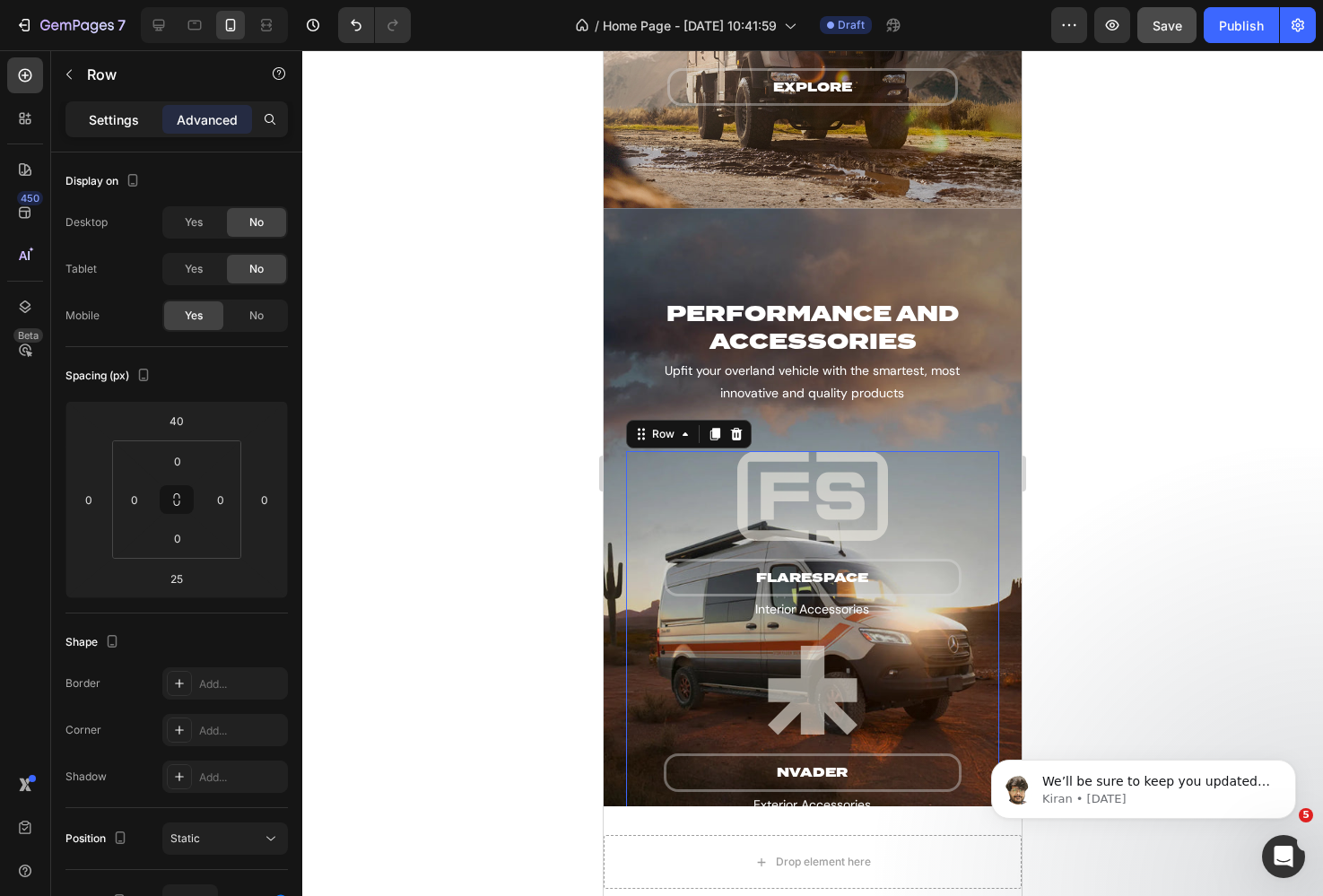
click at [104, 118] on p "Settings" at bounding box center [113, 120] width 51 height 19
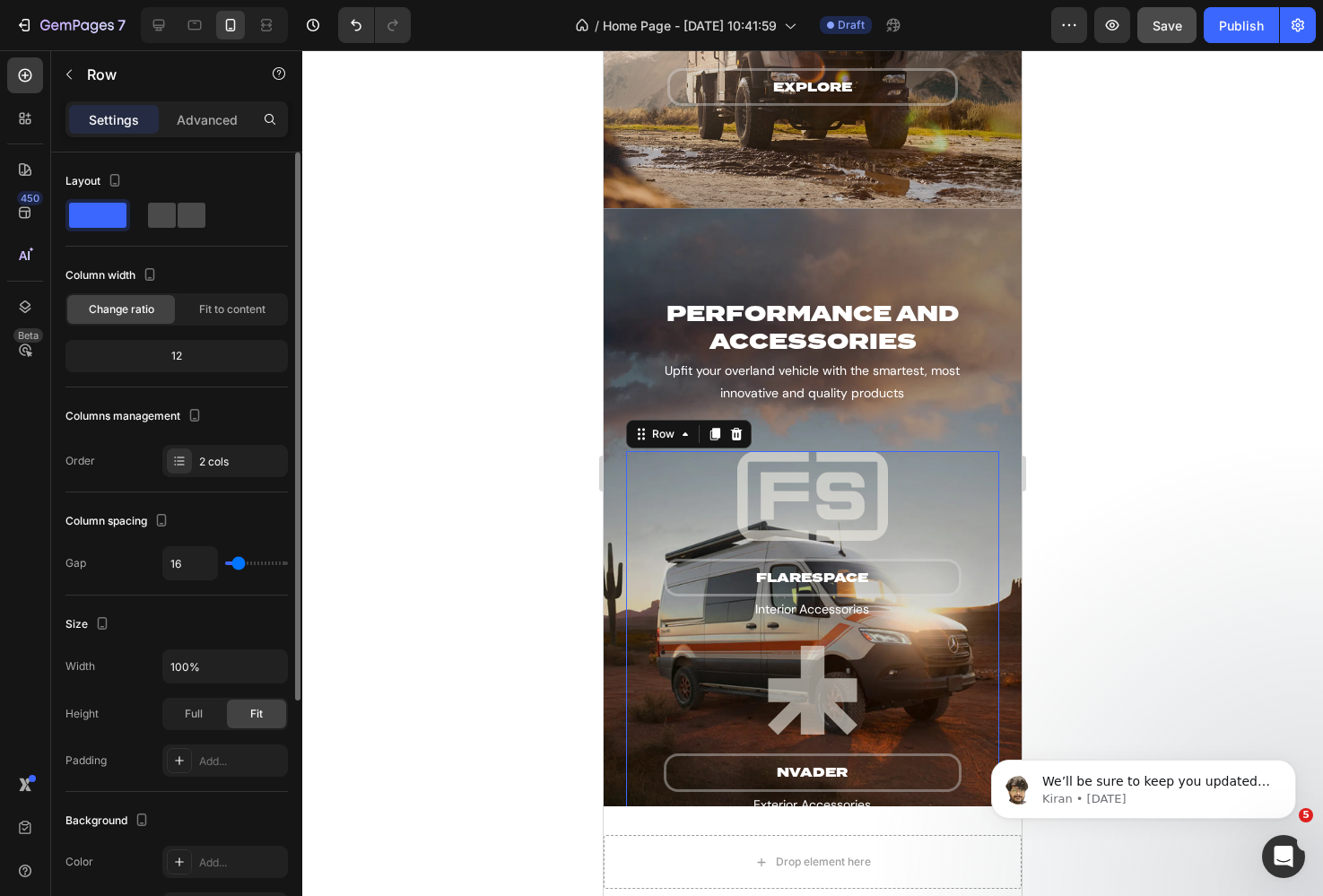
click at [175, 216] on div at bounding box center [176, 215] width 57 height 25
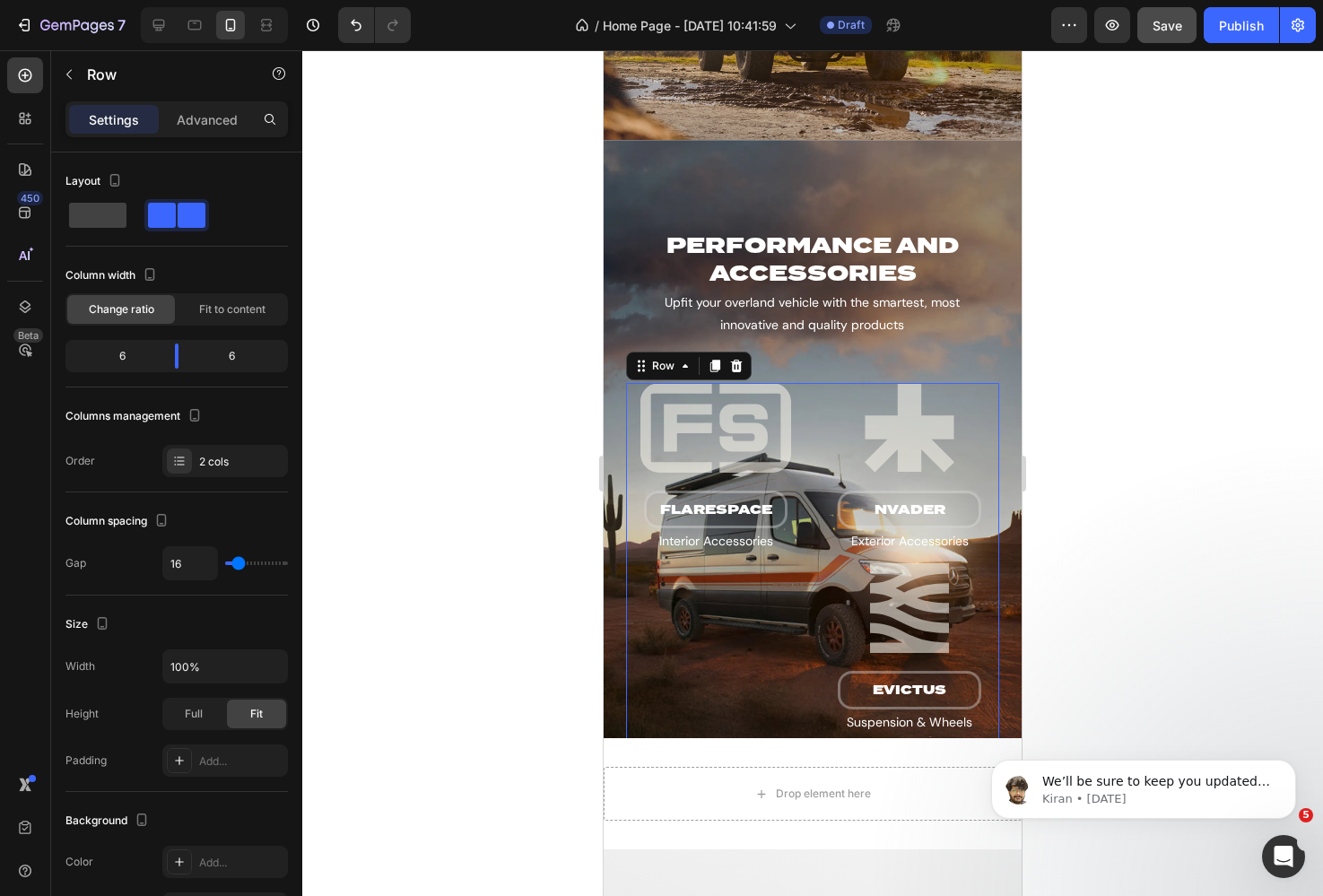
scroll to position [2698, 0]
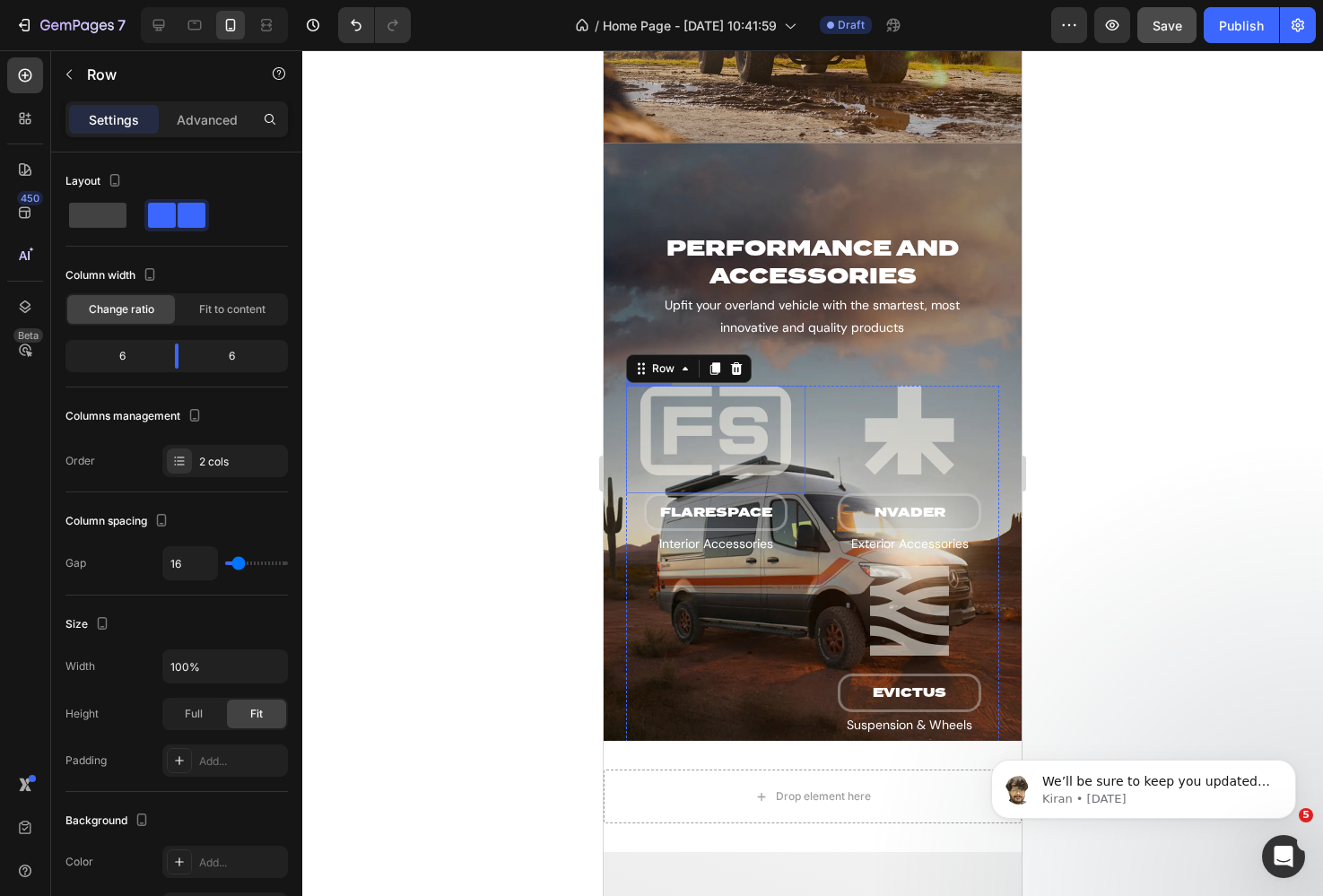
click at [714, 416] on img at bounding box center [716, 431] width 179 height 90
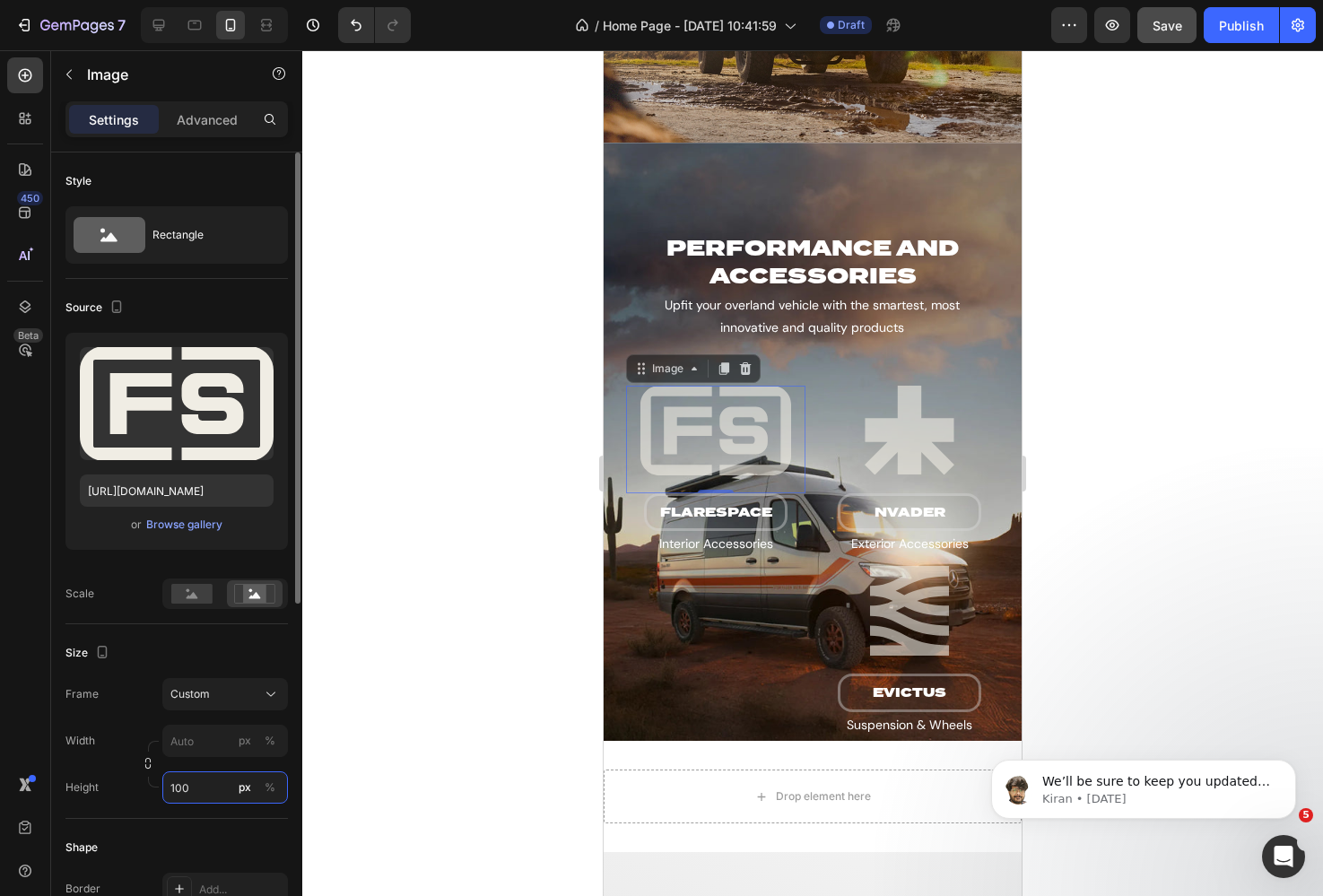
click at [189, 785] on input "100" at bounding box center [225, 787] width 126 height 32
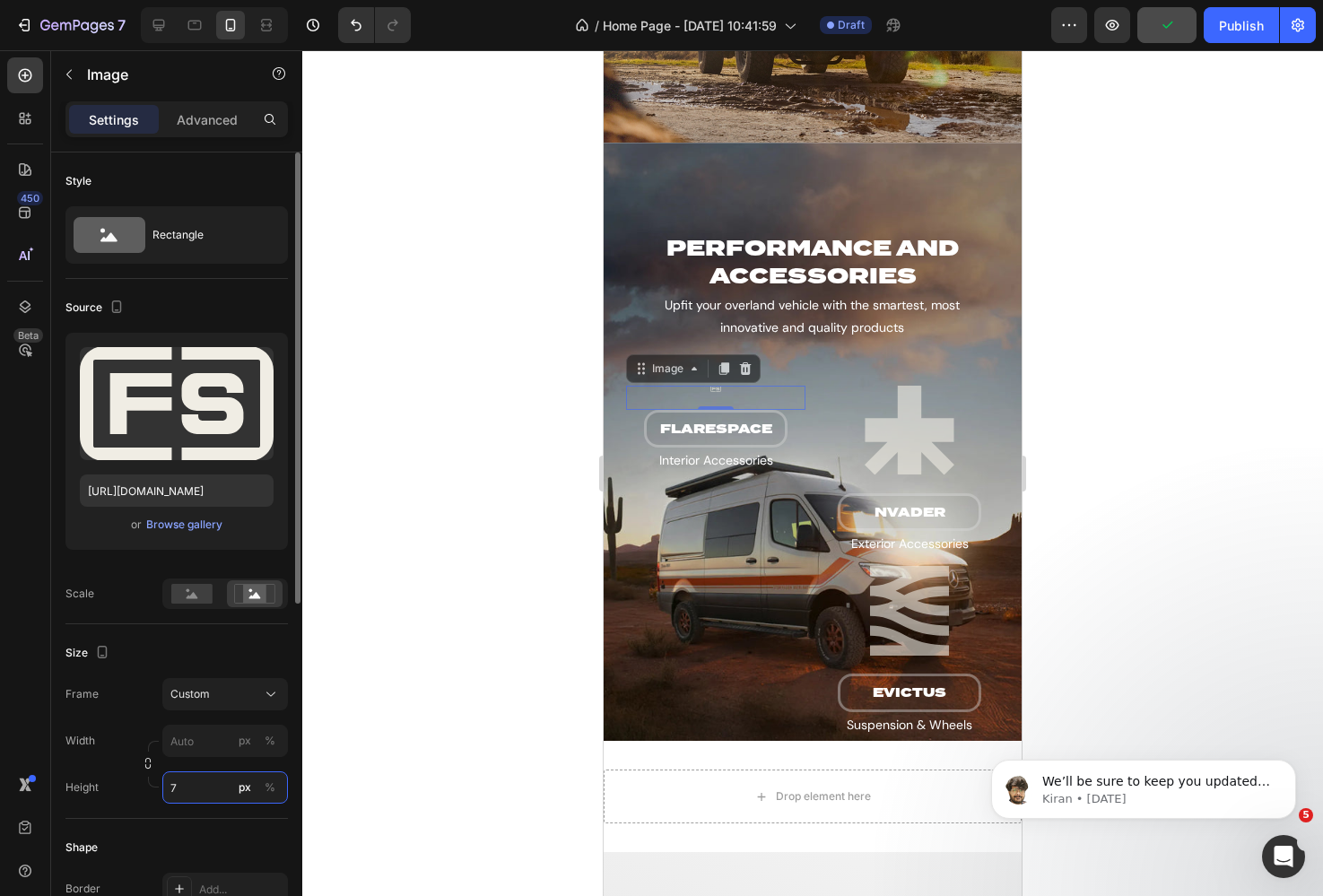
type input "70"
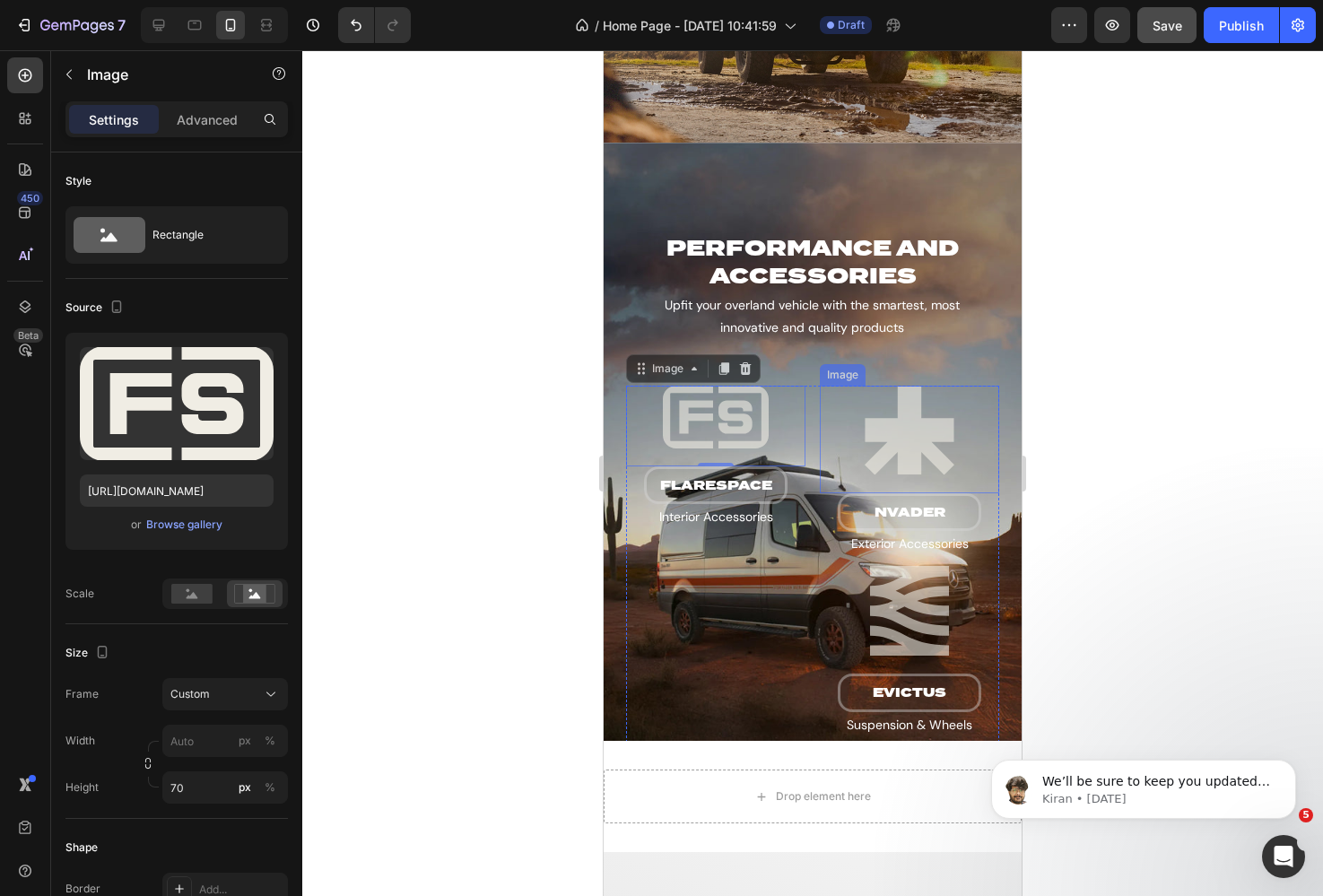
click at [918, 427] on img at bounding box center [909, 431] width 179 height 90
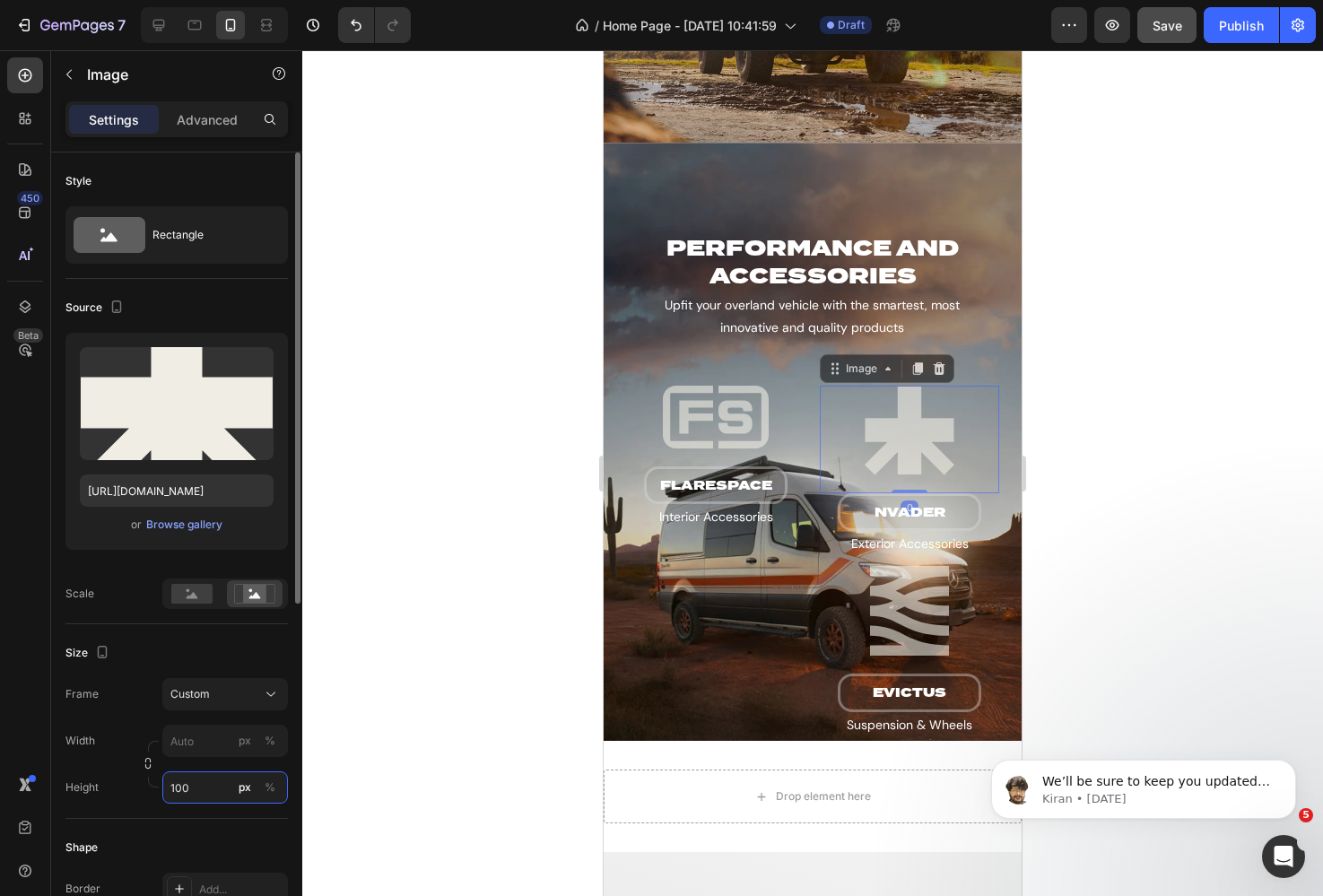
click at [193, 784] on input "100" at bounding box center [225, 787] width 126 height 32
type input "70"
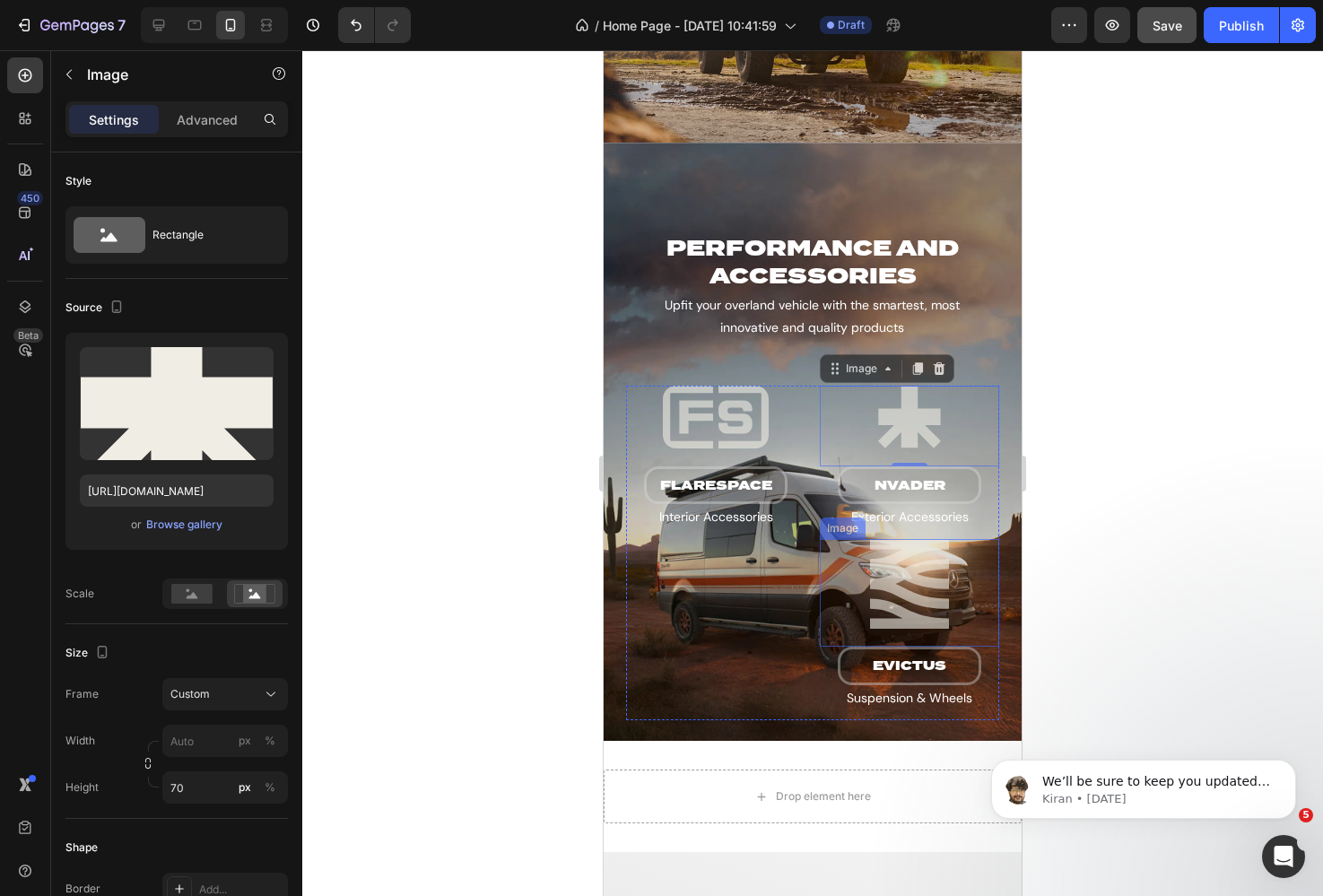
click at [896, 583] on img at bounding box center [909, 584] width 179 height 90
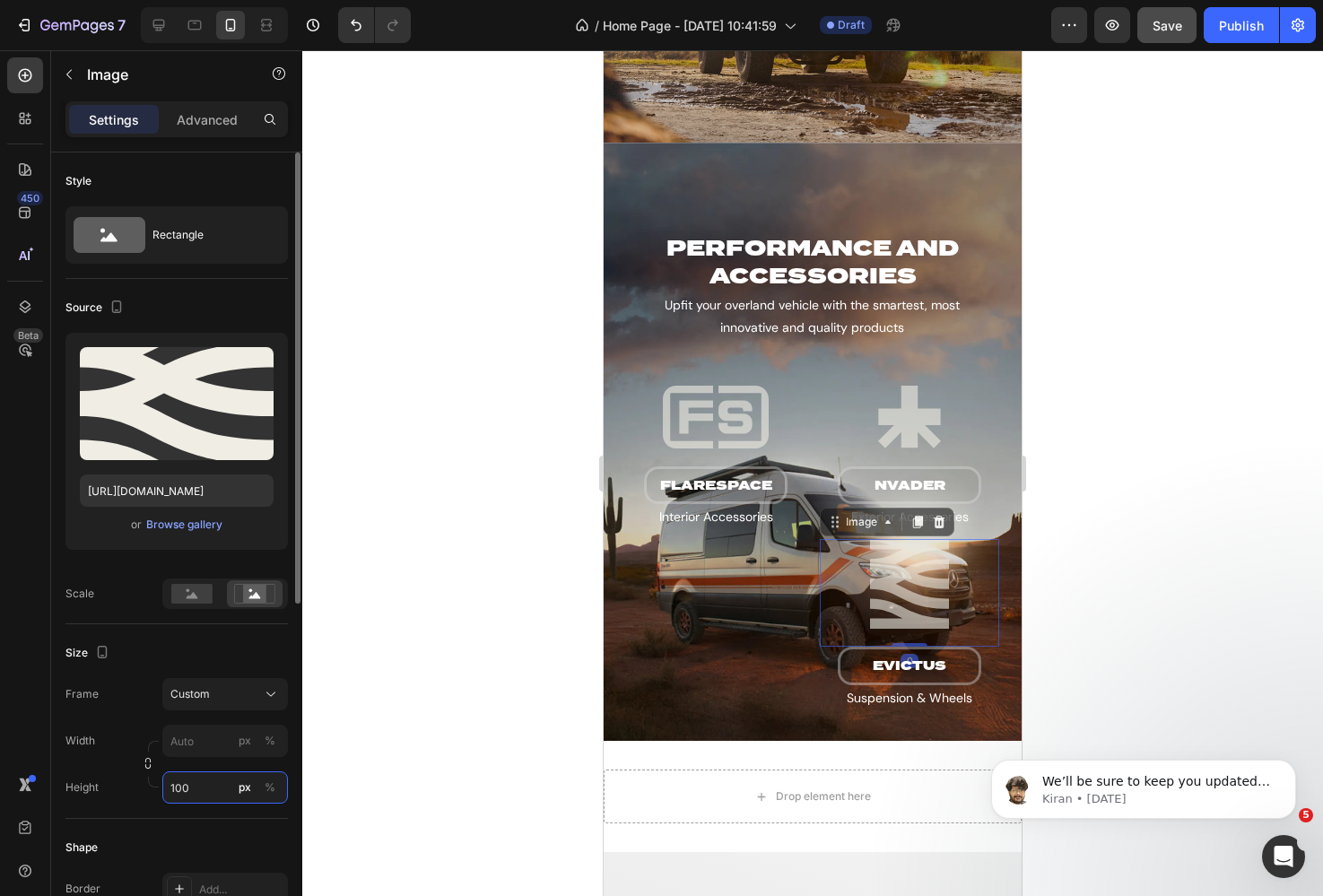
click at [192, 787] on input "100" at bounding box center [225, 787] width 126 height 32
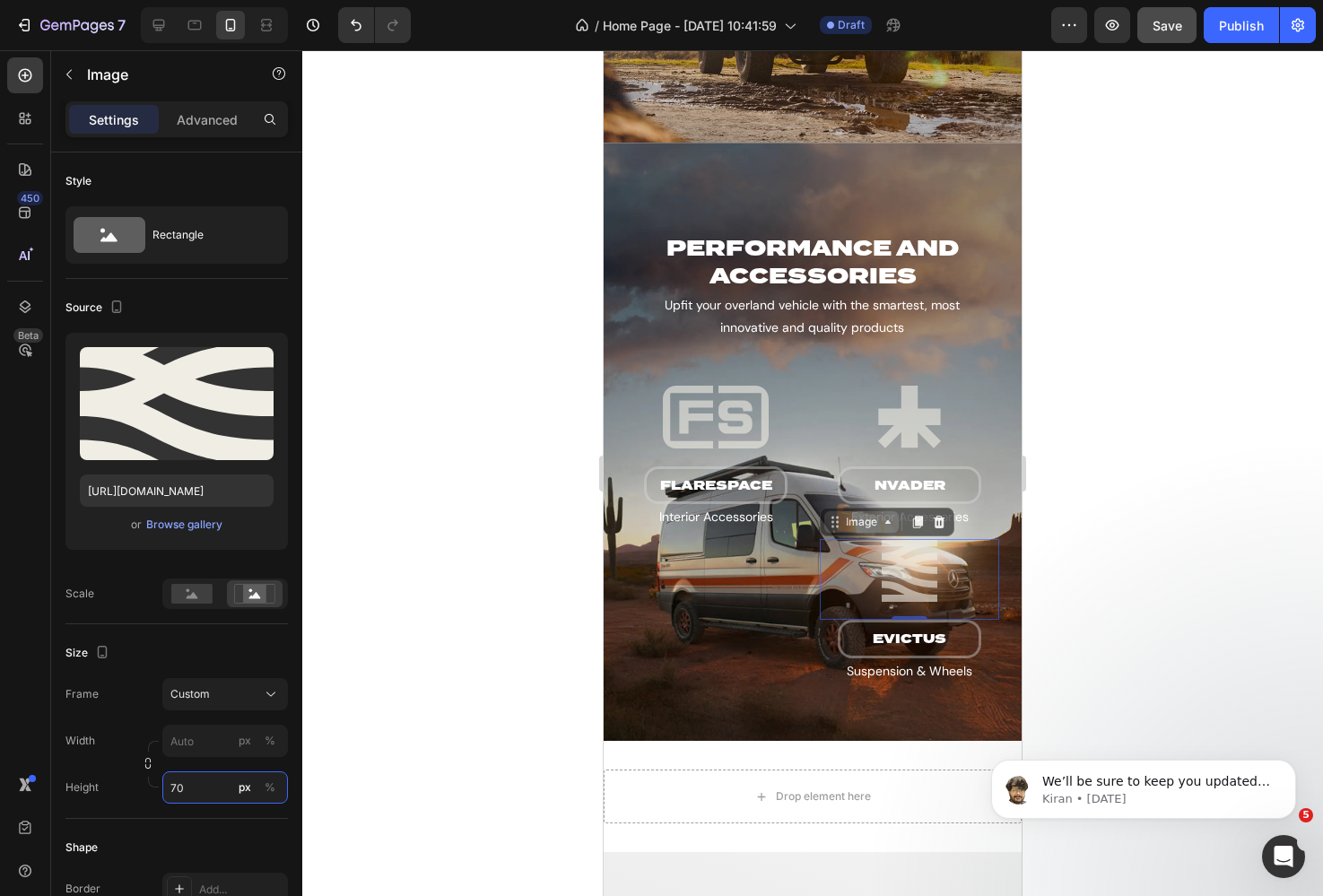
type input "70"
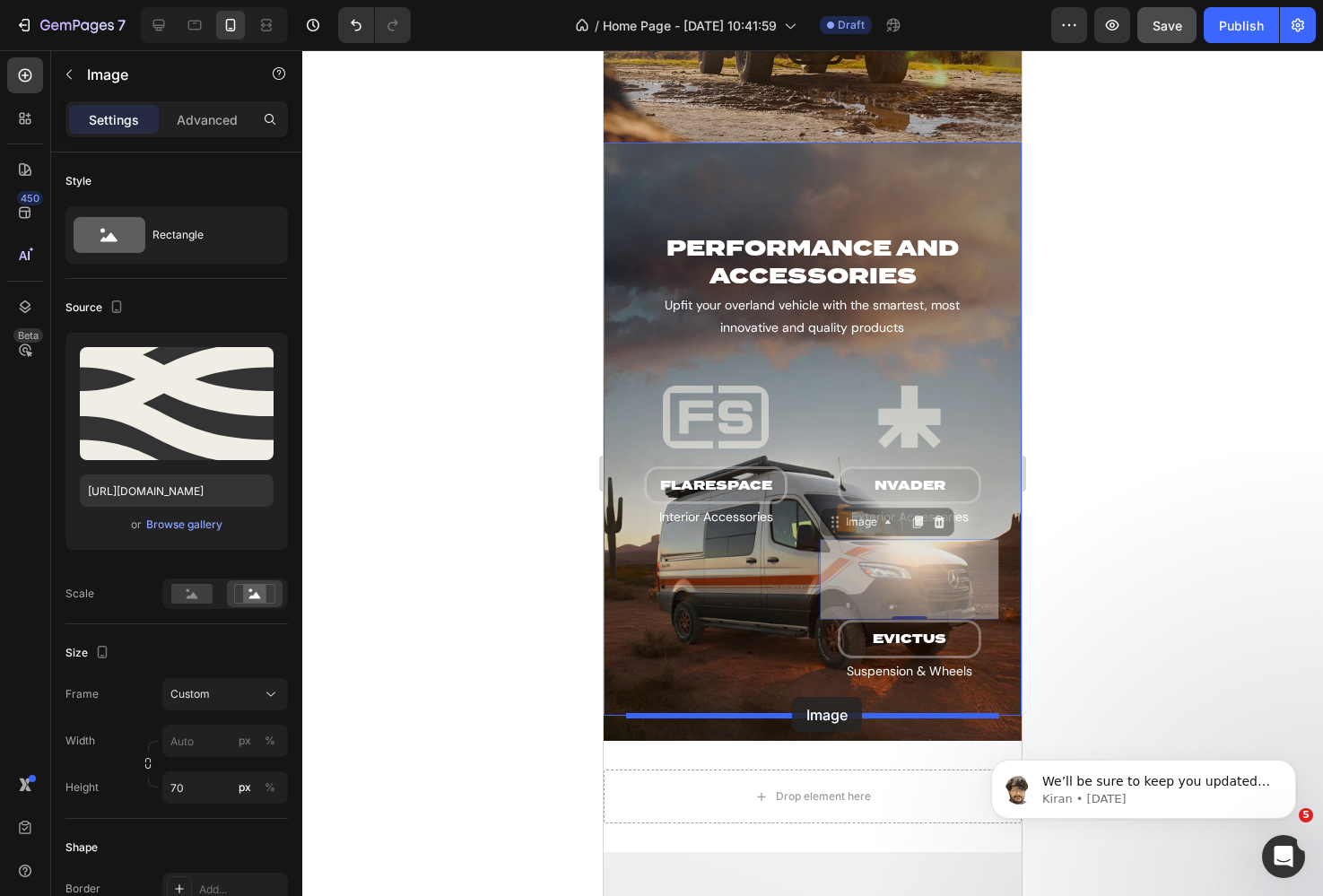
drag, startPoint x: 871, startPoint y: 521, endPoint x: 792, endPoint y: 697, distance: 192.9
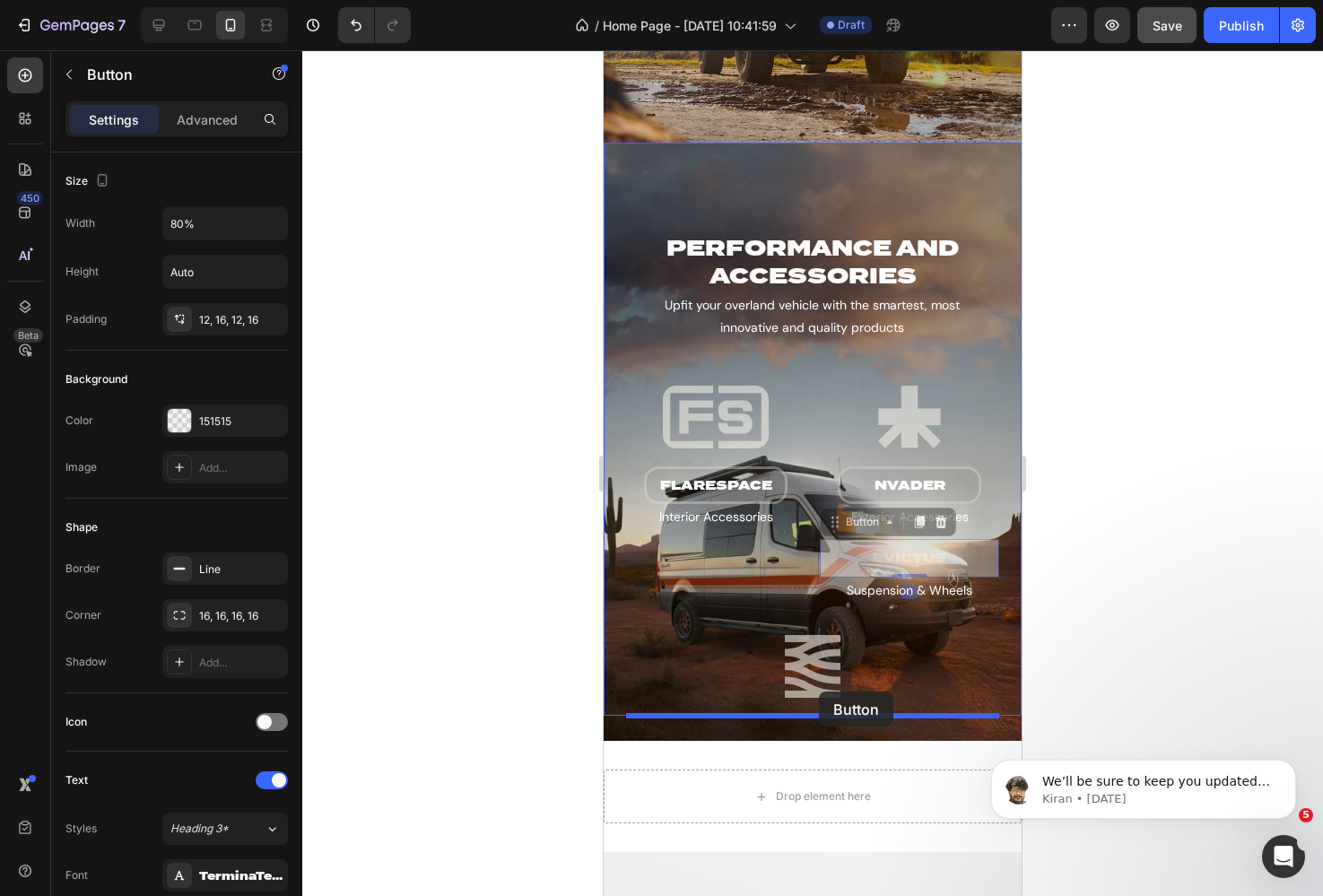
drag, startPoint x: 842, startPoint y: 531, endPoint x: 818, endPoint y: 692, distance: 162.8
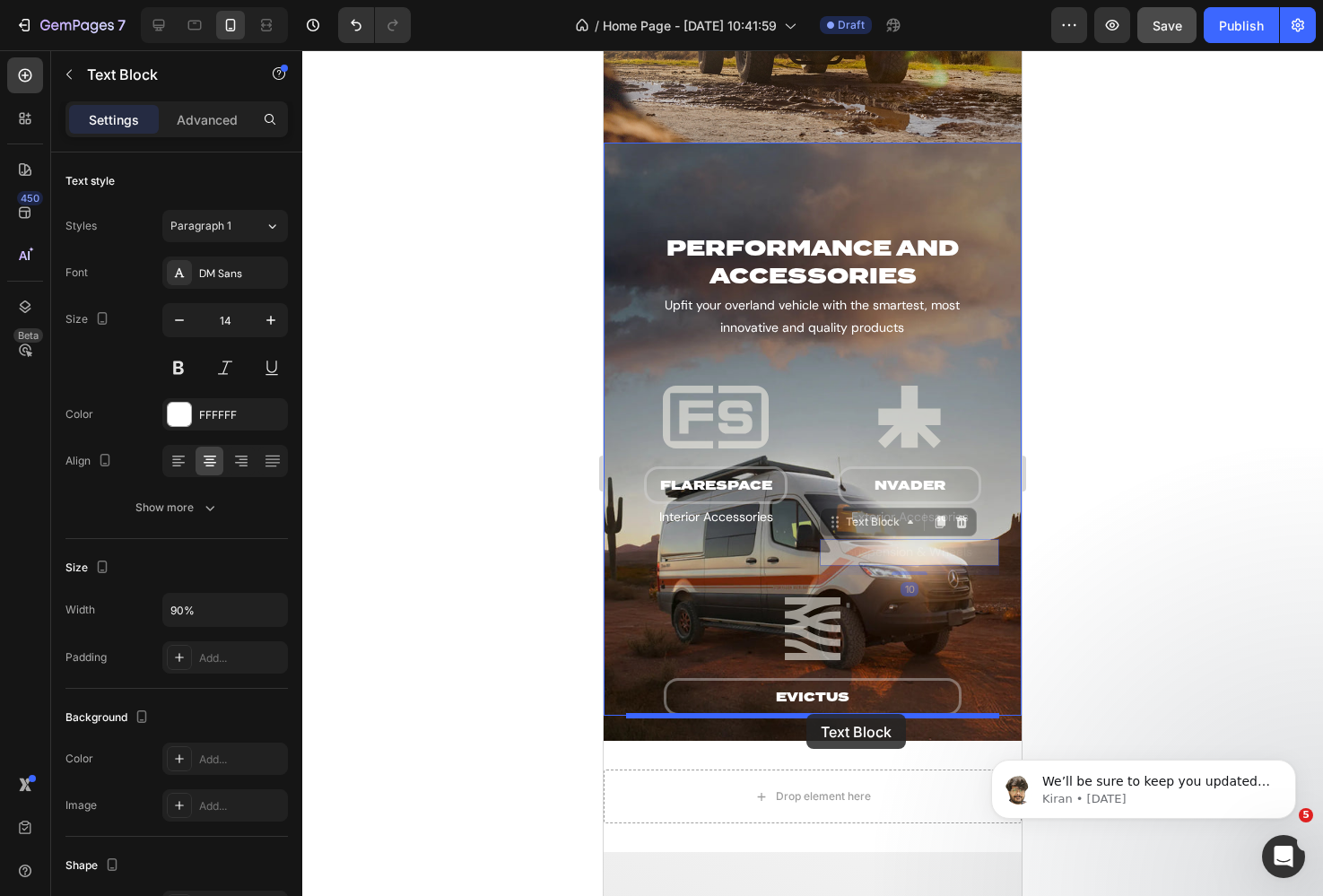
drag, startPoint x: 849, startPoint y: 530, endPoint x: 806, endPoint y: 714, distance: 189.0
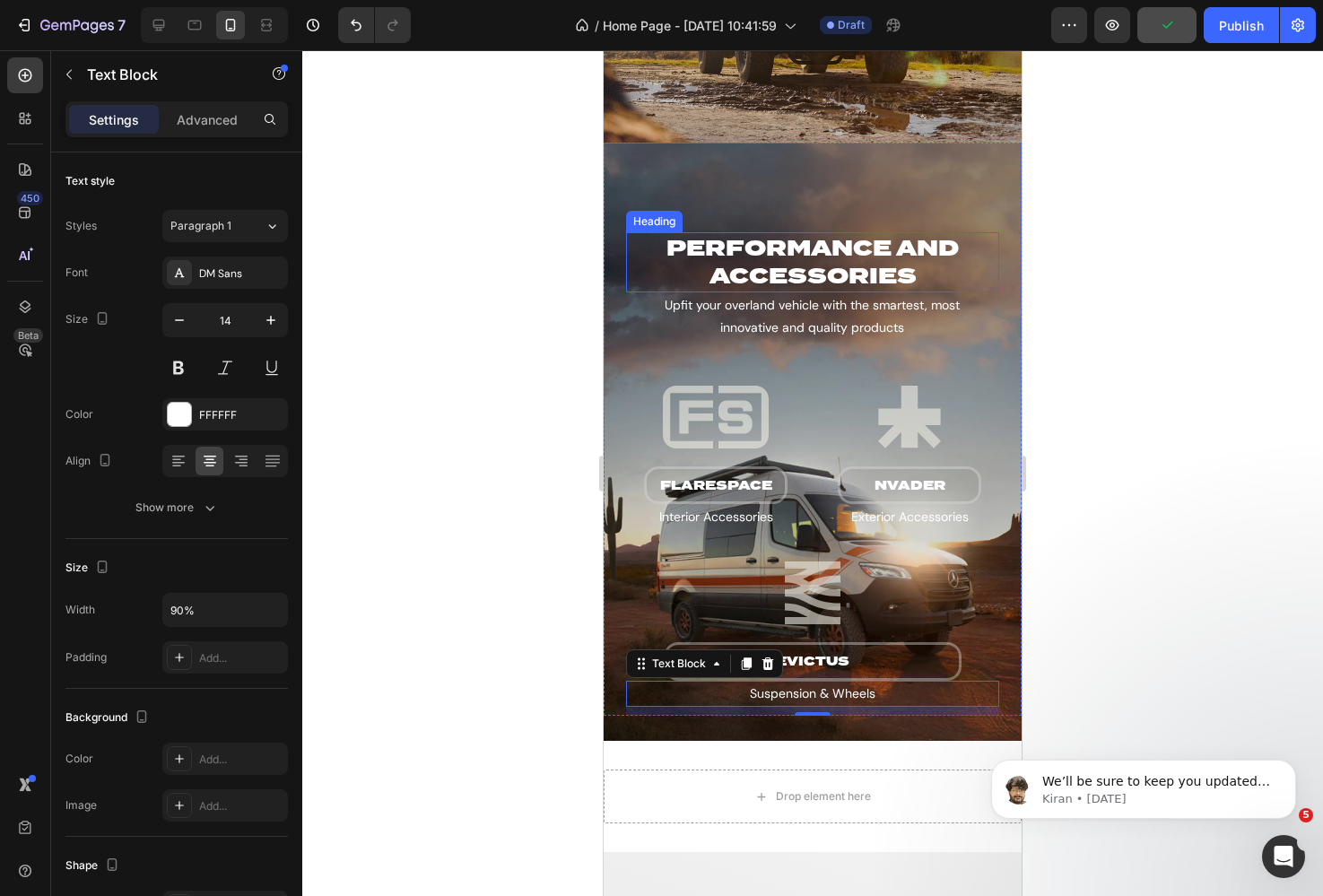
click at [650, 220] on div "Heading" at bounding box center [655, 221] width 50 height 16
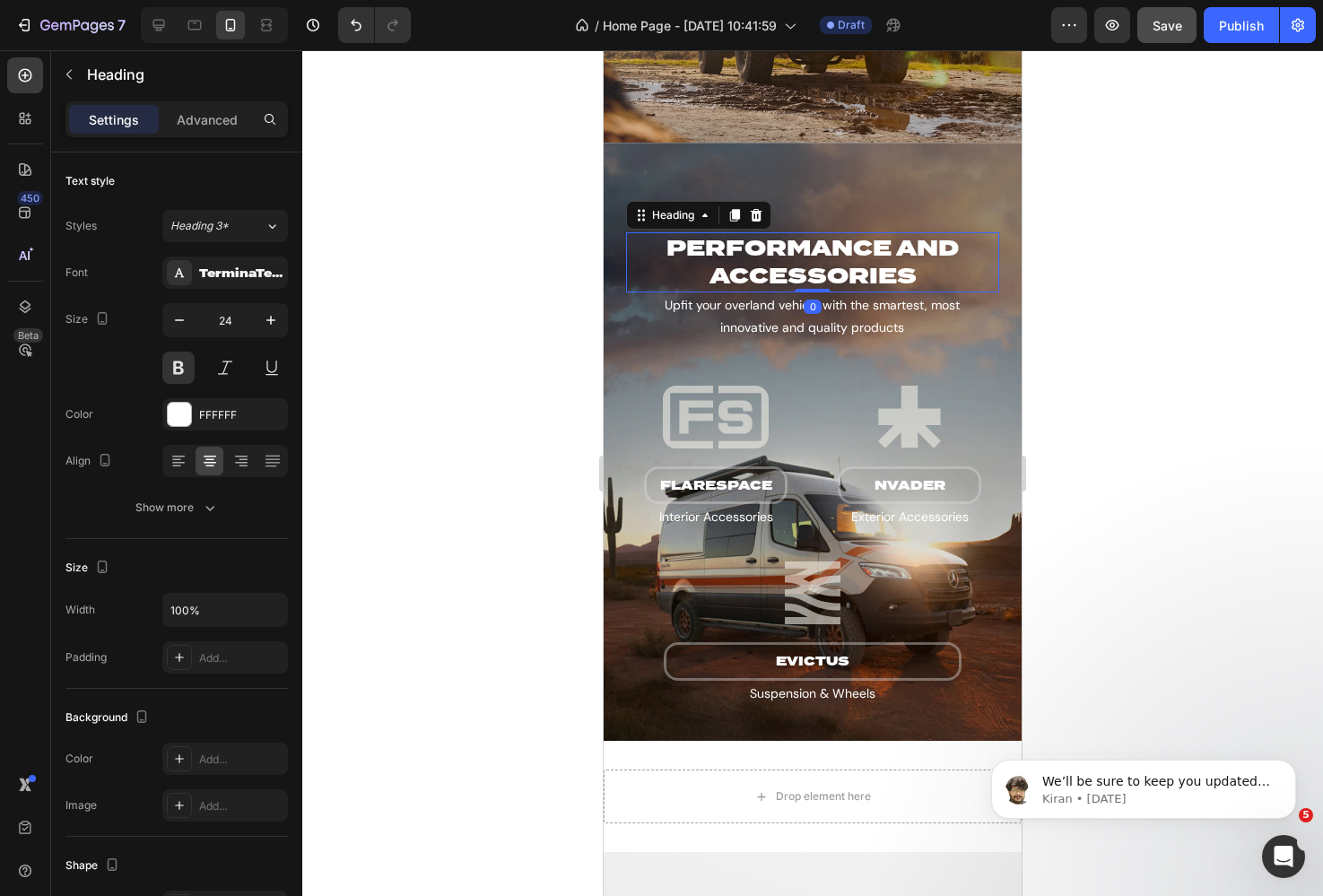
click at [207, 134] on div "Settings Advanced" at bounding box center [176, 119] width 222 height 36
click at [203, 130] on div "Advanced" at bounding box center [207, 119] width 90 height 29
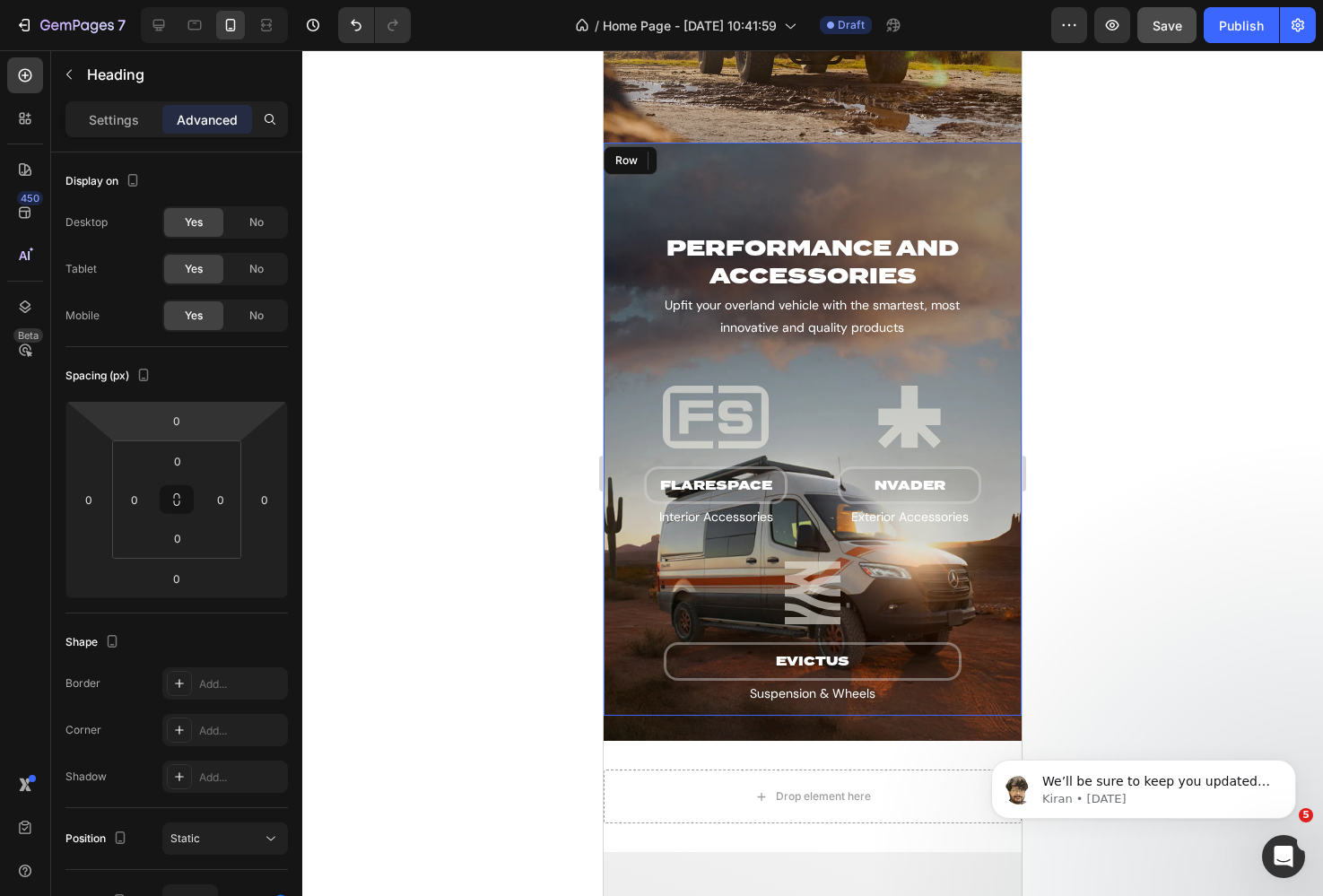
click at [656, 173] on div "Performance and accessories Heading 0 Upfit your overland vehicle with the smar…" at bounding box center [812, 429] width 417 height 573
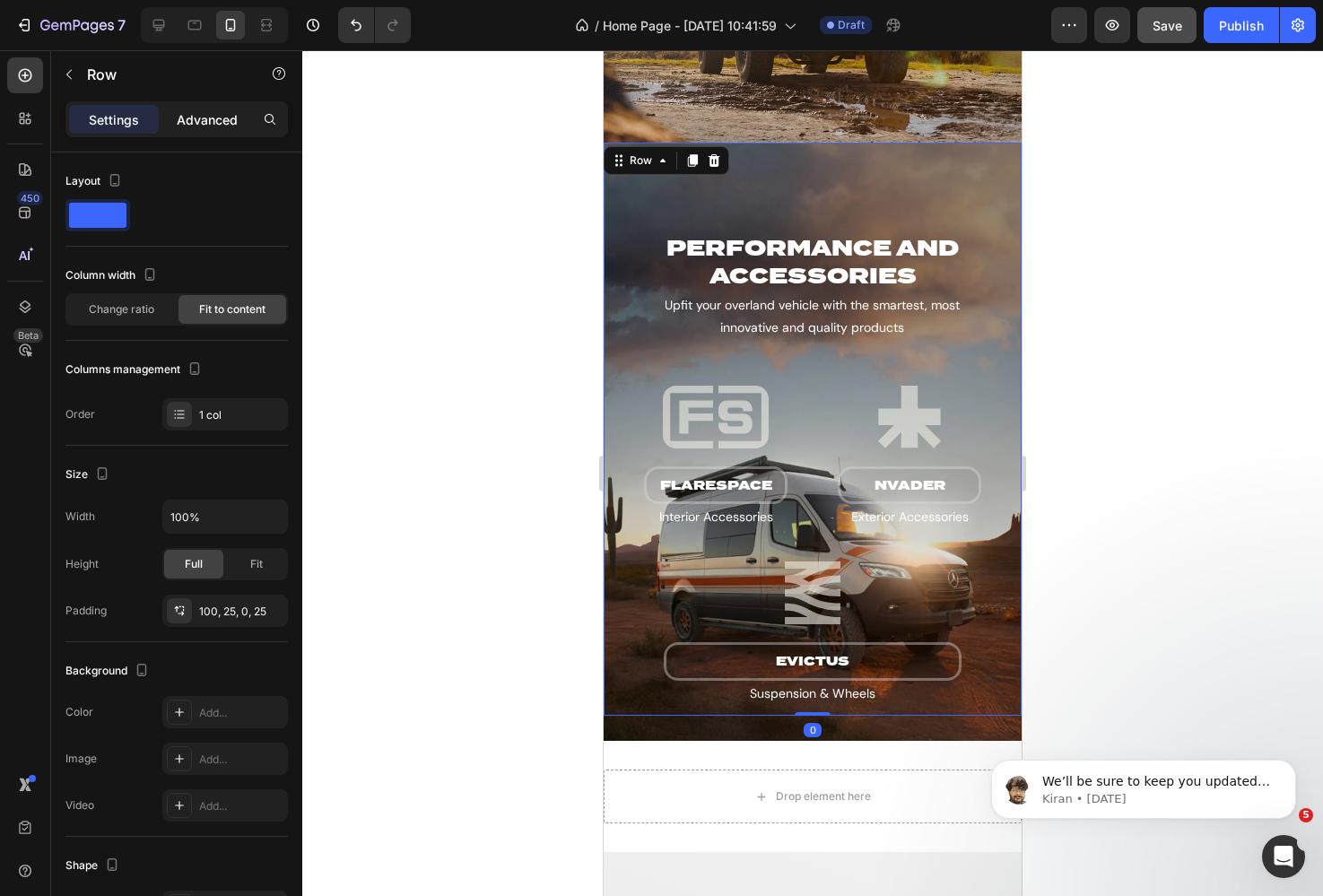
click at [192, 112] on p "Advanced" at bounding box center [207, 120] width 61 height 19
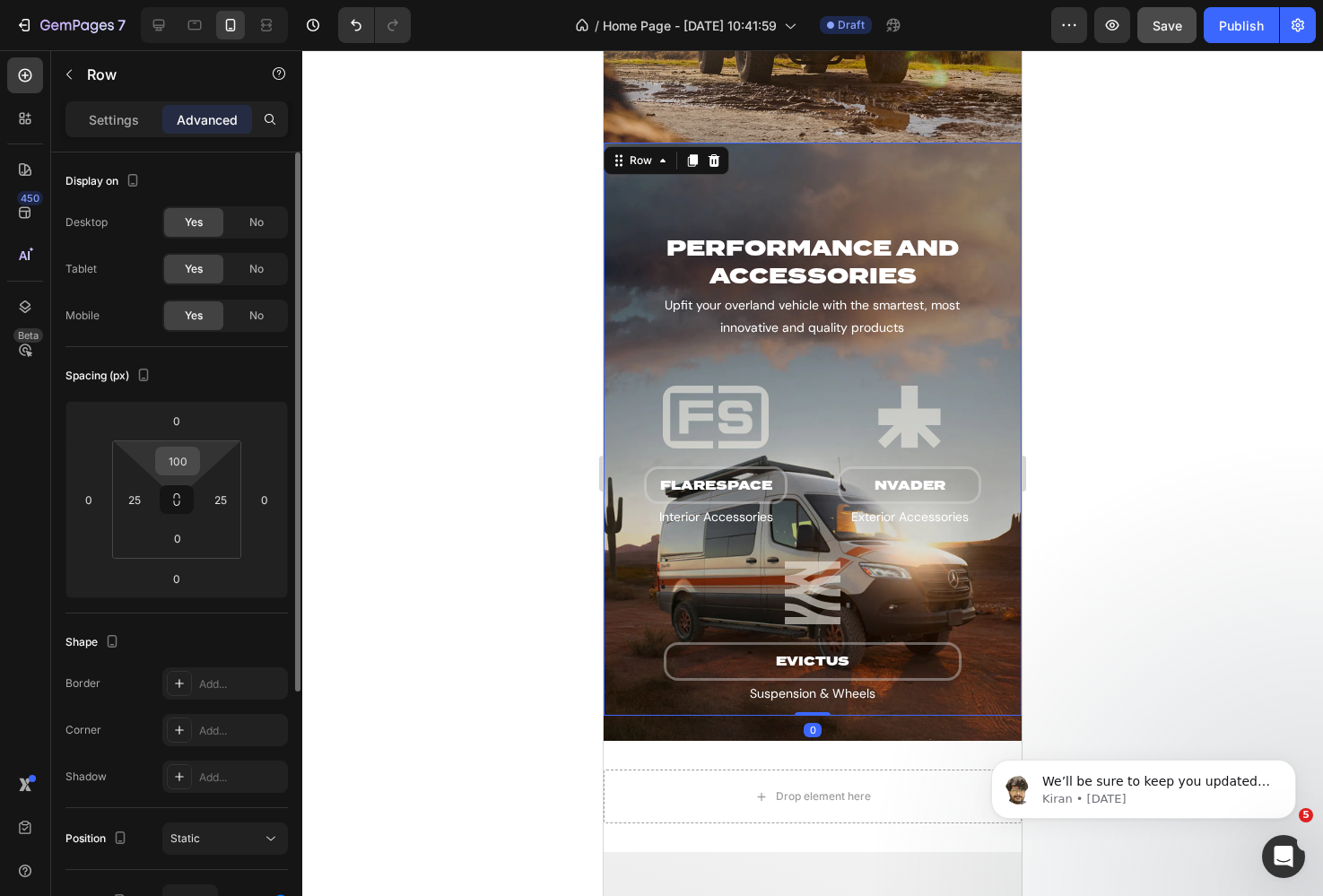
click at [176, 452] on input "100" at bounding box center [177, 461] width 36 height 27
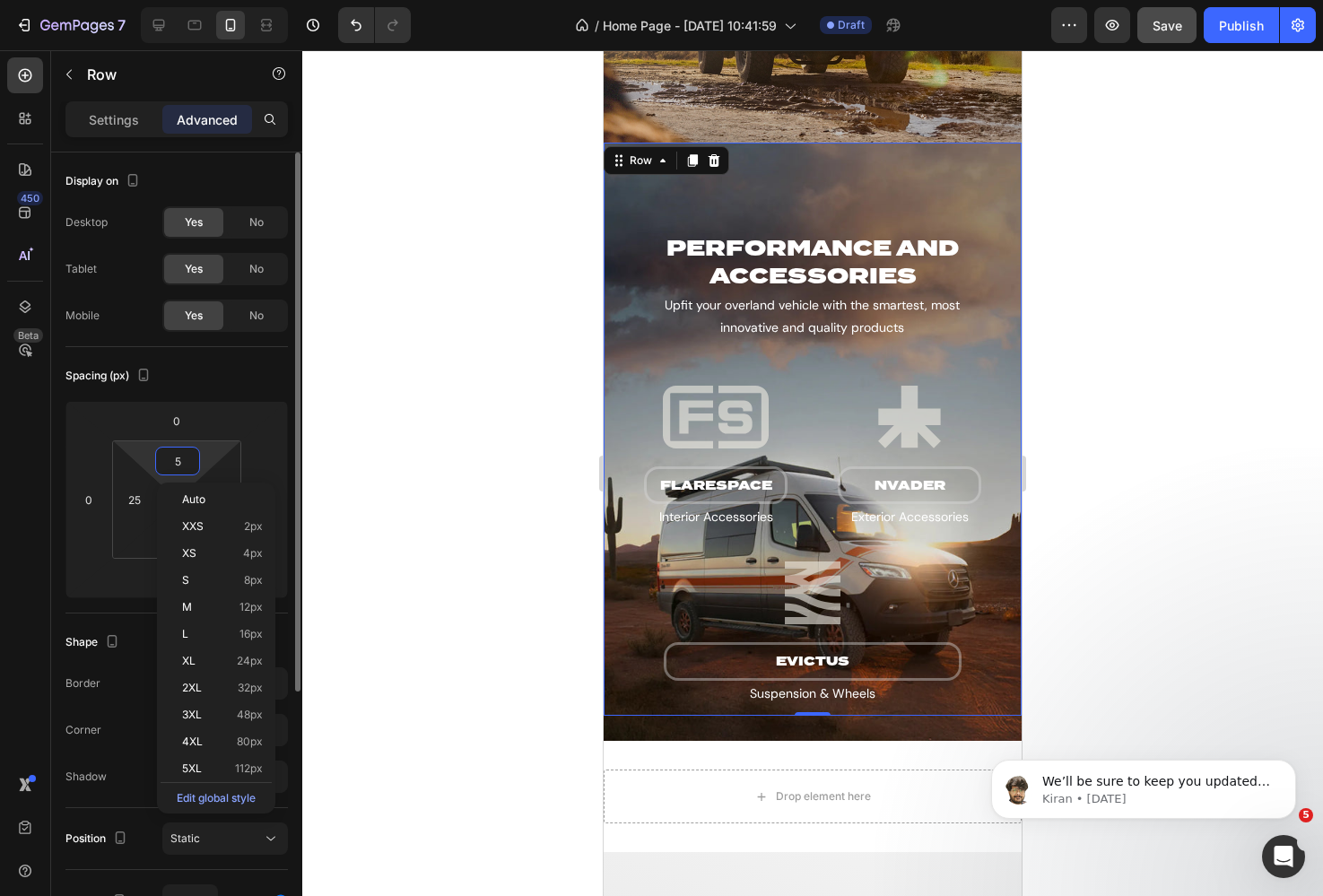
type input "50"
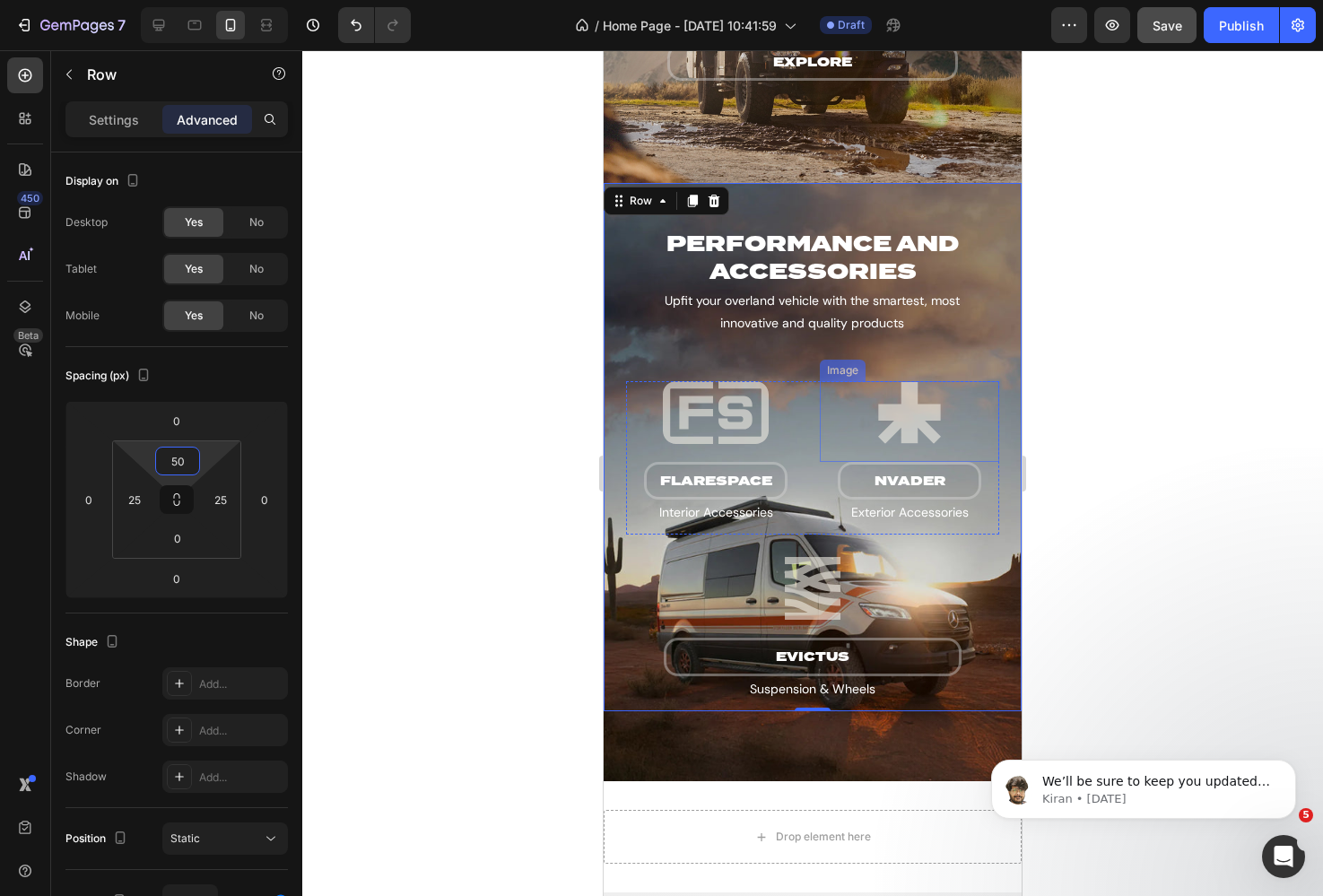
scroll to position [2656, 0]
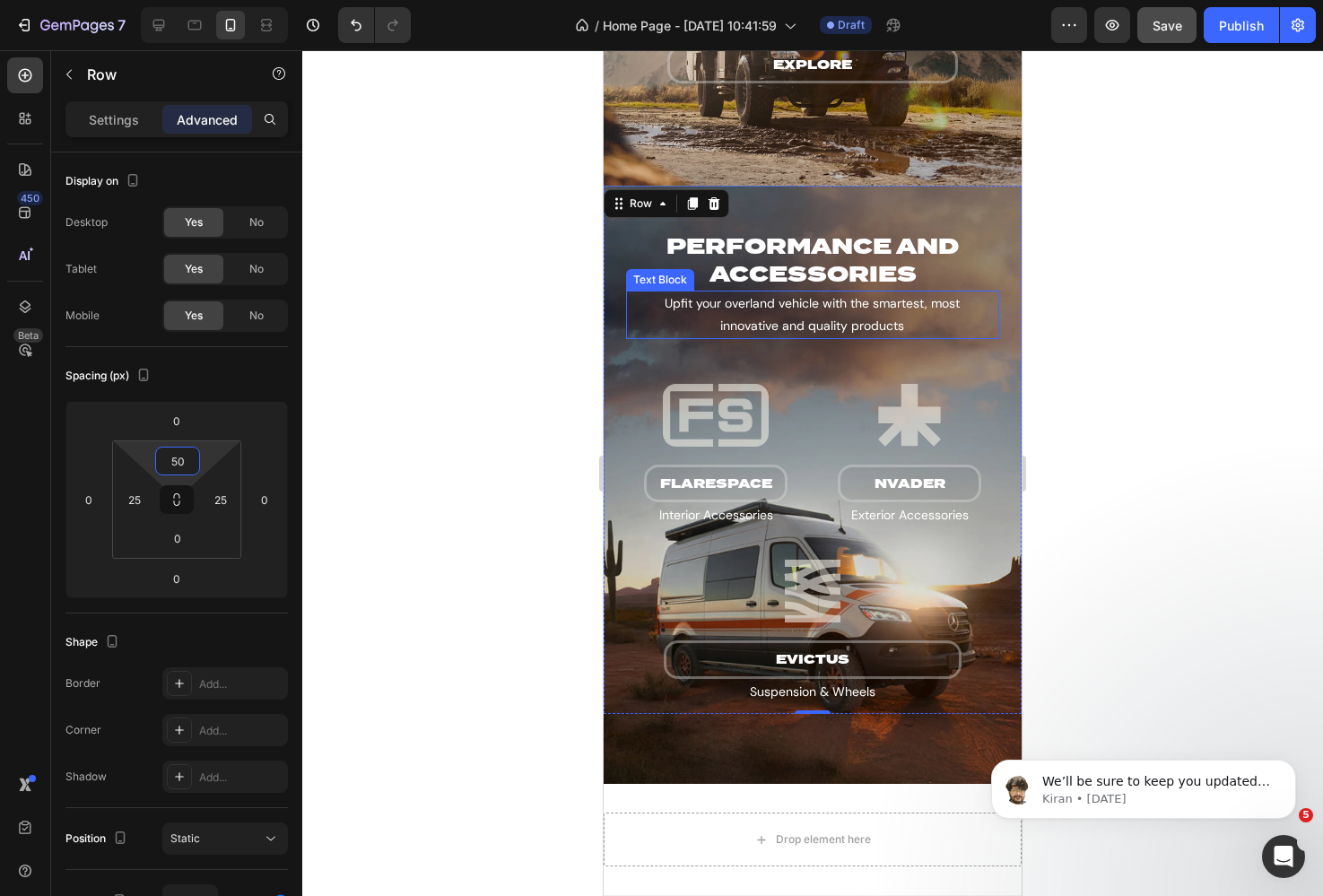
click at [652, 319] on p "Upfit your overland vehicle with the smartest, most innovative and quality prod…" at bounding box center [812, 315] width 332 height 45
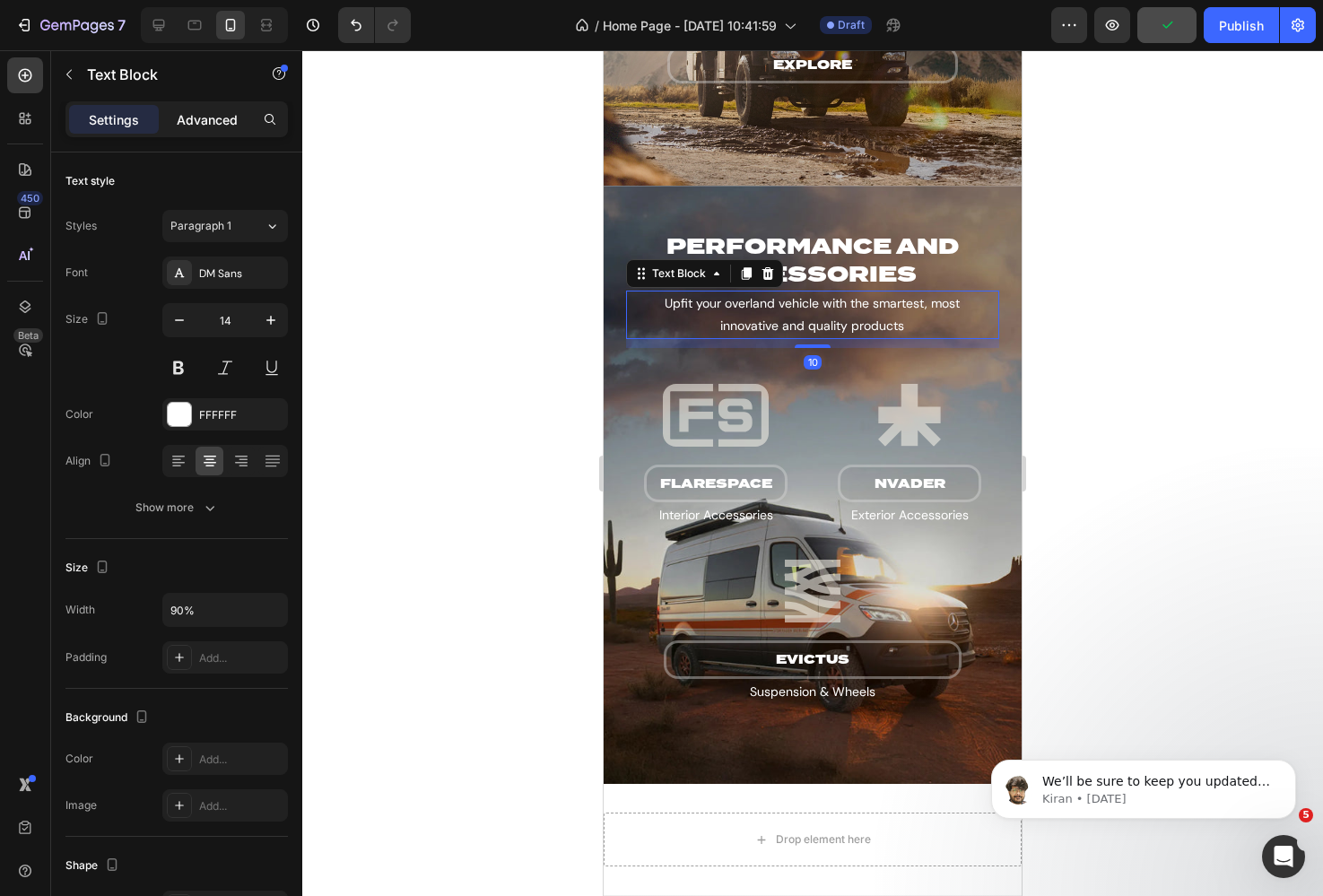
click at [202, 117] on p "Advanced" at bounding box center [207, 120] width 61 height 19
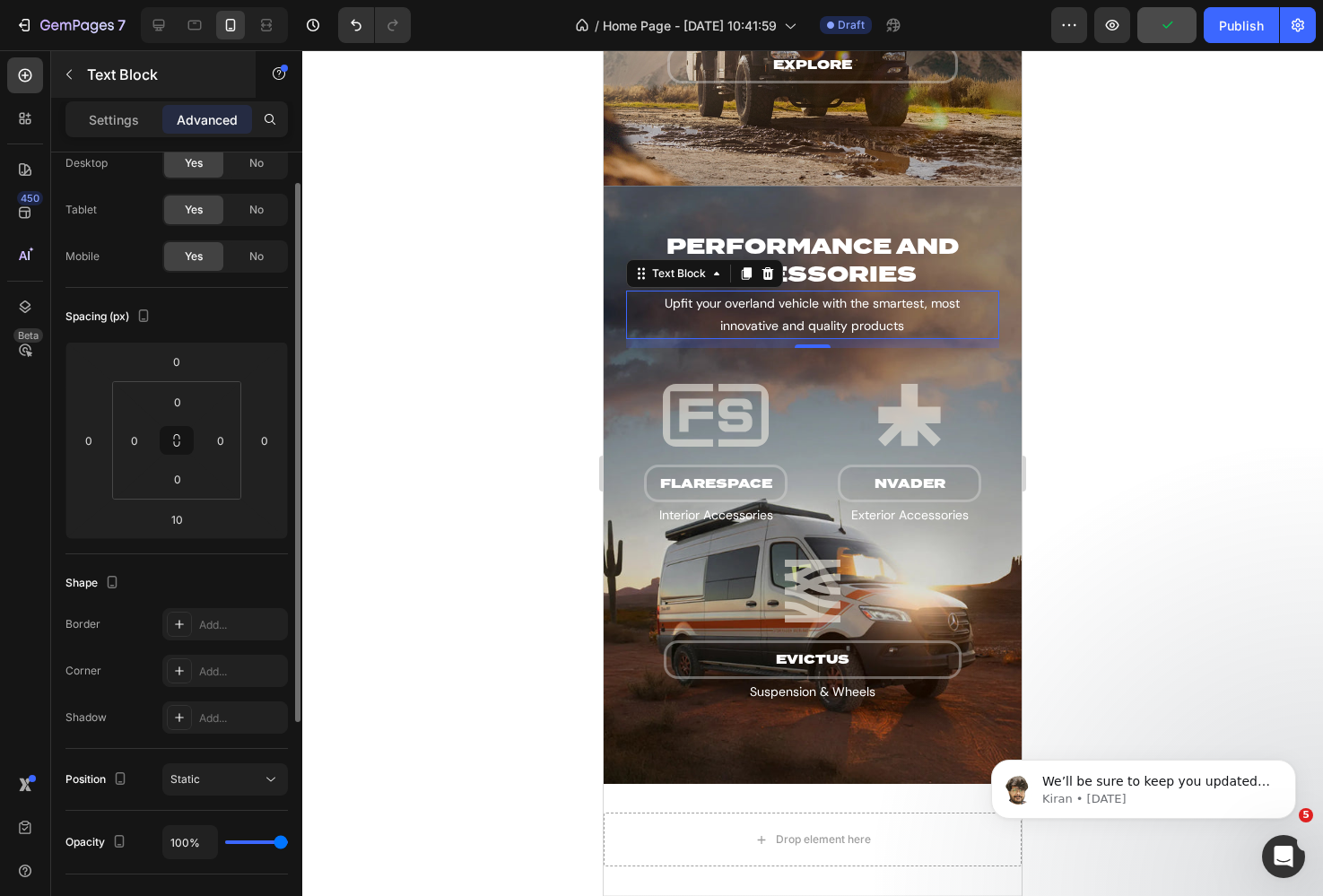
scroll to position [70, 0]
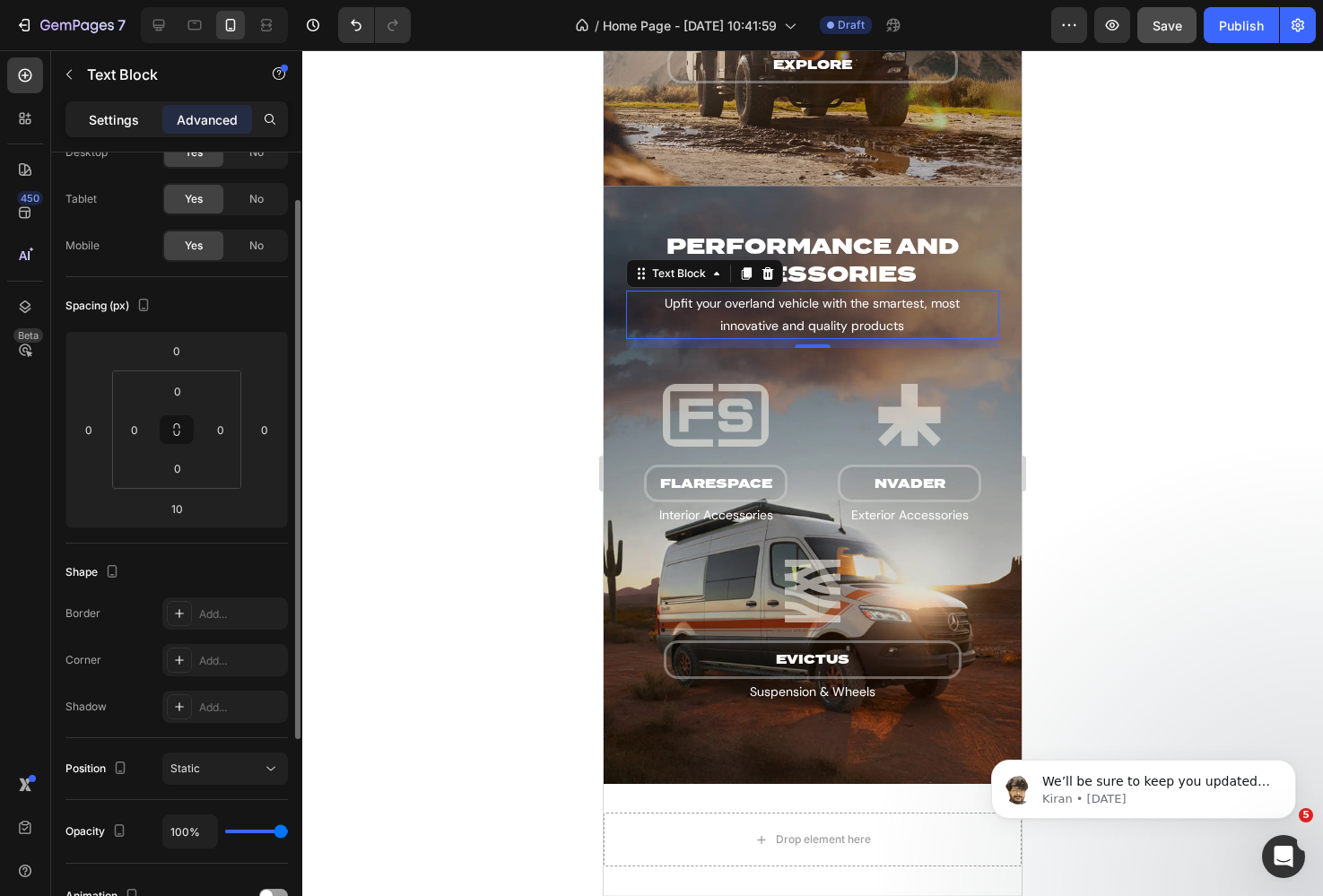
click at [114, 111] on p "Settings" at bounding box center [113, 120] width 51 height 19
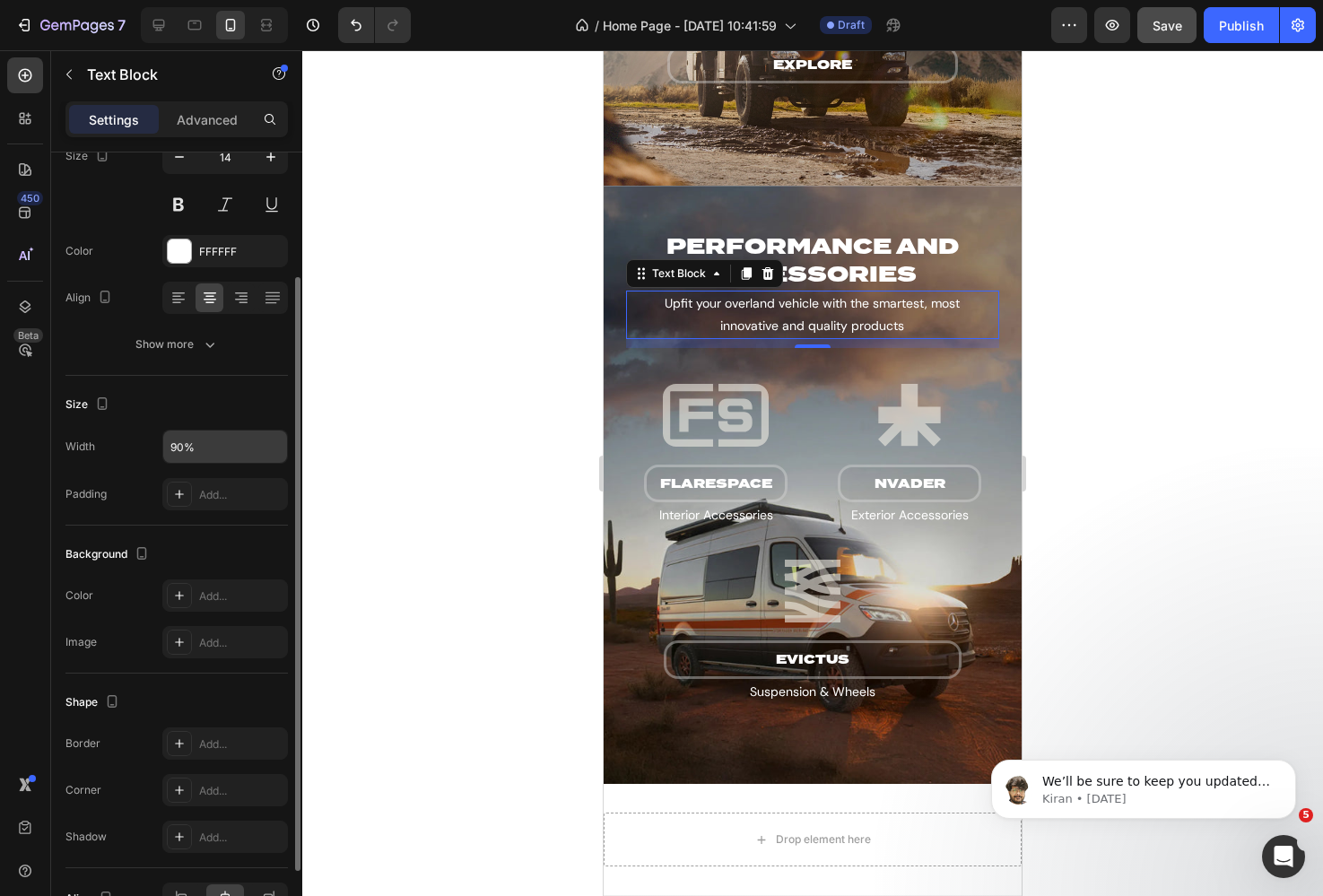
scroll to position [165, 0]
click at [189, 443] on input "90%" at bounding box center [225, 445] width 124 height 32
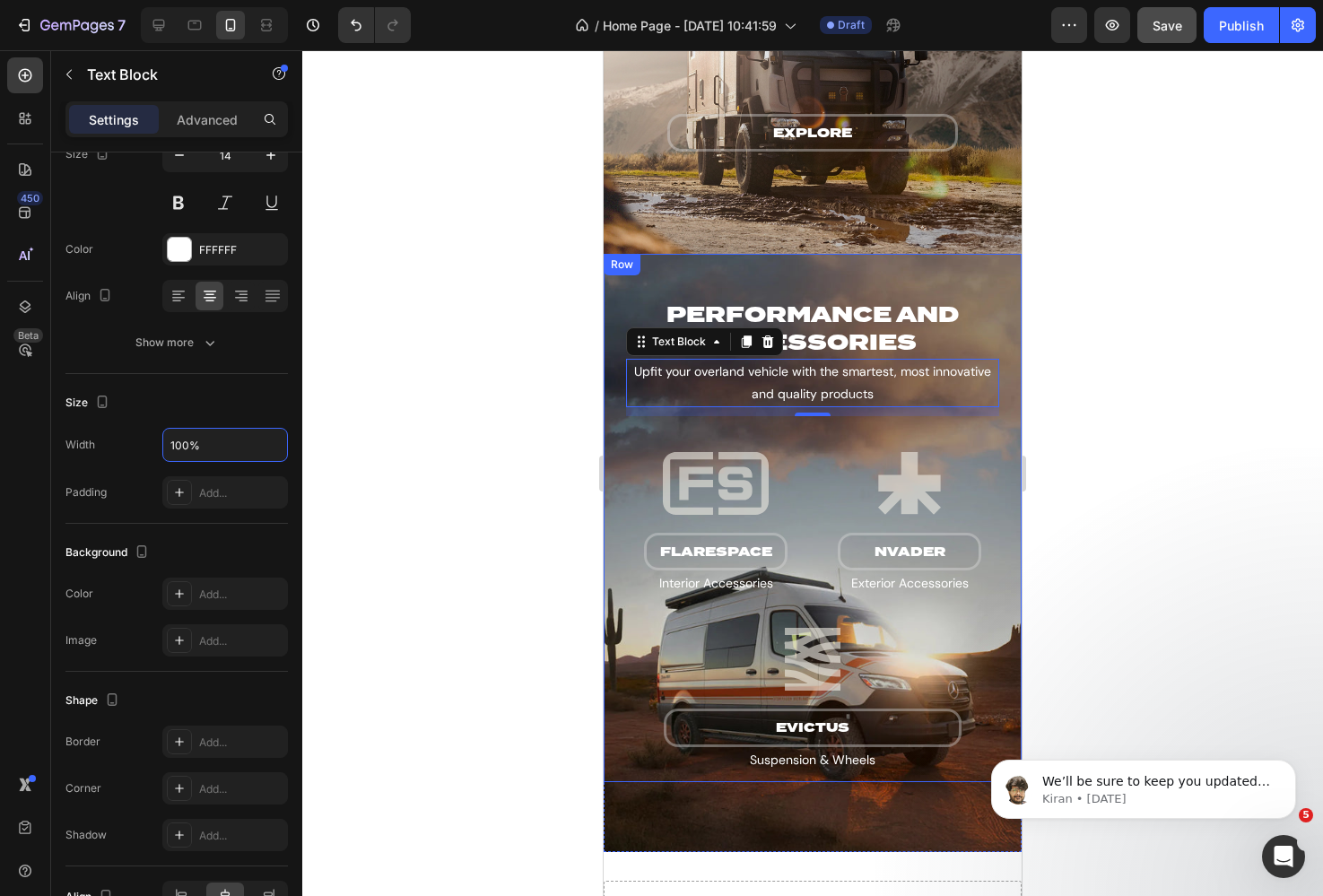
scroll to position [2576, 0]
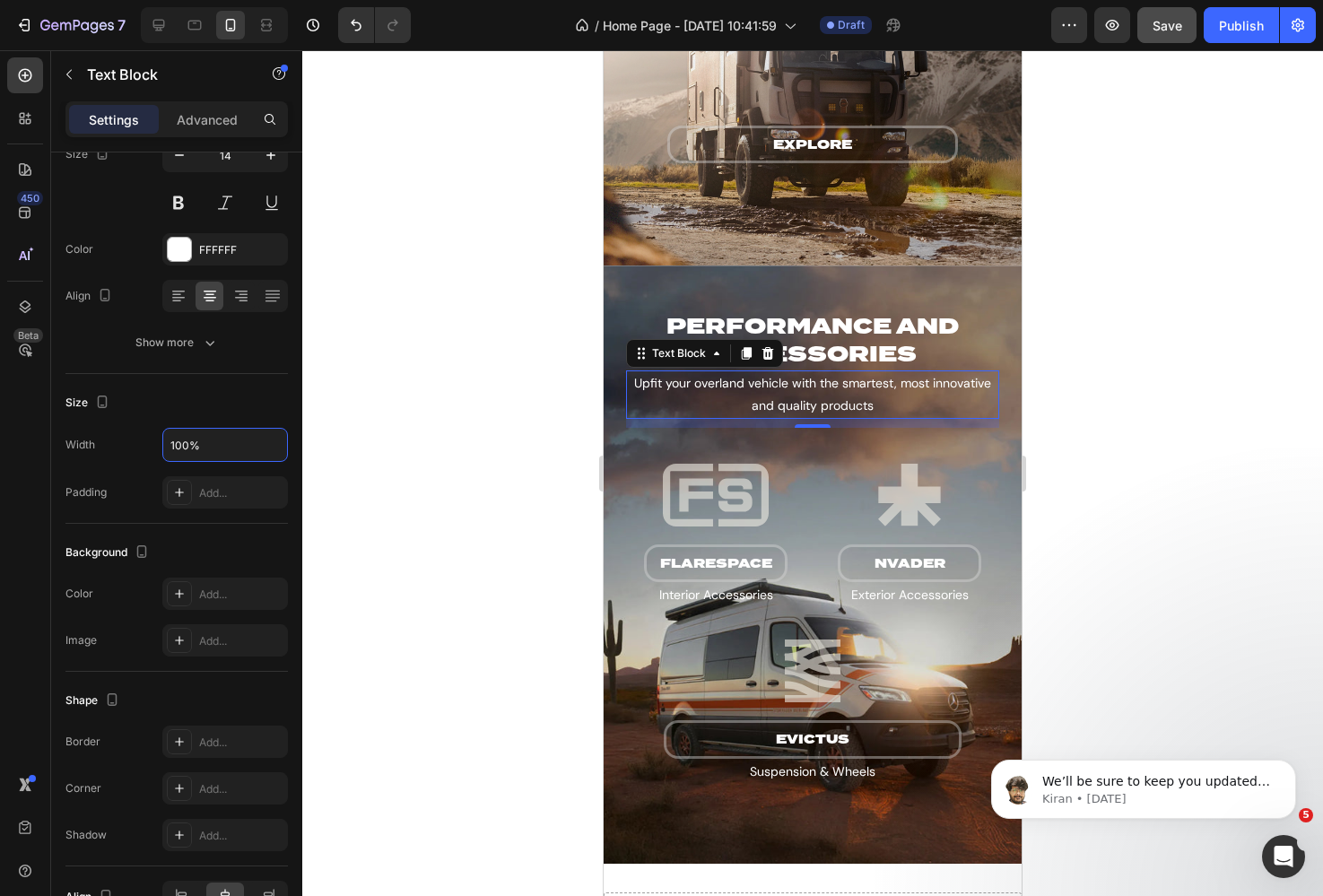
type input "100%"
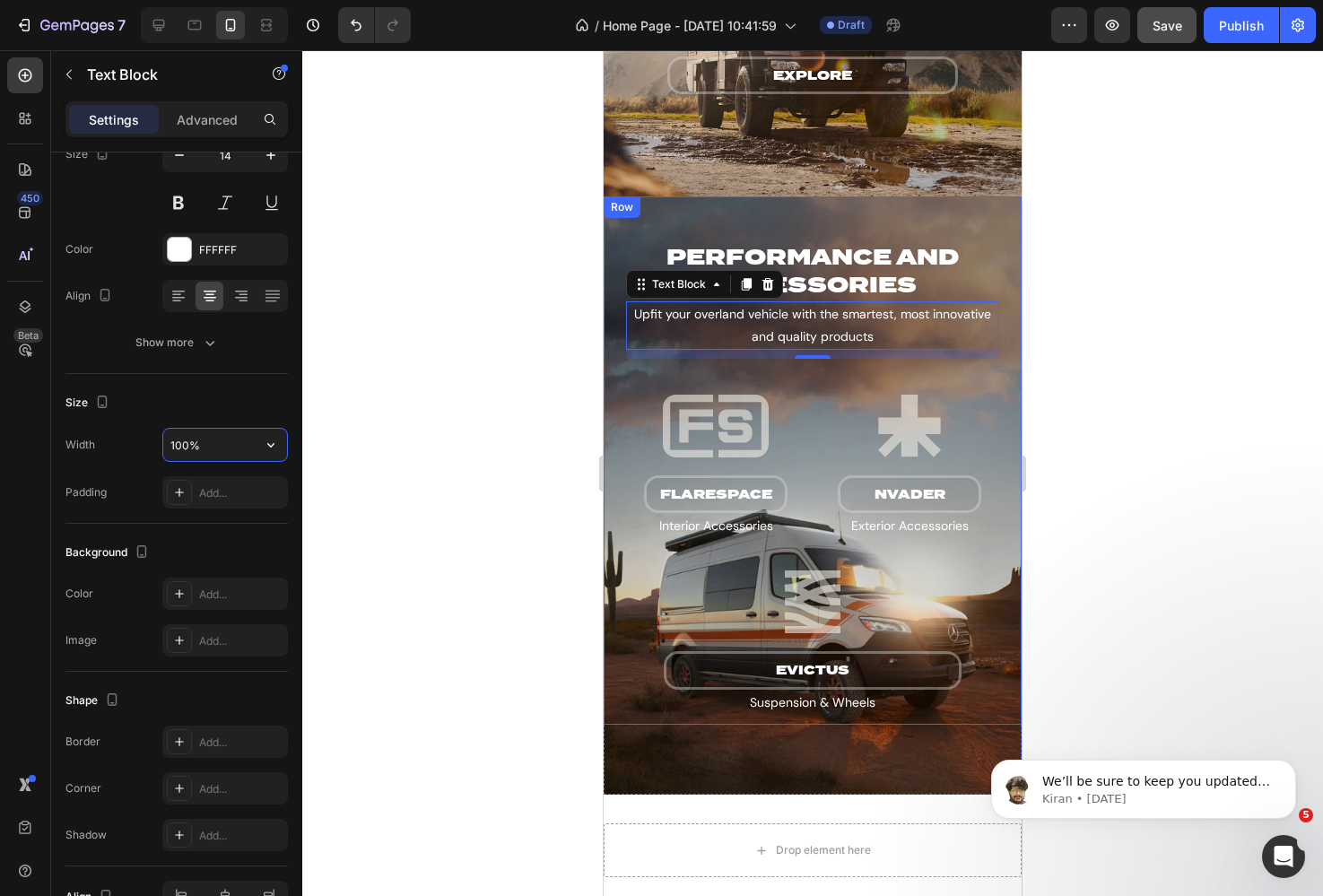
click at [643, 223] on div "Performance and accessories Heading Upfit your overland vehicle with the smarte…" at bounding box center [812, 460] width 417 height 528
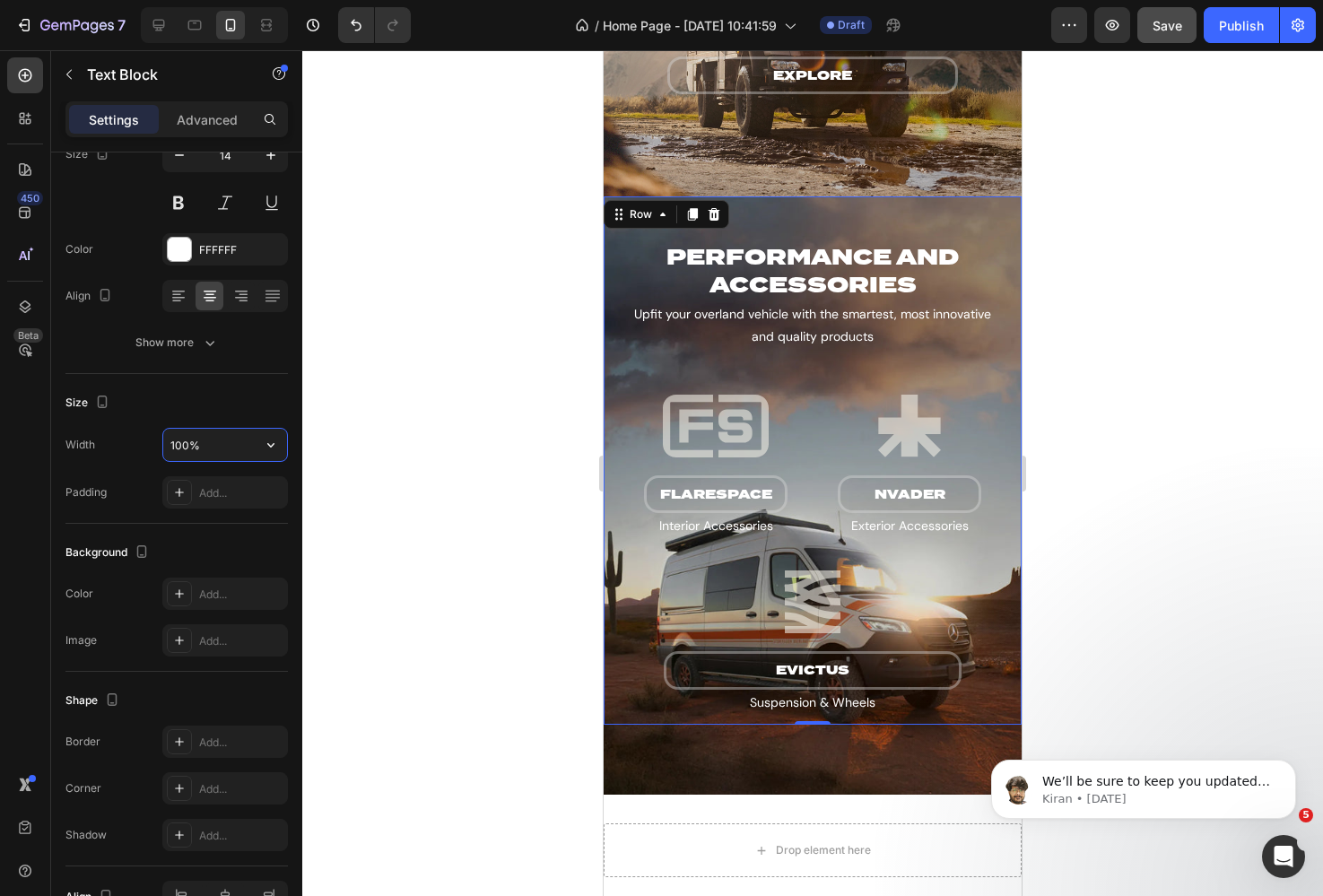
scroll to position [0, 0]
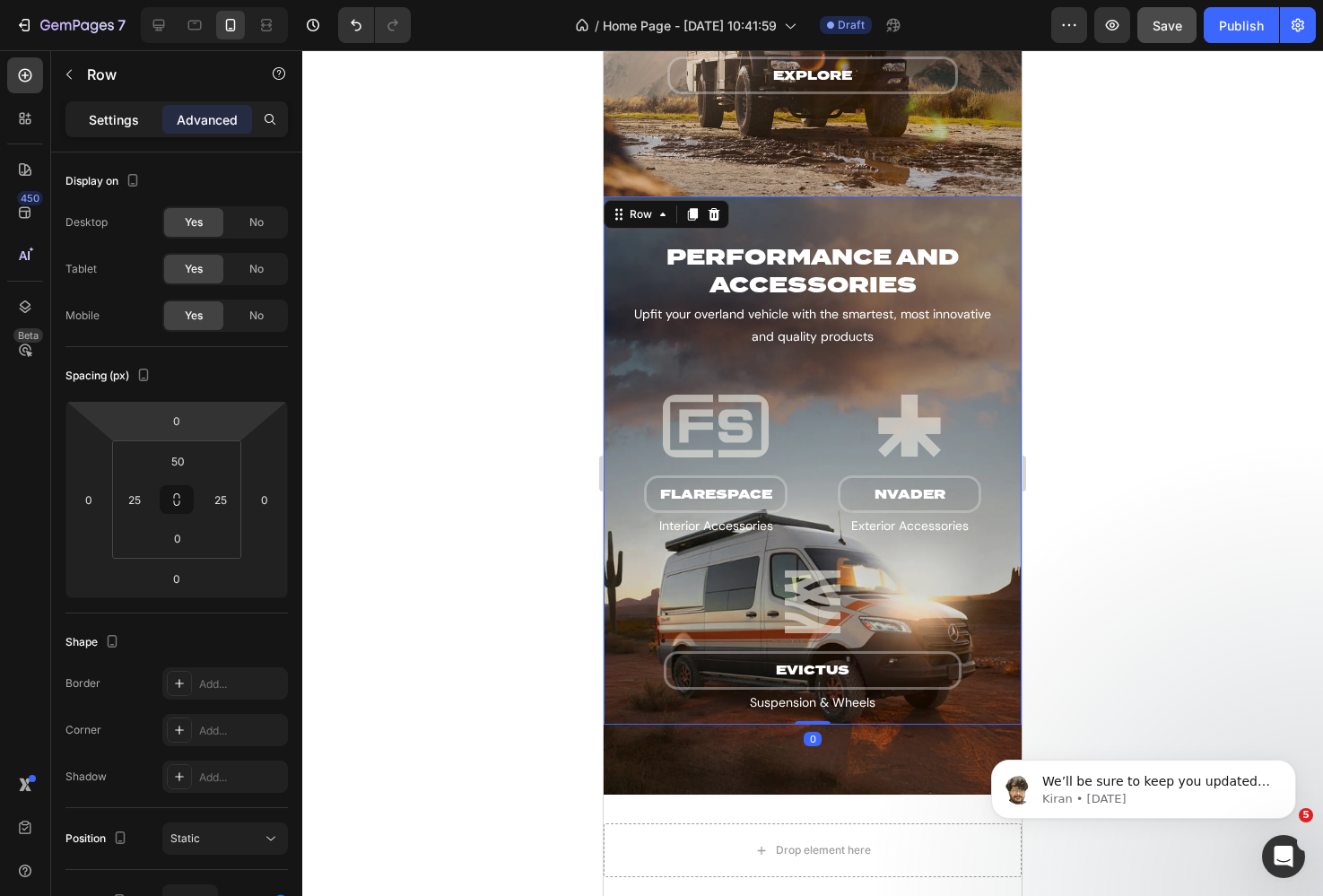
click at [133, 129] on div "Settings" at bounding box center [113, 119] width 90 height 29
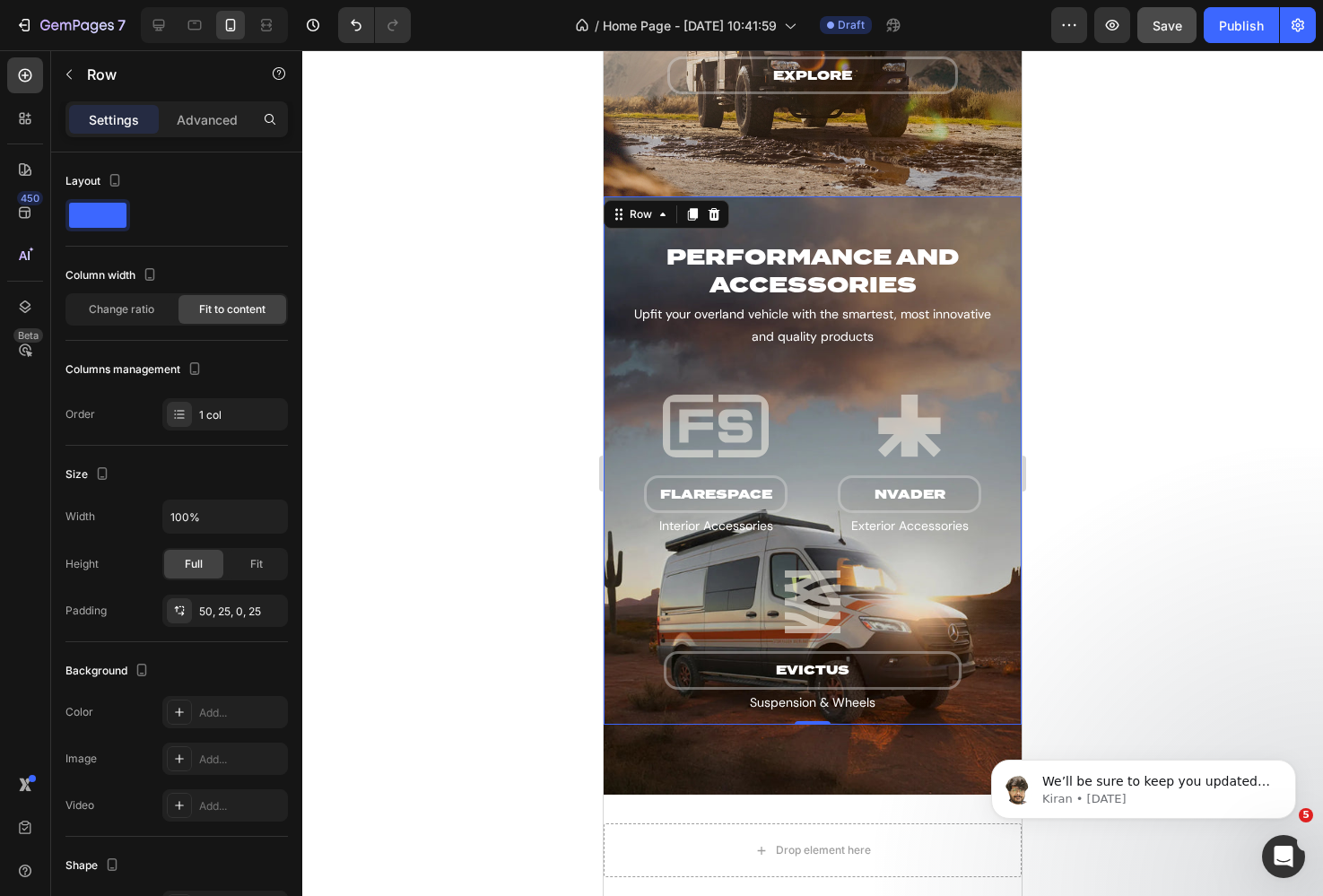
click at [616, 246] on div "Performance and accessories Heading Upfit your overland vehicle with the smarte…" at bounding box center [812, 460] width 417 height 528
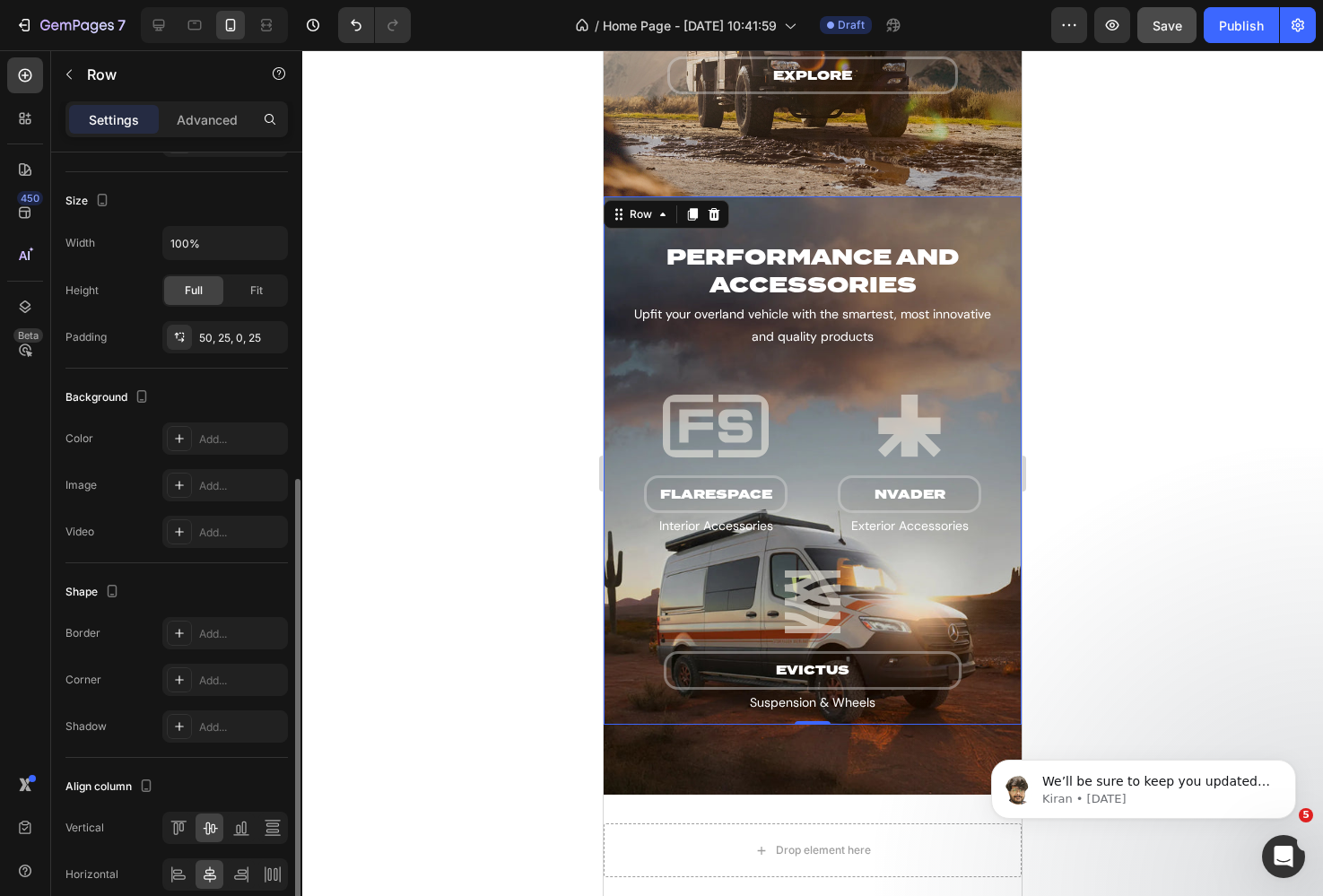
scroll to position [355, 0]
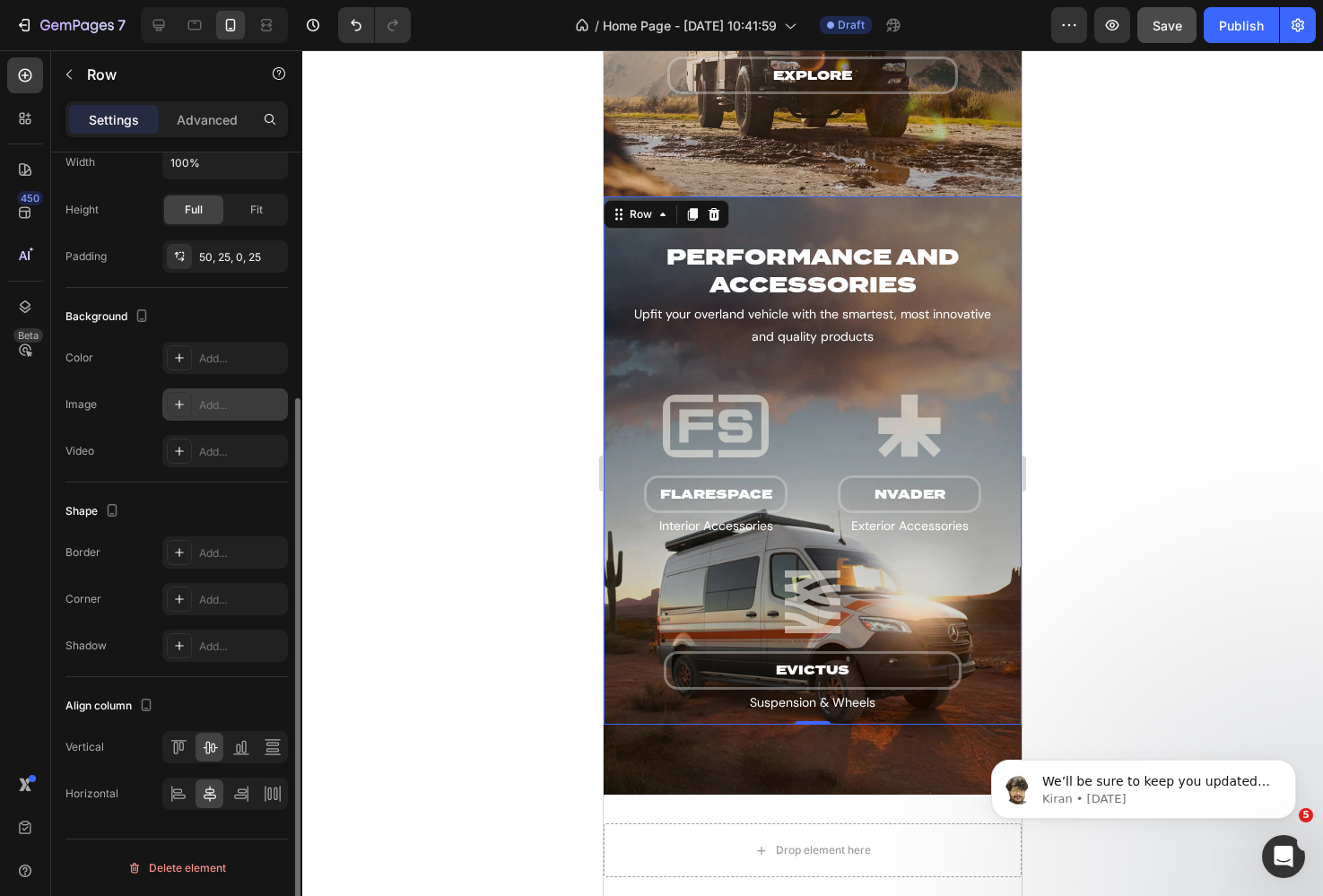
click at [221, 393] on div "Add..." at bounding box center [225, 404] width 126 height 32
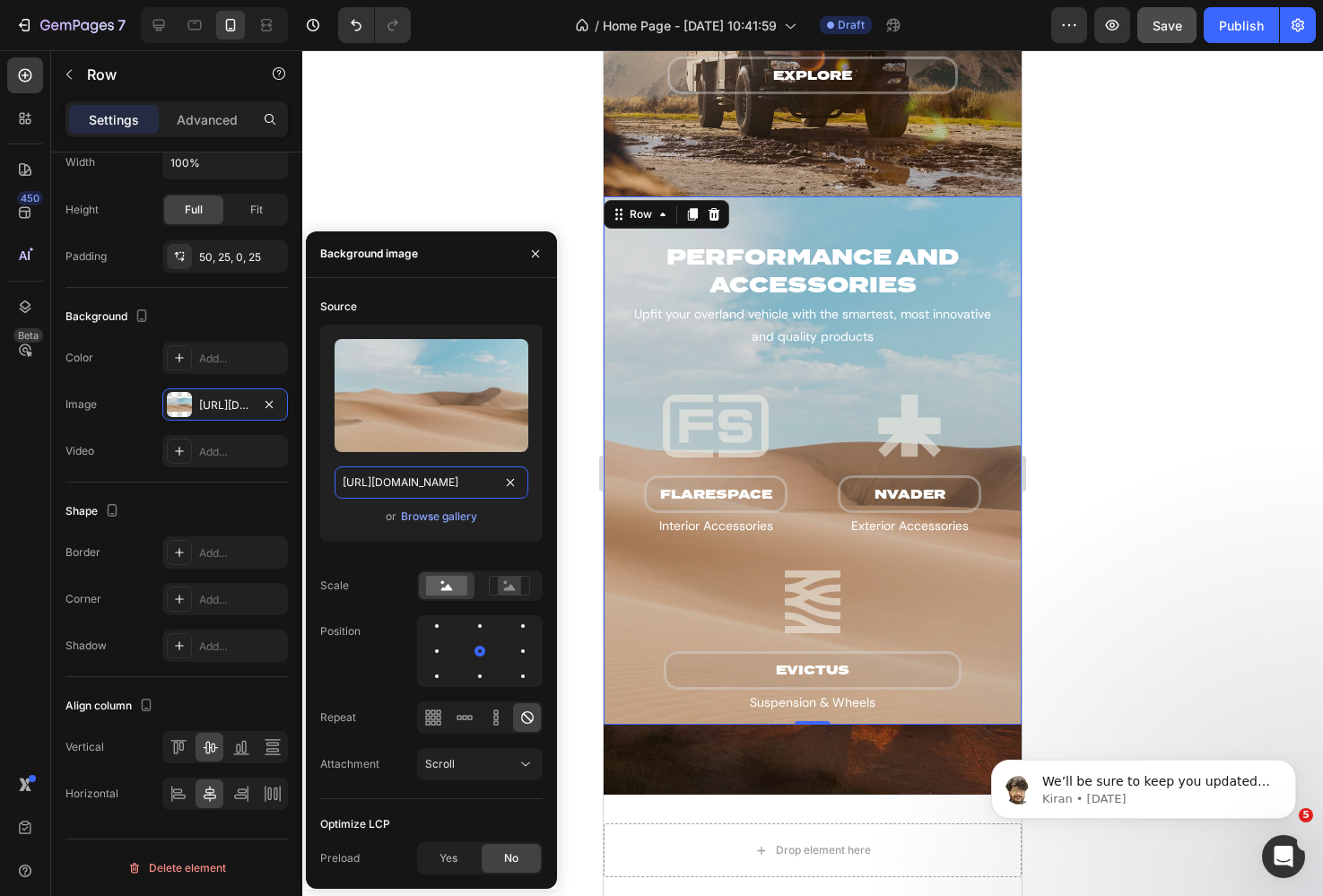
click at [427, 481] on input "[URL][DOMAIN_NAME]" at bounding box center [431, 482] width 193 height 32
click at [536, 254] on icon "button" at bounding box center [536, 255] width 8 height 8
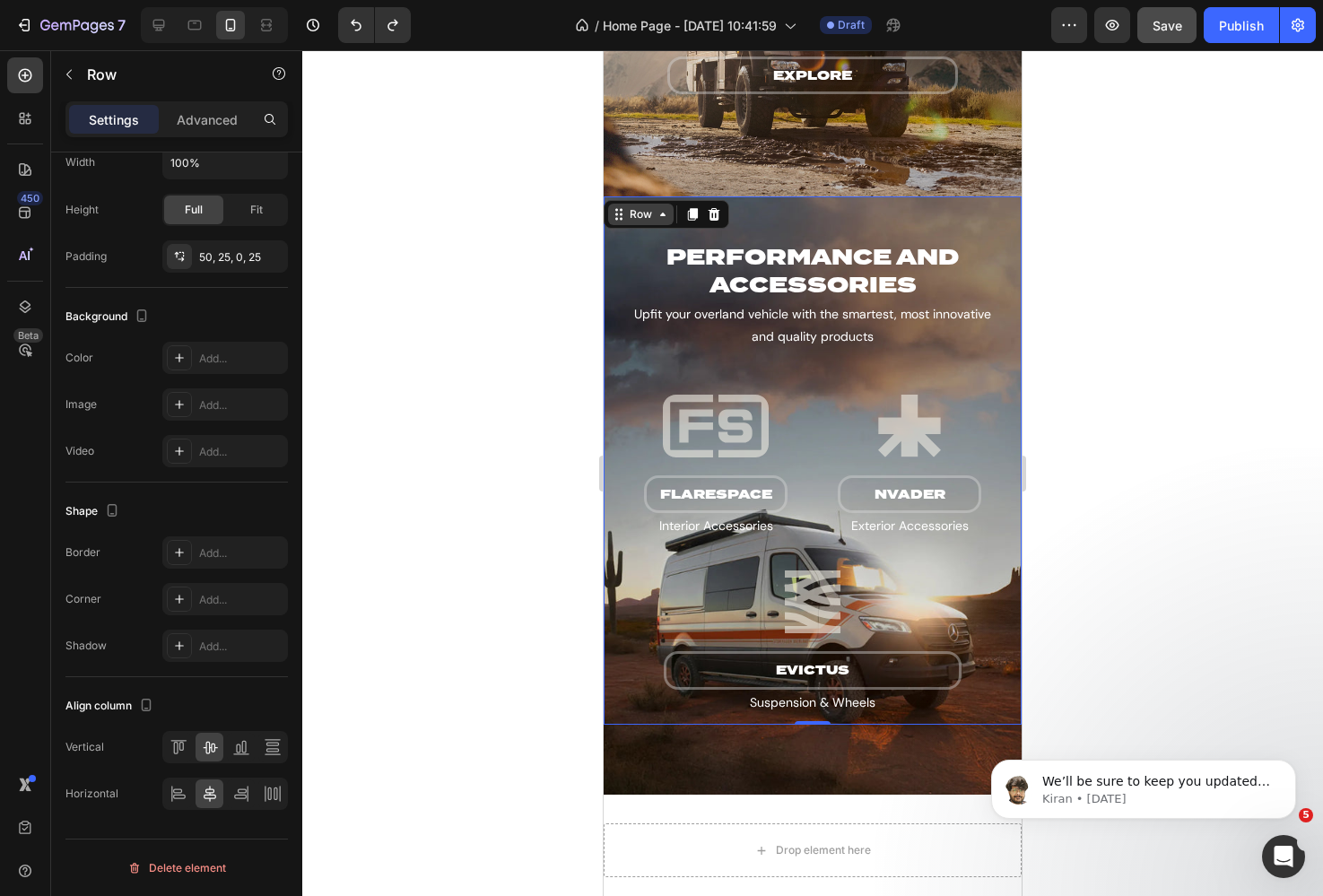
click at [645, 218] on div "Row" at bounding box center [641, 214] width 30 height 16
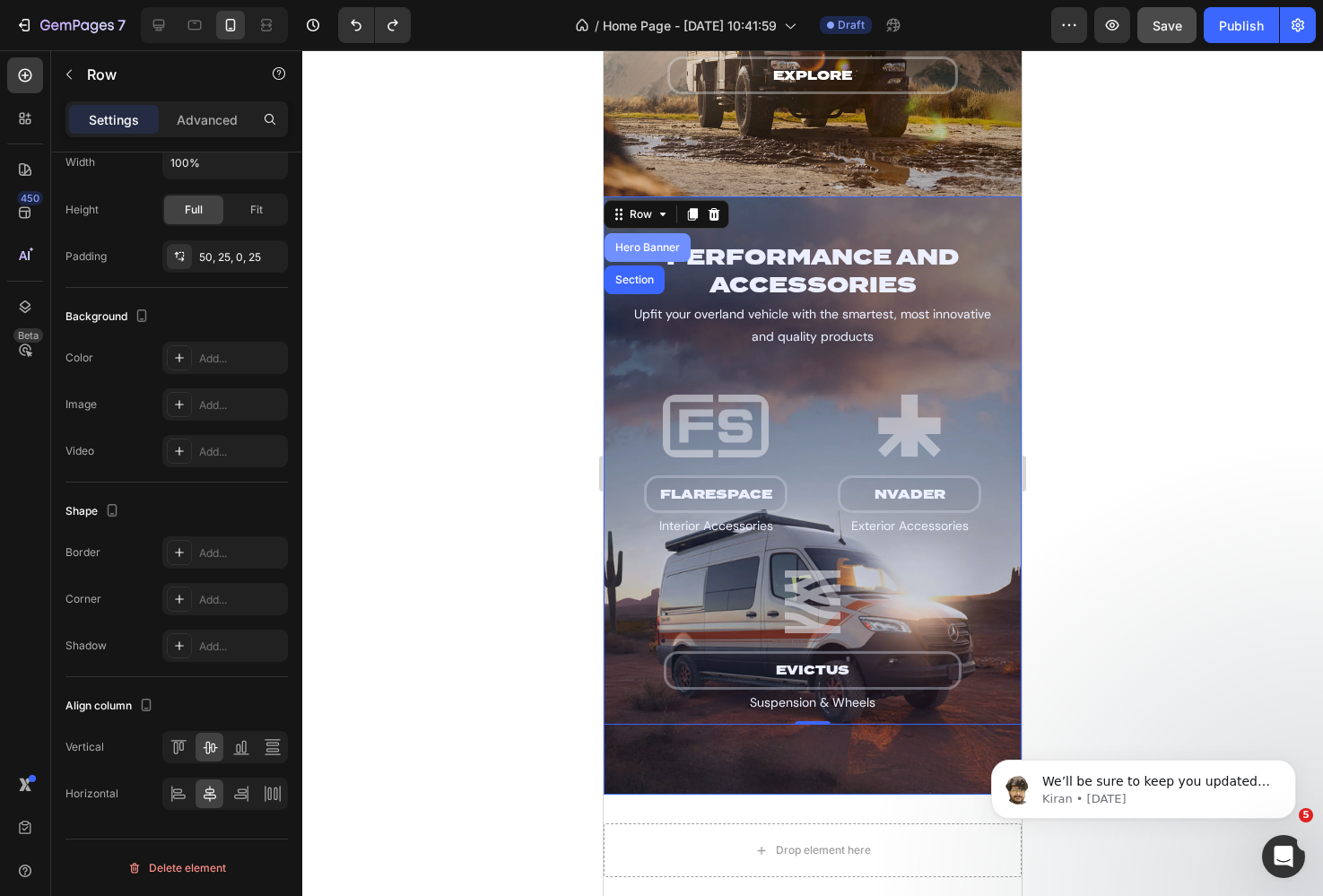
click at [642, 237] on div "Hero Banner" at bounding box center [647, 248] width 86 height 29
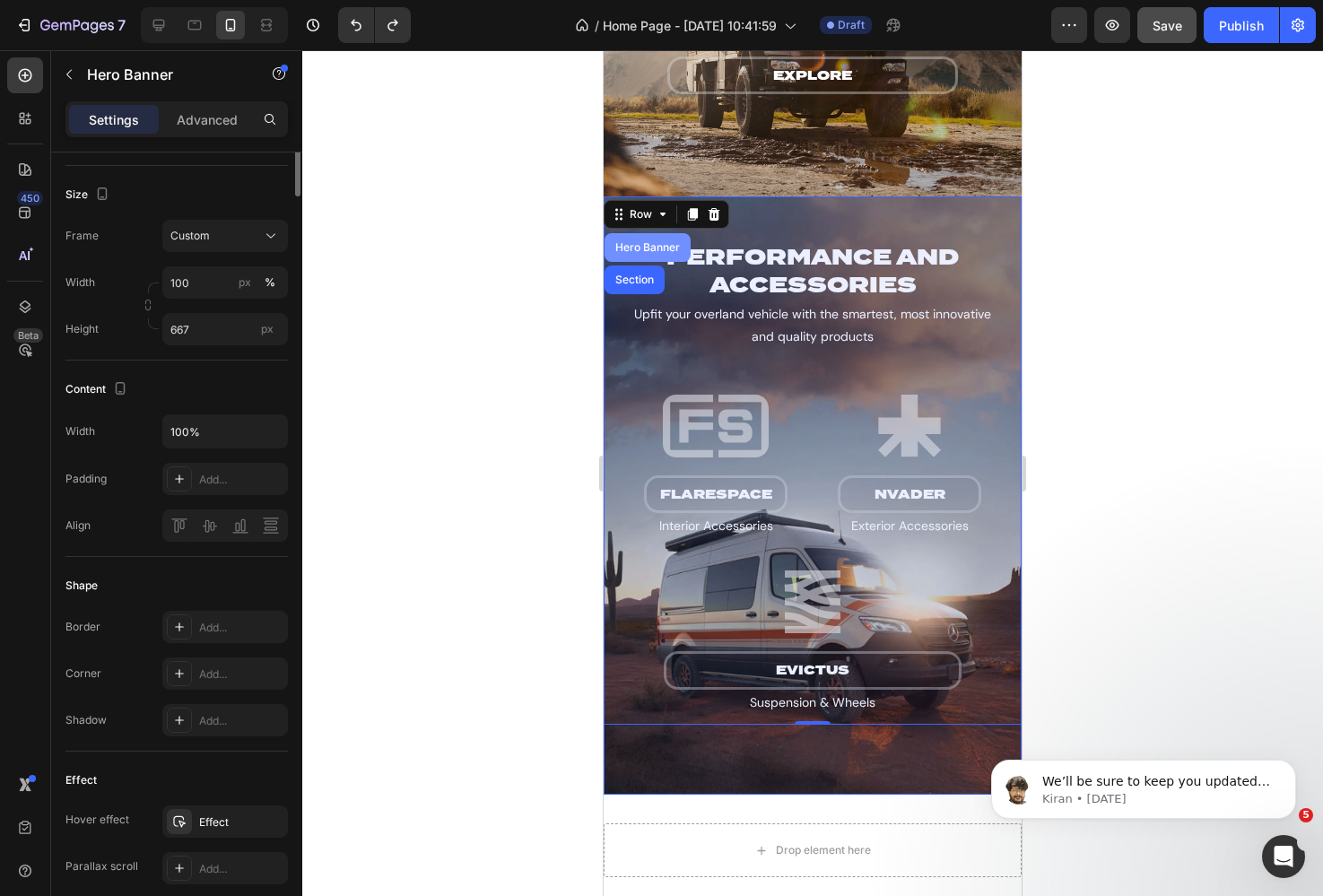
scroll to position [0, 0]
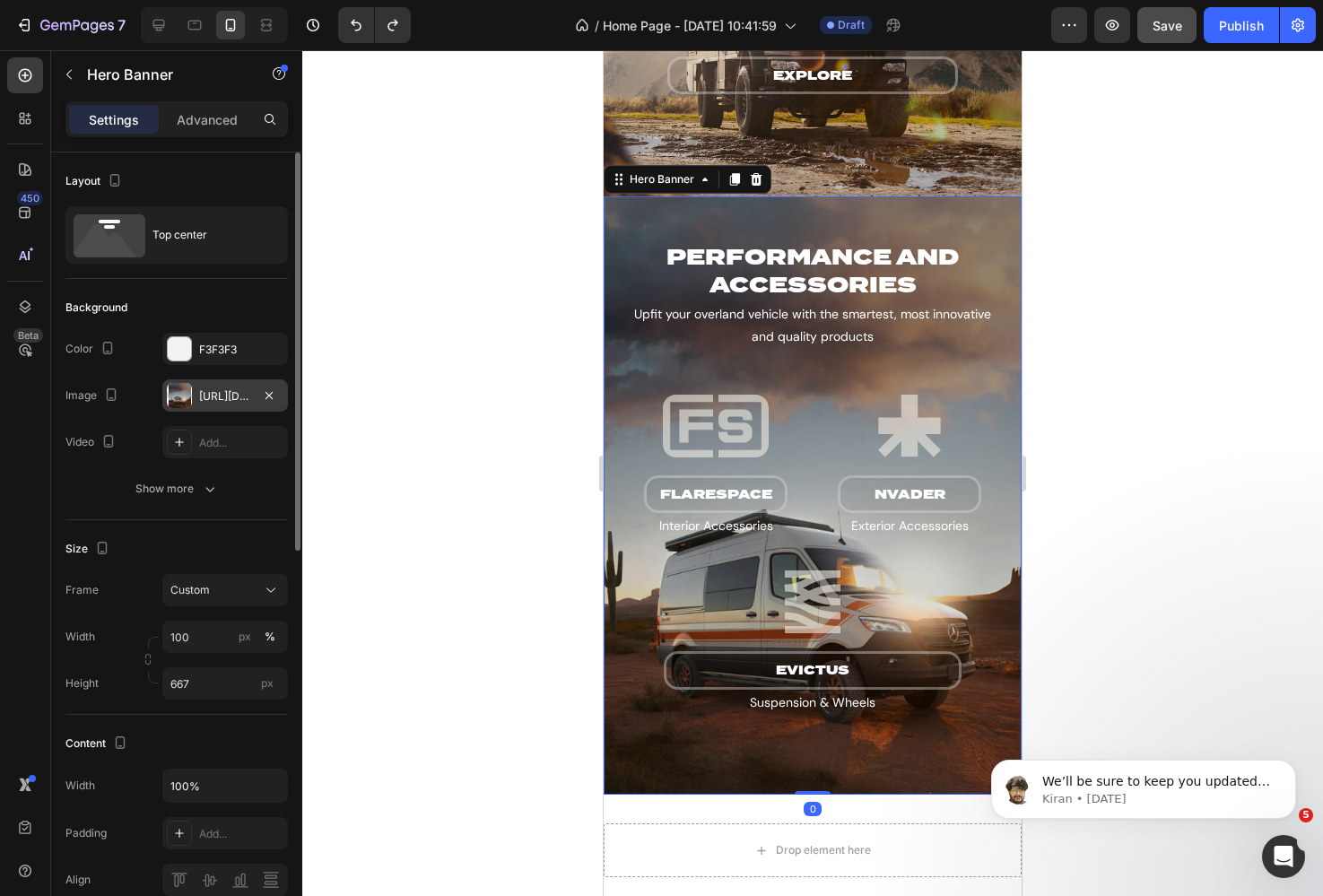
click at [221, 399] on div "[URL][DOMAIN_NAME][PHONE_NUMBER]" at bounding box center [225, 396] width 52 height 16
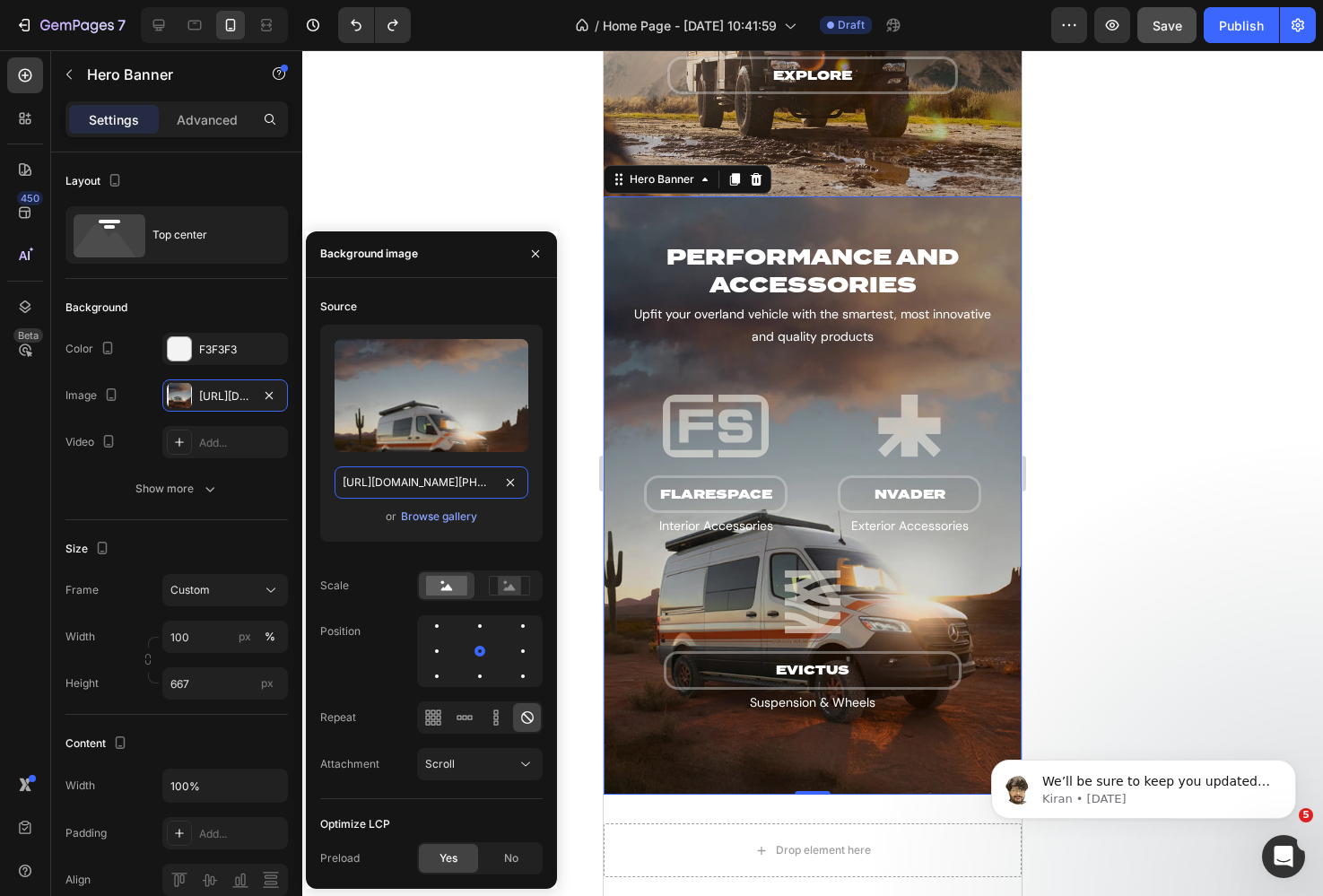
click at [372, 479] on input "[URL][DOMAIN_NAME][PHONE_NUMBER]" at bounding box center [431, 482] width 193 height 32
paste input "nVaderBrushGuard-Mobile.webp?v=[PHONE_NUMBER]"
type input "[URL][DOMAIN_NAME][PHONE_NUMBER]"
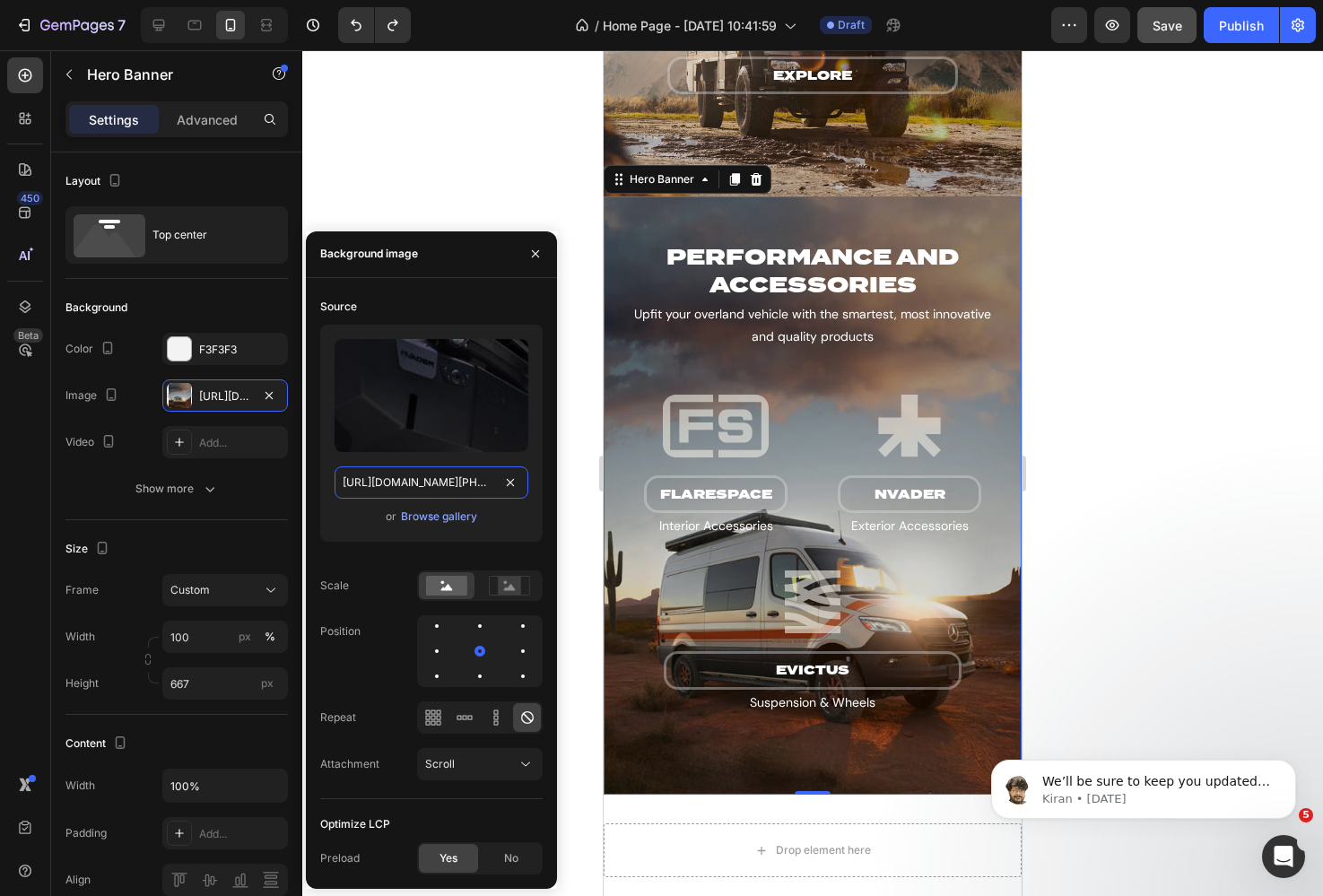
scroll to position [0, 377]
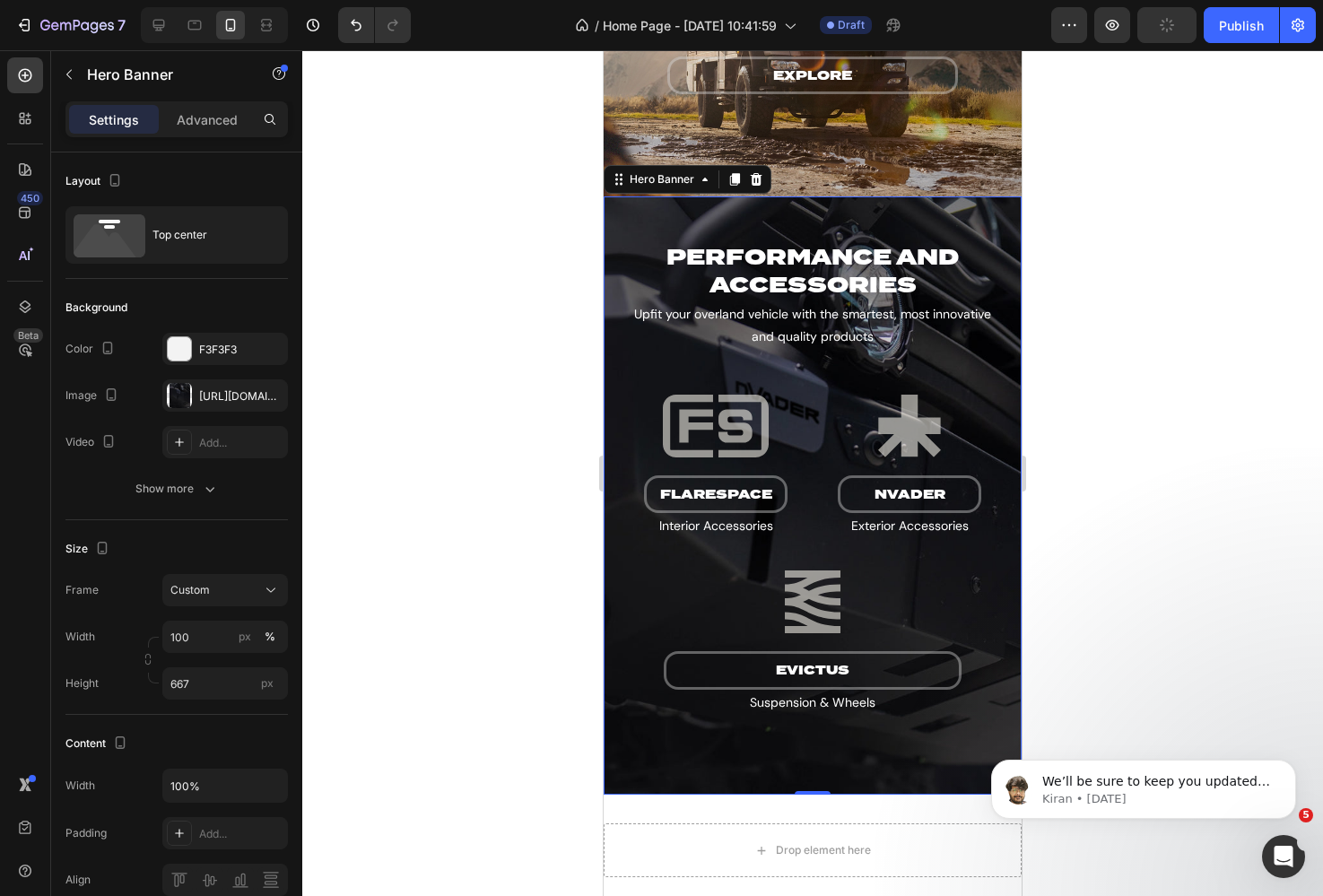
click at [440, 144] on div at bounding box center [812, 473] width 1021 height 845
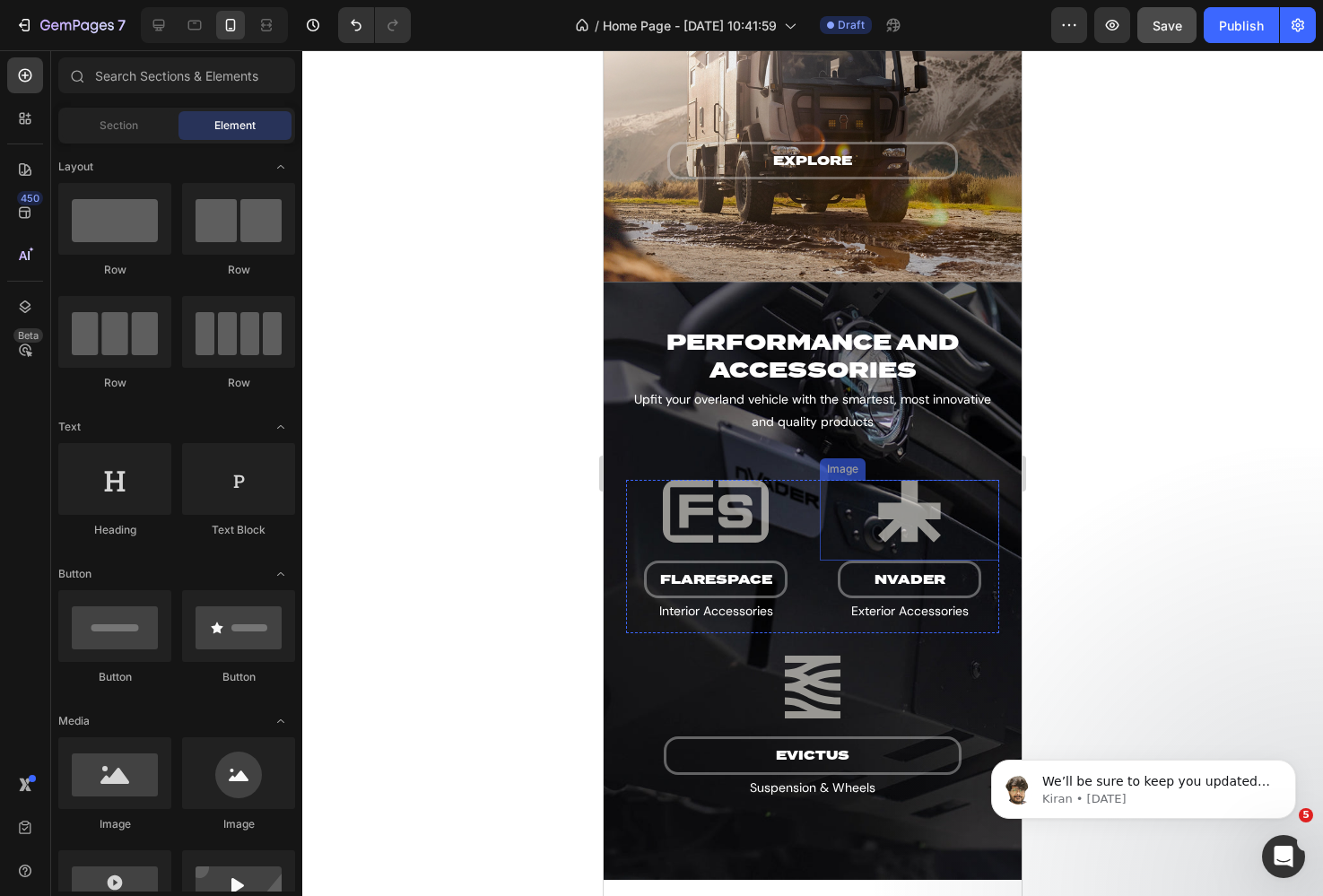
scroll to position [2558, 0]
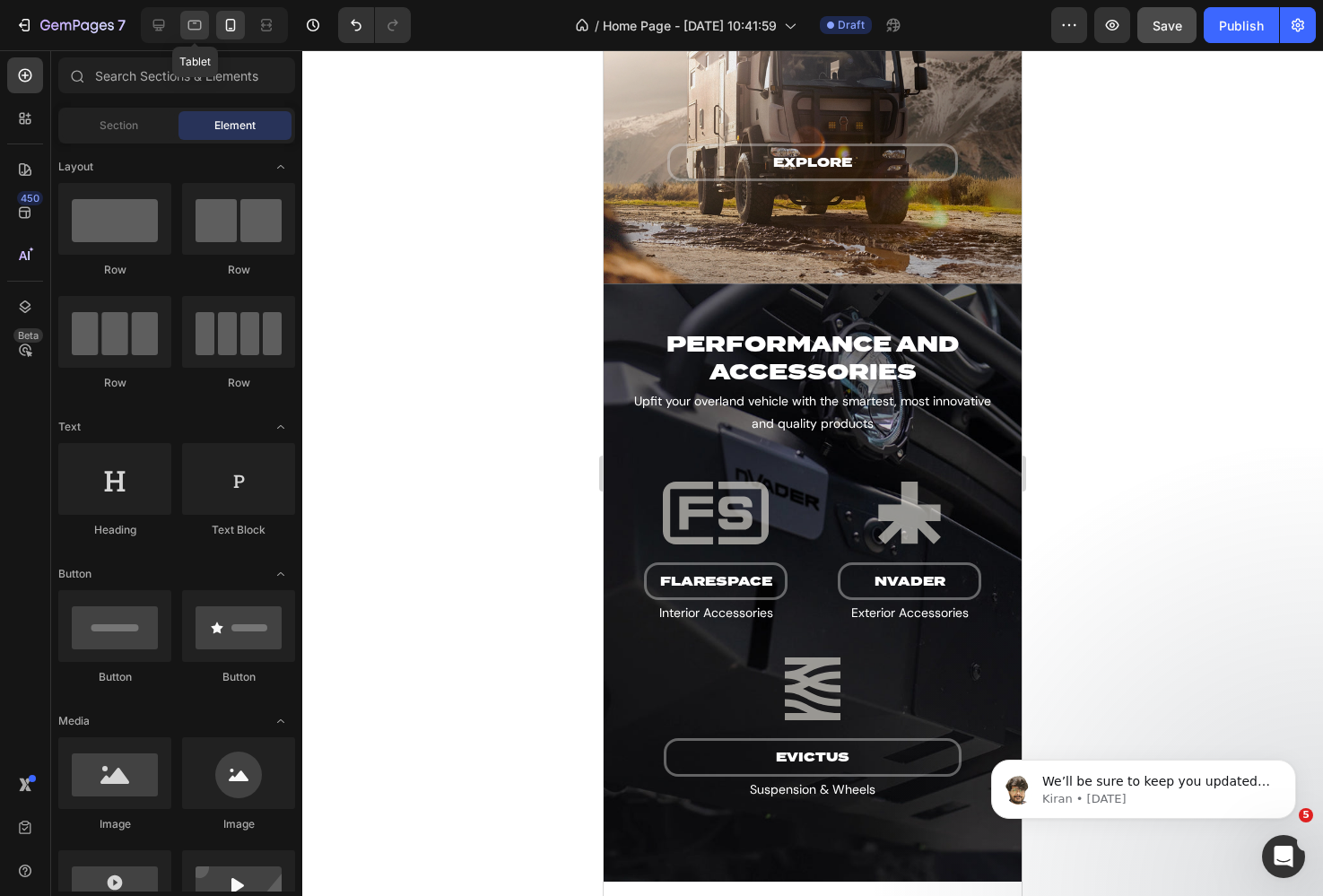
click at [182, 31] on div at bounding box center [194, 25] width 29 height 29
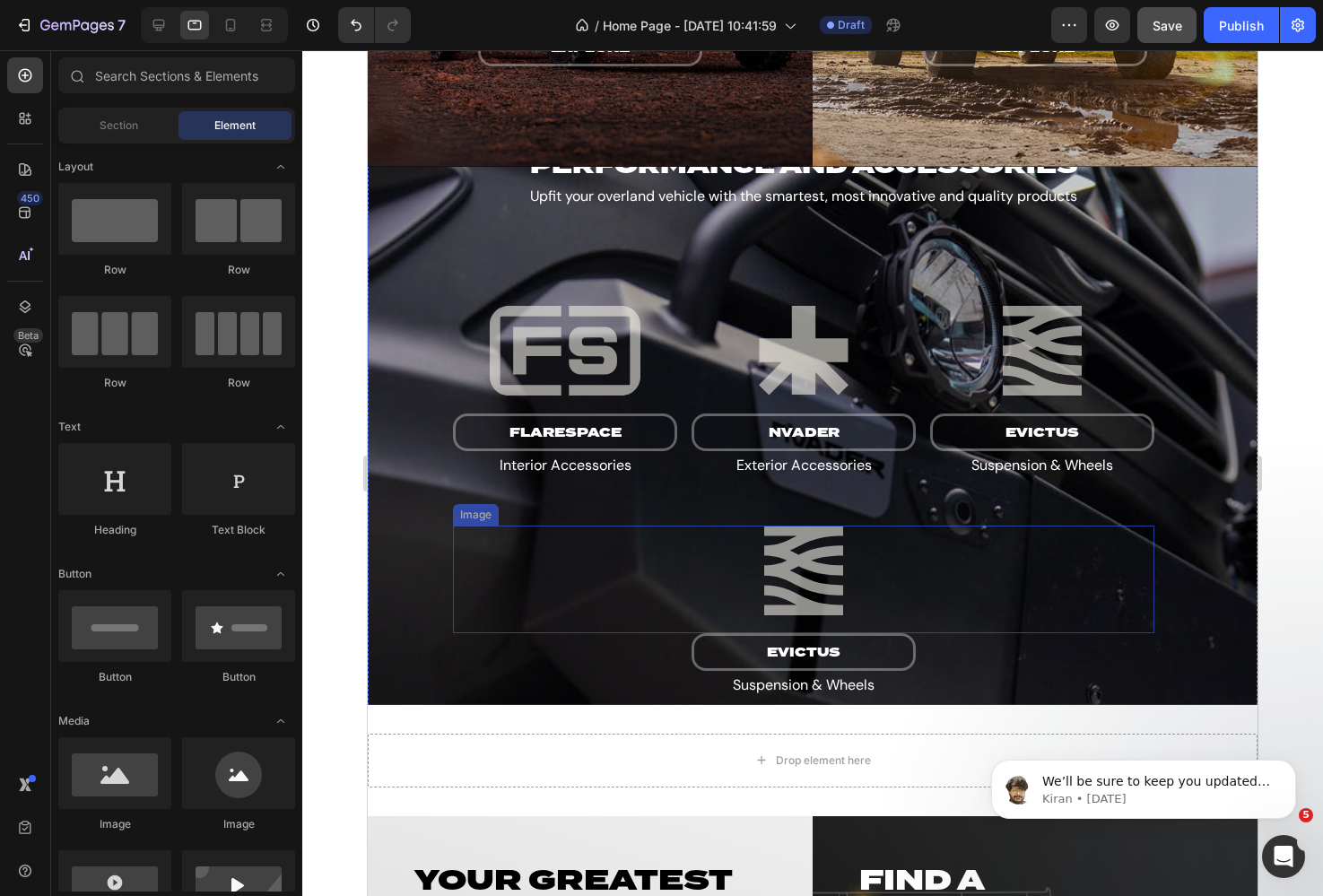
scroll to position [2169, 0]
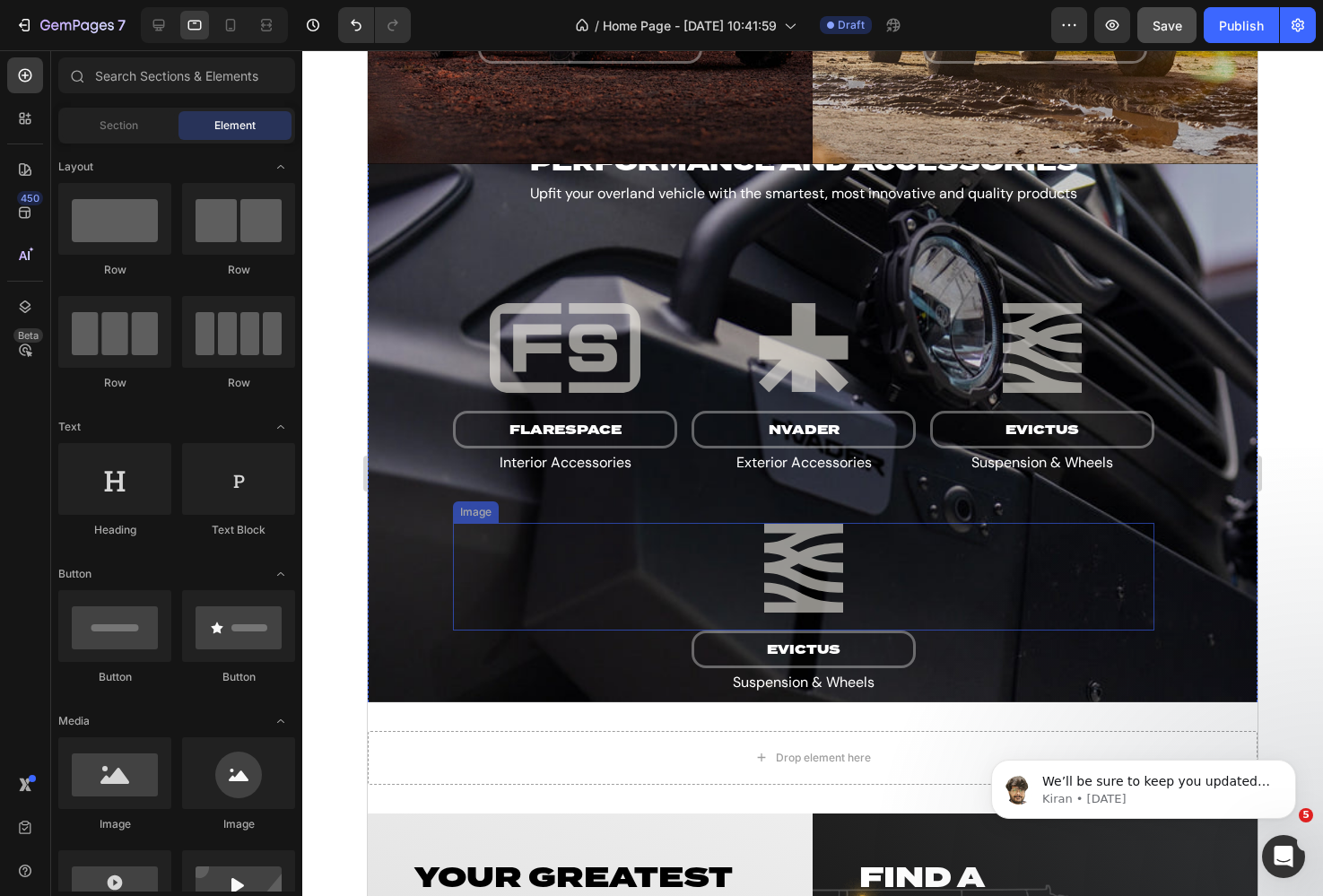
click at [742, 555] on img at bounding box center [804, 568] width 702 height 90
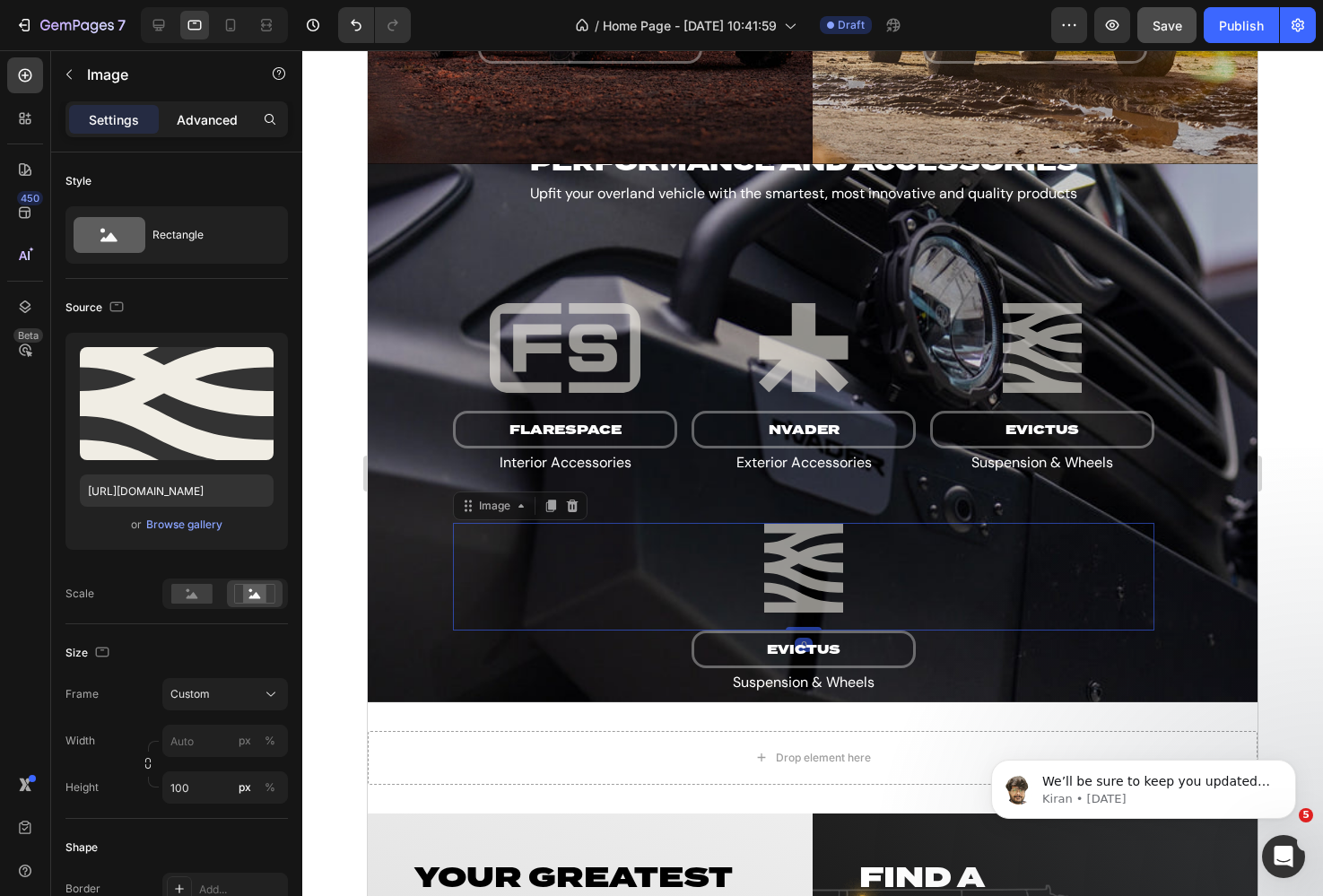
click at [189, 111] on p "Advanced" at bounding box center [207, 120] width 61 height 19
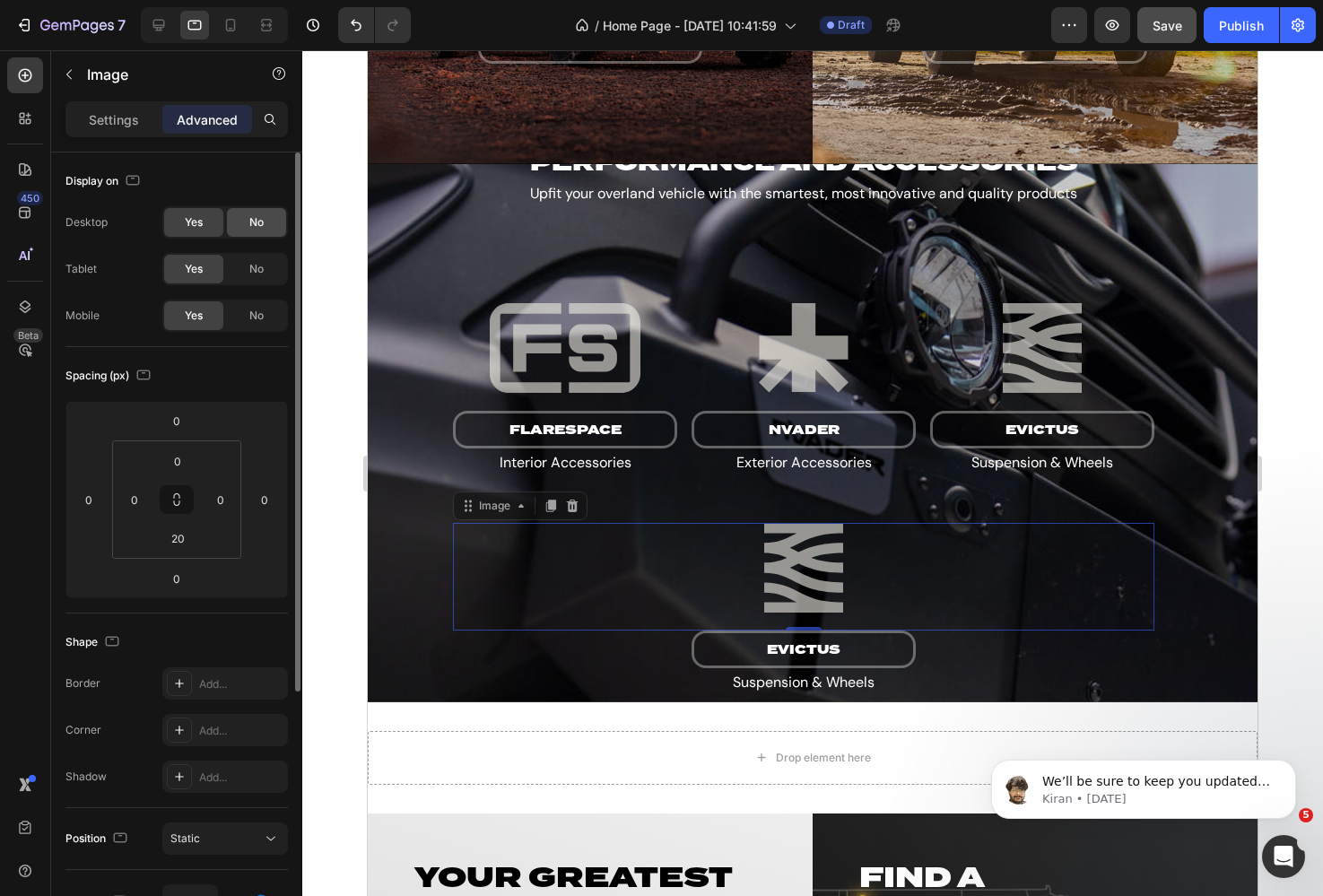
click at [259, 233] on div "No" at bounding box center [256, 222] width 59 height 29
click at [257, 266] on span "No" at bounding box center [256, 269] width 14 height 16
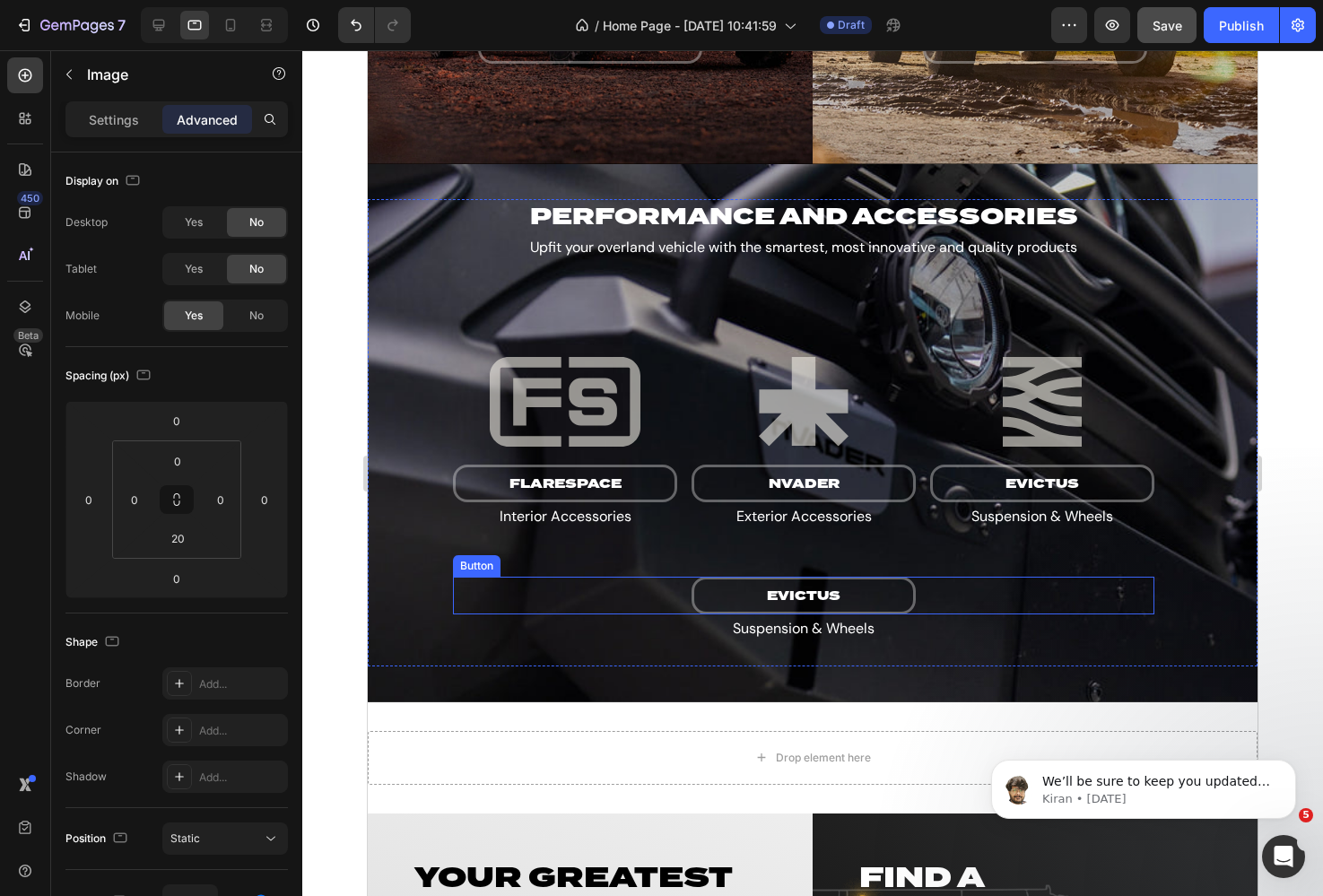
click at [653, 599] on div "evictus Button" at bounding box center [804, 596] width 702 height 38
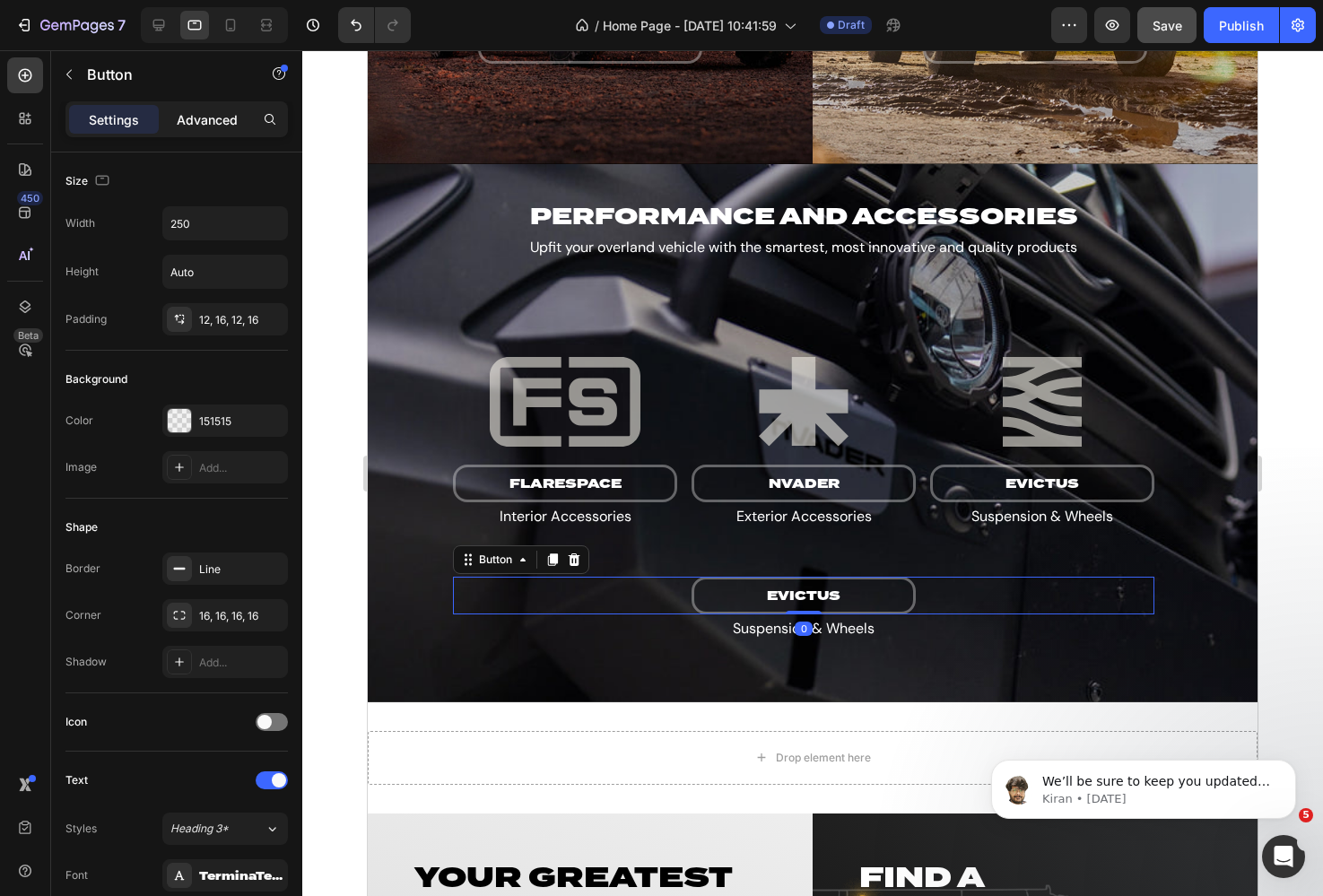
click at [201, 117] on p "Advanced" at bounding box center [207, 120] width 61 height 19
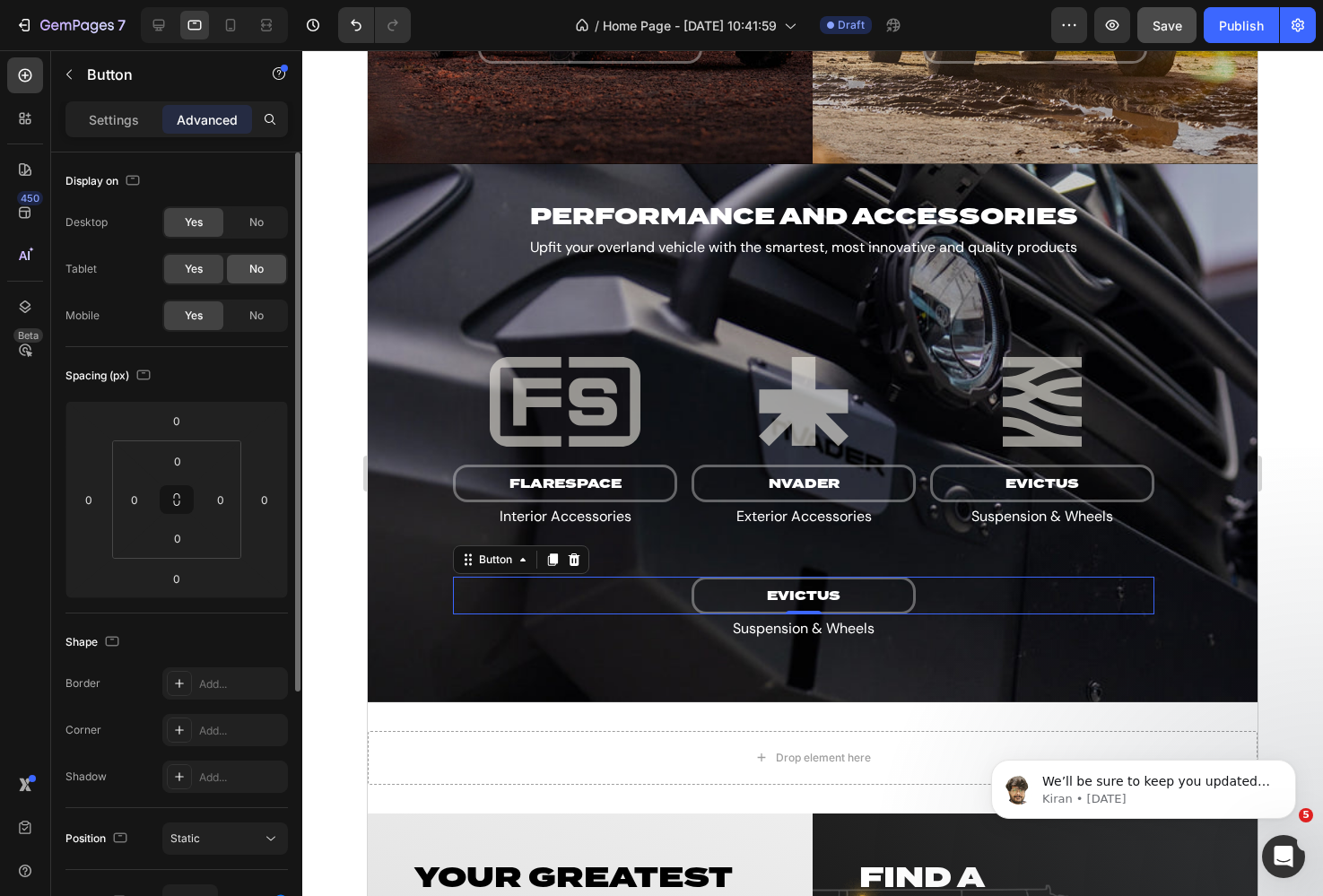
click at [251, 256] on div "No" at bounding box center [256, 269] width 59 height 29
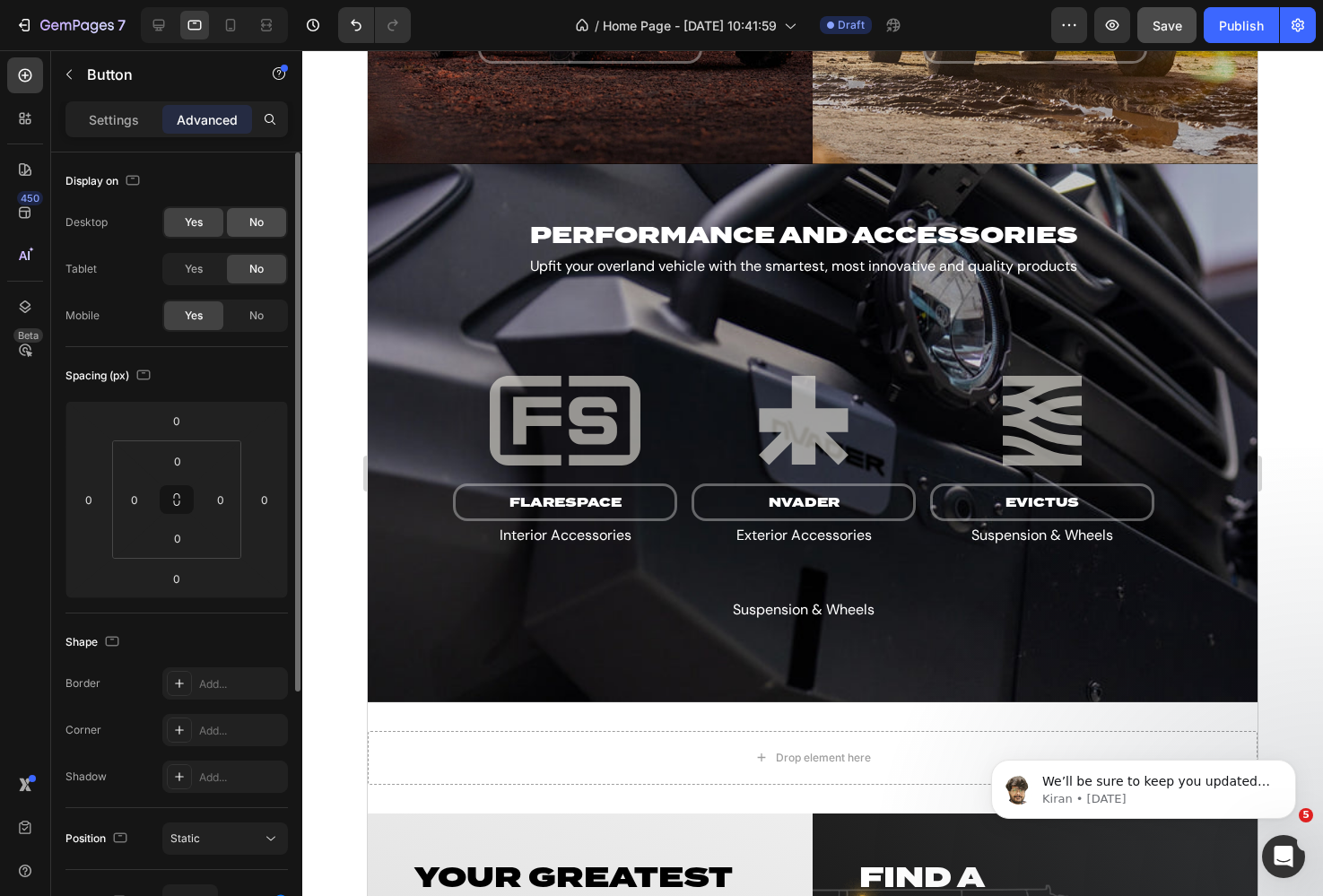
click at [250, 228] on span "No" at bounding box center [256, 222] width 14 height 16
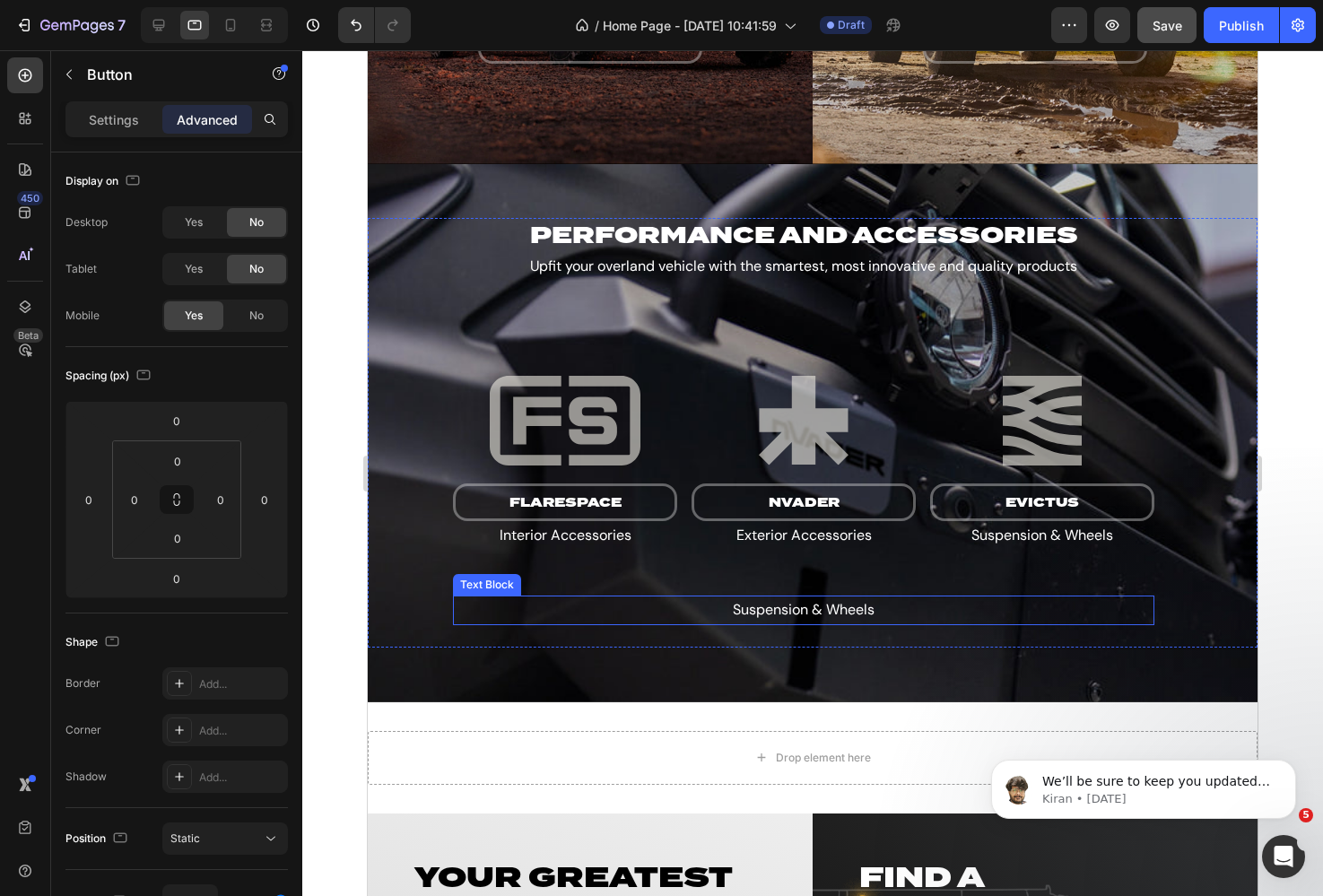
click at [618, 602] on p "Suspension & Wheels" at bounding box center [804, 610] width 628 height 26
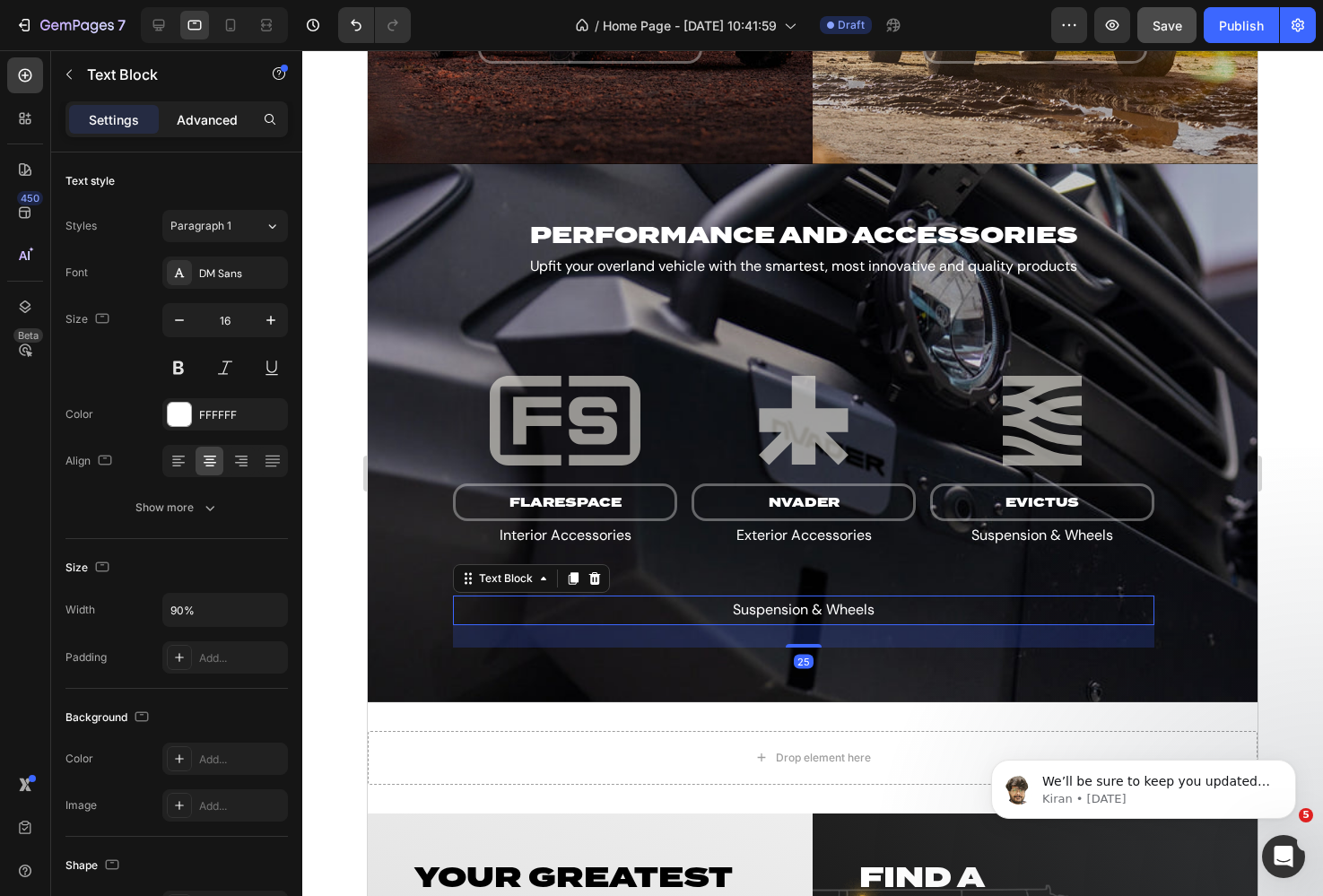
click at [213, 111] on p "Advanced" at bounding box center [207, 120] width 61 height 19
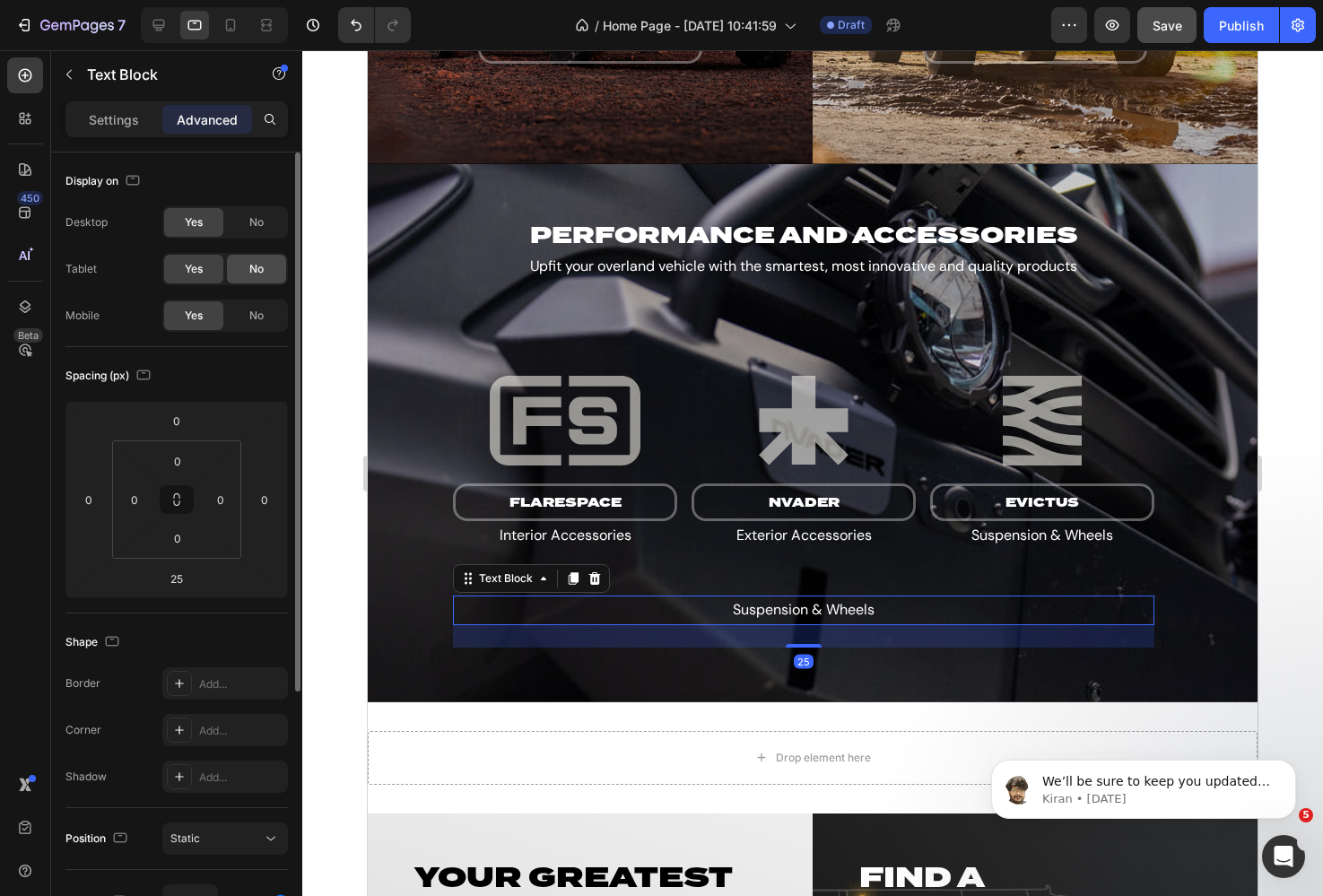
click at [249, 260] on div "No" at bounding box center [256, 269] width 59 height 29
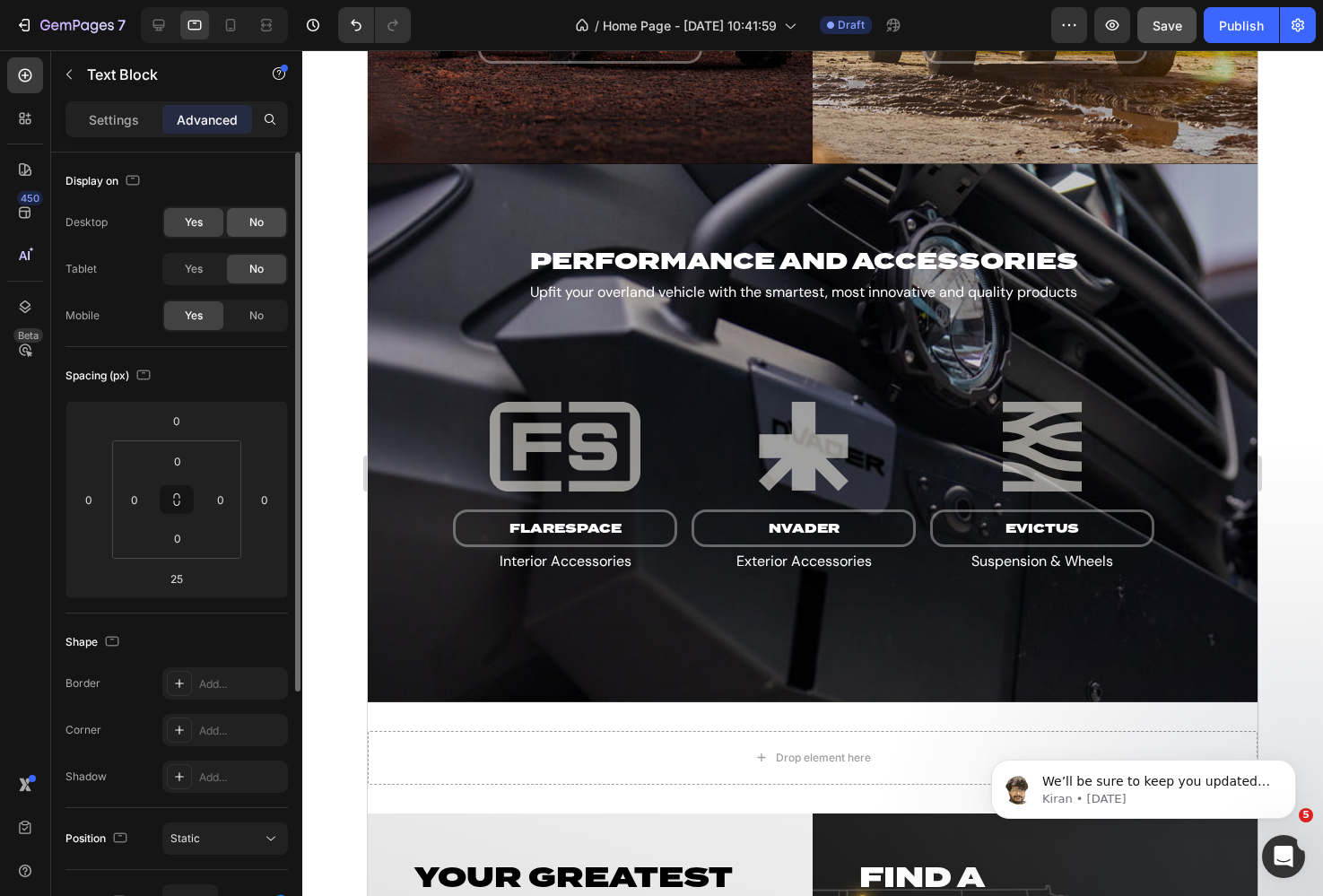
click at [251, 218] on span "No" at bounding box center [256, 222] width 14 height 16
click at [158, 25] on icon at bounding box center [159, 26] width 11 height 11
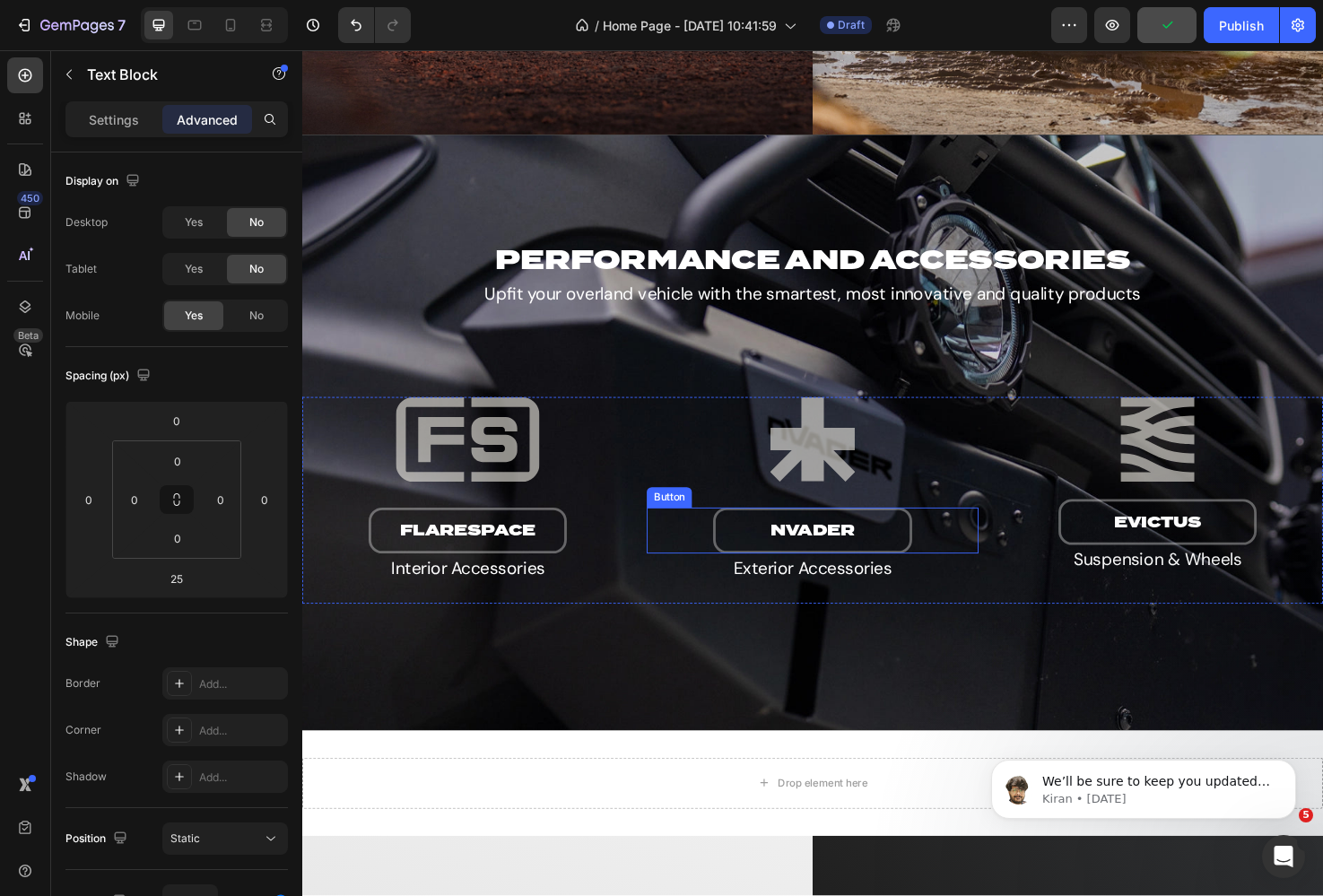
scroll to position [1201, 0]
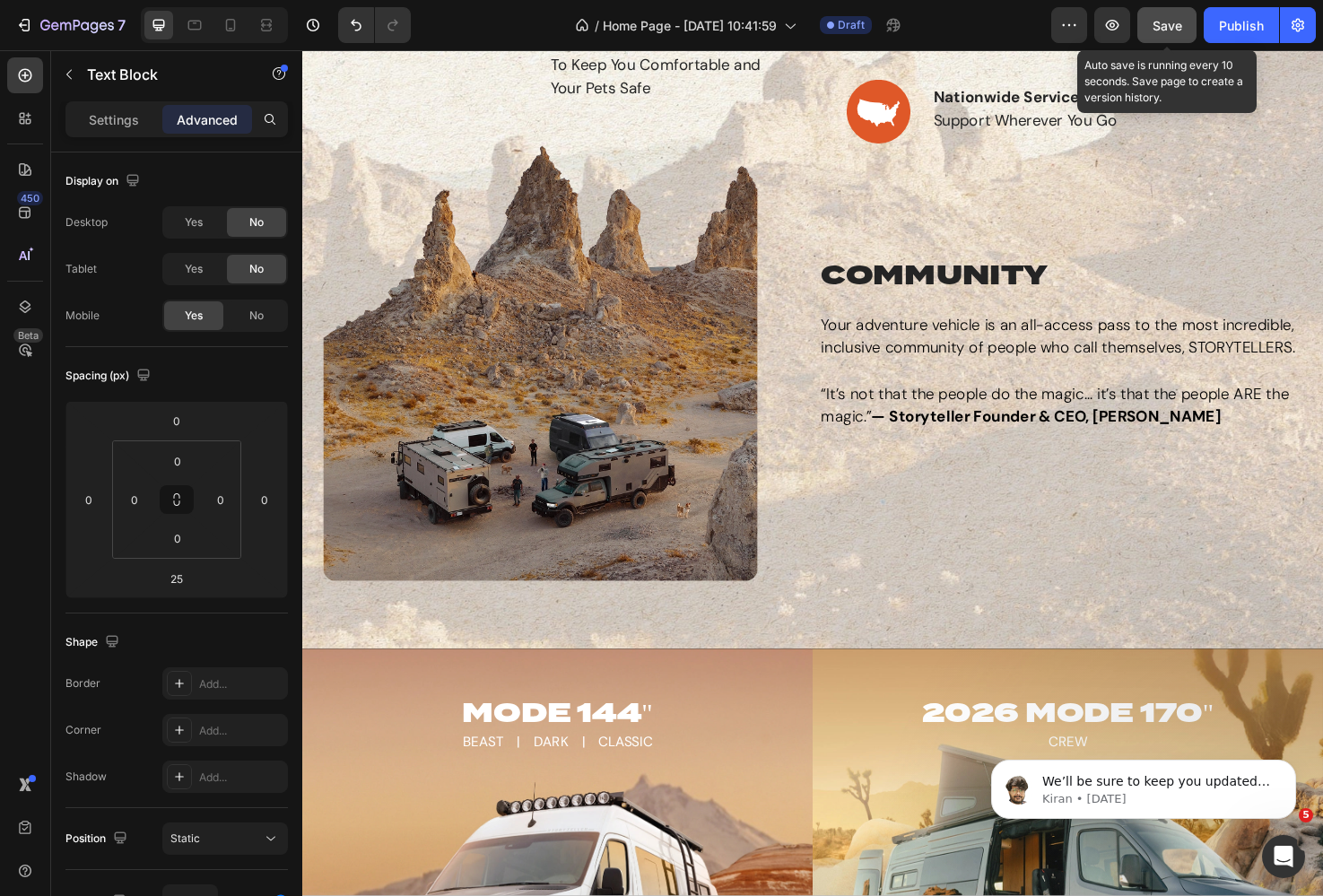
click at [1161, 38] on button "Save" at bounding box center [1167, 26] width 59 height 36
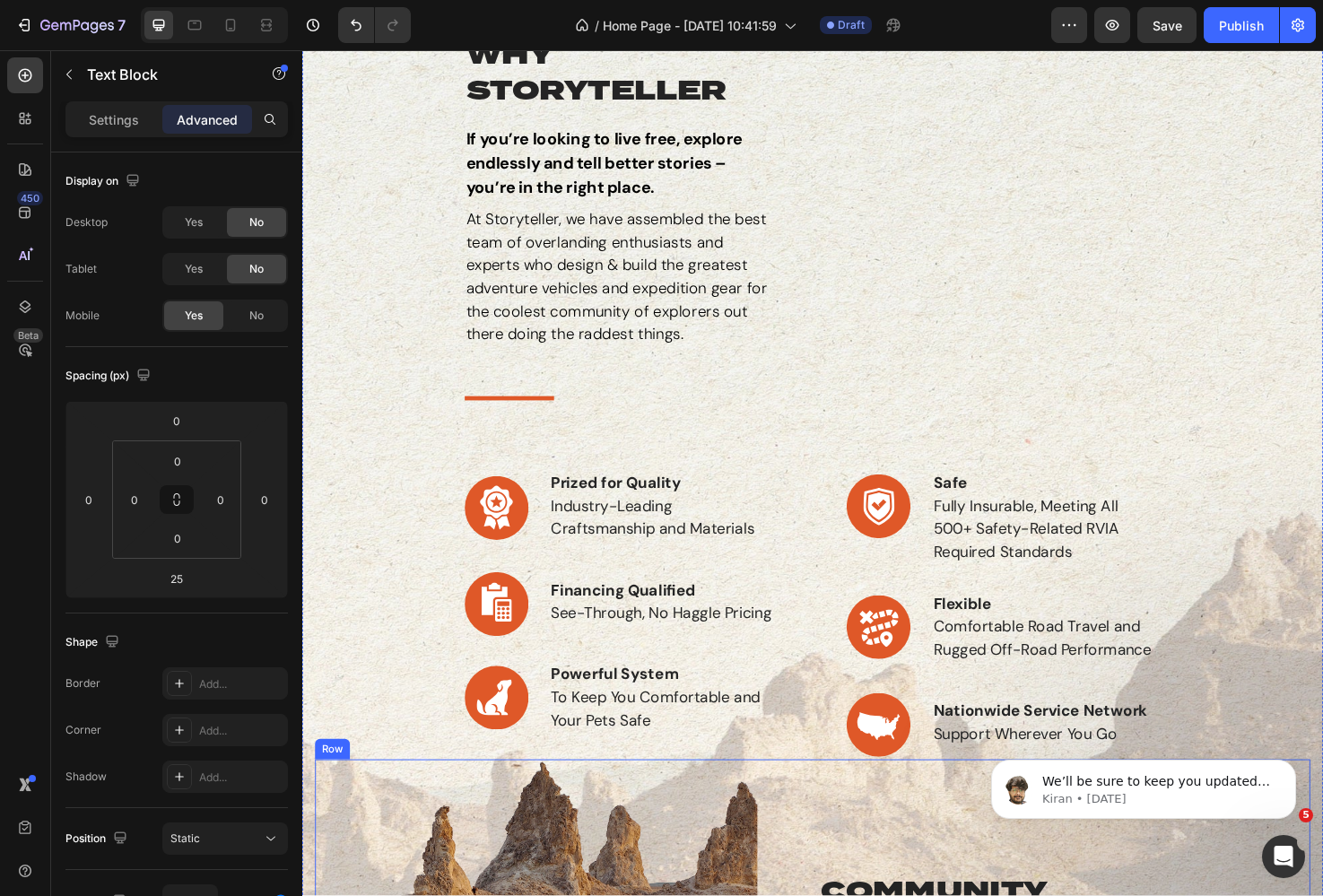
scroll to position [552, 0]
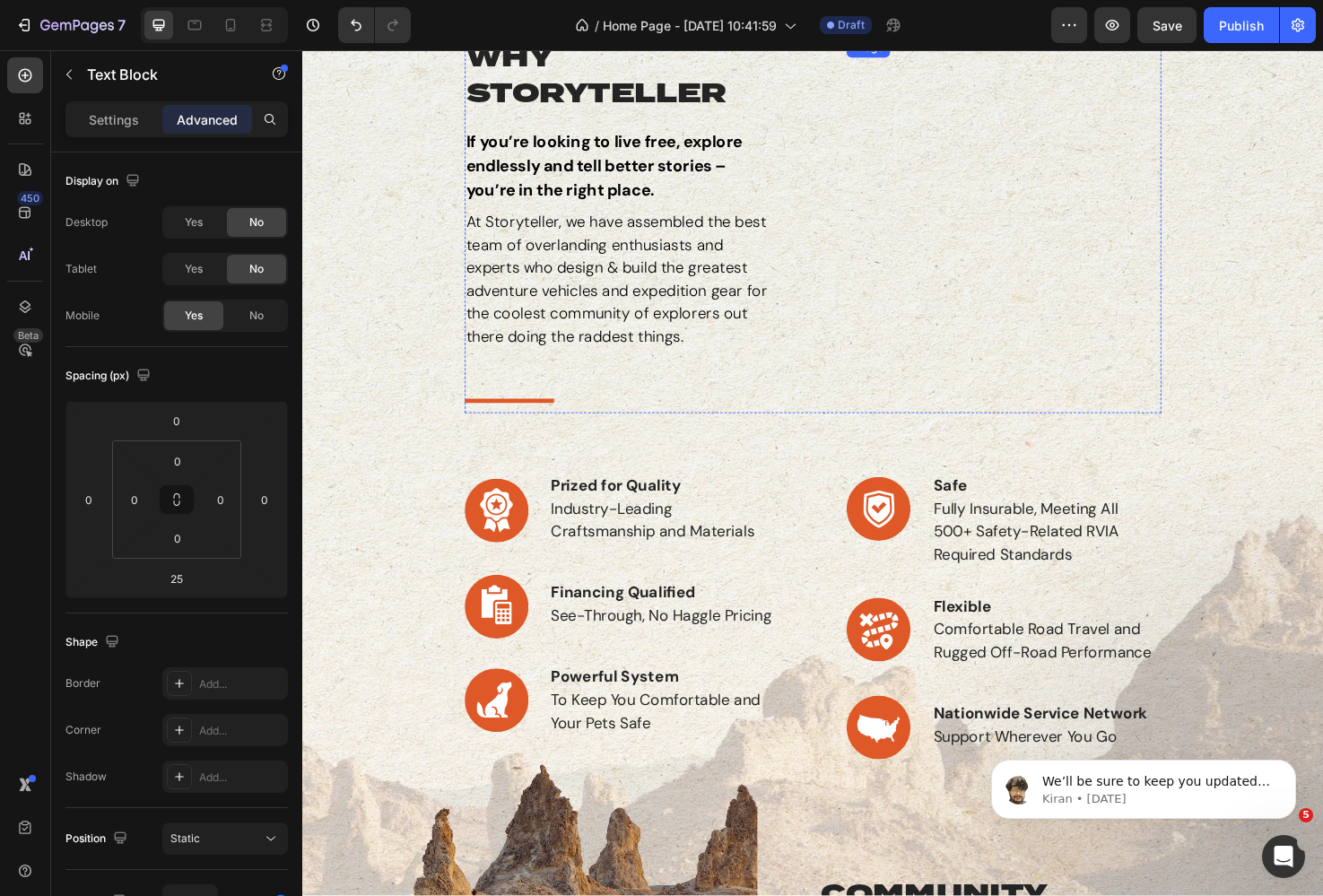
click at [1073, 37] on img at bounding box center [1042, 37] width 332 height 0
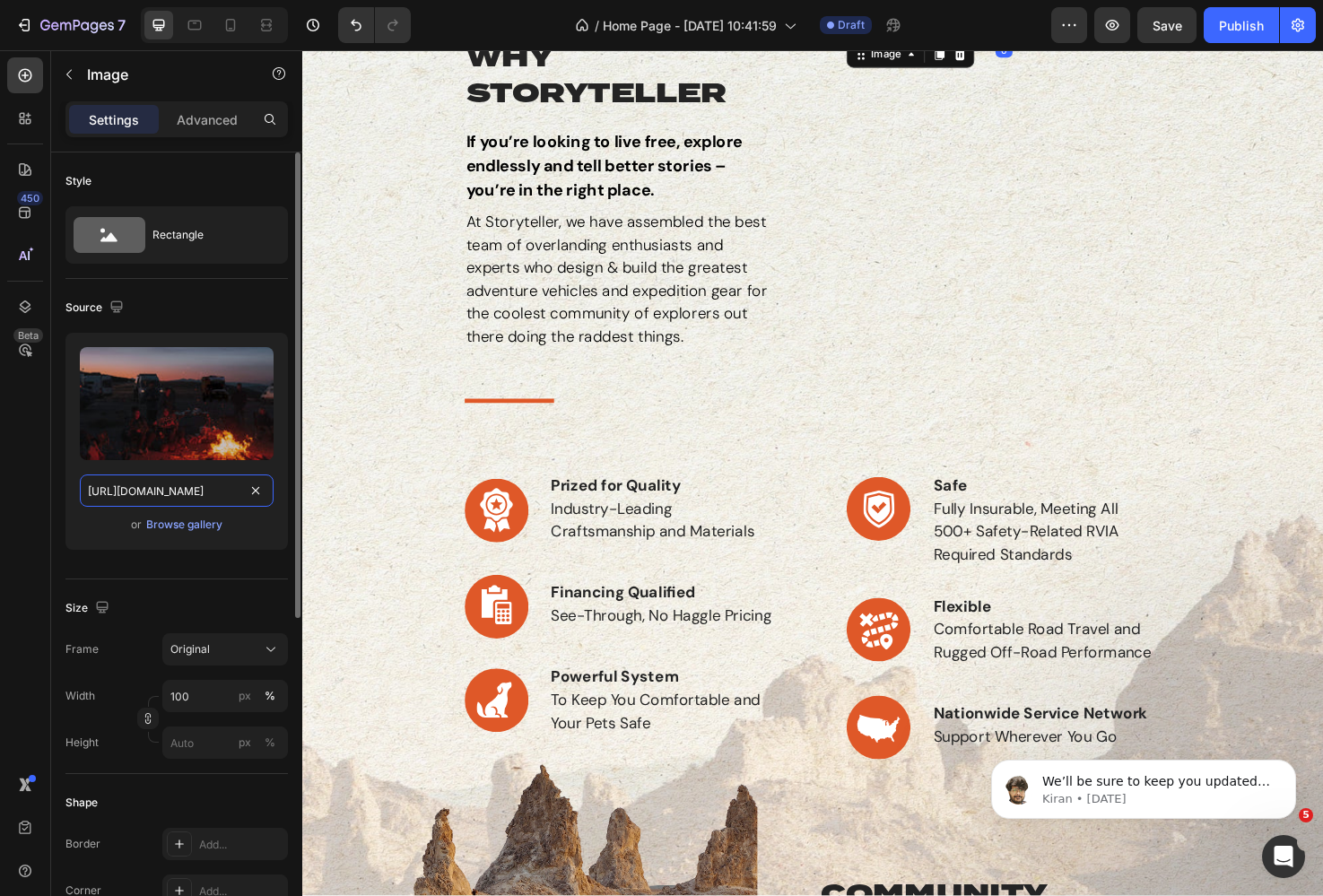
click at [176, 492] on input "[URL][DOMAIN_NAME]" at bounding box center [176, 491] width 193 height 32
paste input "Community.webp?v=1756395482"
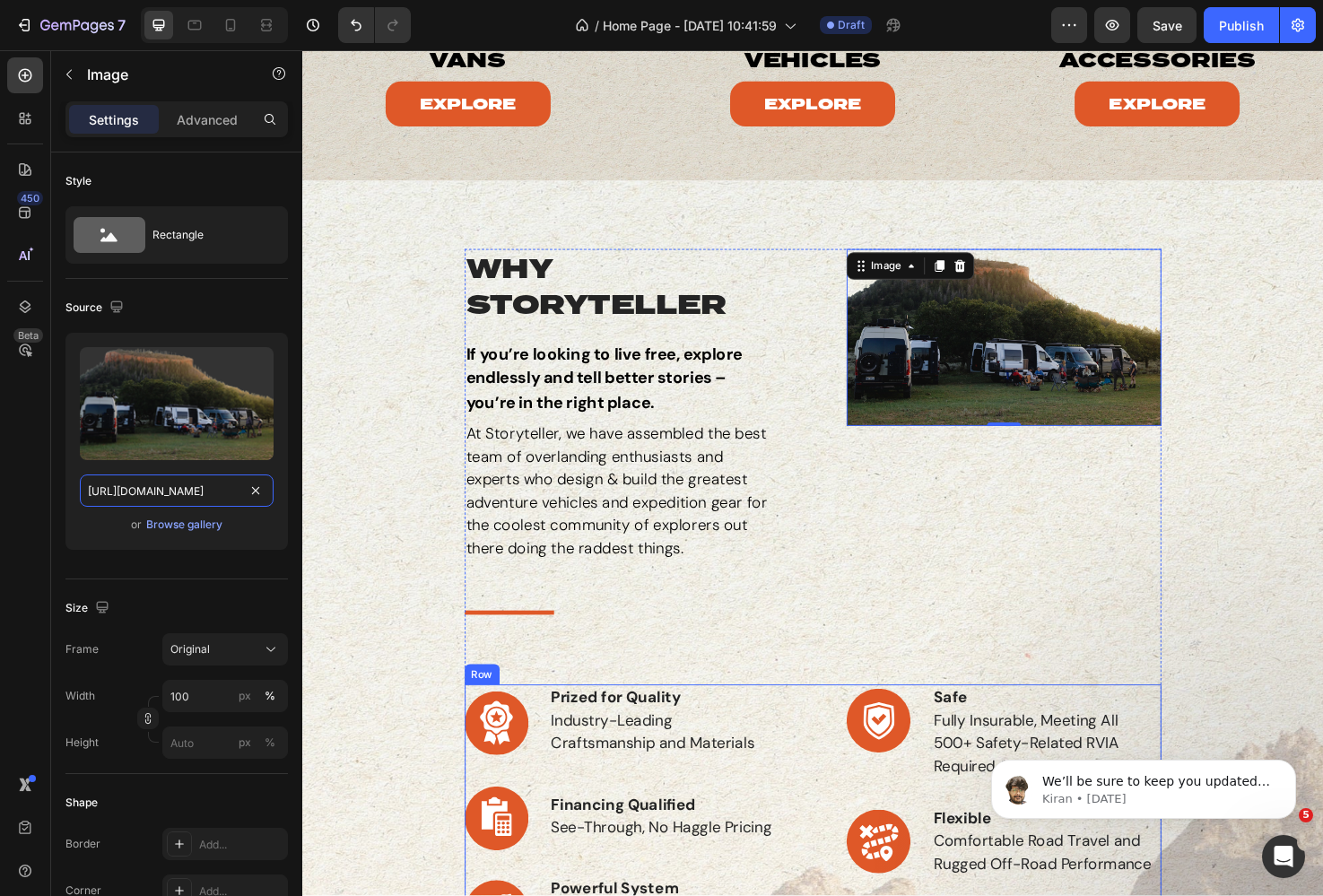
scroll to position [308, 0]
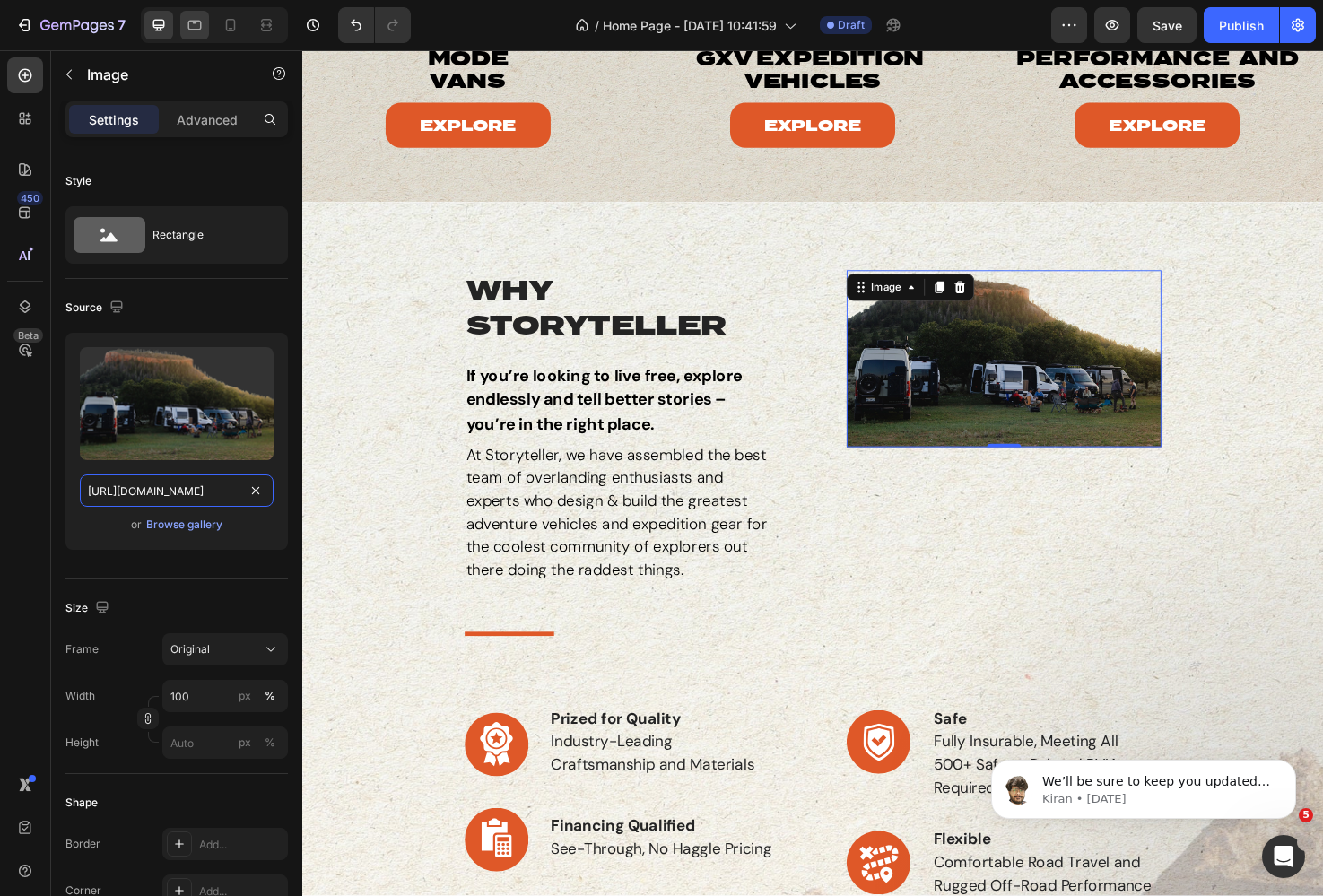
type input "[URL][DOMAIN_NAME]"
click at [187, 23] on icon at bounding box center [194, 25] width 18 height 18
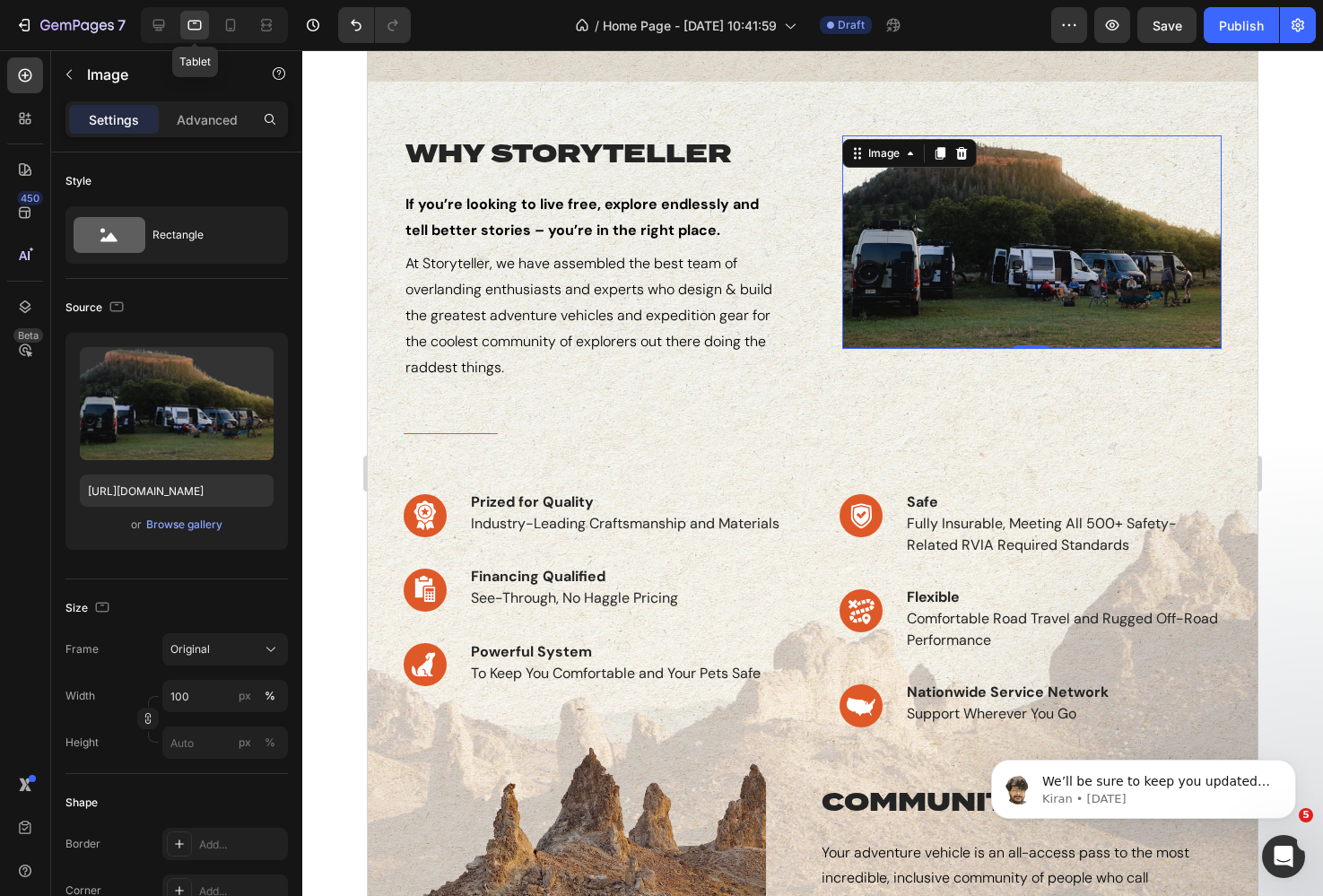
scroll to position [437, 0]
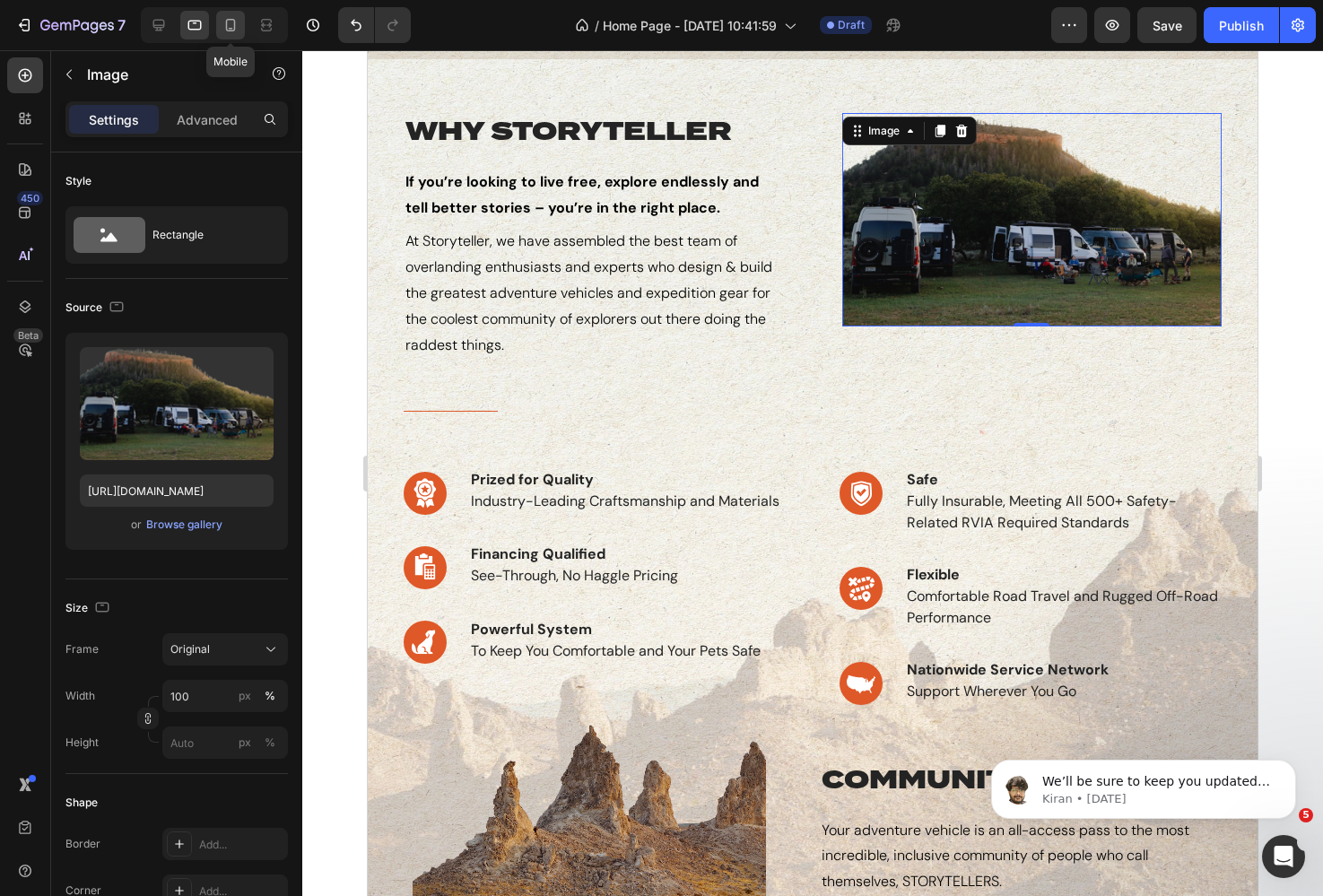
click at [227, 29] on icon at bounding box center [230, 25] width 18 height 18
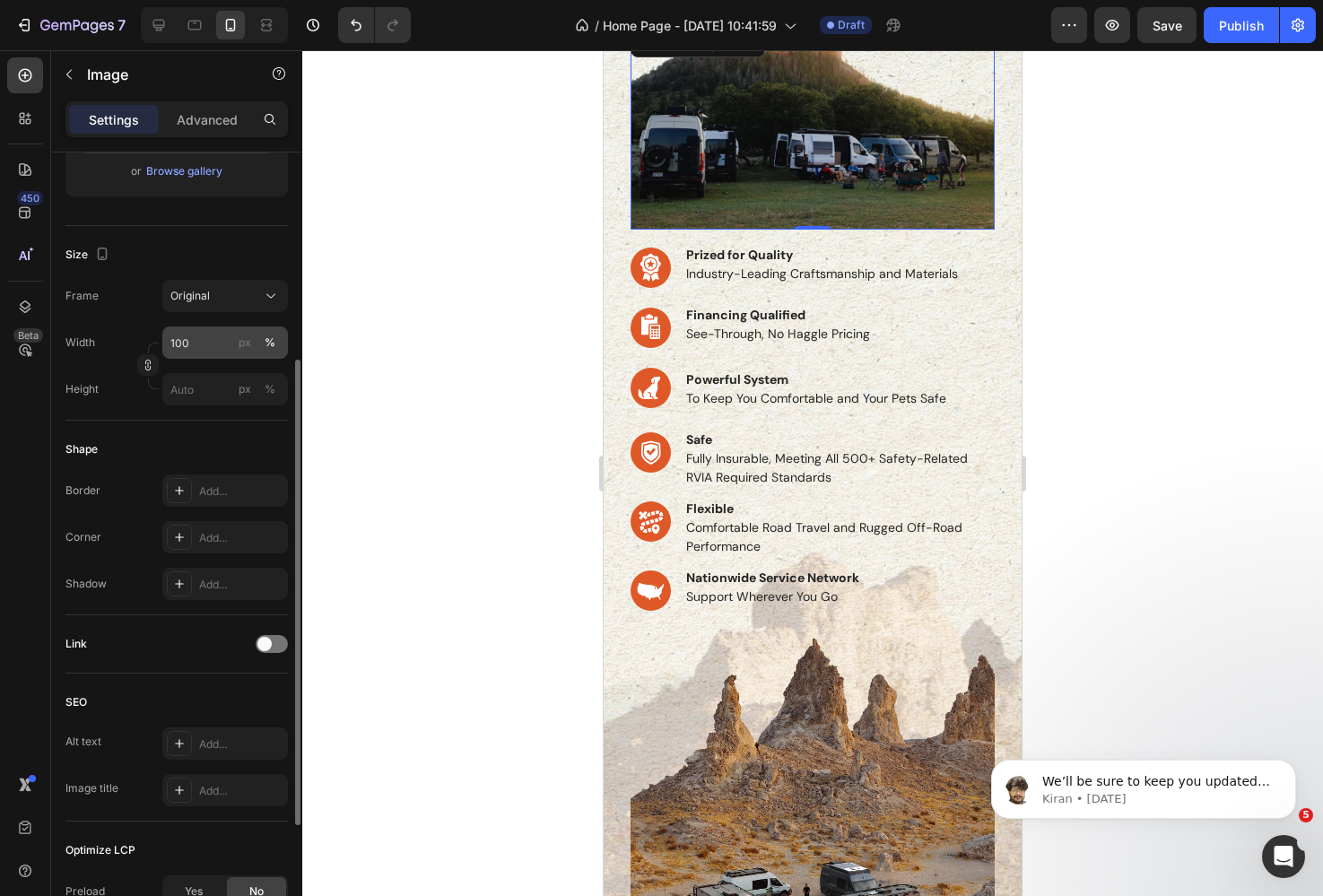
scroll to position [365, 0]
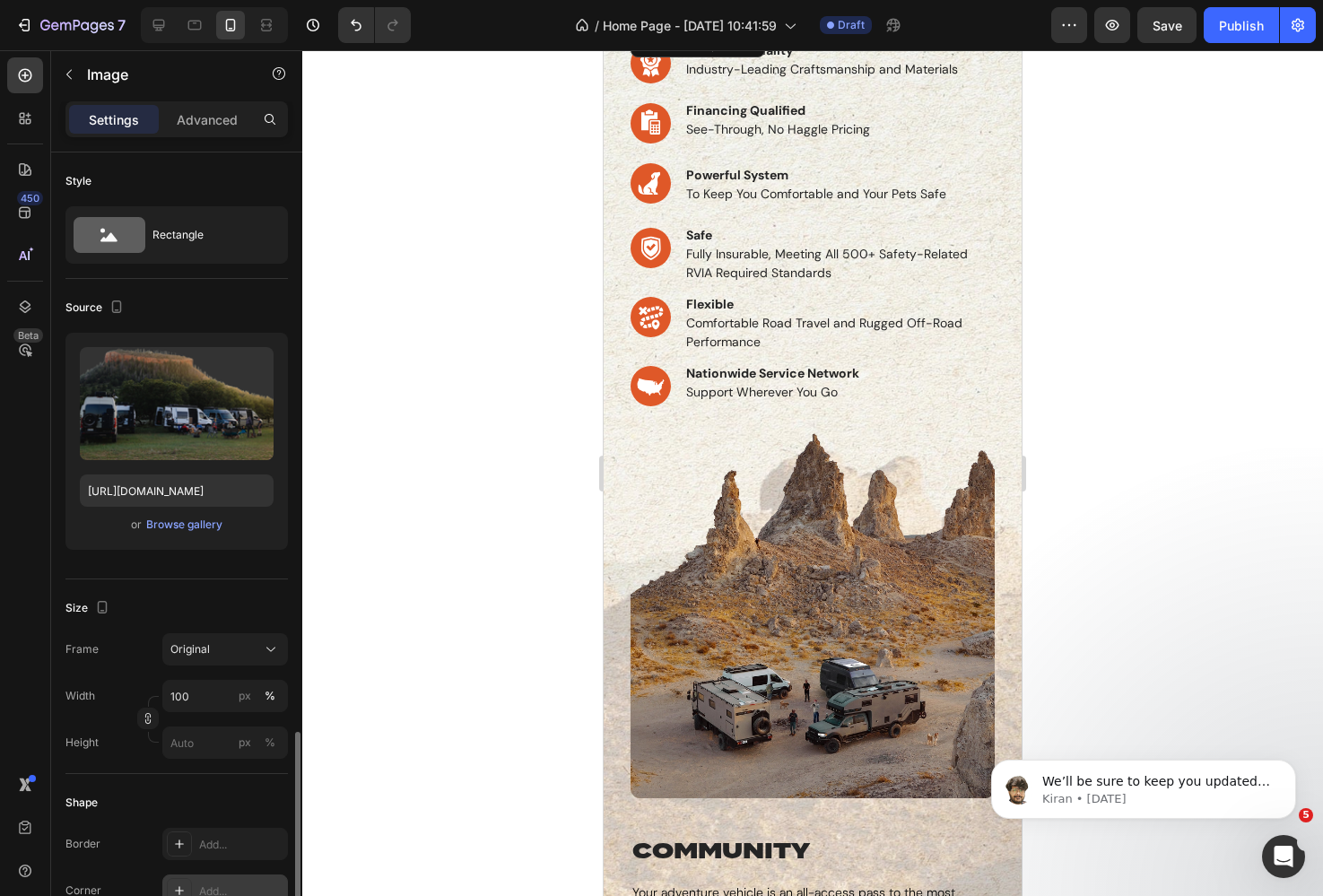
scroll to position [365, 0]
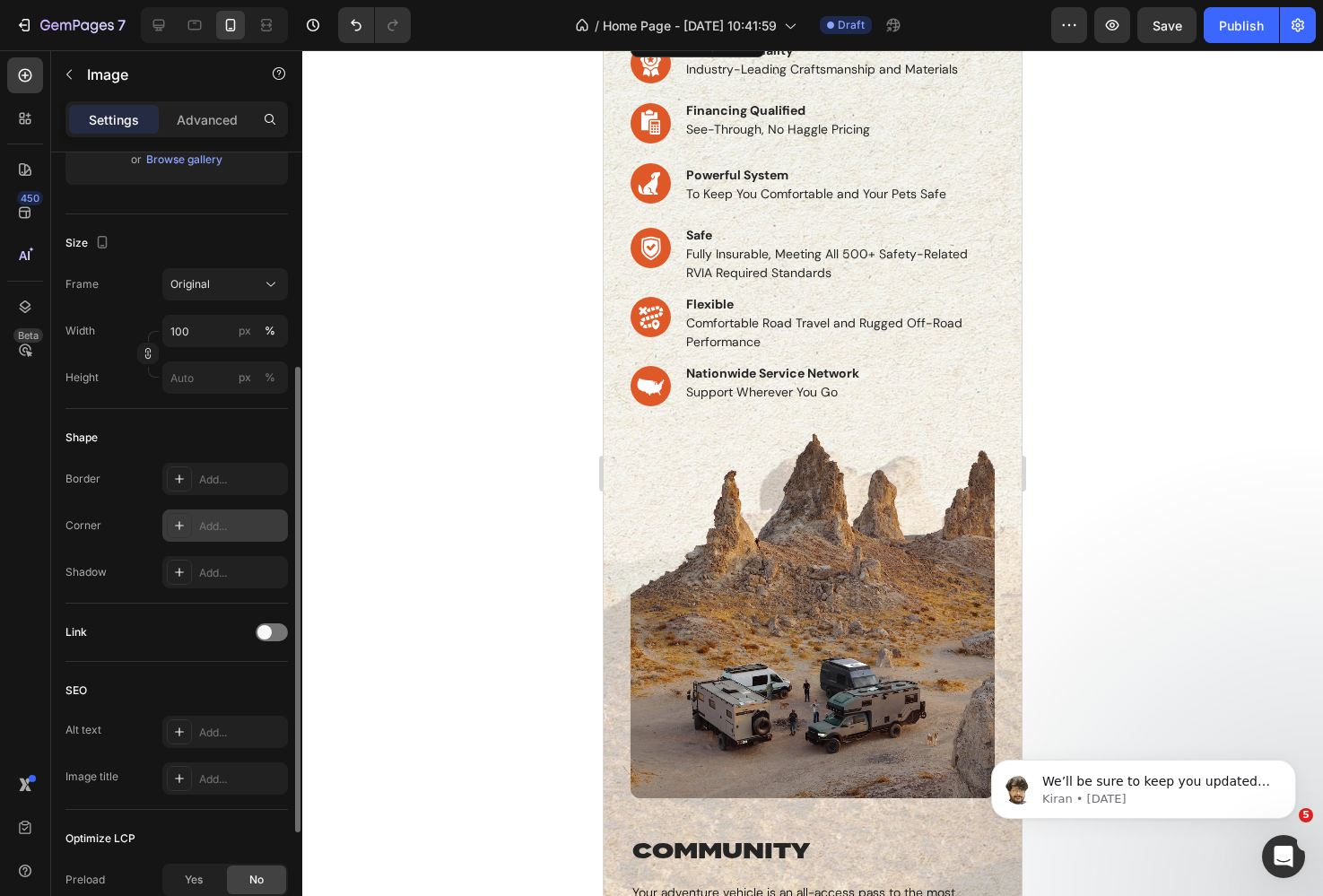
click at [196, 524] on div "Add..." at bounding box center [225, 525] width 126 height 32
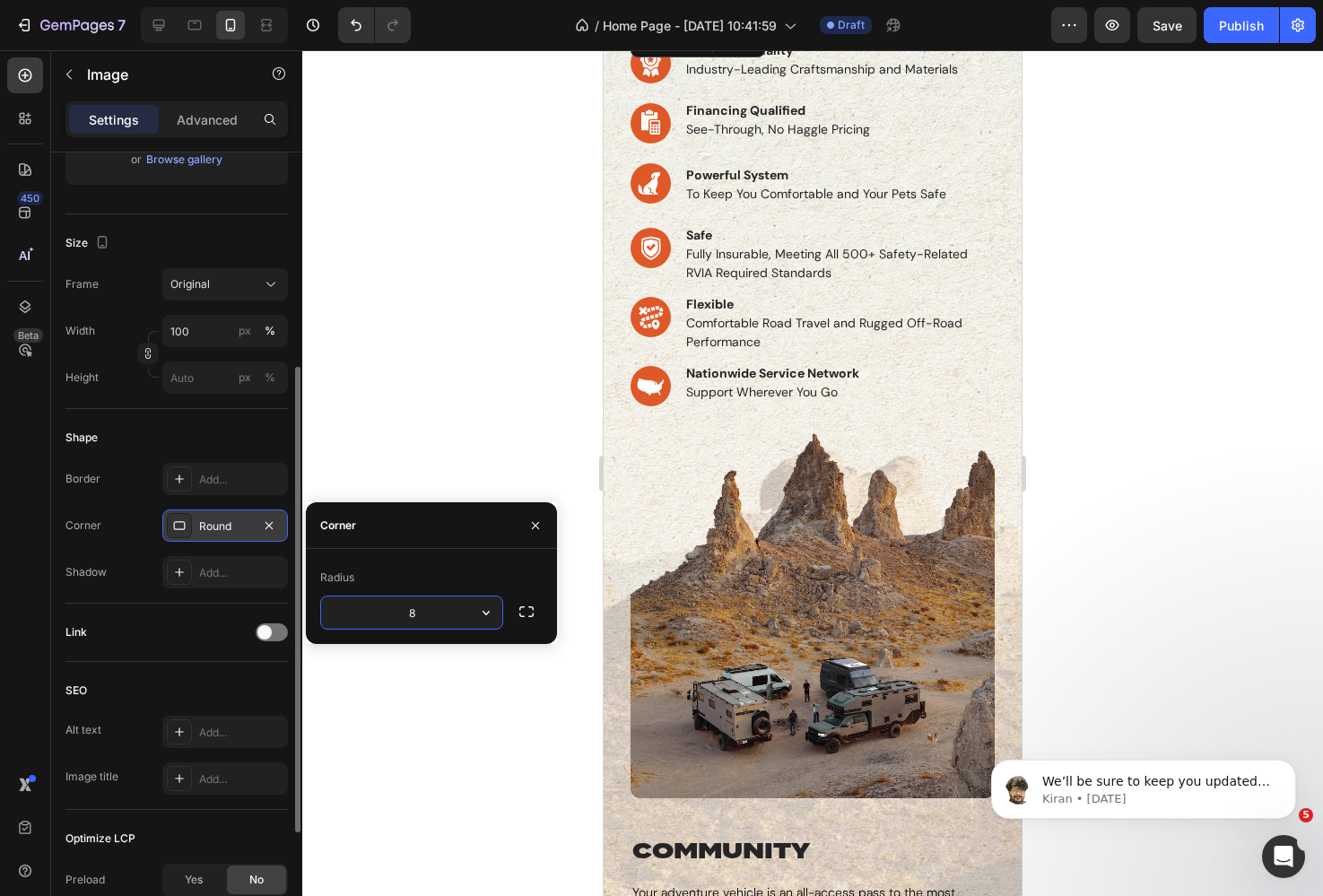
scroll to position [980, 0]
type input "12"
click at [477, 350] on div at bounding box center [812, 473] width 1021 height 845
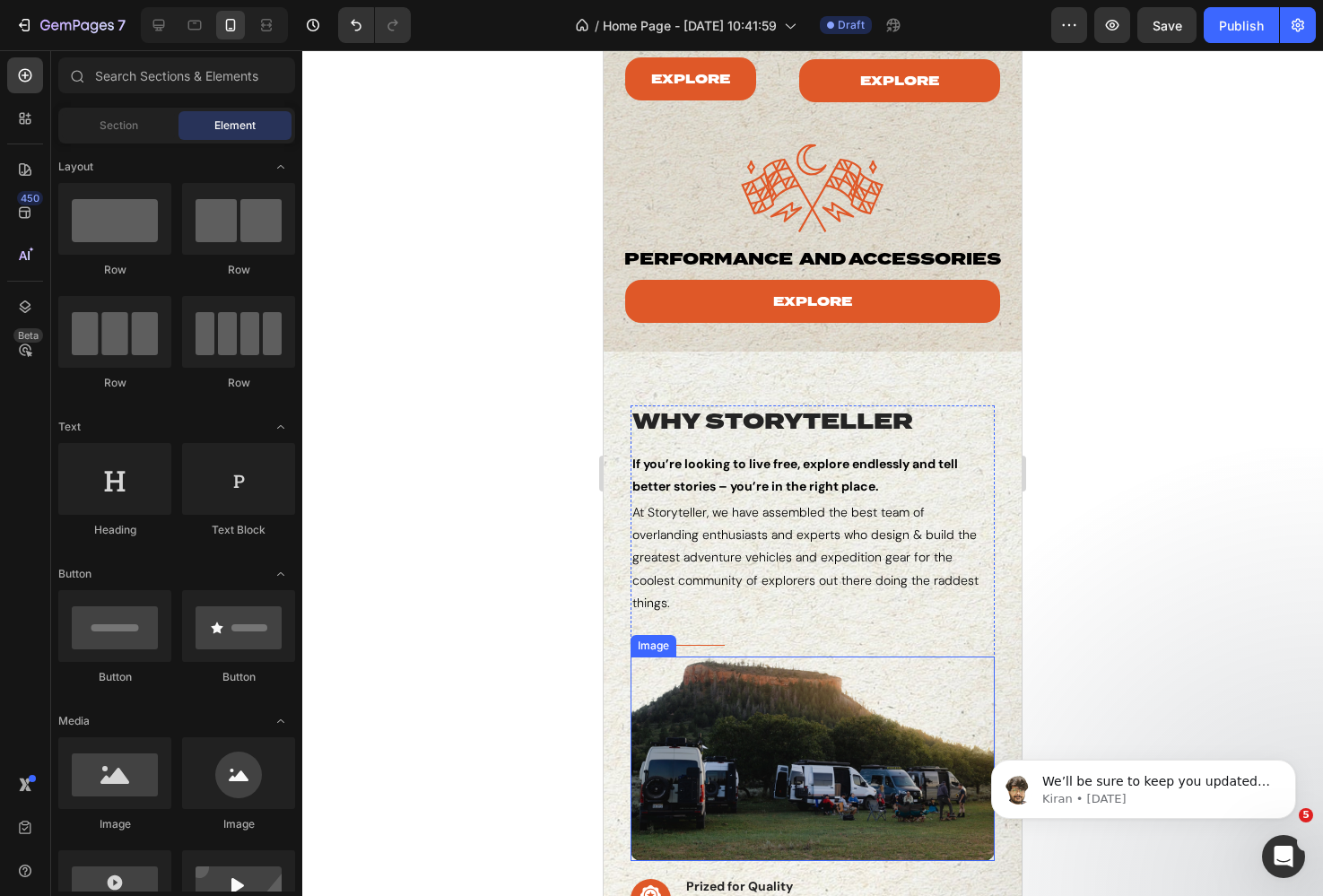
scroll to position [313, 0]
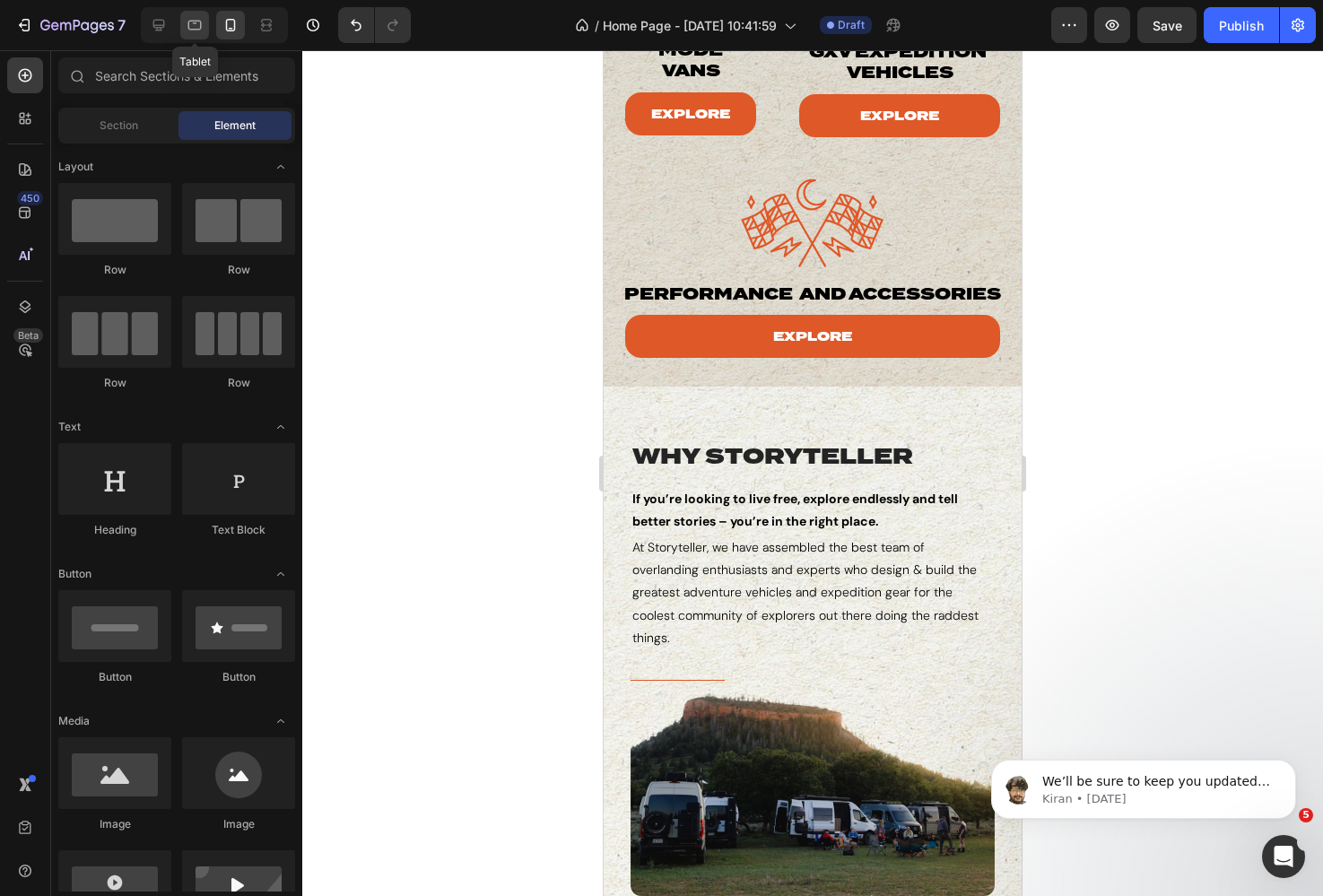
click at [200, 38] on div at bounding box center [194, 25] width 29 height 29
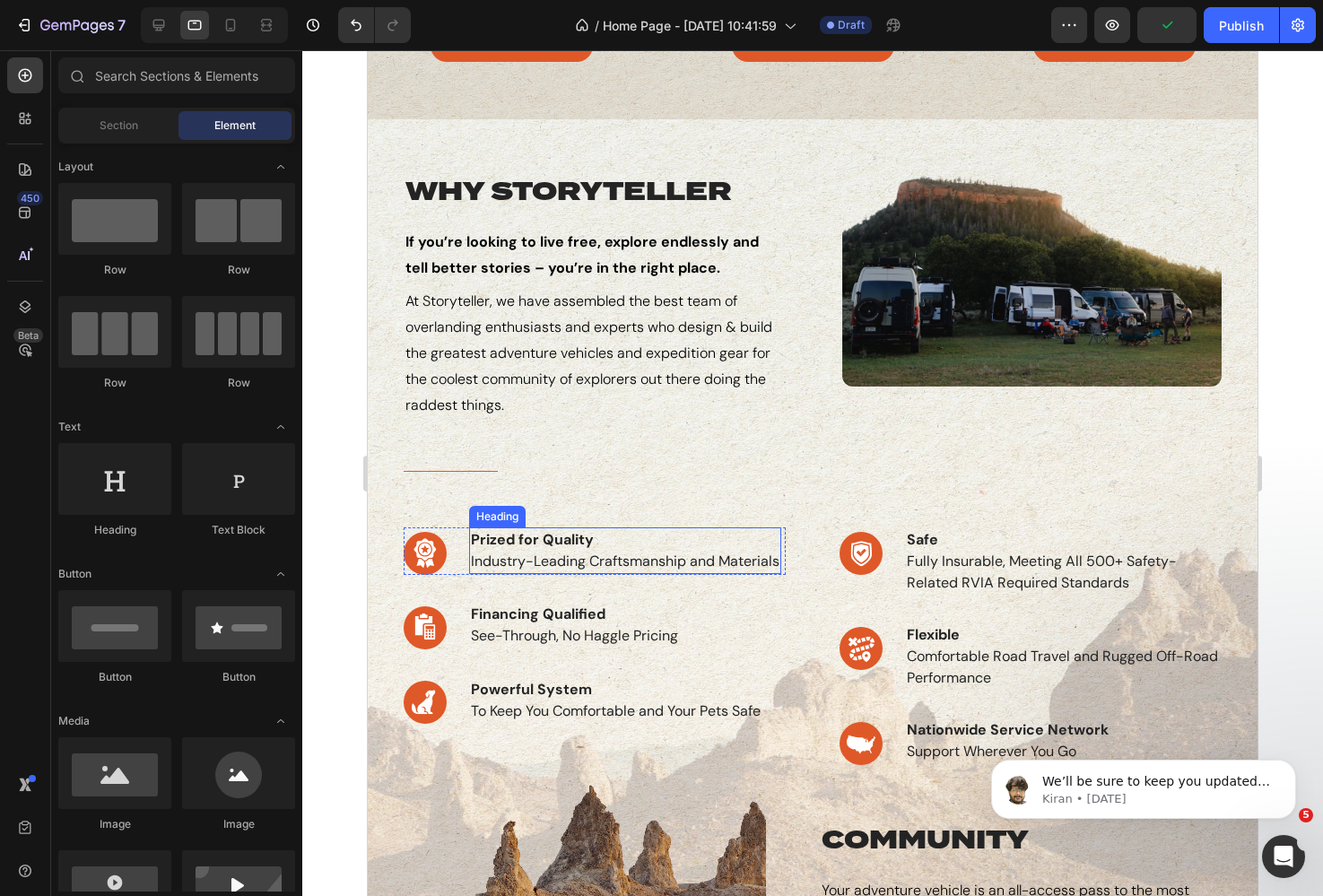
scroll to position [260, 0]
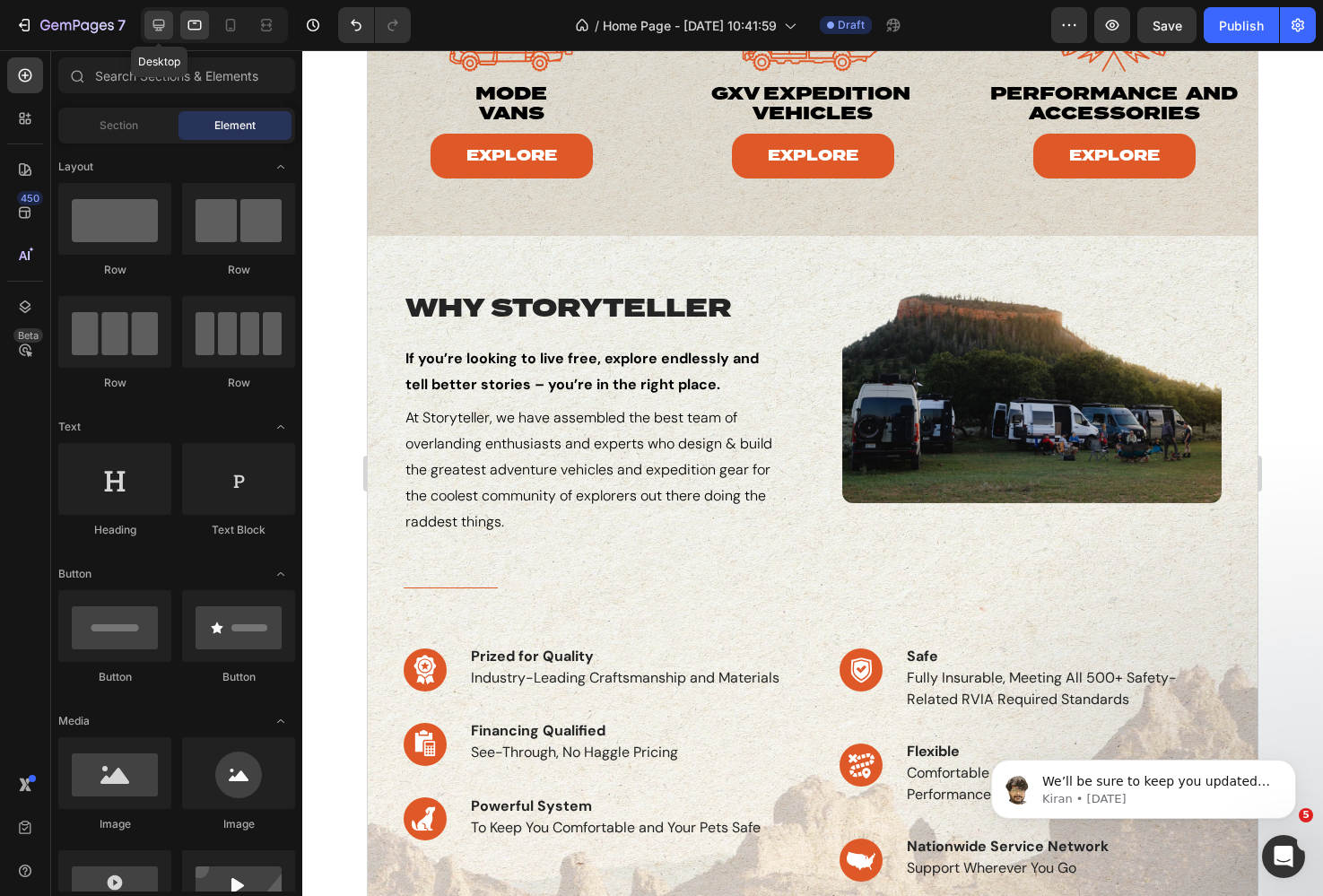
click at [165, 22] on icon at bounding box center [158, 25] width 18 height 18
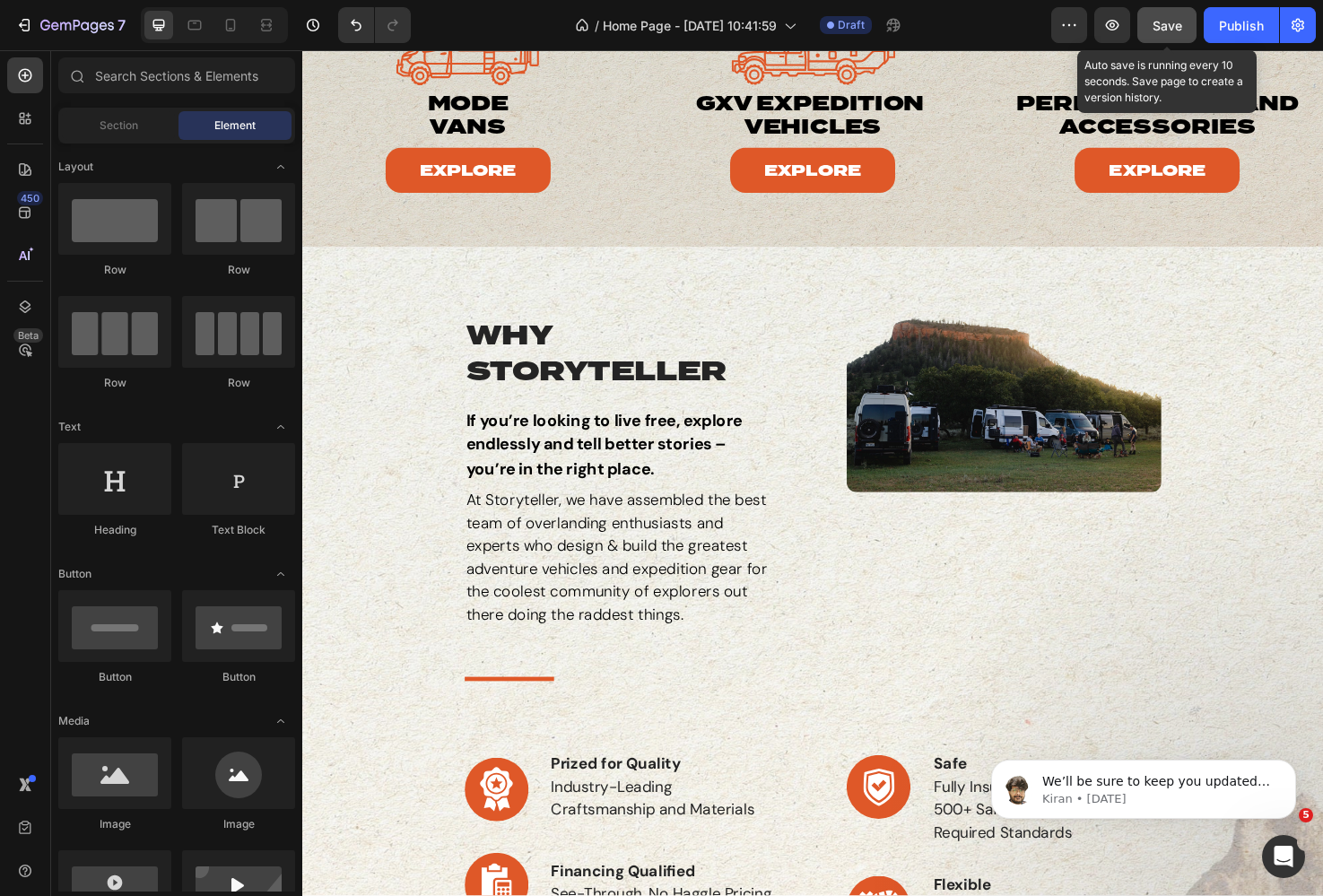
click at [1177, 21] on span "Save" at bounding box center [1167, 26] width 30 height 15
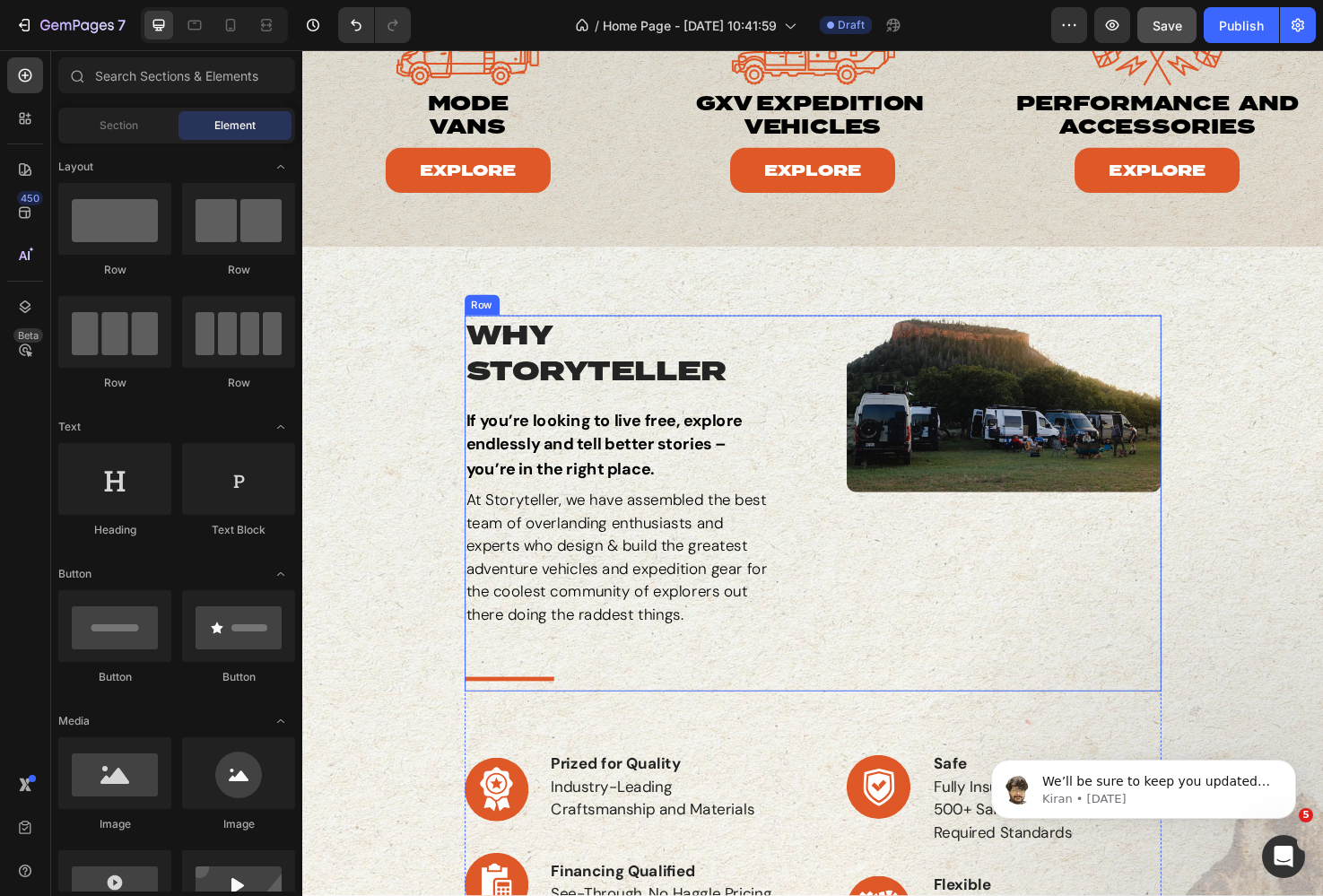
scroll to position [263, 0]
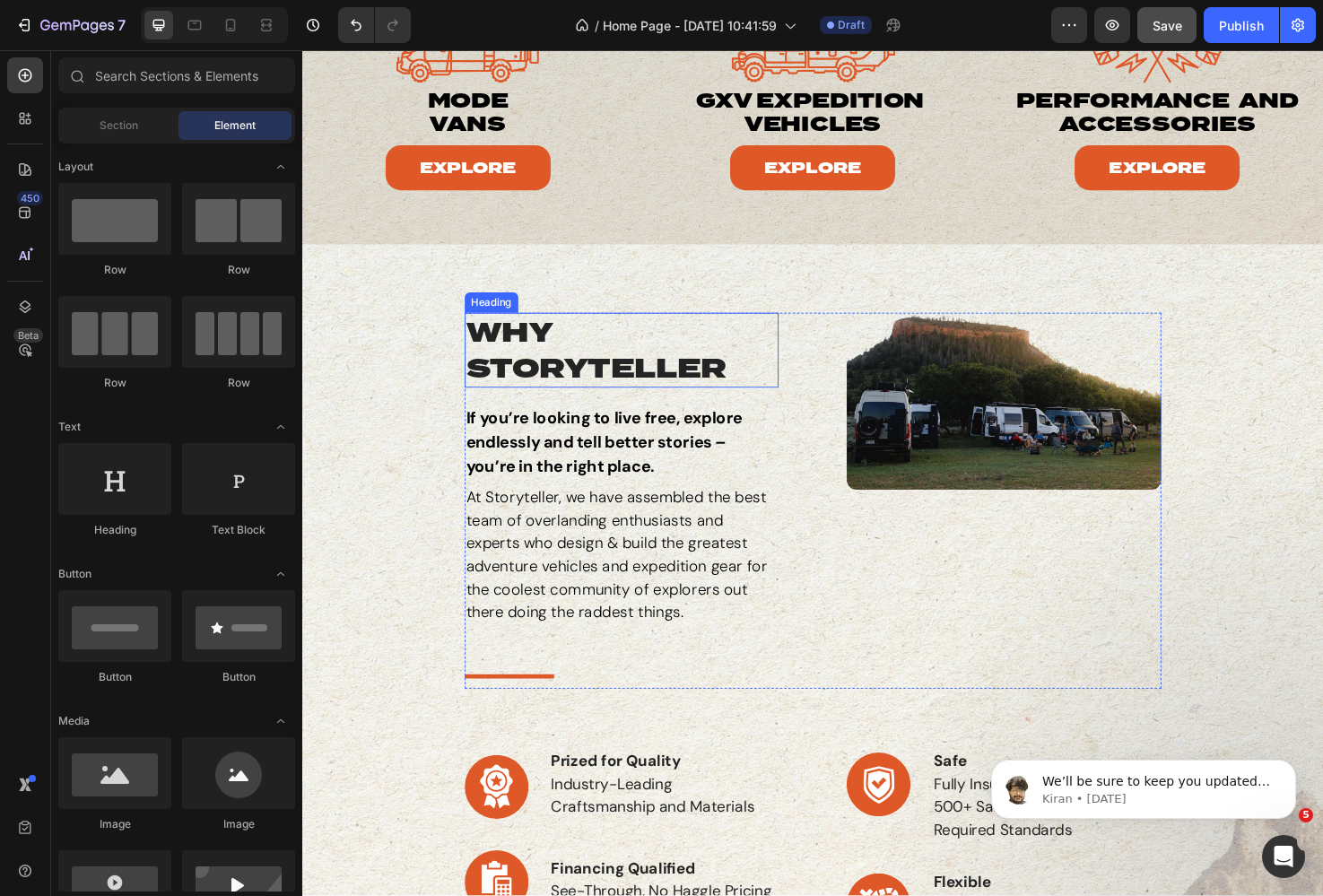
click at [507, 319] on div "Heading" at bounding box center [502, 316] width 50 height 16
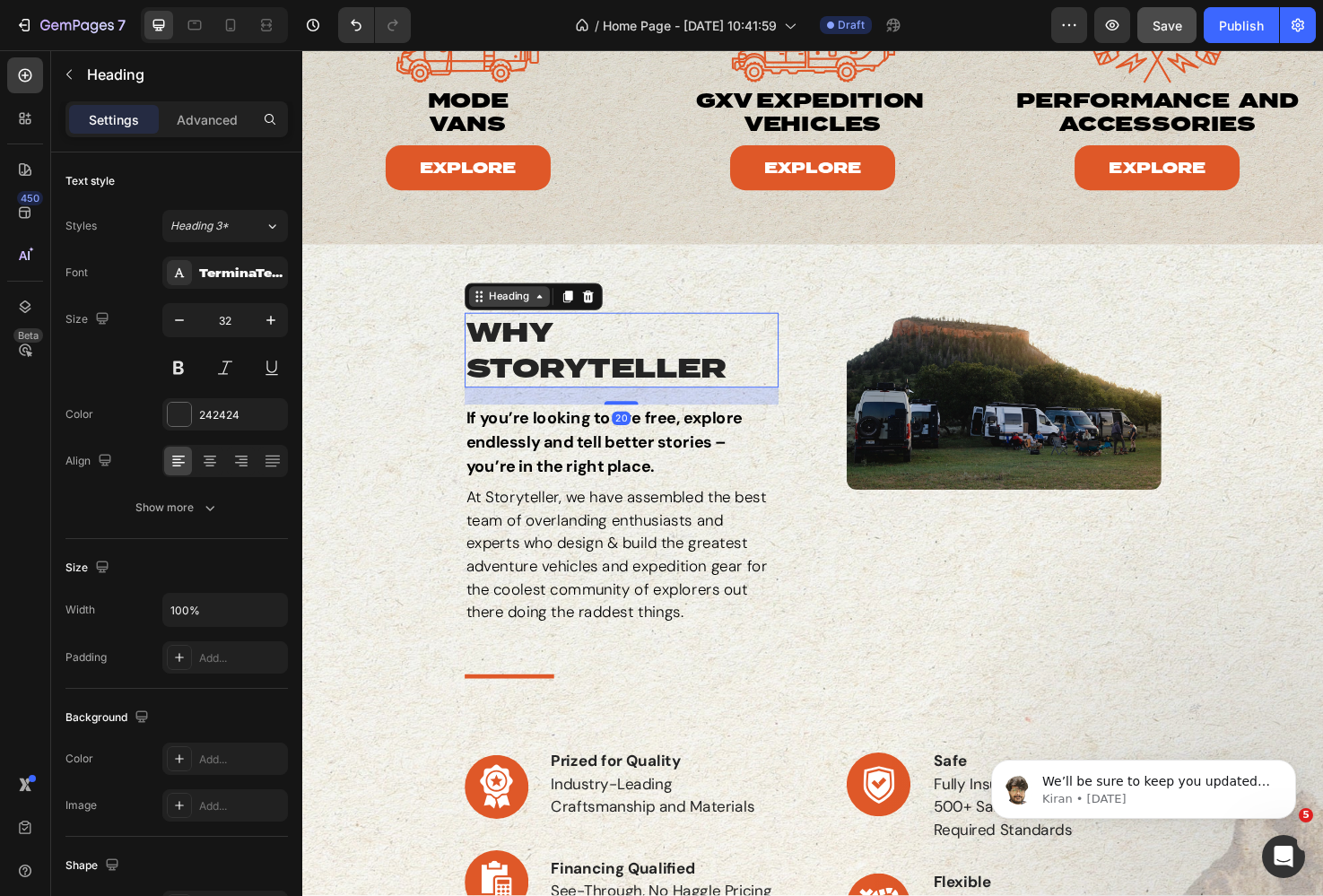
click at [538, 308] on div "Heading" at bounding box center [520, 310] width 50 height 16
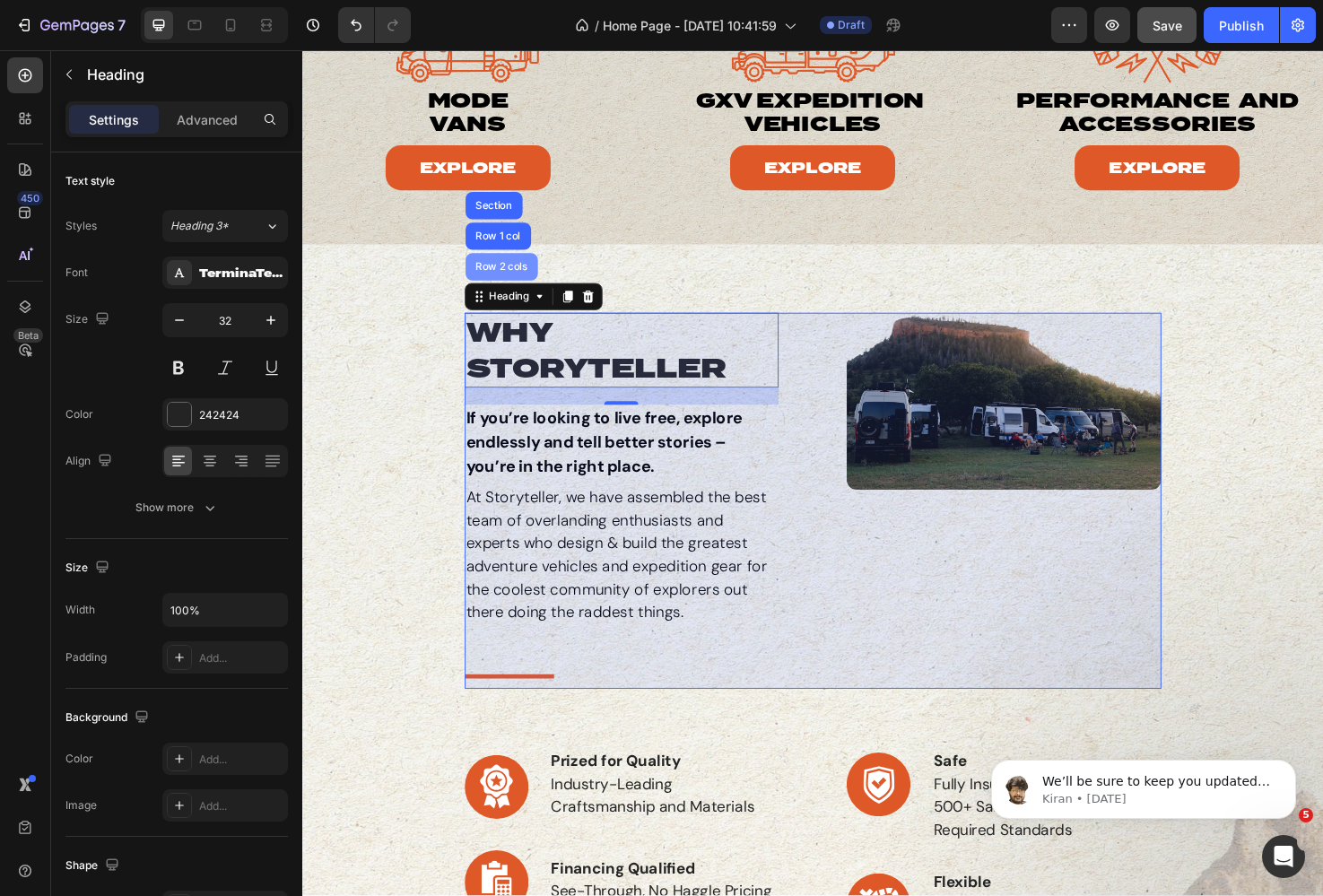
click at [512, 276] on div "Row 2 cols" at bounding box center [512, 278] width 62 height 10
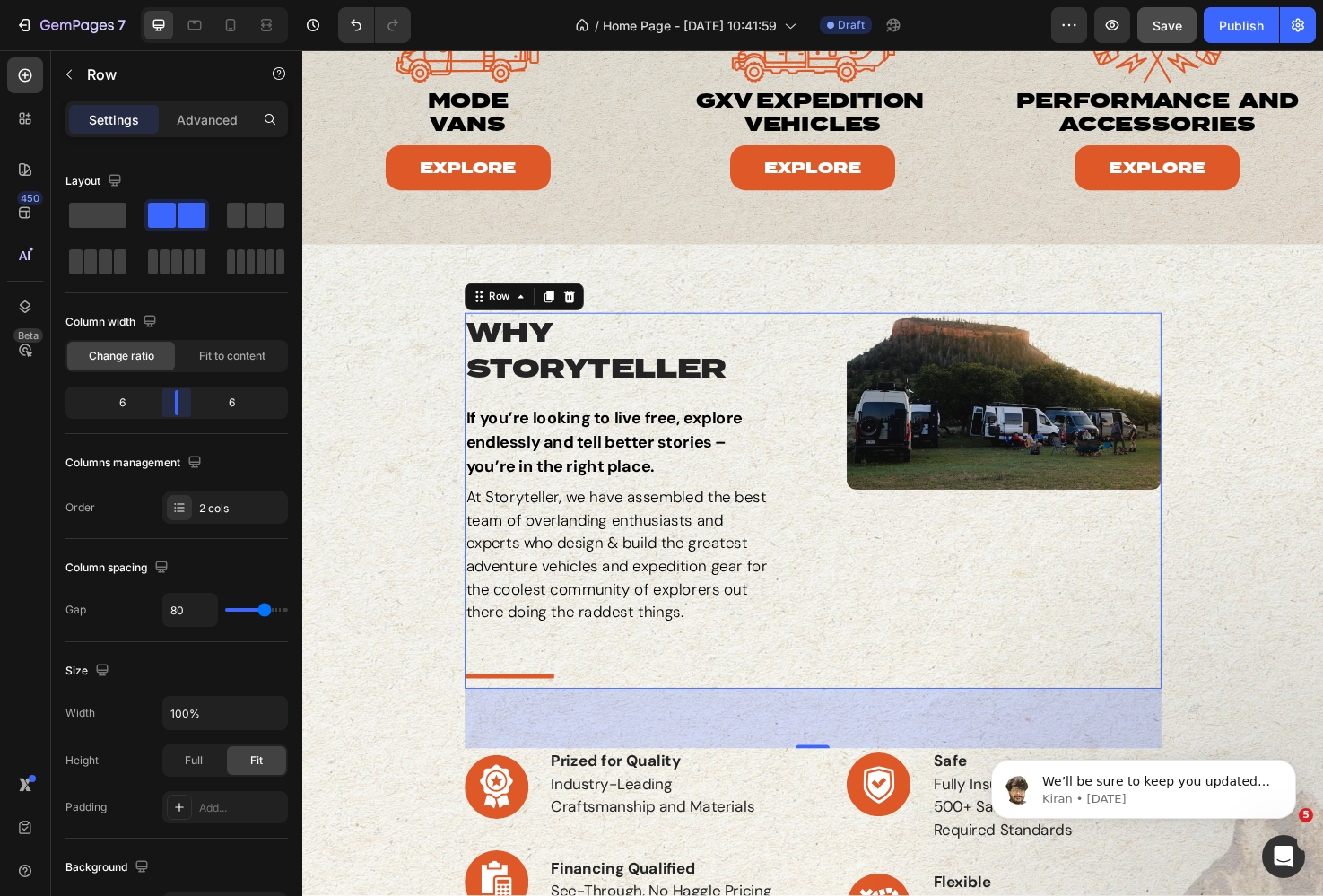
click at [174, 0] on body "7 Version history / Home Page - Aug 27, 10:41:59 Draft Preview Save Publish 450…" at bounding box center [662, 0] width 1323 height 0
click at [642, 561] on p "At Storyteller, we have assembled the best team of overlanding enthusiasts and …" at bounding box center [640, 582] width 328 height 145
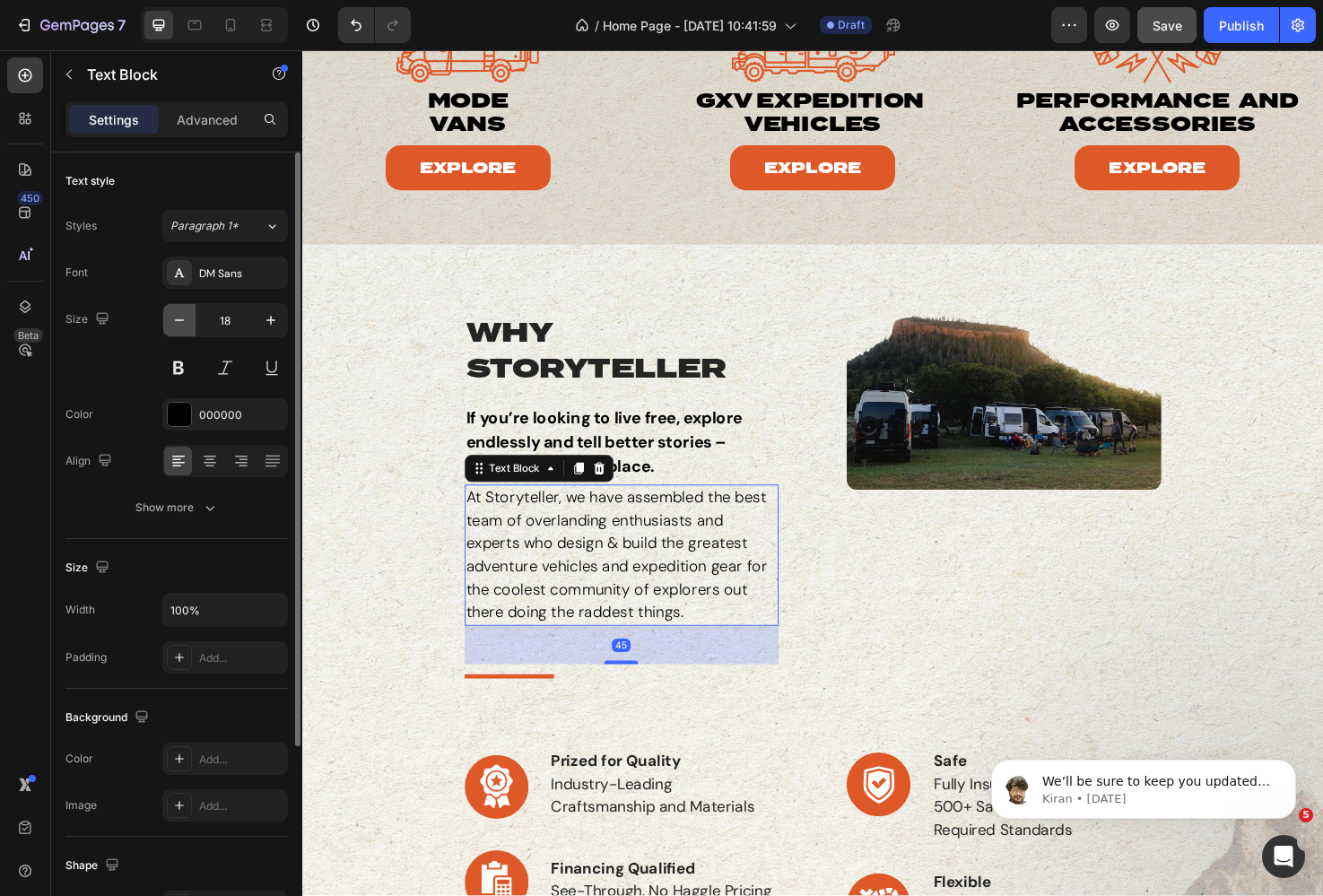
click at [180, 322] on icon "button" at bounding box center [179, 320] width 18 height 18
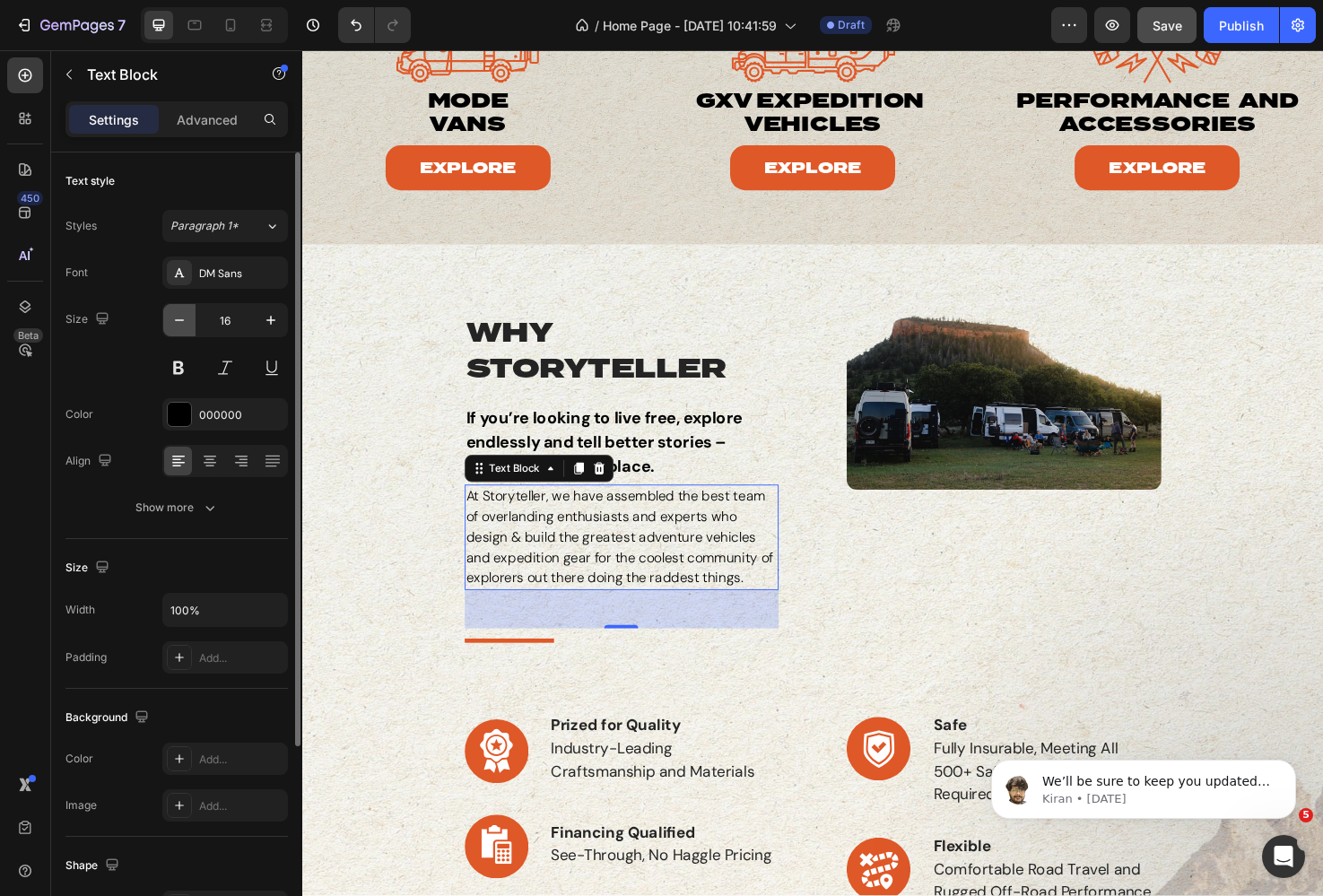
click at [180, 322] on icon "button" at bounding box center [179, 320] width 18 height 18
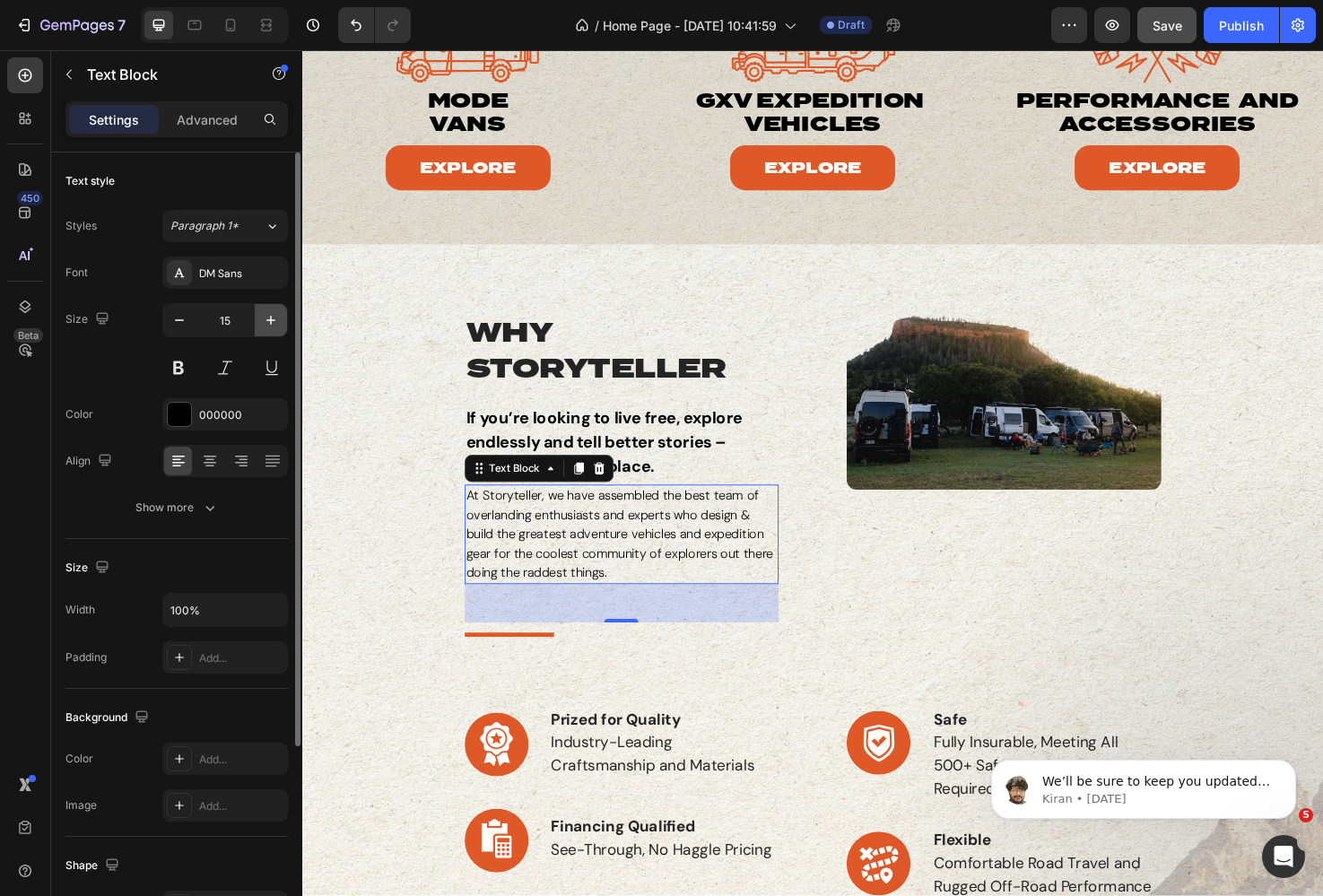
click at [269, 325] on icon "button" at bounding box center [271, 320] width 18 height 18
type input "16"
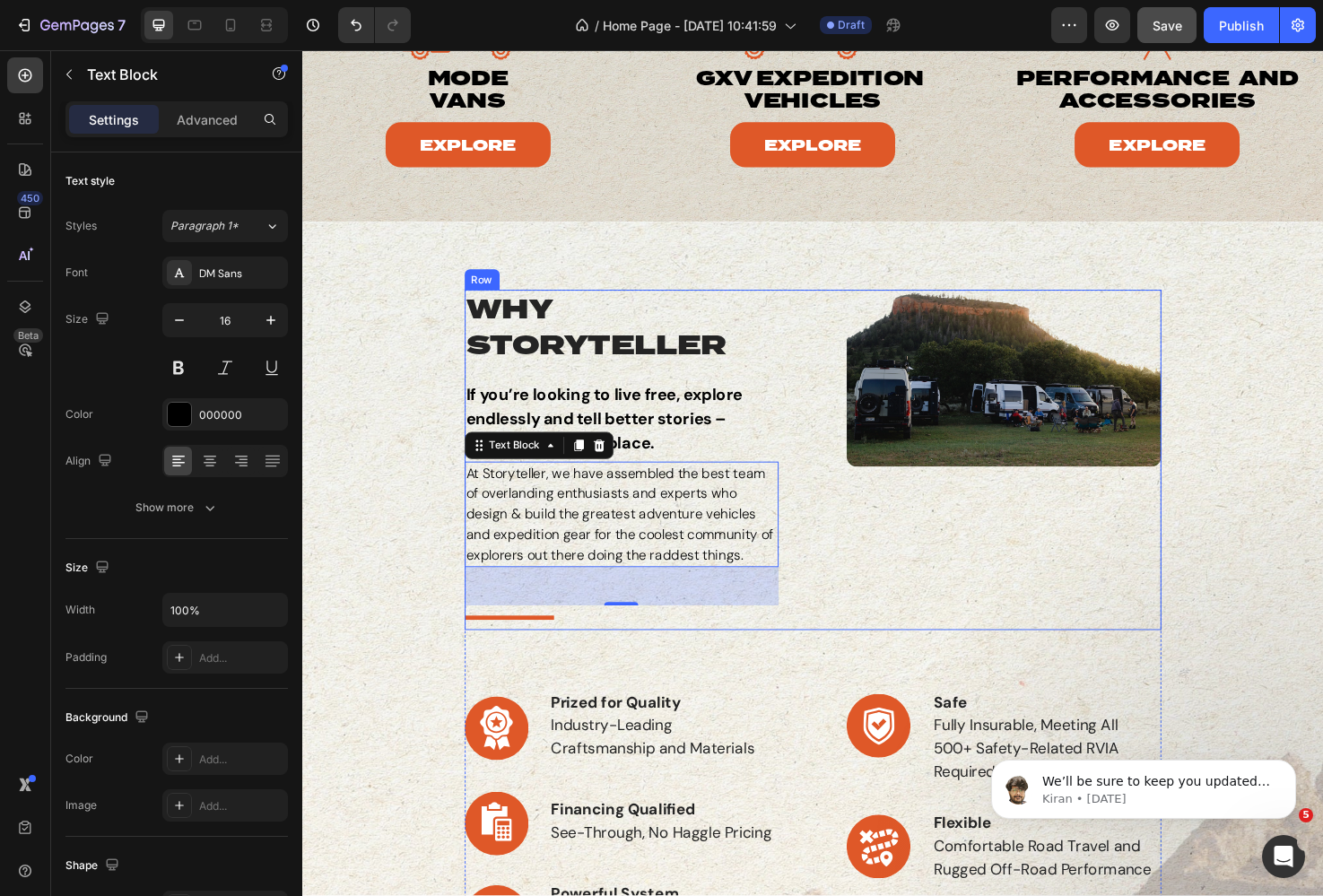
scroll to position [281, 0]
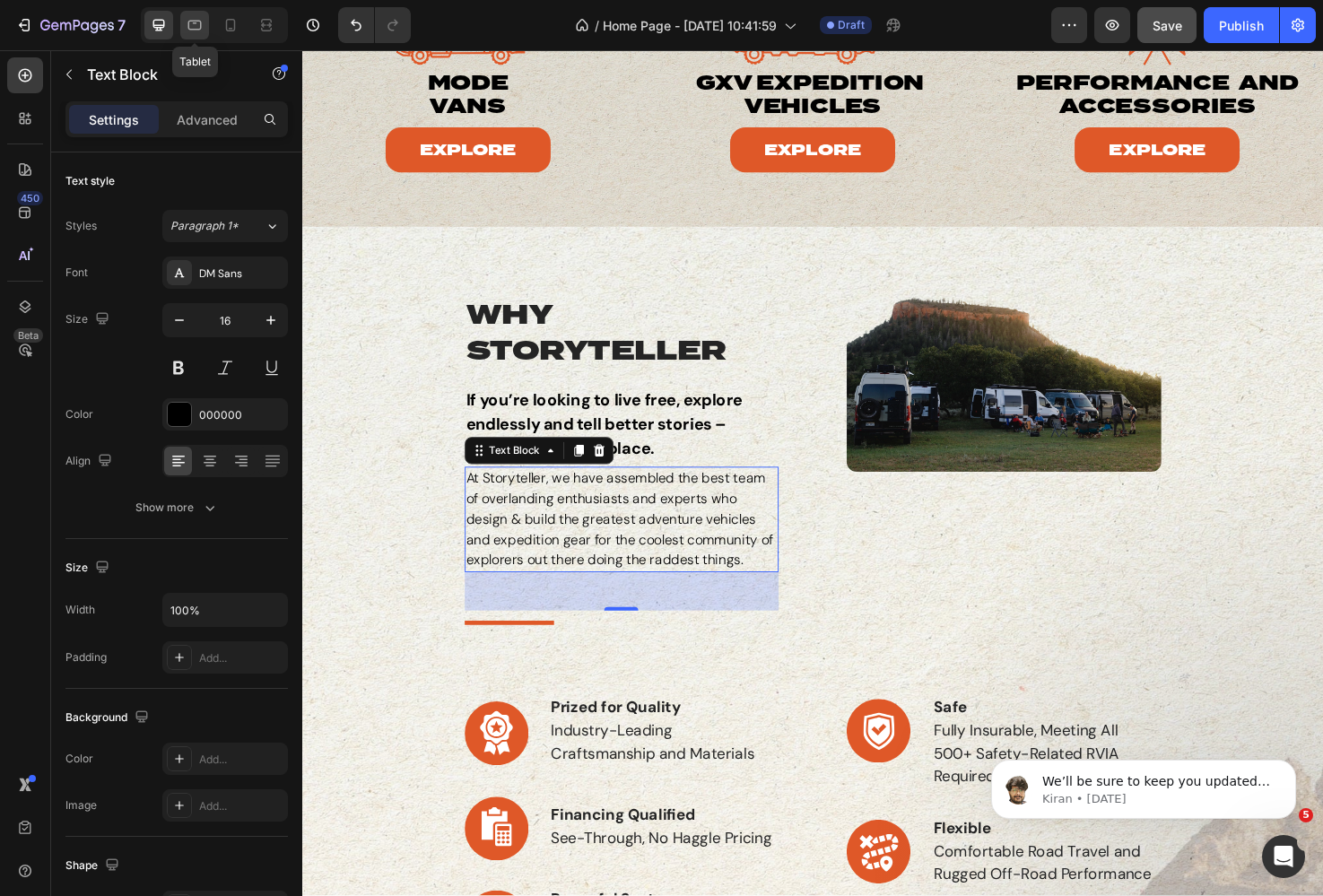
click at [193, 31] on icon at bounding box center [194, 25] width 18 height 18
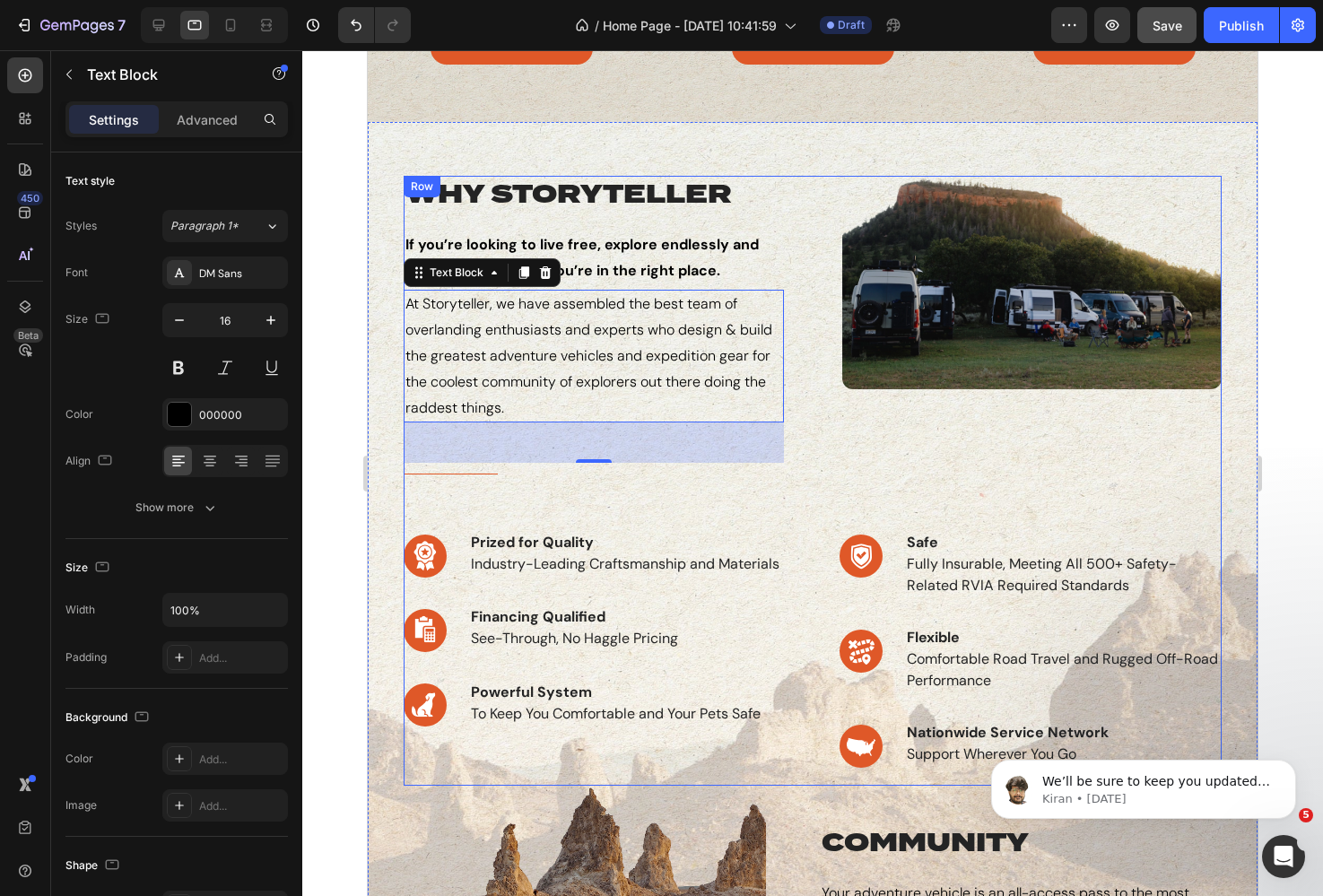
scroll to position [348, 0]
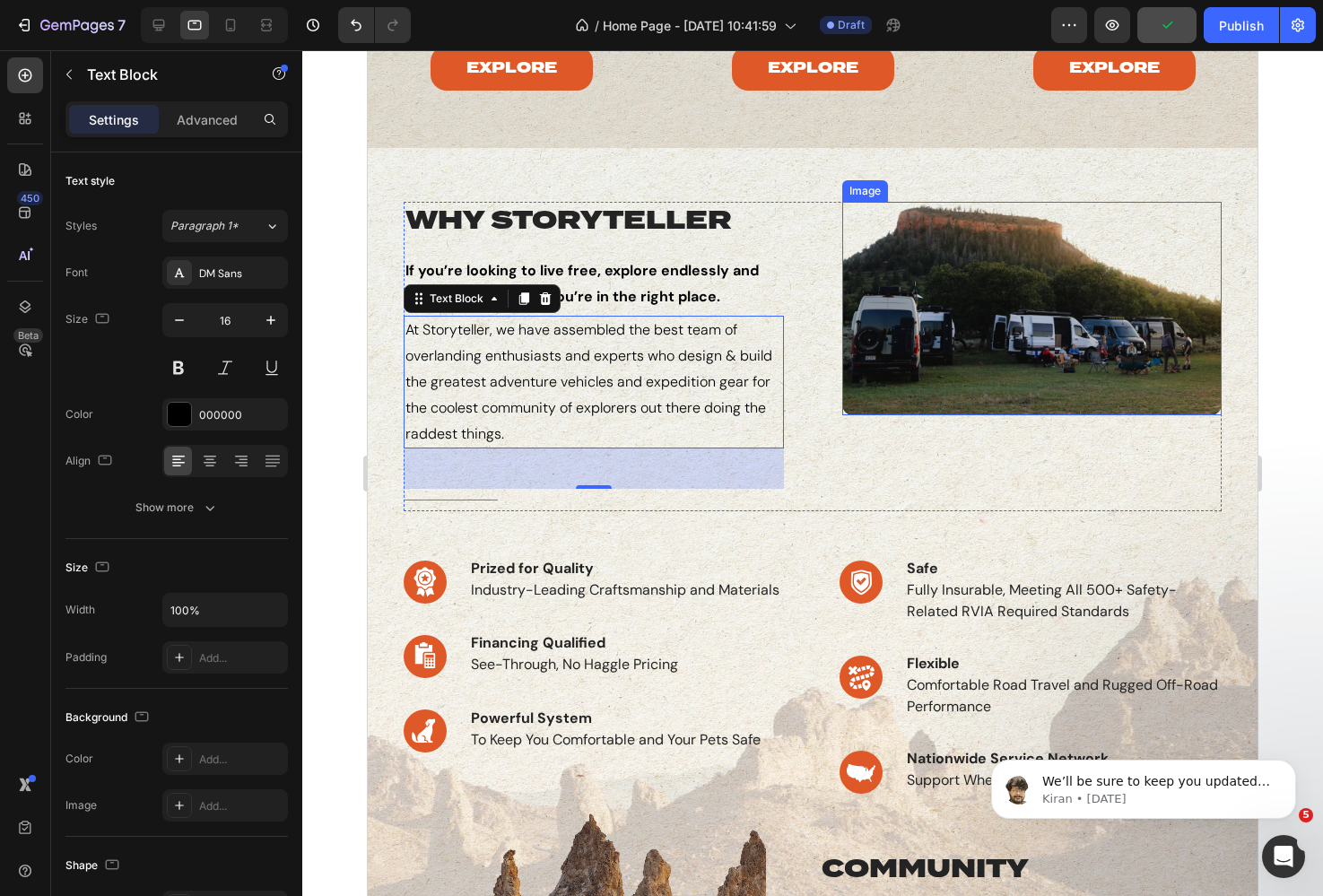
click at [873, 265] on img at bounding box center [1032, 308] width 380 height 213
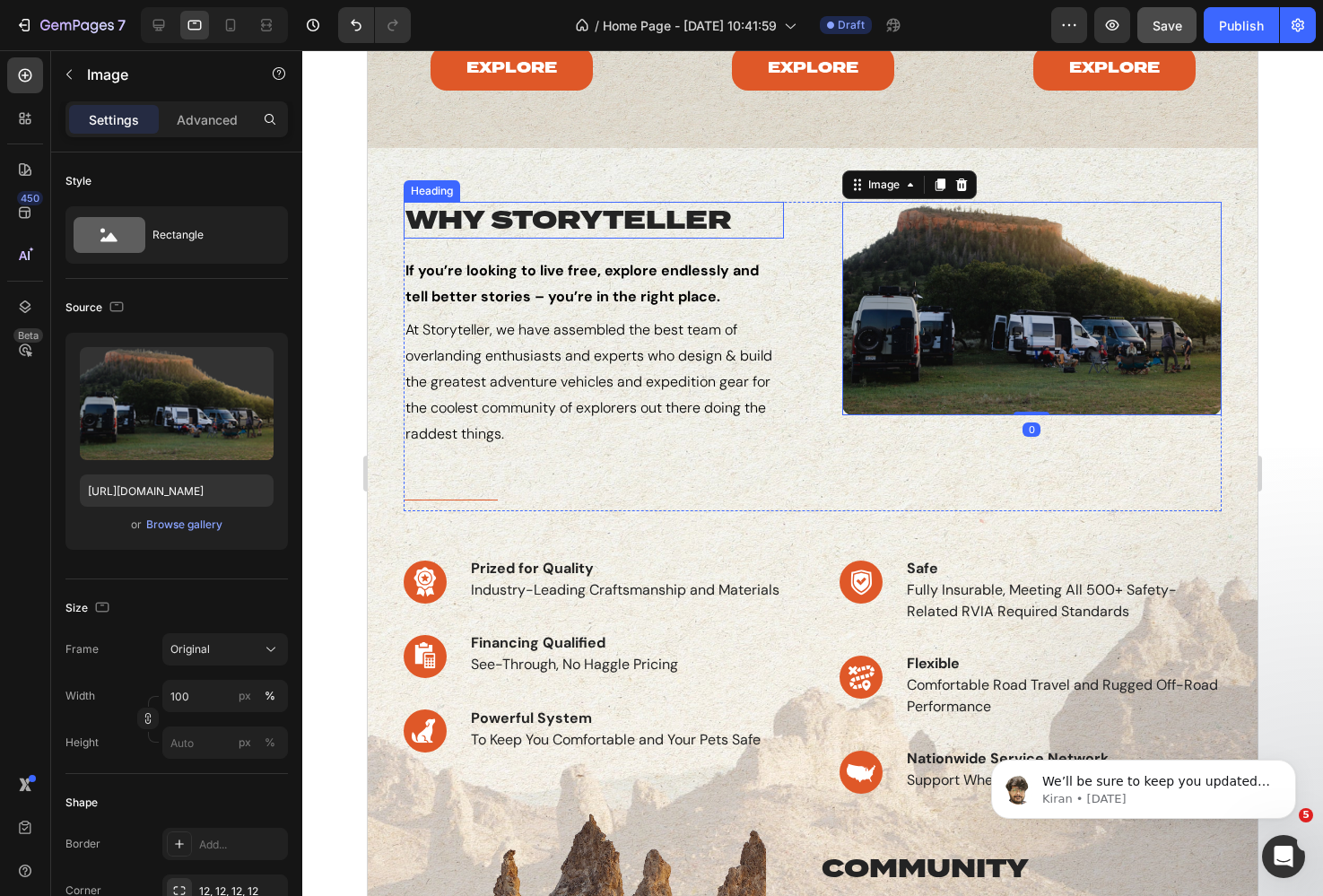
click at [430, 190] on div "Heading" at bounding box center [432, 191] width 50 height 16
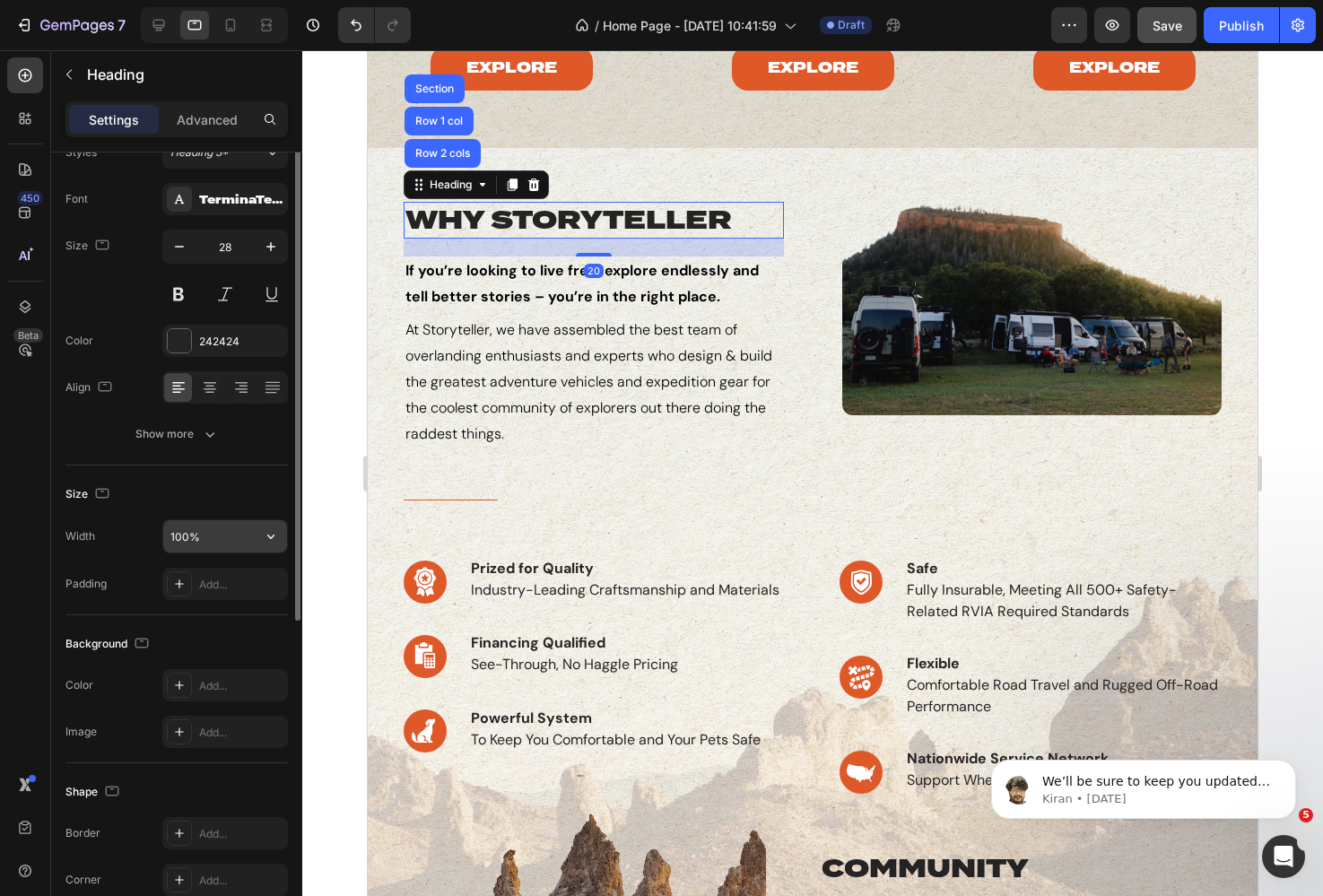
scroll to position [0, 0]
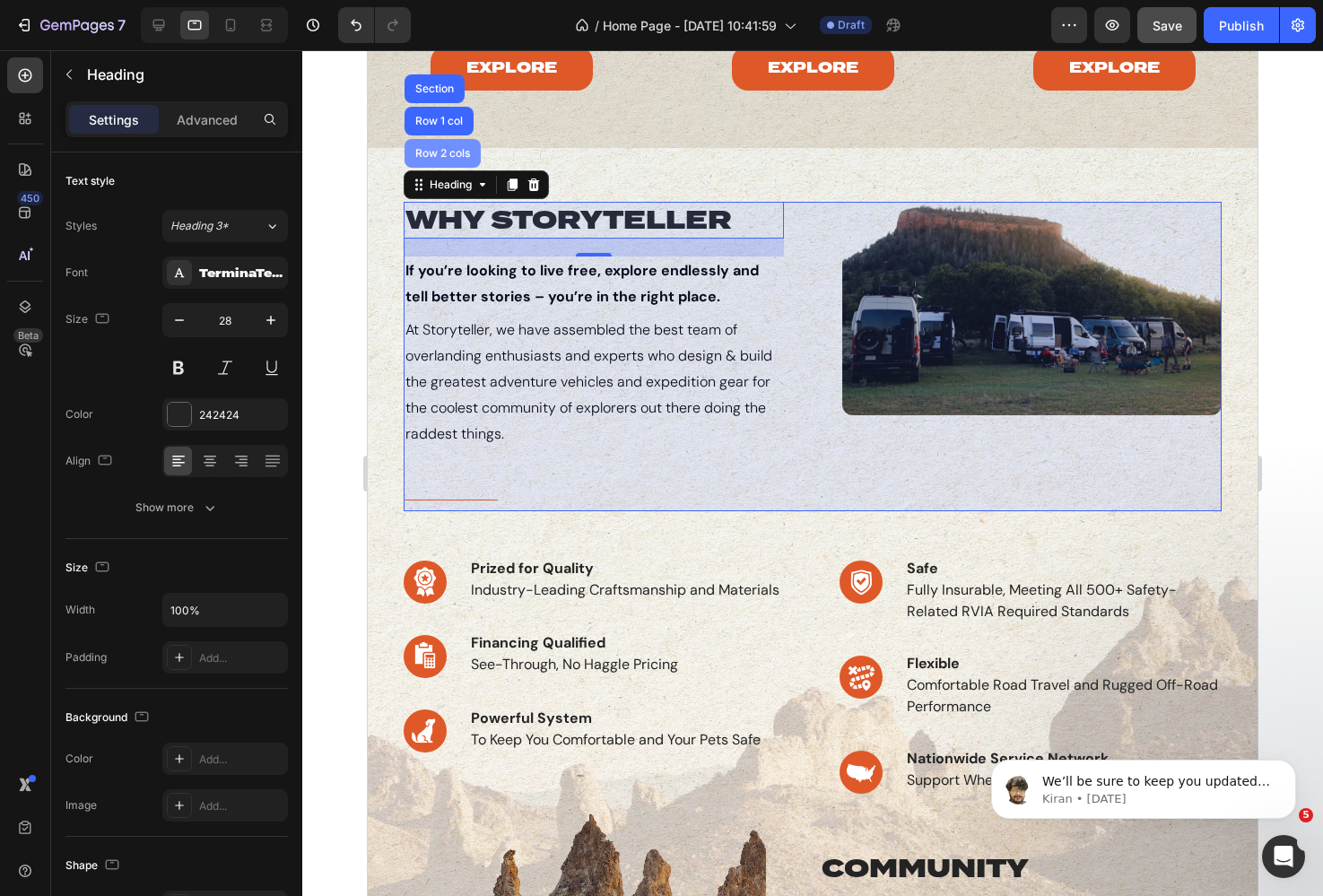
click at [445, 154] on div "Row 2 cols" at bounding box center [442, 153] width 62 height 10
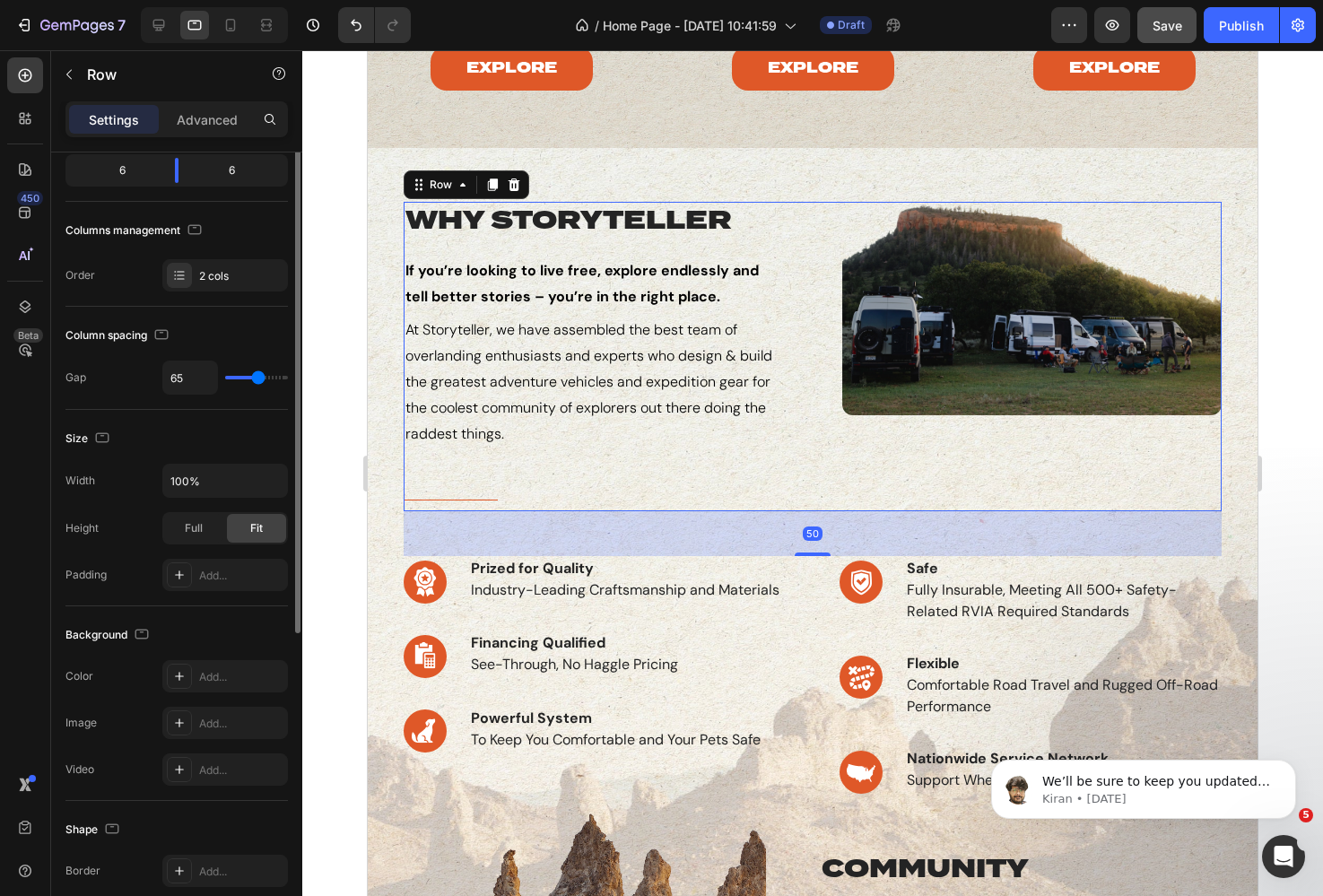
scroll to position [190, 0]
type input "64"
type input "62"
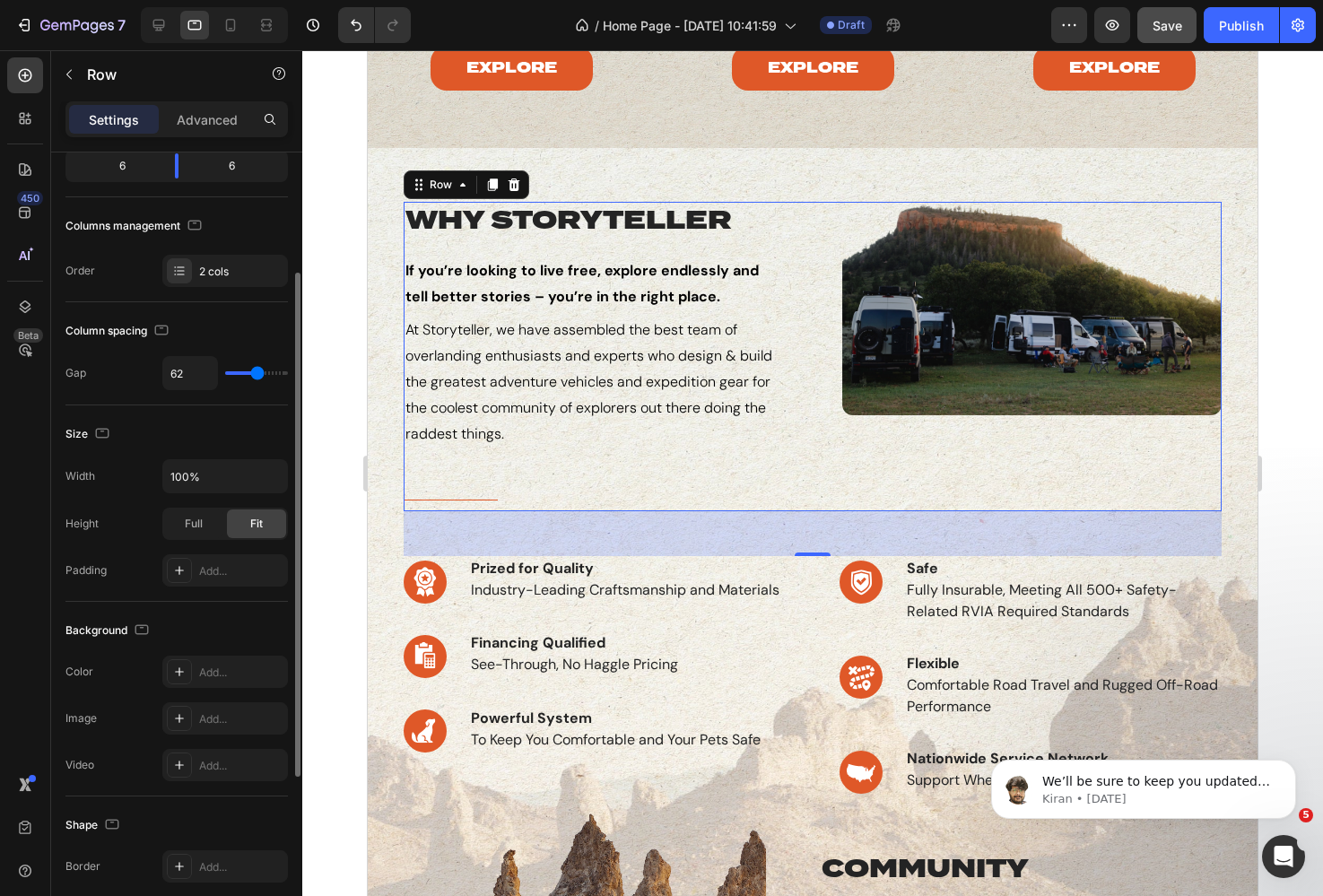
type input "60"
type input "59"
type input "58"
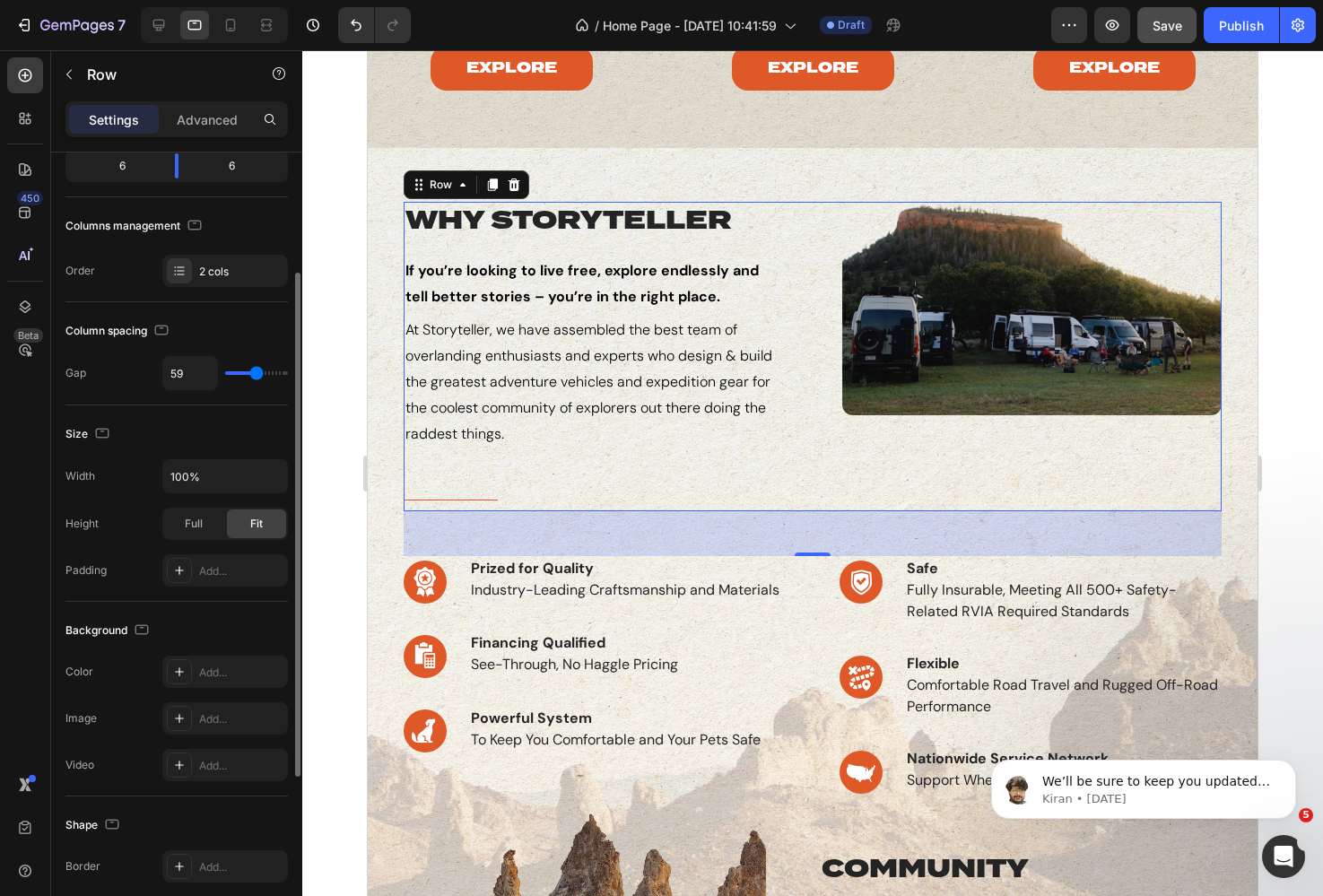
type input "58"
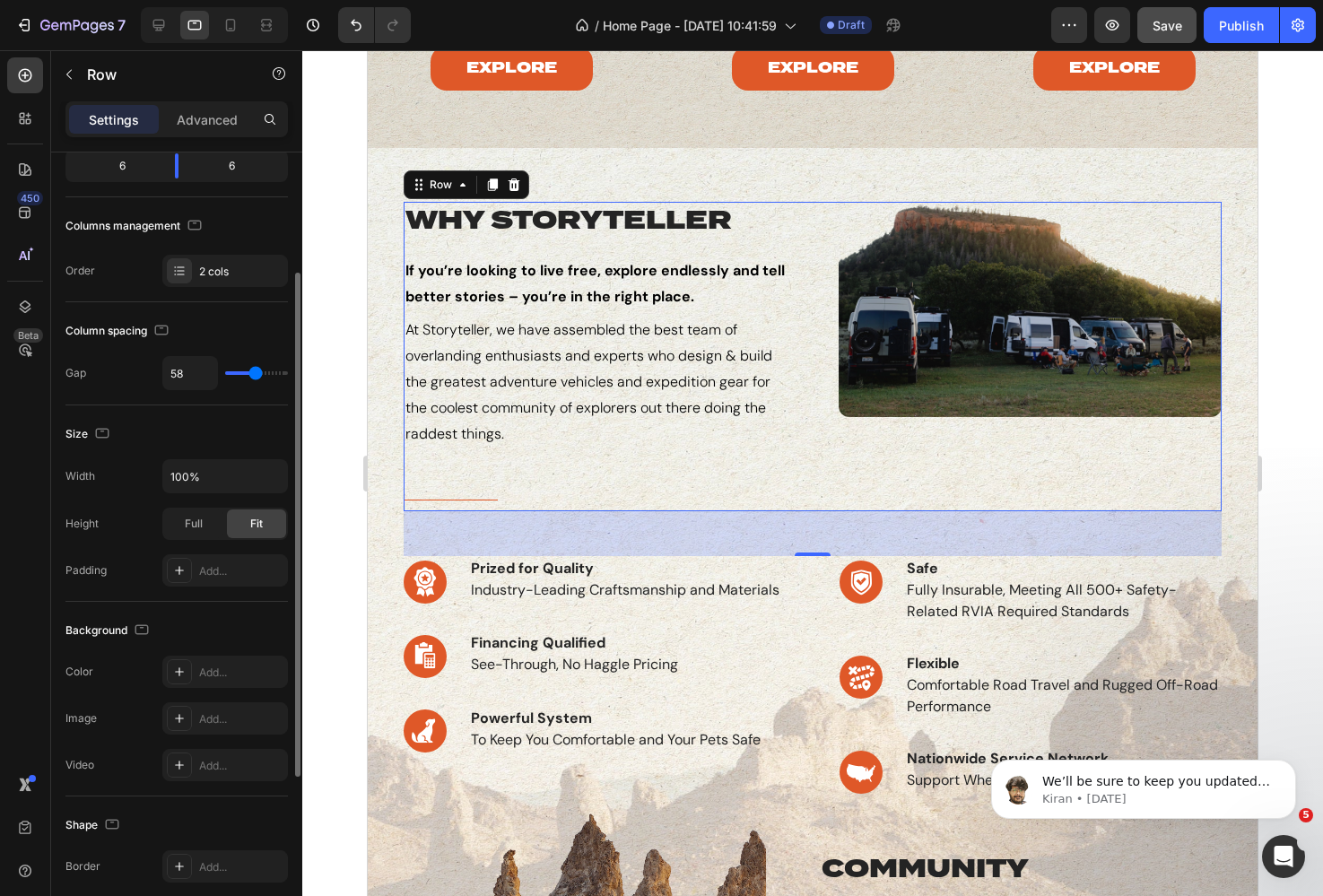
type input "57"
type input "55"
type input "54"
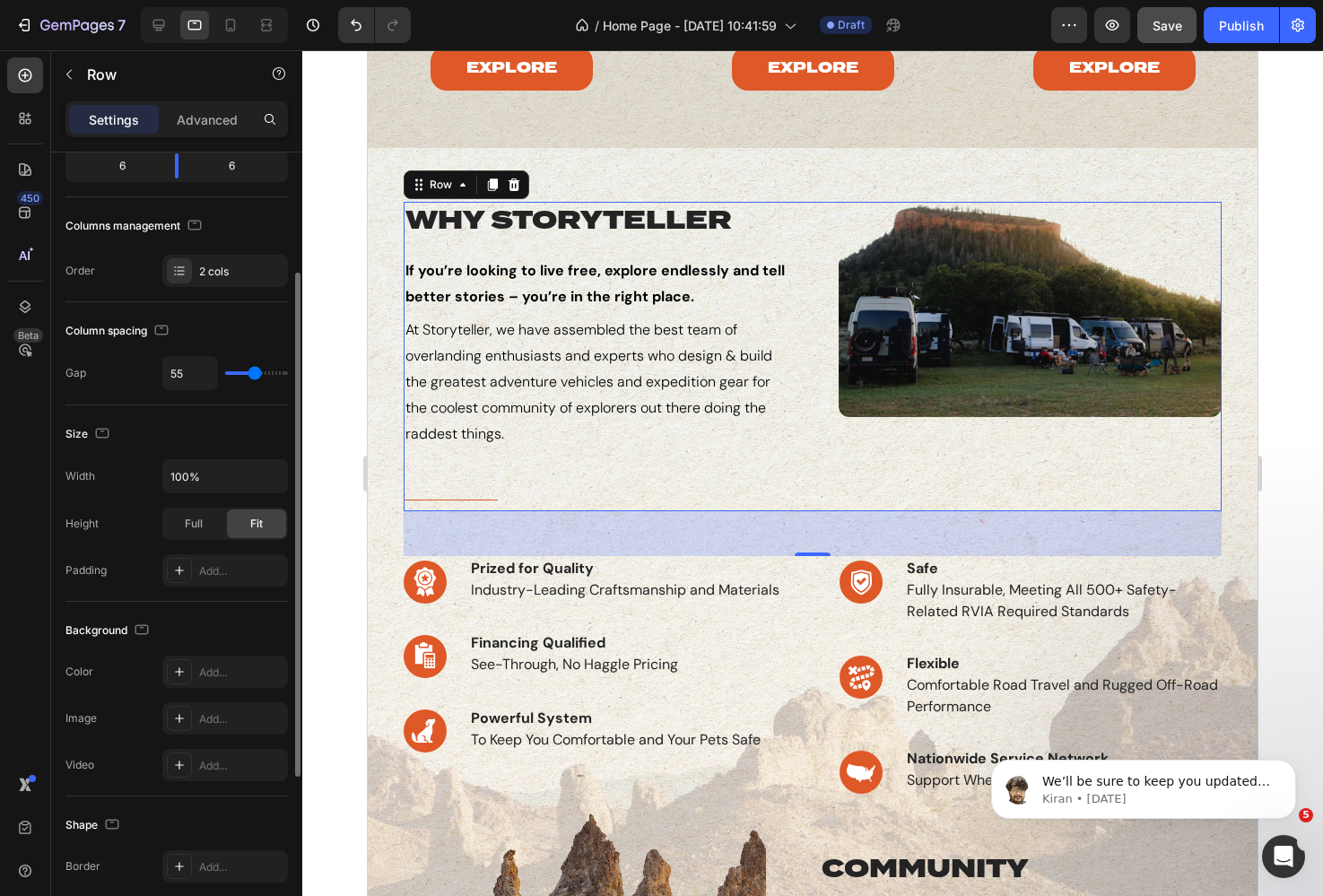
type input "54"
type input "53"
type input "51"
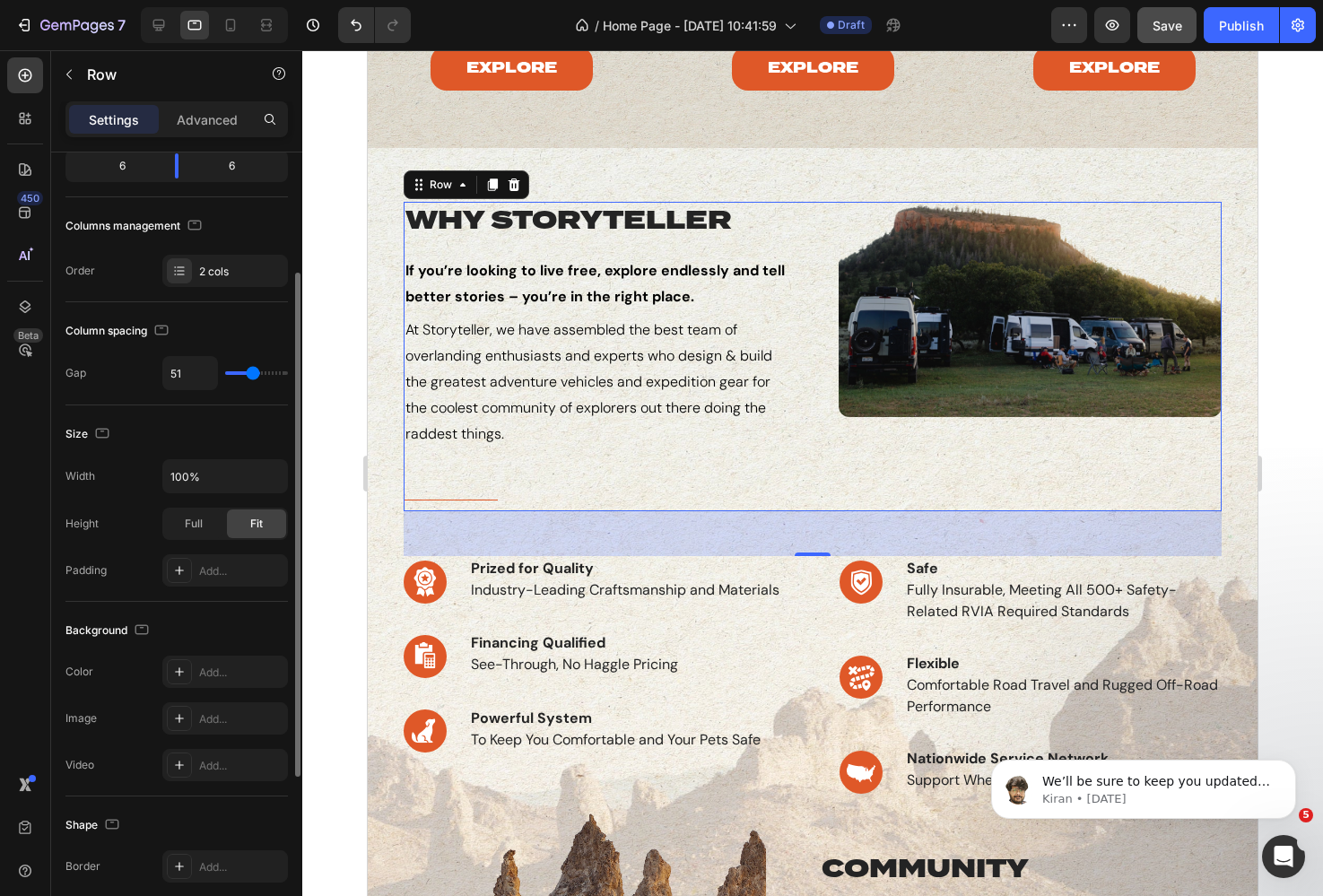
type input "47"
type input "46"
type input "45"
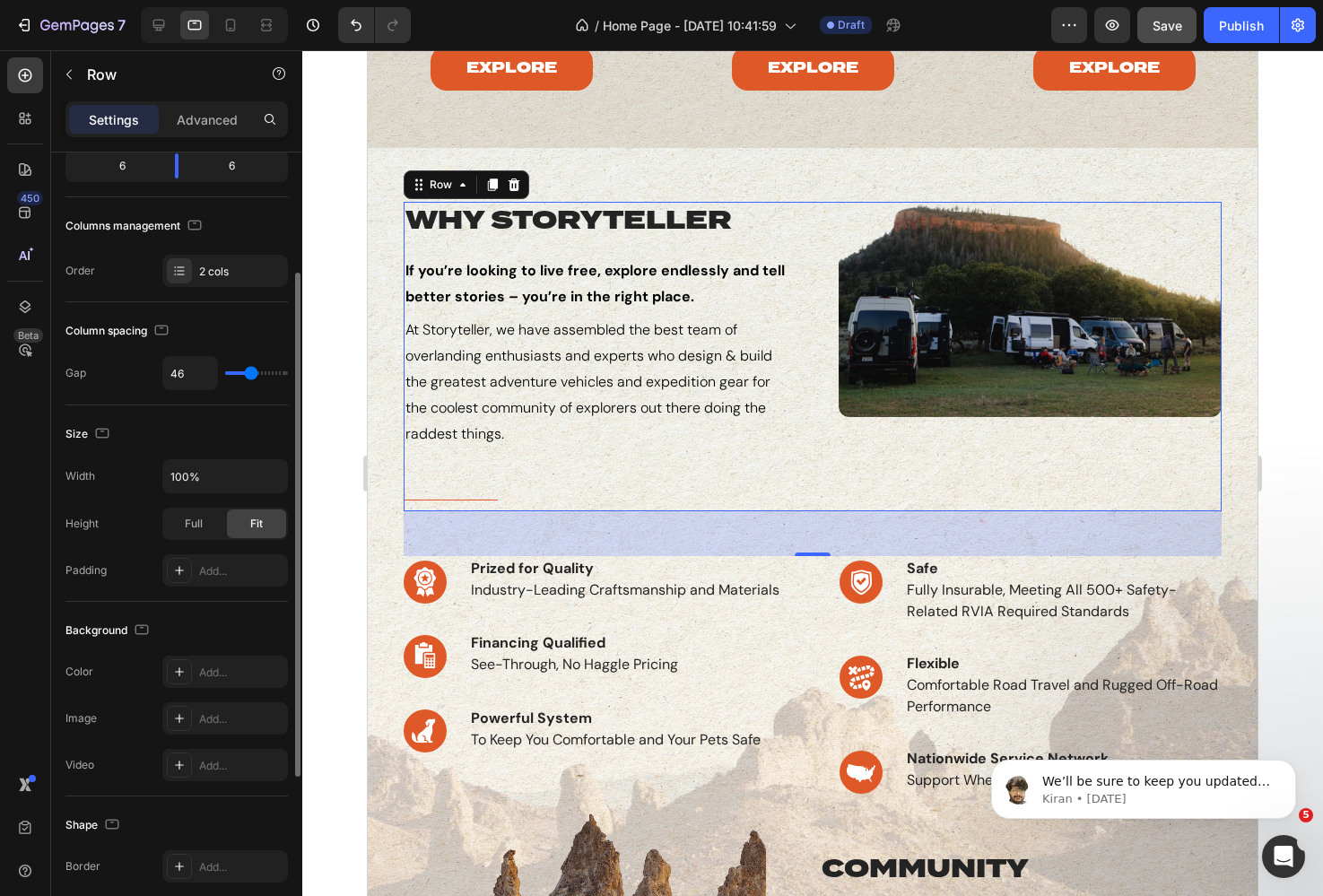
type input "45"
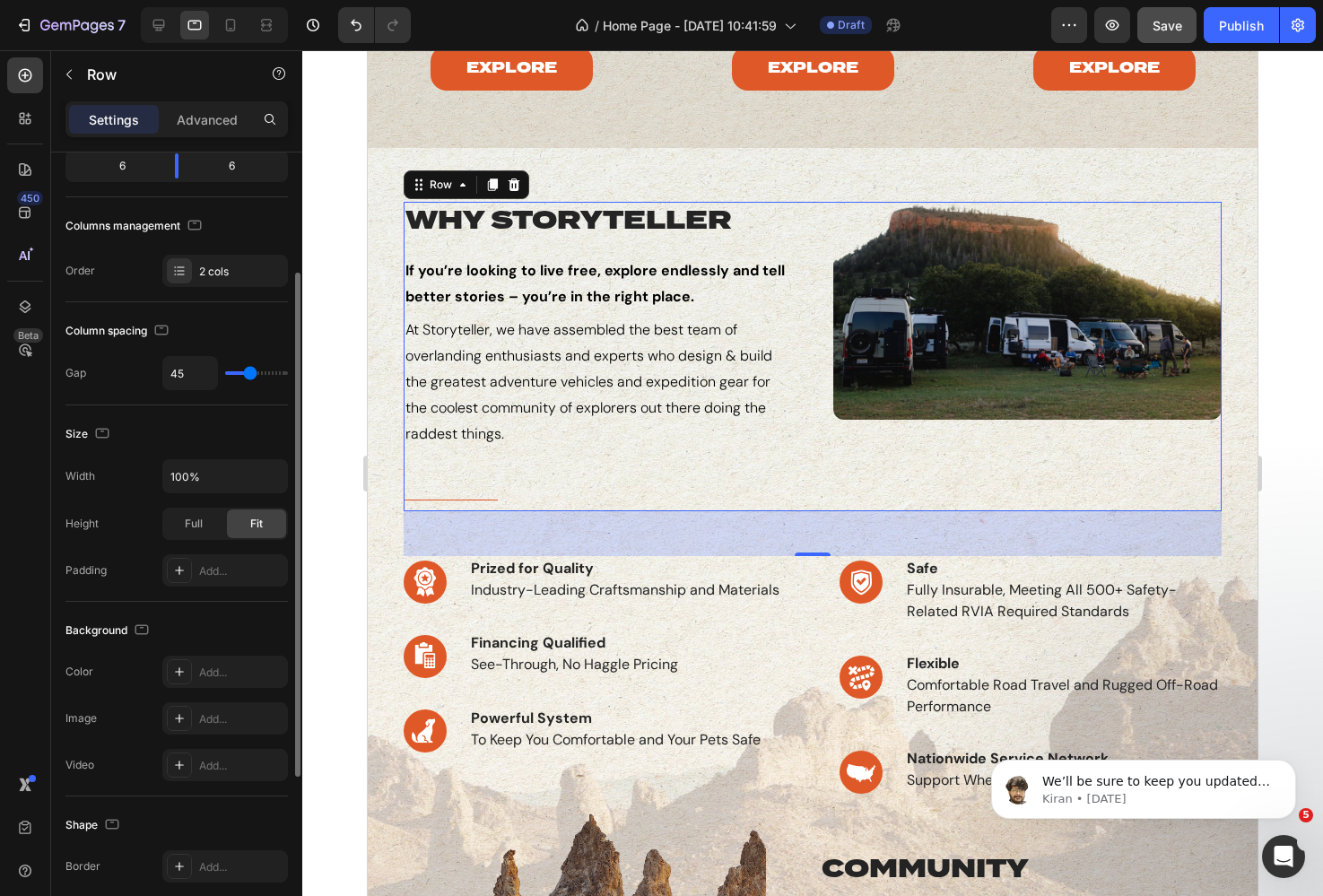
type input "44"
type input "43"
type input "42"
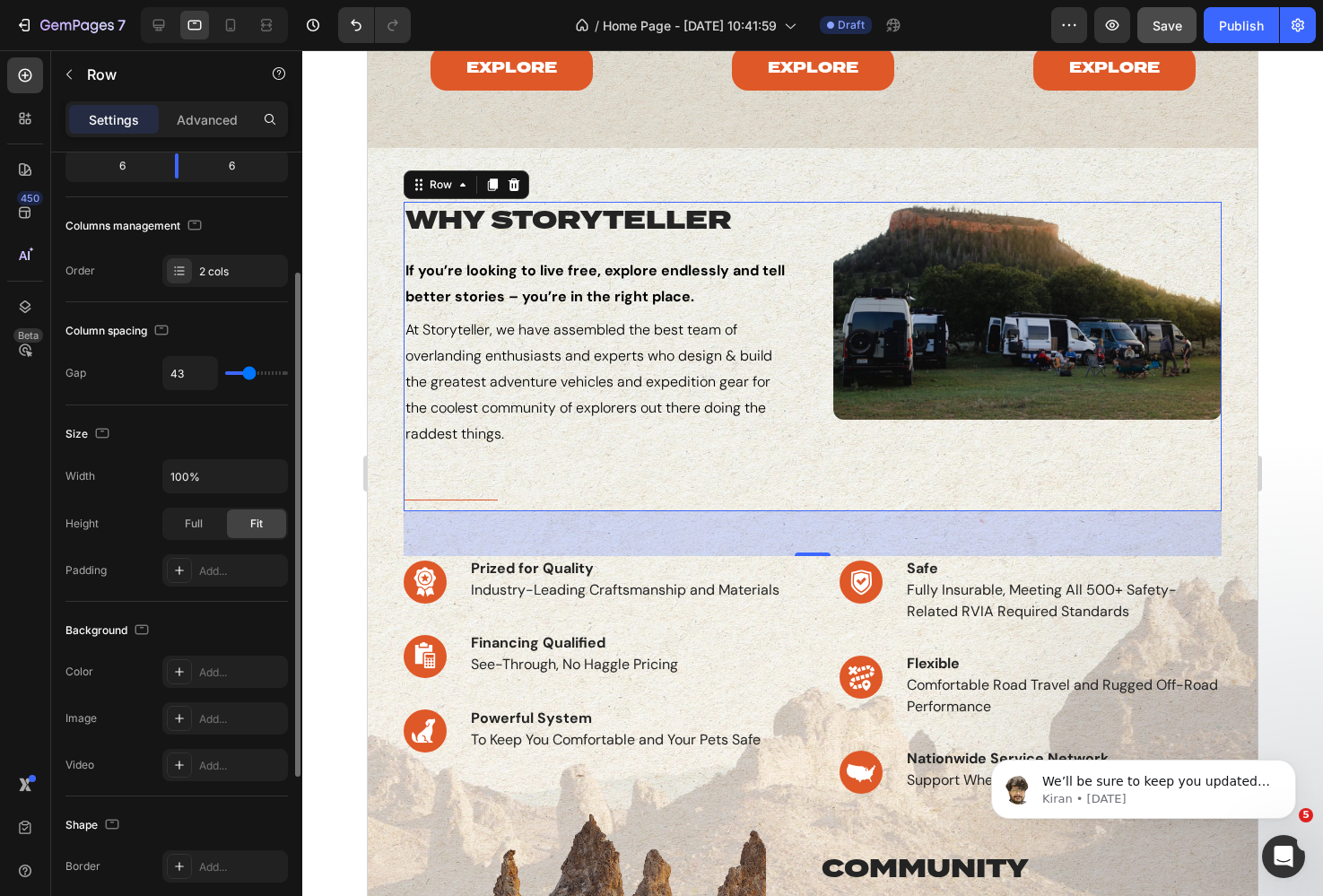
type input "42"
type input "40"
type input "37"
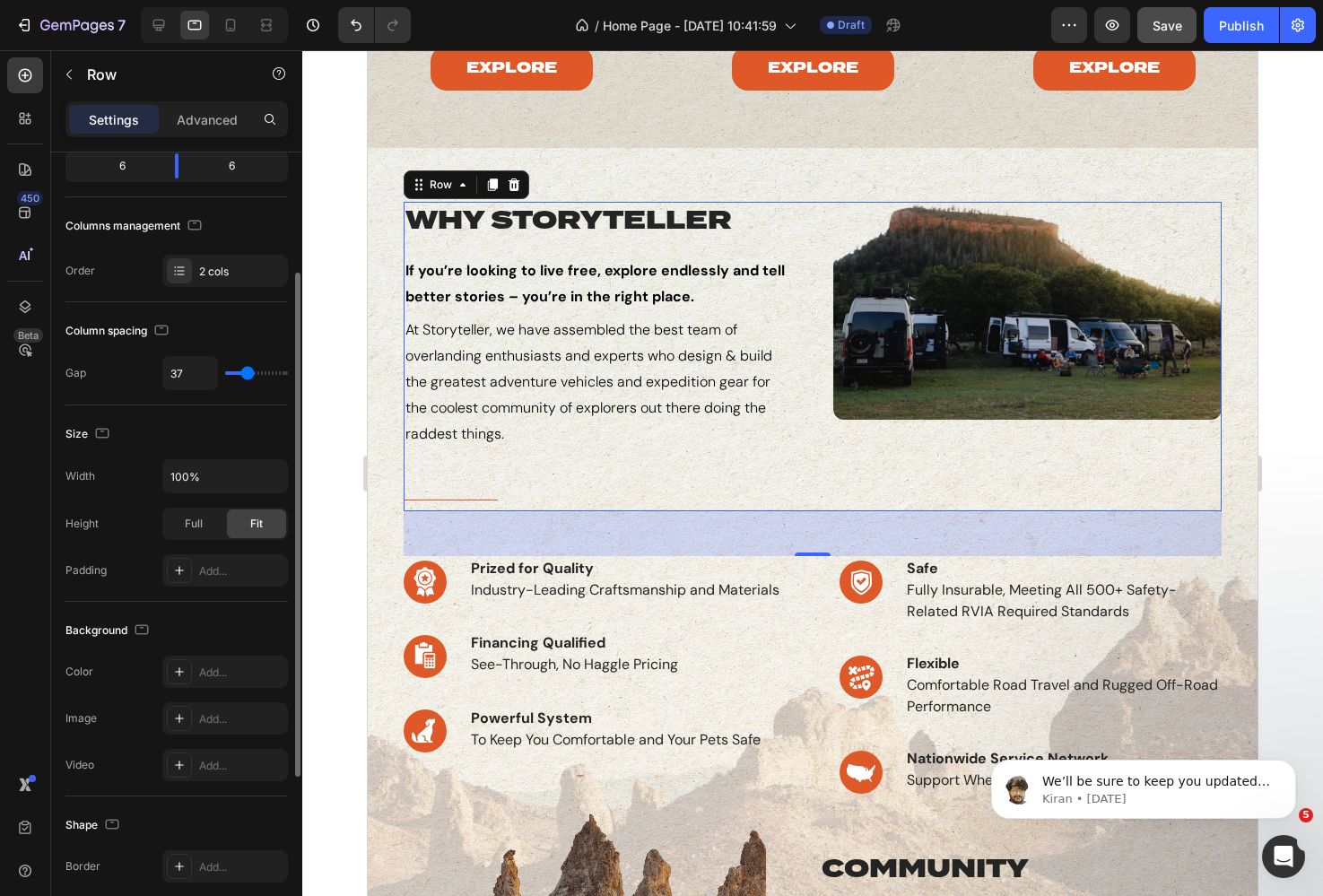
type input "34"
type input "29"
type input "24"
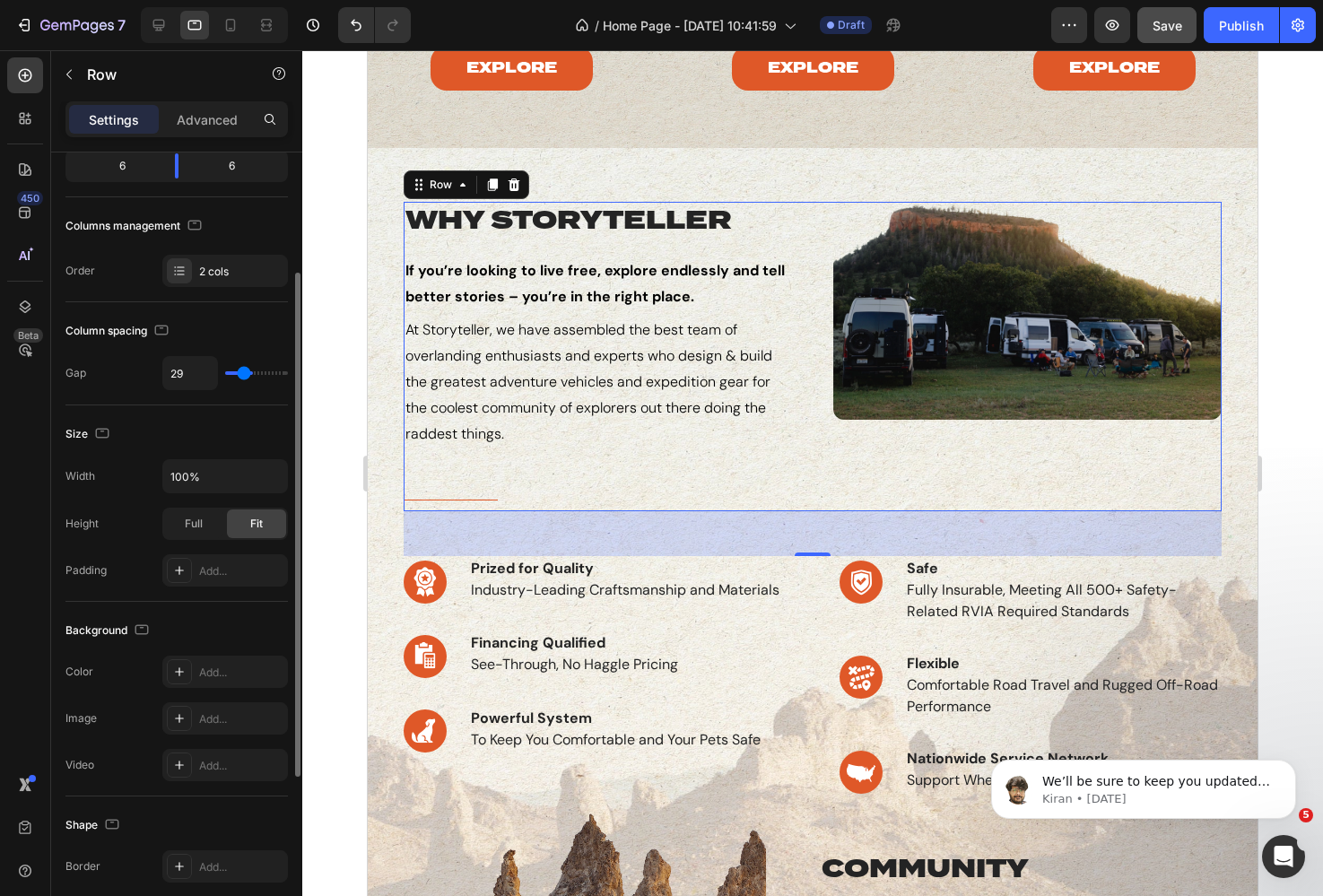
type input "24"
type input "19"
type input "15"
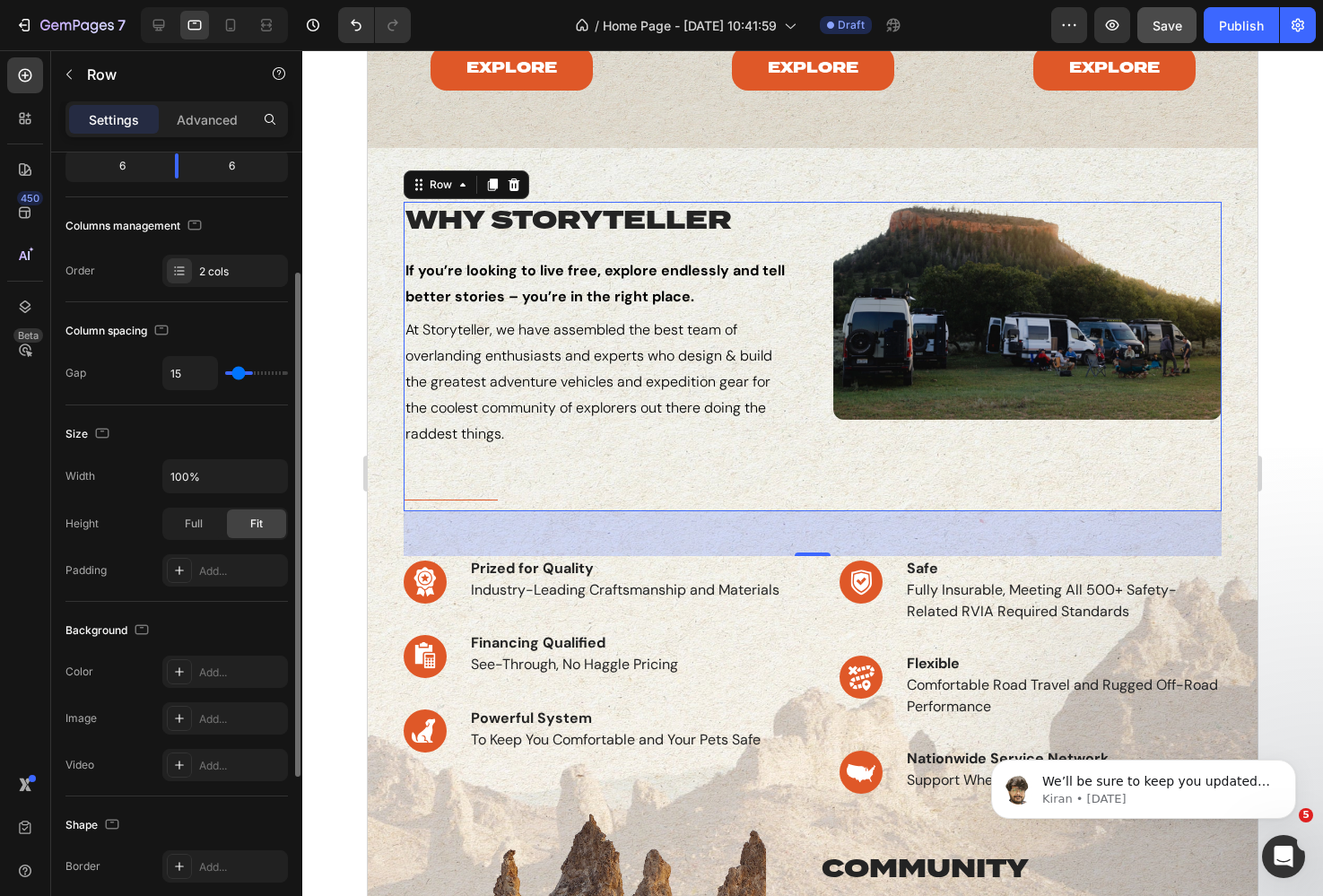
type input "12"
type input "10"
type input "9"
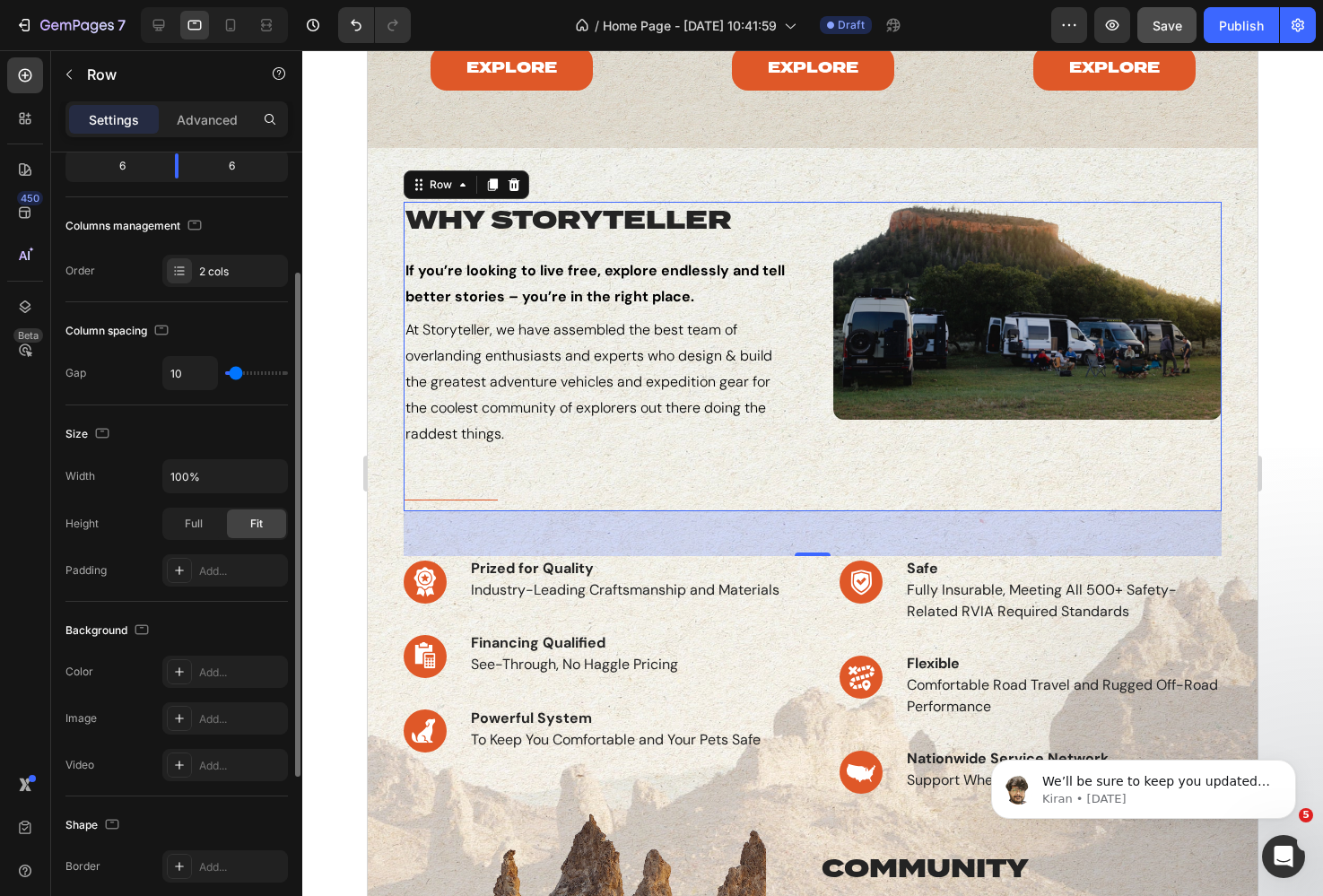
type input "9"
type input "8"
type input "7"
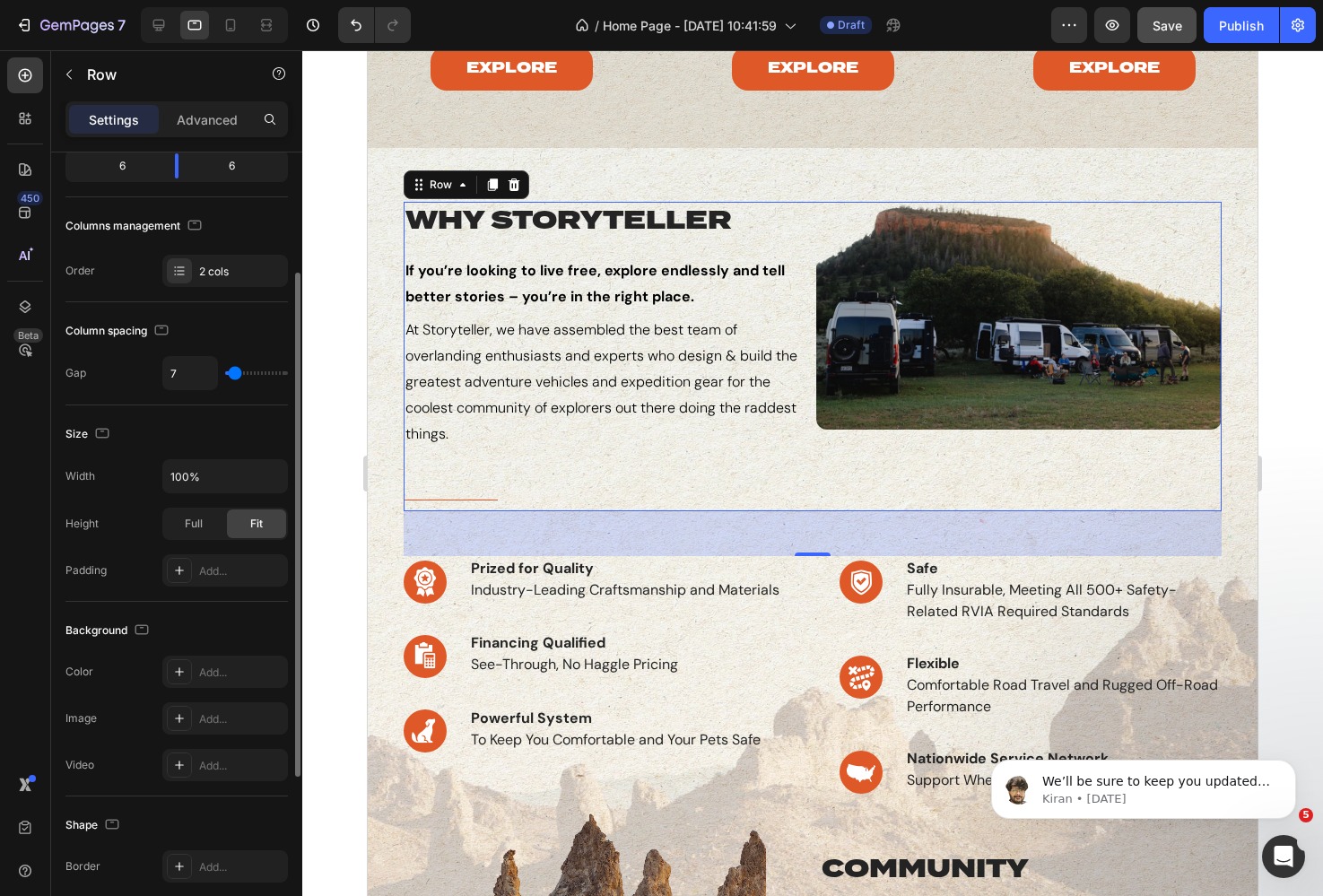
type input "6"
type input "5"
type input "4"
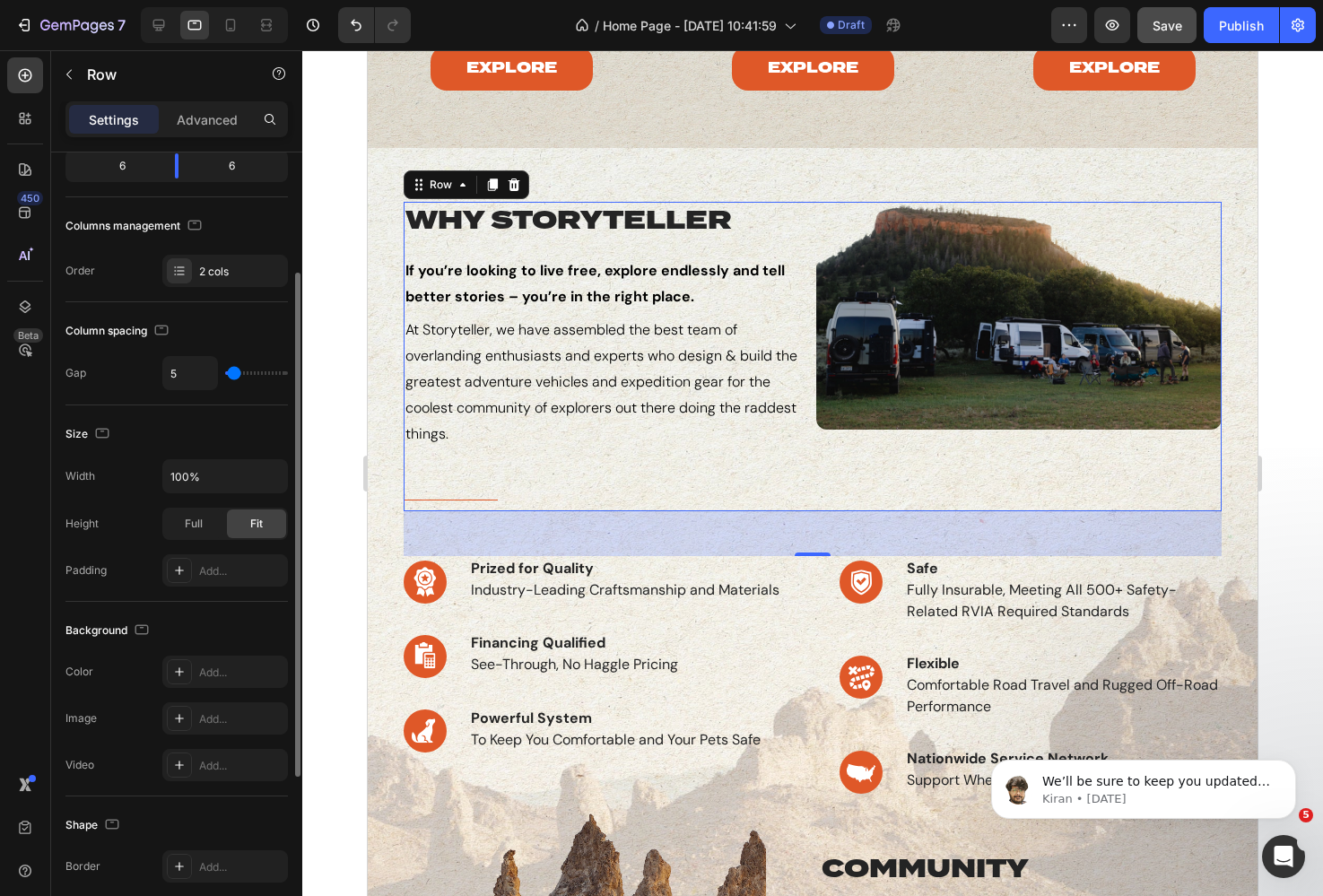
type input "4"
type input "3"
type input "1"
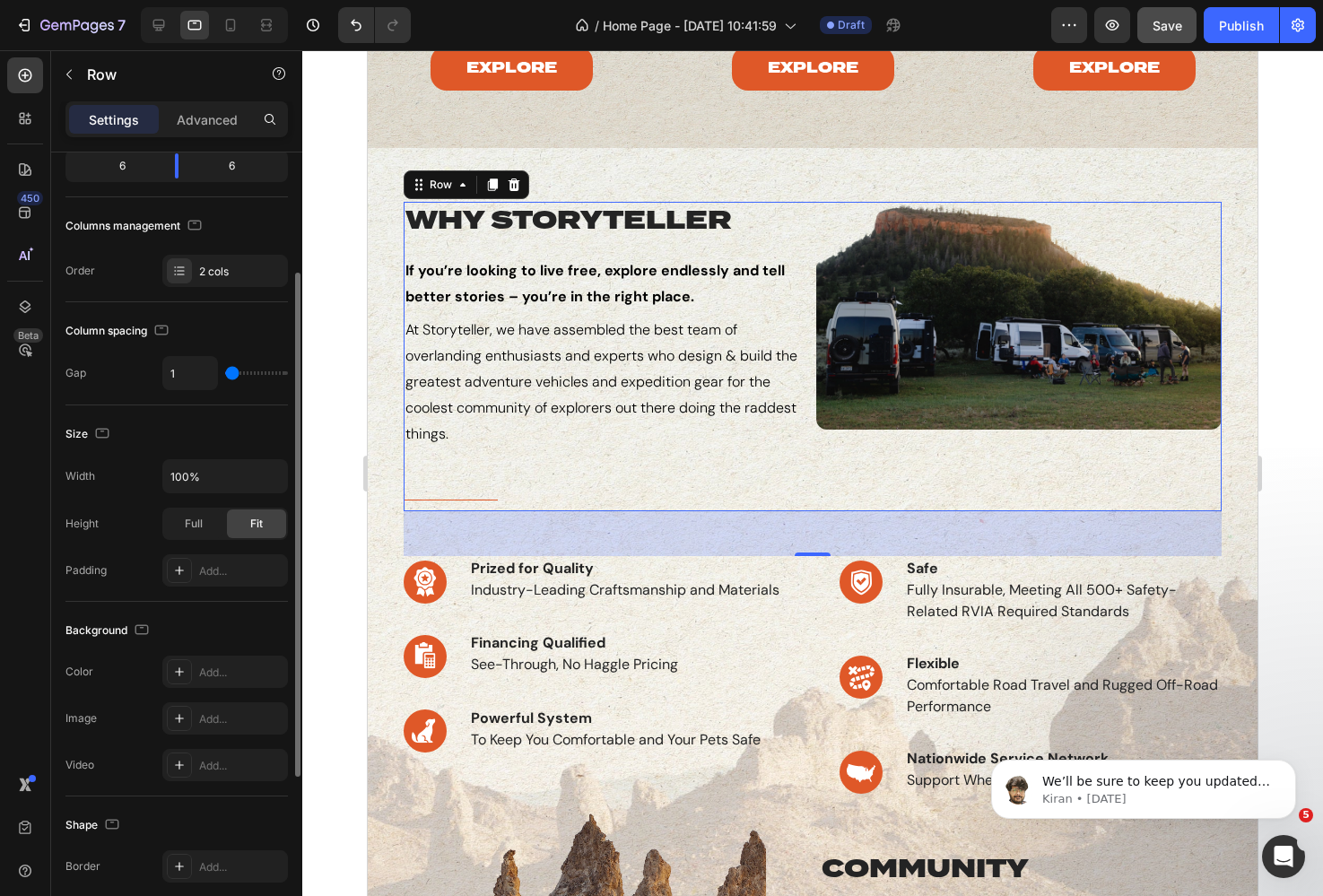
type input "0"
type input "3"
type input "7"
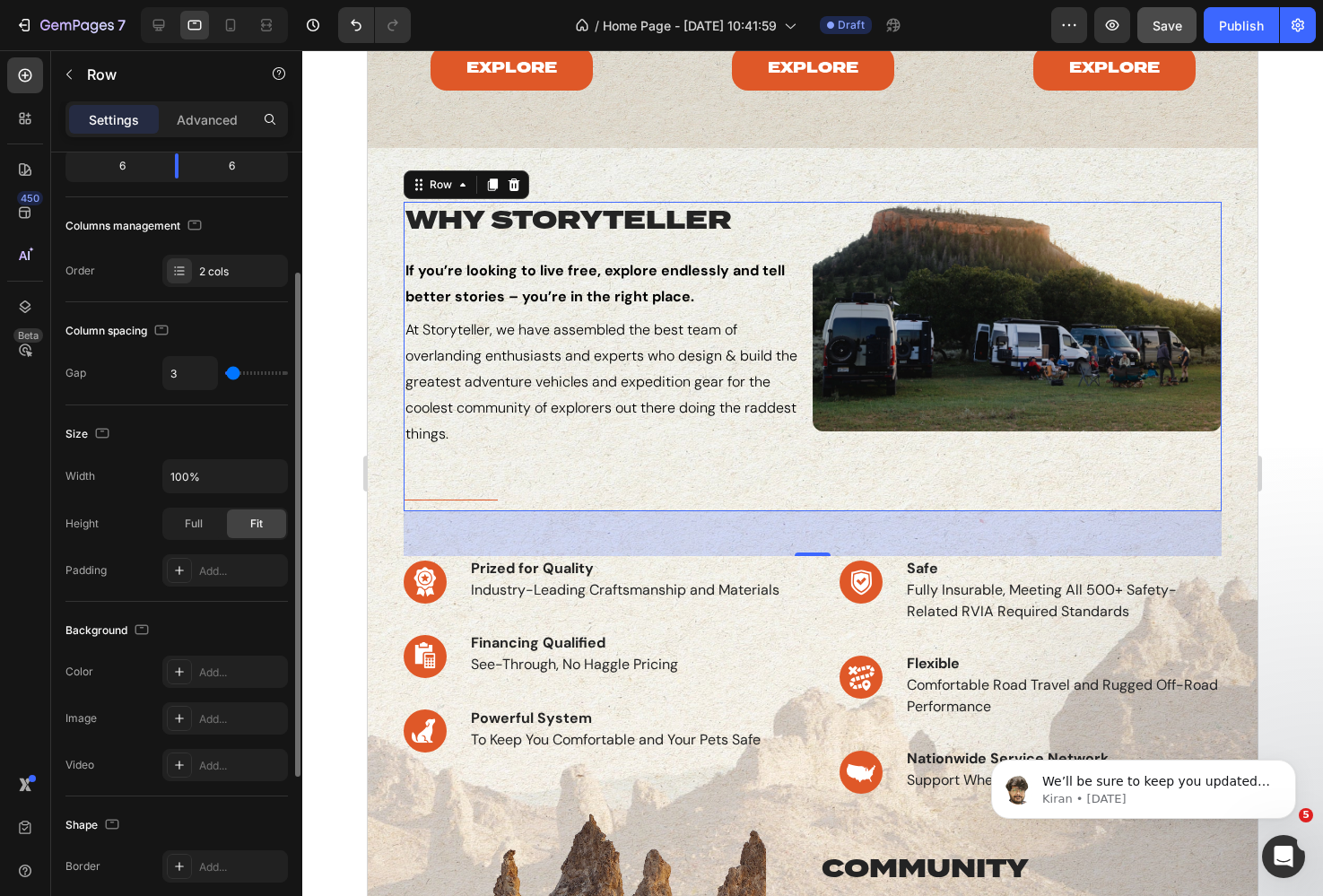
type input "7"
type input "10"
type input "13"
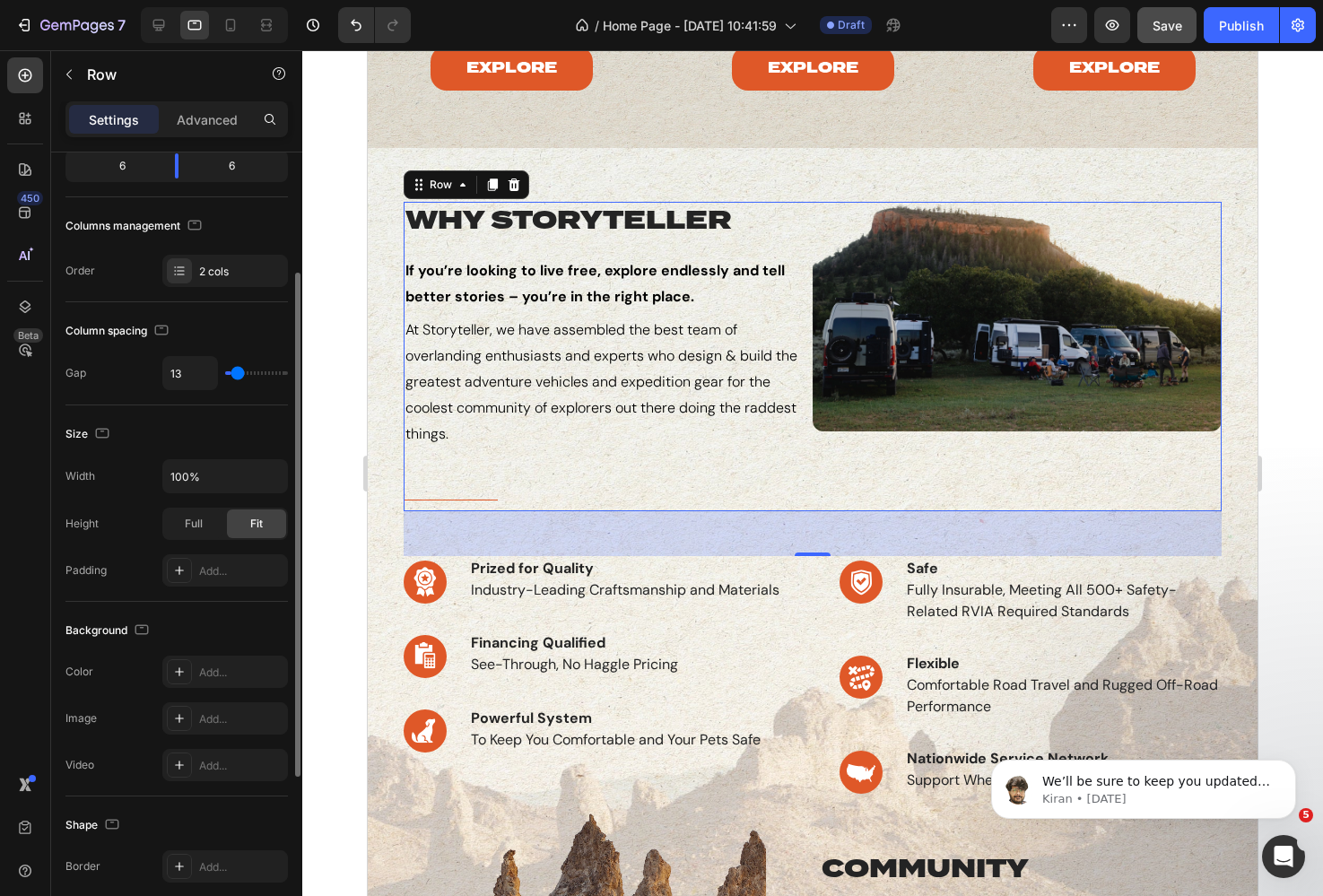
type input "16"
type input "18"
type input "19"
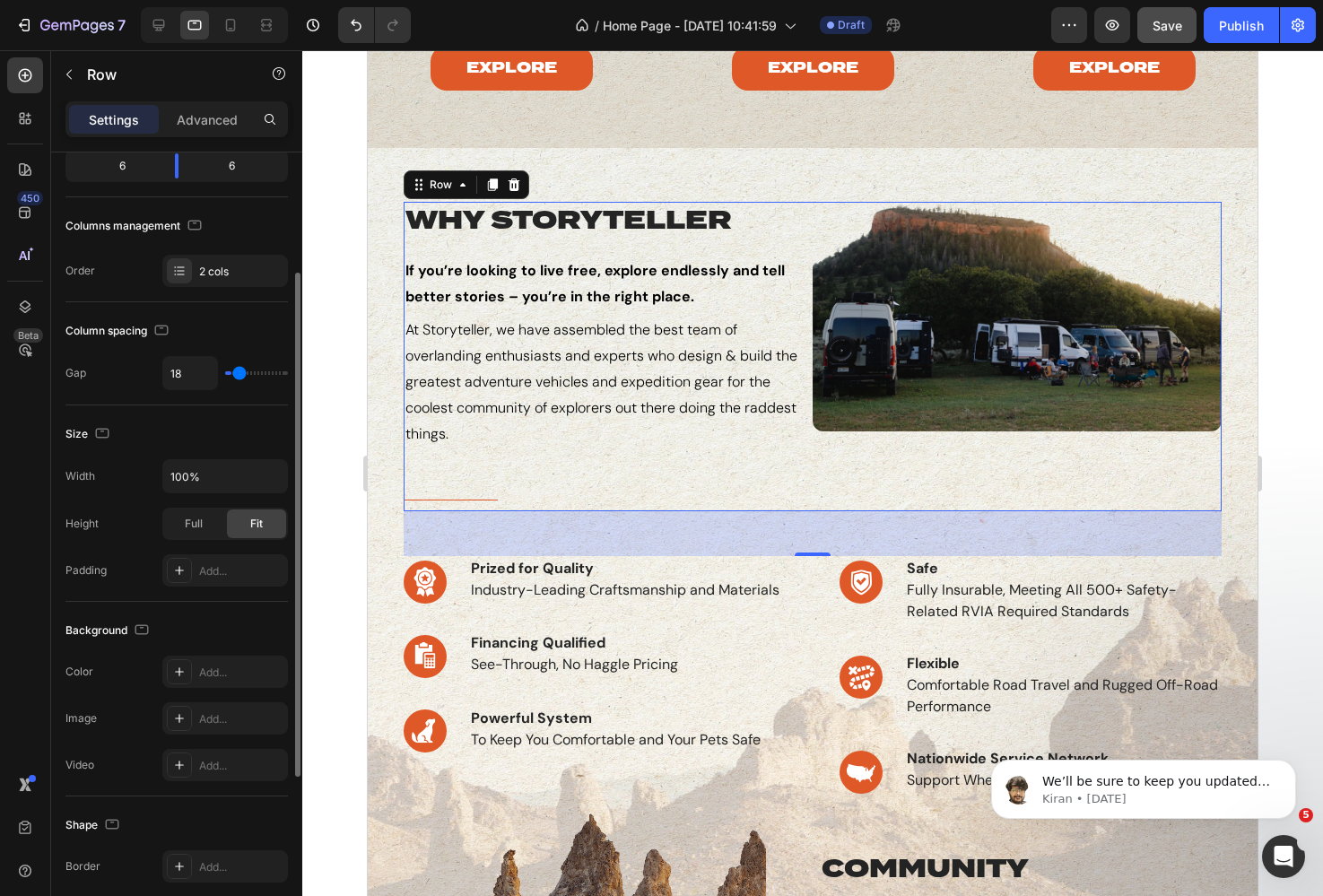
type input "19"
type input "20"
type input "21"
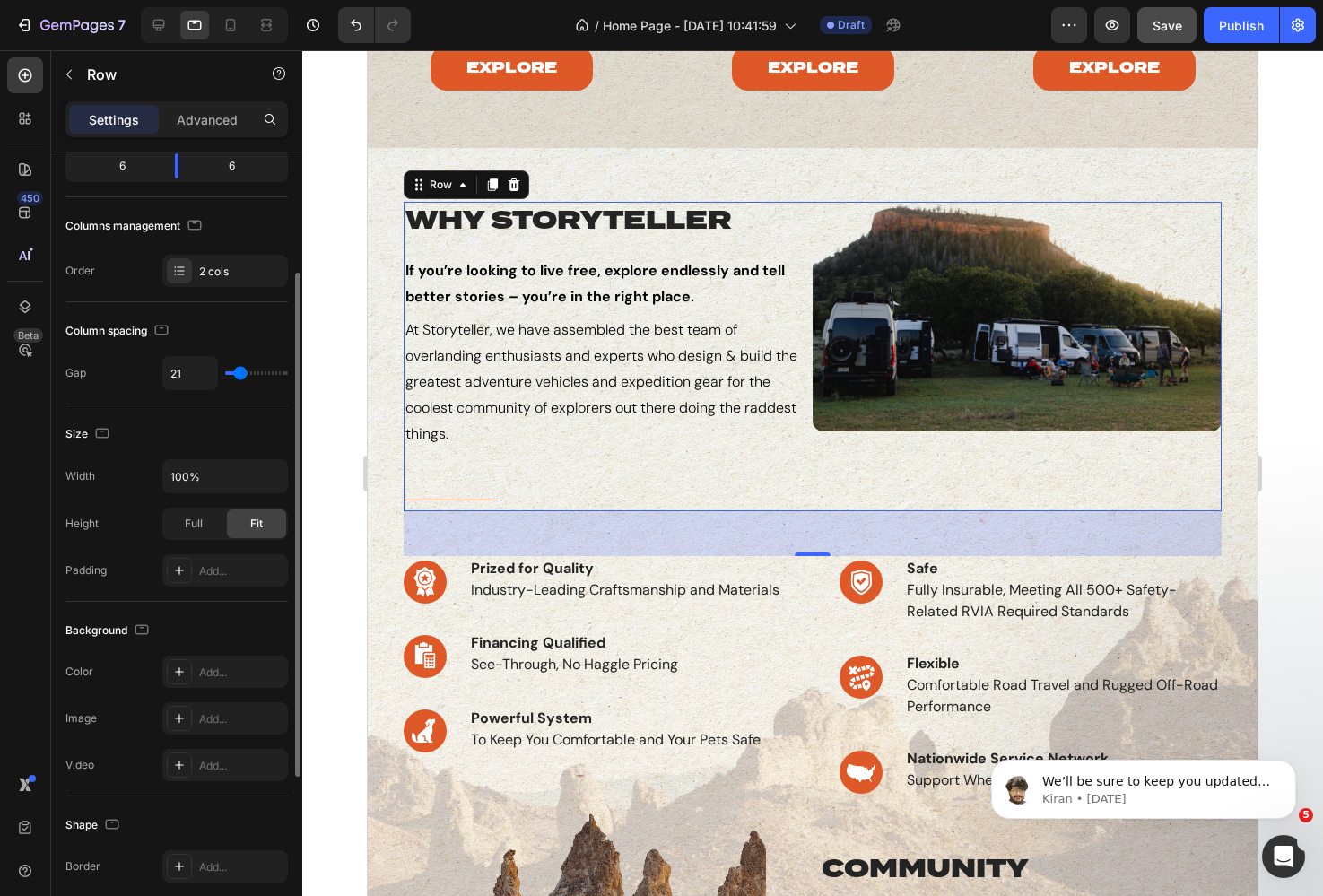
type input "22"
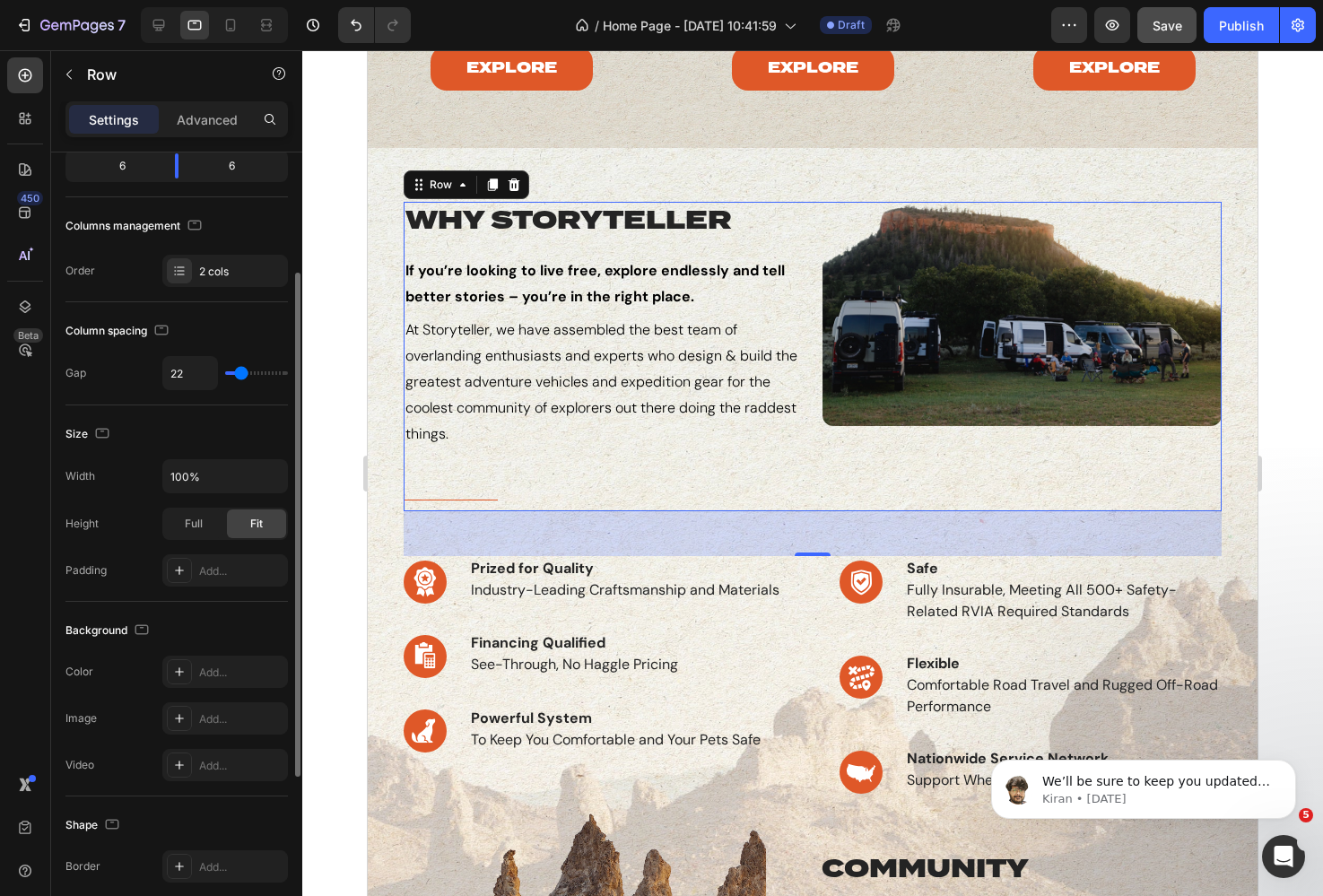
type input "23"
type input "24"
type input "26"
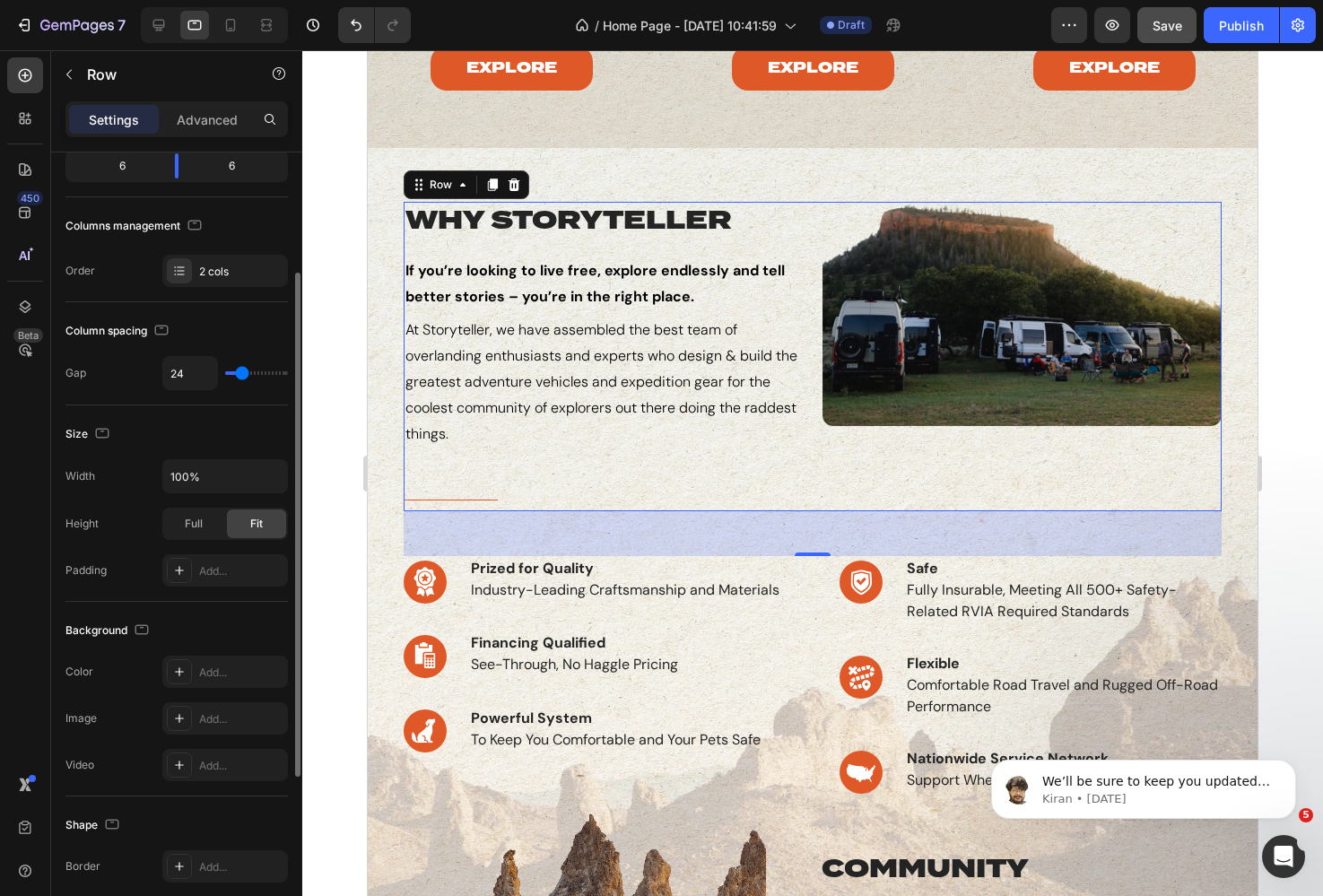
type input "26"
type input "28"
type input "31"
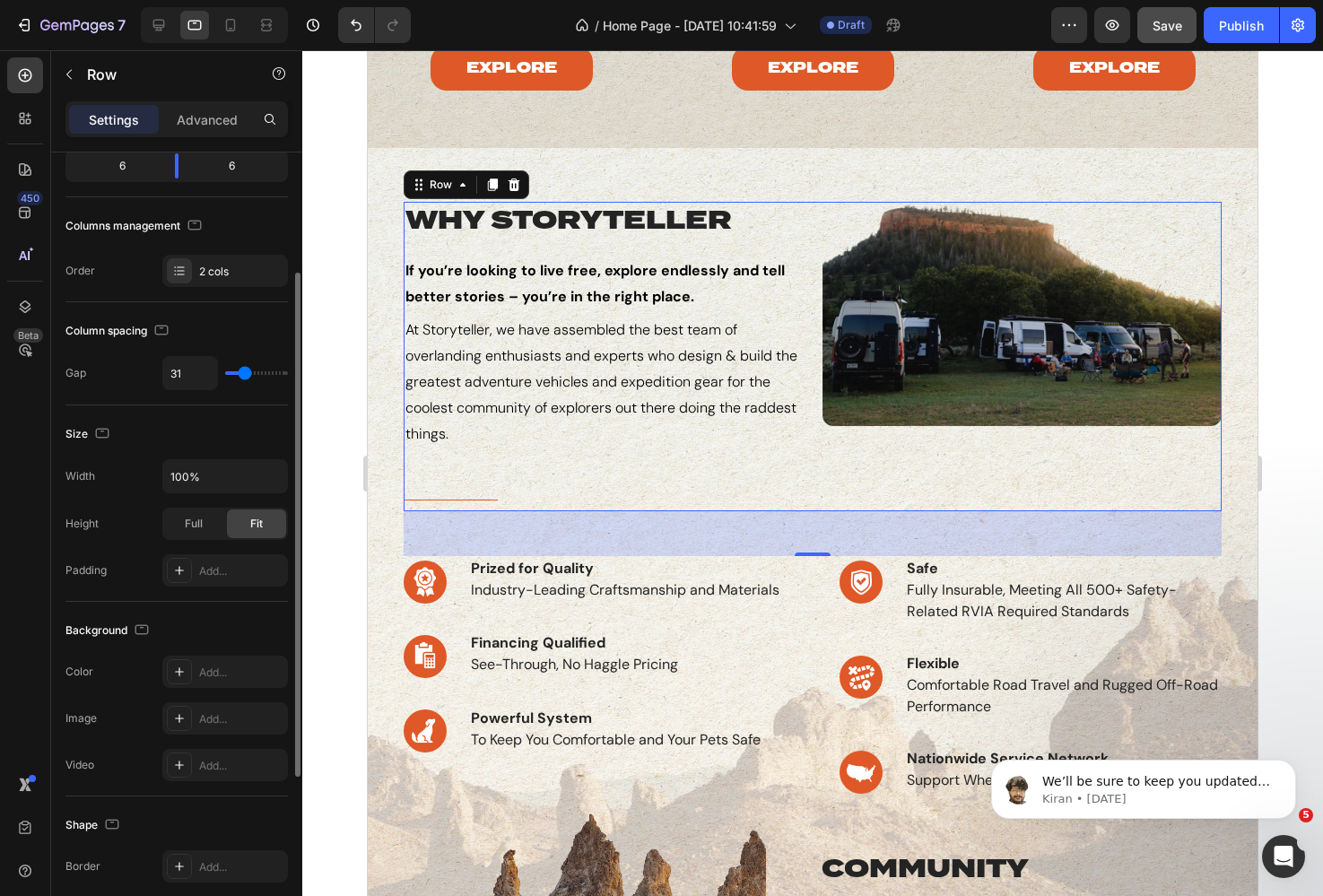
type input "33"
type input "35"
type input "39"
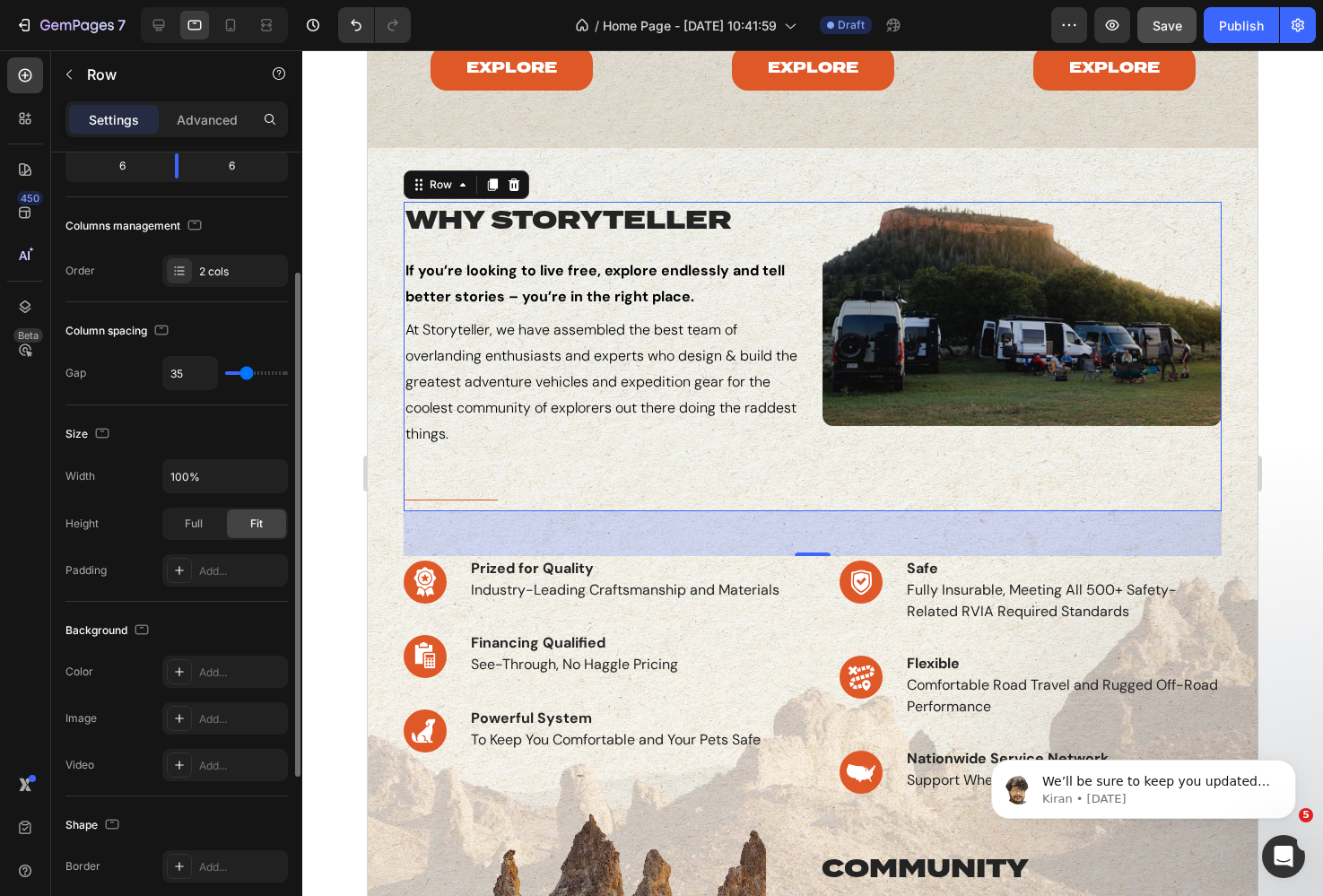
type input "39"
type input "42"
type input "45"
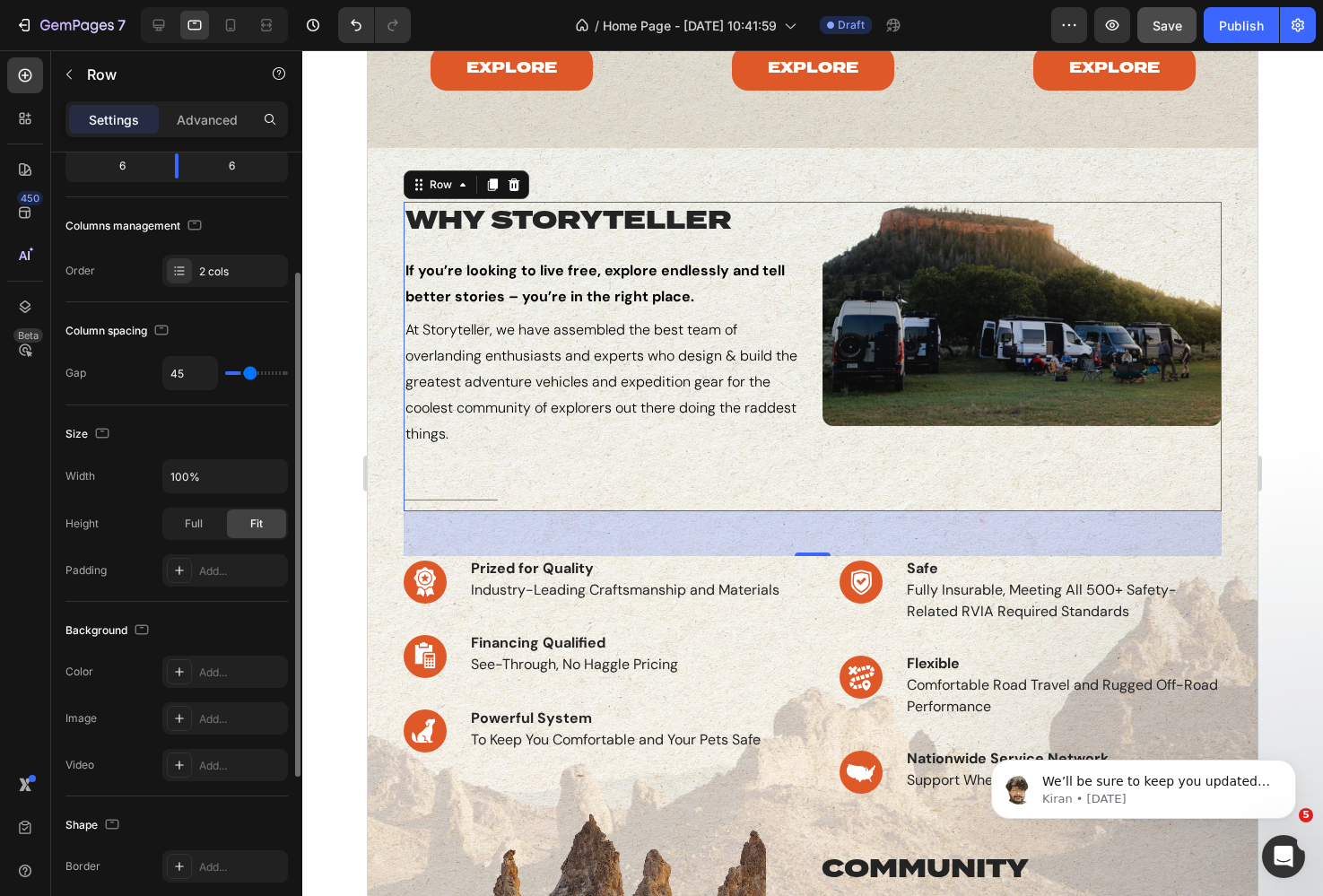
type input "47"
type input "48"
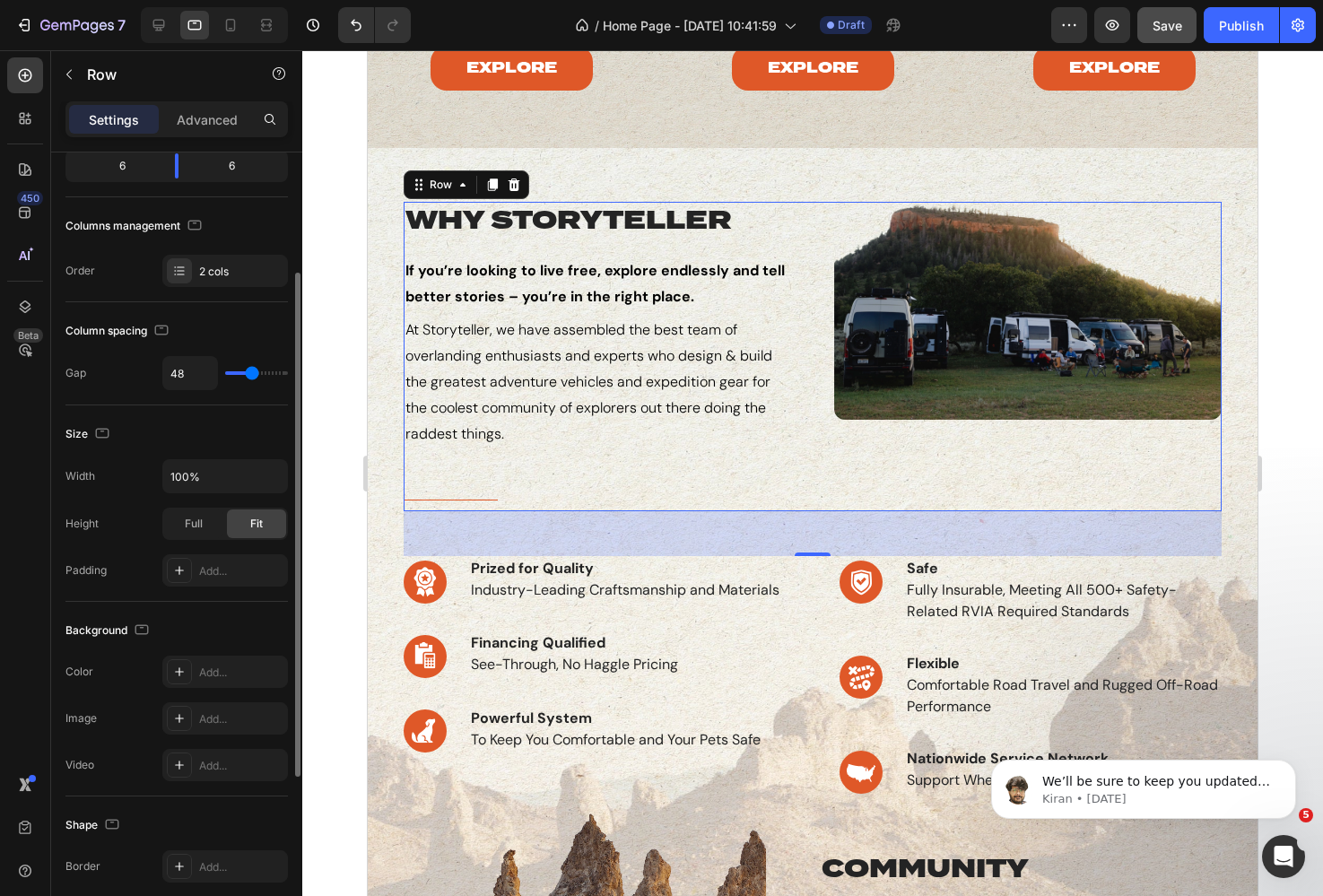
type input "47"
type input "46"
type input "44"
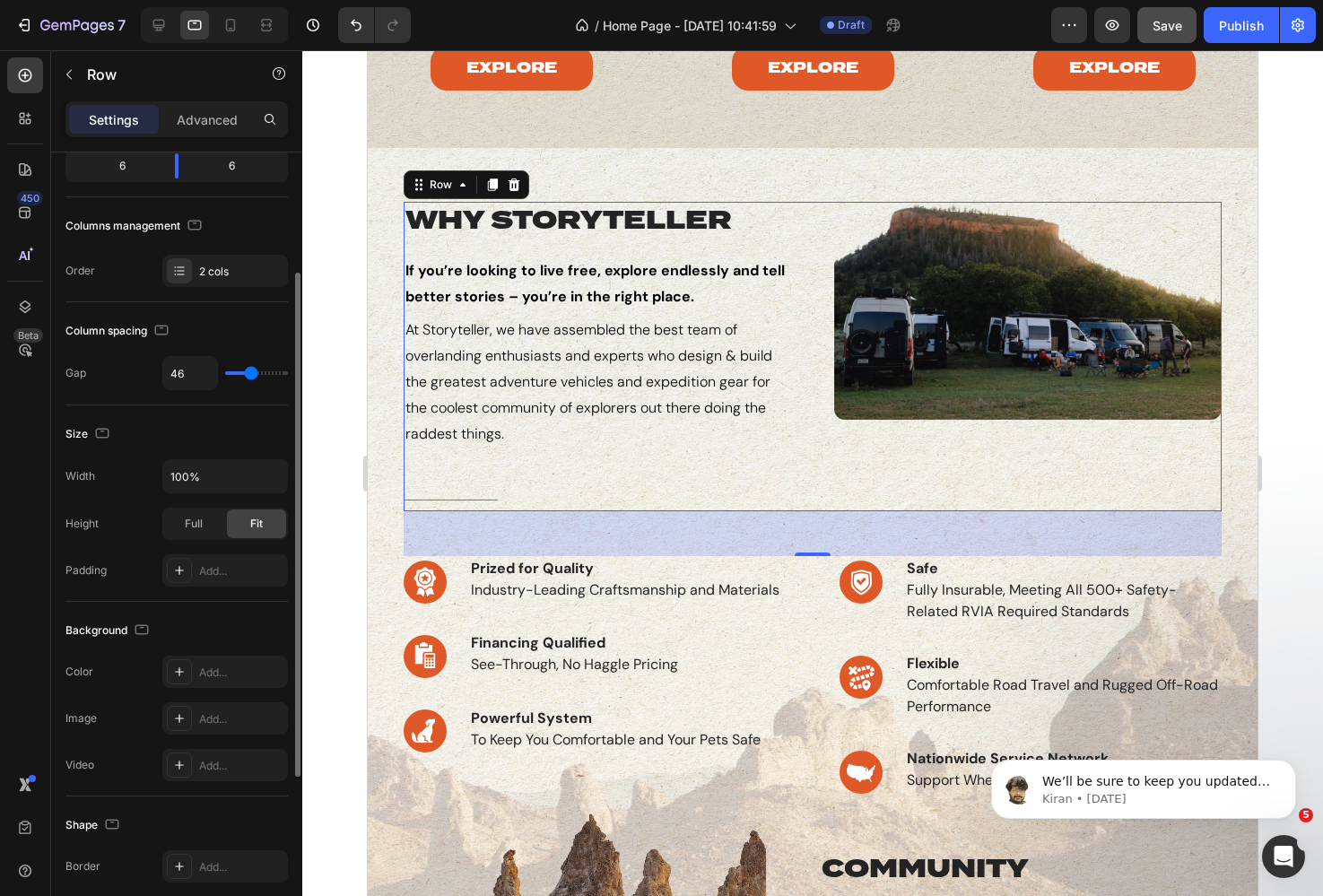
type input "44"
type input "41"
type input "38"
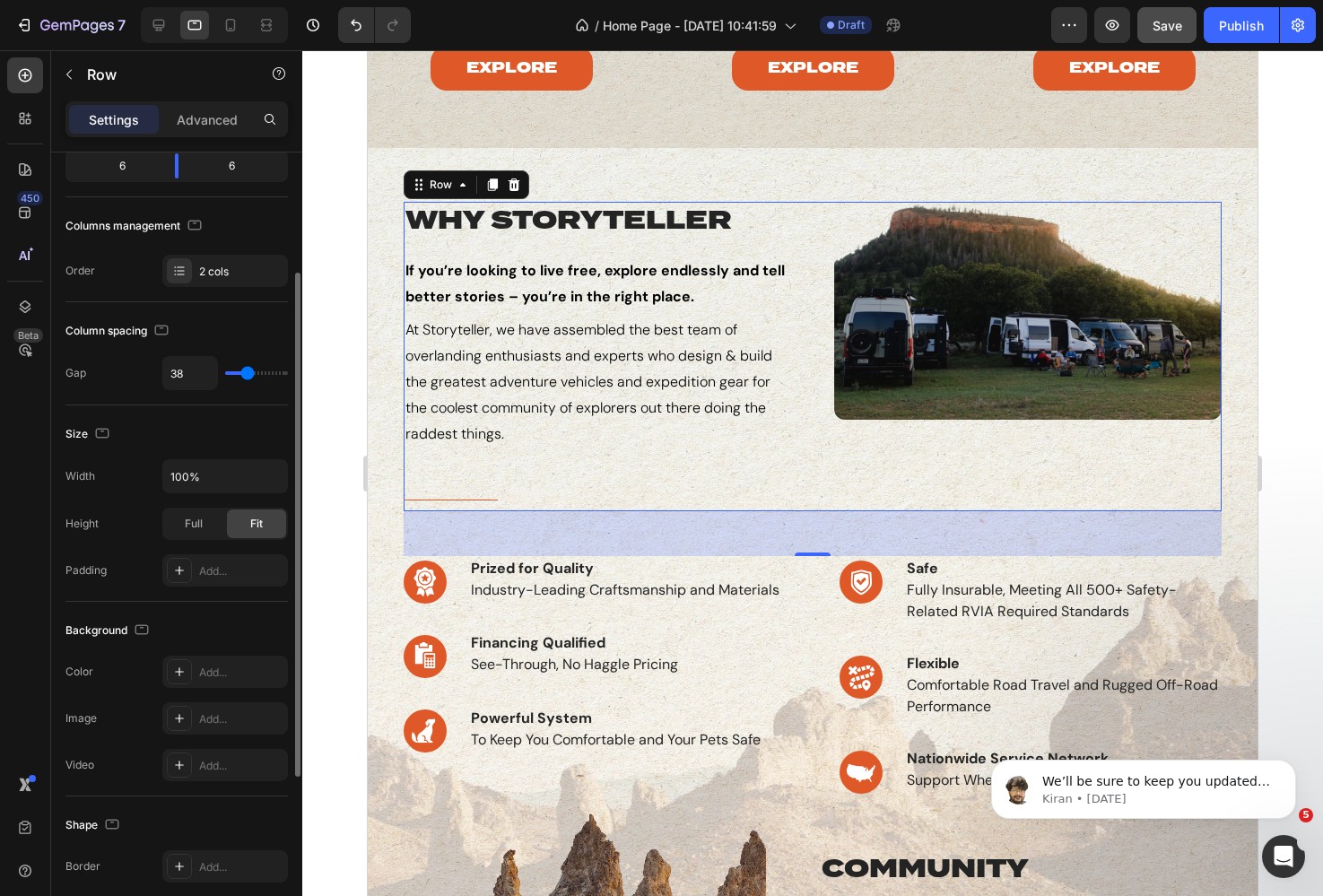
type input "36"
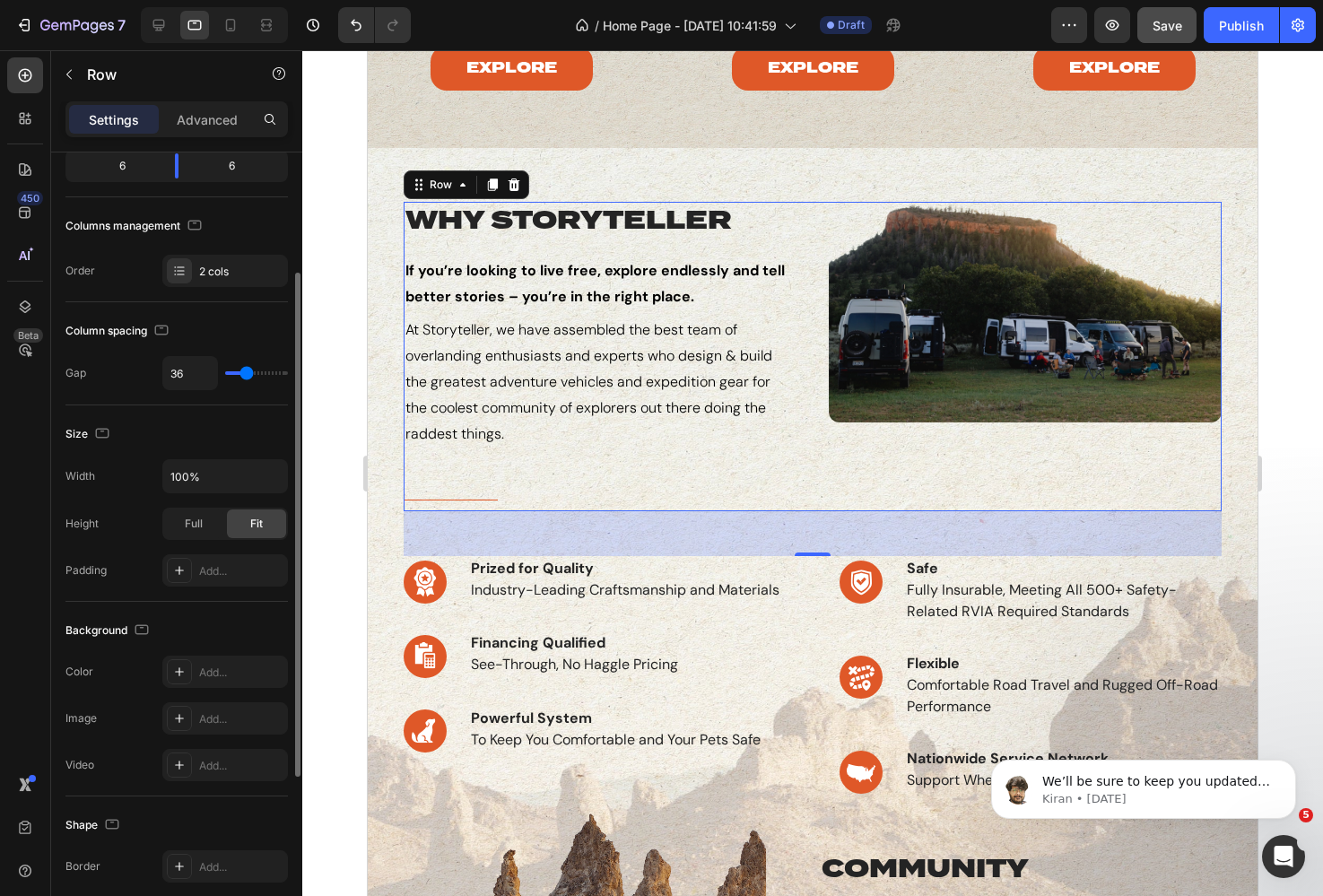
type input "34"
type input "33"
type input "32"
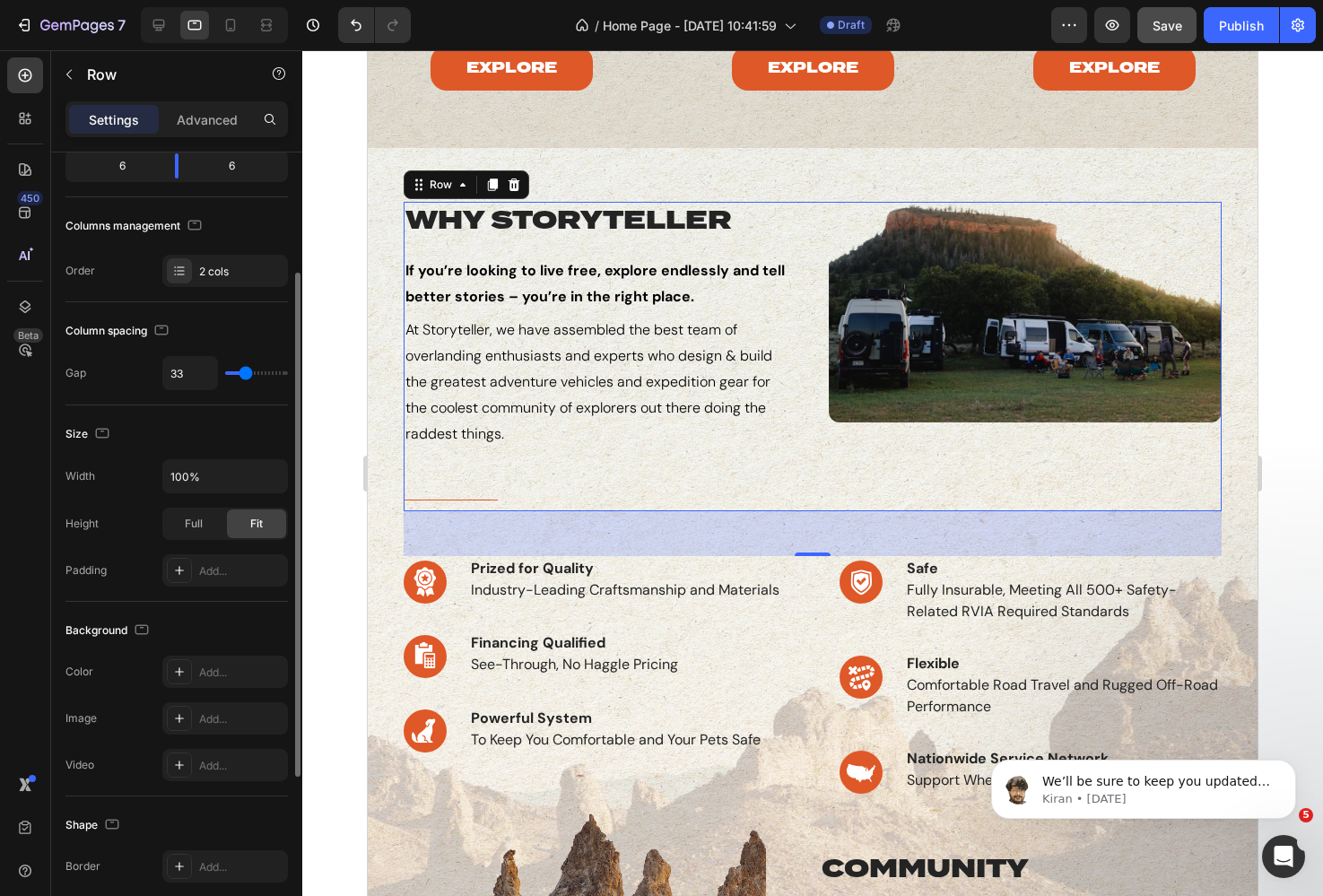
type input "32"
type input "31"
type input "30"
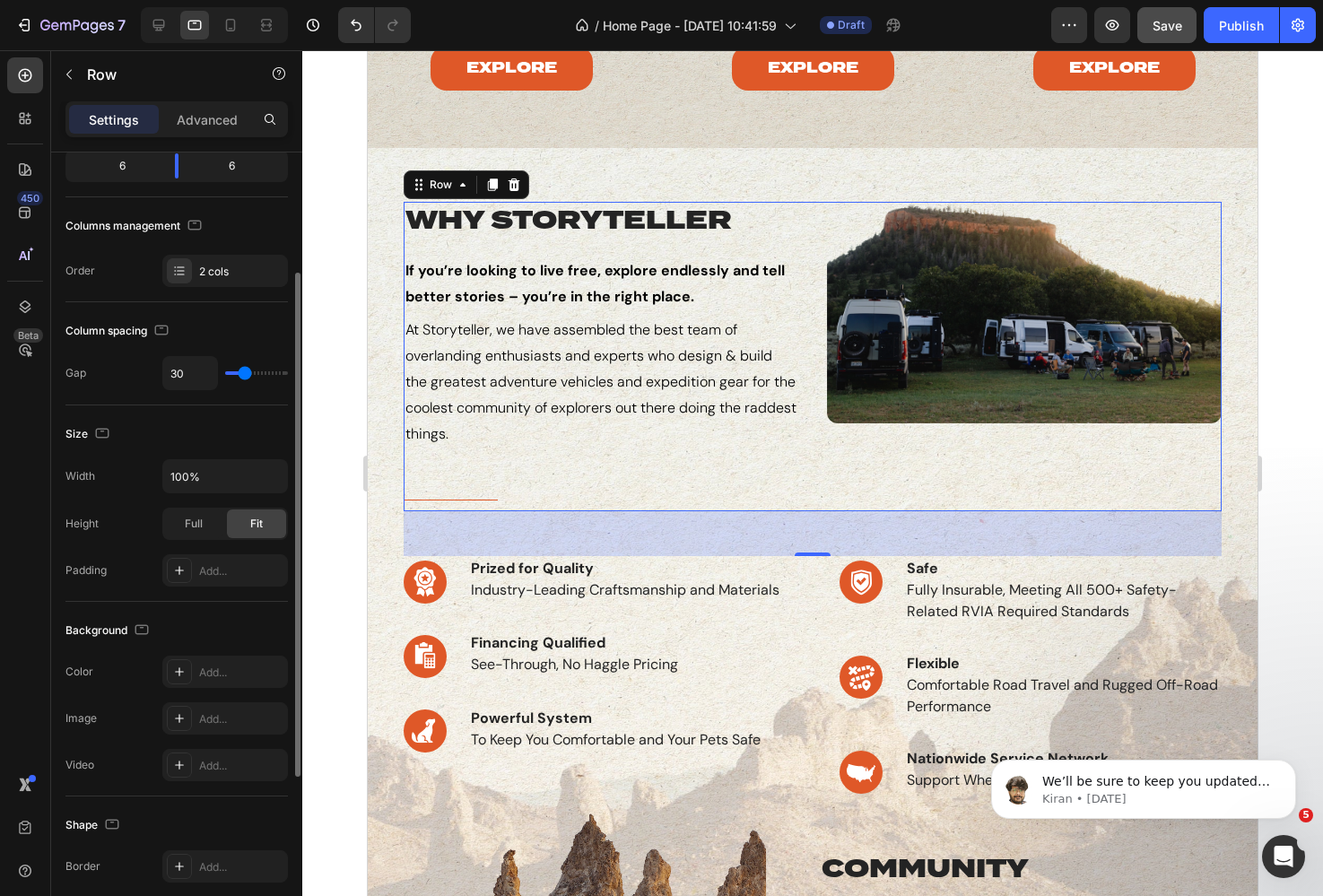
type input "29"
type input "28"
type input "26"
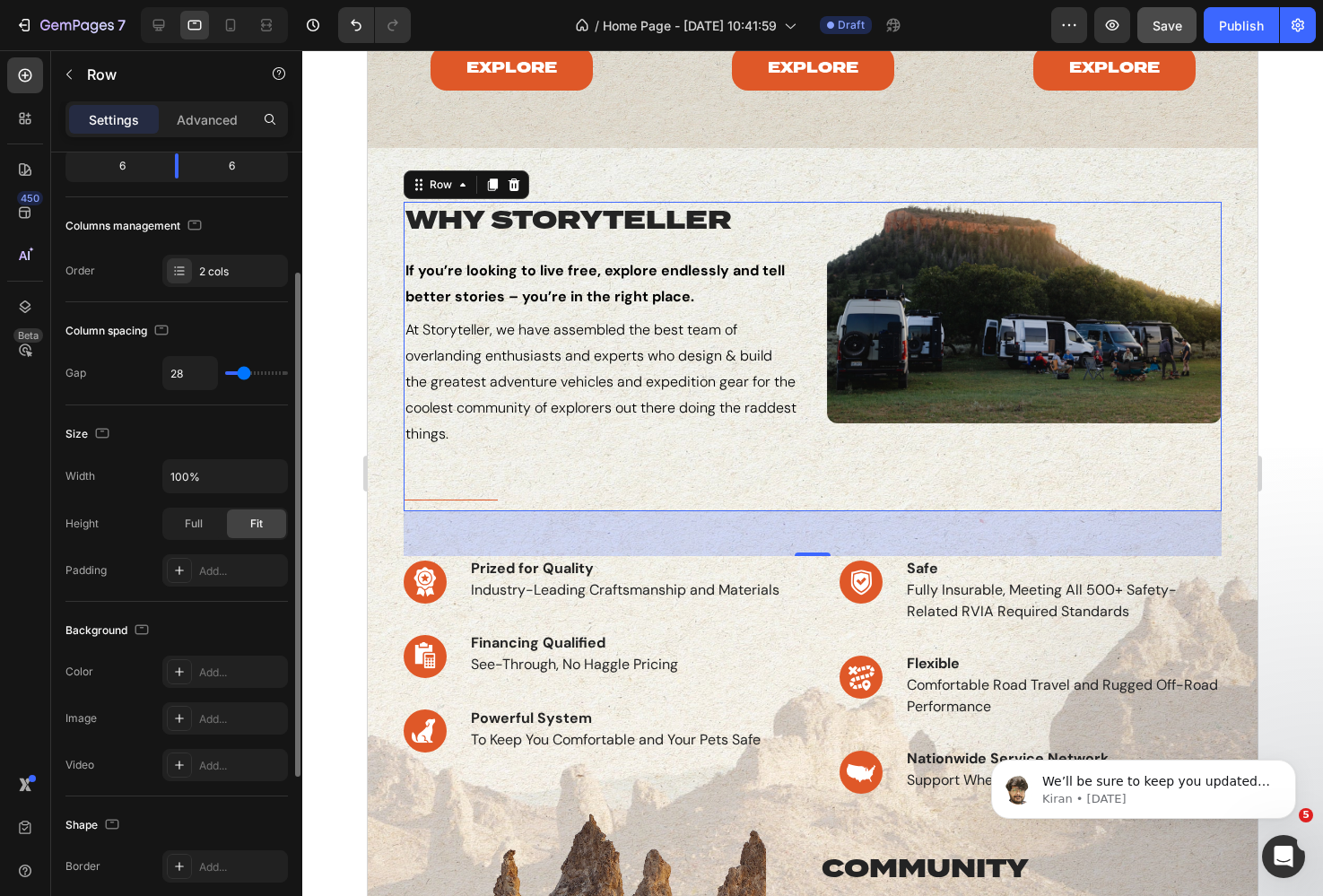
type input "26"
type input "25"
type input "26"
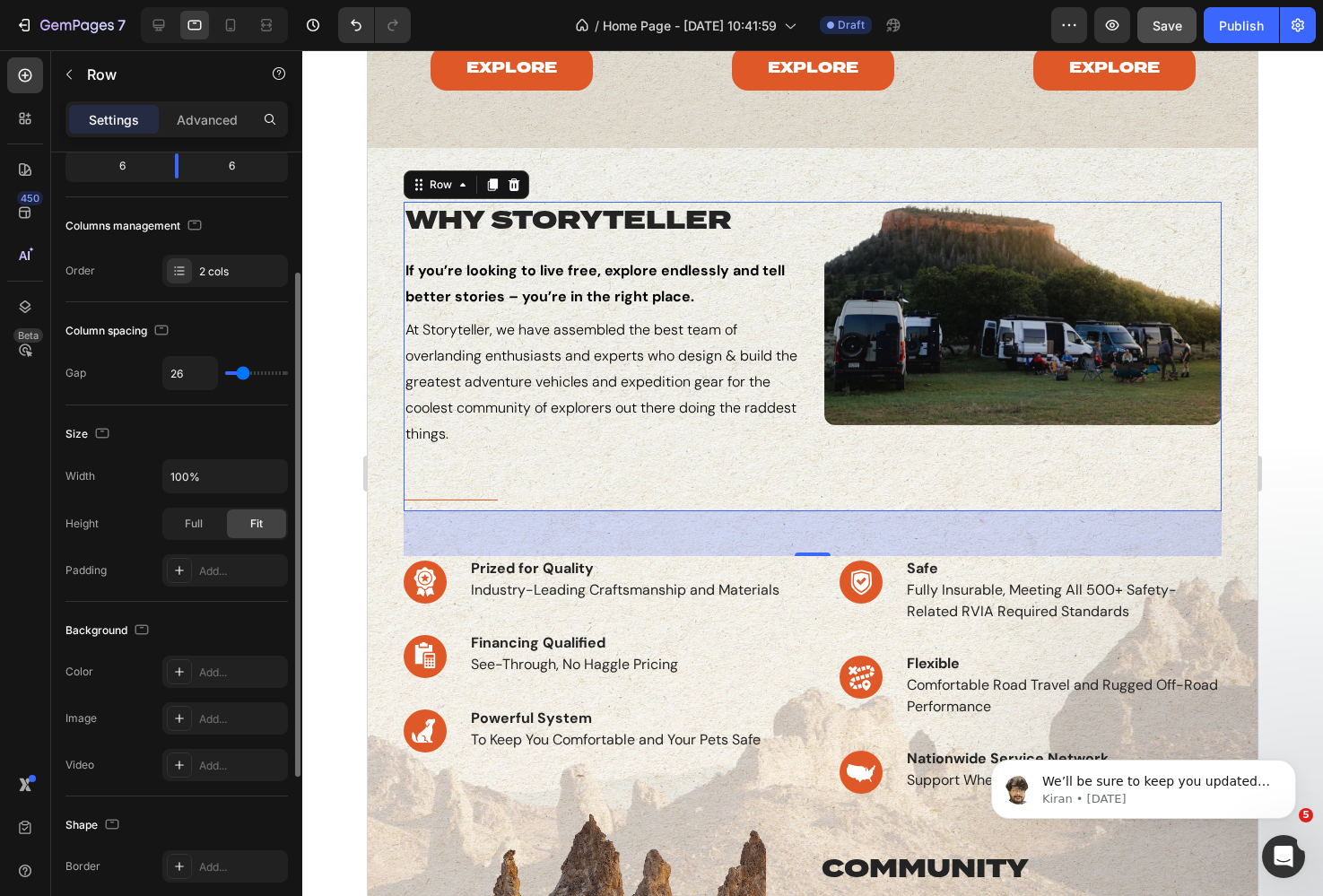
type input "27"
type input "28"
type input "29"
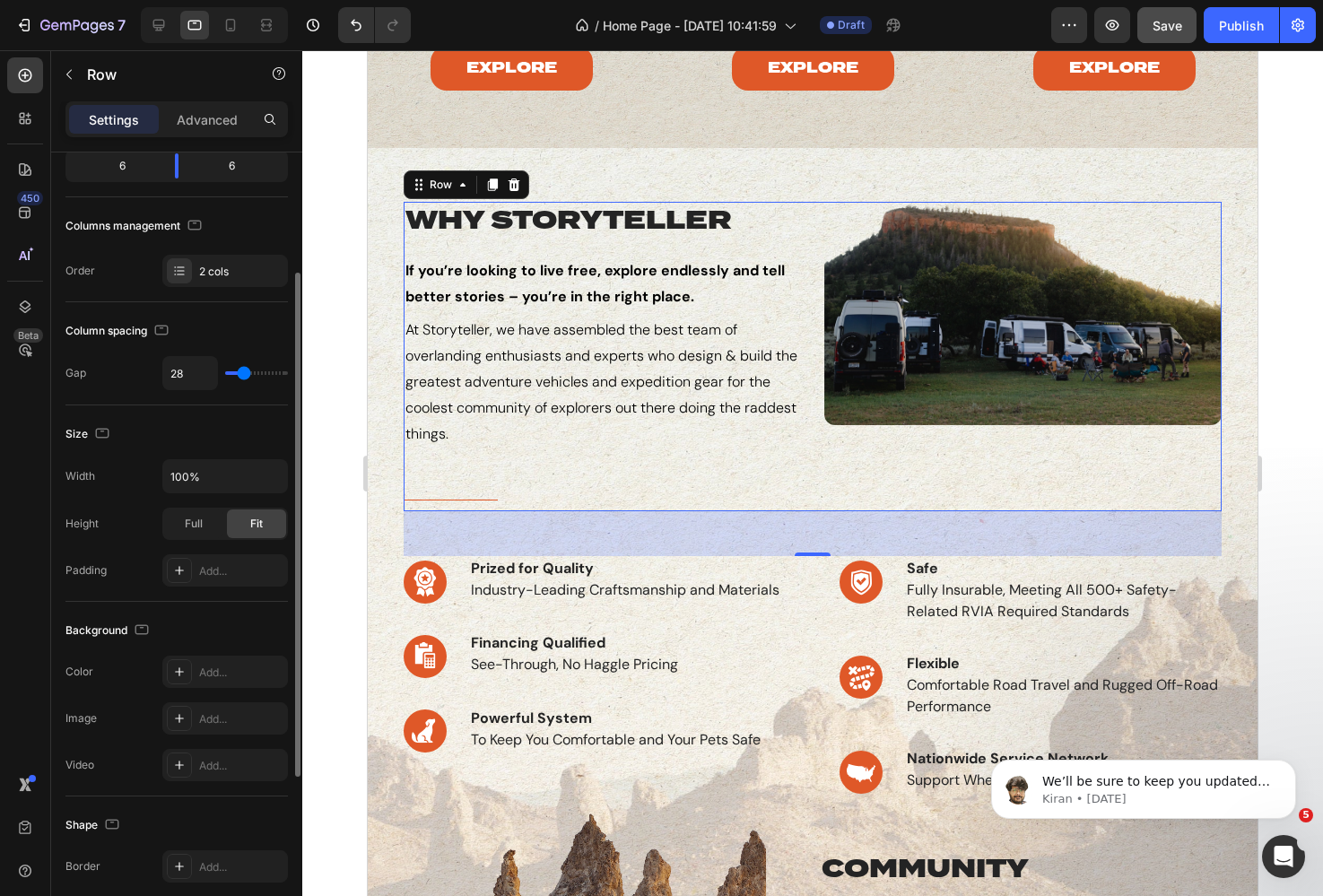
type input "29"
type input "30"
type input "31"
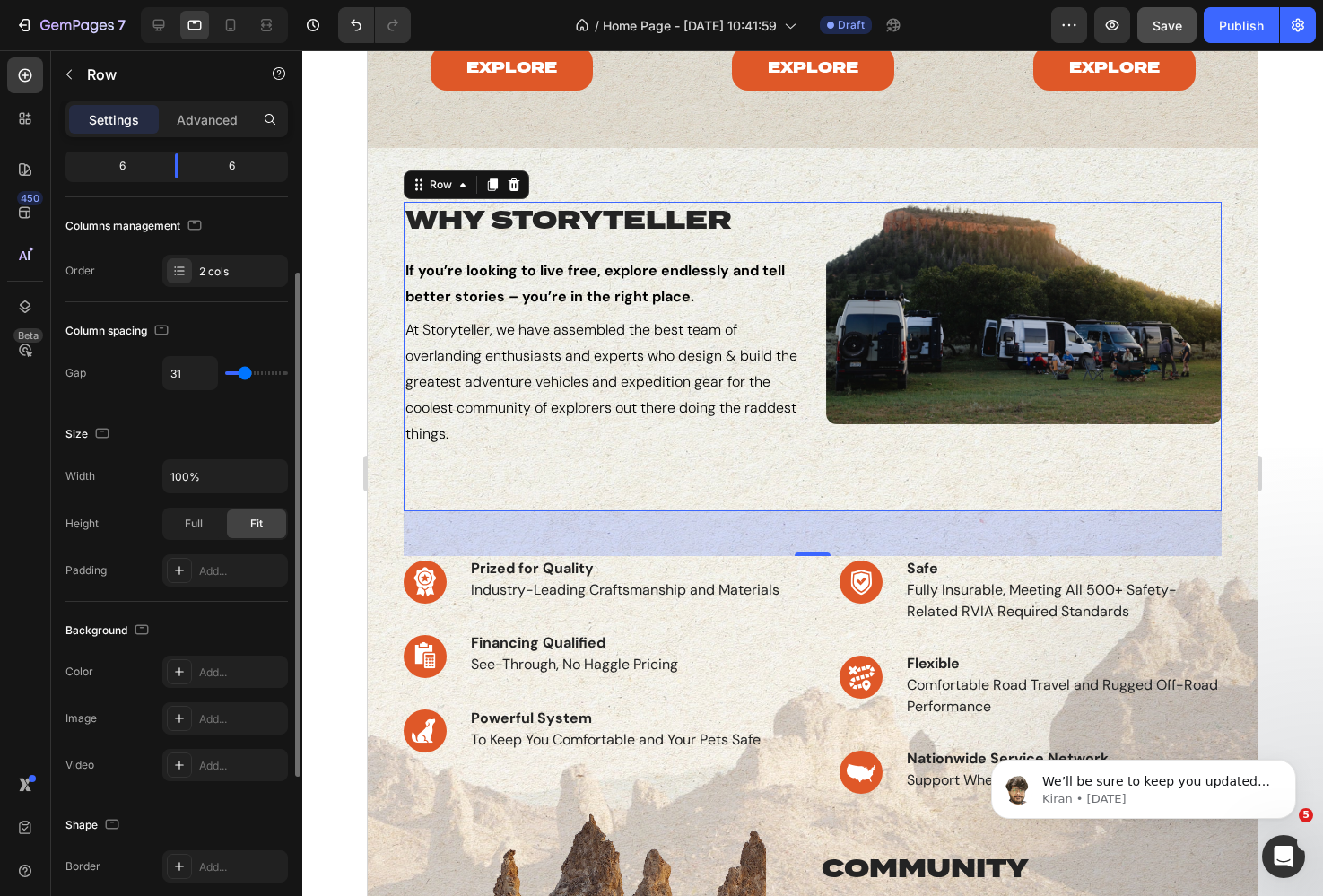
type input "30"
type input "27"
type input "23"
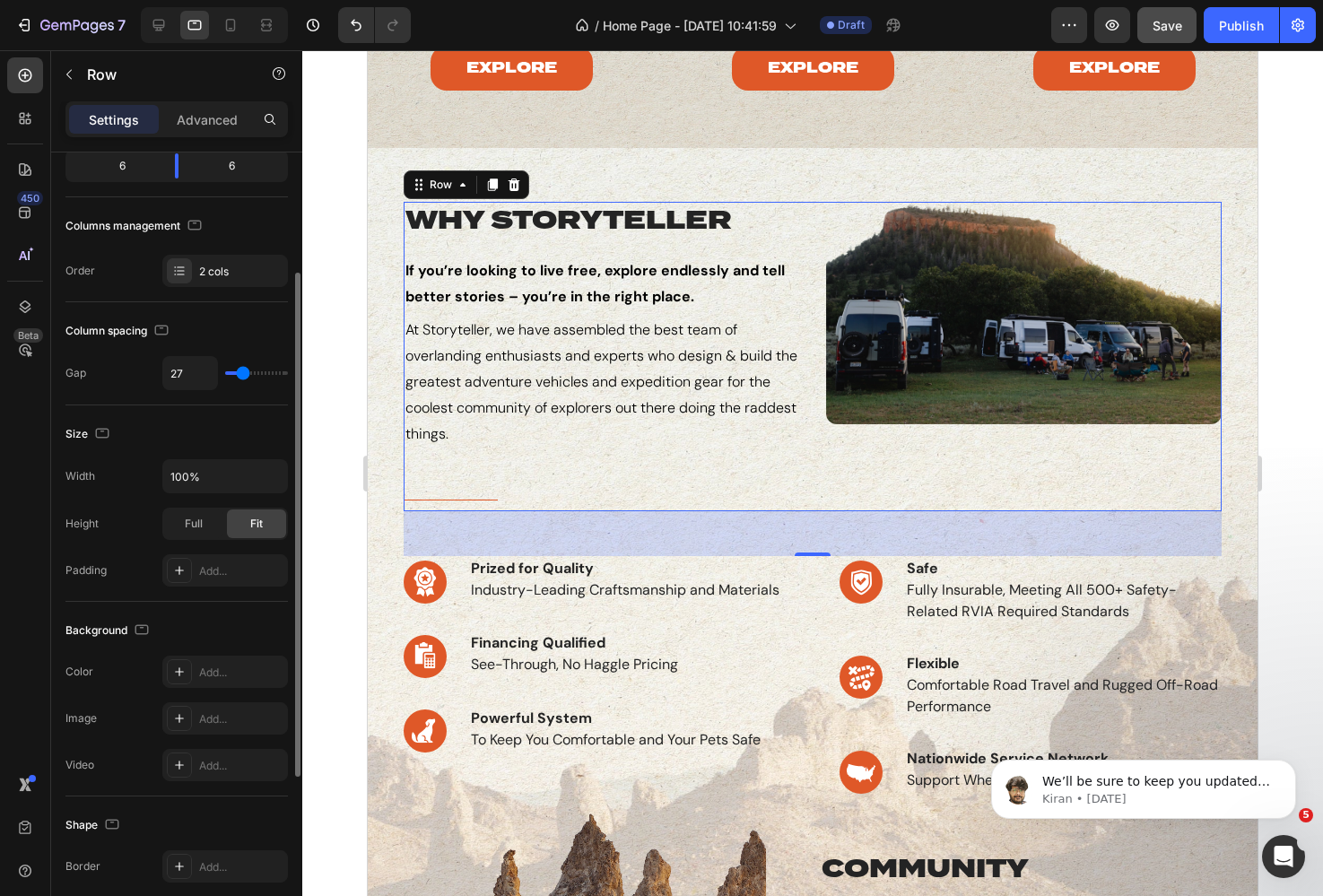
type input "23"
type input "19"
type input "16"
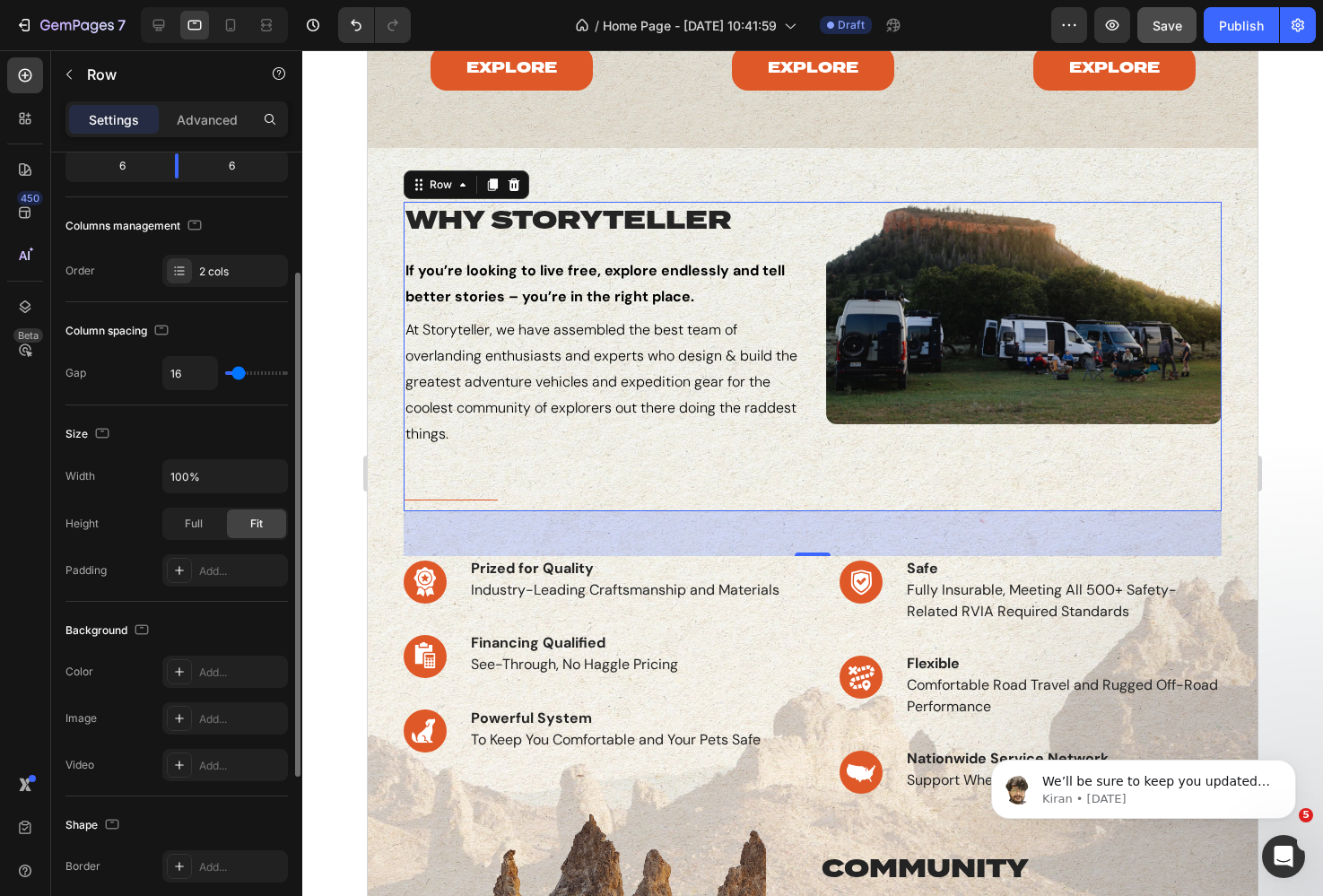
type input "14"
type input "13"
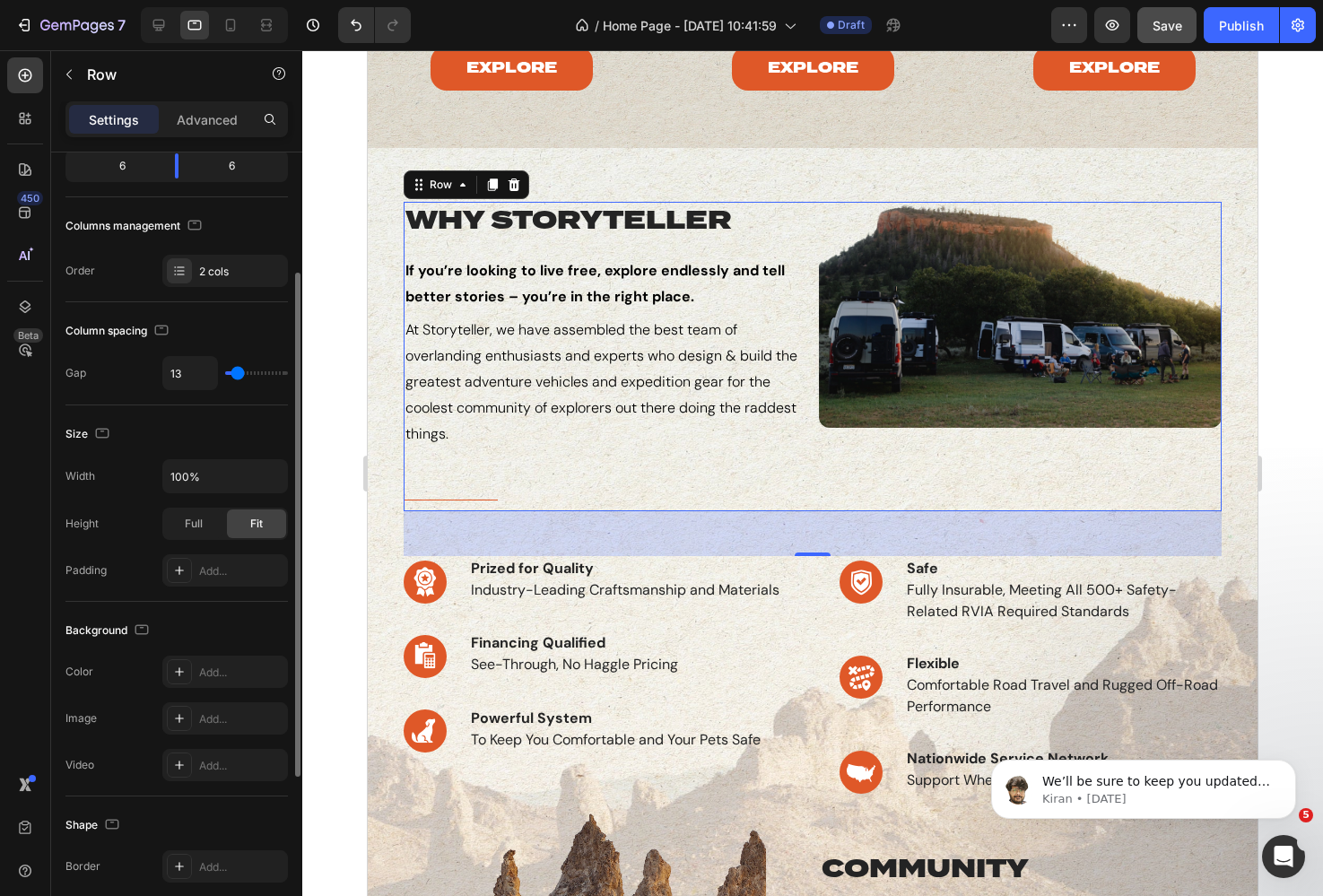
type input "14"
type input "15"
type input "16"
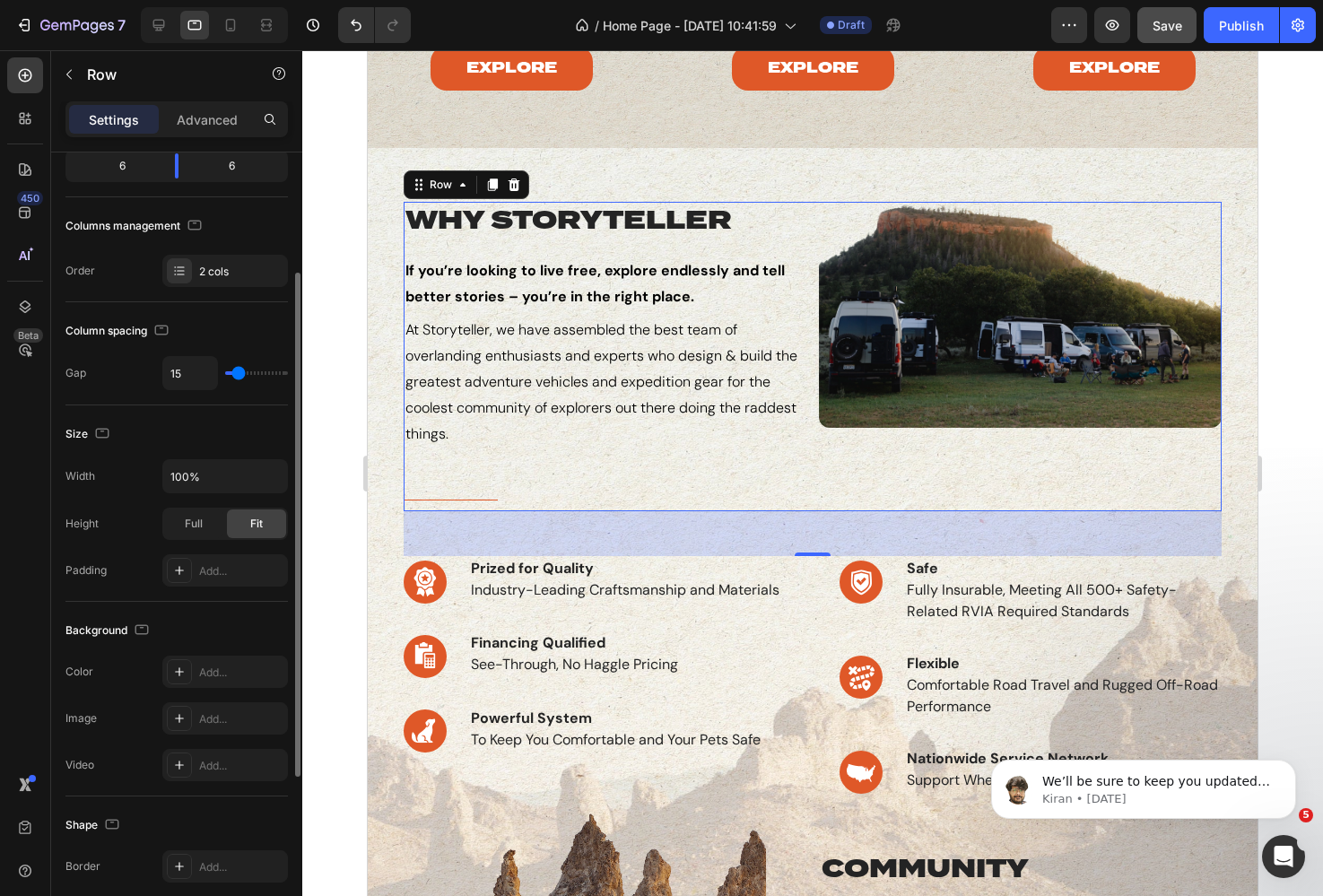
type input "16"
type input "17"
type input "18"
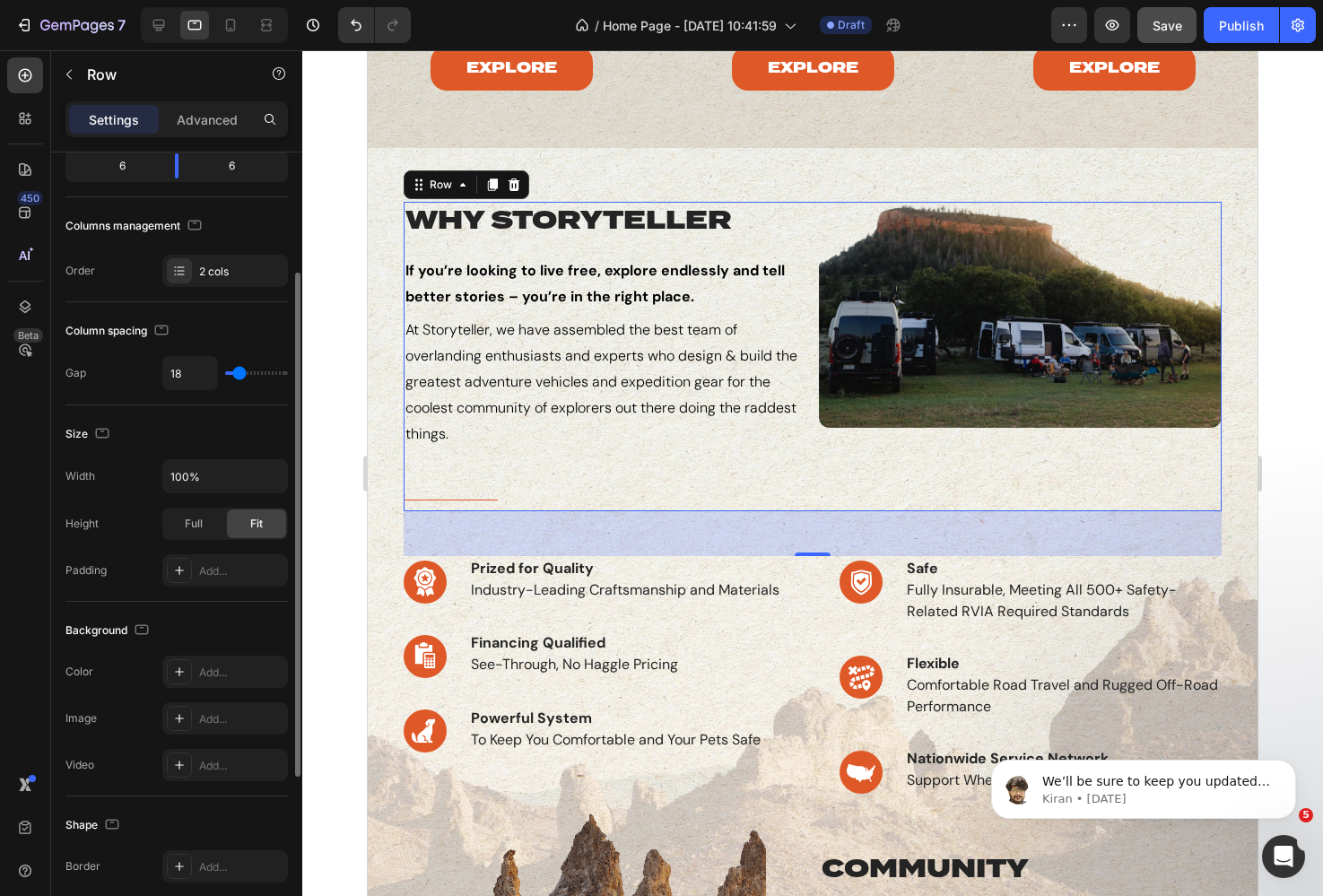
type input "19"
type input "20"
type input "21"
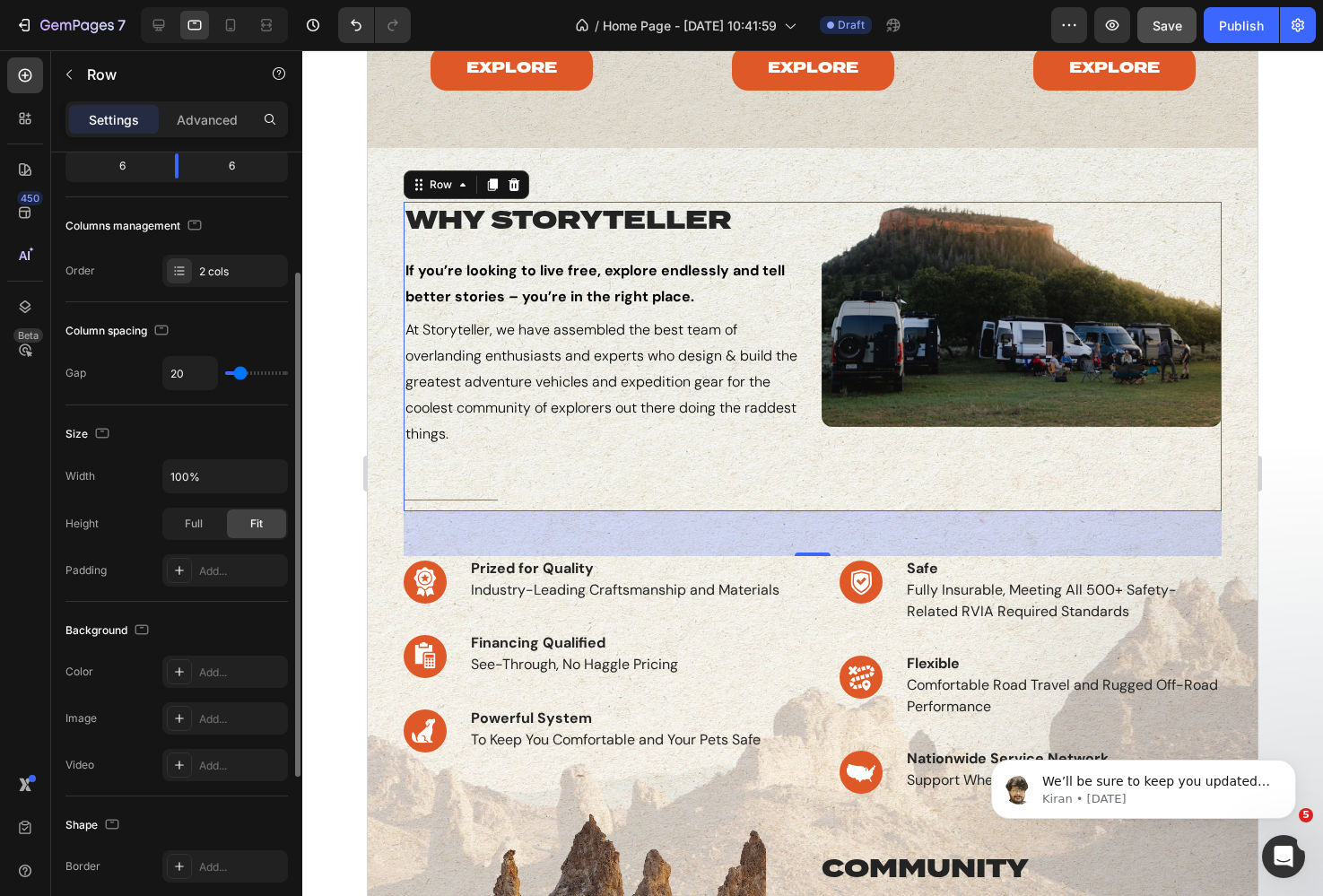
type input "21"
type input "22"
type input "21"
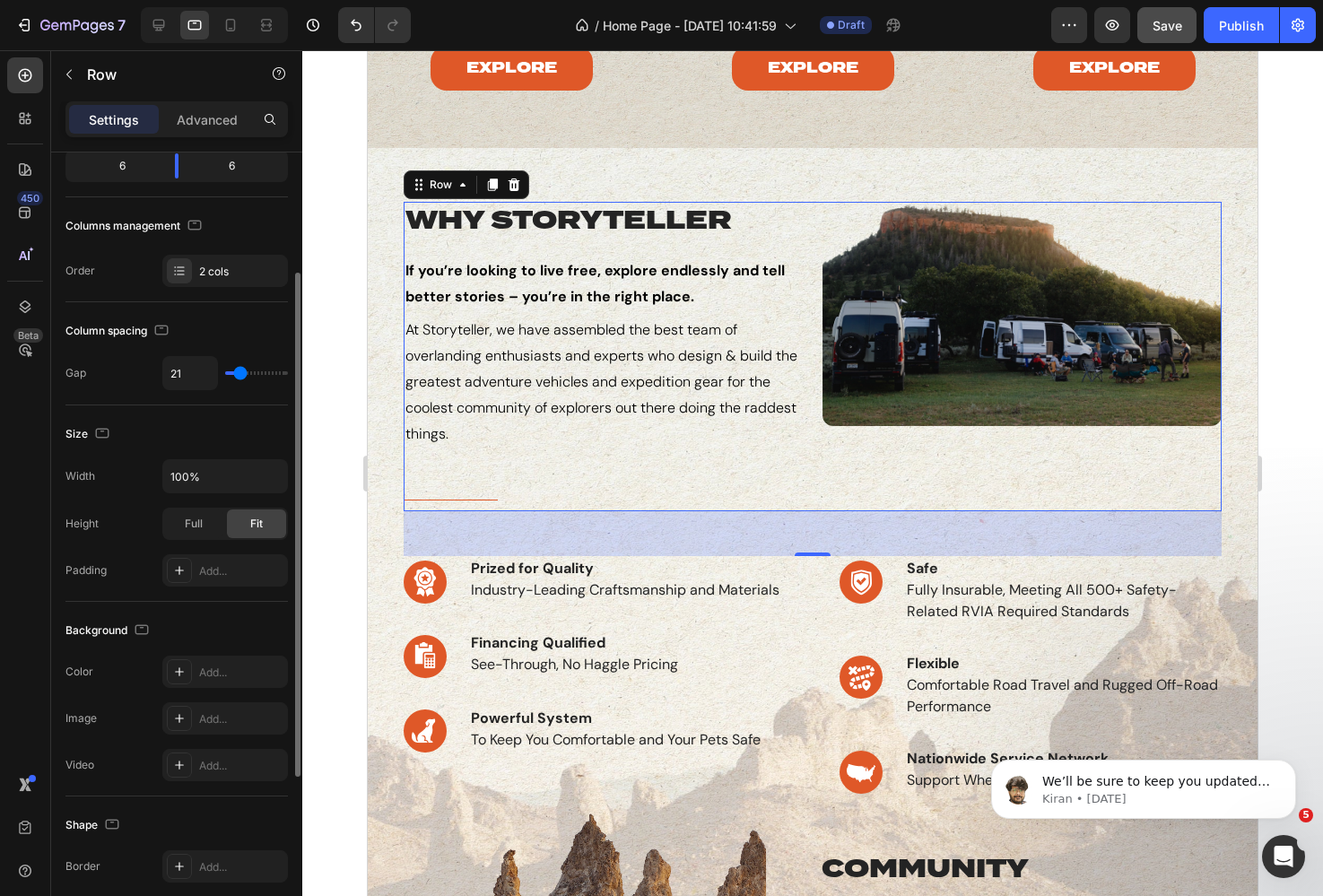
type input "20"
type input "19"
drag, startPoint x: 257, startPoint y: 372, endPoint x: 239, endPoint y: 372, distance: 18.0
type input "19"
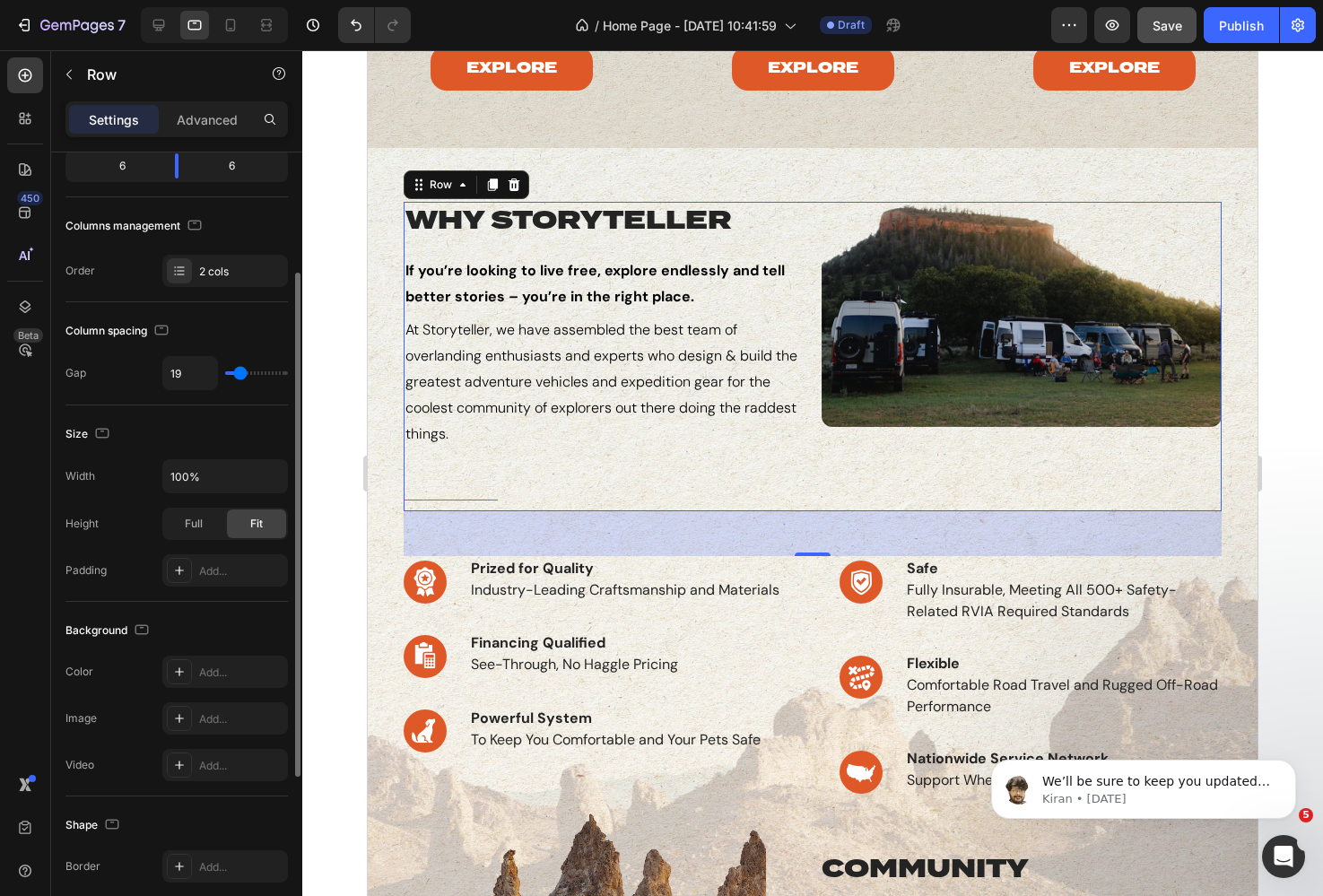
click at [239, 372] on input "range" at bounding box center [256, 374] width 63 height 4
click at [162, 23] on icon at bounding box center [158, 25] width 18 height 18
type input "80"
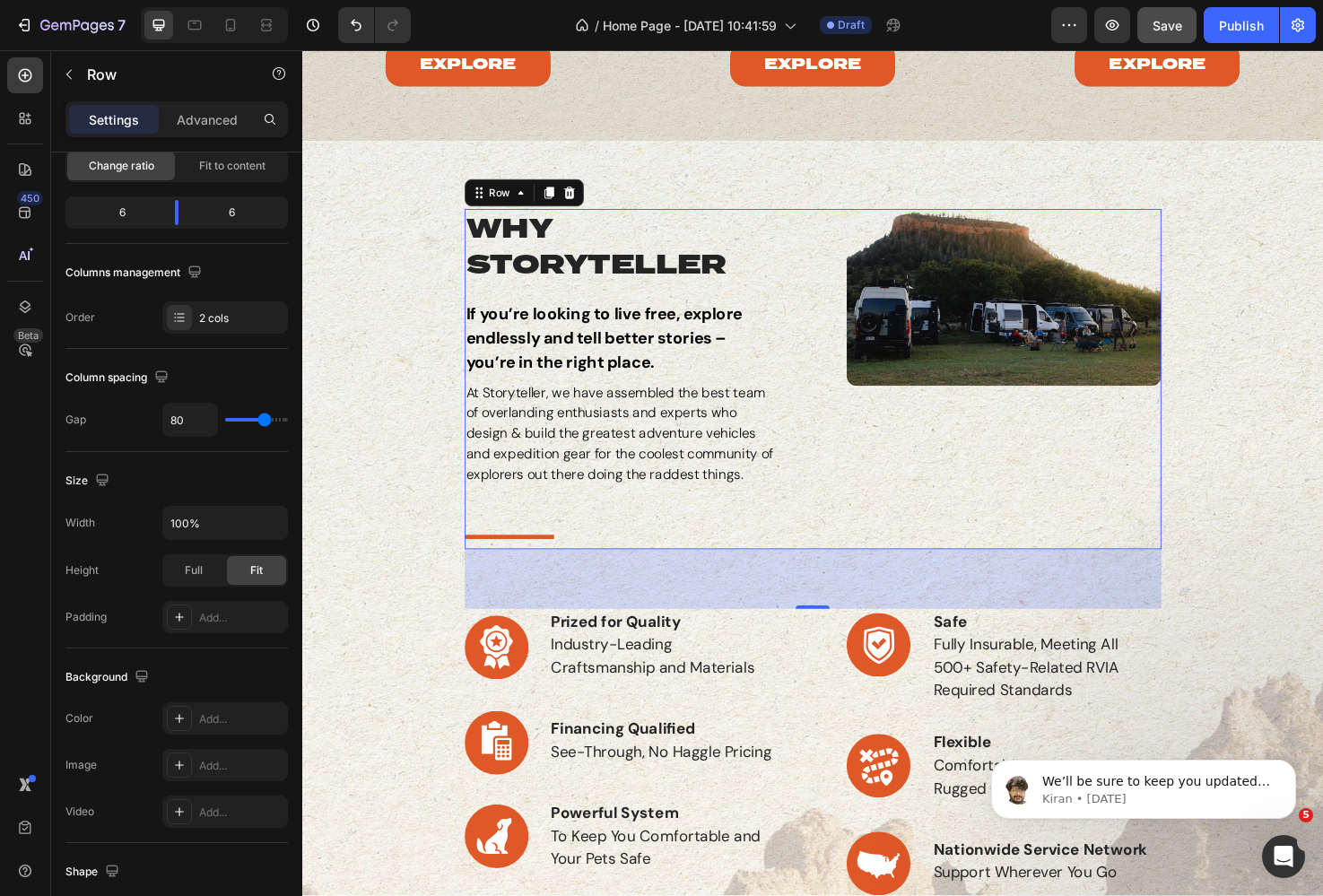
scroll to position [367, 0]
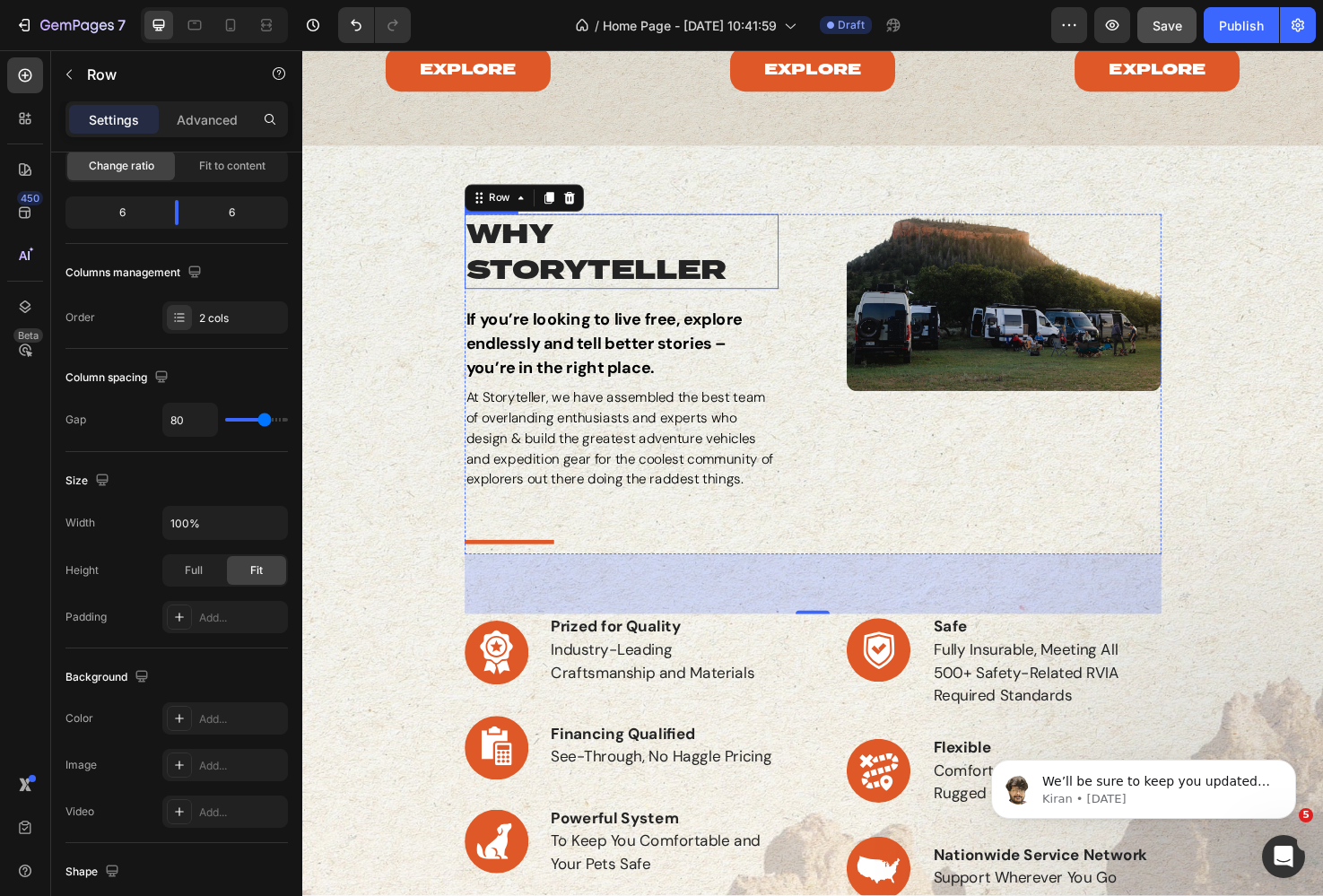
click at [584, 275] on h2 "why storyteller" at bounding box center [640, 262] width 332 height 78
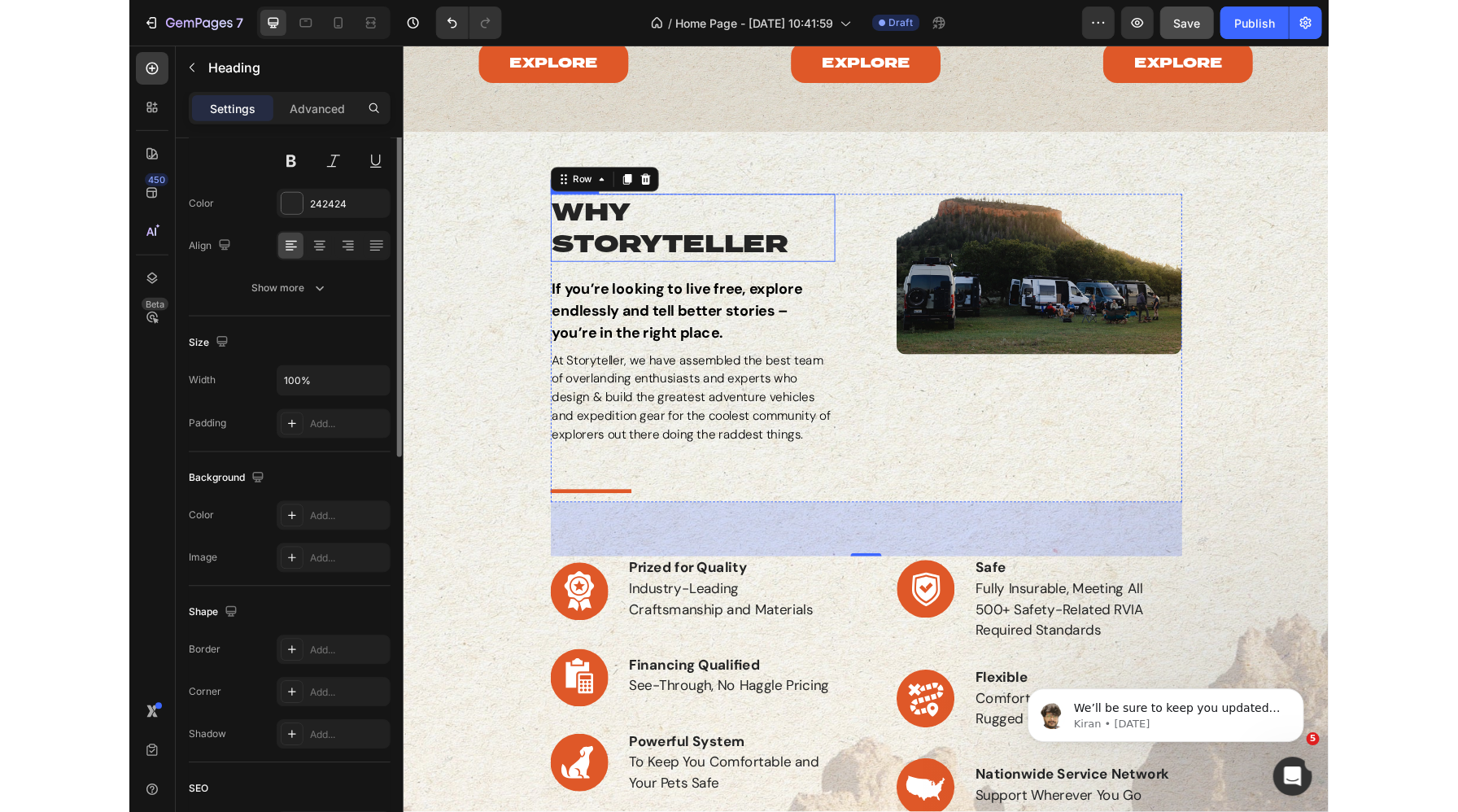
scroll to position [0, 0]
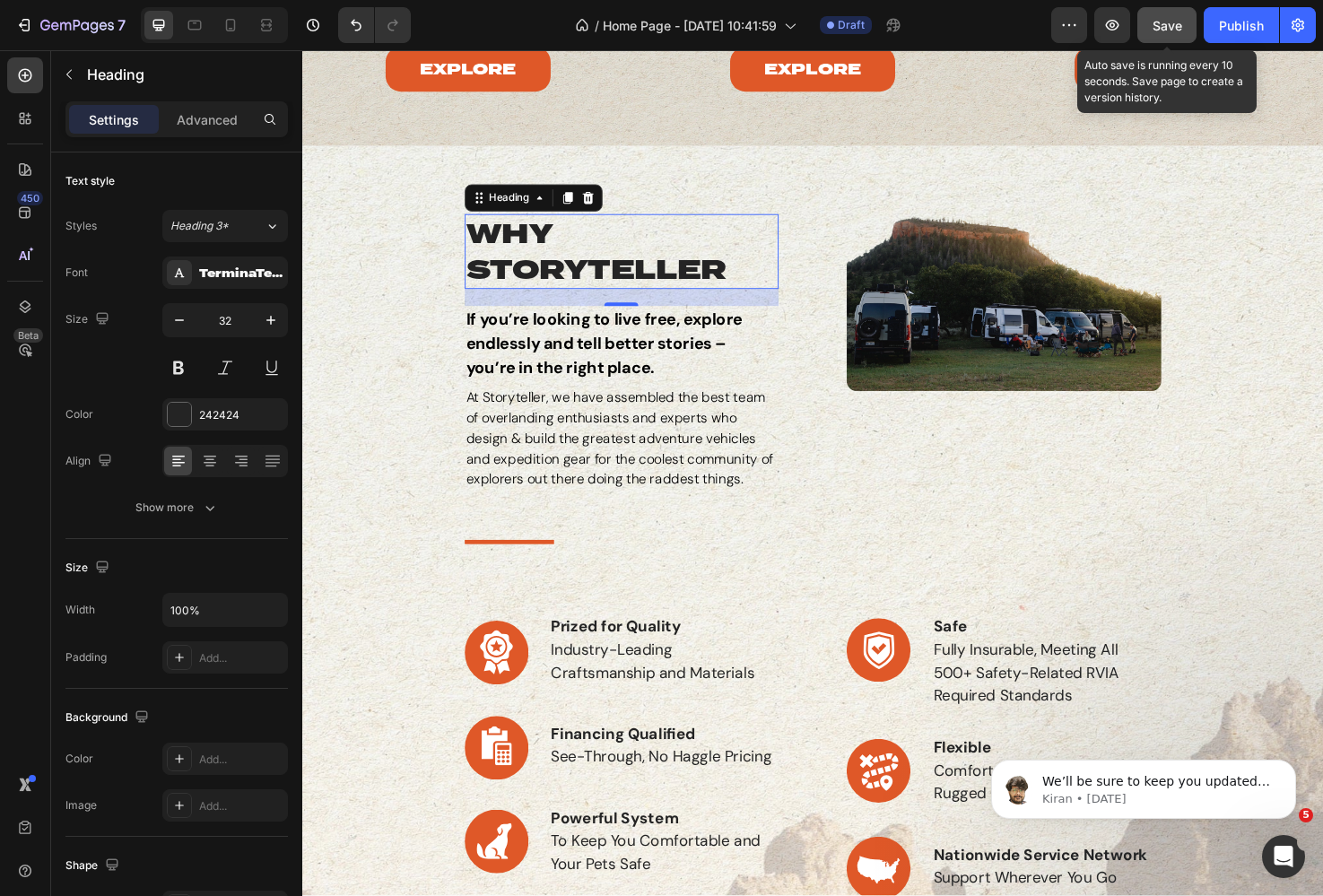
click at [1166, 23] on span "Save" at bounding box center [1167, 26] width 30 height 15
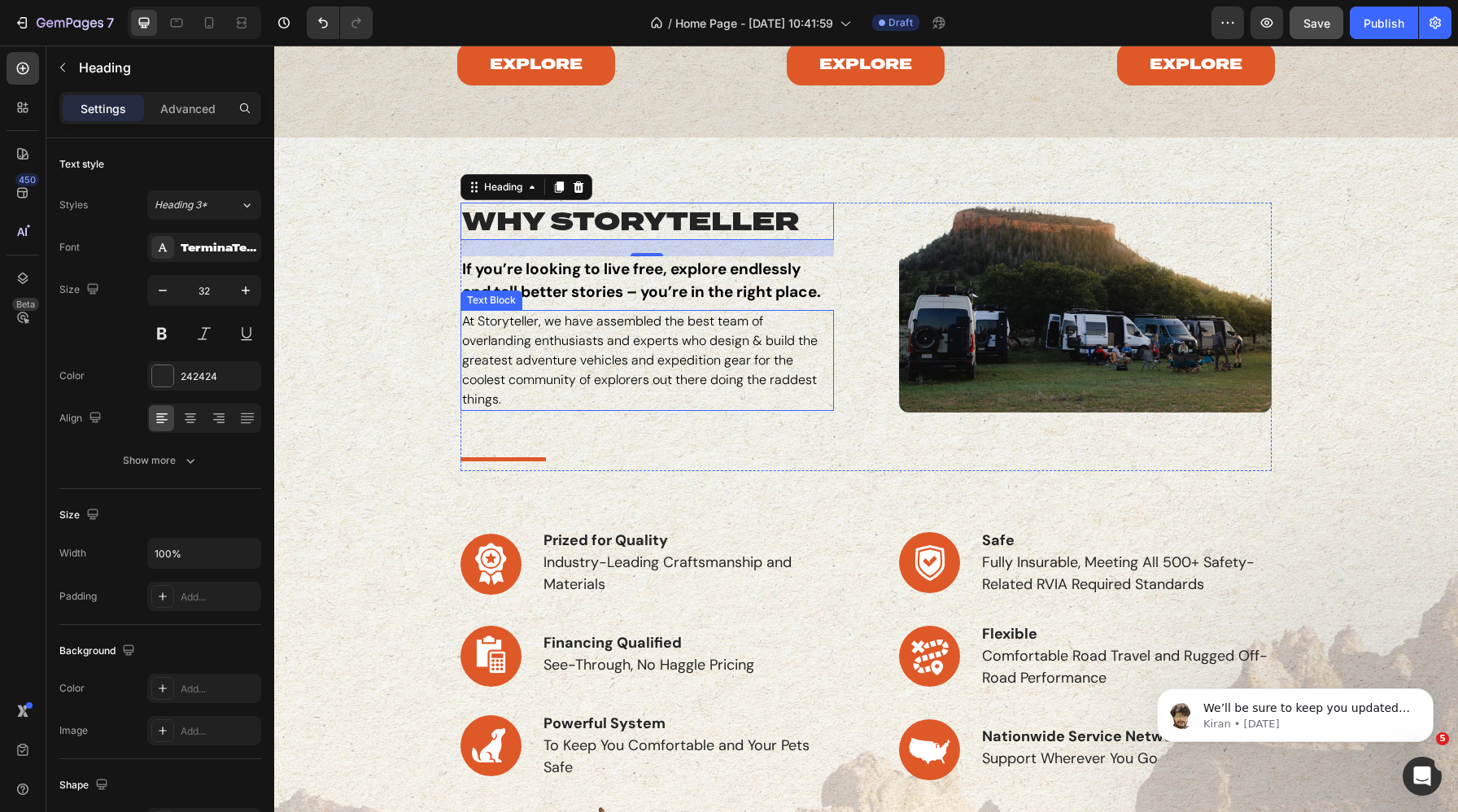
click at [568, 350] on p "At Storyteller, we have assembled the best team of overlanding enthusiasts and …" at bounding box center [647, 360] width 370 height 98
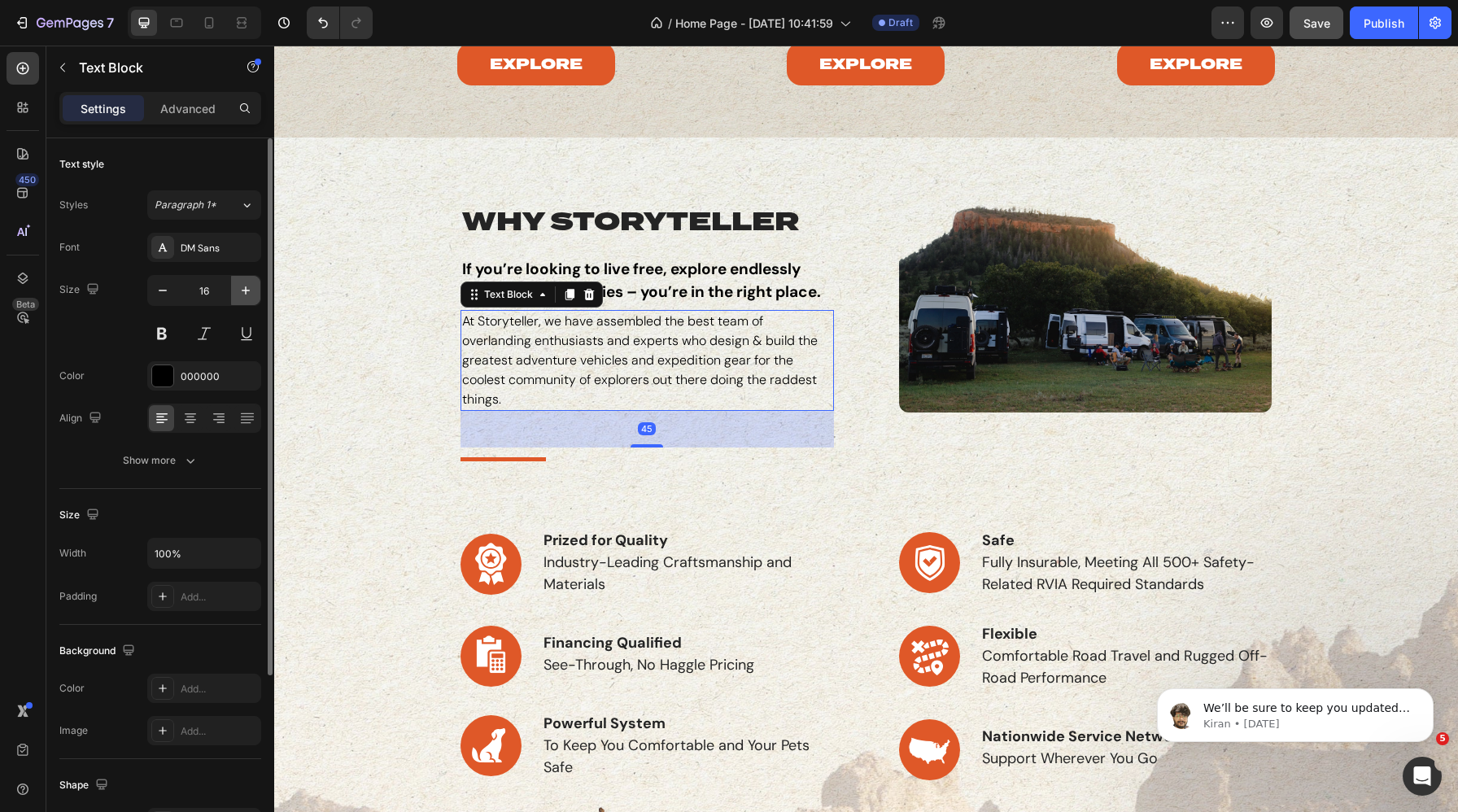
click at [243, 292] on icon "button" at bounding box center [246, 291] width 16 height 16
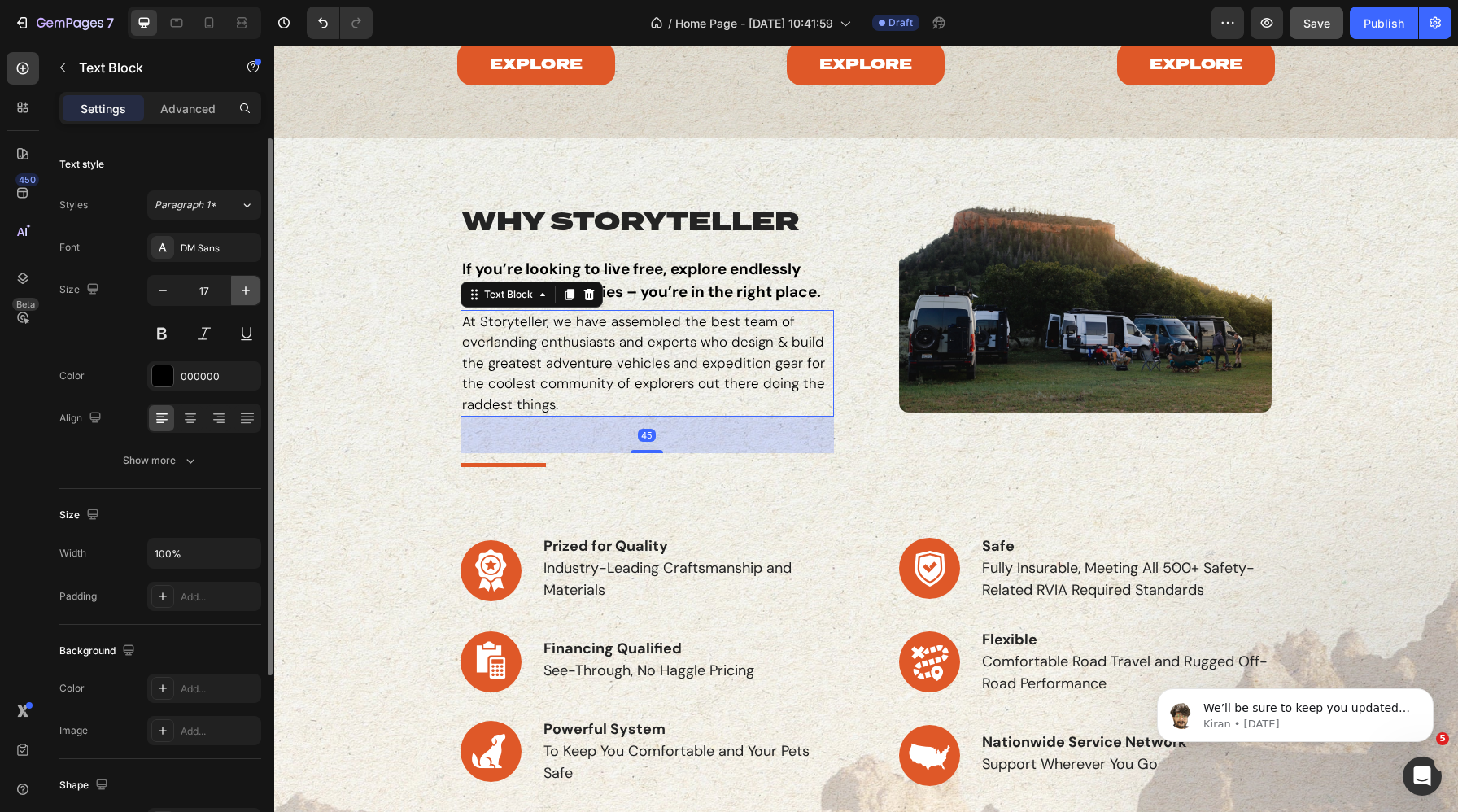
type input "18"
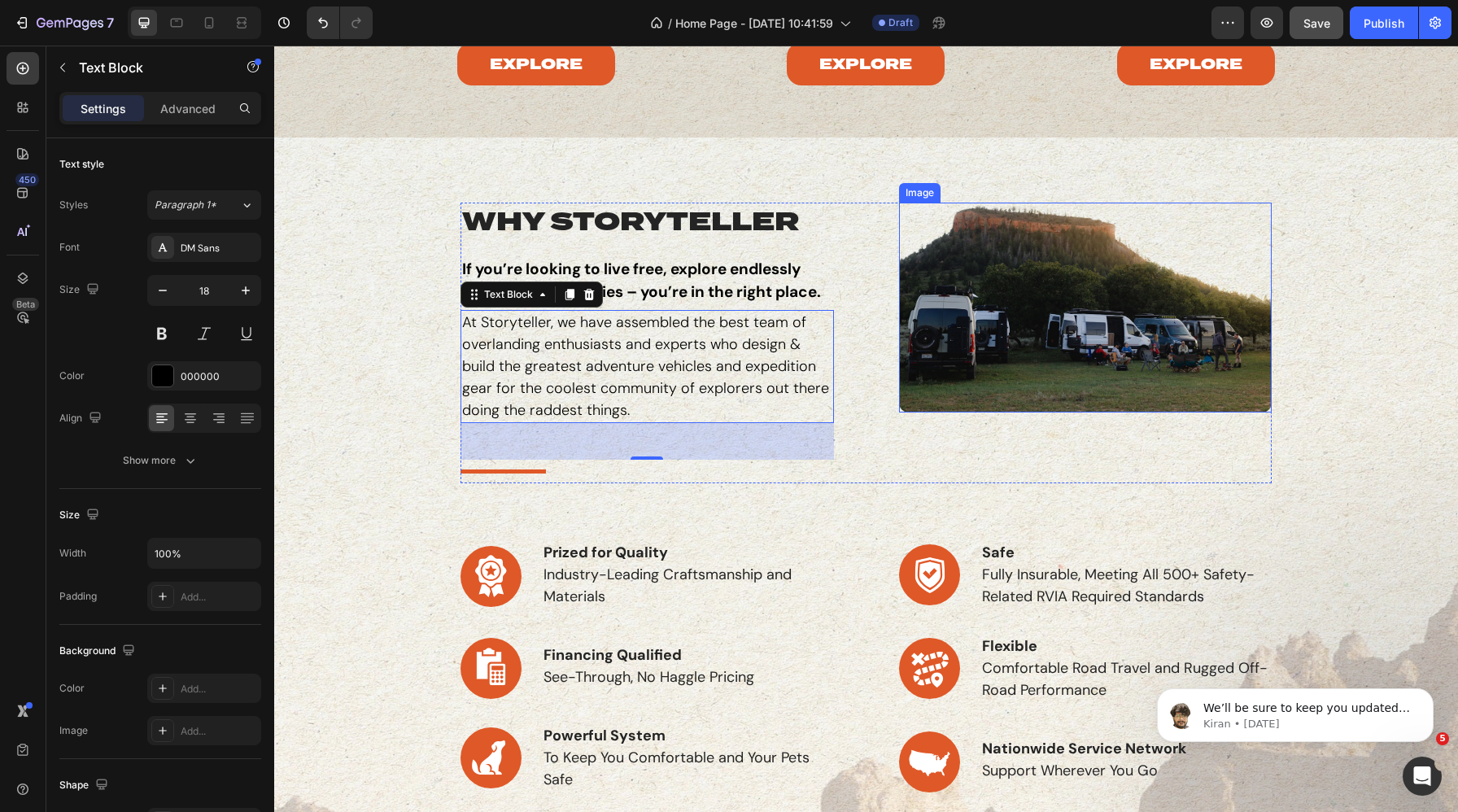
click at [971, 328] on img at bounding box center [1086, 307] width 374 height 209
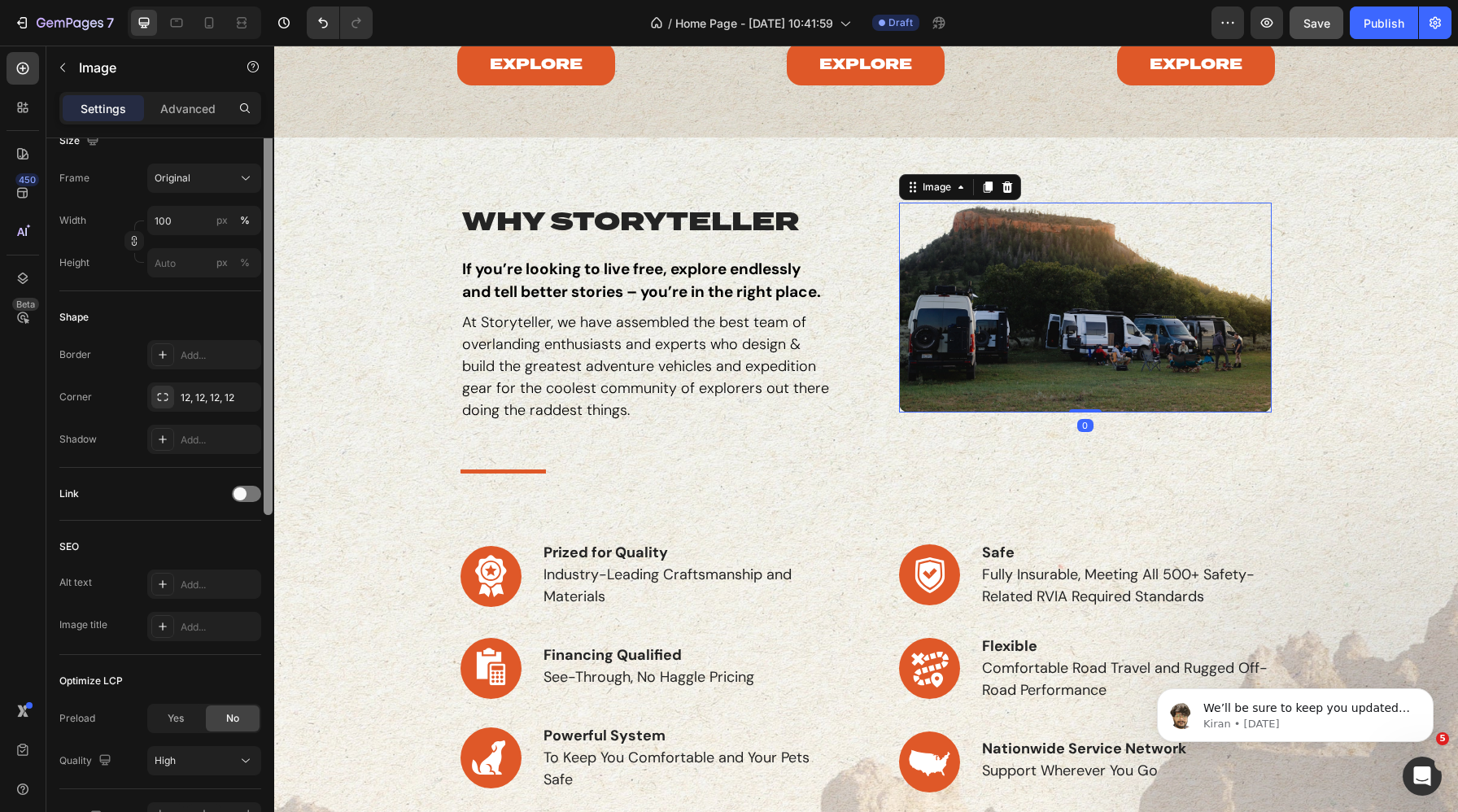
scroll to position [508, 0]
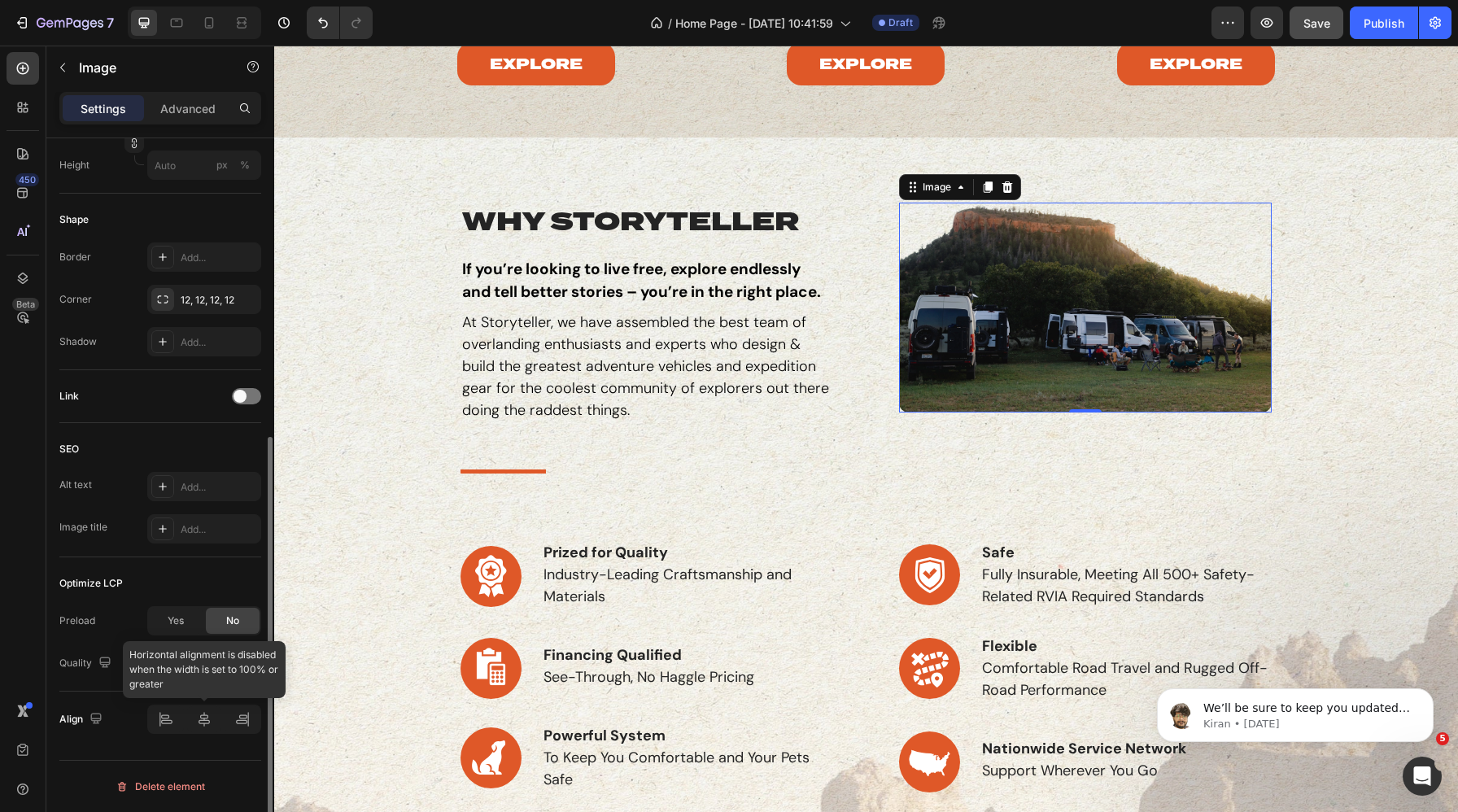
click at [204, 716] on div at bounding box center [204, 719] width 114 height 29
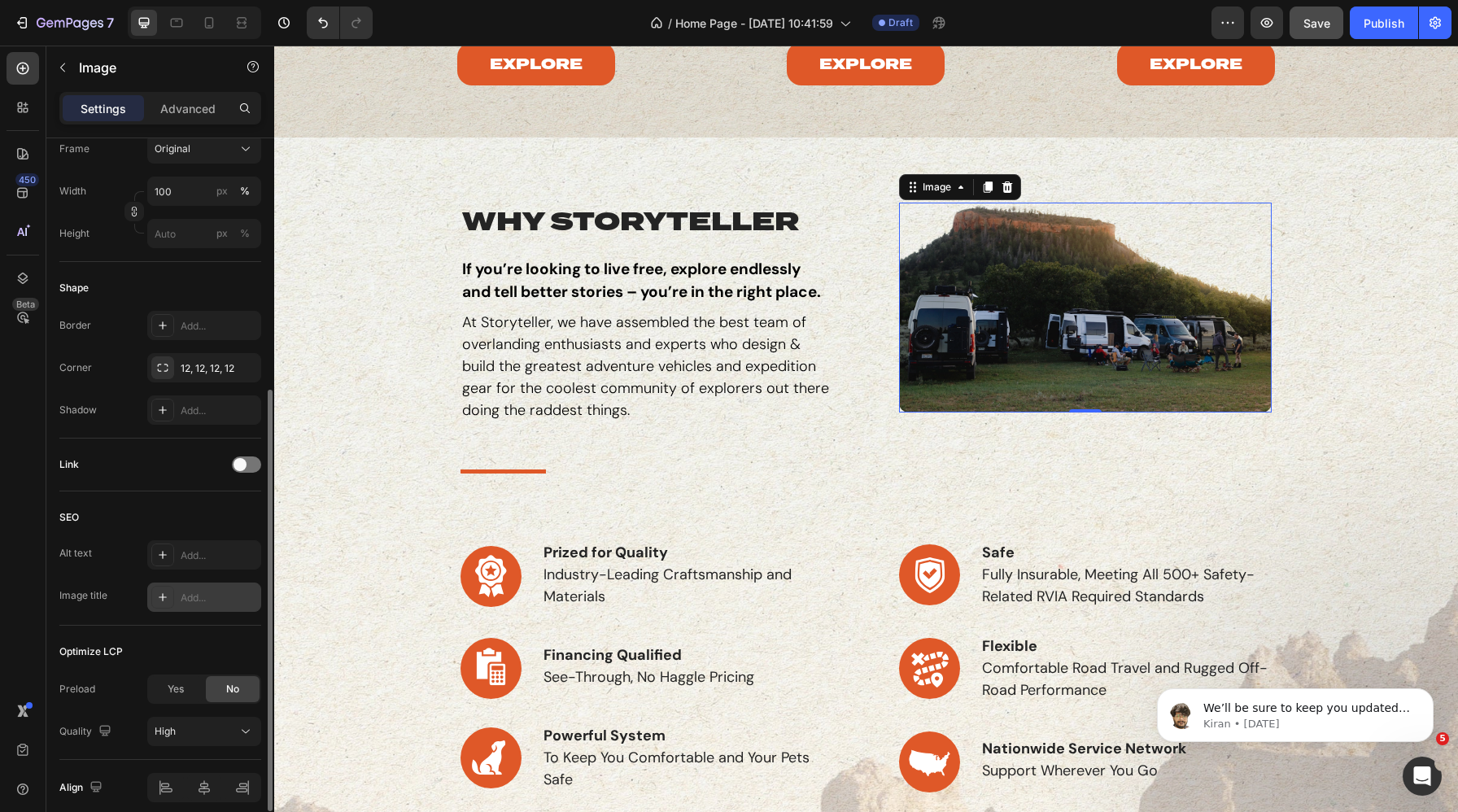
scroll to position [435, 0]
click at [944, 247] on img at bounding box center [1086, 307] width 374 height 209
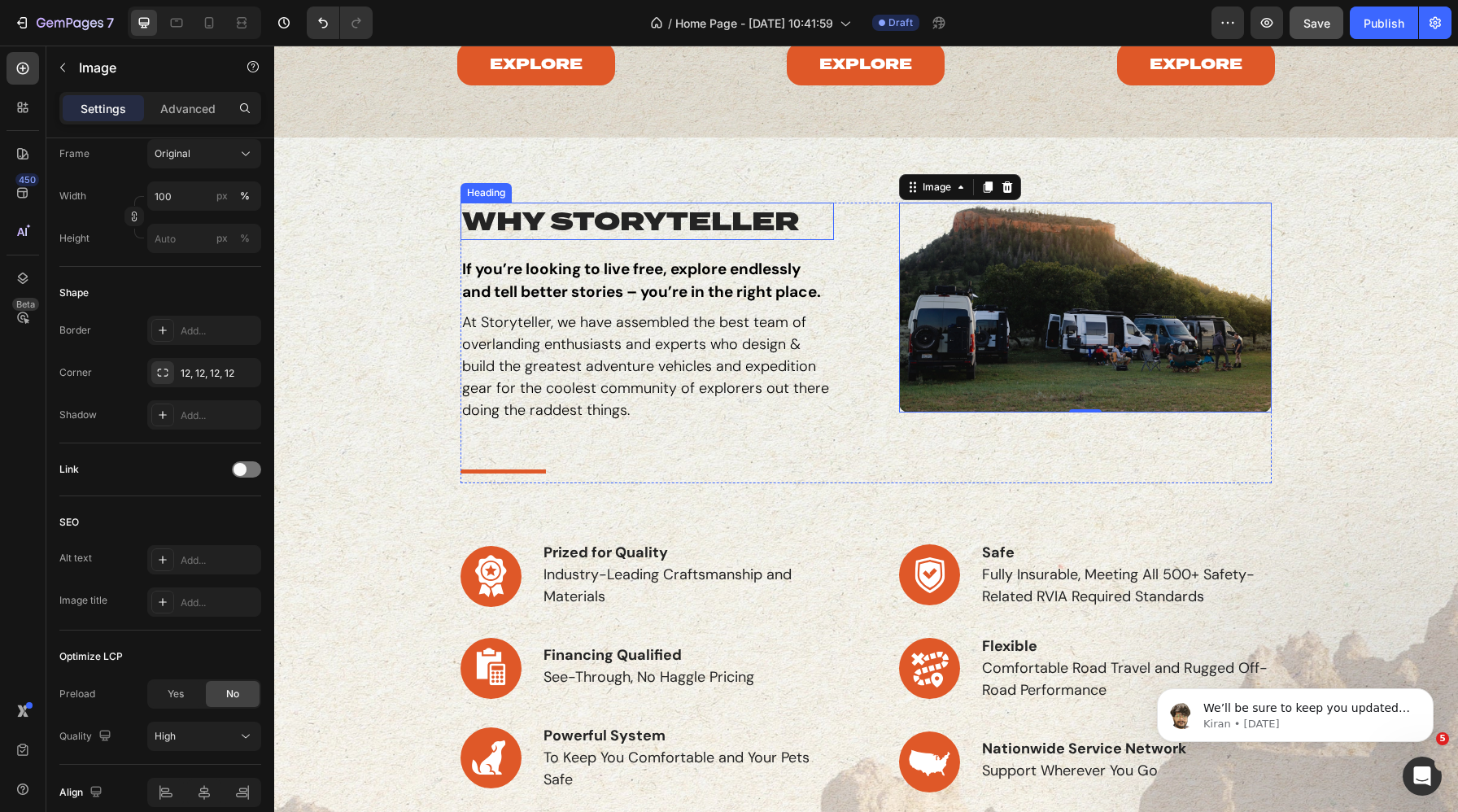
click at [492, 199] on div "Heading" at bounding box center [486, 193] width 51 height 20
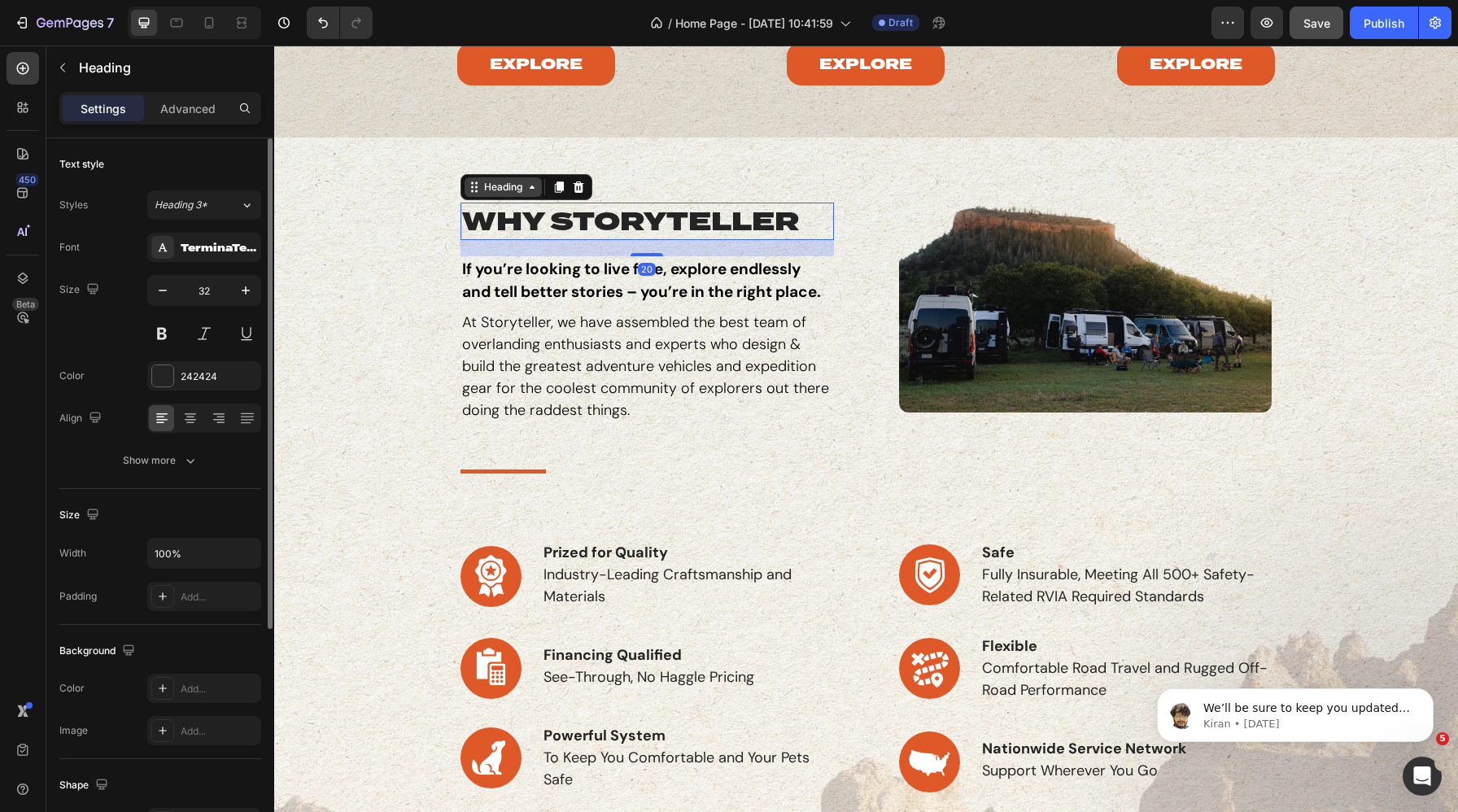
click at [489, 182] on div "Heading" at bounding box center [503, 187] width 45 height 15
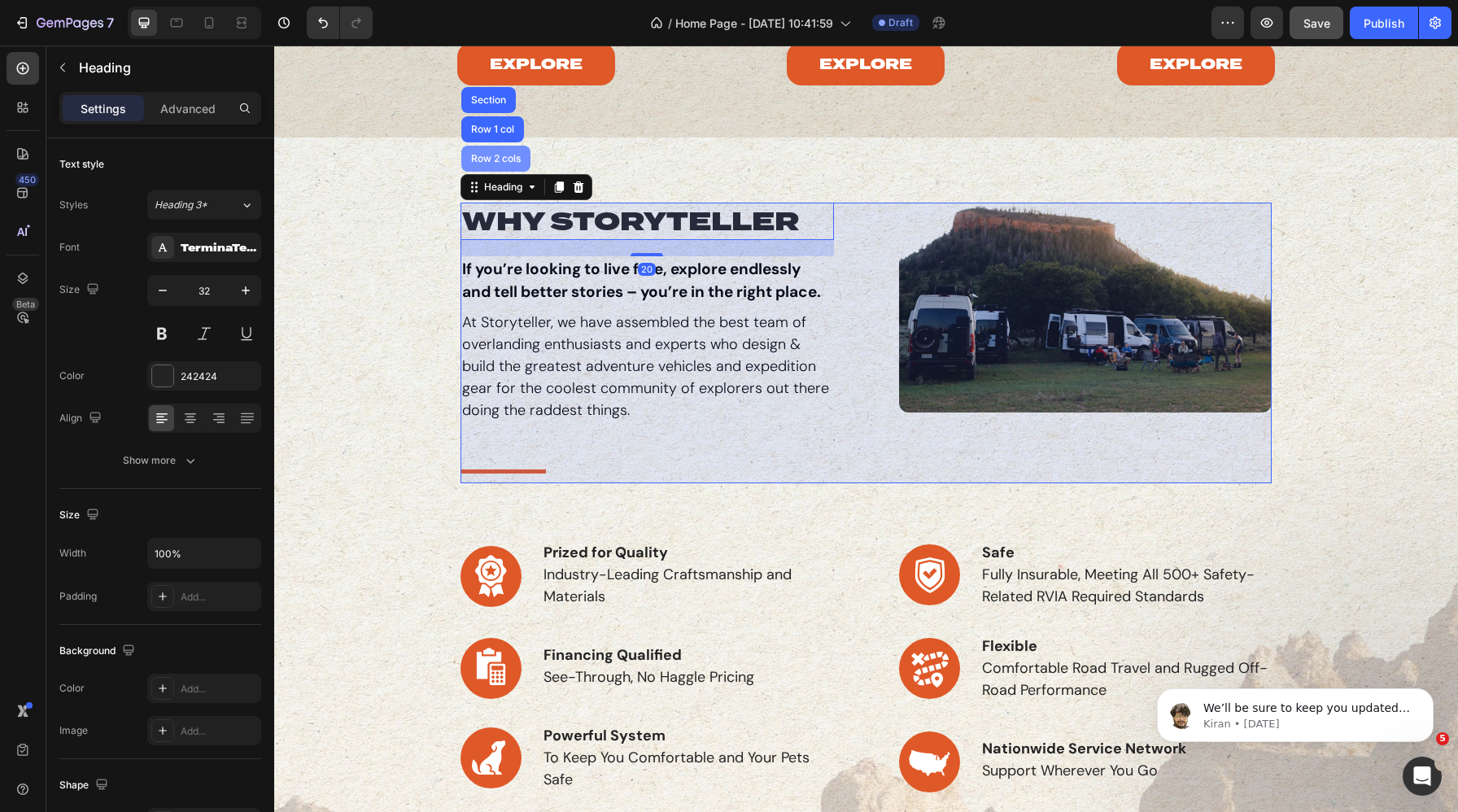
click at [490, 159] on div "Row 2 cols" at bounding box center [496, 158] width 56 height 10
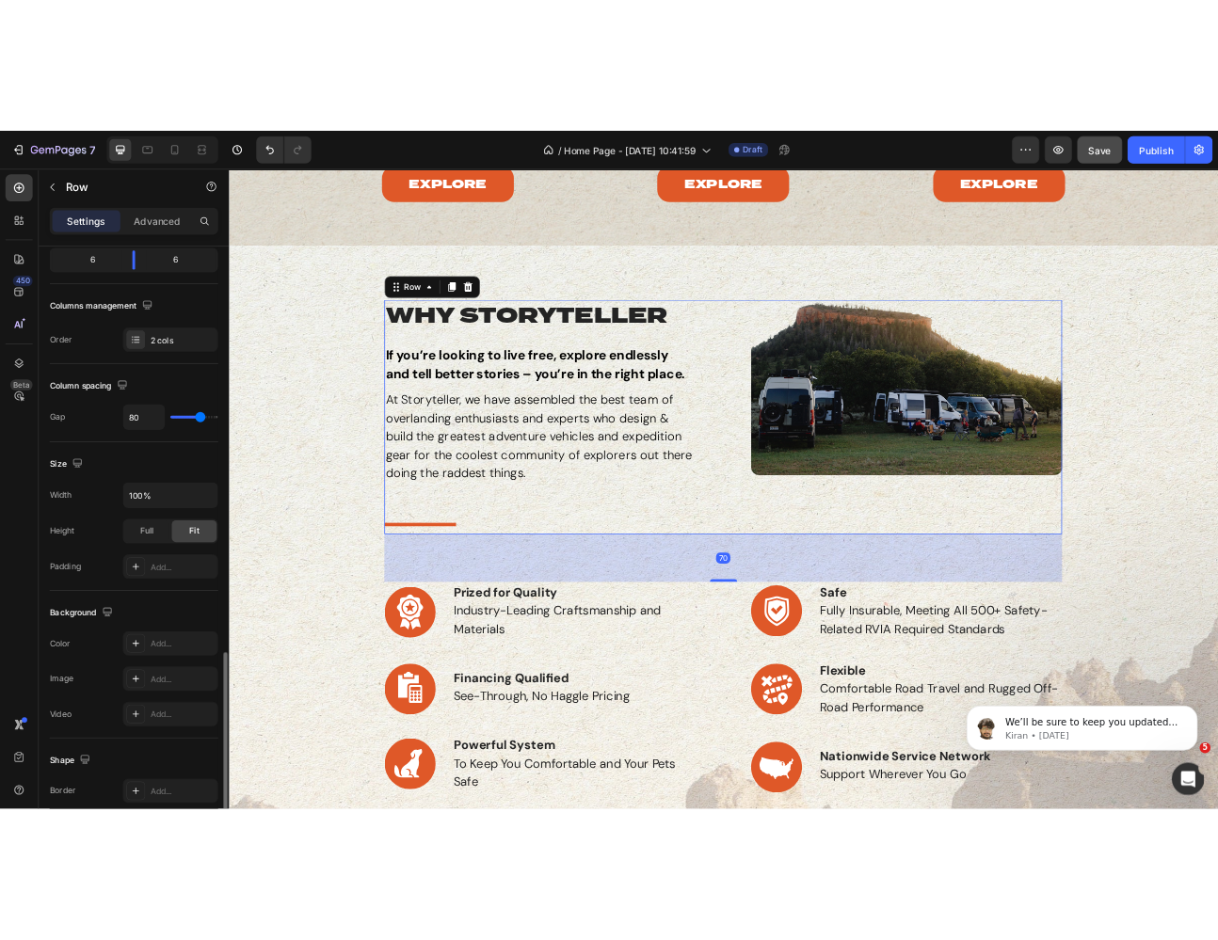
scroll to position [530, 0]
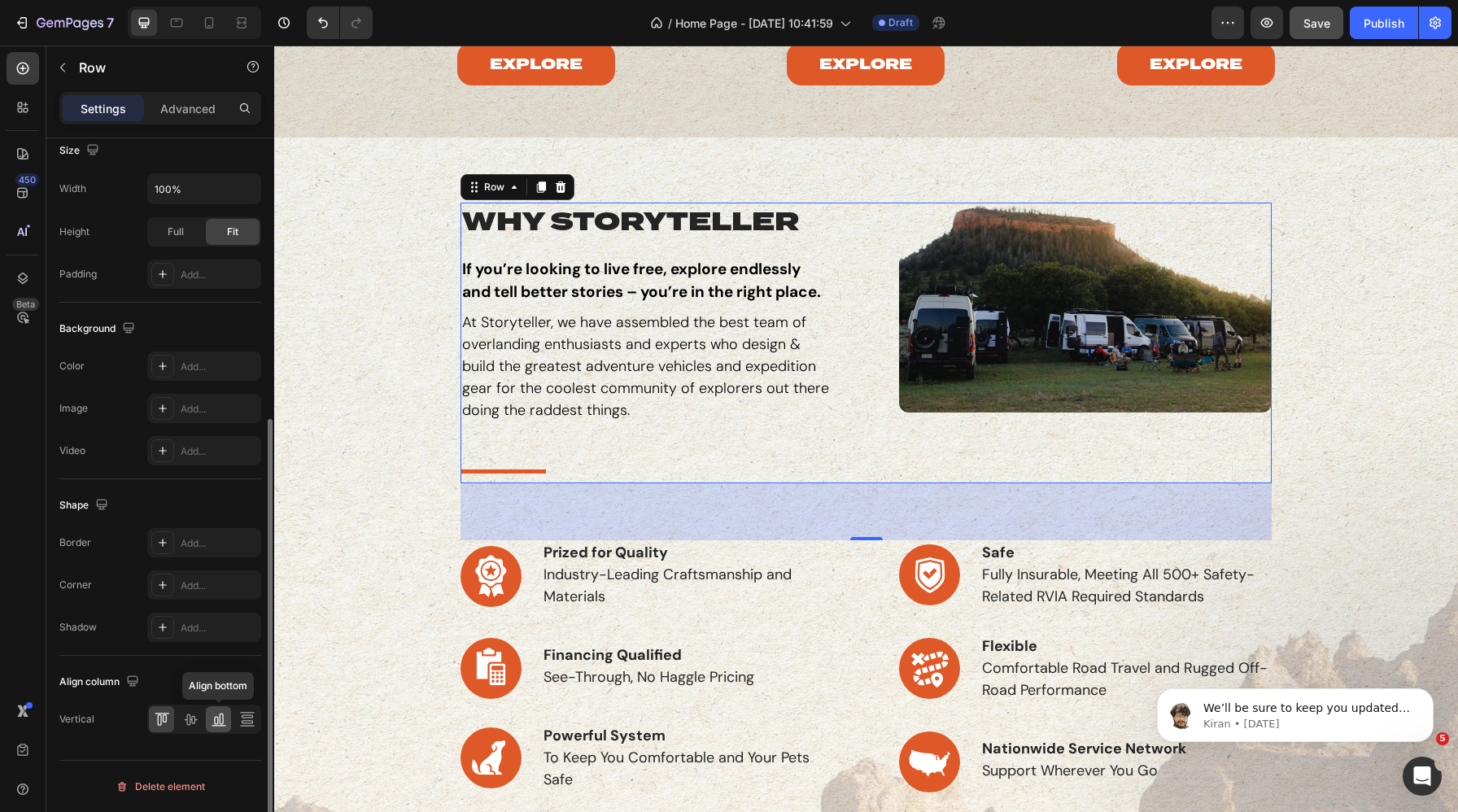
click at [218, 721] on icon at bounding box center [219, 719] width 16 height 16
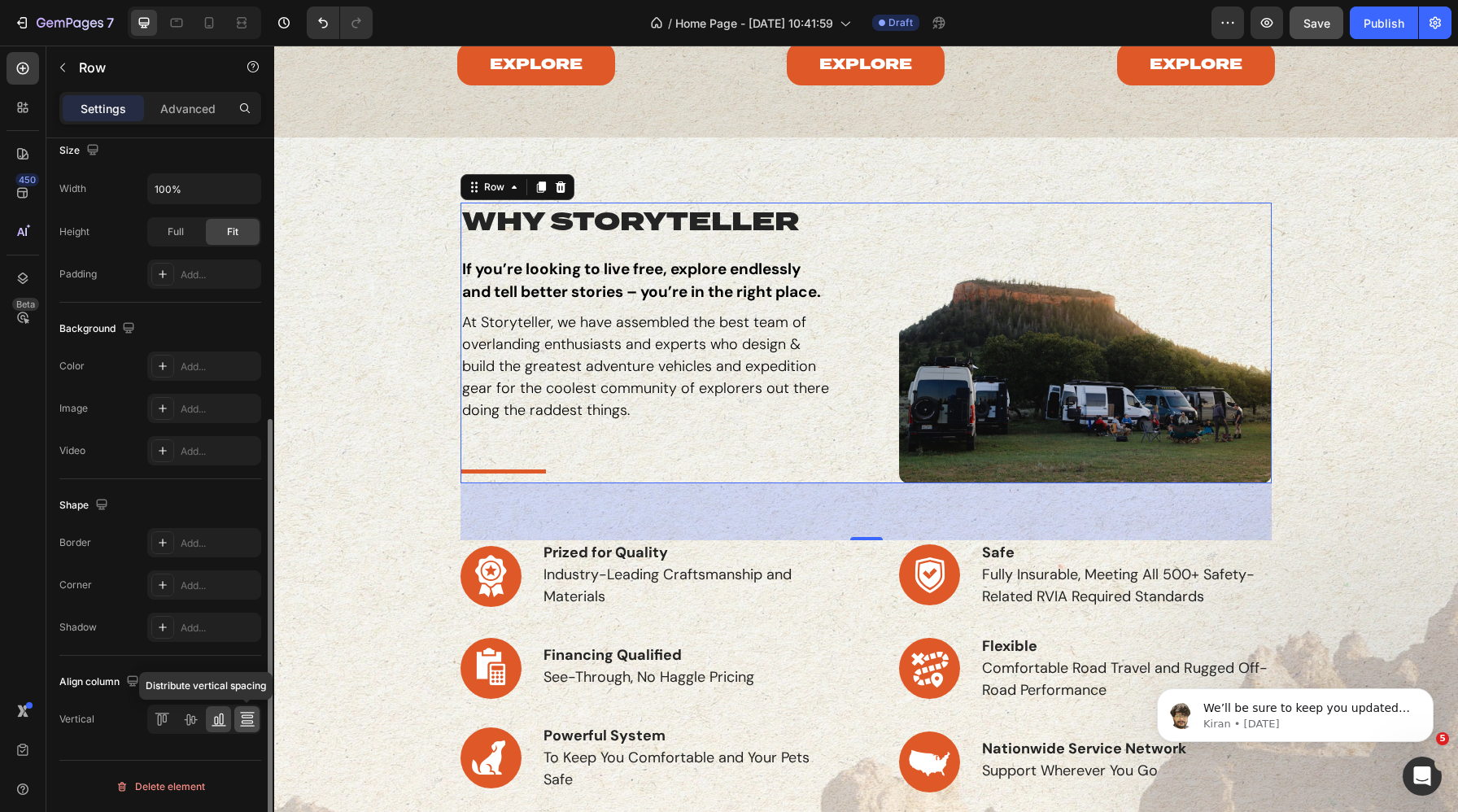
click at [243, 722] on icon at bounding box center [247, 719] width 16 height 16
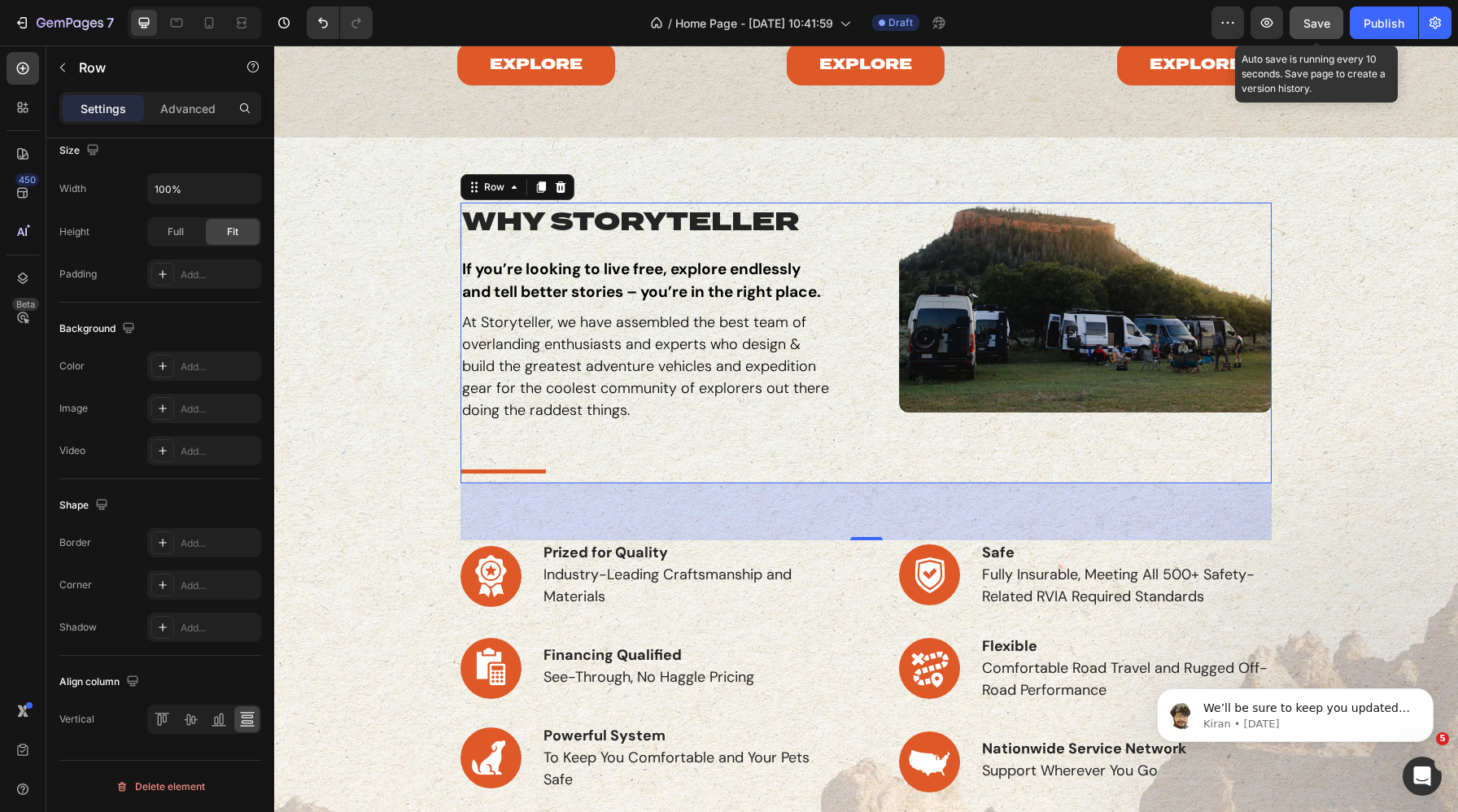
click at [1199, 21] on span "Save" at bounding box center [1316, 23] width 27 height 14
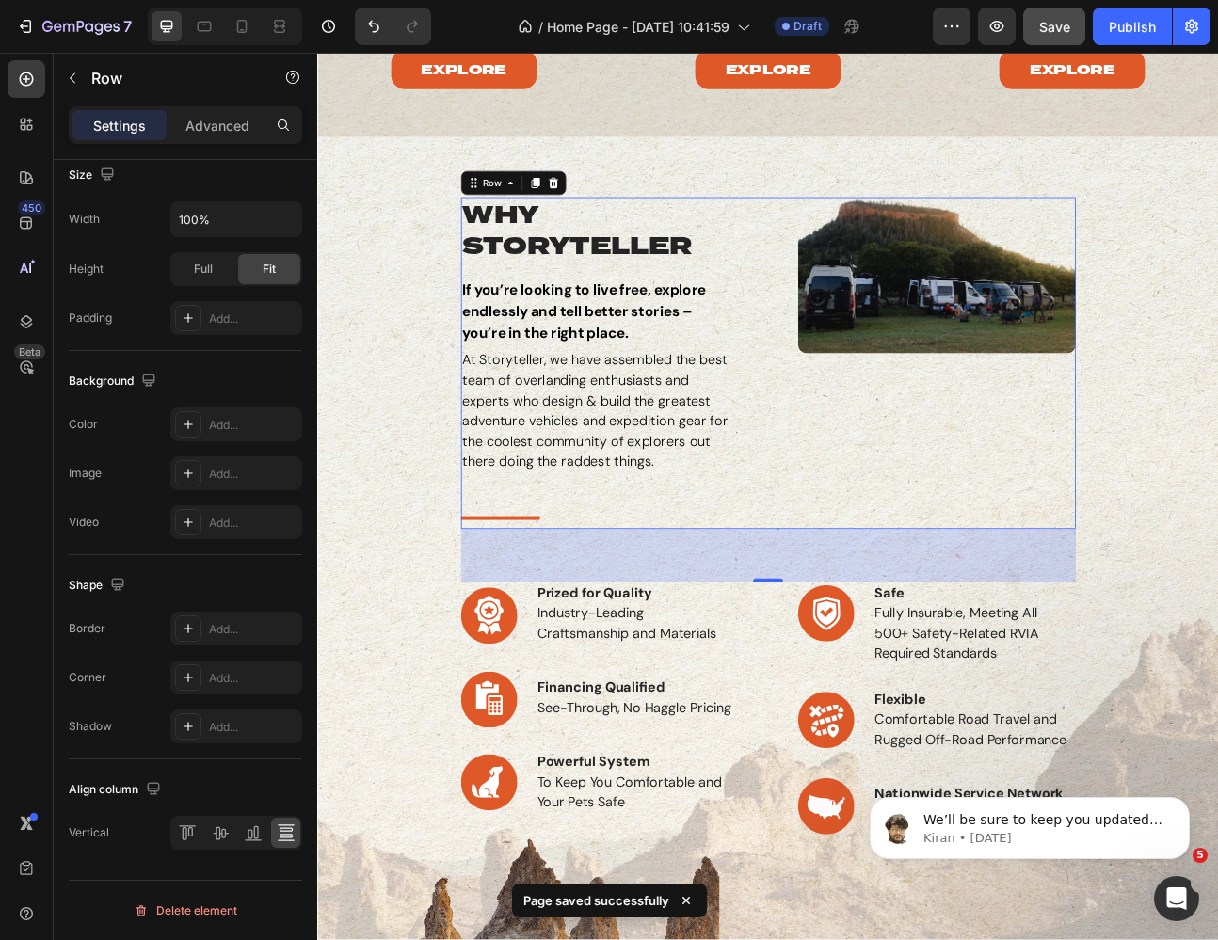
scroll to position [529, 0]
click at [197, 31] on icon at bounding box center [204, 26] width 19 height 19
type input "19"
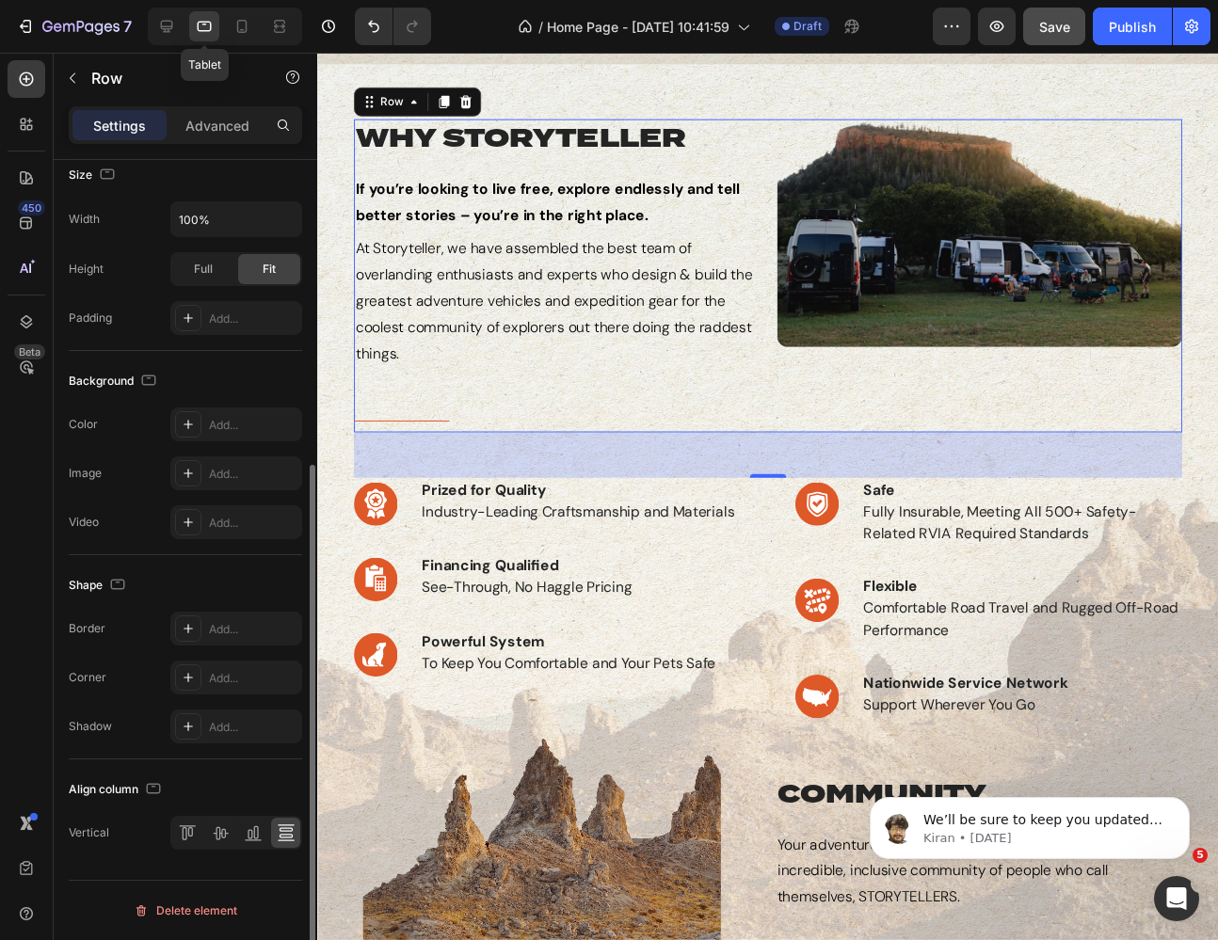
scroll to position [458, 0]
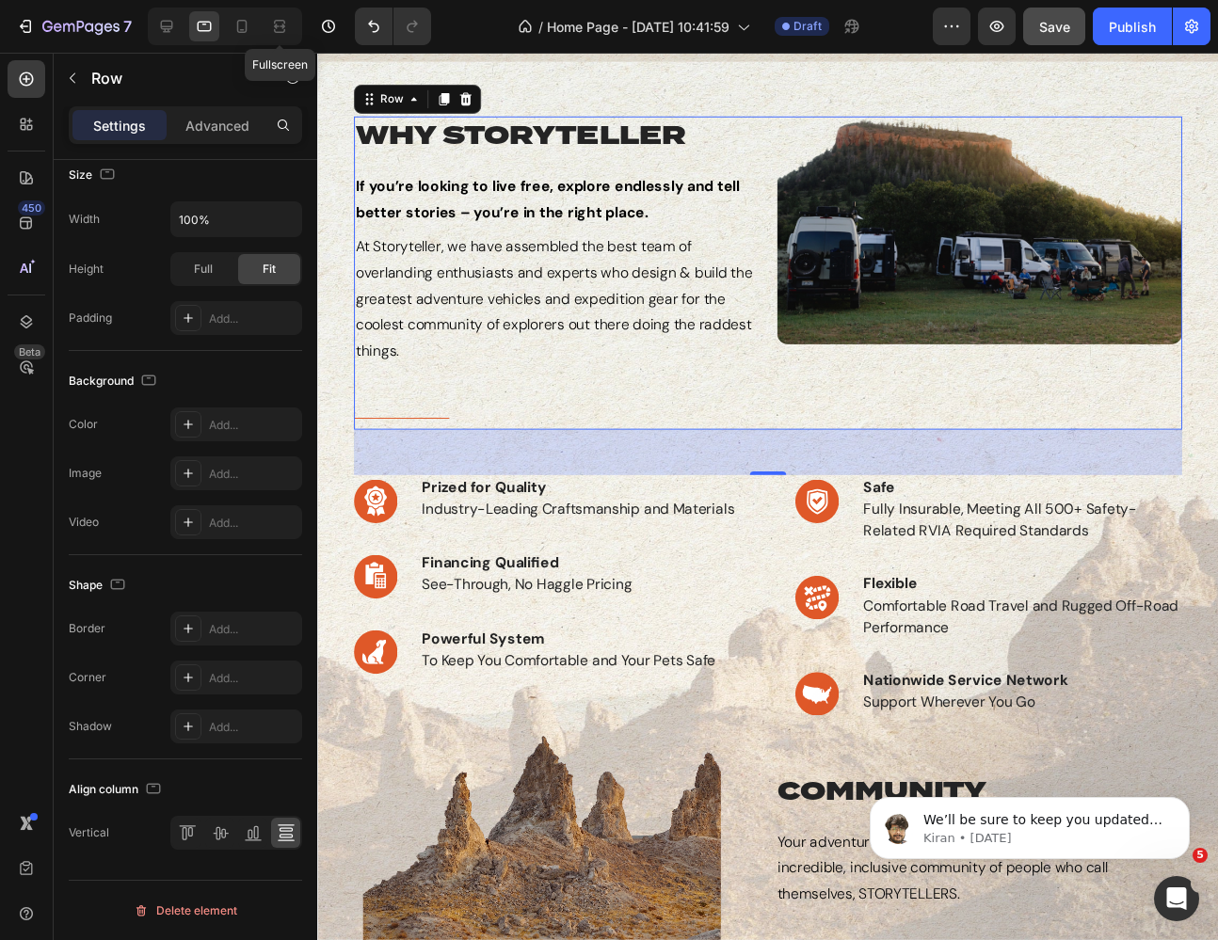
click at [279, 25] on icon at bounding box center [282, 26] width 6 height 5
type input "80"
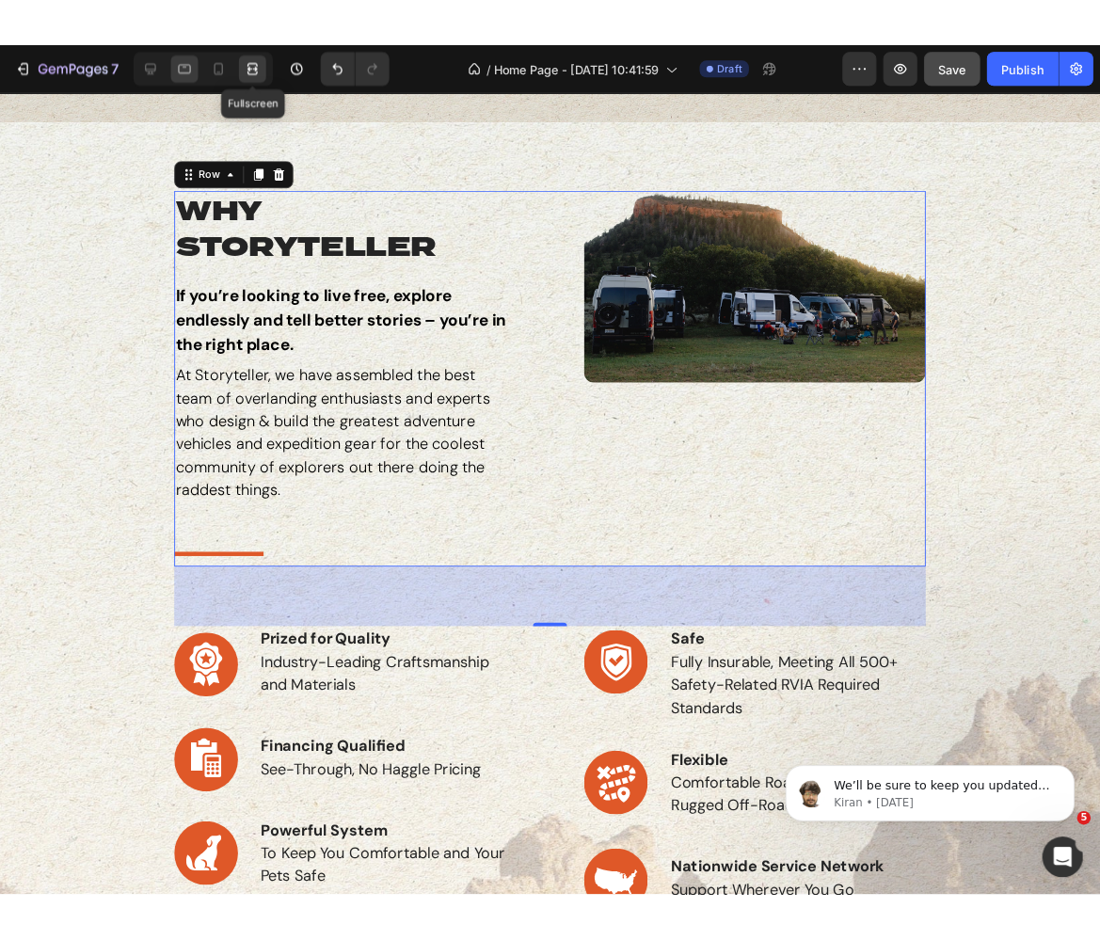
scroll to position [501, 0]
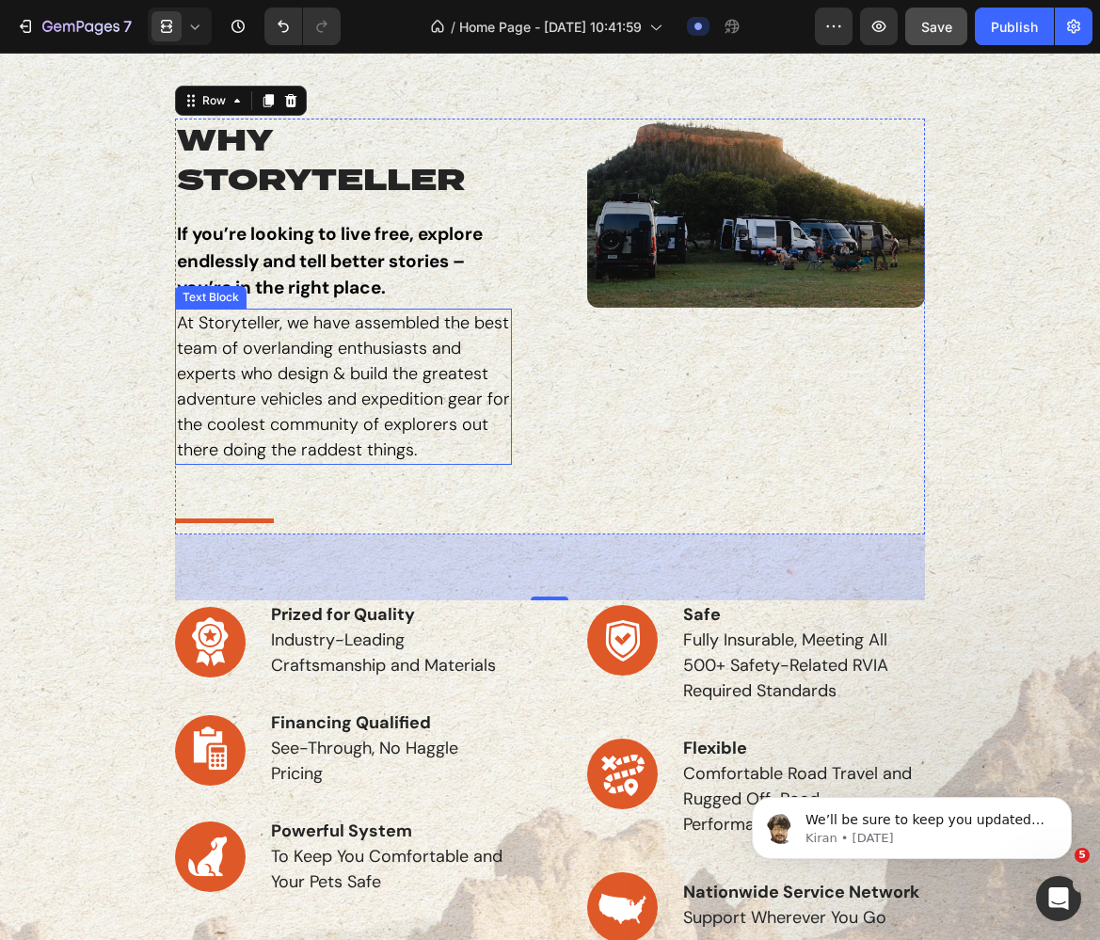
click at [360, 359] on p "At Storyteller, we have assembled the best team of overlanding enthusiasts and …" at bounding box center [344, 387] width 334 height 152
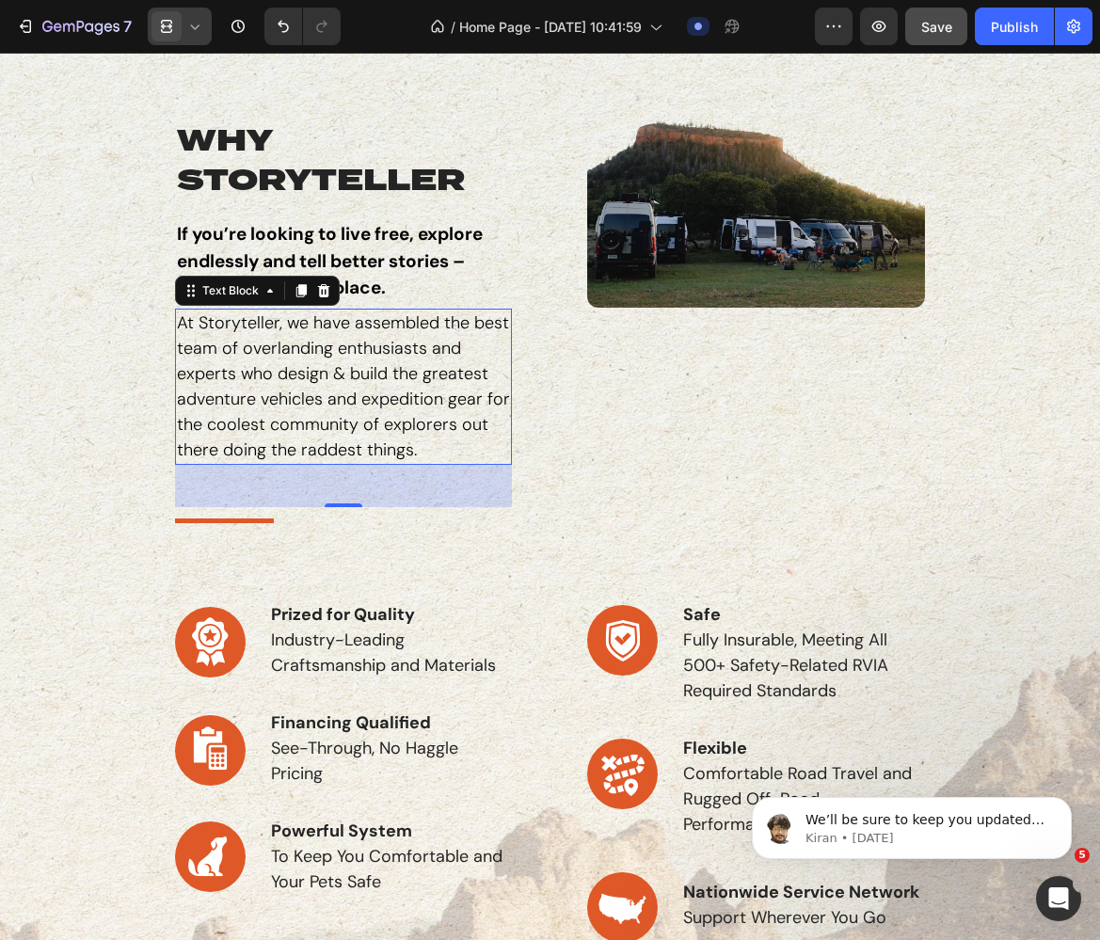
click at [161, 25] on icon at bounding box center [166, 26] width 19 height 19
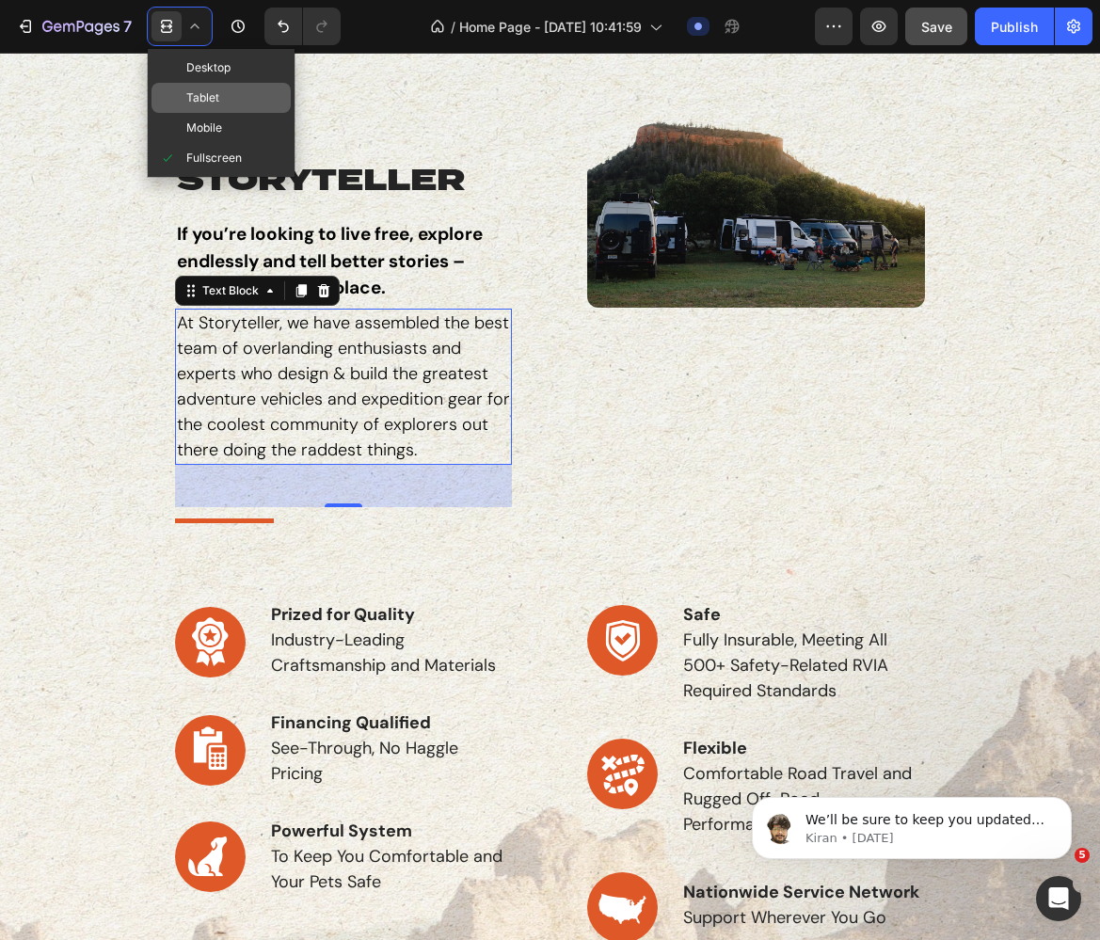
click at [208, 113] on div "Tablet" at bounding box center [220, 128] width 139 height 30
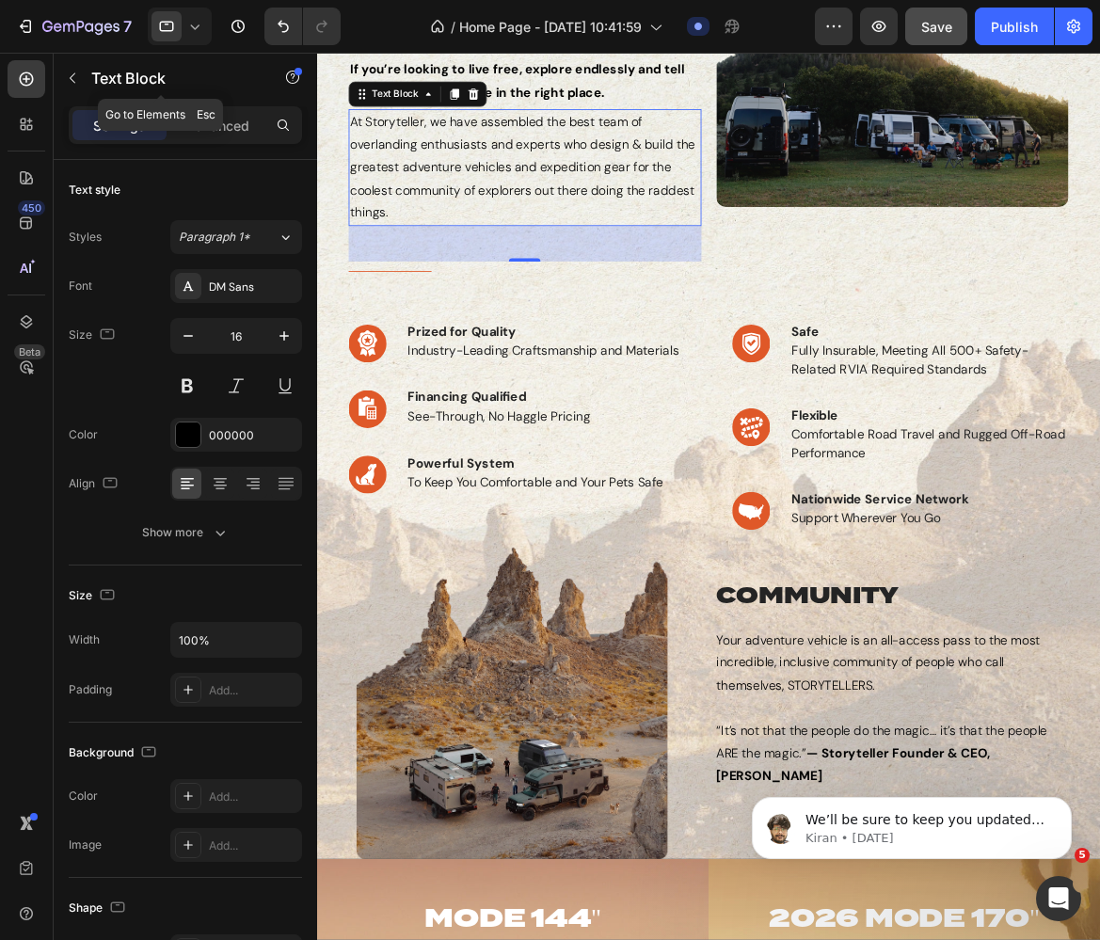
scroll to position [601, 0]
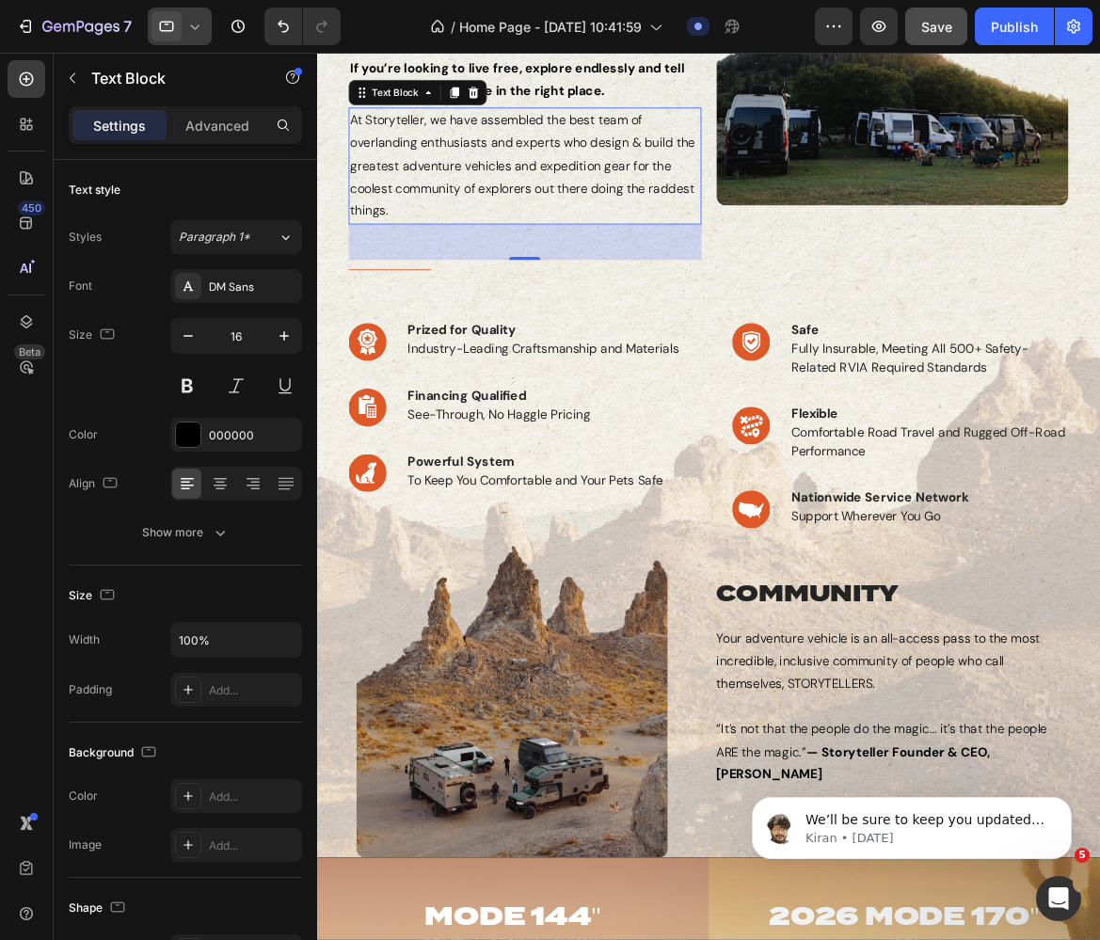
click at [183, 21] on div at bounding box center [180, 27] width 64 height 38
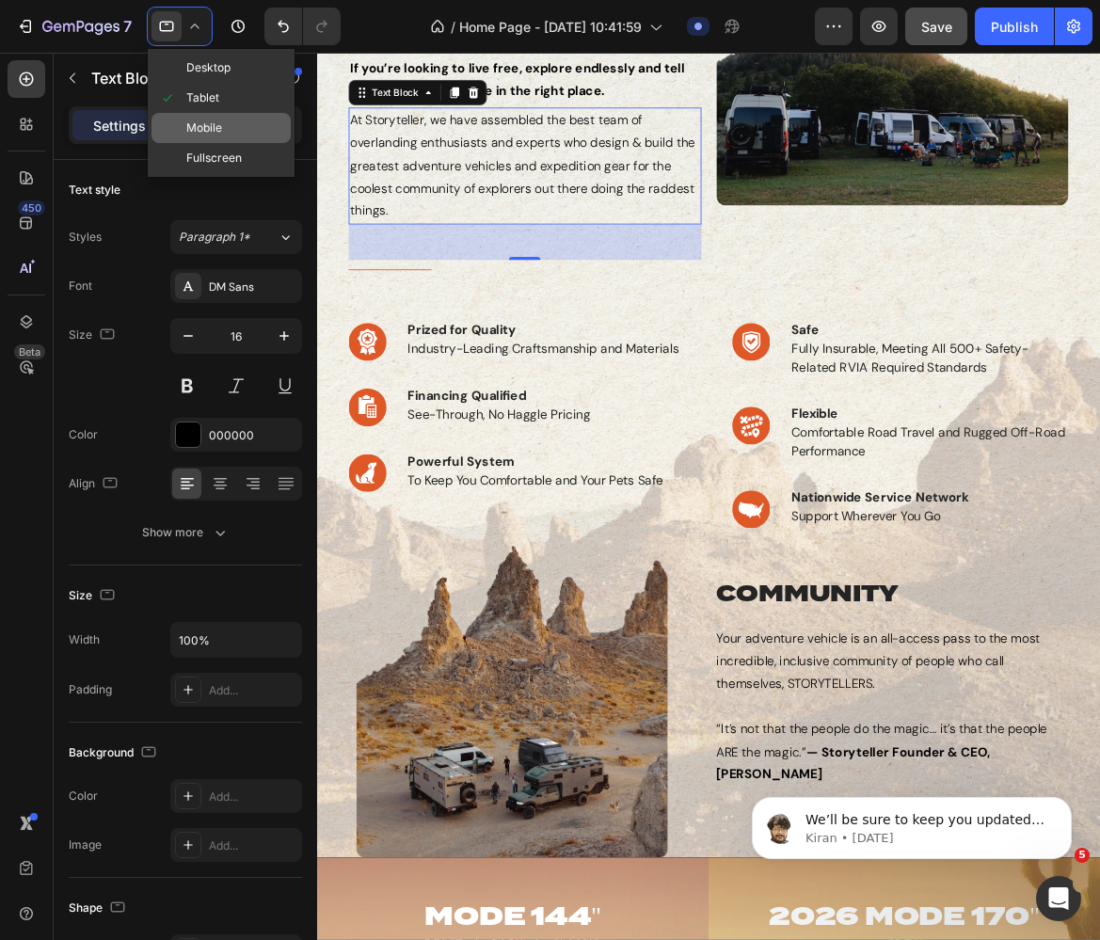
click at [212, 121] on span "Mobile" at bounding box center [204, 128] width 36 height 19
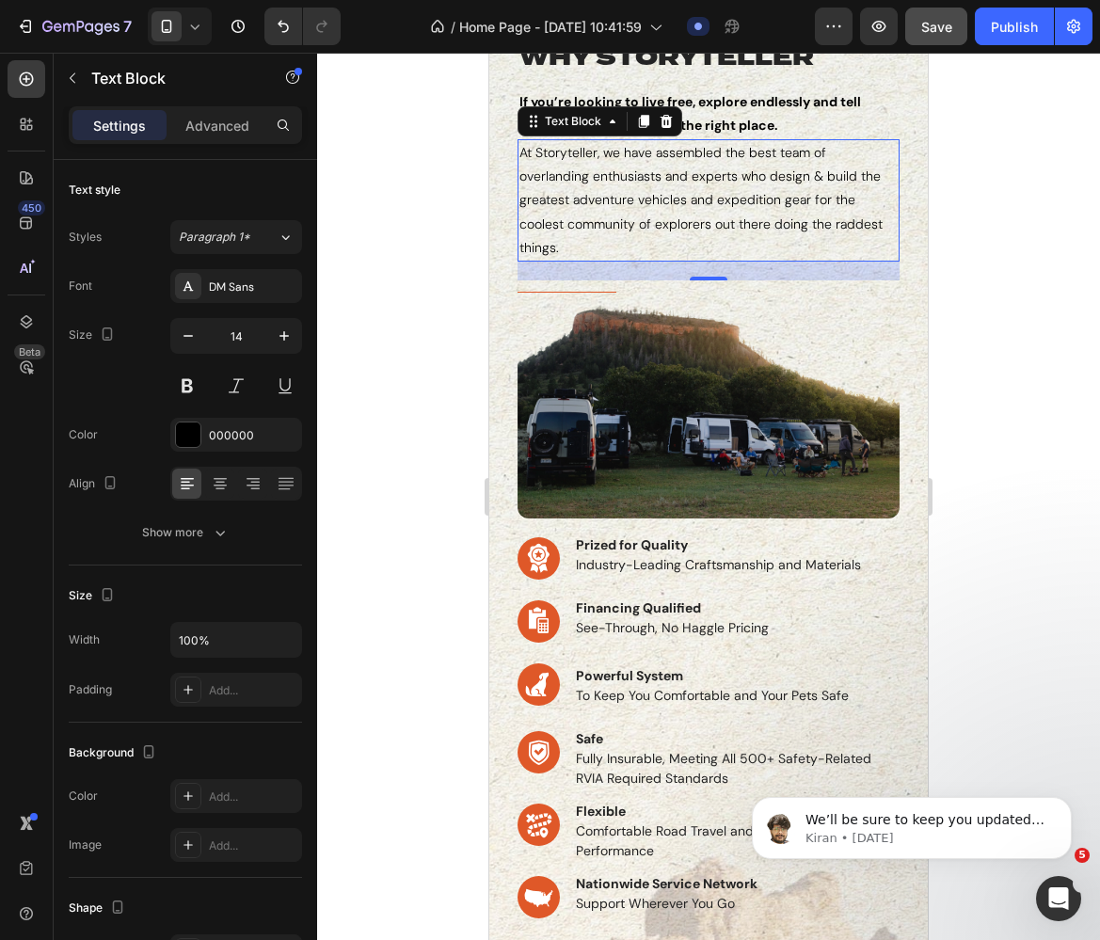
scroll to position [771, 0]
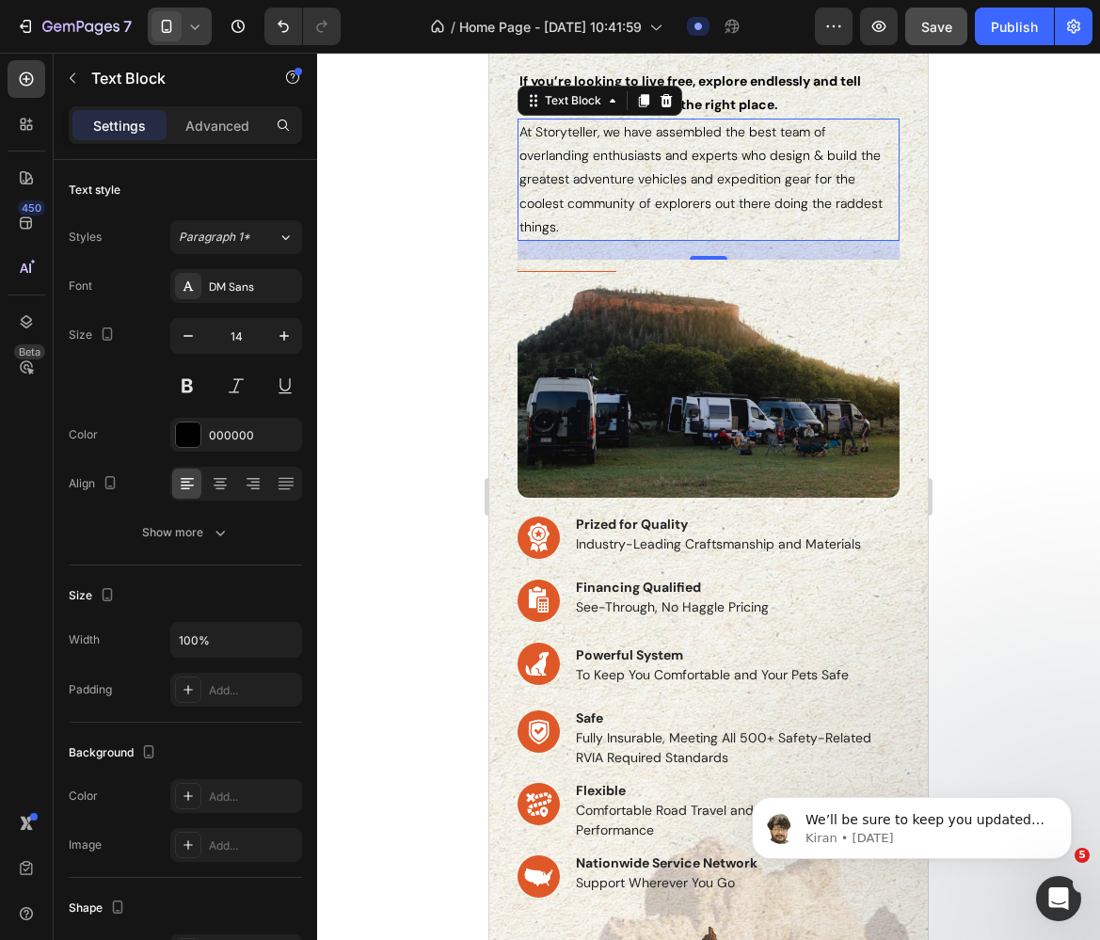
click at [198, 40] on div at bounding box center [180, 27] width 64 height 38
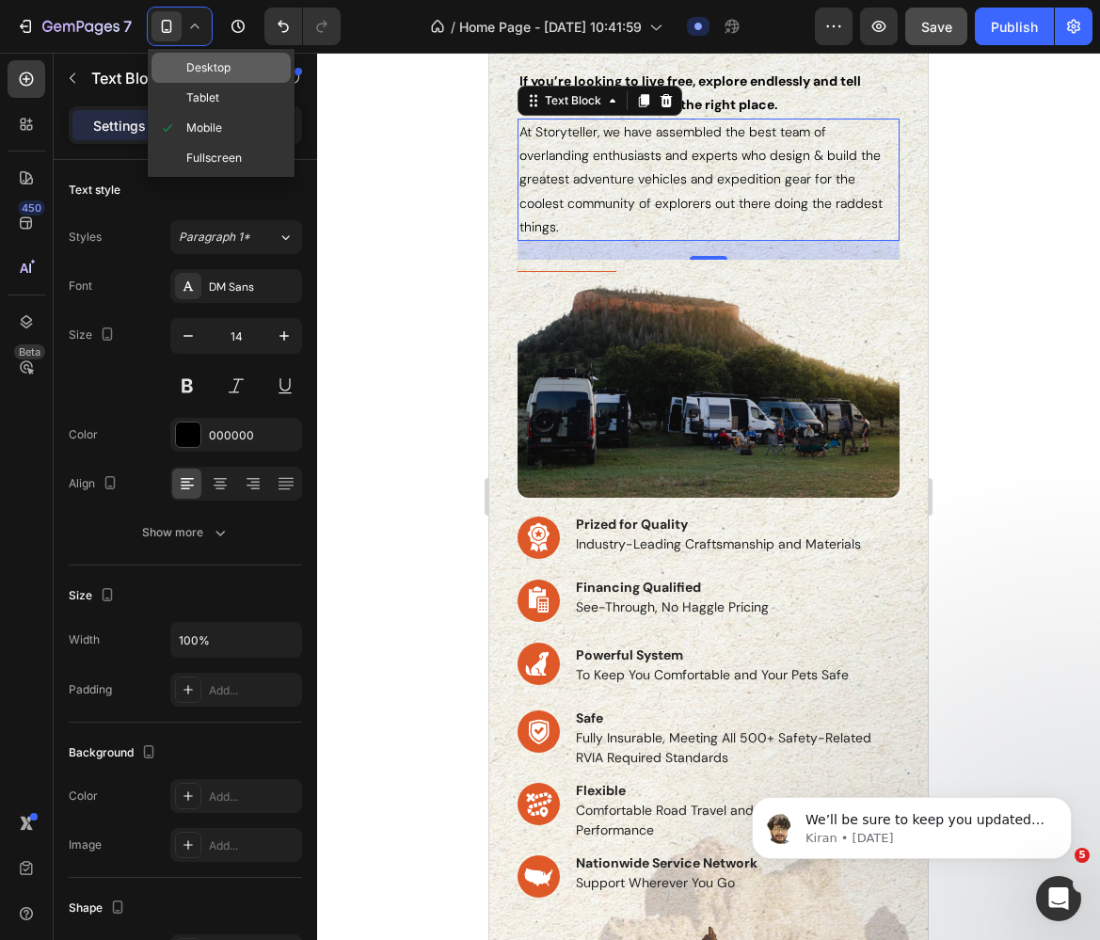
click at [226, 69] on span "Desktop" at bounding box center [208, 67] width 44 height 19
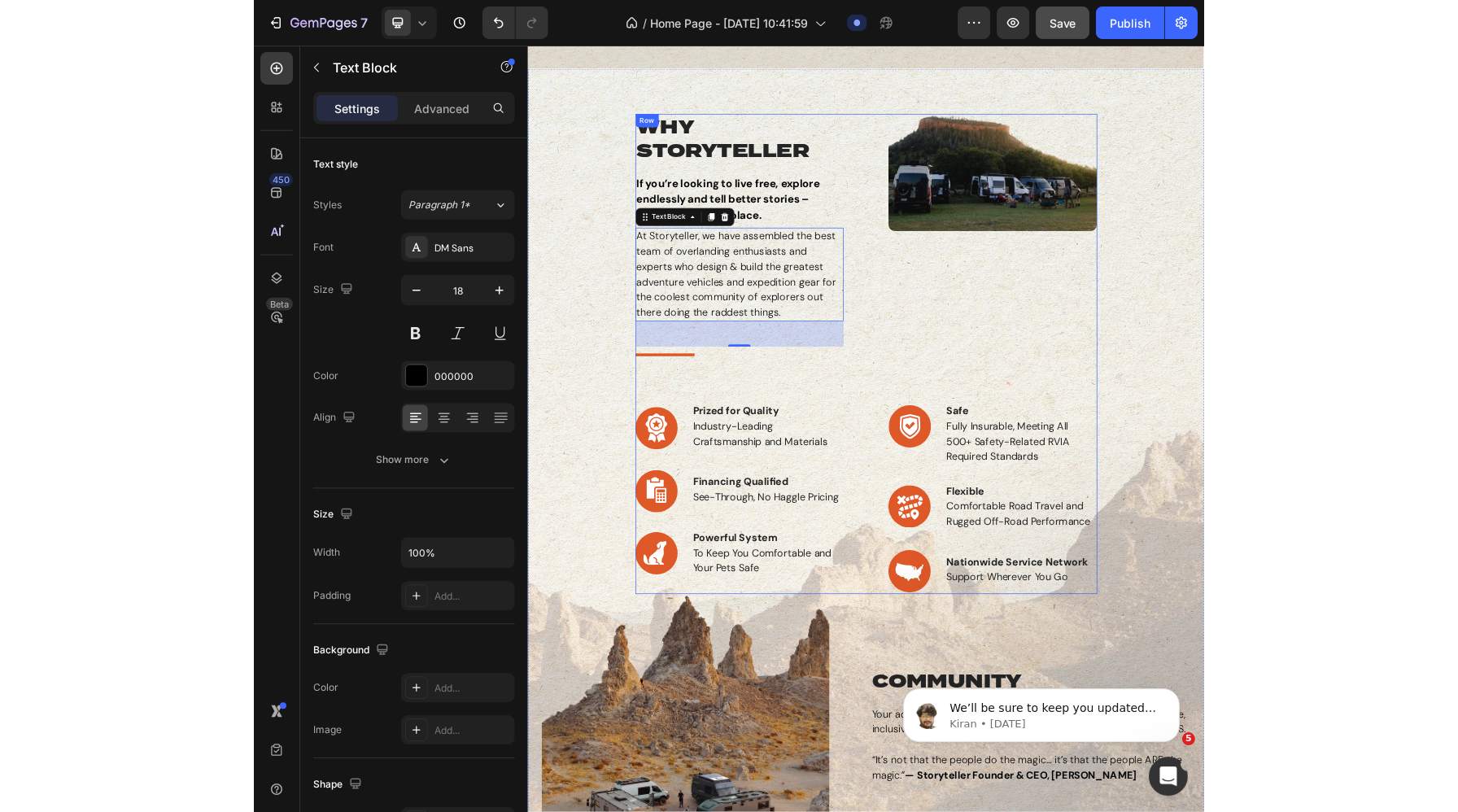
scroll to position [390, 0]
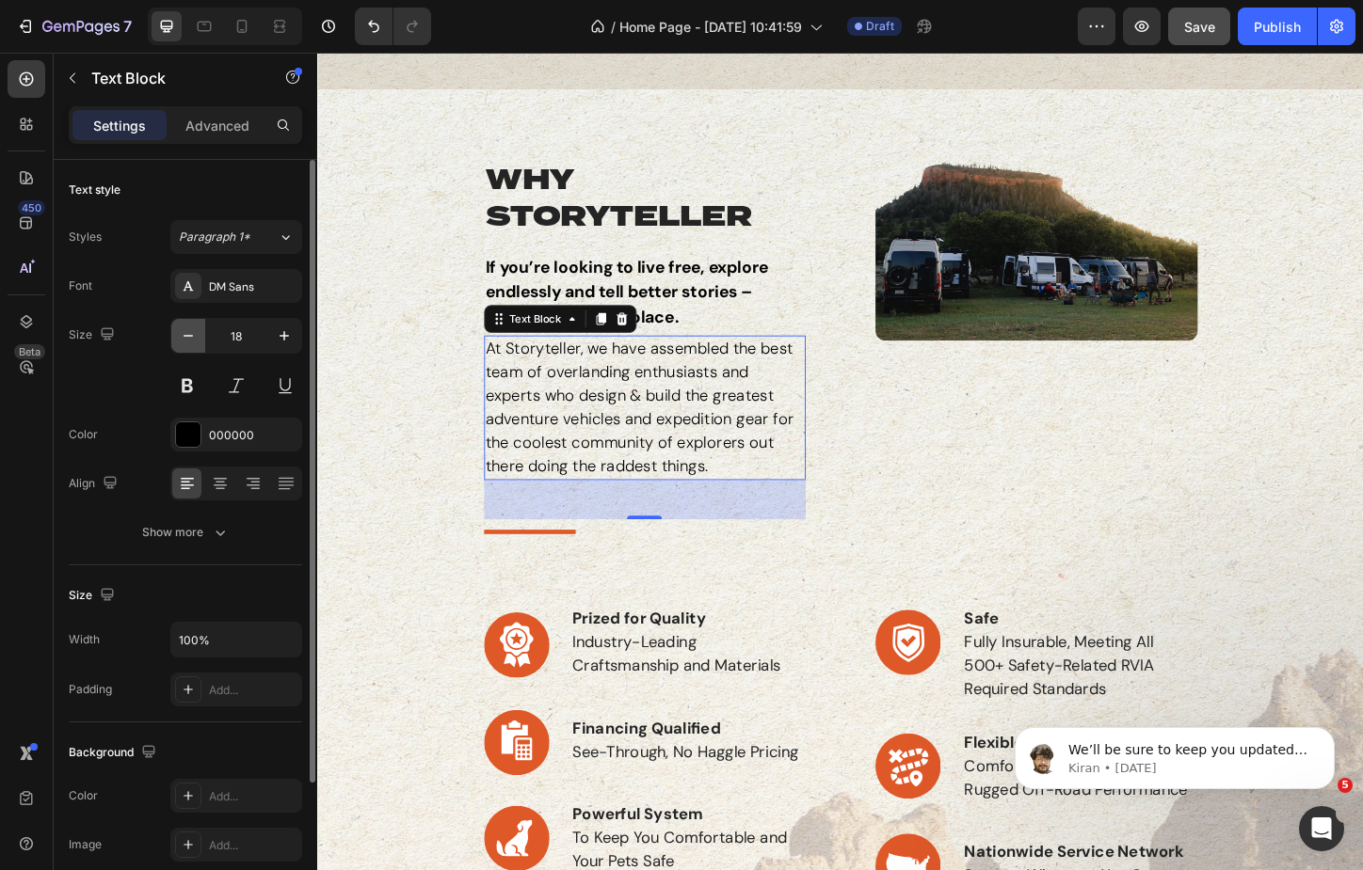
click at [183, 346] on button "button" at bounding box center [188, 336] width 34 height 34
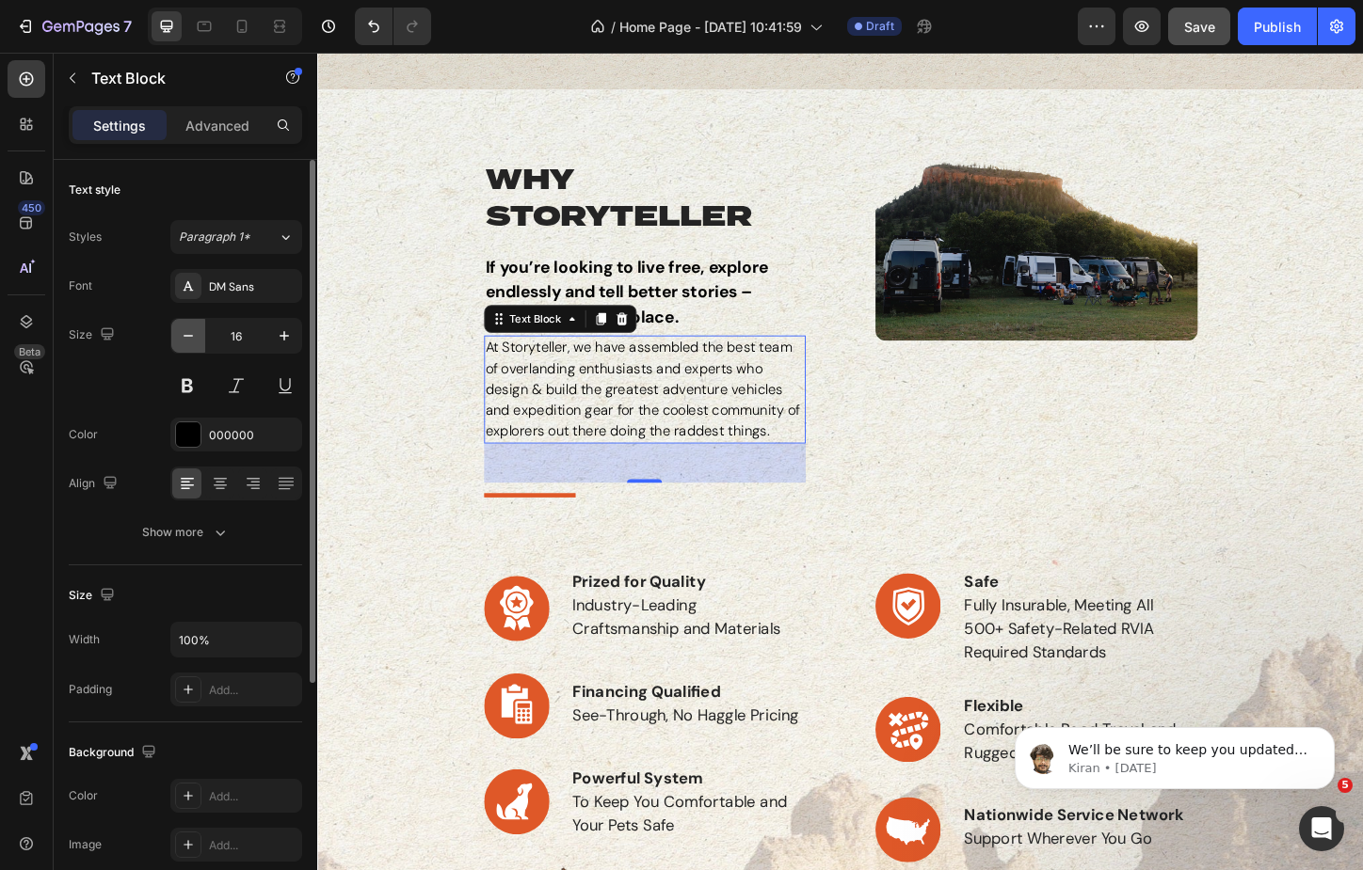
click at [183, 346] on button "button" at bounding box center [188, 336] width 34 height 34
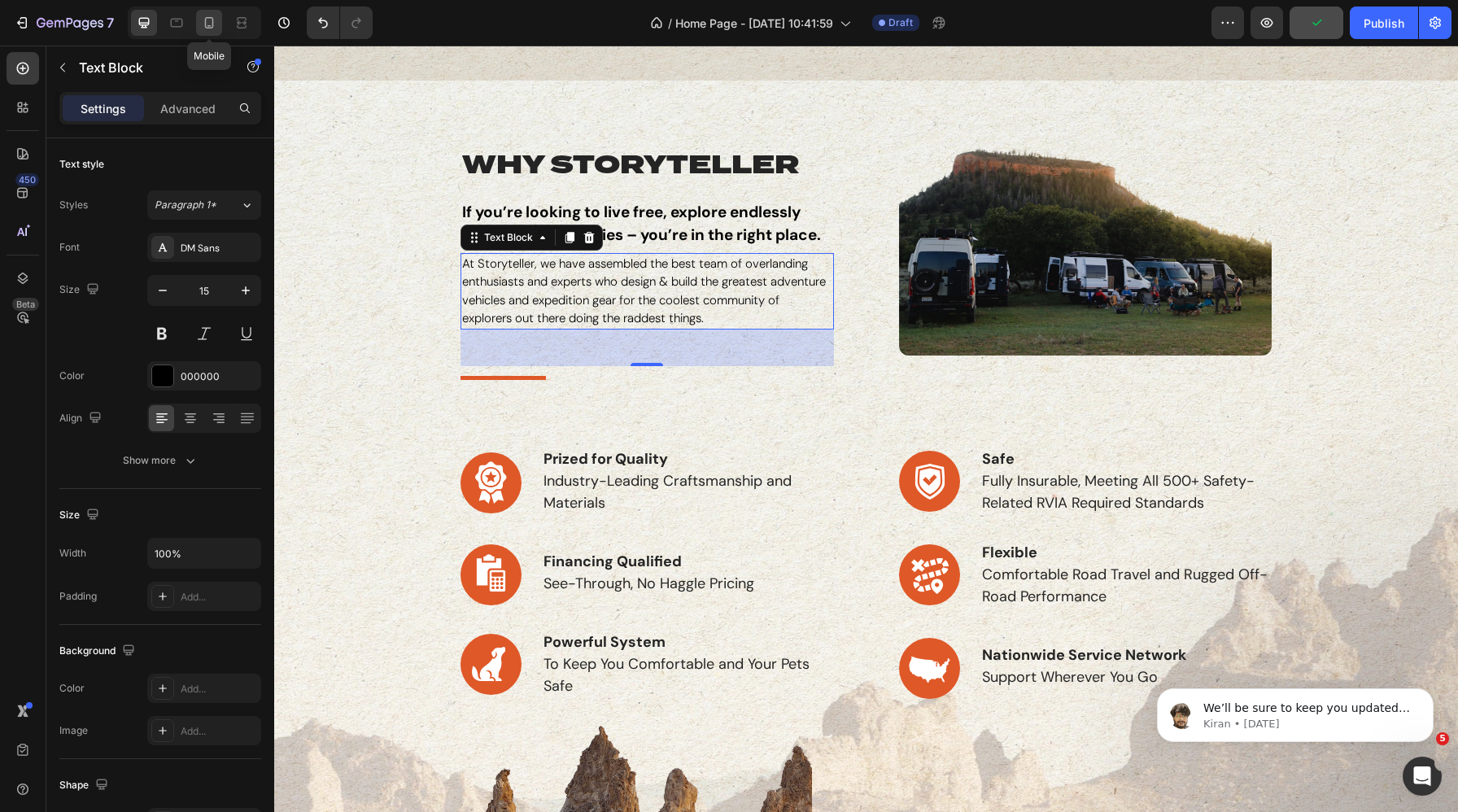
click at [202, 17] on icon at bounding box center [208, 22] width 16 height 16
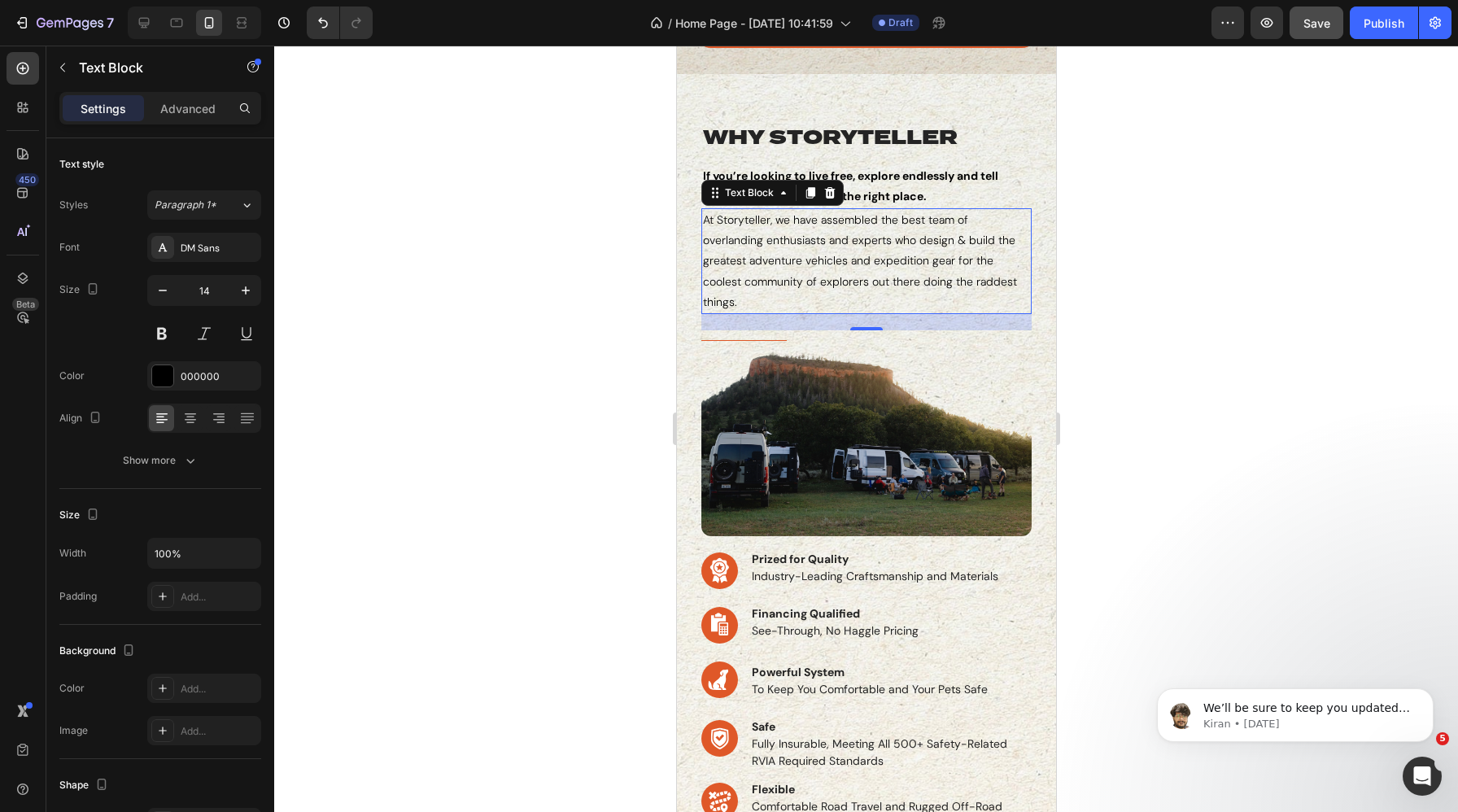
scroll to position [565, 0]
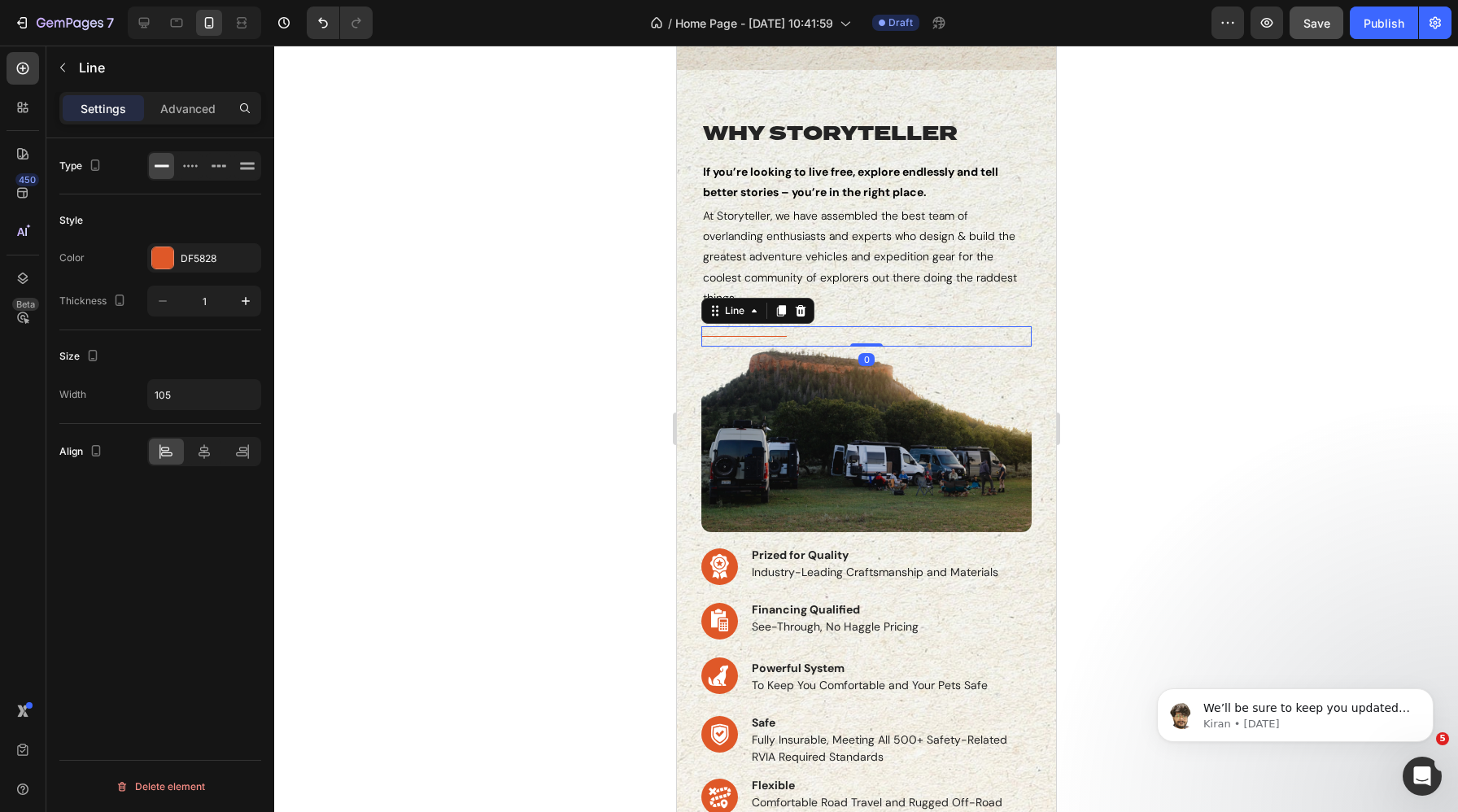
click at [727, 338] on div "Title Line 0" at bounding box center [866, 336] width 330 height 21
click at [189, 112] on p "Advanced" at bounding box center [188, 109] width 55 height 17
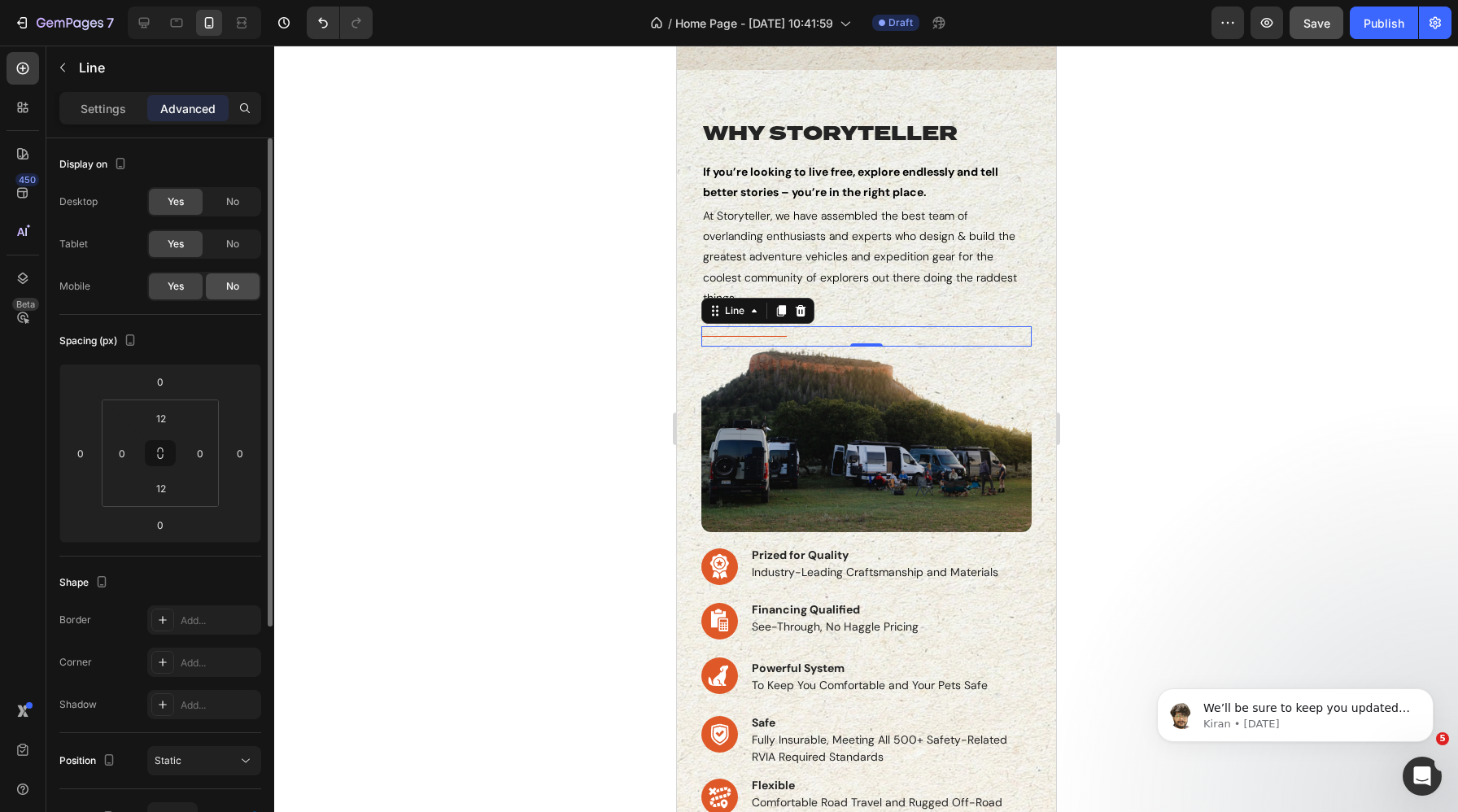
click at [222, 280] on div "No" at bounding box center [233, 286] width 54 height 26
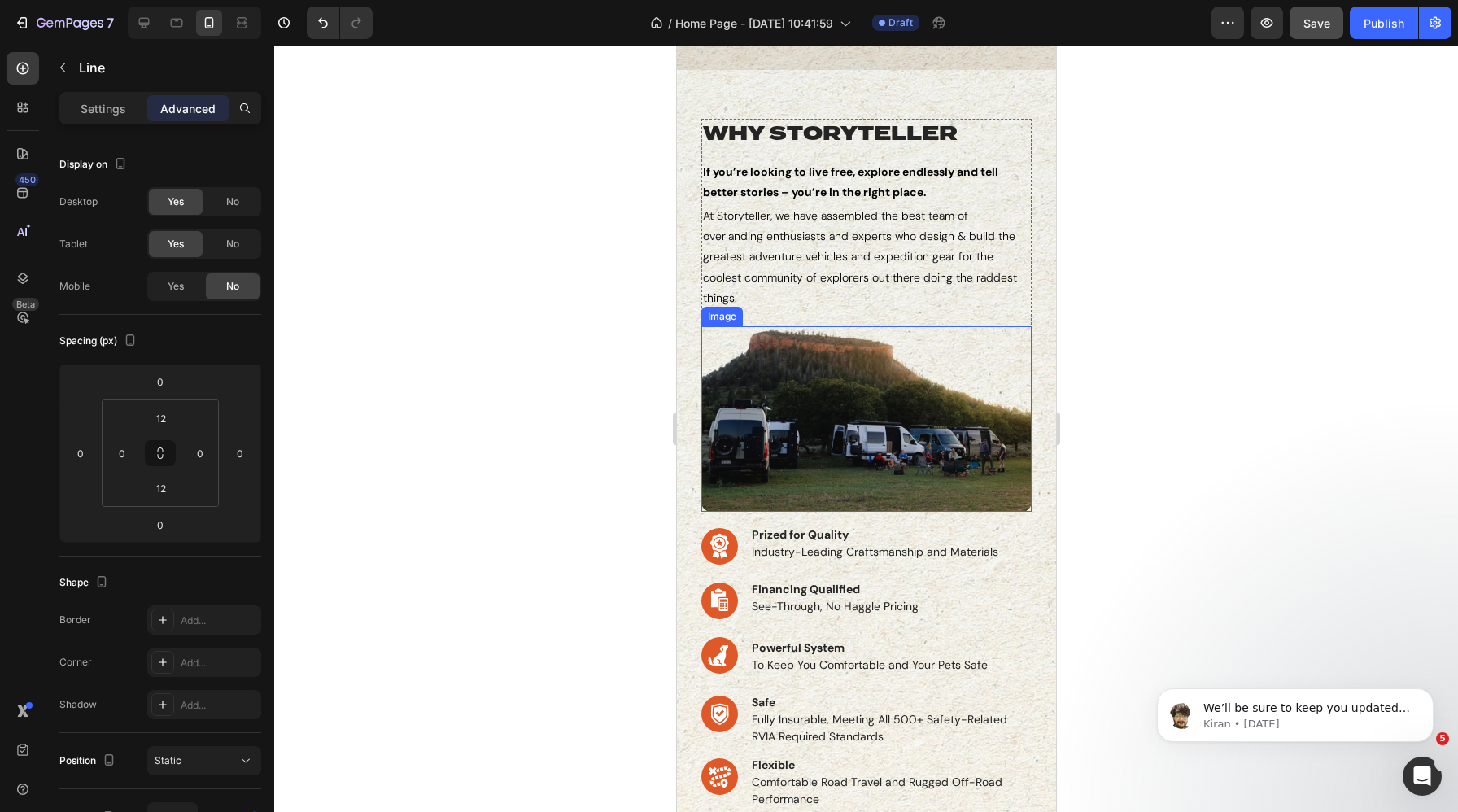
scroll to position [655, 0]
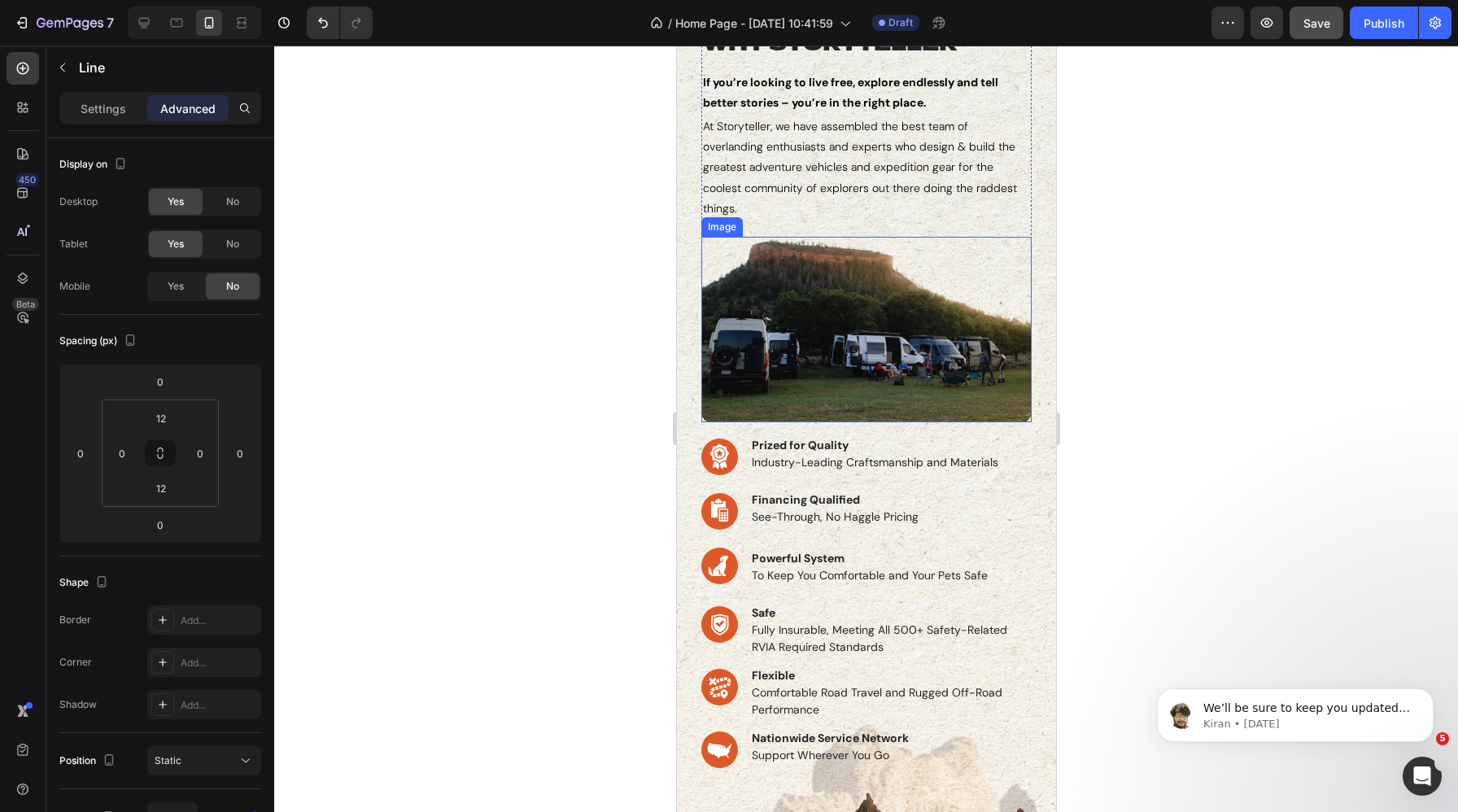
click at [766, 378] on img at bounding box center [866, 329] width 330 height 186
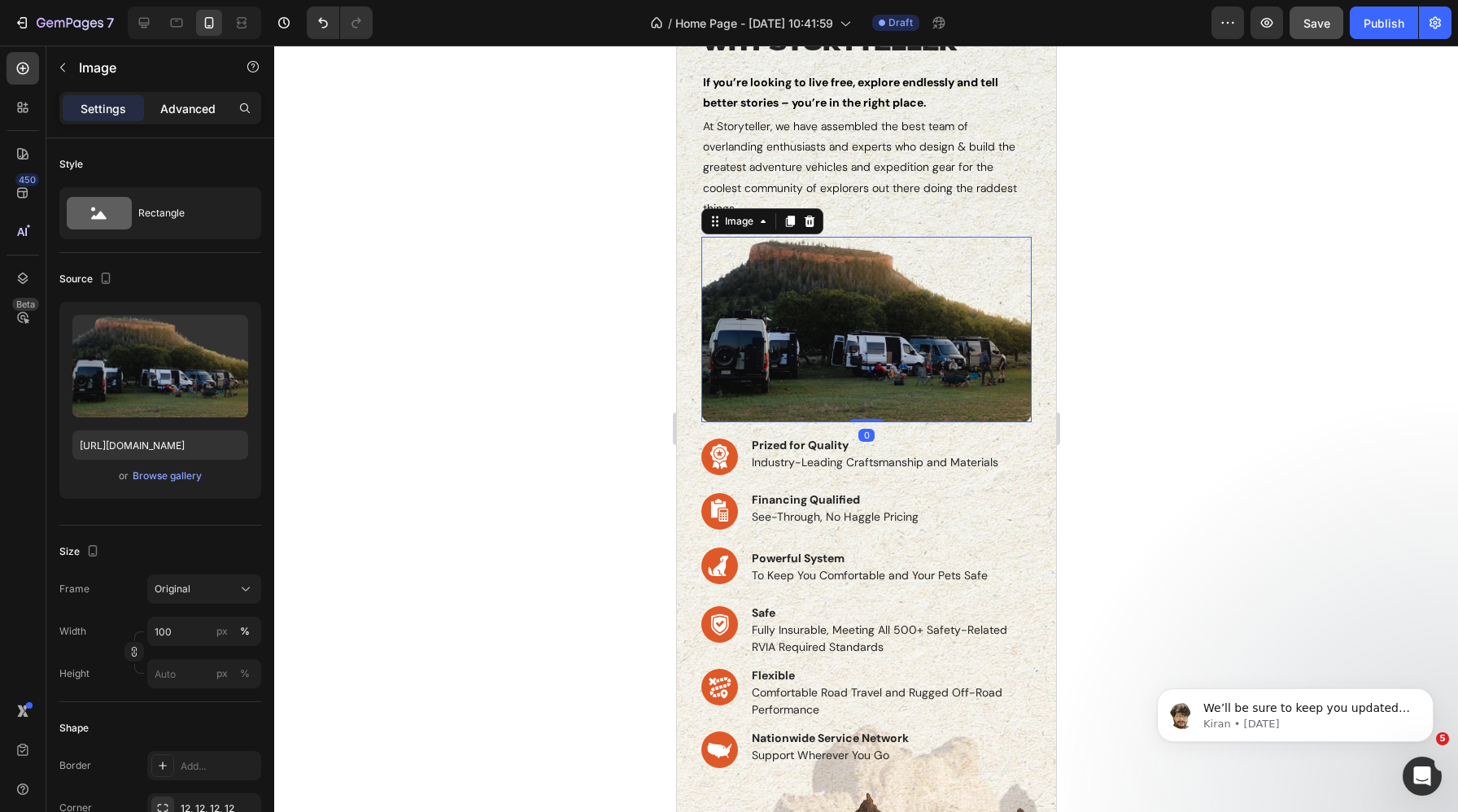
click at [198, 115] on p "Advanced" at bounding box center [188, 109] width 55 height 17
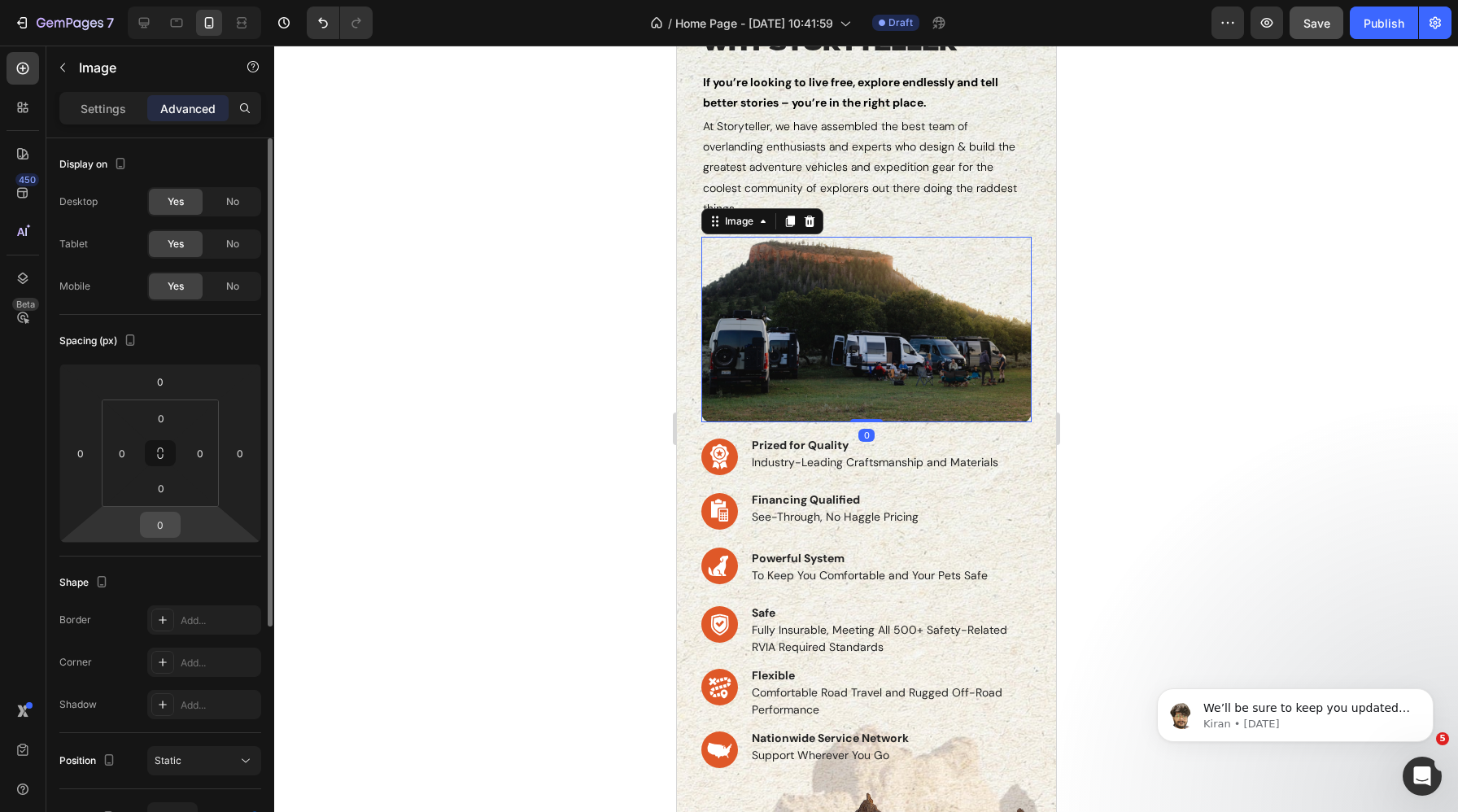
click at [158, 528] on input "0" at bounding box center [161, 525] width 33 height 24
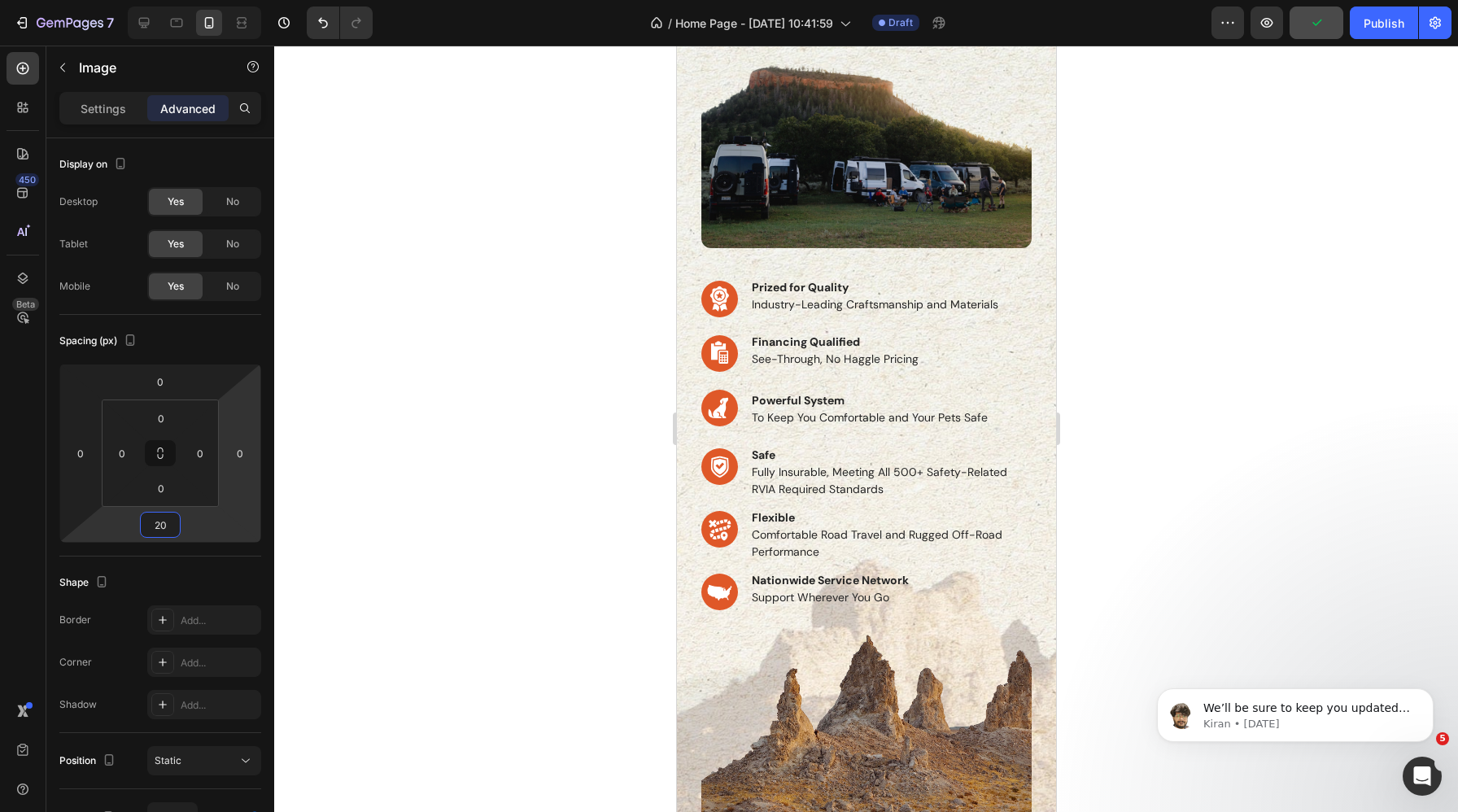
scroll to position [0, 0]
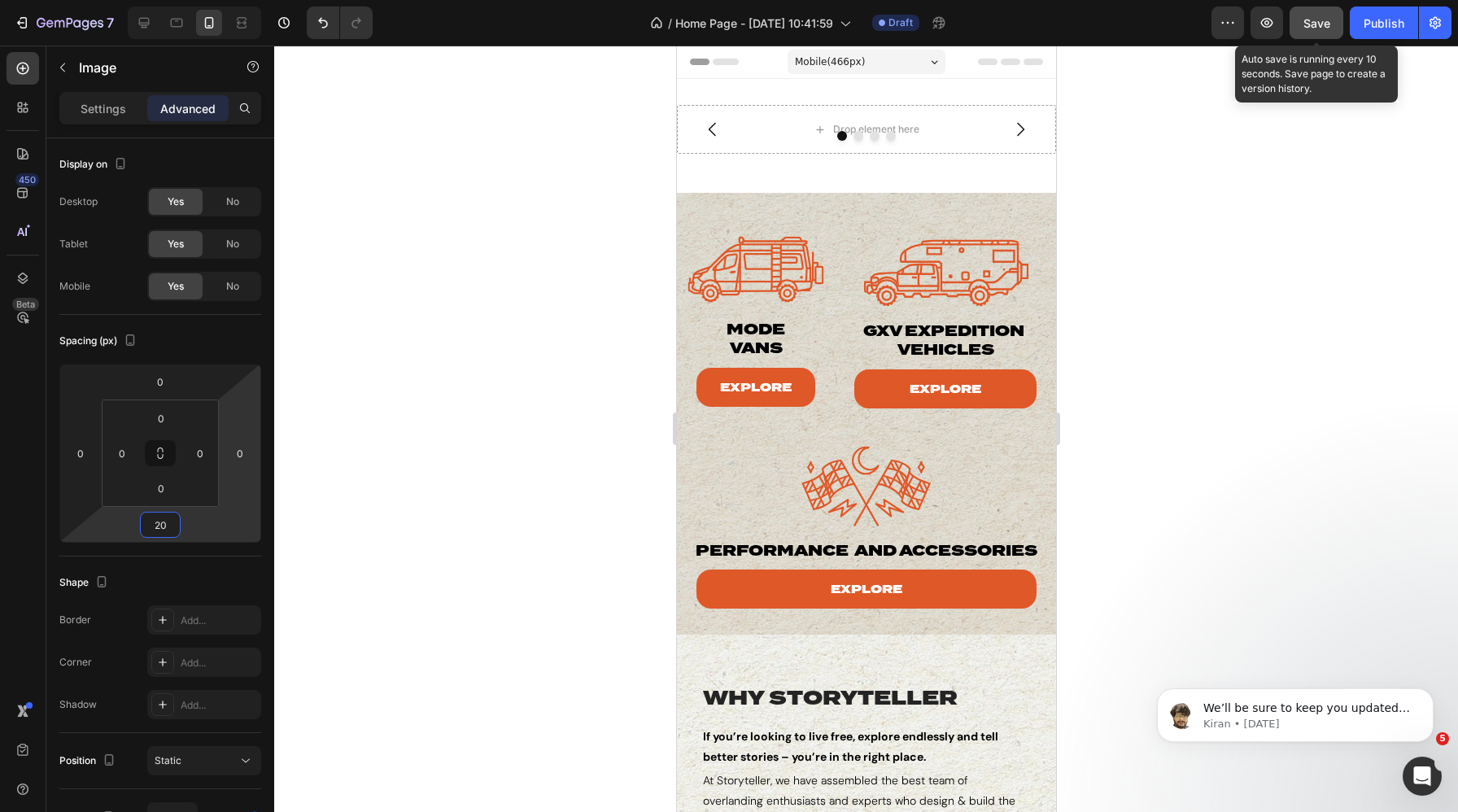
click at [1199, 21] on span "Save" at bounding box center [1316, 23] width 27 height 14
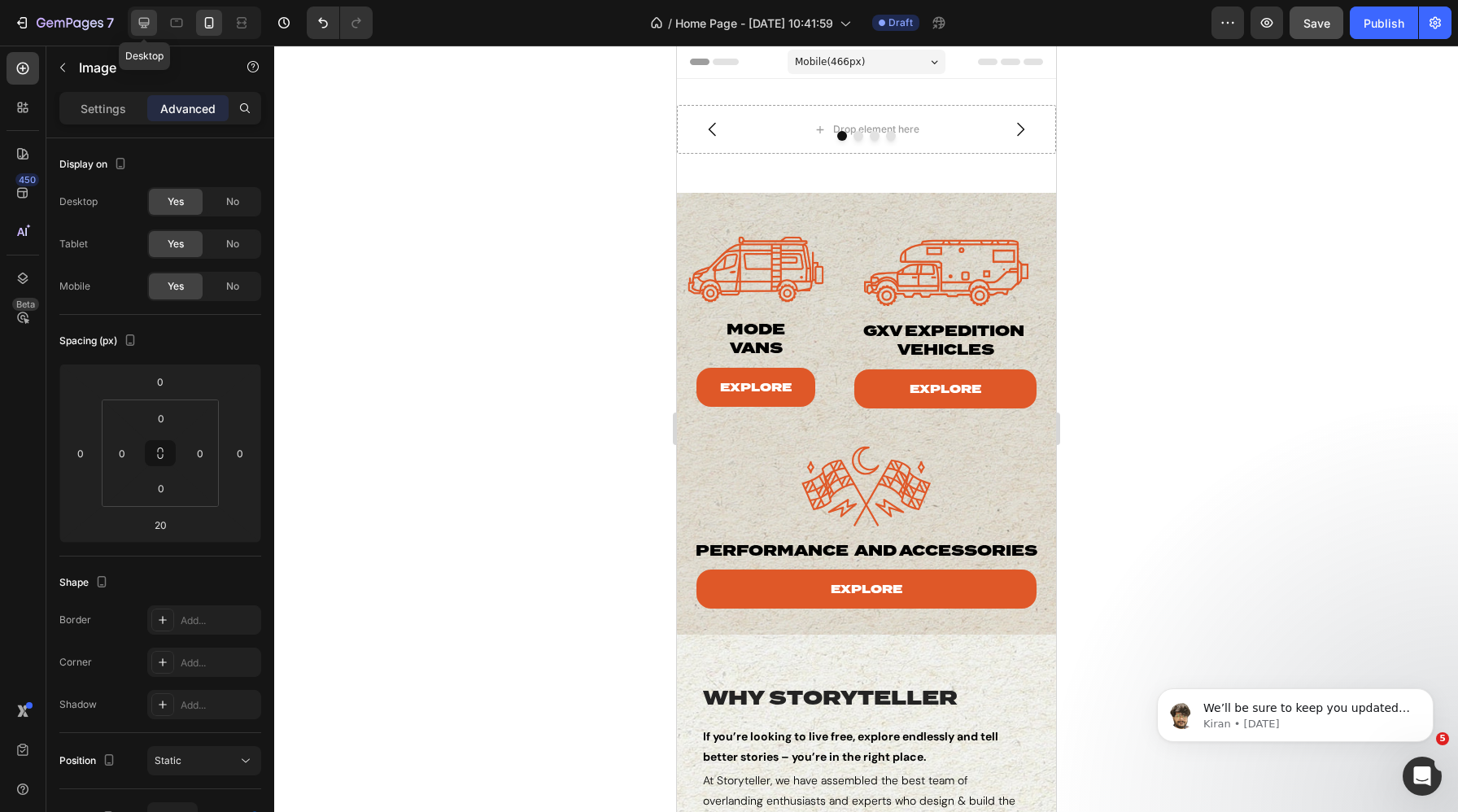
click at [145, 21] on icon at bounding box center [144, 22] width 16 height 16
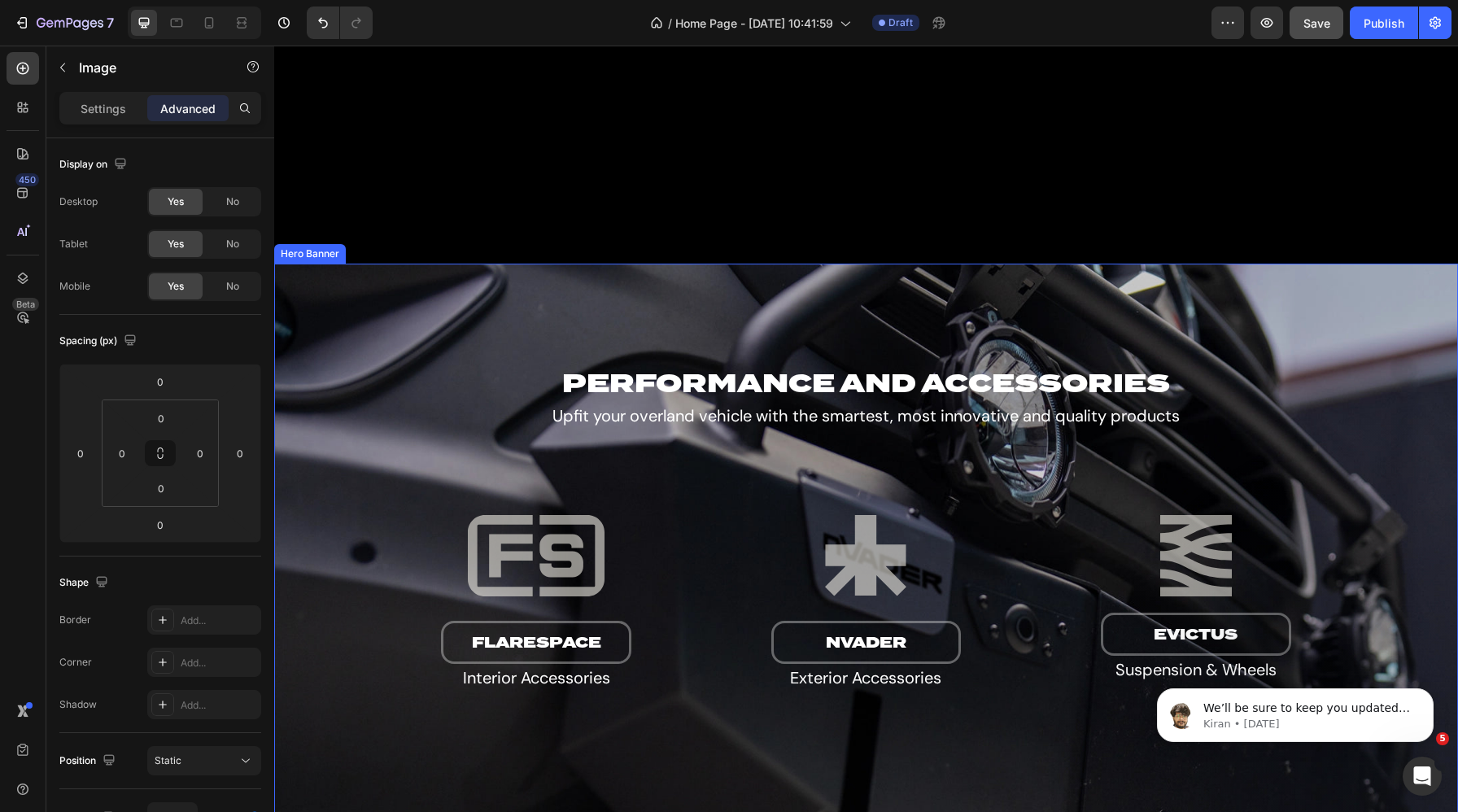
scroll to position [3307, 0]
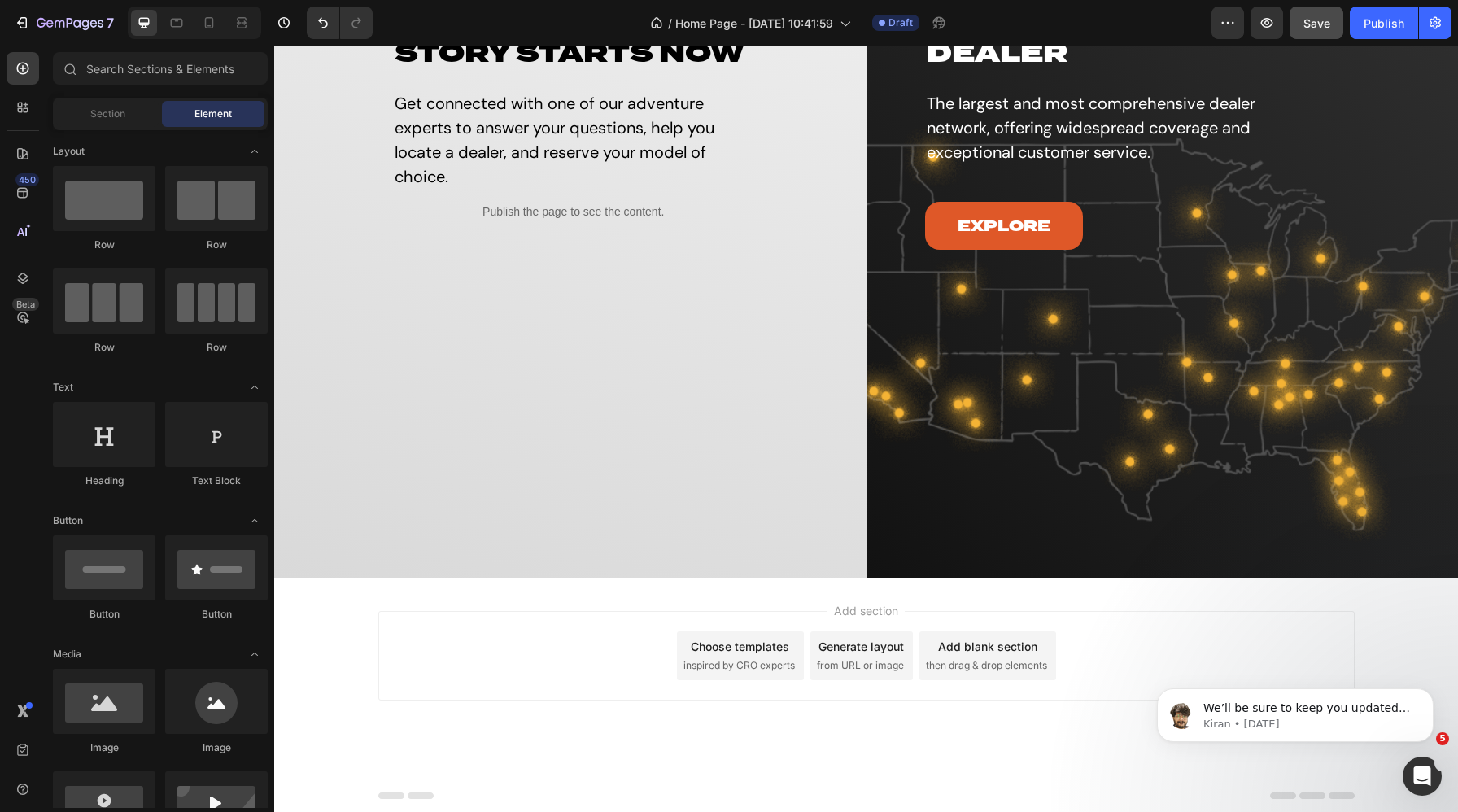
click at [745, 658] on span "inspired by CRO experts" at bounding box center [739, 665] width 112 height 15
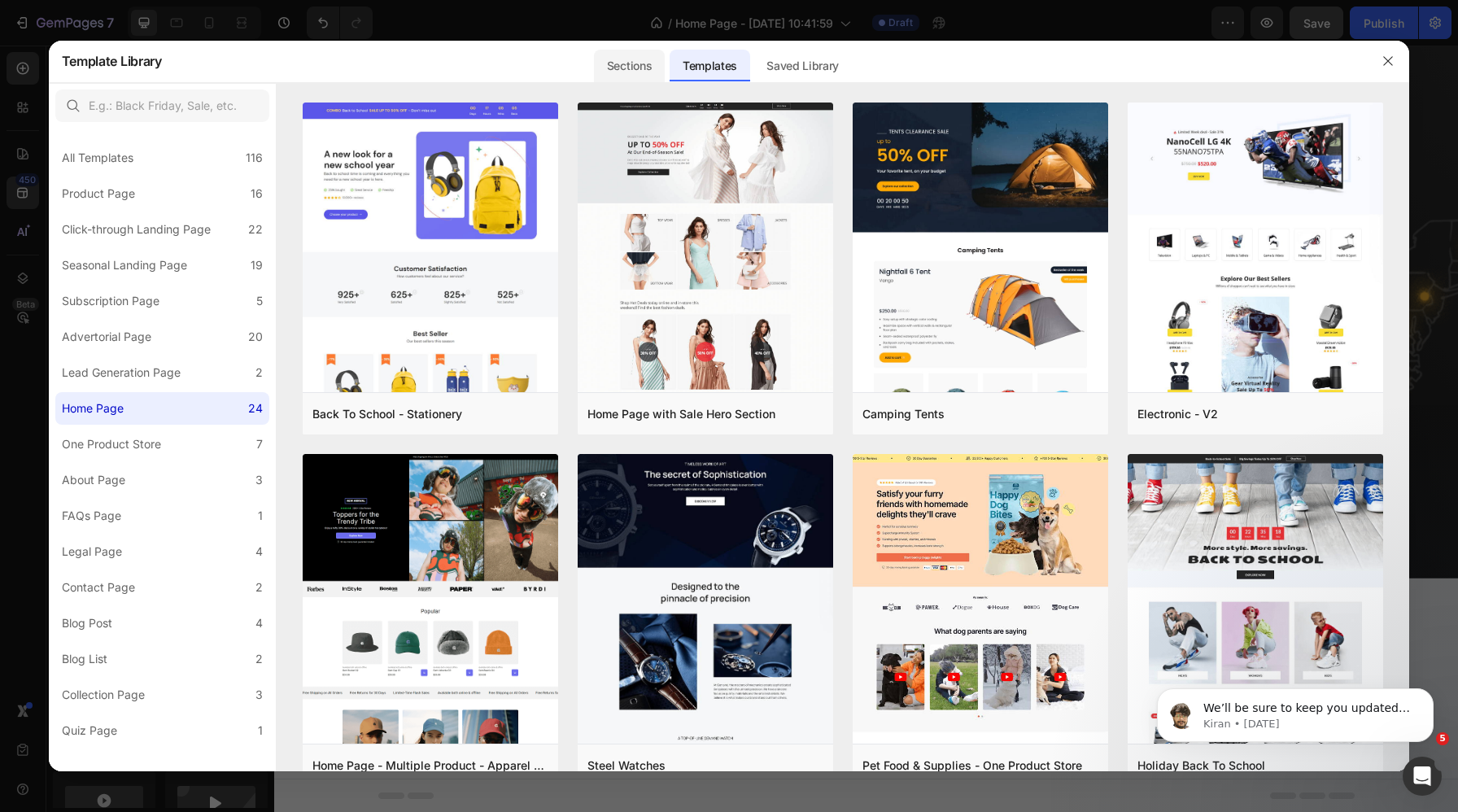
click at [641, 74] on div "Sections" at bounding box center [630, 66] width 71 height 33
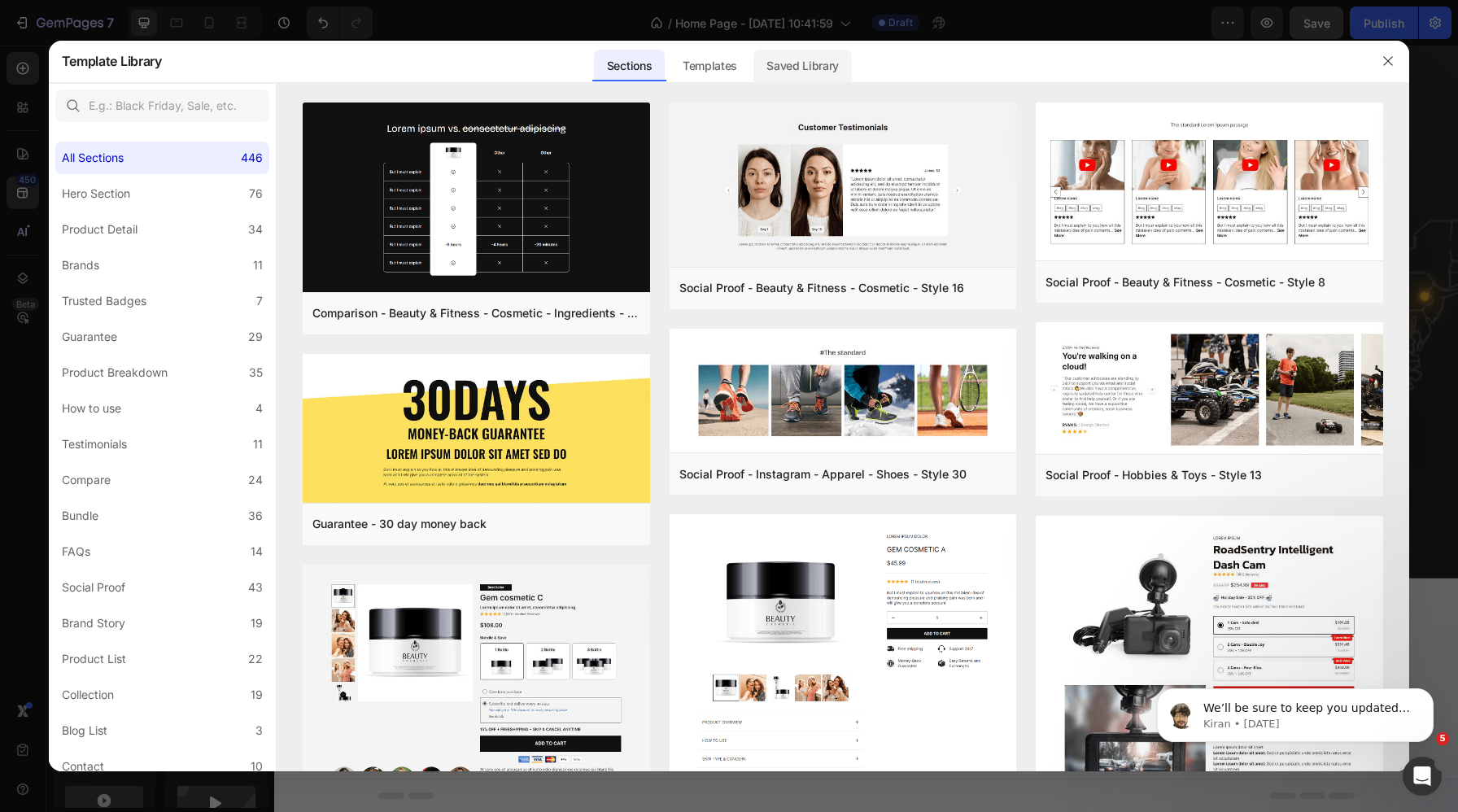
click at [822, 58] on div "Saved Library" at bounding box center [803, 66] width 99 height 33
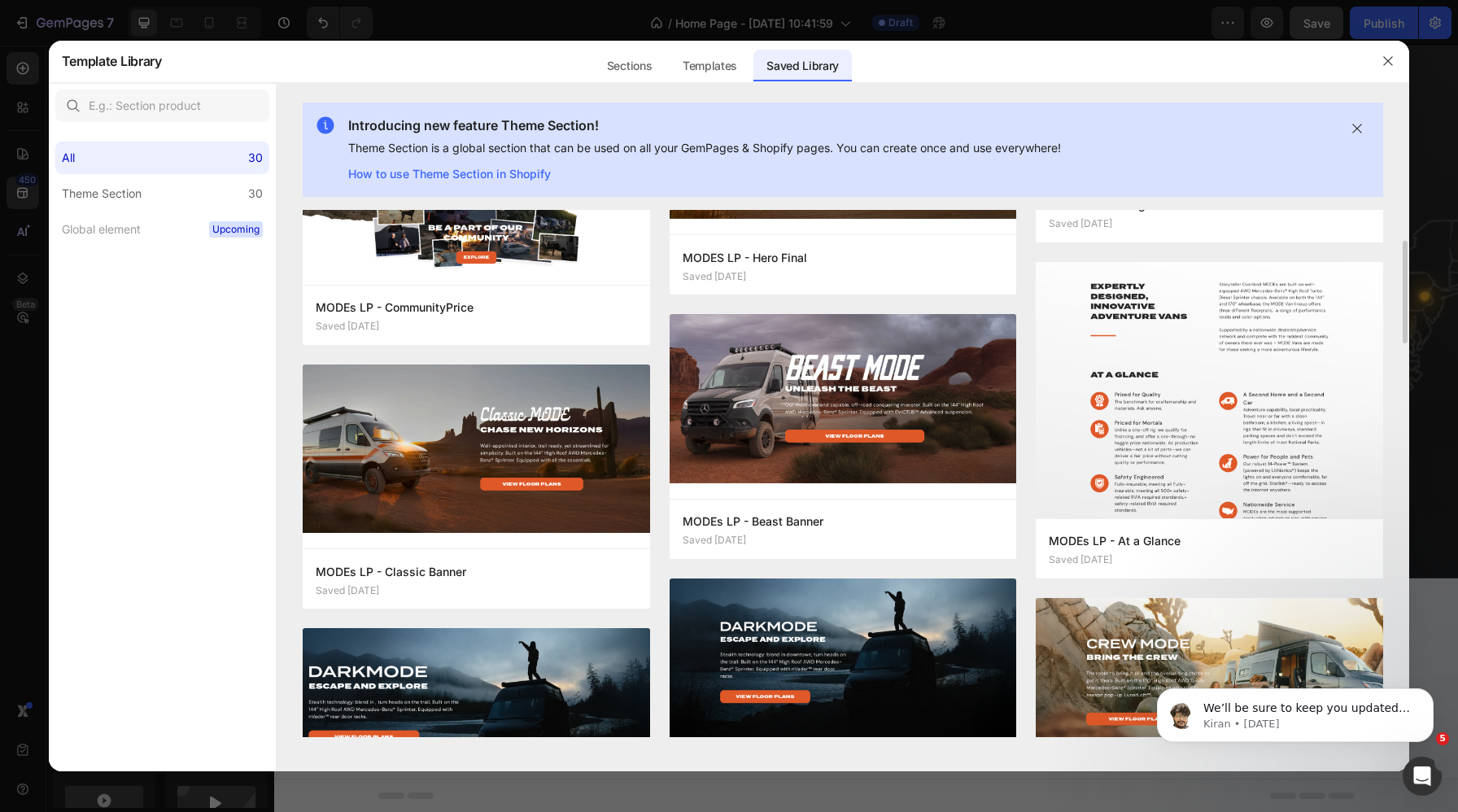
scroll to position [0, 0]
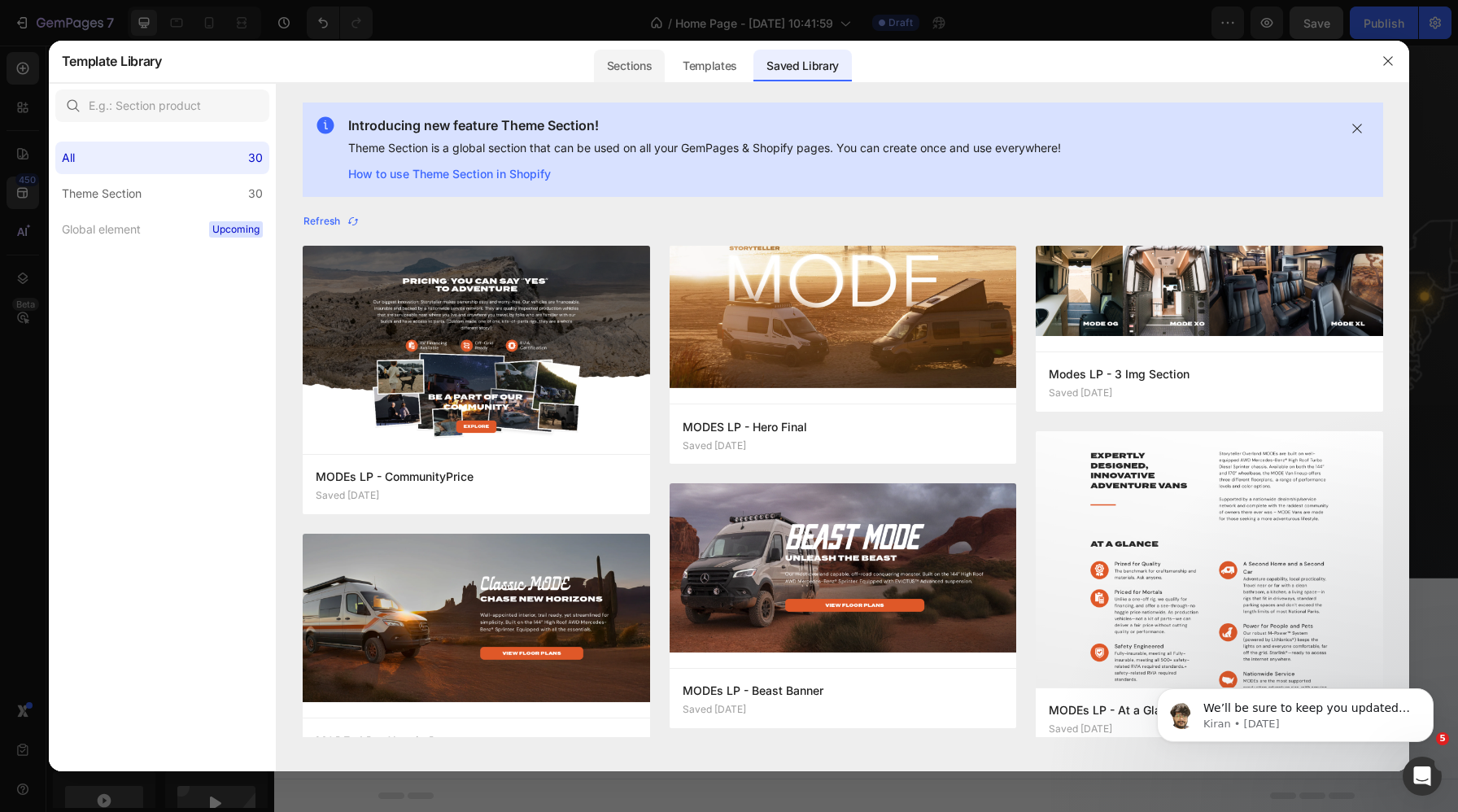
click at [609, 67] on div "Sections" at bounding box center [630, 66] width 71 height 33
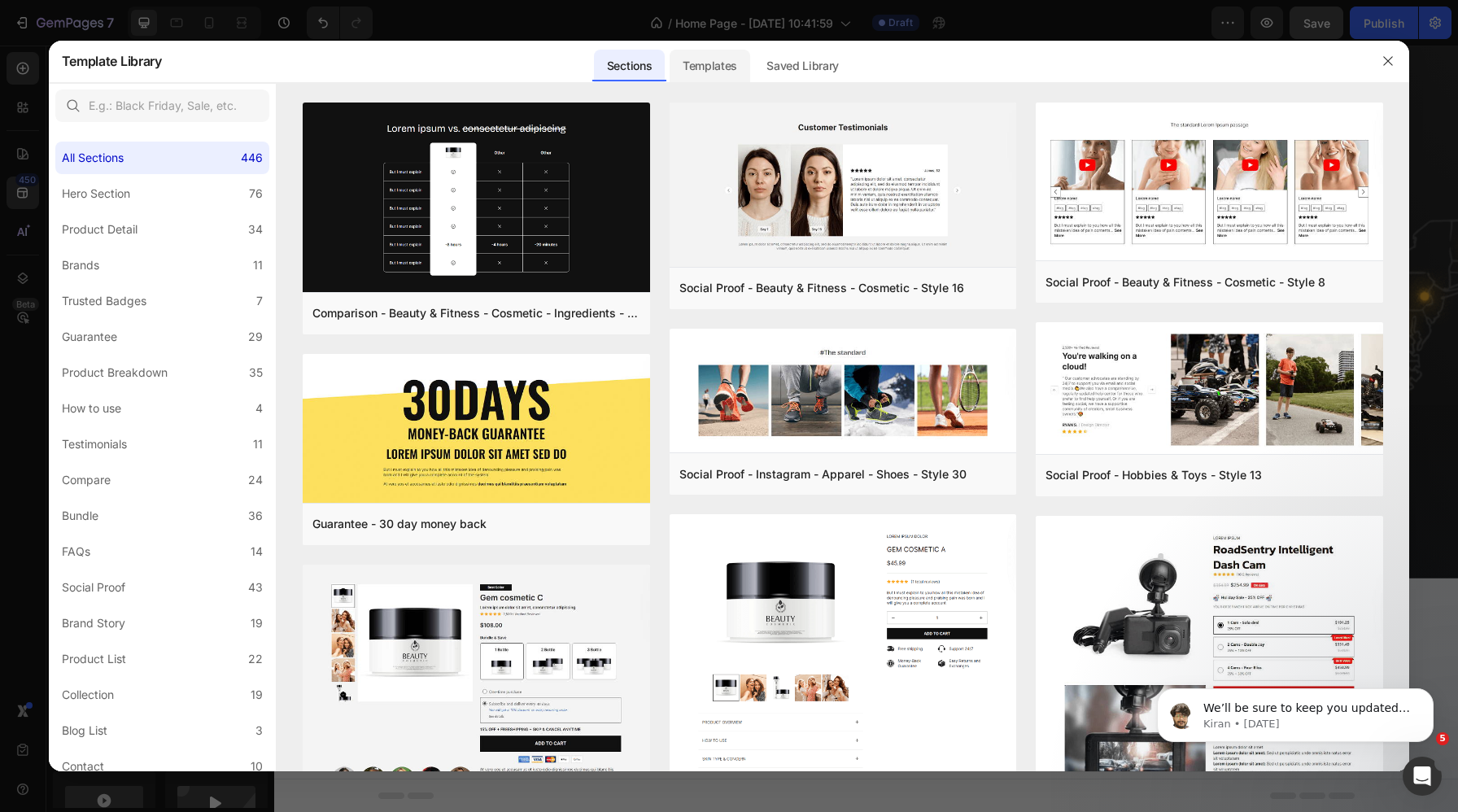
click at [698, 54] on div "Templates" at bounding box center [709, 66] width 80 height 33
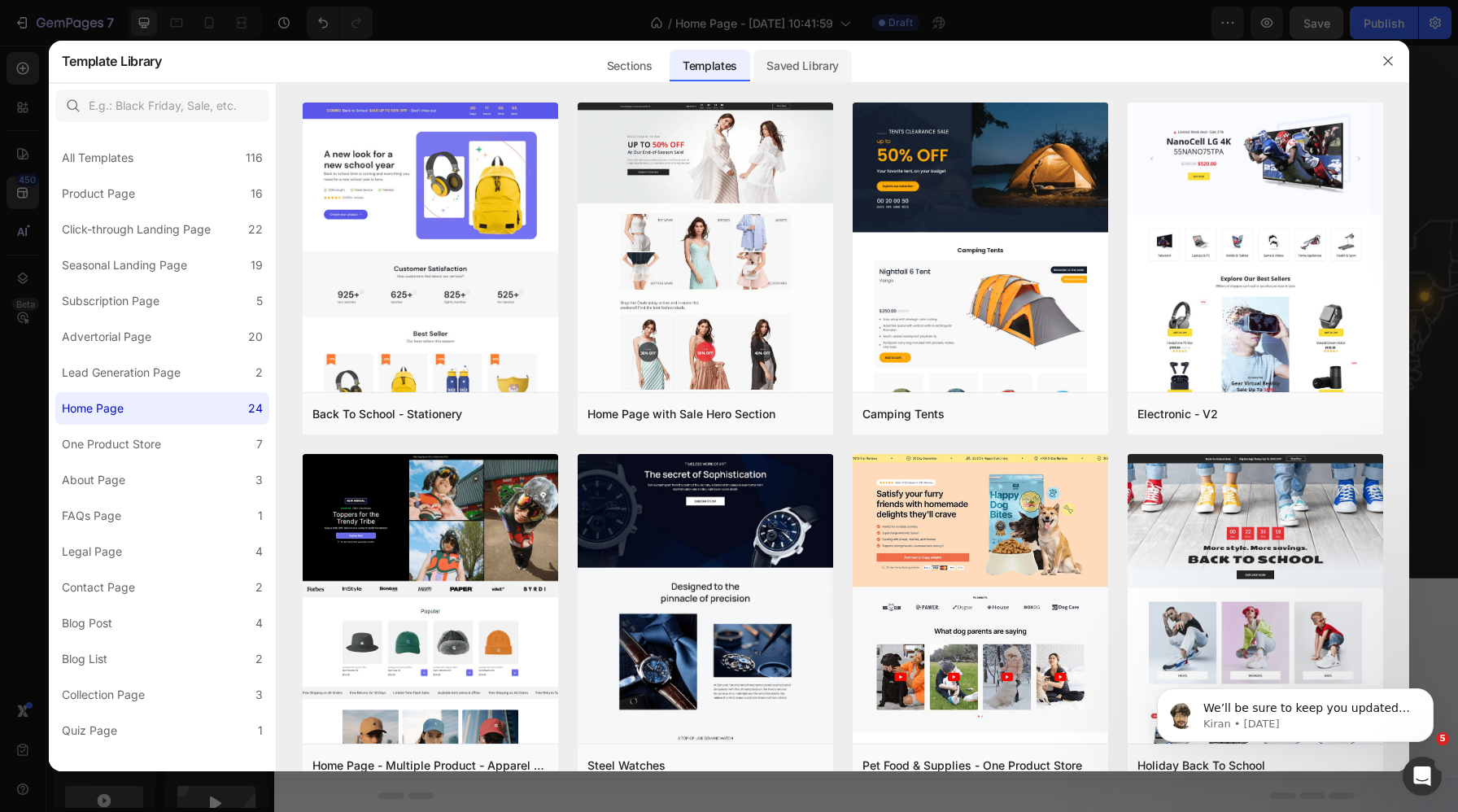
click at [786, 55] on div "Saved Library" at bounding box center [803, 66] width 99 height 33
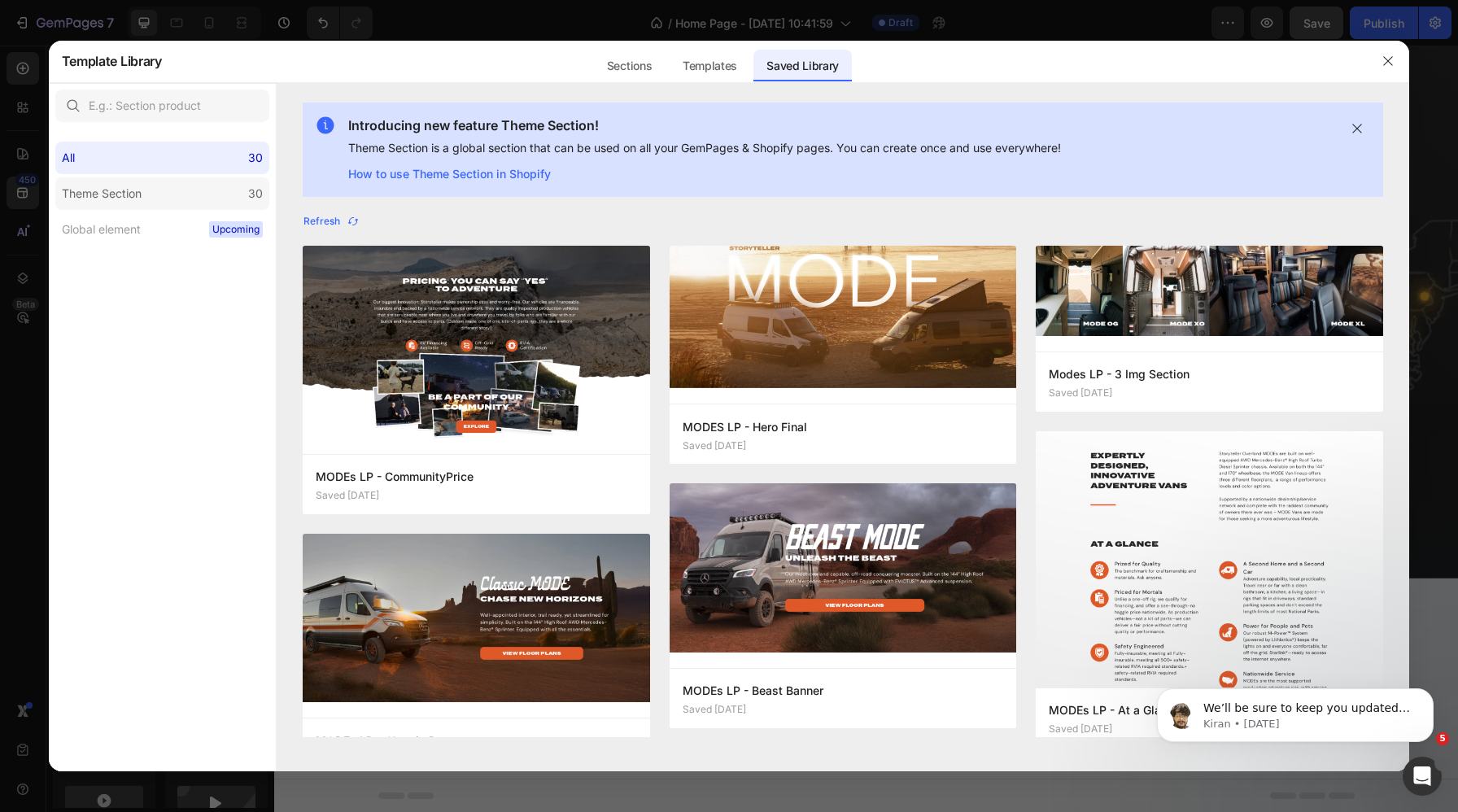
click at [154, 191] on label "Theme Section 30" at bounding box center [162, 194] width 214 height 33
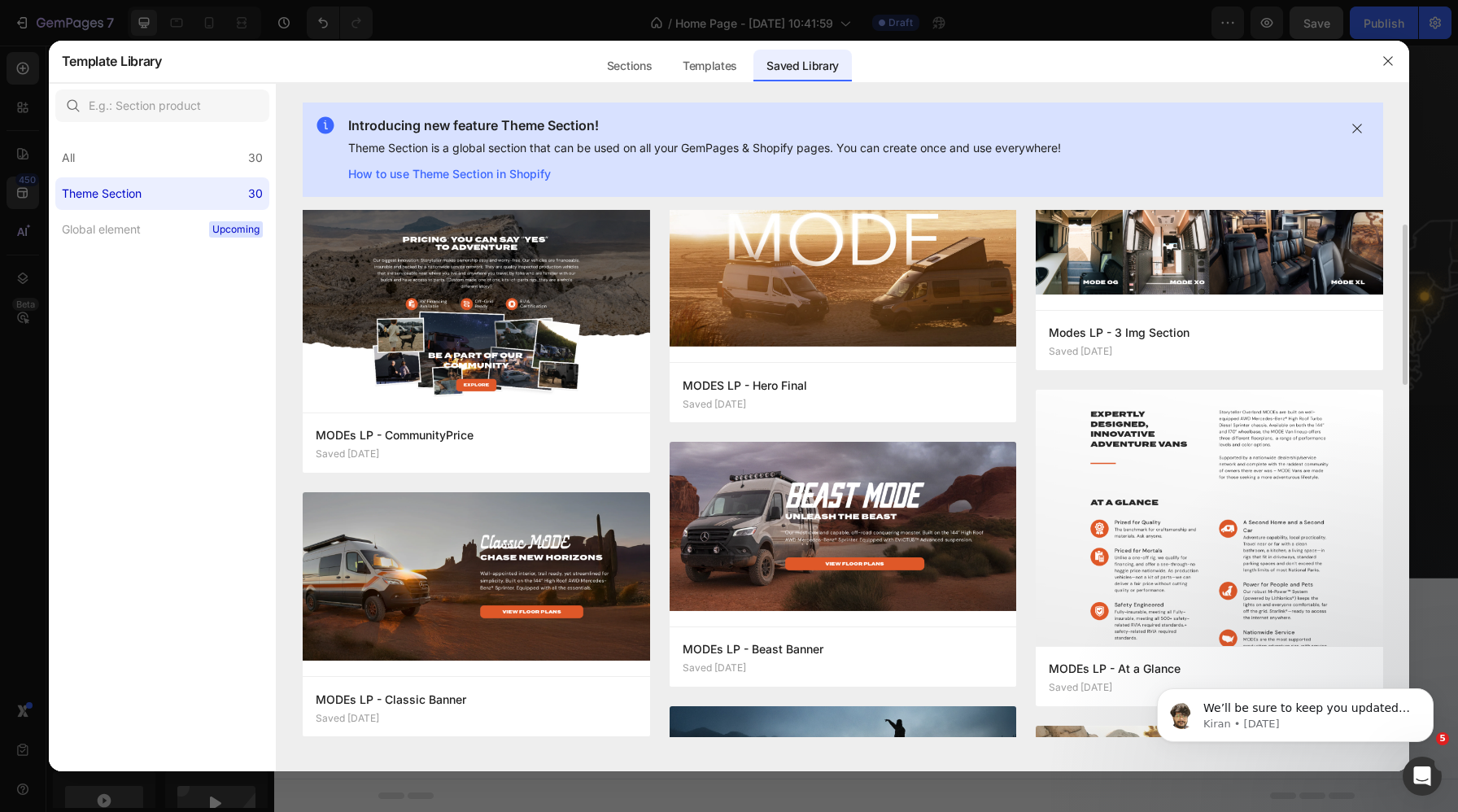
scroll to position [43, 0]
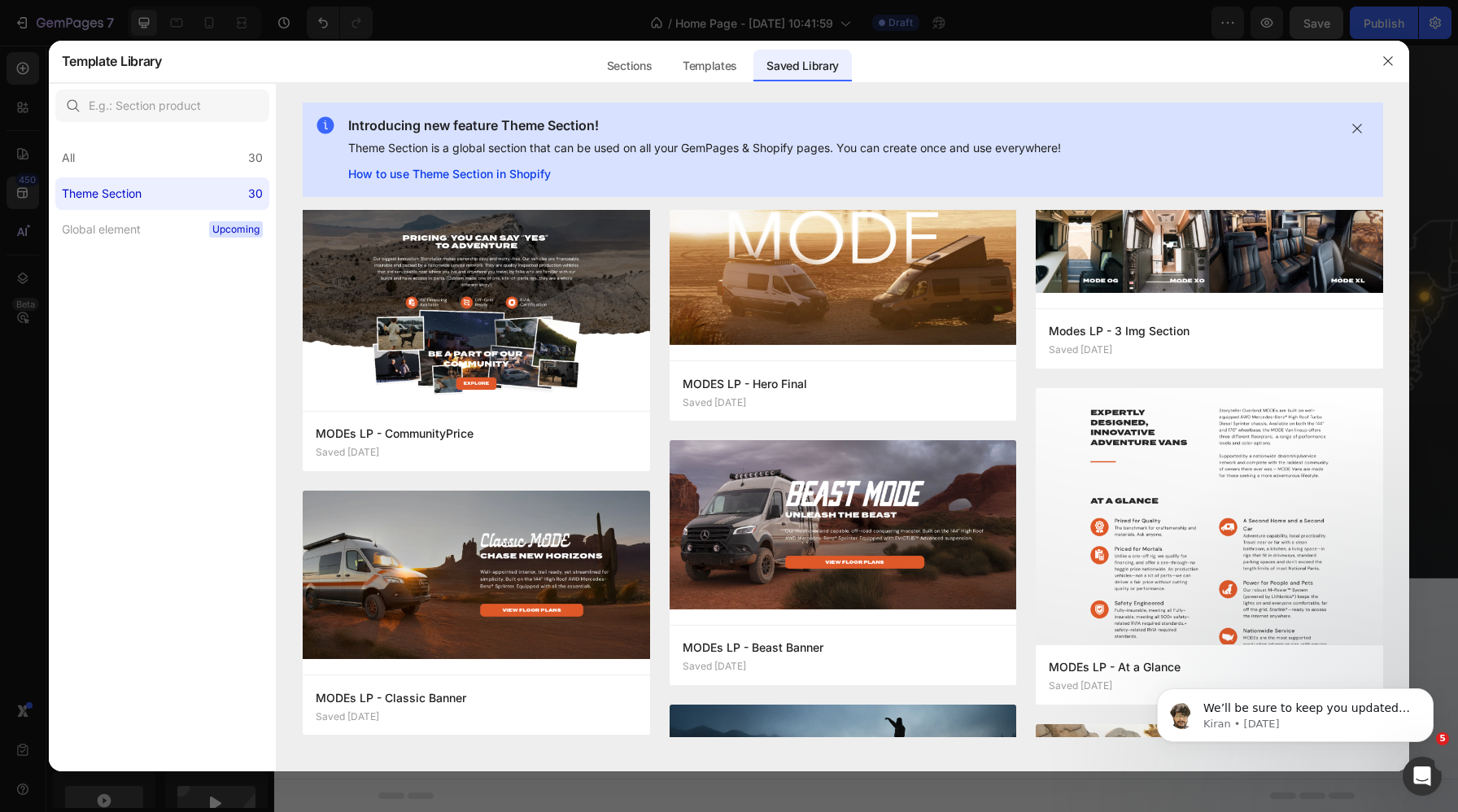
click at [486, 182] on link "How to use Theme Section in Shopify" at bounding box center [705, 174] width 713 height 20
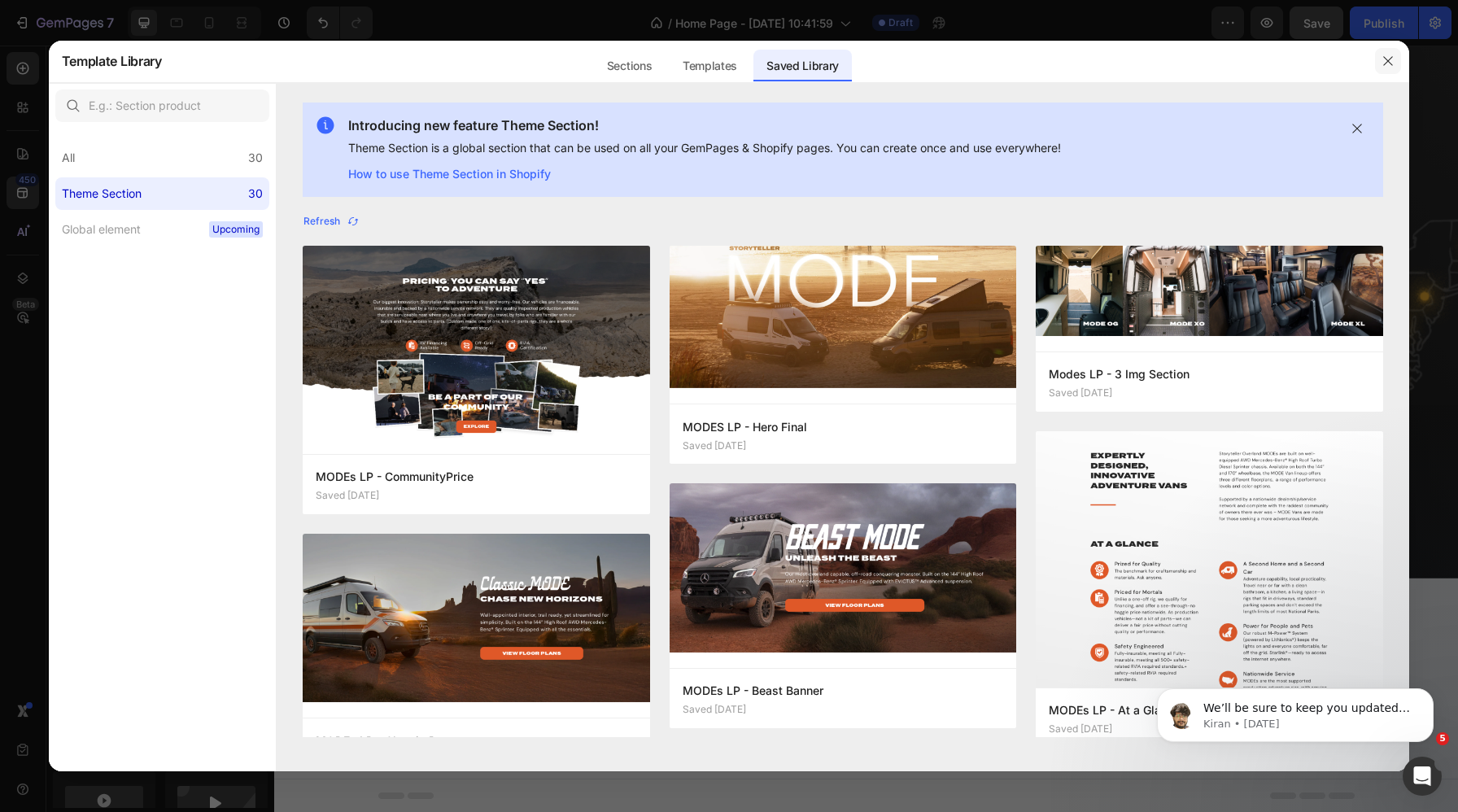
click at [1199, 61] on icon "button" at bounding box center [1389, 61] width 9 height 9
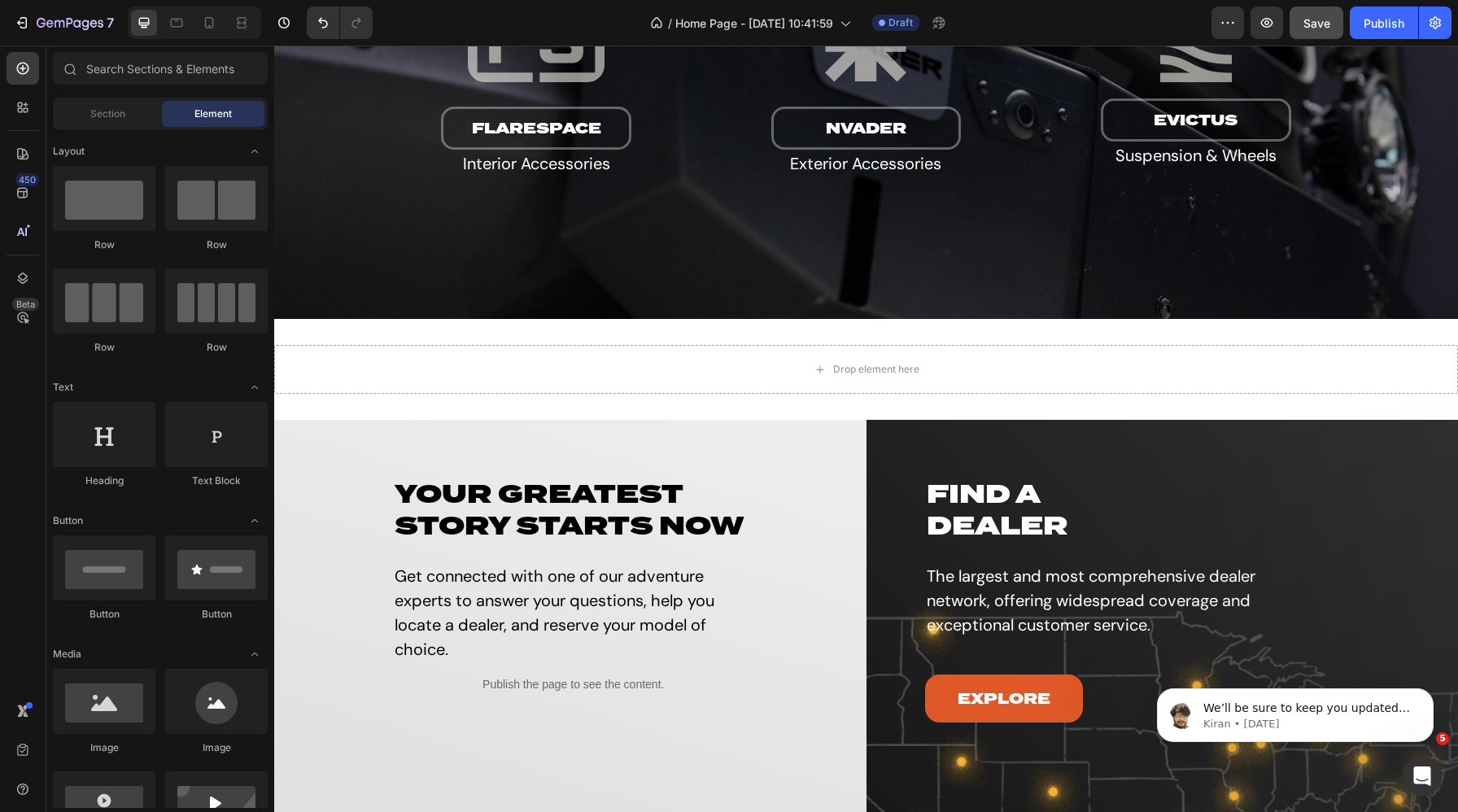
scroll to position [2852, 0]
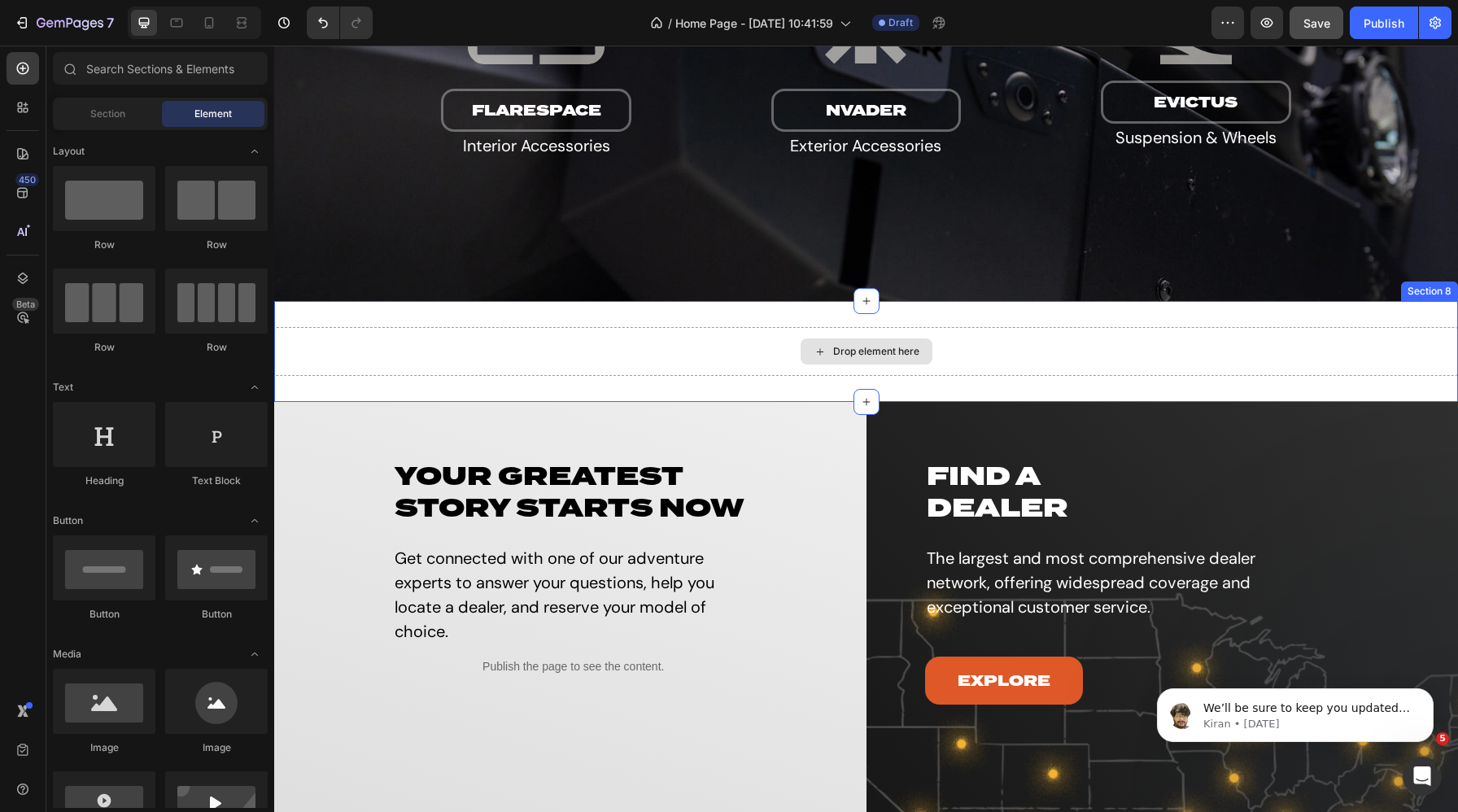
click at [851, 348] on div "Drop element here" at bounding box center [877, 351] width 86 height 13
click at [866, 297] on icon at bounding box center [866, 301] width 7 height 7
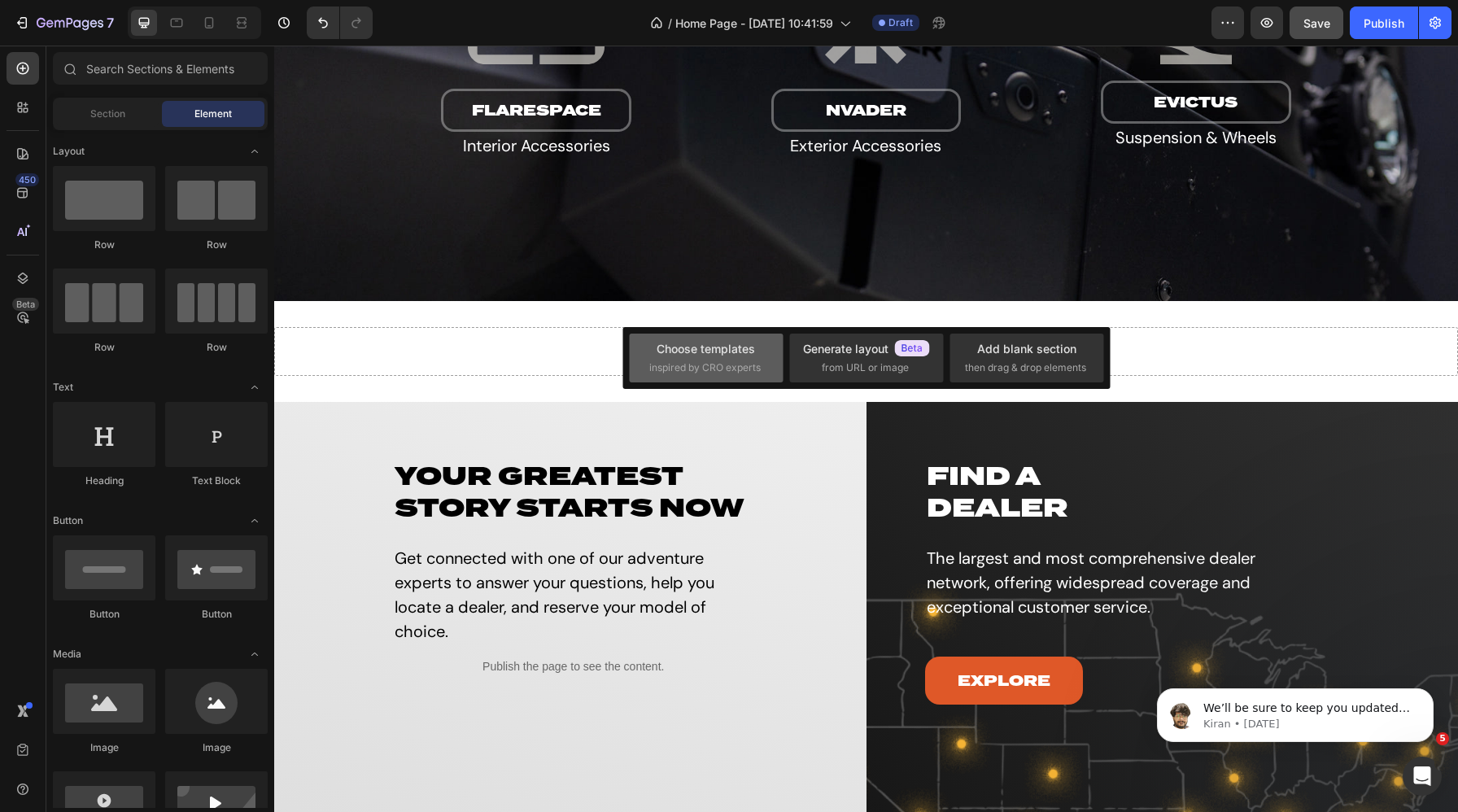
click at [717, 358] on div "Choose templates inspired by CRO experts" at bounding box center [707, 357] width 114 height 35
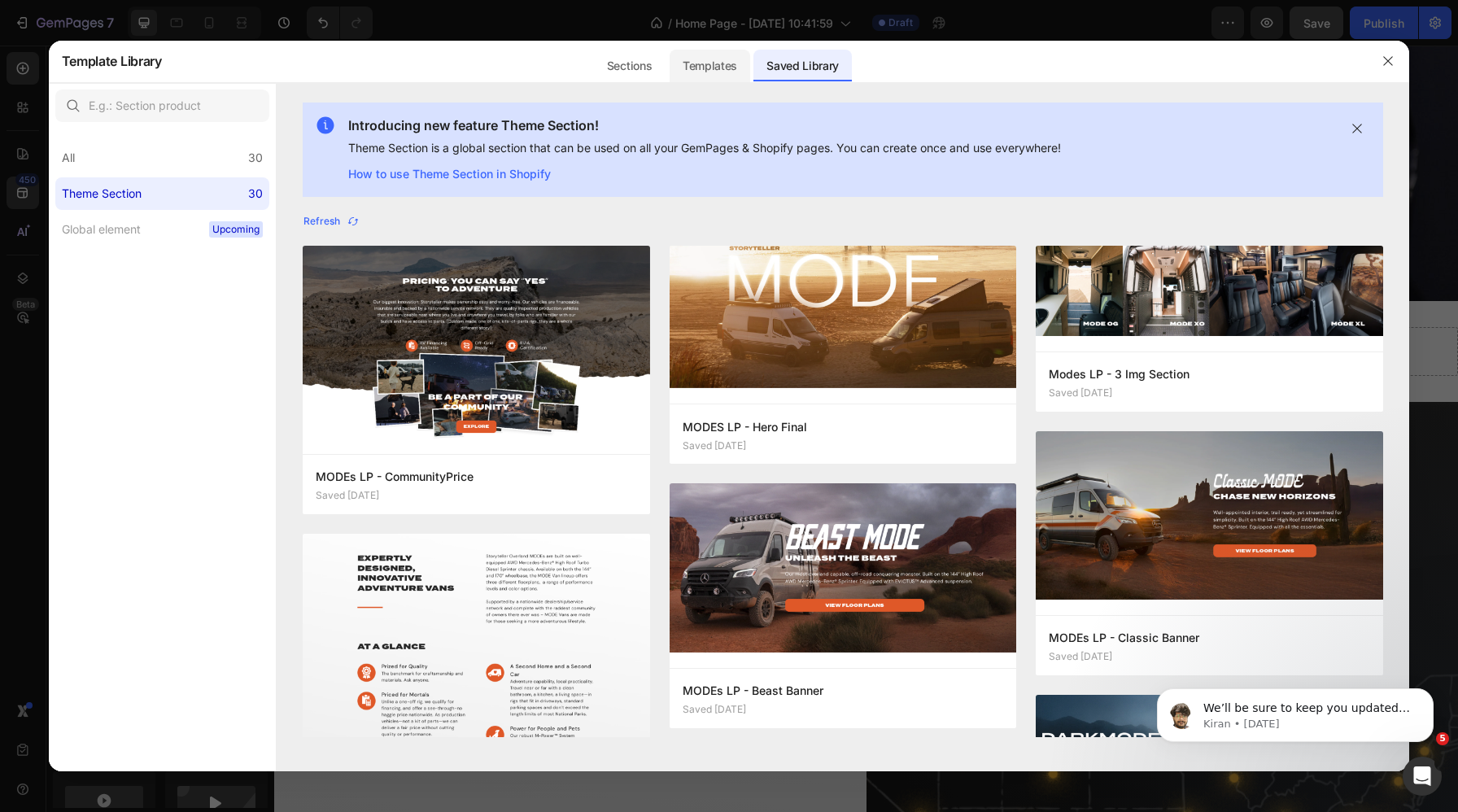
click at [696, 55] on div "Templates" at bounding box center [709, 66] width 80 height 33
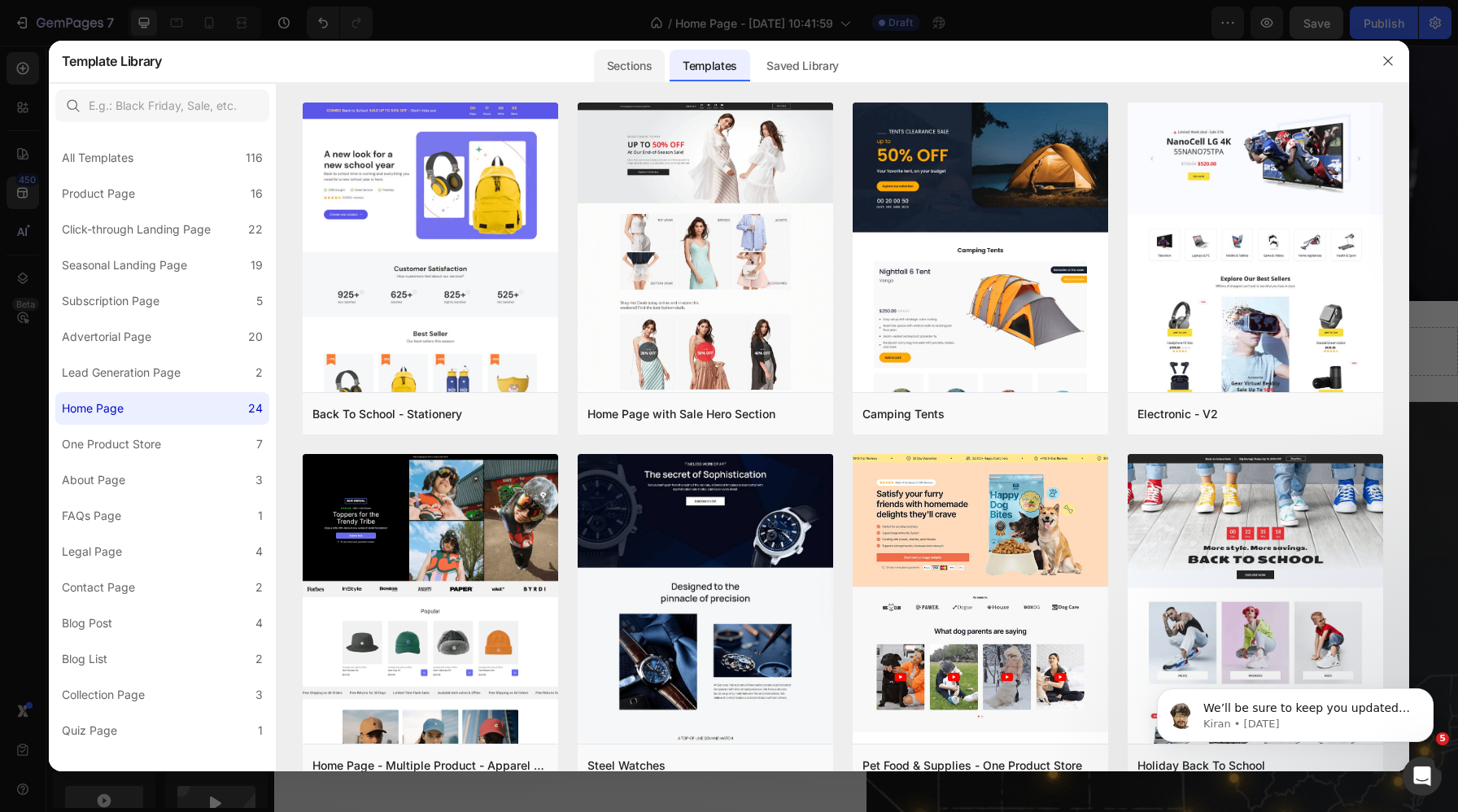
click at [614, 67] on div "Sections" at bounding box center [630, 66] width 71 height 33
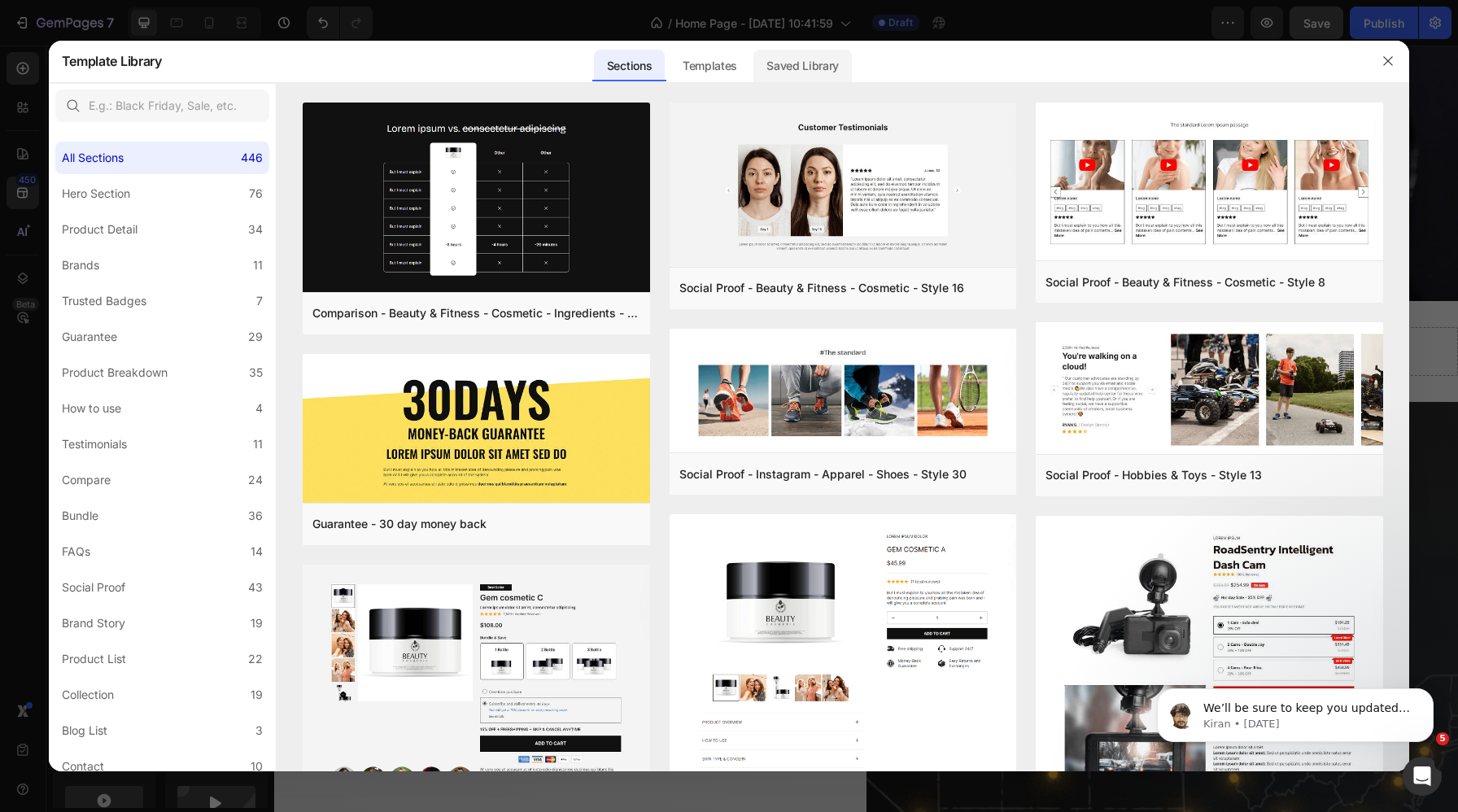
click at [809, 69] on div "Saved Library" at bounding box center [803, 66] width 99 height 33
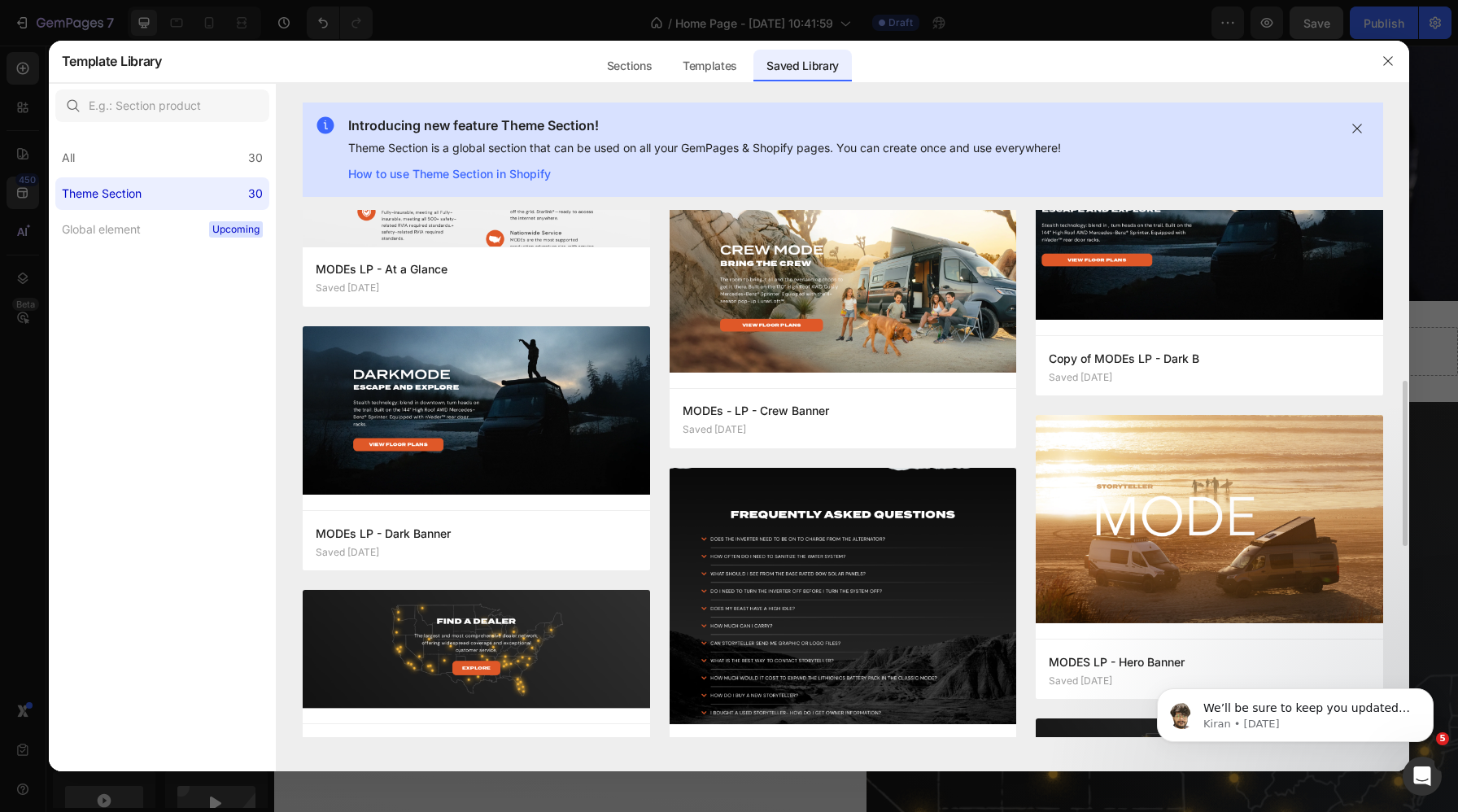
scroll to position [0, 0]
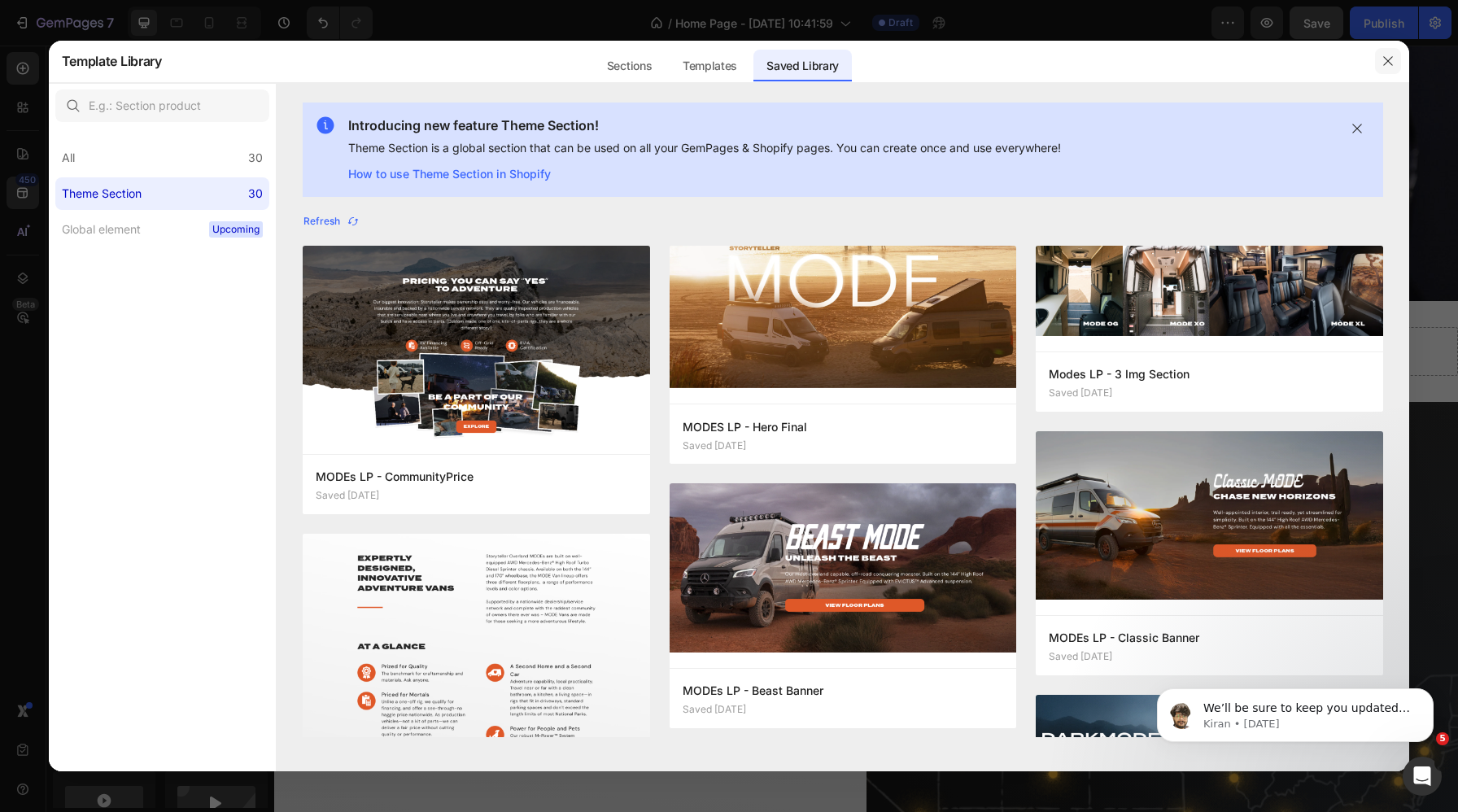
click at [1199, 67] on icon "button" at bounding box center [1388, 61] width 13 height 13
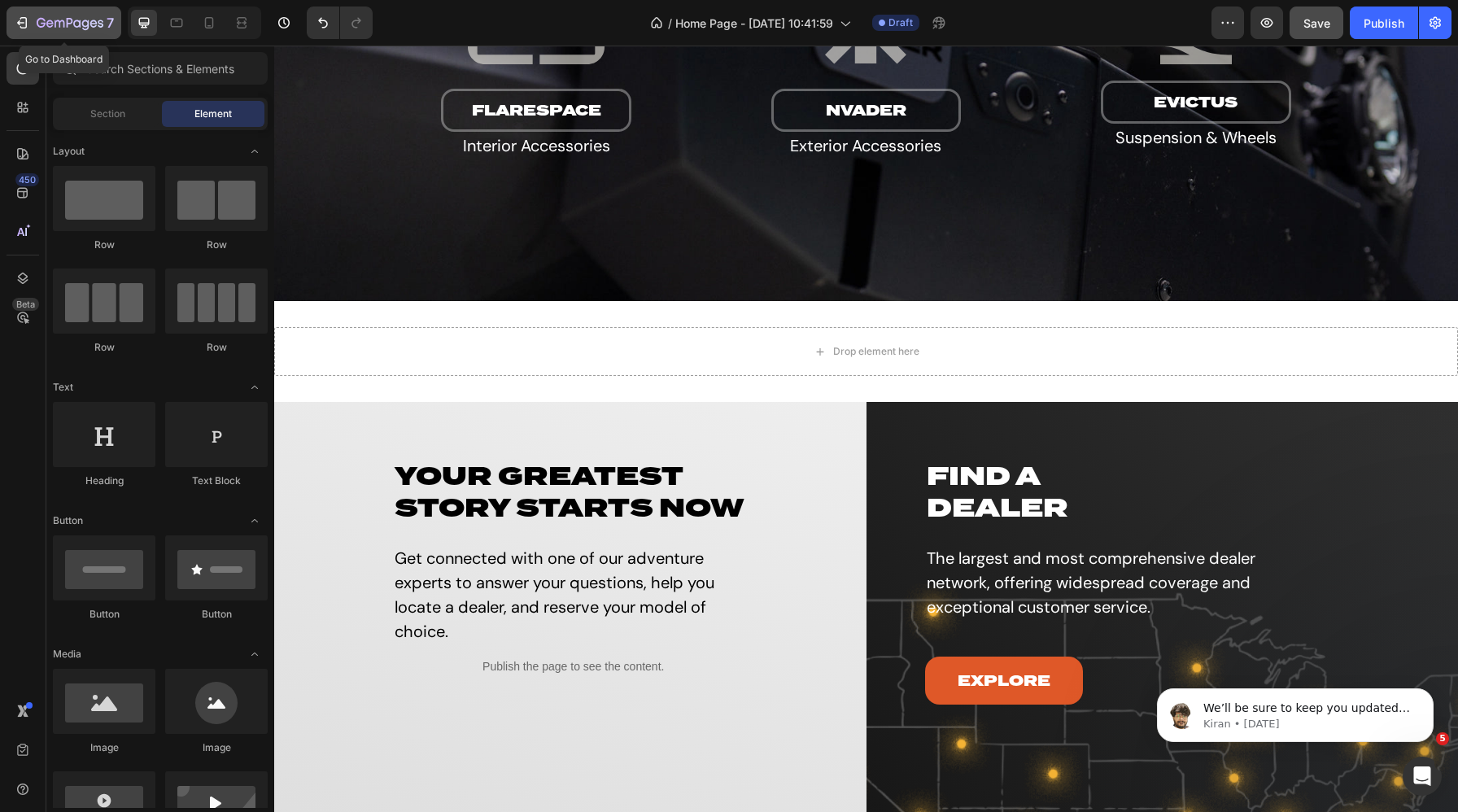
click at [62, 22] on icon "button" at bounding box center [69, 24] width 67 height 14
